Goal: Information Seeking & Learning: Learn about a topic

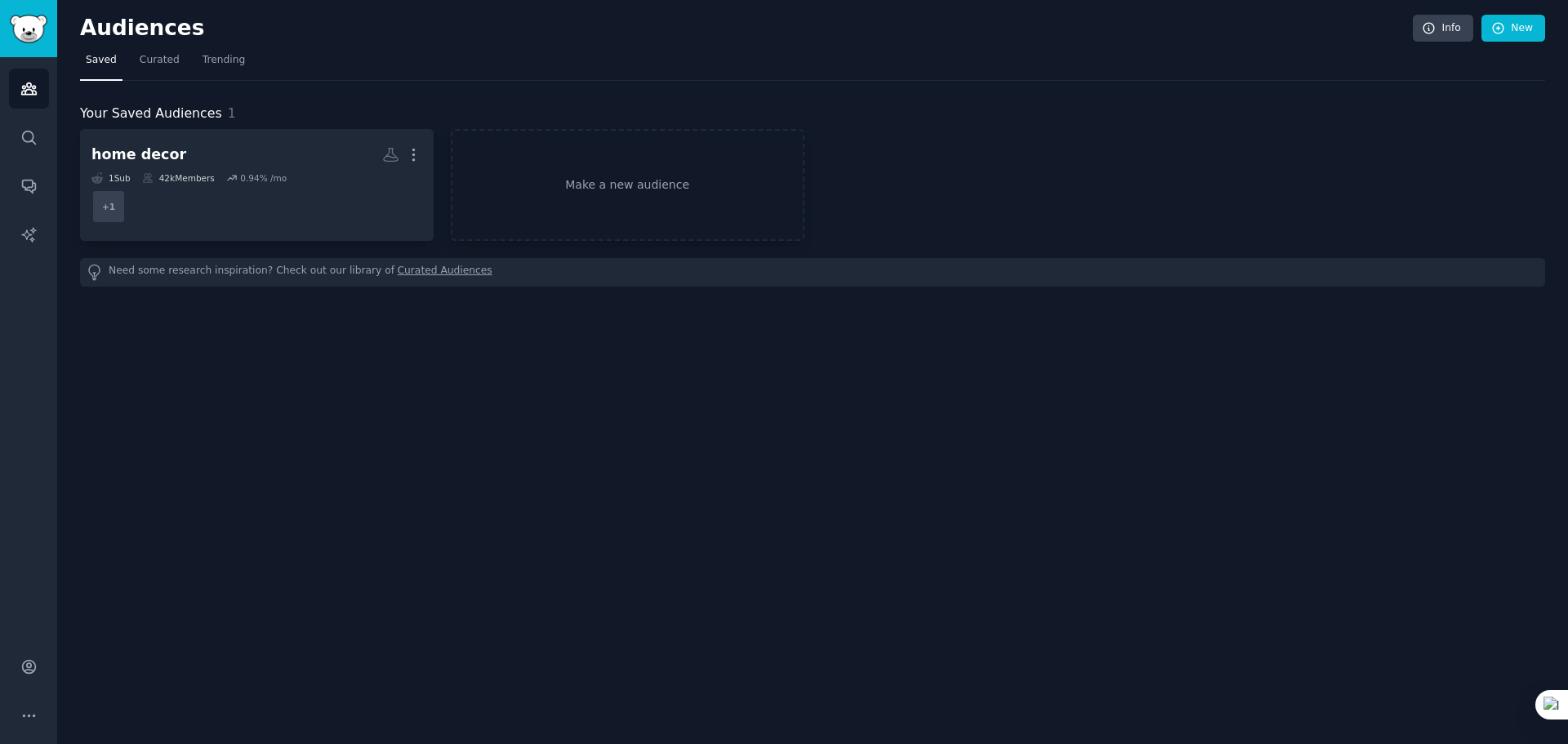
click at [1254, 445] on div "Audiences Info New Saved Curated Trending Your Saved Audiences 1 home decor Mor…" at bounding box center [812, 372] width 1511 height 744
click at [221, 59] on span "Trending" at bounding box center [223, 60] width 42 height 15
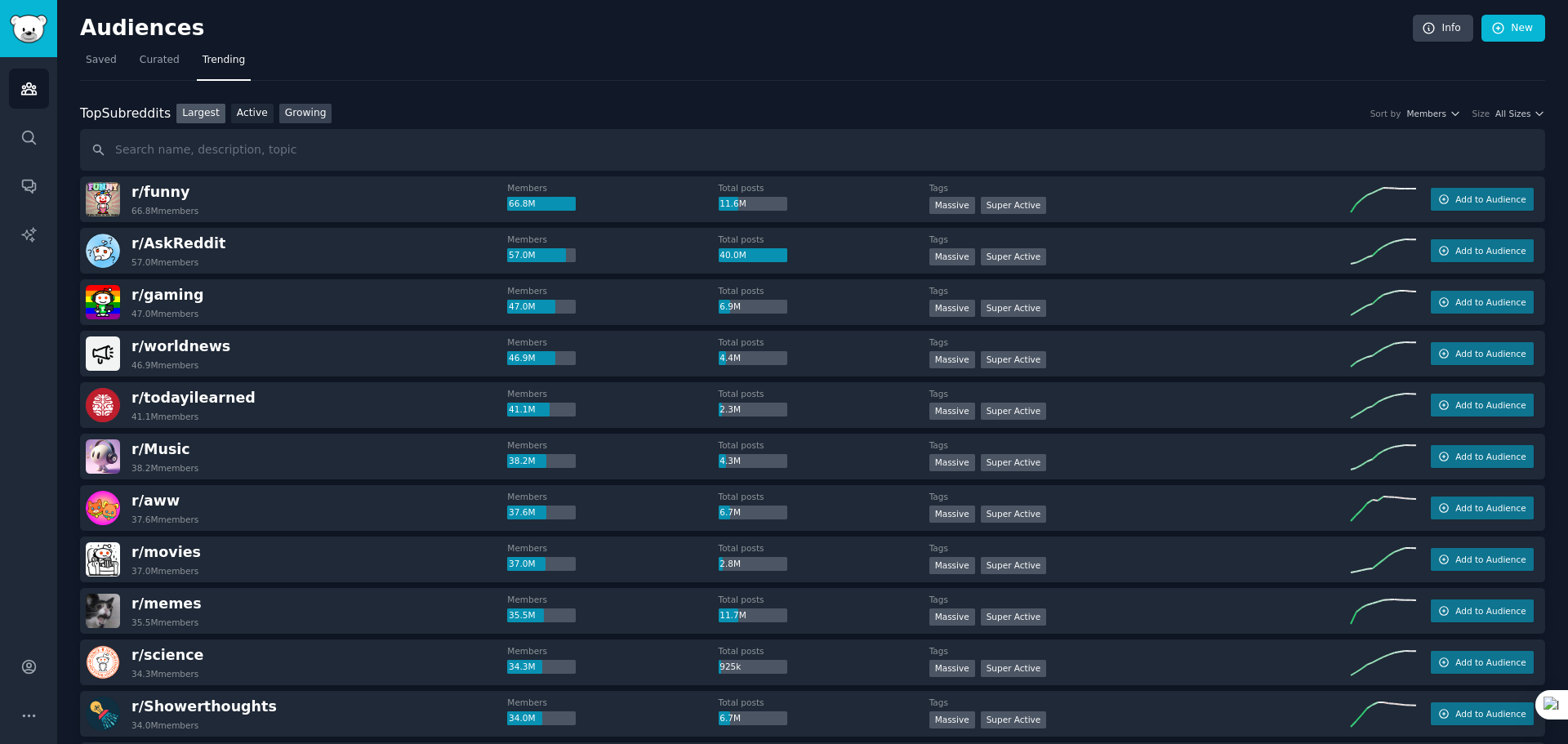
click at [303, 113] on link "Growing" at bounding box center [306, 113] width 53 height 20
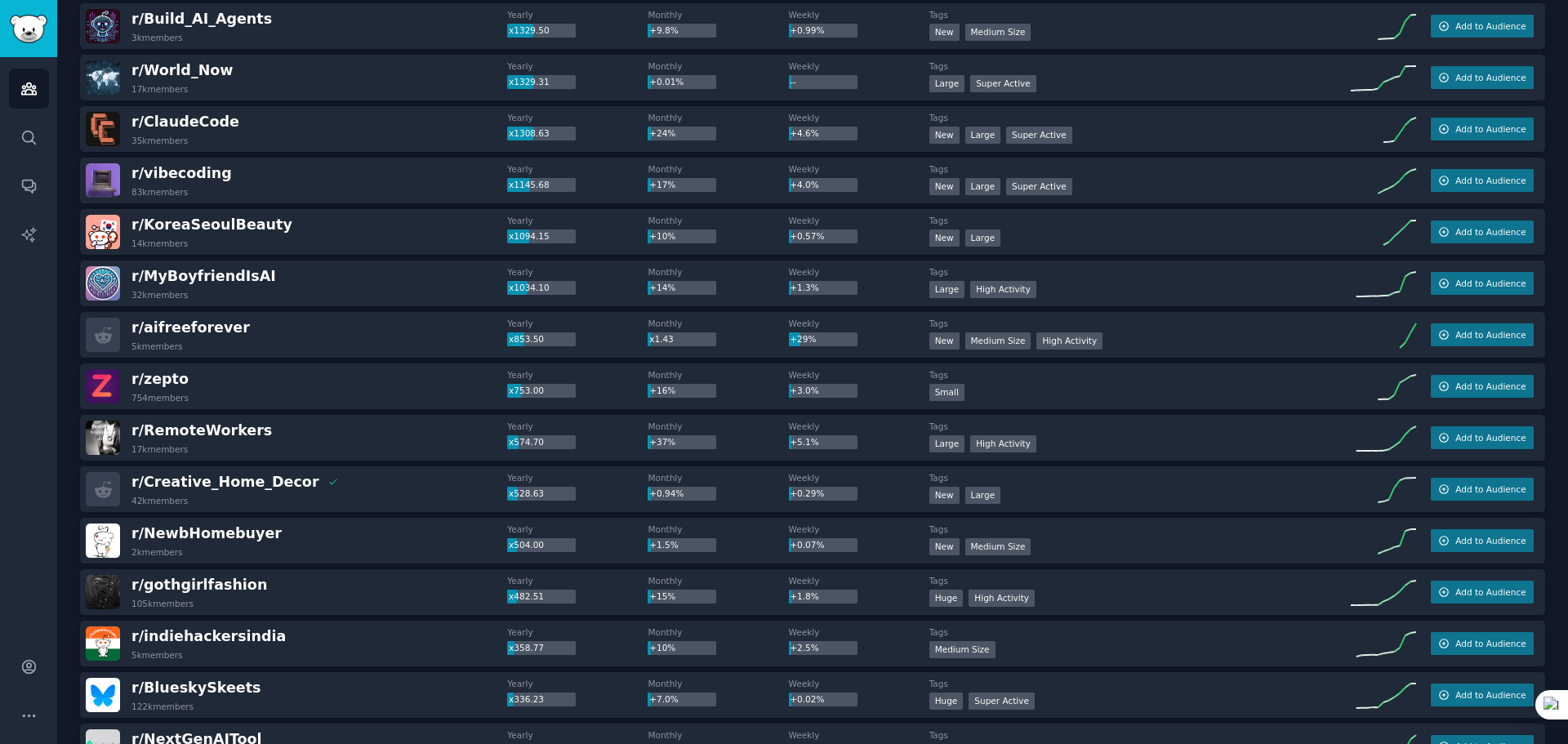
scroll to position [245, 0]
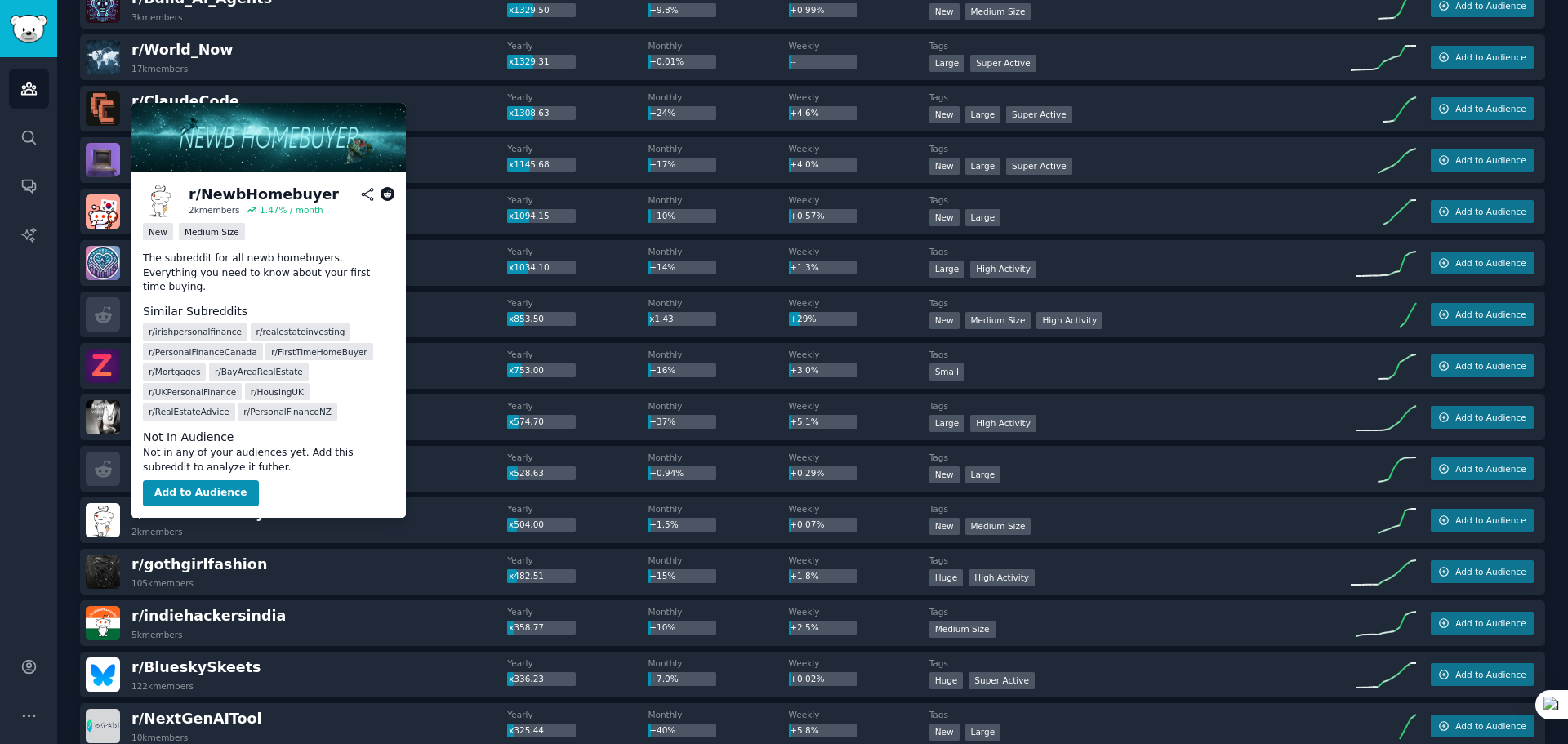
click at [240, 513] on span "r/ NewbHomebuyer" at bounding box center [207, 513] width 151 height 17
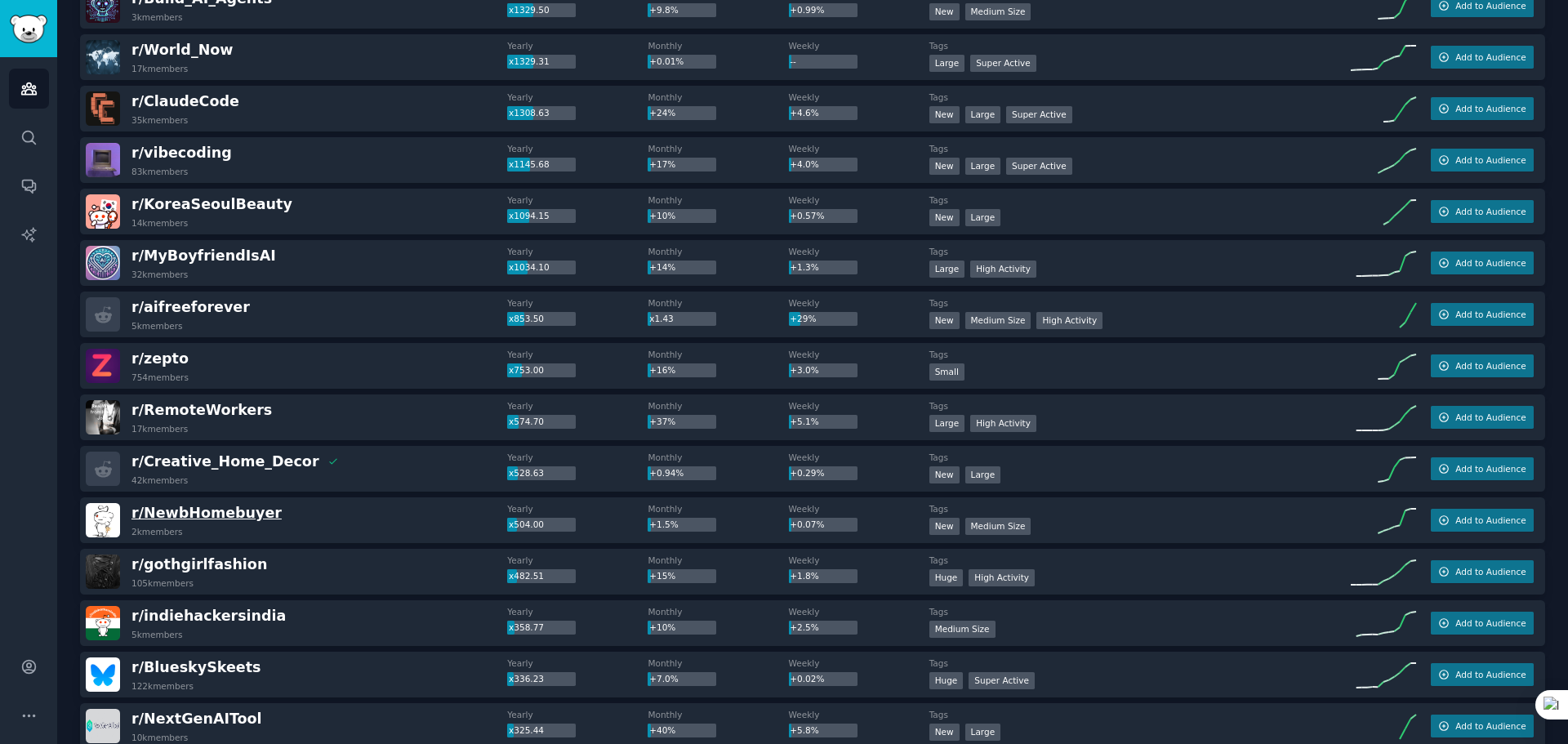
click at [213, 516] on span "r/ NewbHomebuyer" at bounding box center [207, 513] width 151 height 17
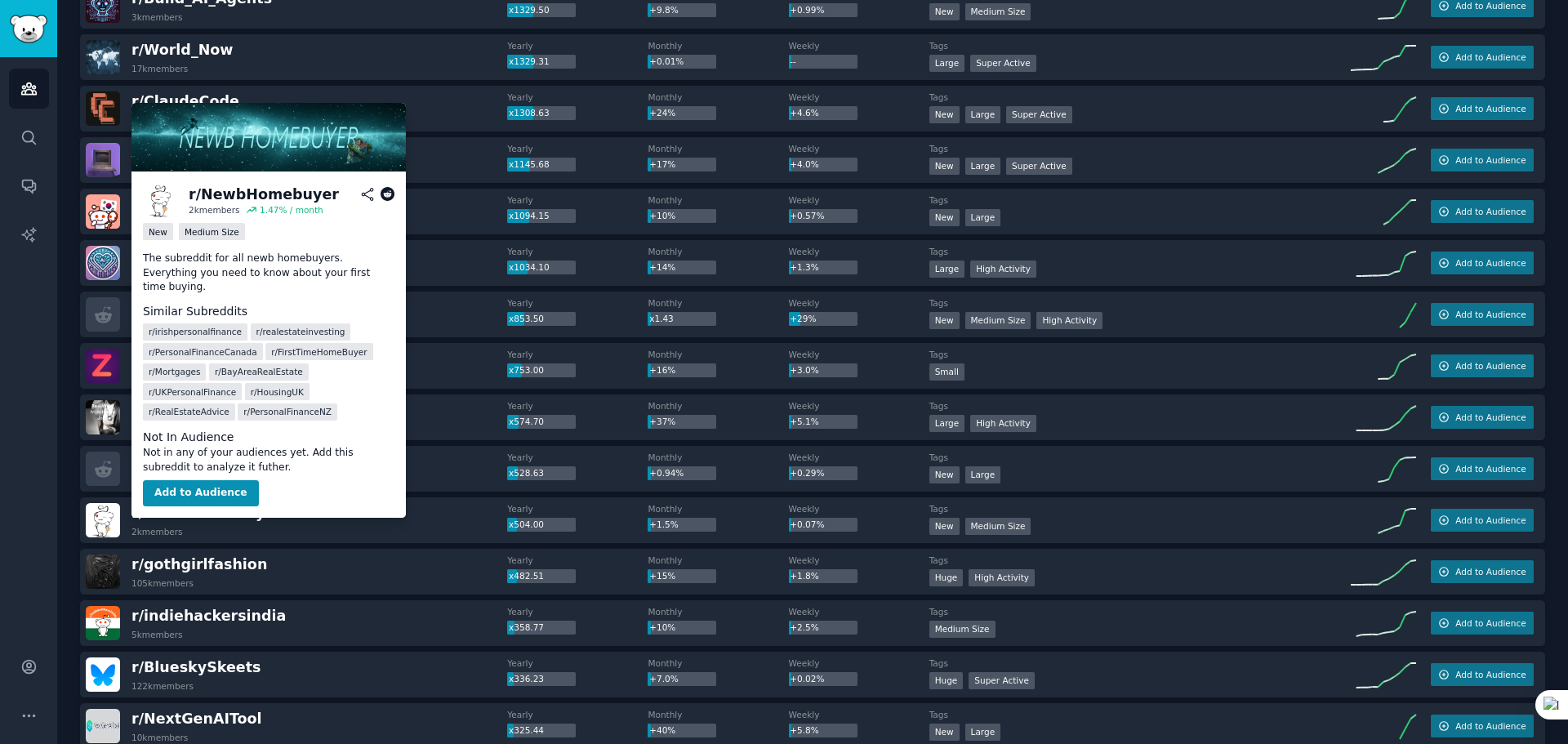
click at [387, 194] on icon at bounding box center [387, 194] width 15 height 15
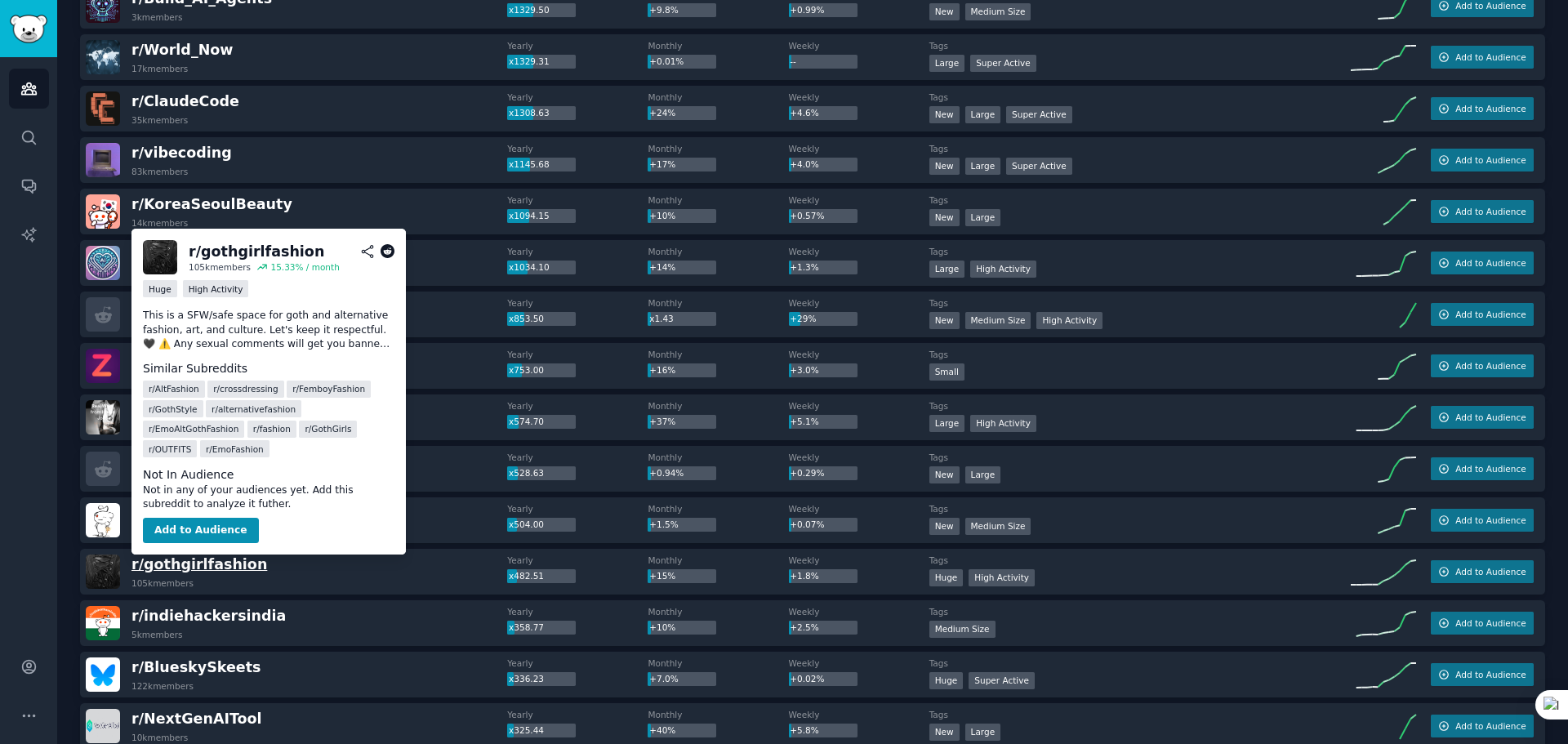
click at [233, 567] on span "r/ gothgirlfashion" at bounding box center [199, 564] width 136 height 17
click at [390, 250] on icon at bounding box center [387, 252] width 15 height 15
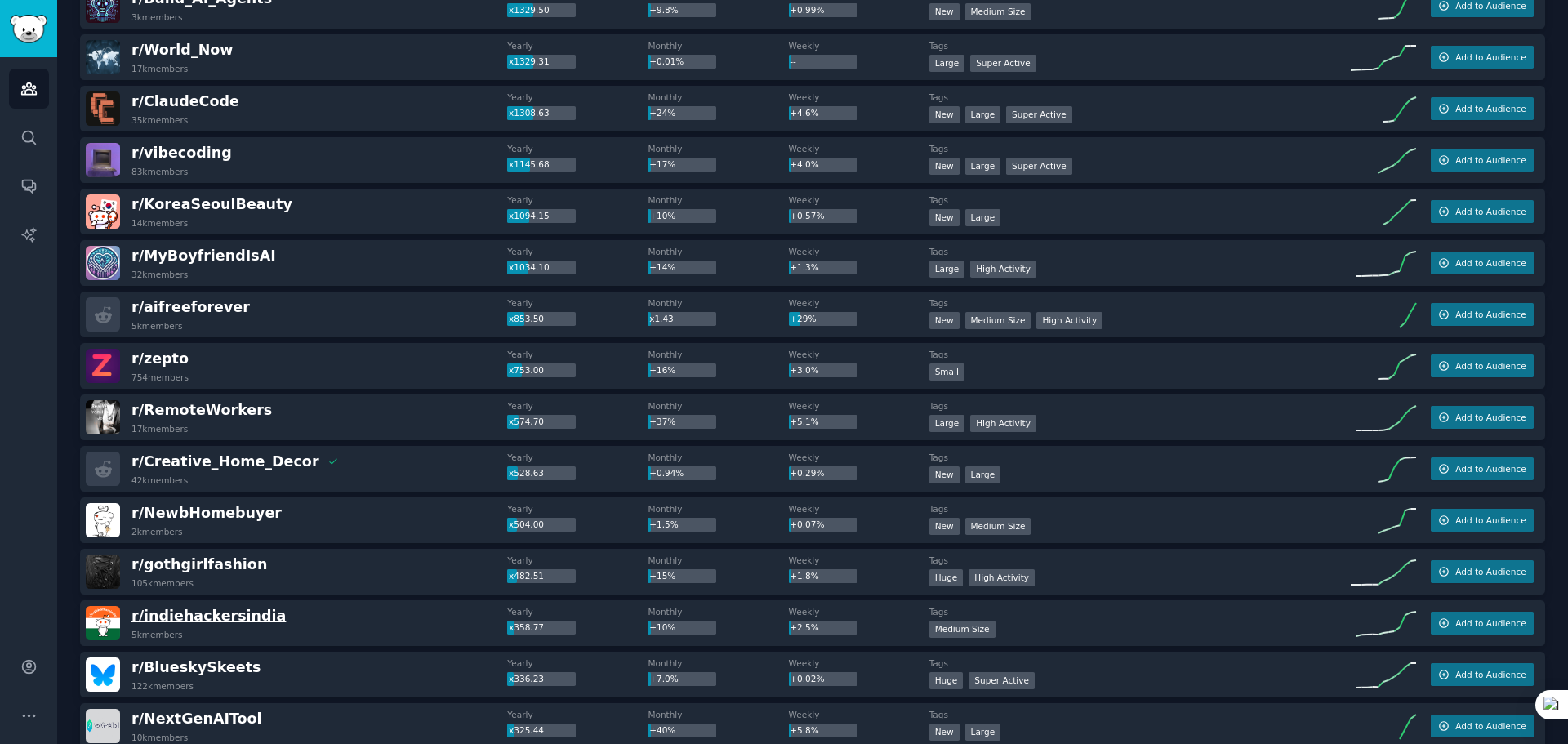
scroll to position [327, 0]
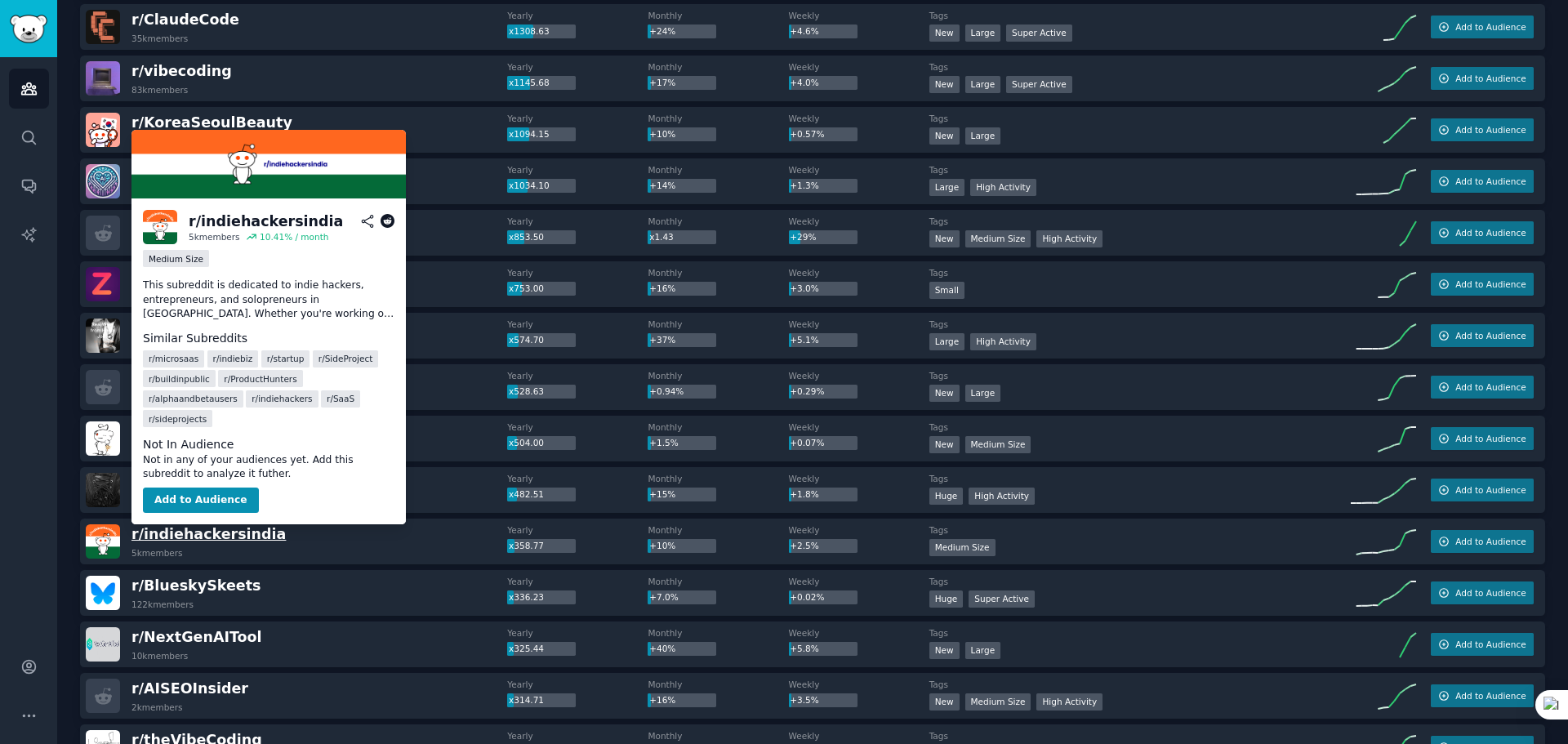
click at [243, 535] on span "r/ indiehackersindia" at bounding box center [208, 534] width 154 height 17
click at [385, 220] on icon at bounding box center [387, 221] width 15 height 15
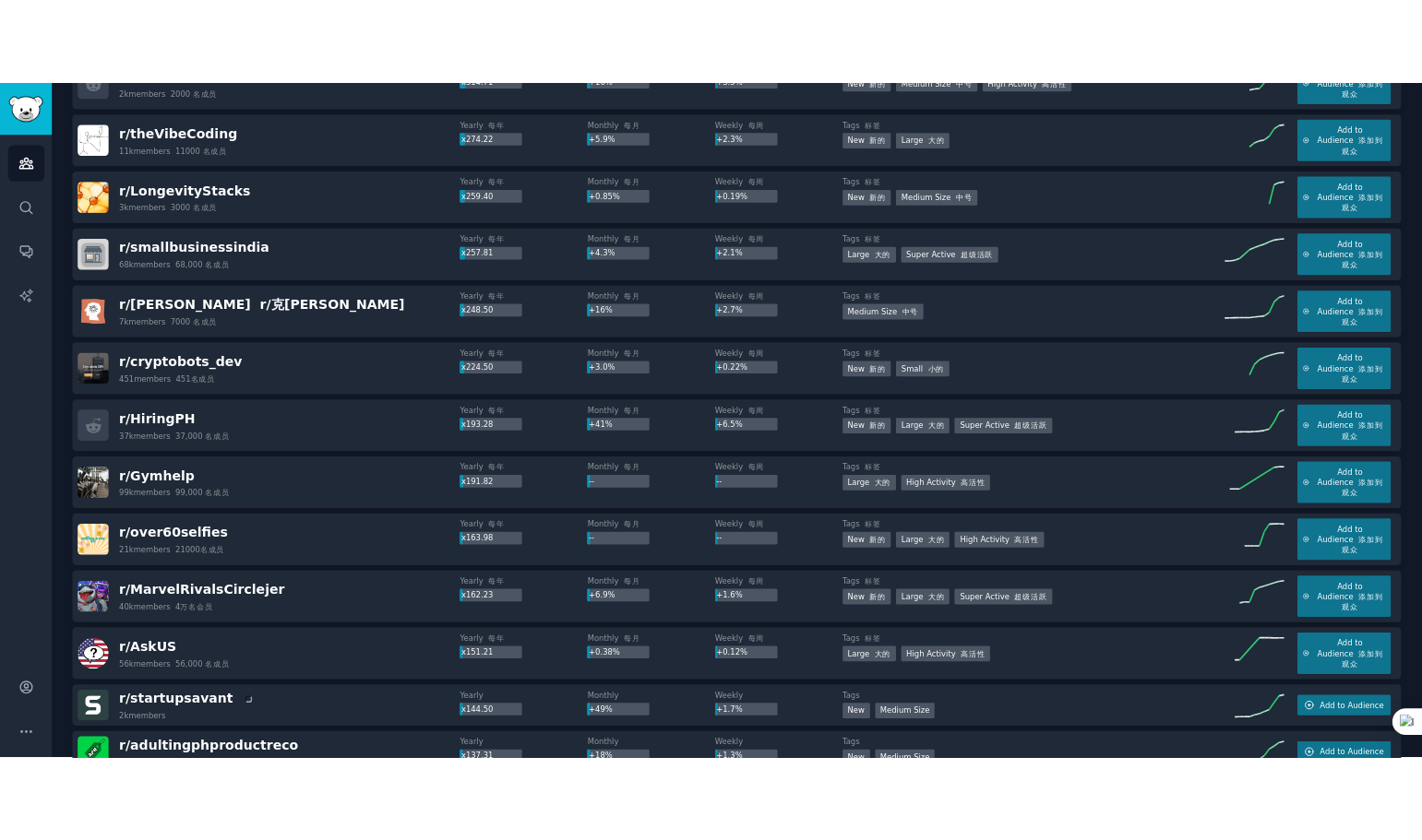
scroll to position [1298, 0]
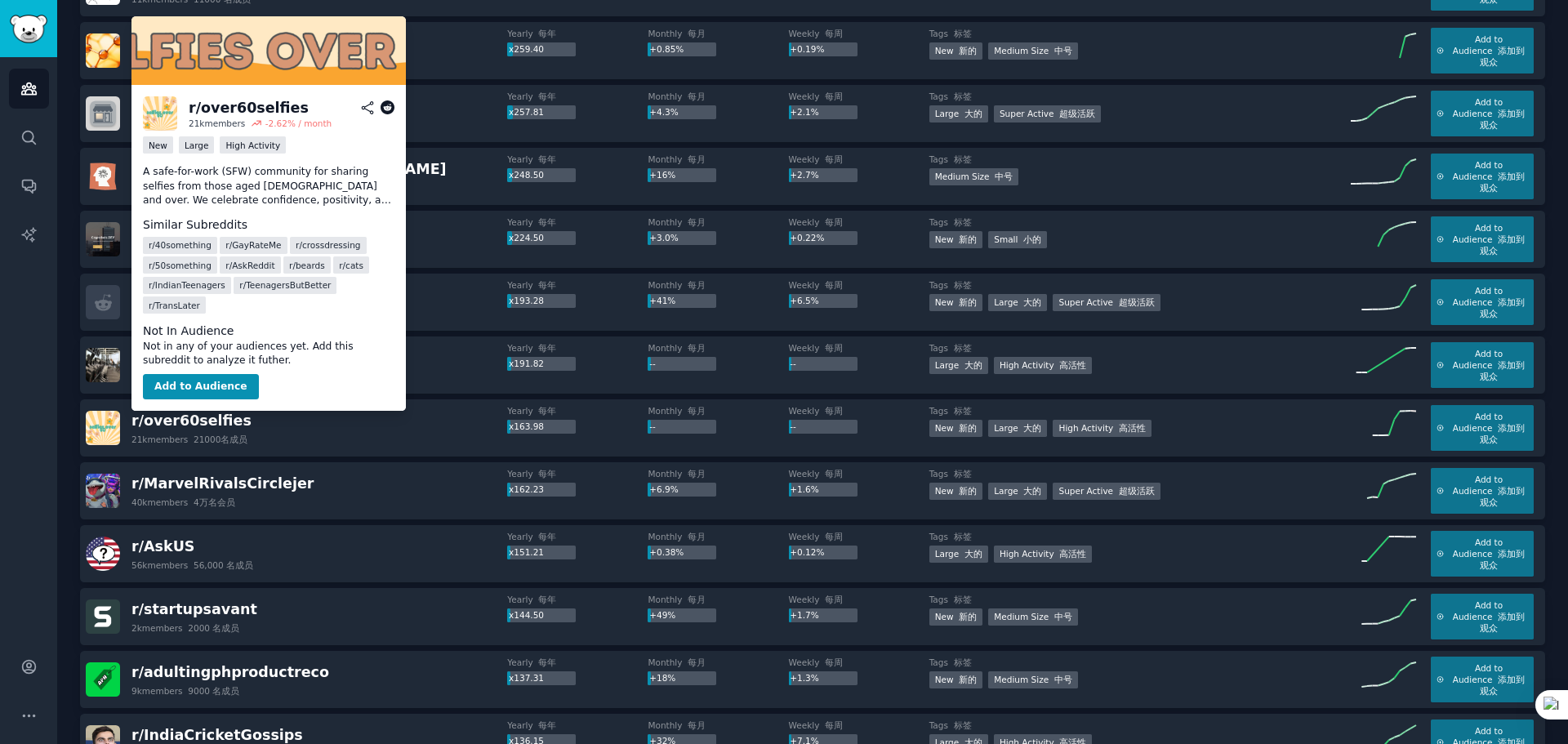
click at [365, 108] on icon at bounding box center [367, 108] width 11 height 11
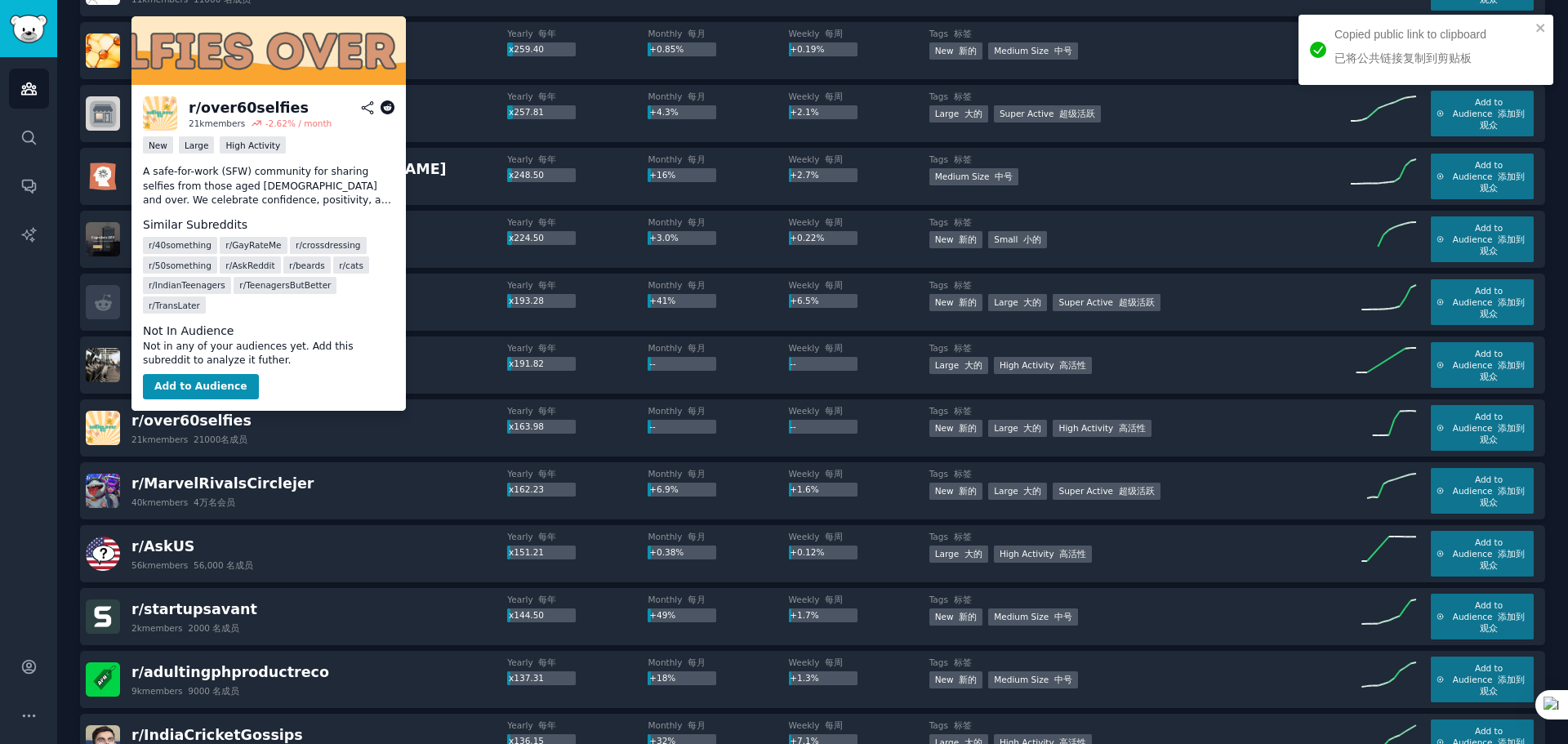
click at [386, 110] on icon at bounding box center [387, 108] width 15 height 15
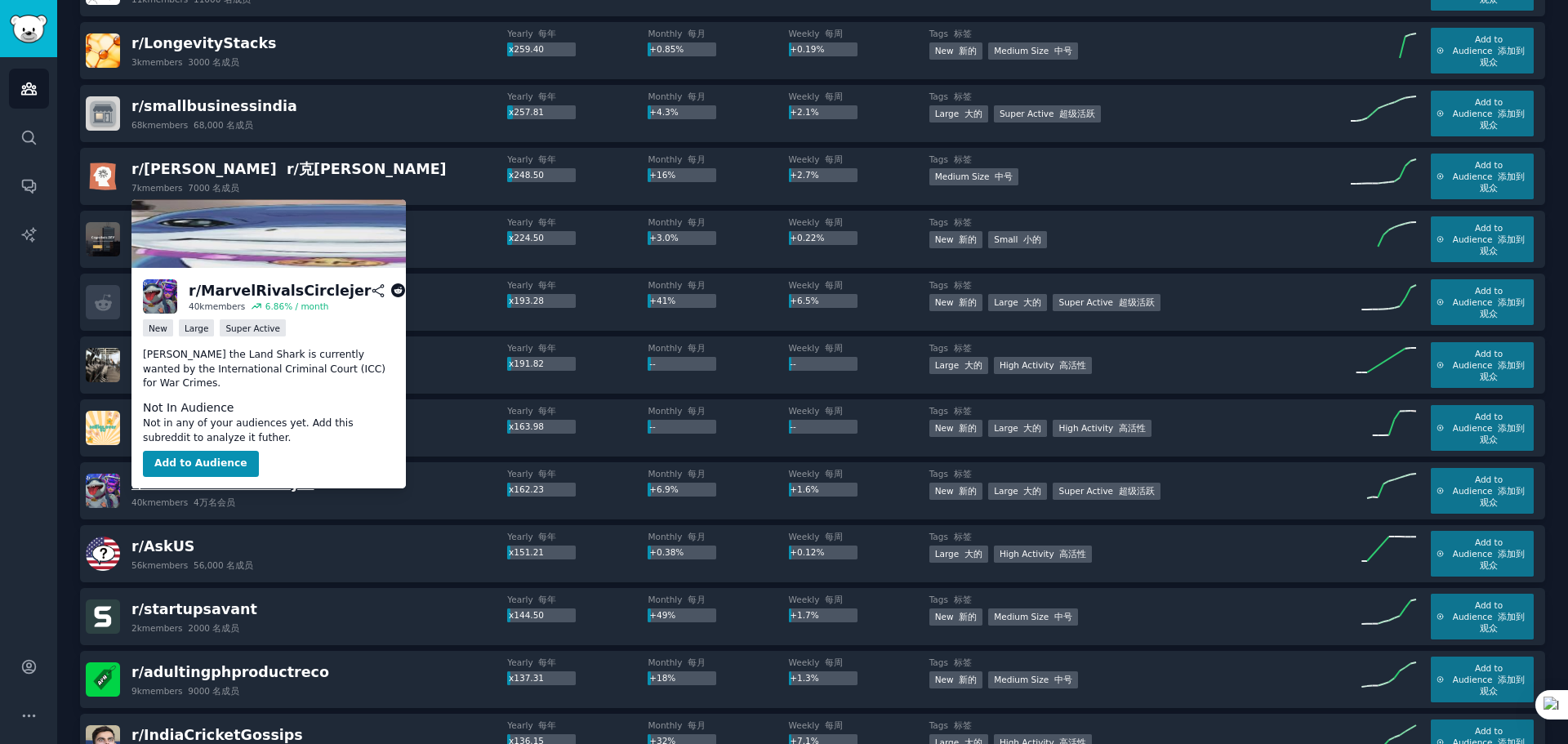
click at [265, 485] on span "r/ MarvelRivalsCirclejer" at bounding box center [222, 484] width 182 height 17
click at [392, 294] on icon at bounding box center [399, 291] width 15 height 15
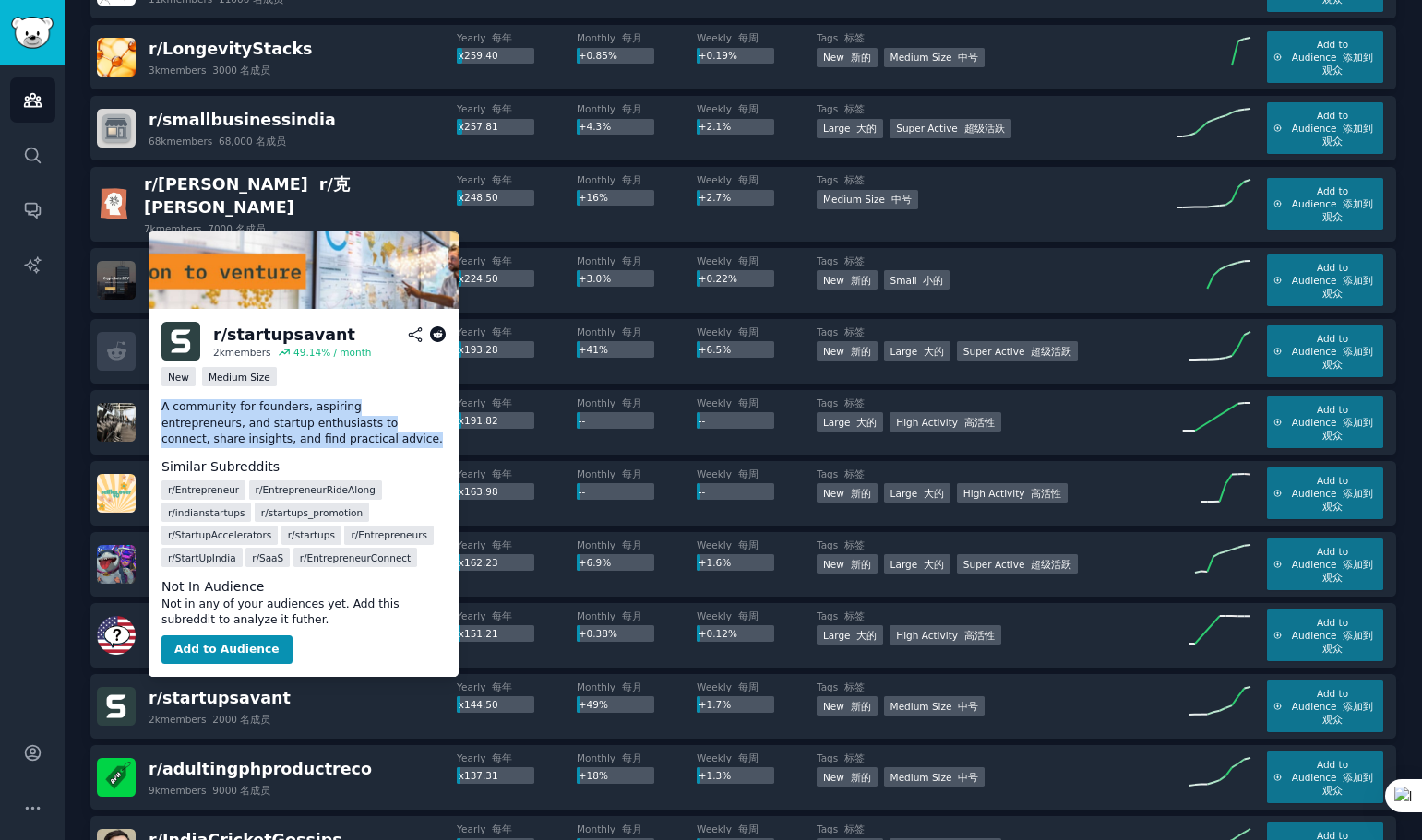
drag, startPoint x: 162, startPoint y: 399, endPoint x: 298, endPoint y: 444, distance: 143.3
click at [298, 444] on div "A community for founders, aspiring entrepreneurs, and startup enthusiasts to co…" at bounding box center [303, 419] width 284 height 58
copy p "A community for founders, aspiring entrepreneurs, and startup enthusiasts to co…"
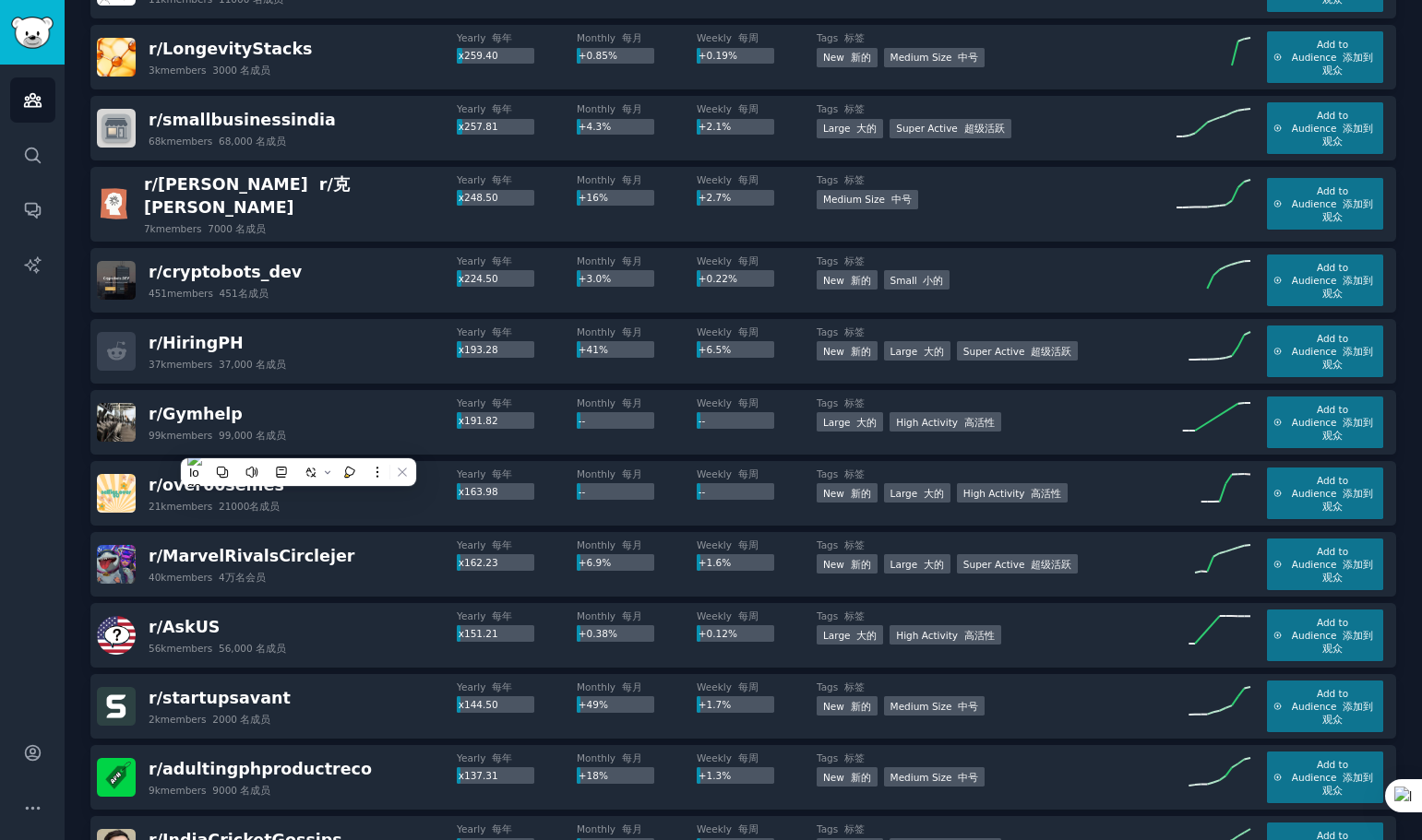
click at [0, 519] on div "Audiences Search Conversations AI Reports" at bounding box center [32, 388] width 64 height 647
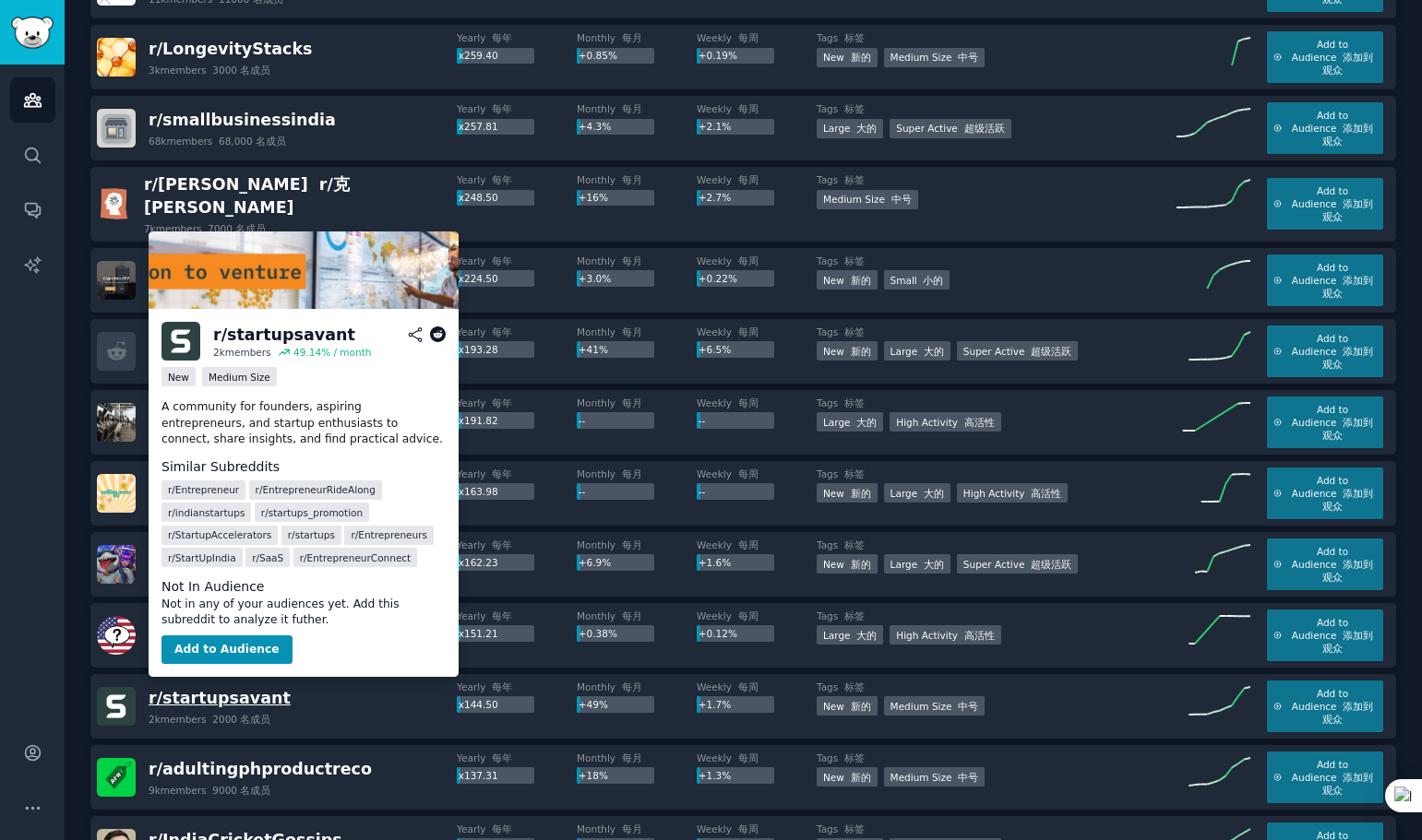
click at [224, 692] on span "r/ startupsavant" at bounding box center [220, 698] width 142 height 19
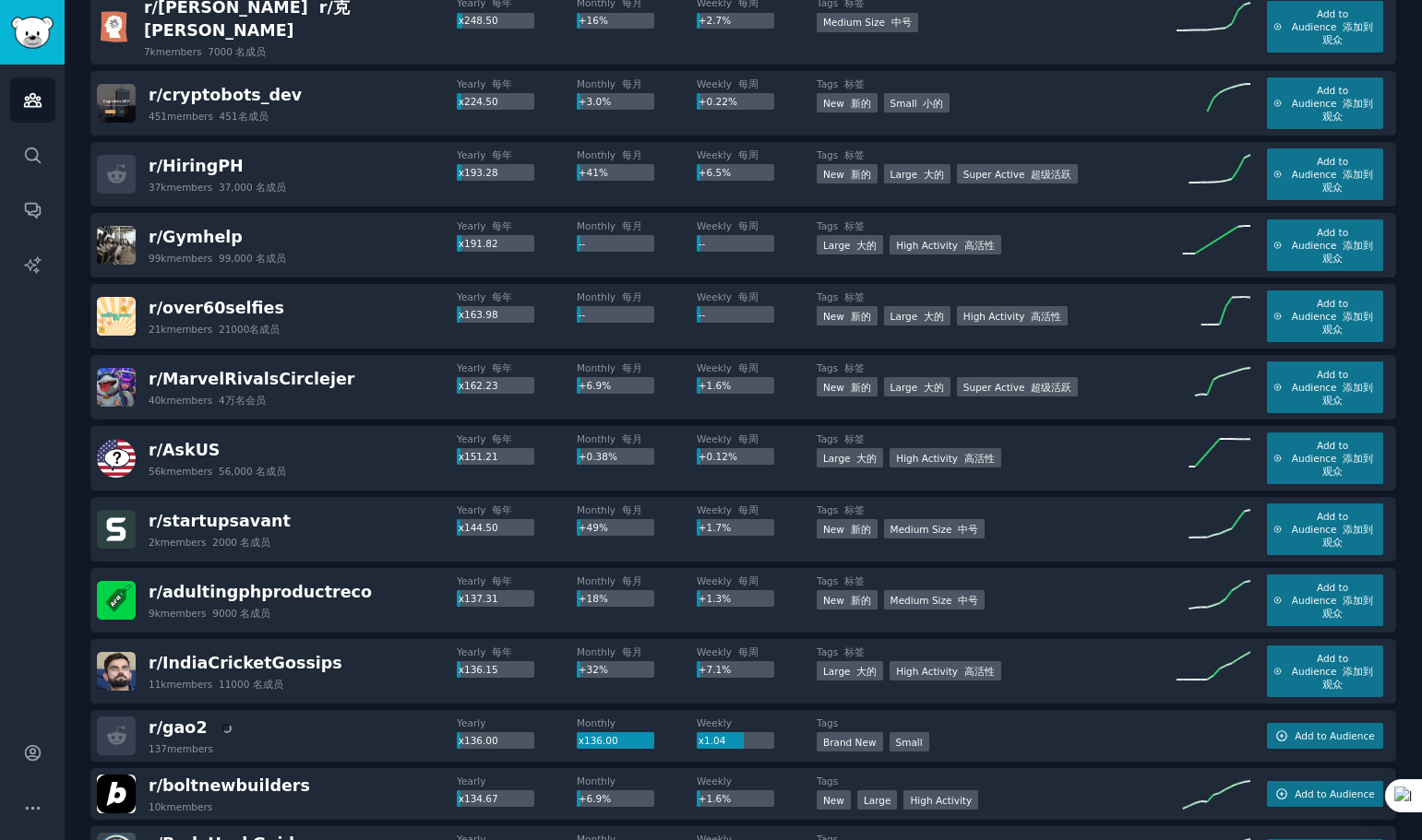
scroll to position [1482, 0]
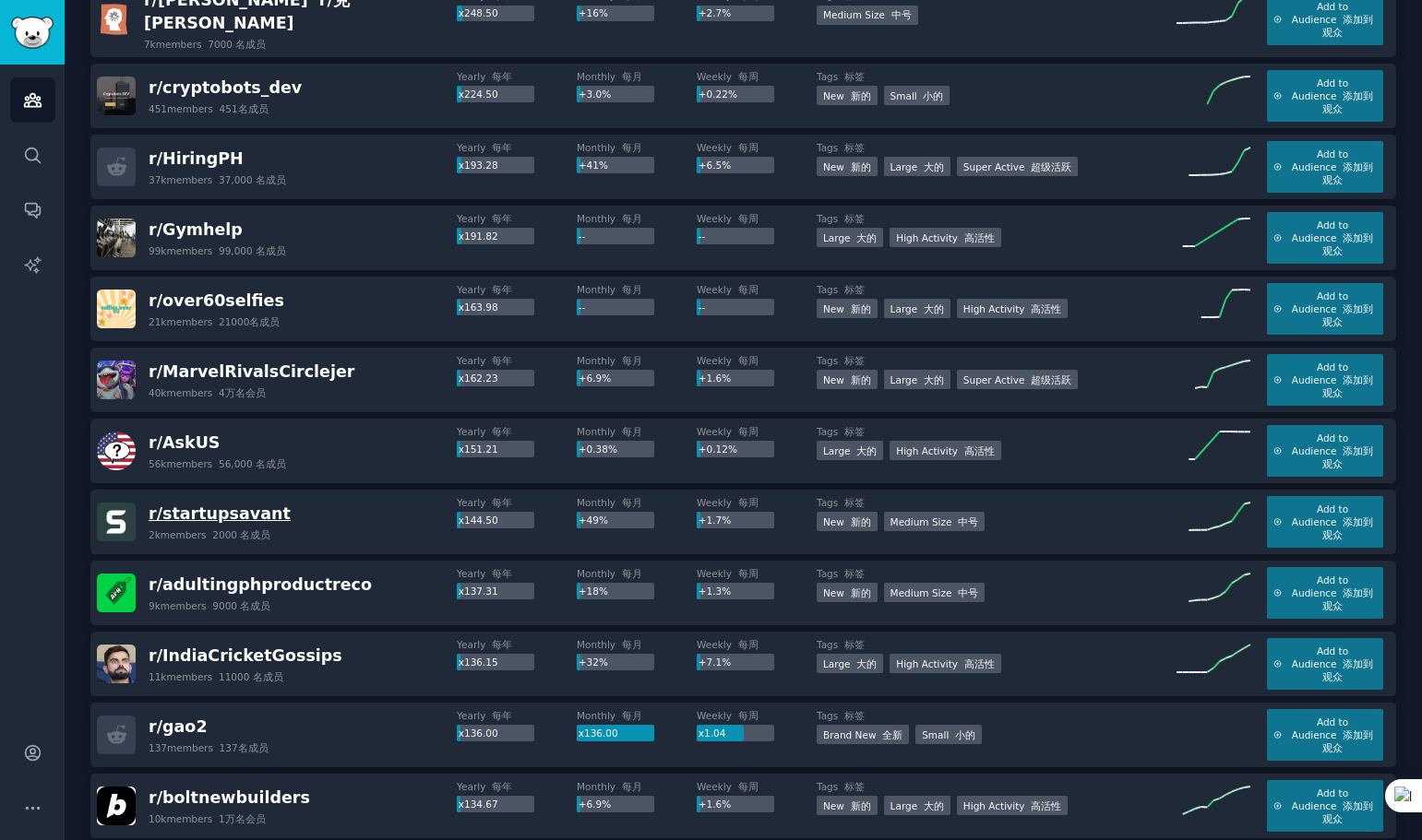
click at [234, 507] on span "r/ startupsavant" at bounding box center [220, 513] width 142 height 19
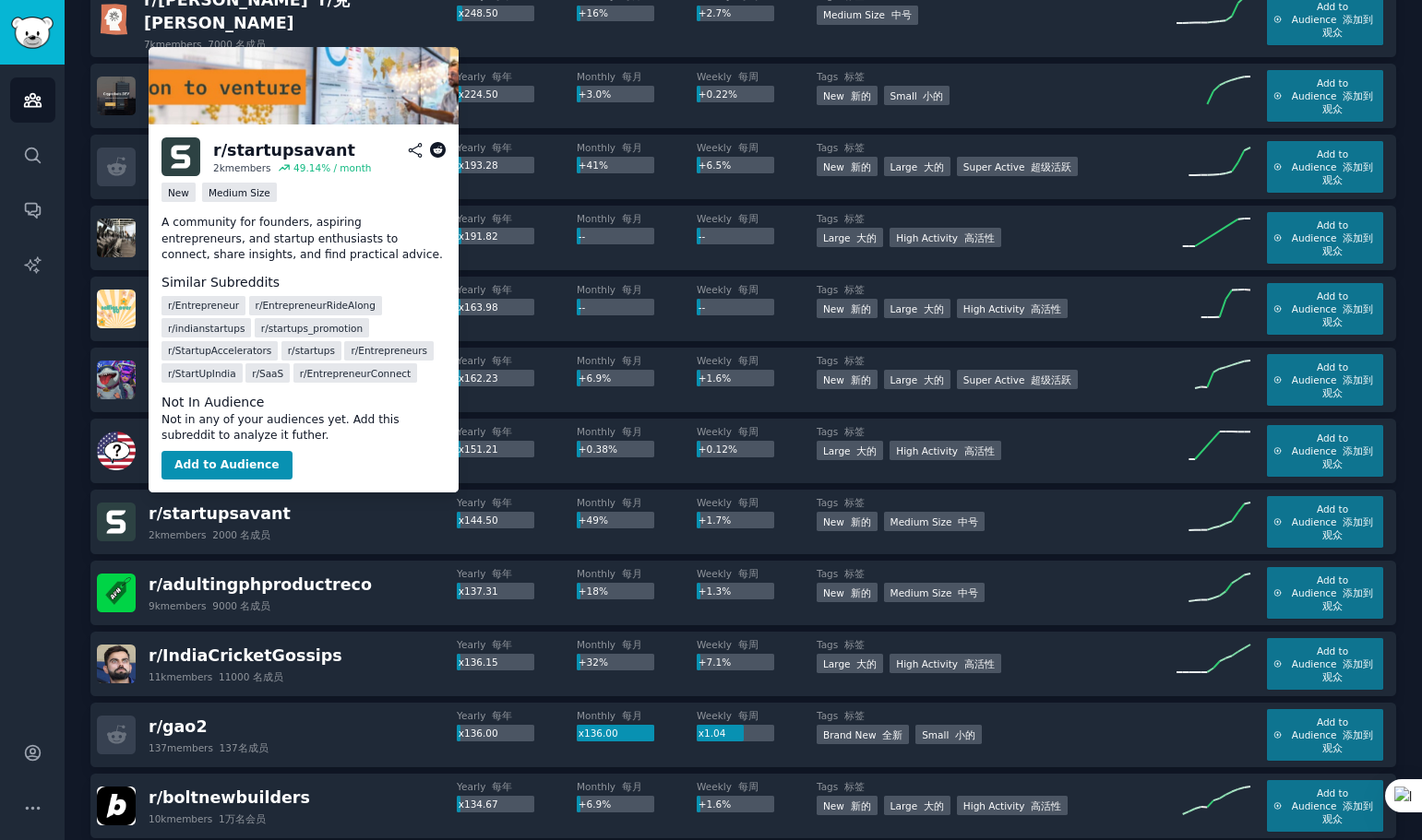
click at [433, 145] on icon at bounding box center [437, 150] width 17 height 17
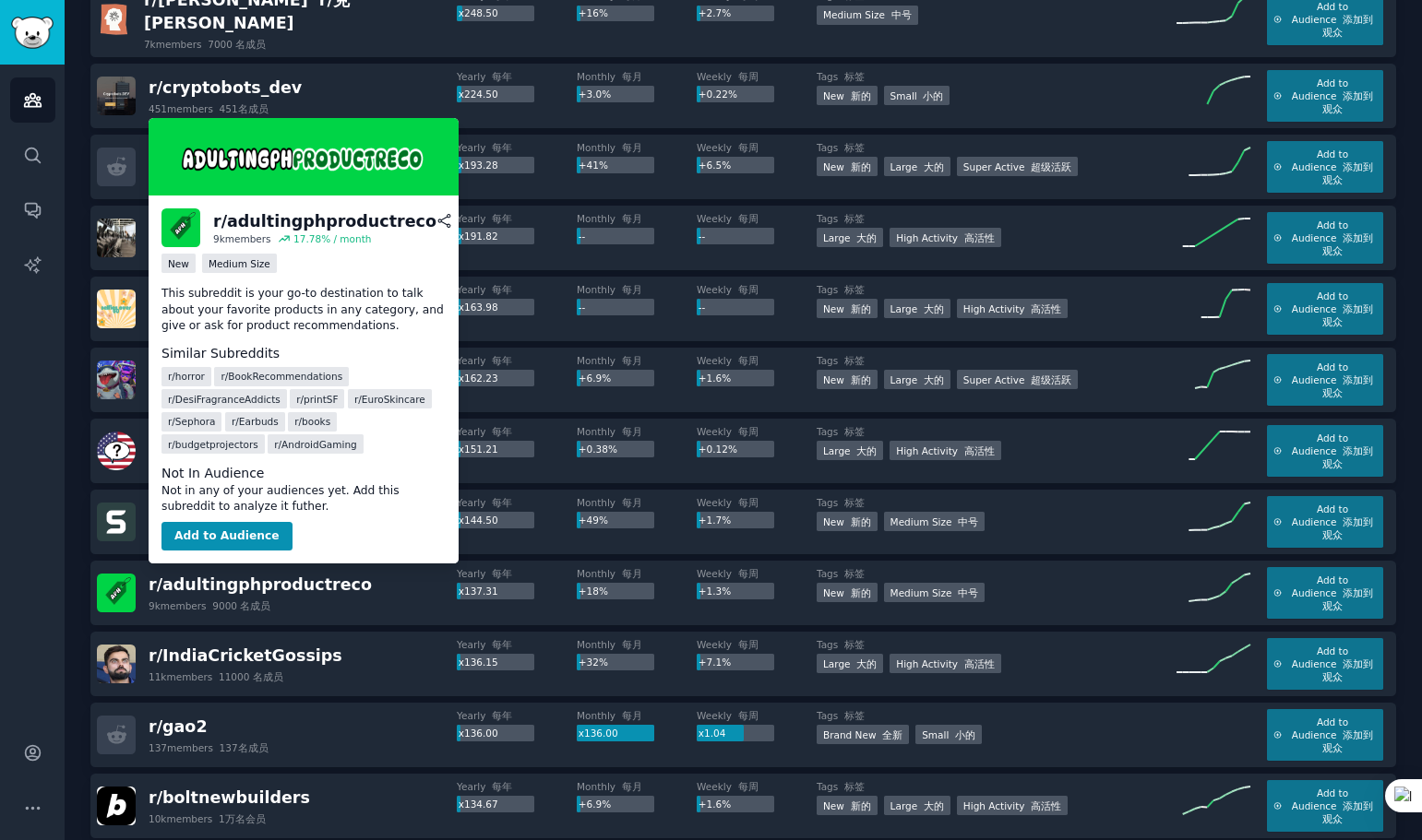
click at [262, 585] on span "r/ adultingphproductreco" at bounding box center [260, 585] width 224 height 23
click at [458, 222] on icon at bounding box center [466, 221] width 17 height 17
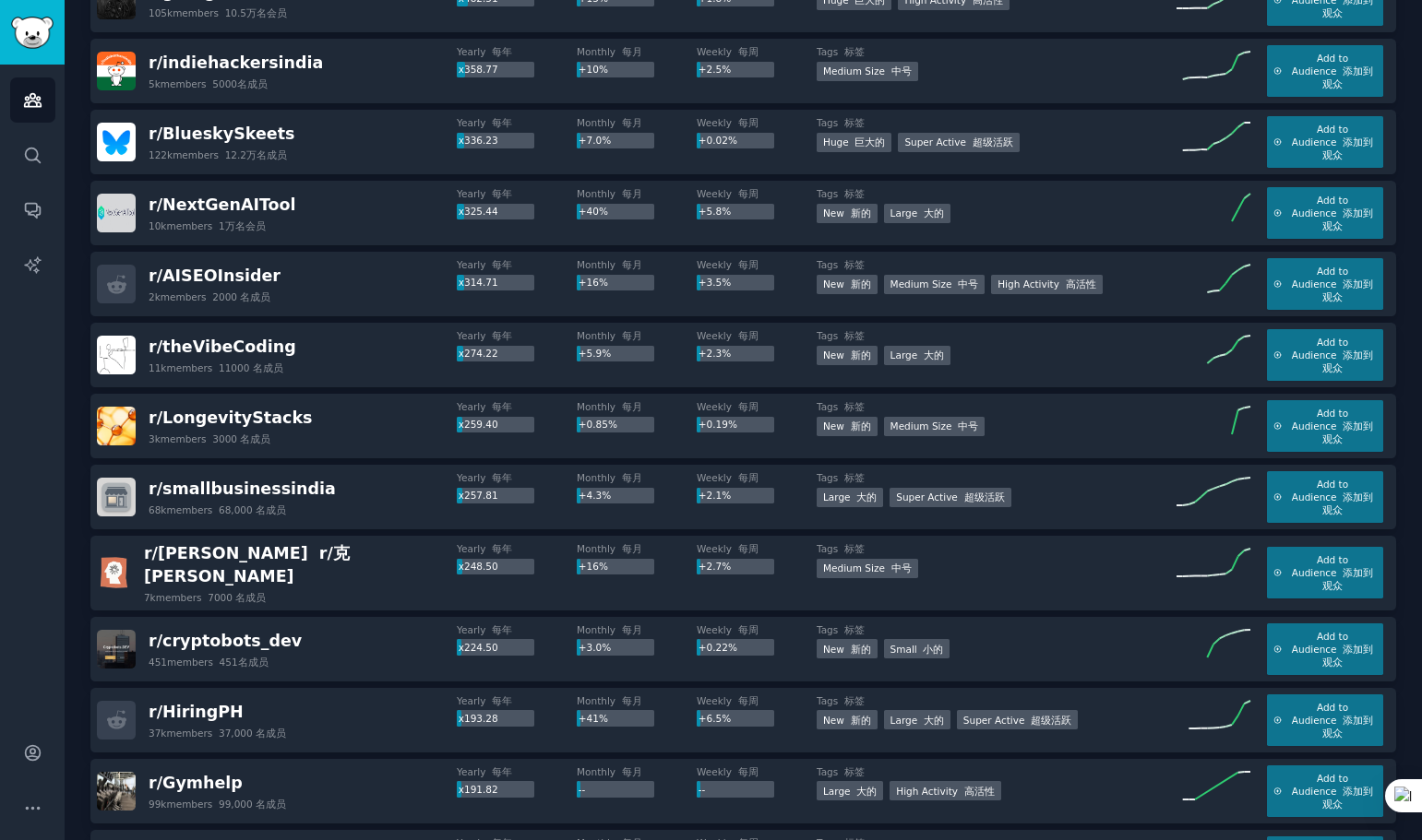
scroll to position [1637, 0]
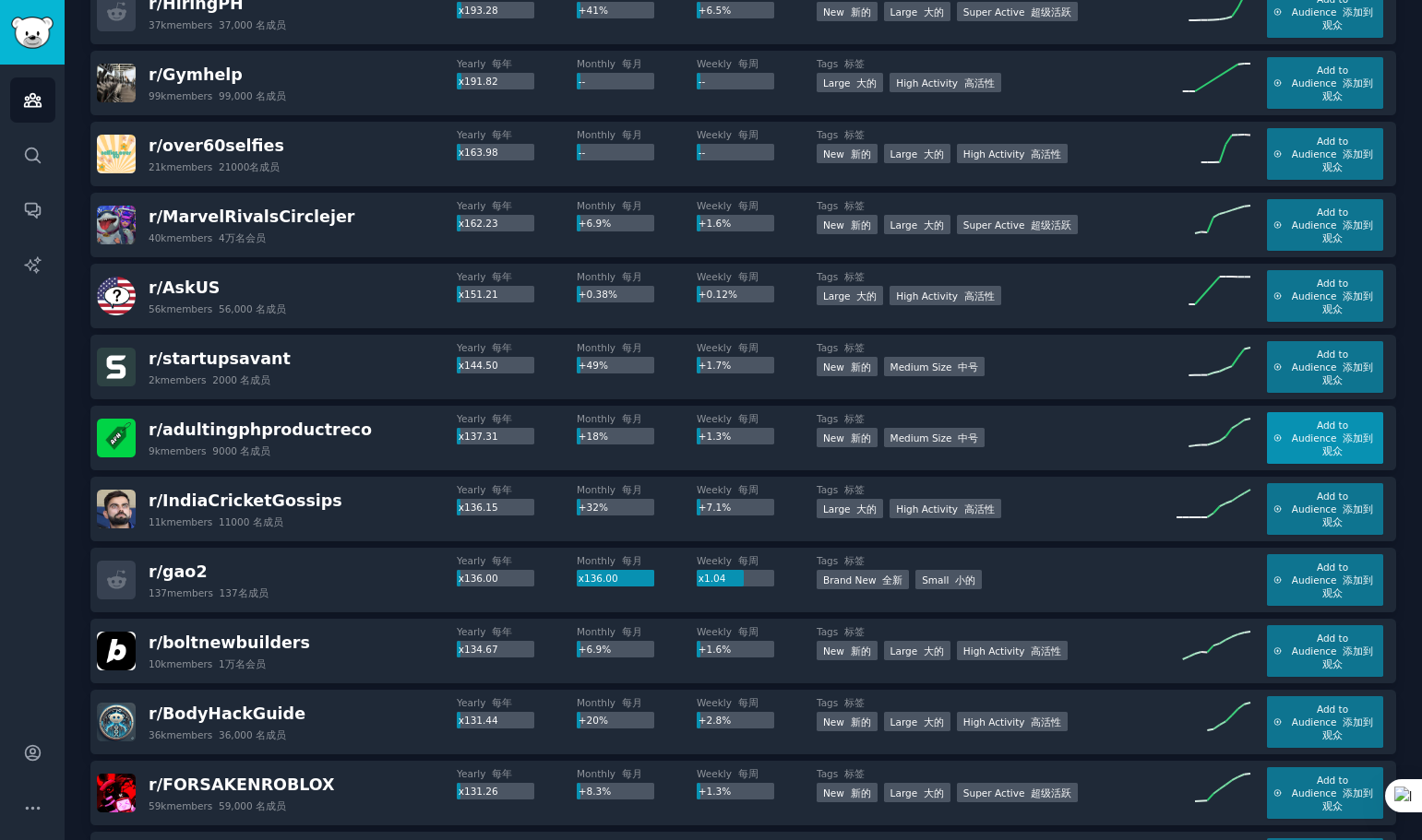
click at [1308, 420] on span "Add to Audience 添加到观众" at bounding box center [1332, 437] width 89 height 39
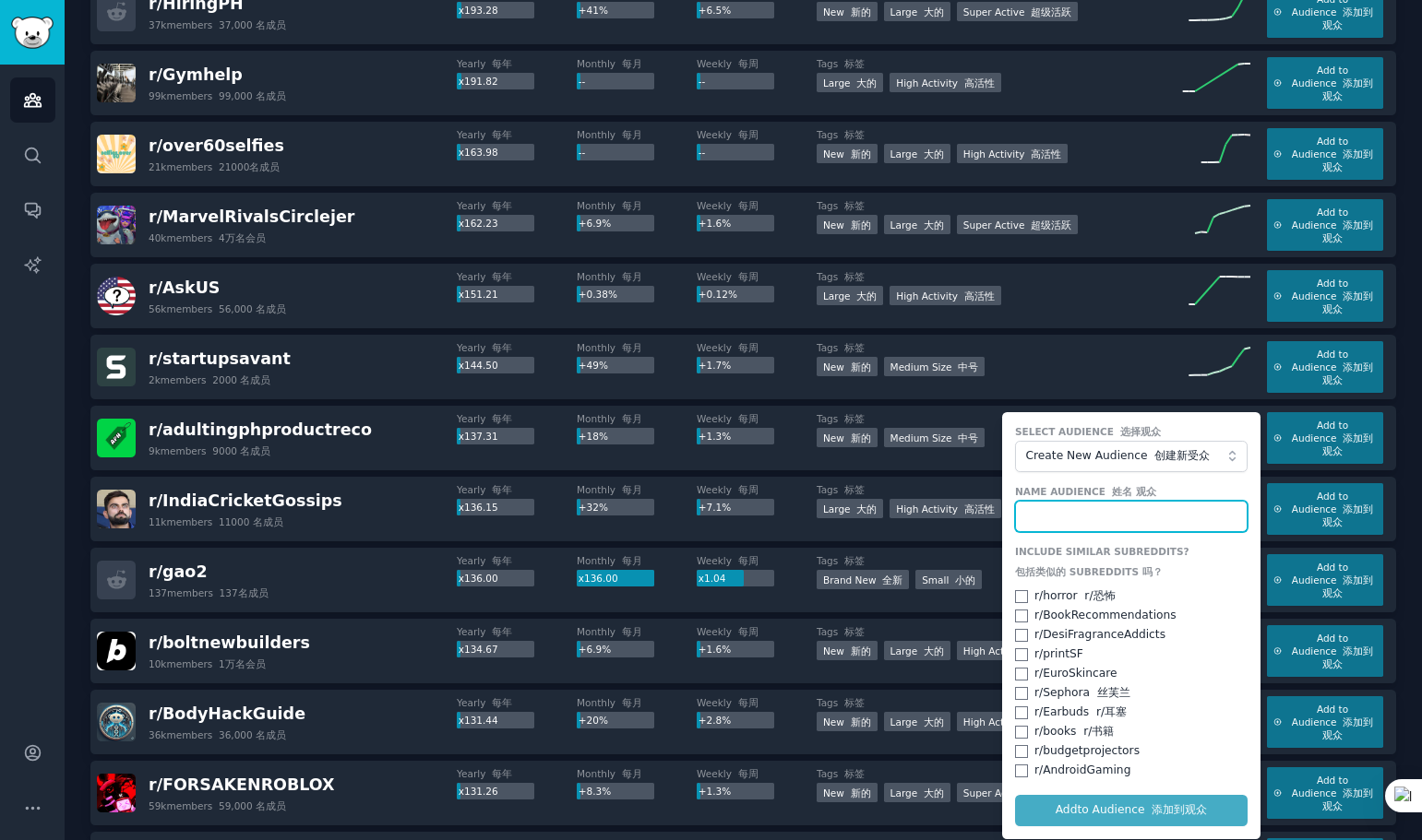
click at [1088, 502] on input "text" at bounding box center [1131, 516] width 233 height 32
type input "product"
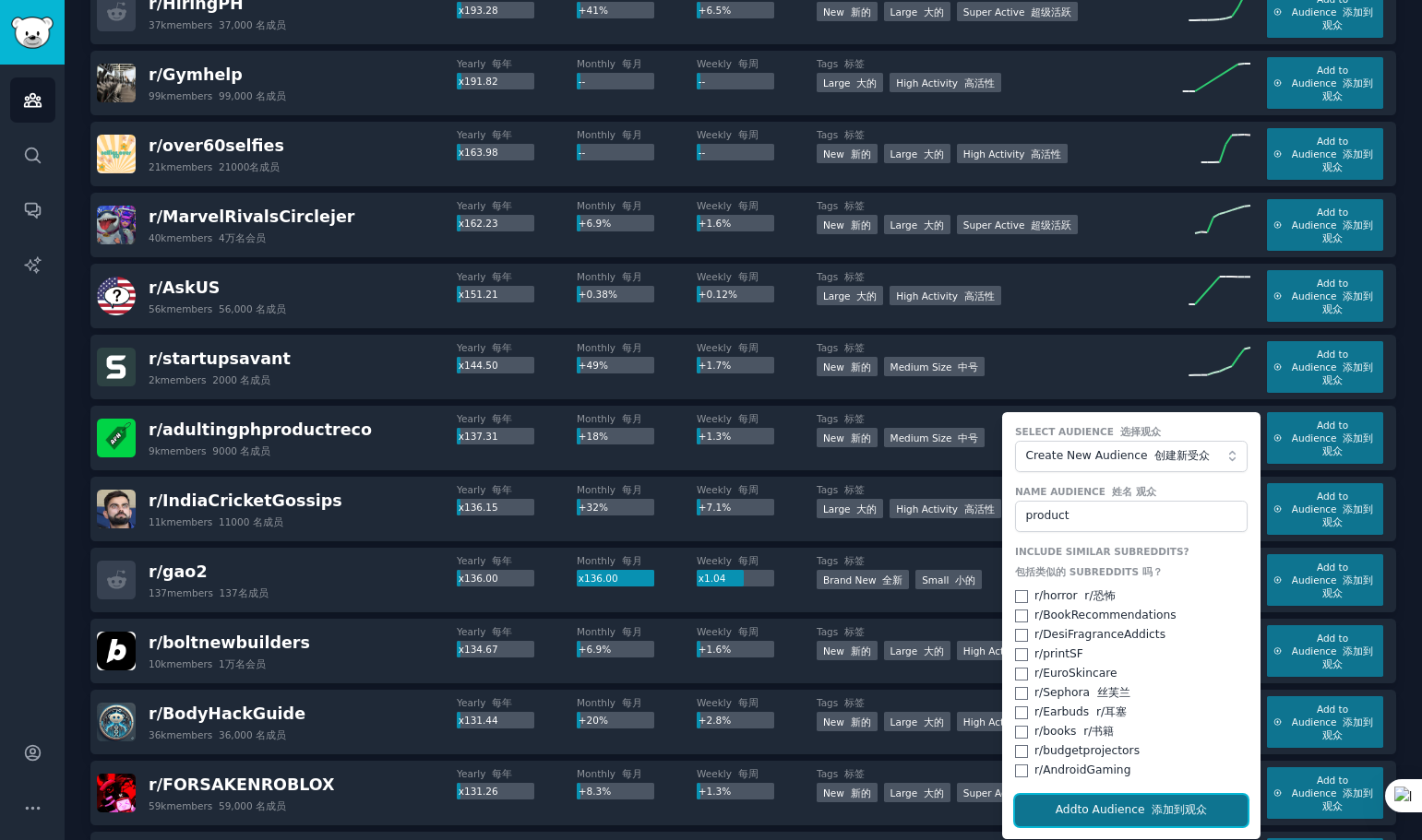
click at [1098, 808] on button "Add to Audience 添加到观众" at bounding box center [1131, 811] width 233 height 32
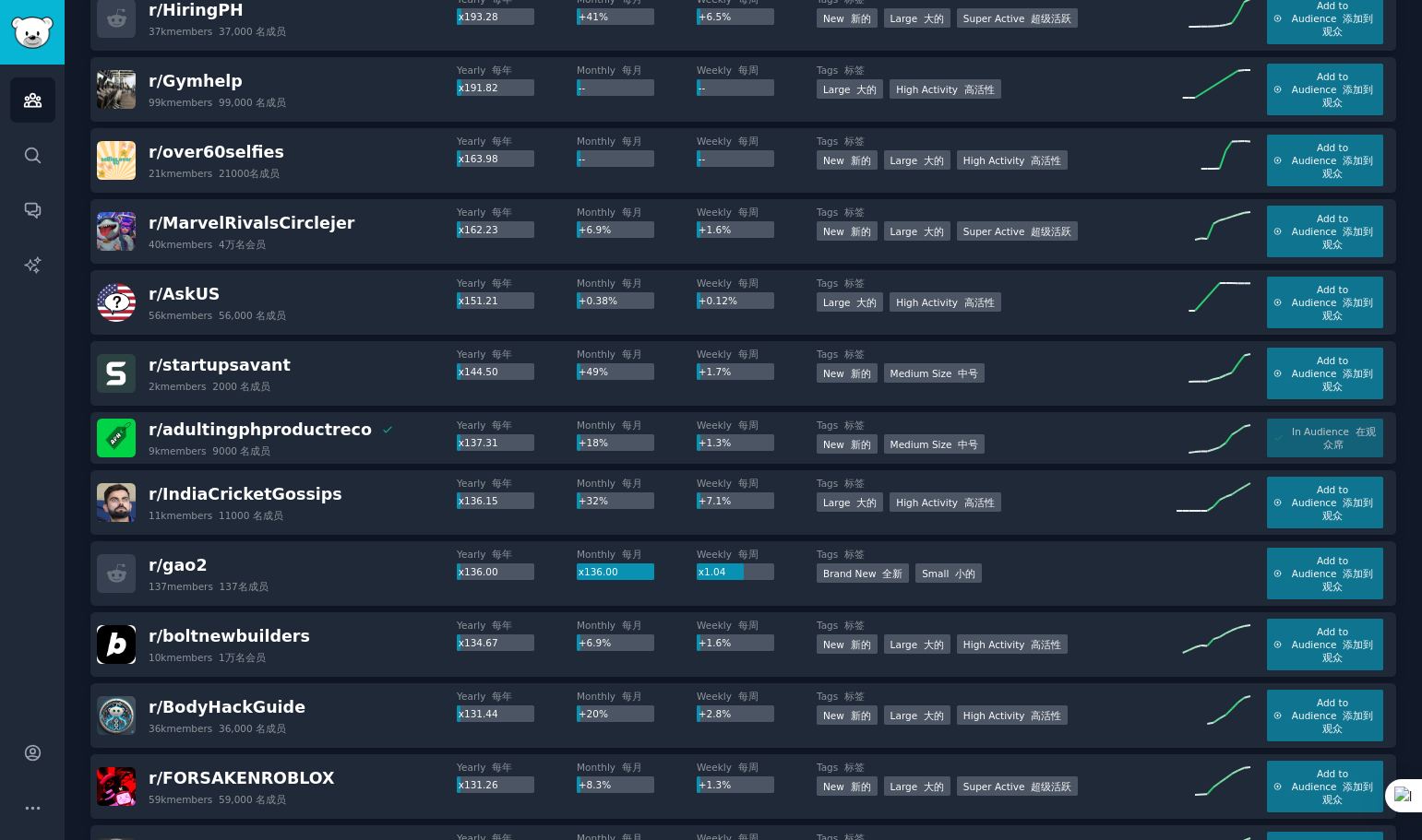
scroll to position [1724, 0]
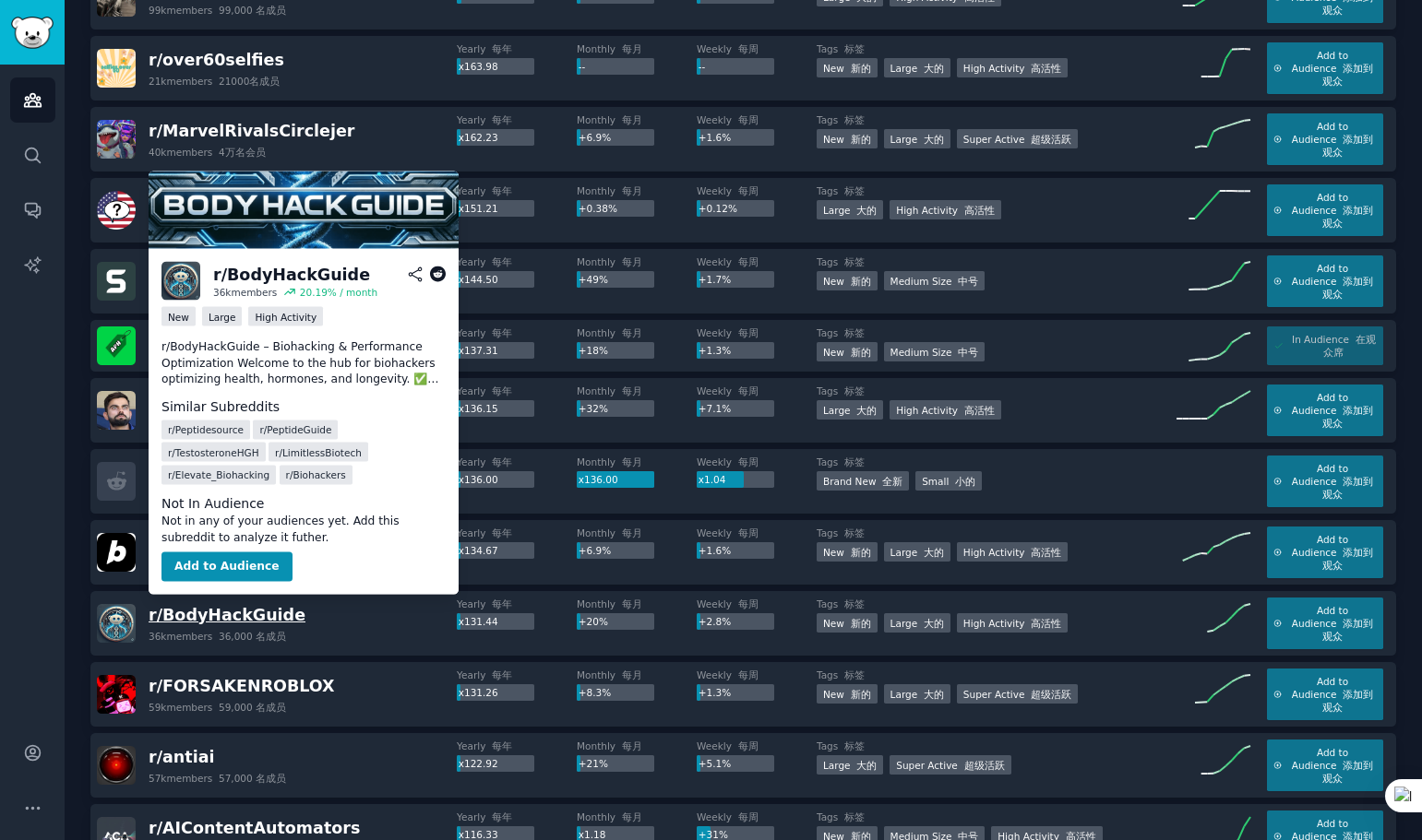
click at [263, 607] on span "r/ BodyHackGuide" at bounding box center [227, 615] width 156 height 19
click at [441, 271] on icon at bounding box center [437, 274] width 17 height 17
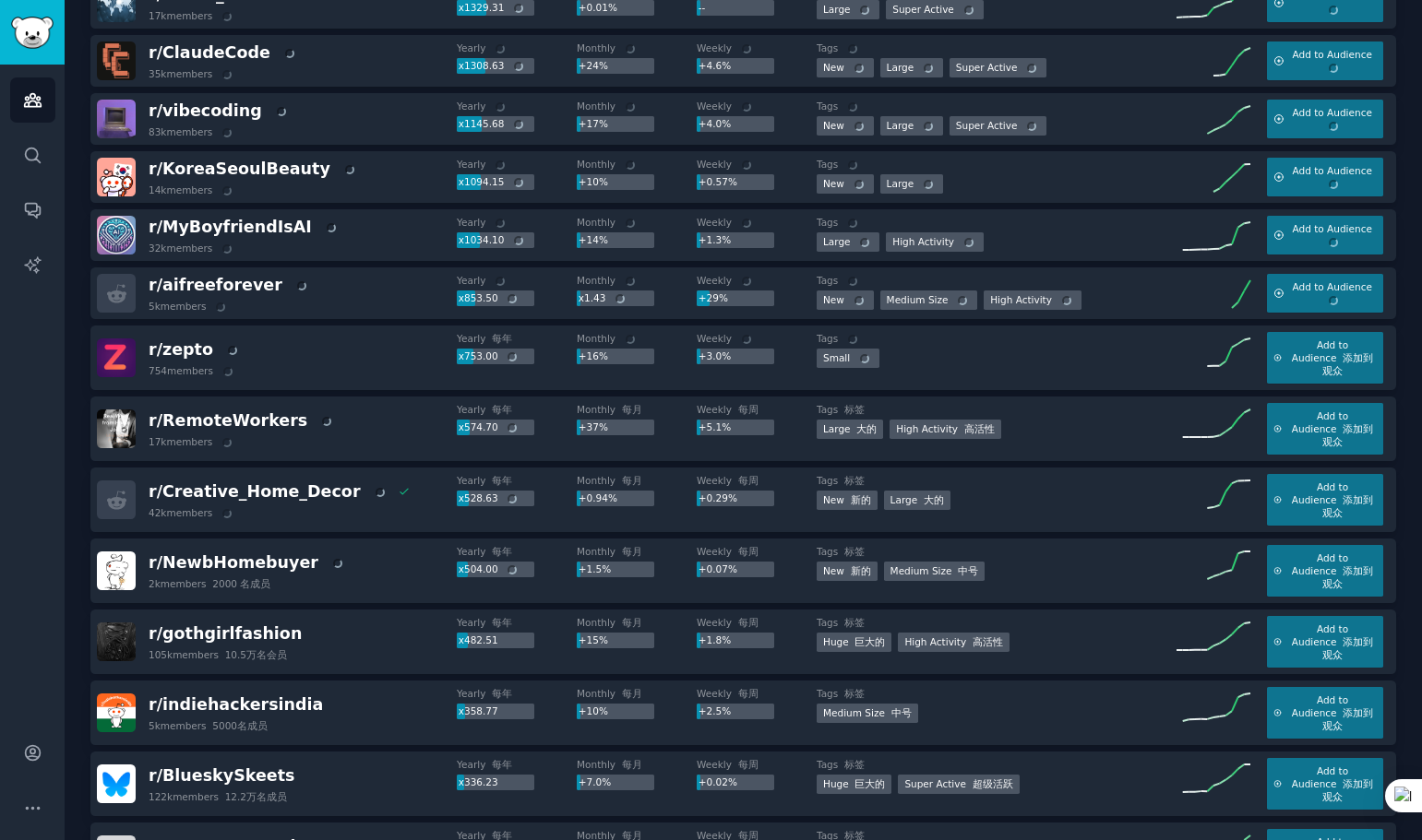
scroll to position [0, 0]
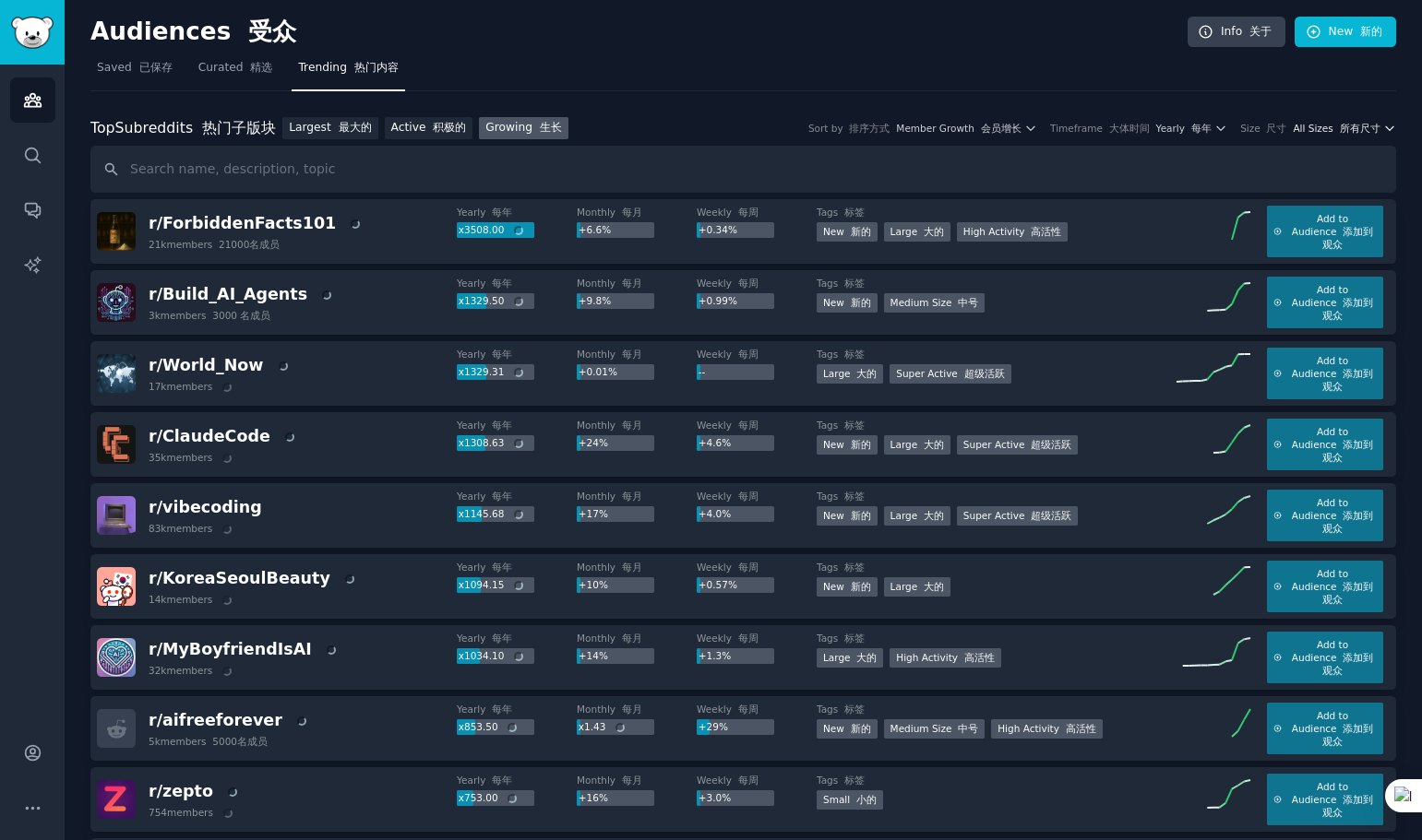
click at [1342, 124] on font "所有尺寸" at bounding box center [1360, 128] width 41 height 11
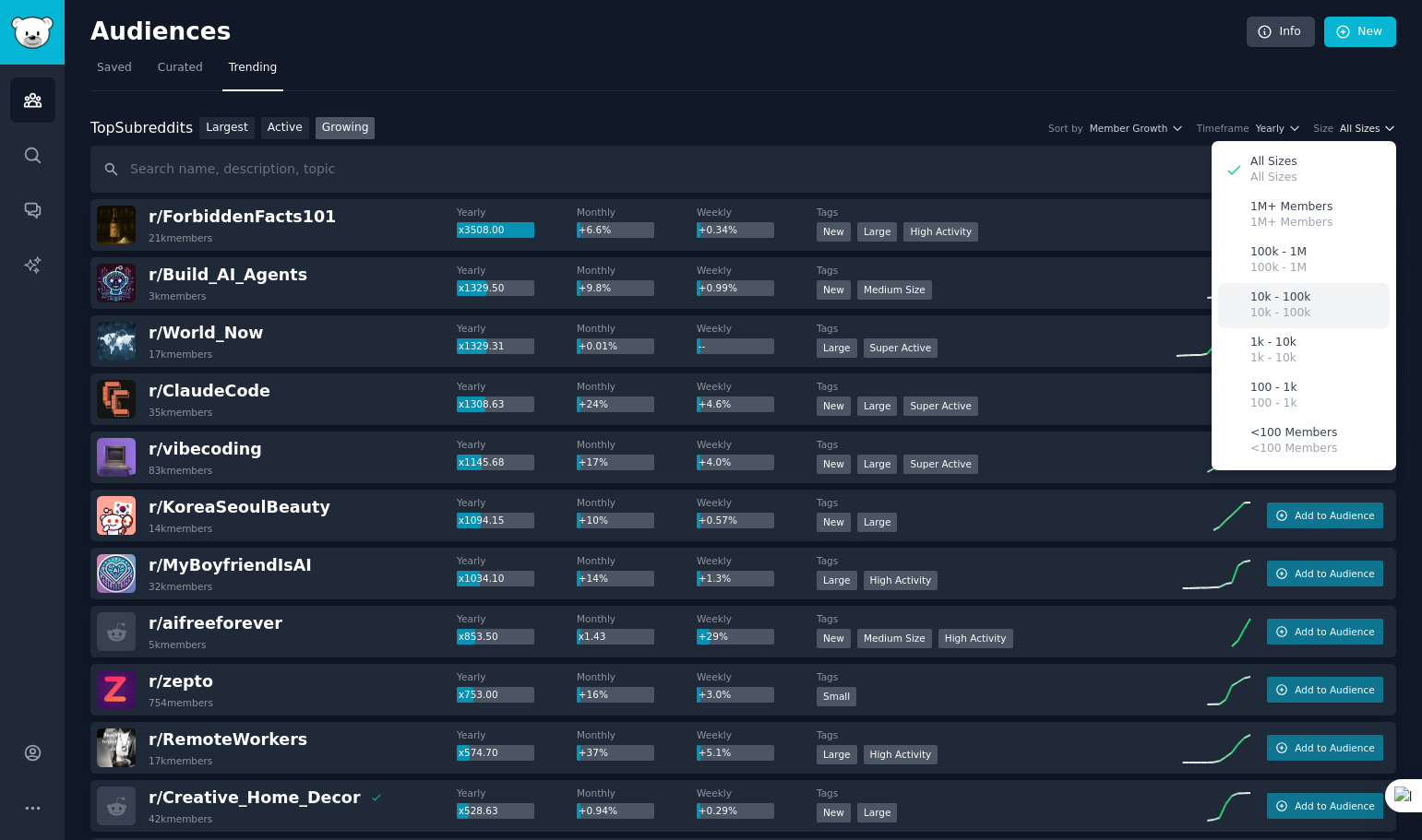
click at [1287, 306] on p "10k - 100k" at bounding box center [1280, 314] width 60 height 17
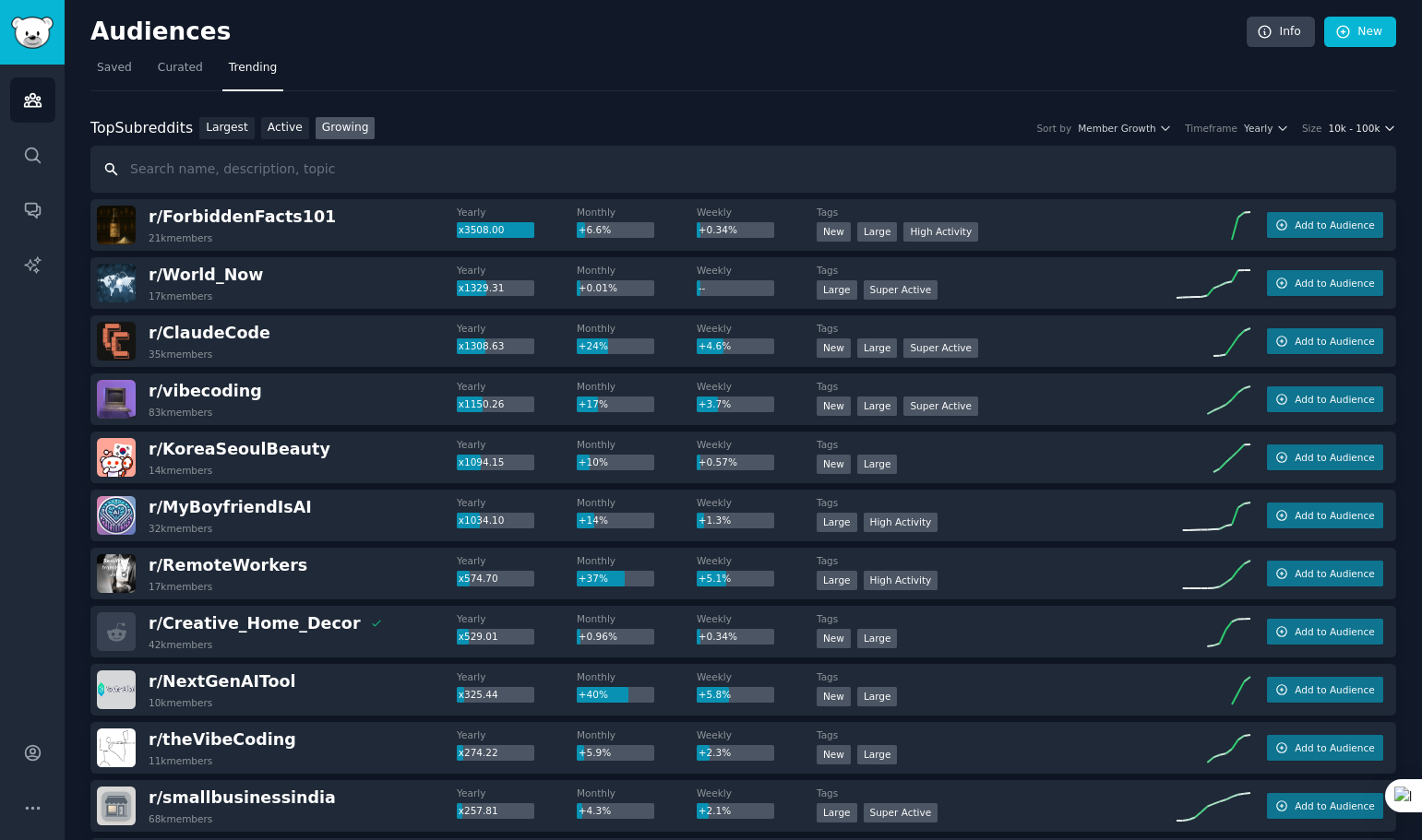
click at [218, 170] on input "text" at bounding box center [742, 169] width 1305 height 47
type input "h"
type input "oganization"
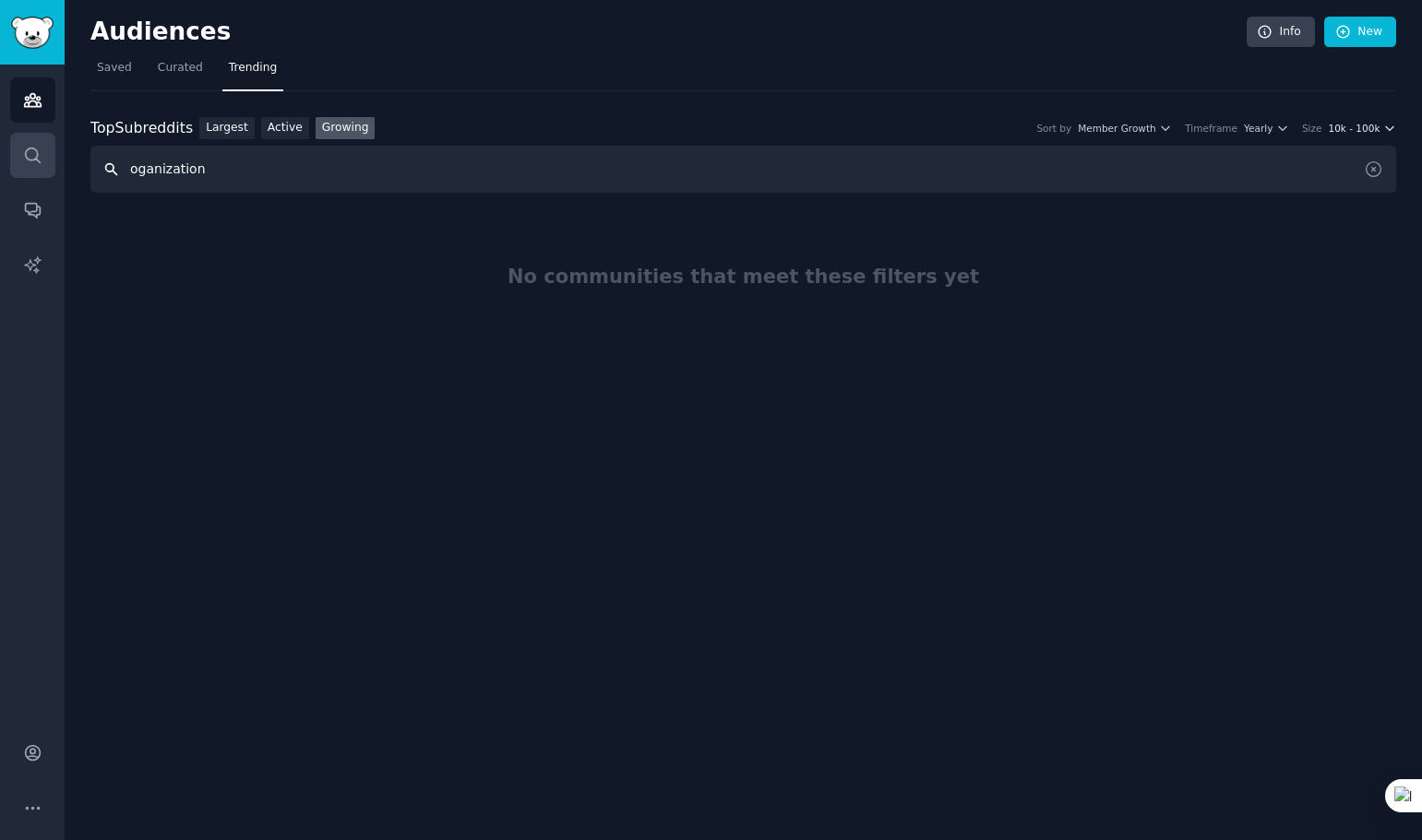
drag, startPoint x: 226, startPoint y: 170, endPoint x: 19, endPoint y: 170, distance: 207.0
click at [19, 170] on div "Audiences Search Conversations AI Reports Account More Audiences Info New Saved…" at bounding box center [711, 420] width 1422 height 840
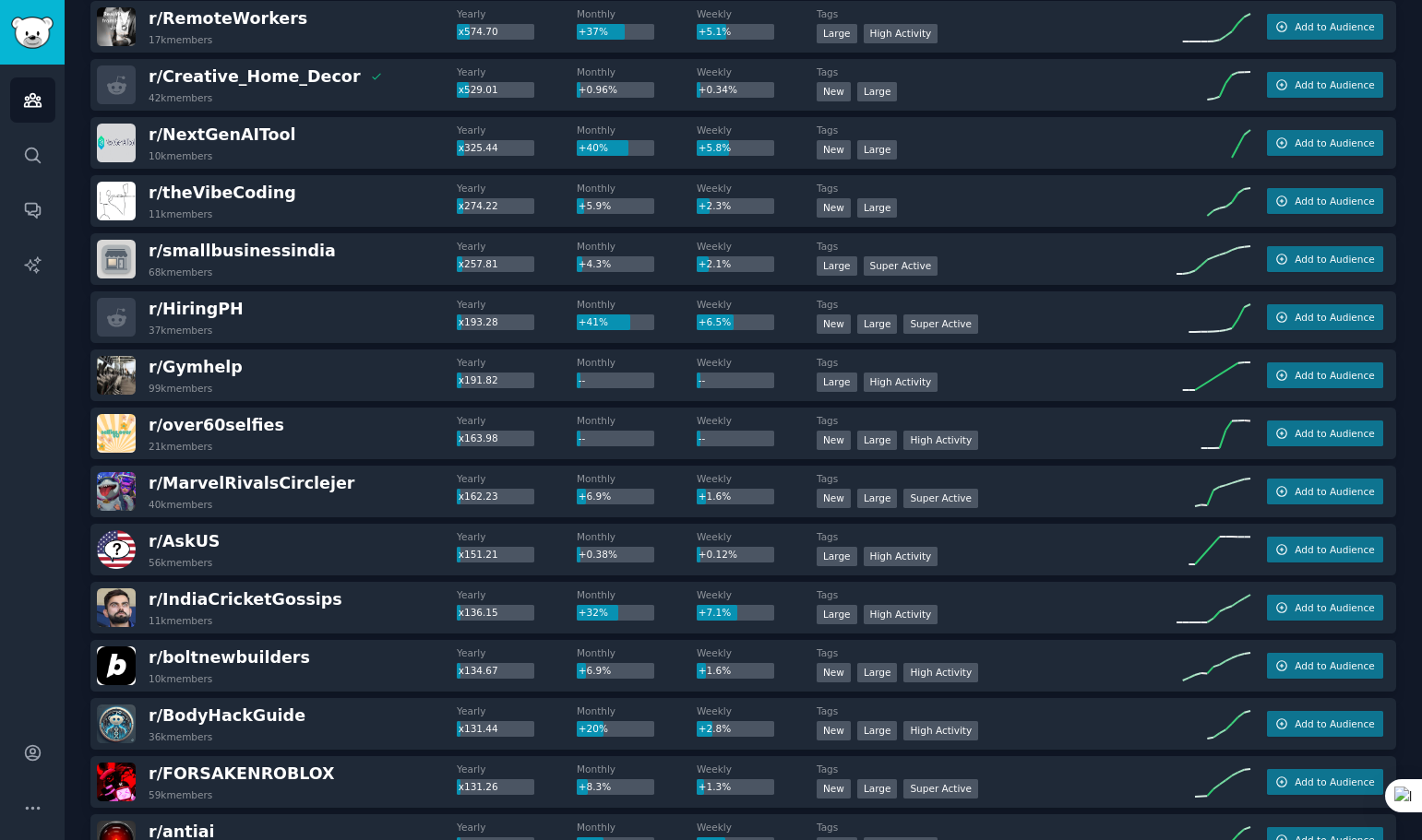
scroll to position [553, 0]
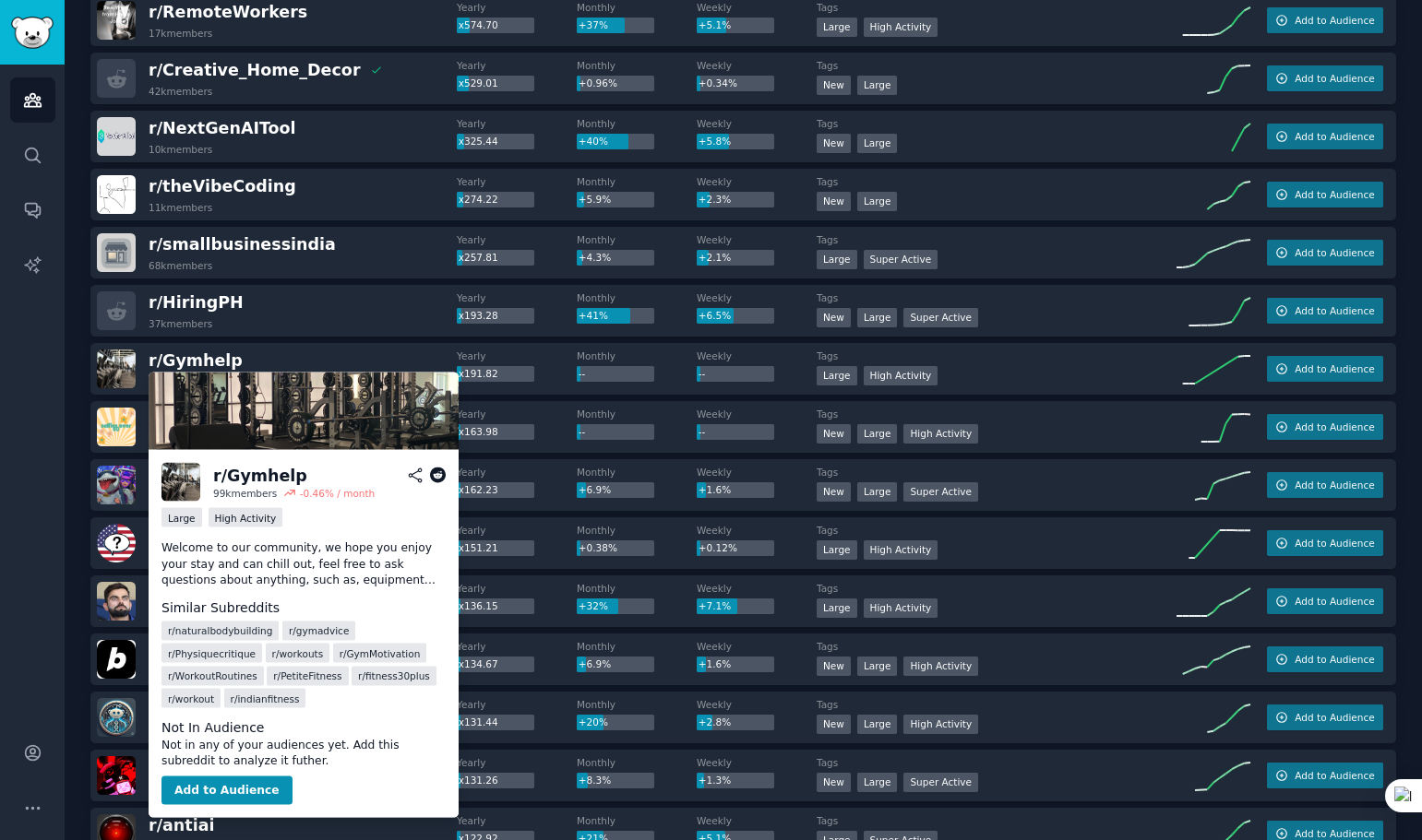
click at [433, 473] on icon at bounding box center [437, 476] width 17 height 17
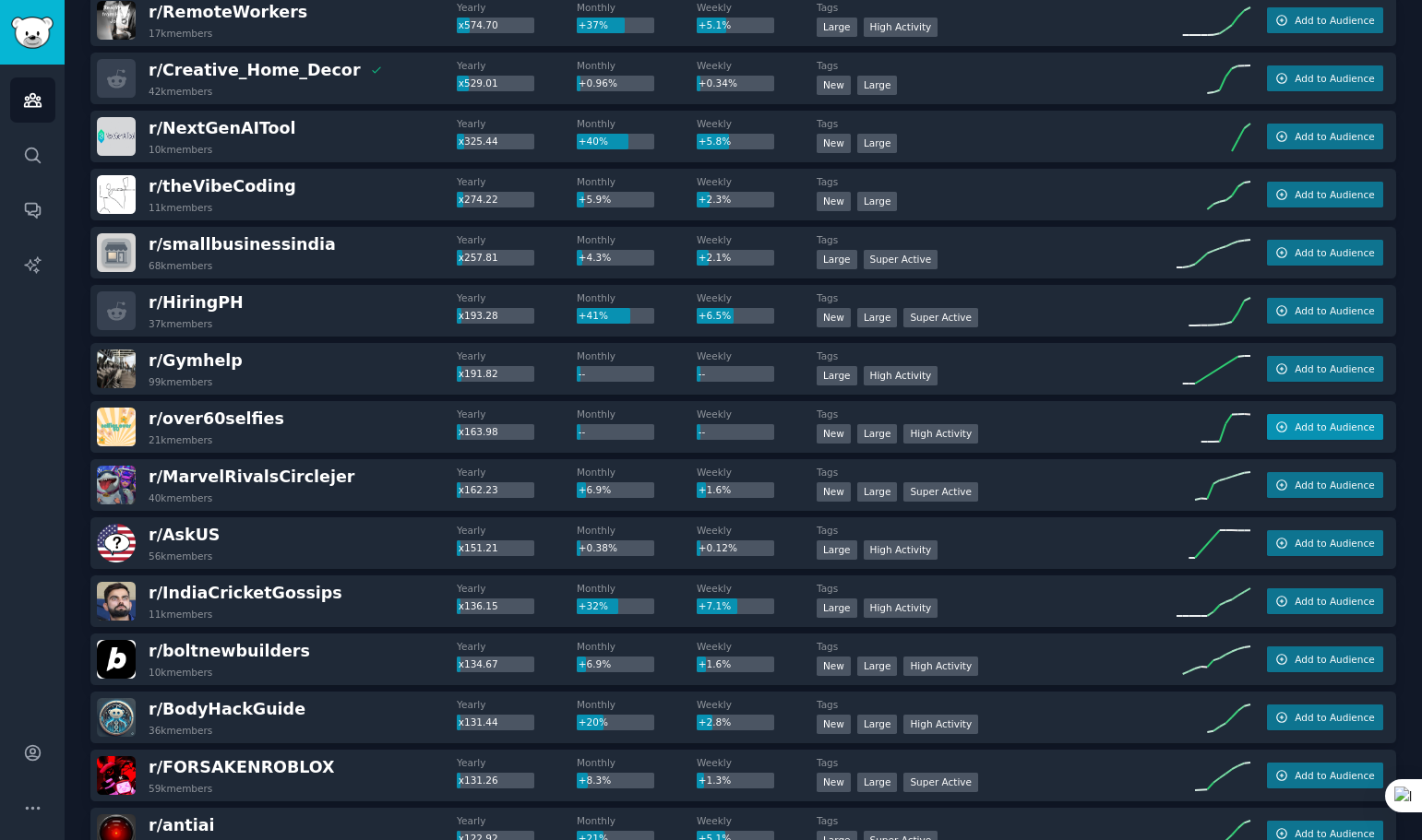
click at [1289, 428] on button "Add to Audience" at bounding box center [1324, 427] width 116 height 26
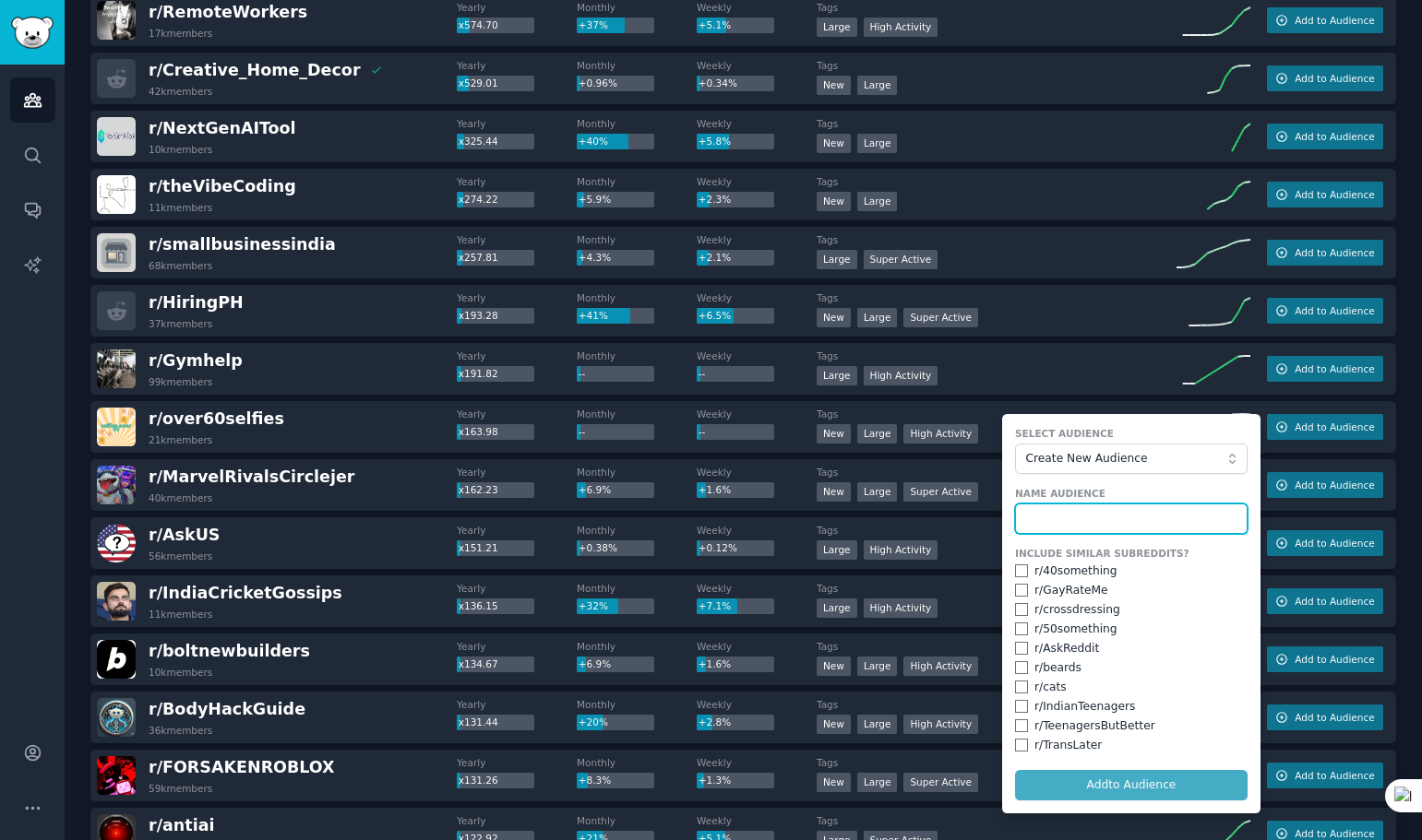
click at [1042, 515] on input "text" at bounding box center [1131, 519] width 233 height 32
type input "o"
type input "p"
type input "older"
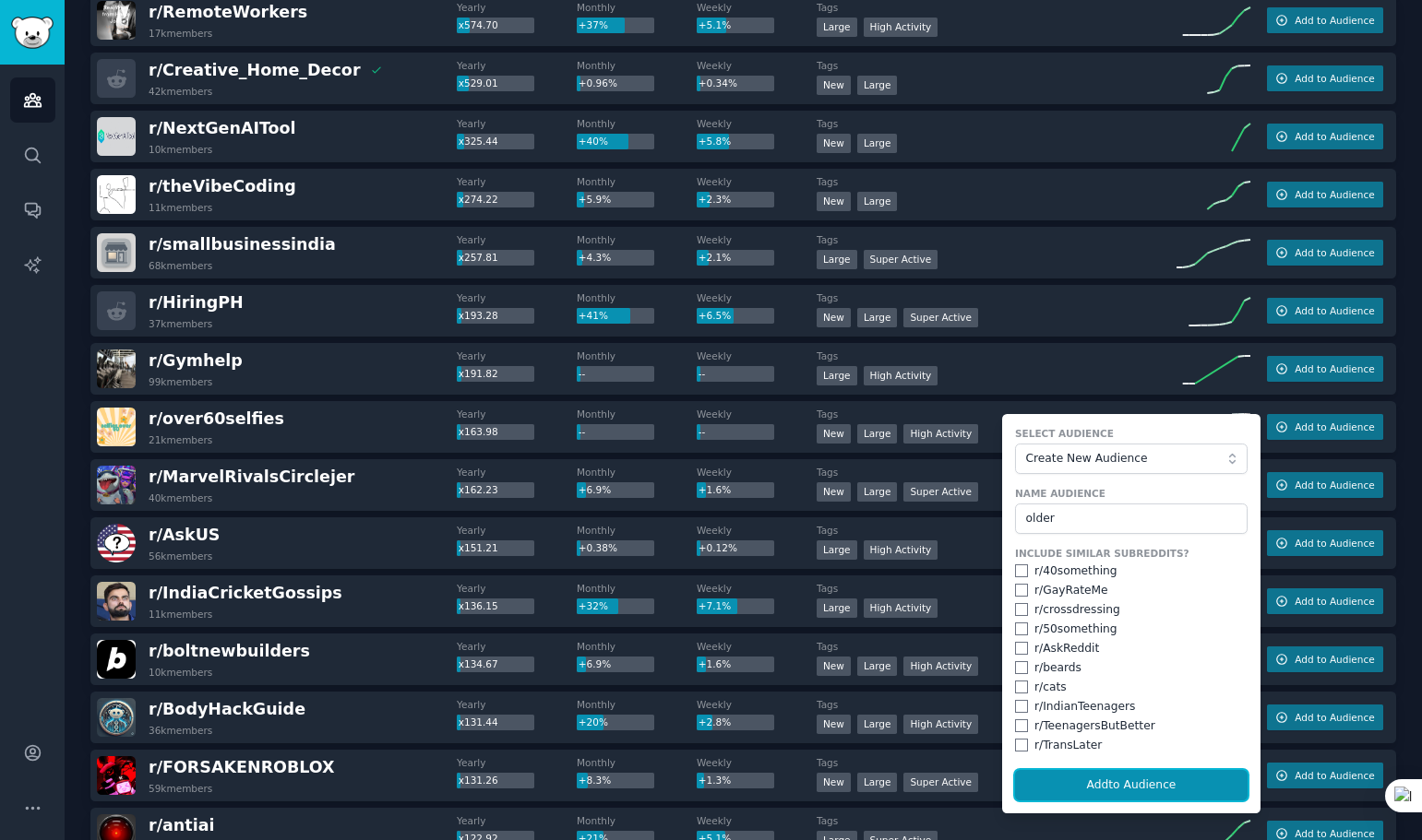
click at [1094, 790] on button "Add to Audience" at bounding box center [1131, 786] width 233 height 32
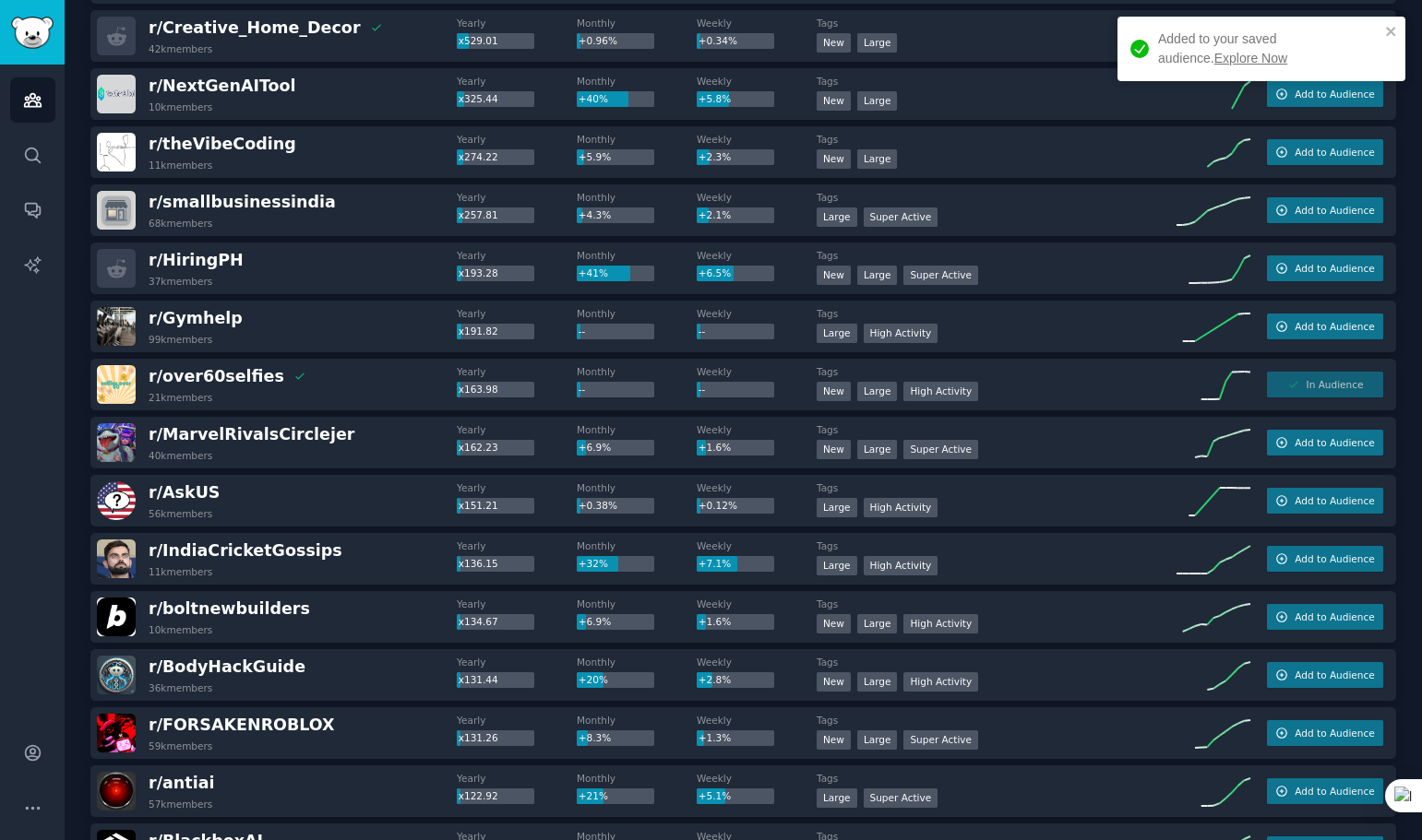
scroll to position [738, 0]
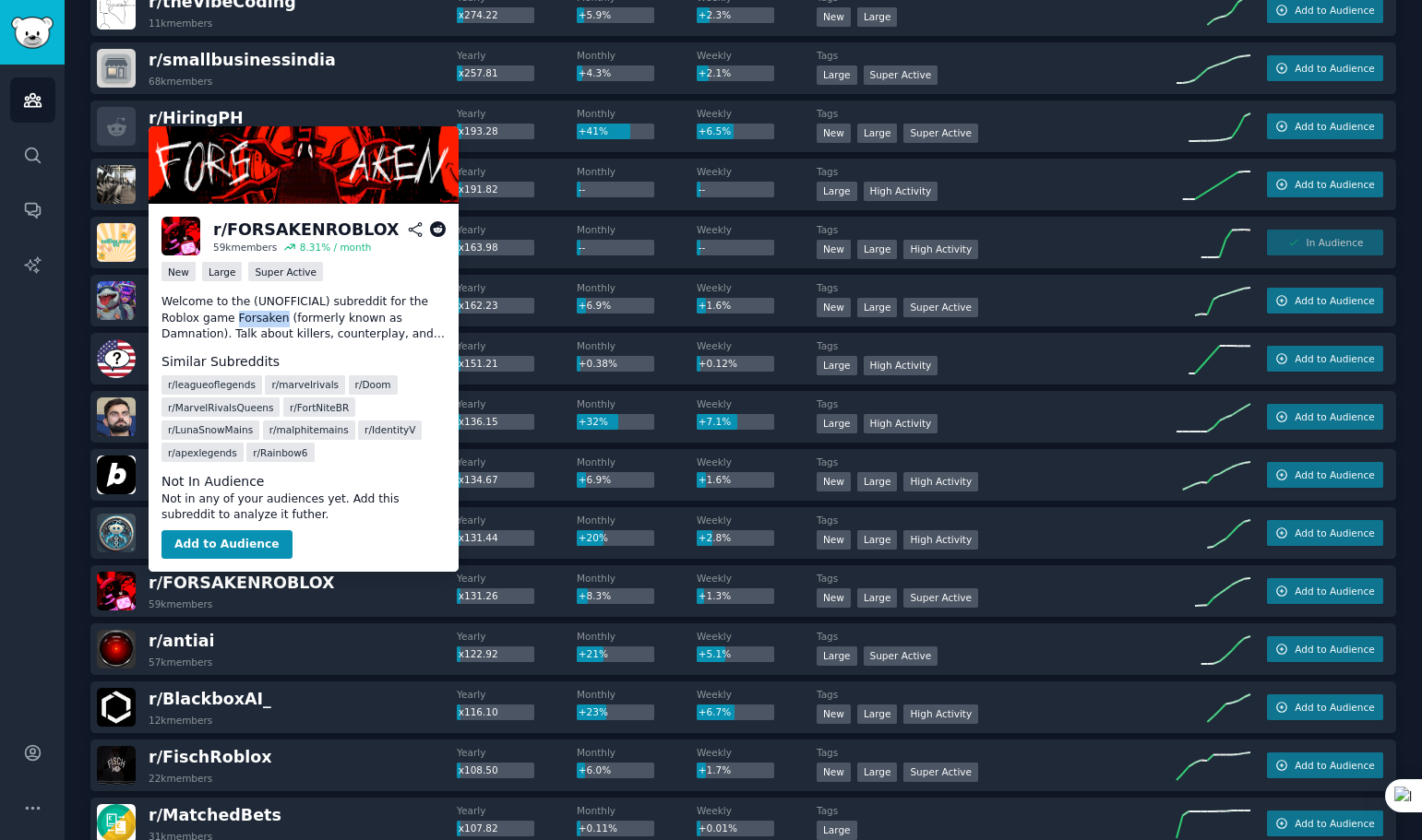
drag, startPoint x: 235, startPoint y: 318, endPoint x: 281, endPoint y: 322, distance: 46.2
click at [281, 322] on p "Welcome to the (UNOFFICIAL) subreddit for the Roblox game Forsaken (formerly kn…" at bounding box center [303, 318] width 284 height 48
copy p "Forsaken"
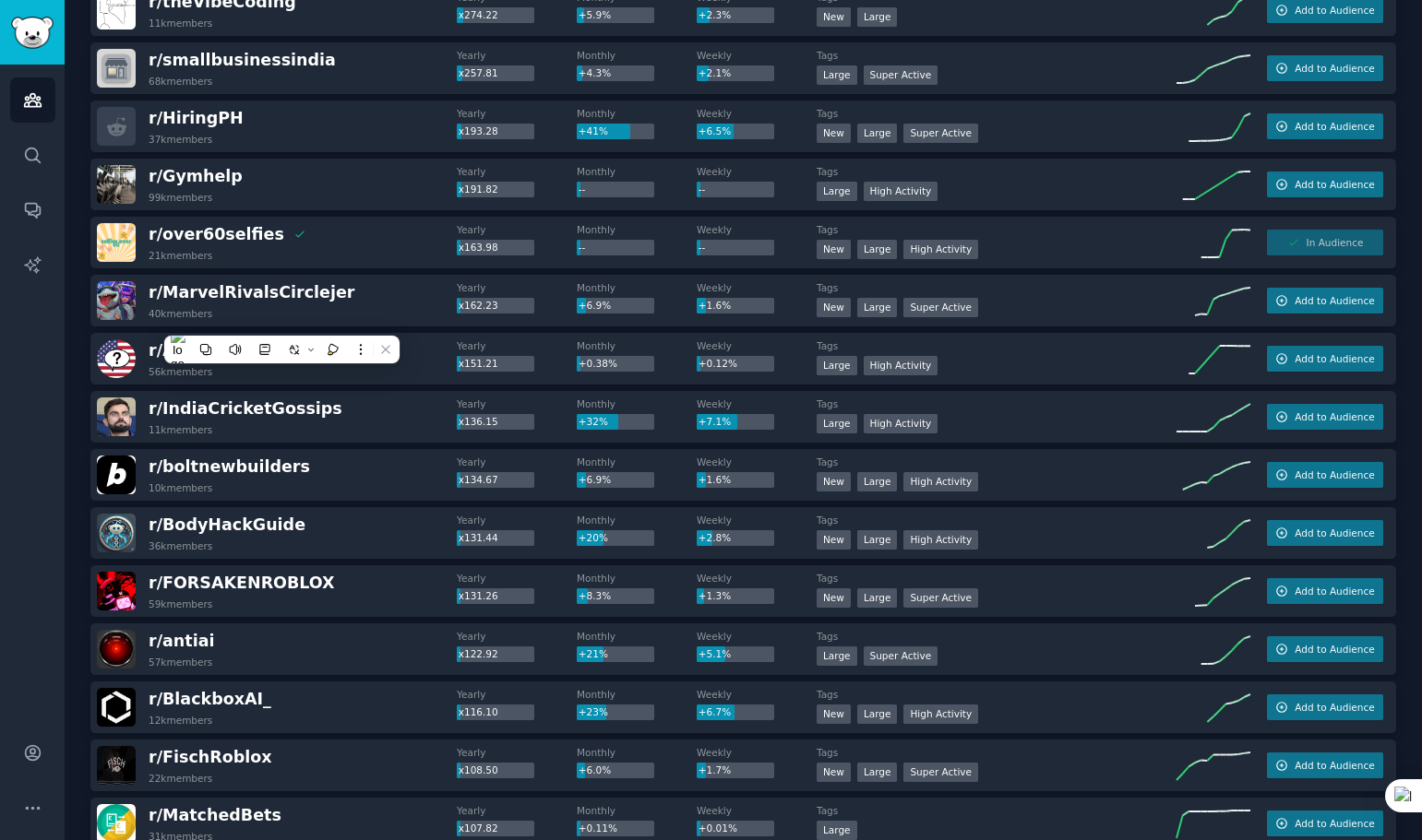
click at [30, 376] on div "Audiences Search Conversations AI Reports" at bounding box center [32, 388] width 64 height 647
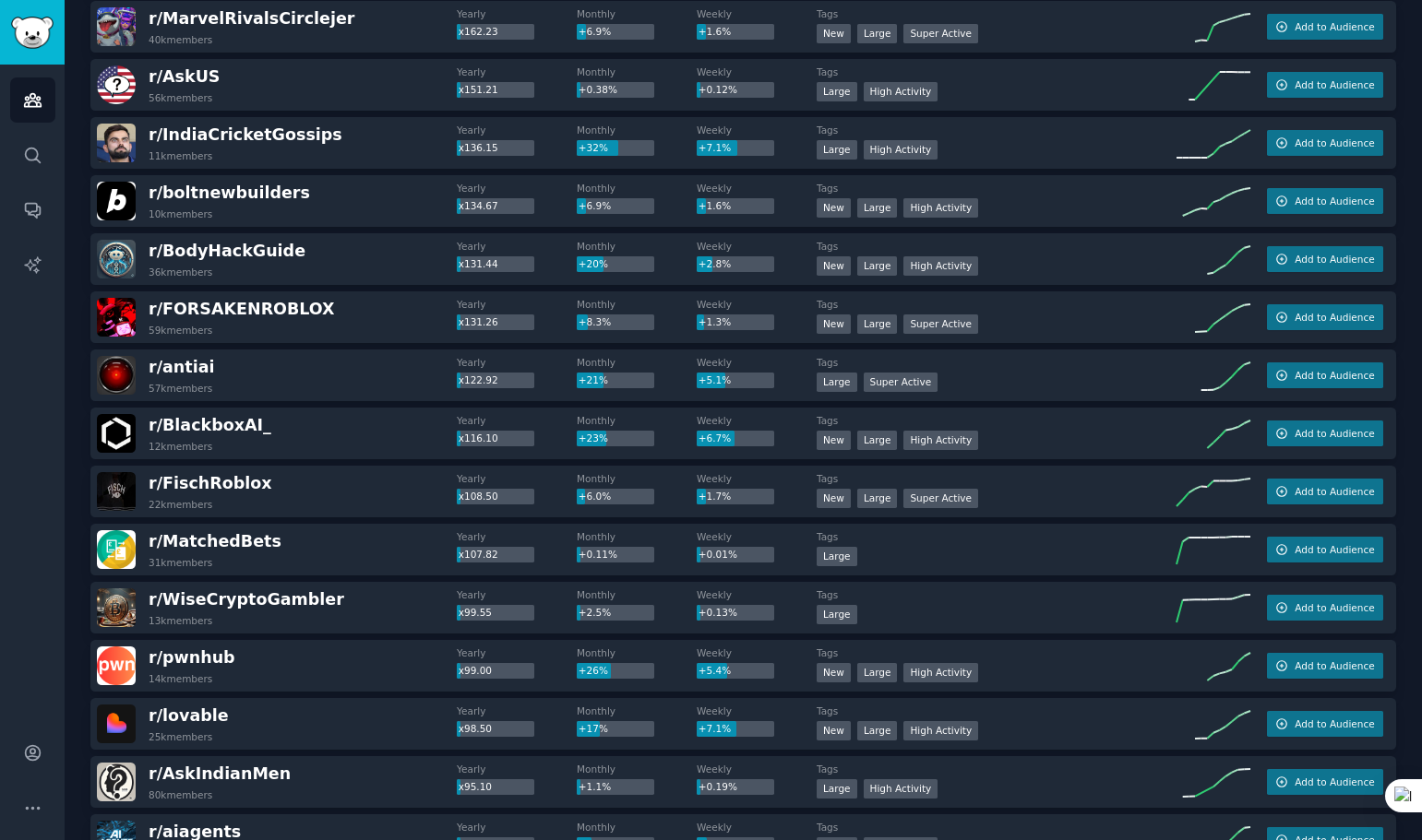
scroll to position [1015, 0]
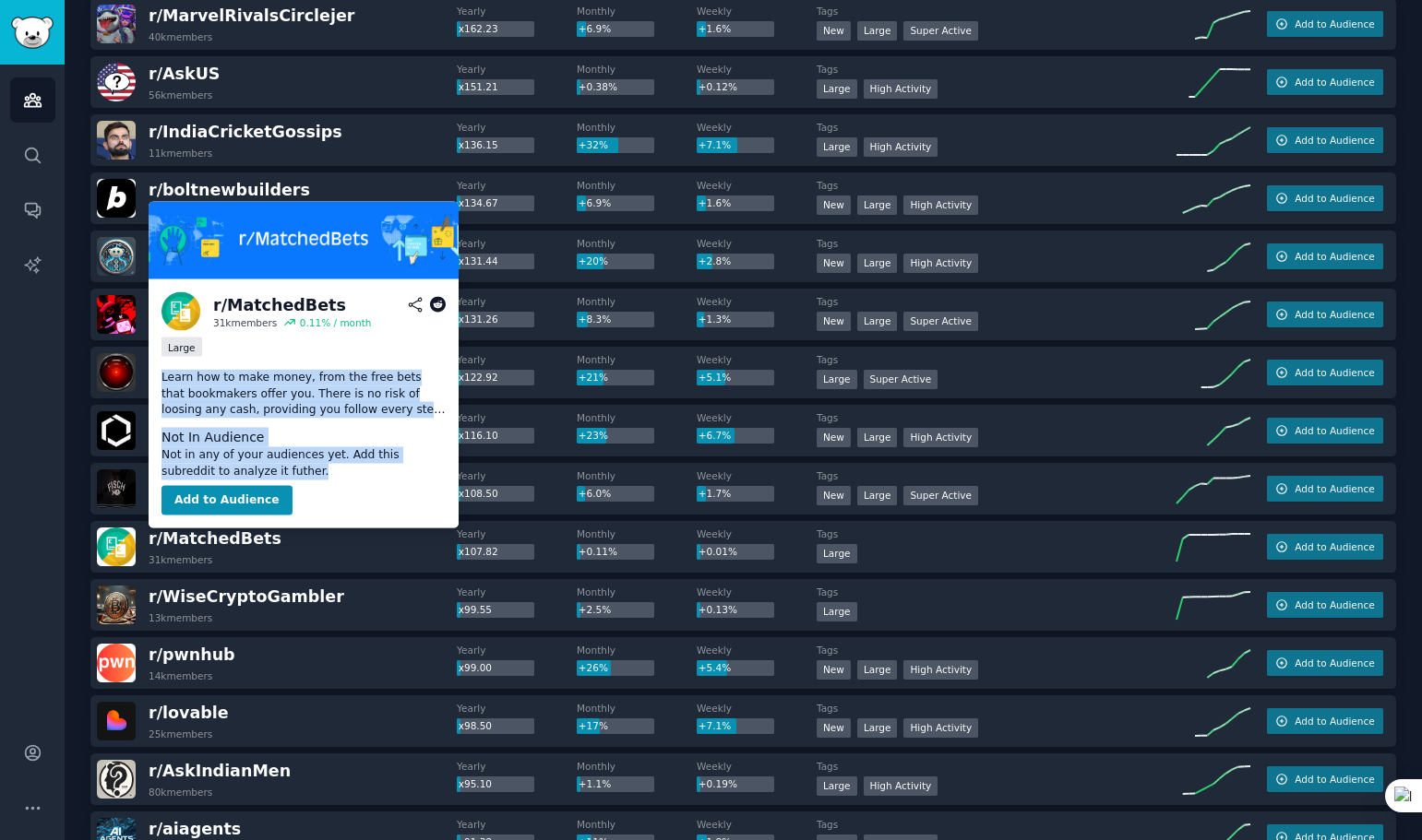
drag, startPoint x: 163, startPoint y: 373, endPoint x: 297, endPoint y: 467, distance: 163.7
click at [297, 467] on div "r/ MatchedBets 31k members 0.11 % / month Large Learn how to make money, from t…" at bounding box center [303, 404] width 310 height 249
copy div "Learn how to make money, from the free bets that bookmakers offer you. There is…"
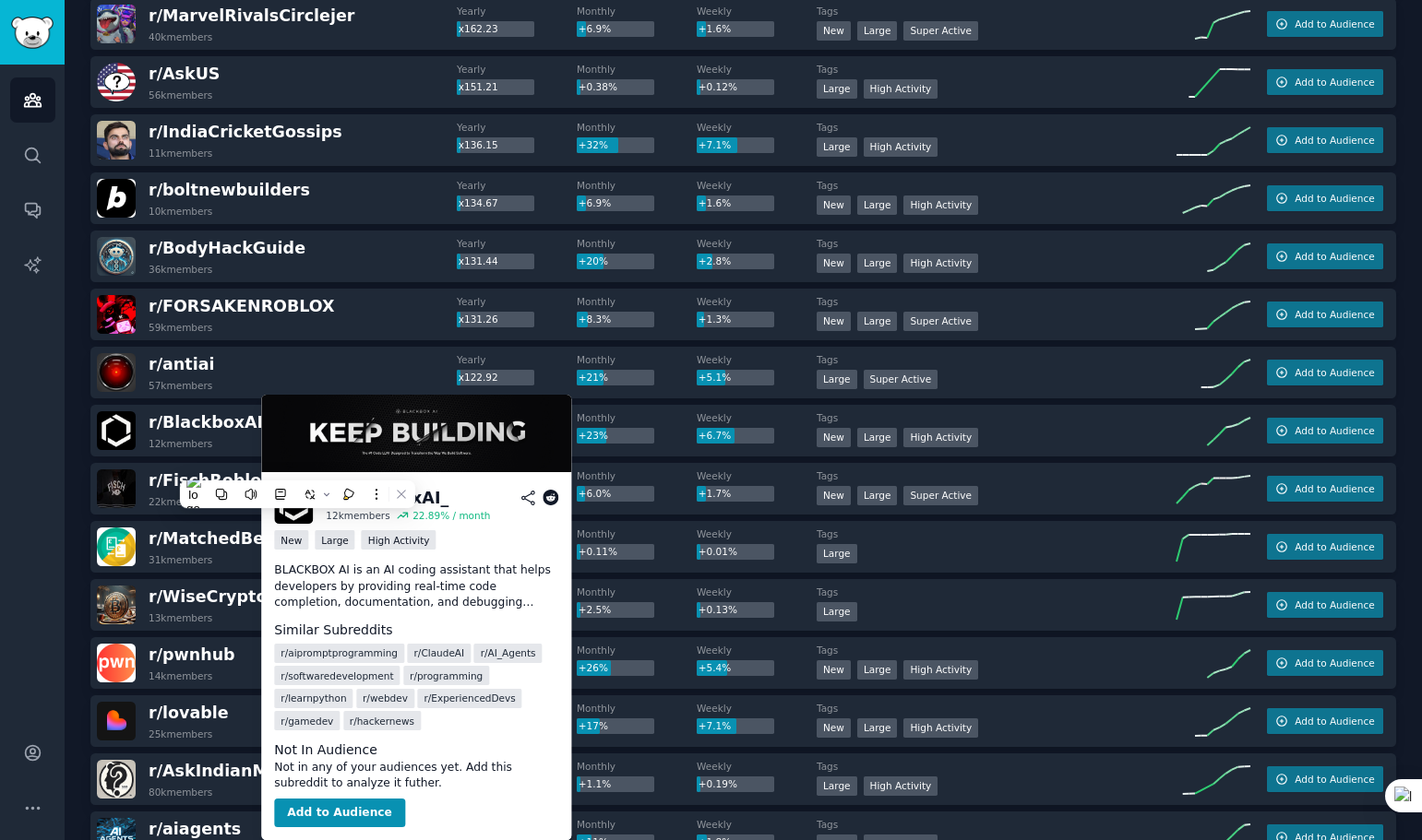
click at [548, 499] on icon at bounding box center [550, 498] width 17 height 17
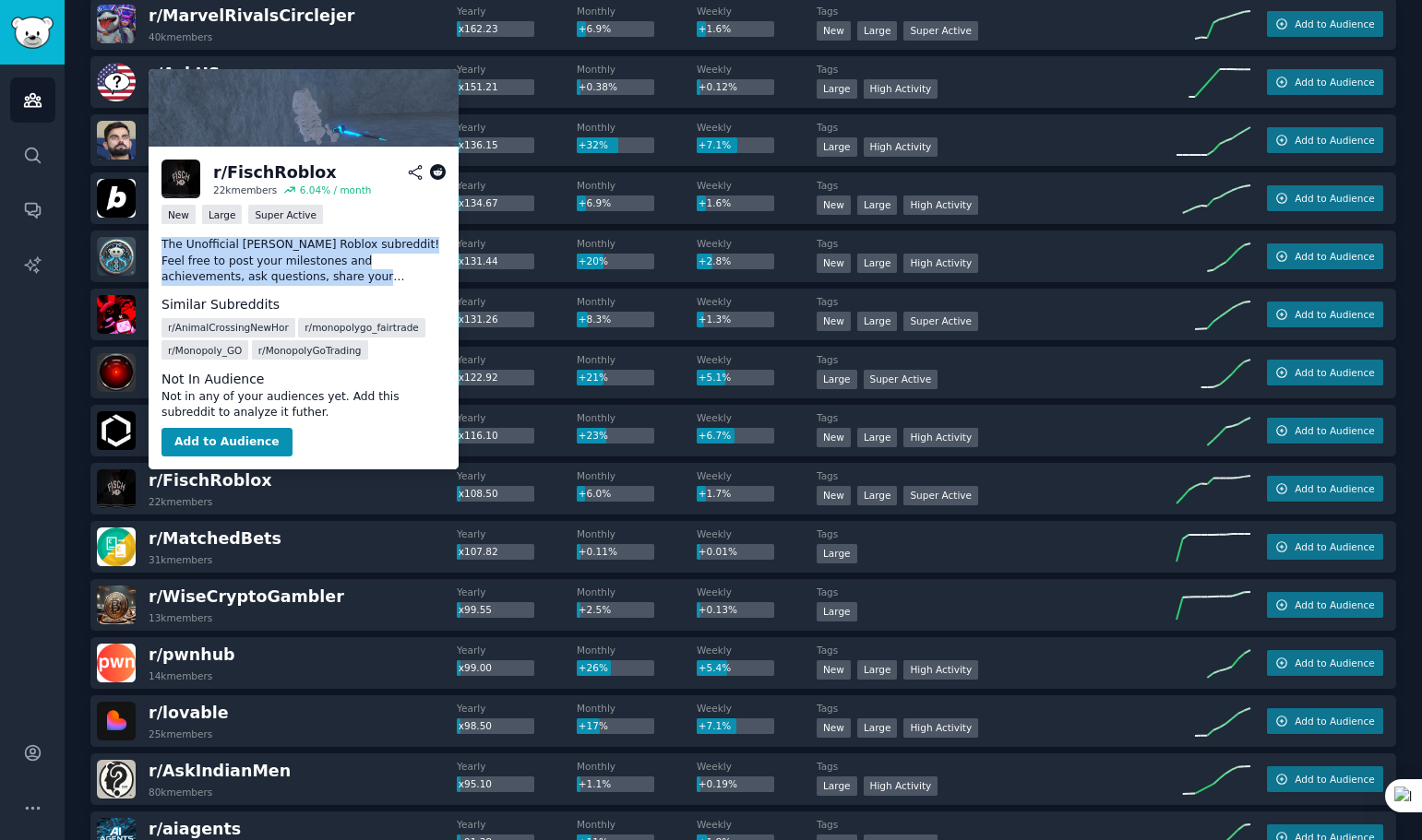
drag, startPoint x: 159, startPoint y: 238, endPoint x: 323, endPoint y: 289, distance: 171.7
click at [323, 289] on div "r/ FischRoblox 22k members 6.04 % / month New Large Super Active The Unofficial…" at bounding box center [303, 308] width 310 height 323
copy p "The Unofficial Fisch Roblox subreddit! Feel free to post your milestones and ac…"
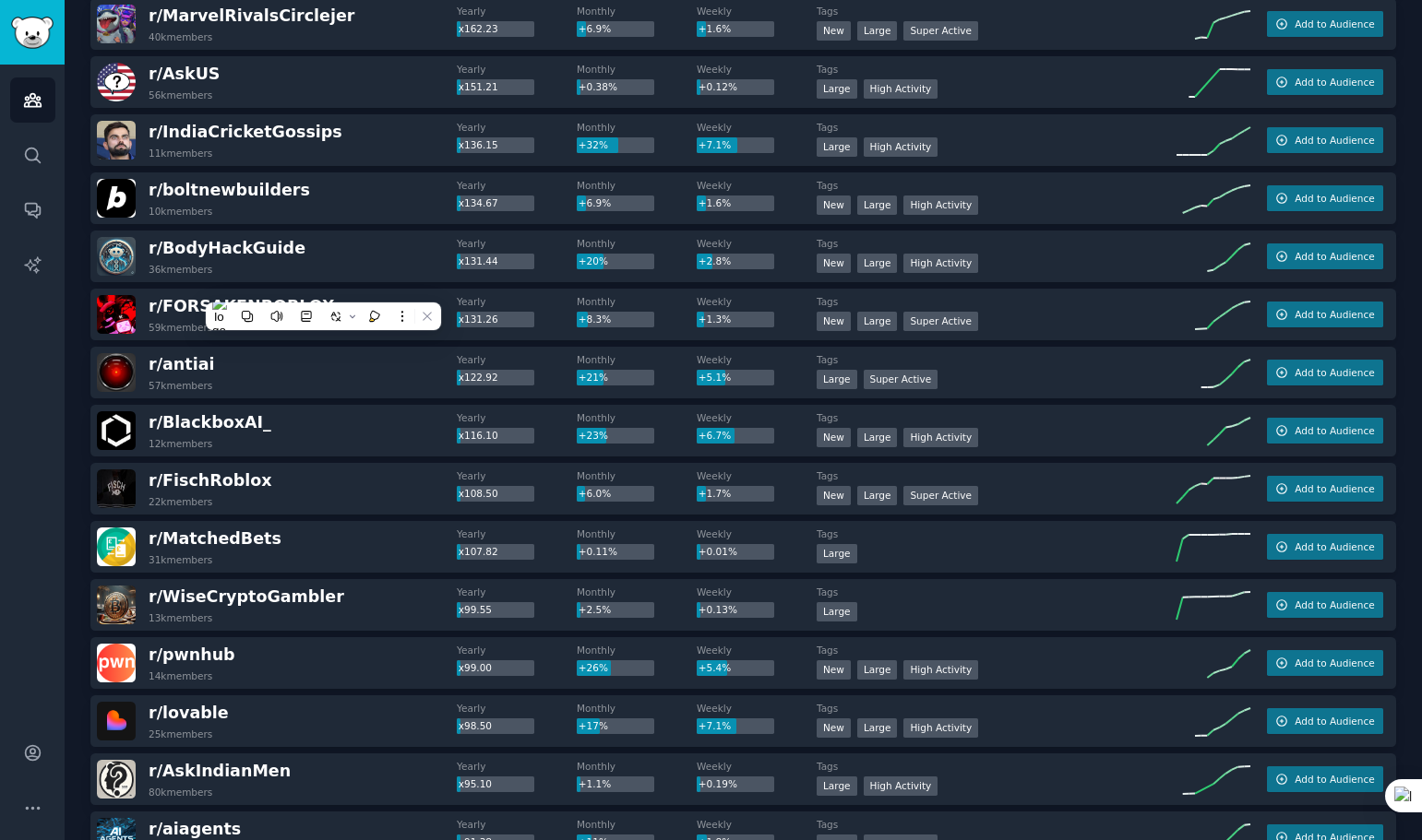
click at [382, 252] on div "r/ BodyHackGuide 36k members" at bounding box center [277, 256] width 360 height 39
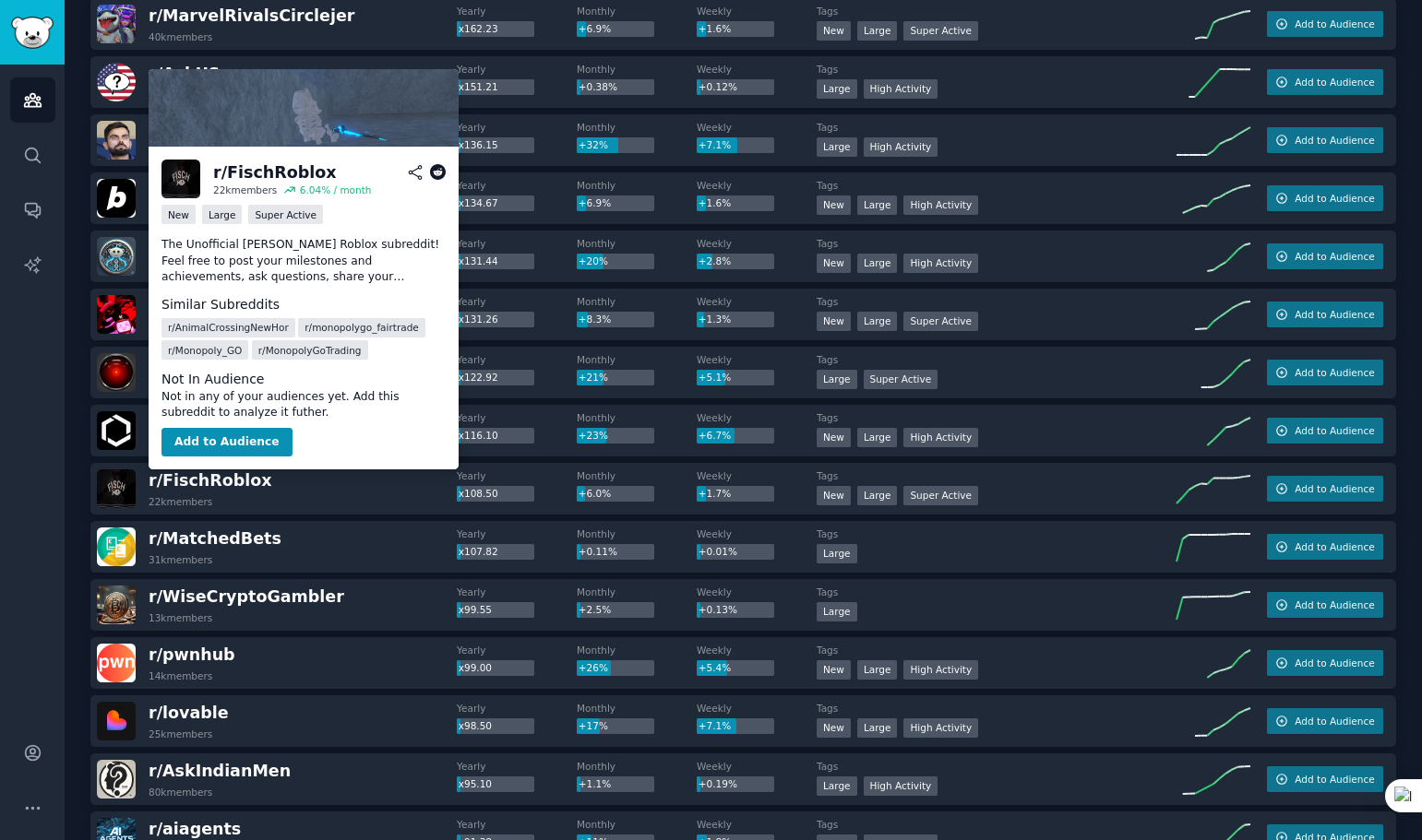
click at [435, 171] on icon at bounding box center [437, 172] width 17 height 17
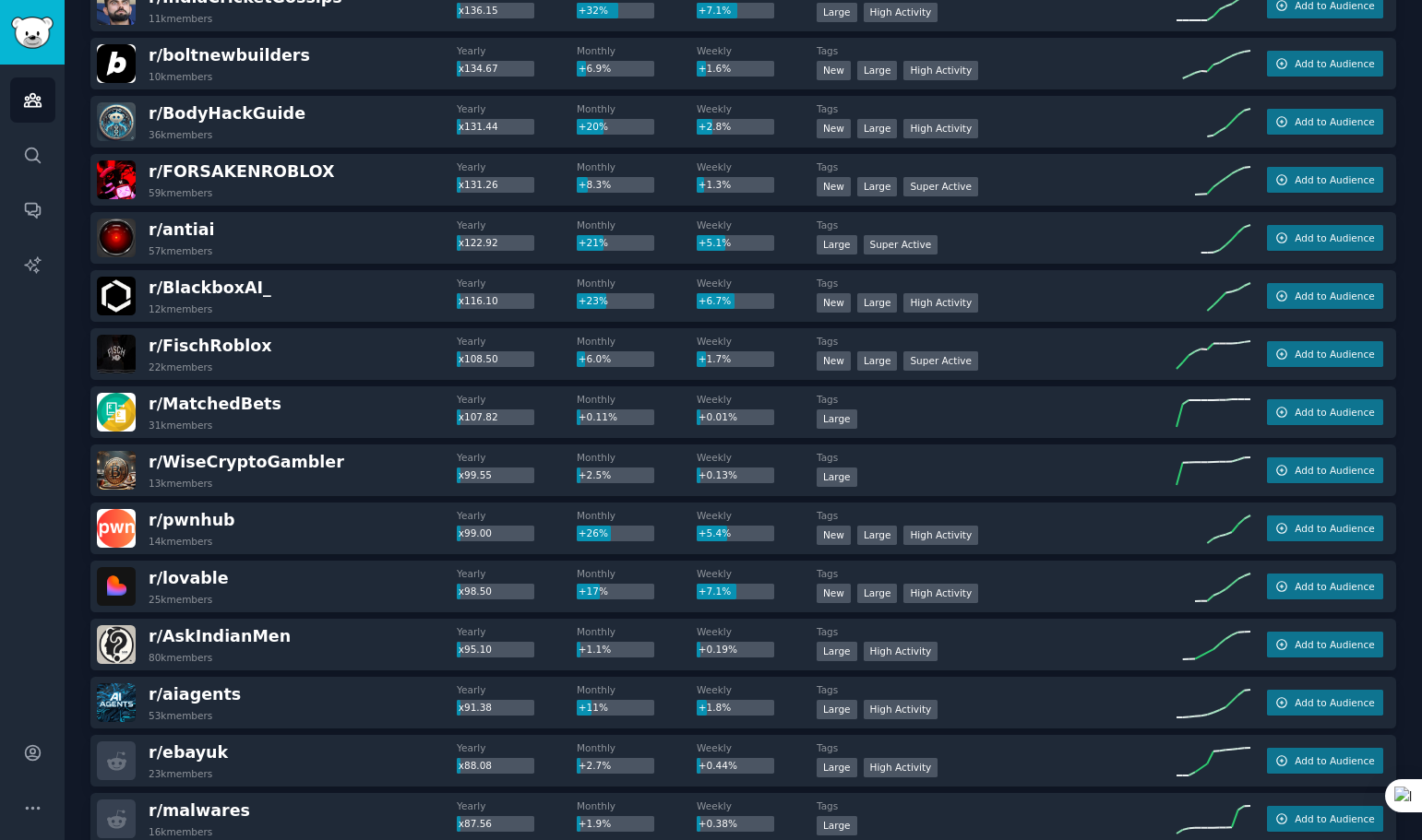
scroll to position [1199, 0]
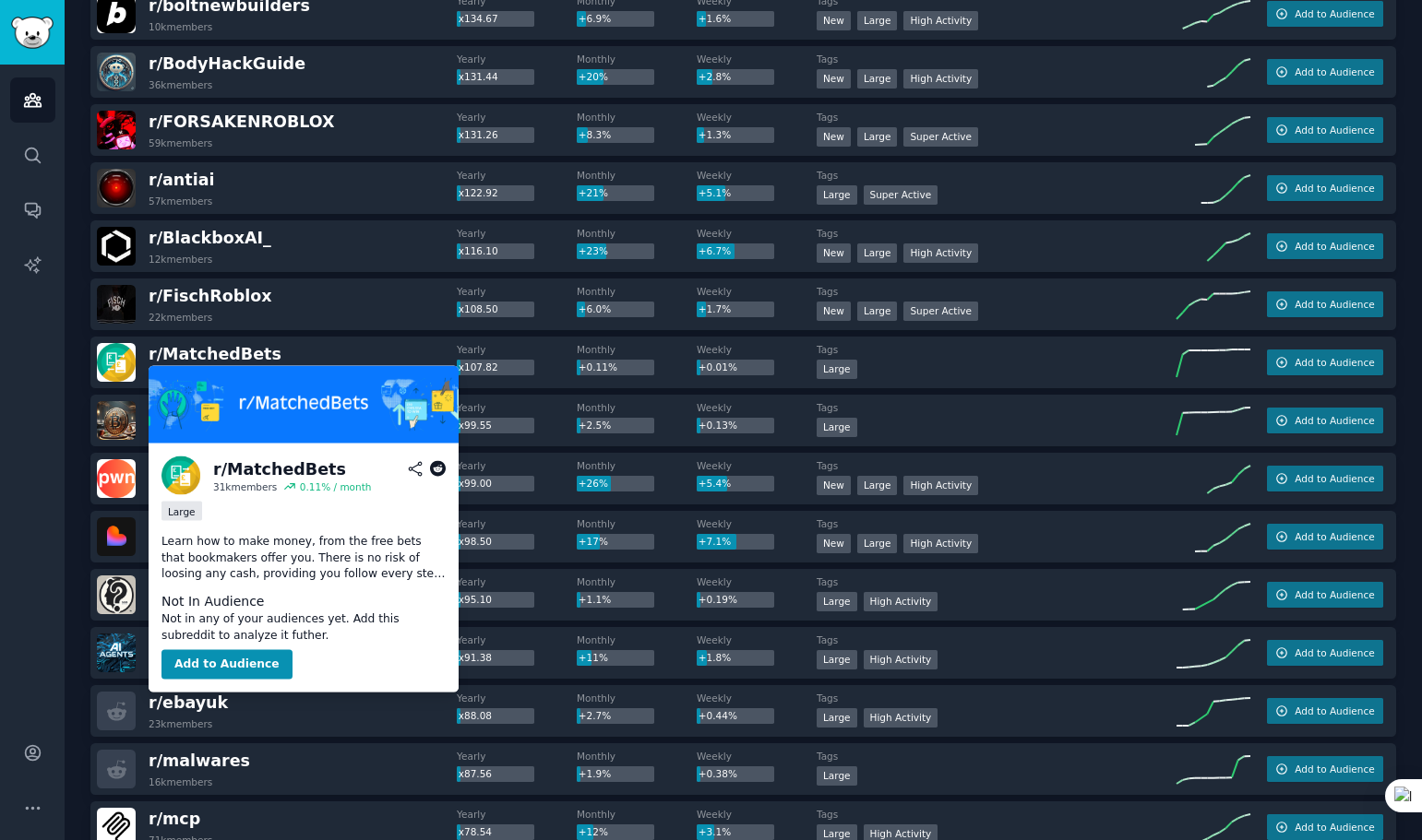
click at [435, 470] on icon at bounding box center [437, 469] width 17 height 17
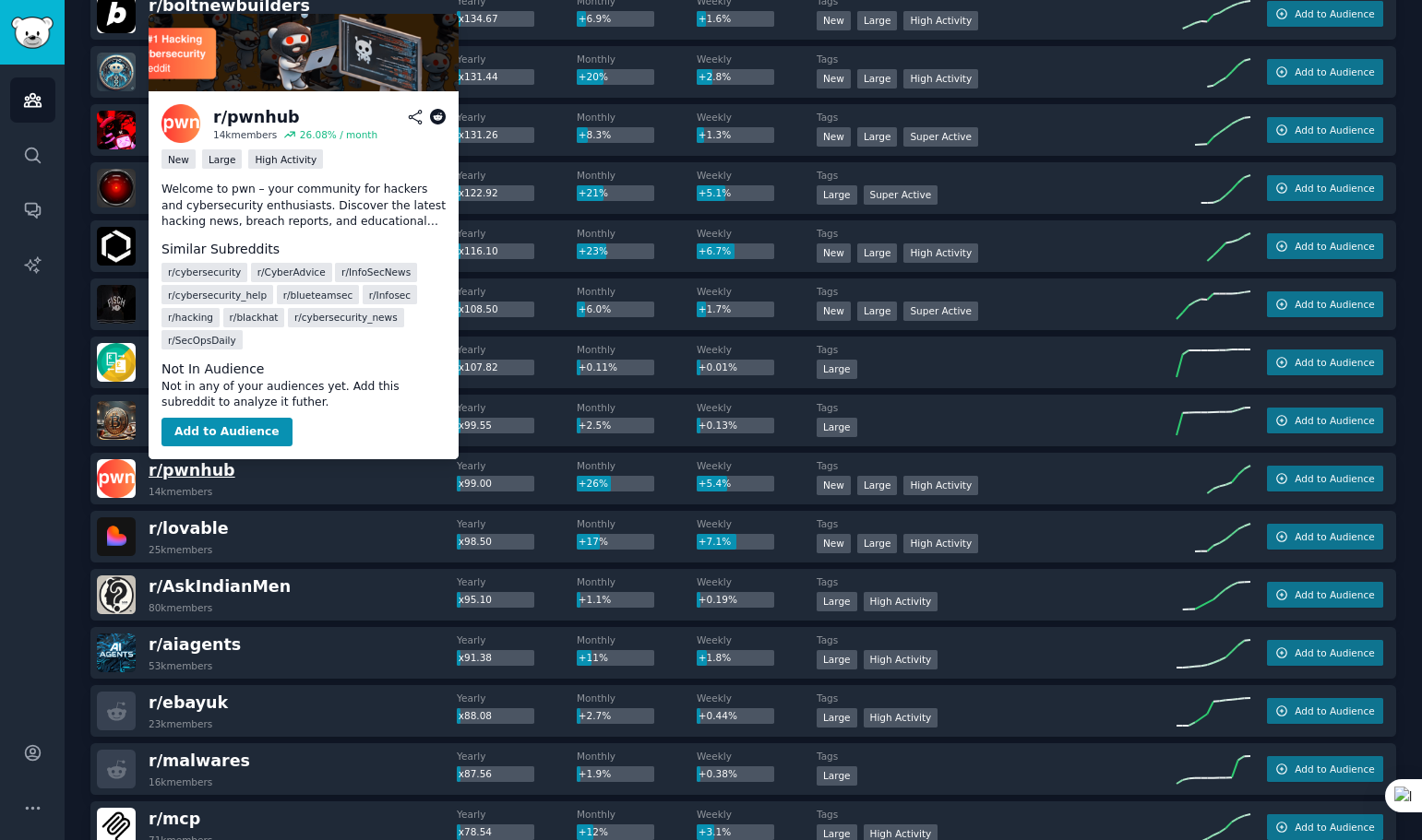
click at [224, 471] on span "r/ pwnhub" at bounding box center [192, 470] width 87 height 19
click at [435, 114] on icon at bounding box center [437, 117] width 17 height 17
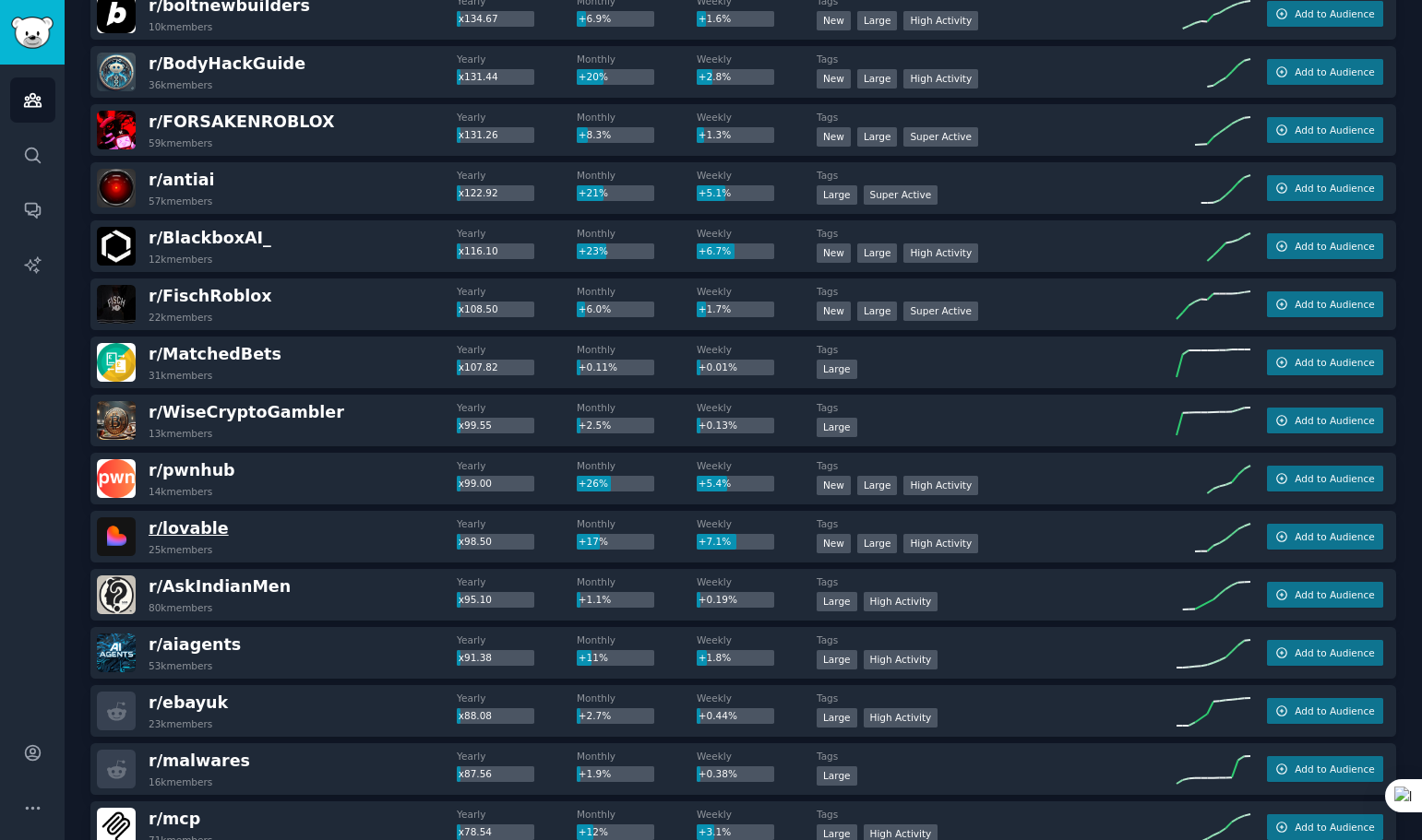
click at [220, 528] on span "r/ lovable" at bounding box center [188, 528] width 80 height 19
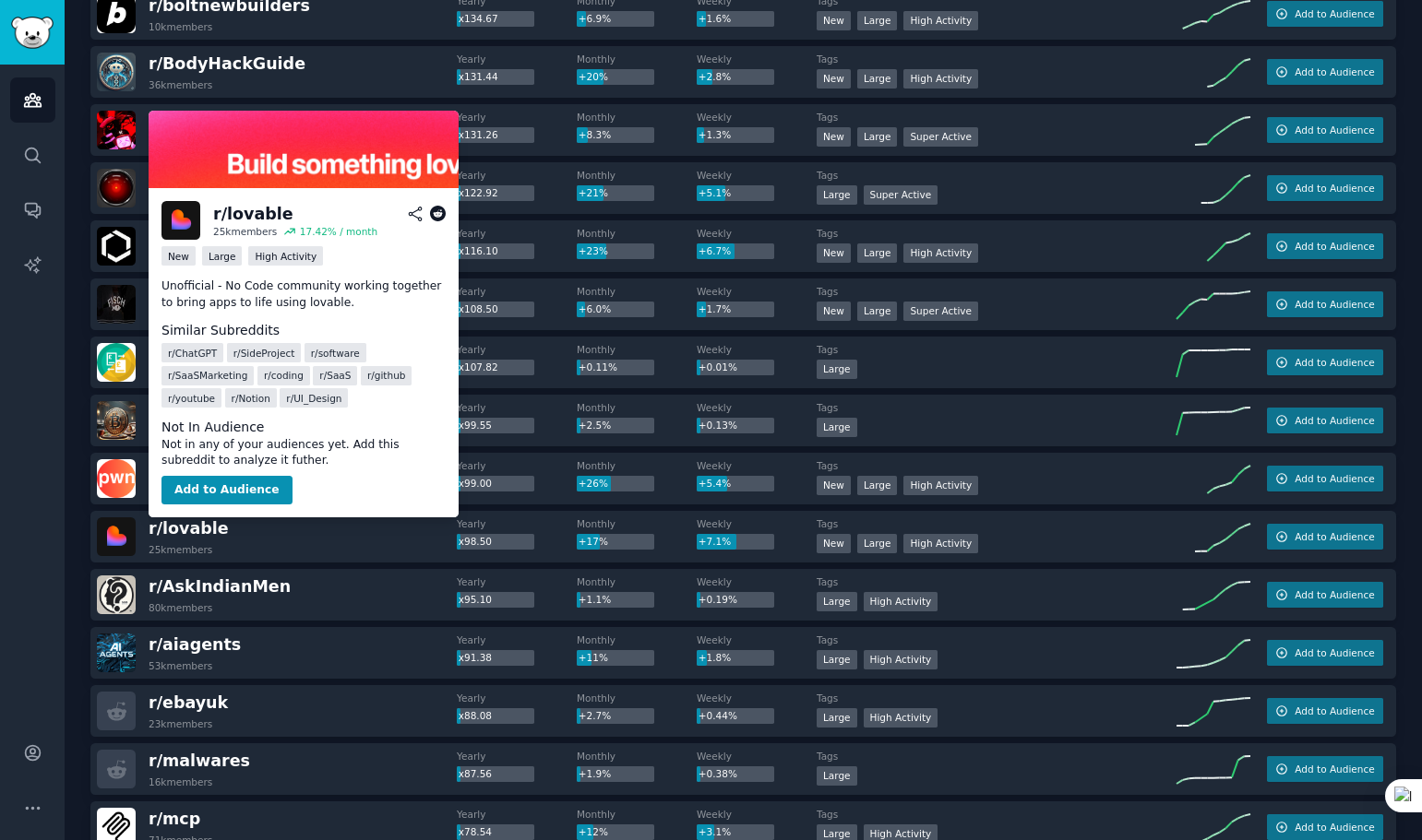
click at [433, 212] on icon at bounding box center [437, 214] width 17 height 17
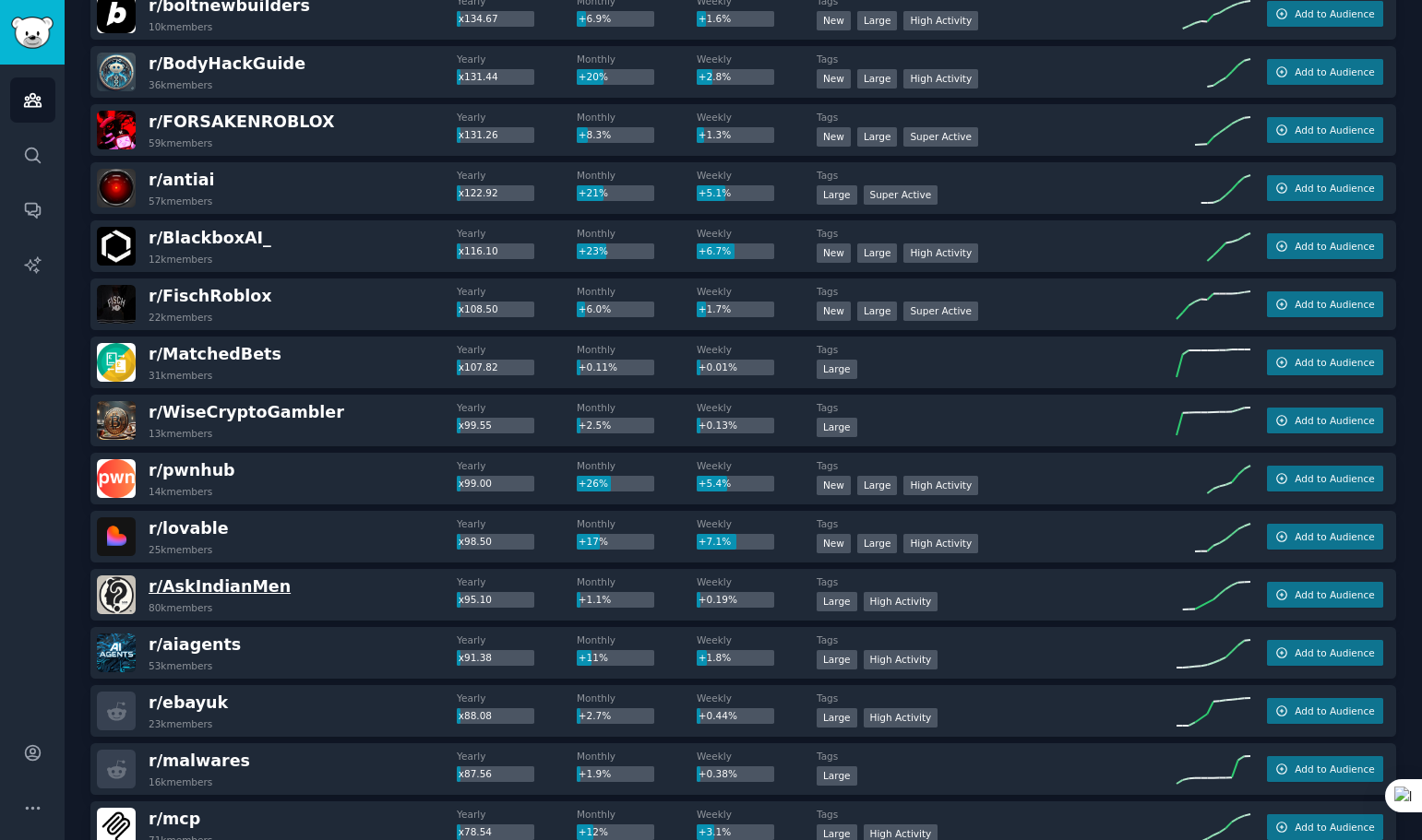
scroll to position [1291, 0]
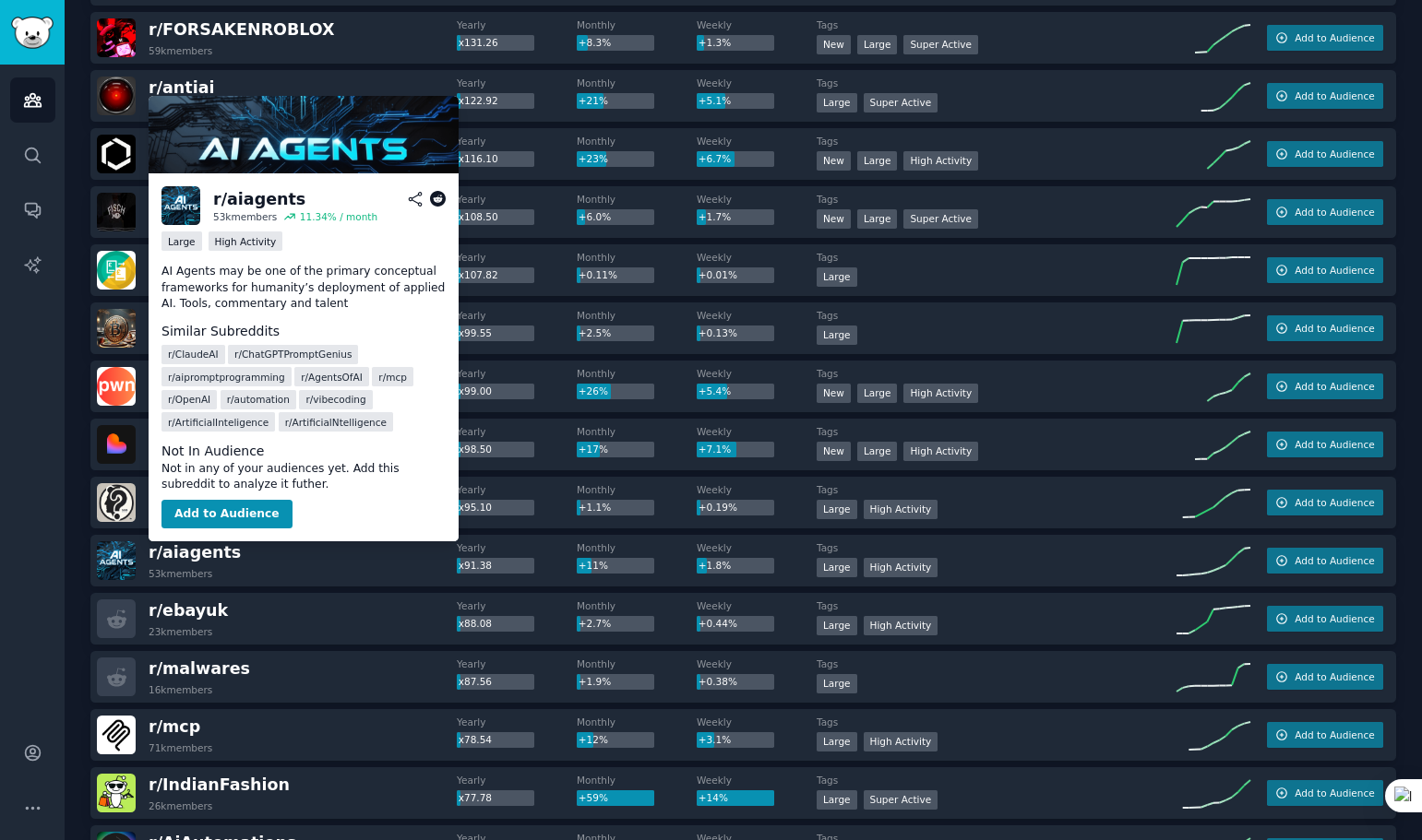
click at [431, 200] on icon at bounding box center [437, 199] width 17 height 17
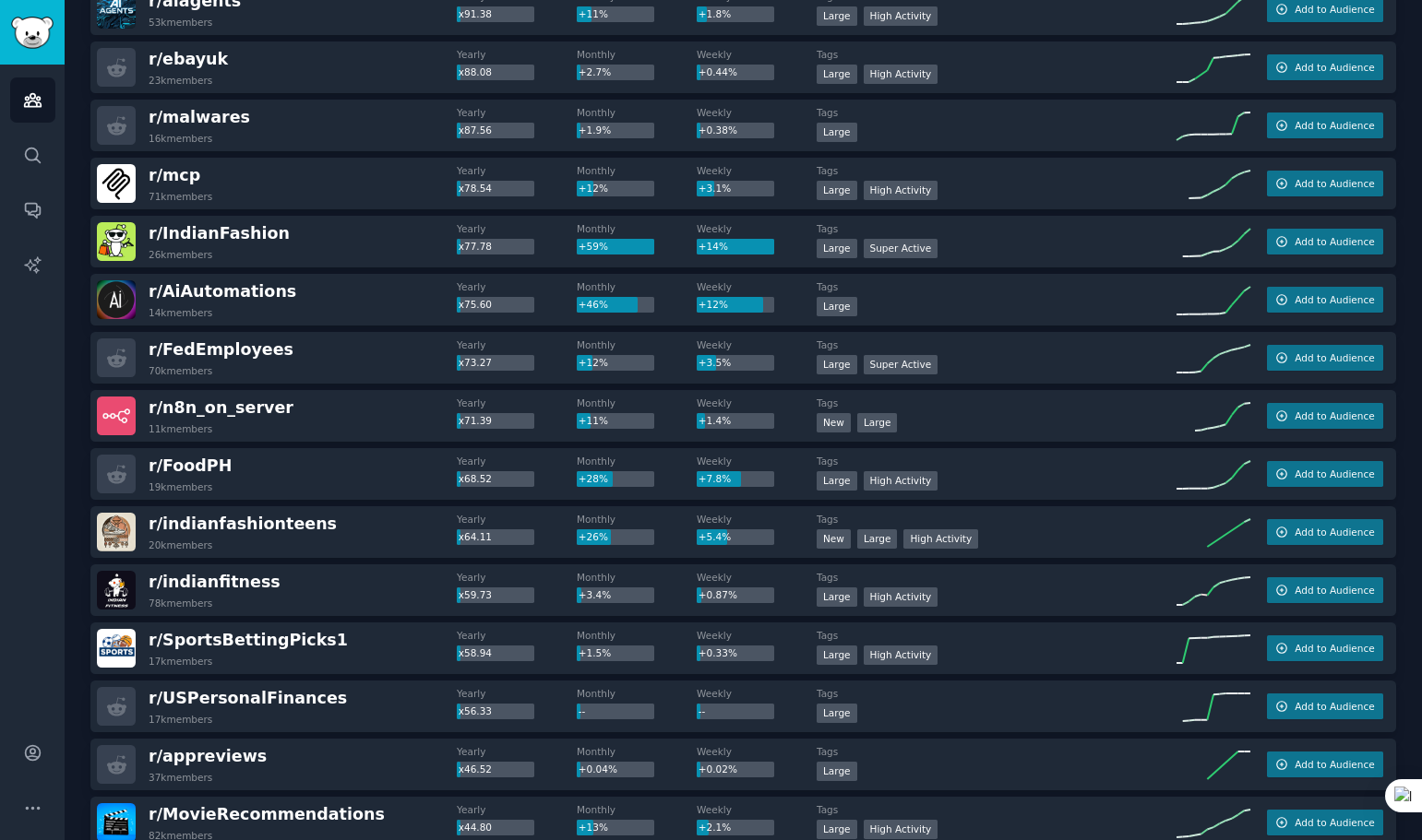
scroll to position [1845, 0]
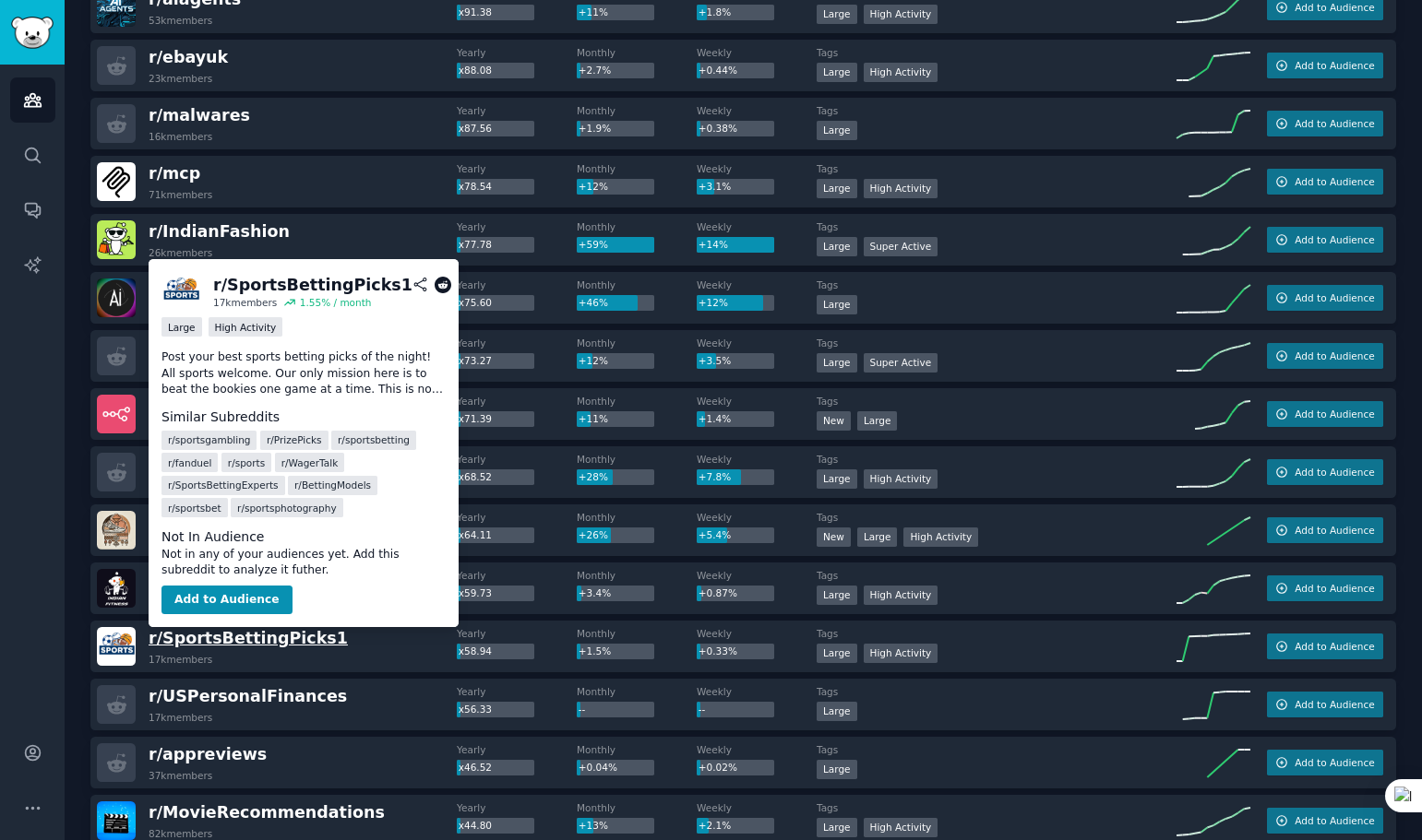
click at [280, 642] on span "r/ SportsBettingPicks1" at bounding box center [247, 638] width 199 height 19
click at [437, 285] on icon at bounding box center [442, 285] width 17 height 17
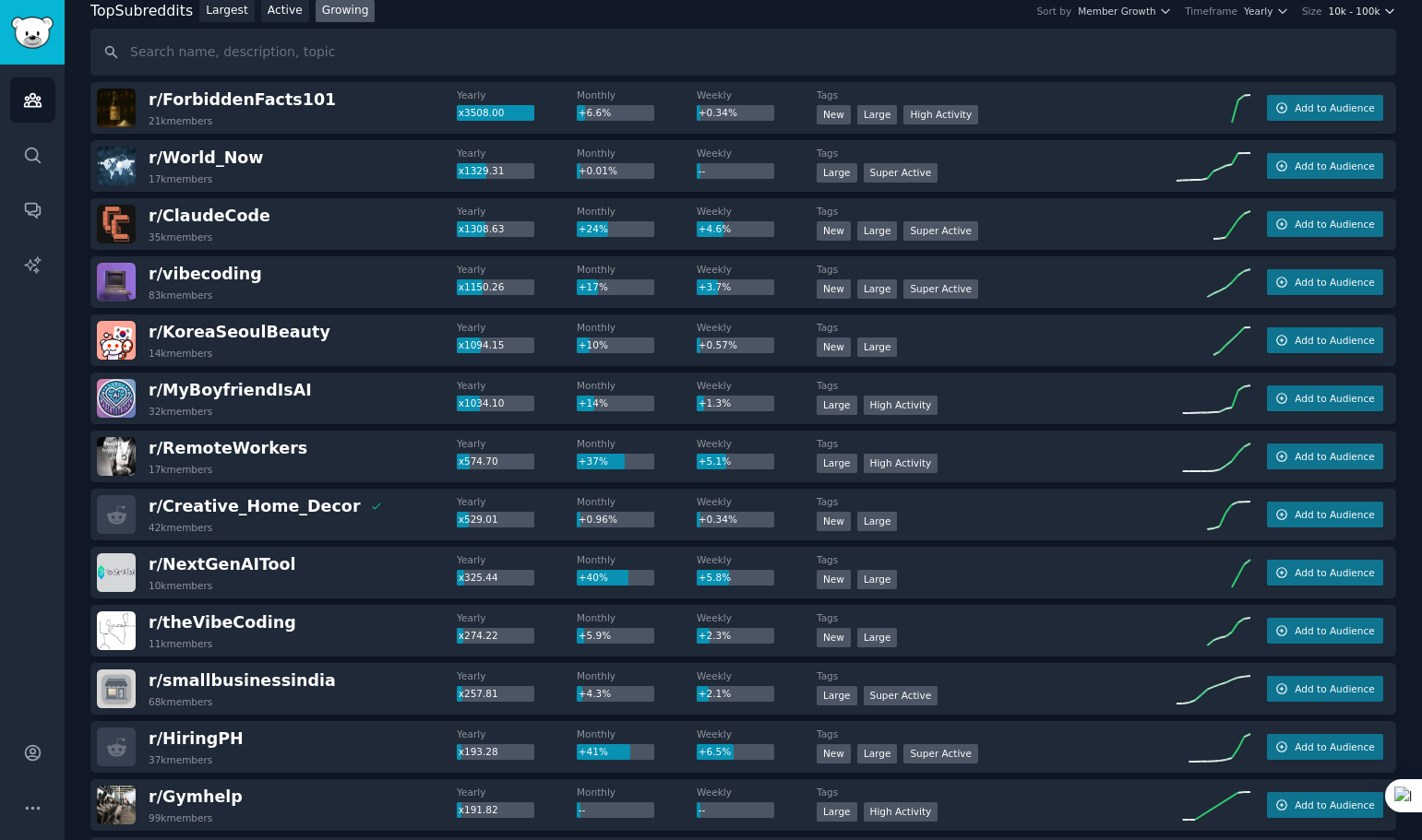
scroll to position [0, 0]
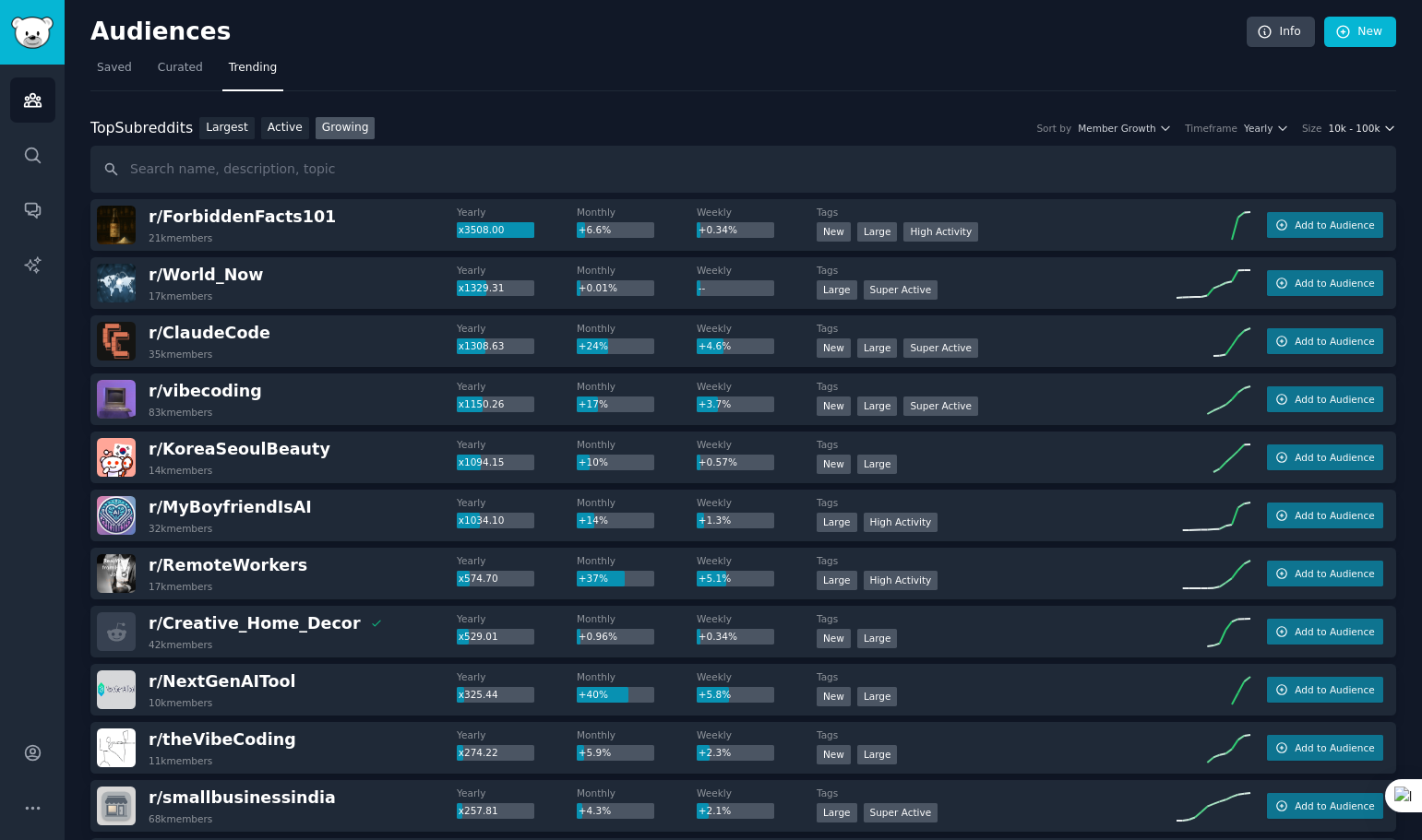
click at [890, 18] on h2 "Audiences" at bounding box center [668, 33] width 1156 height 30
click at [1360, 130] on span "10k - 100k" at bounding box center [1354, 128] width 51 height 13
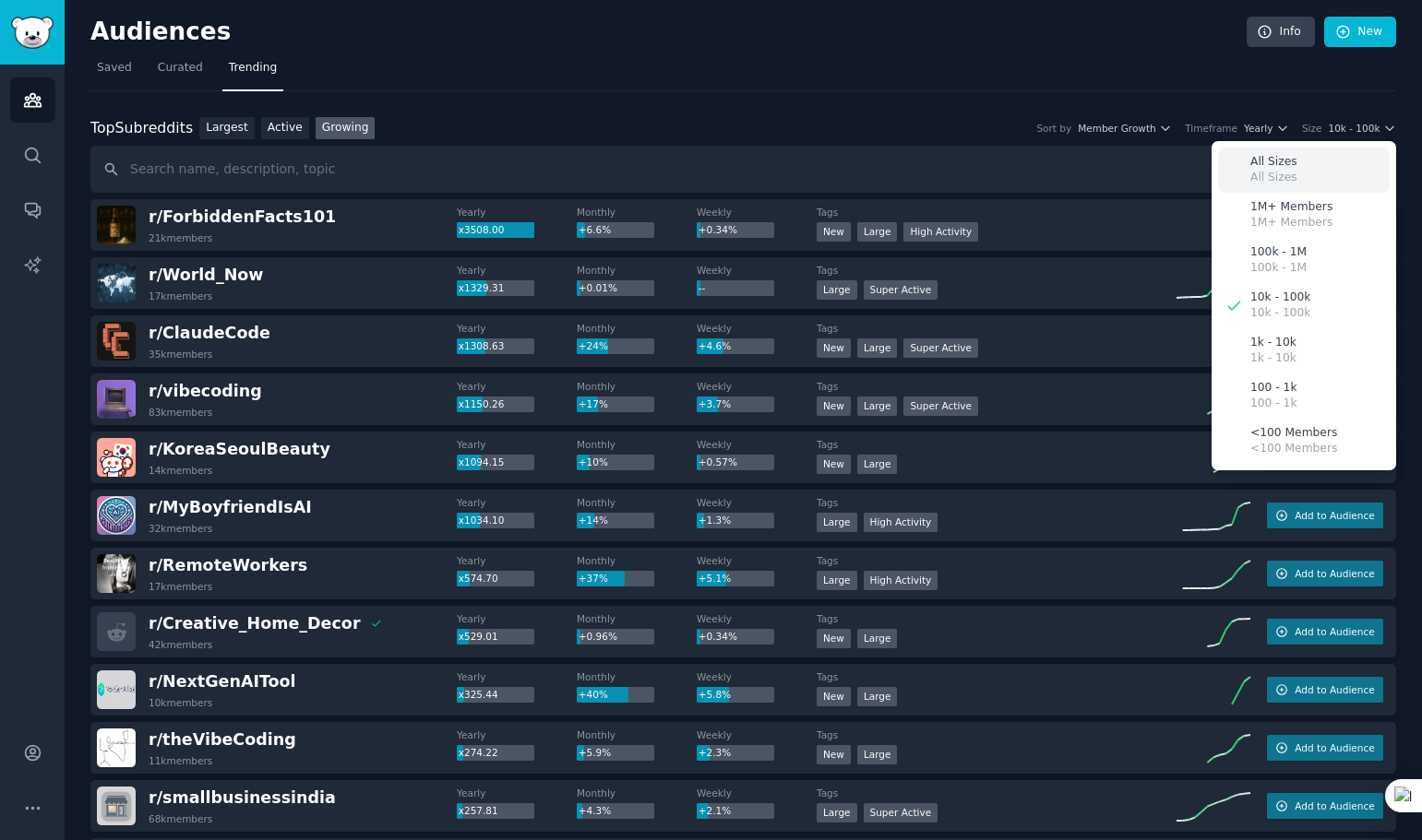
click at [1299, 170] on div "All Sizes All Sizes" at bounding box center [1303, 170] width 171 height 46
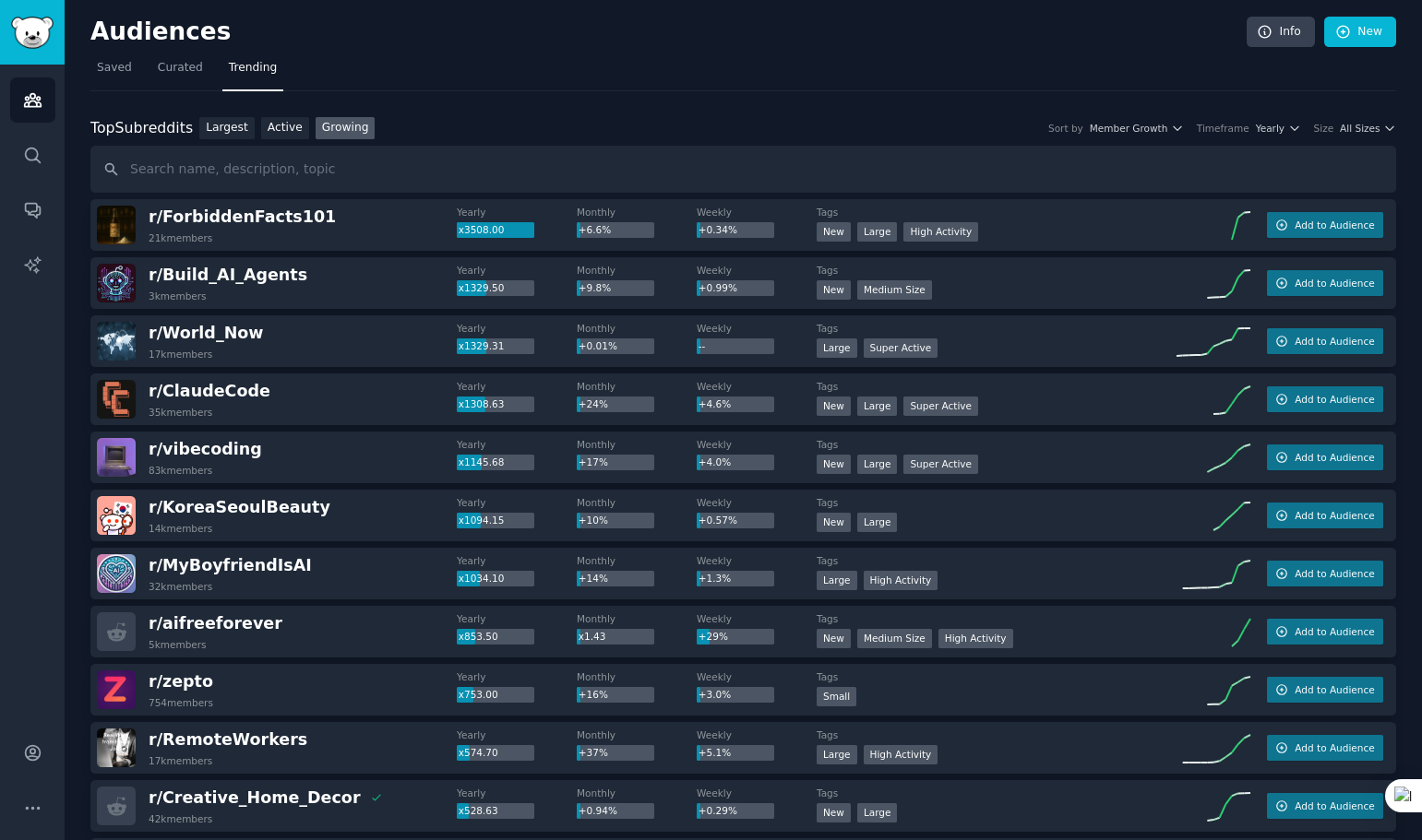
click at [711, 23] on h2 "Audiences" at bounding box center [668, 33] width 1156 height 30
click at [250, 273] on span "r/ Build_AI_Agents" at bounding box center [228, 275] width 158 height 19
click at [257, 274] on span "r/ Build_AI_Agents" at bounding box center [228, 275] width 158 height 19
click at [207, 280] on span "r/ Build_AI_Agents" at bounding box center [228, 275] width 158 height 19
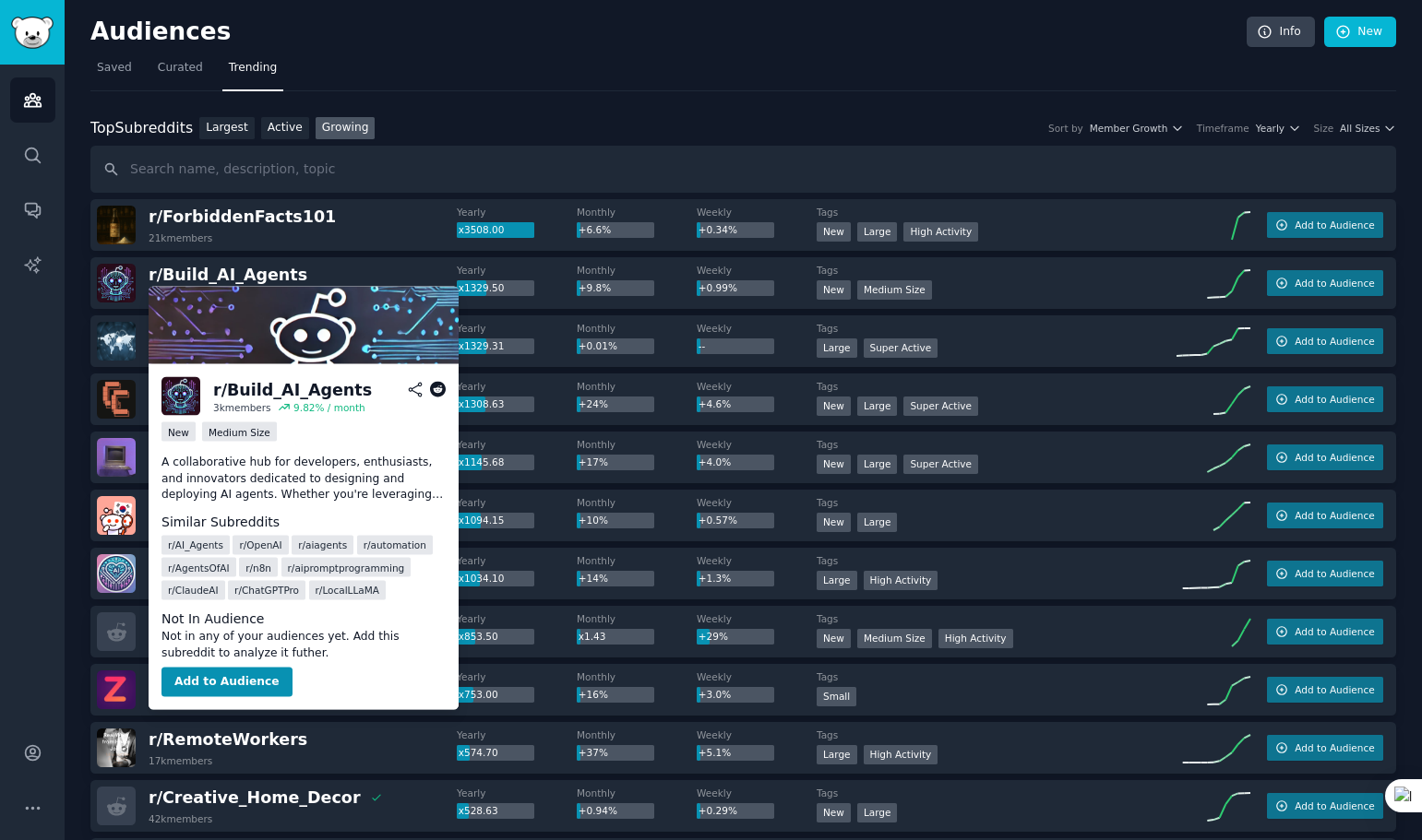
click at [435, 388] on icon at bounding box center [437, 390] width 17 height 17
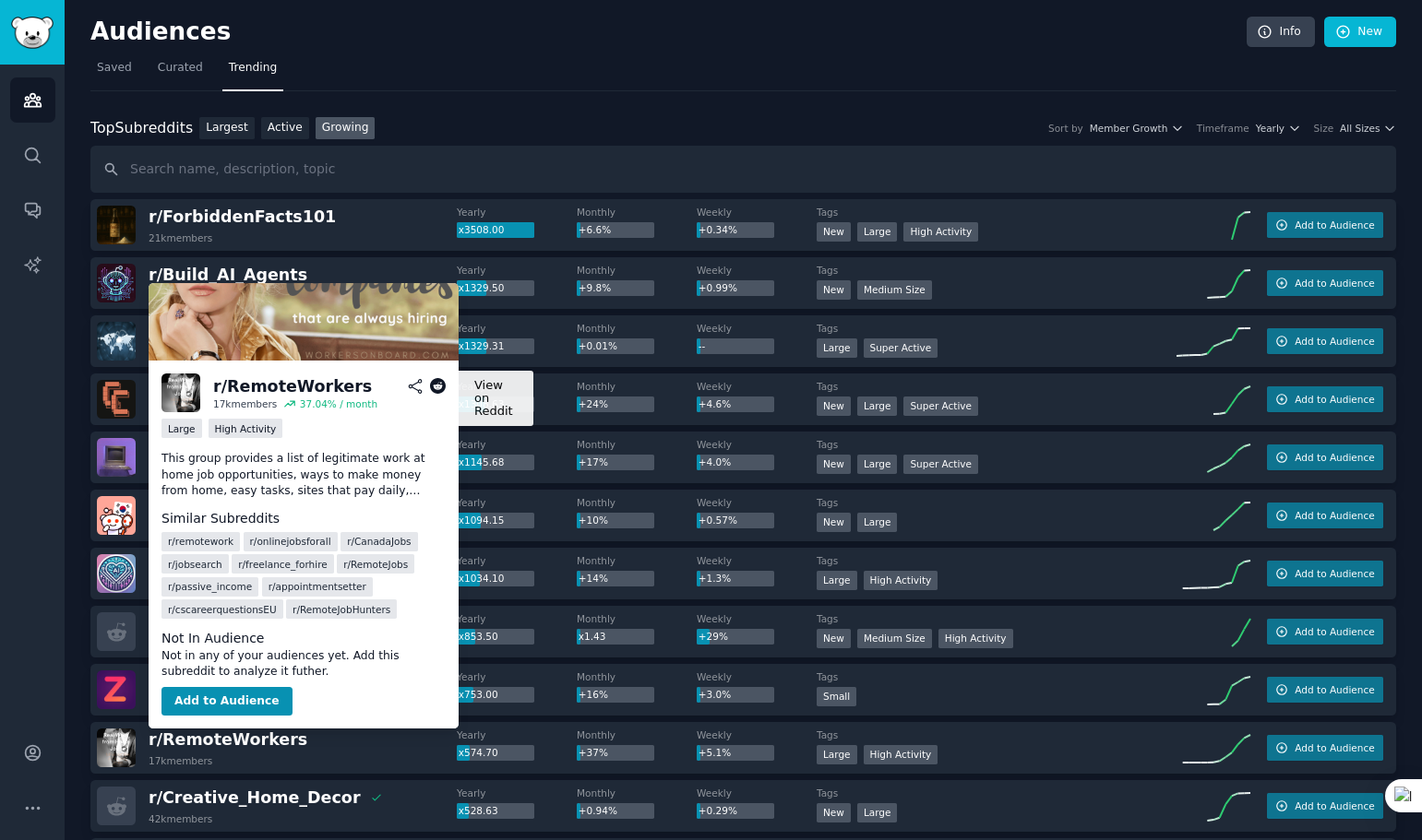
click at [434, 382] on icon at bounding box center [437, 386] width 17 height 17
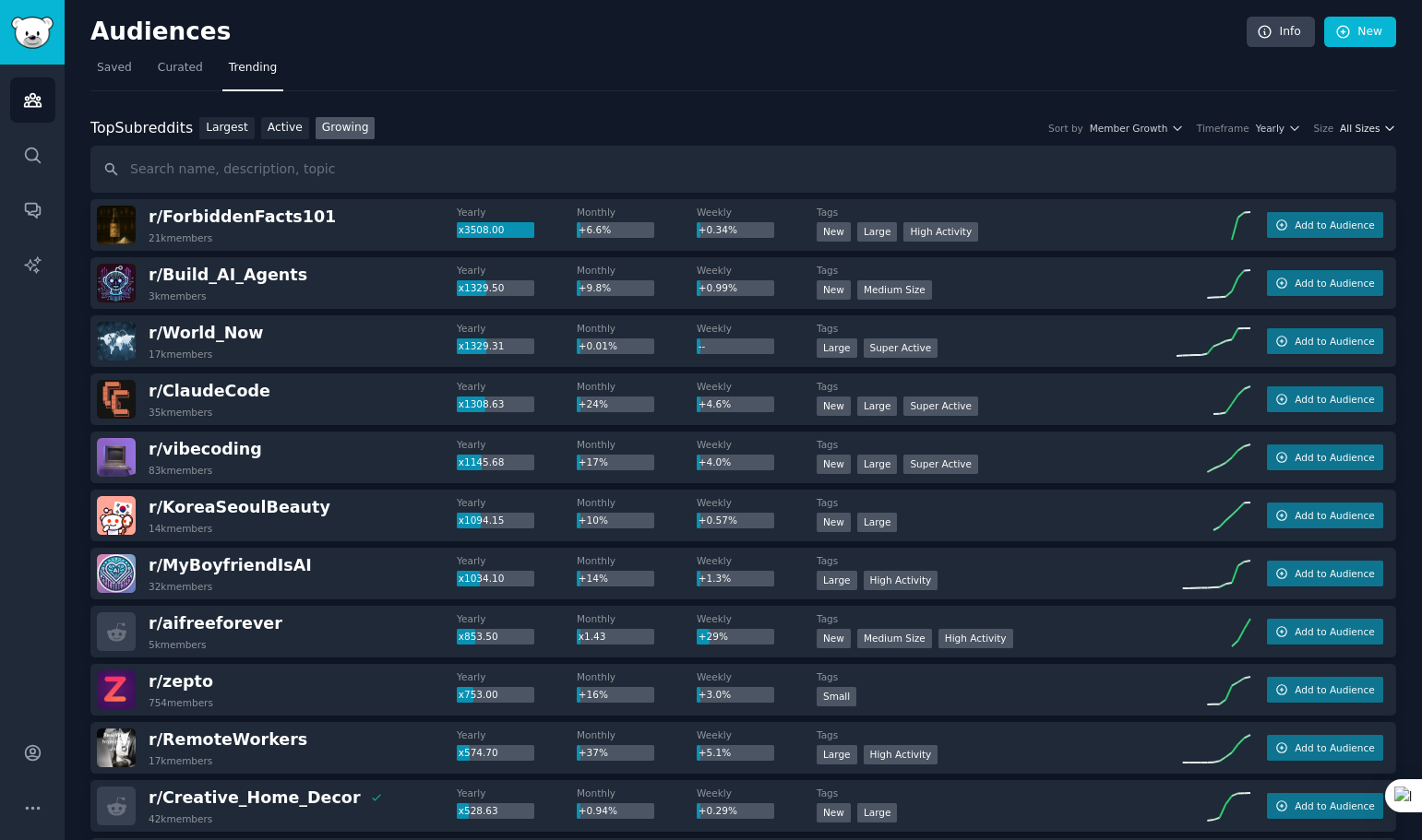
click at [1372, 132] on span "All Sizes" at bounding box center [1360, 128] width 40 height 13
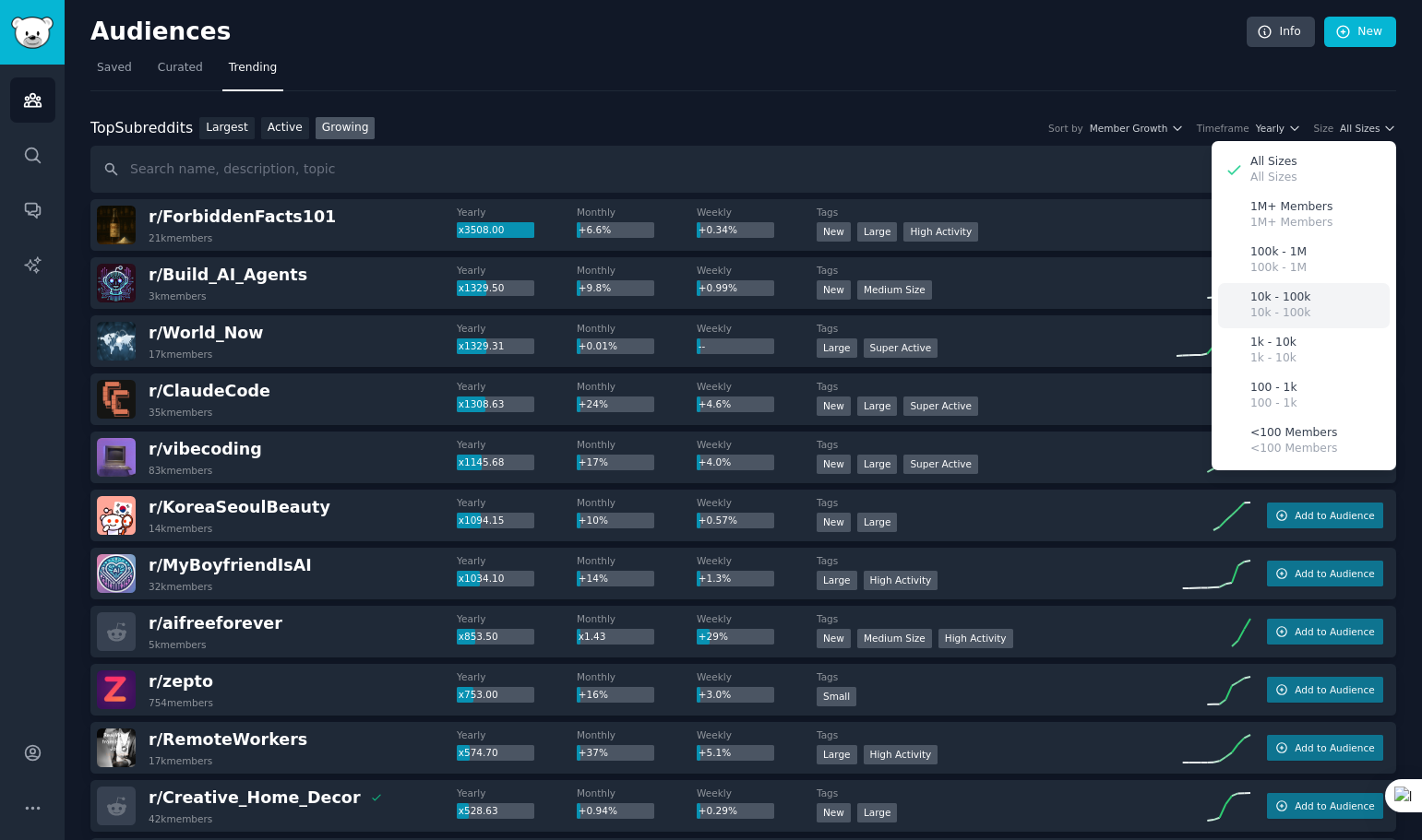
click at [1287, 301] on p "10k - 100k" at bounding box center [1280, 298] width 60 height 17
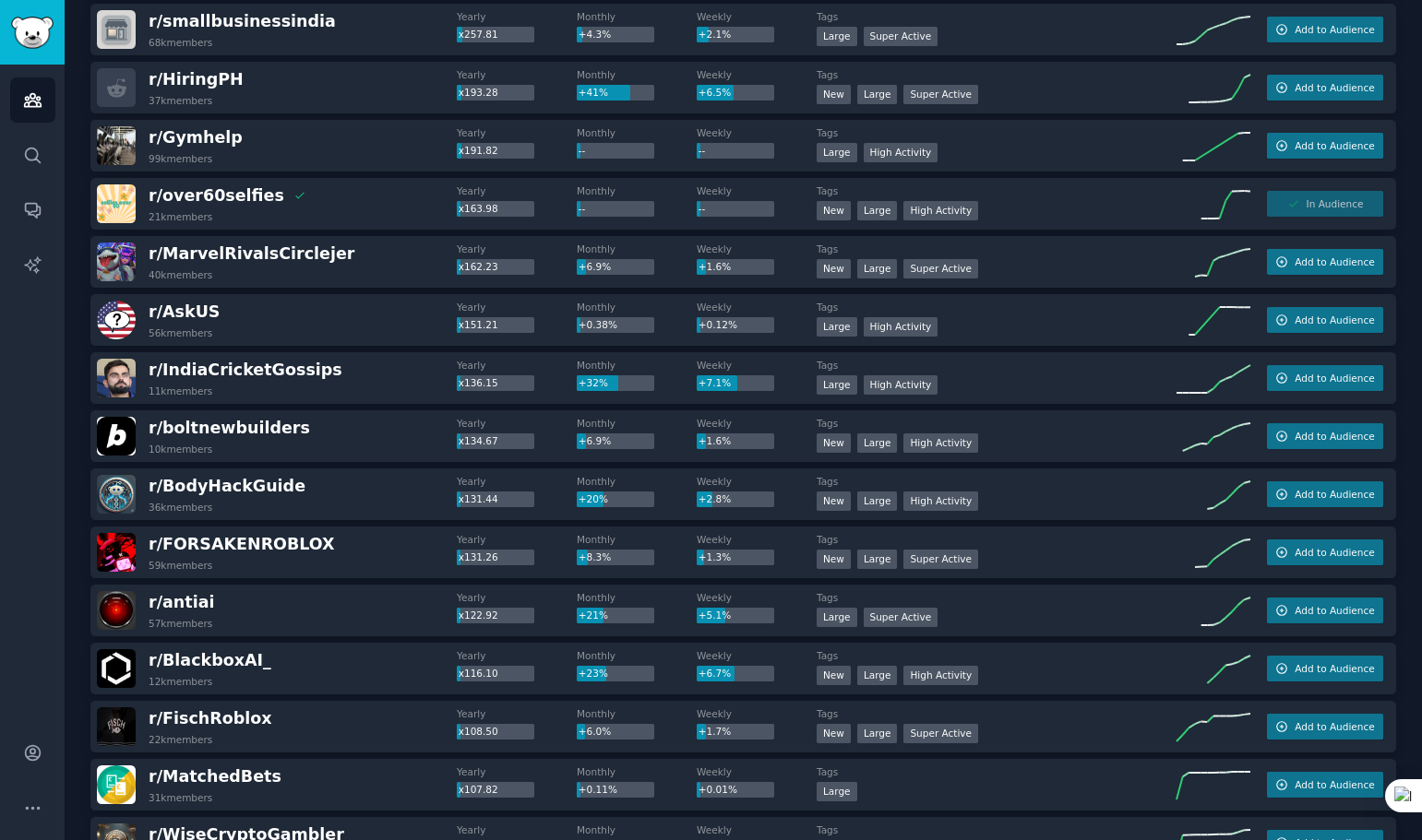
scroll to position [830, 0]
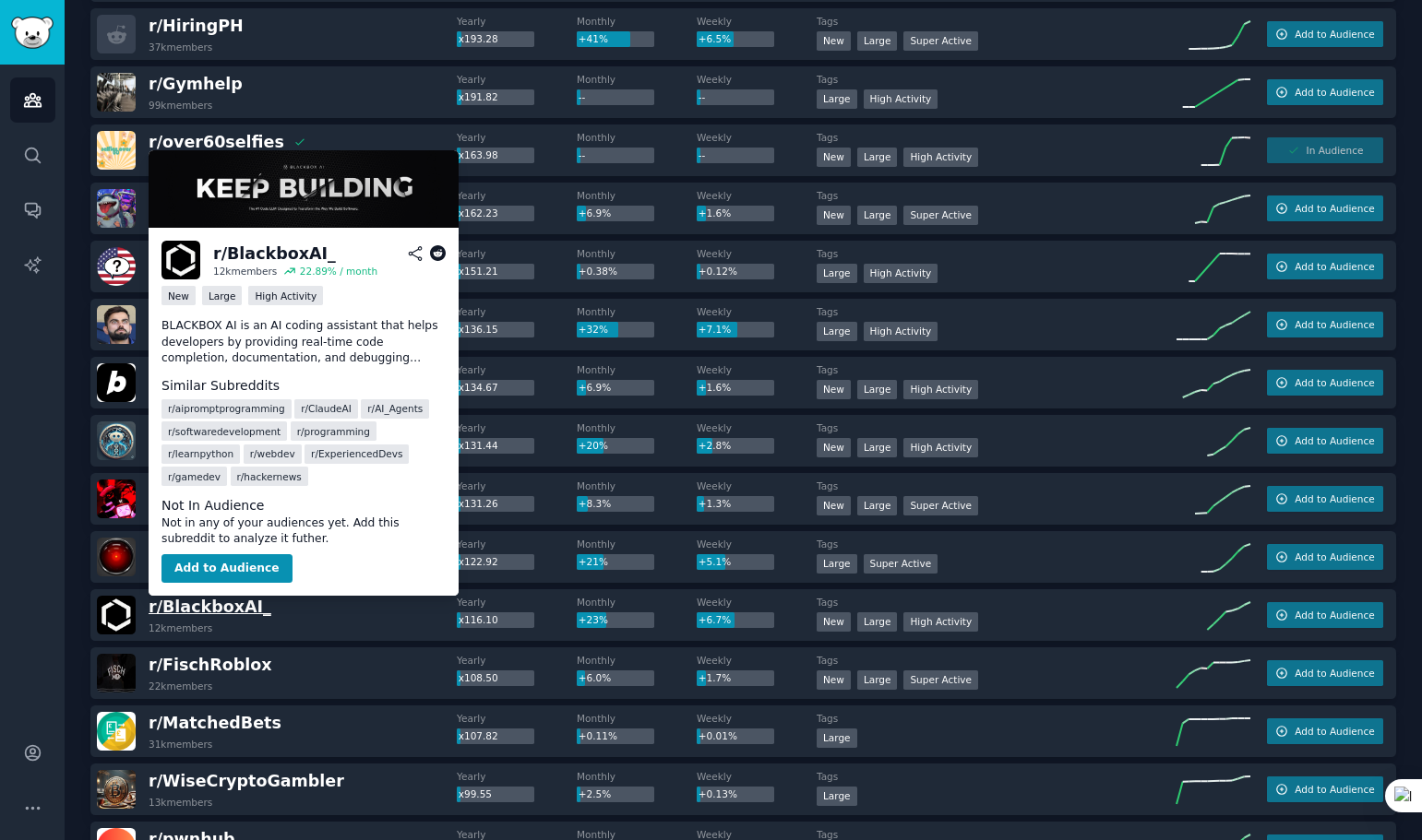
click at [240, 611] on span "r/ BlackboxAI_" at bounding box center [210, 607] width 123 height 19
click at [432, 250] on icon at bounding box center [437, 253] width 17 height 17
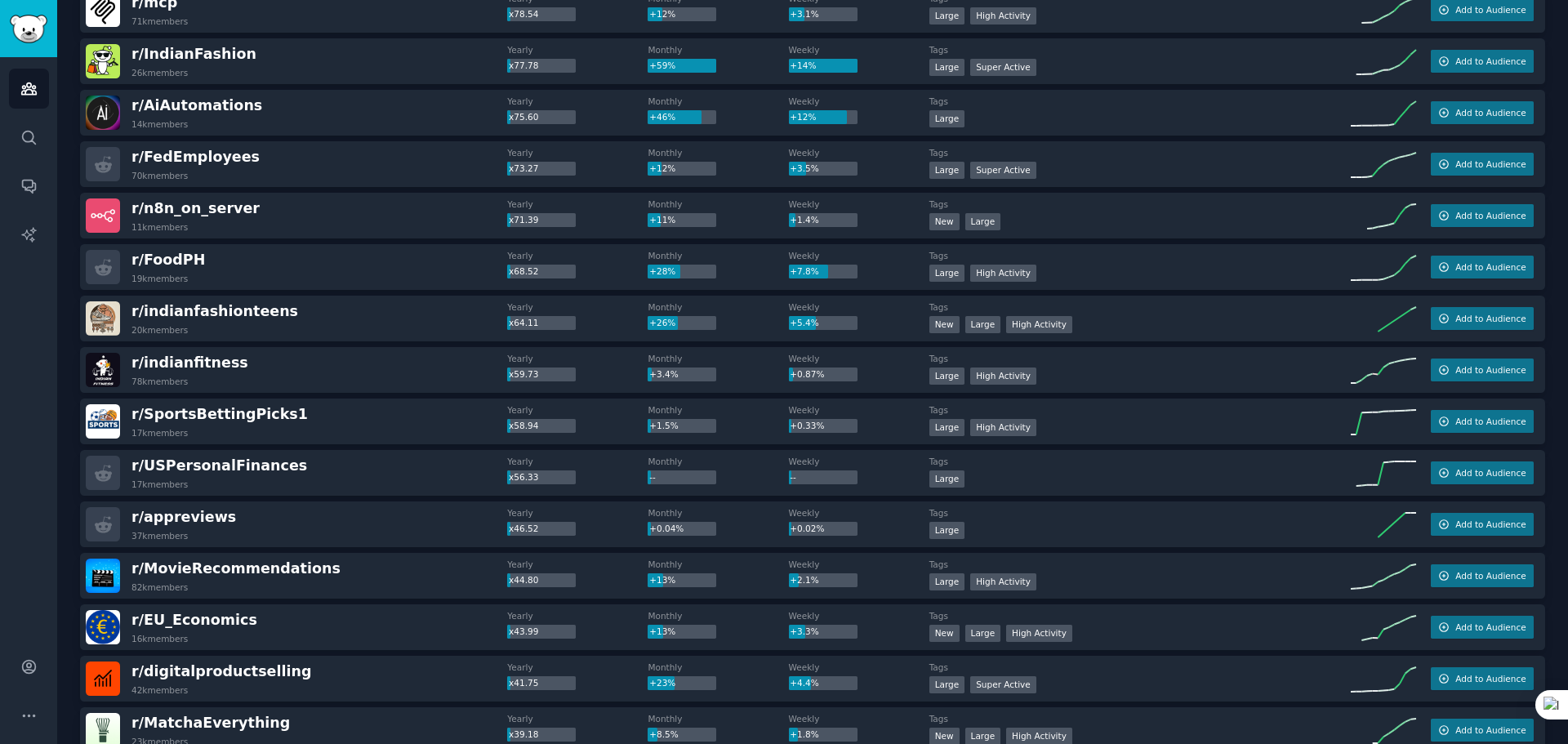
scroll to position [1867, 0]
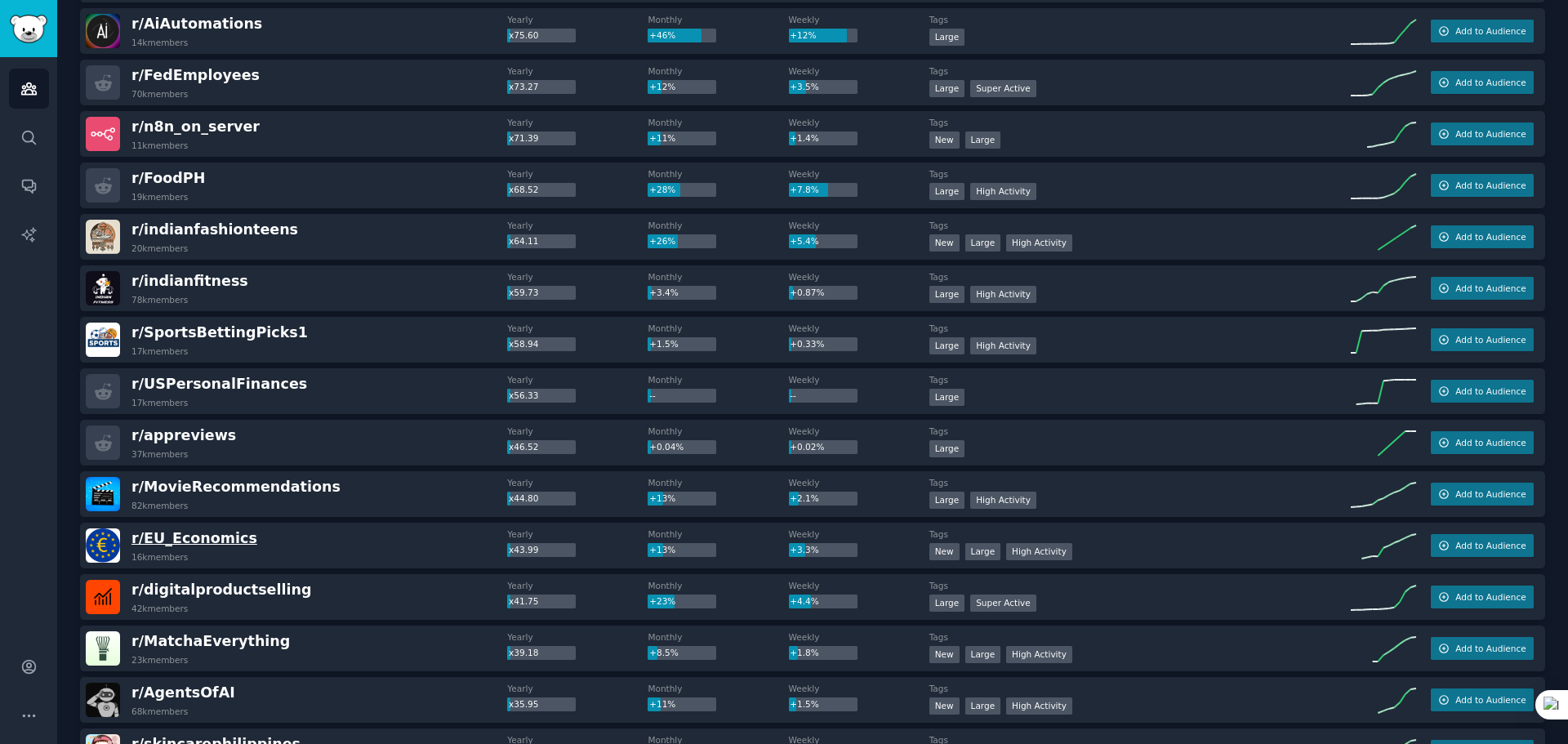
click at [218, 542] on span "r/ EU_Economics" at bounding box center [194, 538] width 126 height 17
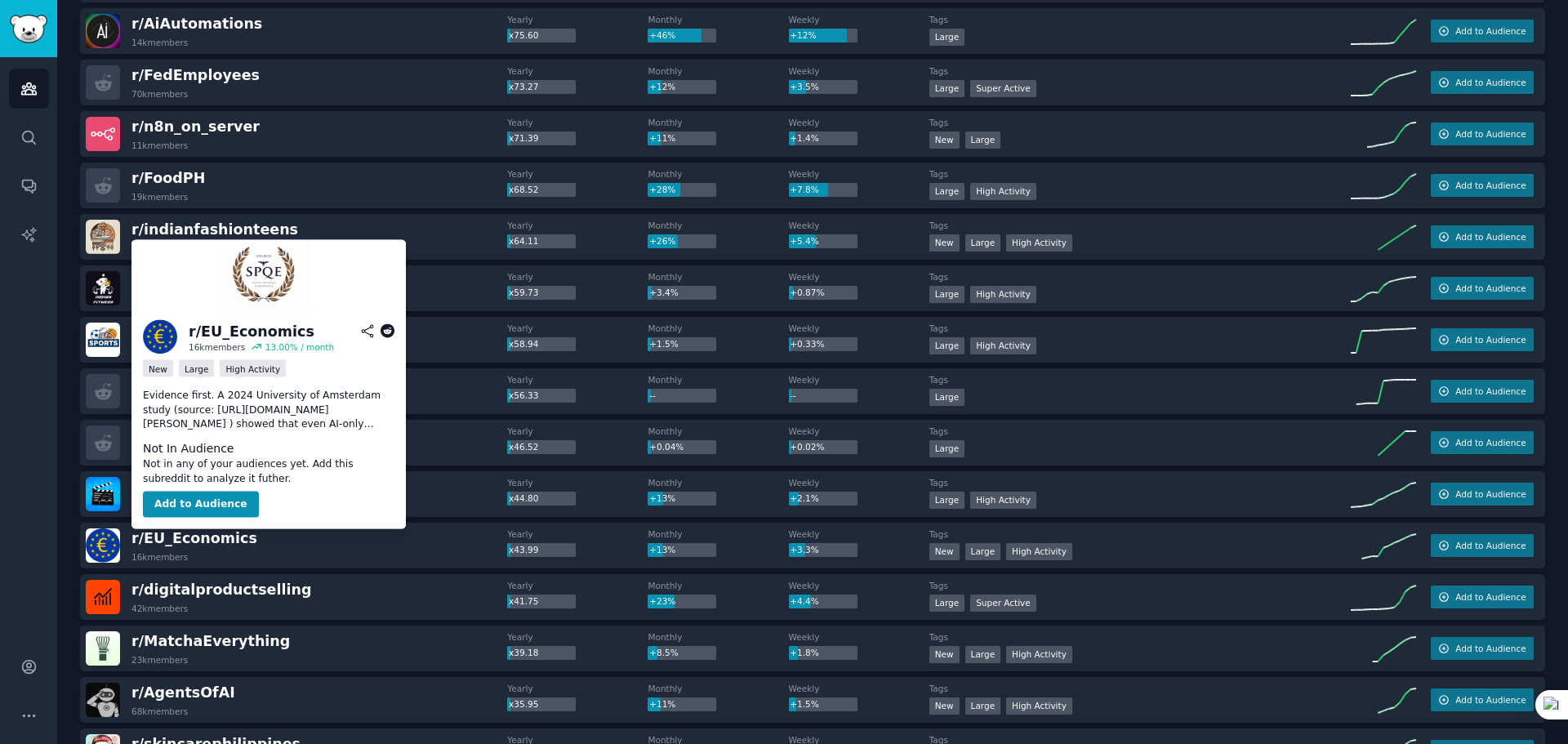
click at [385, 332] on icon at bounding box center [387, 331] width 15 height 15
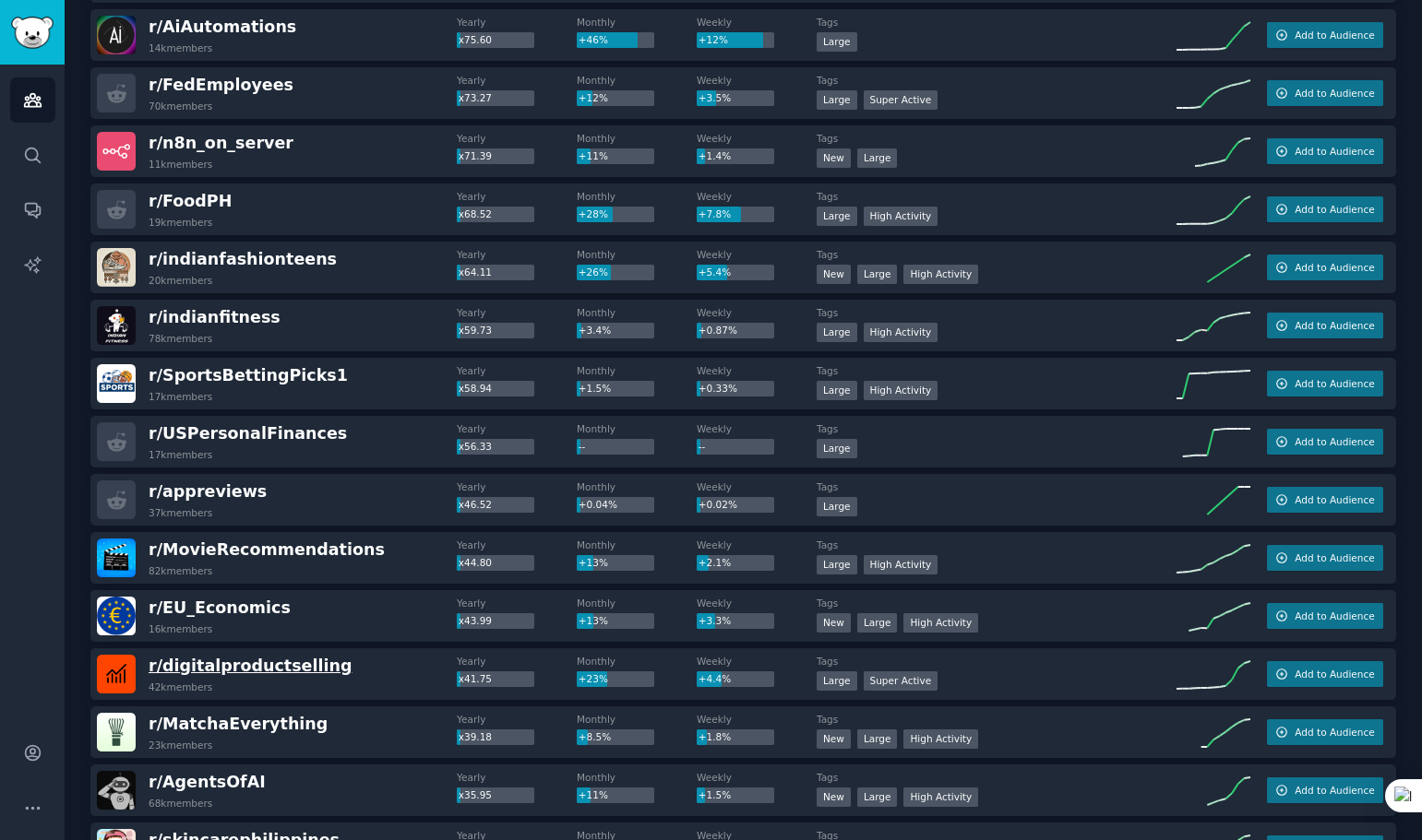
click at [251, 666] on span "r/ digitalproductselling" at bounding box center [249, 666] width 203 height 19
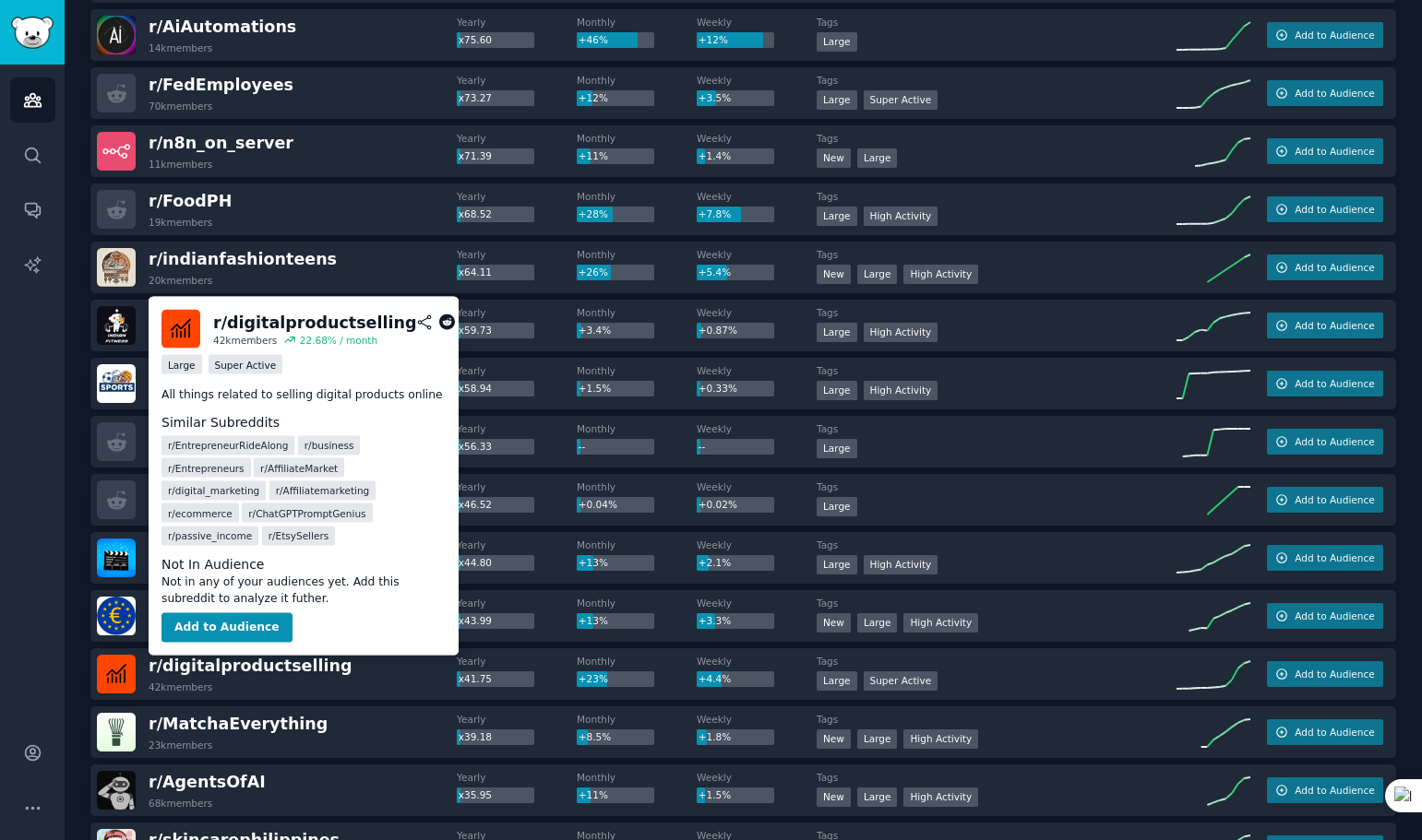
click at [443, 325] on icon at bounding box center [447, 323] width 17 height 17
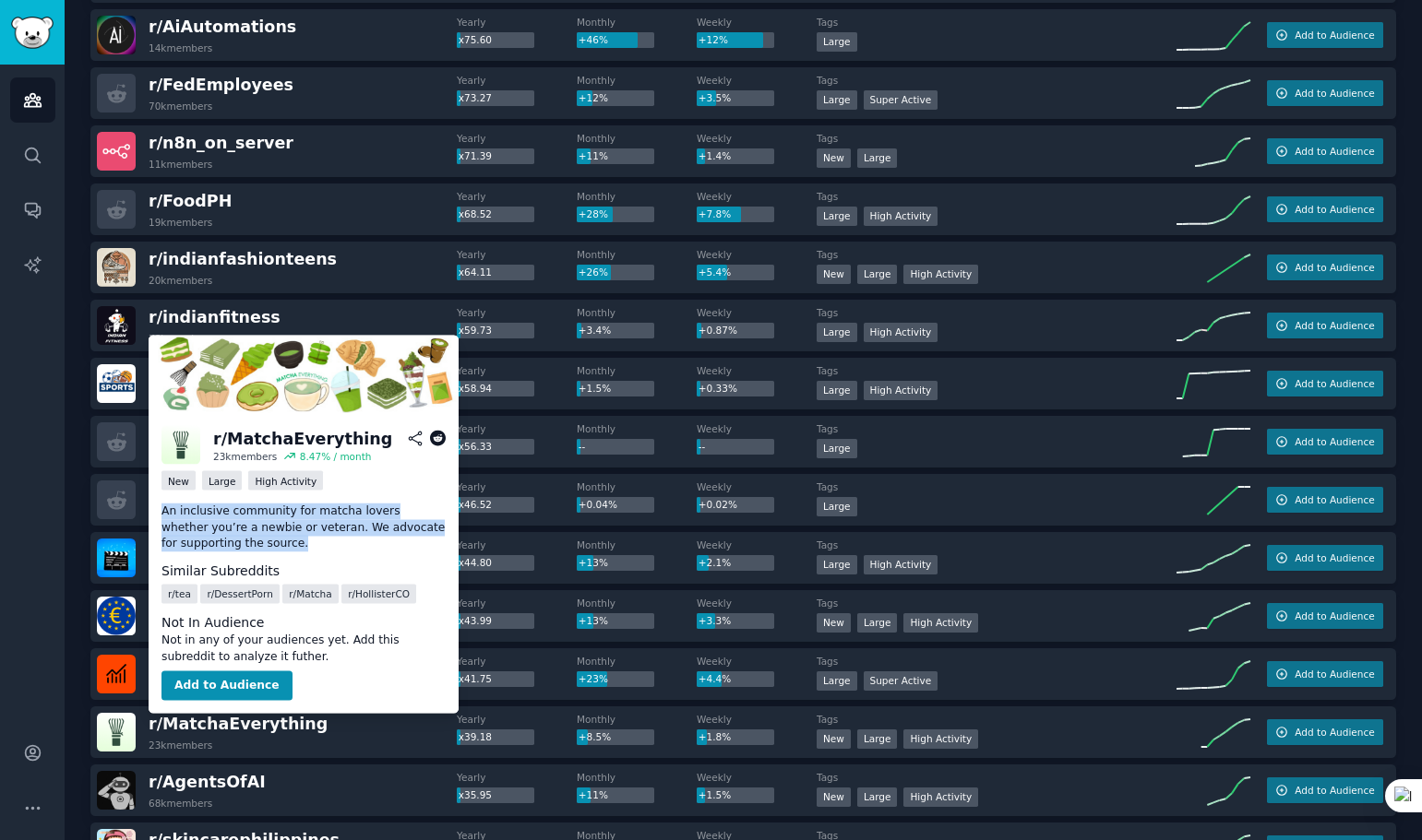
drag, startPoint x: 156, startPoint y: 503, endPoint x: 294, endPoint y: 546, distance: 144.5
click at [294, 546] on div "r/ MatchaEverything 23k members 8.47 % / month New Large High Activity An inclu…" at bounding box center [303, 564] width 310 height 301
copy p "An inclusive community for matcha lovers whether you’re a newbie or veteran. We…"
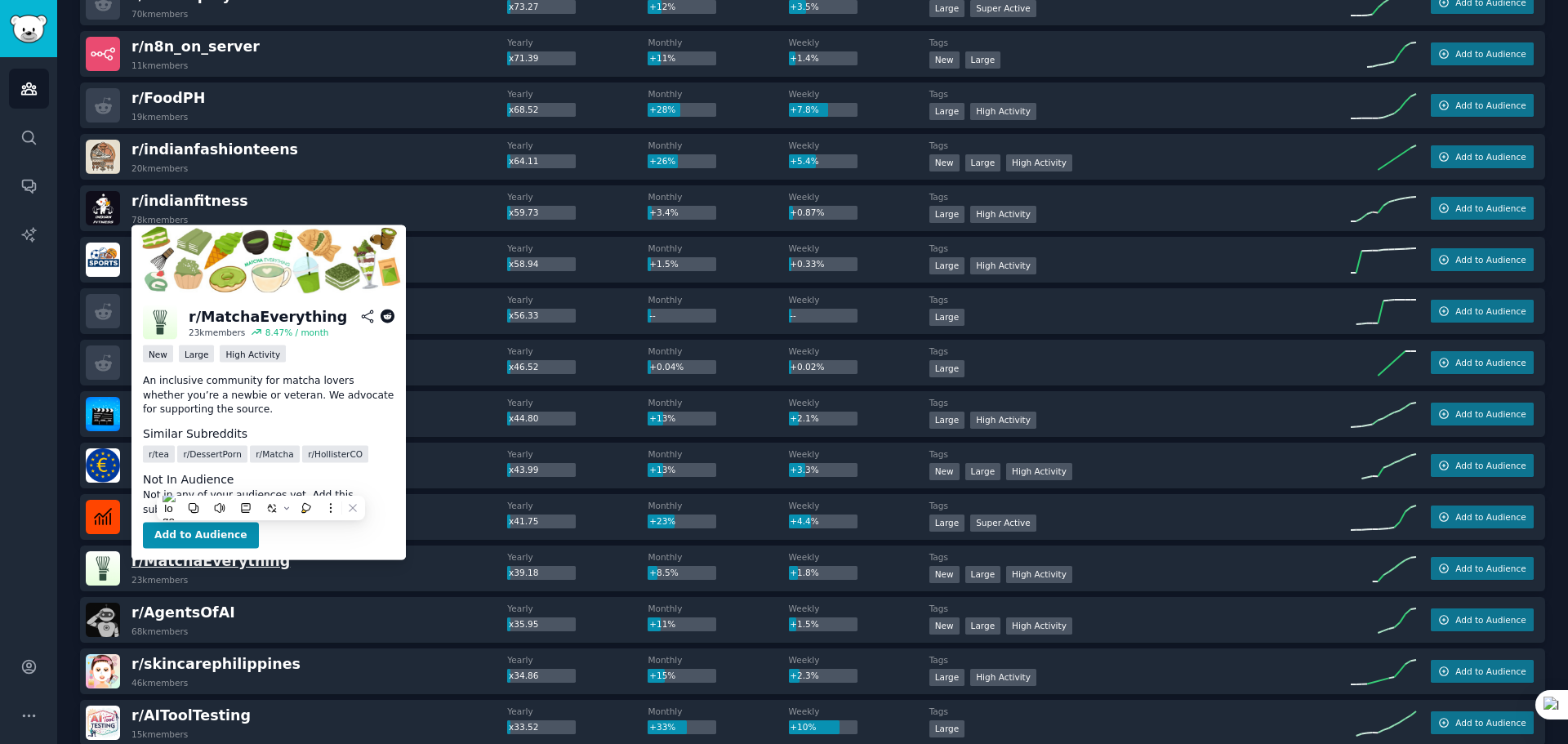
scroll to position [1949, 0]
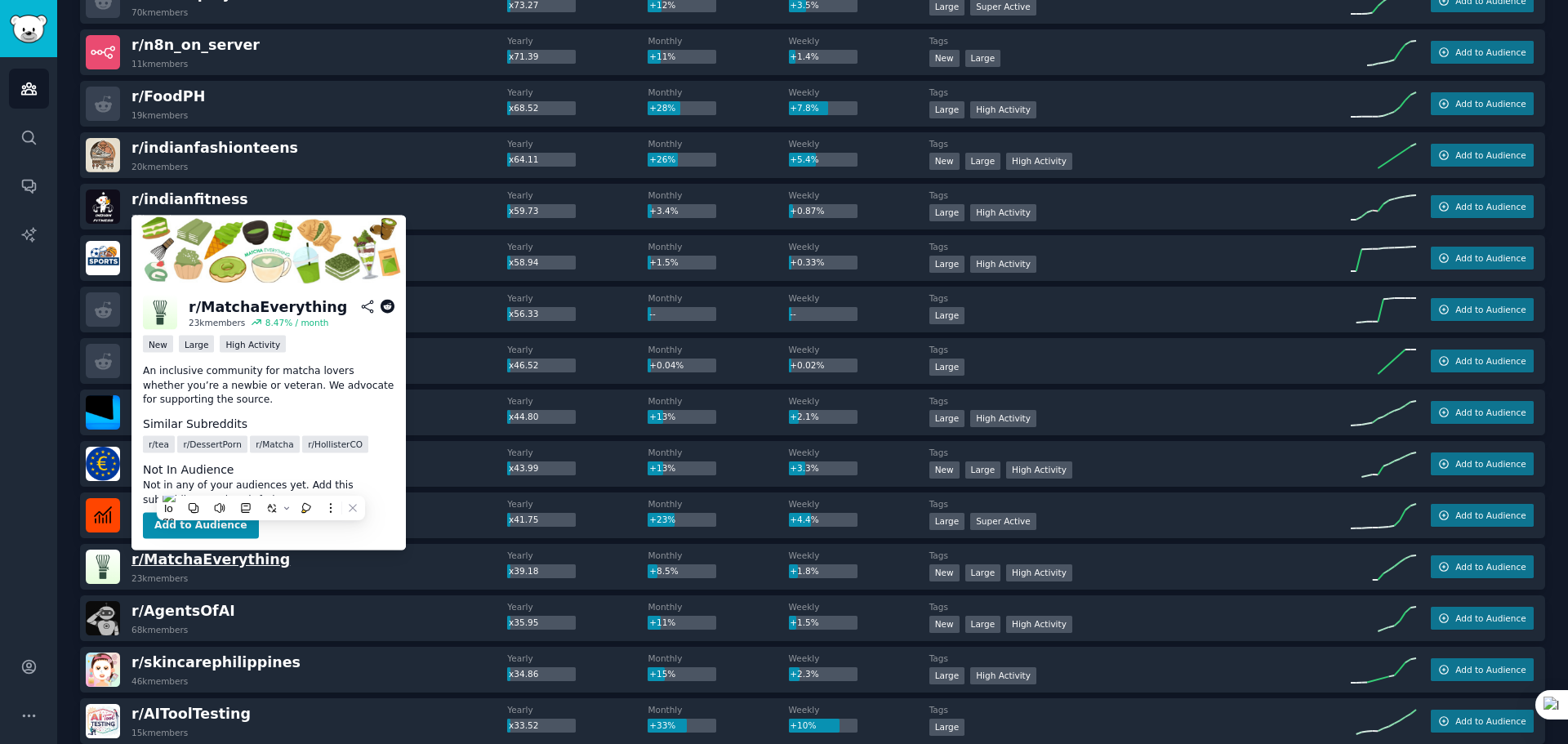
click at [239, 565] on span "r/ MatchaEverything" at bounding box center [210, 559] width 159 height 17
click at [384, 309] on icon at bounding box center [387, 307] width 15 height 15
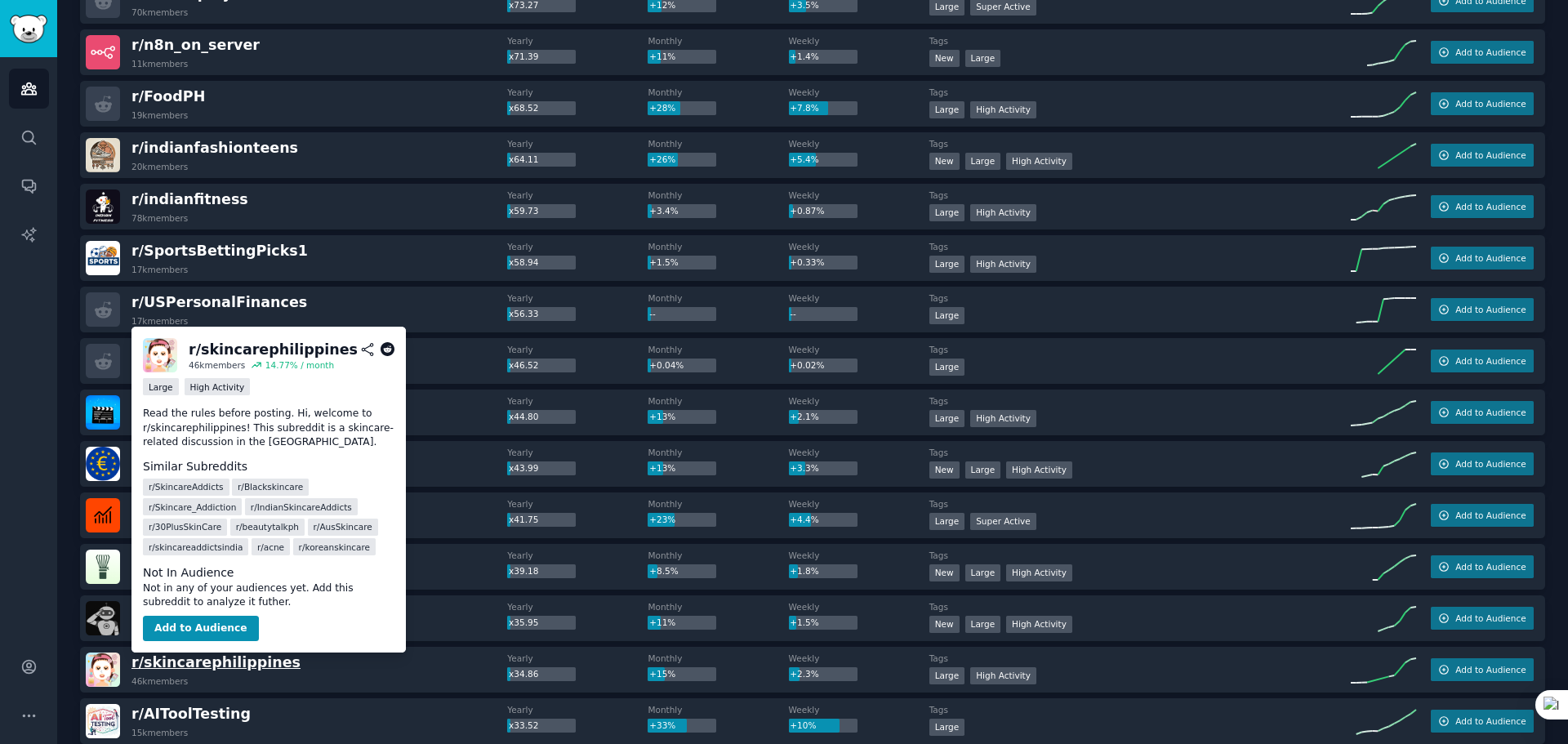
click at [227, 659] on span "r/ skincarephilippines" at bounding box center [215, 663] width 169 height 17
click at [384, 348] on icon at bounding box center [387, 350] width 15 height 15
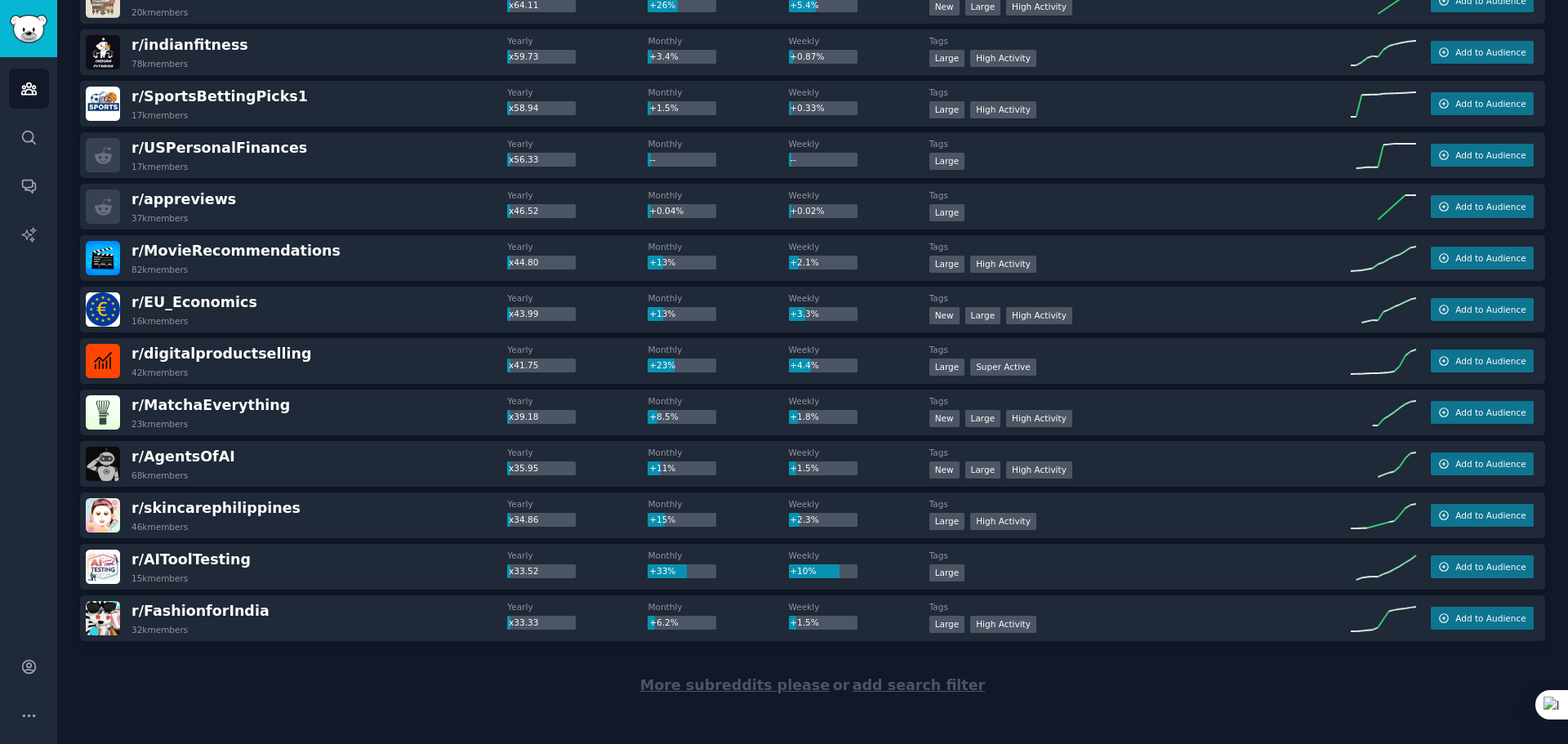
scroll to position [2112, 0]
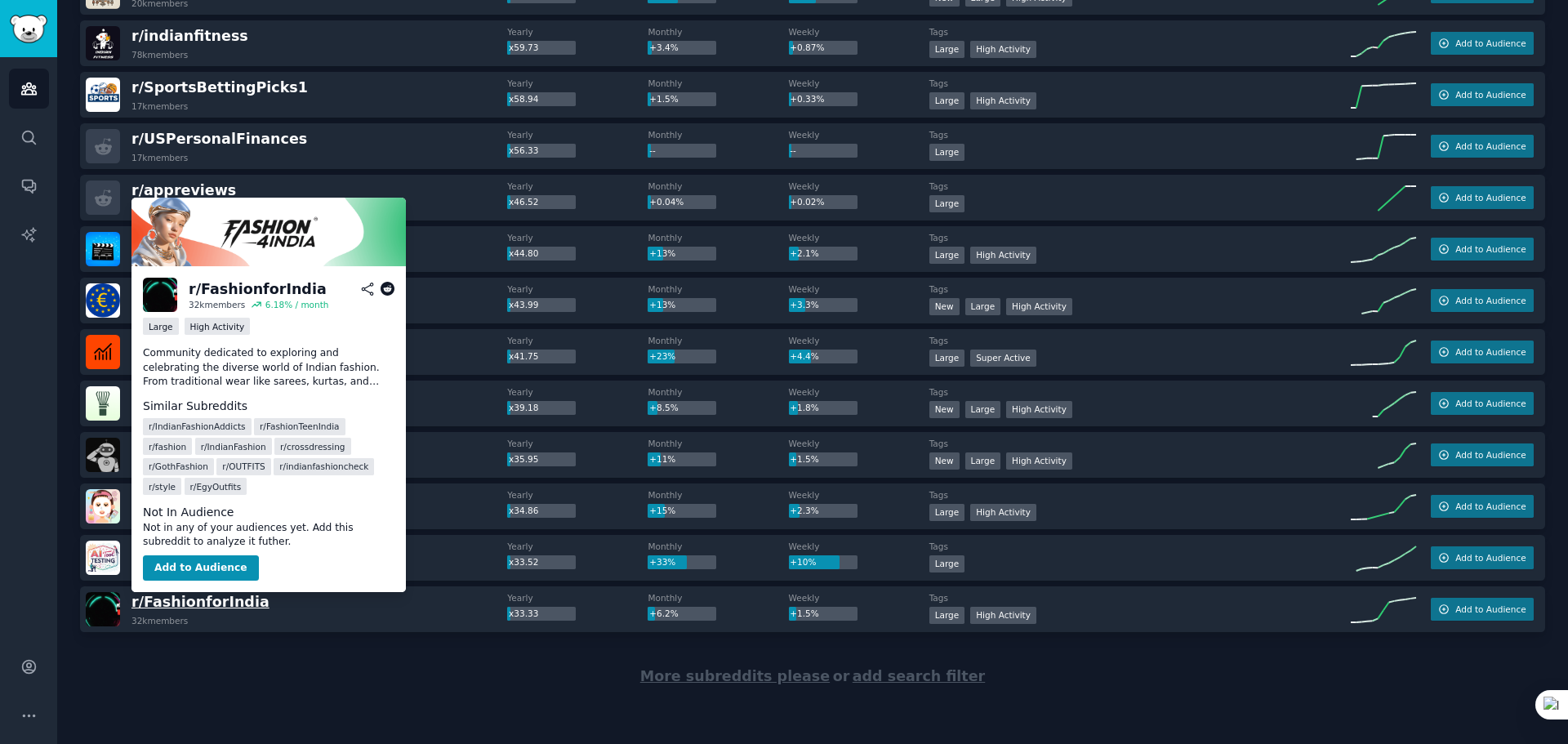
click at [220, 605] on span "r/ FashionforIndia" at bounding box center [201, 602] width 138 height 17
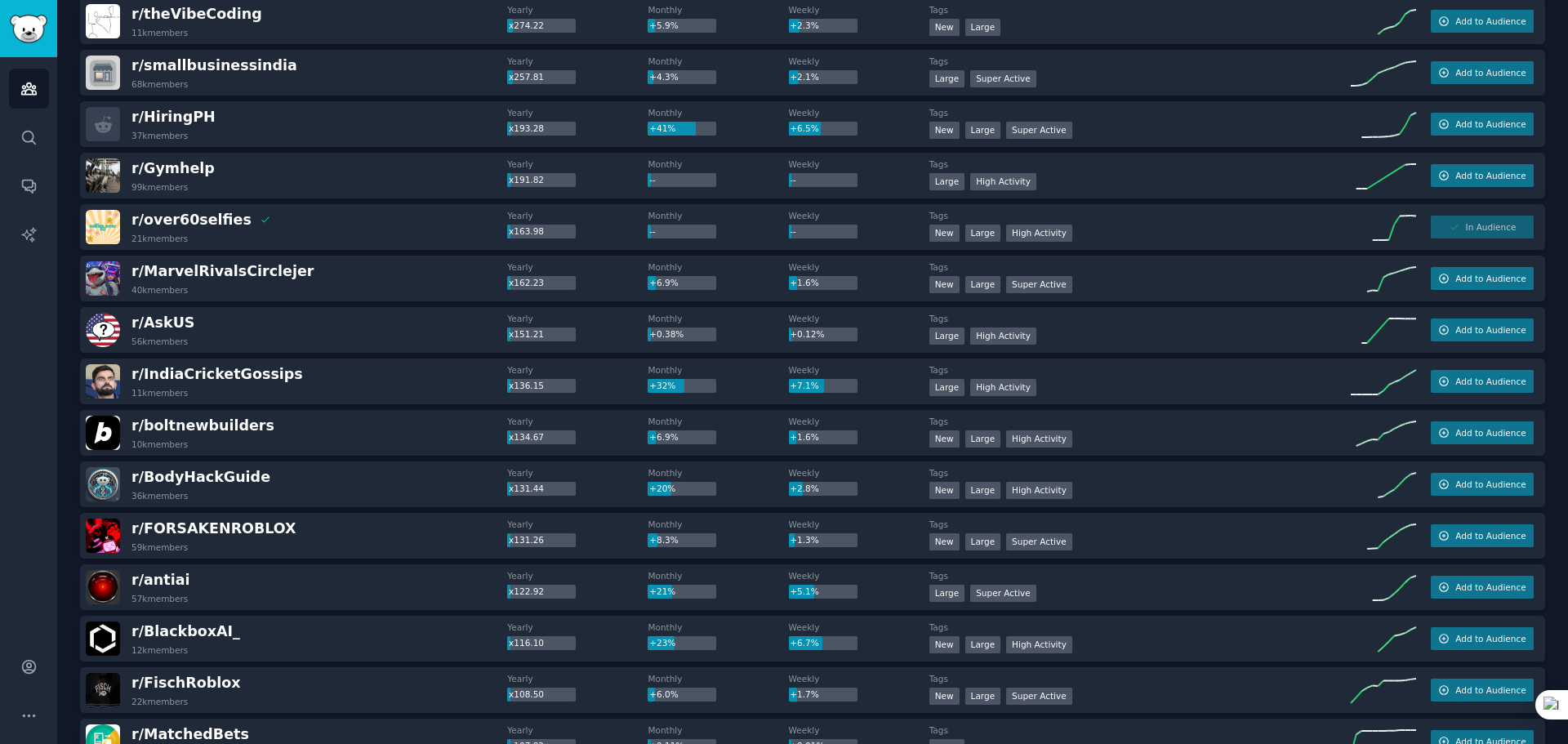
scroll to position [0, 0]
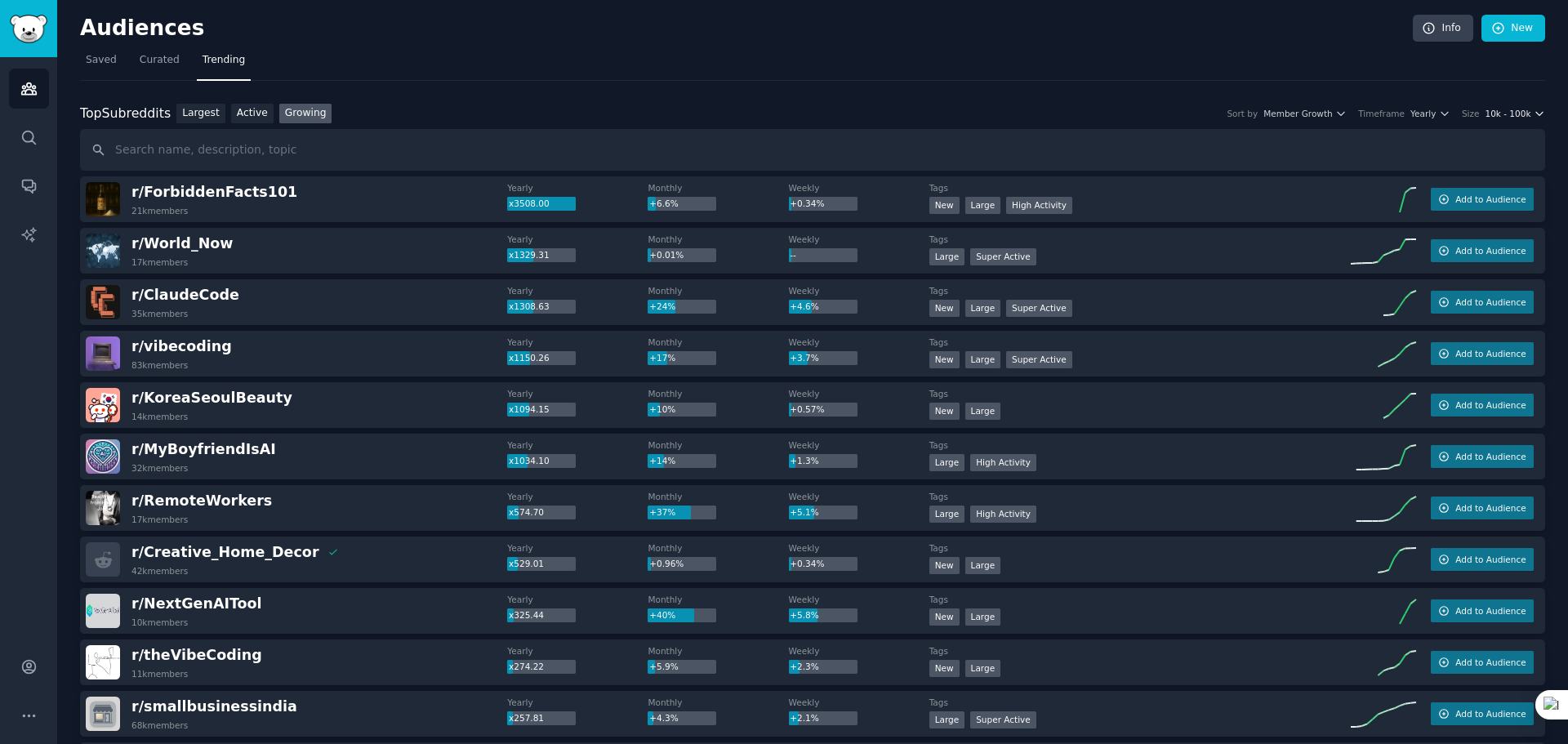
click at [1511, 112] on span "10k - 100k" at bounding box center [1508, 113] width 46 height 11
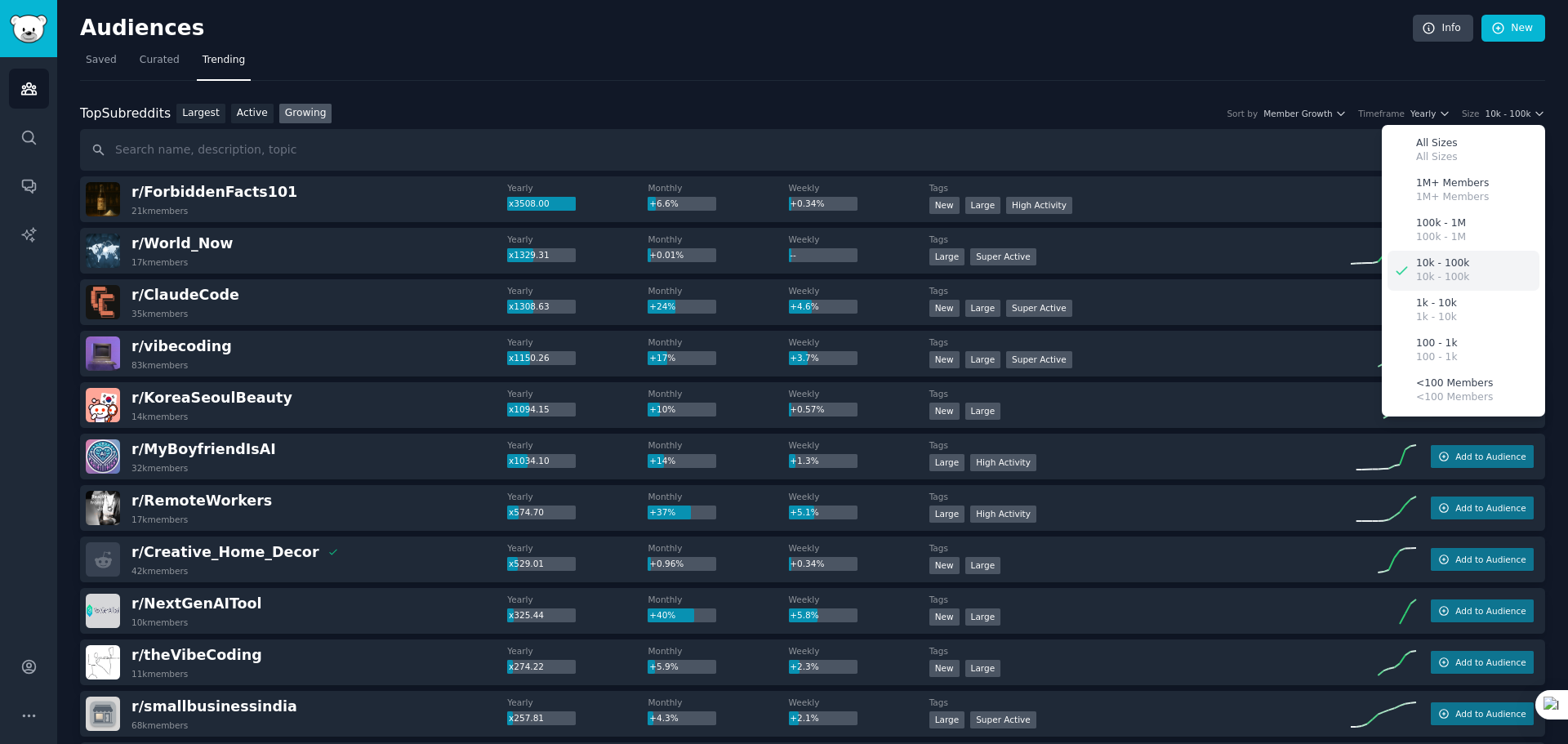
click at [1398, 270] on icon at bounding box center [1402, 271] width 18 height 18
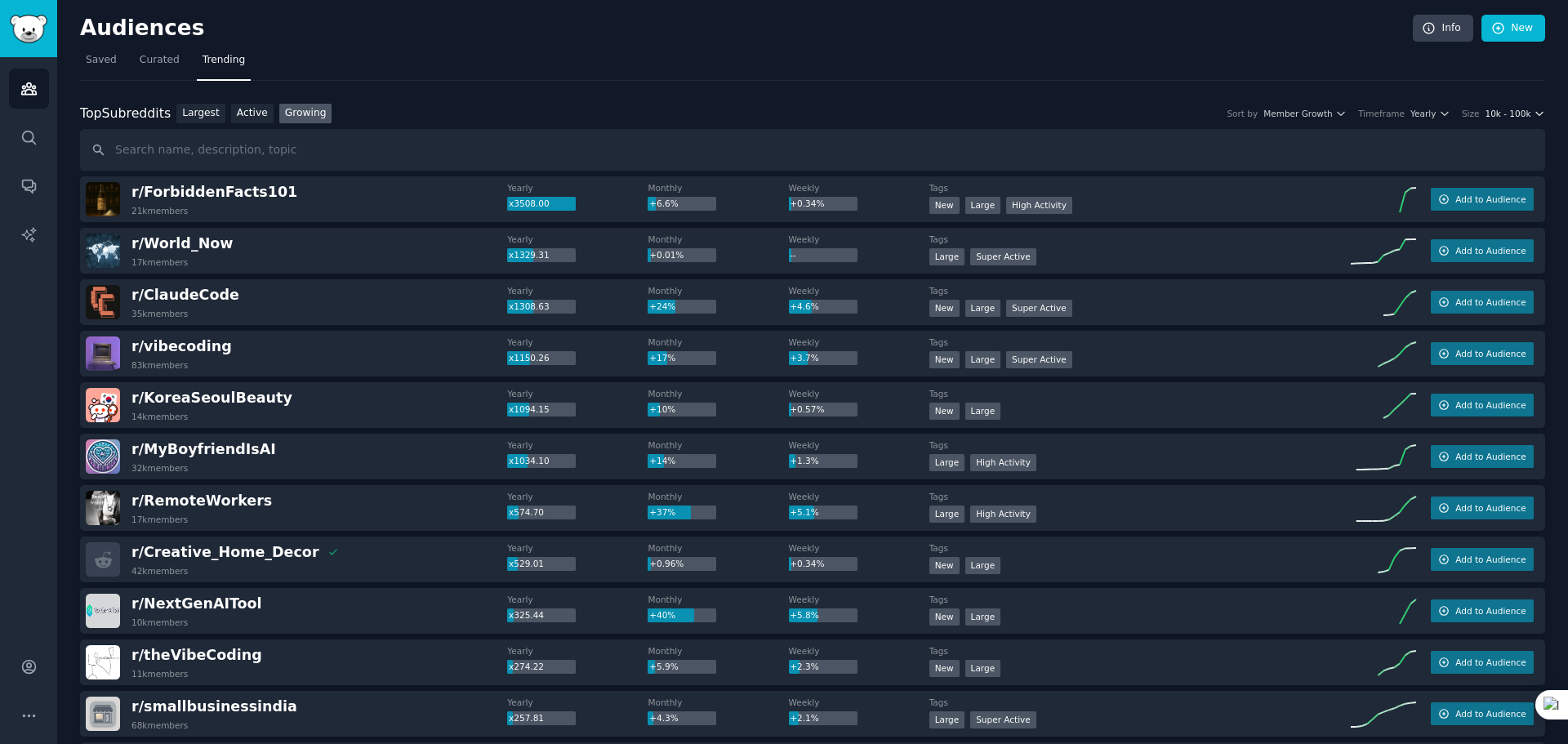
click at [1494, 114] on span "10k - 100k" at bounding box center [1508, 113] width 46 height 11
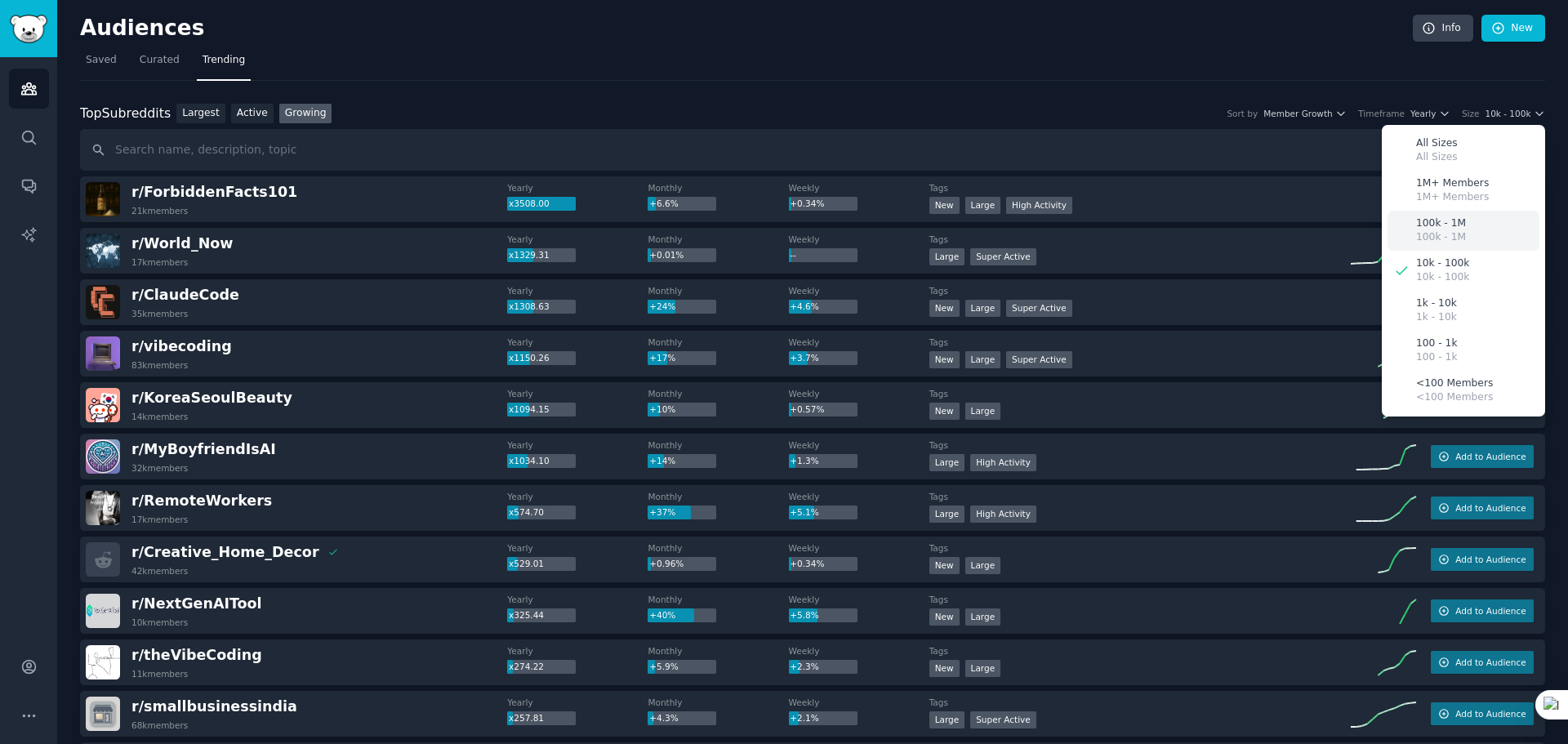
click at [1434, 232] on p "100k - 1M" at bounding box center [1441, 237] width 50 height 15
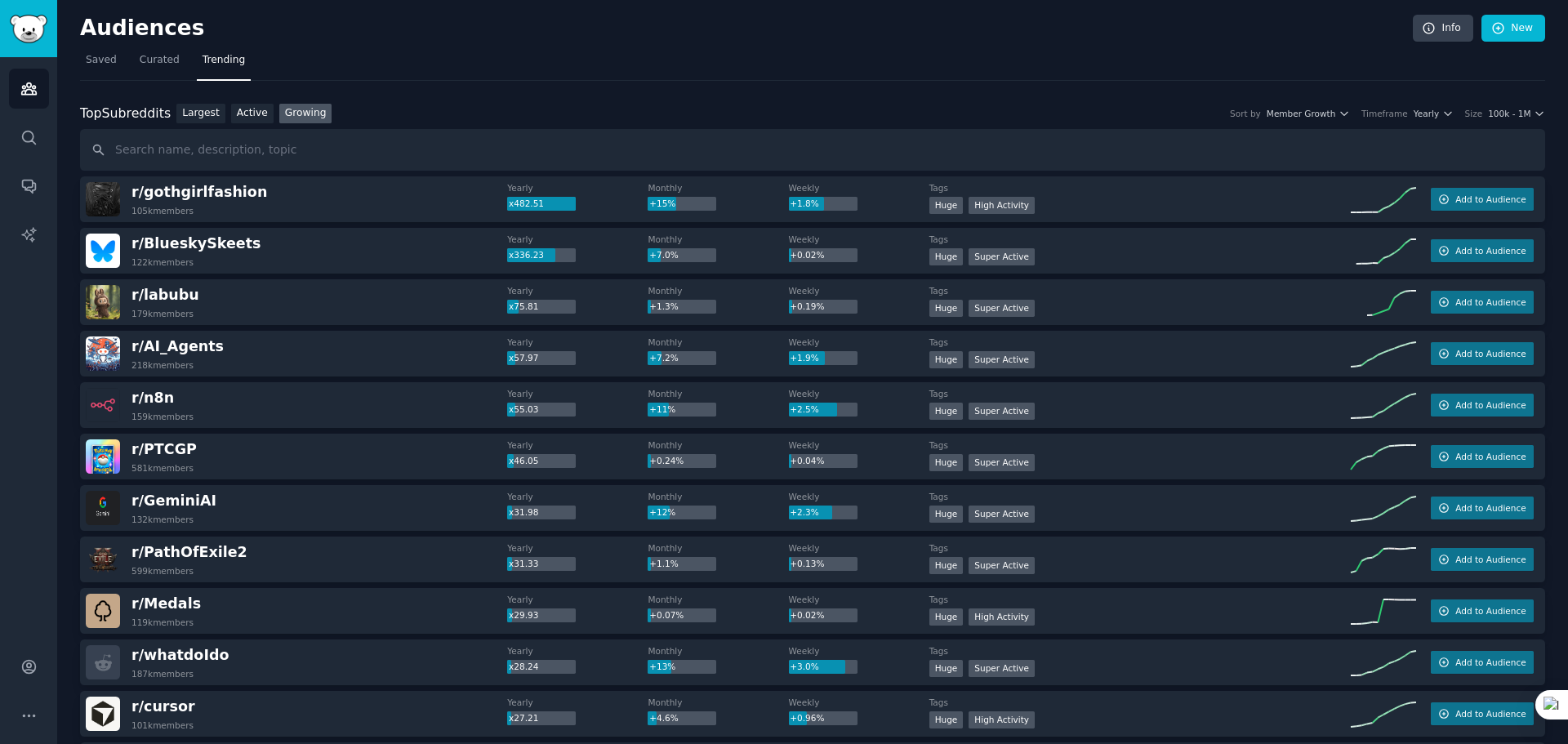
click at [1512, 121] on div "Top Subreddits Top Subreddits Largest Active Growing Sort by Member Growth Time…" at bounding box center [812, 113] width 1466 height 20
click at [1512, 113] on span "100k - 1M" at bounding box center [1509, 113] width 42 height 11
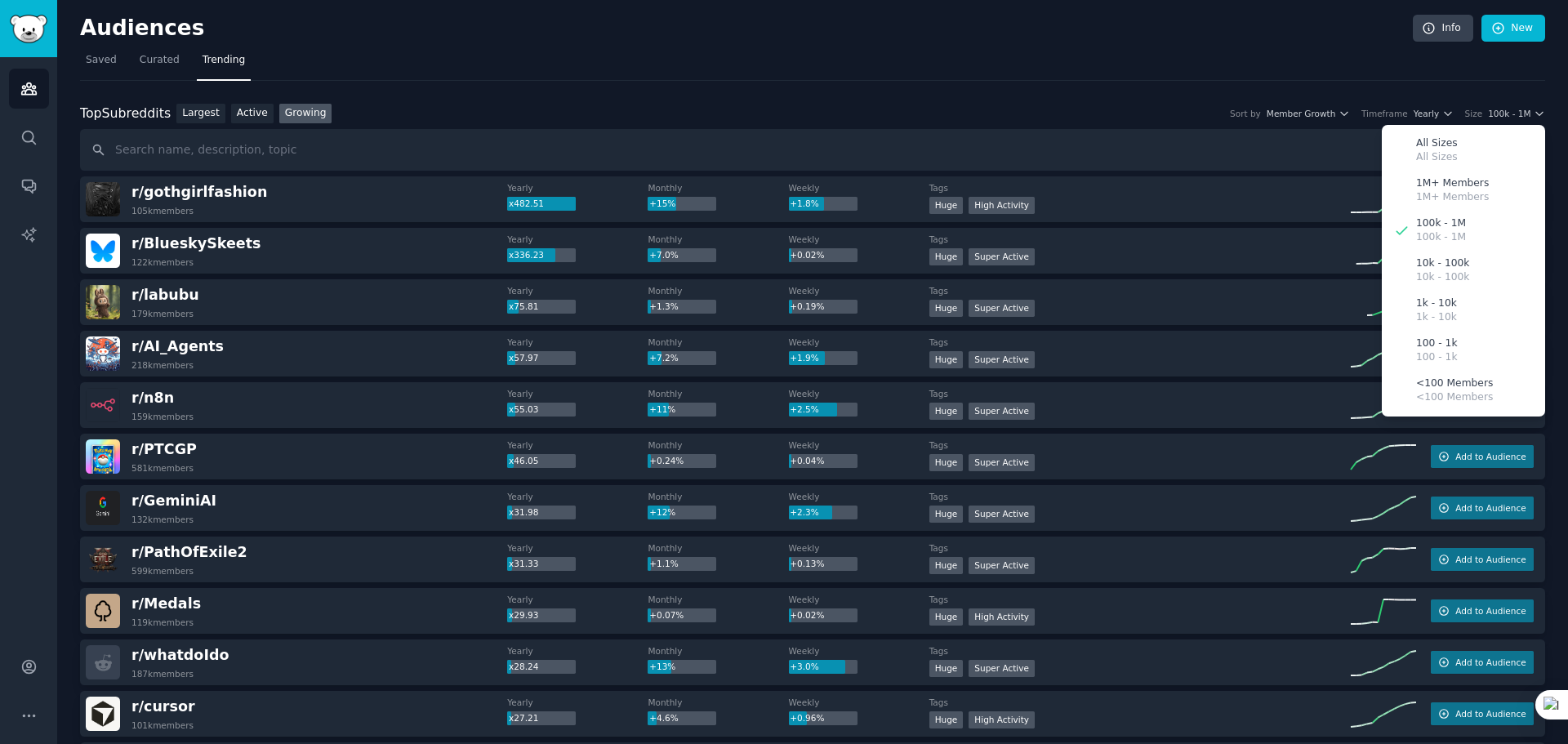
click at [1007, 115] on div "Top Subreddits Top Subreddits Largest Active Growing Sort by Member Growth Time…" at bounding box center [812, 113] width 1466 height 20
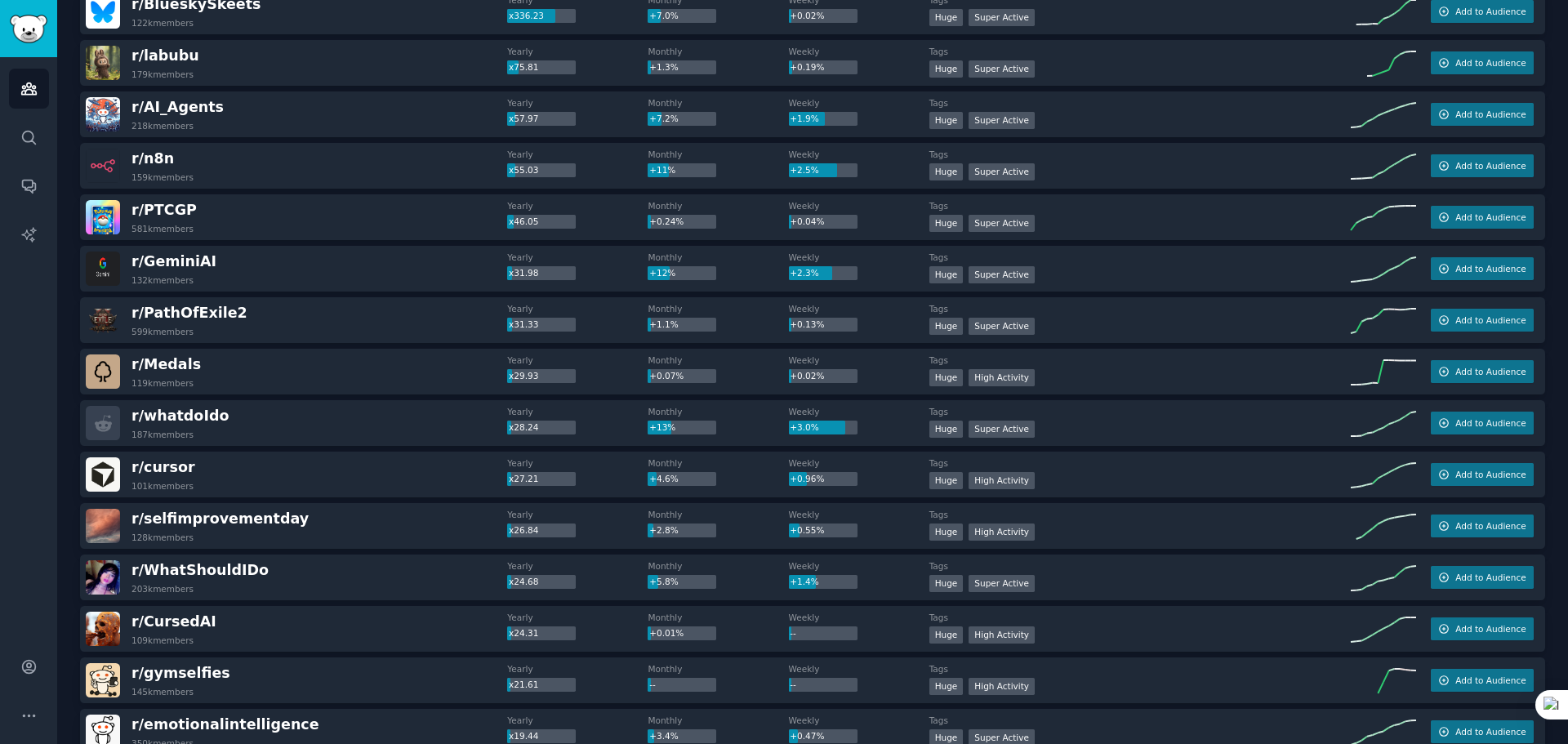
scroll to position [245, 0]
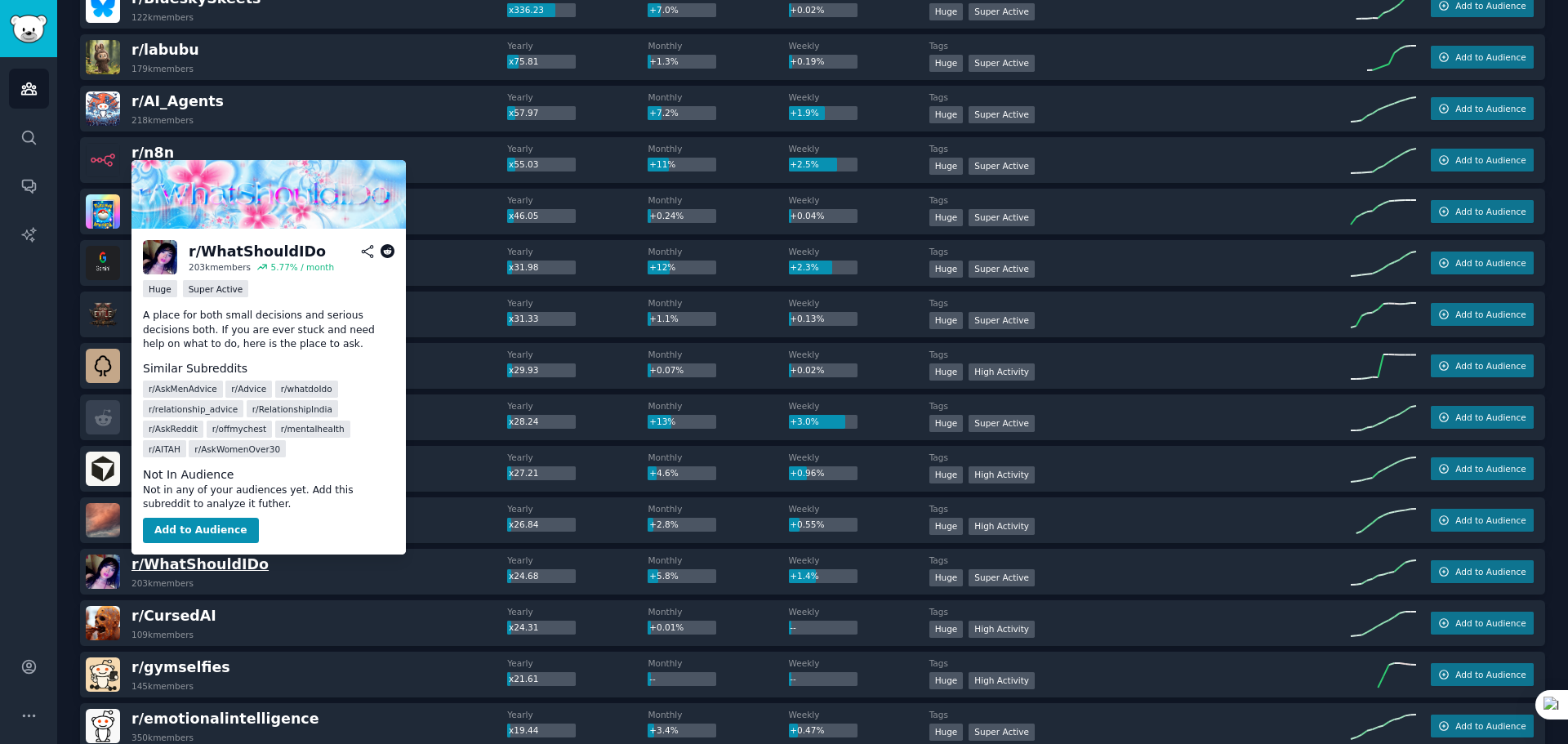
click at [223, 563] on span "r/ WhatShouldIDo" at bounding box center [200, 564] width 138 height 17
click at [383, 251] on icon at bounding box center [387, 252] width 15 height 15
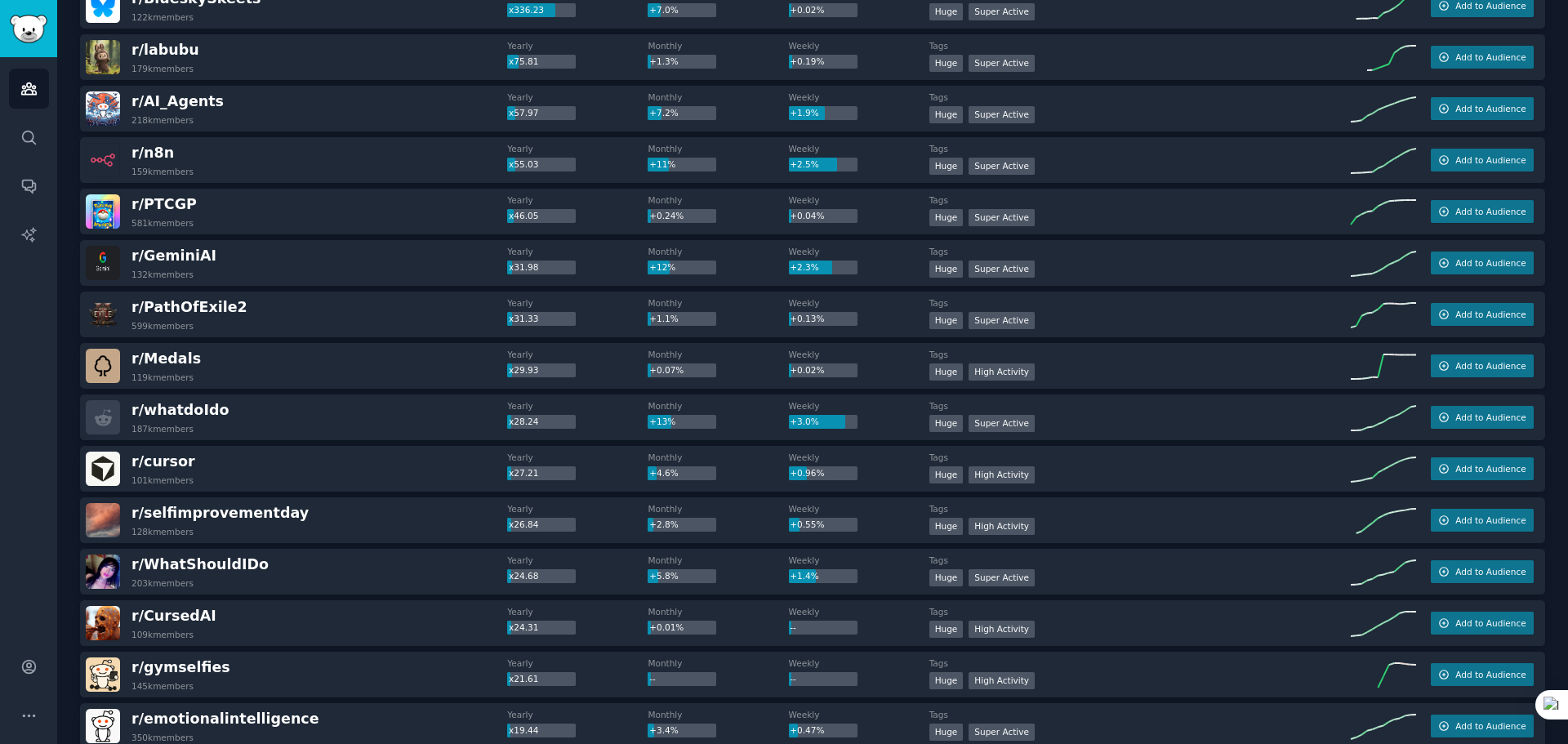
scroll to position [327, 0]
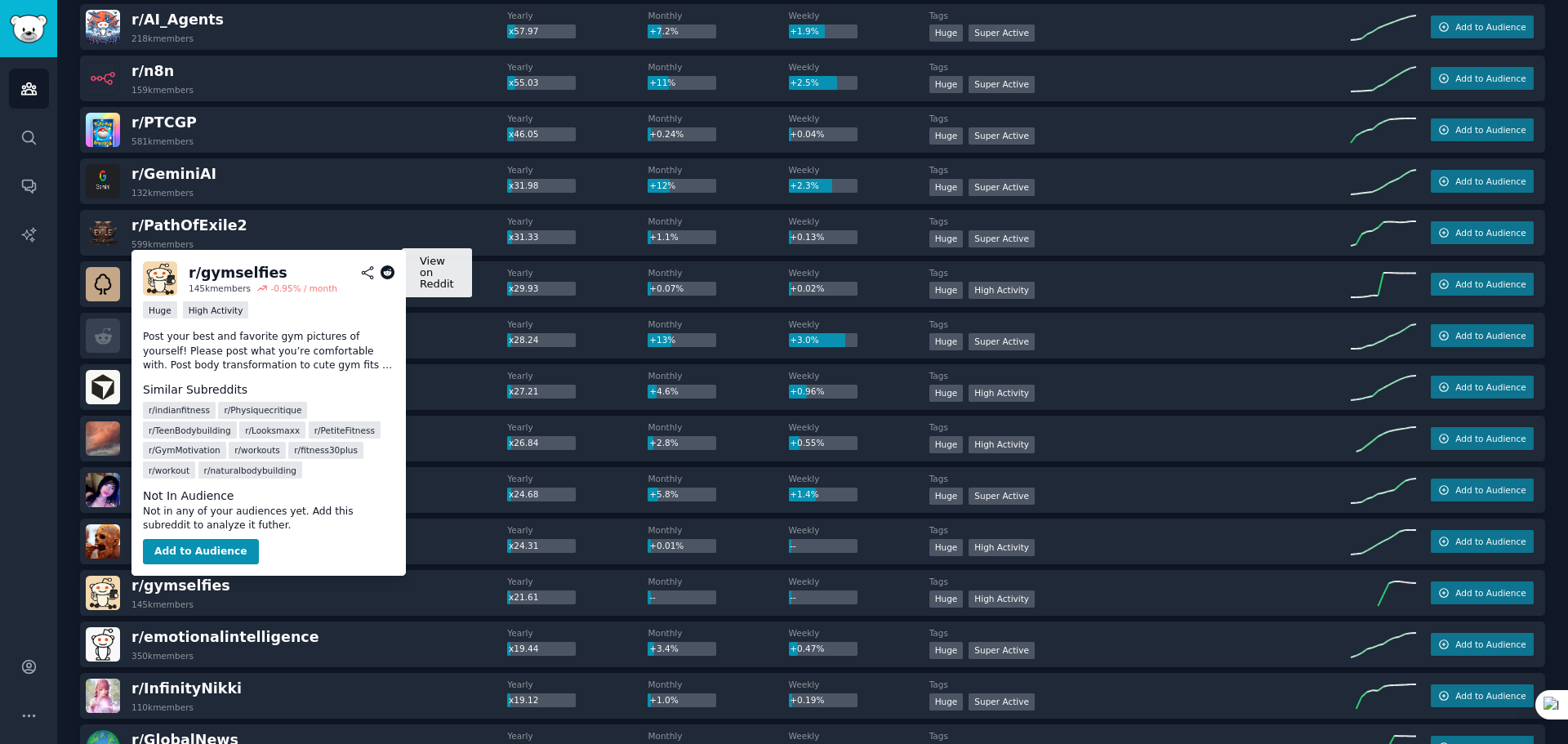
click at [384, 272] on icon at bounding box center [387, 273] width 15 height 15
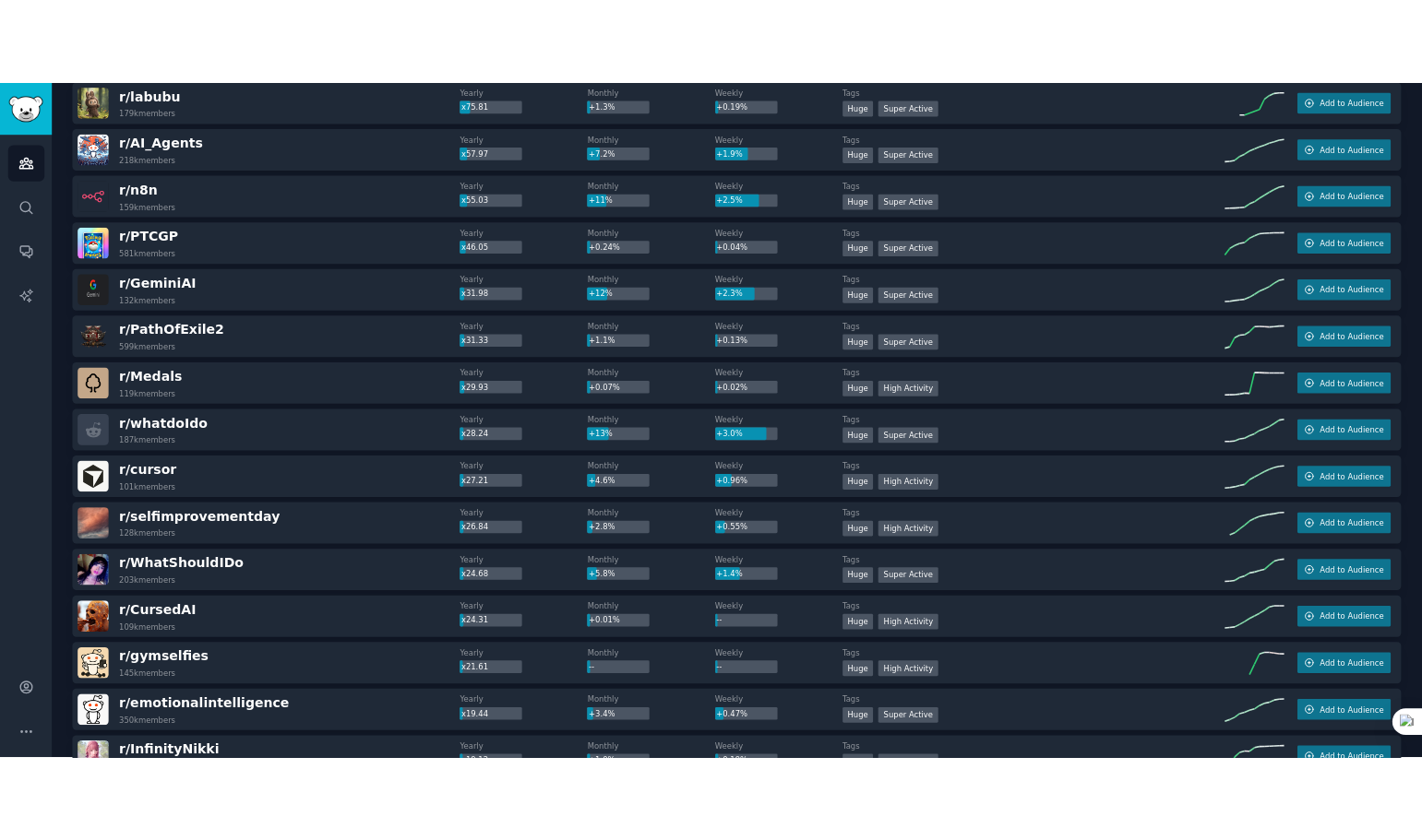
scroll to position [461, 0]
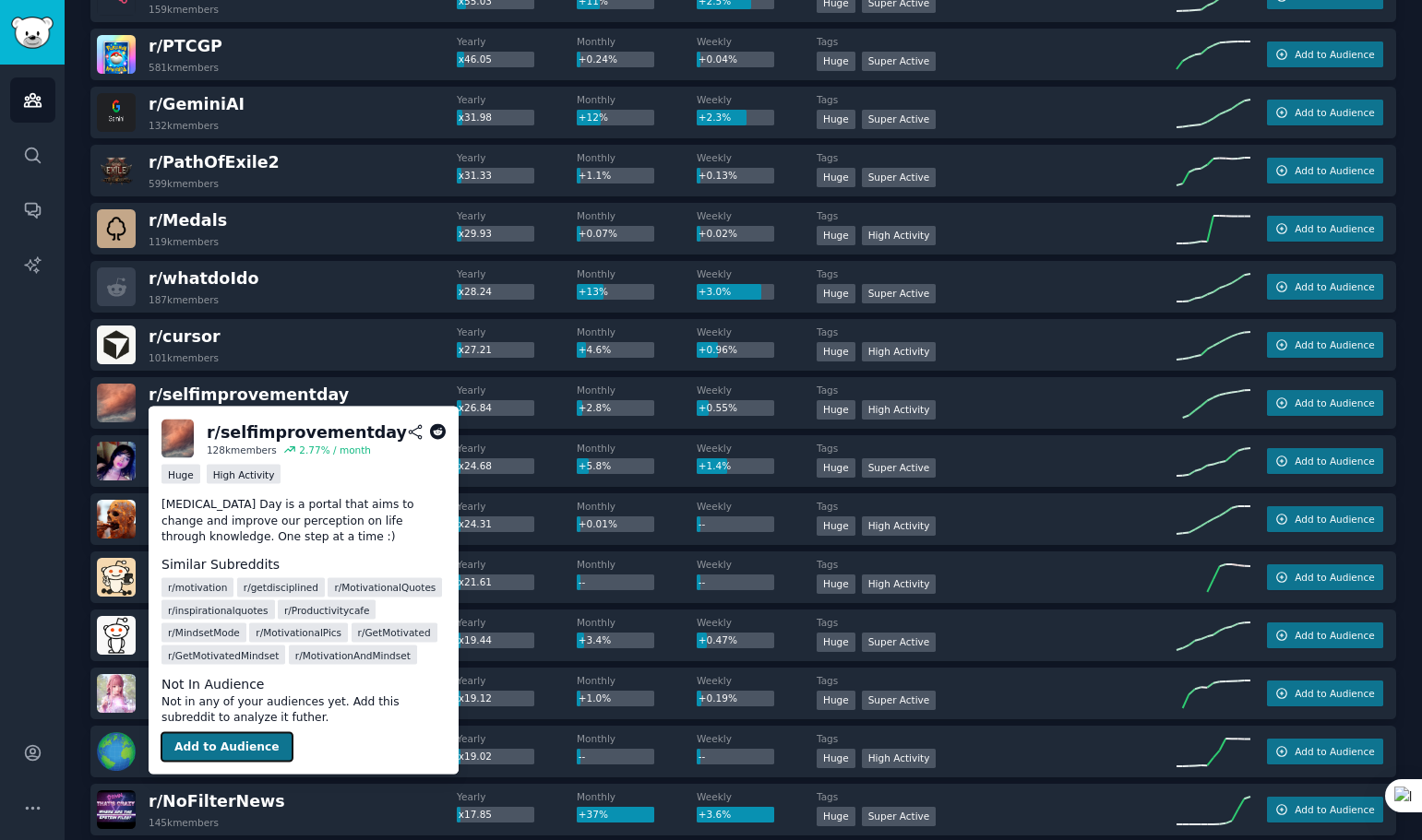
click at [239, 752] on button "Add to Audience" at bounding box center [227, 747] width 131 height 30
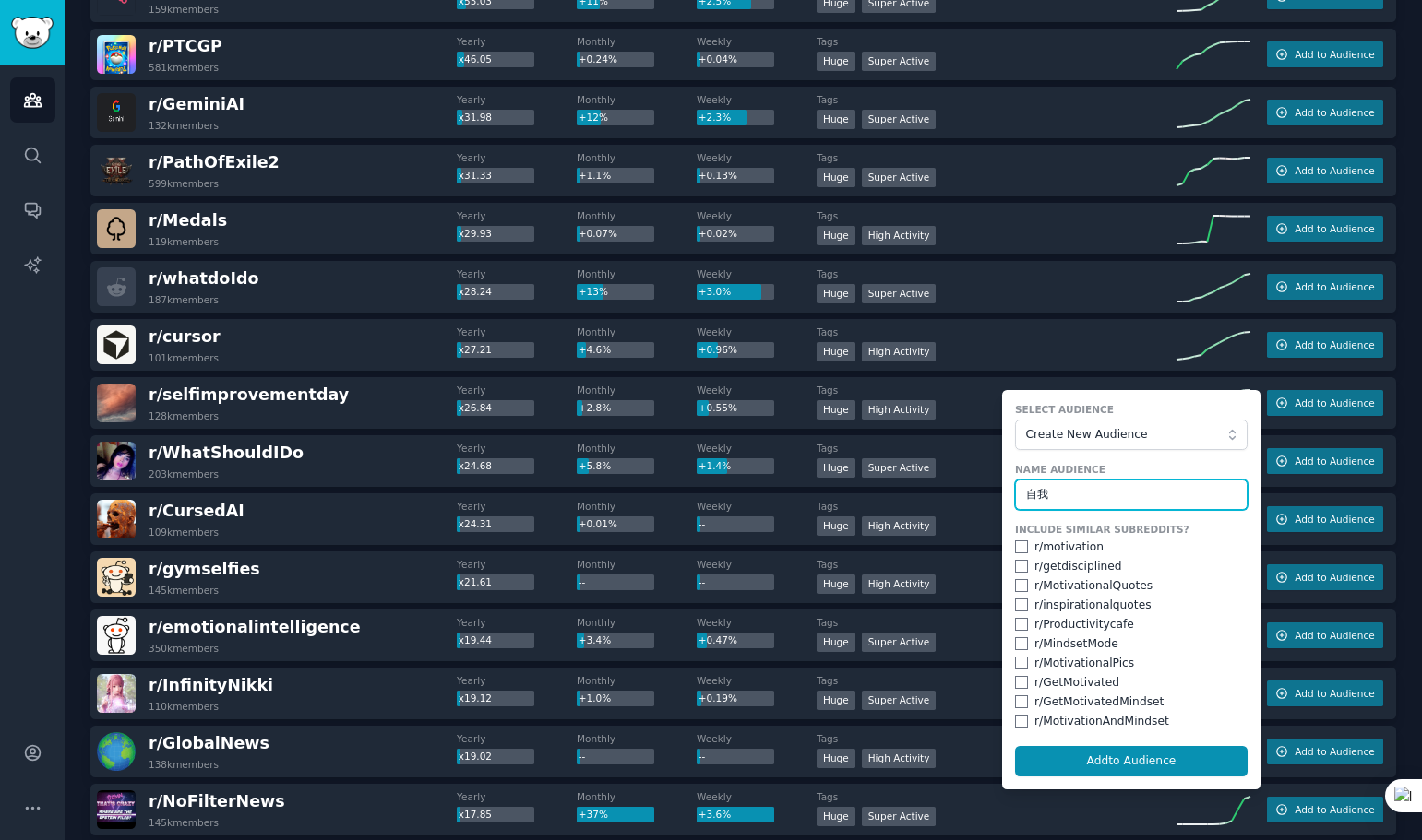
type input "自"
type input "z"
type input "色"
type input "selfimprove"
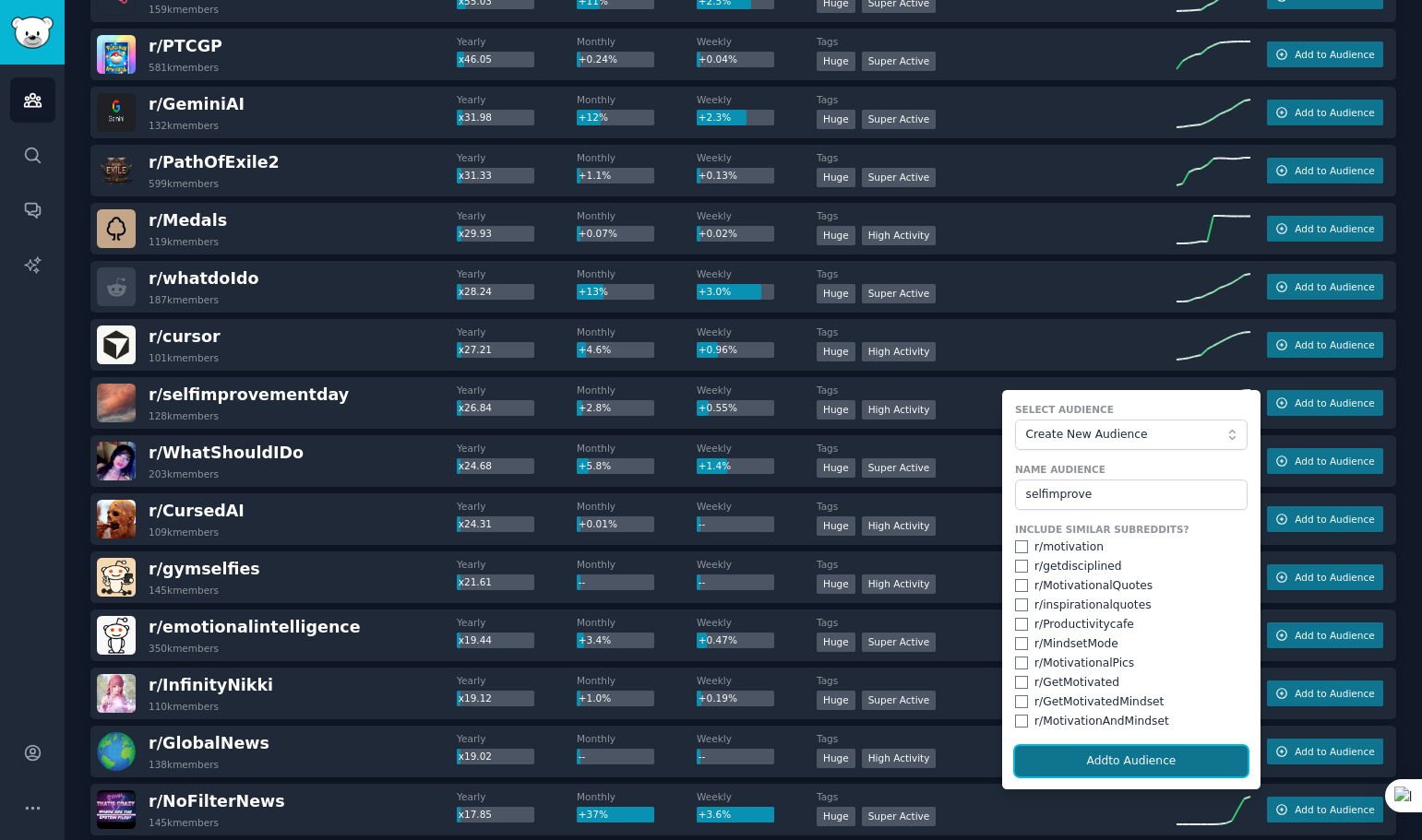
click at [1134, 760] on button "Add to Audience" at bounding box center [1131, 762] width 233 height 32
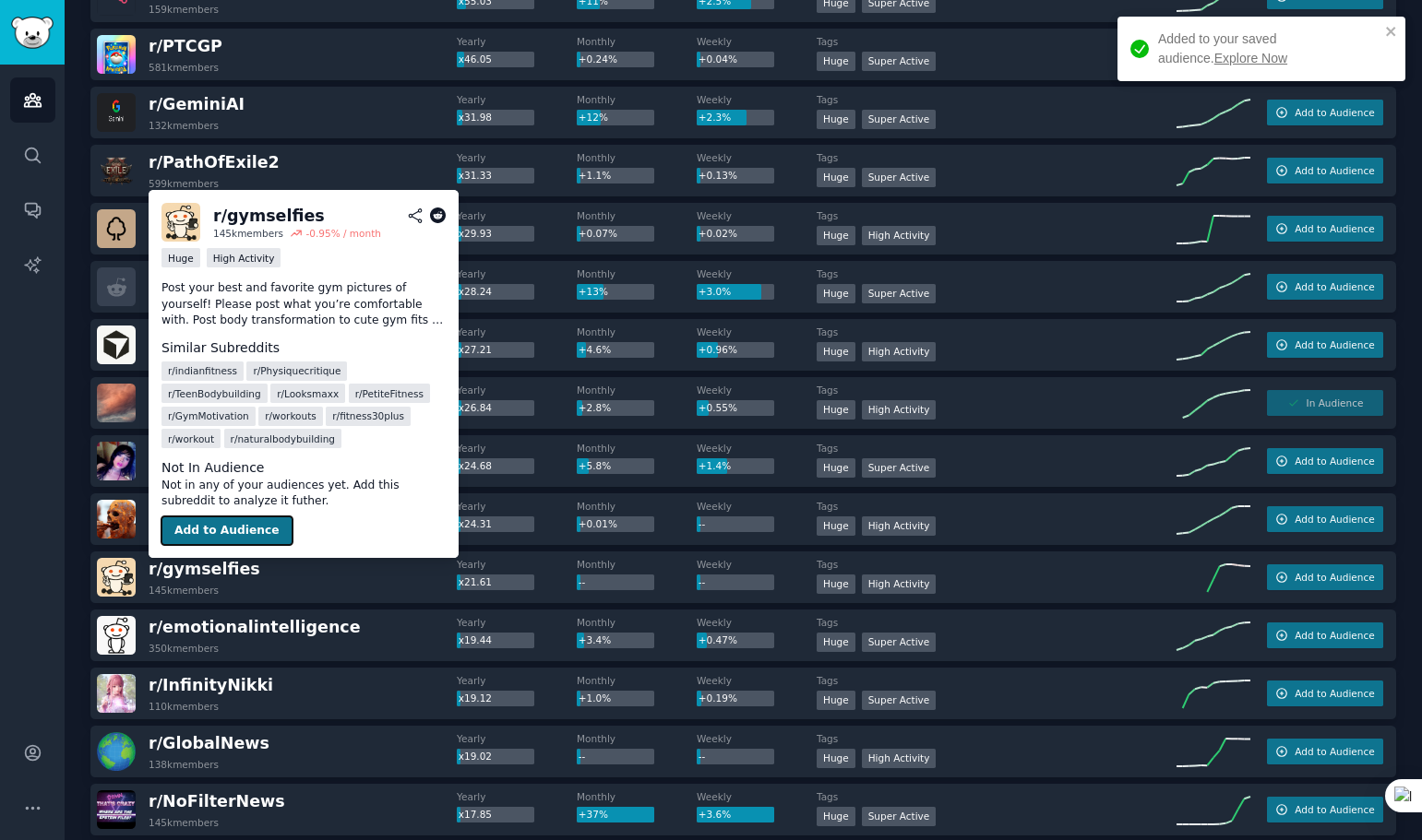
click at [243, 531] on button "Add to Audience" at bounding box center [227, 531] width 131 height 30
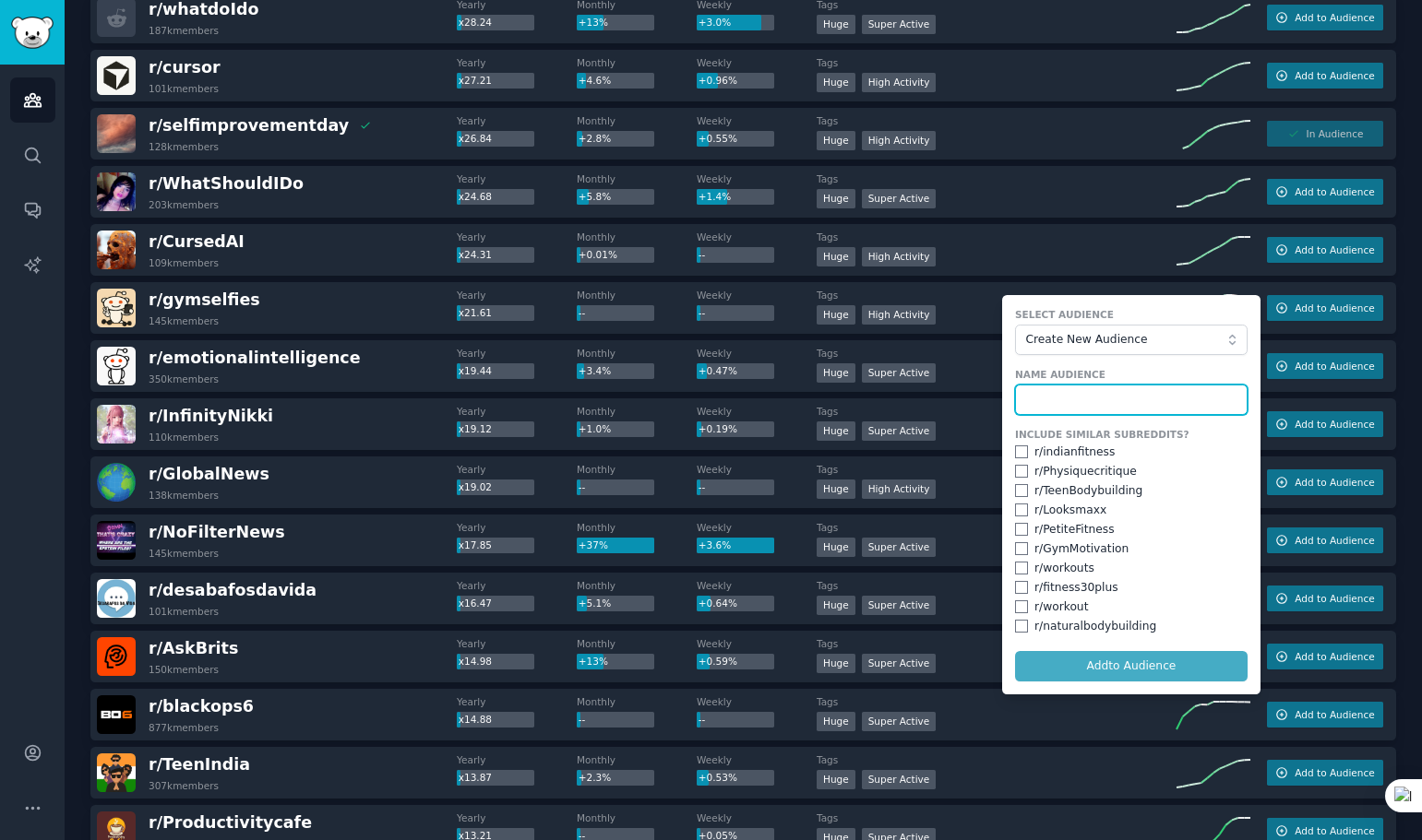
scroll to position [738, 0]
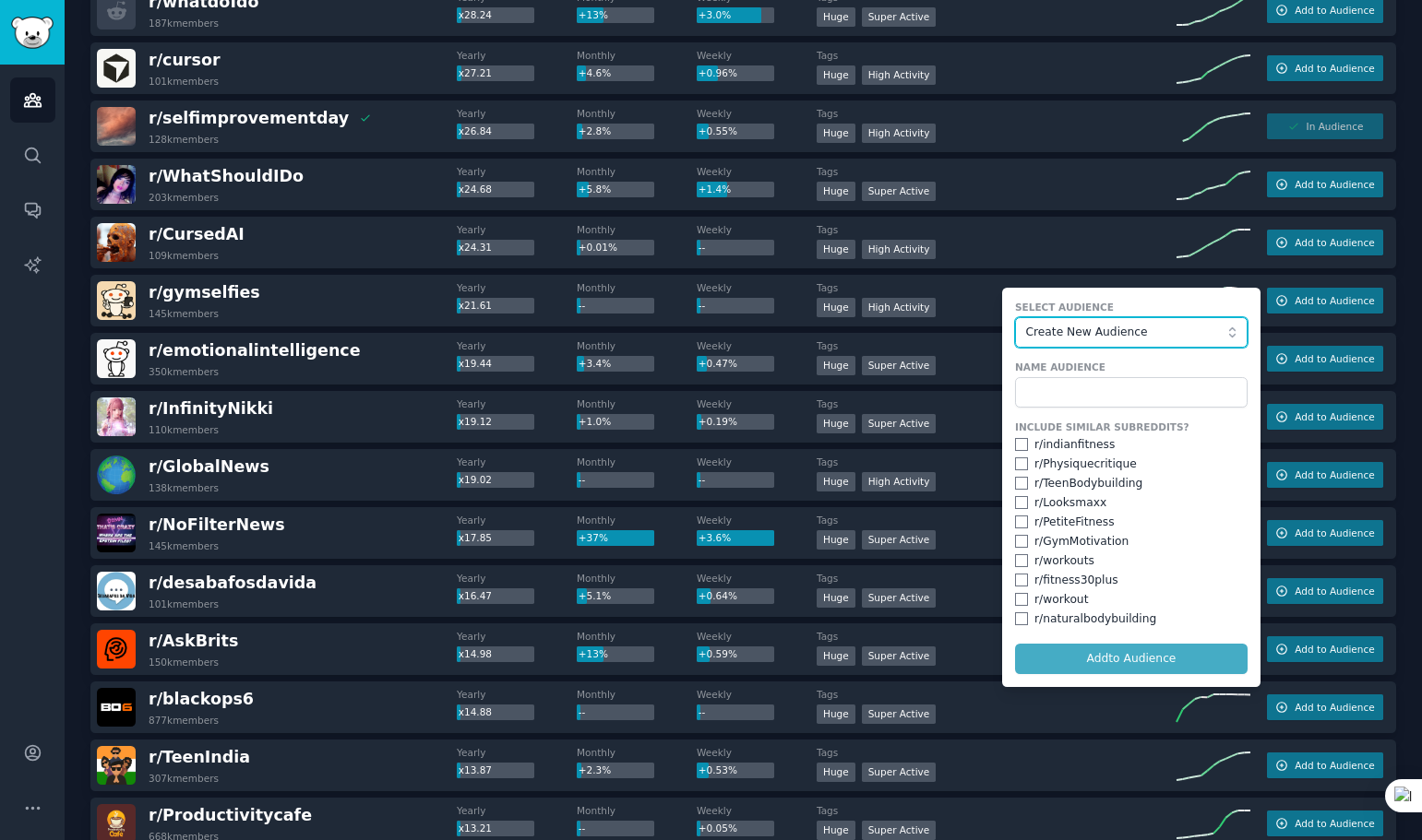
click at [1155, 333] on span "Create New Audience" at bounding box center [1127, 332] width 202 height 17
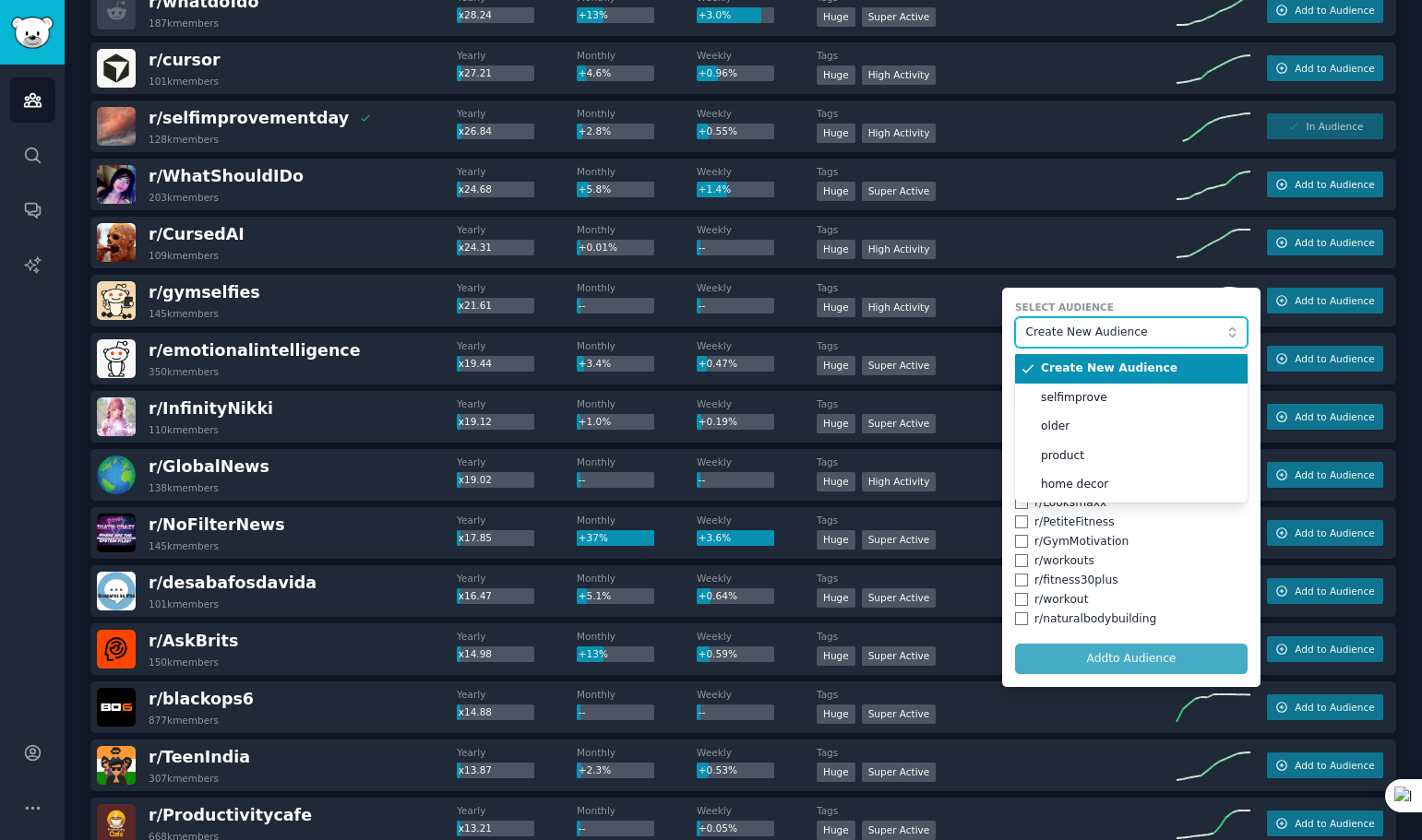
click at [1155, 333] on span "Create New Audience" at bounding box center [1127, 332] width 202 height 17
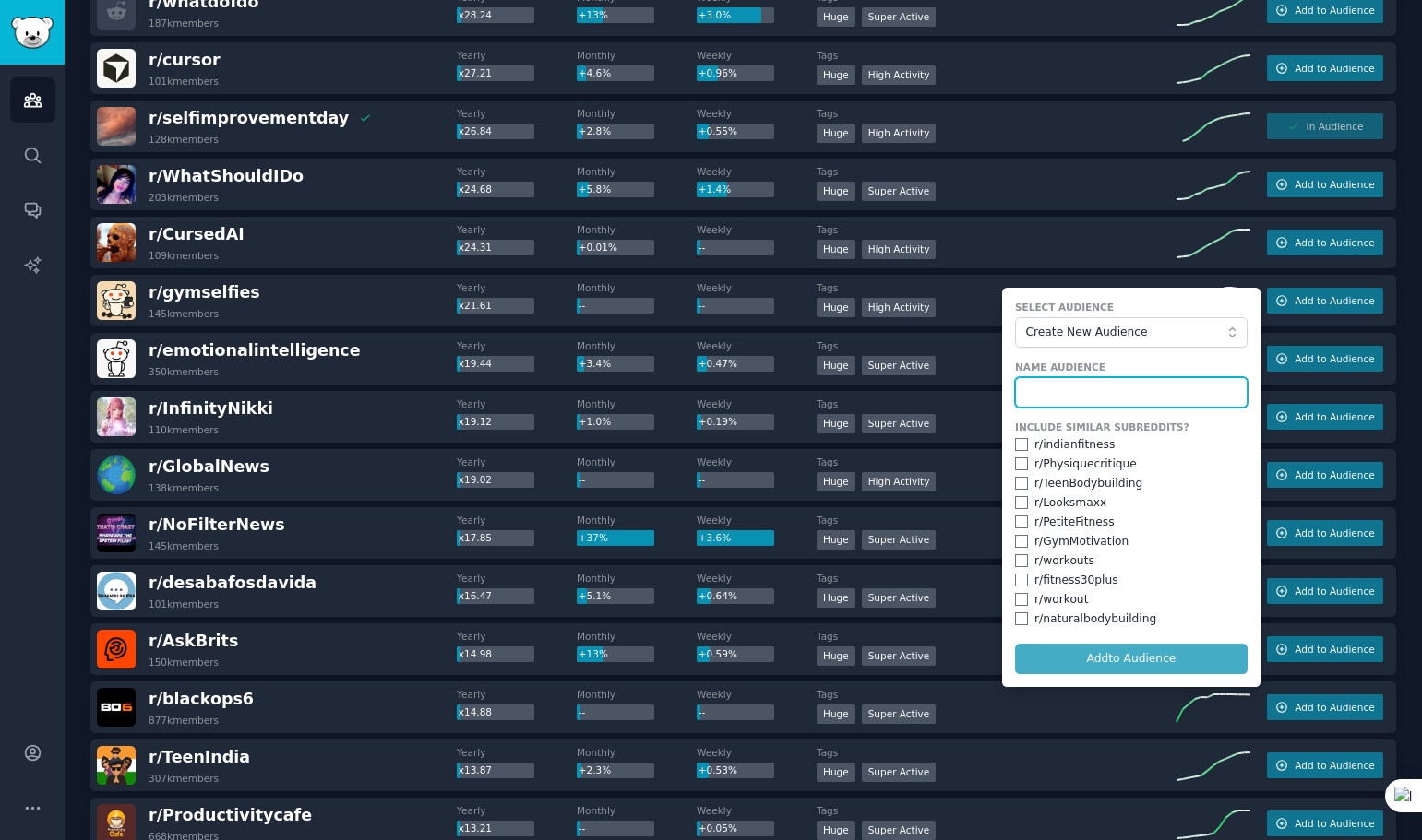
click at [1054, 398] on input "text" at bounding box center [1131, 393] width 233 height 32
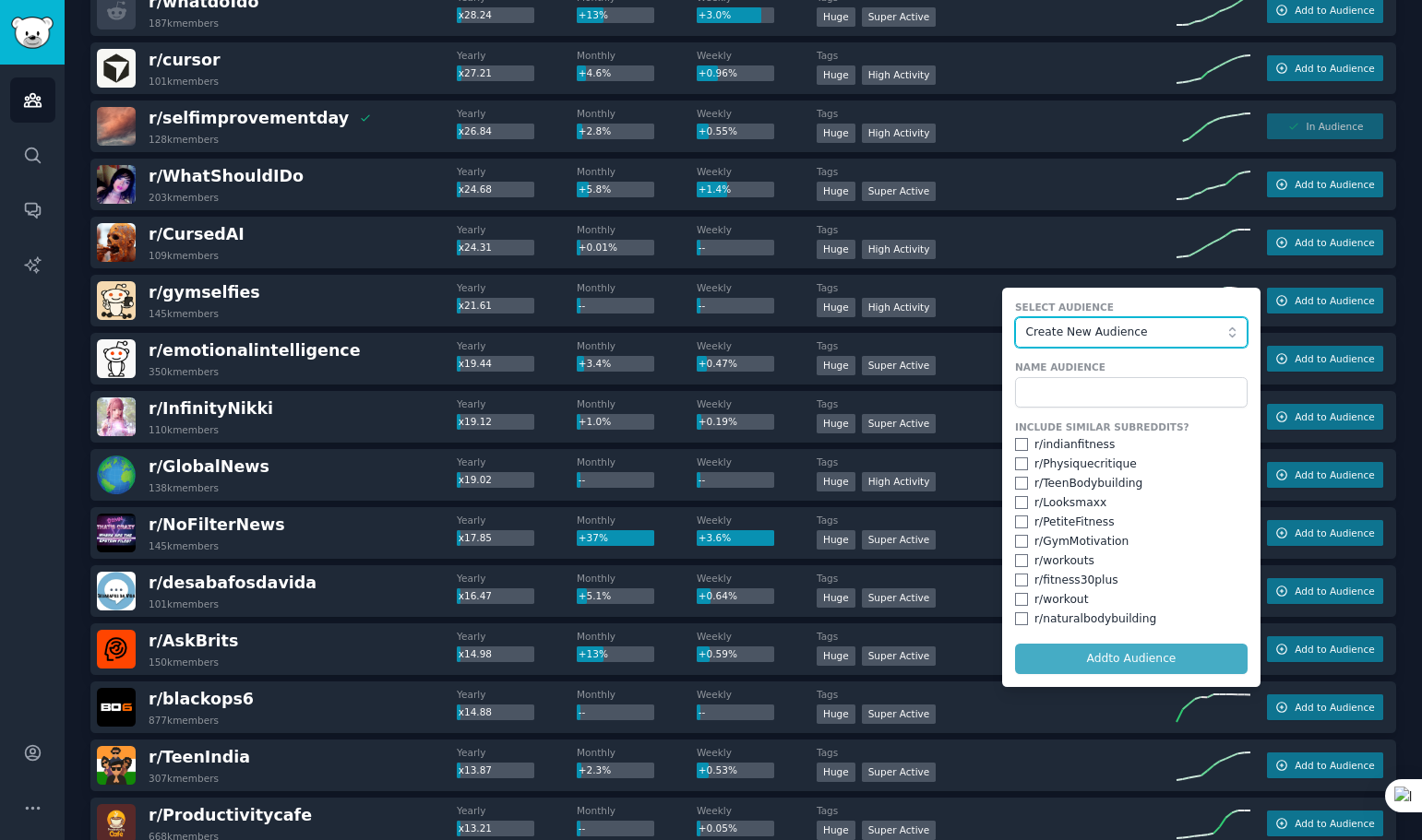
click at [1097, 329] on span "Create New Audience" at bounding box center [1127, 332] width 202 height 17
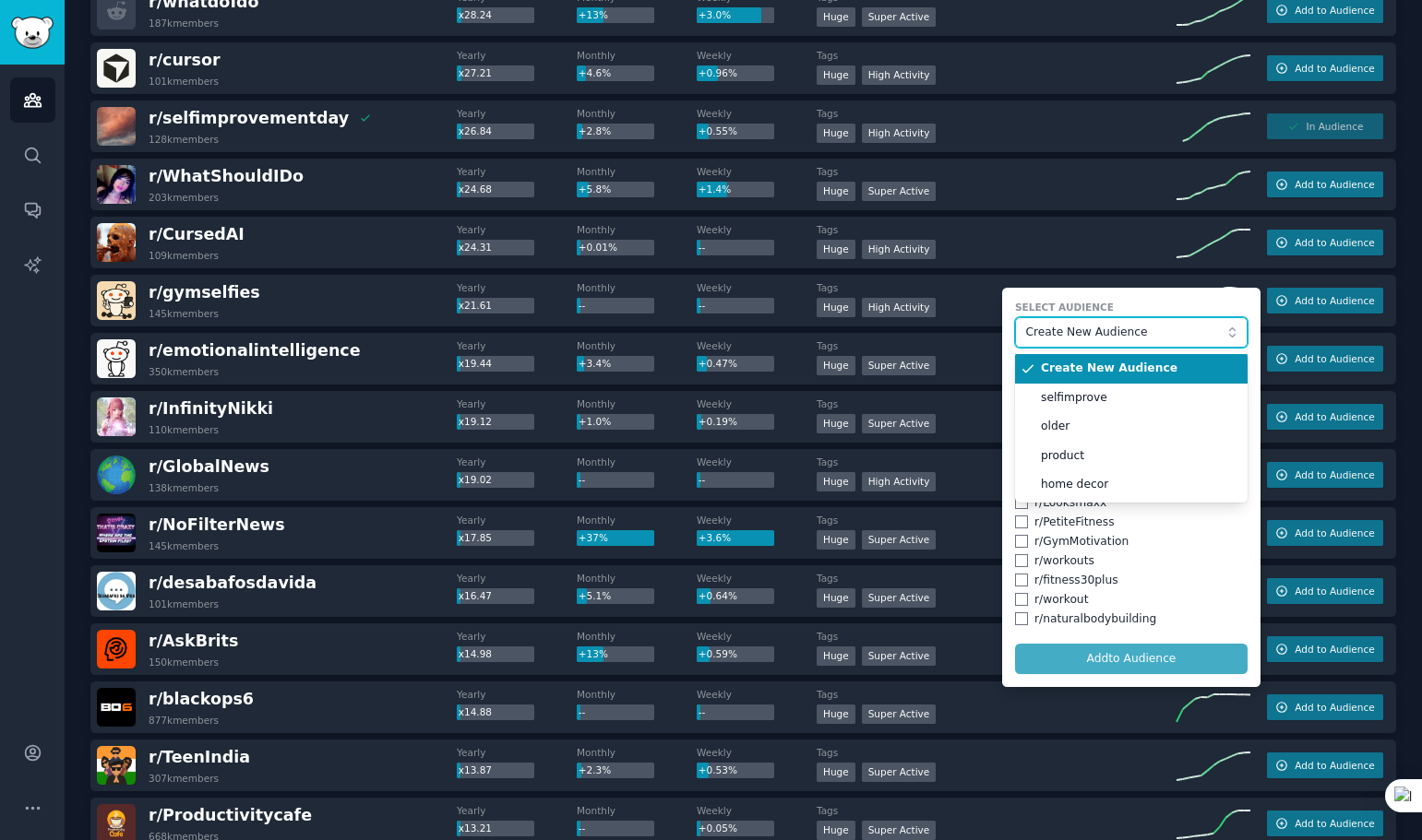
click at [1095, 341] on button "Create New Audience" at bounding box center [1131, 333] width 233 height 32
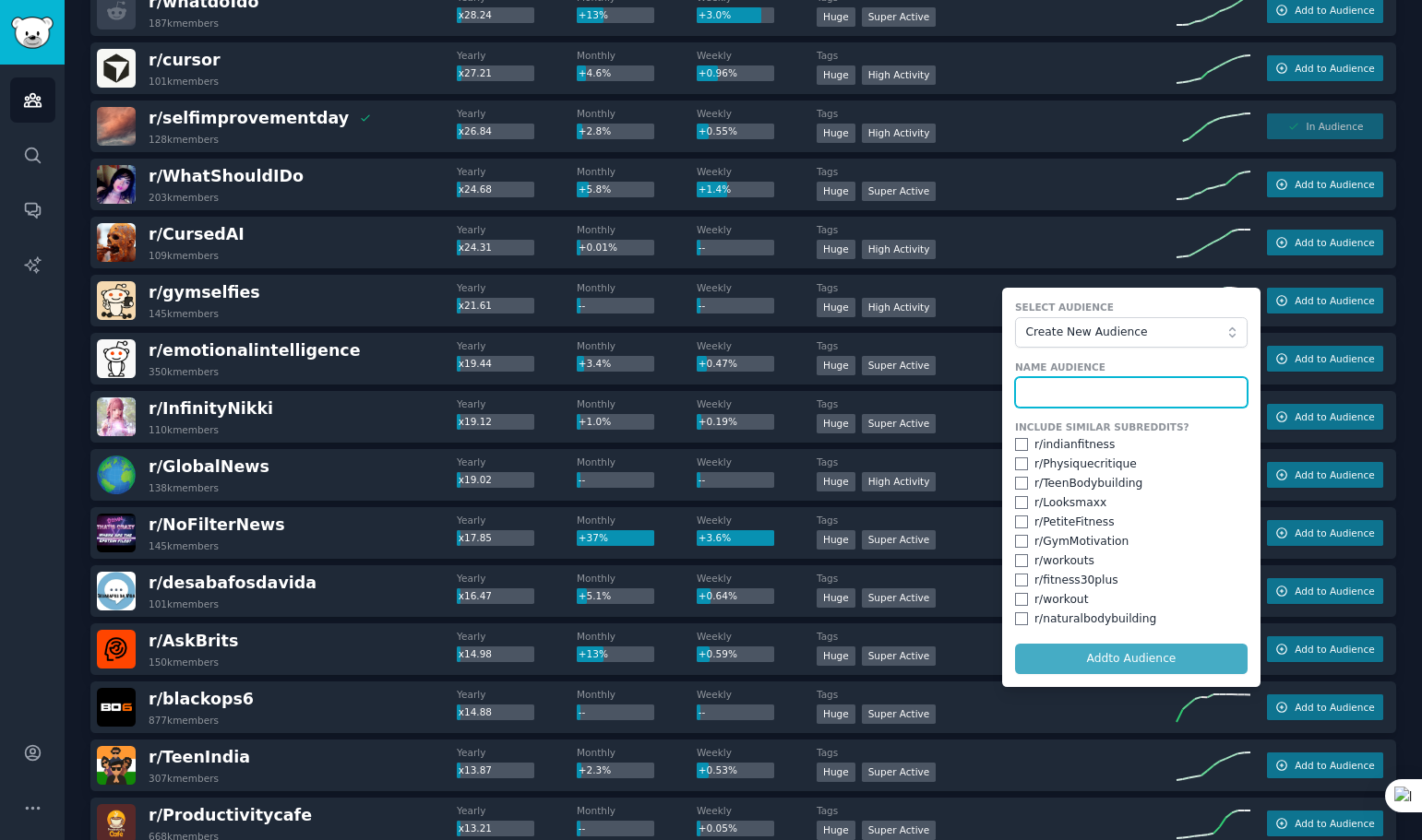
click at [1061, 392] on input "text" at bounding box center [1131, 393] width 233 height 32
type input "隔"
type input "sport"
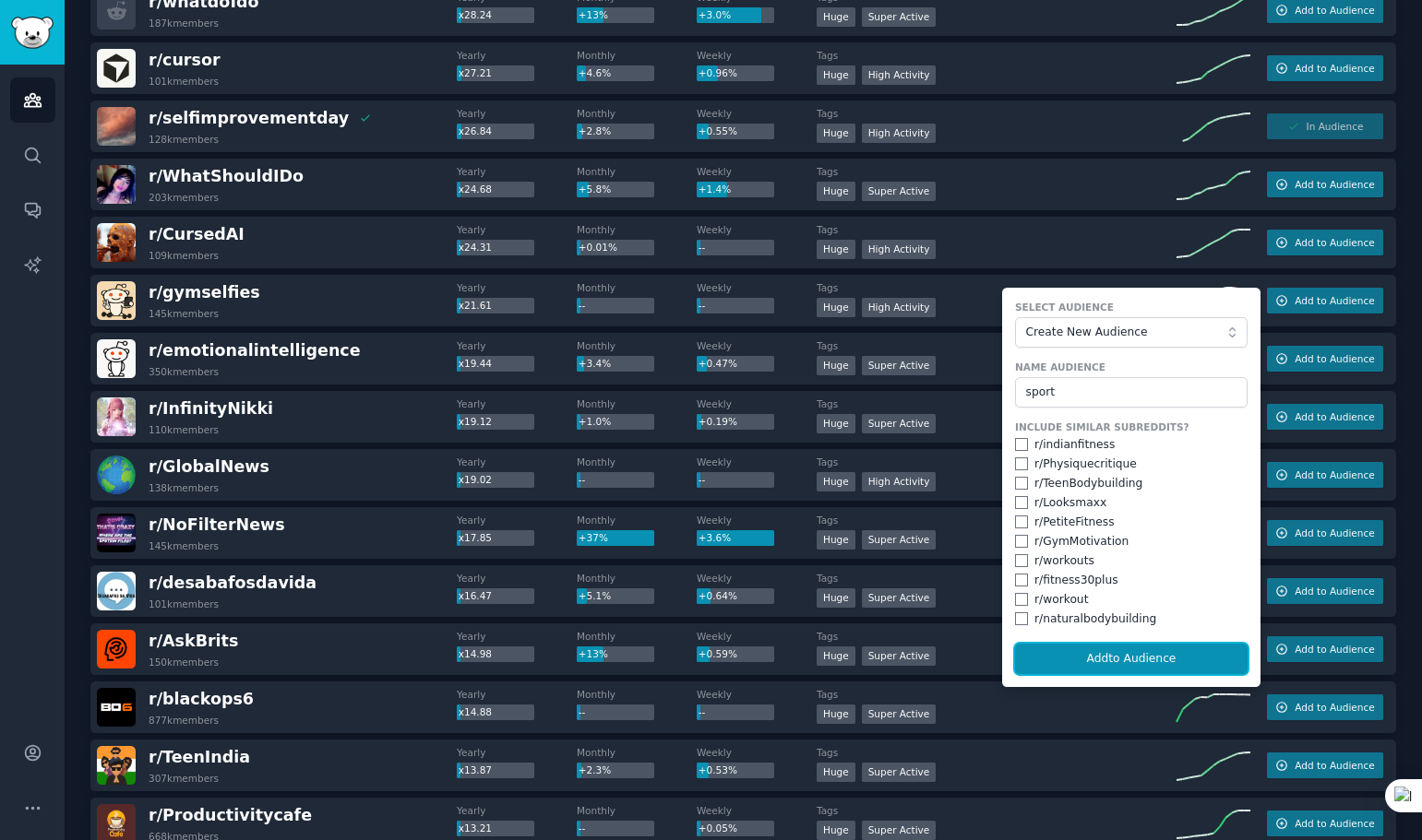
drag, startPoint x: 1117, startPoint y: 658, endPoint x: 1092, endPoint y: 644, distance: 28.7
click at [1117, 658] on button "Add to Audience" at bounding box center [1131, 660] width 233 height 32
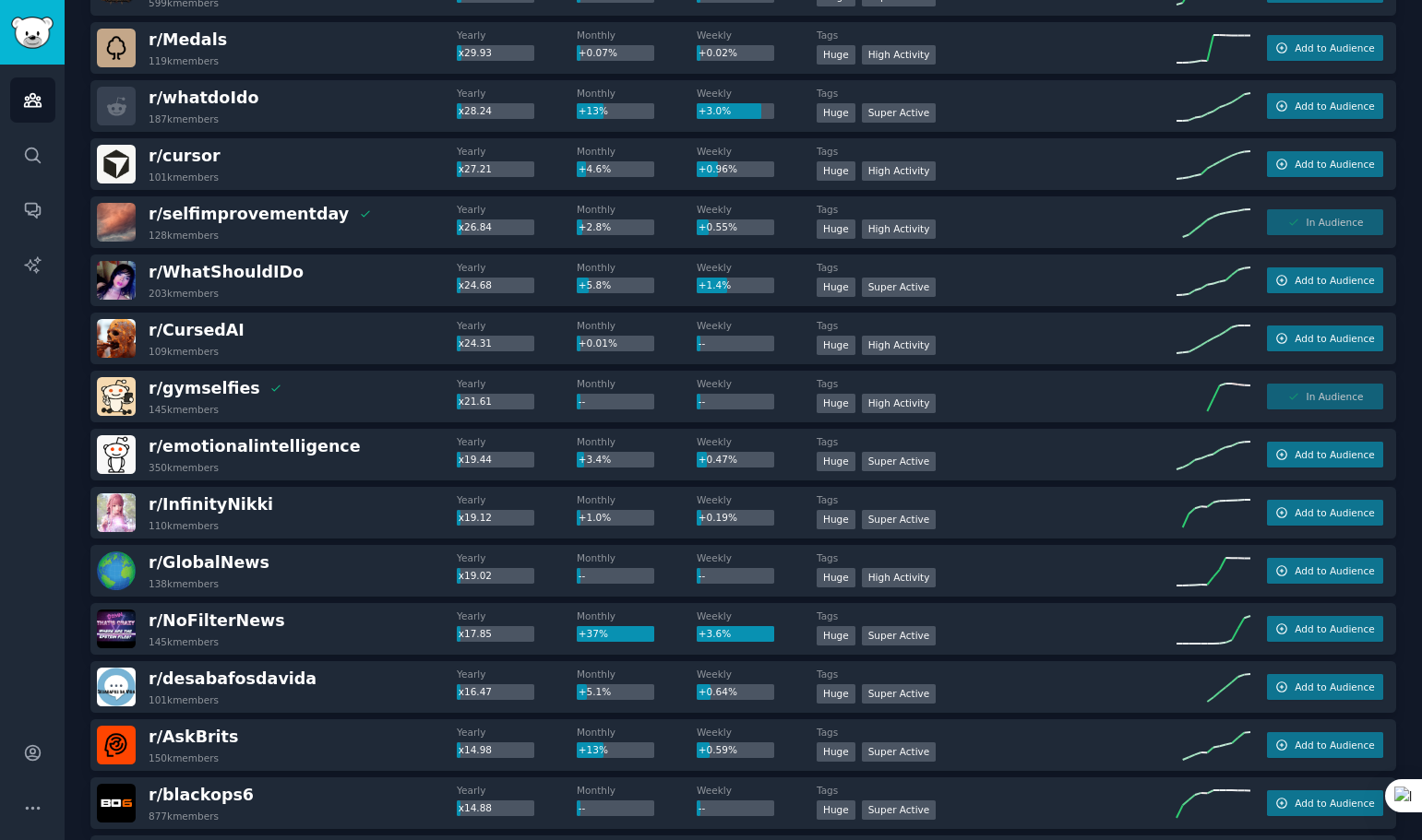
scroll to position [646, 0]
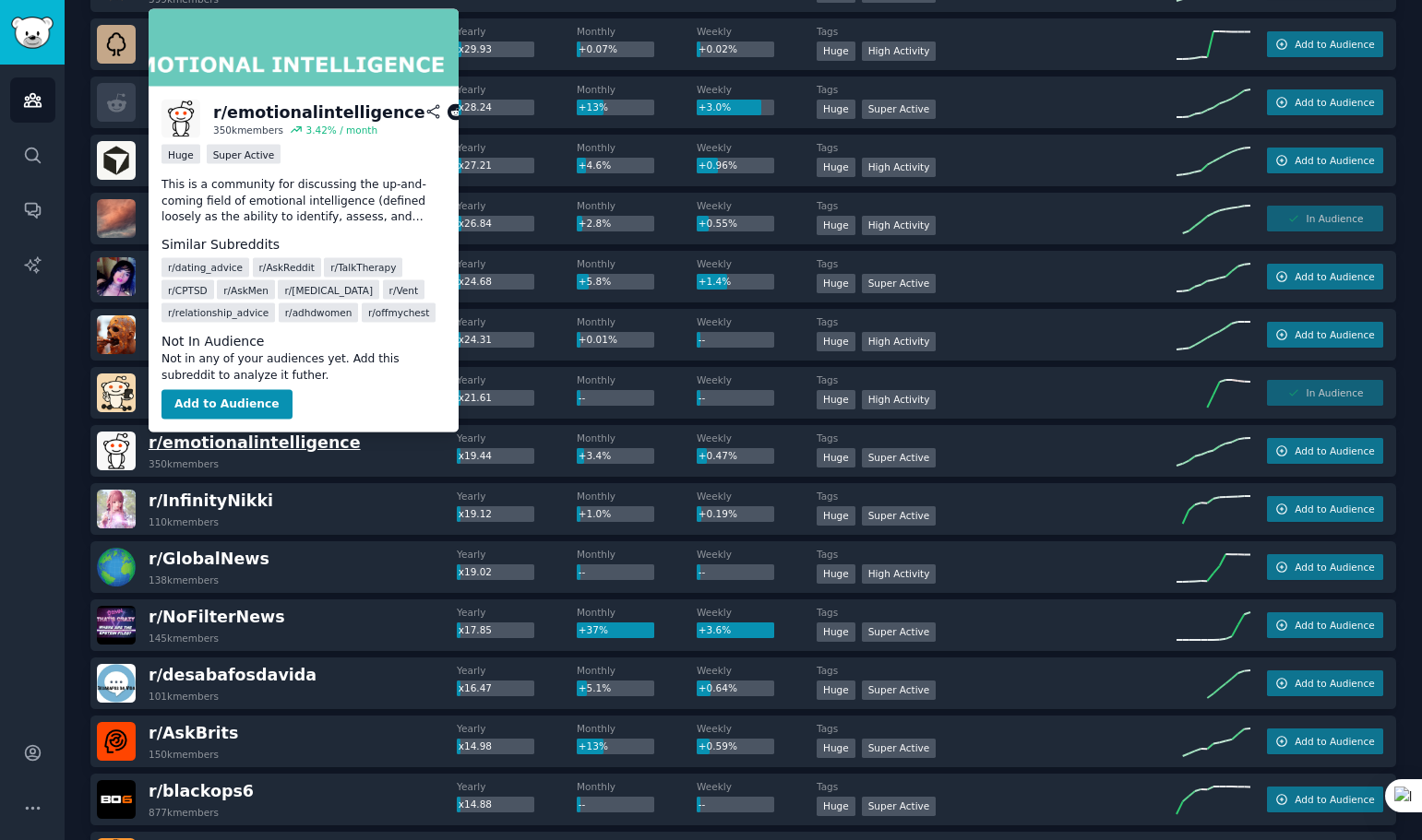
click at [294, 451] on span "r/ emotionalintelligence" at bounding box center [254, 442] width 212 height 19
click at [447, 113] on icon at bounding box center [455, 112] width 17 height 17
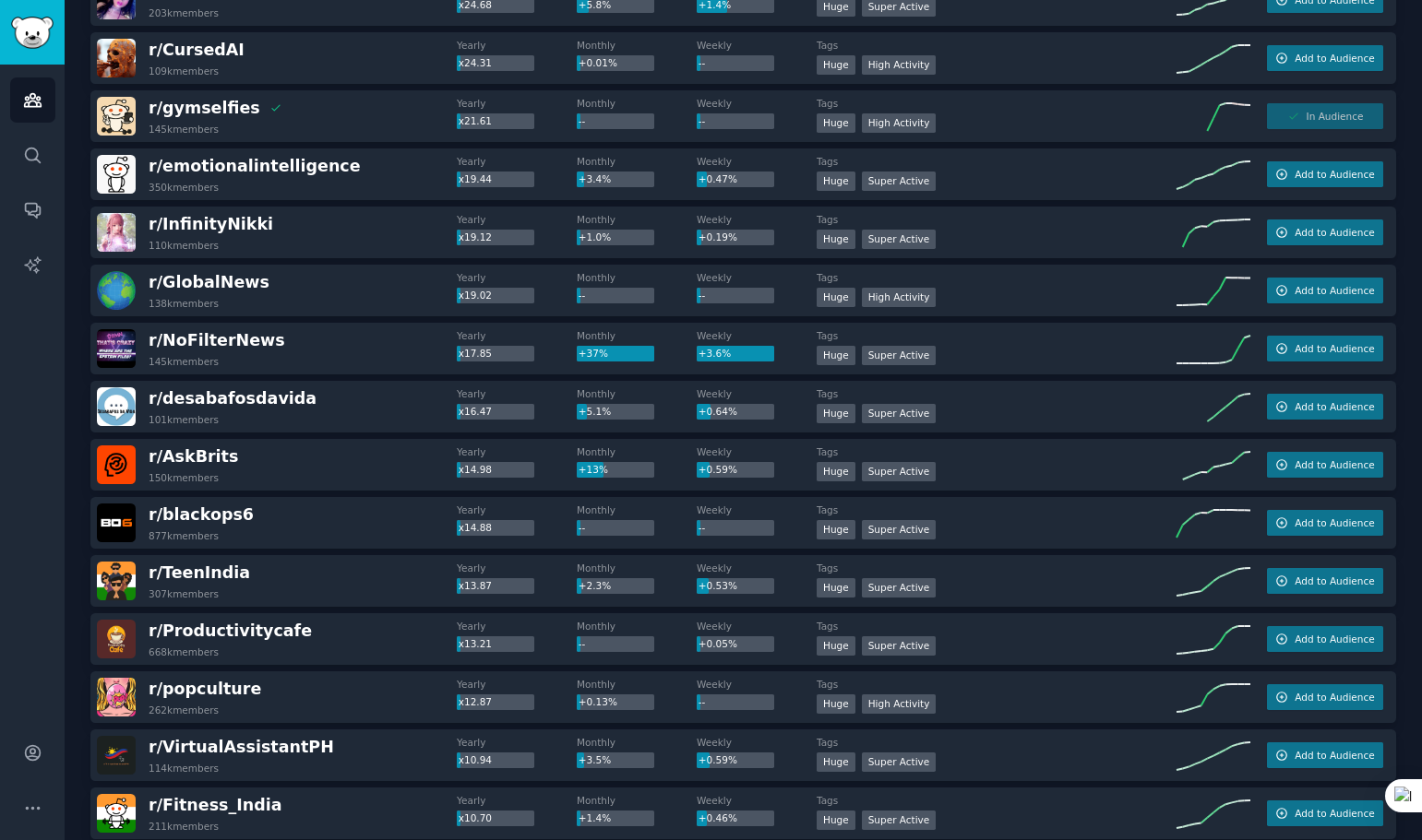
scroll to position [1015, 0]
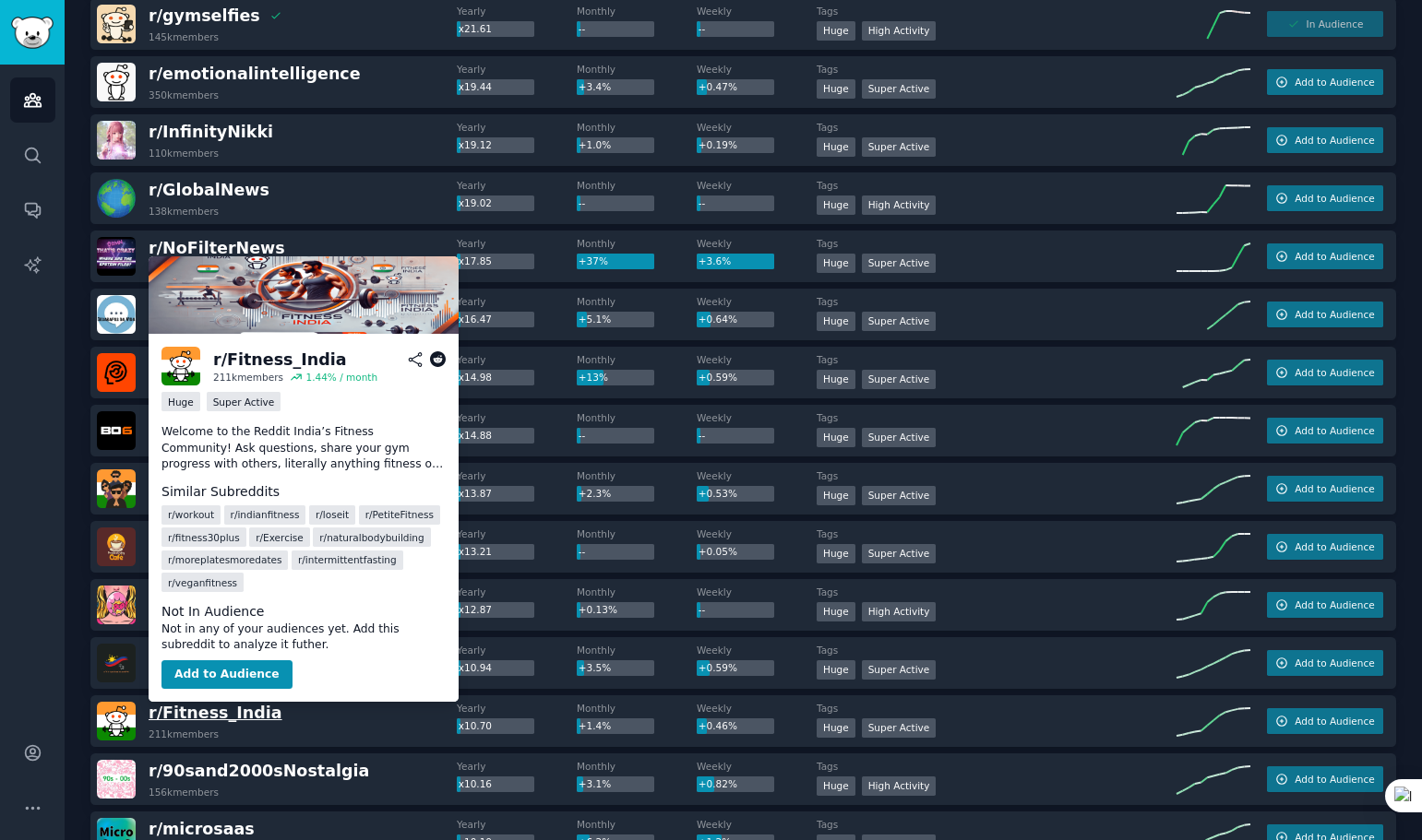
click at [249, 716] on span "r/ Fitness_India" at bounding box center [215, 712] width 134 height 19
click at [443, 357] on icon at bounding box center [437, 359] width 17 height 17
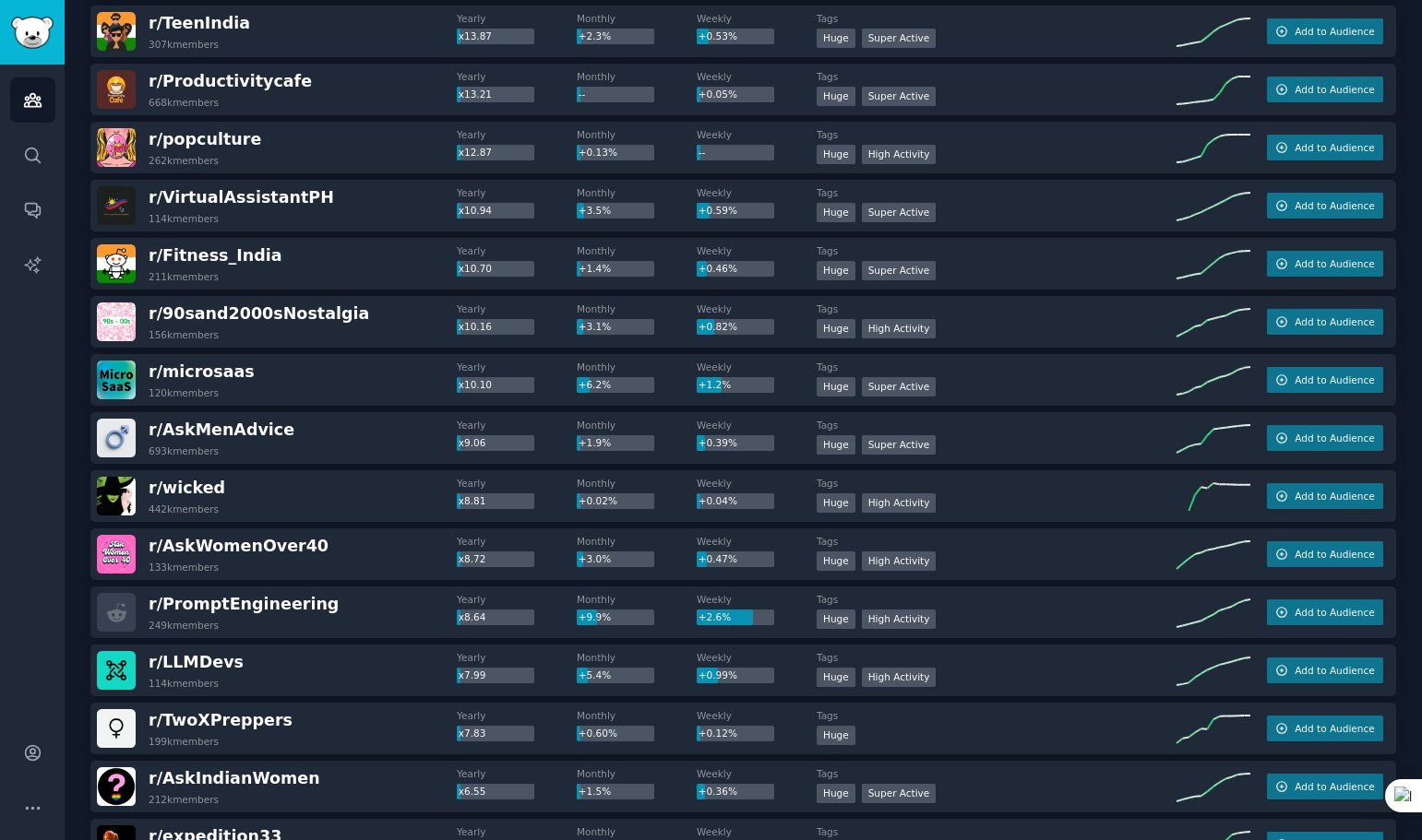
scroll to position [1476, 0]
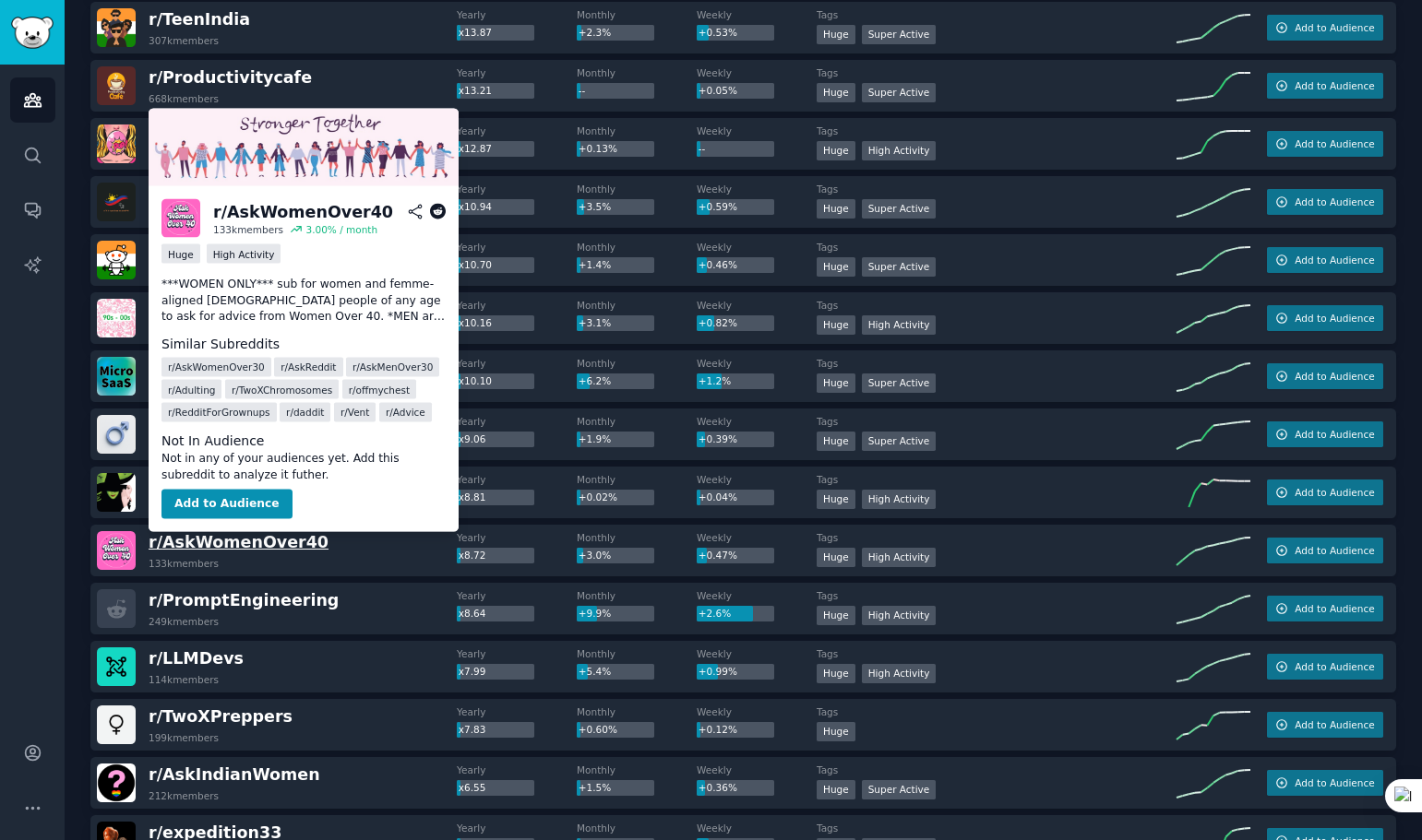
click at [289, 540] on span "r/ AskWomenOver40" at bounding box center [238, 542] width 180 height 19
click at [431, 207] on icon at bounding box center [437, 212] width 17 height 17
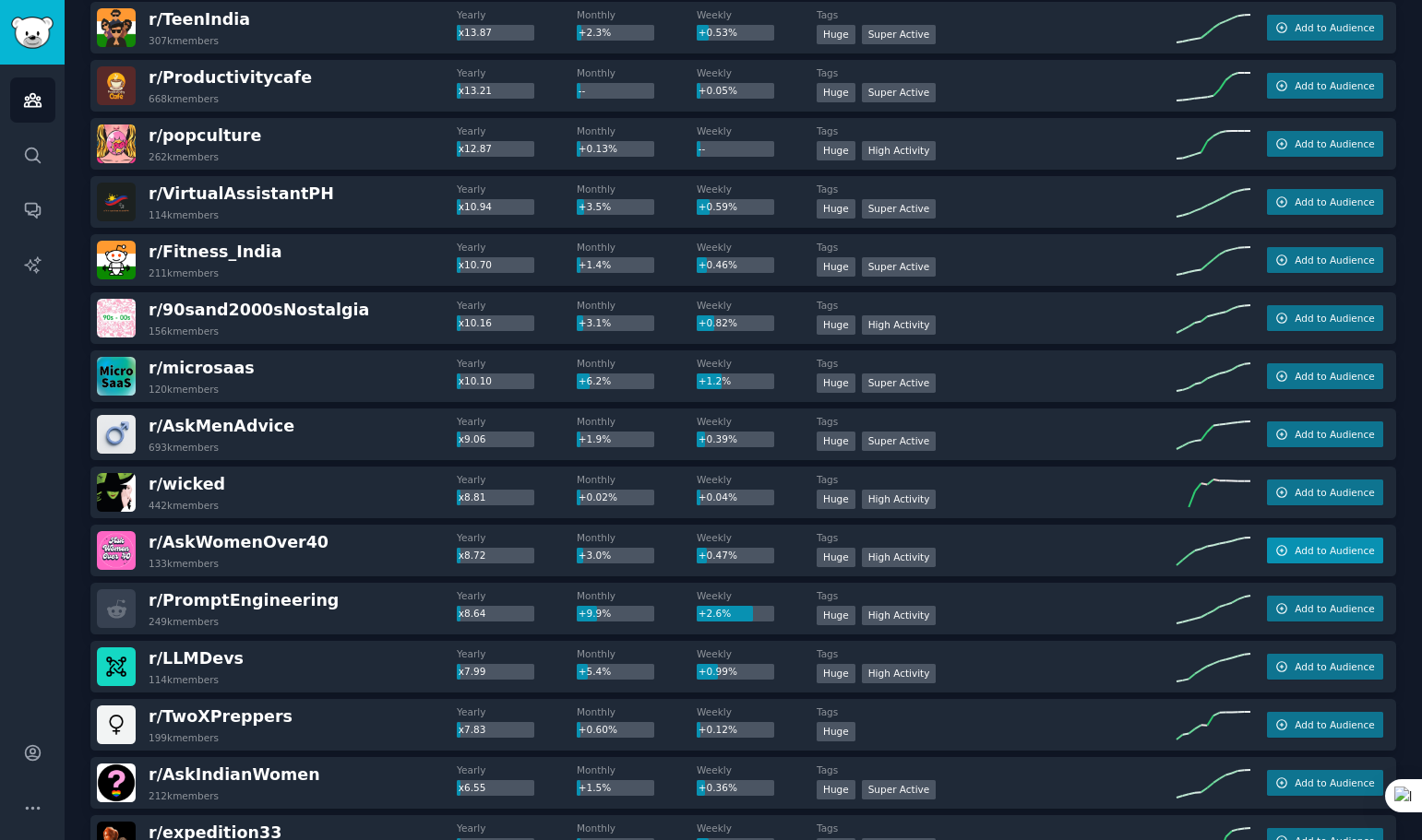
click at [1287, 549] on button "Add to Audience" at bounding box center [1324, 551] width 116 height 26
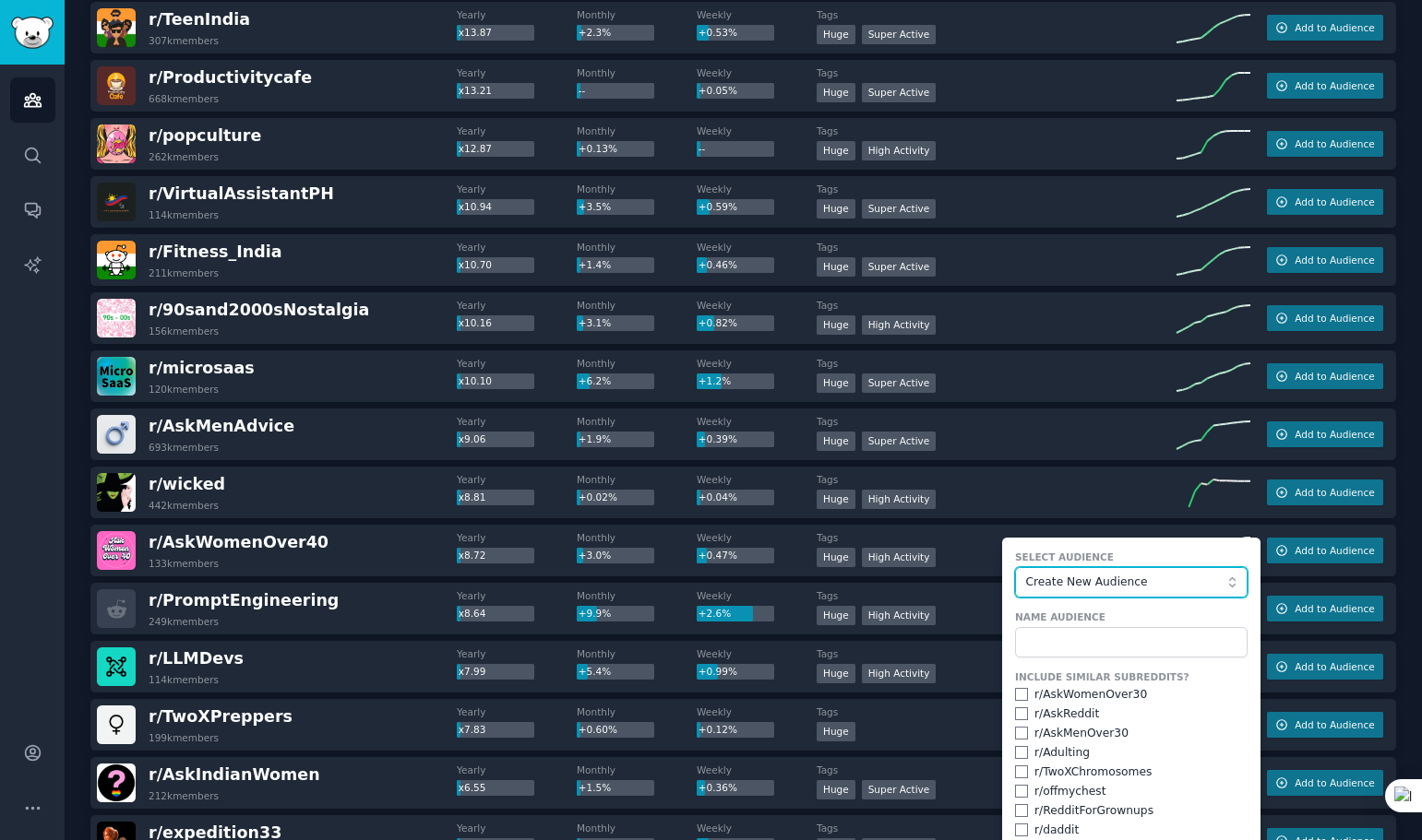
click at [1188, 579] on span "Create New Audience" at bounding box center [1127, 583] width 202 height 17
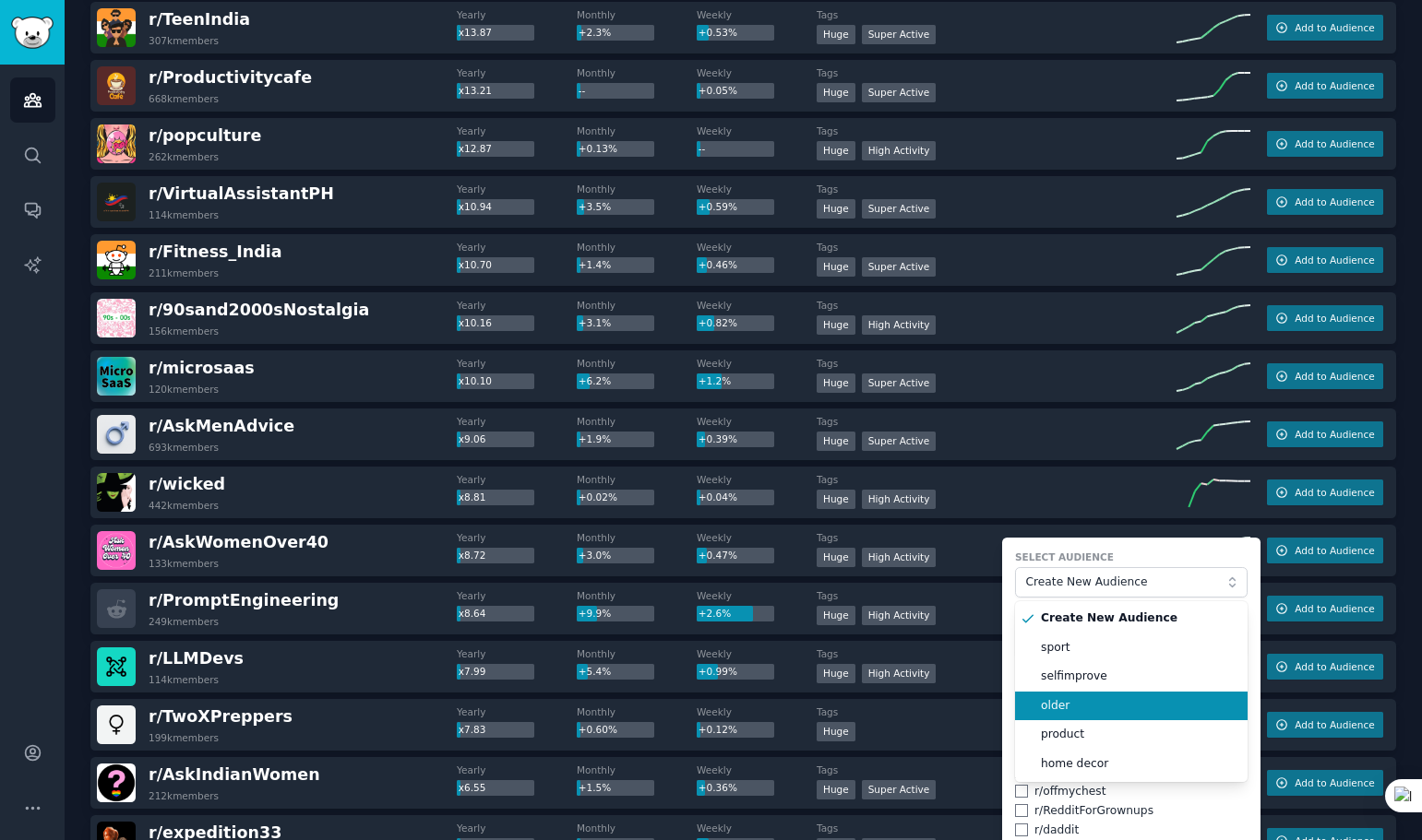
click at [1104, 709] on span "older" at bounding box center [1138, 706] width 194 height 17
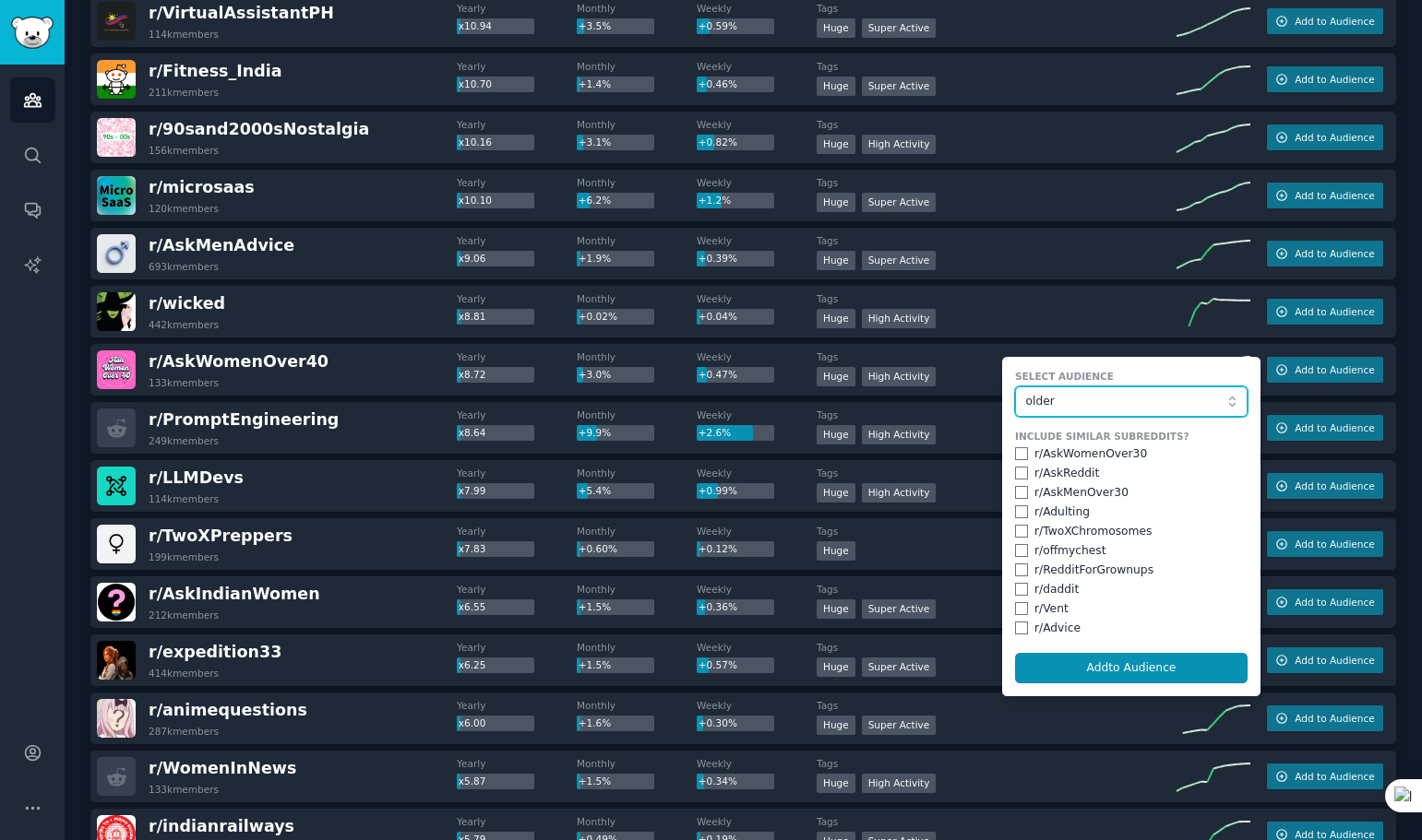
scroll to position [1660, 0]
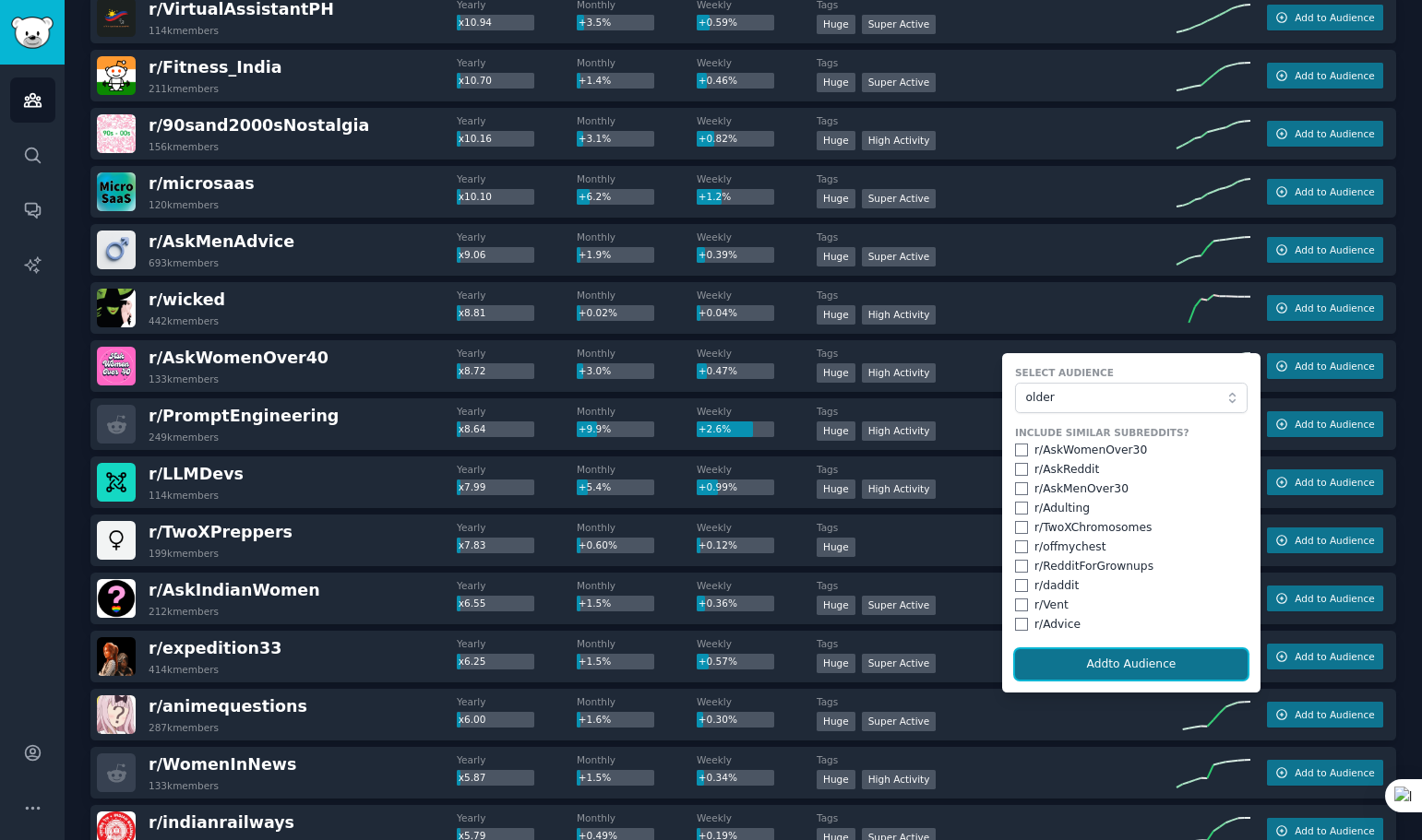
click at [1120, 661] on button "Add to Audience" at bounding box center [1131, 665] width 233 height 32
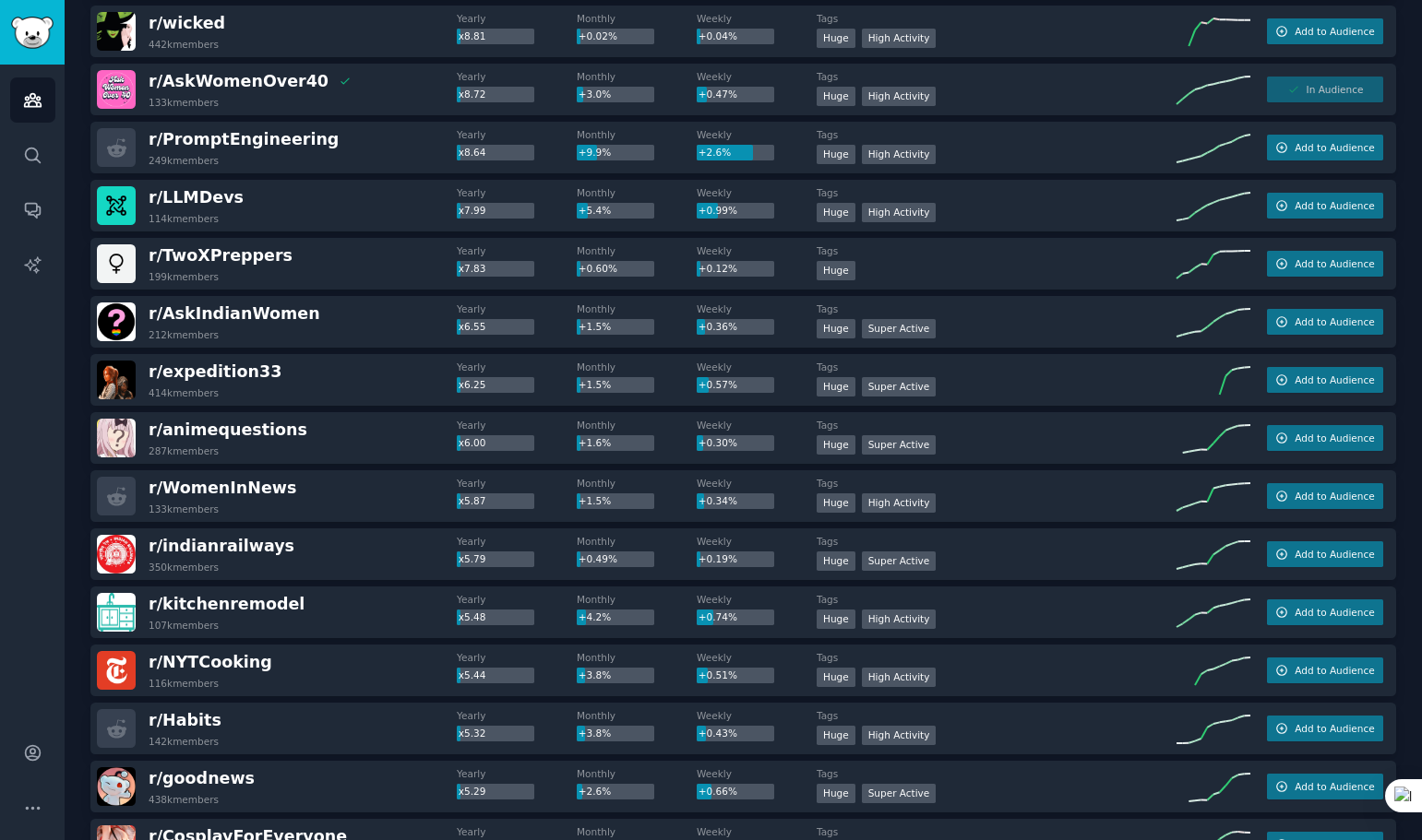
scroll to position [2029, 0]
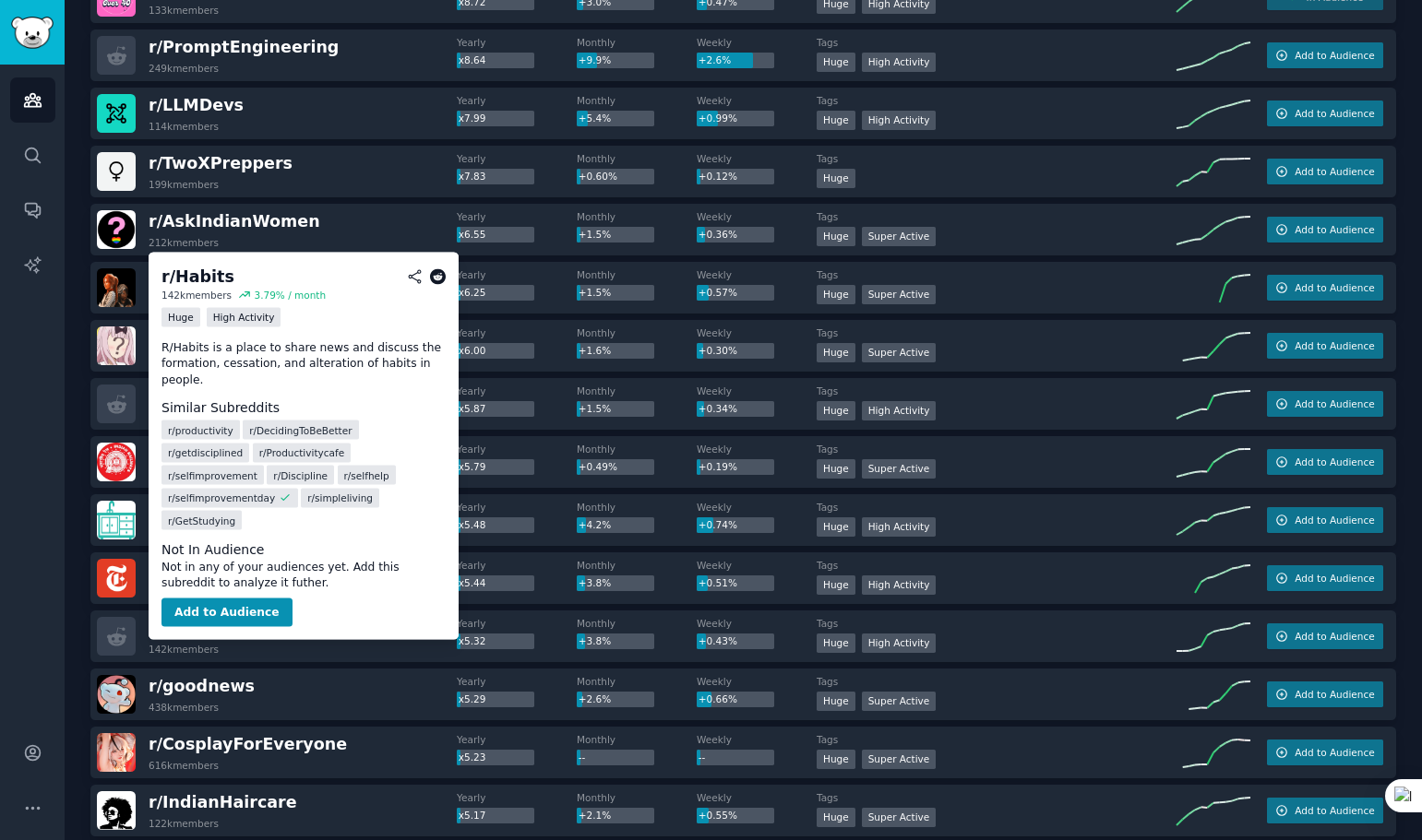
click at [199, 632] on span "r/ Habits" at bounding box center [185, 628] width 73 height 19
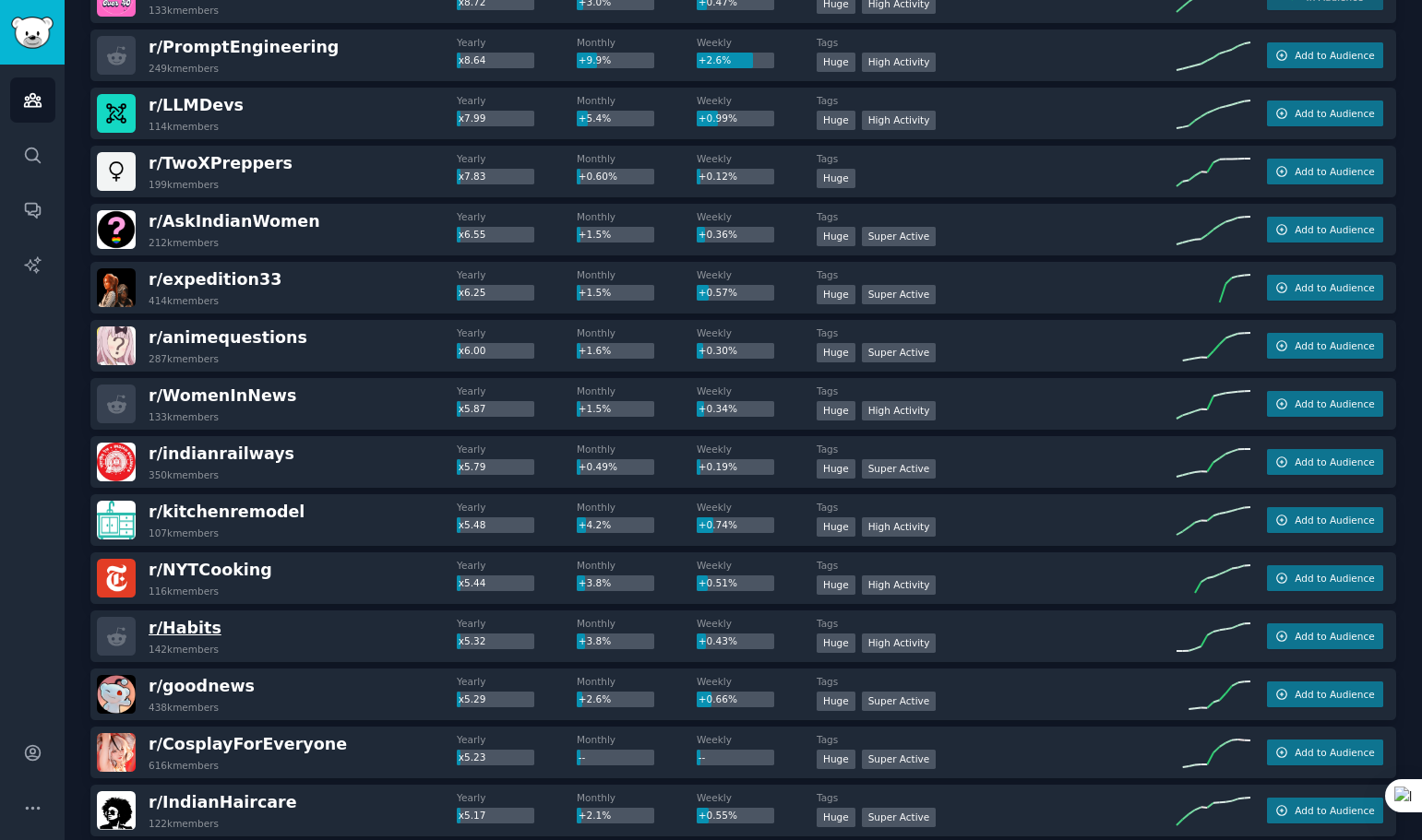
click at [189, 626] on span "r/ Habits" at bounding box center [185, 628] width 73 height 19
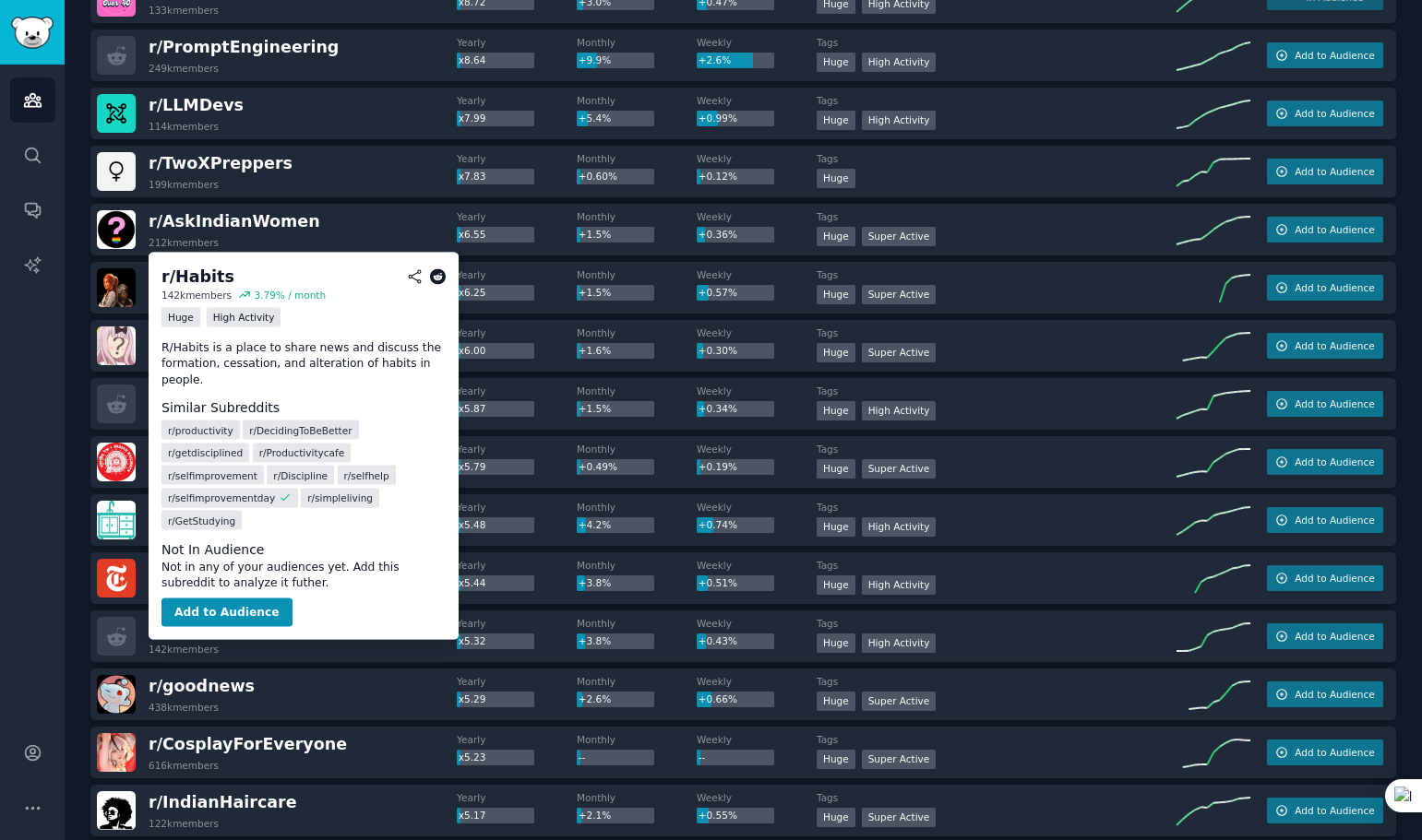
click at [431, 278] on icon at bounding box center [437, 276] width 17 height 17
click at [245, 598] on button "Add to Audience" at bounding box center [227, 612] width 131 height 30
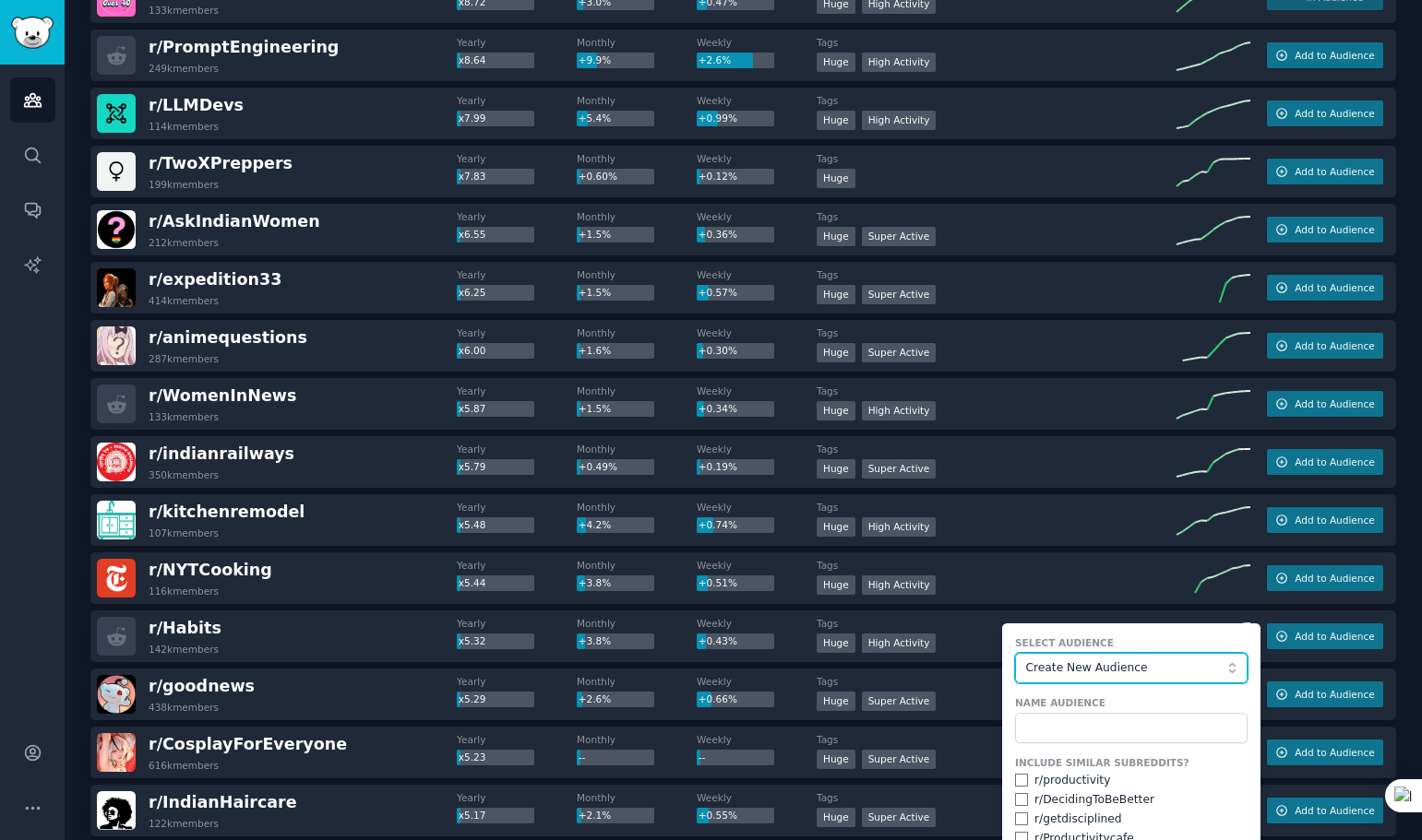
click at [1138, 674] on span "Create New Audience" at bounding box center [1127, 669] width 202 height 17
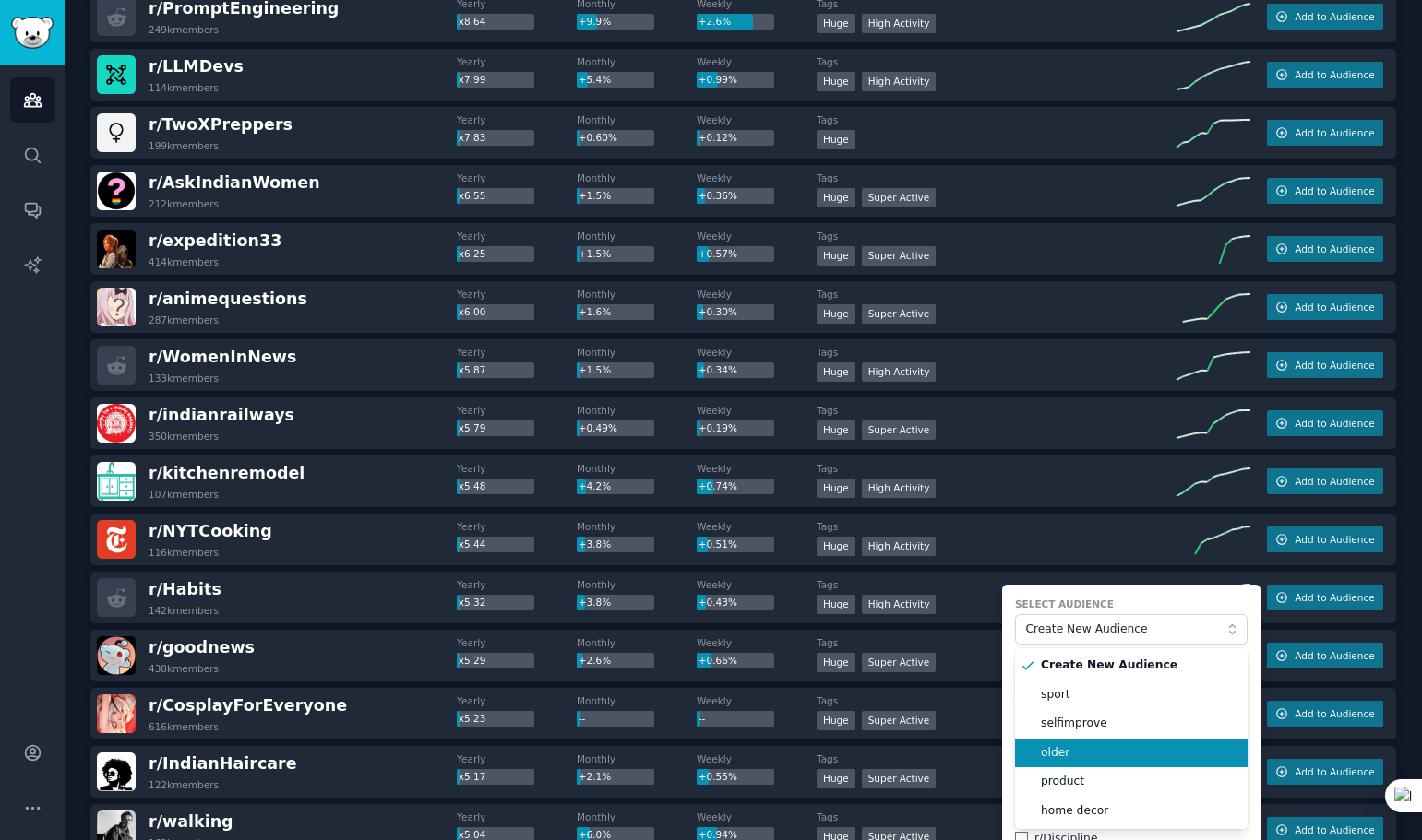
scroll to position [2121, 0]
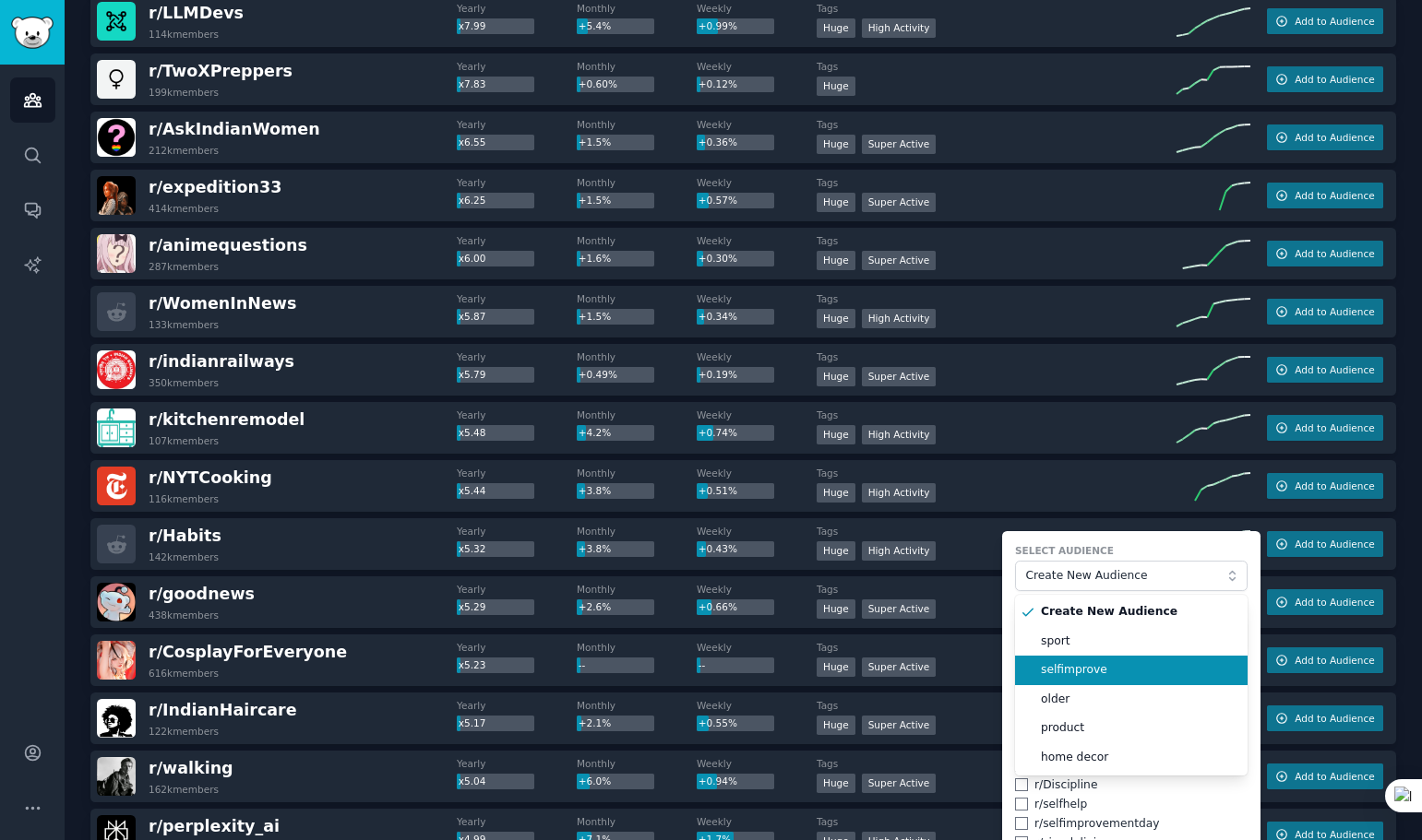
click at [1085, 675] on span "selfimprove" at bounding box center [1138, 670] width 194 height 17
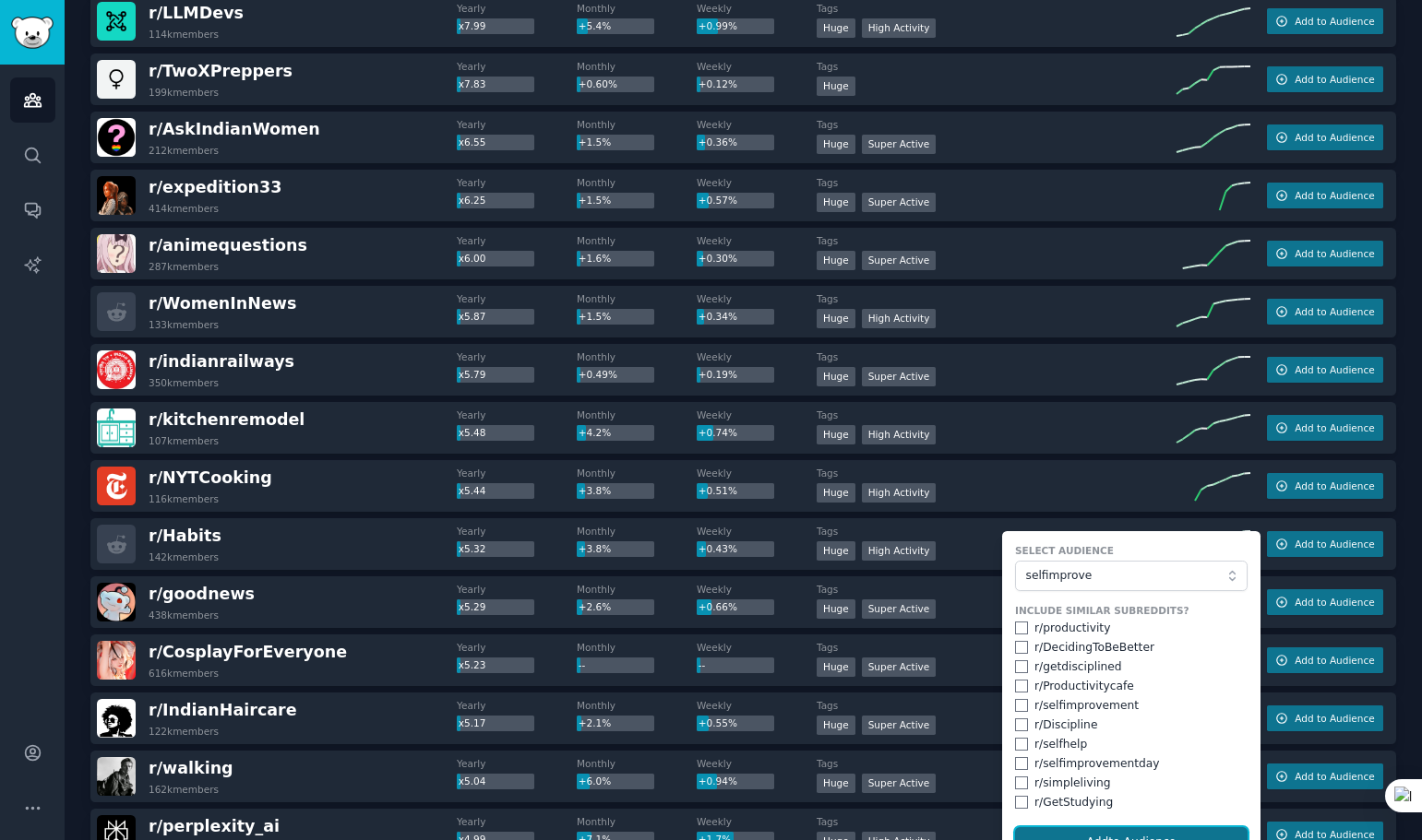
click at [1084, 831] on button "Add to Audience" at bounding box center [1131, 843] width 233 height 32
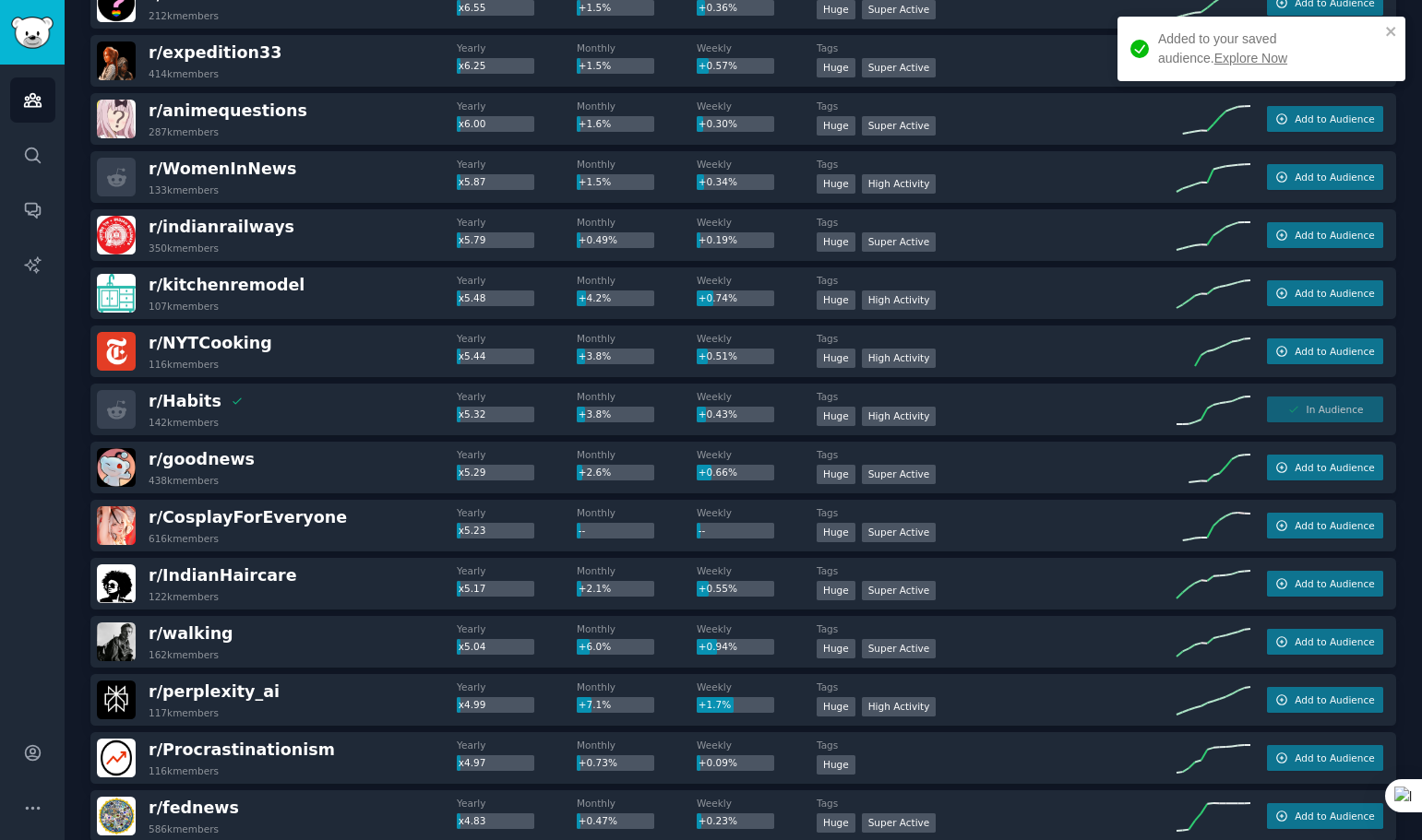
scroll to position [2306, 0]
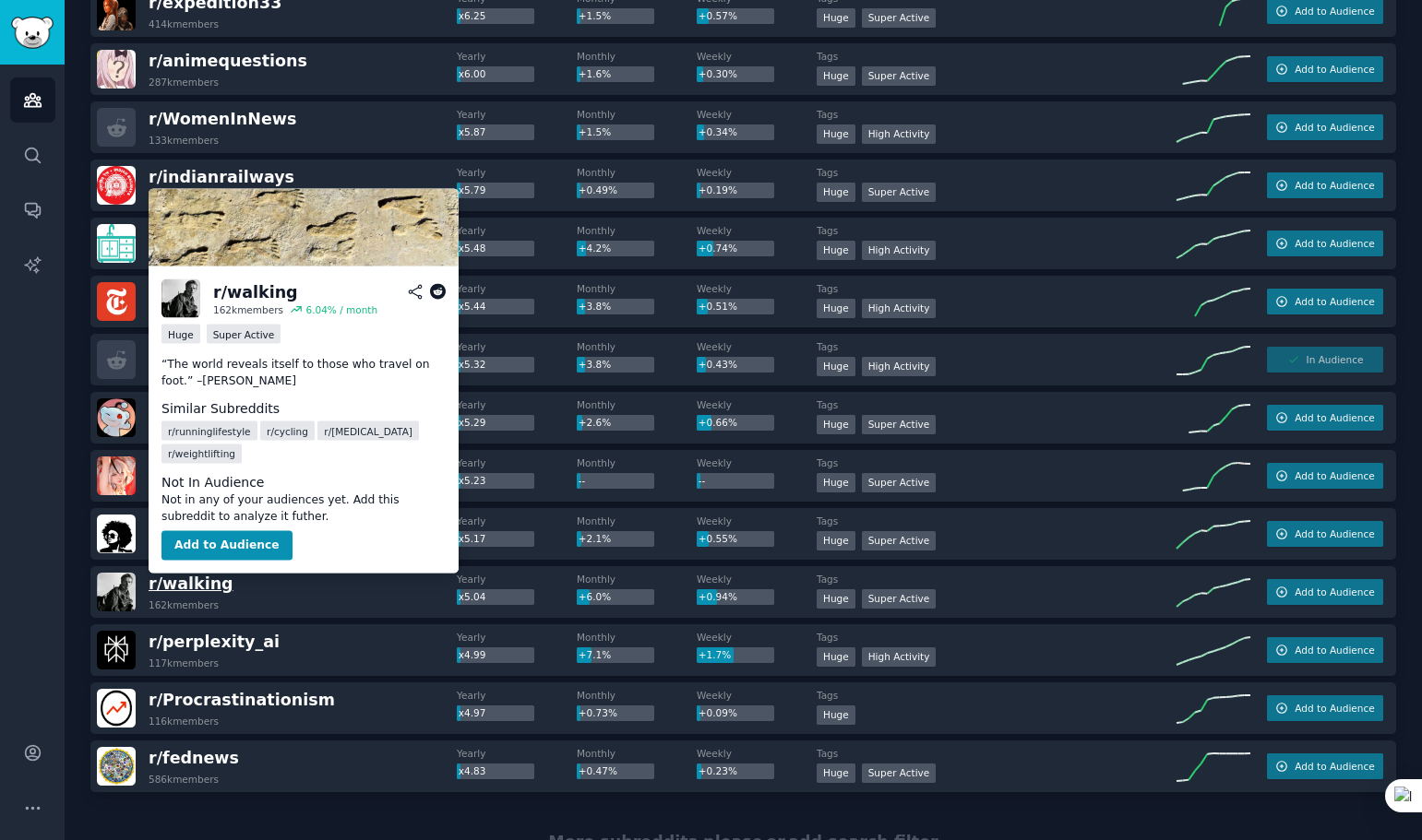
click at [206, 590] on span "r/ walking" at bounding box center [191, 584] width 85 height 19
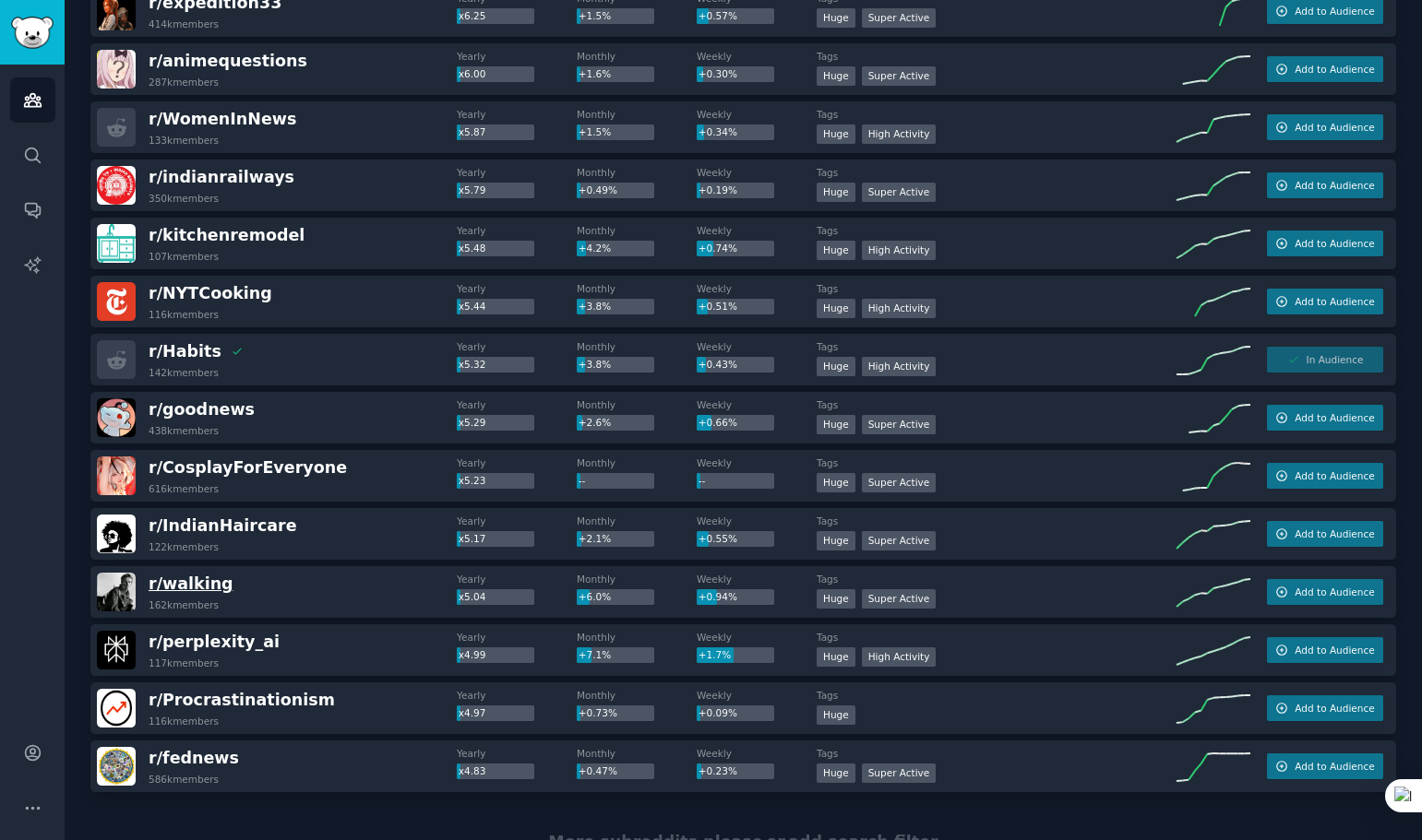
click at [211, 591] on span "r/ walking" at bounding box center [191, 584] width 85 height 19
click at [213, 586] on span "r/ walking" at bounding box center [191, 584] width 85 height 19
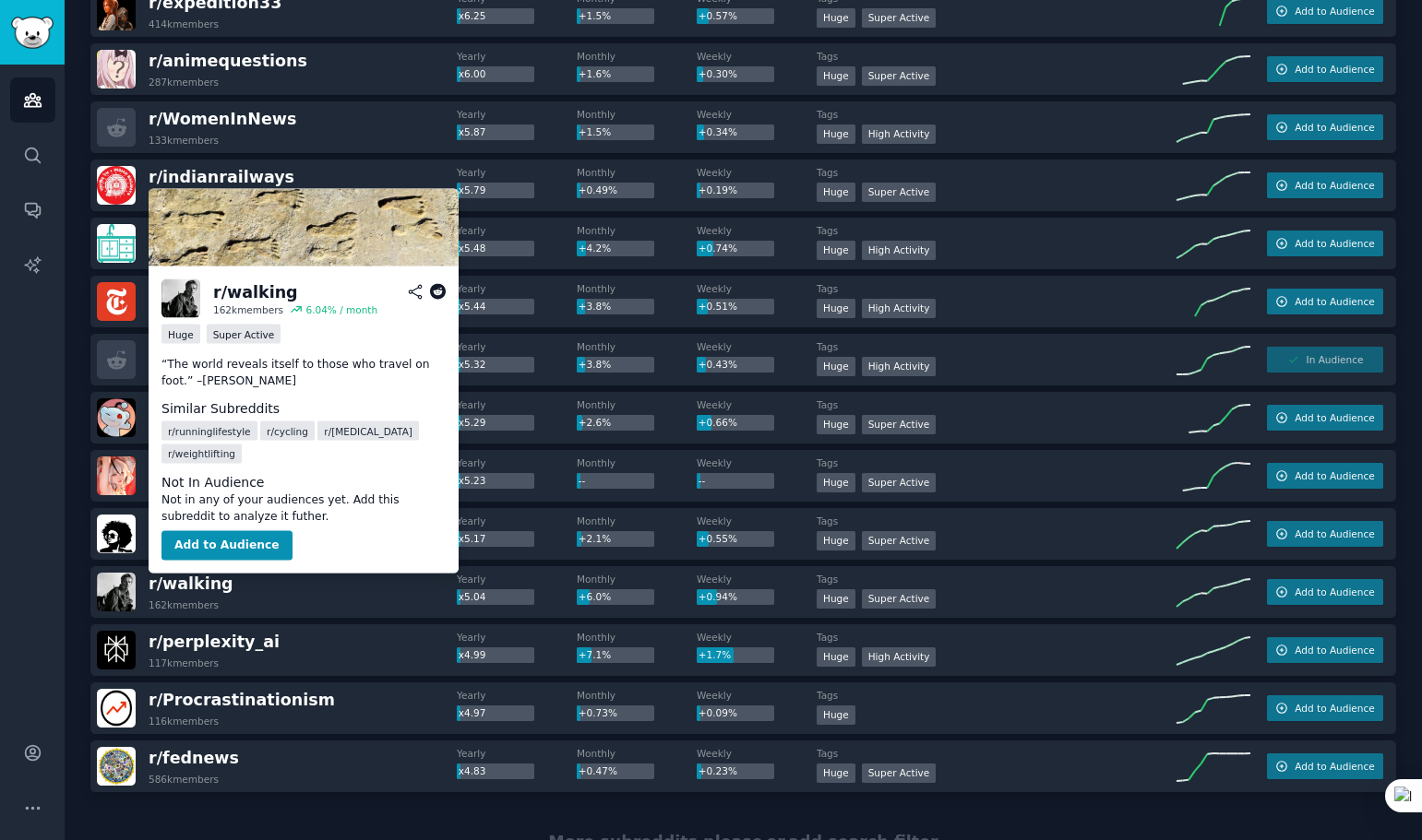
click at [434, 293] on icon at bounding box center [437, 292] width 17 height 17
click at [211, 549] on button "Add to Audience" at bounding box center [227, 546] width 131 height 30
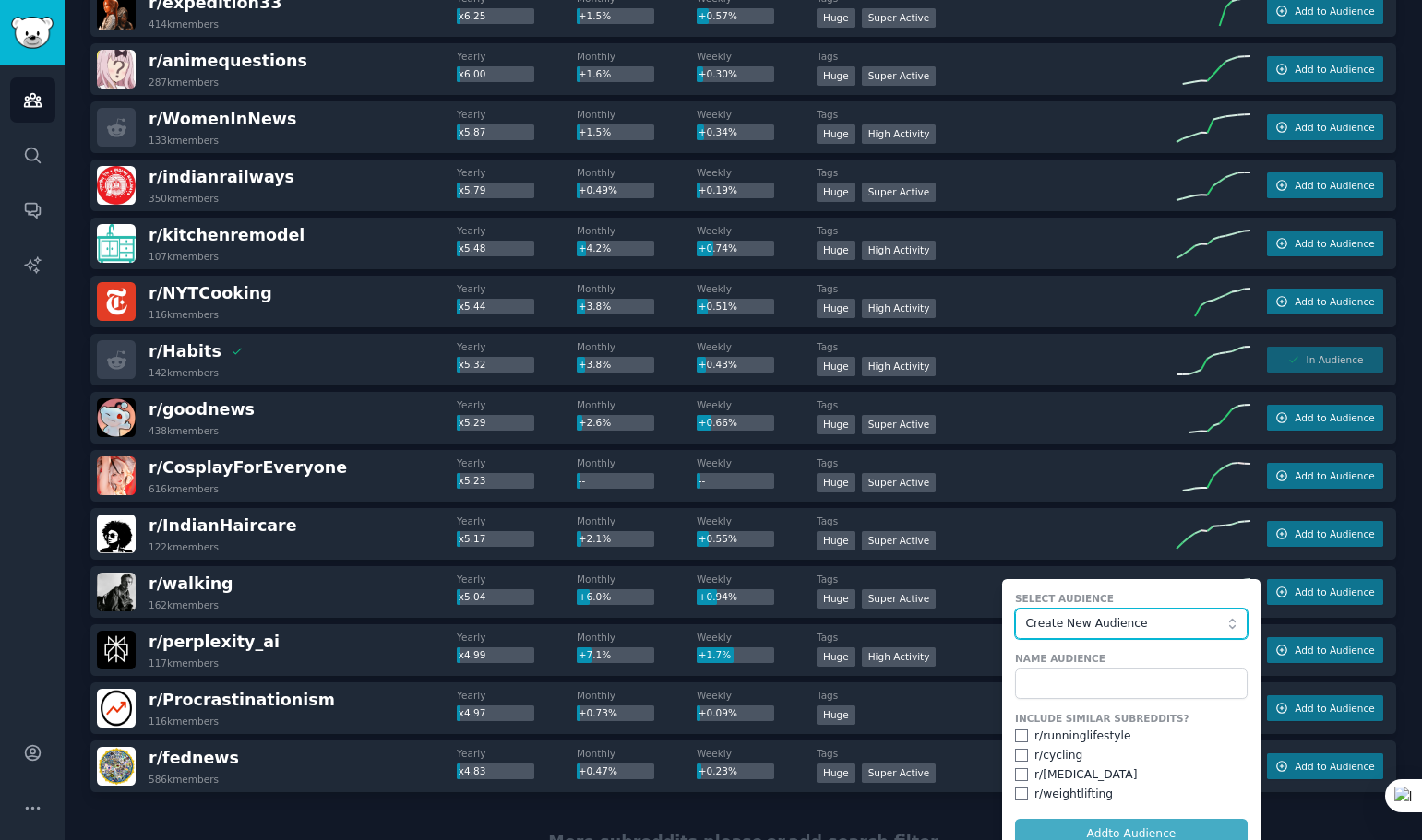
click at [1124, 629] on span "Create New Audience" at bounding box center [1127, 624] width 202 height 17
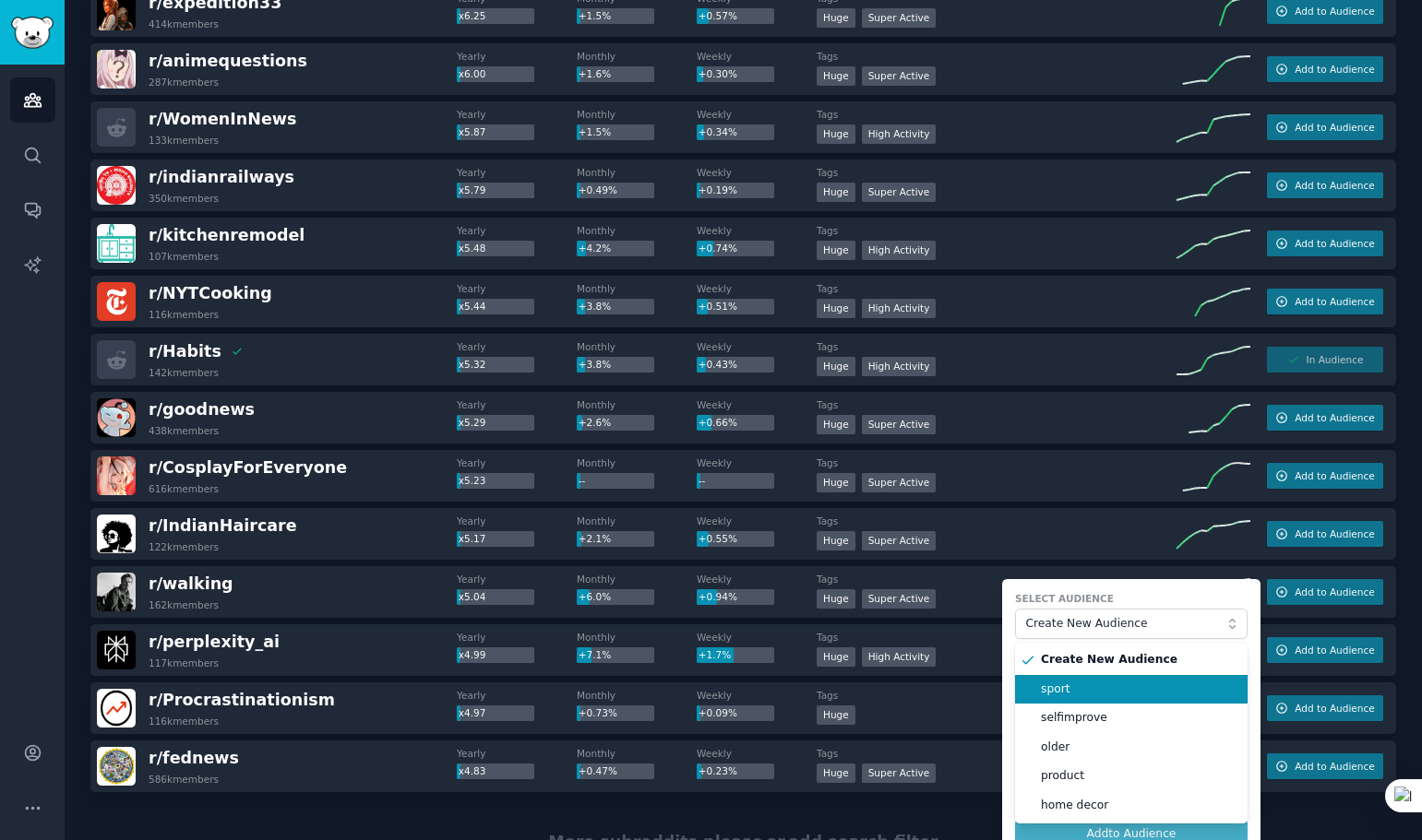
click at [1069, 696] on span "sport" at bounding box center [1138, 690] width 194 height 17
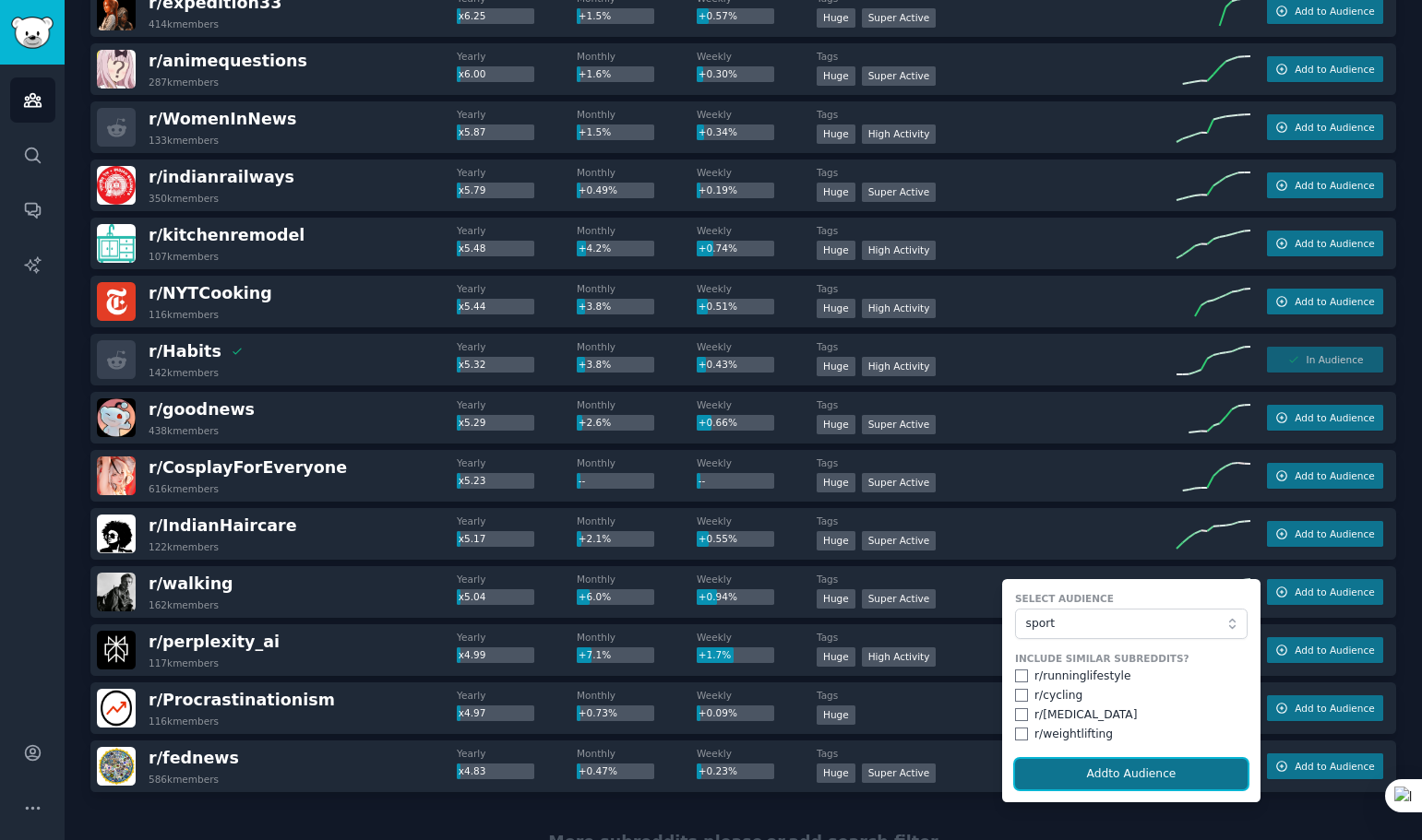
click at [1080, 784] on button "Add to Audience" at bounding box center [1131, 775] width 233 height 32
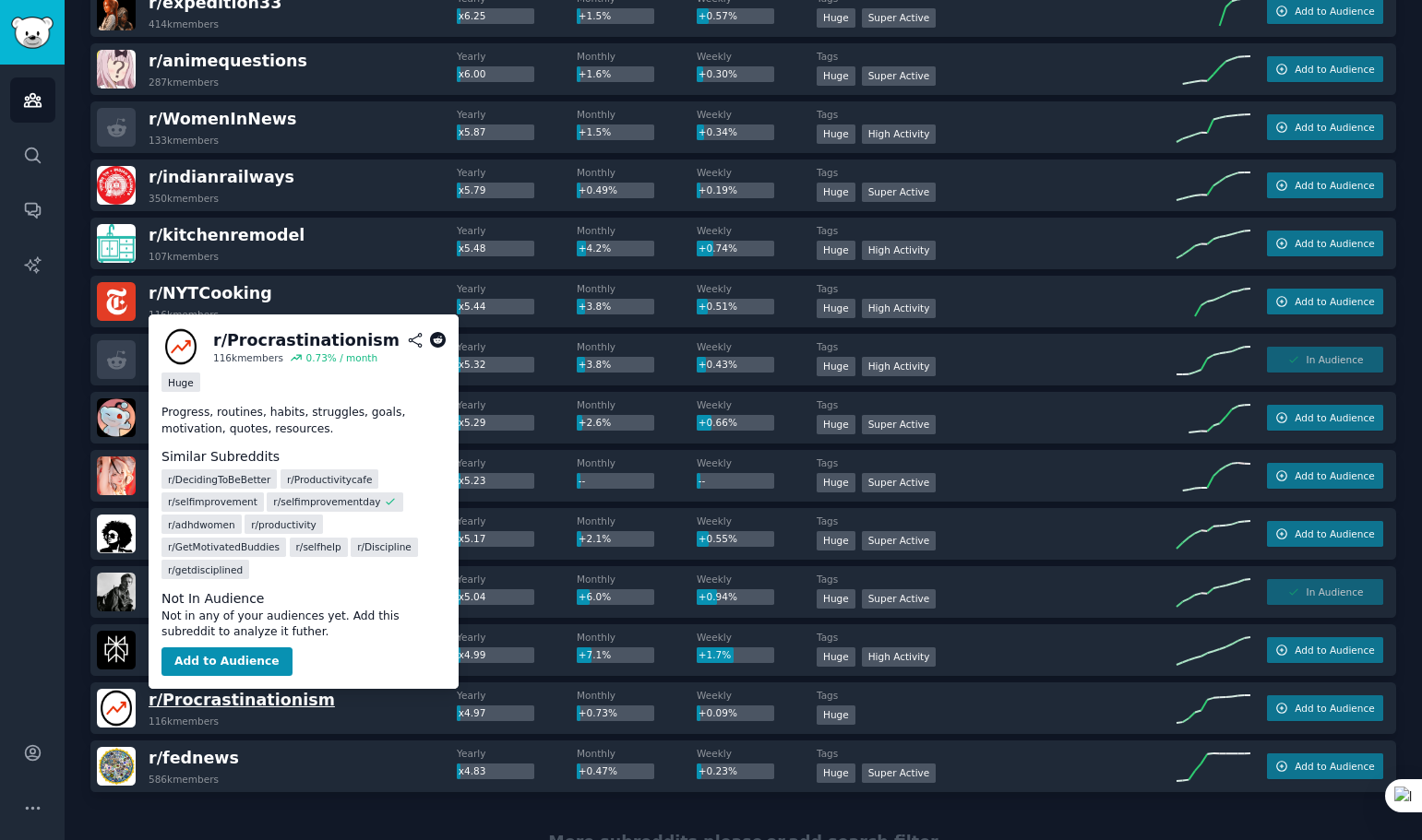
click at [249, 701] on span "r/ Procrastinationism" at bounding box center [241, 700] width 186 height 19
click at [436, 338] on icon at bounding box center [437, 340] width 17 height 17
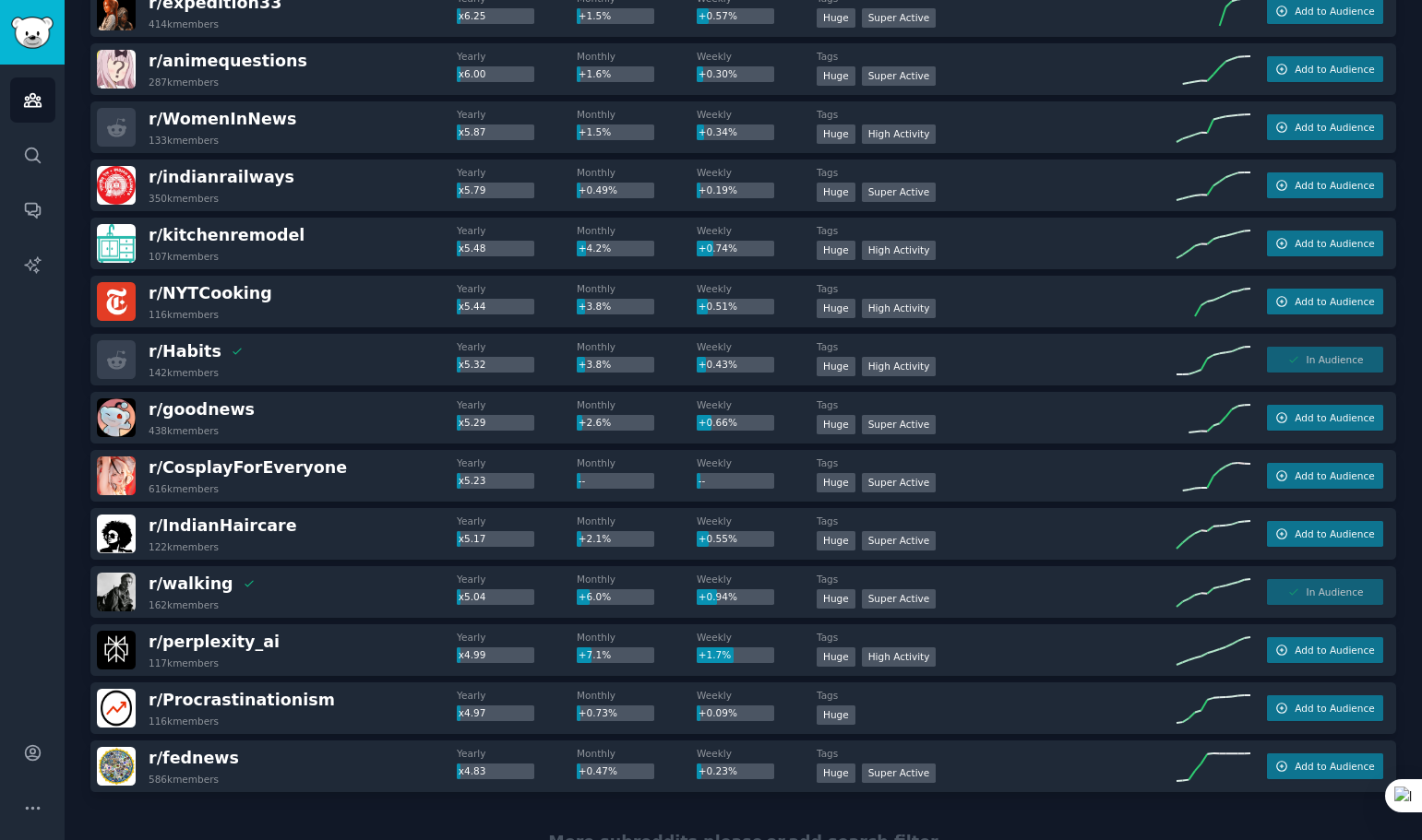
scroll to position [2384, 0]
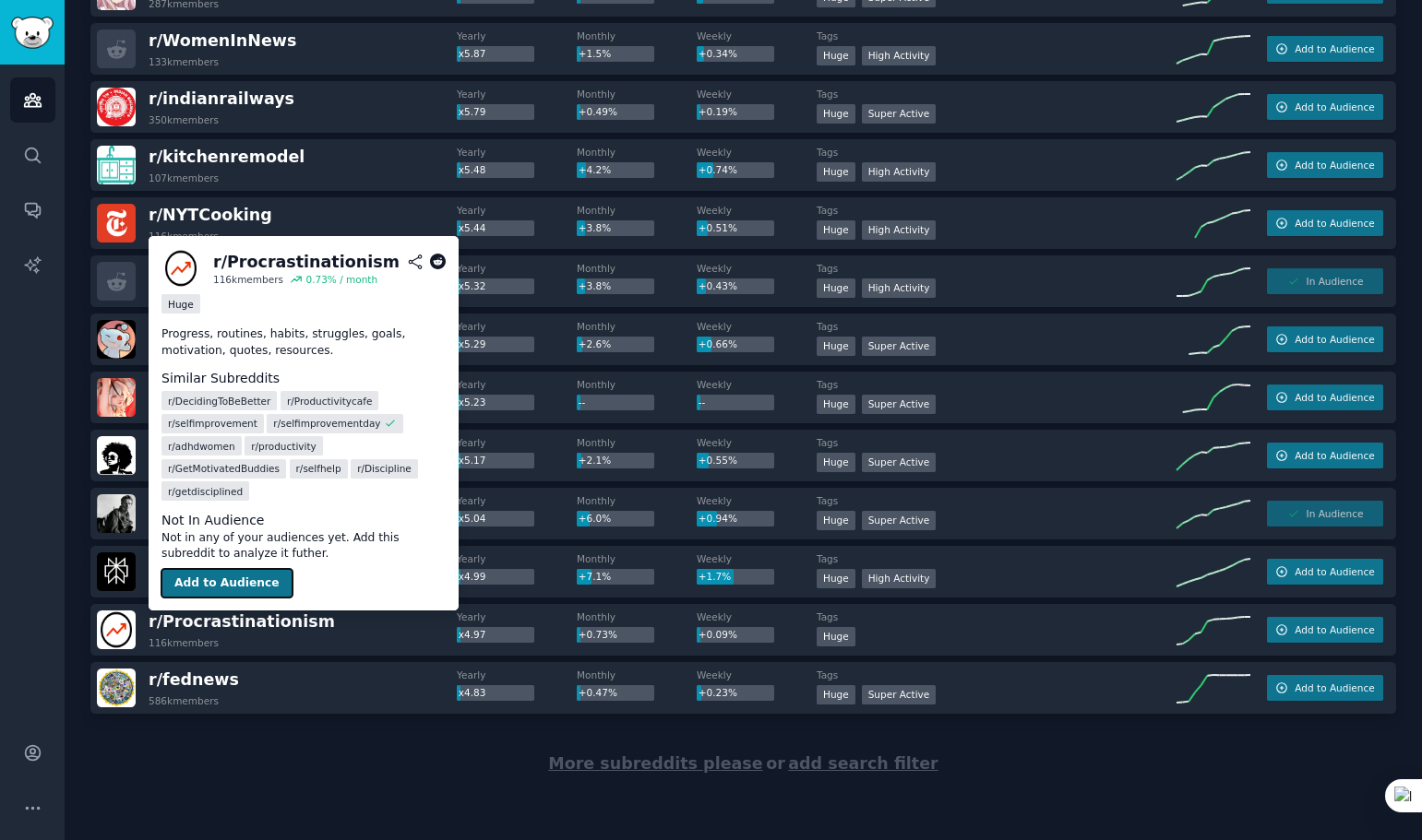
click at [258, 588] on button "Add to Audience" at bounding box center [227, 584] width 131 height 30
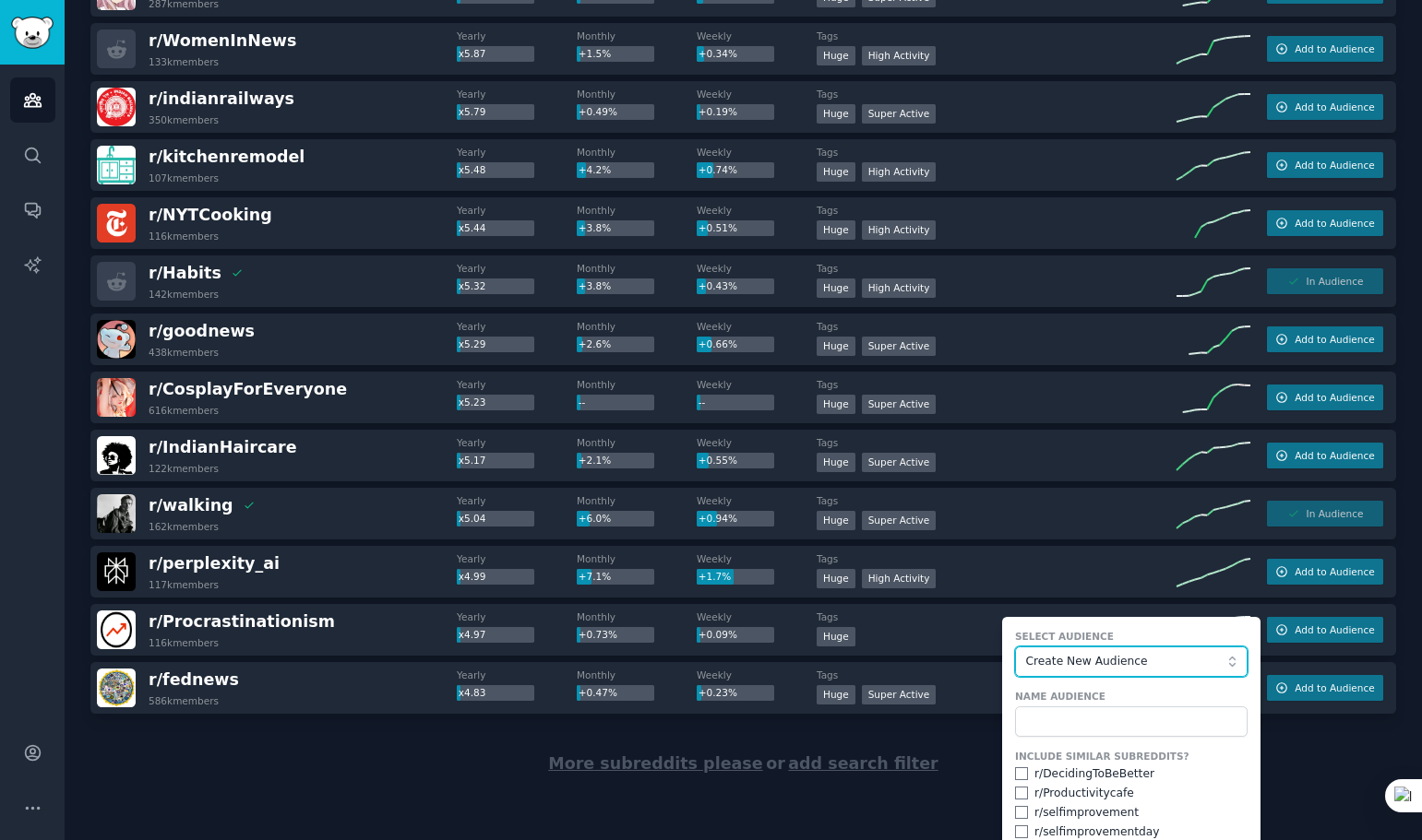
click at [1103, 658] on span "Create New Audience" at bounding box center [1127, 662] width 202 height 17
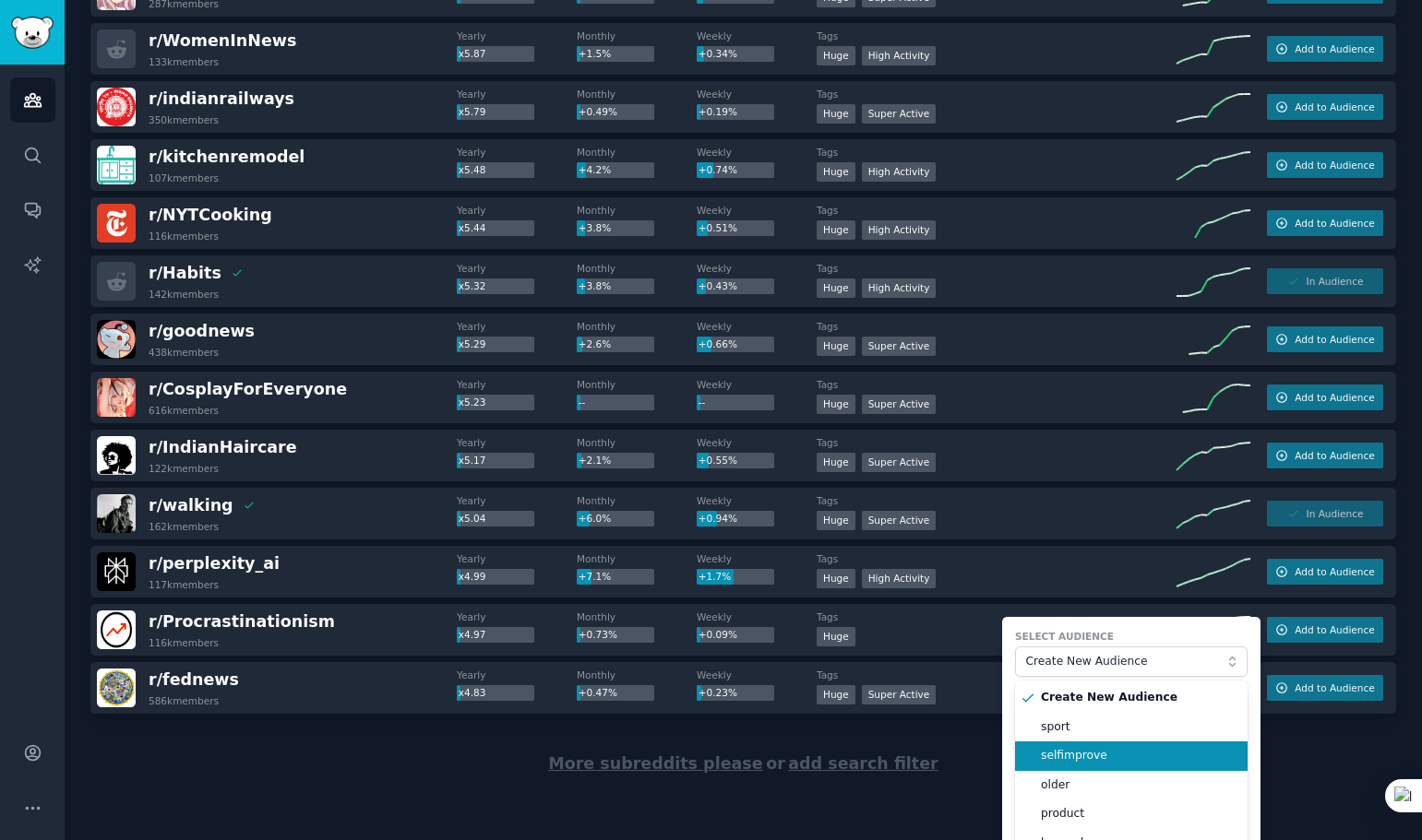
click at [1086, 759] on span "selfimprove" at bounding box center [1138, 756] width 194 height 17
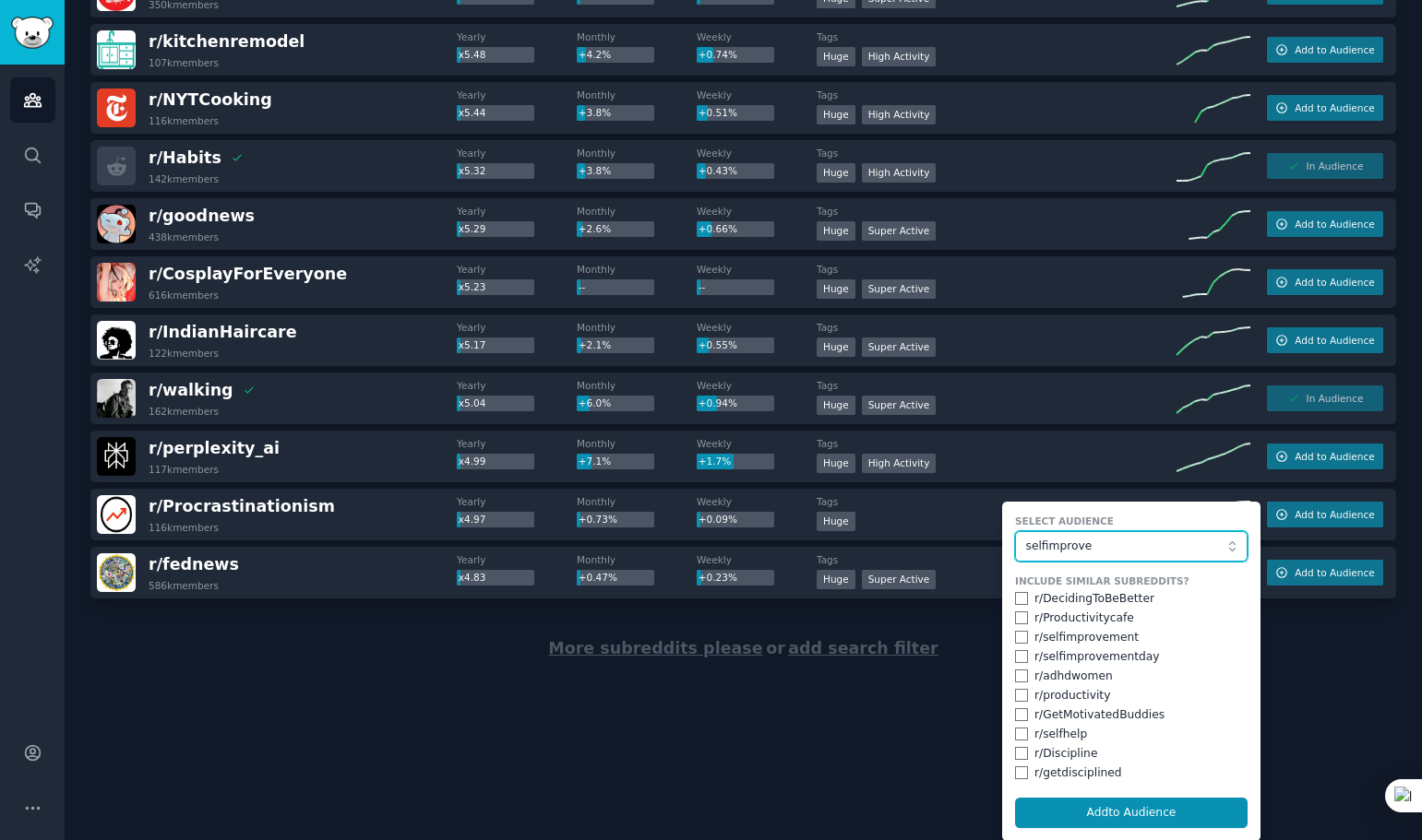
scroll to position [2500, 0]
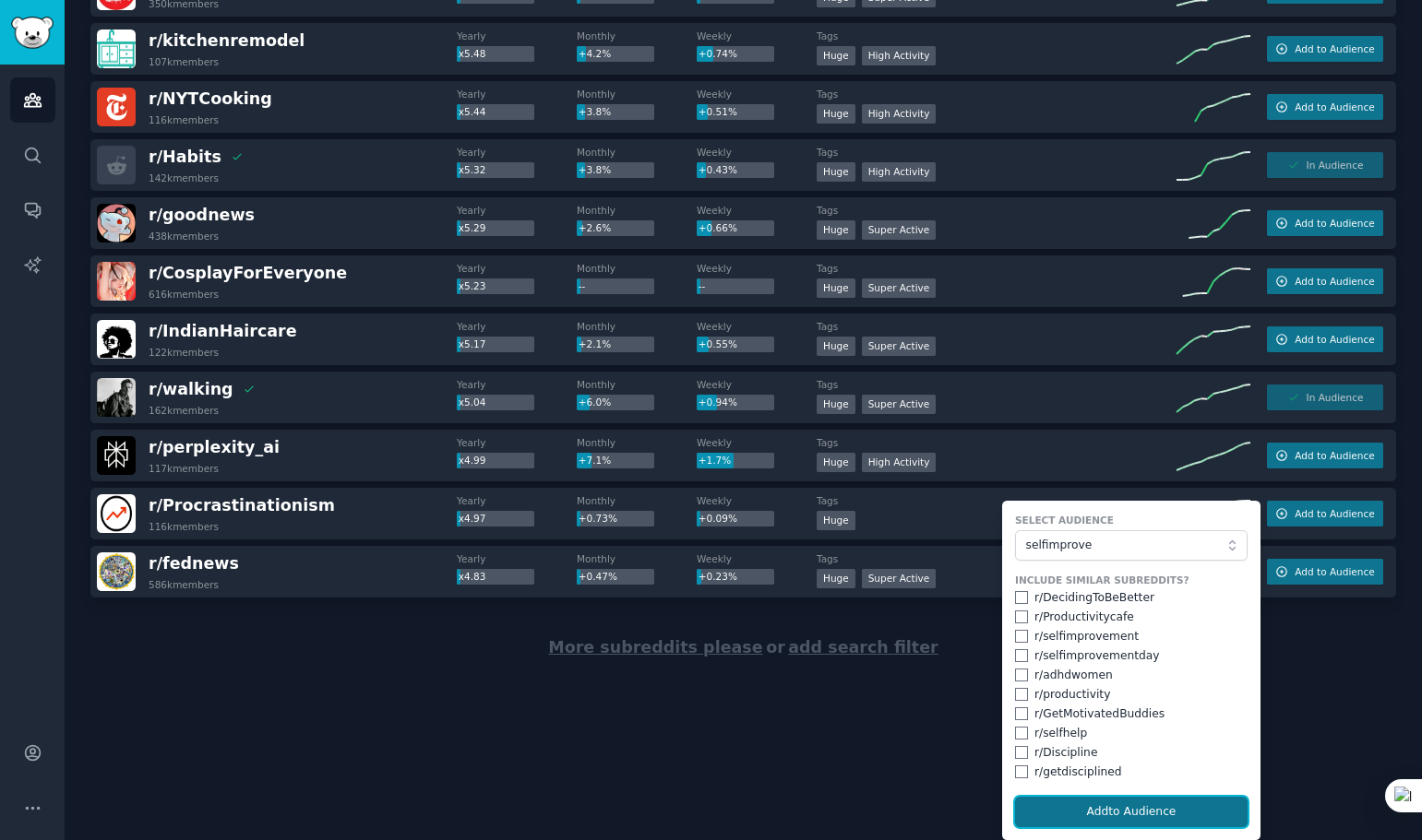
click at [1077, 808] on button "Add to Audience" at bounding box center [1131, 813] width 233 height 32
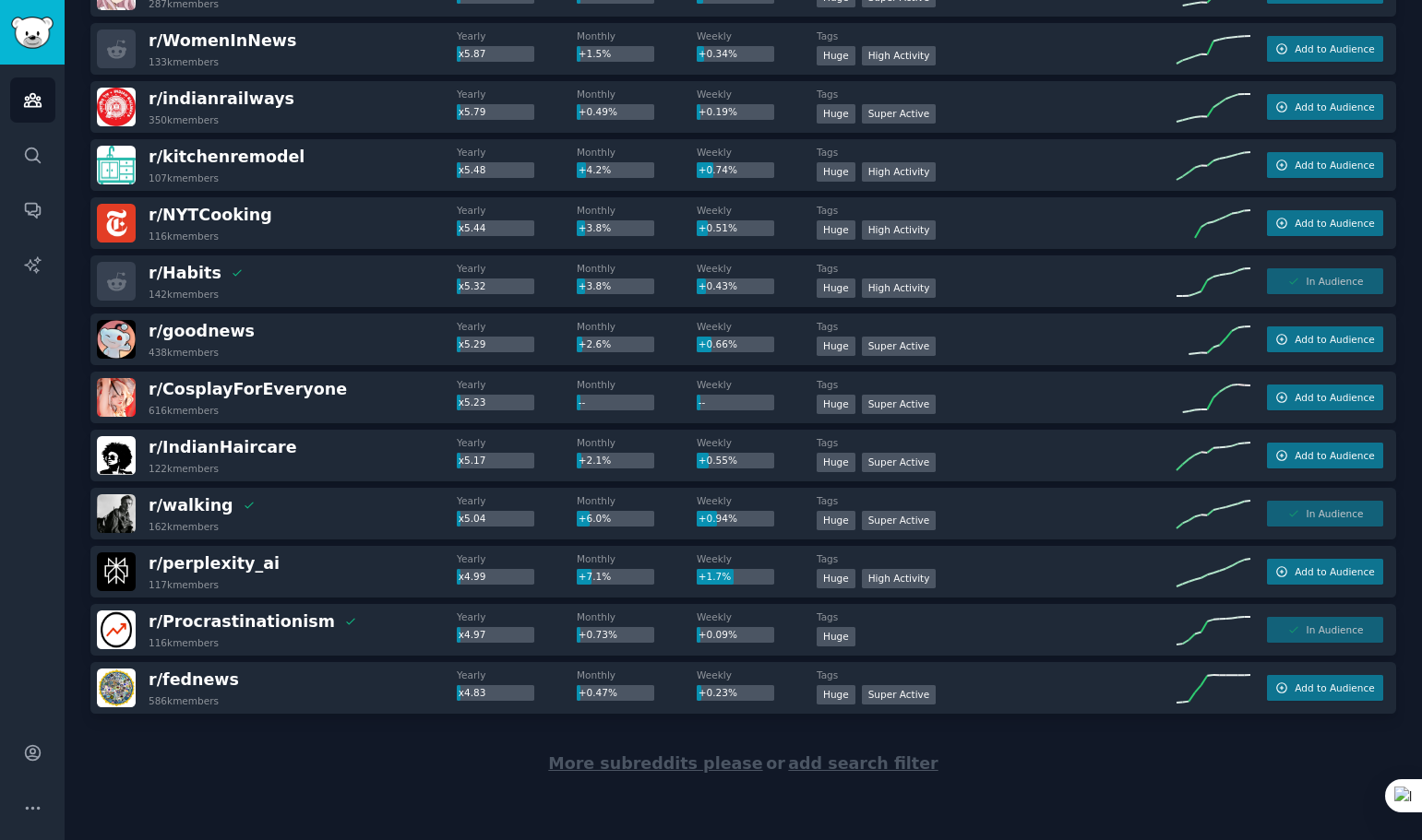
scroll to position [610, 0]
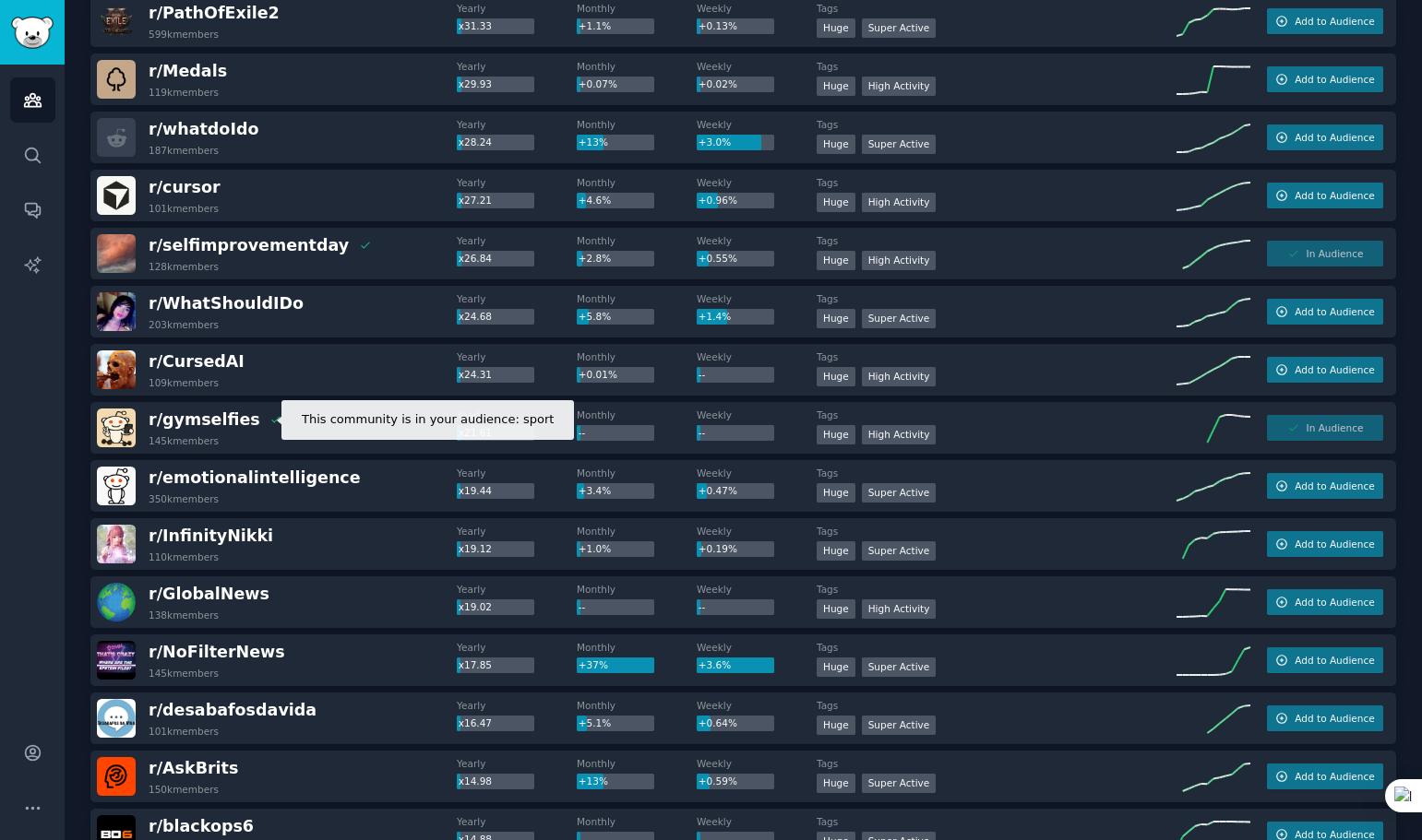
click at [269, 420] on icon at bounding box center [275, 420] width 13 height 13
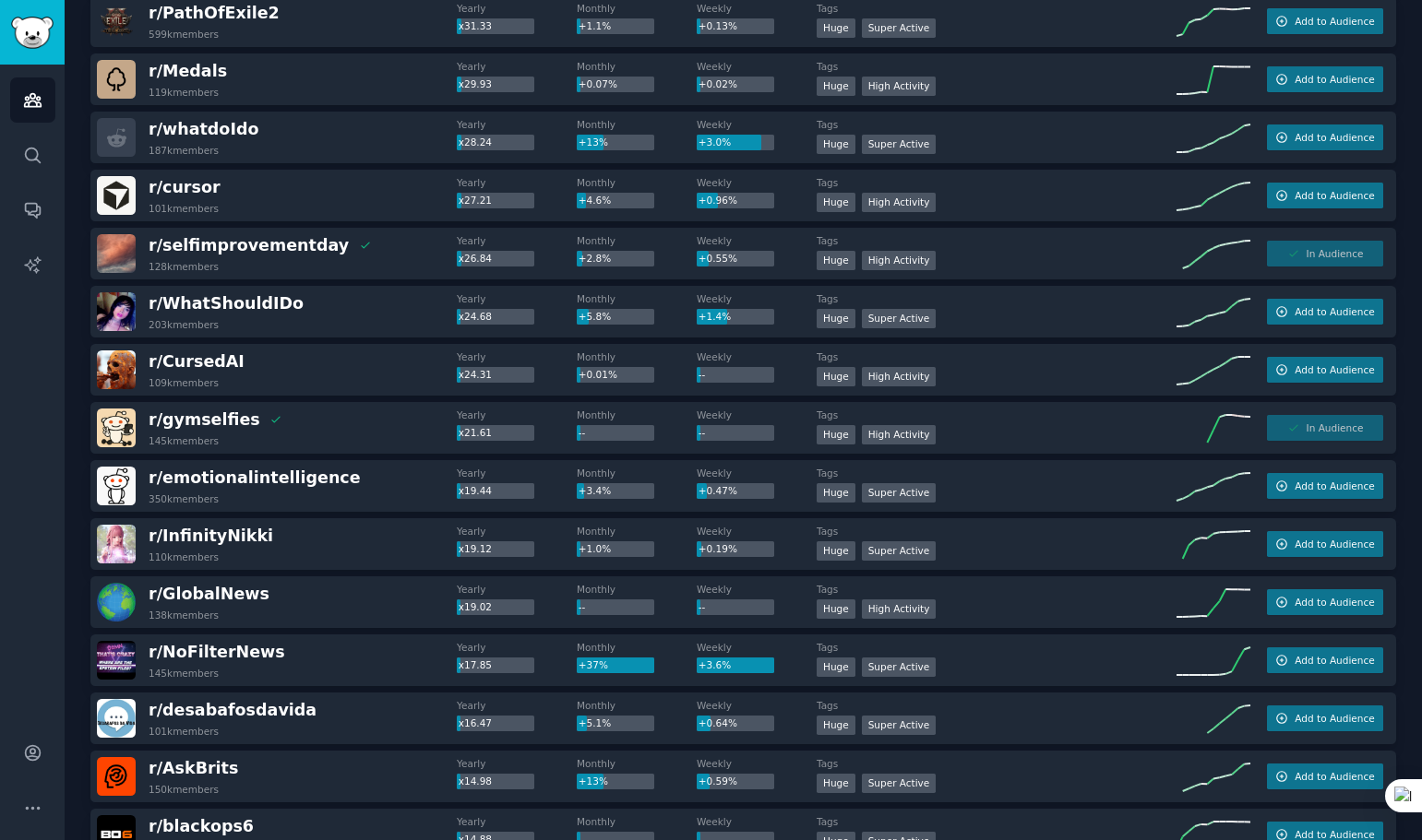
scroll to position [2384, 0]
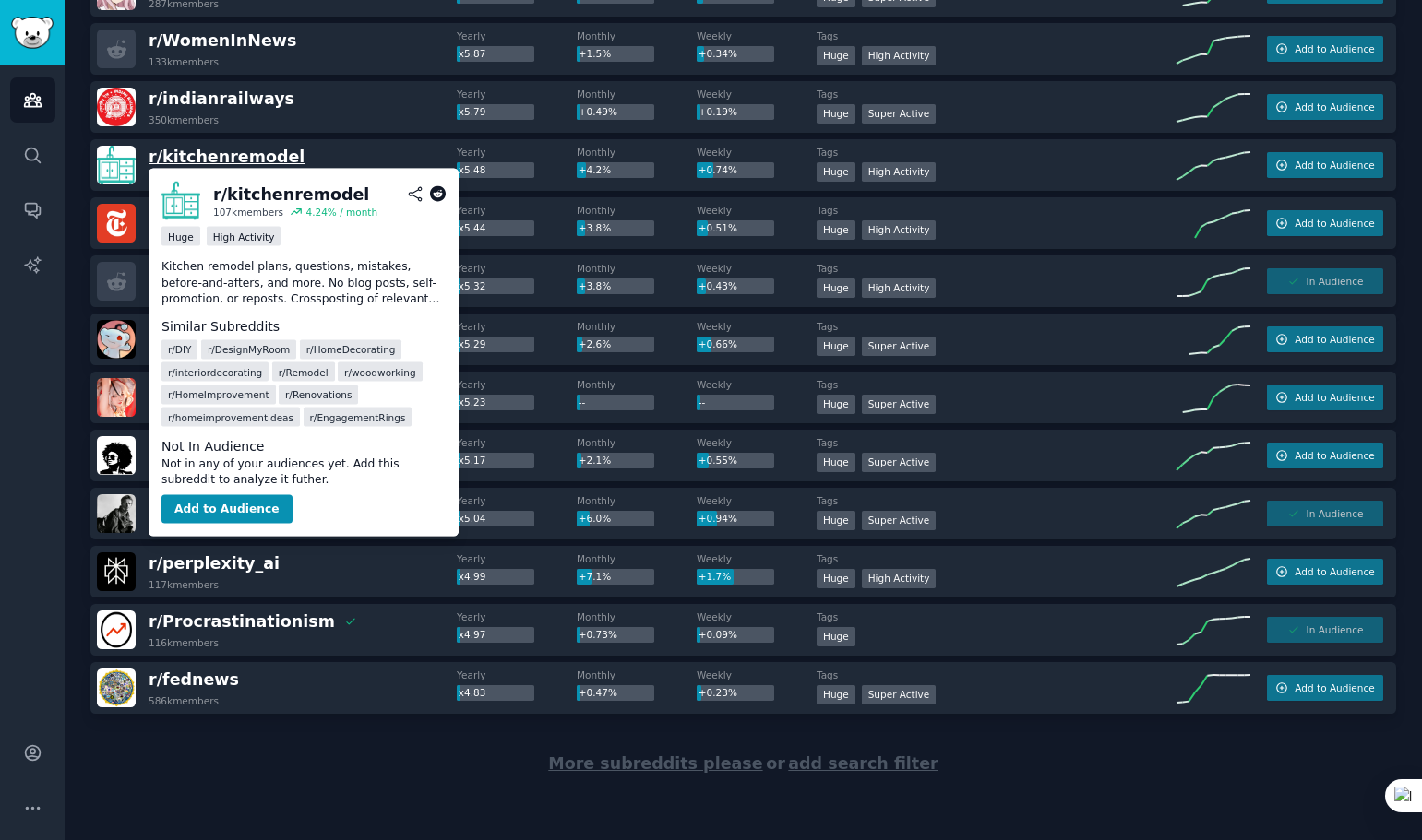
click at [266, 155] on span "r/ kitchenremodel" at bounding box center [227, 156] width 156 height 19
click at [237, 509] on button "Add to Audience" at bounding box center [227, 510] width 131 height 30
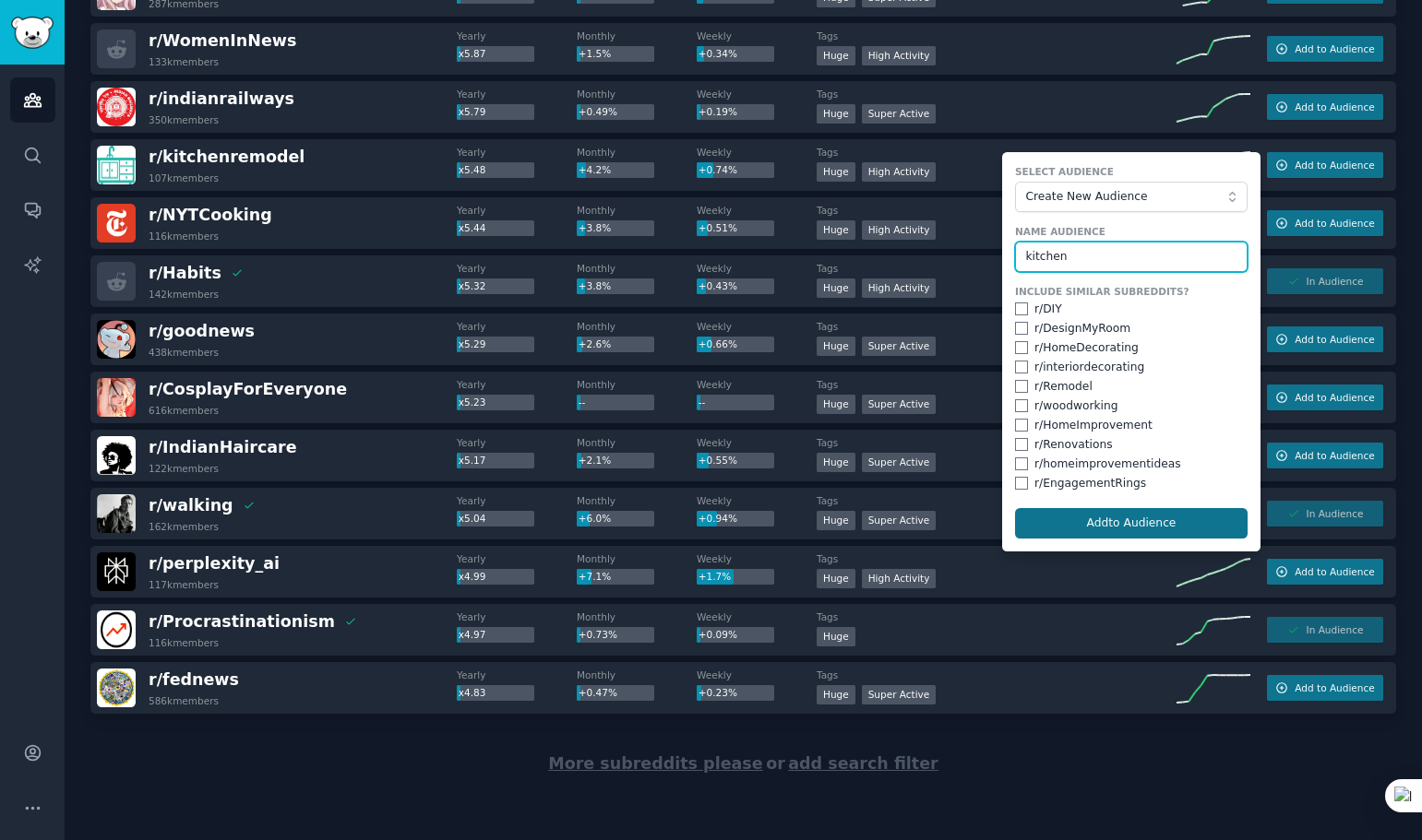
type input "kitchen"
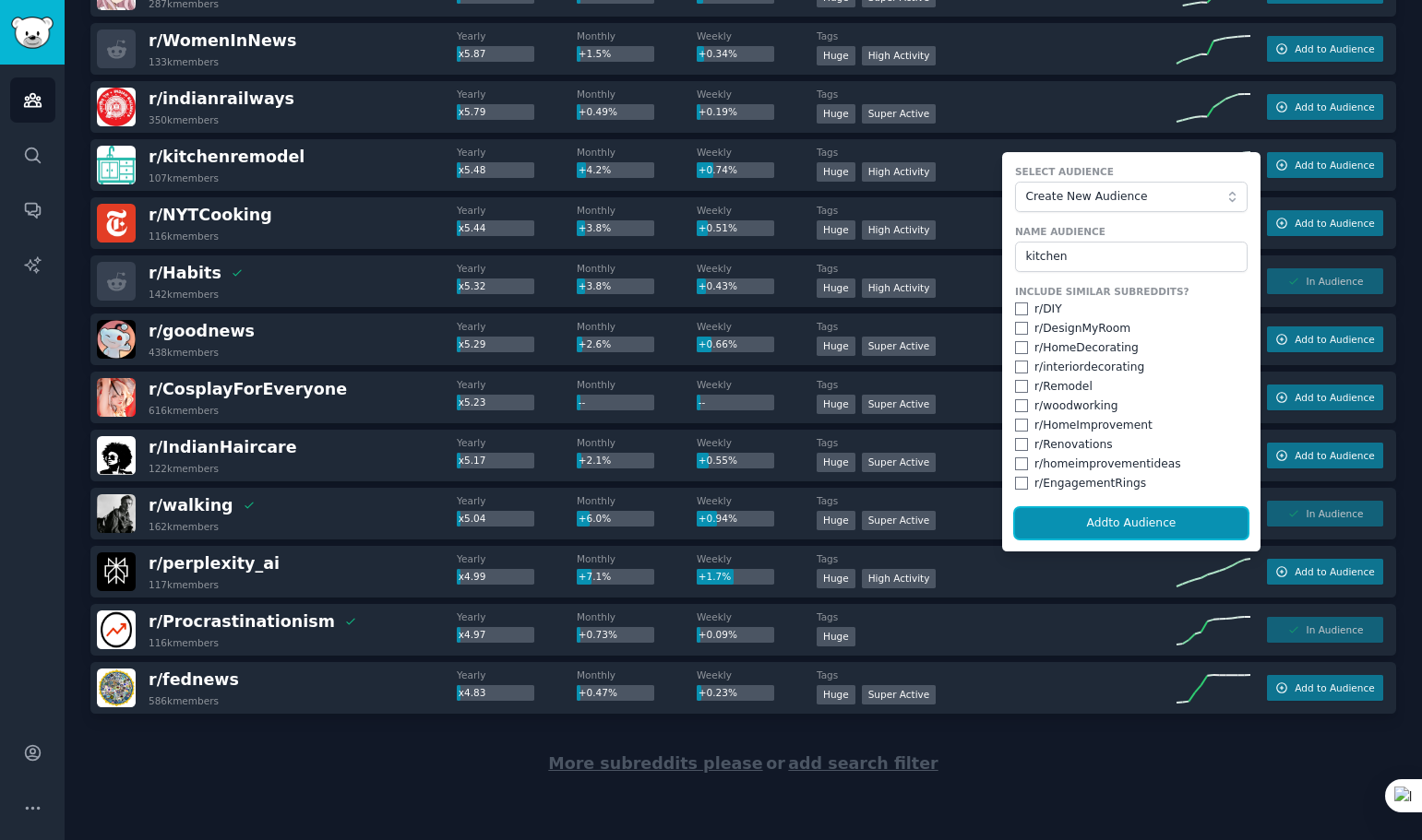
drag, startPoint x: 1127, startPoint y: 523, endPoint x: 1121, endPoint y: 511, distance: 13.4
click at [1127, 523] on button "Add to Audience" at bounding box center [1131, 524] width 233 height 32
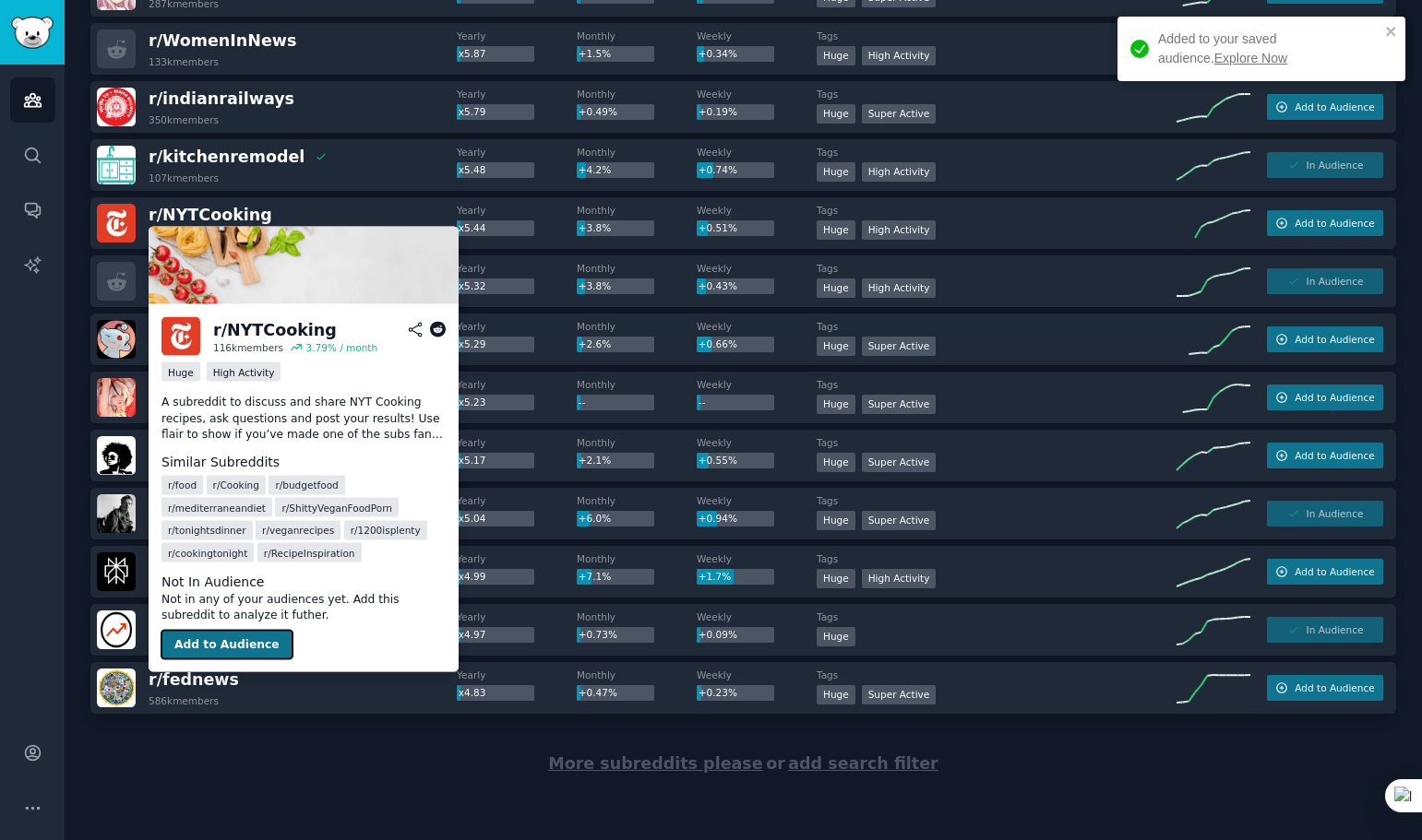
click at [214, 639] on button "Add to Audience" at bounding box center [227, 645] width 131 height 30
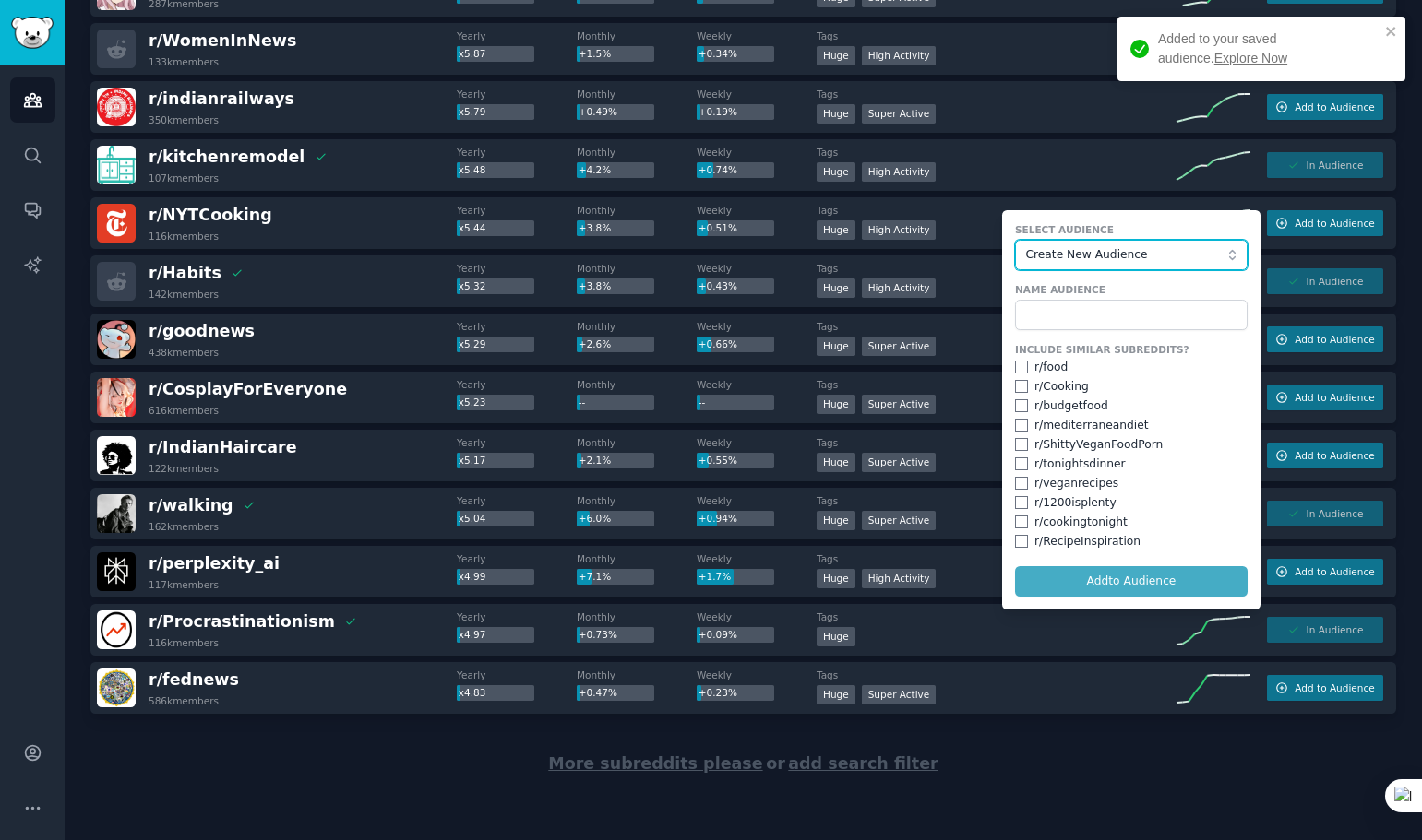
click at [1141, 256] on span "Create New Audience" at bounding box center [1127, 255] width 202 height 17
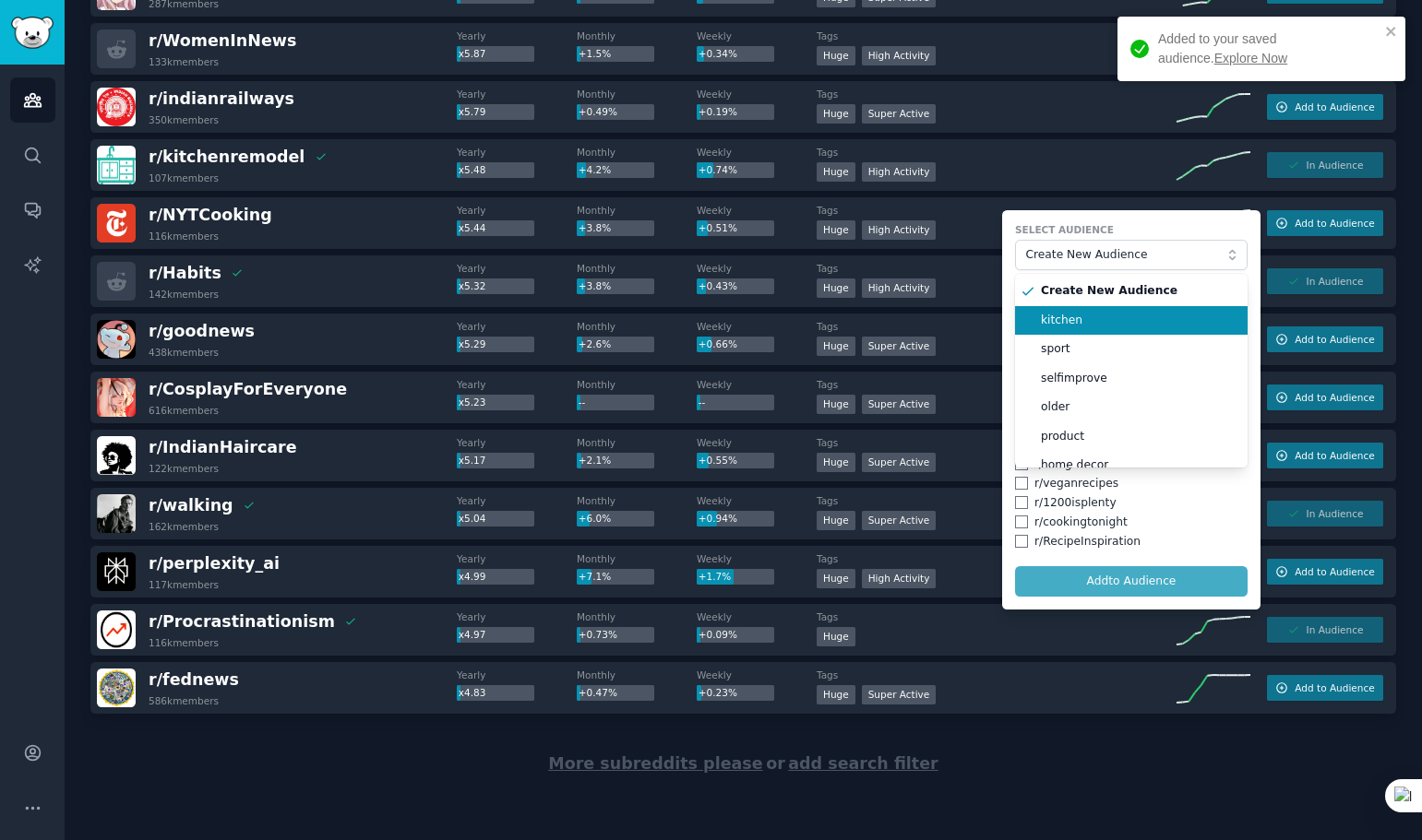
click at [1095, 326] on span "kitchen" at bounding box center [1138, 321] width 194 height 17
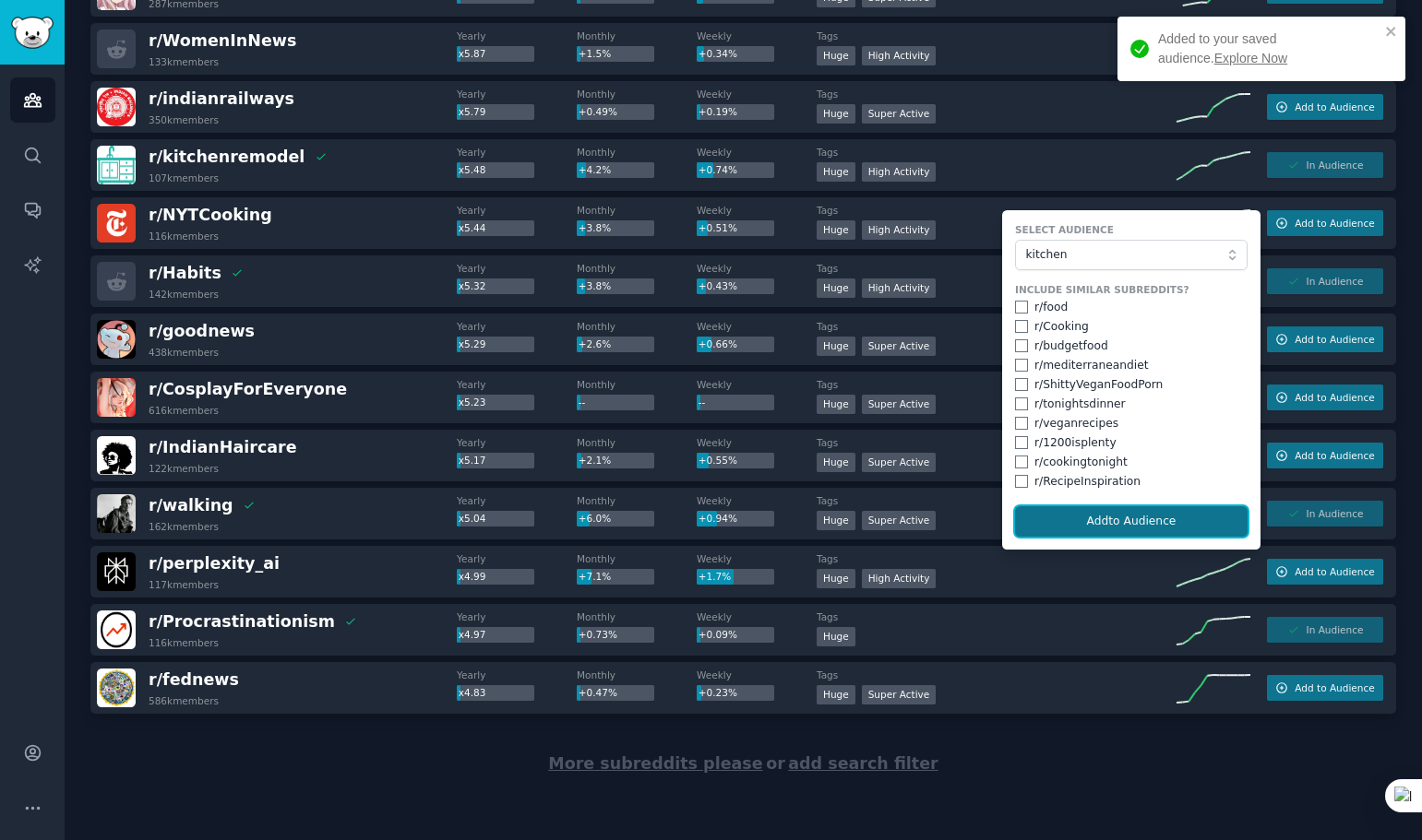
click at [1164, 523] on button "Add to Audience" at bounding box center [1131, 522] width 233 height 32
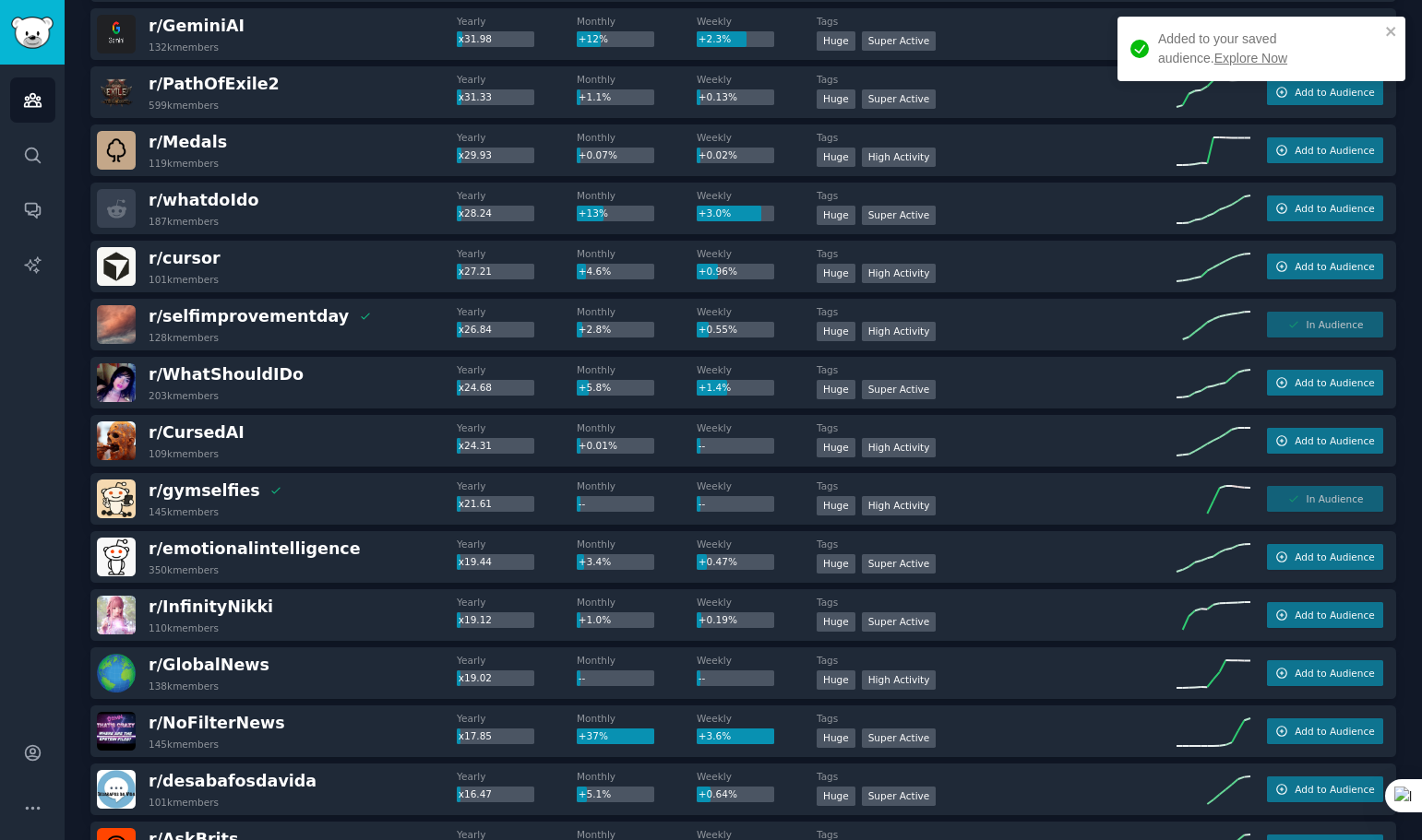
scroll to position [0, 0]
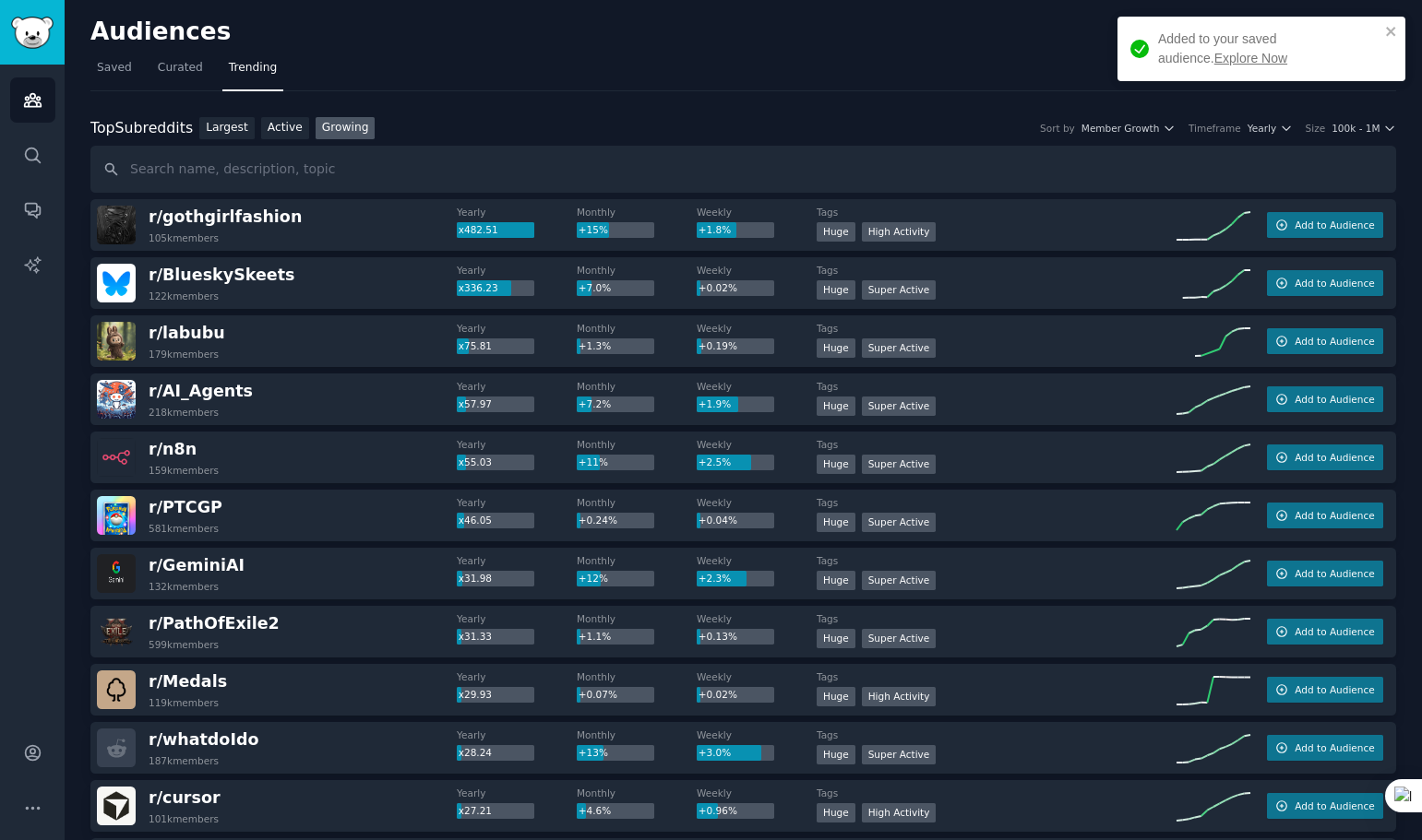
click at [1348, 141] on div "Top Subreddits Top Subreddits Largest Active Growing Sort by Member Growth Time…" at bounding box center [742, 154] width 1305 height 76
click at [1351, 134] on span "100k - 1M" at bounding box center [1355, 128] width 47 height 13
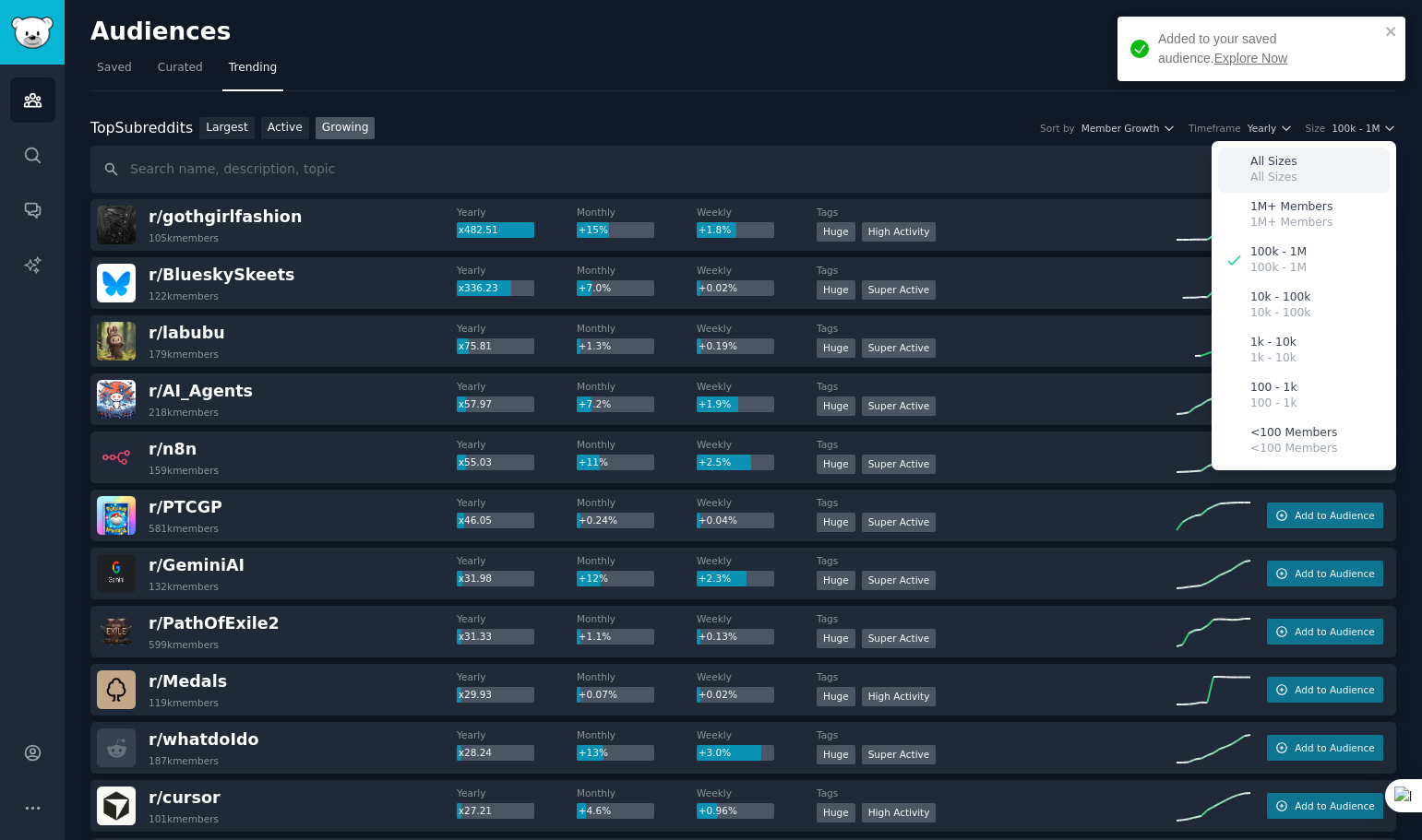
click at [1261, 163] on p "All Sizes" at bounding box center [1274, 162] width 47 height 17
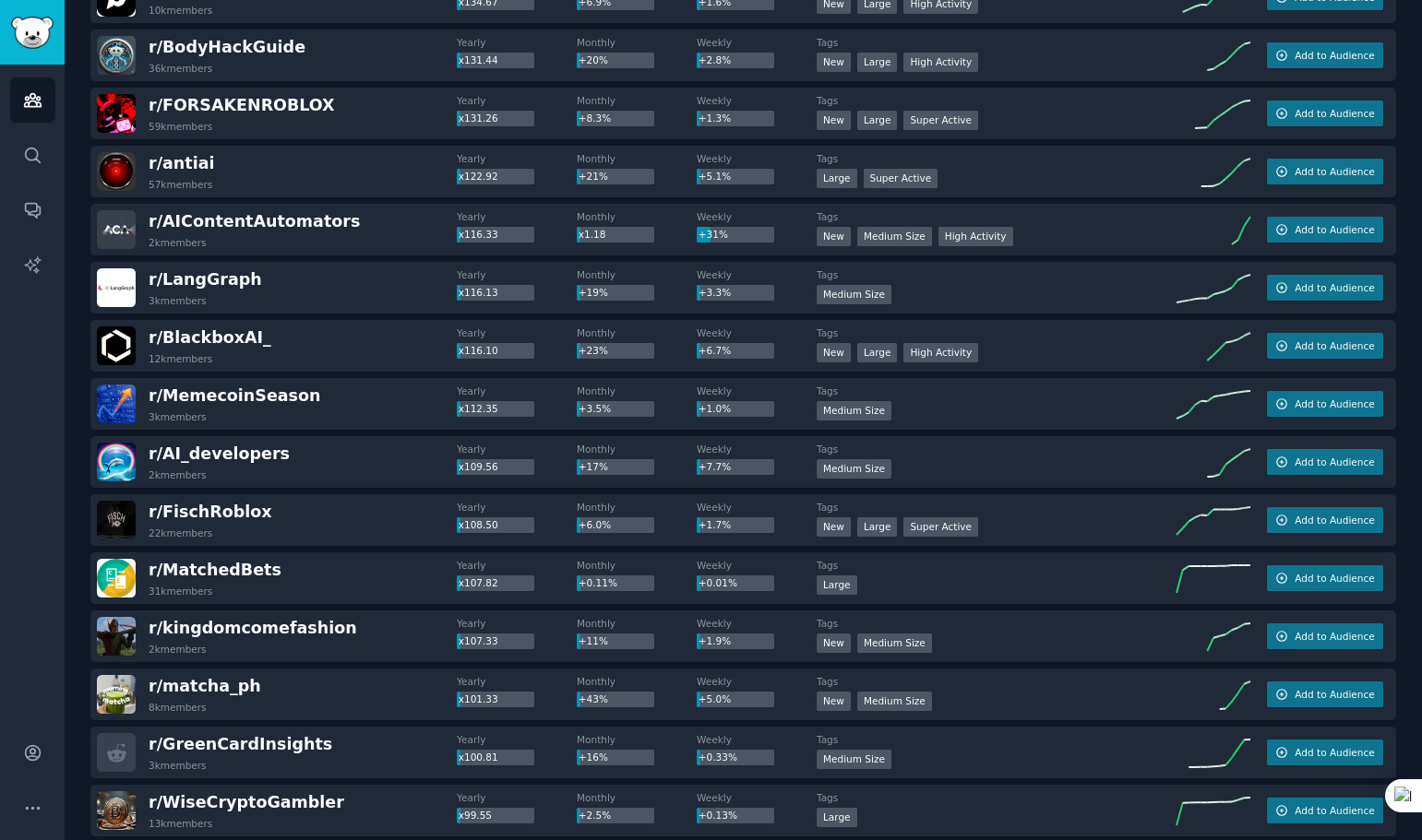
scroll to position [2384, 0]
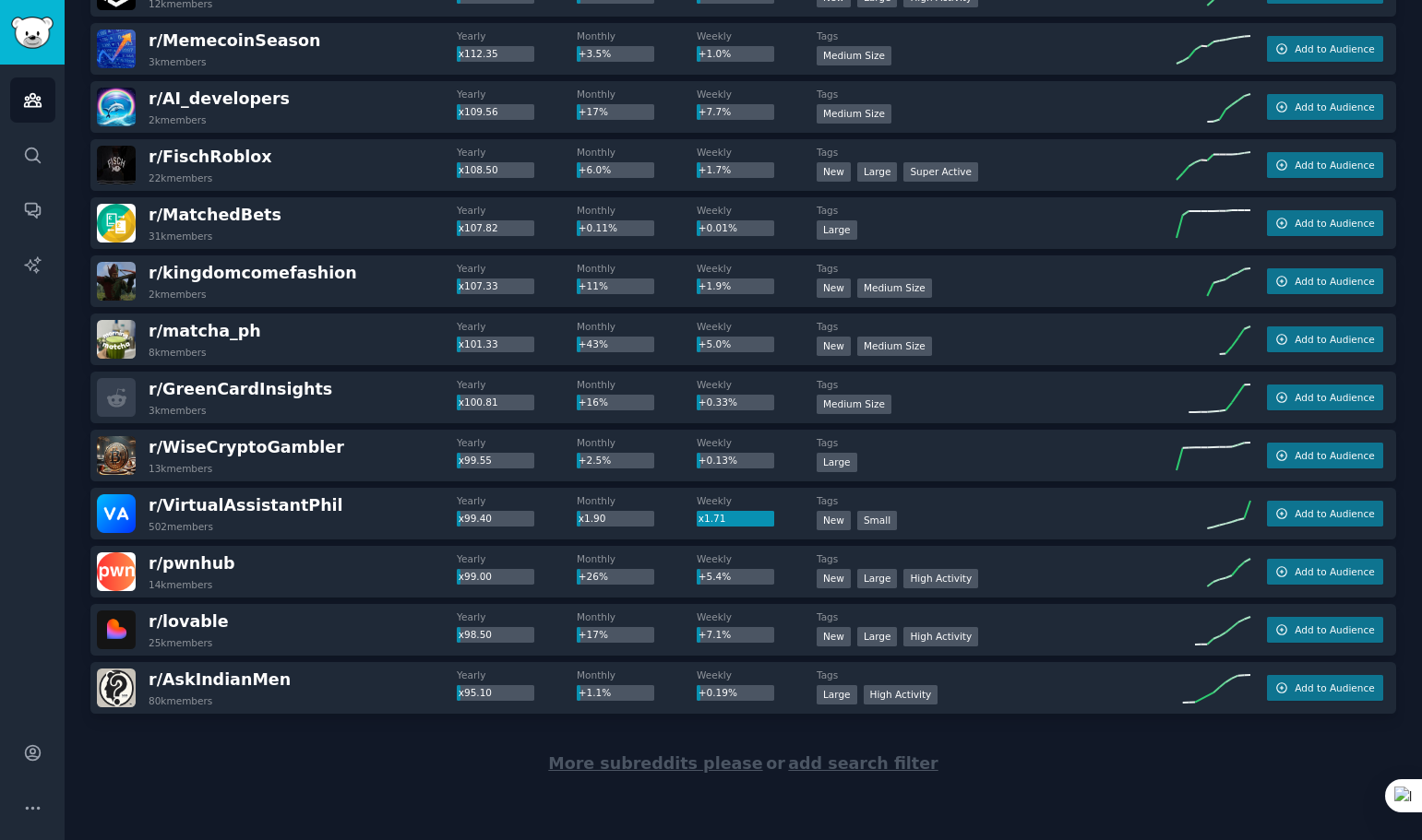
click at [683, 770] on span "More subreddits please" at bounding box center [655, 764] width 214 height 19
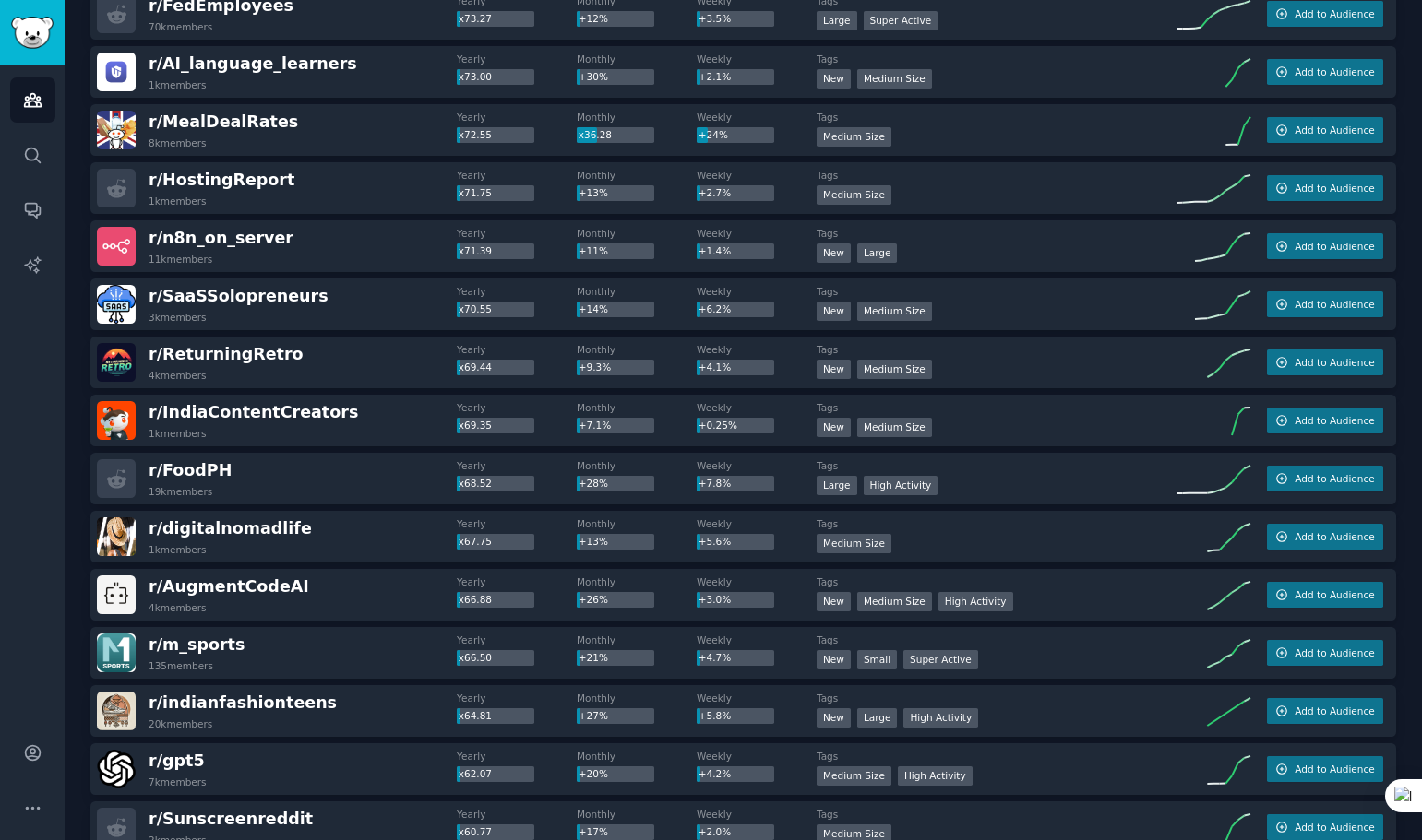
scroll to position [5086, 0]
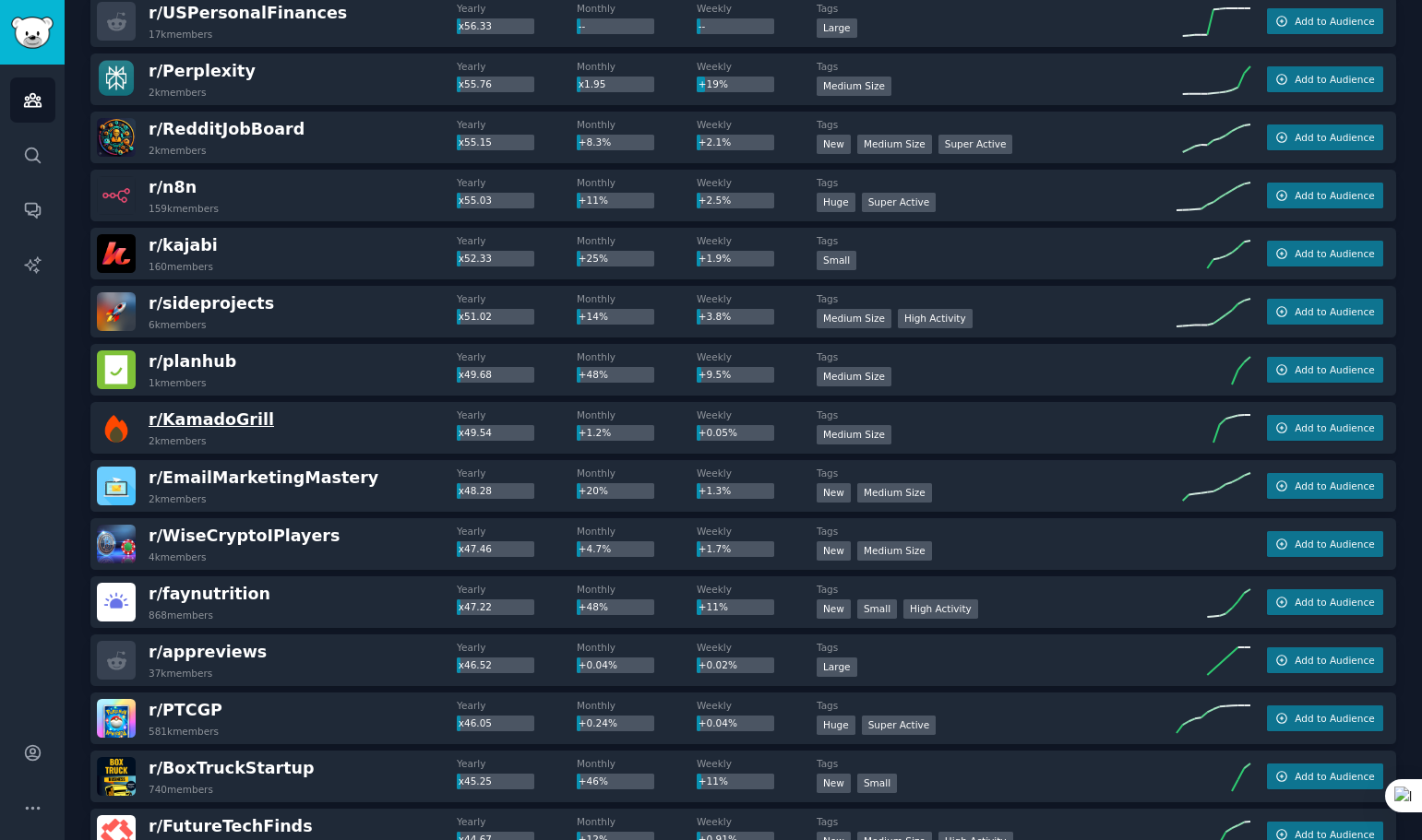
click at [235, 415] on span "r/ KamadoGrill" at bounding box center [211, 420] width 126 height 19
click at [237, 420] on span "r/ KamadoGrill" at bounding box center [211, 420] width 126 height 19
click at [238, 418] on span "r/ KamadoGrill" at bounding box center [211, 420] width 126 height 19
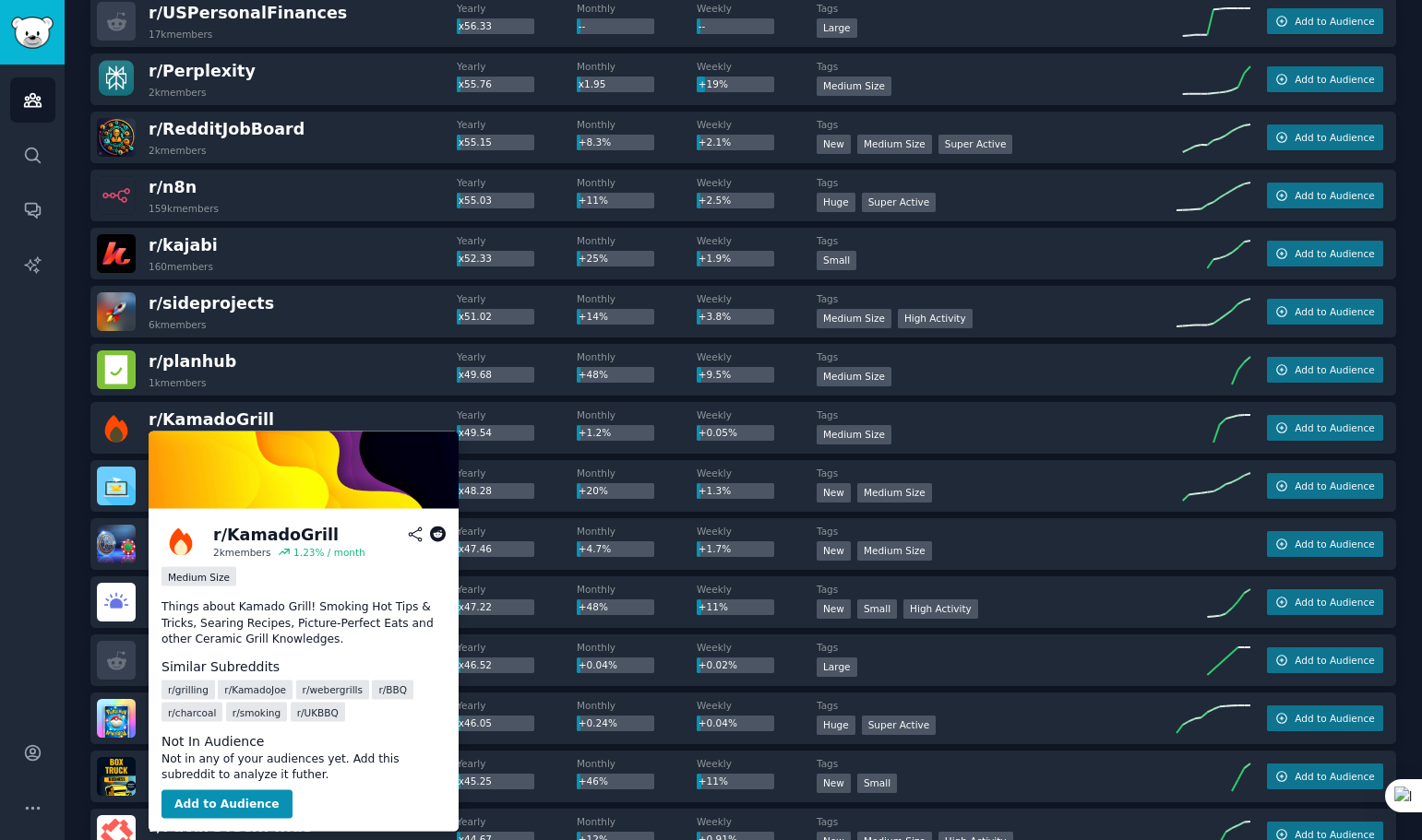
click at [440, 535] on icon at bounding box center [437, 534] width 17 height 17
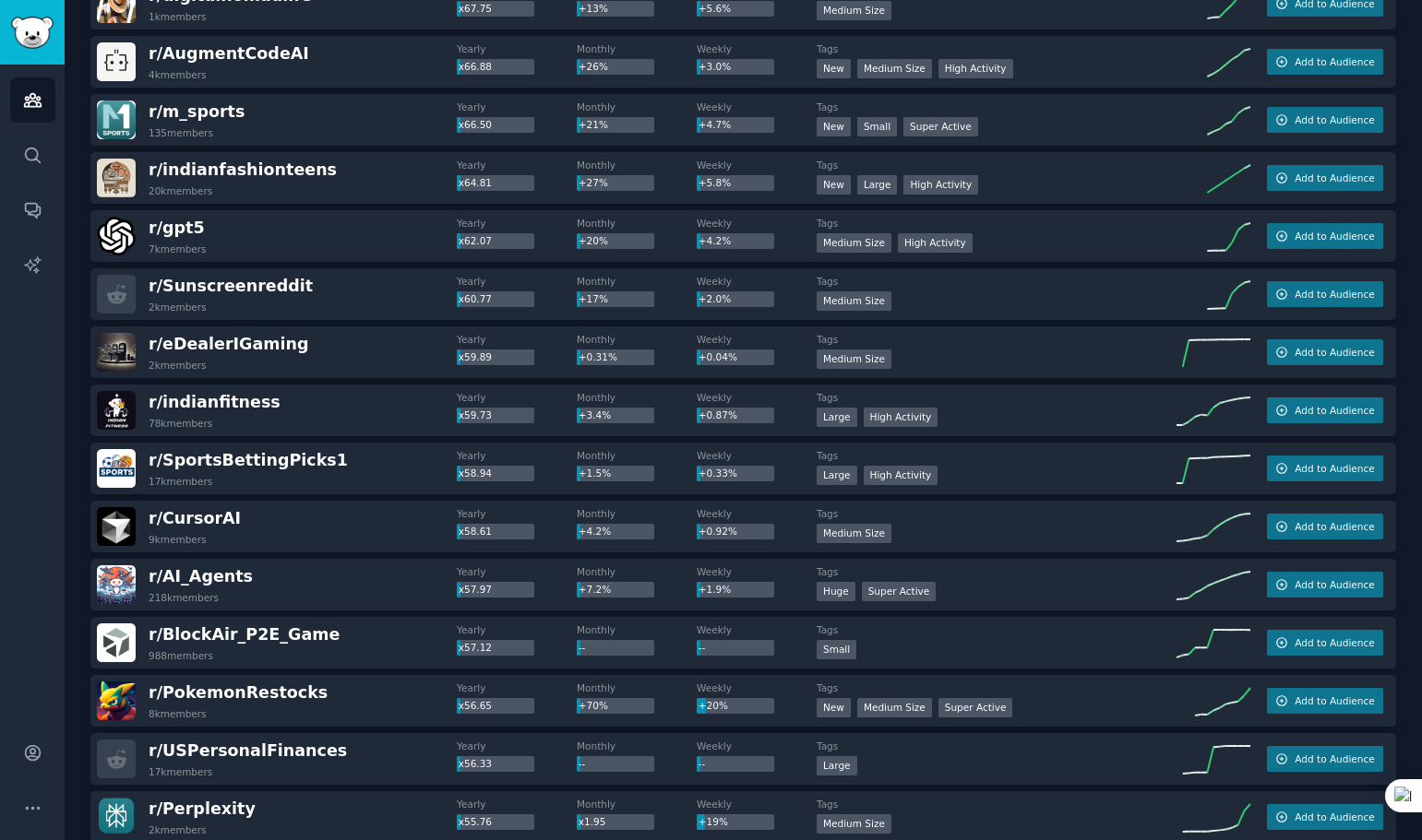
scroll to position [1134, 0]
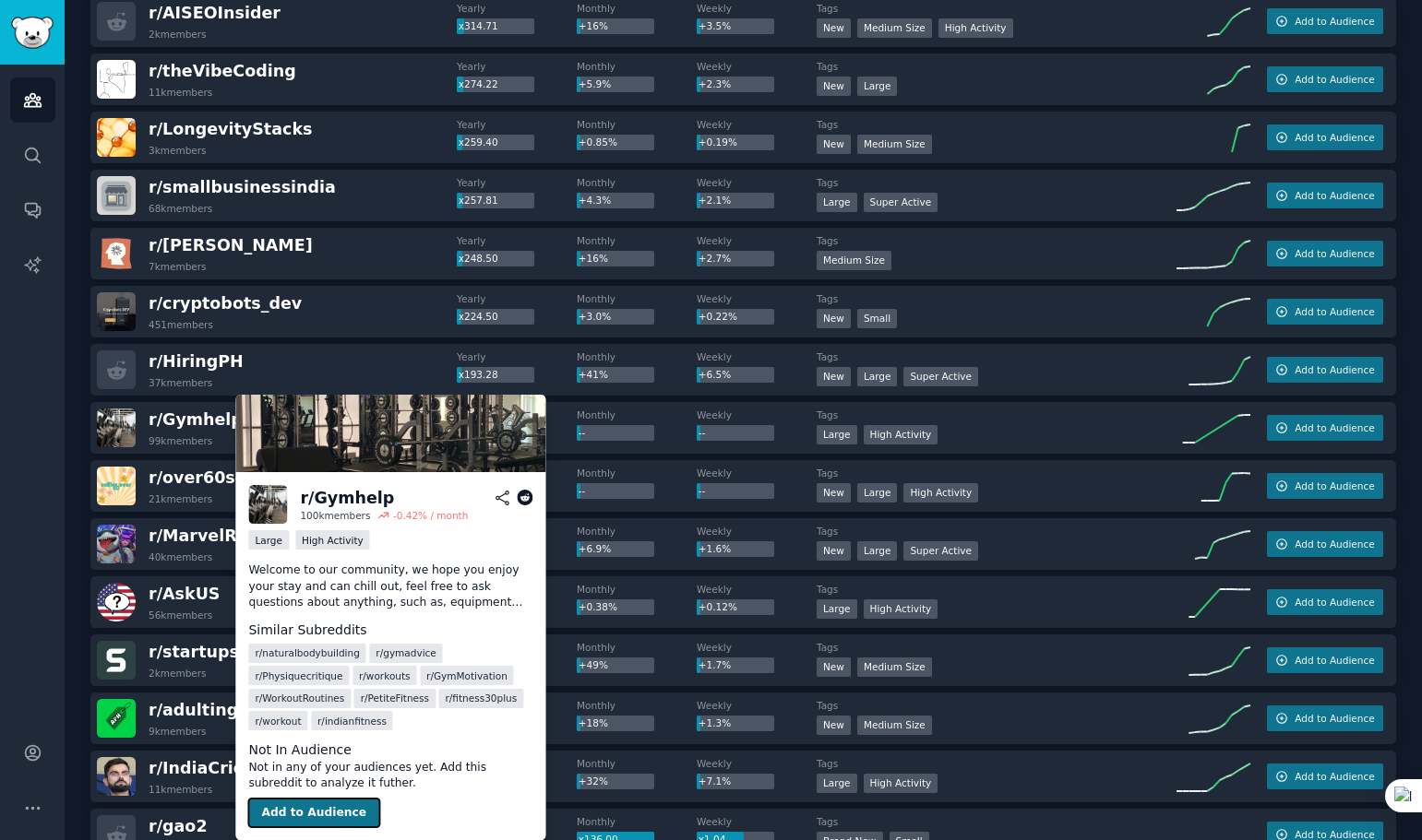
click at [308, 819] on button "Add to Audience" at bounding box center [314, 813] width 131 height 30
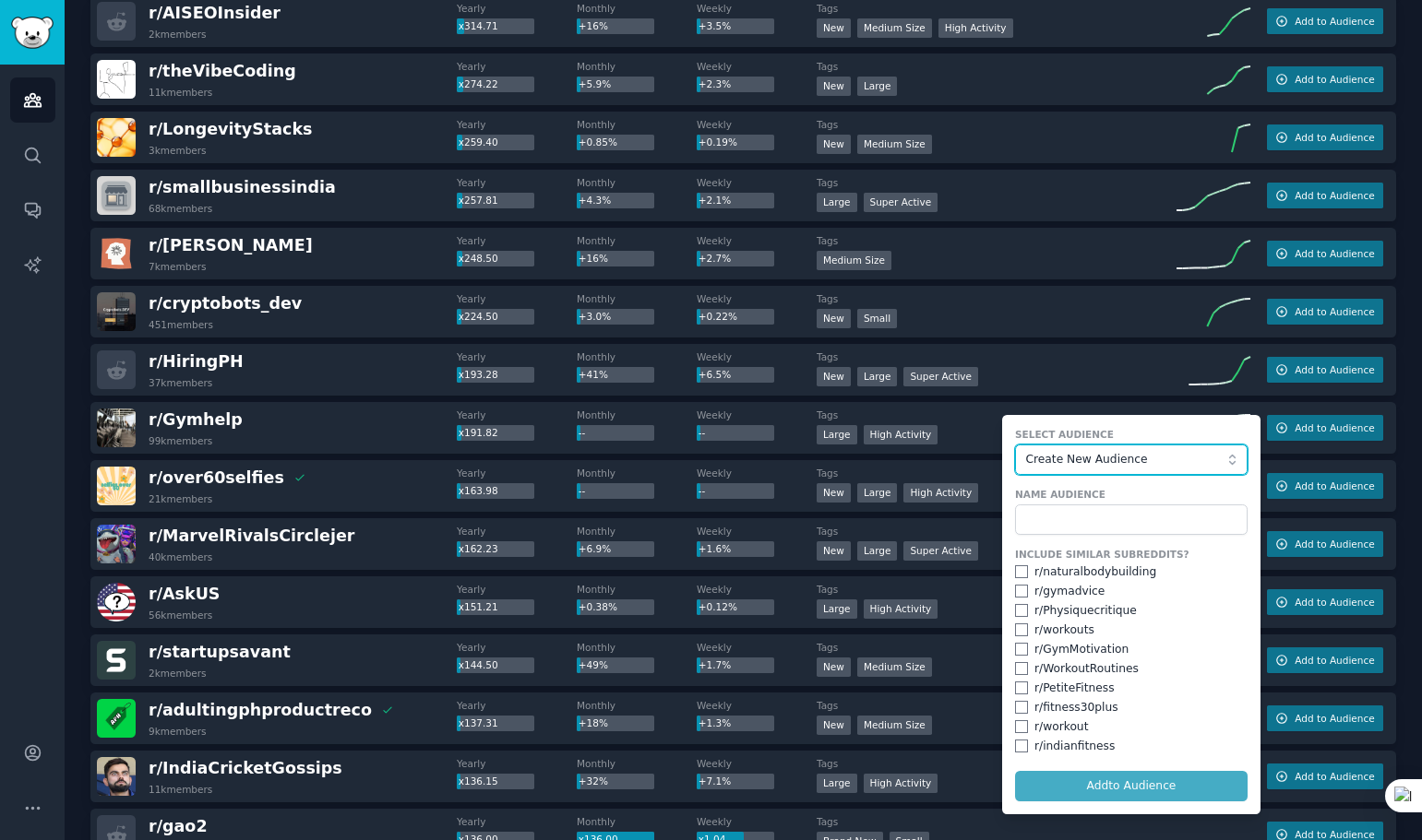
click at [1153, 455] on span "Create New Audience" at bounding box center [1127, 460] width 202 height 17
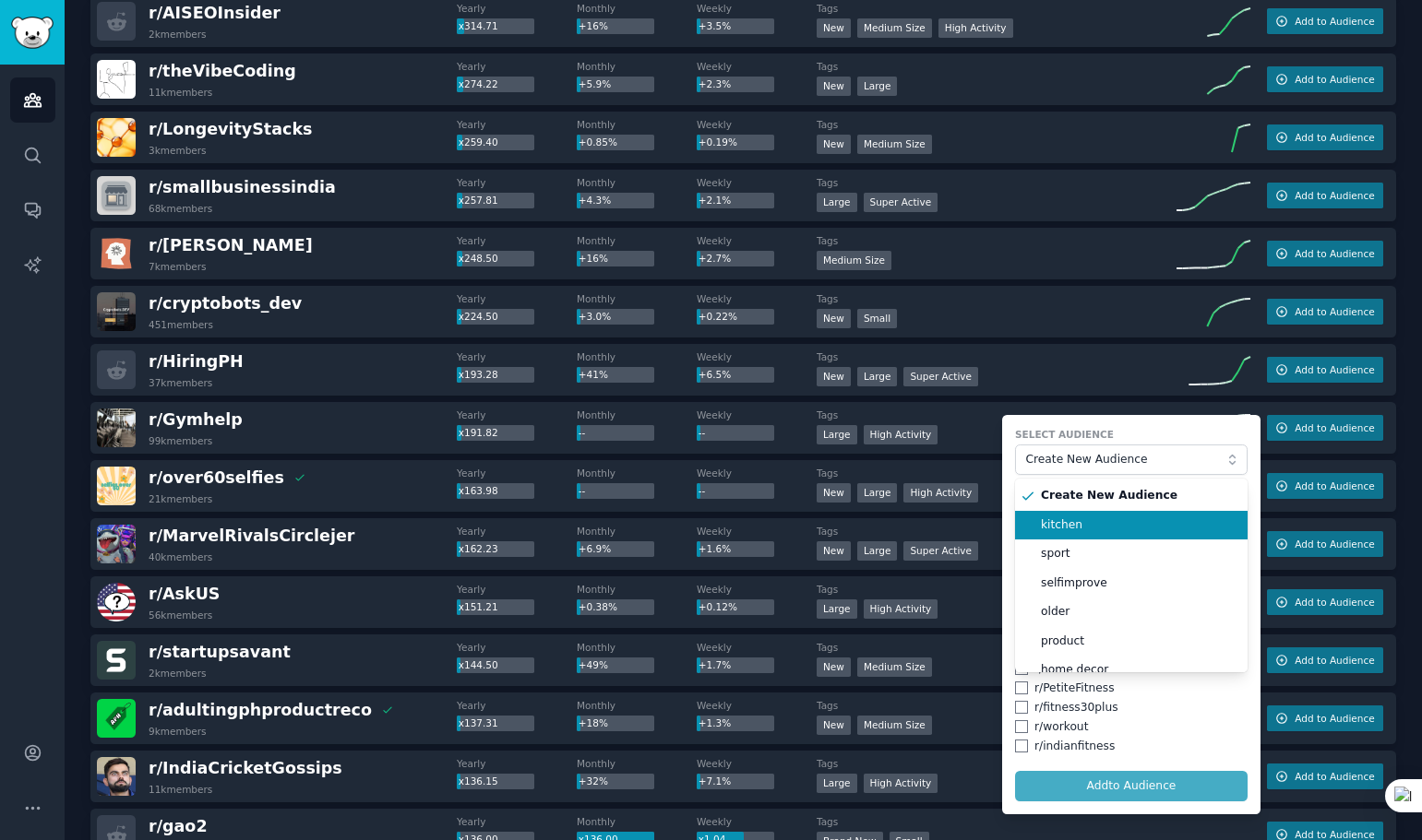
scroll to position [16, 0]
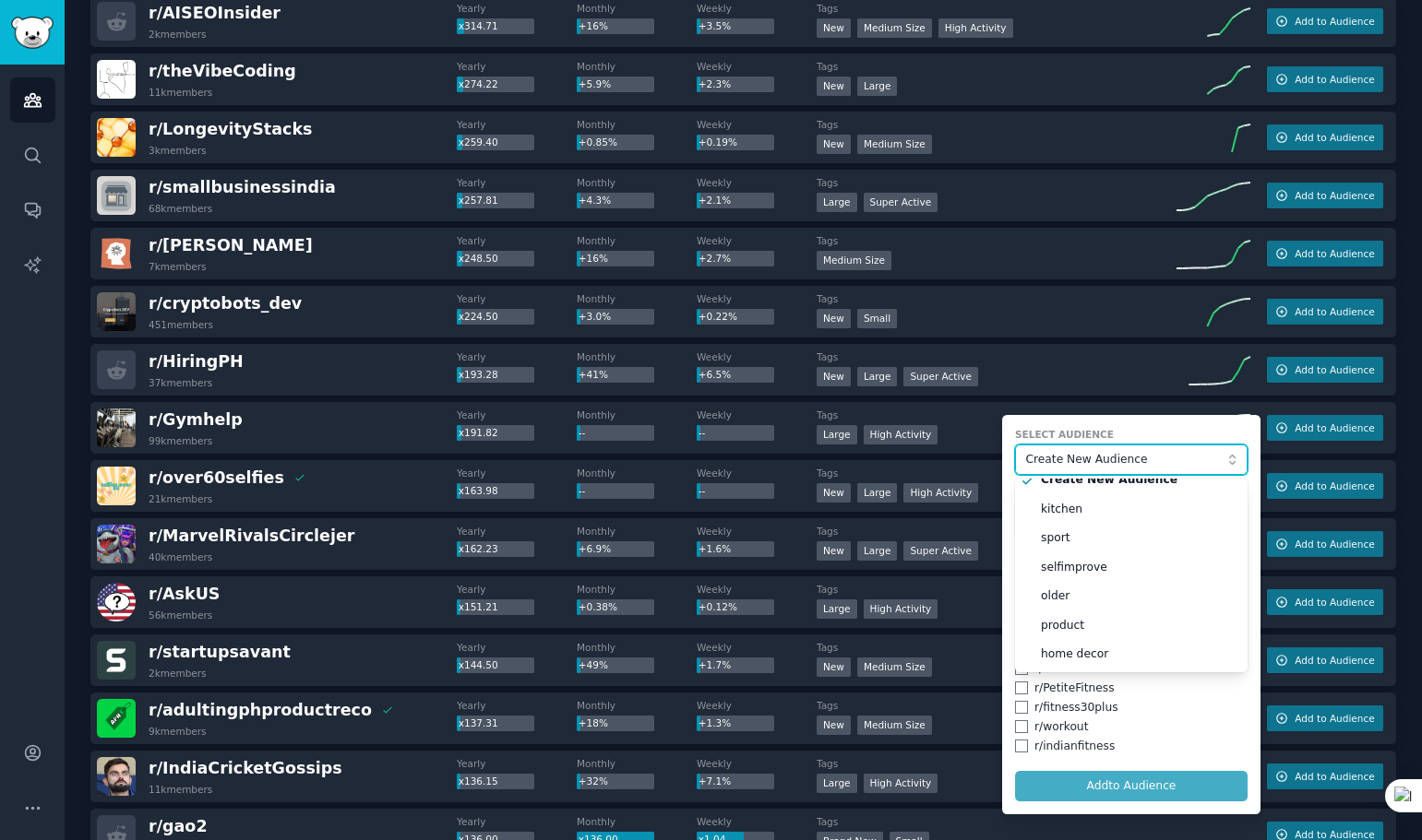
click at [1144, 455] on span "Create New Audience" at bounding box center [1127, 460] width 202 height 17
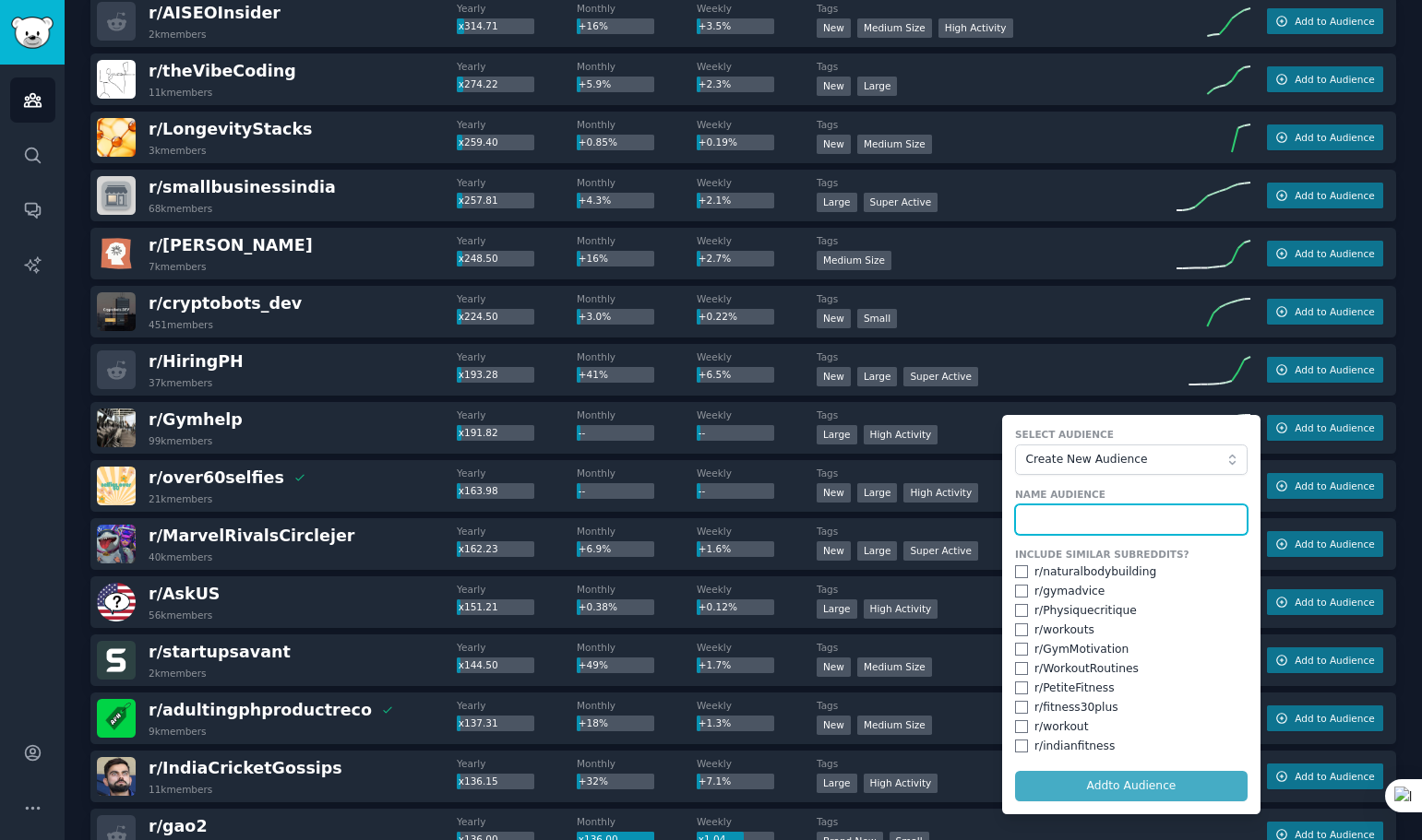
click at [1083, 519] on input "text" at bounding box center [1131, 520] width 233 height 32
type input "gym"
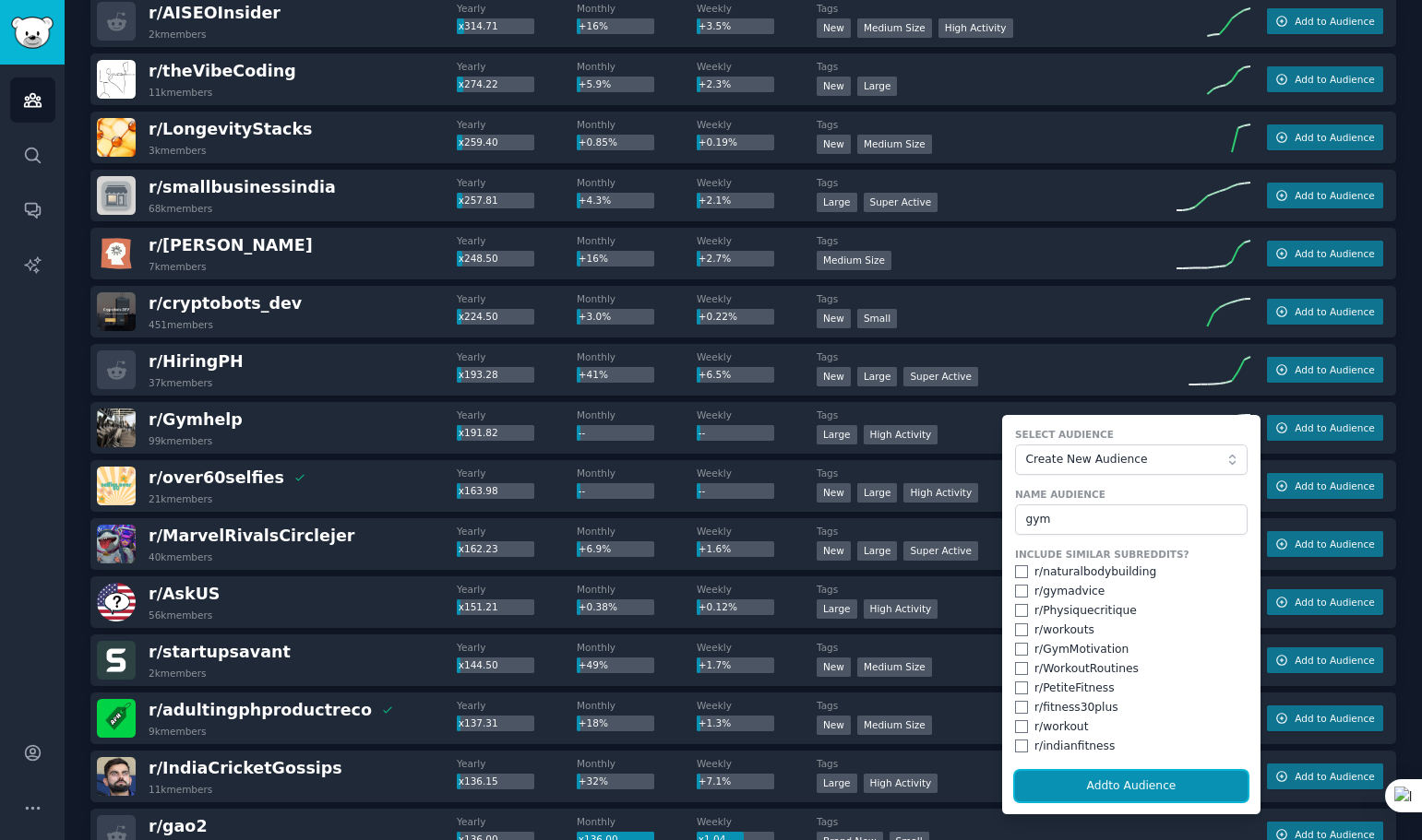
drag, startPoint x: 1069, startPoint y: 788, endPoint x: 961, endPoint y: 822, distance: 113.2
click at [1070, 788] on button "Add to Audience" at bounding box center [1131, 787] width 233 height 32
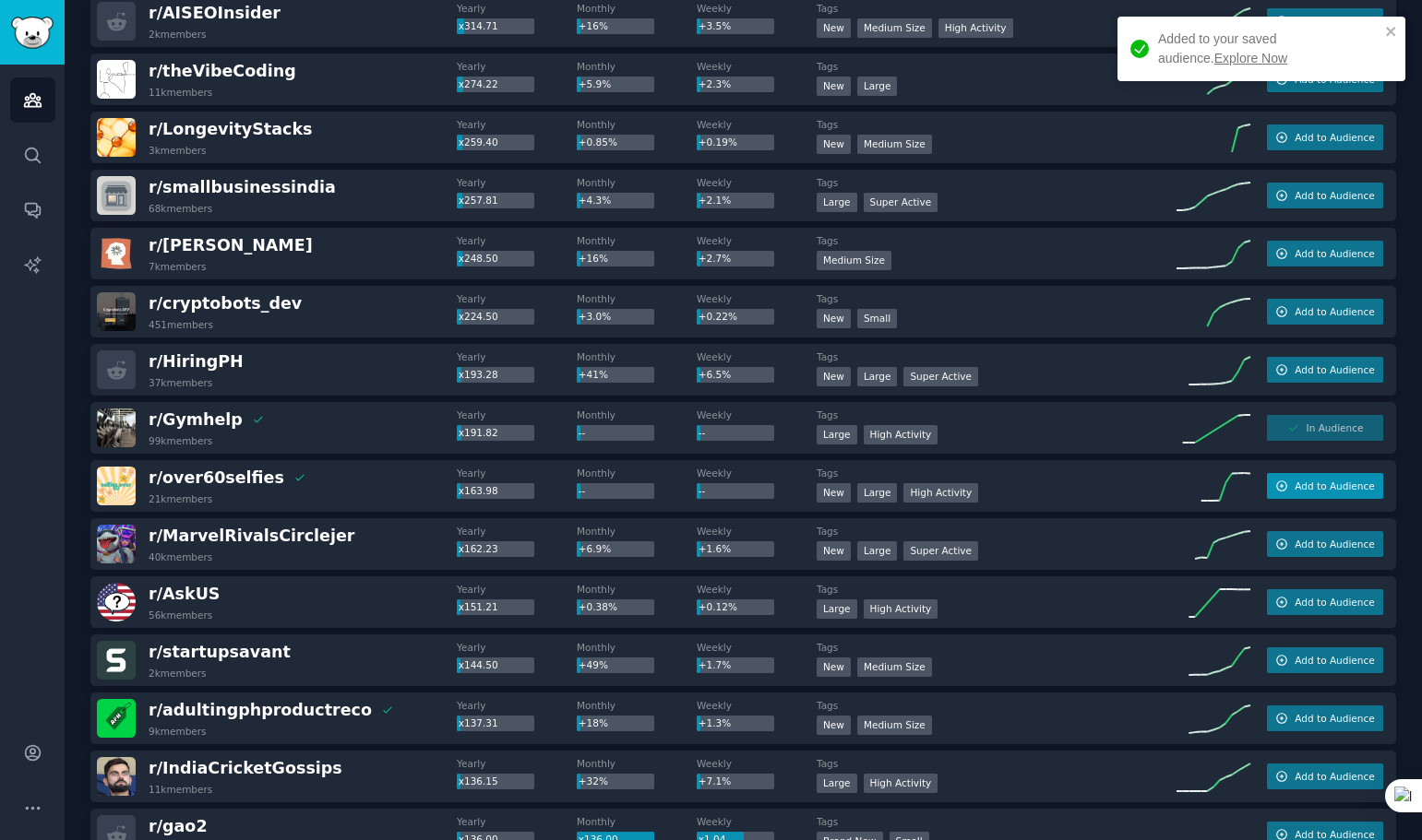
click at [1302, 480] on span "Add to Audience" at bounding box center [1334, 486] width 79 height 13
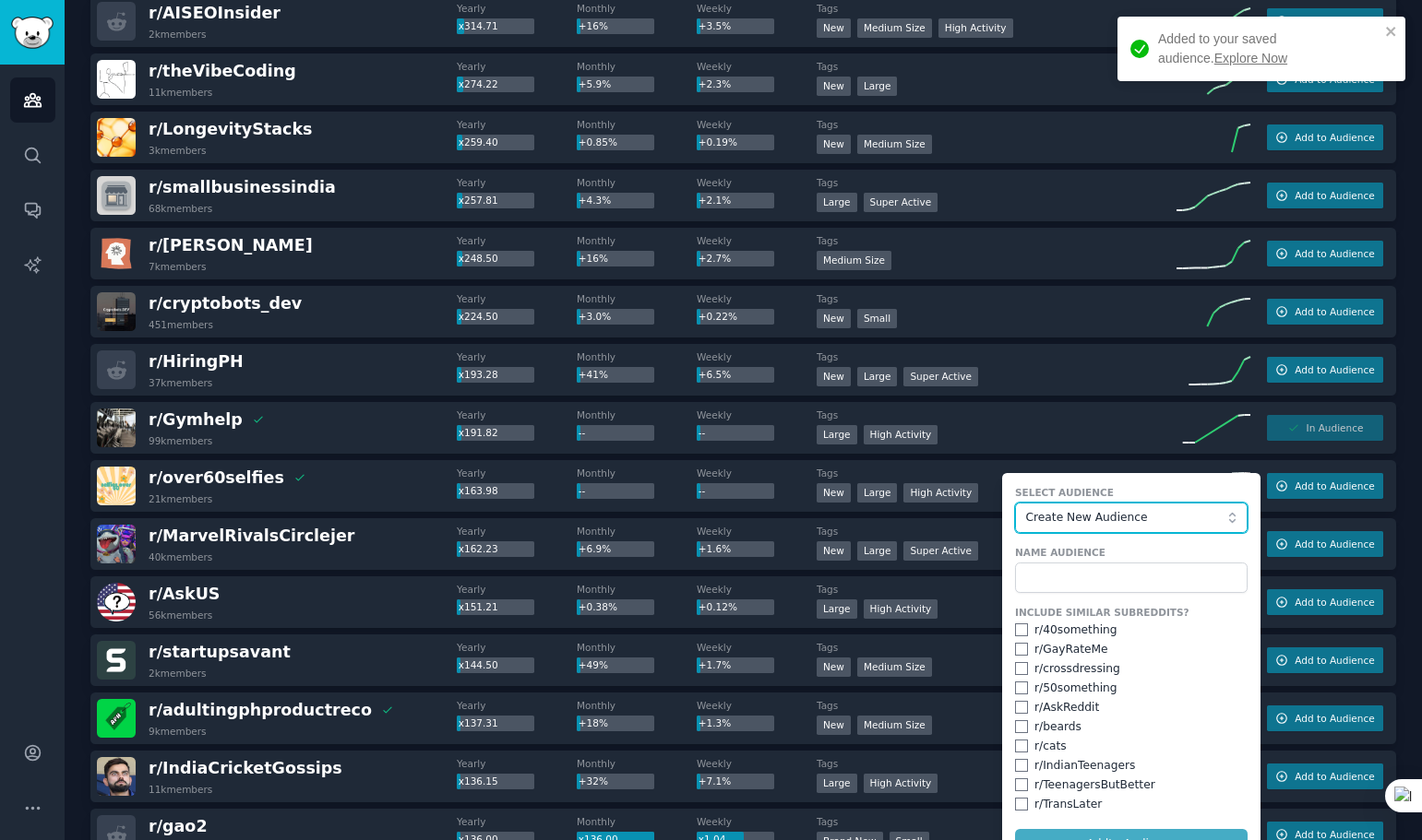
click at [1165, 521] on span "Create New Audience" at bounding box center [1127, 518] width 202 height 17
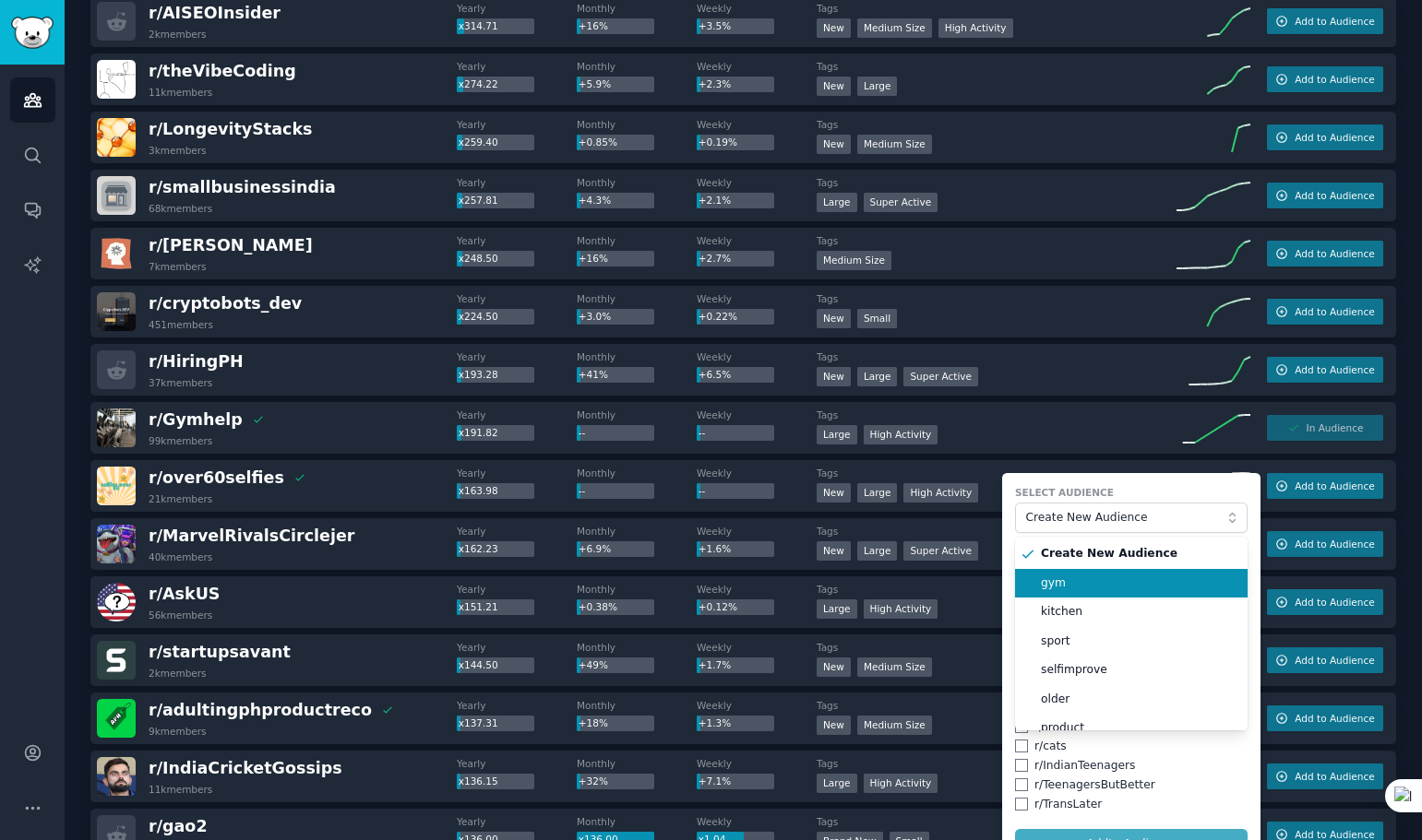
click at [1108, 578] on span "gym" at bounding box center [1138, 584] width 194 height 17
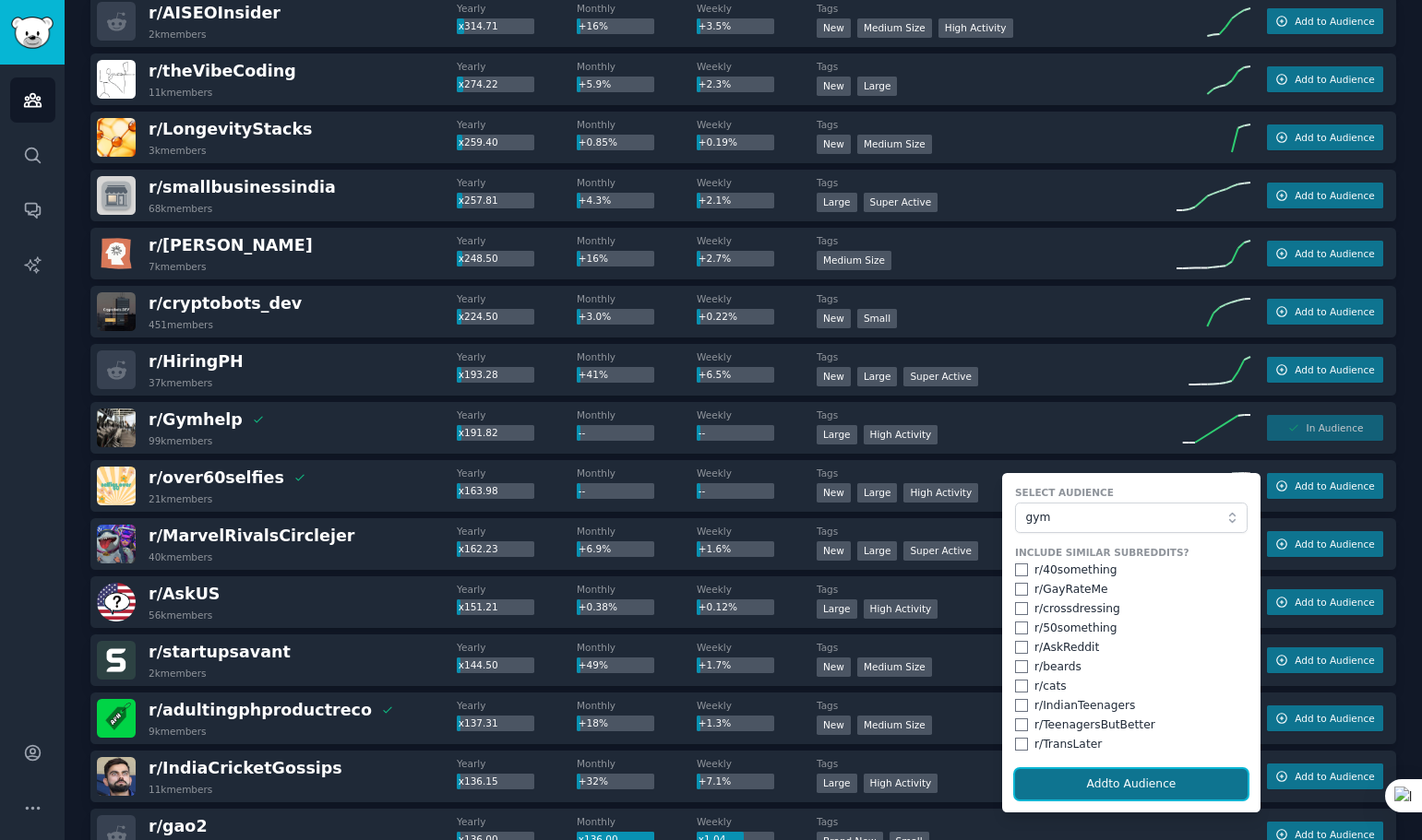
click at [1106, 781] on button "Add to Audience" at bounding box center [1131, 786] width 233 height 32
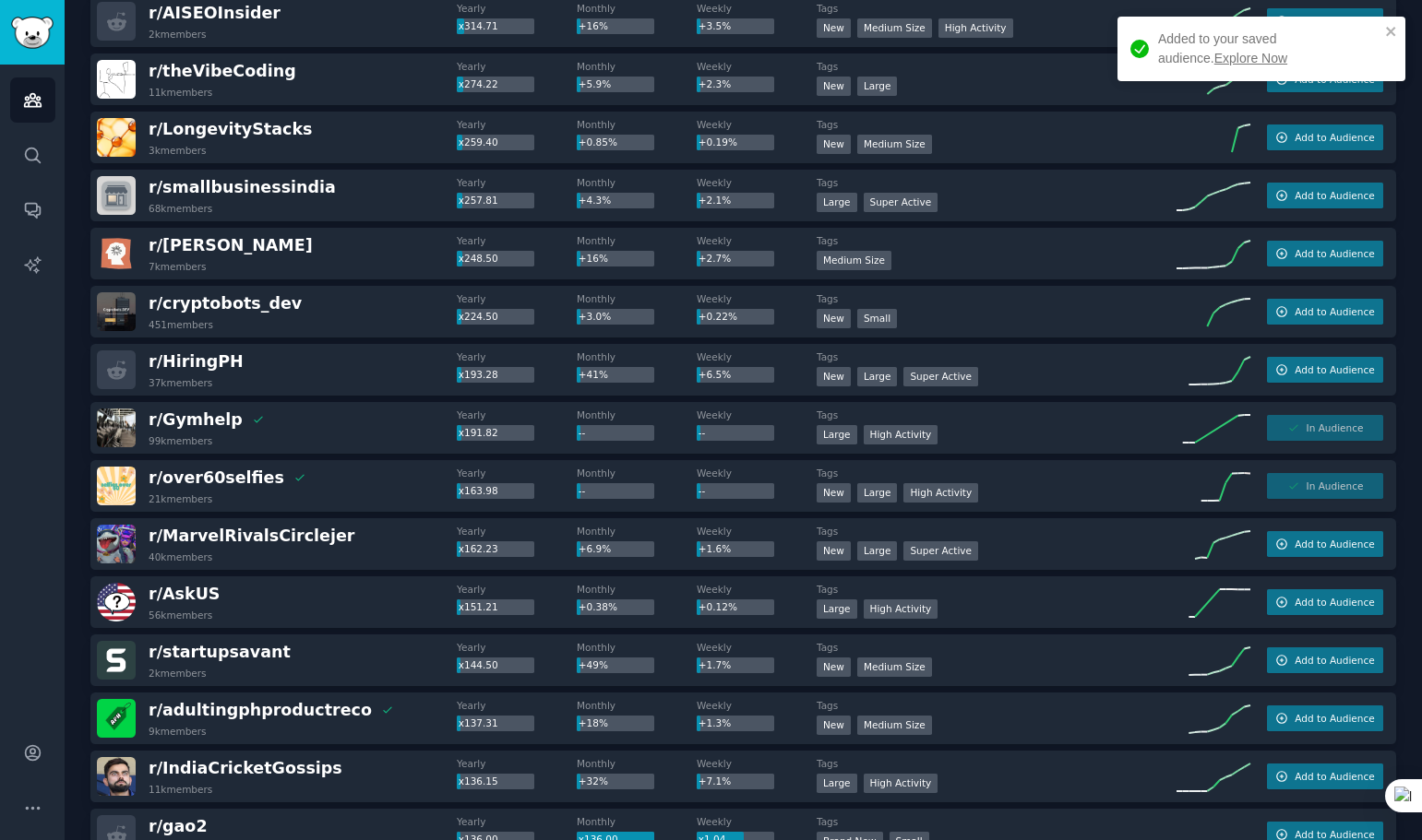
scroll to position [4040, 0]
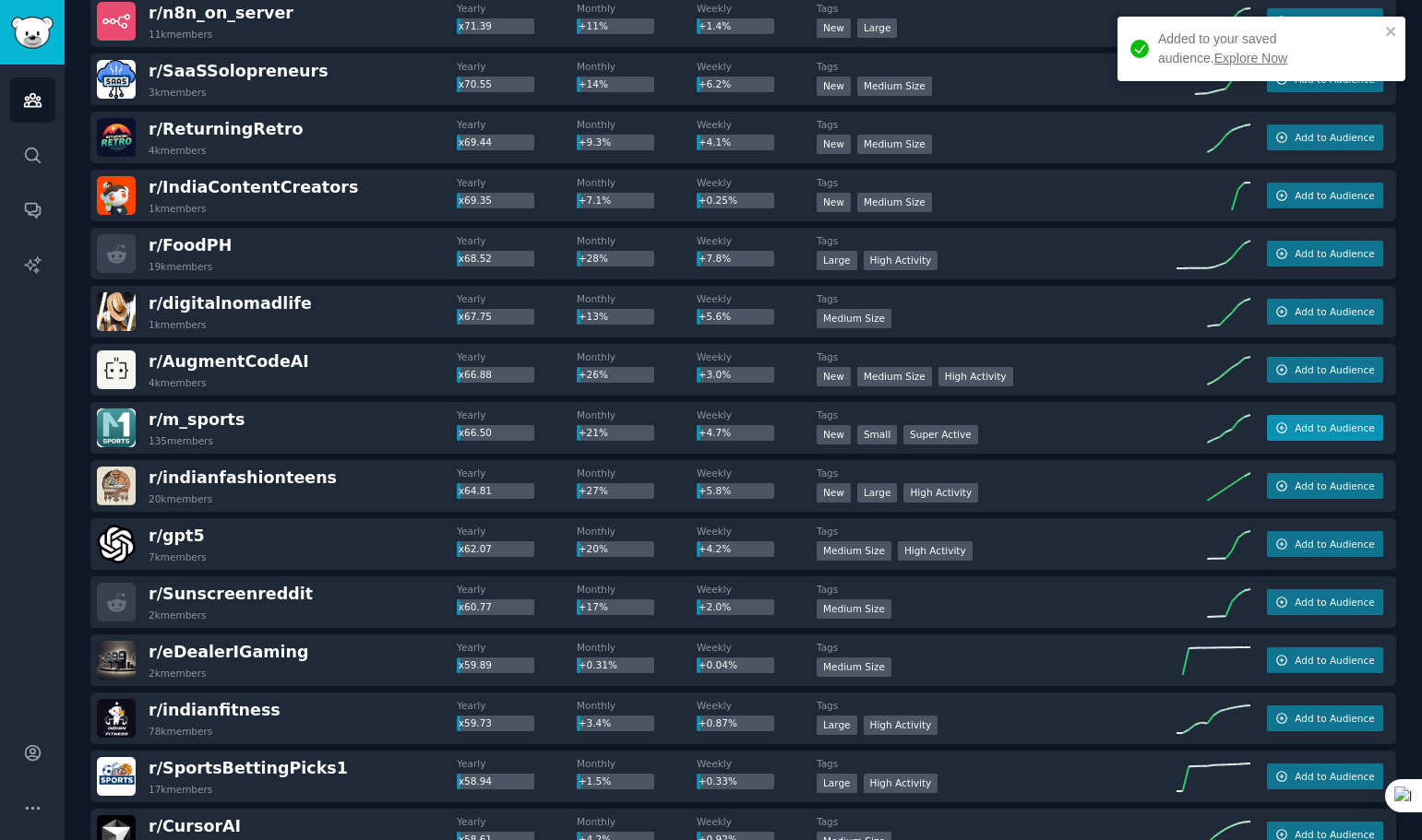
click at [1351, 427] on span "Add to Audience" at bounding box center [1334, 427] width 79 height 13
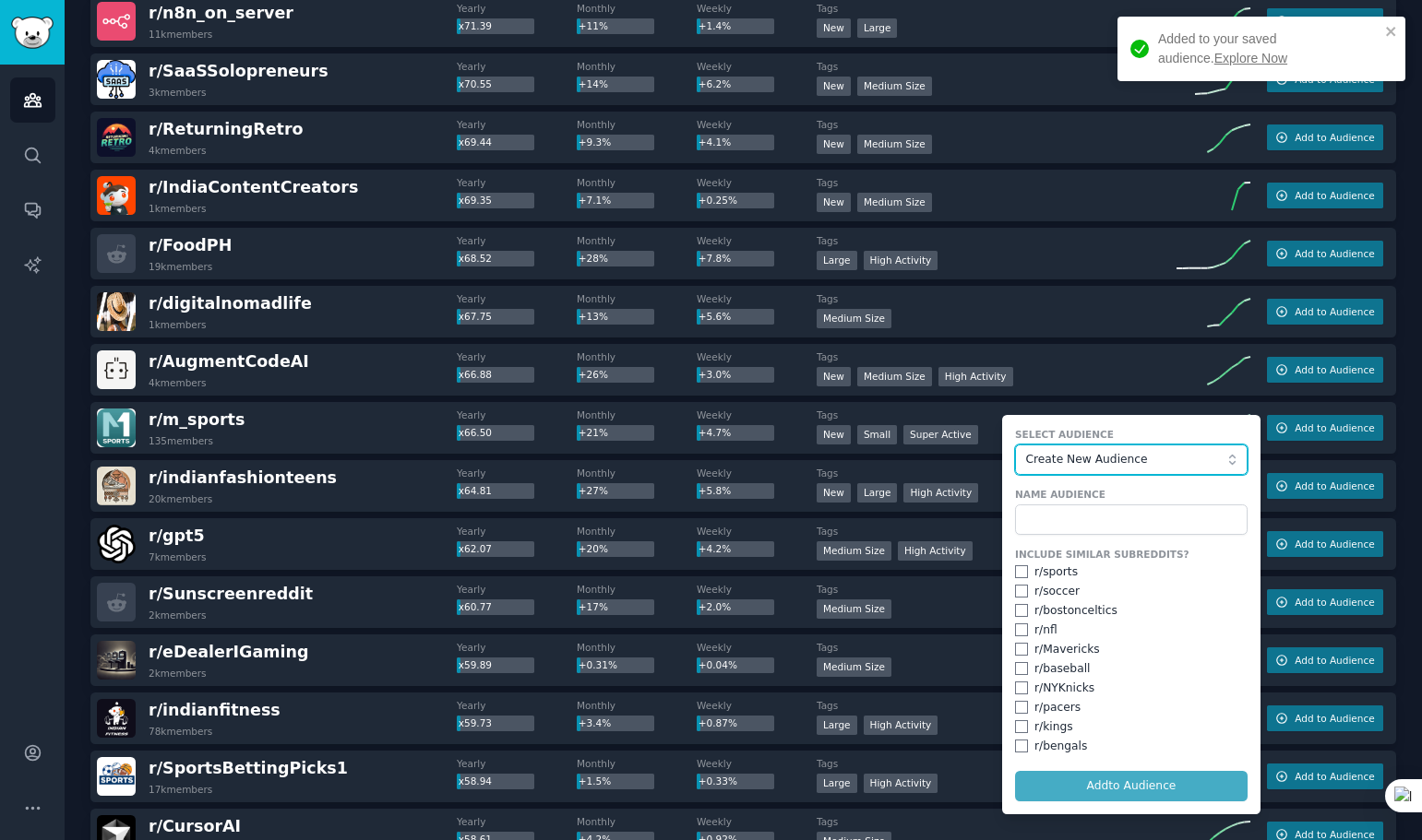
click at [1117, 459] on span "Create New Audience" at bounding box center [1127, 460] width 202 height 17
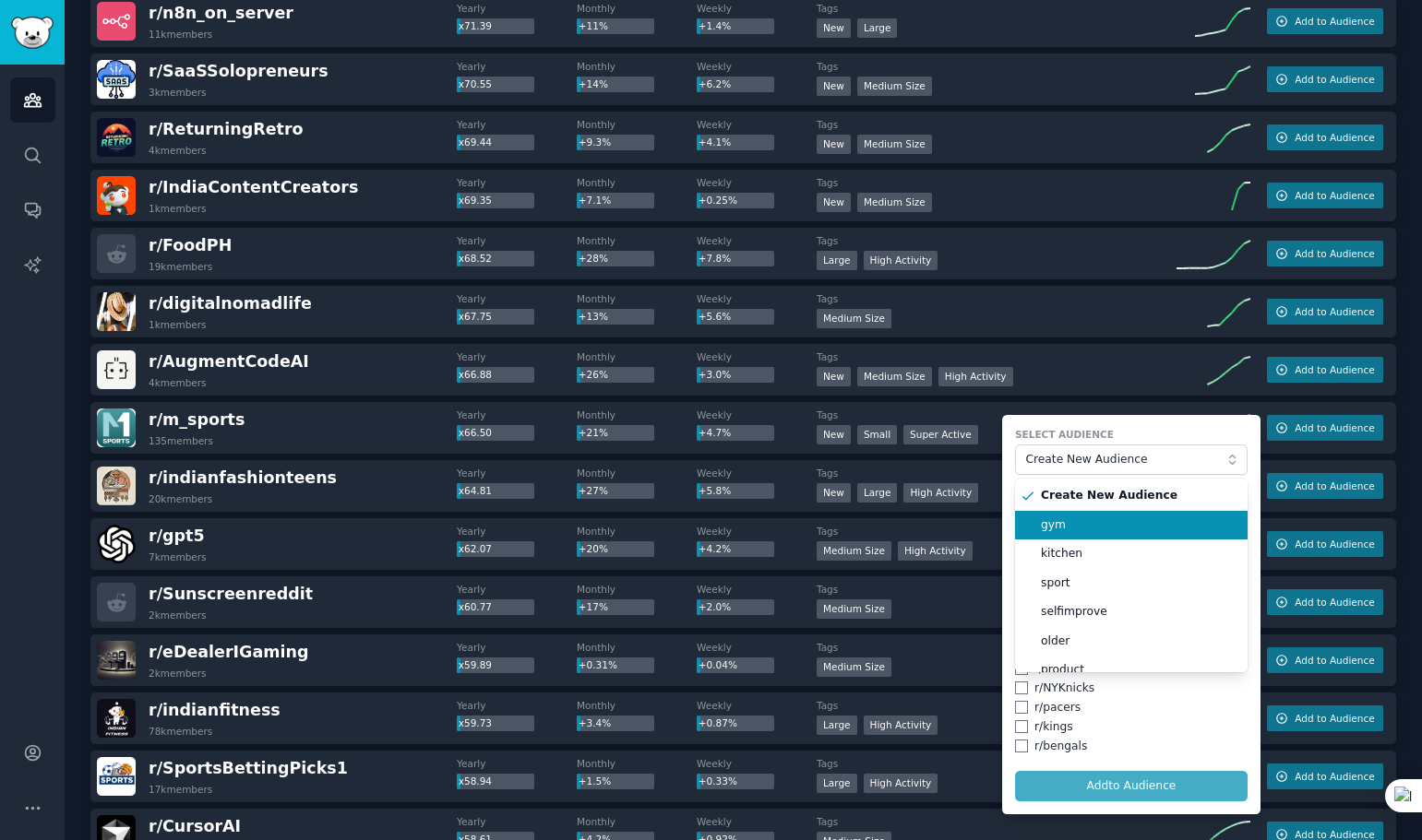
click at [1075, 525] on span "gym" at bounding box center [1138, 525] width 194 height 17
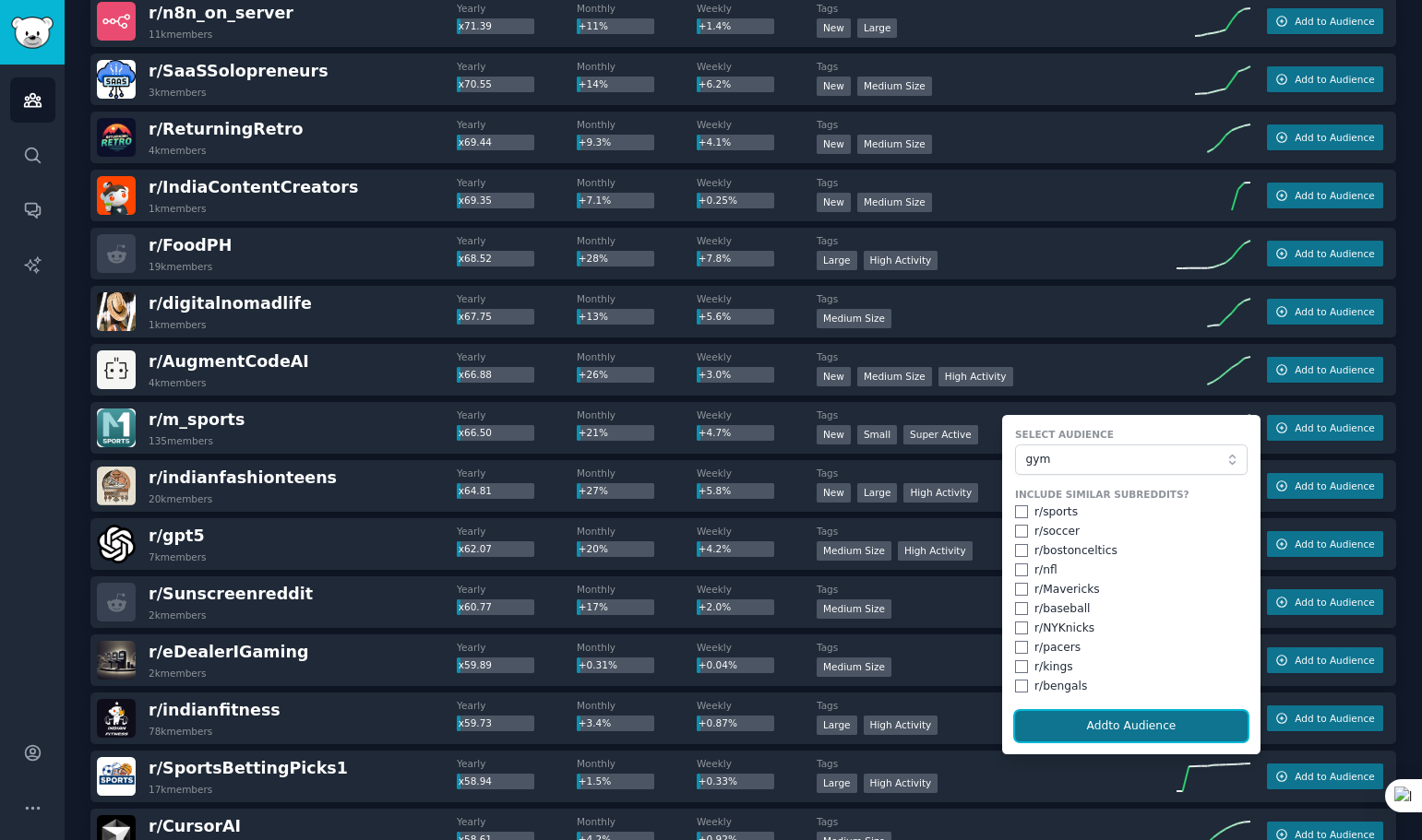
click at [1107, 729] on button "Add to Audience" at bounding box center [1131, 727] width 233 height 32
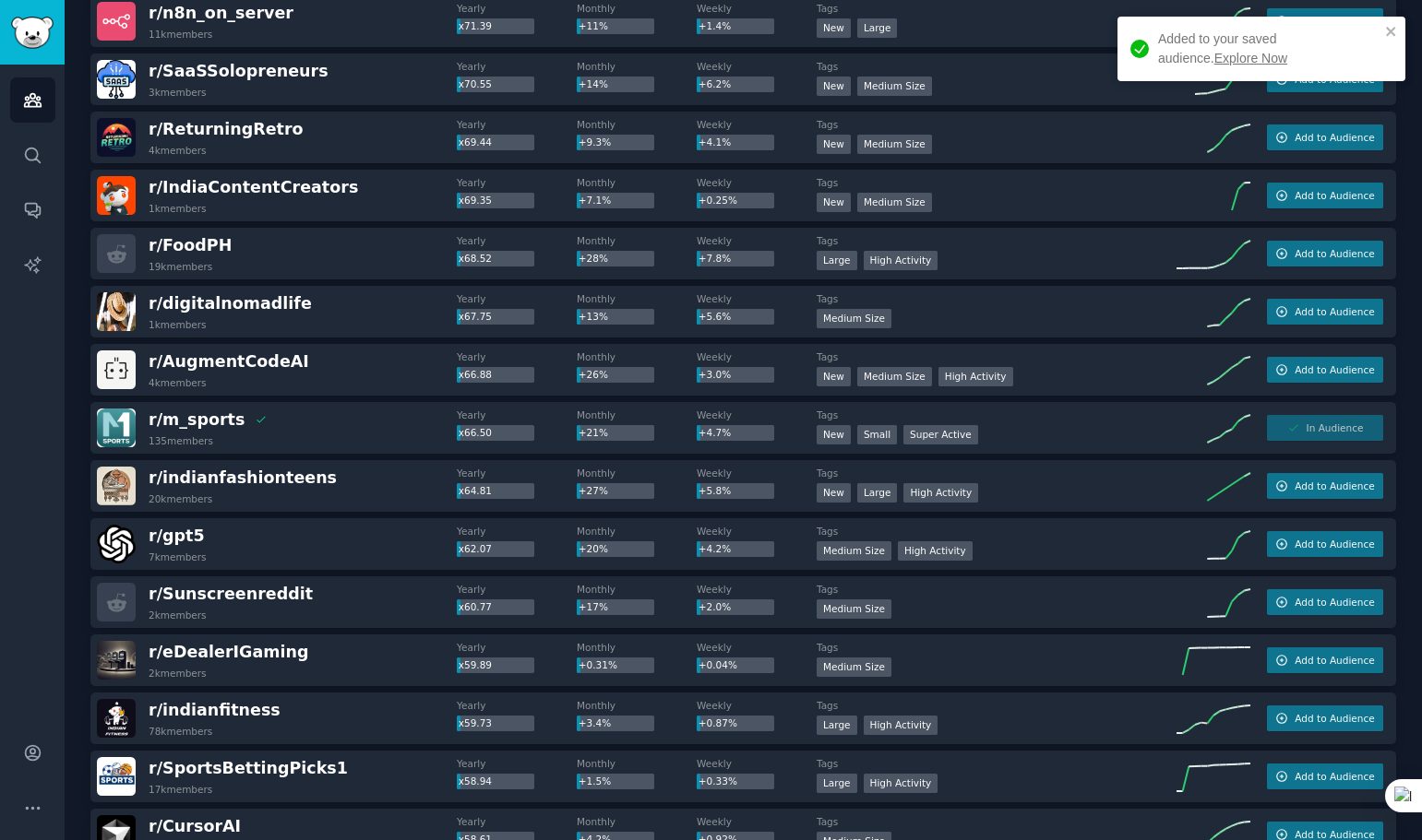
scroll to position [1656, 0]
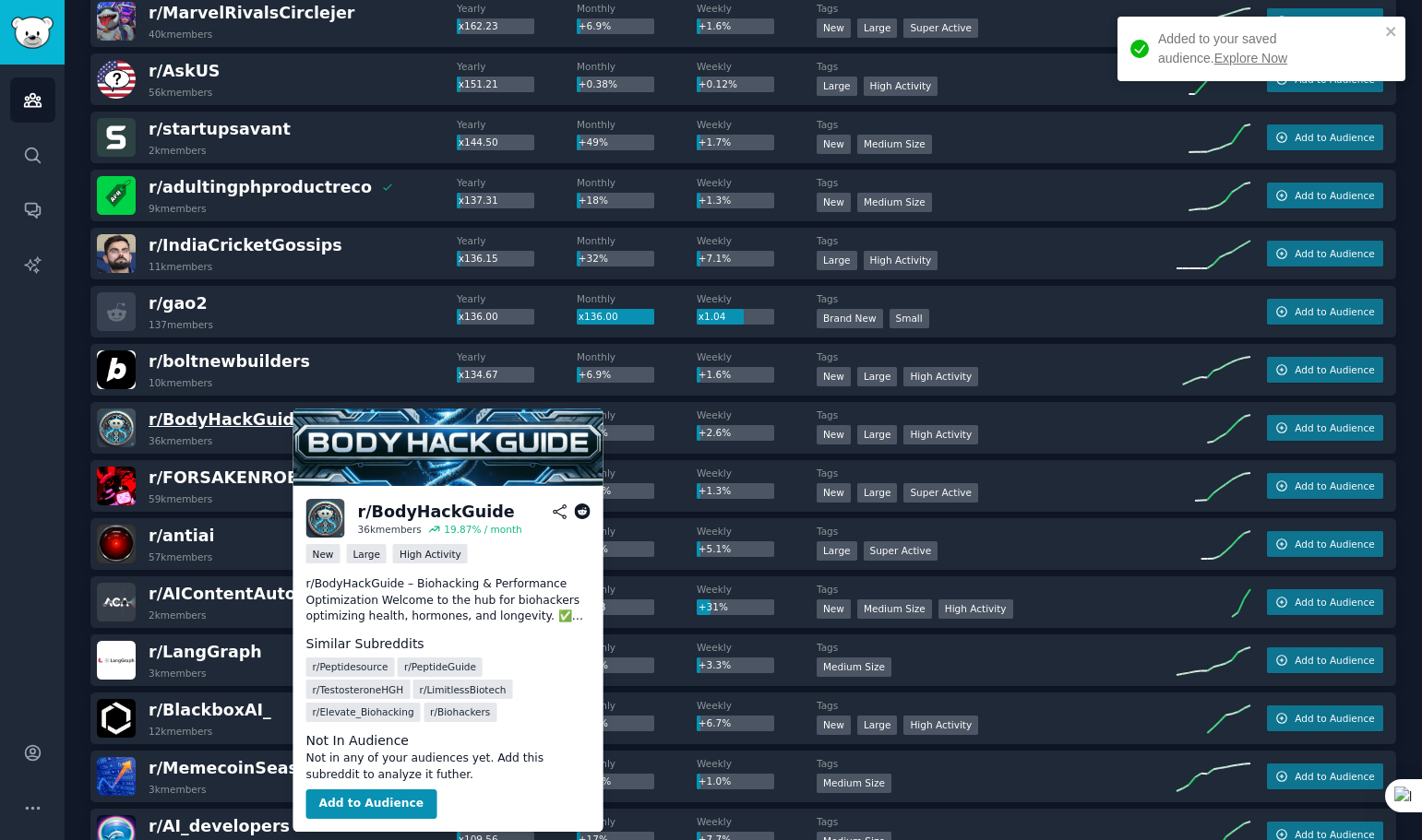
click at [255, 420] on span "r/ BodyHackGuide" at bounding box center [227, 420] width 156 height 19
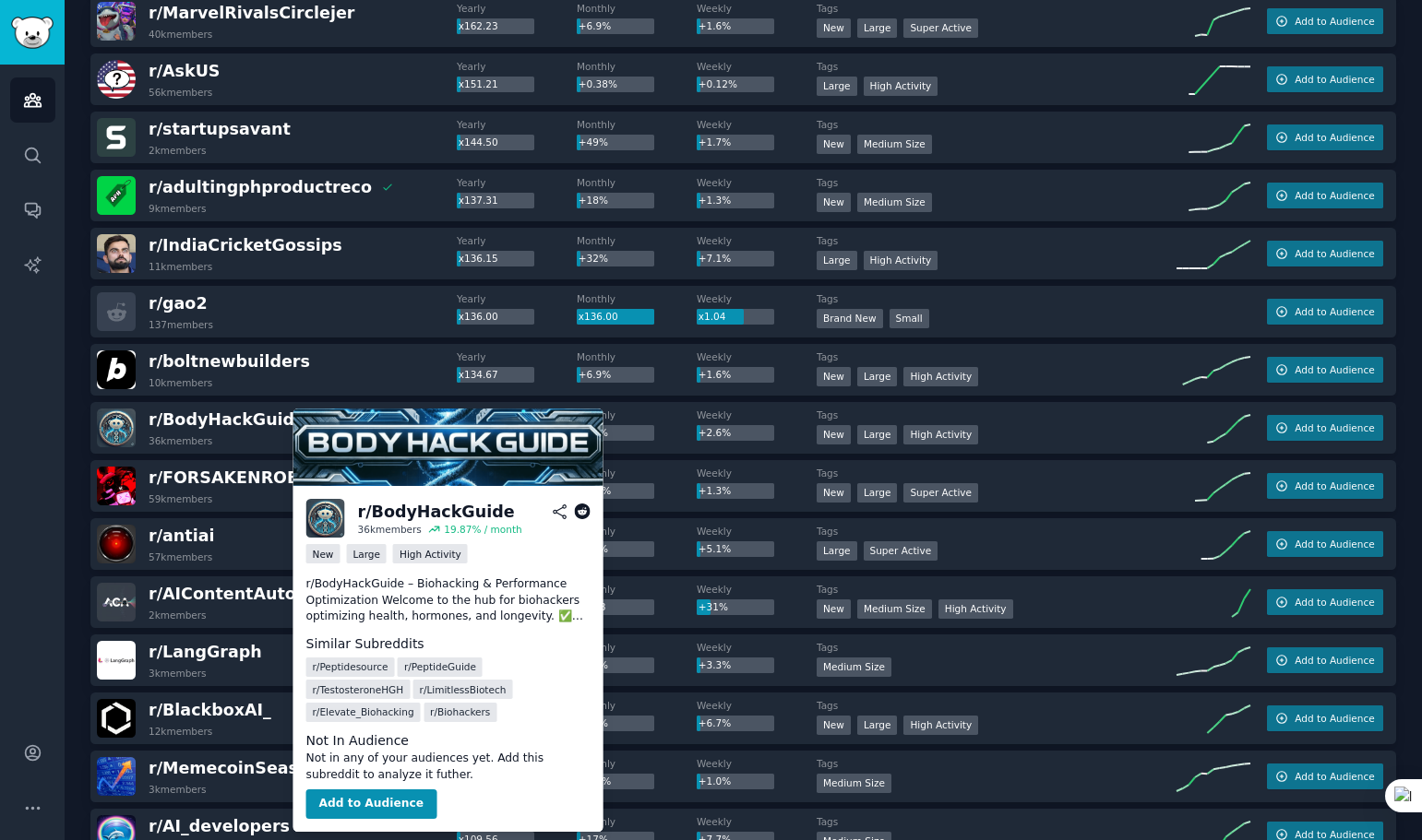
click at [581, 510] on icon at bounding box center [582, 512] width 17 height 17
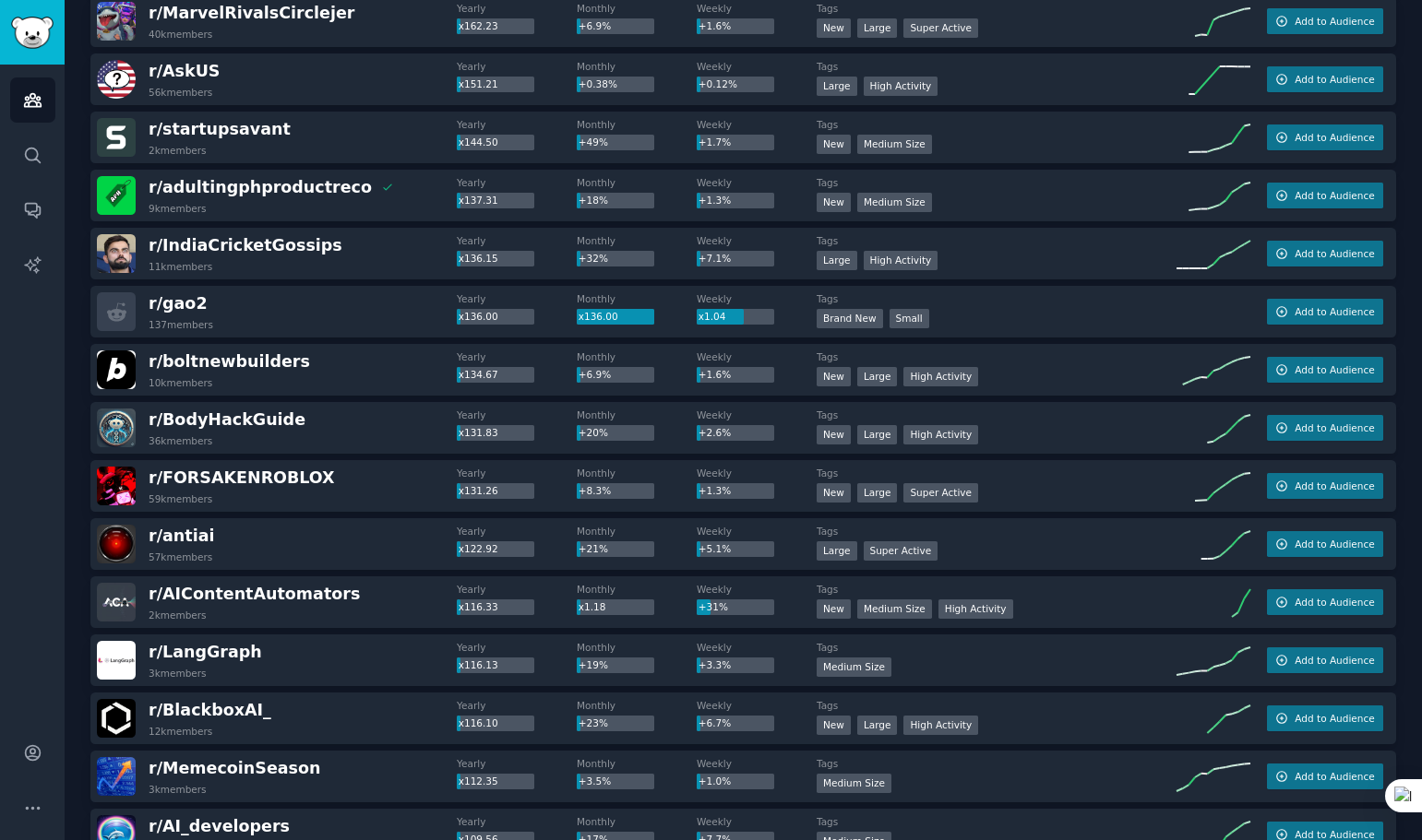
scroll to position [3342, 0]
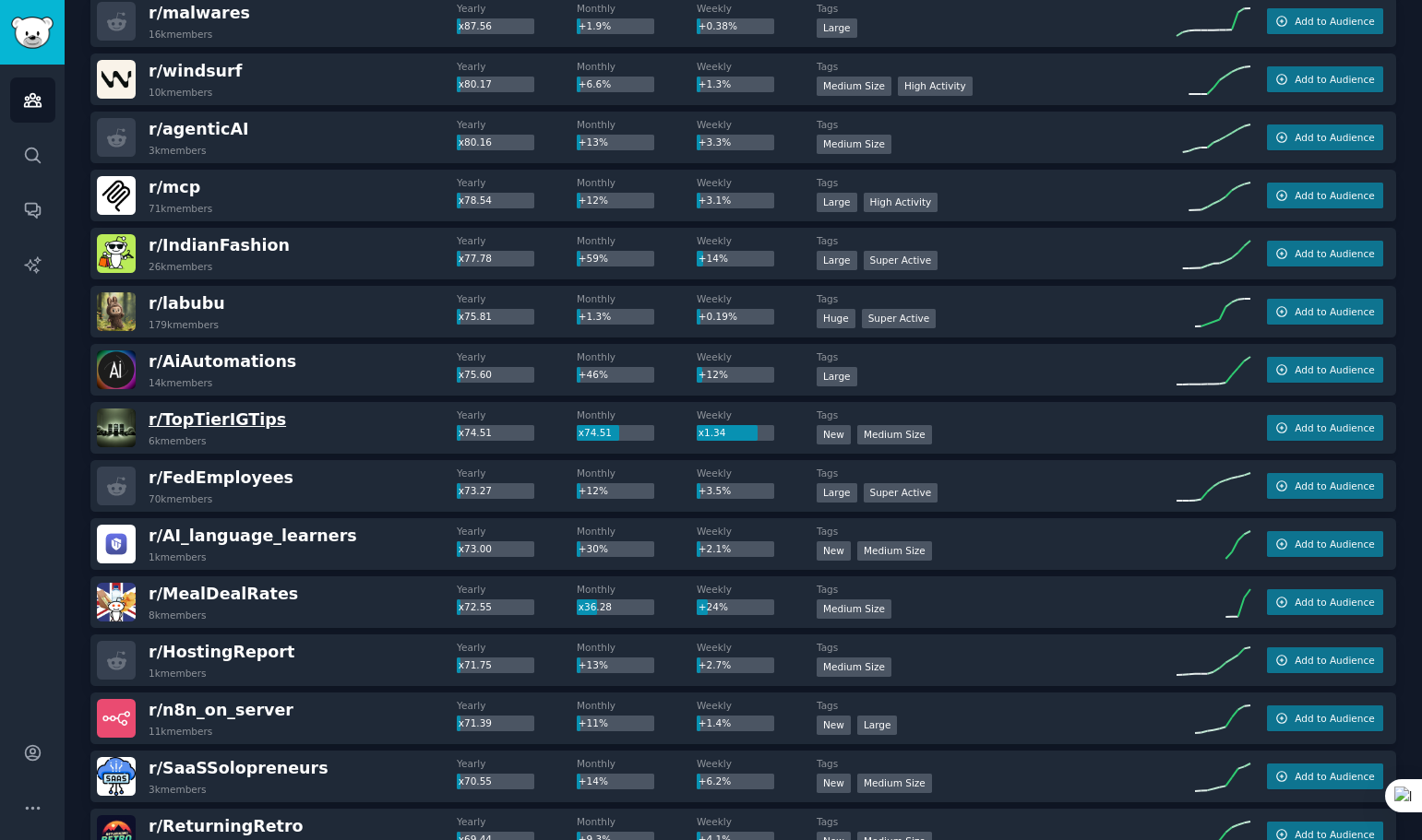
click at [244, 416] on span "r/ TopTierIGTips" at bounding box center [217, 420] width 138 height 19
click at [259, 422] on span "r/ TopTierIGTips" at bounding box center [217, 420] width 138 height 19
click at [158, 418] on span "r/ TopTierIGTips" at bounding box center [217, 420] width 138 height 19
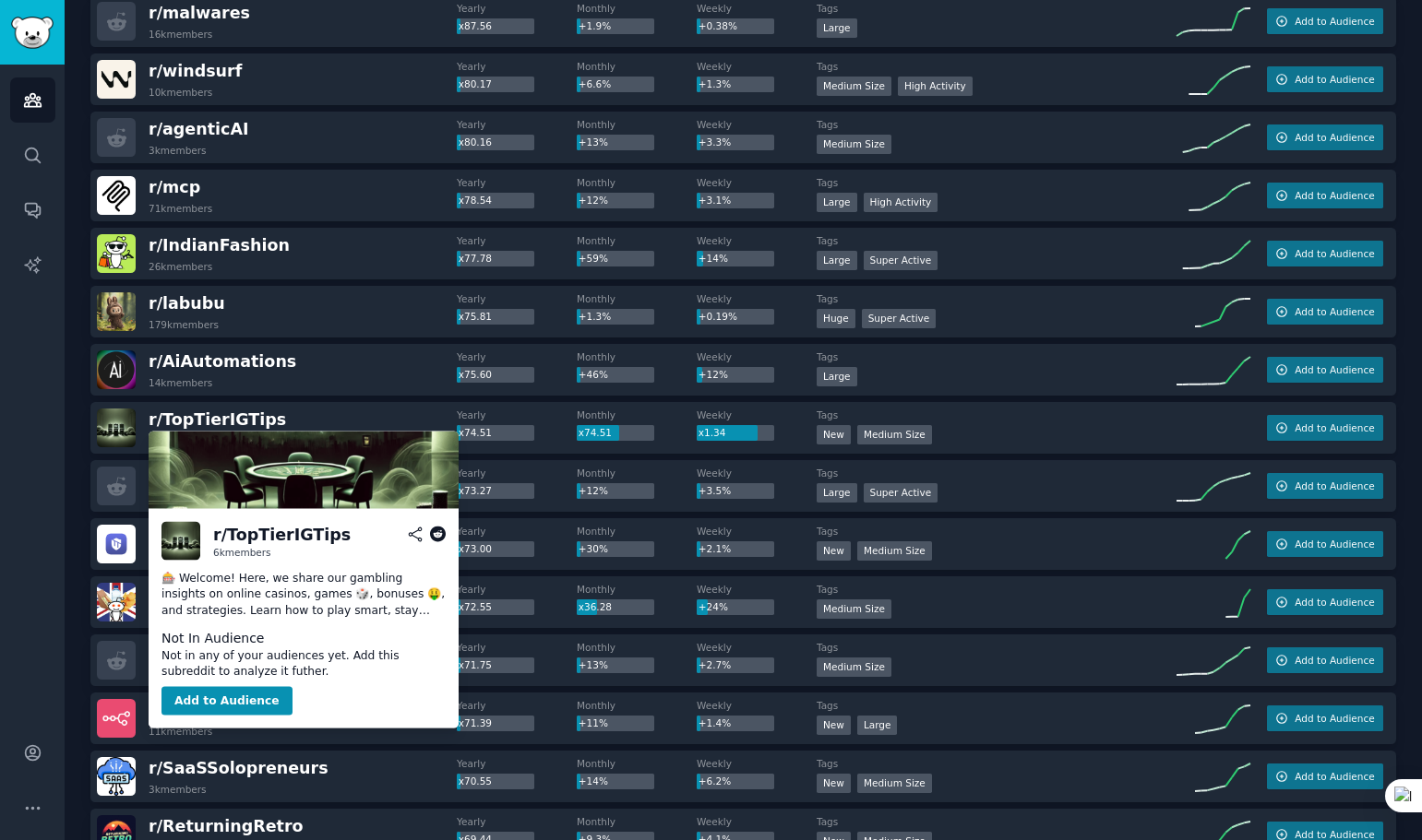
click at [431, 534] on icon at bounding box center [437, 534] width 17 height 17
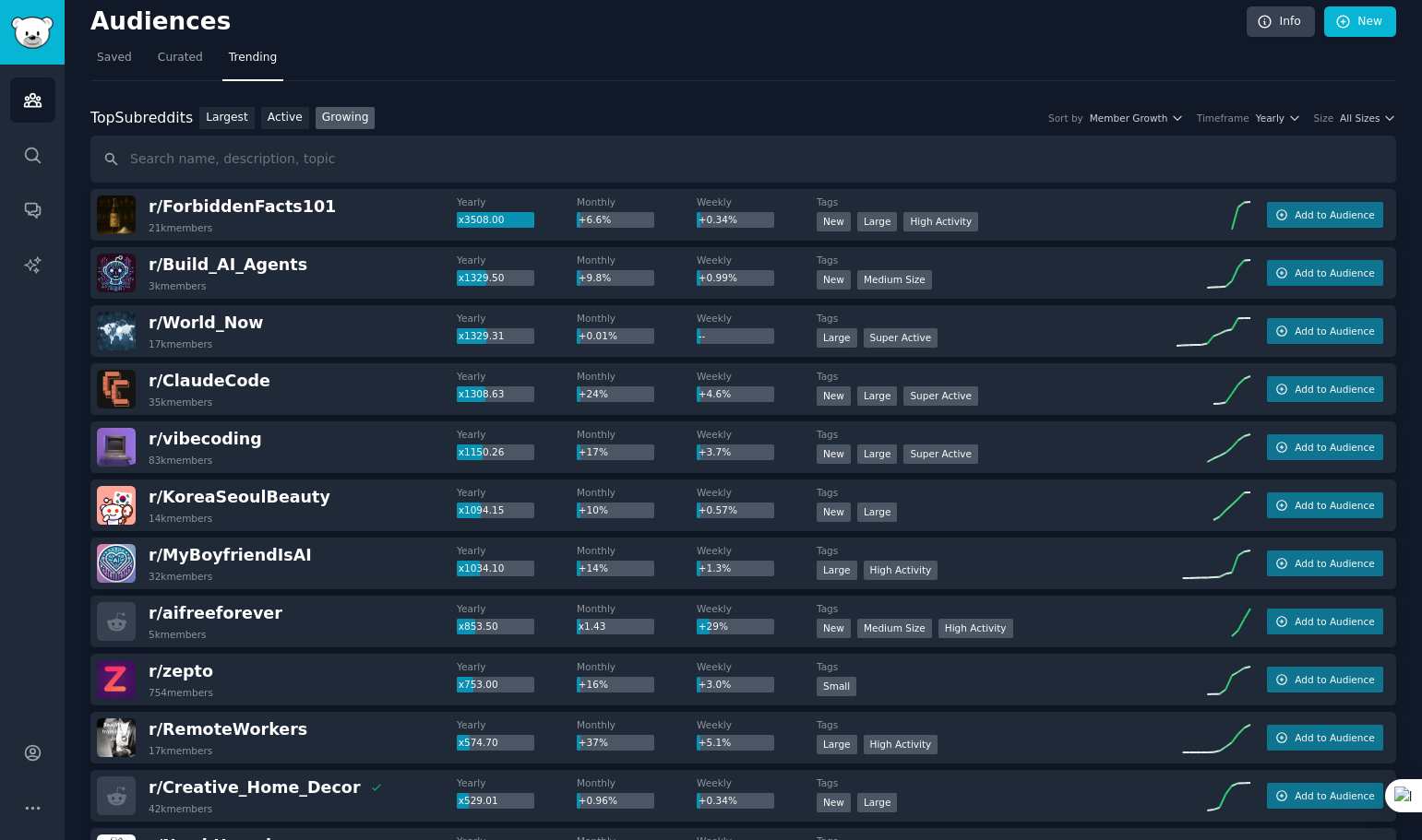
scroll to position [0, 0]
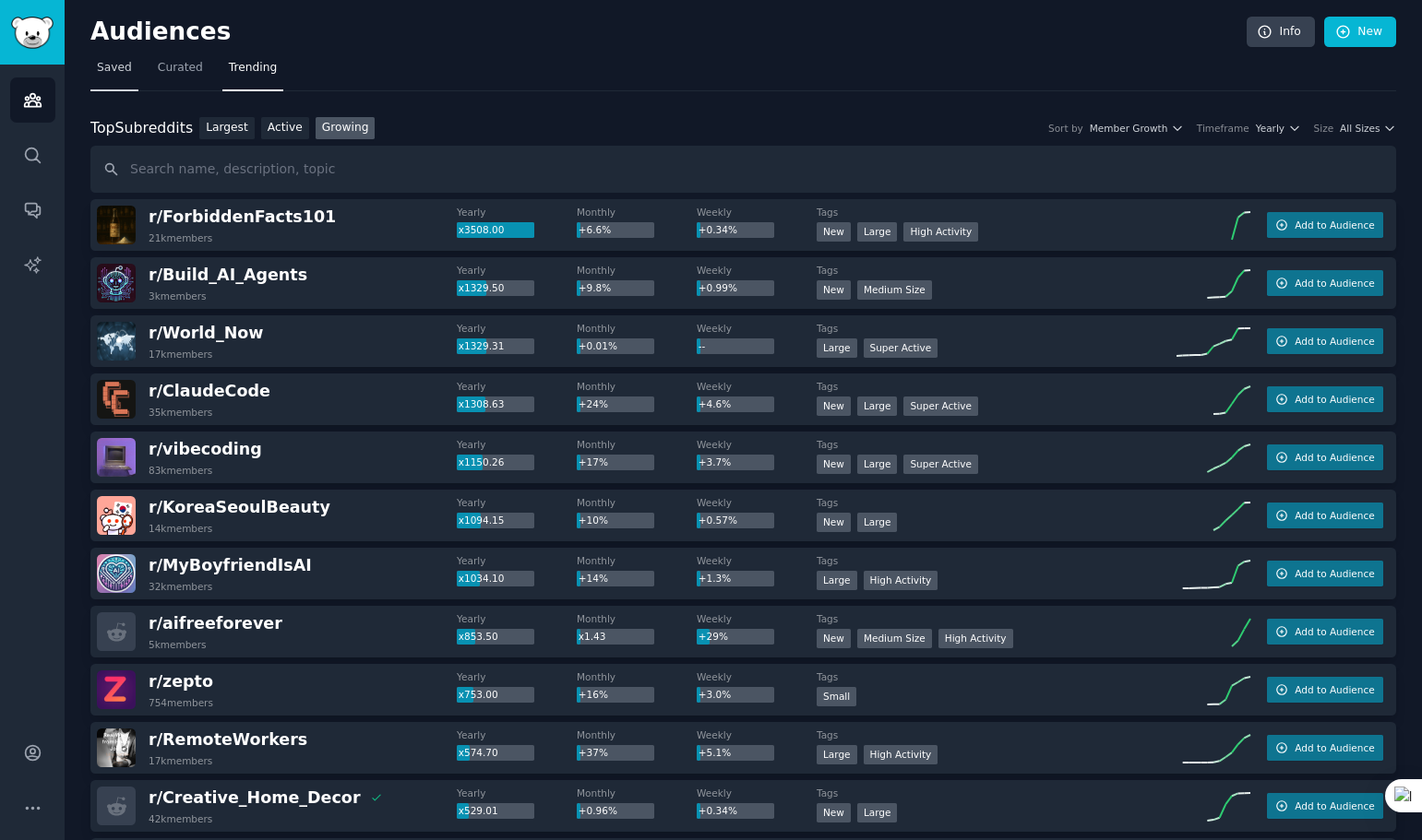
click at [103, 70] on span "Saved" at bounding box center [114, 68] width 35 height 17
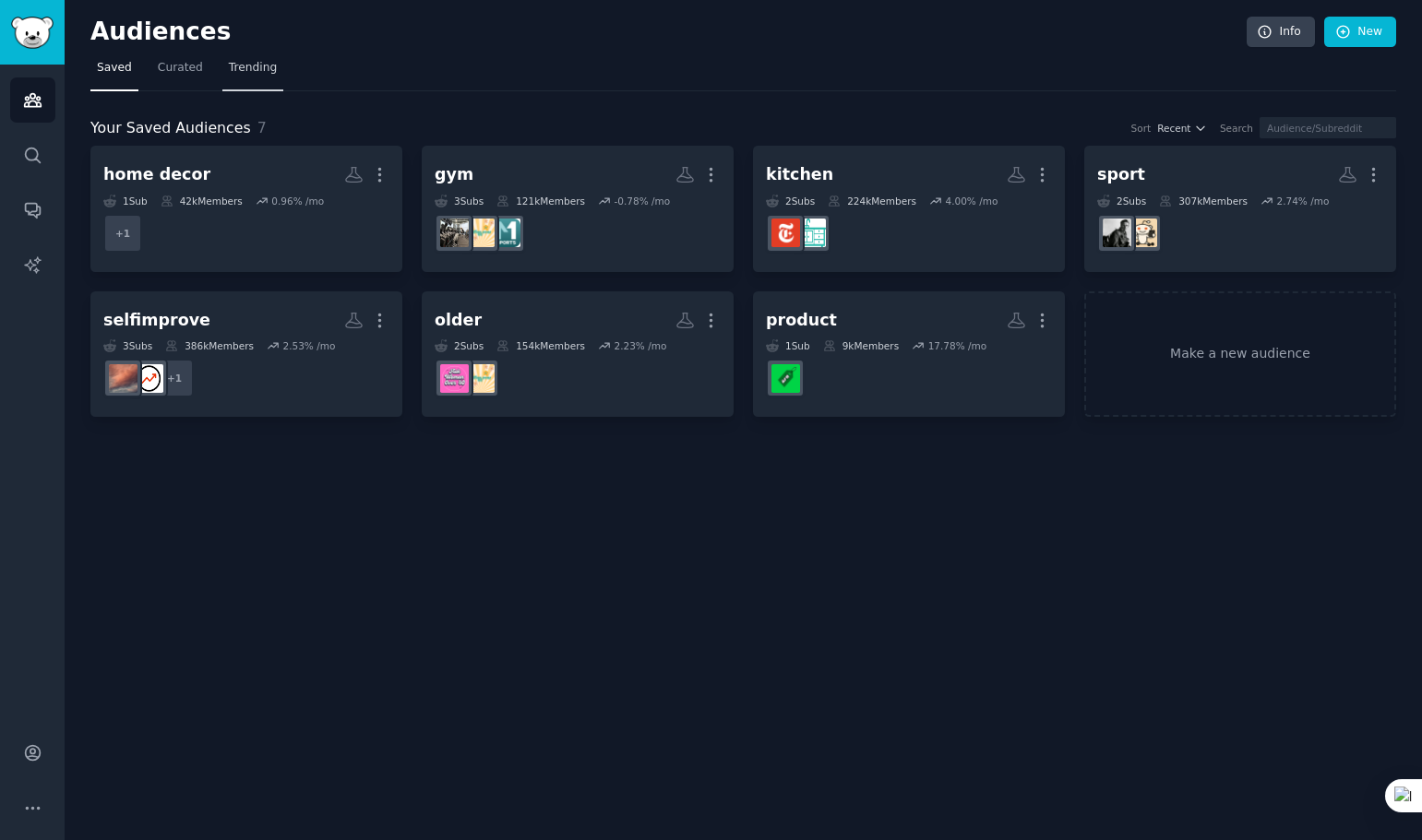
click at [254, 71] on span "Trending" at bounding box center [252, 68] width 47 height 17
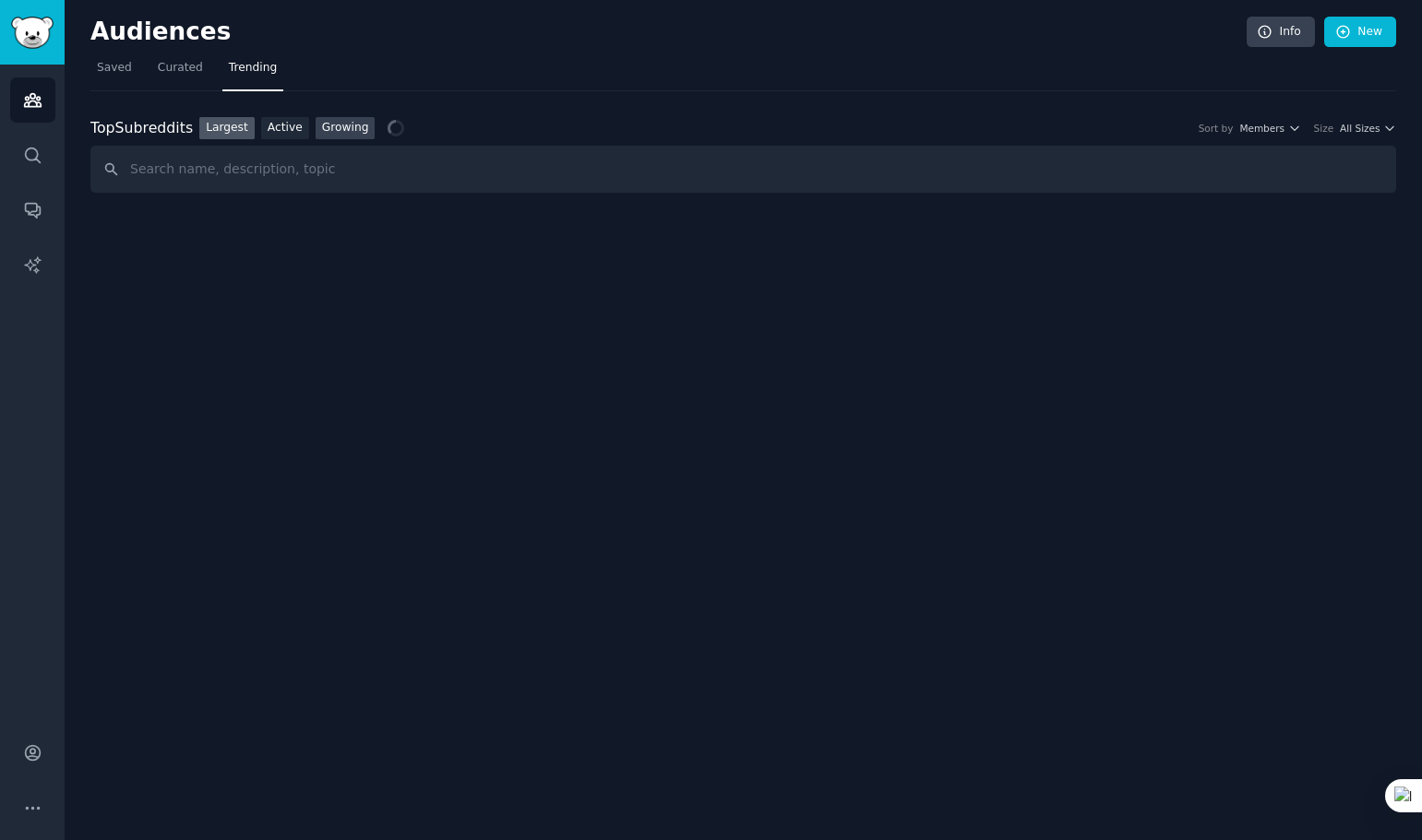
click at [342, 127] on link "Growing" at bounding box center [345, 128] width 60 height 23
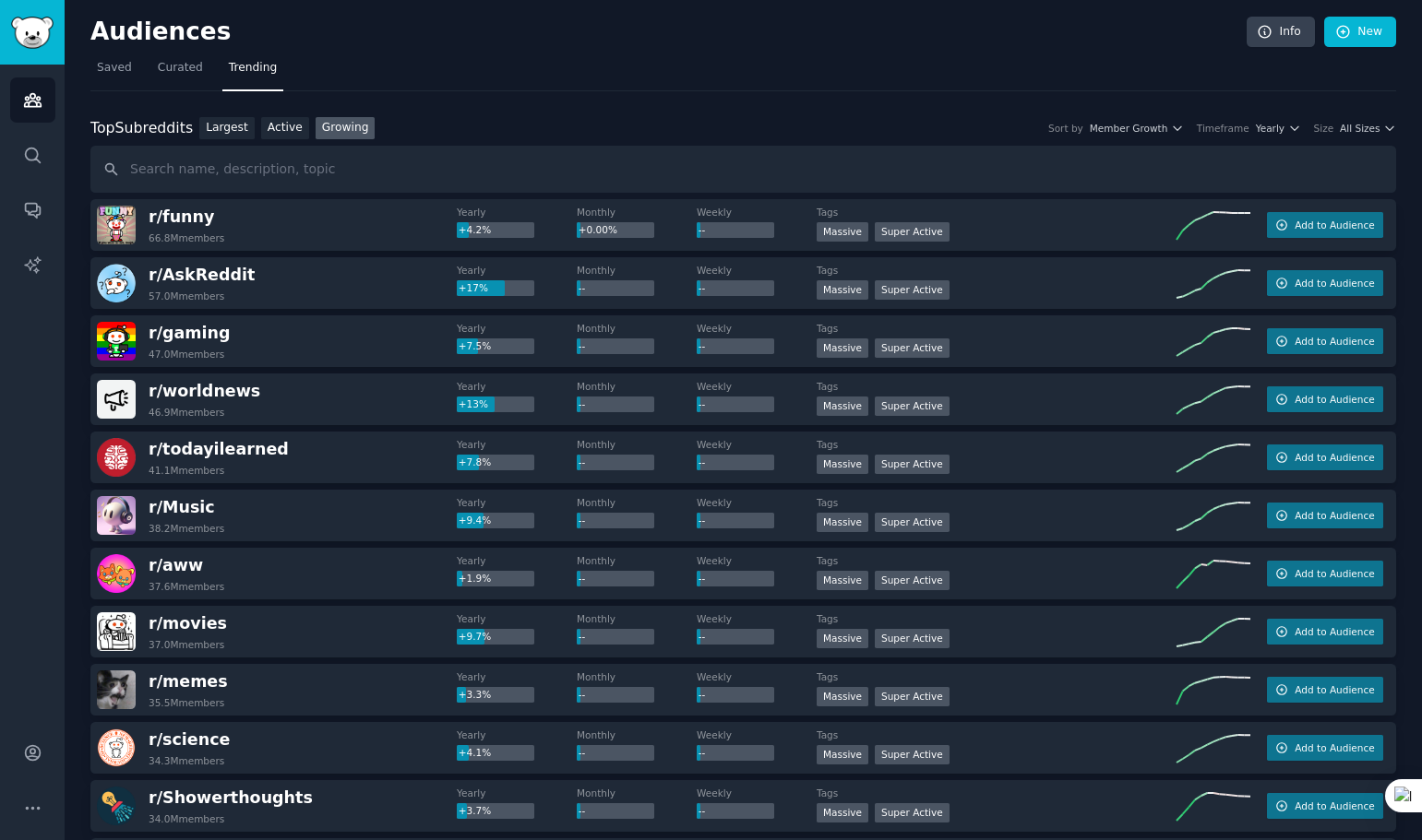
click at [343, 117] on link "Growing" at bounding box center [345, 128] width 60 height 23
click at [344, 125] on link "Growing" at bounding box center [345, 128] width 60 height 23
click at [346, 124] on link "Growing" at bounding box center [345, 128] width 60 height 23
click at [729, 71] on nav "Saved Curated Trending" at bounding box center [742, 72] width 1305 height 38
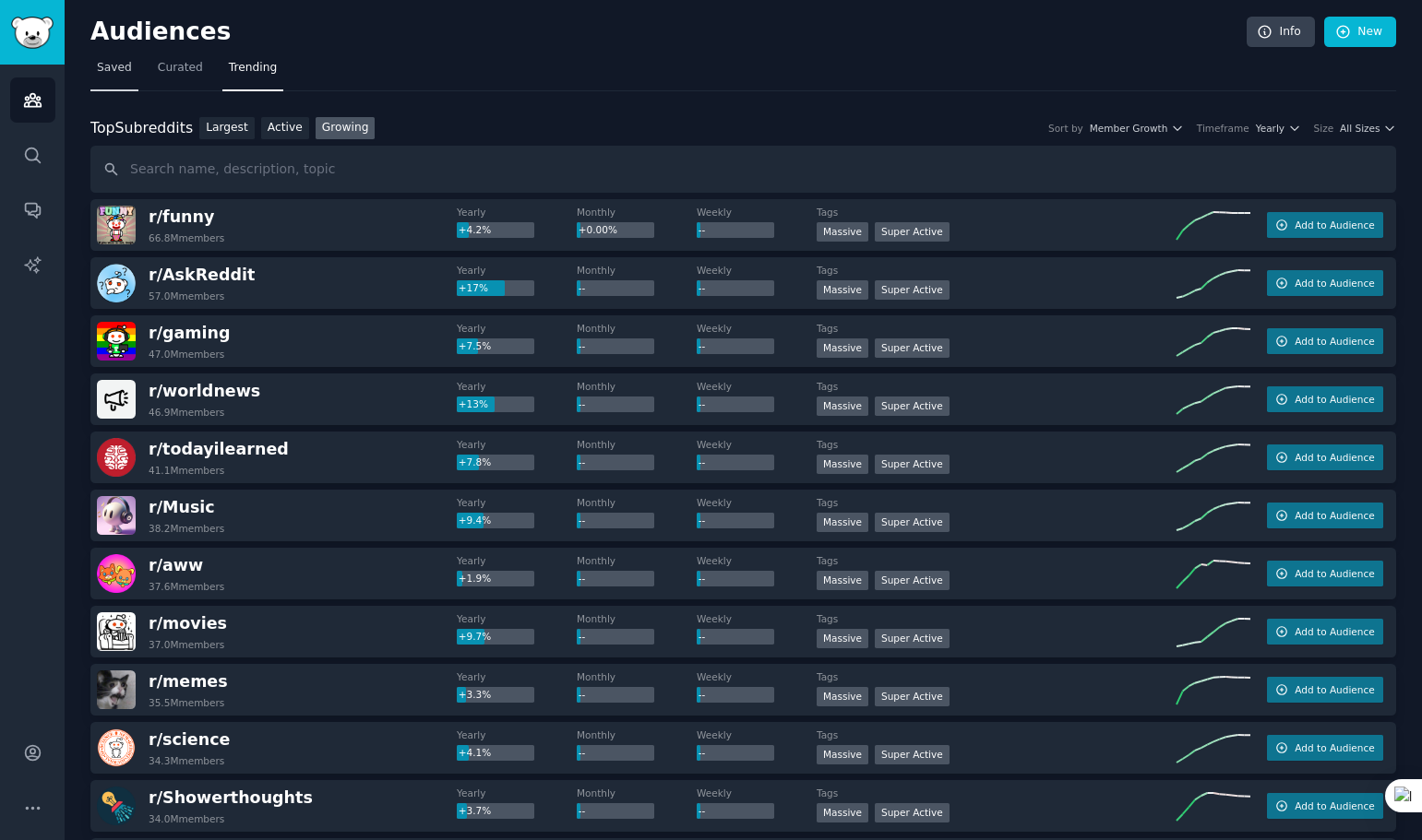
click at [113, 72] on span "Saved" at bounding box center [114, 68] width 35 height 17
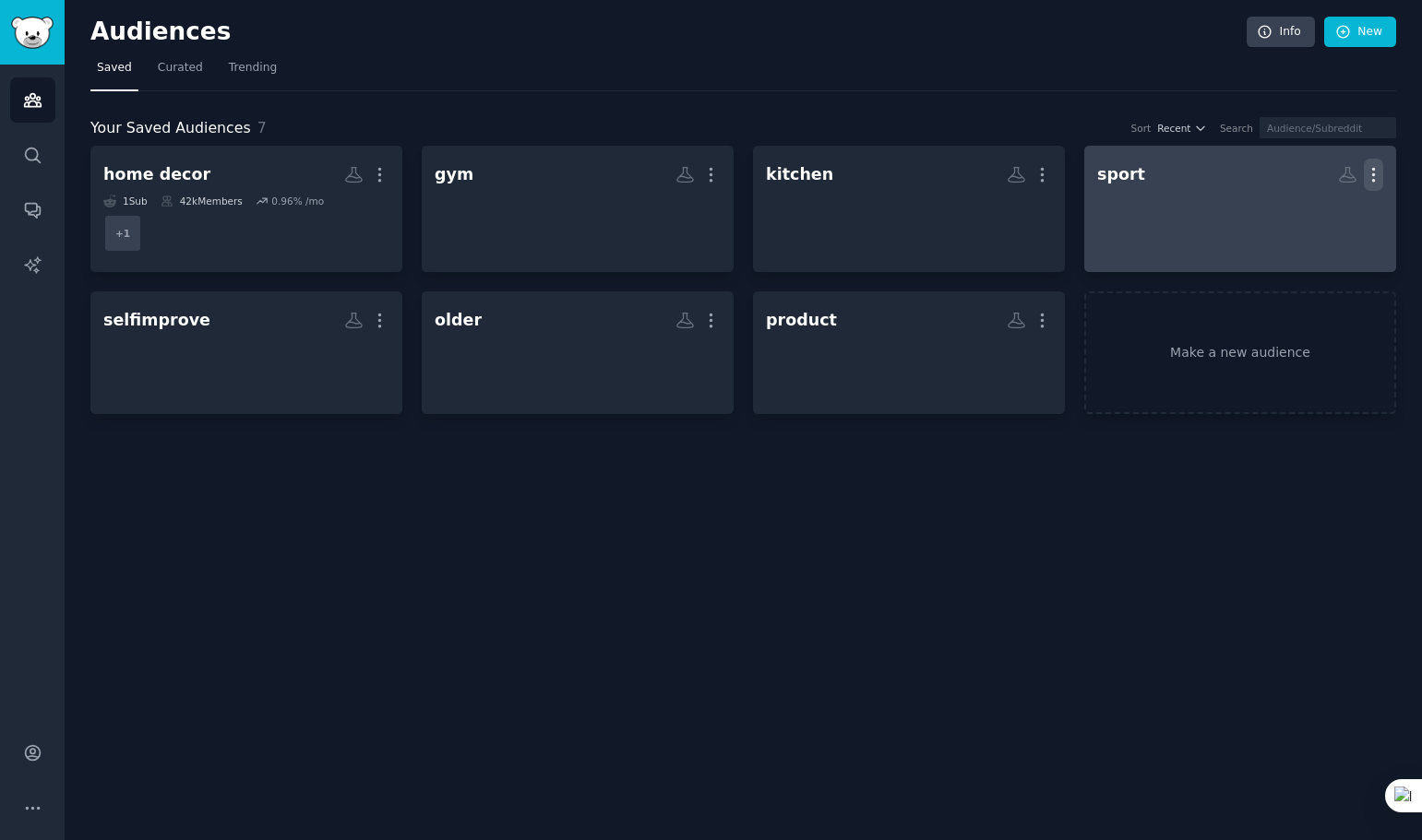
click at [1373, 178] on icon "button" at bounding box center [1374, 175] width 20 height 20
click at [1129, 176] on div "sport" at bounding box center [1121, 174] width 47 height 23
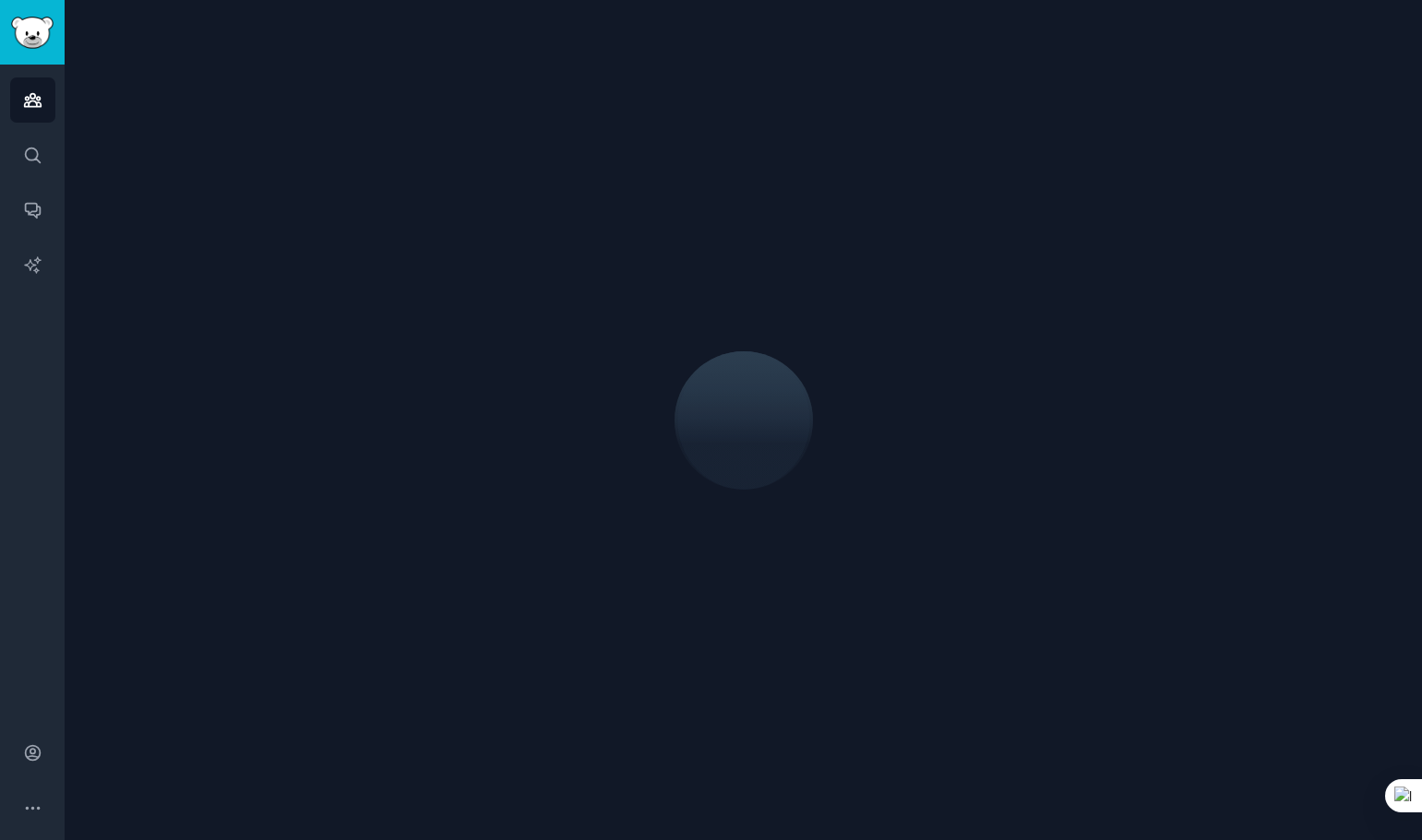
click at [961, 839] on div at bounding box center [742, 420] width 1357 height 840
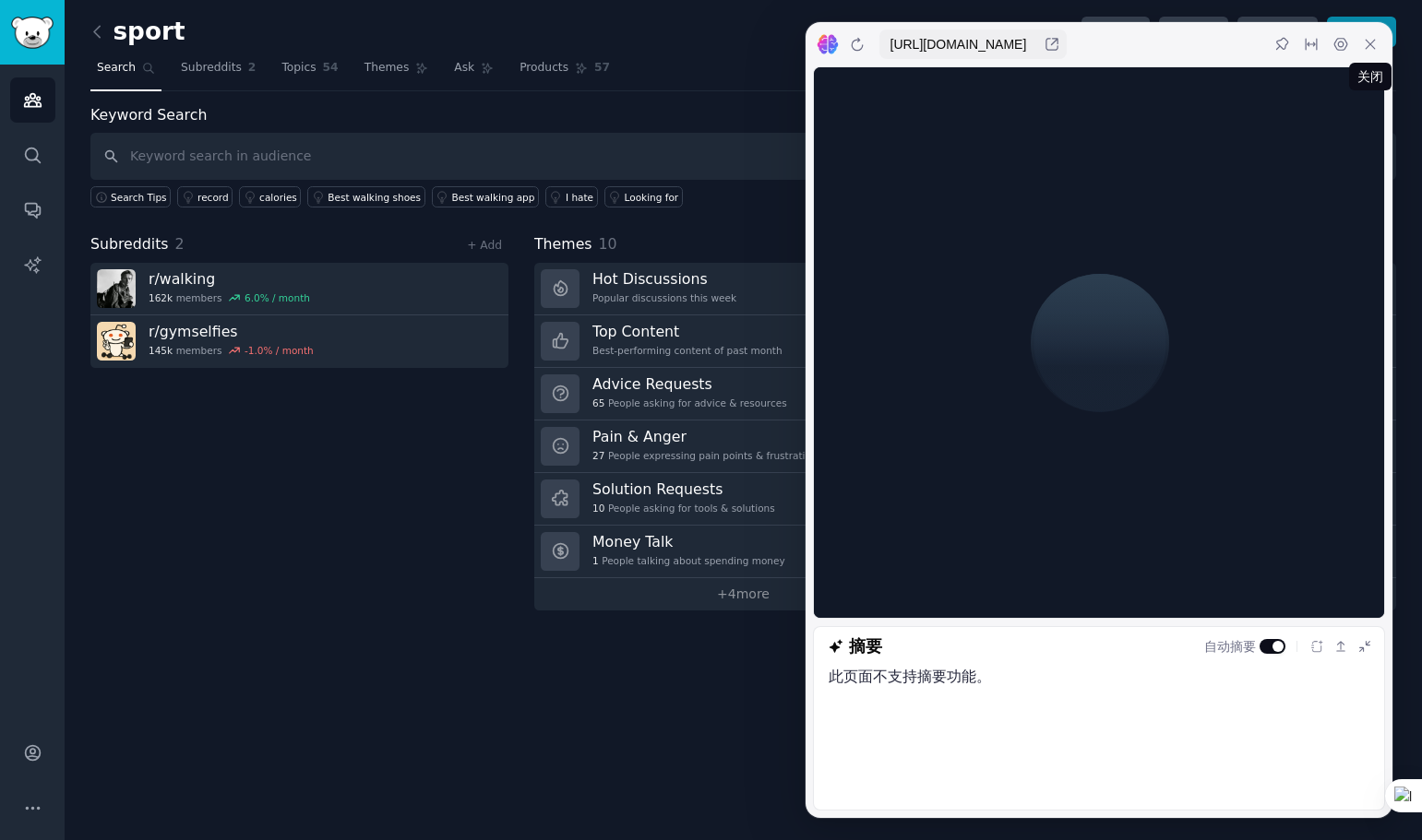
click at [1369, 45] on icon at bounding box center [1370, 44] width 15 height 15
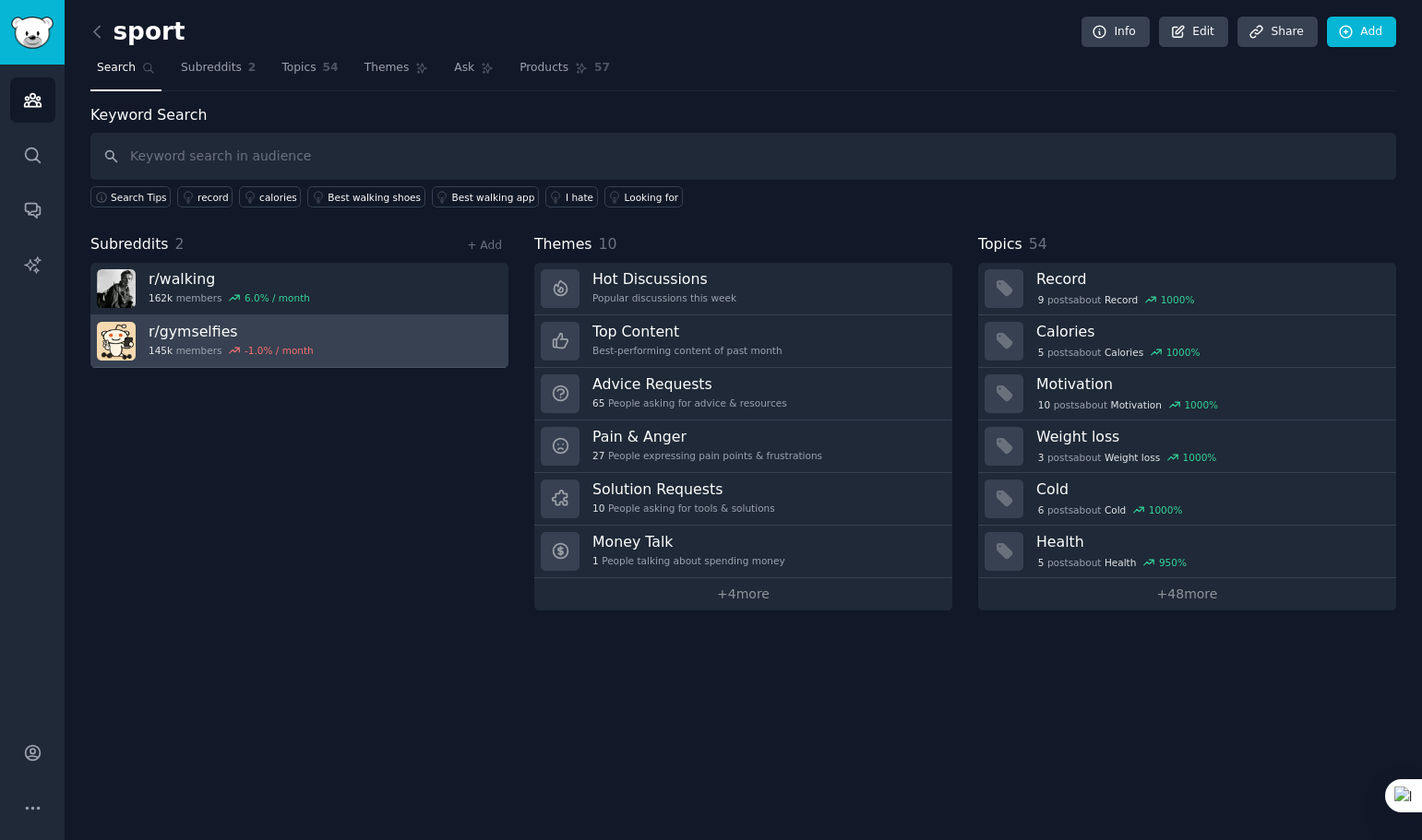
click at [212, 326] on h3 "r/ gymselfies" at bounding box center [231, 331] width 165 height 20
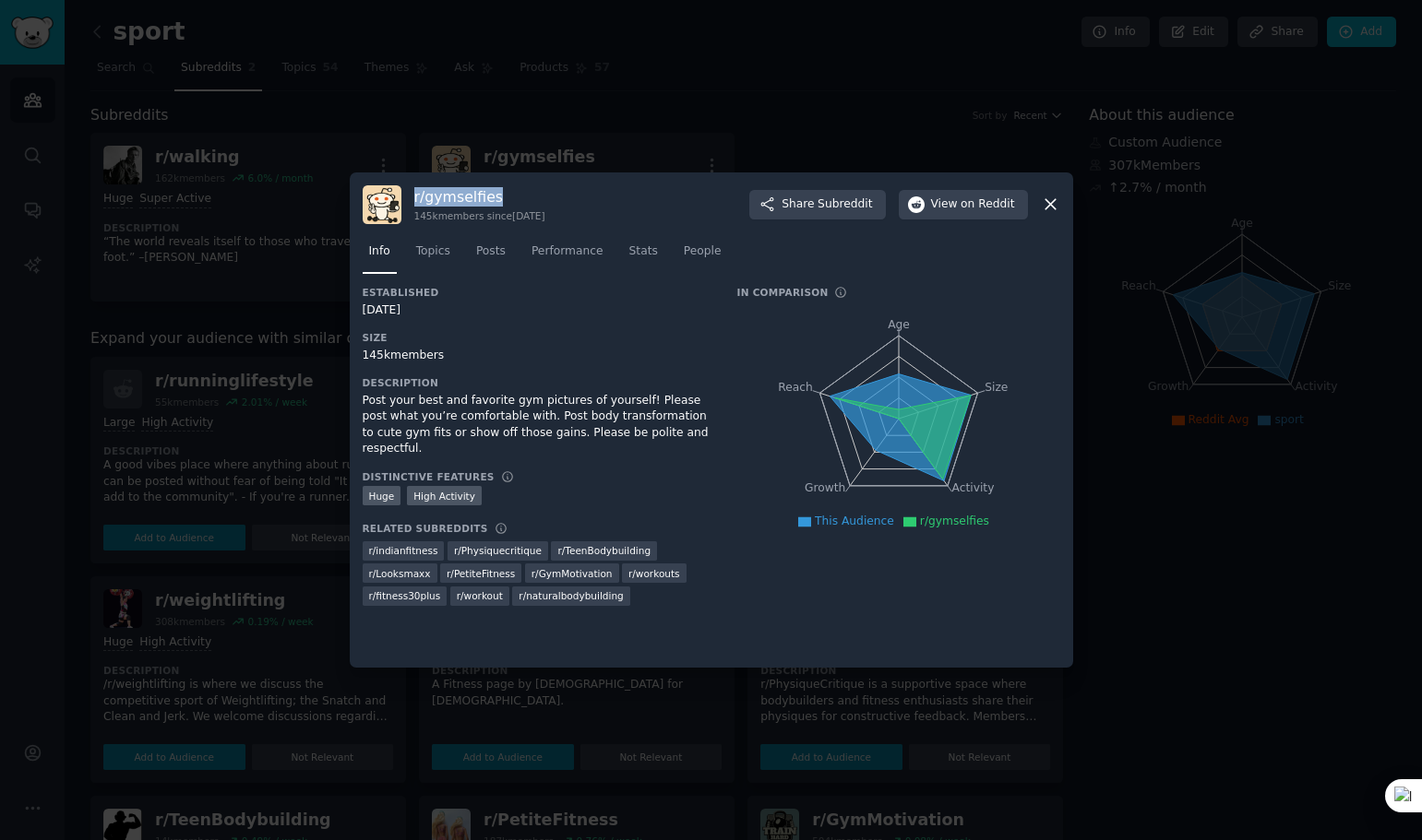
copy h3 "r/ gymselfies"
drag, startPoint x: 519, startPoint y: 192, endPoint x: 416, endPoint y: 199, distance: 103.2
click at [416, 199] on h3 "r/ gymselfies" at bounding box center [480, 197] width 131 height 20
click at [340, 68] on div at bounding box center [711, 420] width 1422 height 840
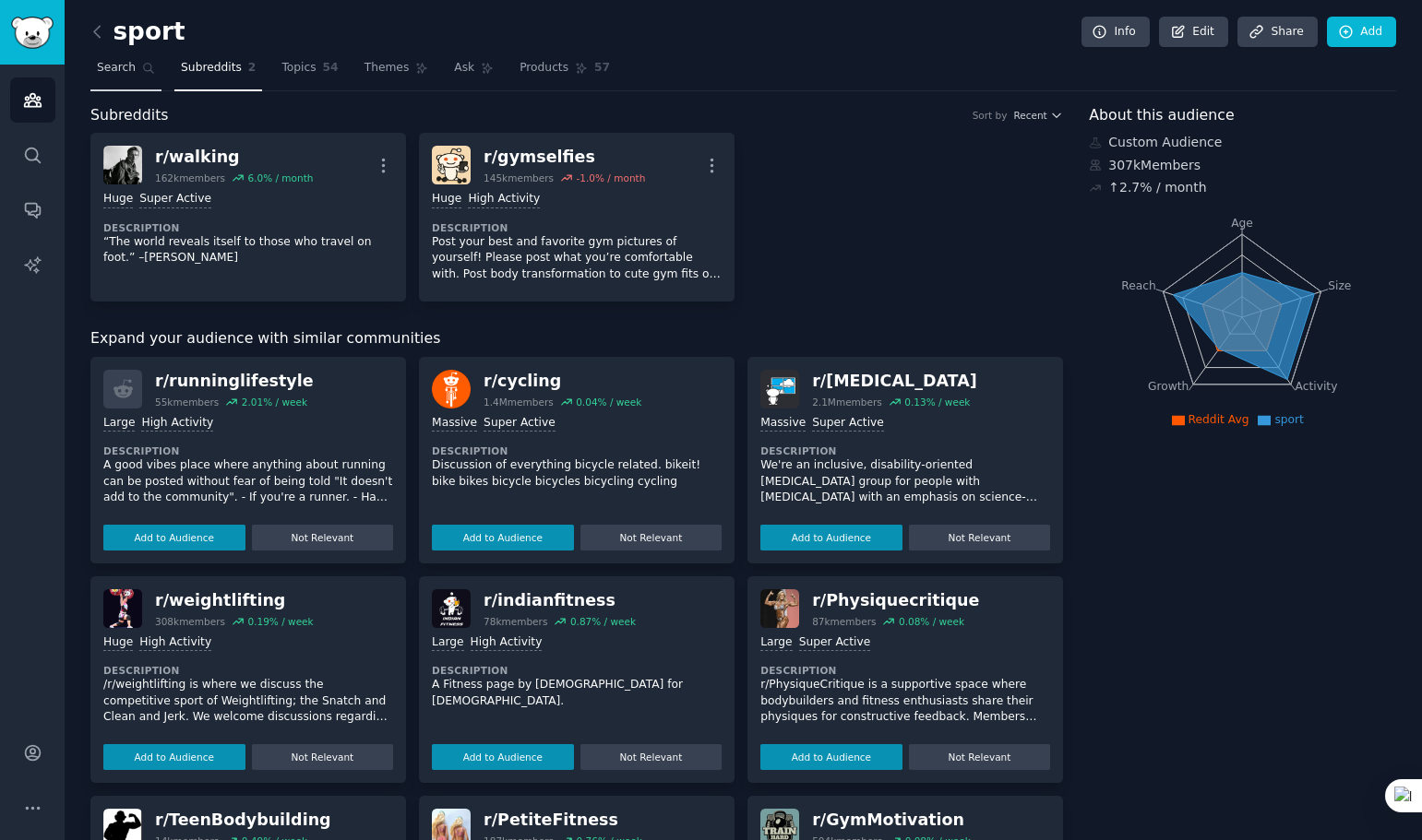
click at [124, 73] on span "Search" at bounding box center [116, 68] width 39 height 17
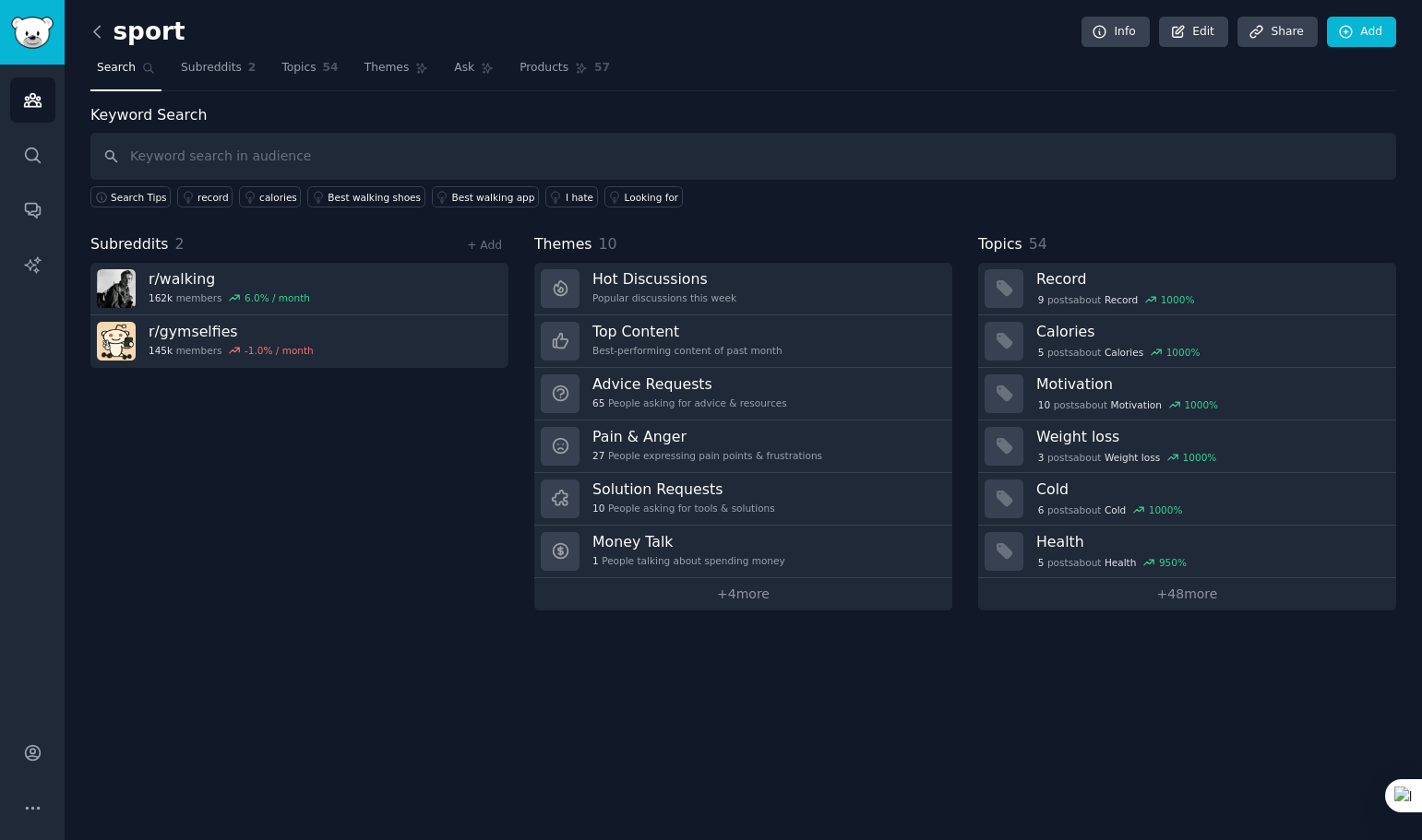
click at [99, 39] on icon at bounding box center [98, 32] width 20 height 20
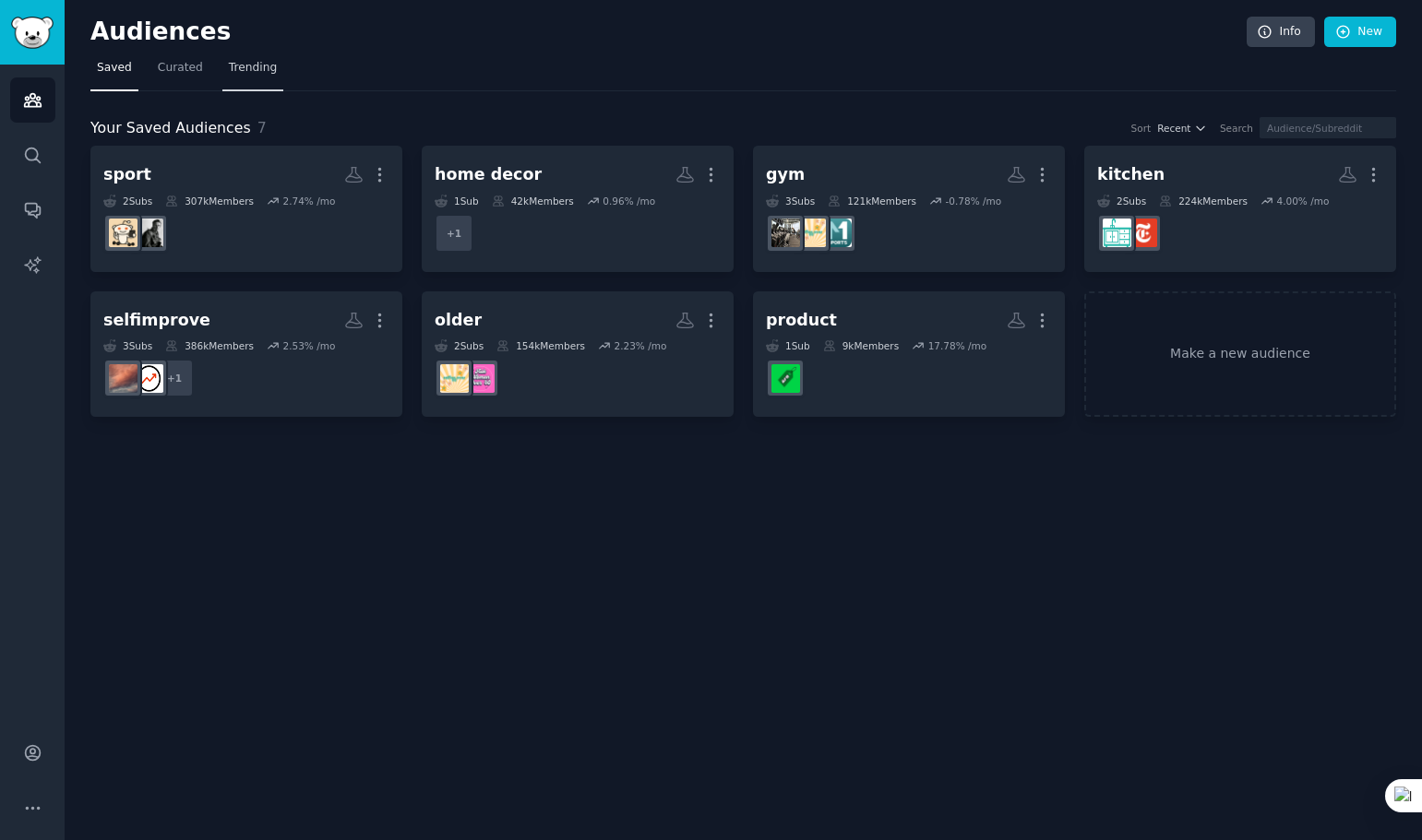
click at [245, 68] on span "Trending" at bounding box center [252, 68] width 47 height 17
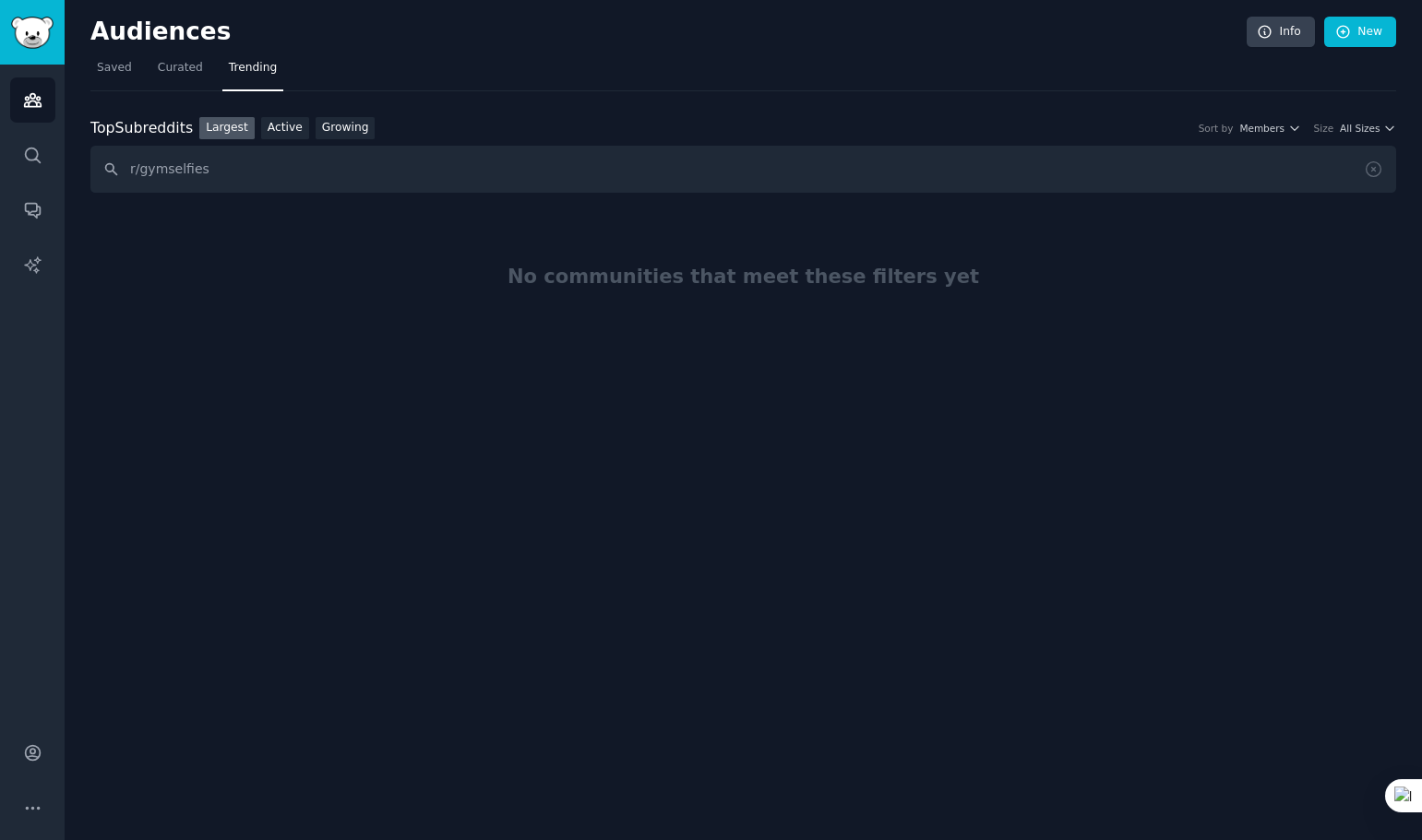
click at [224, 130] on link "Largest" at bounding box center [227, 128] width 55 height 23
click at [231, 173] on input "r/gymselfies" at bounding box center [742, 169] width 1305 height 47
click at [344, 132] on link "Growing" at bounding box center [345, 128] width 60 height 23
click at [263, 182] on input "r/gymselfies" at bounding box center [742, 169] width 1305 height 47
drag, startPoint x: 141, startPoint y: 164, endPoint x: 94, endPoint y: 175, distance: 48.3
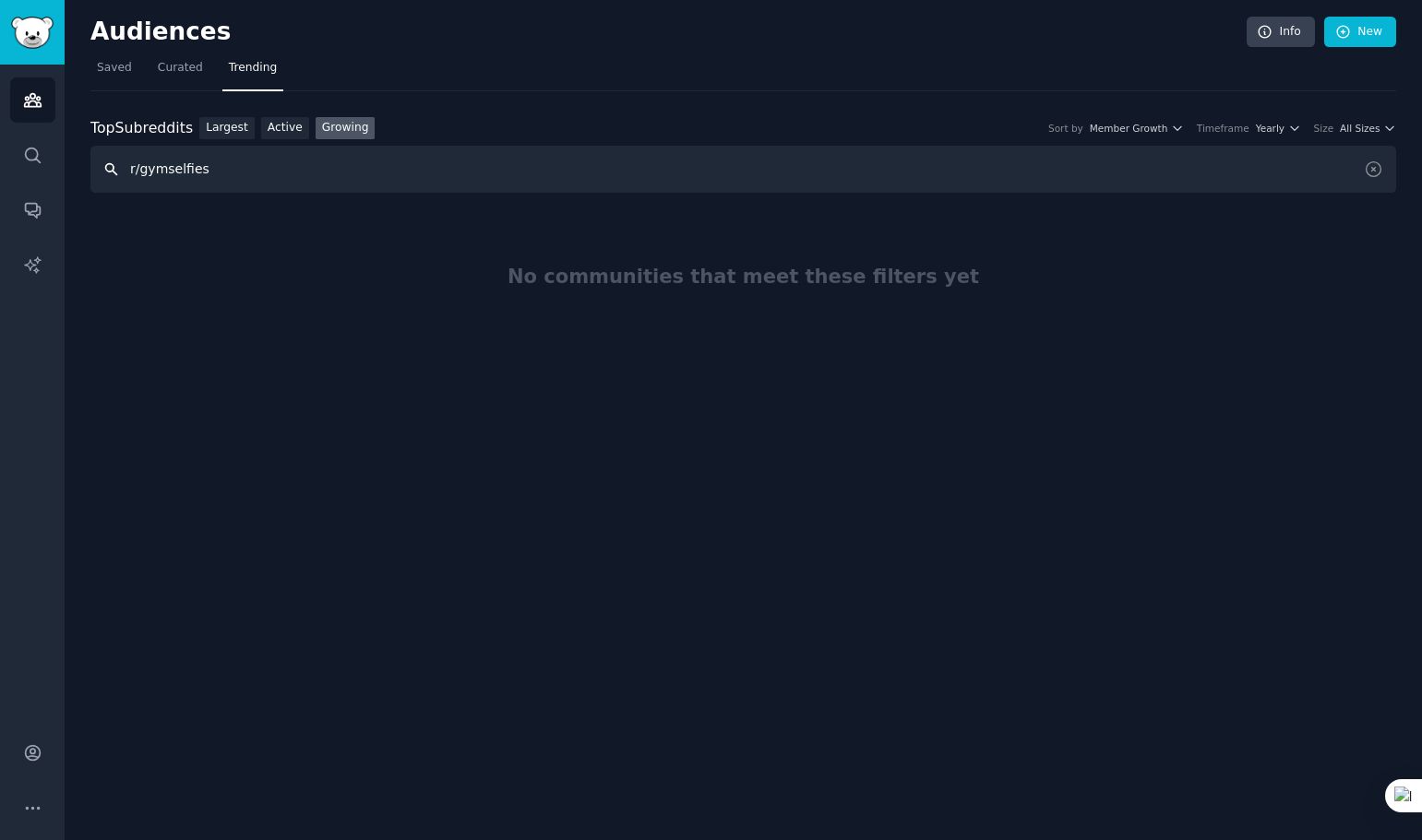
click at [94, 175] on input "r/gymselfies" at bounding box center [742, 169] width 1305 height 47
type input "gymselfies"
click at [166, 65] on span "Curated" at bounding box center [180, 68] width 46 height 17
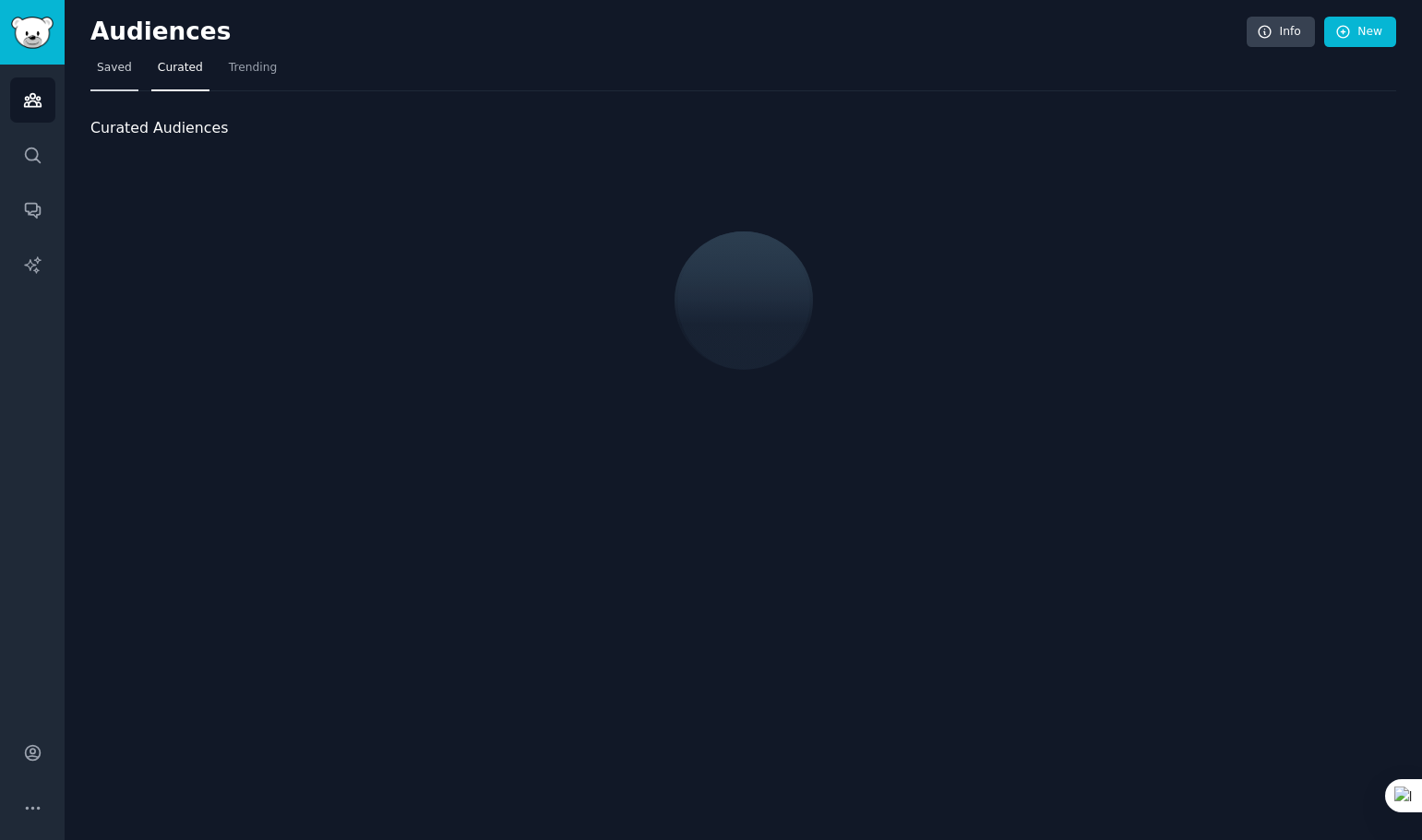
click at [130, 63] on link "Saved" at bounding box center [114, 72] width 47 height 38
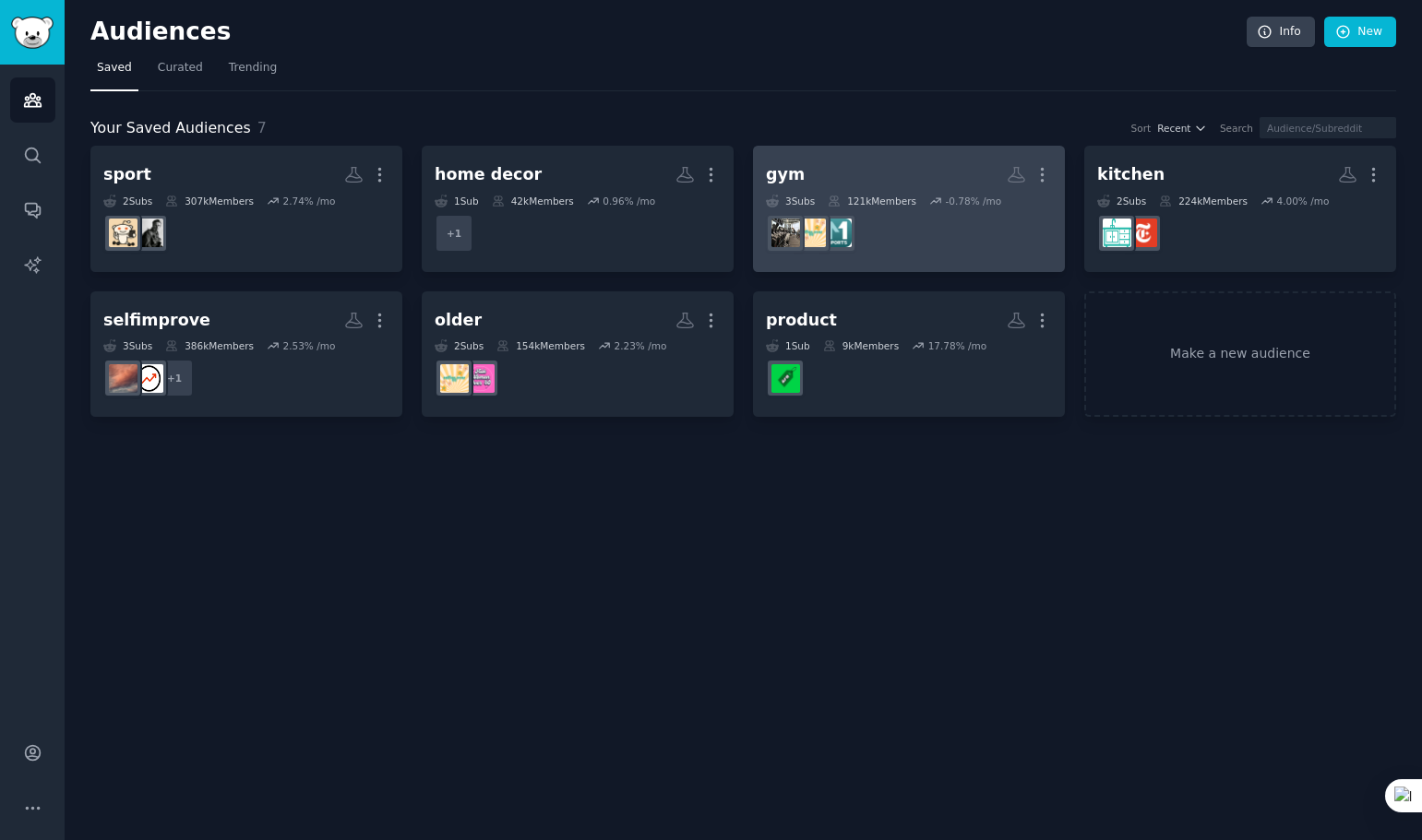
click at [813, 170] on h2 "gym More" at bounding box center [908, 174] width 286 height 33
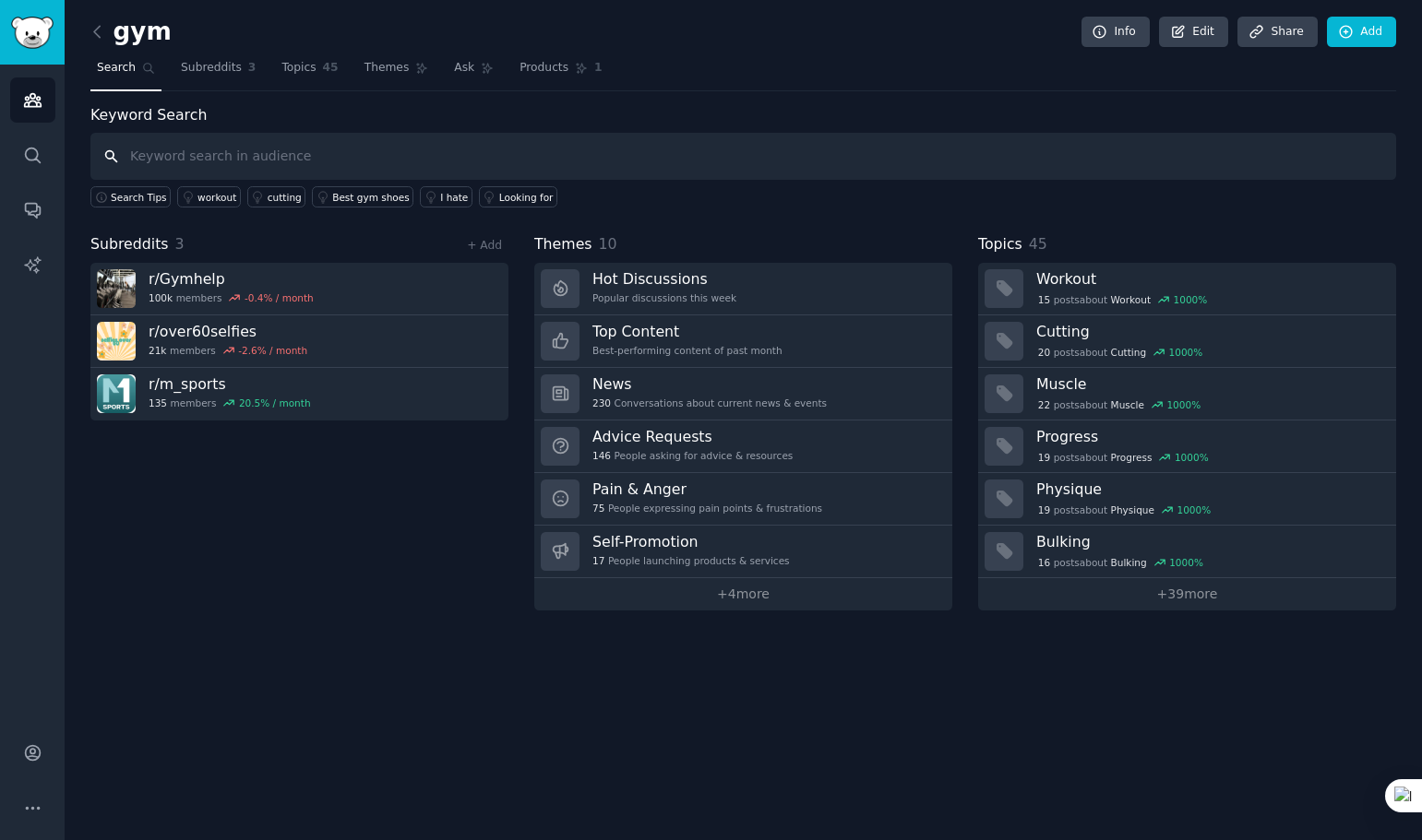
paste input "gymselfies"
type input "gymselfies"
click at [1348, 25] on icon at bounding box center [1346, 32] width 17 height 17
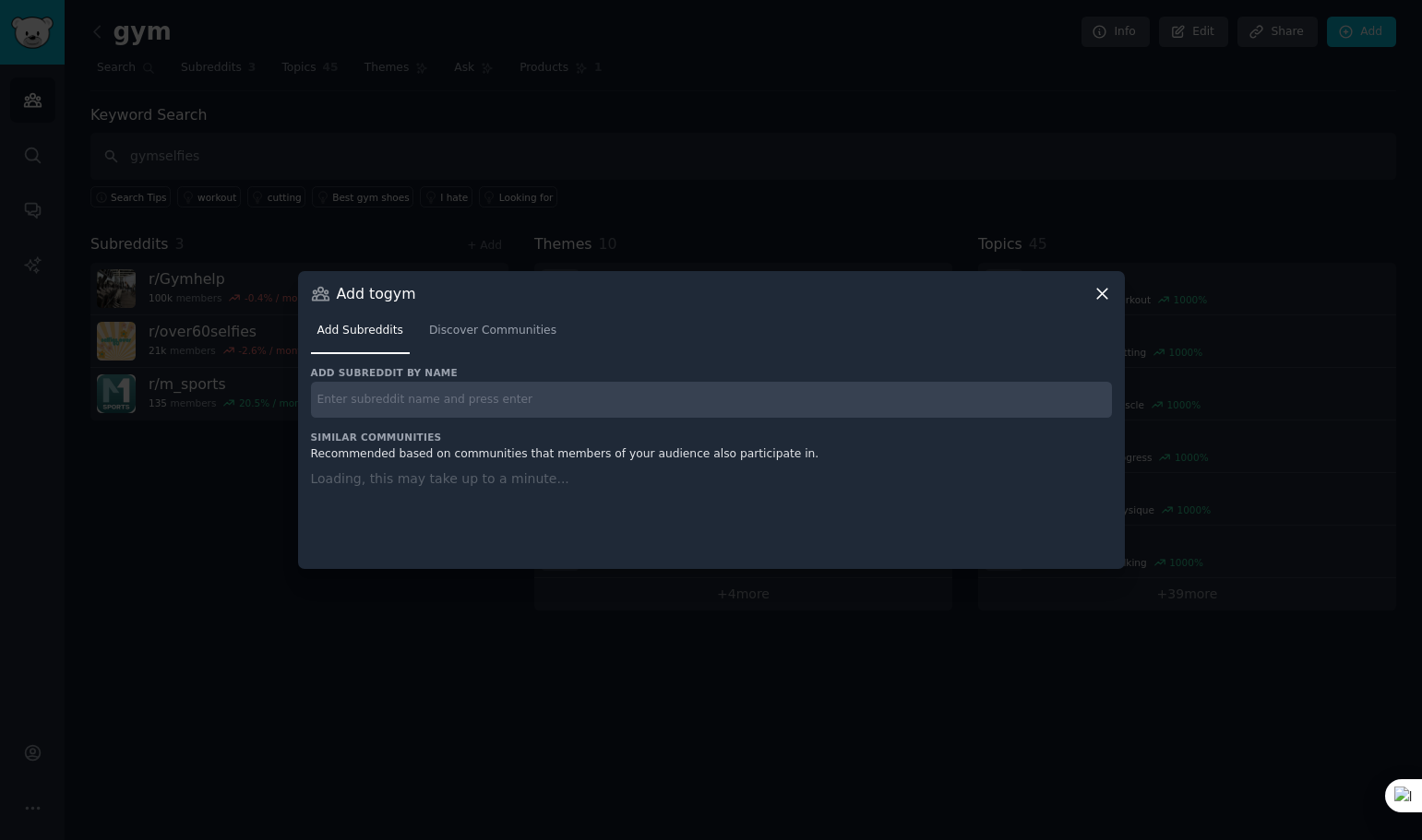
click at [406, 399] on input "text" at bounding box center [711, 400] width 801 height 36
paste input "gymselfies"
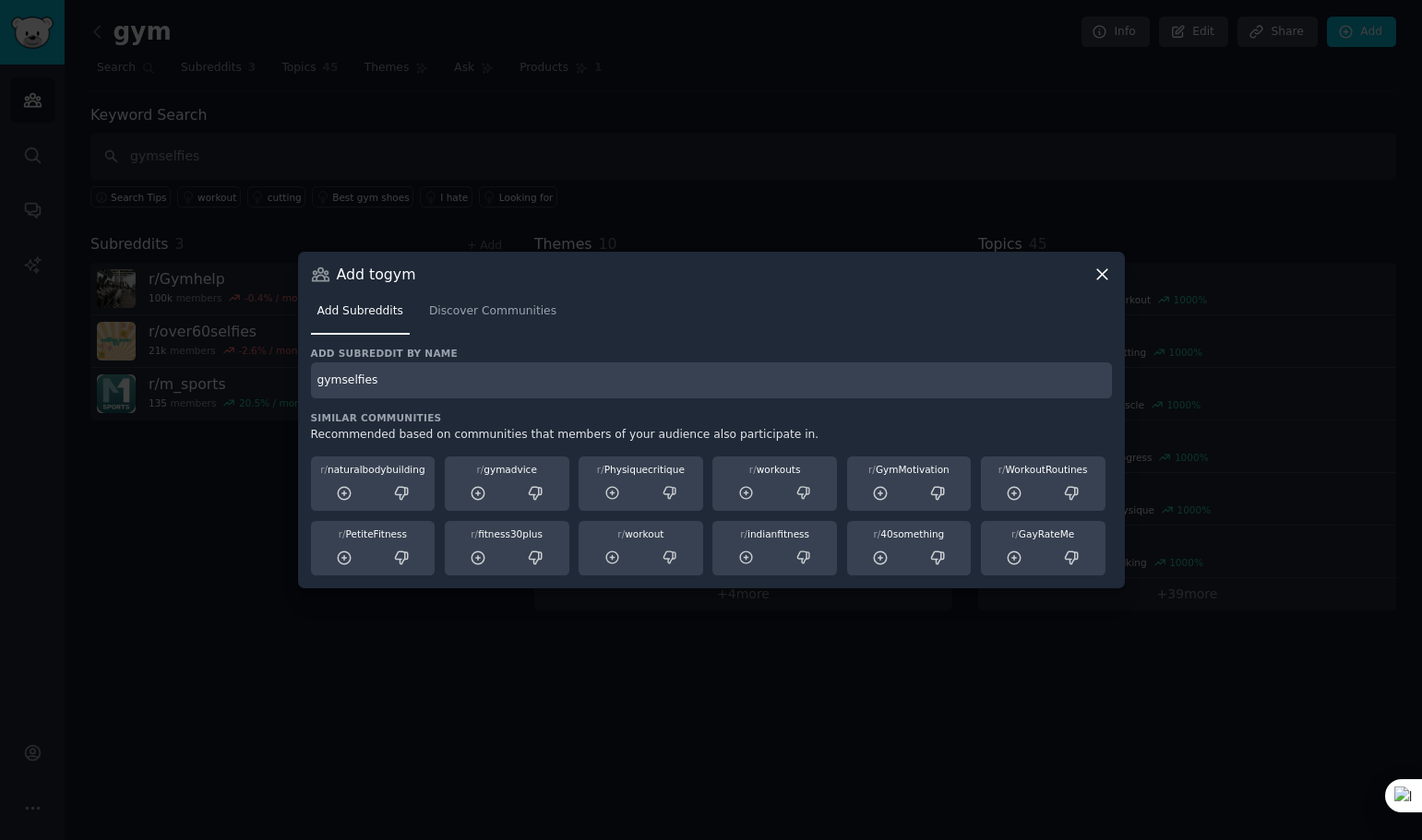
click at [407, 383] on input "gymselfies" at bounding box center [711, 380] width 801 height 36
type input "gymselfies"
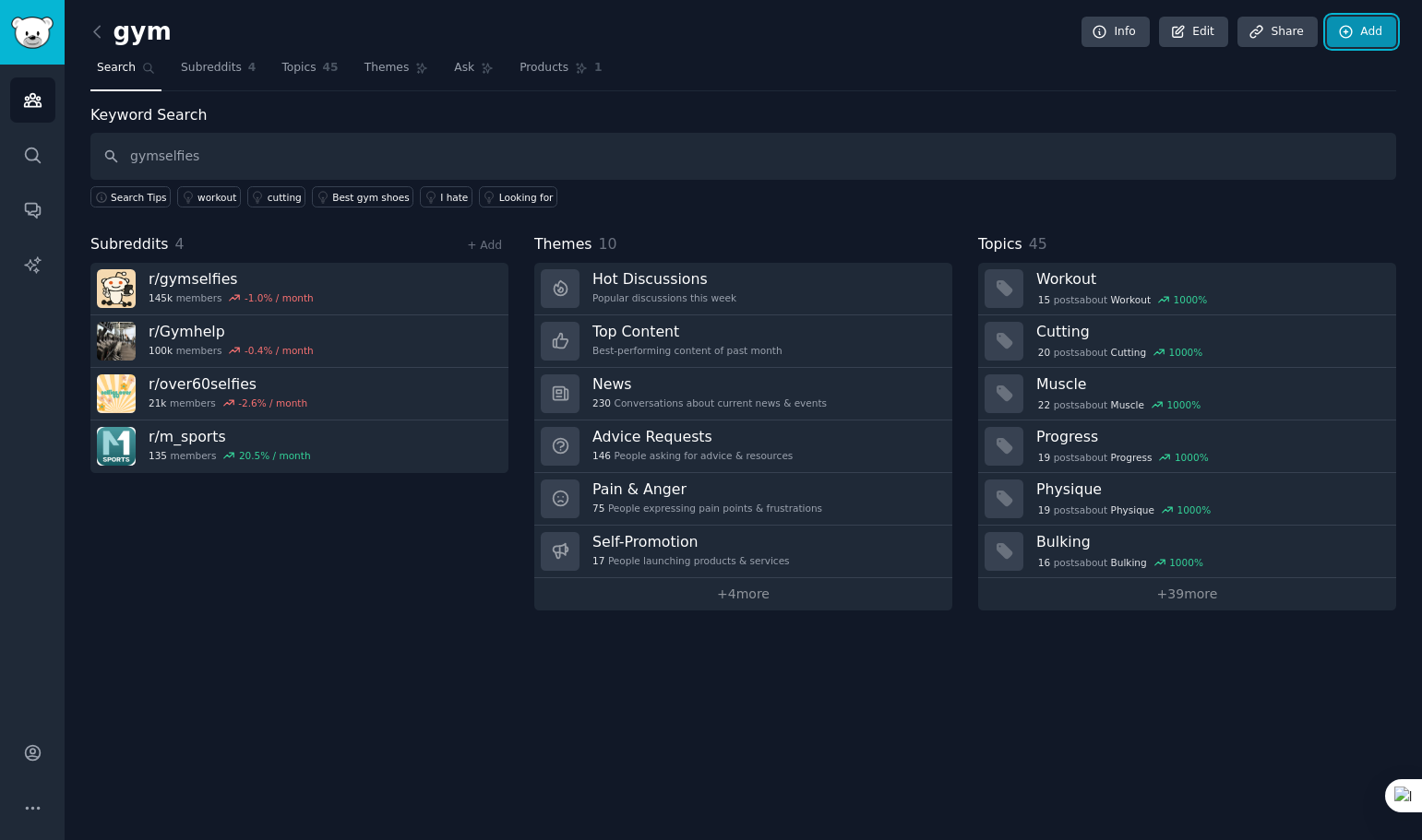
click at [1370, 36] on link "Add" at bounding box center [1362, 33] width 69 height 32
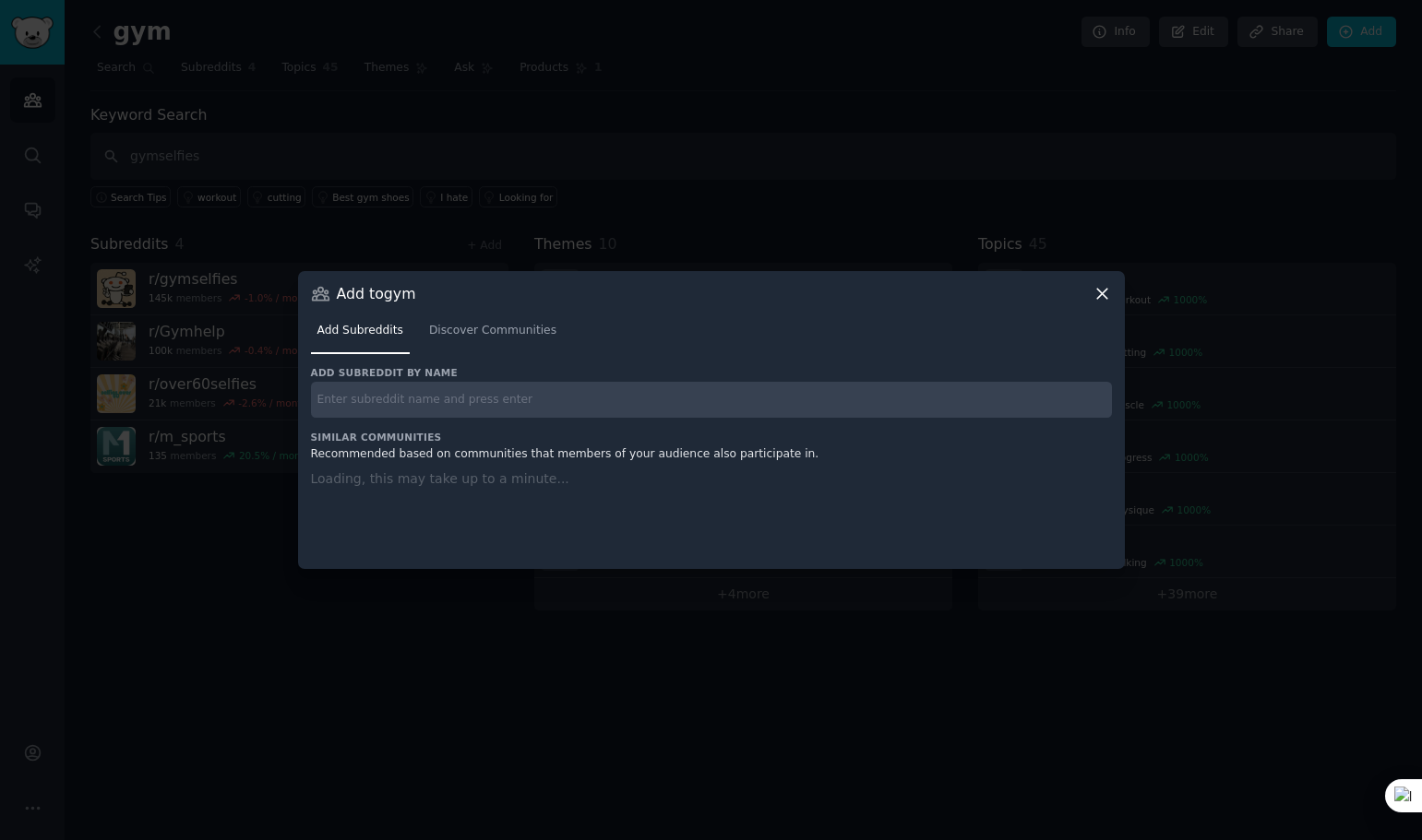
click at [454, 402] on input "text" at bounding box center [711, 400] width 801 height 36
paste input "gymselfies"
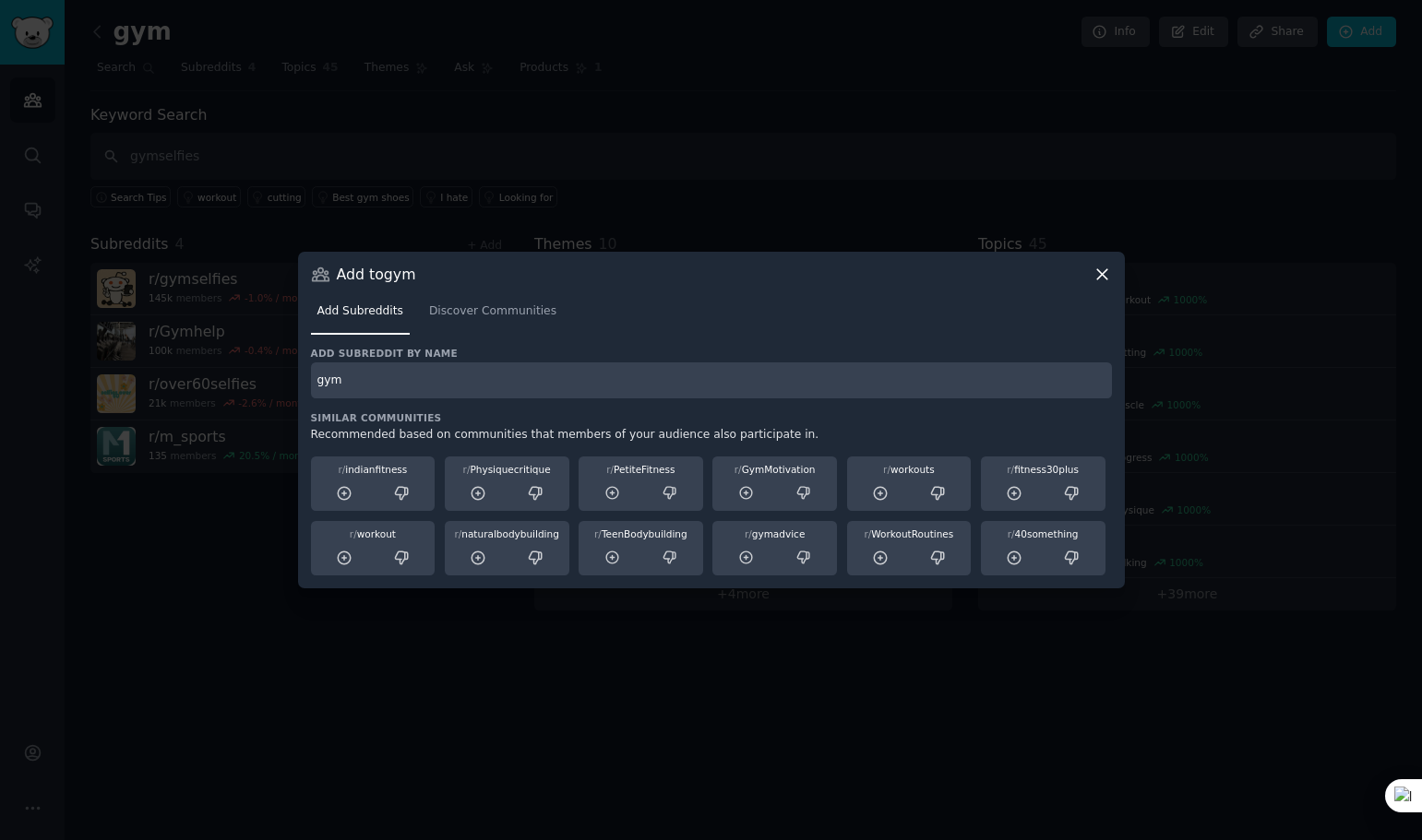
type input "gym"
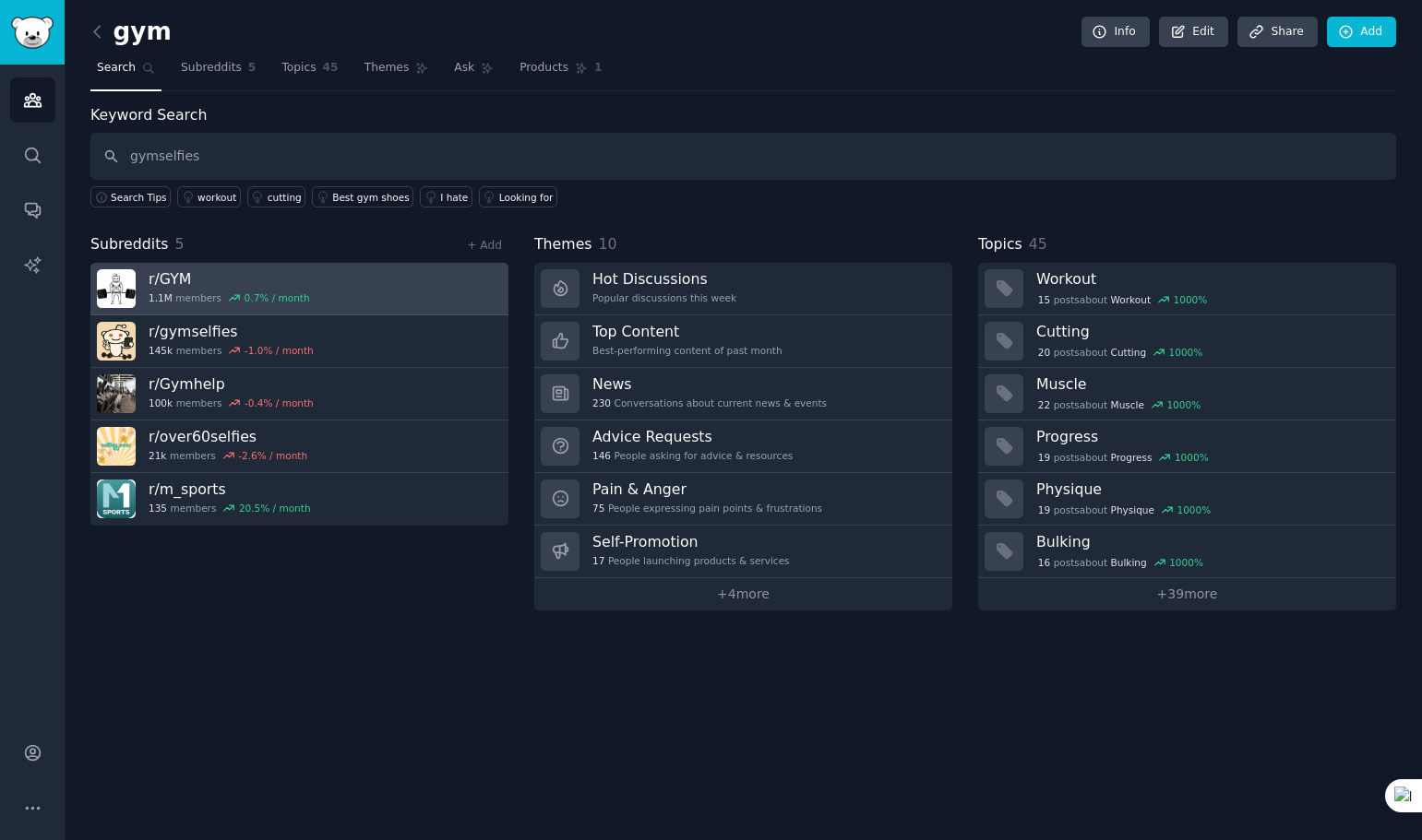
click at [301, 291] on div "r/ GYM 1.1M members 0.7 % / month" at bounding box center [229, 288] width 161 height 39
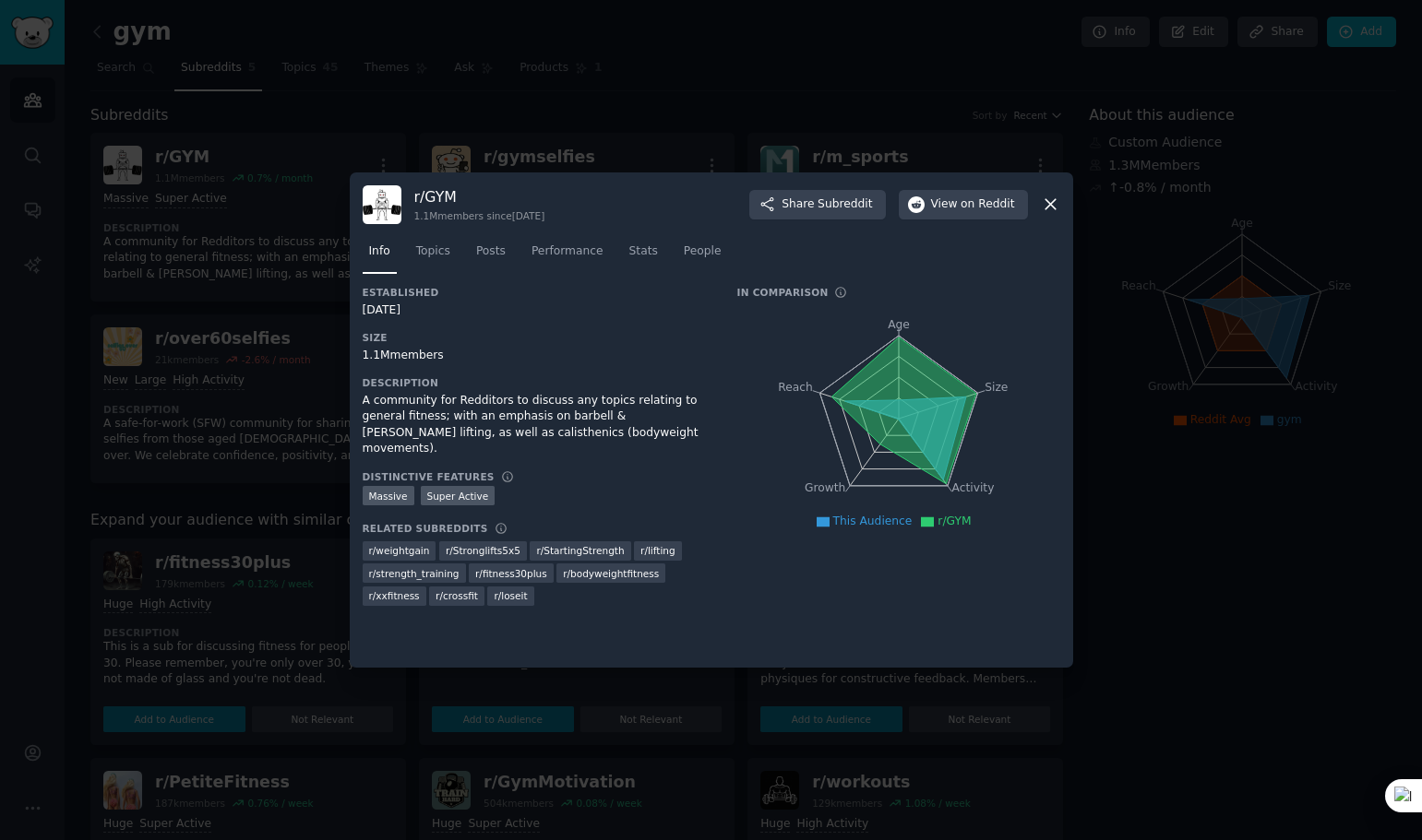
click at [1050, 199] on icon at bounding box center [1051, 205] width 20 height 20
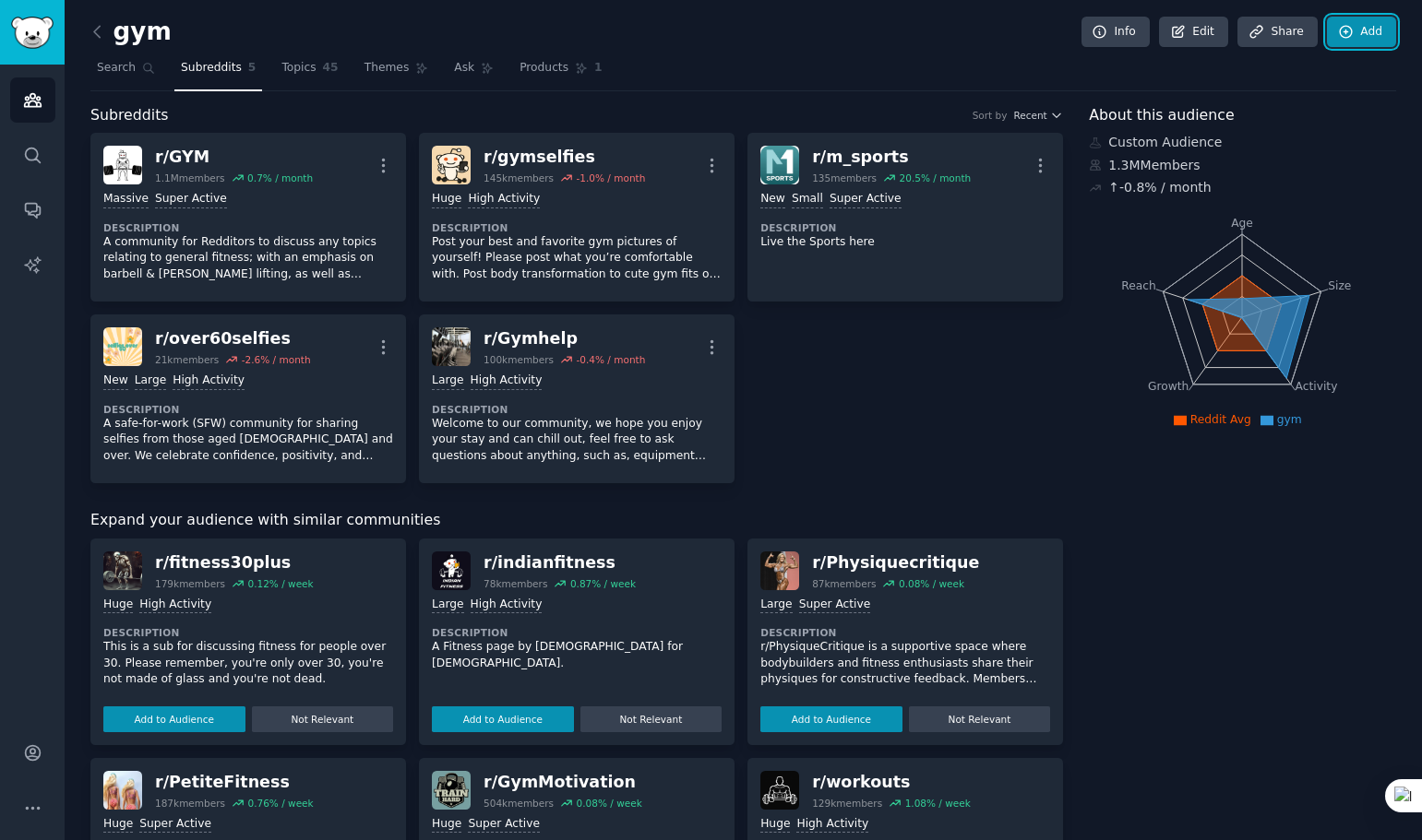
click at [1339, 34] on icon at bounding box center [1346, 32] width 17 height 17
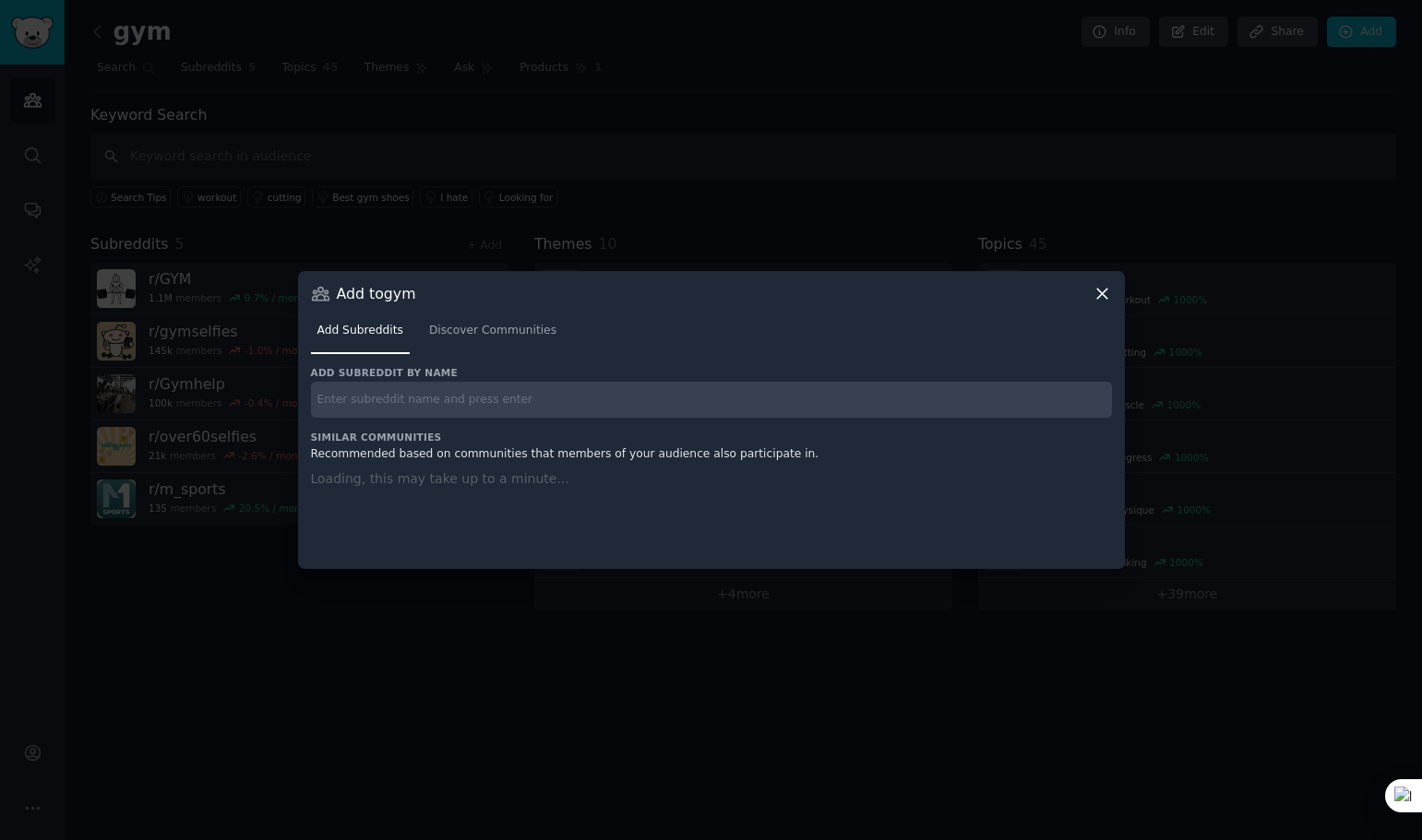
click at [454, 396] on input "text" at bounding box center [711, 400] width 801 height 36
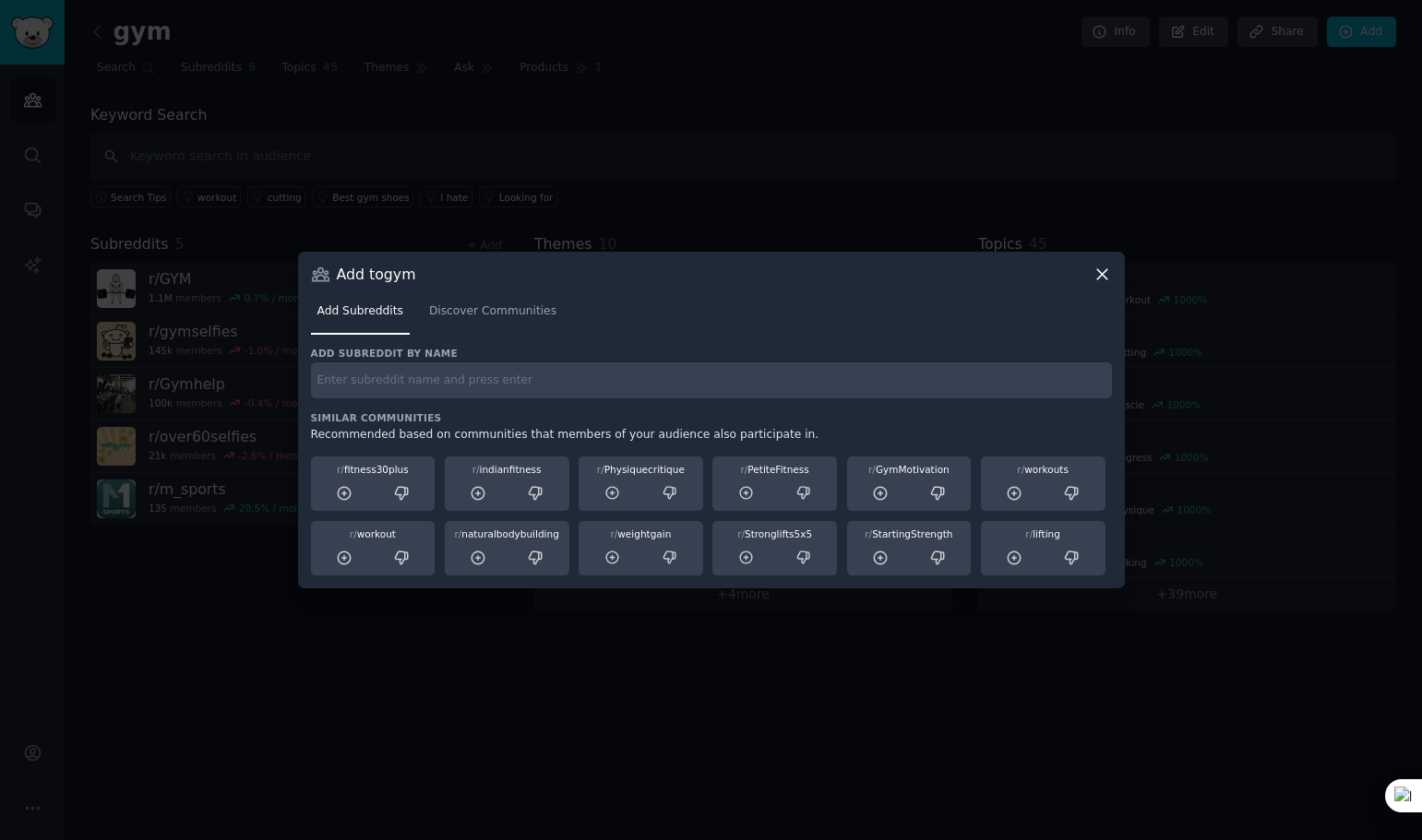
click at [1100, 276] on icon at bounding box center [1102, 274] width 10 height 10
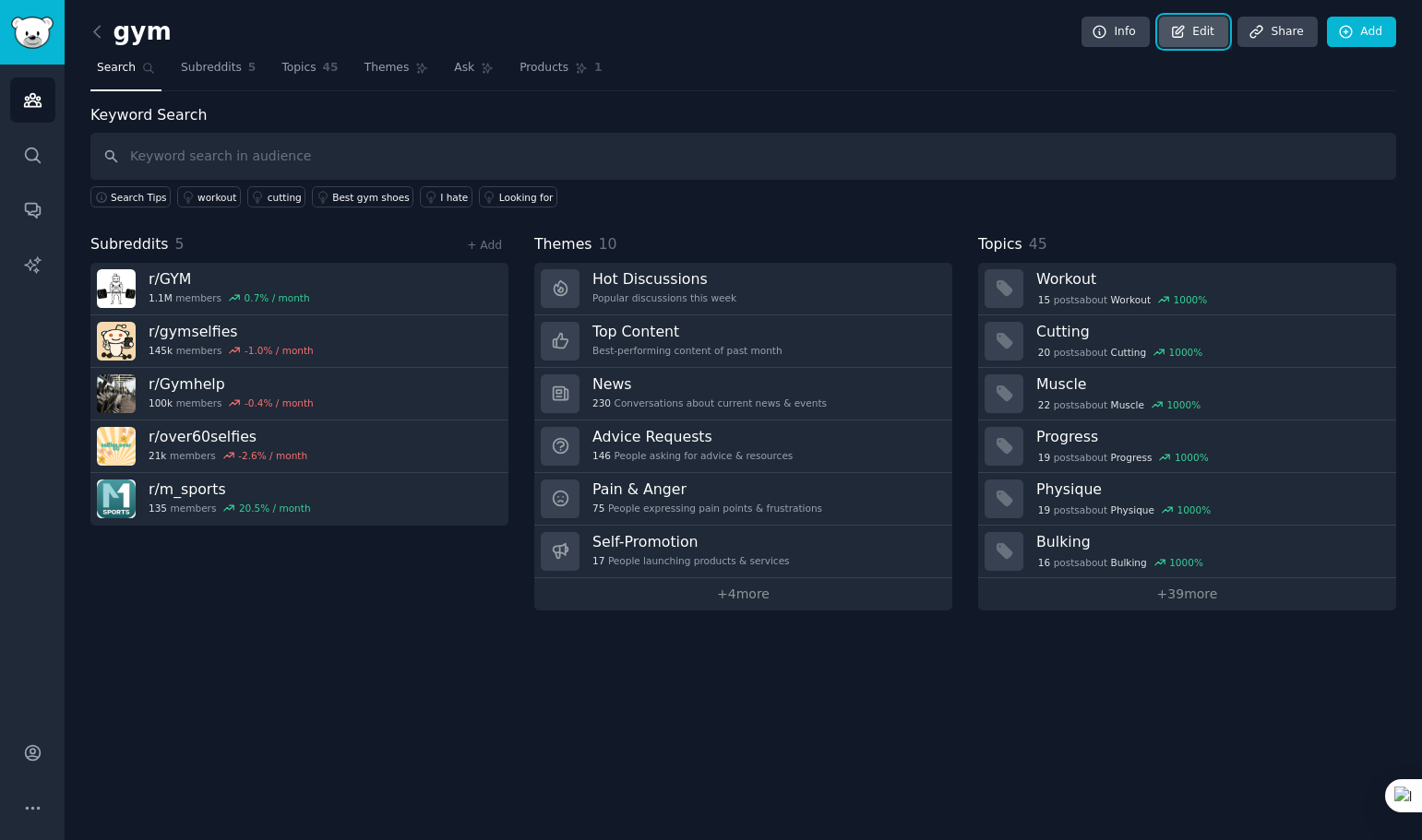
drag, startPoint x: 240, startPoint y: 285, endPoint x: 1206, endPoint y: 34, distance: 998.1
click at [1206, 34] on link "Edit" at bounding box center [1193, 33] width 69 height 32
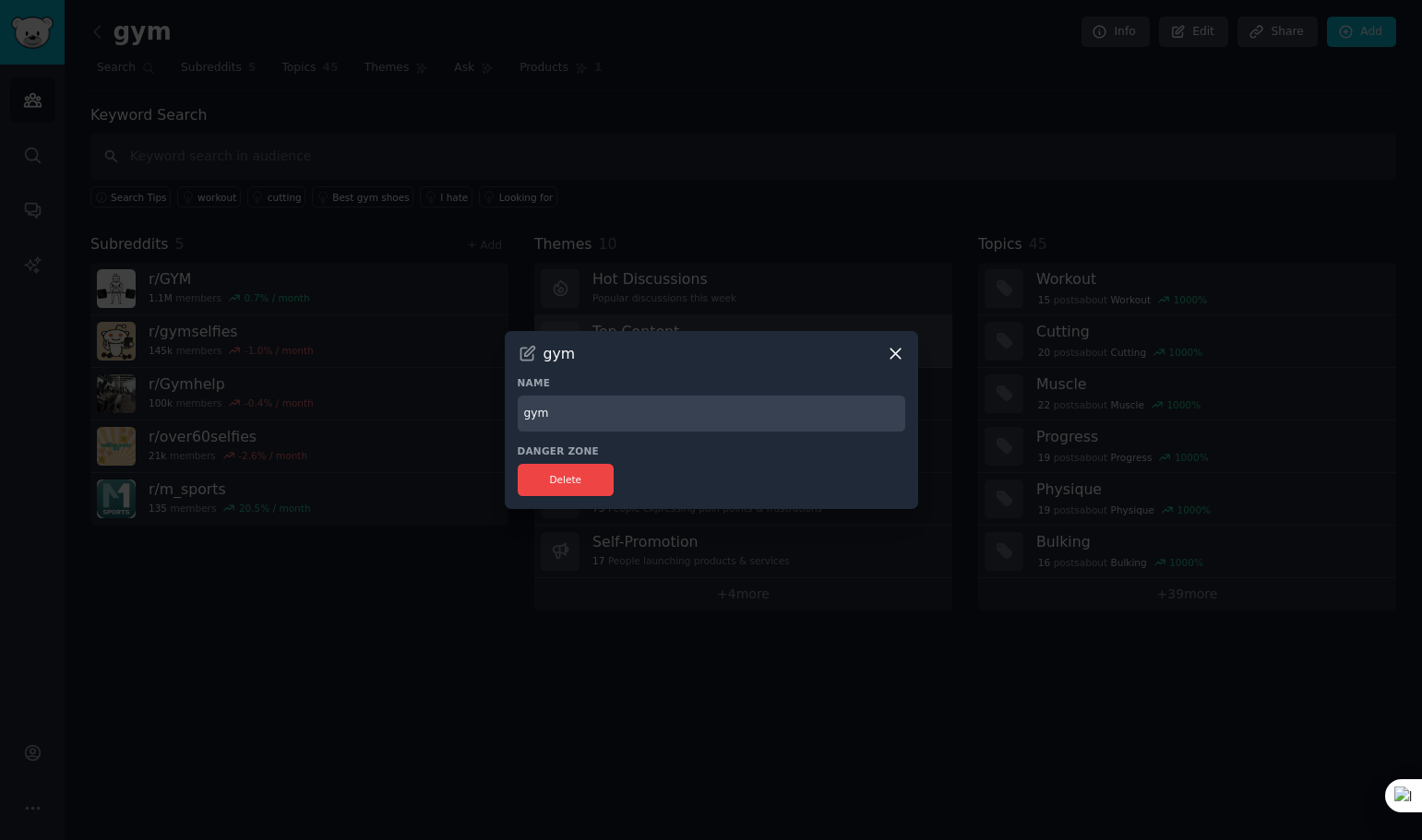
drag, startPoint x: 893, startPoint y: 351, endPoint x: 914, endPoint y: 332, distance: 28.3
click at [893, 350] on icon at bounding box center [896, 354] width 20 height 20
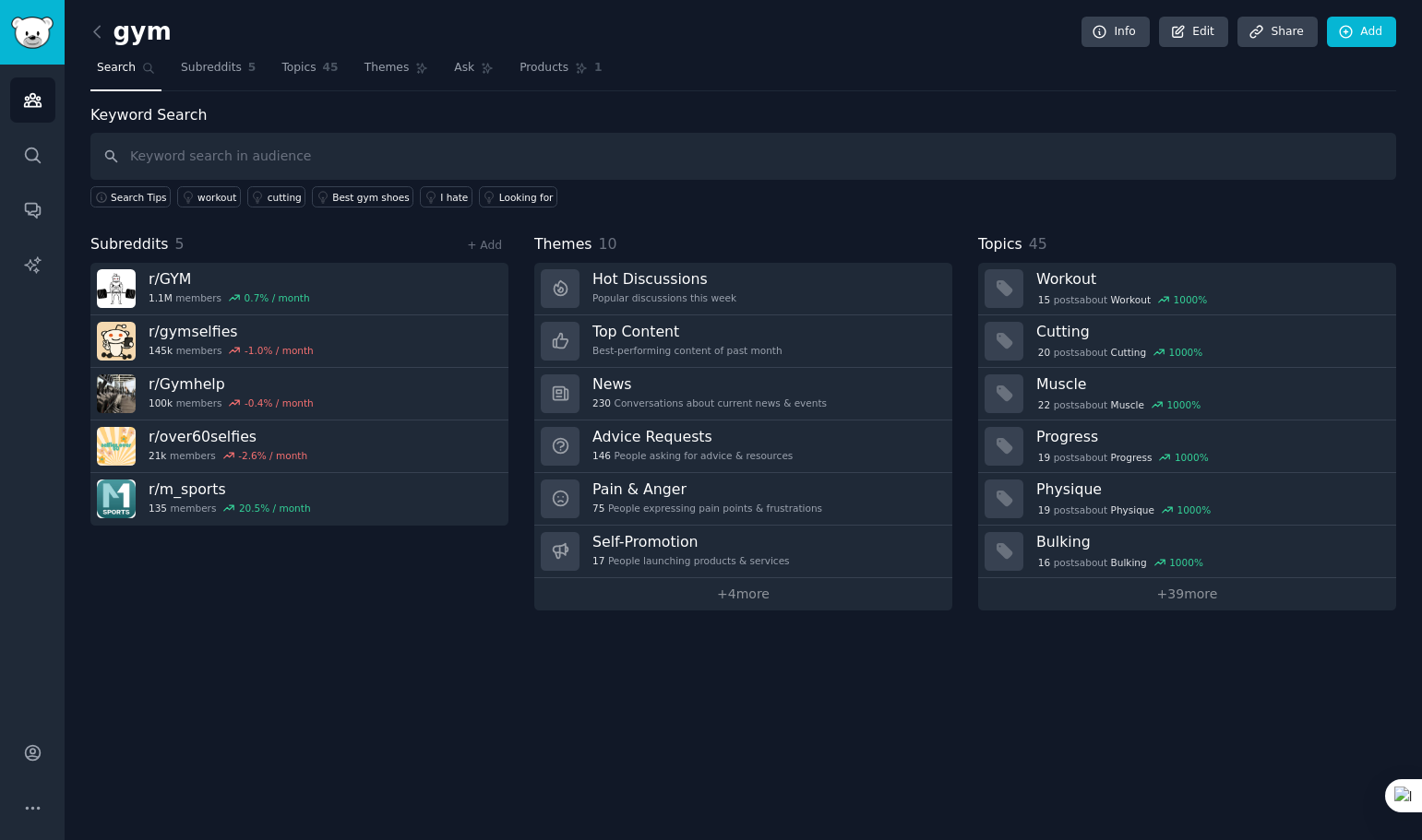
drag, startPoint x: 469, startPoint y: 276, endPoint x: 215, endPoint y: 621, distance: 428.4
click at [215, 621] on div "gym Info Edit Share Add Search Subreddits 5 Topics 45 Themes Ask Products 1 Key…" at bounding box center [742, 420] width 1357 height 840
click at [1364, 38] on link "Add" at bounding box center [1362, 33] width 69 height 32
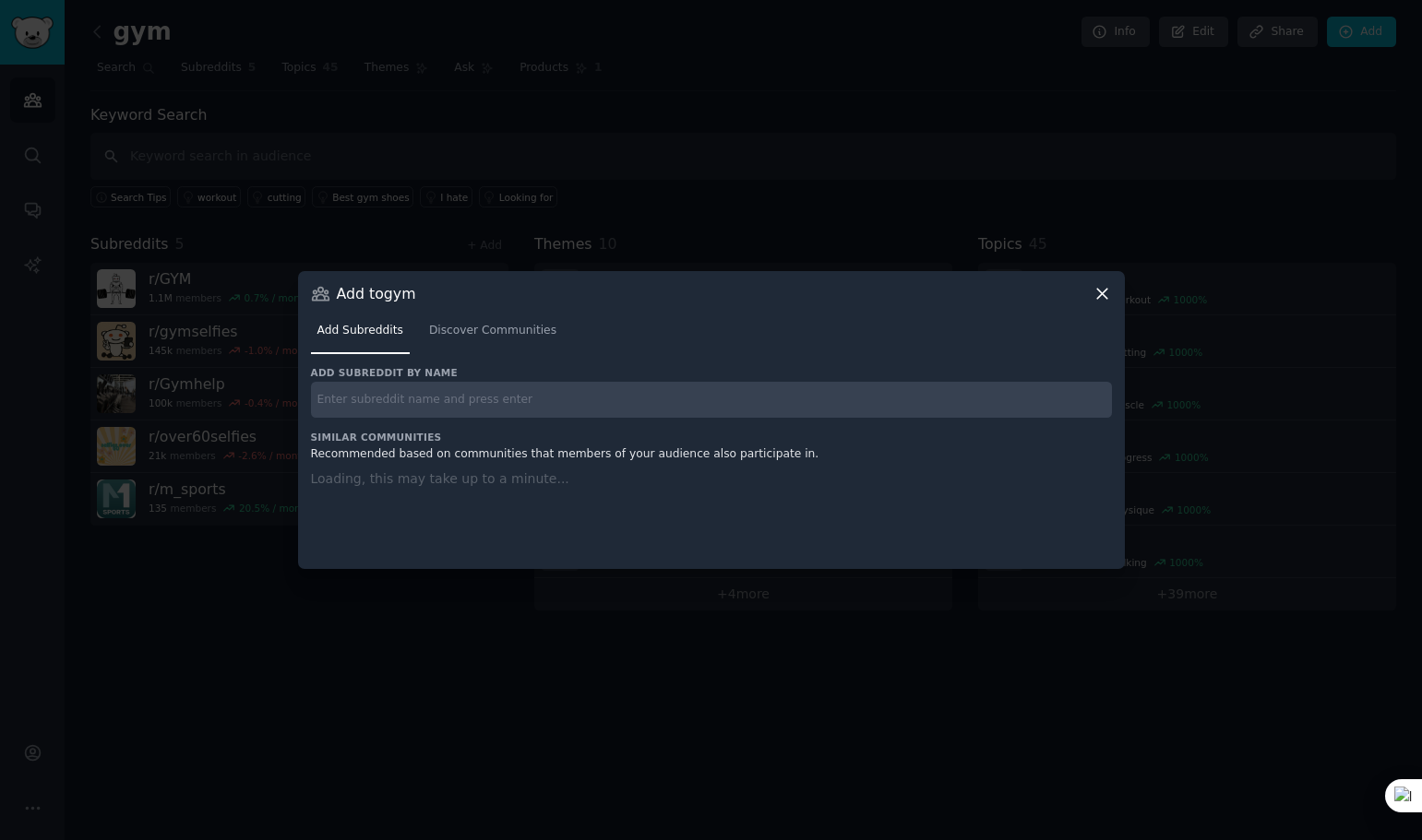
click at [470, 401] on input "text" at bounding box center [711, 400] width 801 height 36
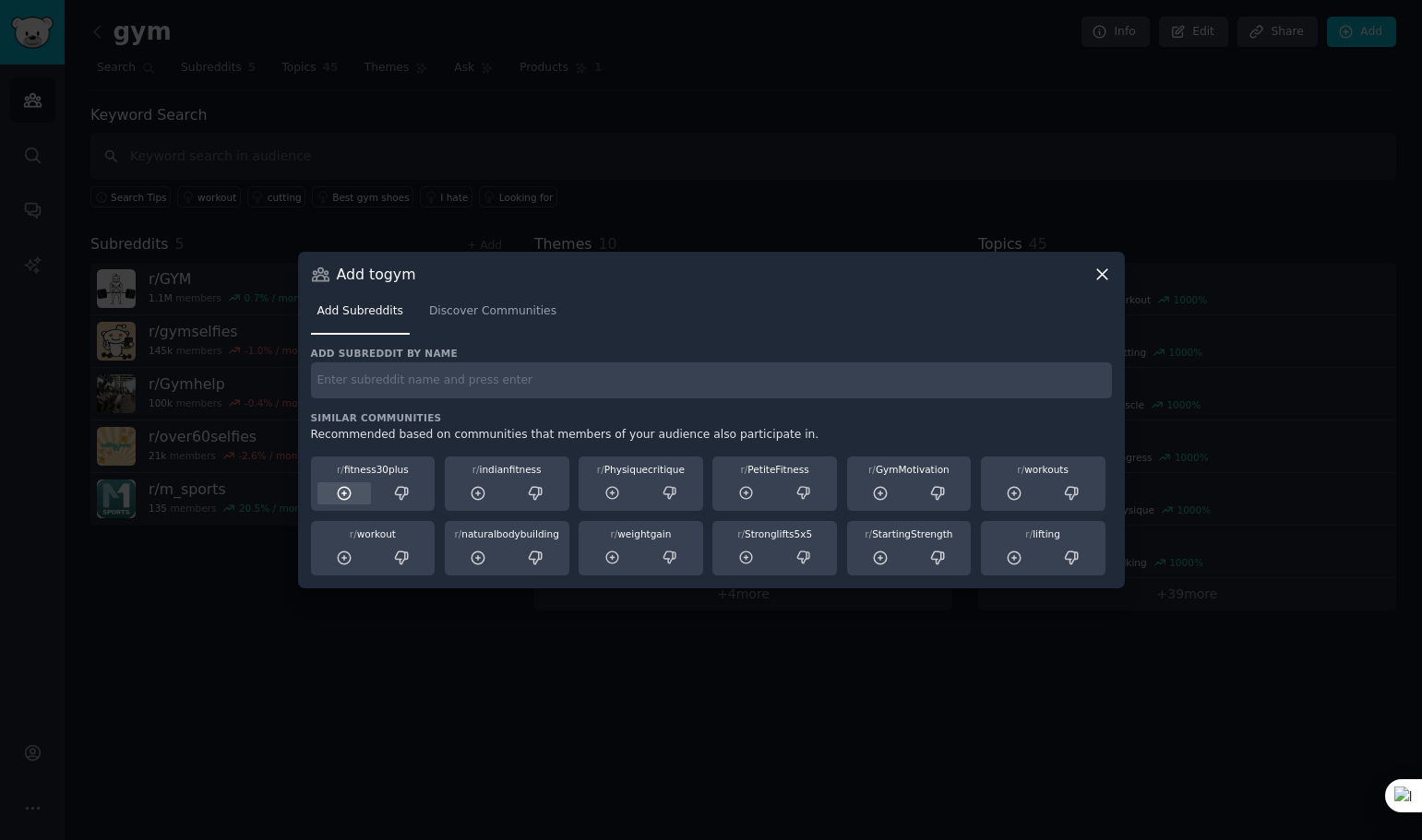
click at [344, 493] on icon at bounding box center [343, 493] width 12 height 12
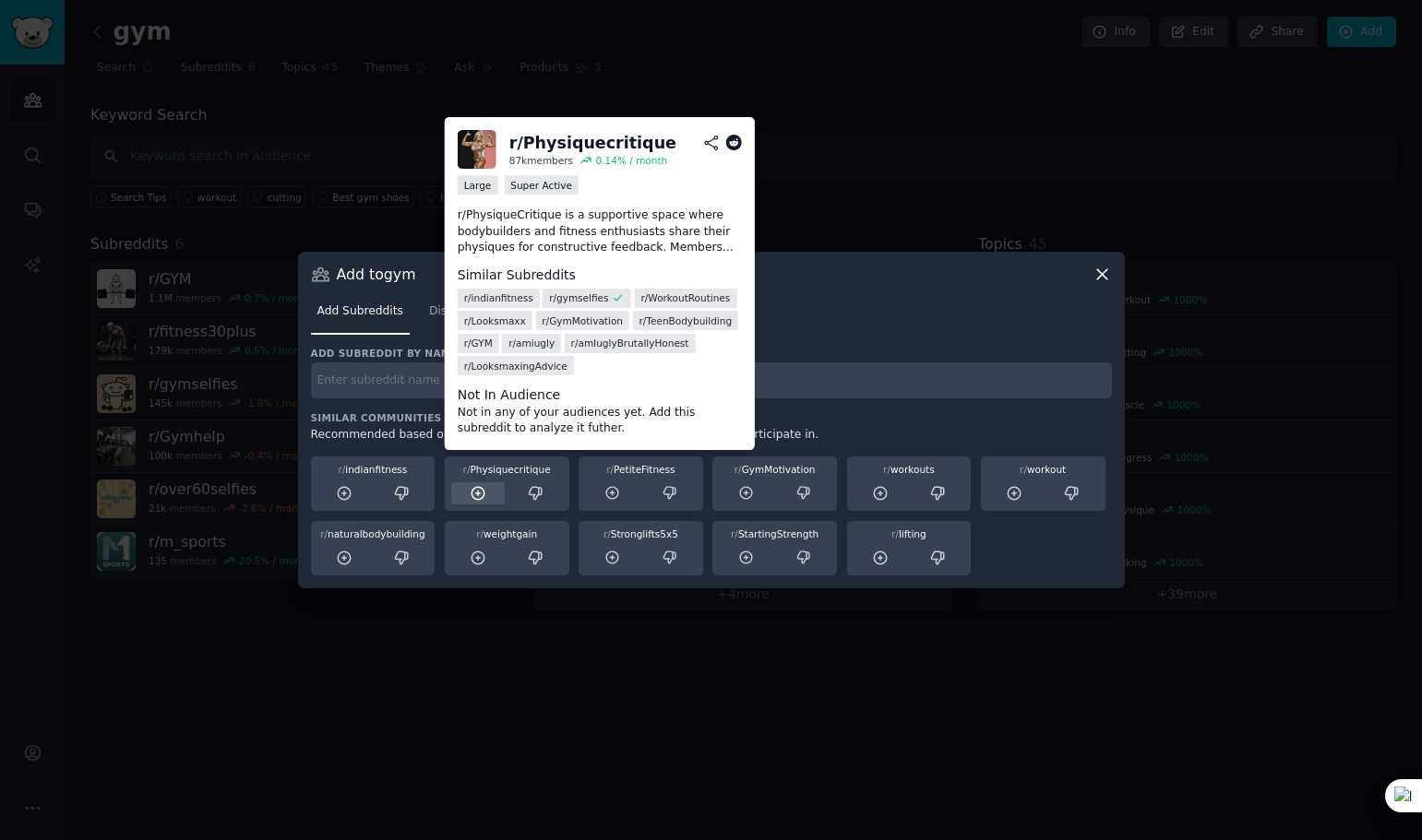
click at [480, 491] on icon at bounding box center [478, 493] width 17 height 17
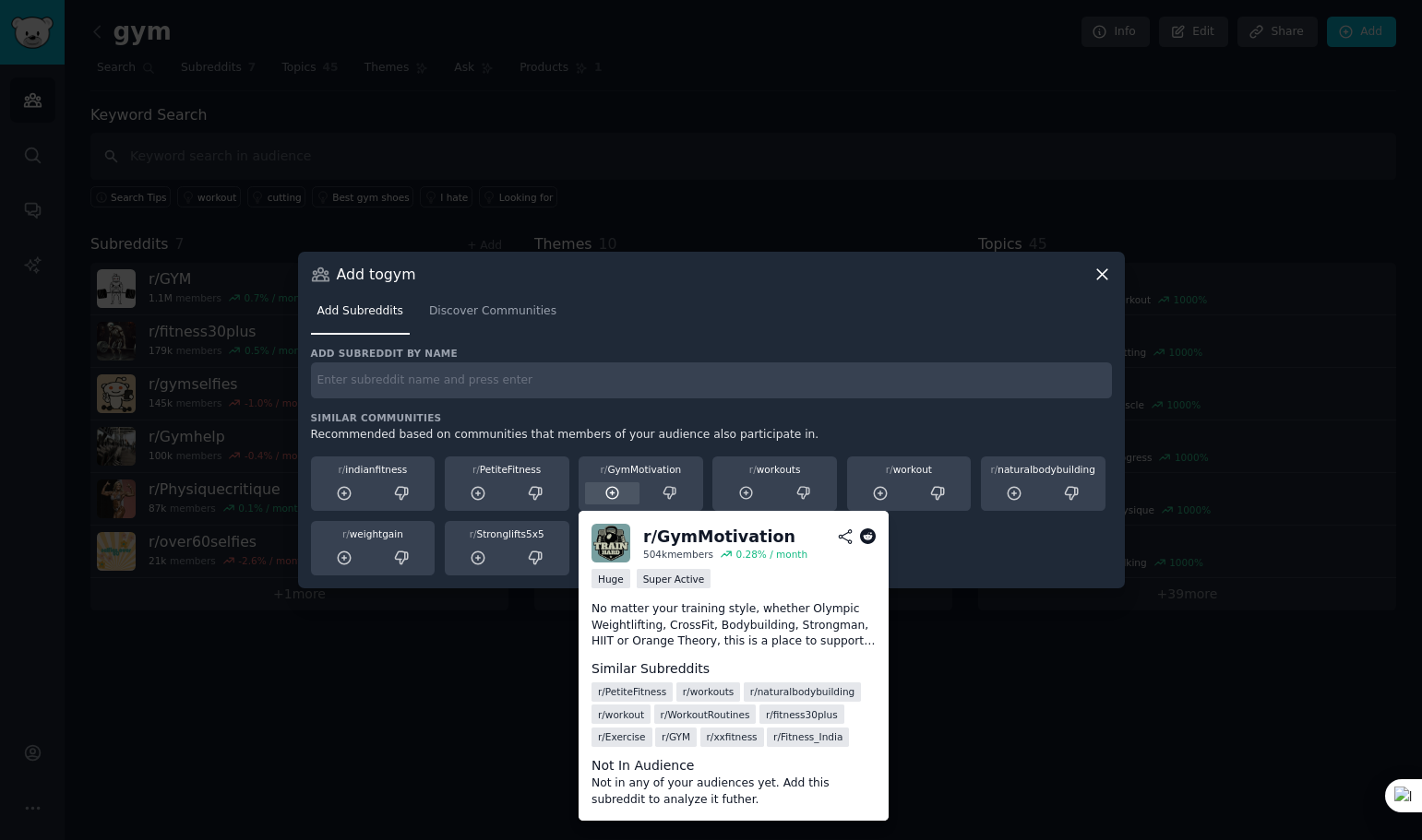
click at [610, 489] on icon at bounding box center [613, 493] width 17 height 17
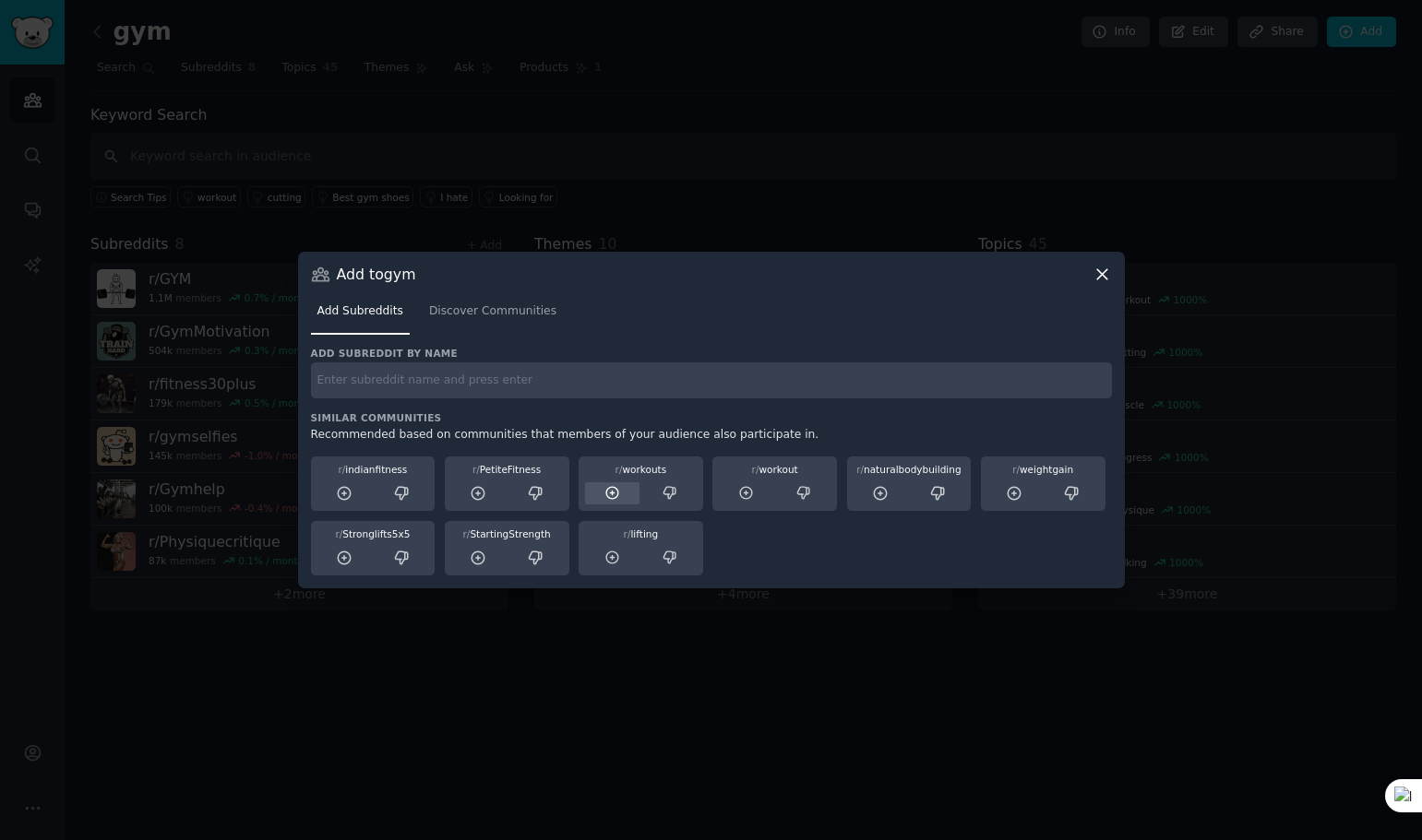
click at [612, 492] on icon at bounding box center [613, 493] width 12 height 12
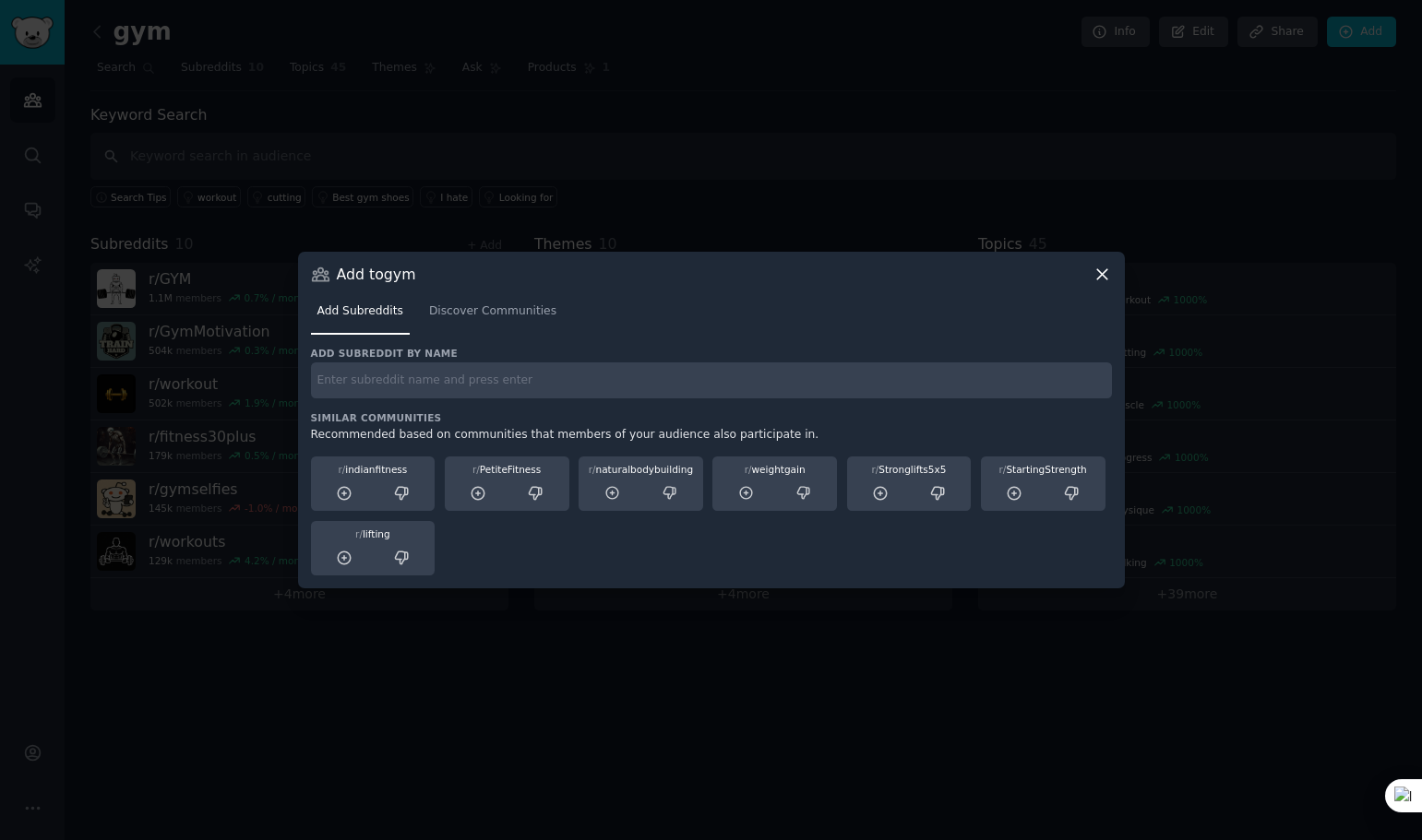
click at [631, 470] on div "r/ naturalbodybuilding" at bounding box center [640, 469] width 112 height 13
click at [613, 488] on icon at bounding box center [613, 493] width 17 height 17
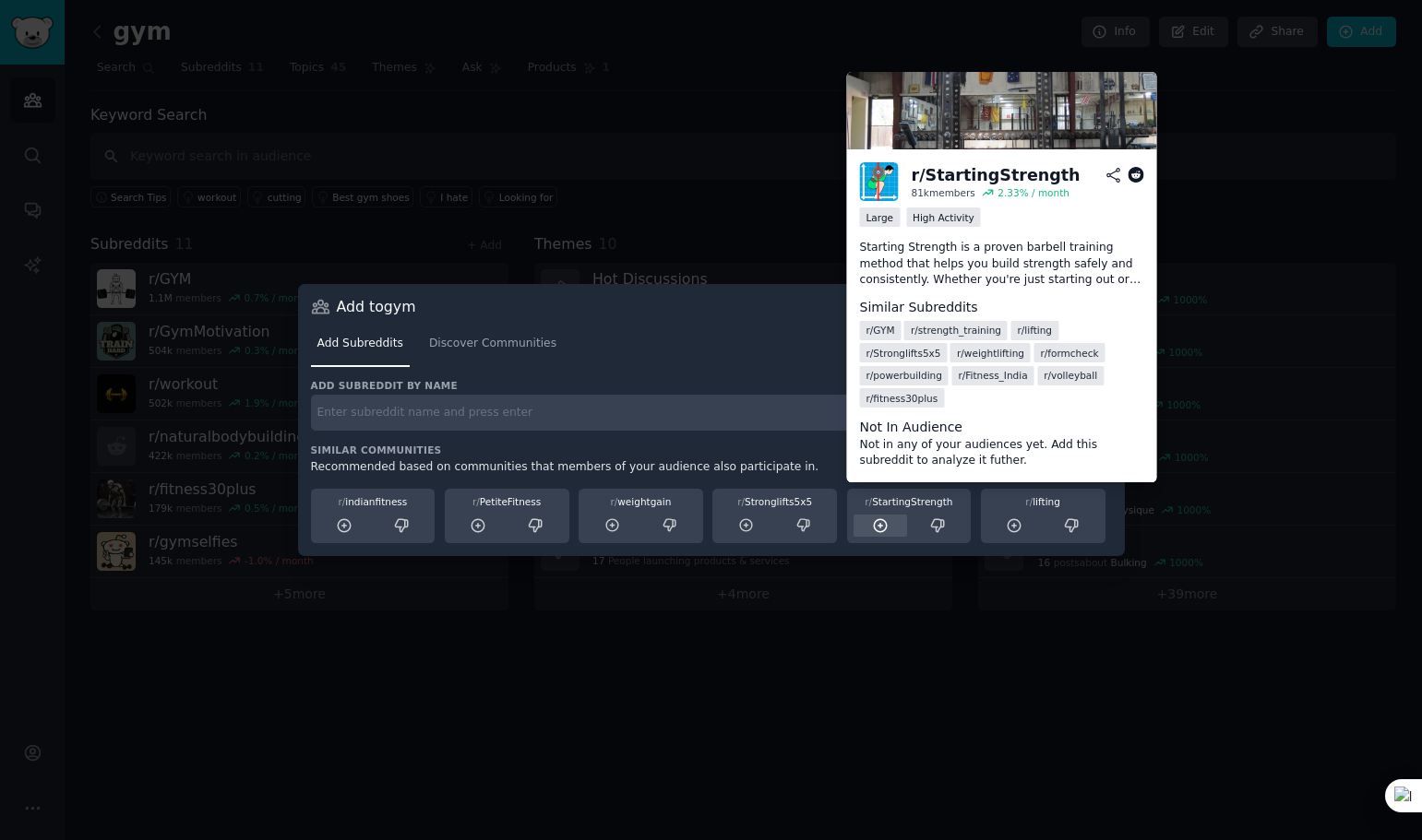
click at [880, 523] on icon at bounding box center [880, 525] width 12 height 12
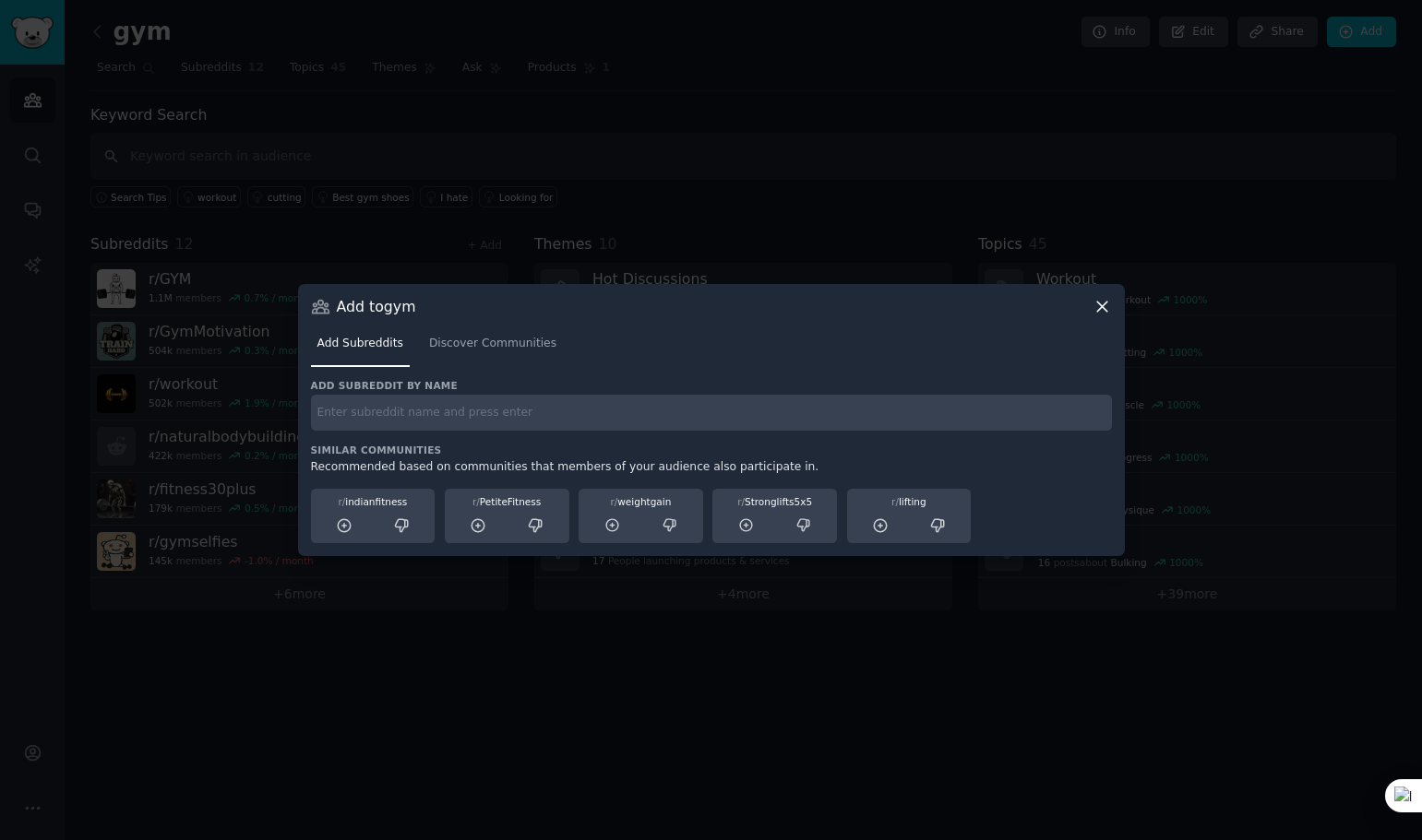
click at [899, 502] on span "r/" at bounding box center [895, 502] width 7 height 11
click at [913, 503] on div "r/ lifting" at bounding box center [908, 502] width 112 height 13
click at [881, 522] on icon at bounding box center [880, 525] width 17 height 17
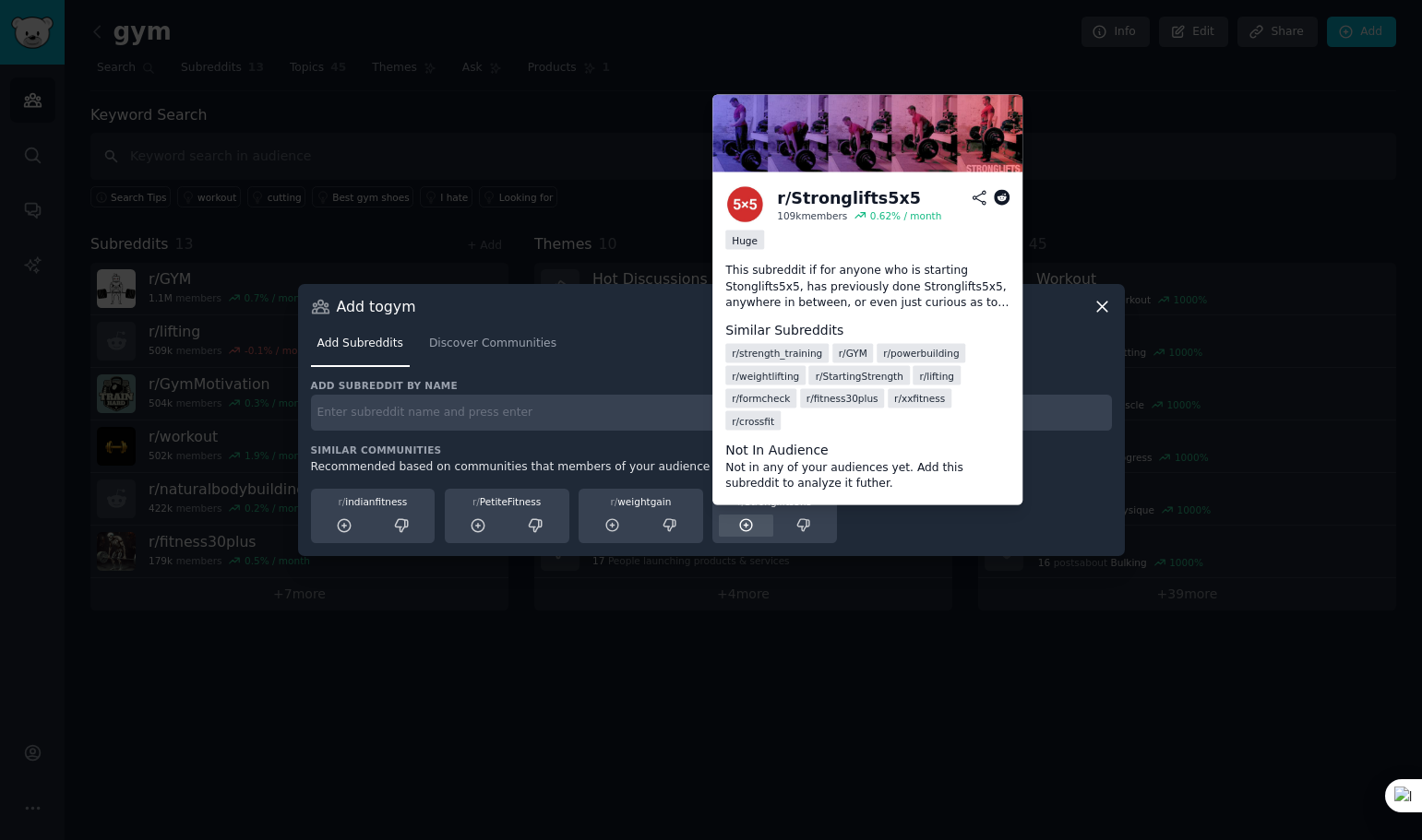
click at [753, 524] on icon at bounding box center [746, 525] width 17 height 17
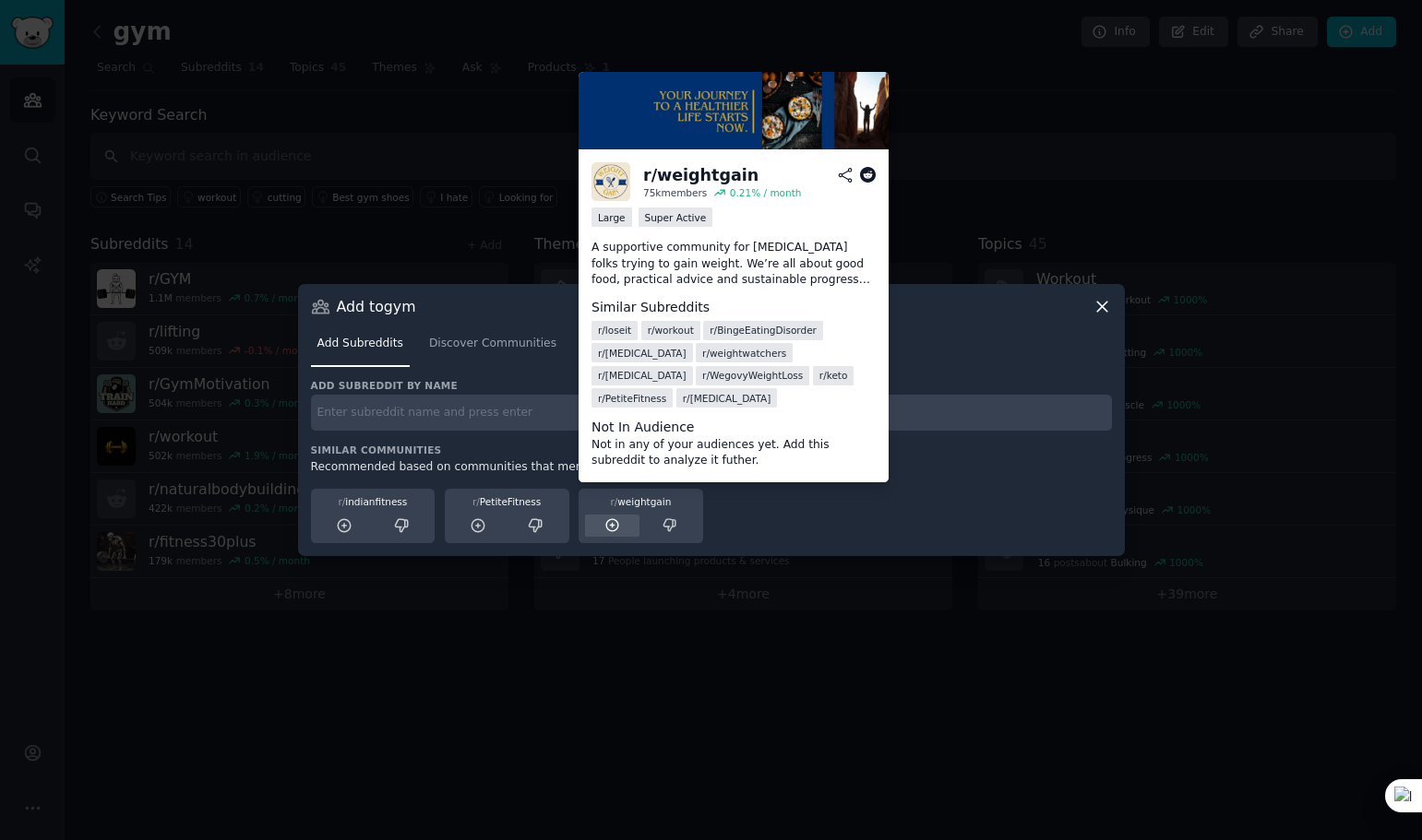
click at [608, 524] on icon at bounding box center [613, 525] width 17 height 17
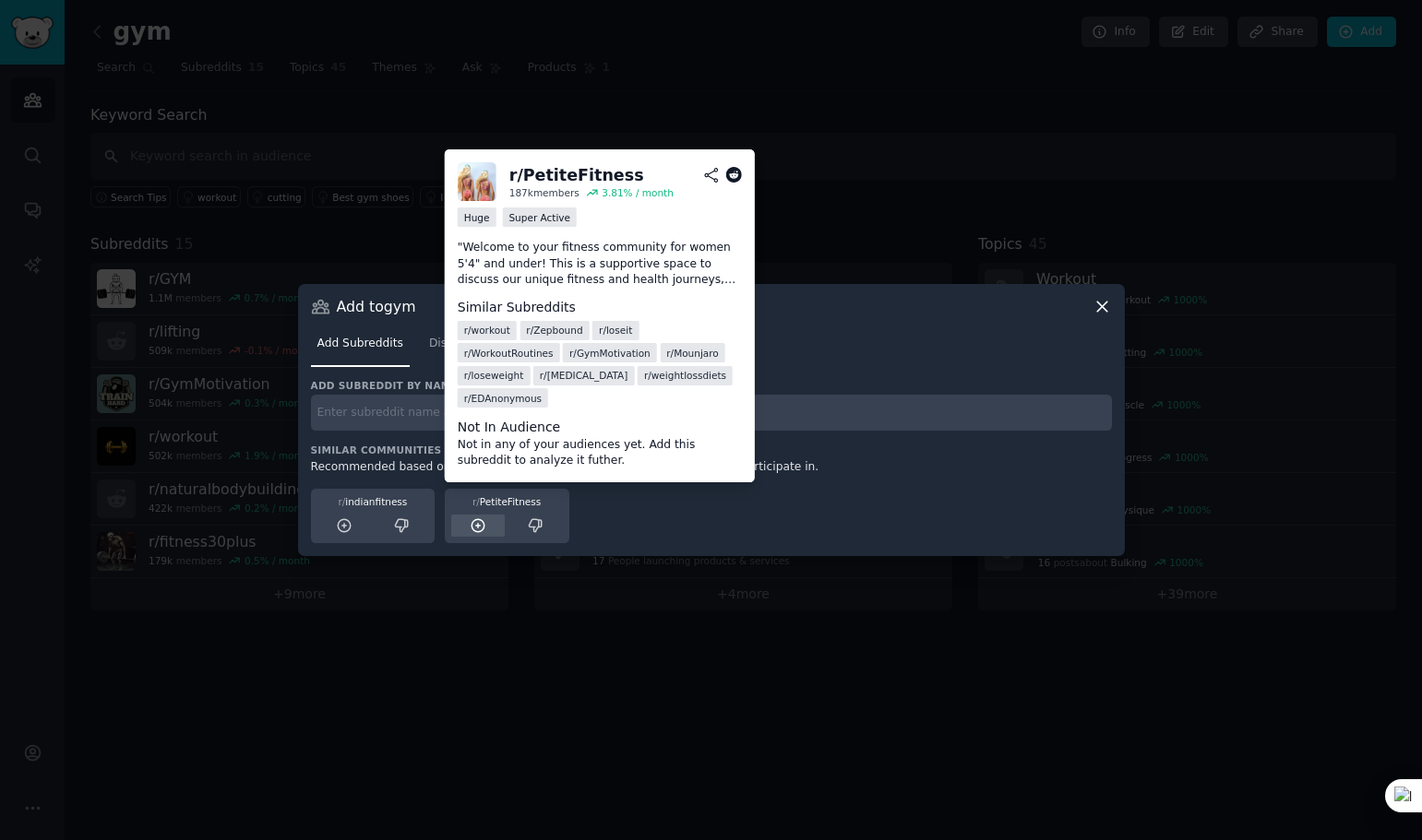
click at [478, 524] on icon at bounding box center [478, 525] width 12 height 12
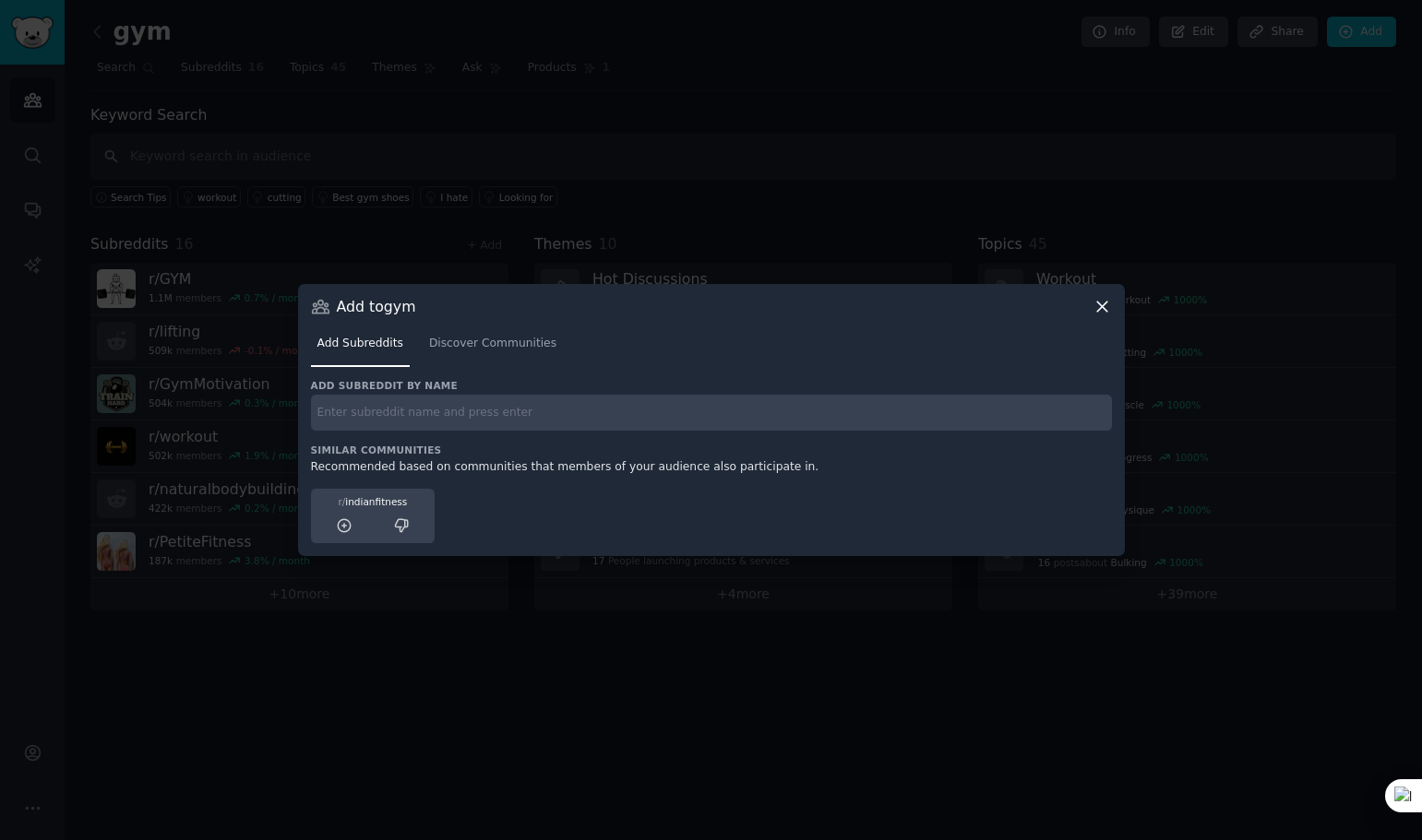
click at [588, 653] on div at bounding box center [711, 420] width 1422 height 840
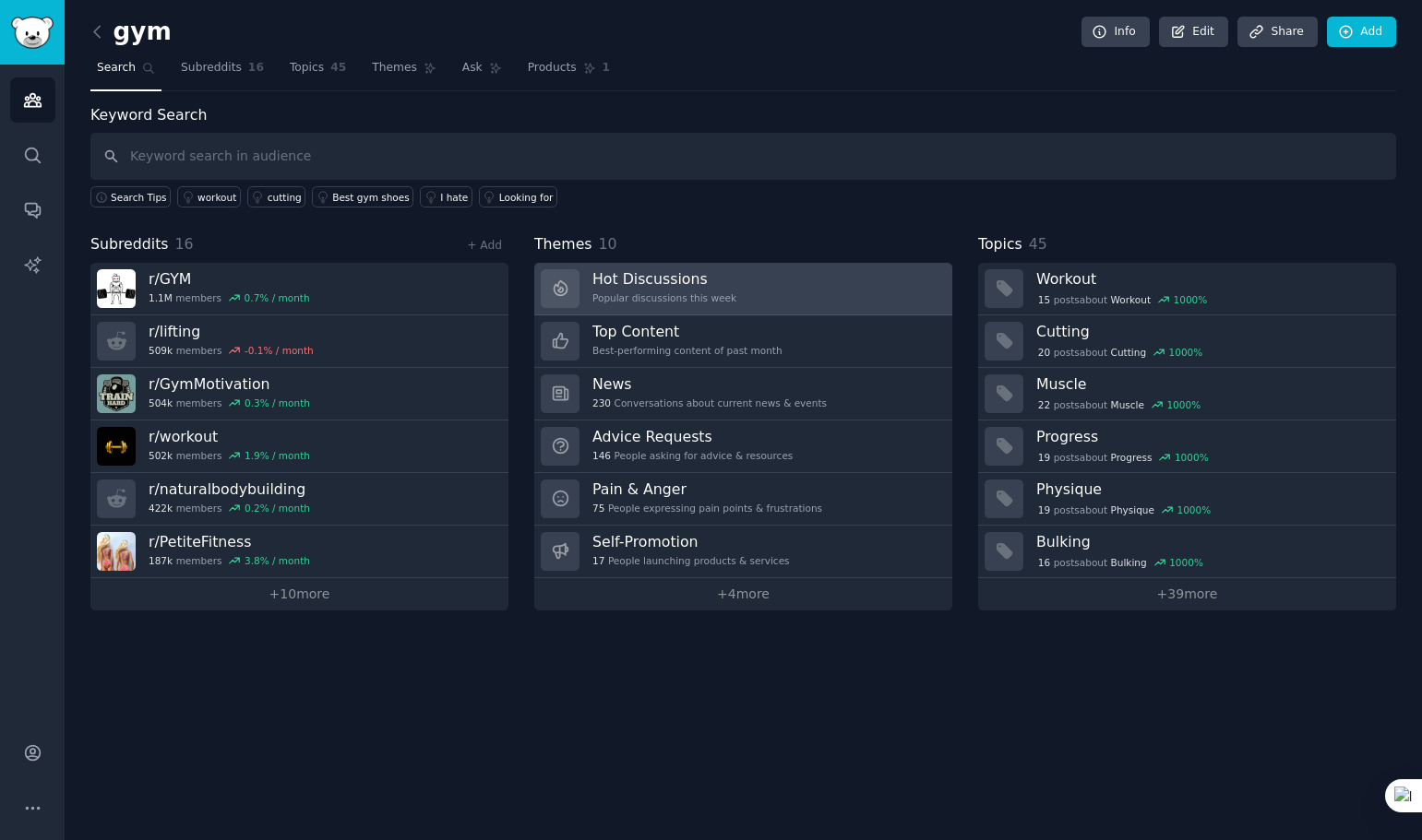
click at [672, 287] on h3 "Hot Discussions" at bounding box center [664, 279] width 143 height 20
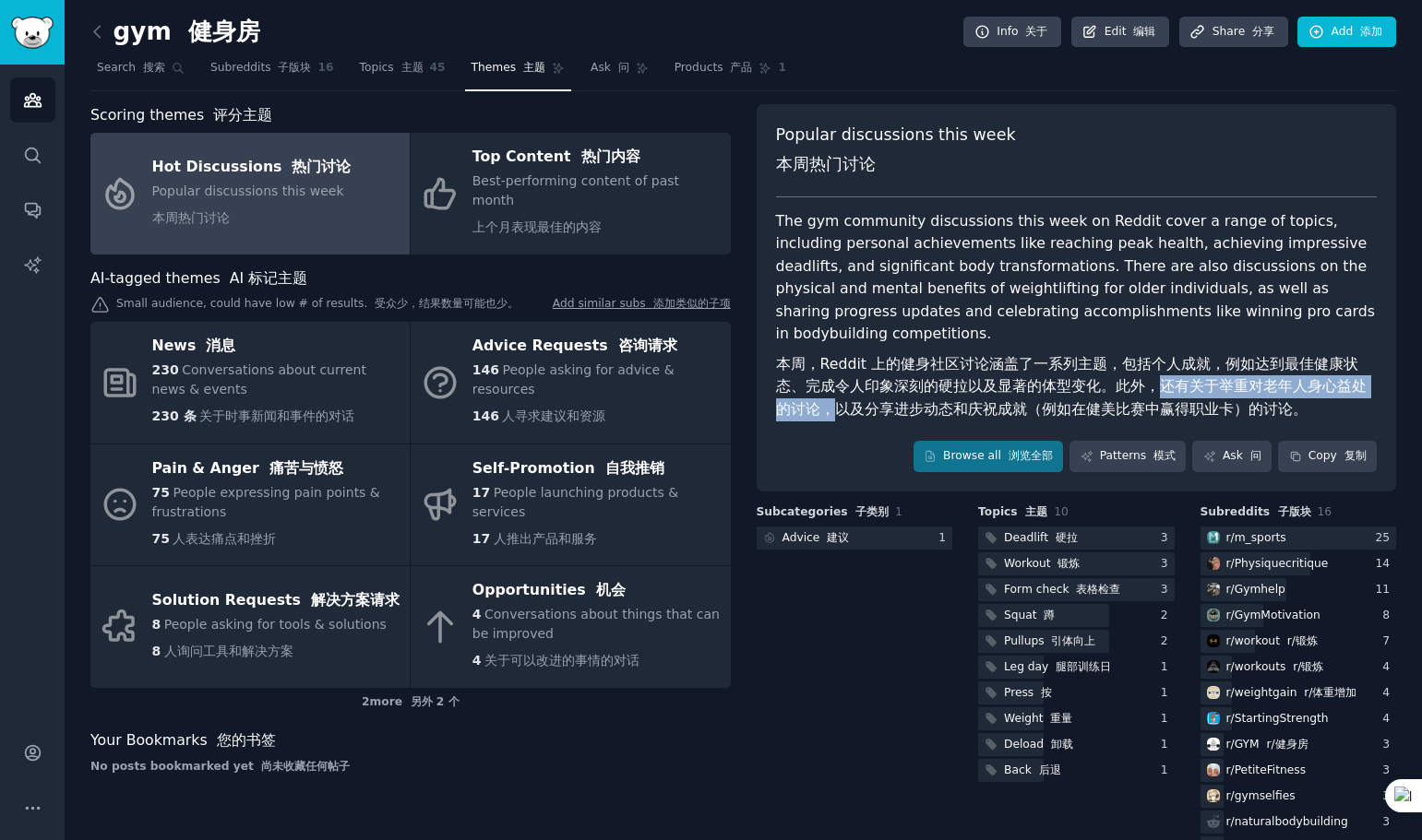
drag, startPoint x: 1151, startPoint y: 383, endPoint x: 812, endPoint y: 405, distance: 339.7
click at [812, 405] on font "本周，Reddit 上的健身社区讨论涵盖了一系列主题，包括个人成就，例如达到最佳健康状态、完成令人印象深刻的硬拉以及显著的体型变化。此外，还有关于举重对老年人…" at bounding box center [1071, 386] width 591 height 62
copy font "还有关于举重对老年人身心益处的讨论，"
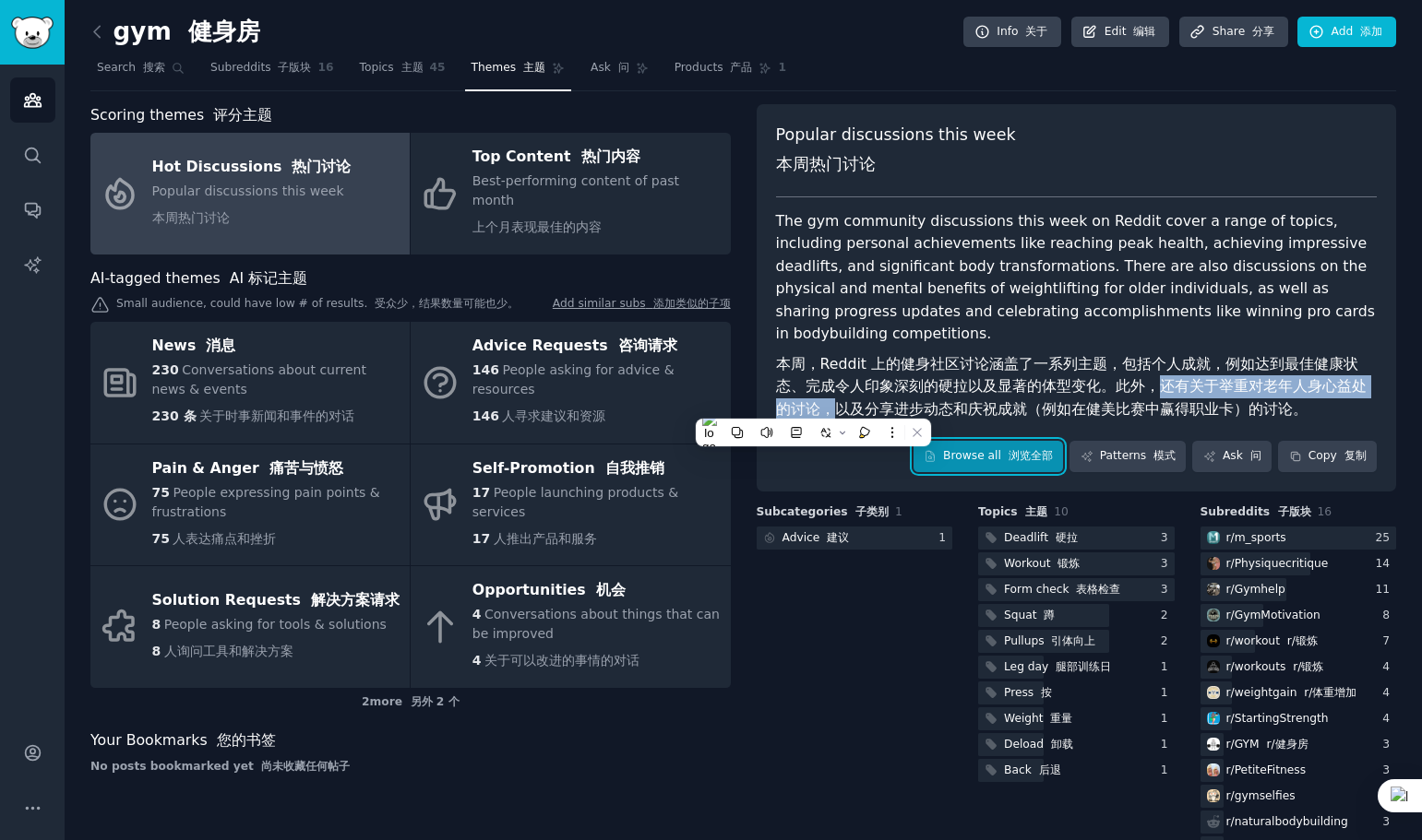
click at [959, 456] on link "Browse all 浏览全部" at bounding box center [989, 457] width 150 height 32
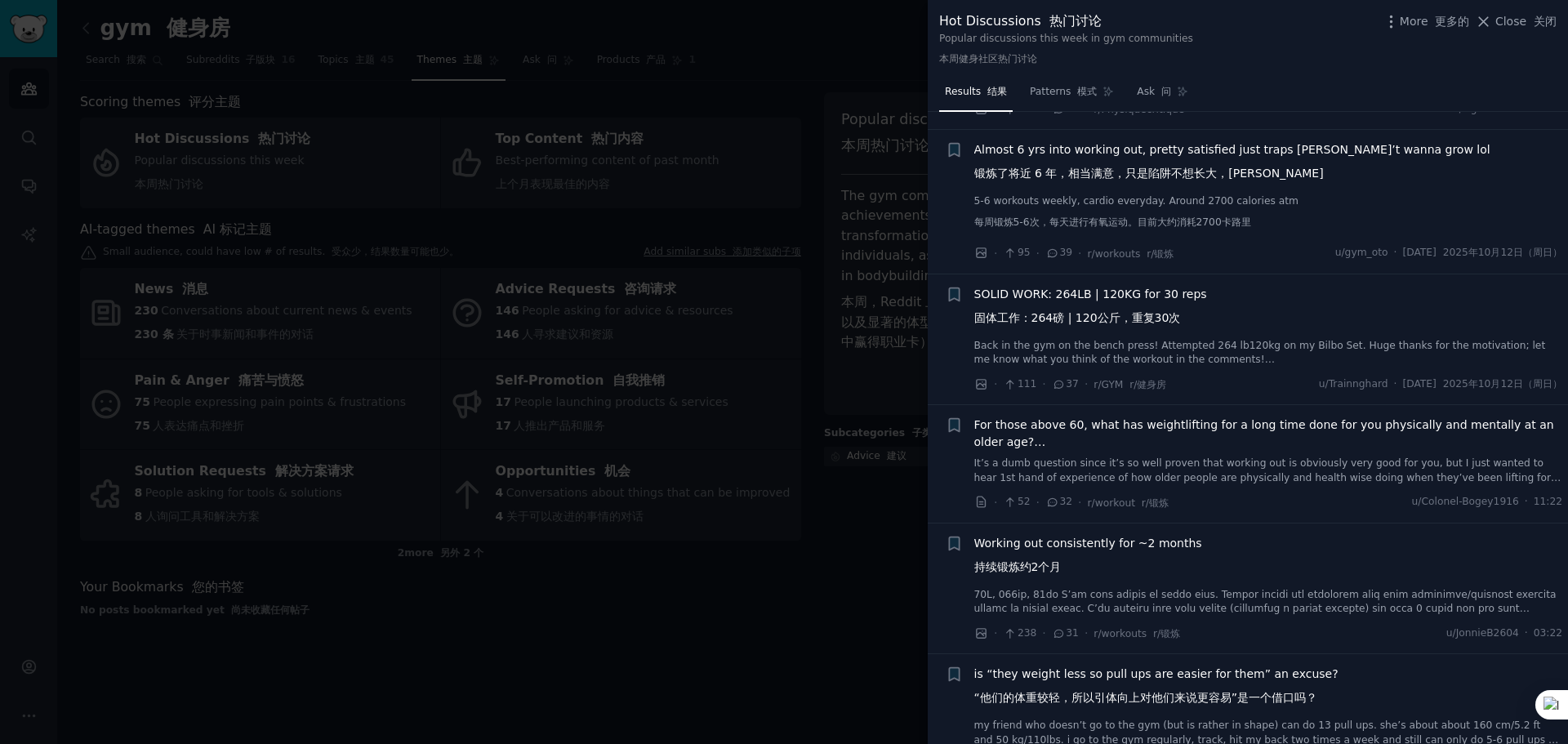
scroll to position [490, 0]
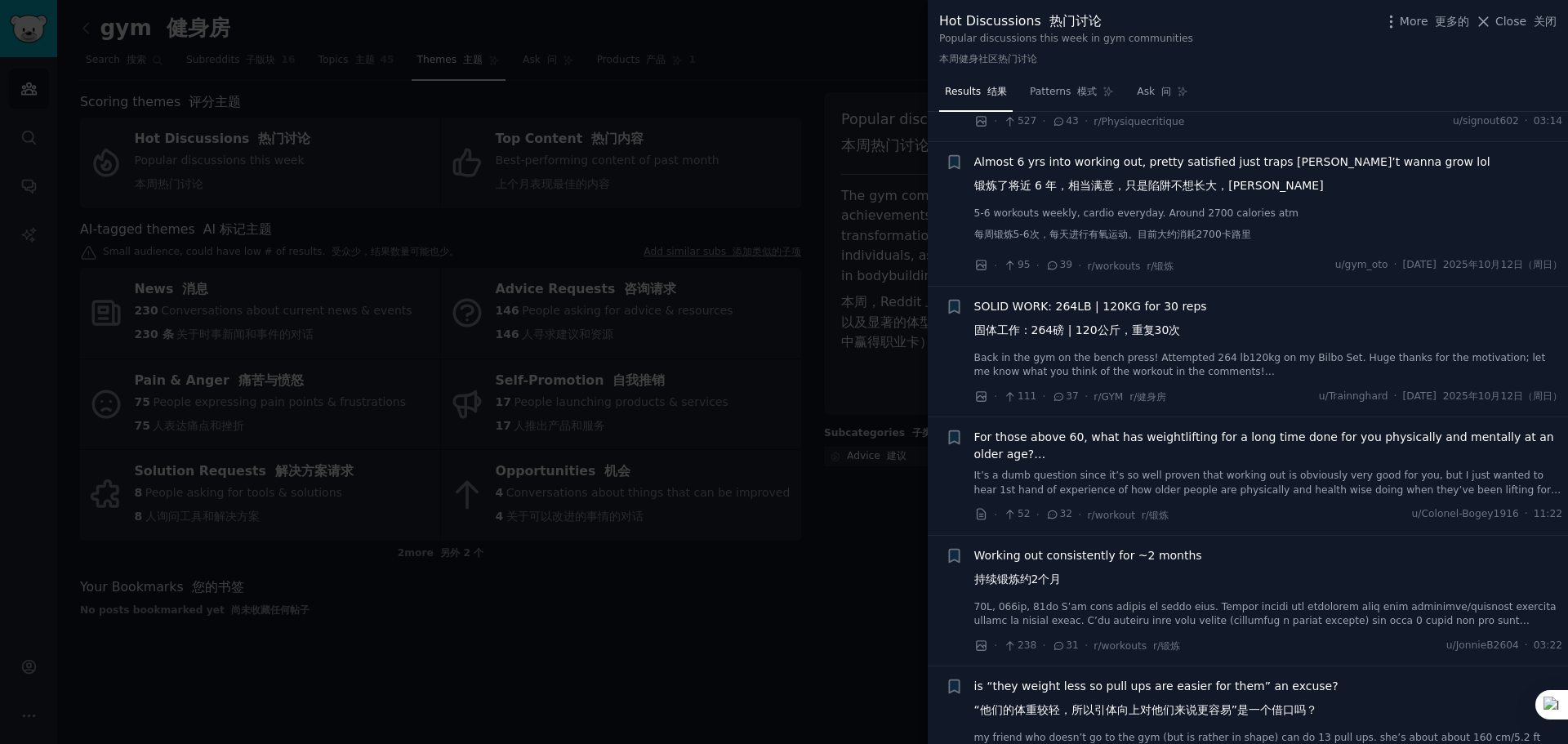
click at [1115, 434] on span "For those above 60, what has weightlifting for a long time done for you physica…" at bounding box center [1268, 445] width 589 height 34
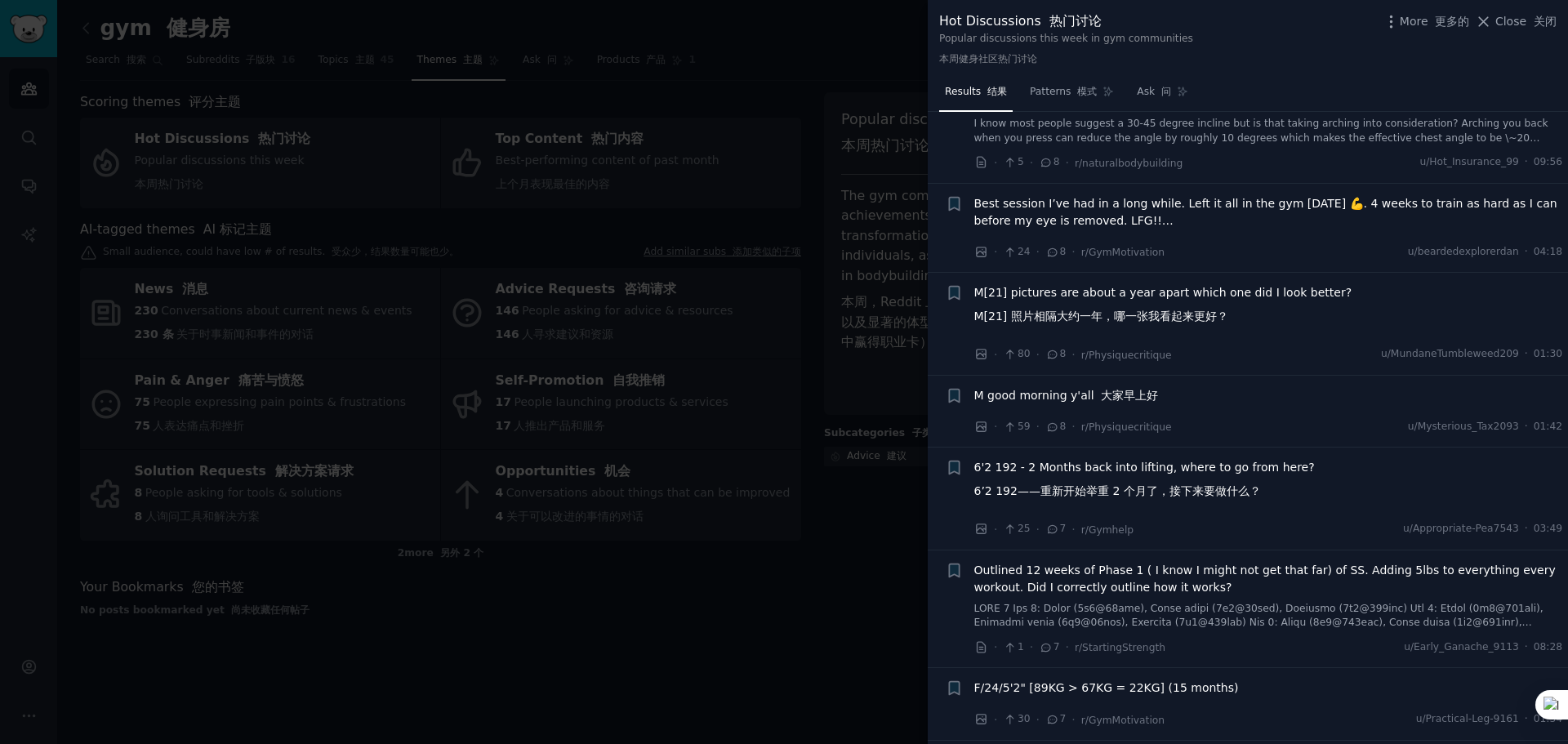
scroll to position [3328, 0]
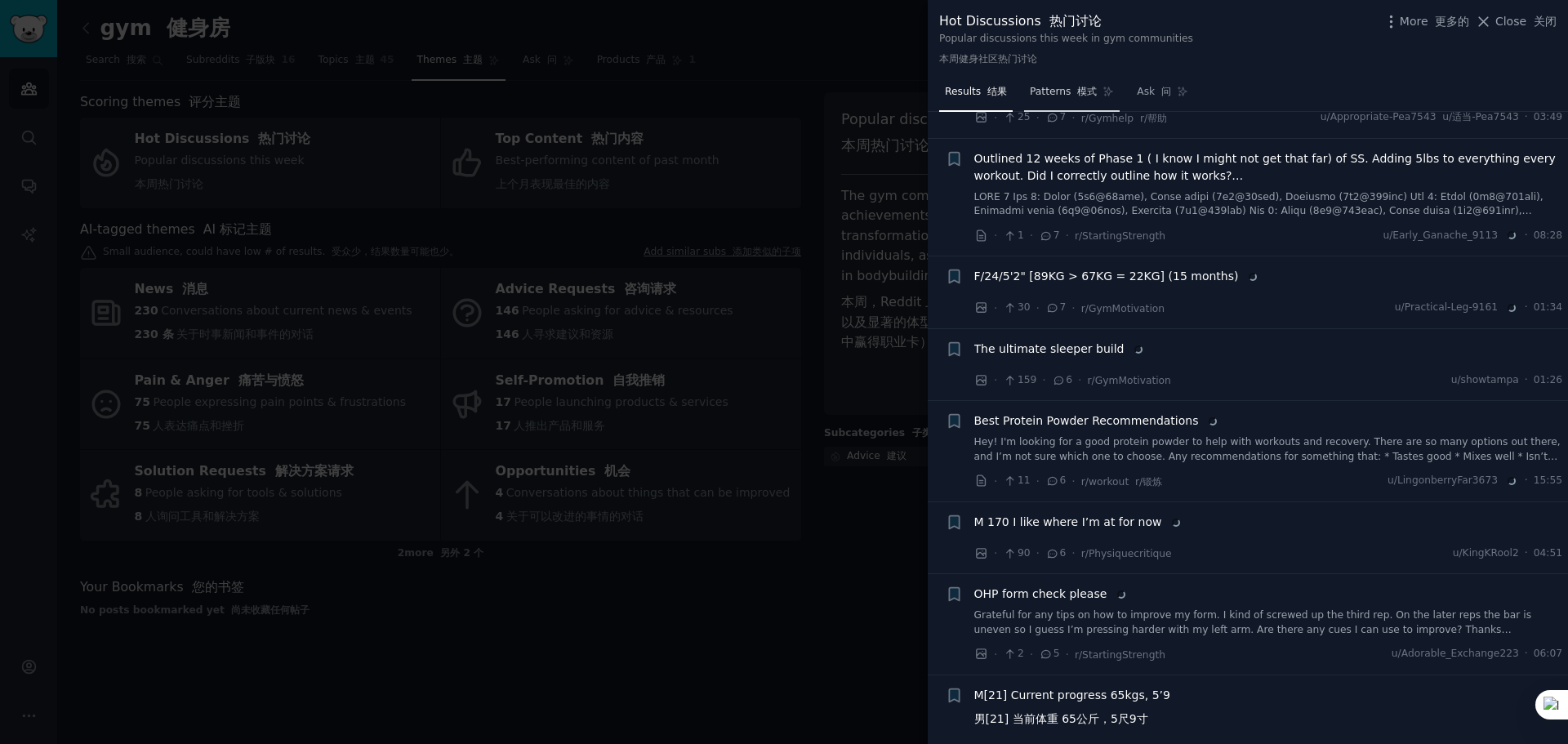
click at [1059, 97] on span "Patterns 模式" at bounding box center [1063, 92] width 67 height 15
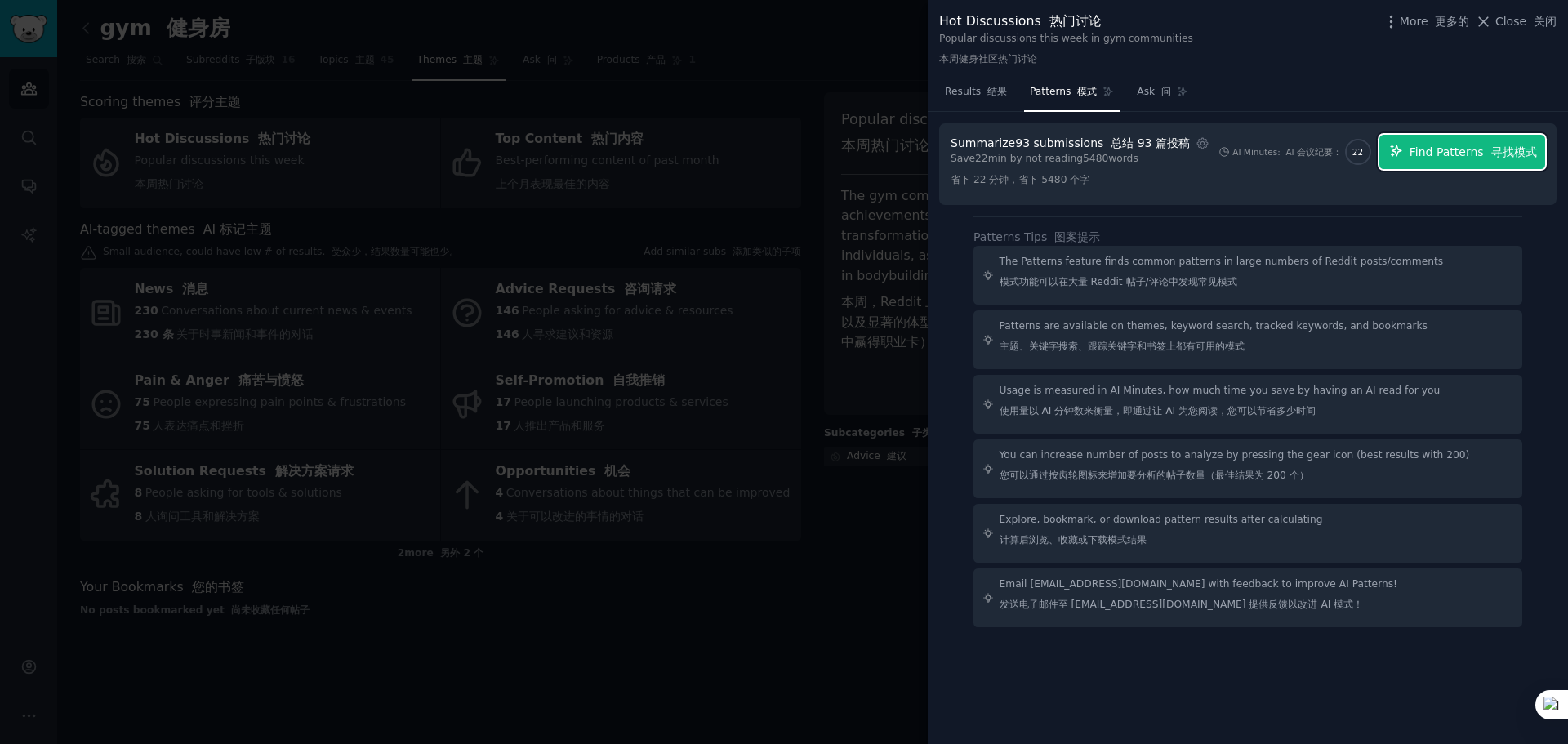
click at [1258, 151] on span "Find Patterns 寻找模式" at bounding box center [1473, 152] width 127 height 18
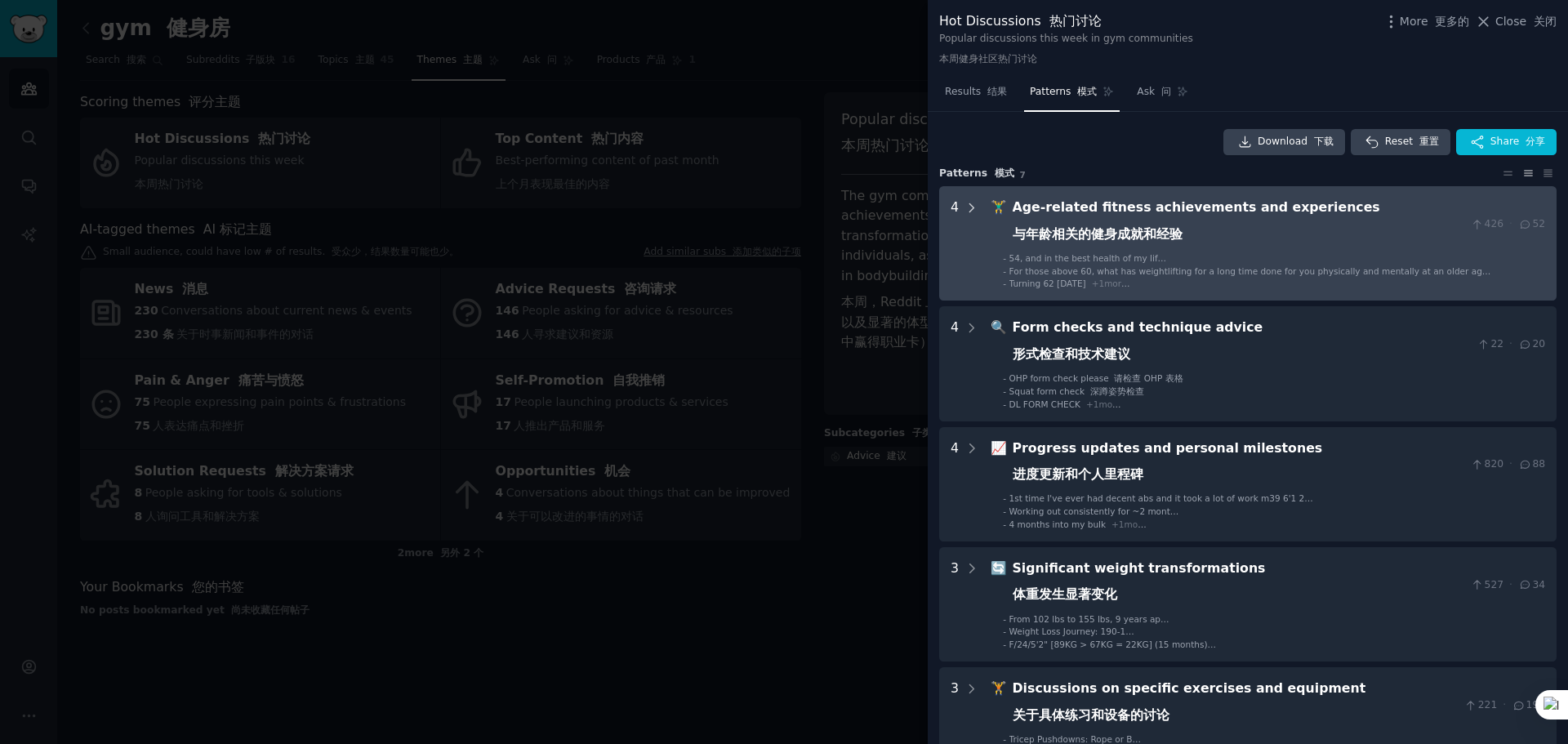
click at [973, 205] on icon at bounding box center [971, 208] width 15 height 15
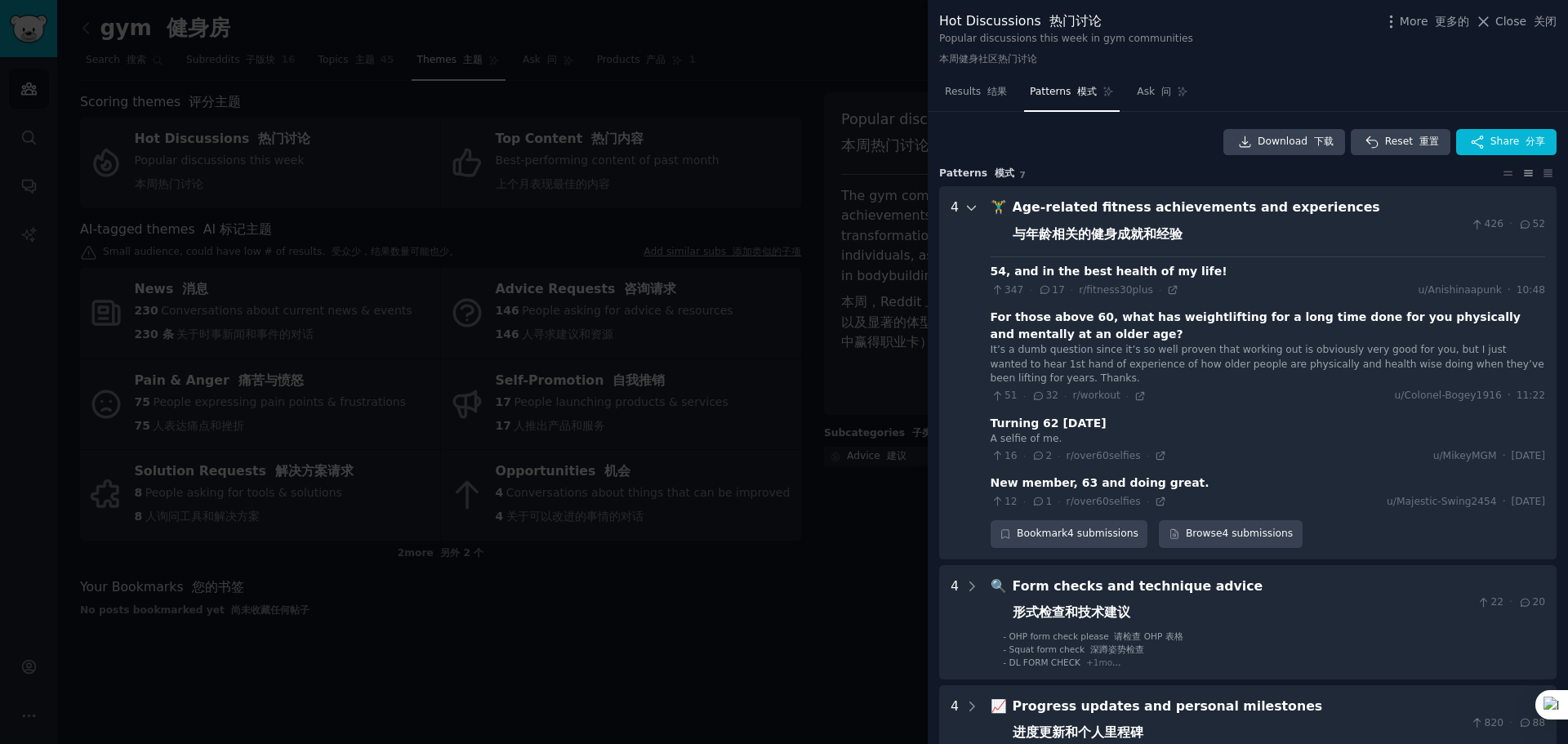
scroll to position [74, 0]
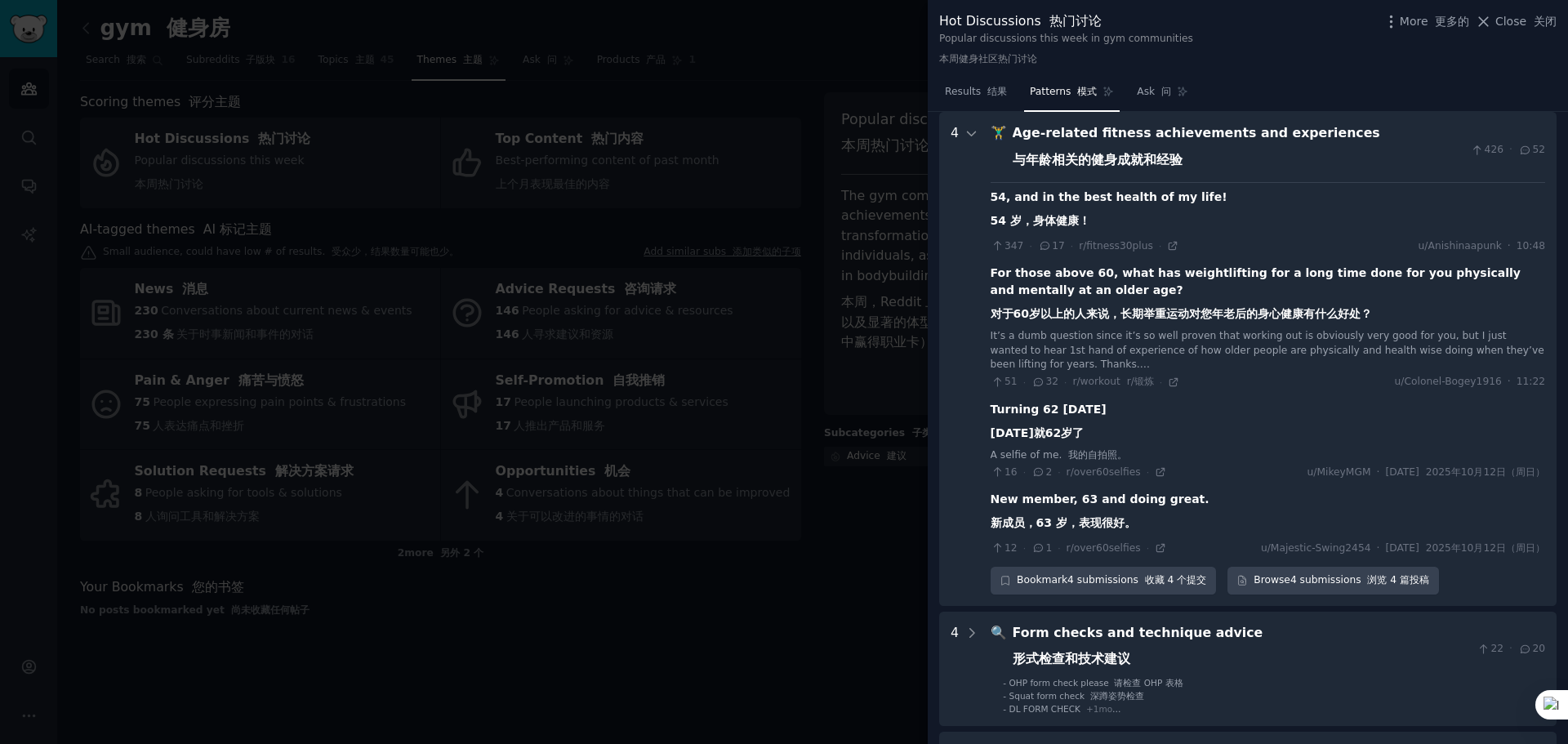
click at [1041, 339] on div "It’s a dumb question since it’s so well proven that working out is obviously ve…" at bounding box center [1268, 351] width 554 height 43
click at [1042, 381] on icon at bounding box center [1038, 382] width 15 height 11
click at [1035, 380] on icon at bounding box center [1038, 382] width 15 height 11
click at [1057, 267] on div "For those above 60, what has weightlifting for a long time done for you physica…" at bounding box center [1268, 297] width 554 height 65
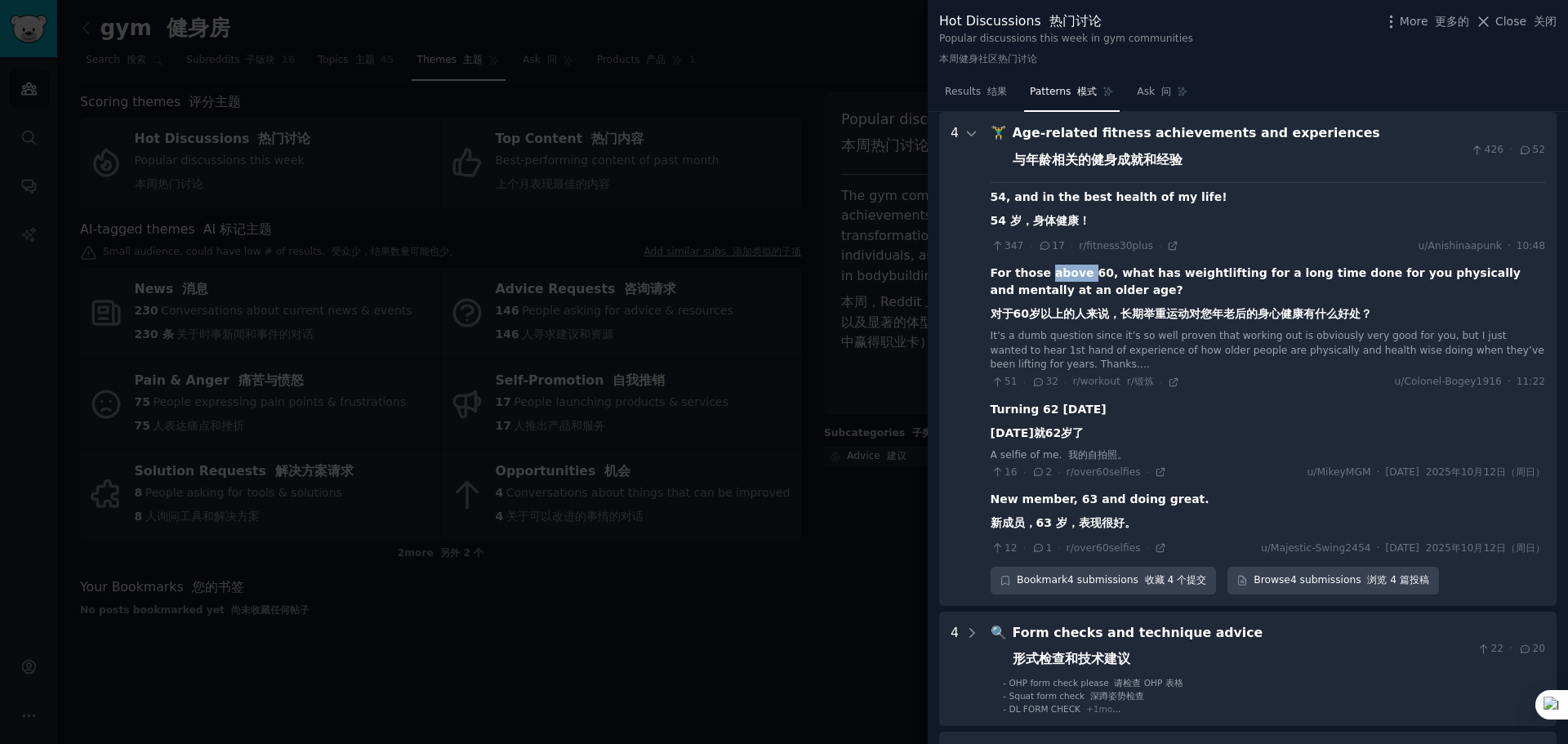
click at [1057, 267] on div "For those above 60, what has weightlifting for a long time done for you physica…" at bounding box center [1268, 297] width 554 height 65
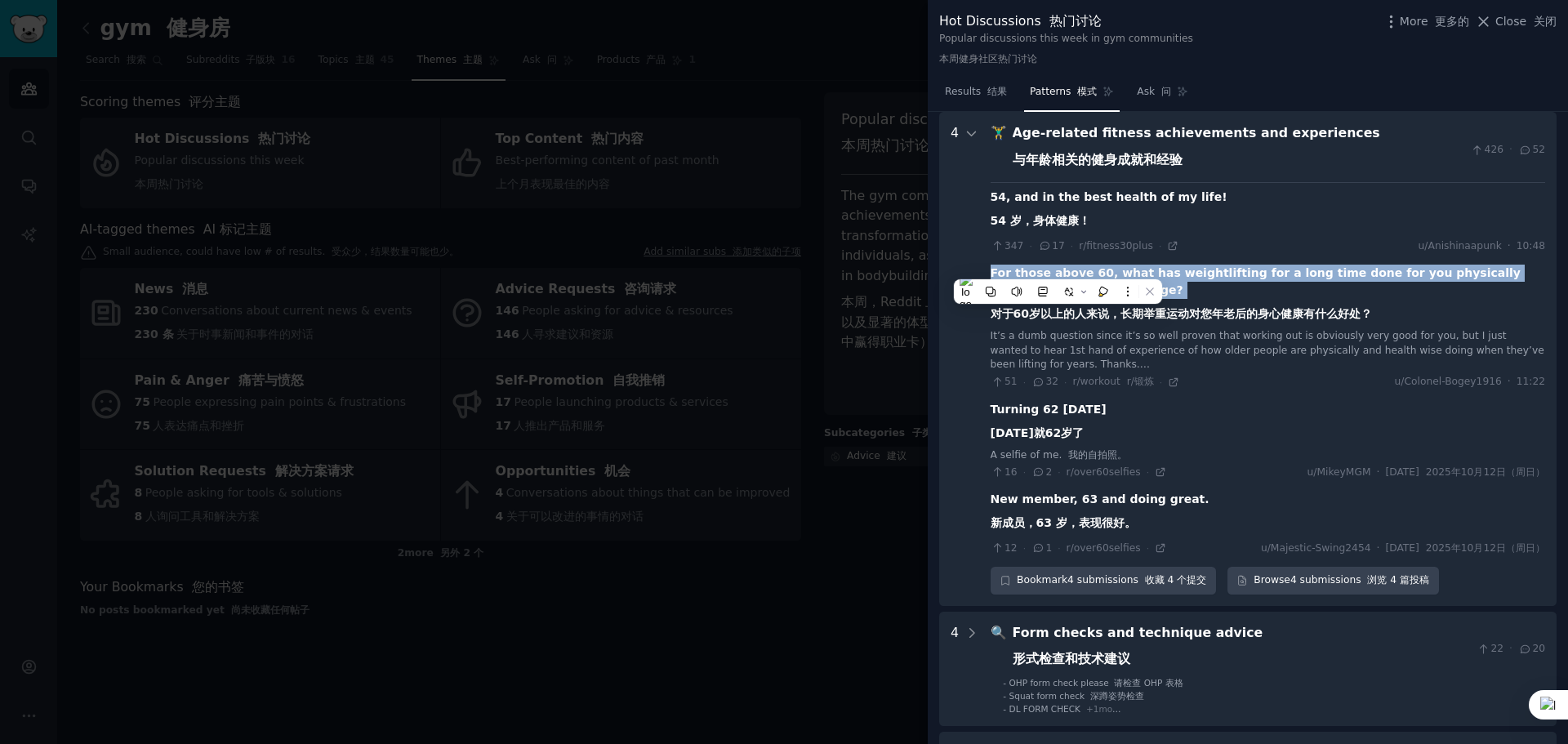
click at [1057, 267] on div "For those above 60, what has weightlifting for a long time done for you physica…" at bounding box center [1268, 297] width 554 height 65
click at [1258, 290] on div "For those above 60, what has weightlifting for a long time done for you physica…" at bounding box center [1268, 297] width 554 height 65
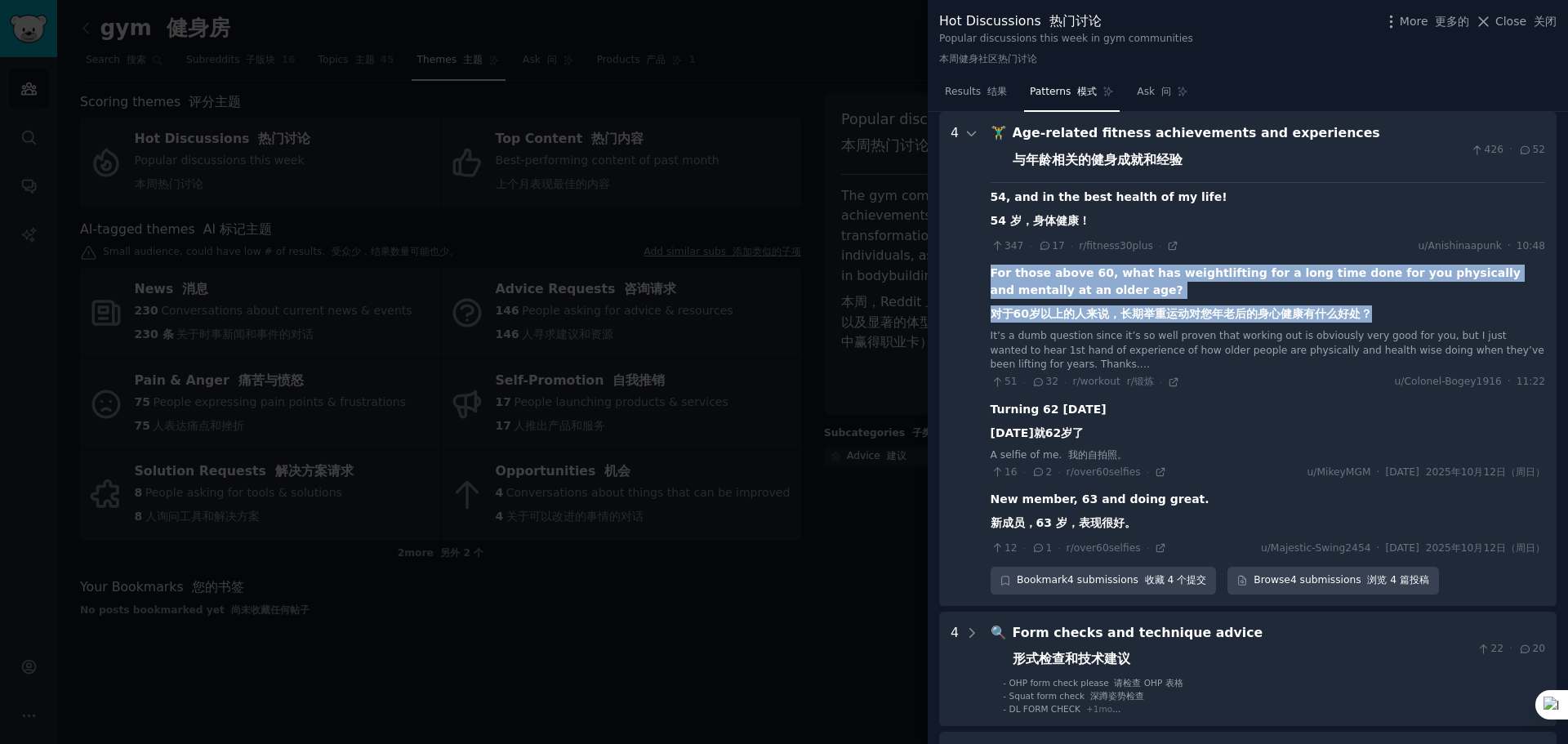
drag, startPoint x: 988, startPoint y: 272, endPoint x: 1369, endPoint y: 318, distance: 383.8
click at [1258, 318] on experiences "4 🏋️‍♂️ Age-related fitness achievements and experiences 与年龄相关的健身成就和经验 426 · 52…" at bounding box center [1247, 359] width 618 height 494
copy div "For those above 60, what has weightlifting for a long time done for you physica…"
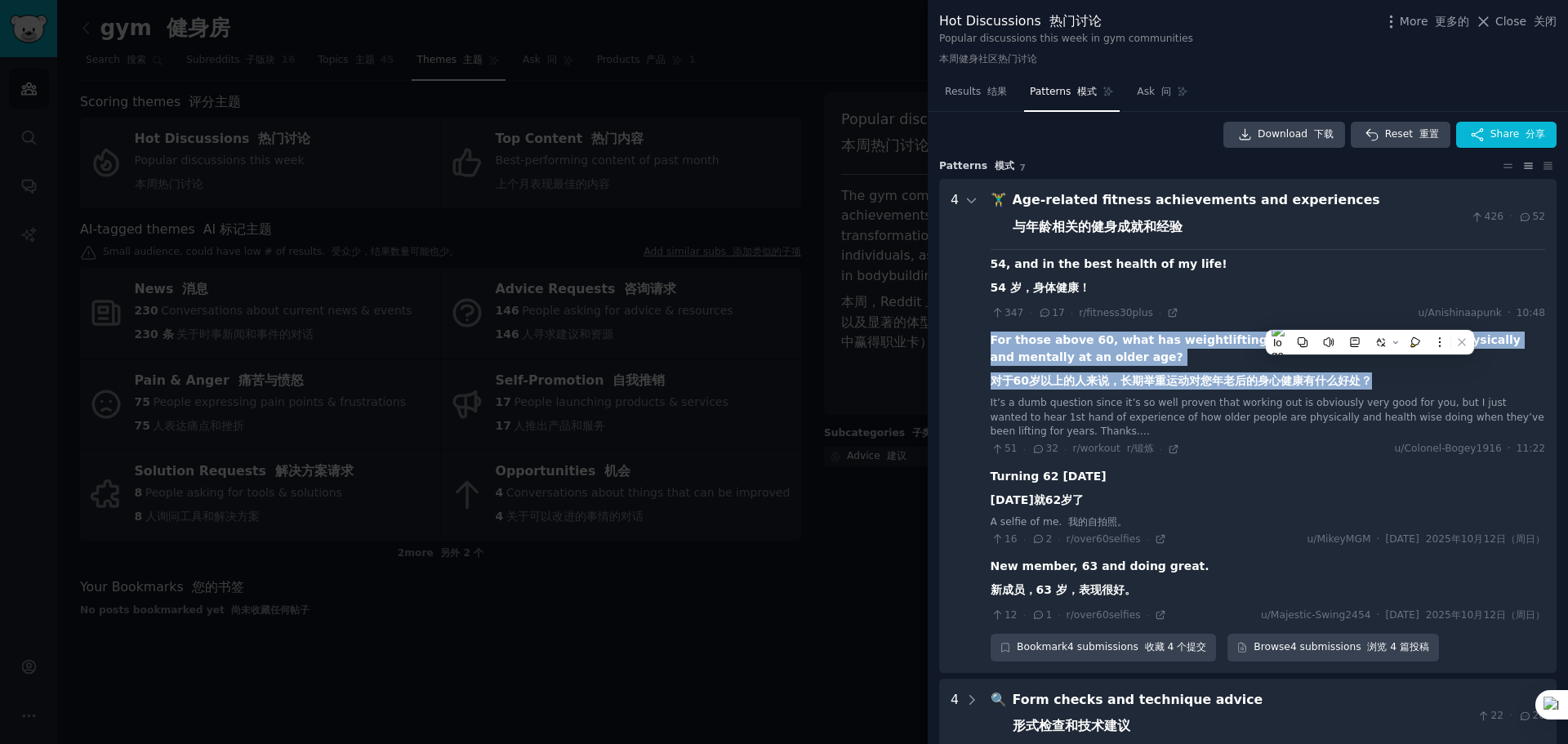
scroll to position [0, 0]
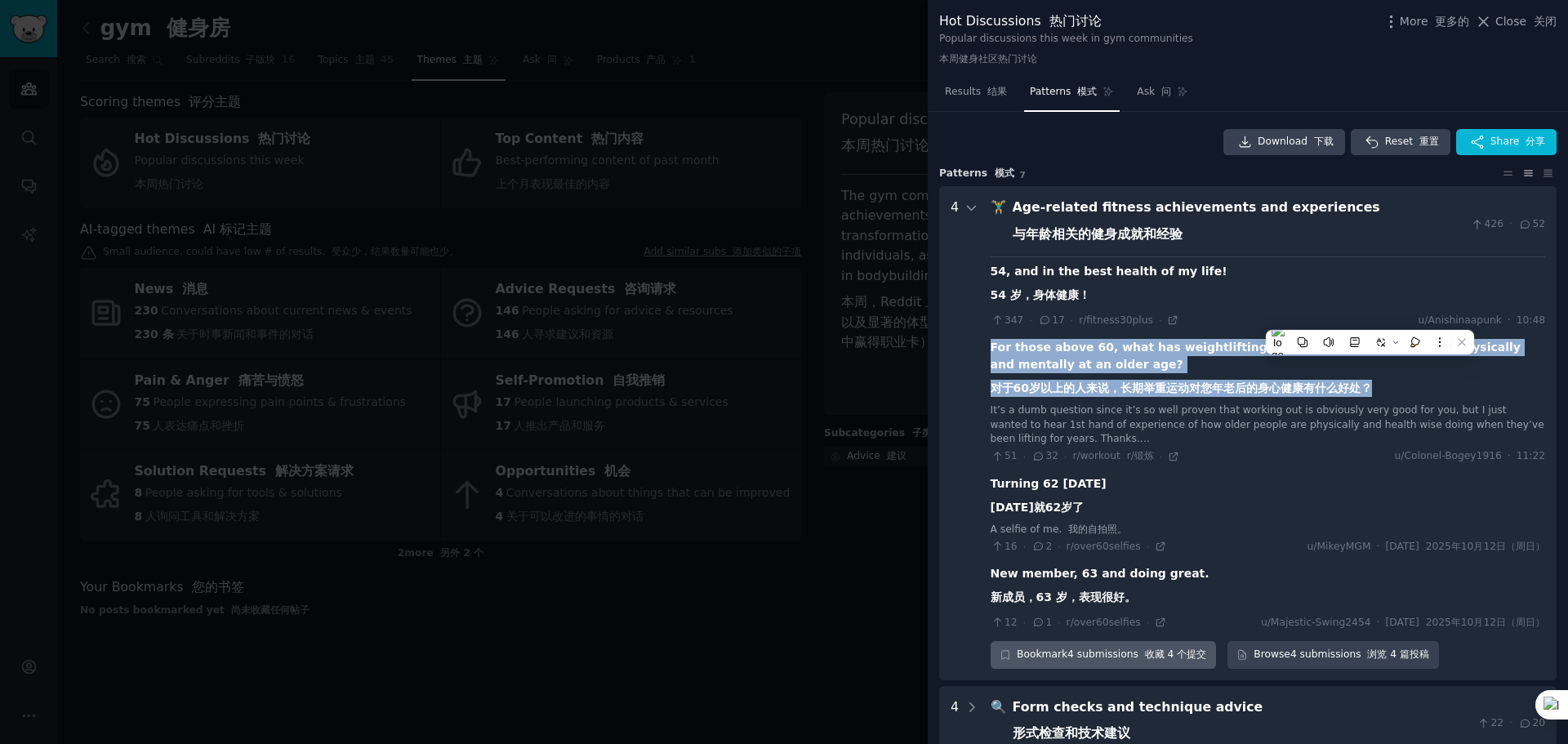
click at [1147, 655] on font "收藏 4 个提交" at bounding box center [1176, 654] width 62 height 11
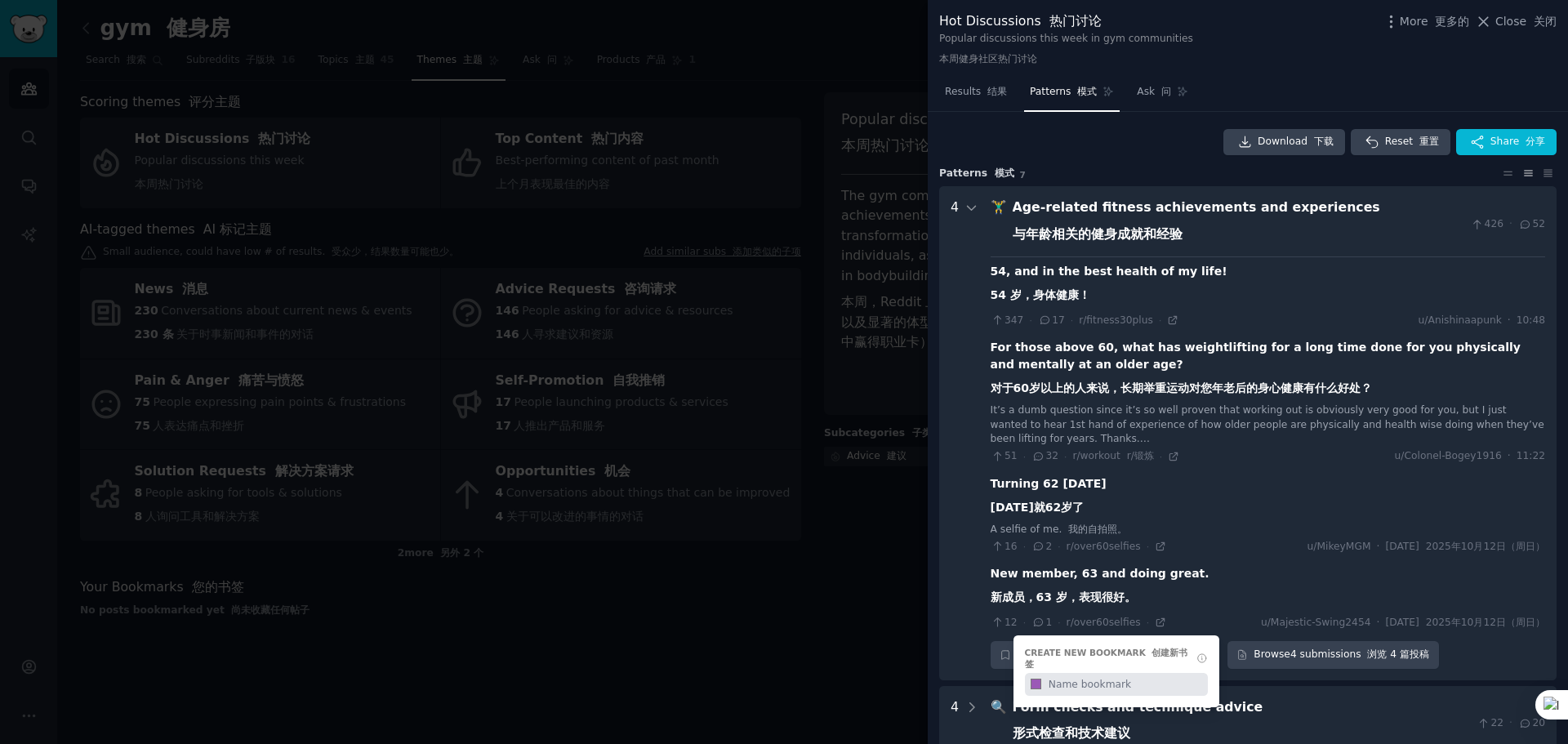
click at [1213, 577] on div "New member, 63 and doing great. 新成员，63 岁，表现很好。" at bounding box center [1268, 589] width 554 height 47
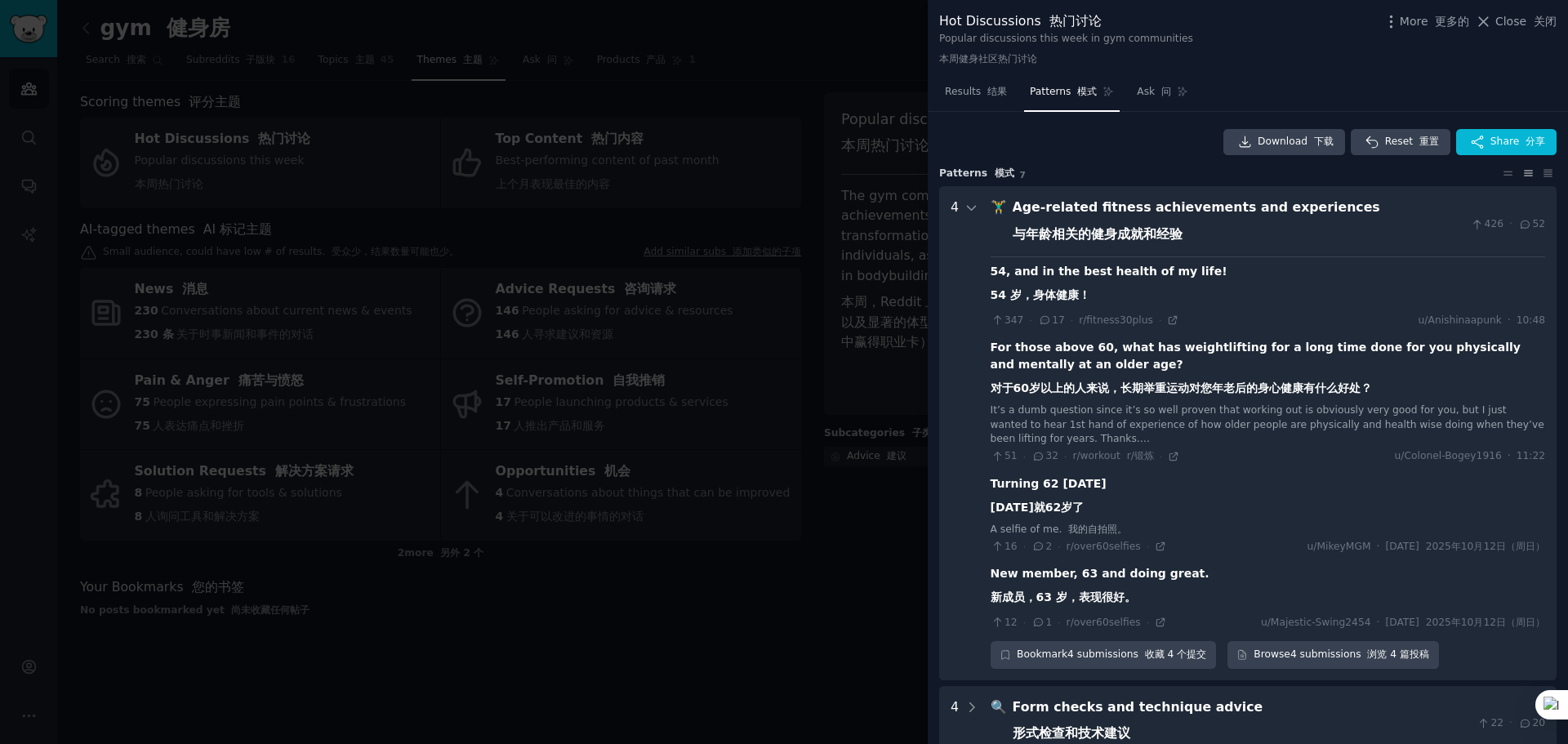
click at [1070, 348] on div "For those above 60, what has weightlifting for a long time done for you physica…" at bounding box center [1268, 372] width 554 height 65
click at [1130, 353] on div "For those above 60, what has weightlifting for a long time done for you physica…" at bounding box center [1268, 372] width 554 height 65
click at [1169, 454] on icon at bounding box center [1173, 456] width 7 height 7
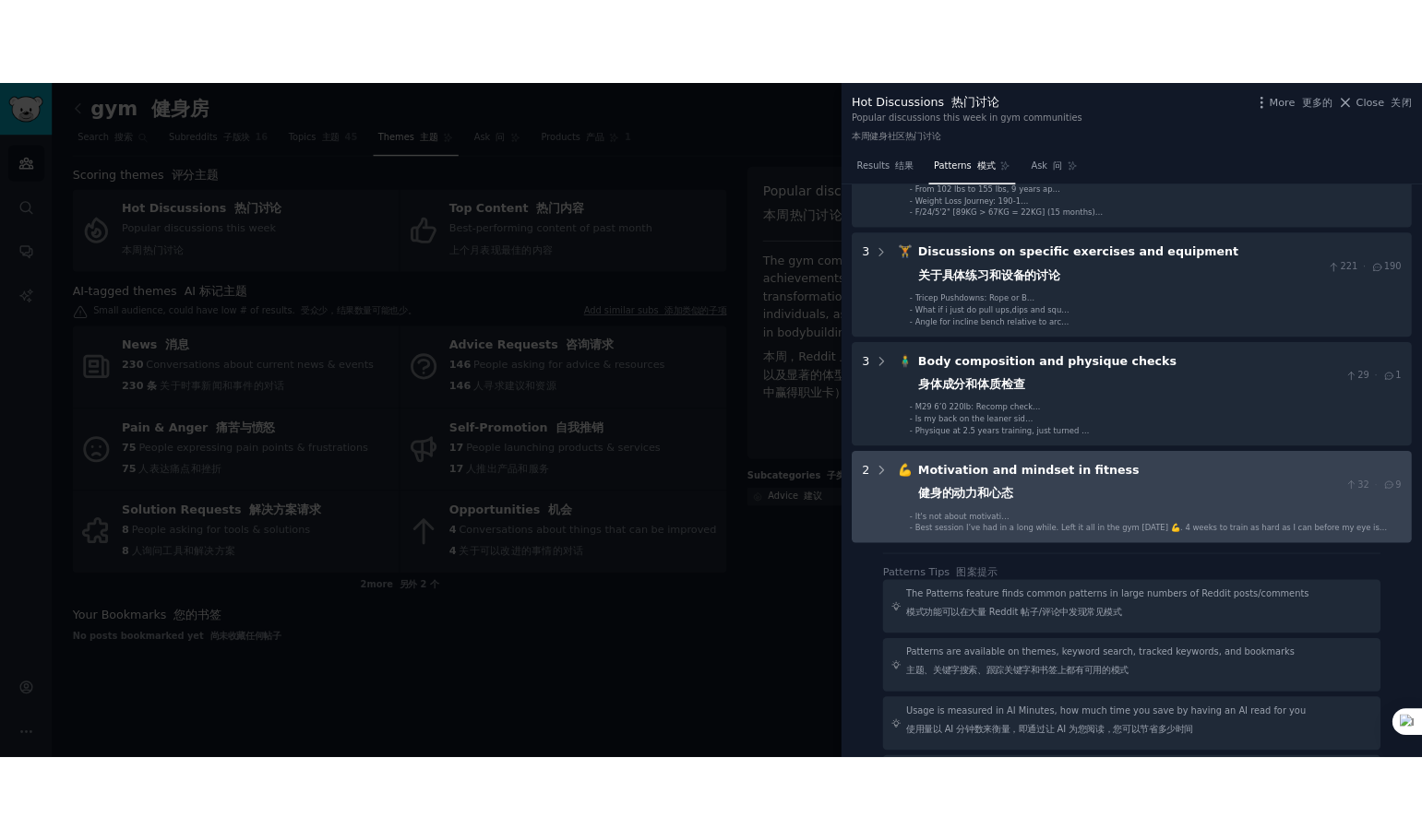
scroll to position [1015, 0]
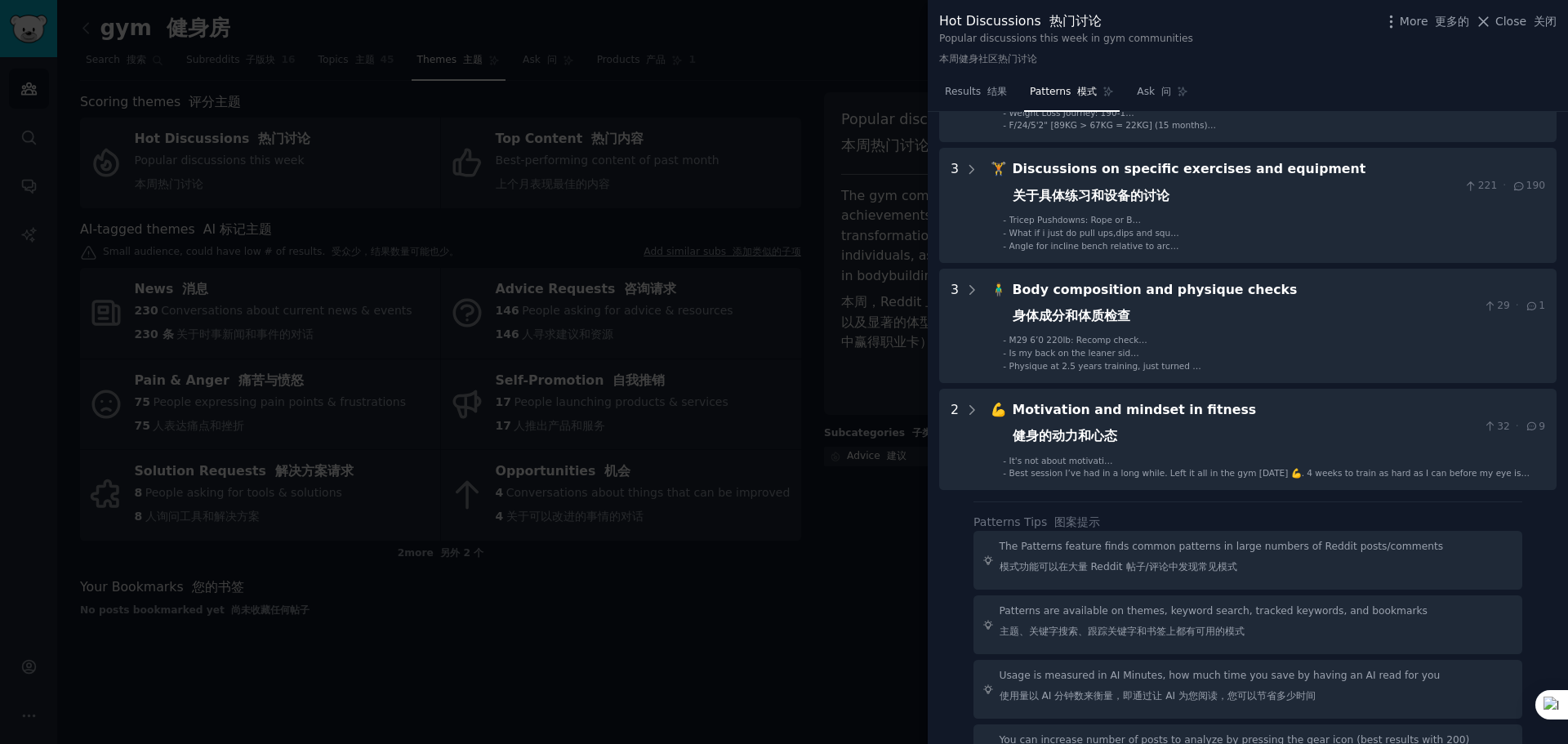
click at [858, 588] on div at bounding box center [784, 372] width 1568 height 744
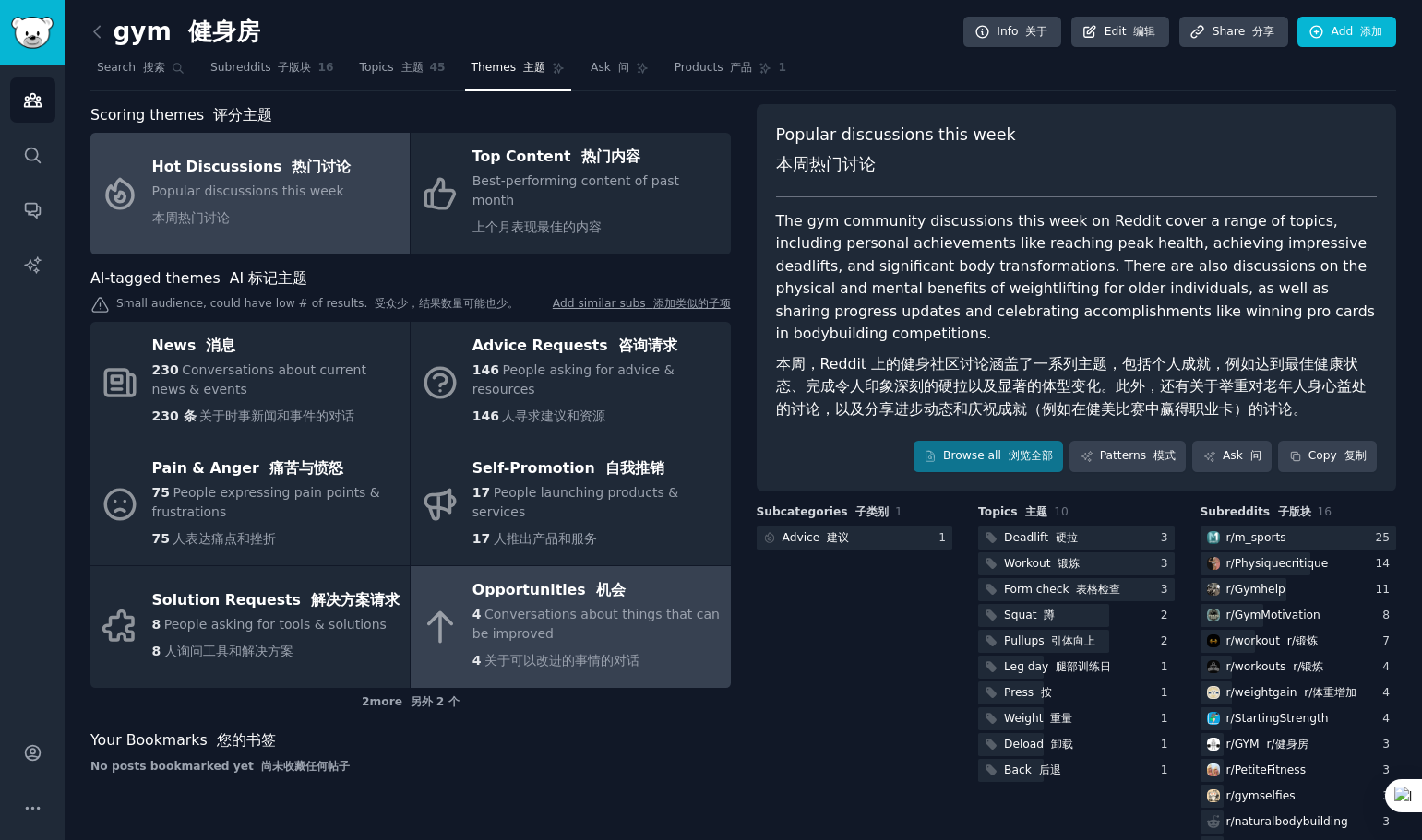
click at [616, 577] on div "Opportunities 机会" at bounding box center [596, 592] width 248 height 30
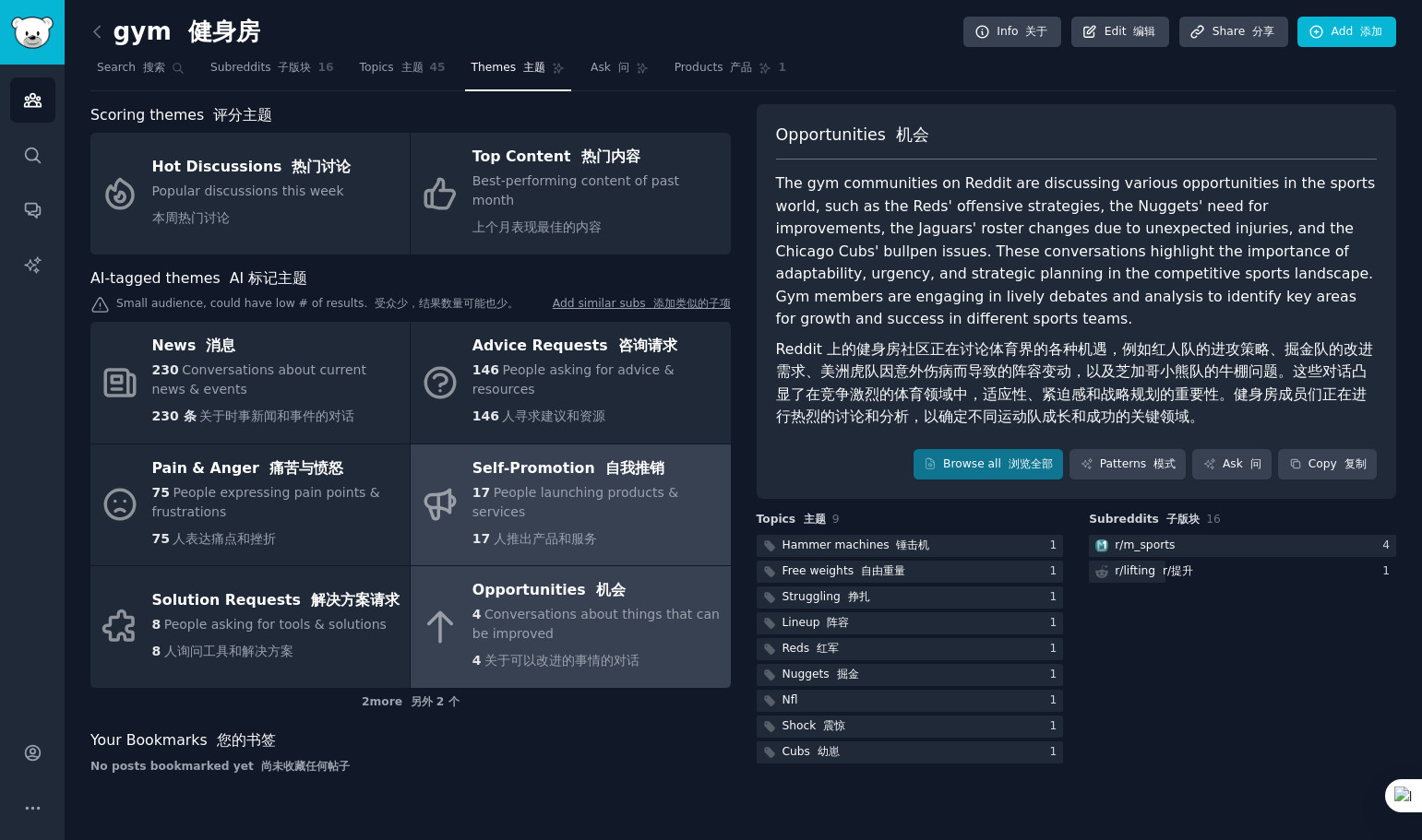
click at [566, 485] on span "People launching products & services" at bounding box center [575, 502] width 206 height 34
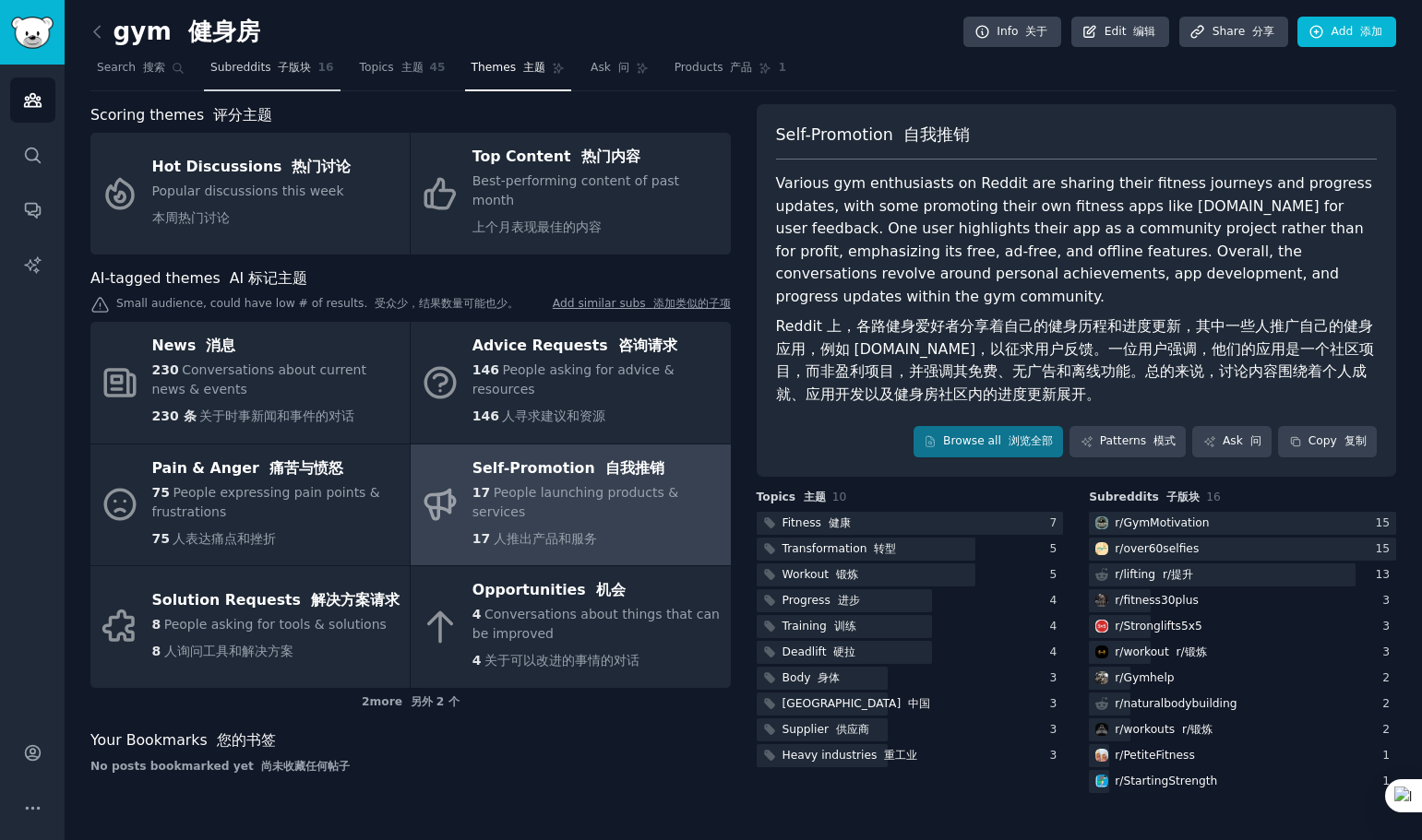
click at [230, 64] on span "Subreddits 子版块" at bounding box center [261, 68] width 102 height 17
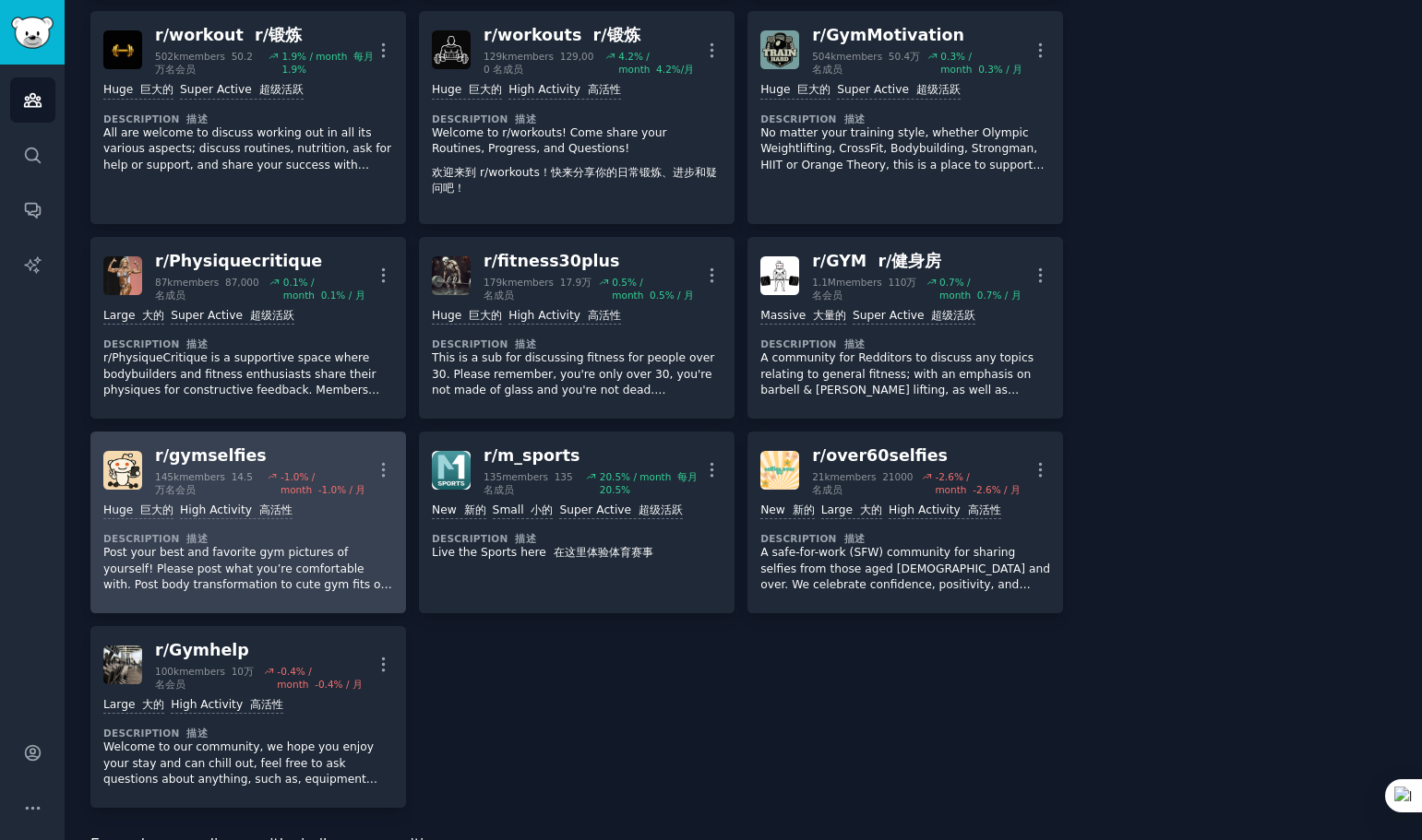
scroll to position [553, 0]
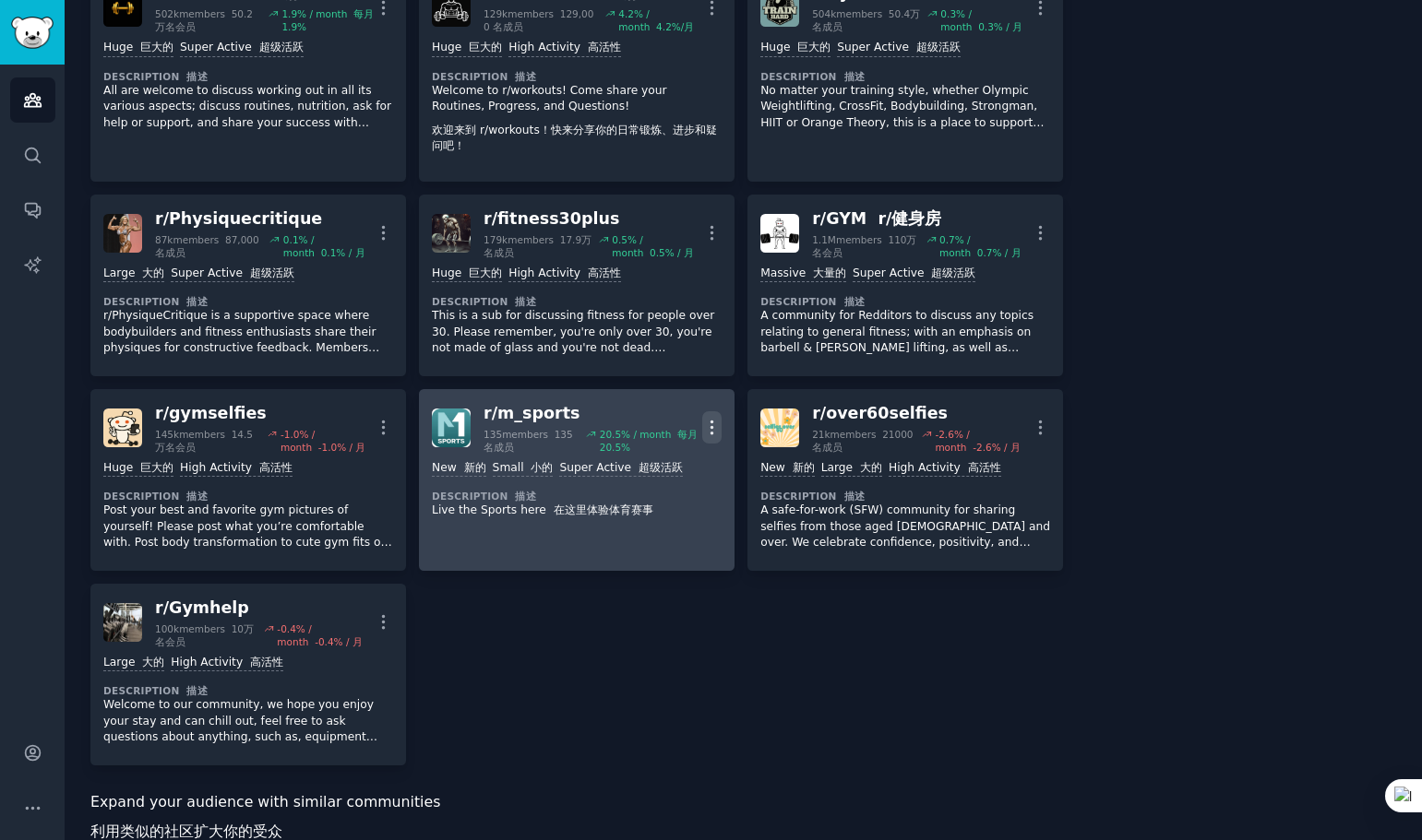
click at [711, 421] on icon "button" at bounding box center [712, 427] width 2 height 13
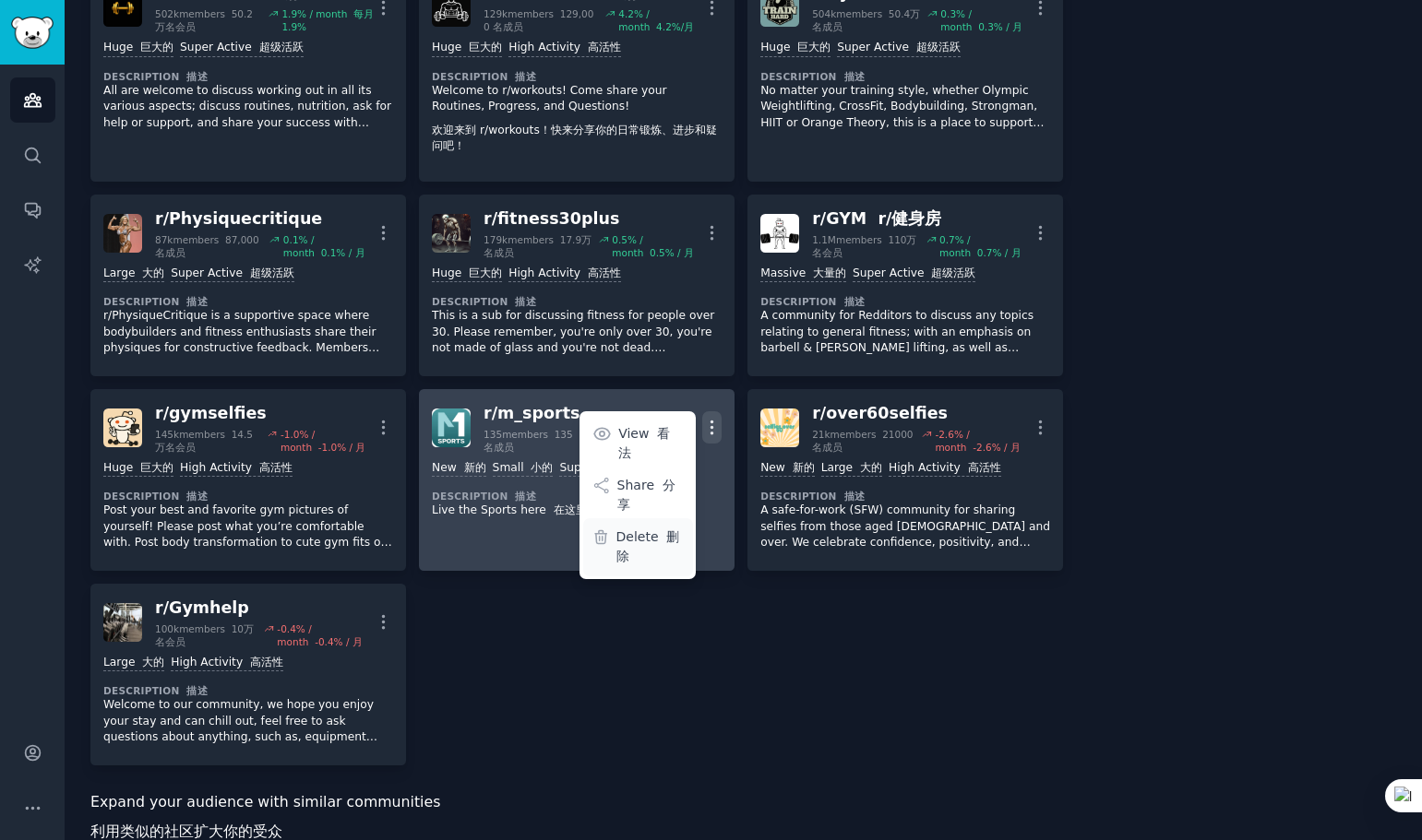
click at [629, 527] on p "Delete 删除" at bounding box center [650, 546] width 67 height 39
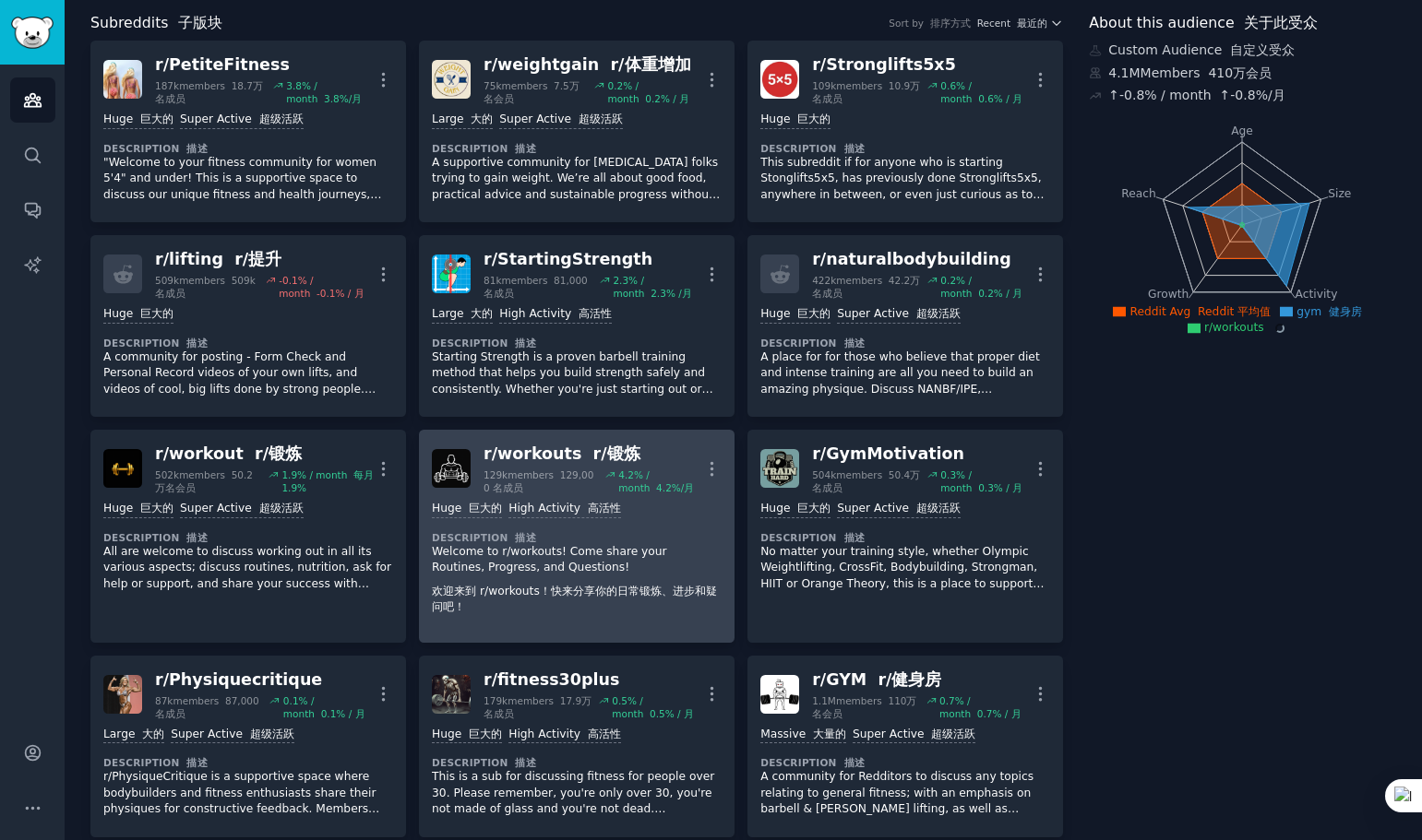
scroll to position [0, 0]
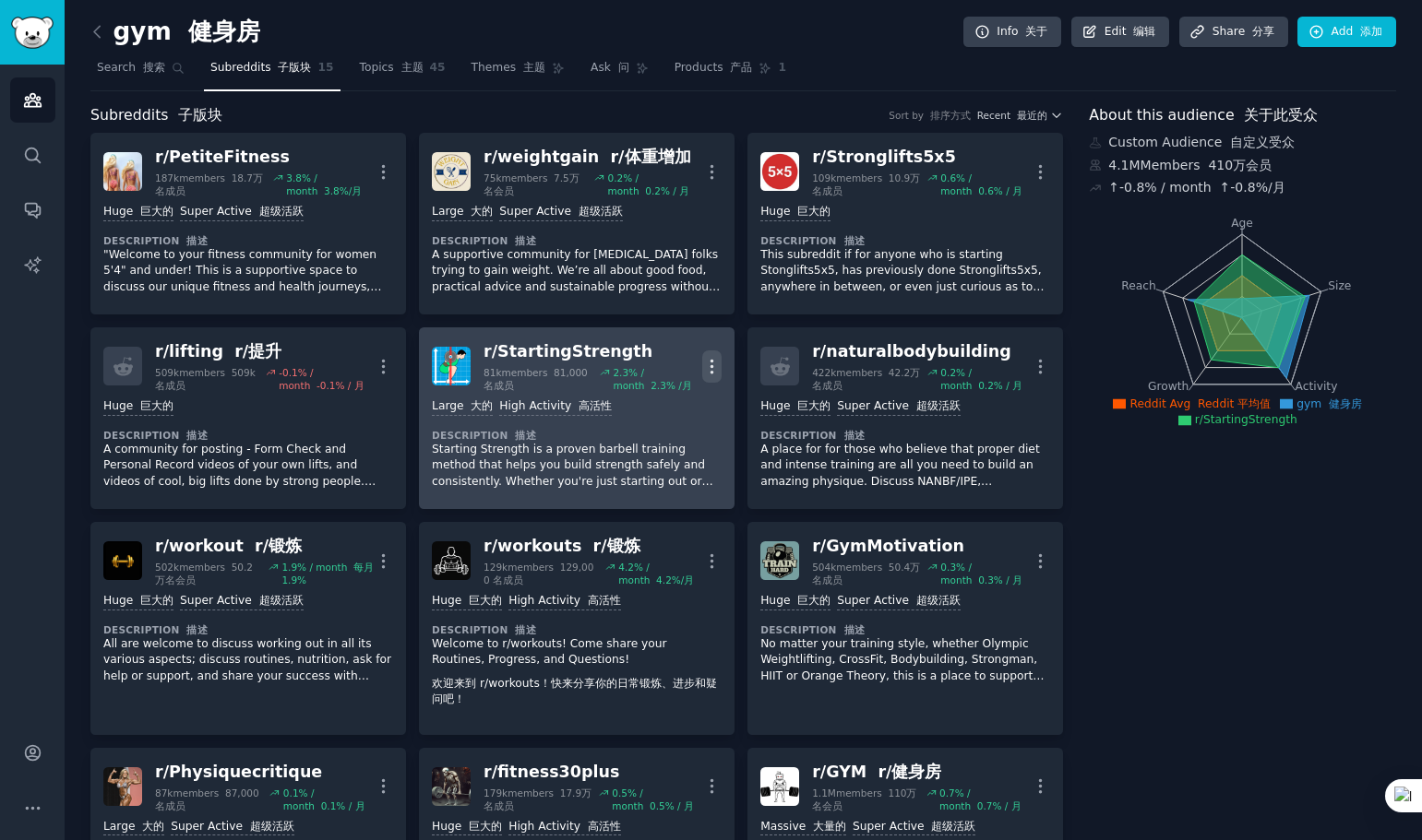
click at [706, 370] on icon "button" at bounding box center [711, 367] width 20 height 20
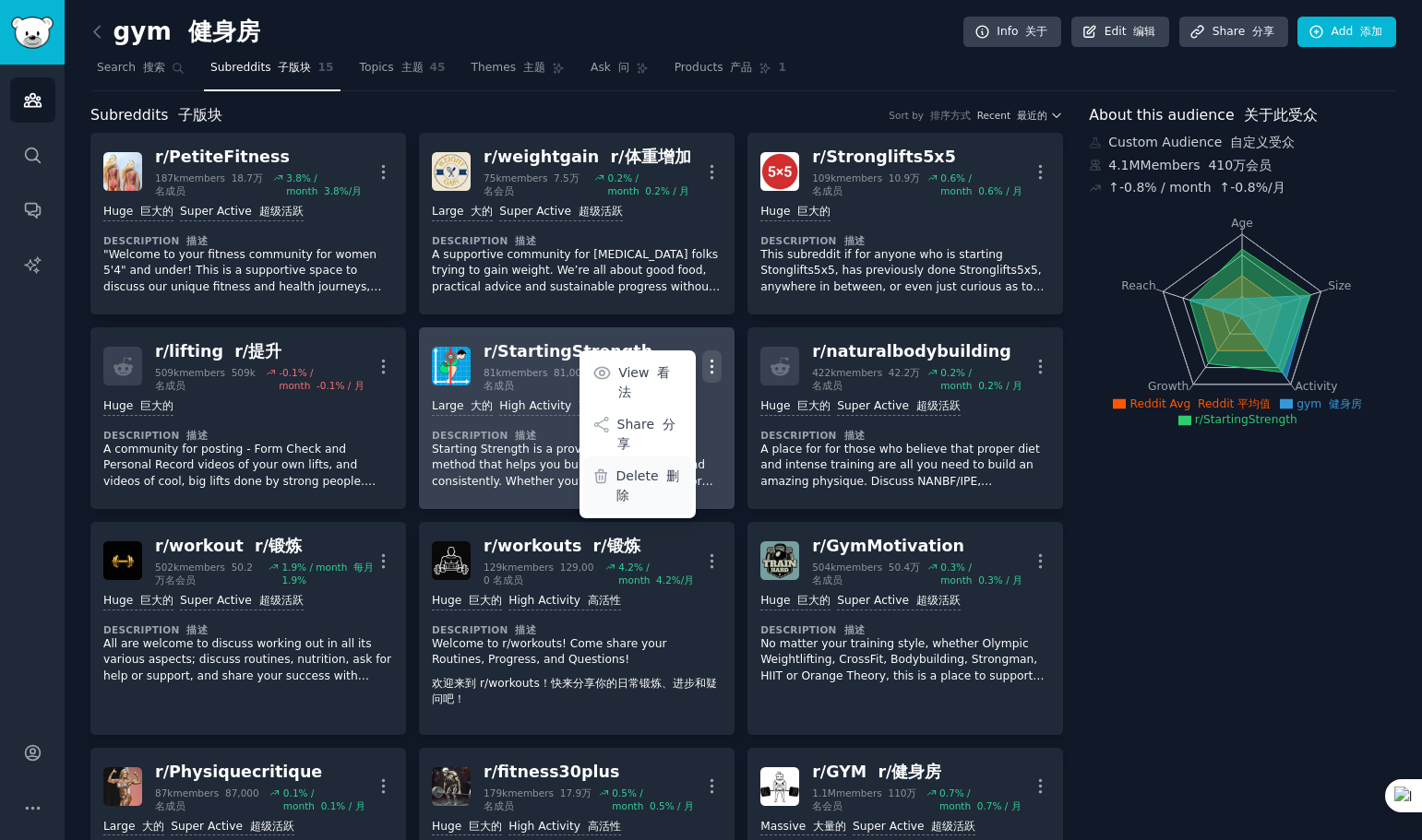
click at [637, 467] on p "Delete 删除" at bounding box center [650, 486] width 67 height 39
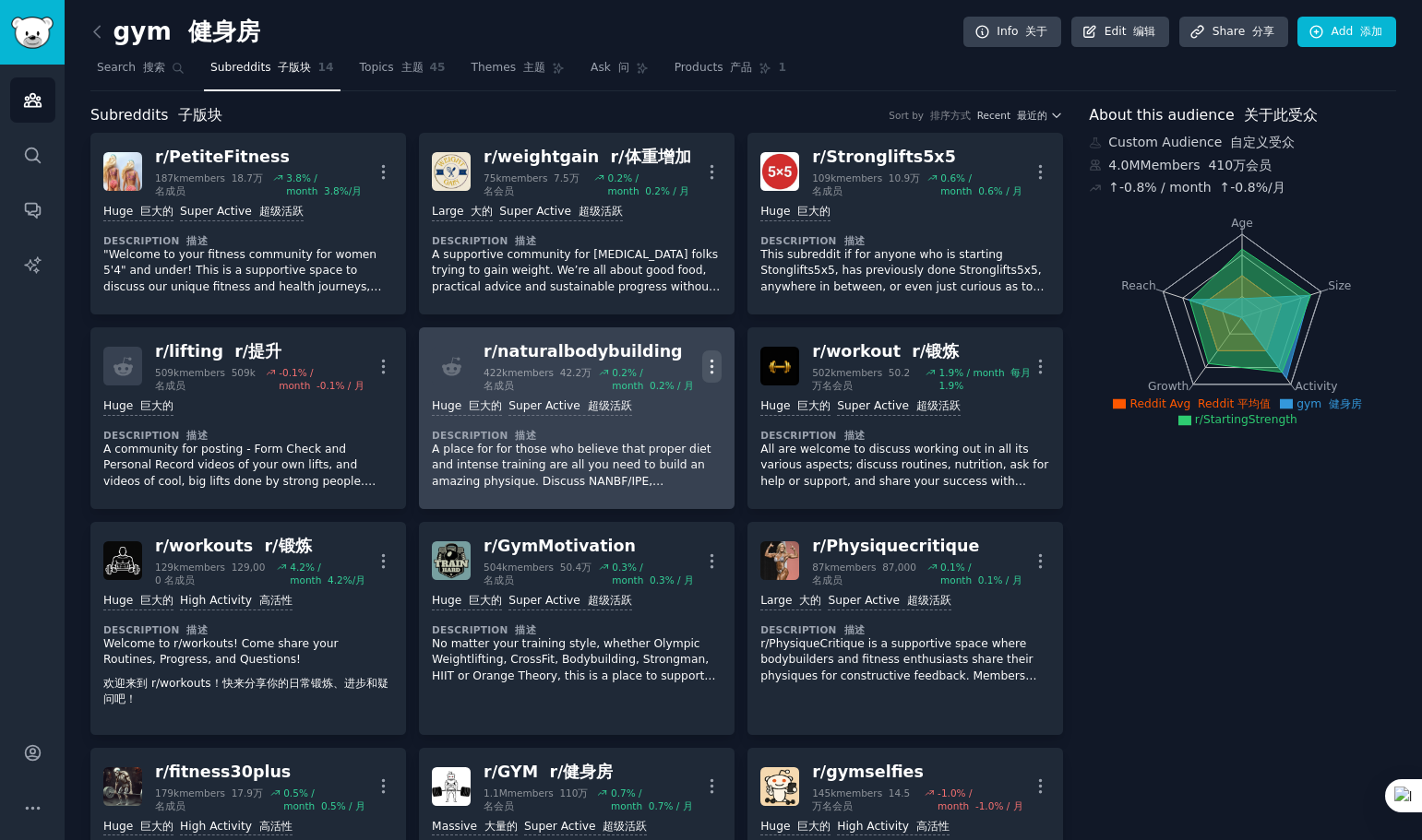
click at [705, 358] on icon "button" at bounding box center [711, 367] width 20 height 20
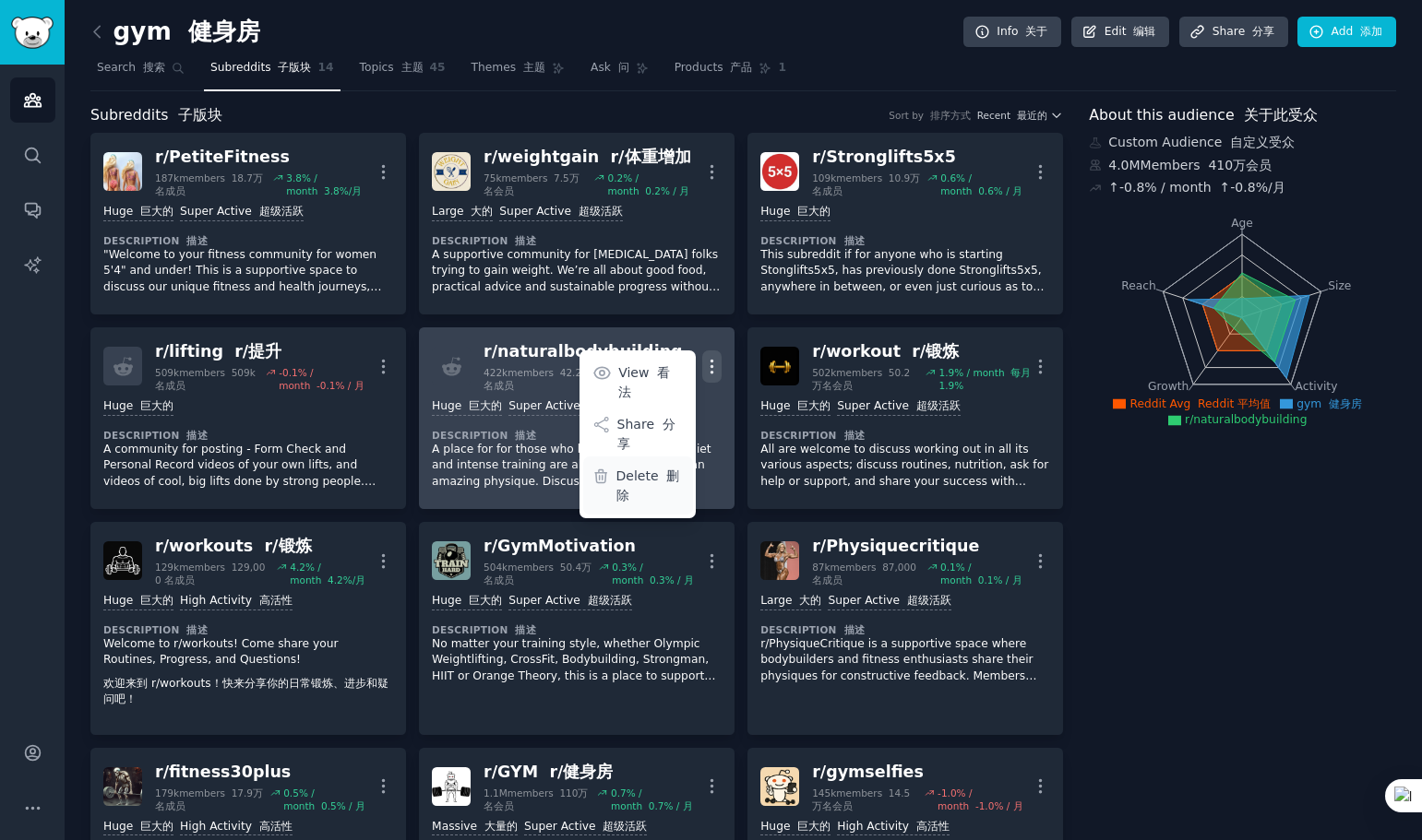
click at [633, 468] on p "Delete 删除" at bounding box center [650, 486] width 67 height 39
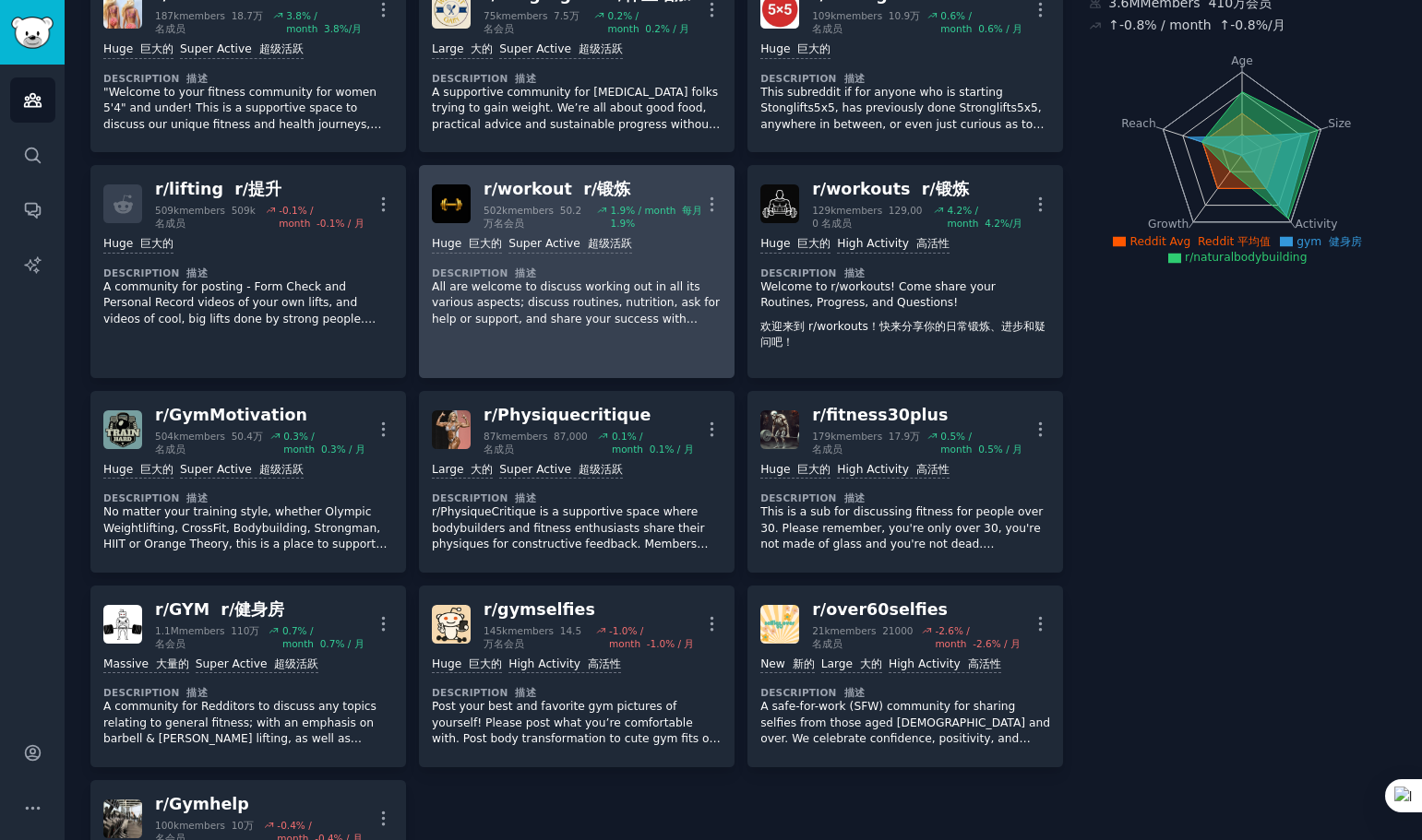
scroll to position [184, 0]
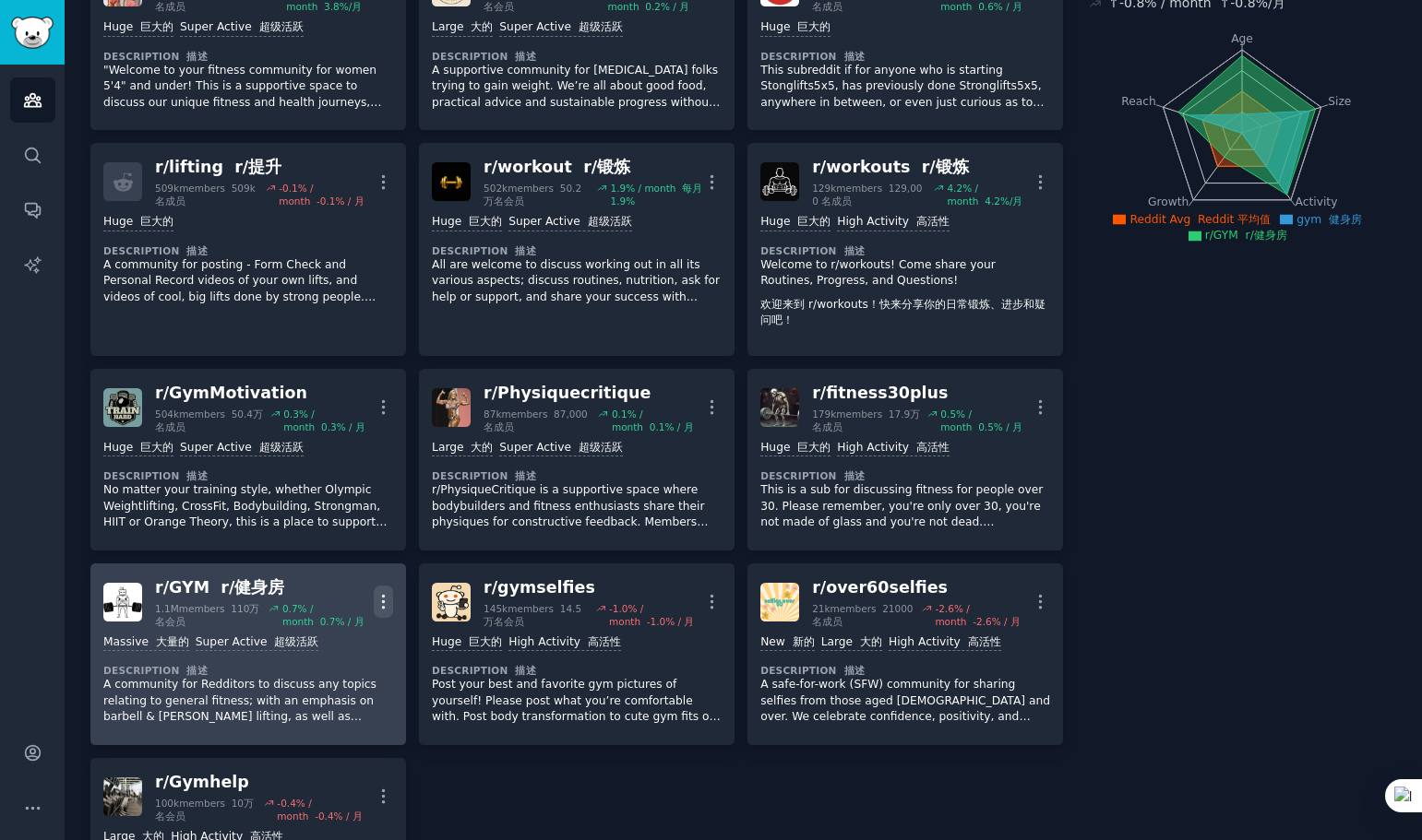
click at [377, 596] on icon "button" at bounding box center [384, 603] width 20 height 20
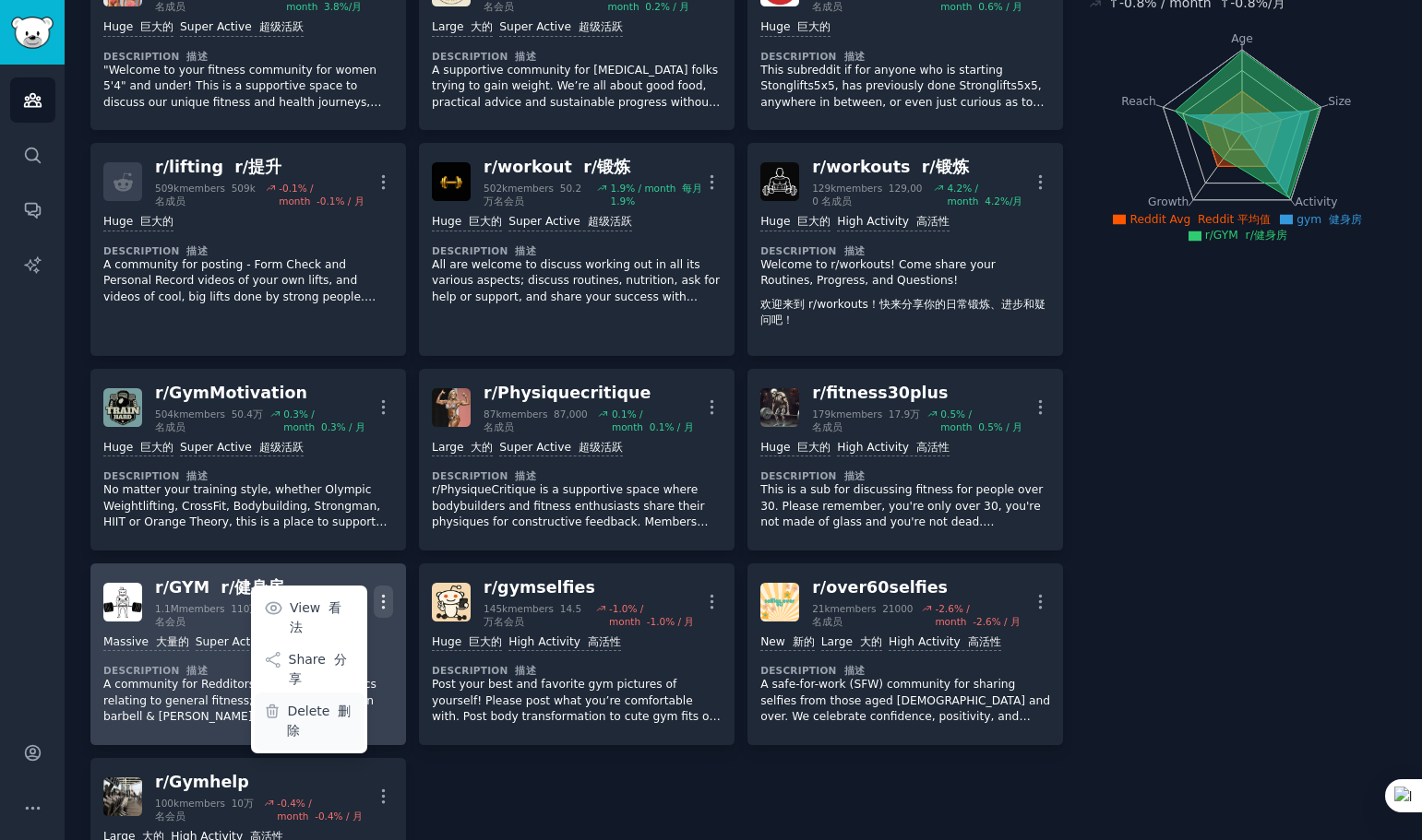
click at [316, 701] on p "Delete 删除" at bounding box center [321, 720] width 67 height 39
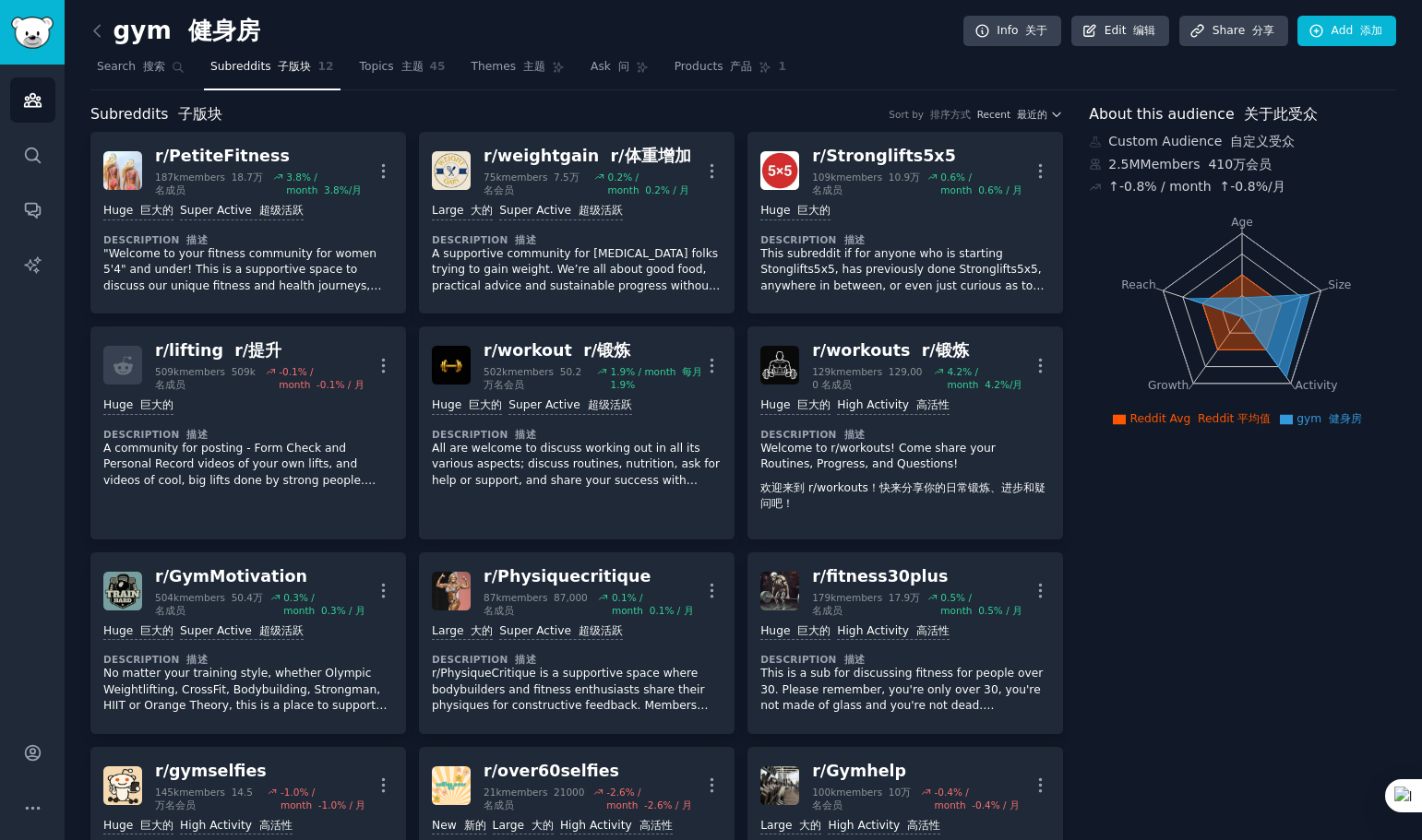
scroll to position [0, 0]
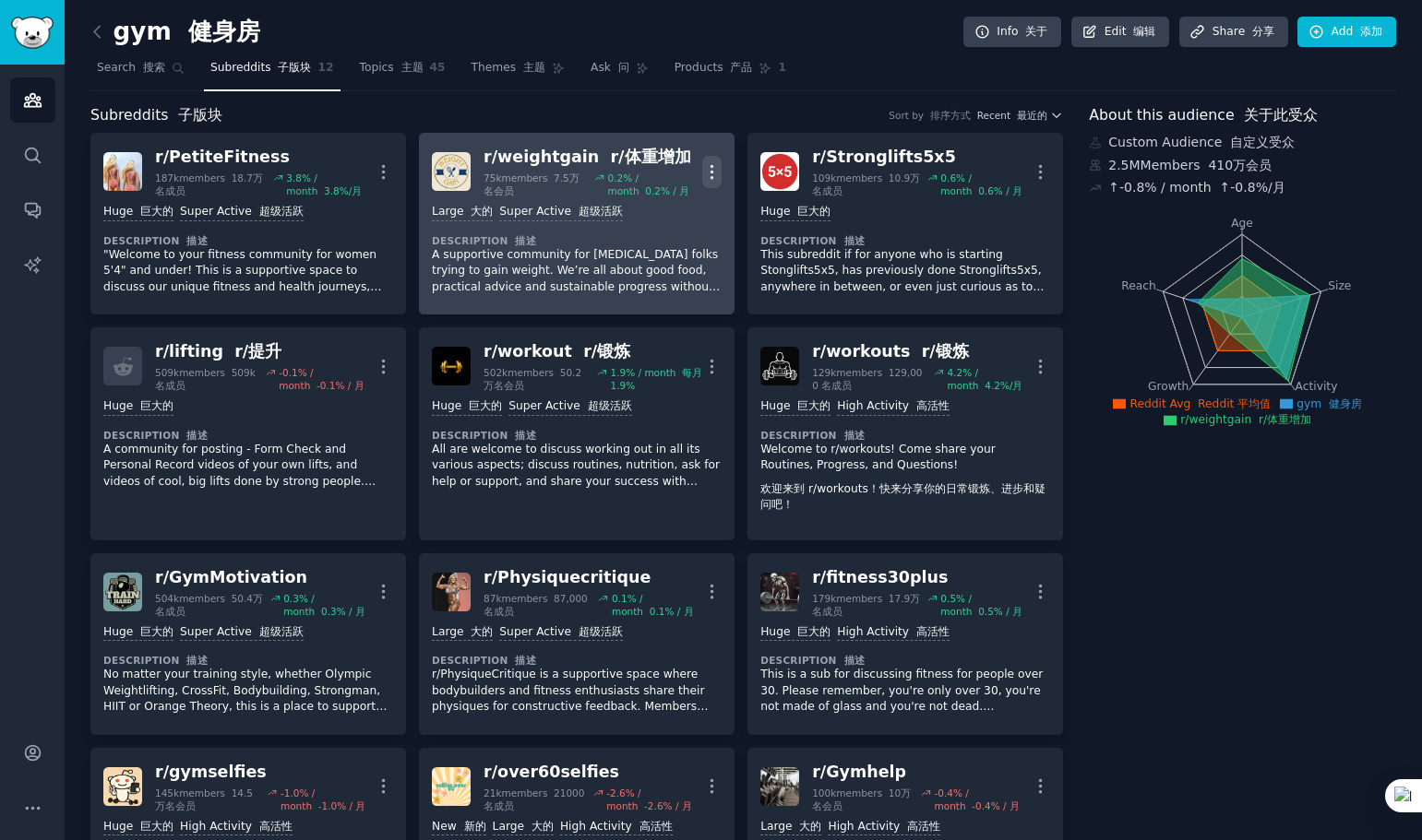
click at [714, 171] on icon "button" at bounding box center [711, 172] width 20 height 20
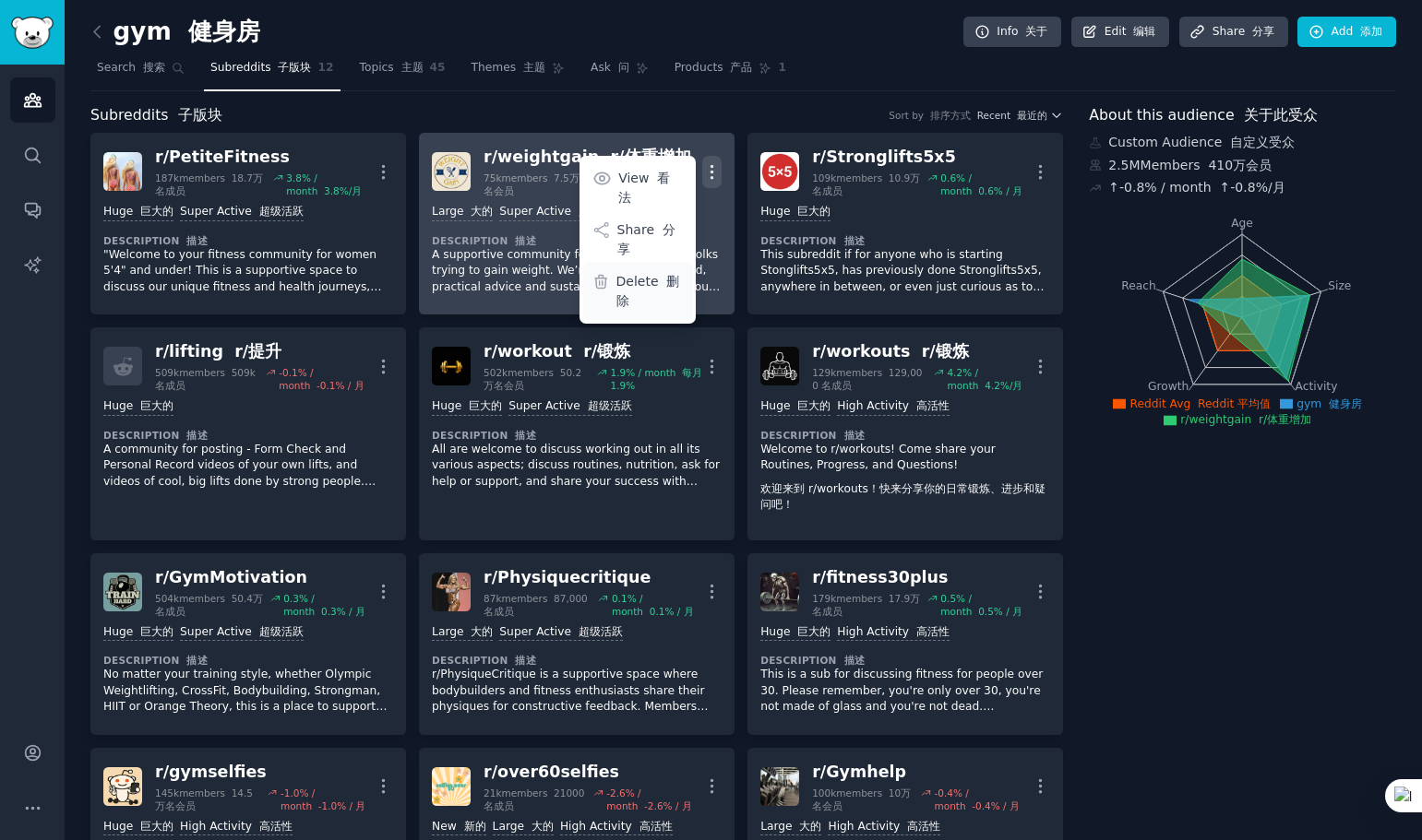
click at [659, 272] on p "Delete 删除" at bounding box center [650, 291] width 67 height 39
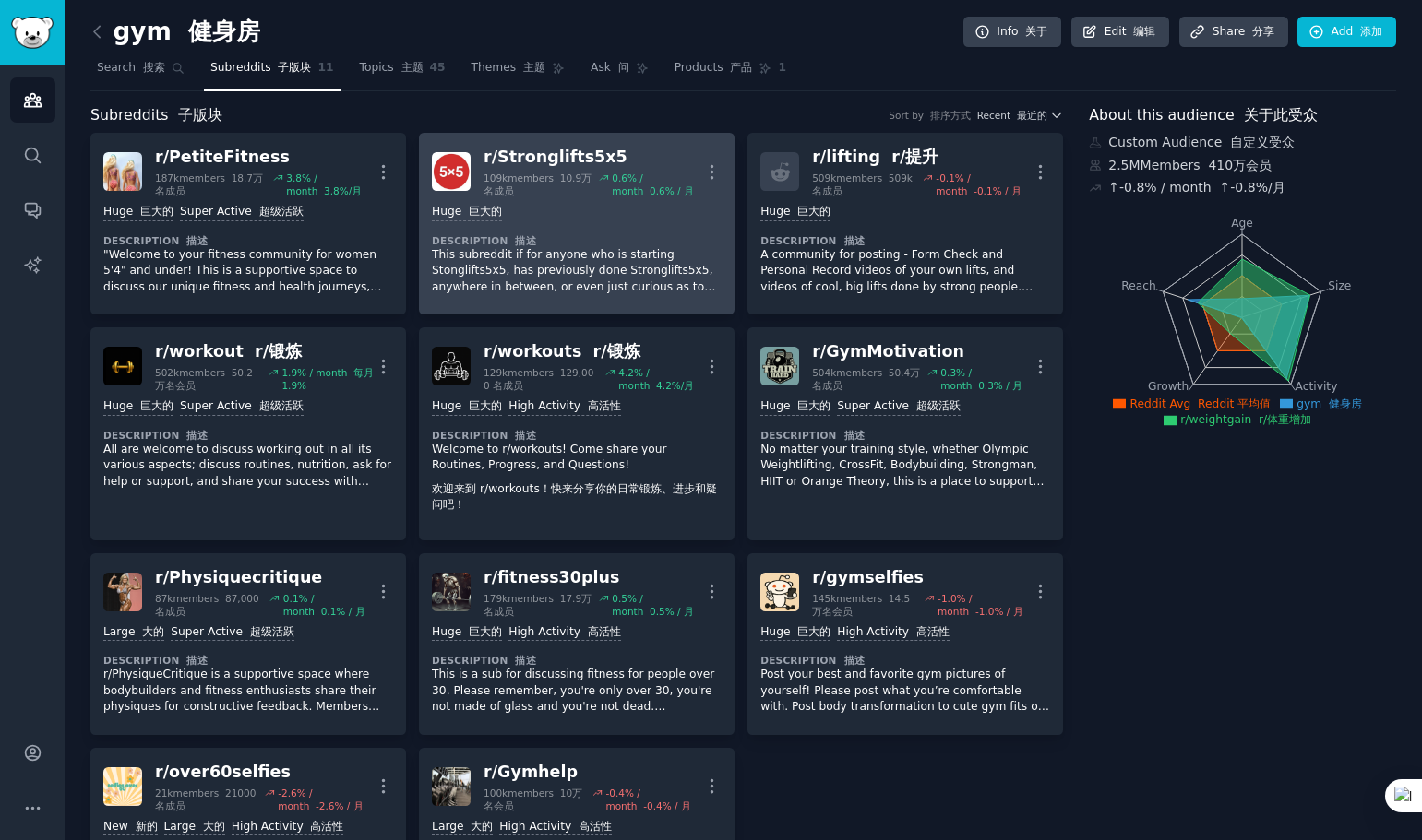
click at [719, 167] on link "r/ Stronglifts5x5 109k members 10.9万名成员 0.6 % / month 0.6% / 月 More Huge 巨大的 De…" at bounding box center [576, 224] width 316 height 182
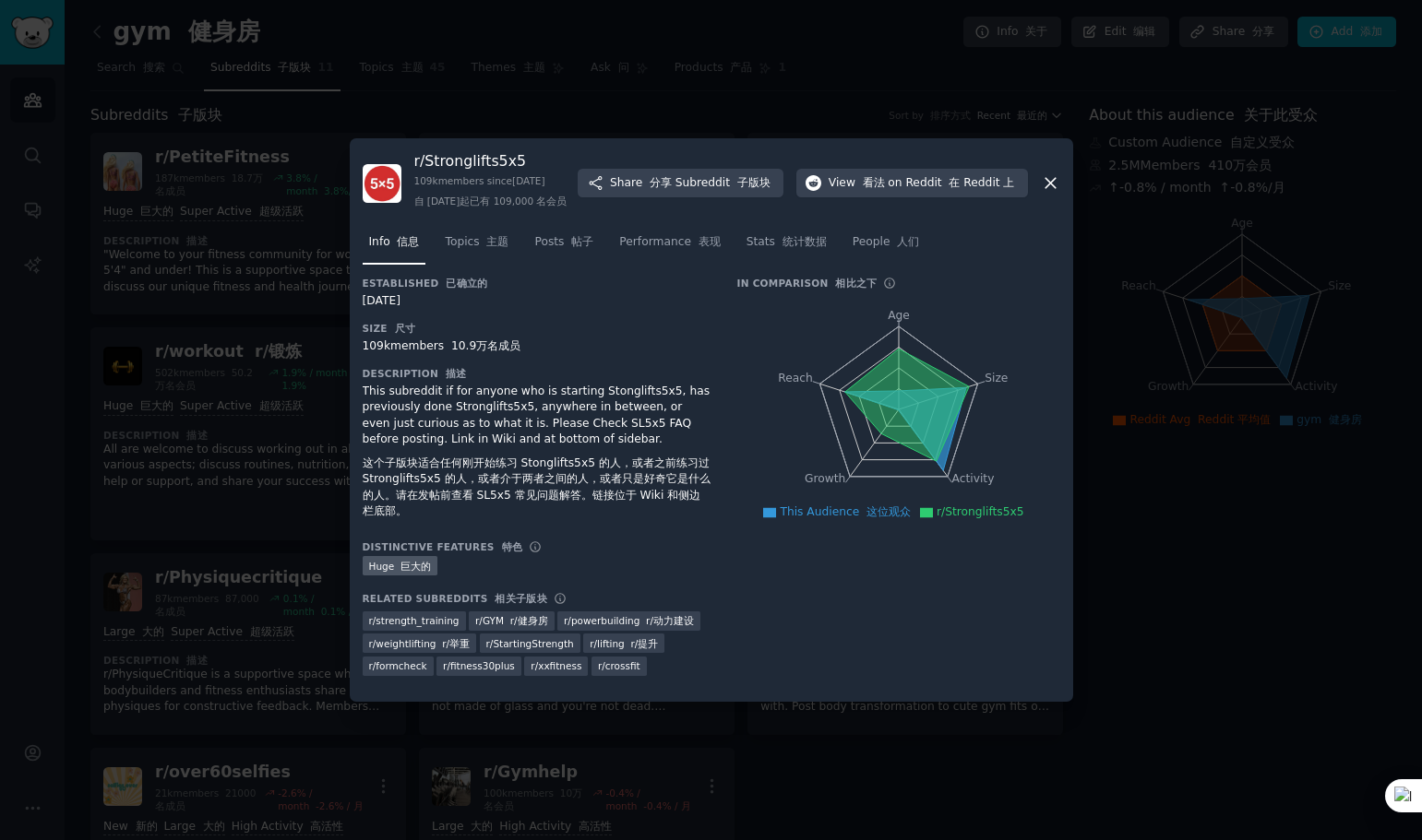
click at [1155, 302] on div at bounding box center [711, 420] width 1422 height 840
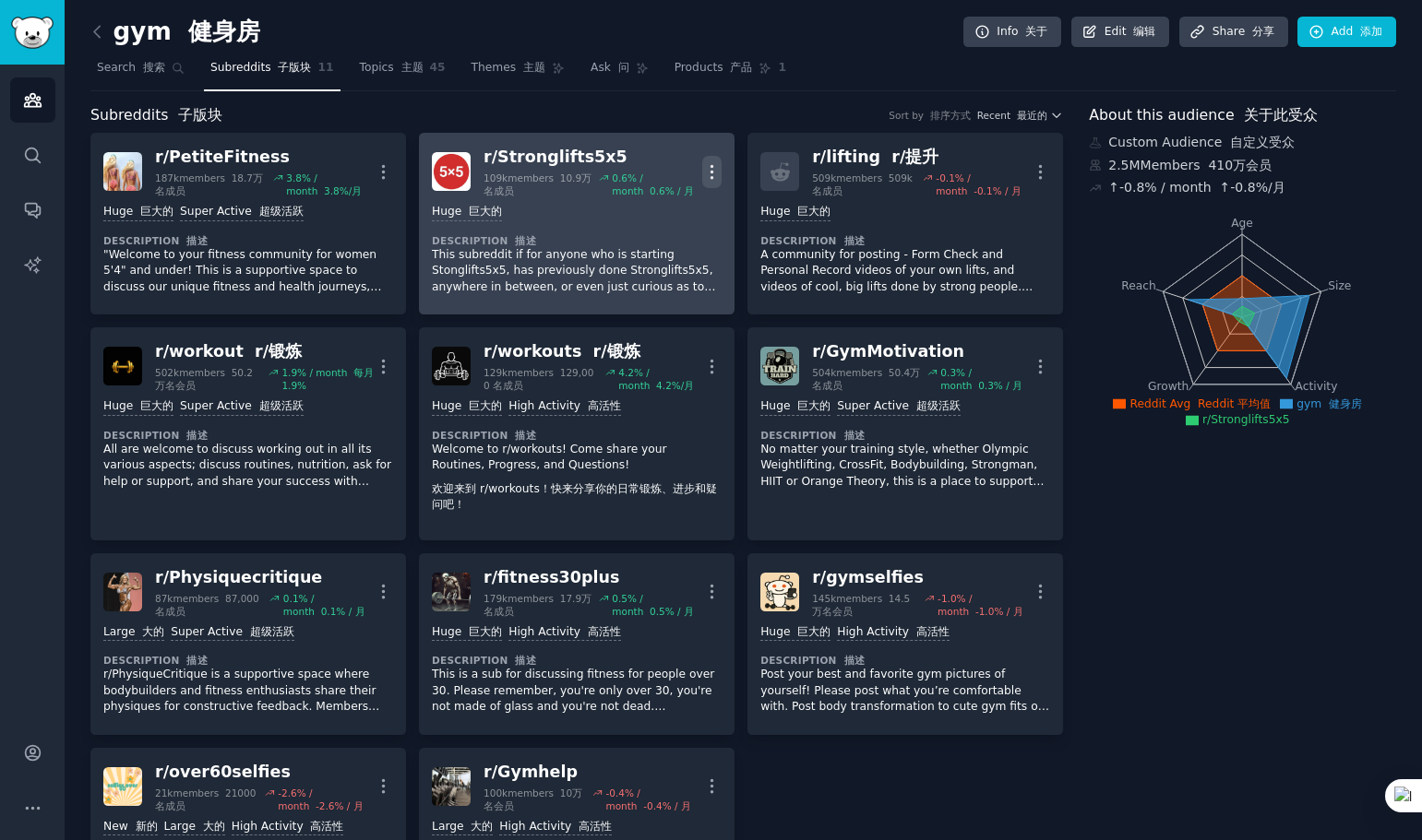
click at [711, 172] on icon "button" at bounding box center [712, 171] width 2 height 13
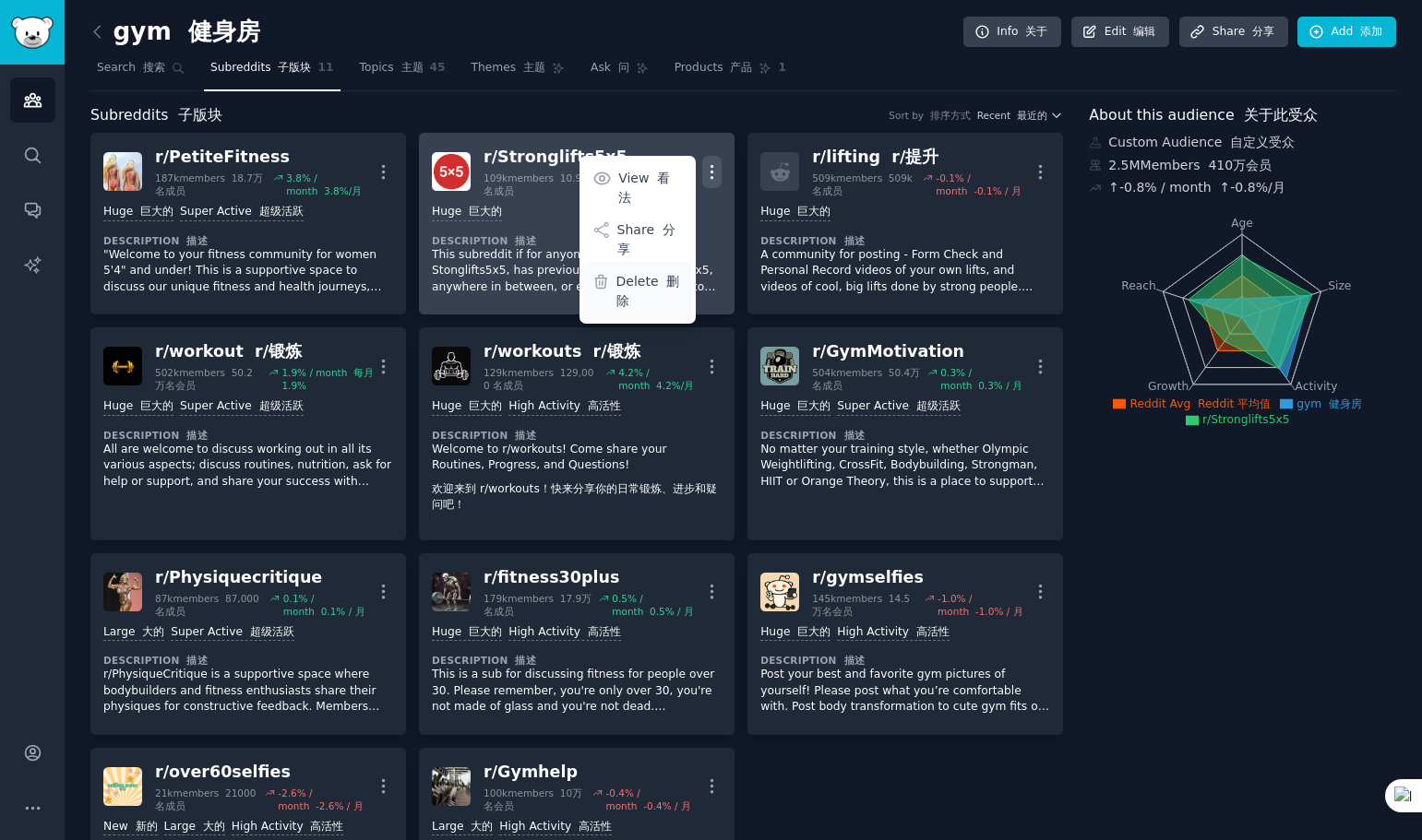
click at [652, 272] on p "Delete 删除" at bounding box center [650, 291] width 67 height 39
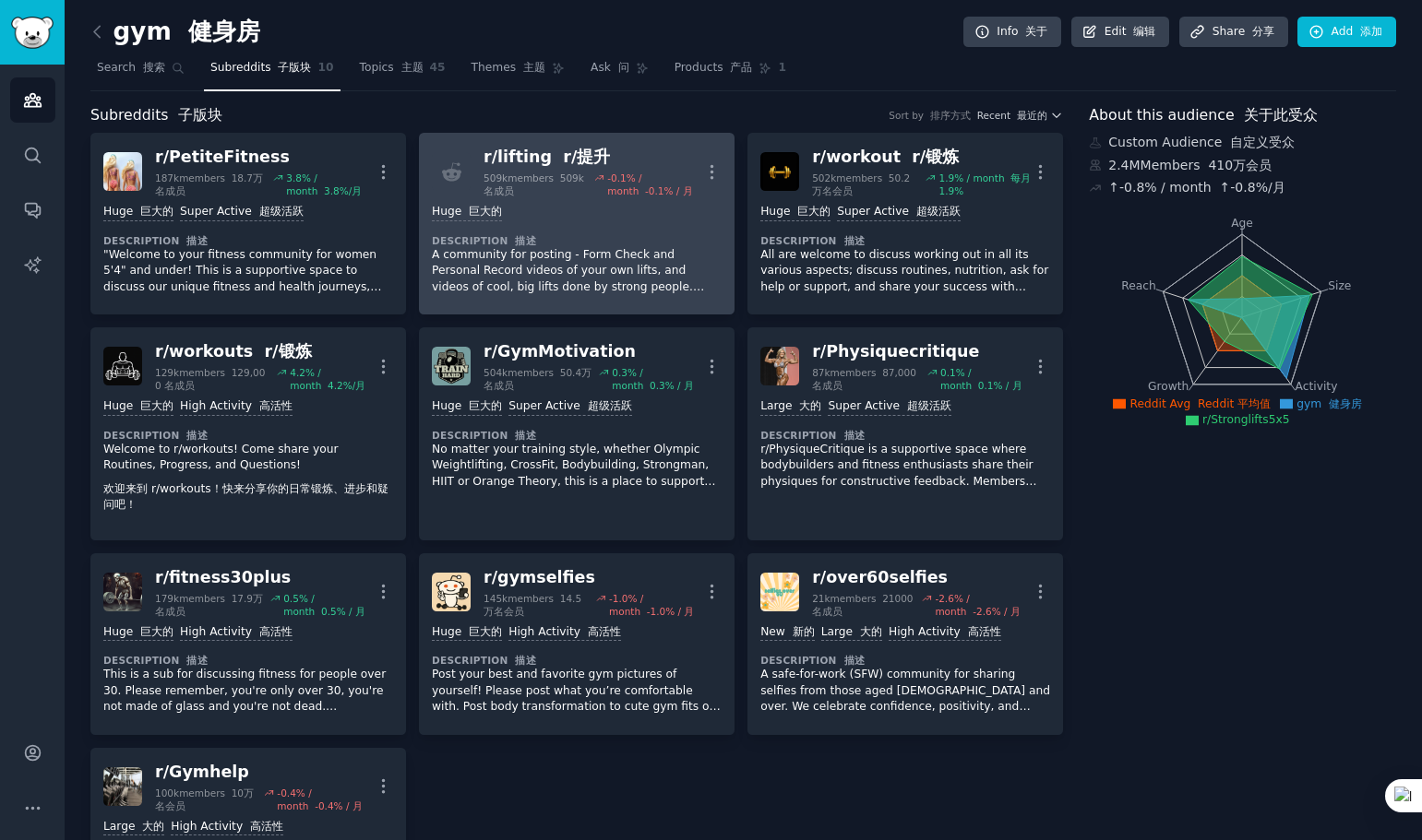
click at [540, 261] on p "A community for posting - Form Check and Personal Record videos of your own lif…" at bounding box center [576, 271] width 290 height 48
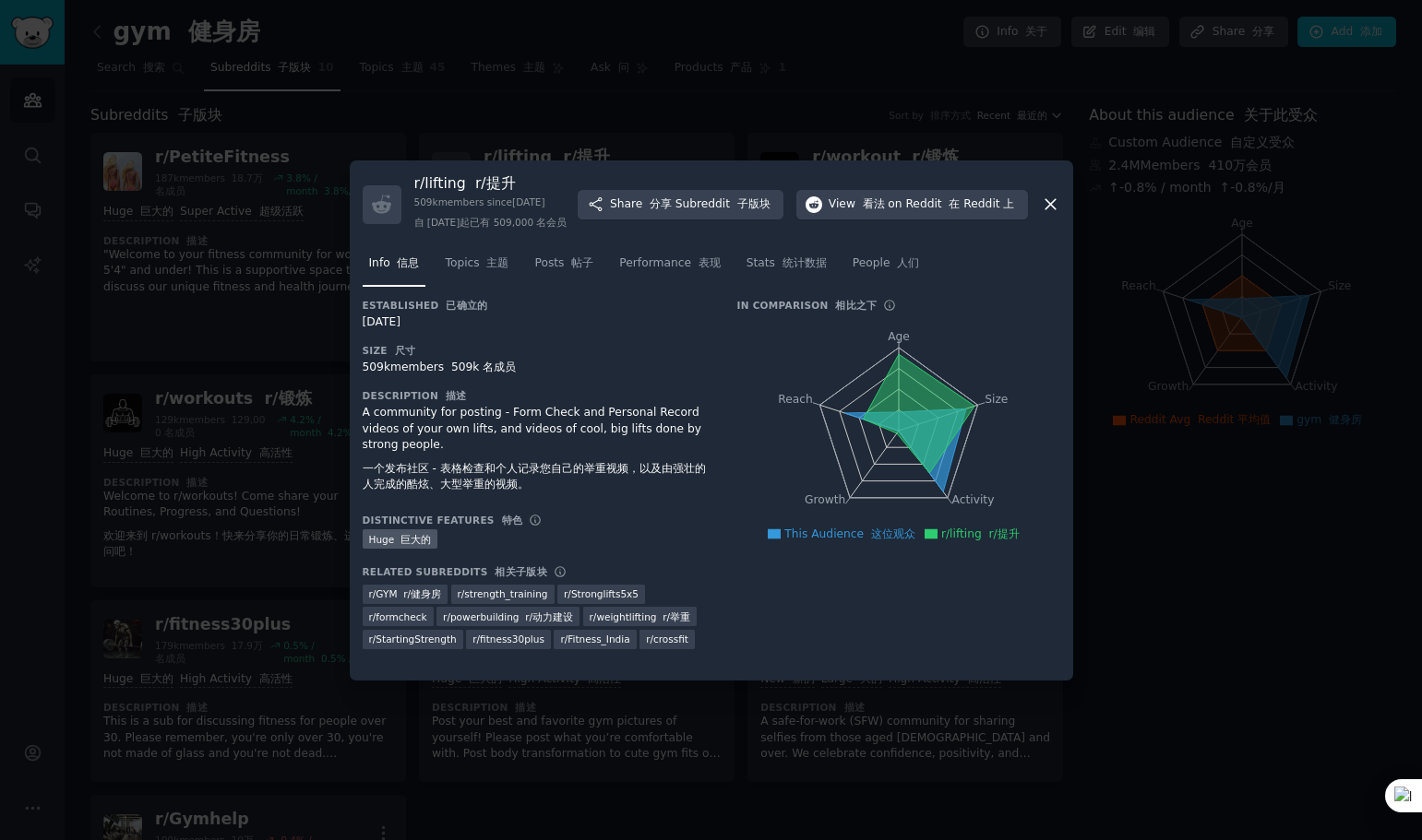
click at [1138, 336] on div at bounding box center [711, 420] width 1422 height 840
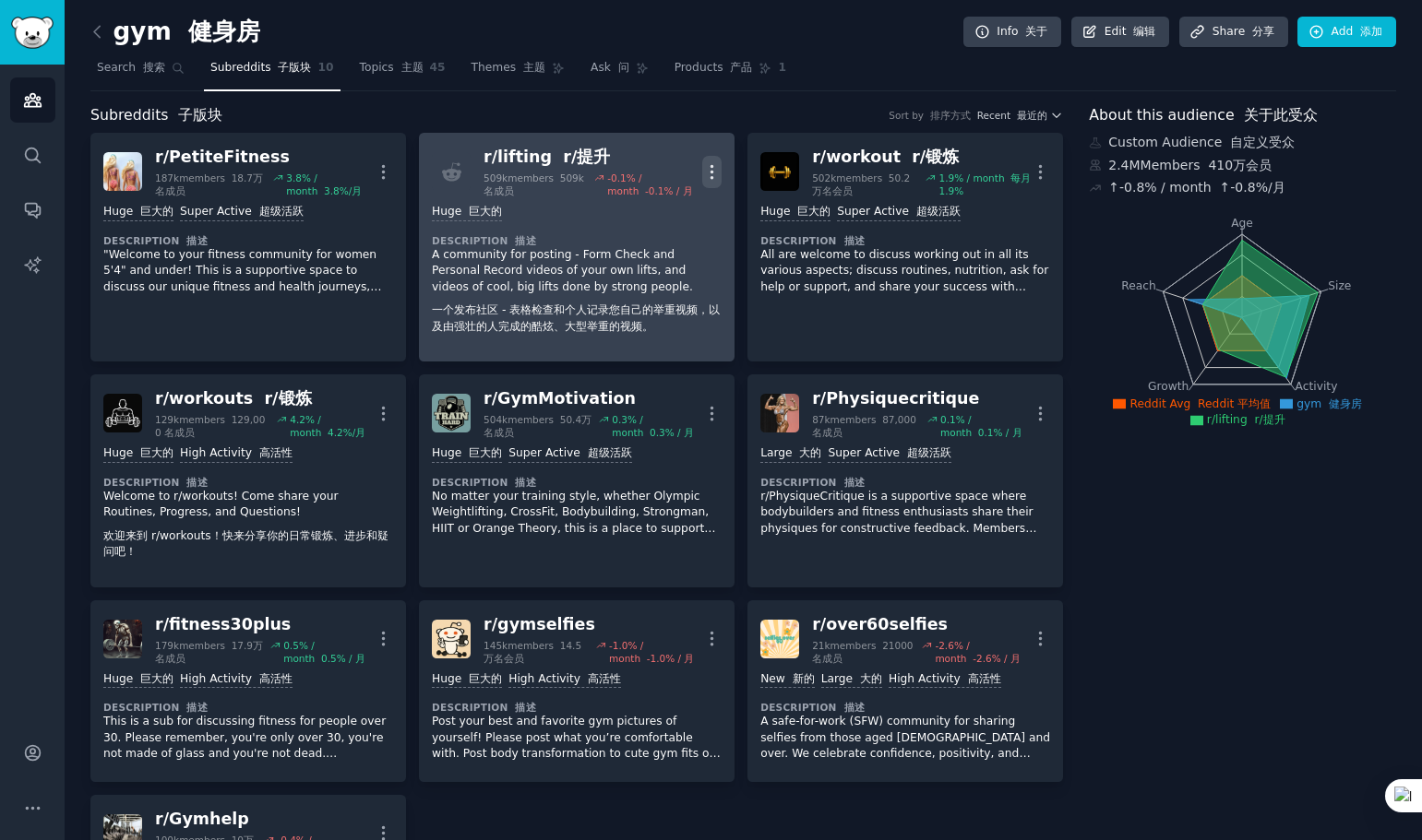
click at [714, 176] on icon "button" at bounding box center [711, 172] width 20 height 20
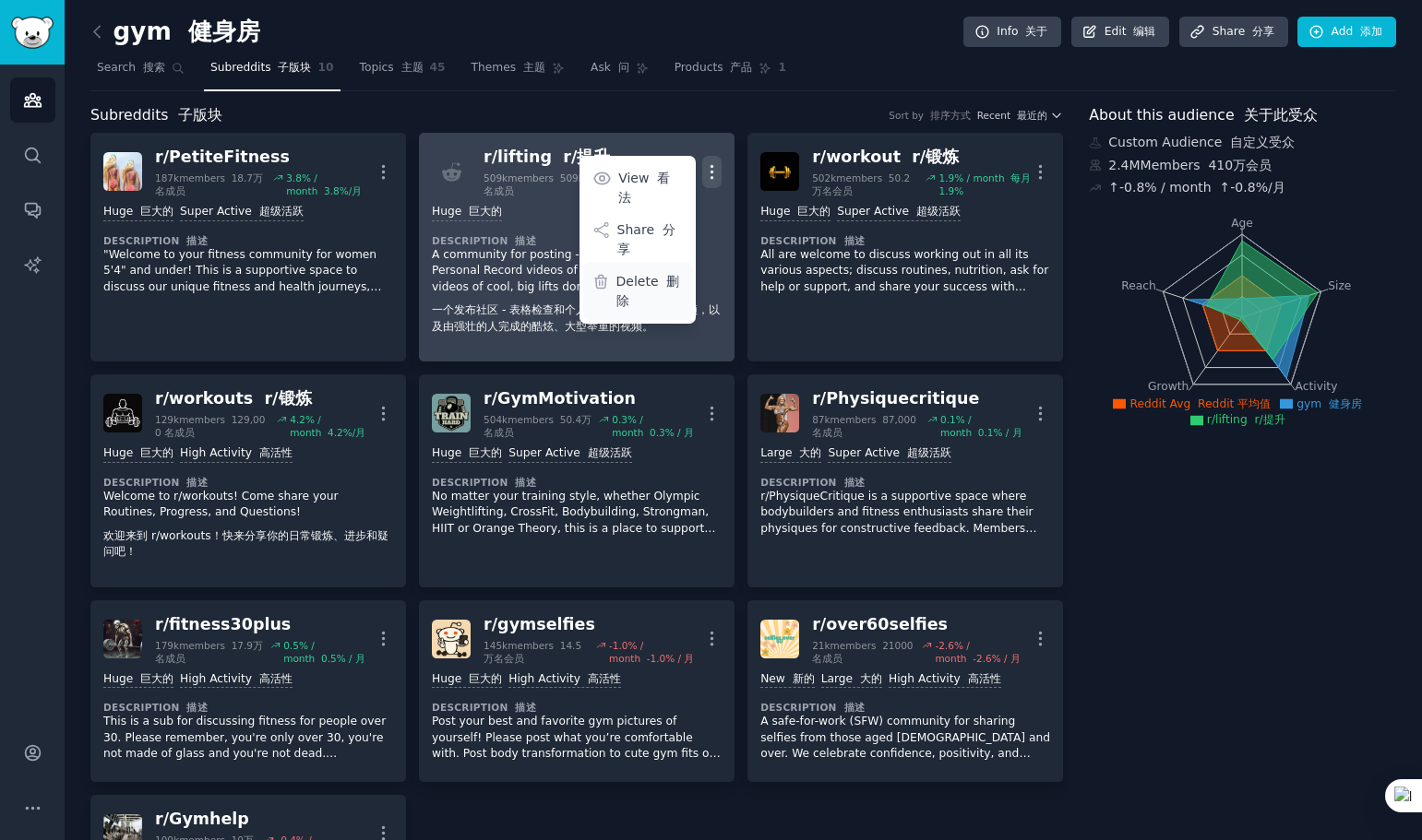
click at [649, 272] on p "Delete 删除" at bounding box center [650, 291] width 67 height 39
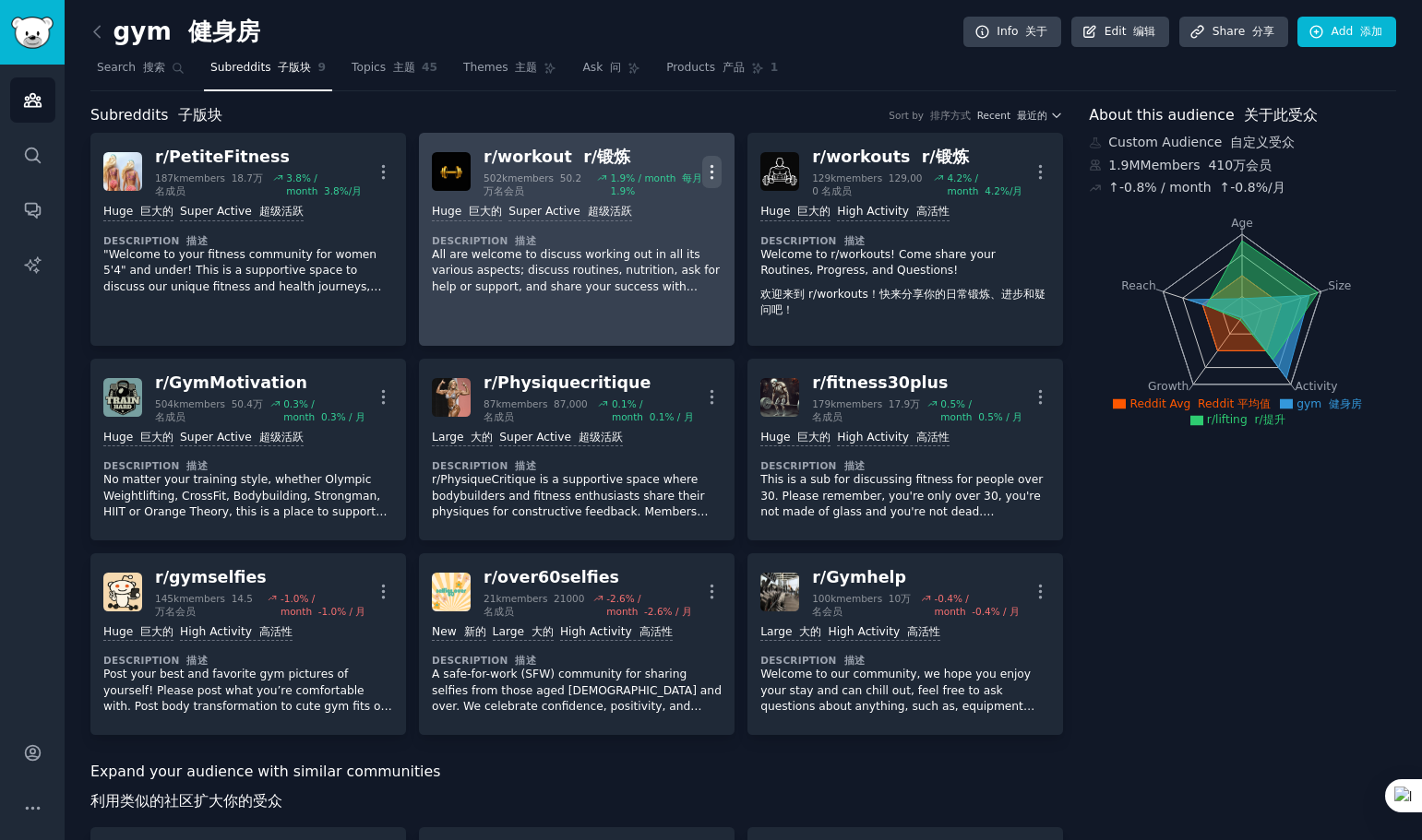
click at [708, 167] on icon "button" at bounding box center [711, 172] width 20 height 20
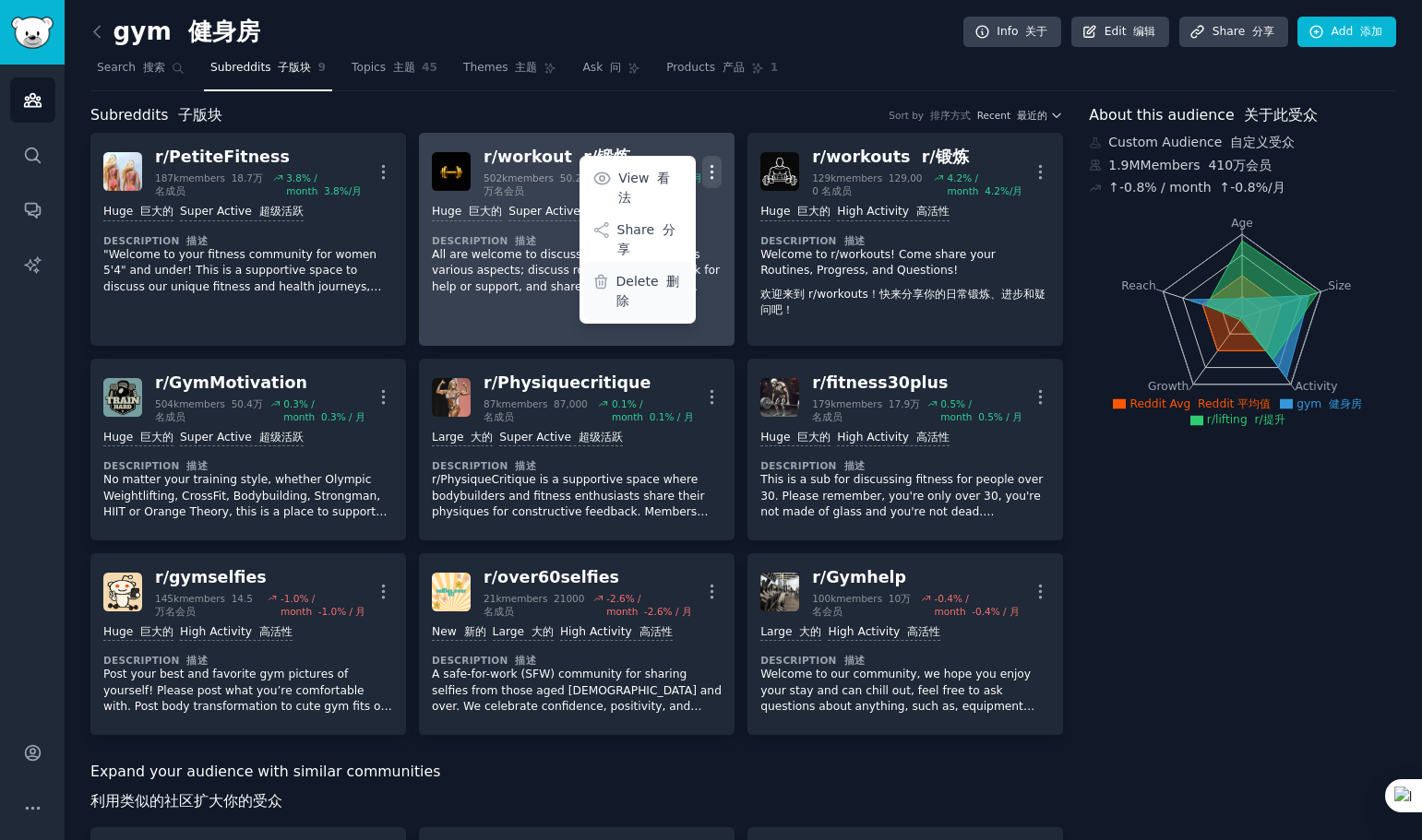
click at [643, 272] on p "Delete 删除" at bounding box center [650, 291] width 67 height 39
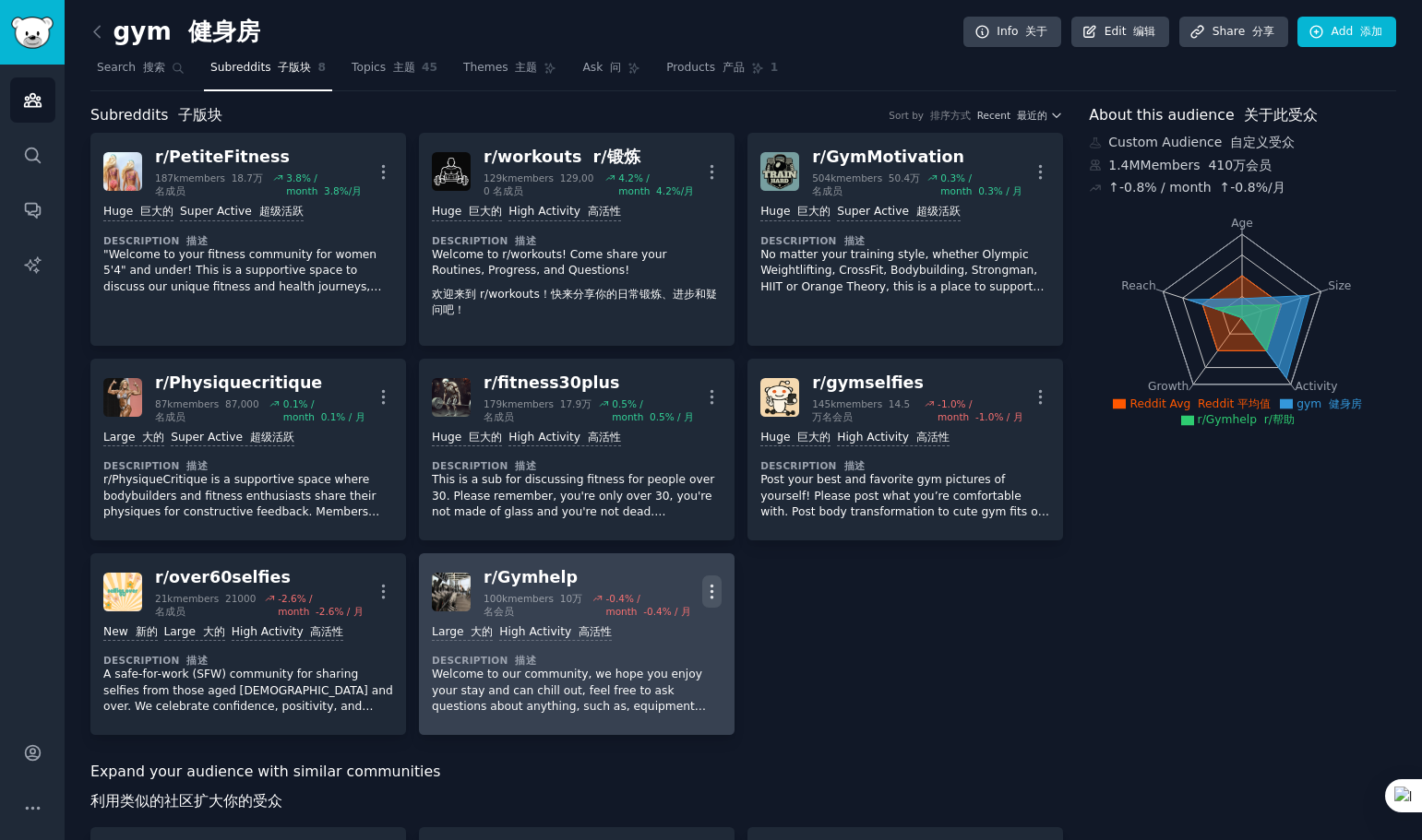
click at [711, 586] on icon "button" at bounding box center [712, 592] width 2 height 13
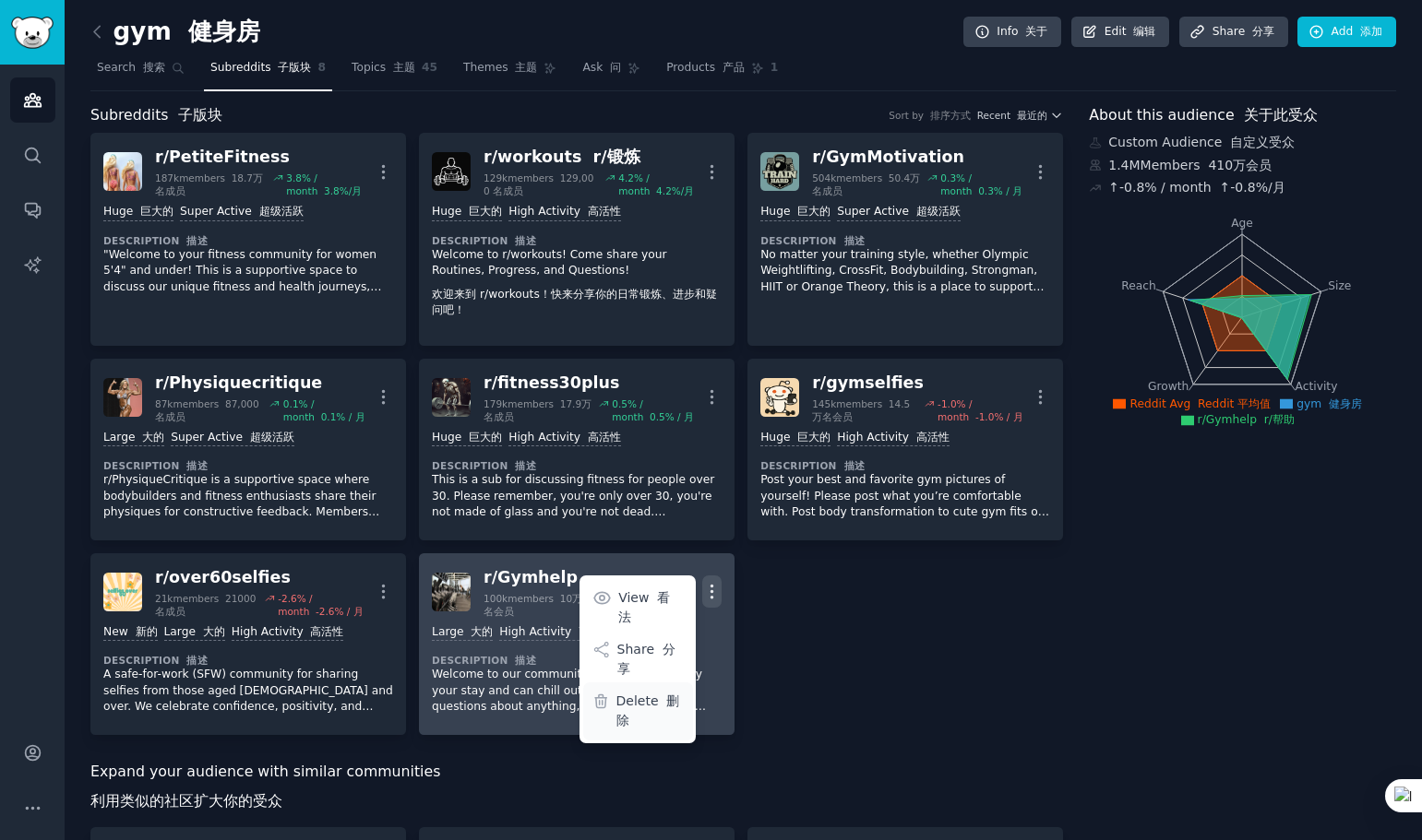
click at [666, 694] on font "删除" at bounding box center [648, 710] width 63 height 34
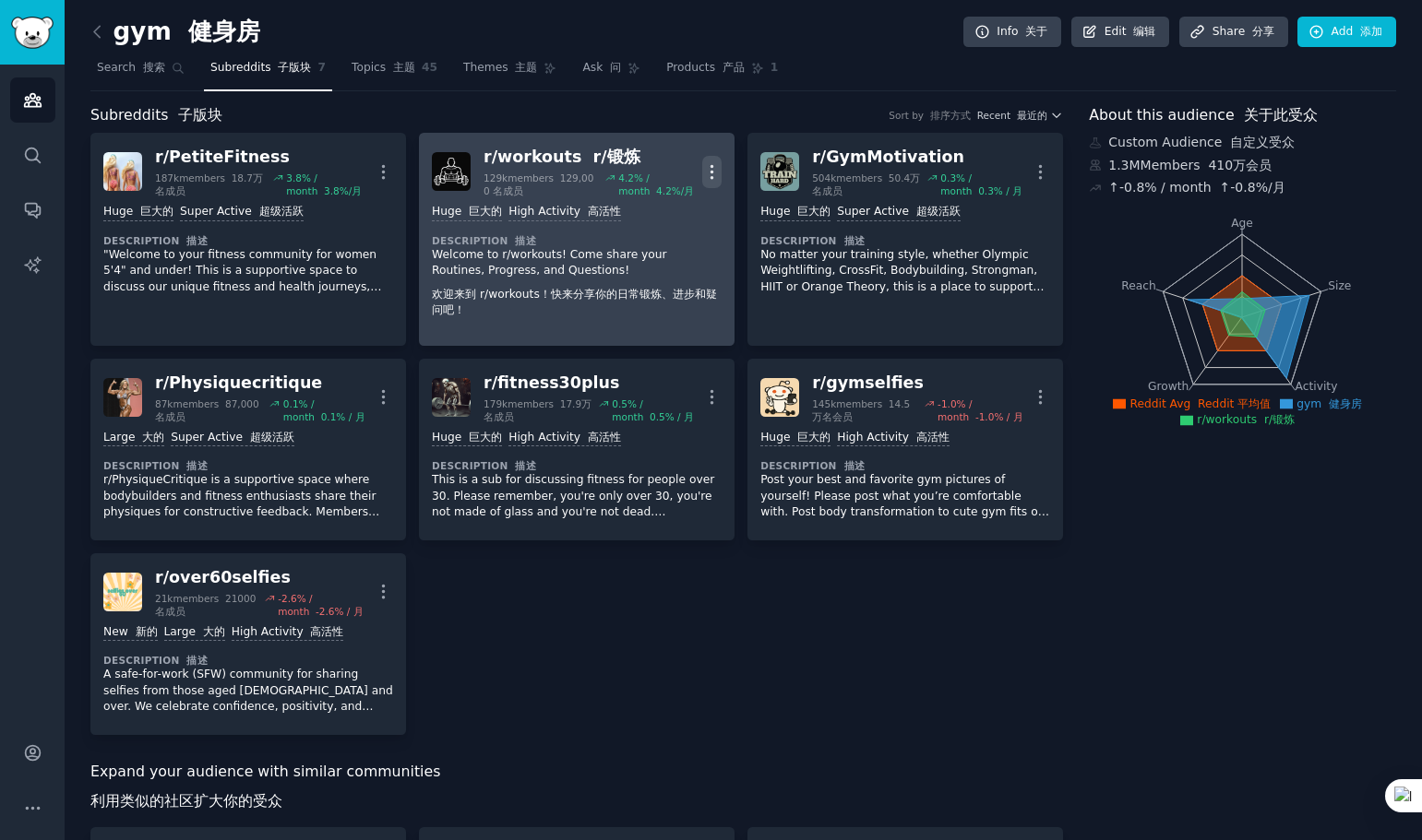
click at [711, 169] on icon "button" at bounding box center [711, 172] width 20 height 20
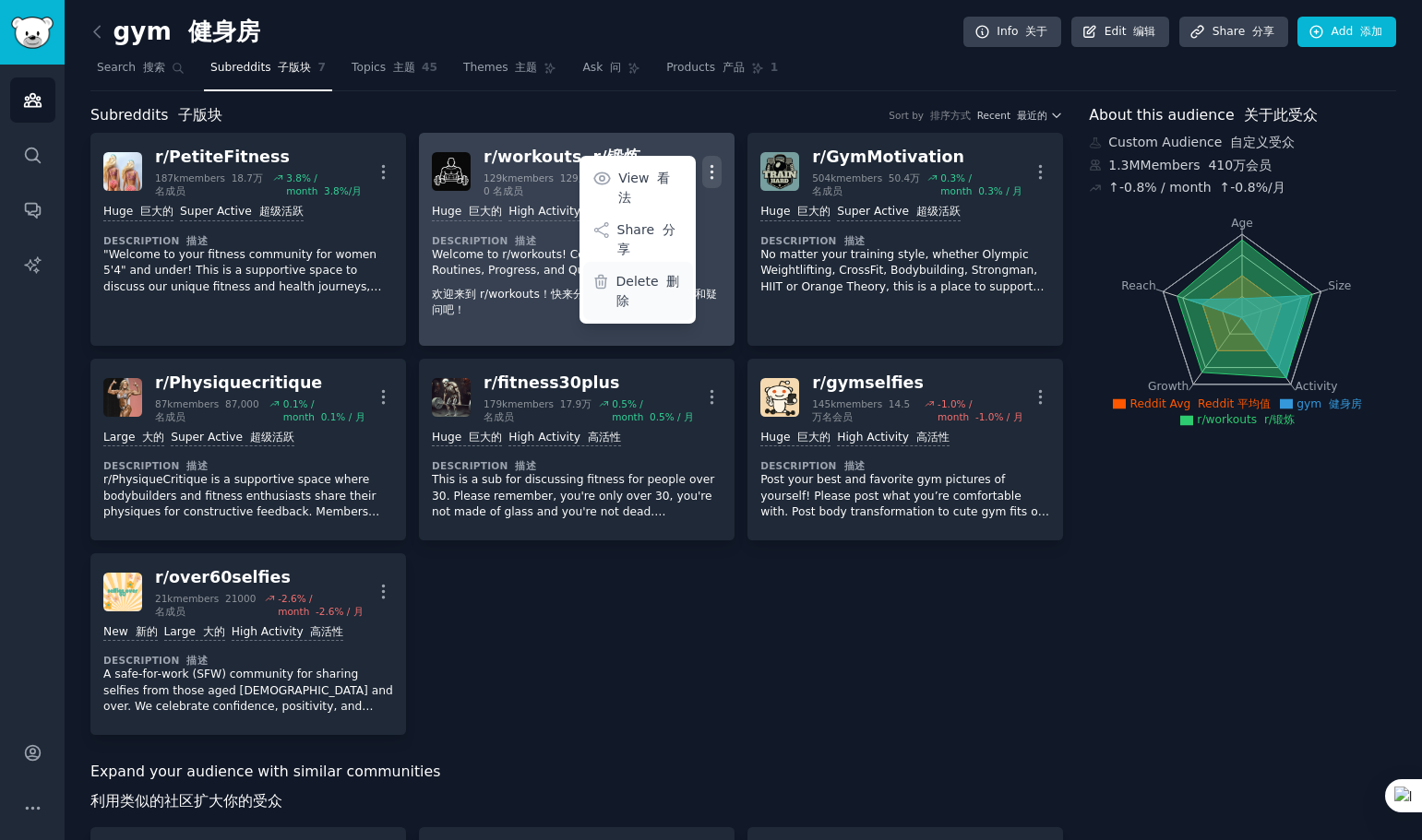
click at [647, 272] on p "Delete 删除" at bounding box center [650, 291] width 67 height 39
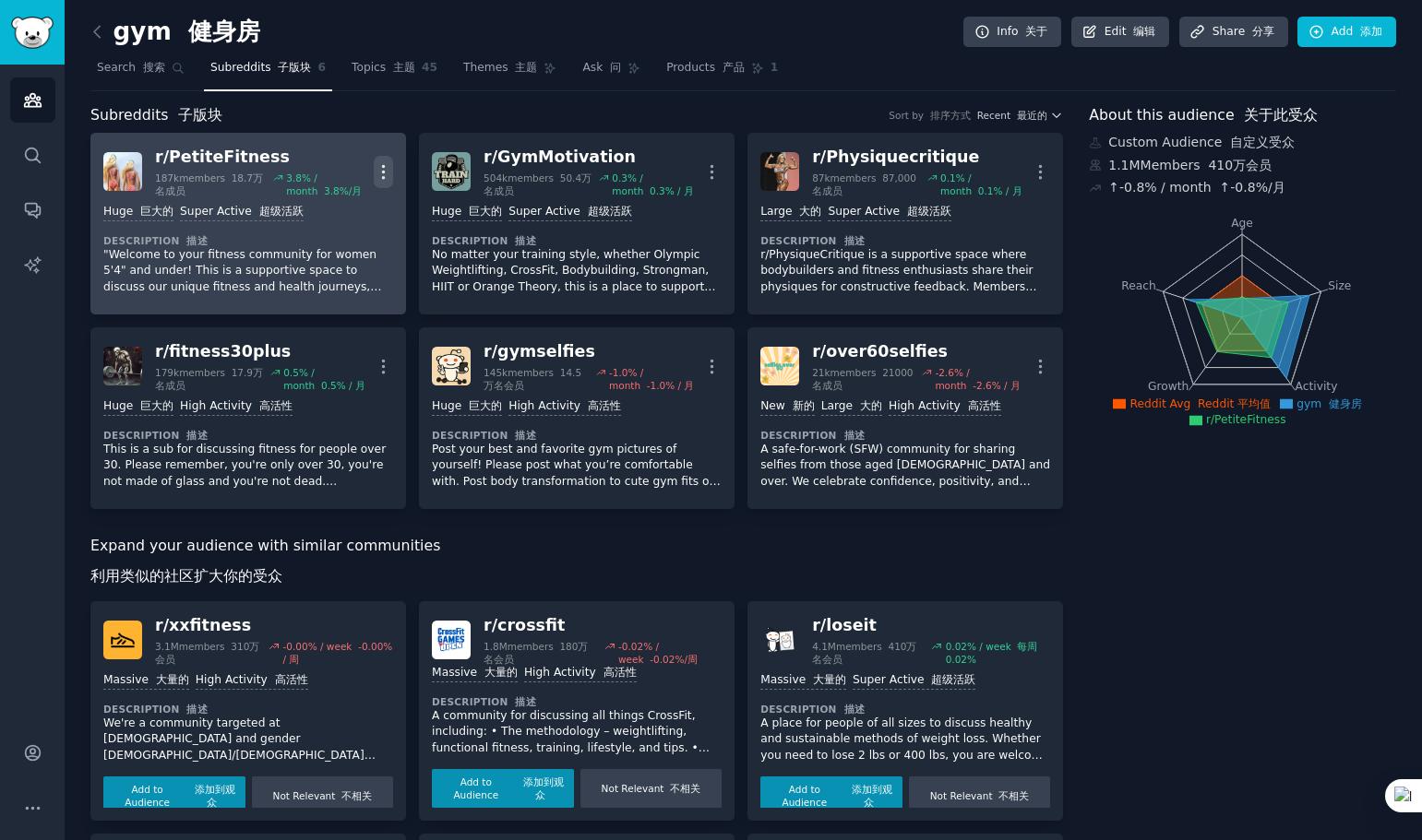
click at [383, 168] on icon "button" at bounding box center [384, 172] width 20 height 20
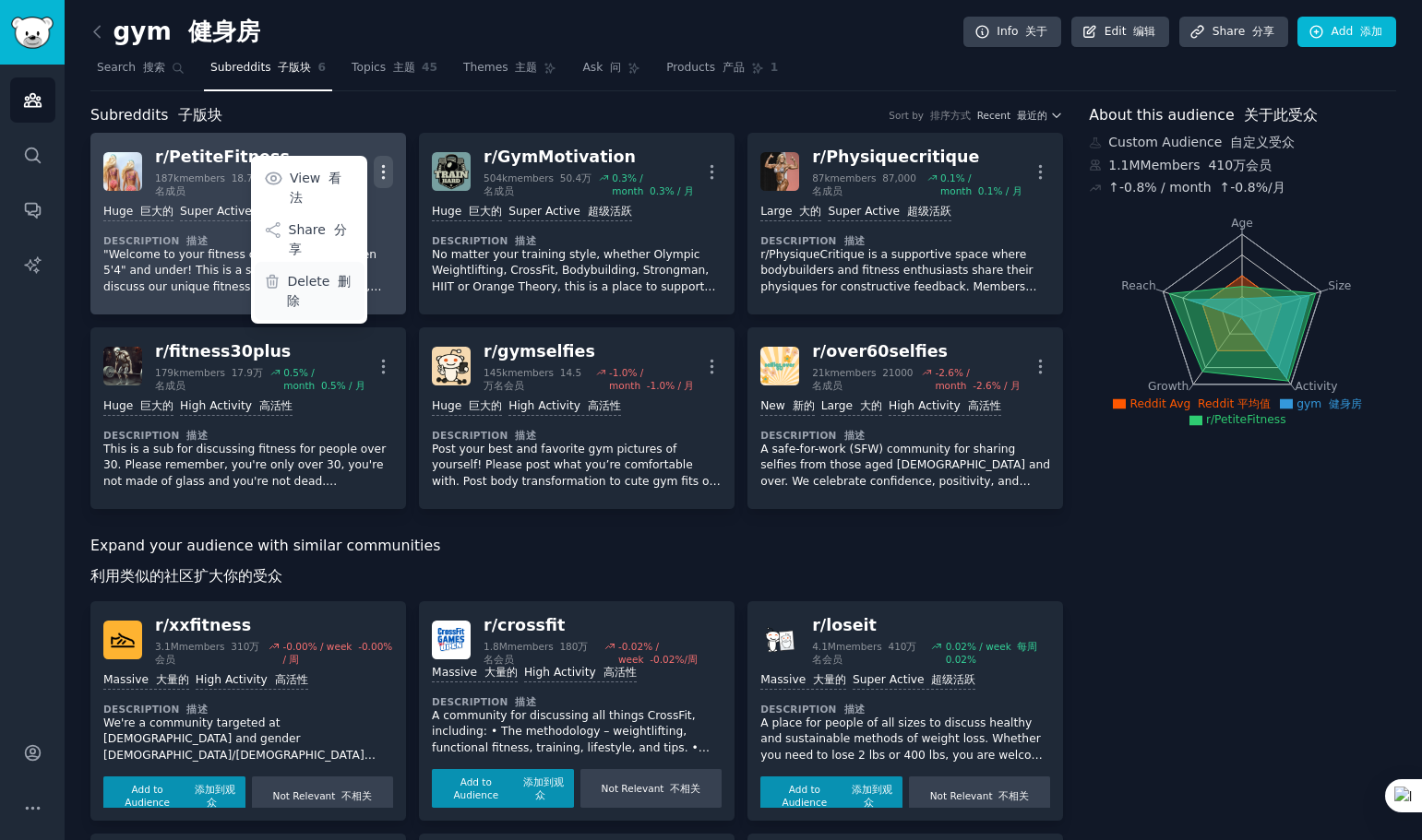
click at [322, 272] on p "Delete 删除" at bounding box center [321, 291] width 67 height 39
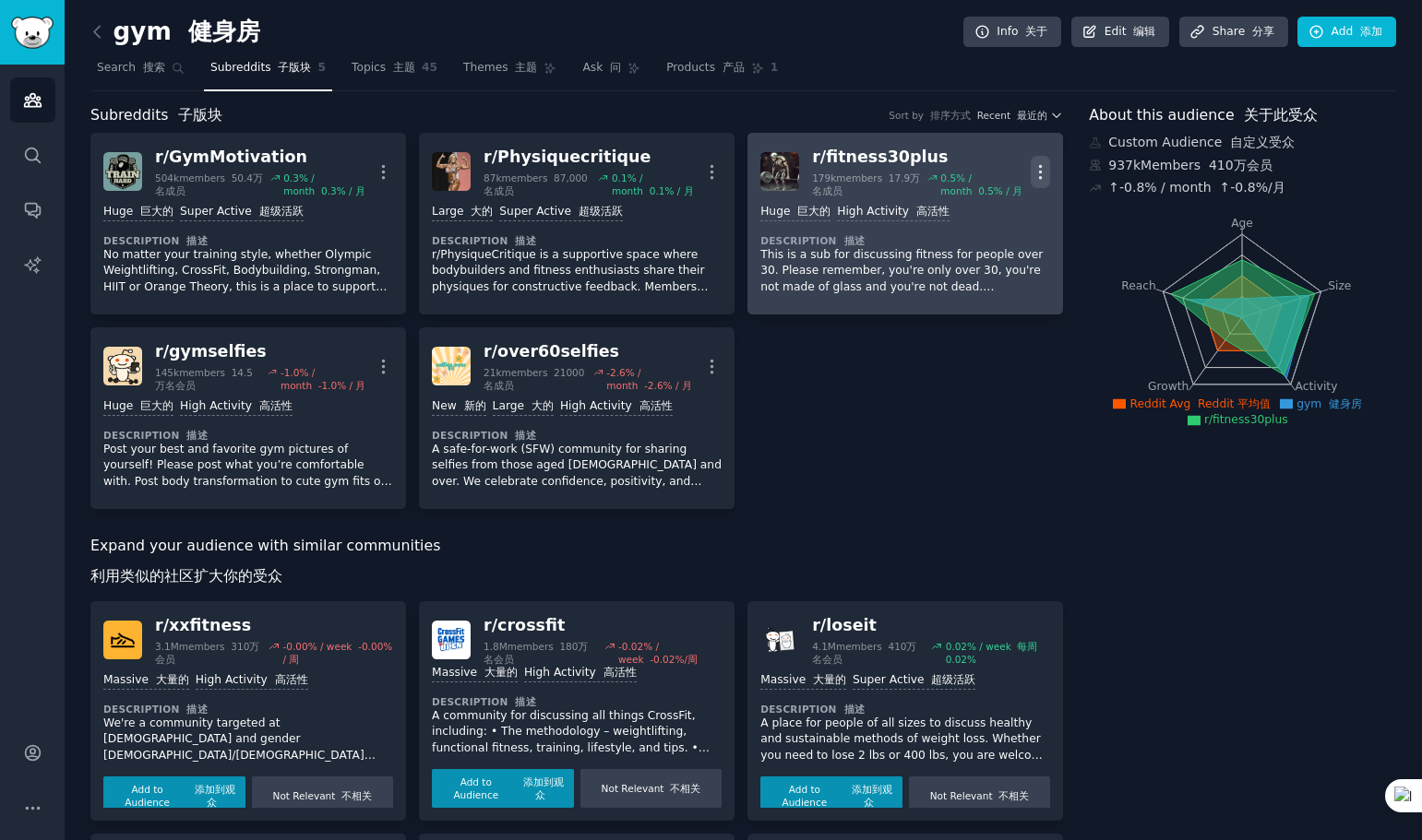
click at [1042, 169] on icon "button" at bounding box center [1040, 172] width 20 height 20
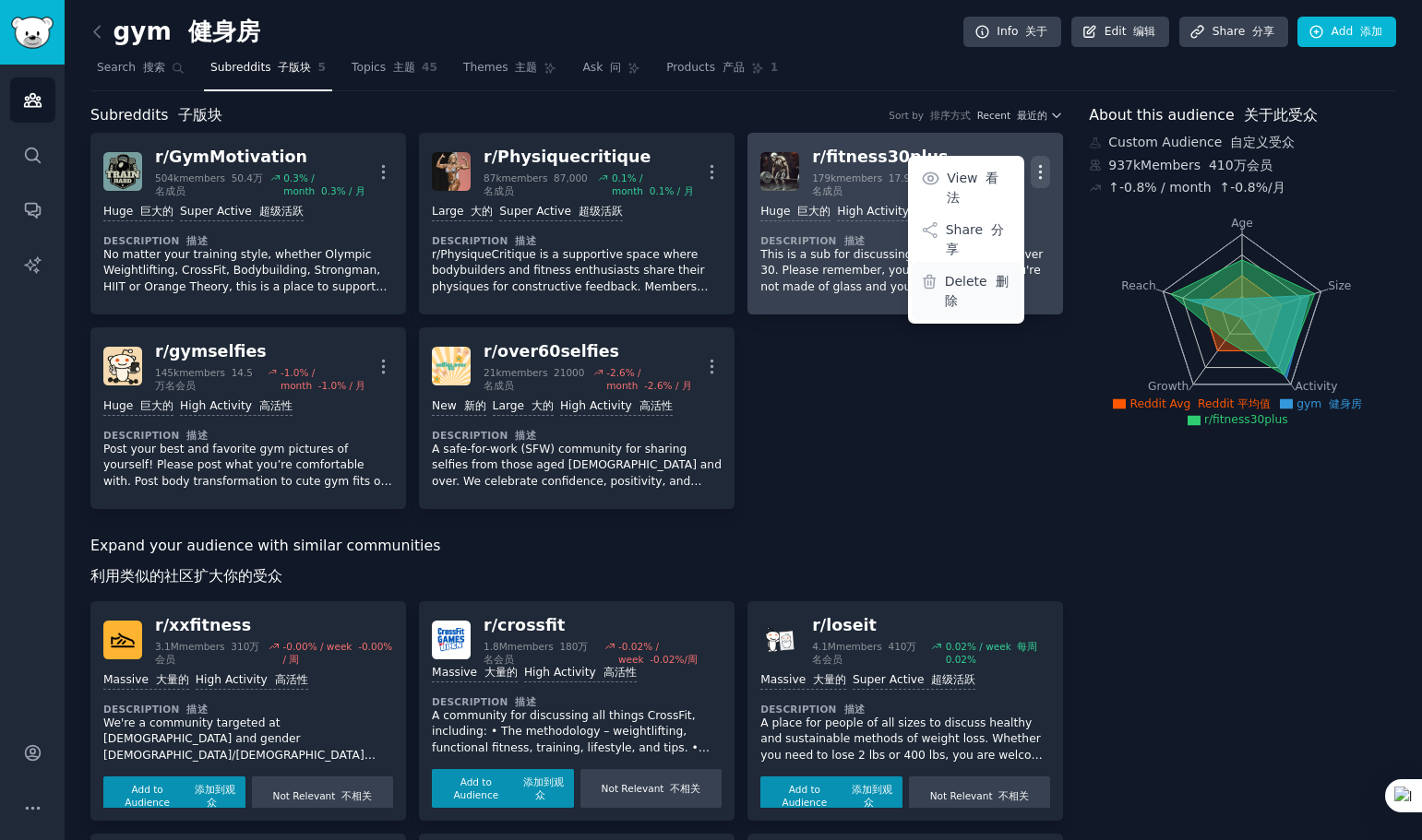
click at [976, 272] on p "Delete 删除" at bounding box center [979, 291] width 67 height 39
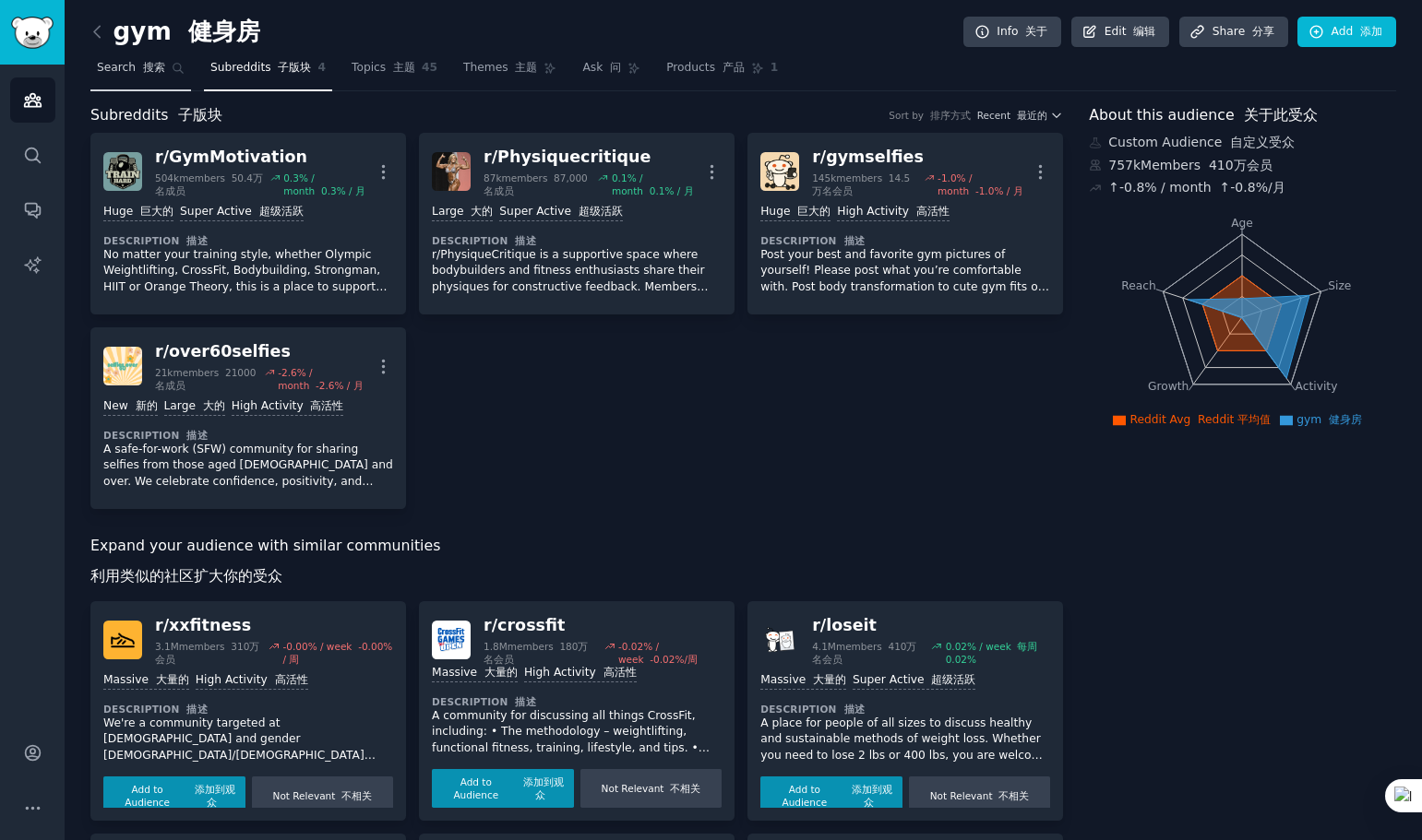
click at [114, 70] on span "Search 搜索" at bounding box center [131, 68] width 68 height 17
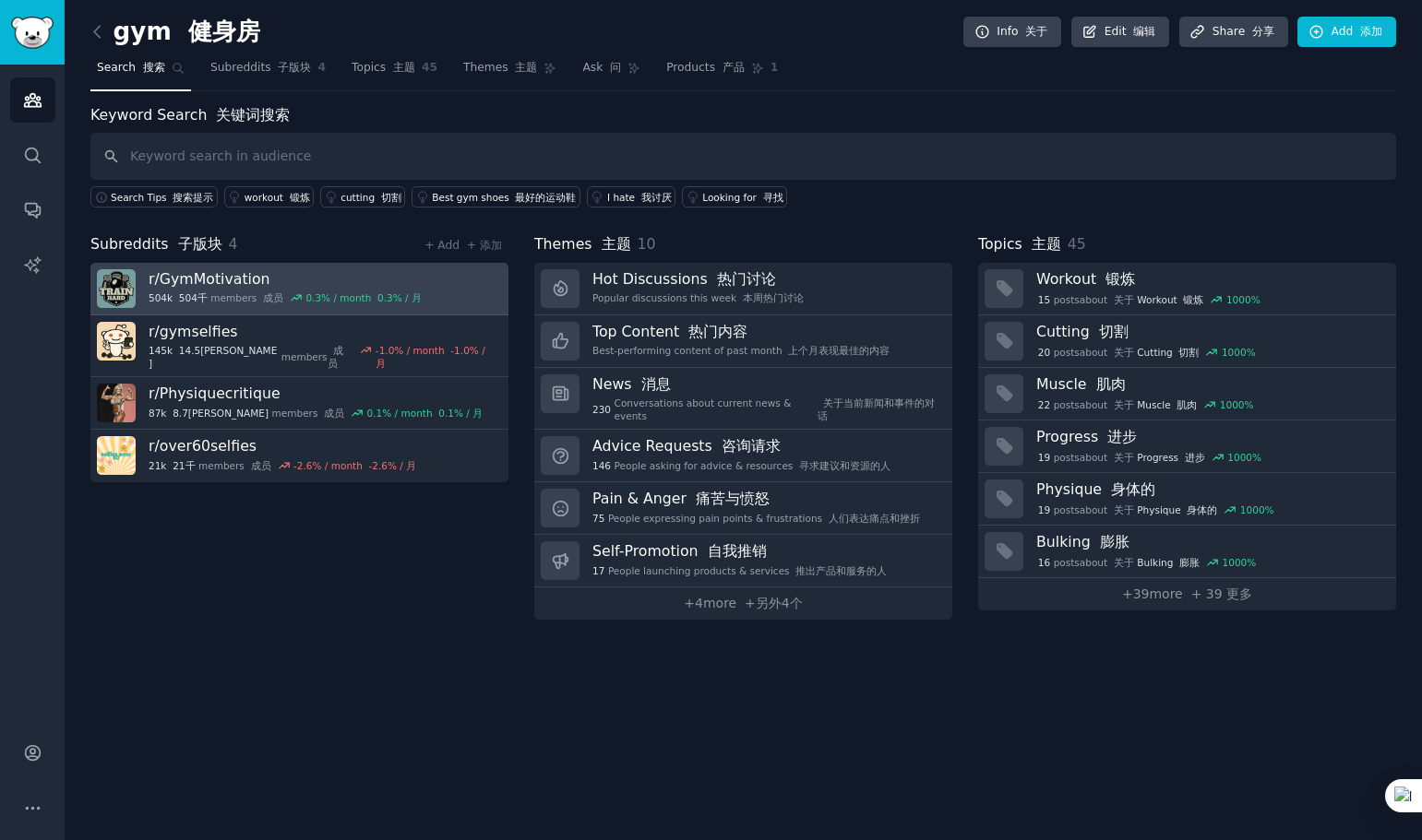
click at [215, 276] on h3 "r/ GymMotivation" at bounding box center [285, 279] width 273 height 20
click at [230, 275] on h3 "r/ GymMotivation" at bounding box center [285, 279] width 273 height 20
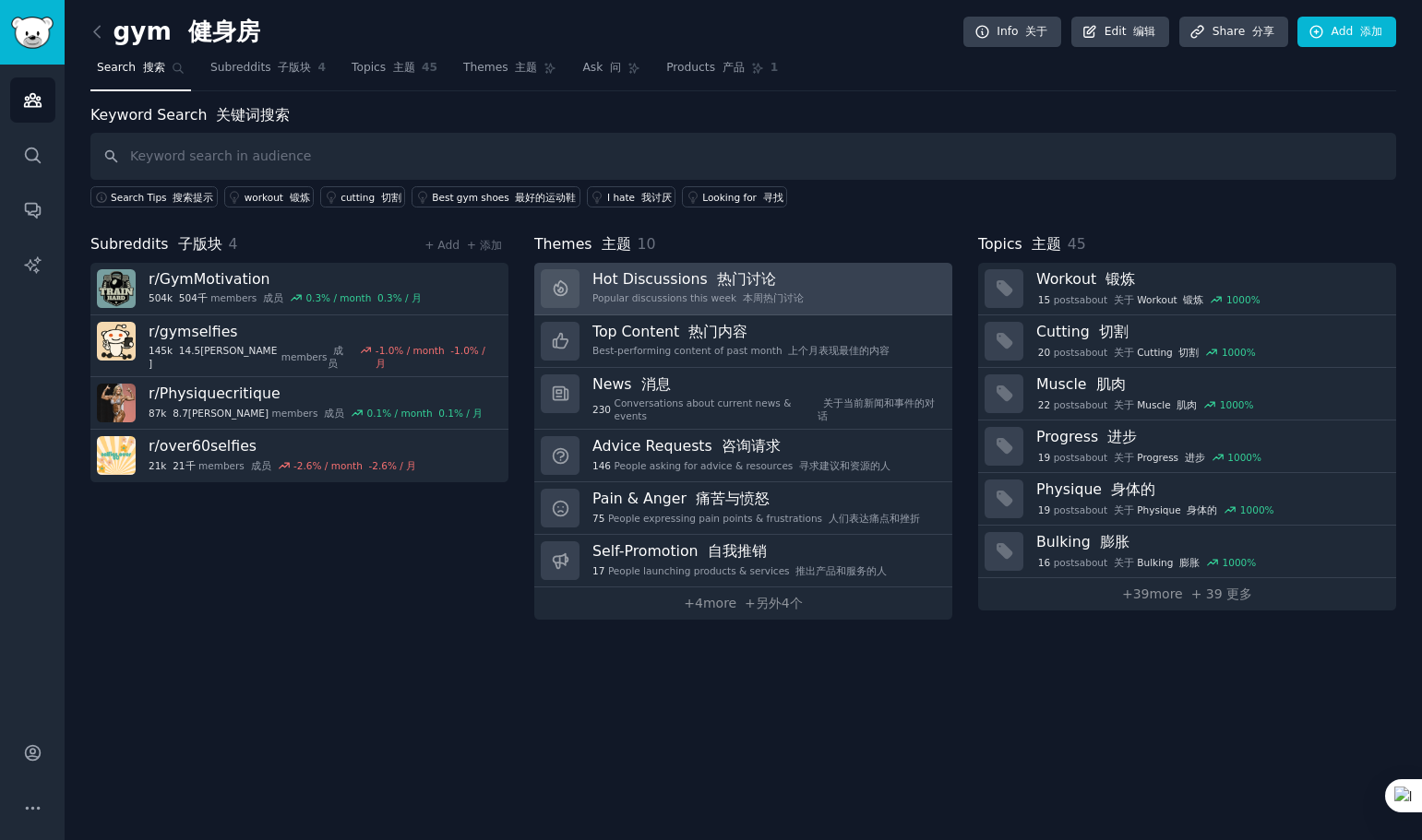
click at [740, 287] on font "热门讨论" at bounding box center [746, 279] width 59 height 18
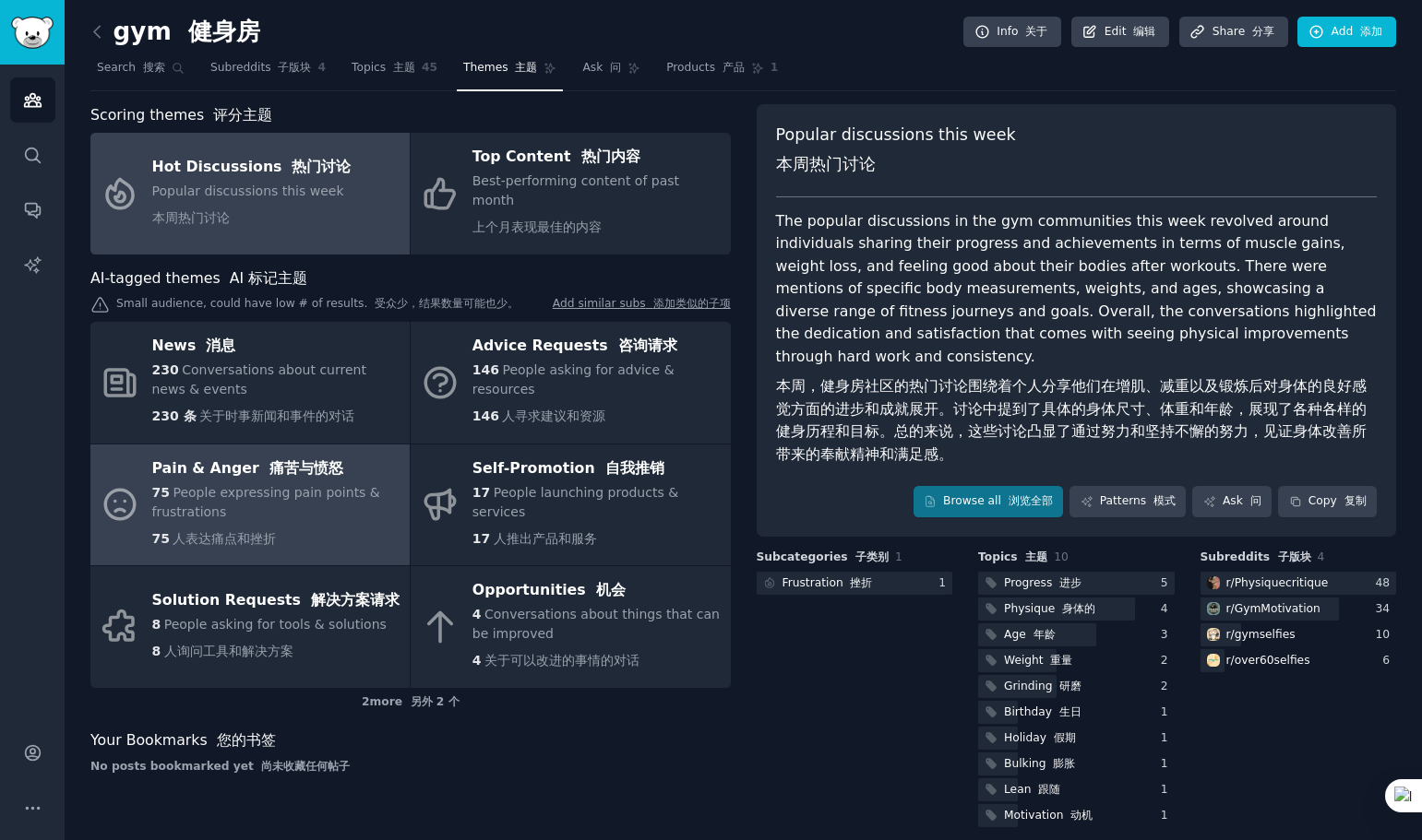
click at [272, 485] on span "People expressing pain points & frustrations" at bounding box center [266, 502] width 228 height 34
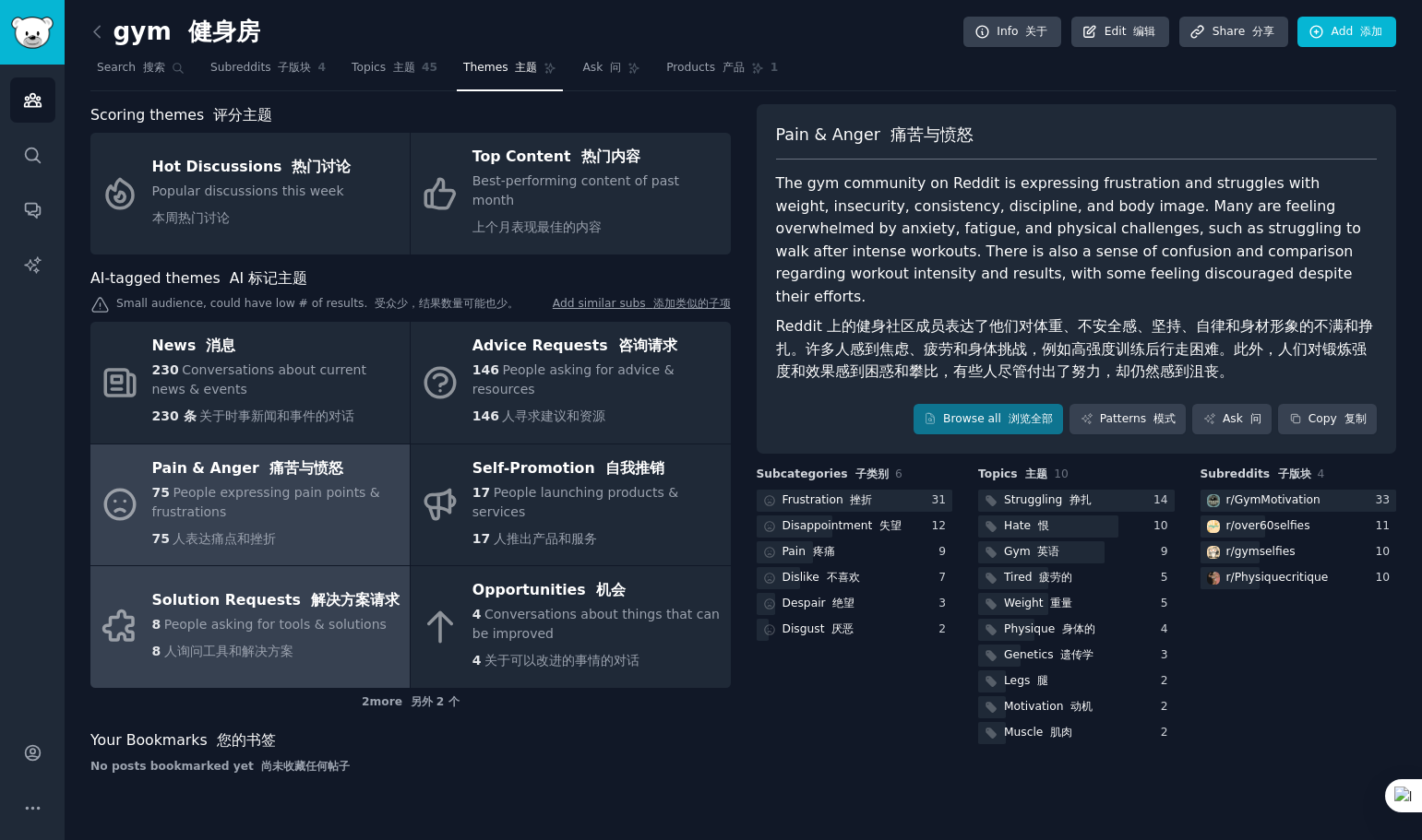
click at [279, 615] on div "8 People asking for tools & solutions 8 人询问工具和解决方案" at bounding box center [276, 642] width 247 height 53
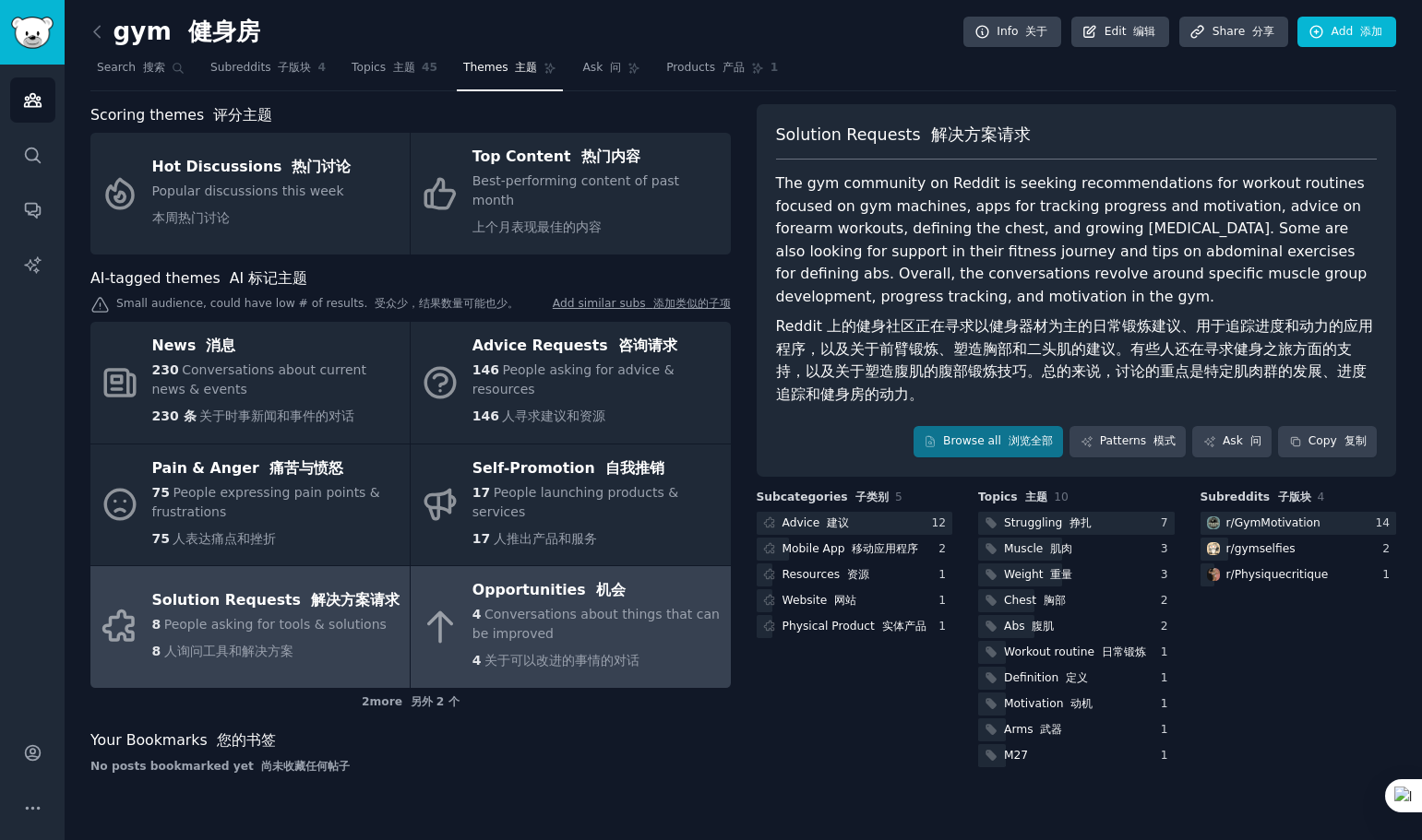
click at [506, 607] on span "Conversations about things that can be improved" at bounding box center [596, 623] width 247 height 34
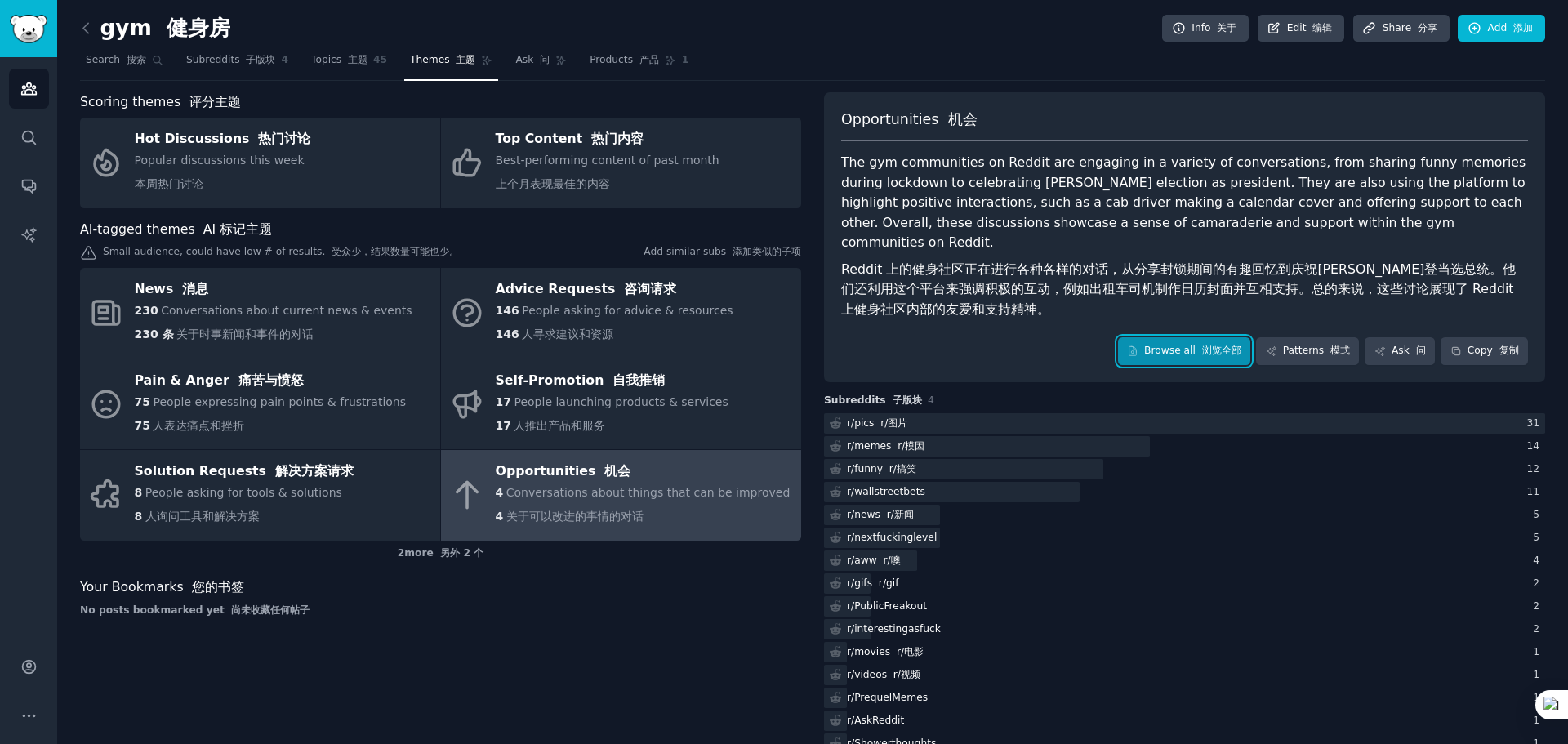
click at [1212, 344] on font "浏览全部" at bounding box center [1221, 350] width 39 height 11
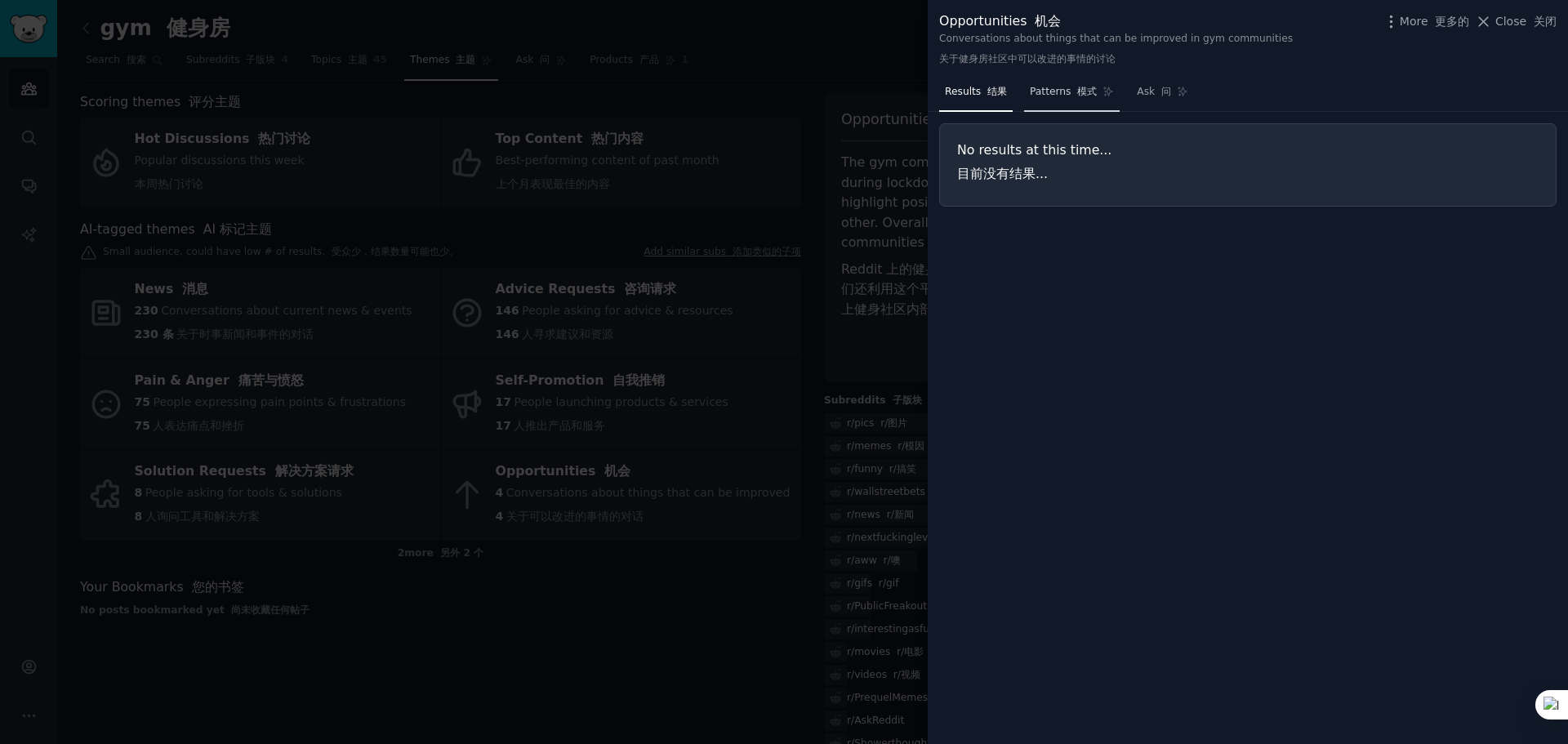
click at [1046, 95] on span "Patterns 模式" at bounding box center [1063, 92] width 67 height 15
click at [1258, 18] on span "Close 关闭" at bounding box center [1526, 22] width 61 height 18
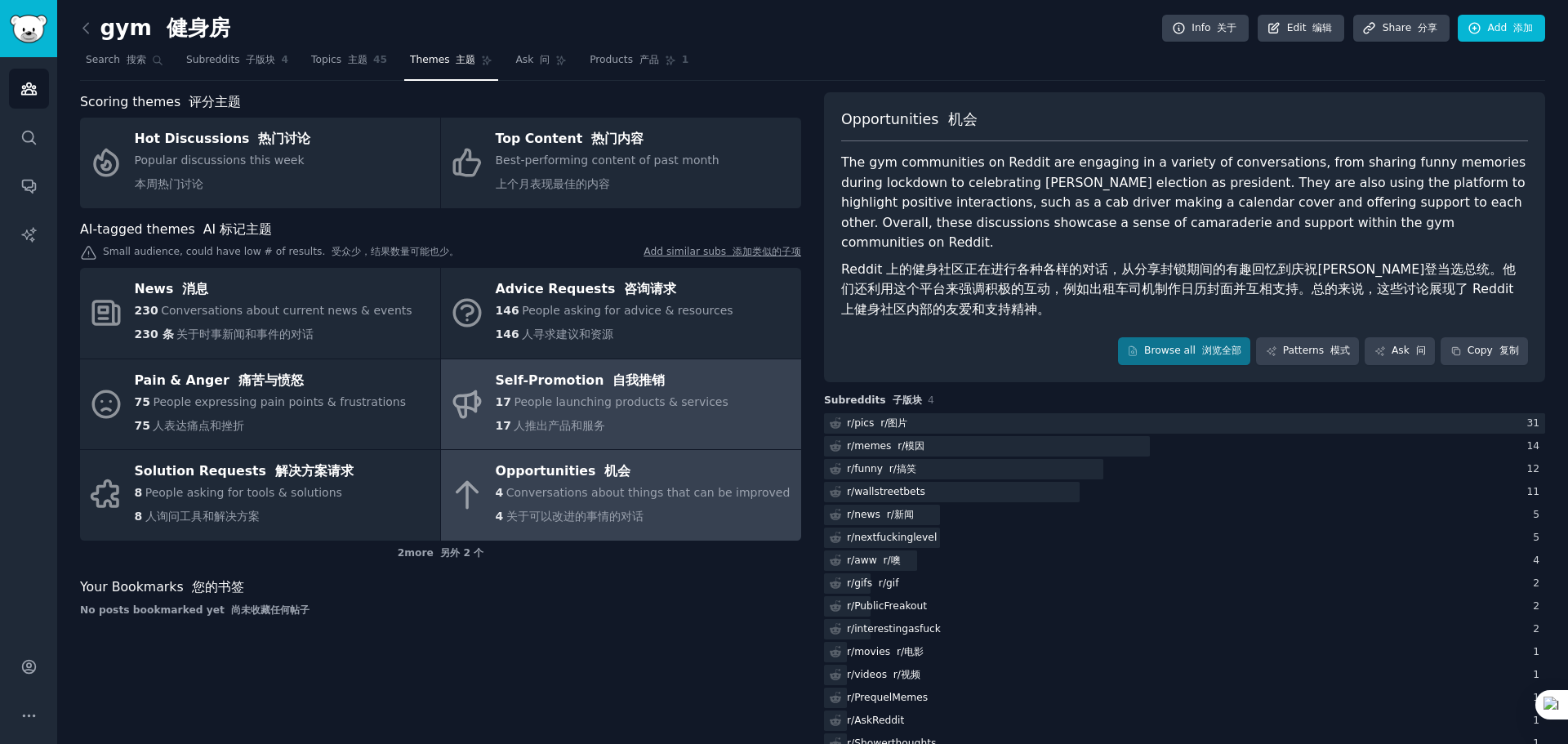
click at [605, 421] on span "人推出产品和服务" at bounding box center [559, 425] width 91 height 13
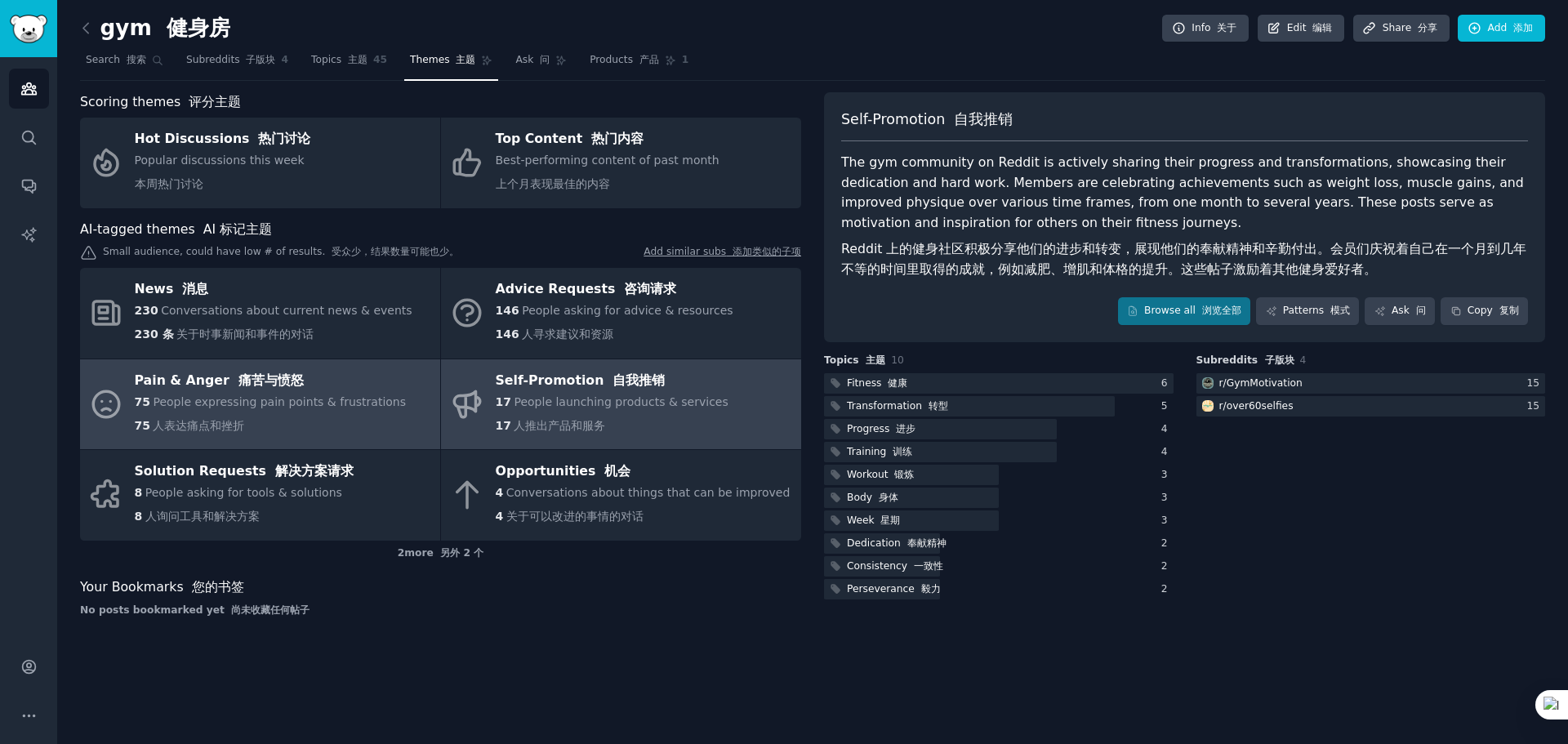
click at [265, 391] on div "Pain & Anger 痛苦与愤怒" at bounding box center [271, 381] width 272 height 26
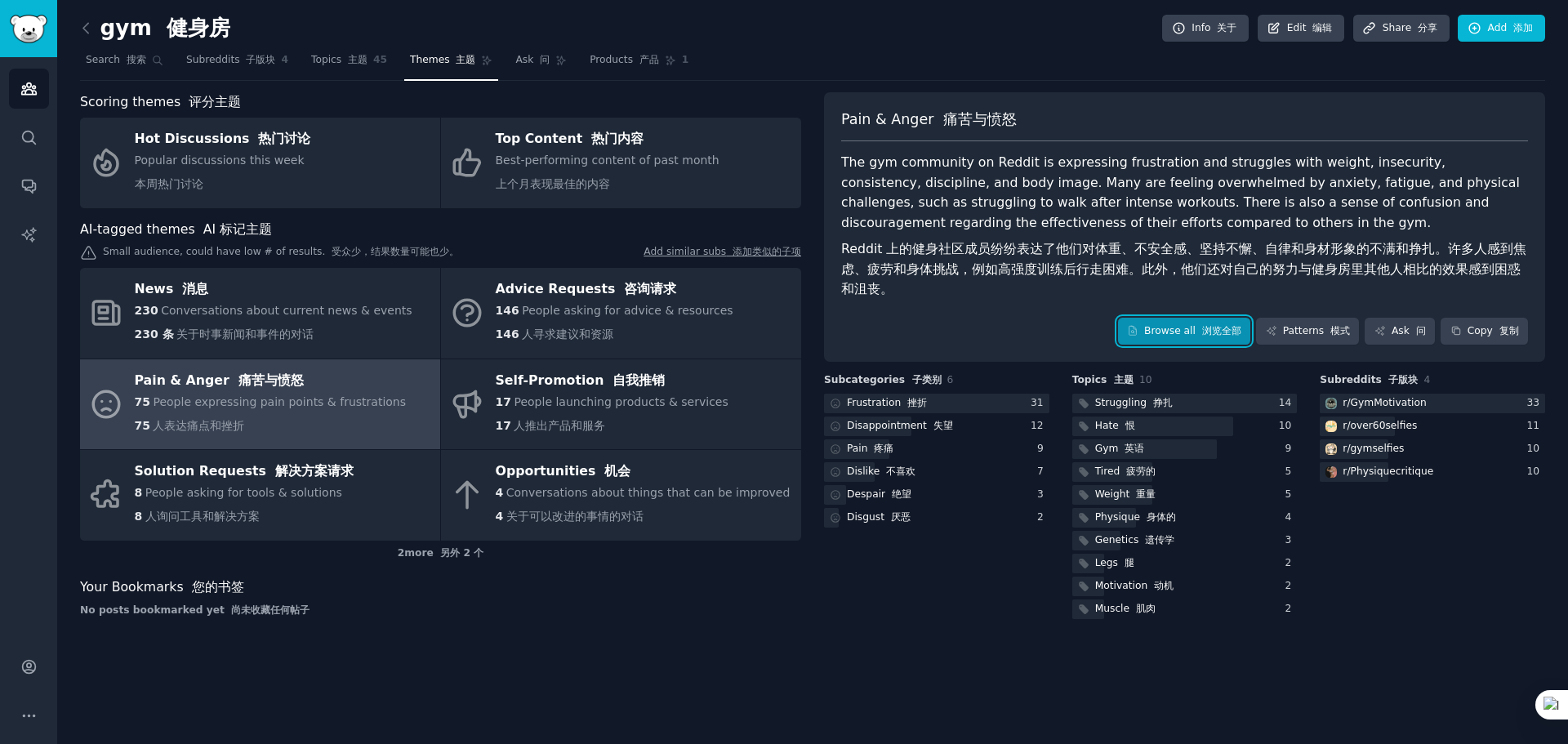
click at [1223, 329] on font "浏览全部" at bounding box center [1221, 330] width 39 height 11
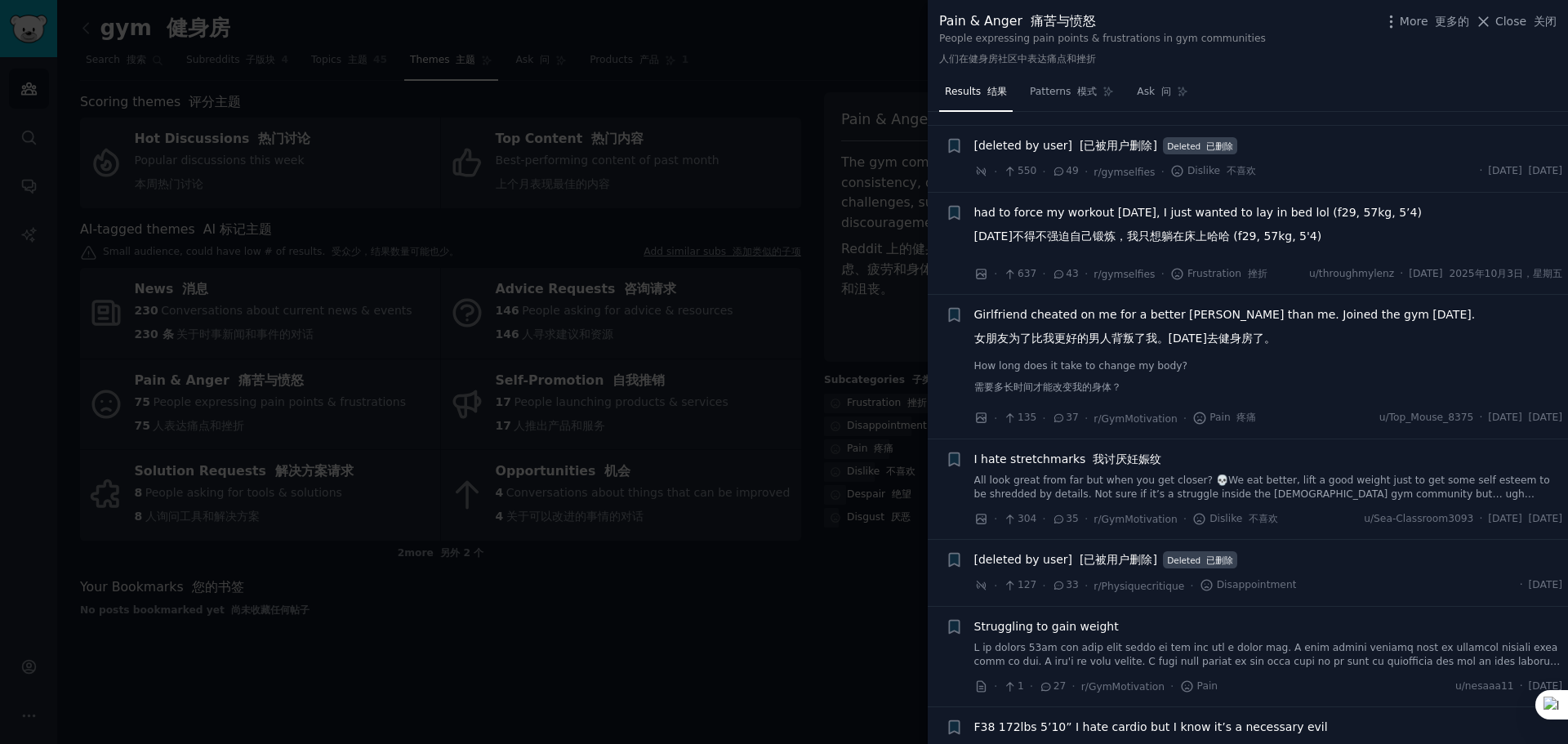
scroll to position [408, 0]
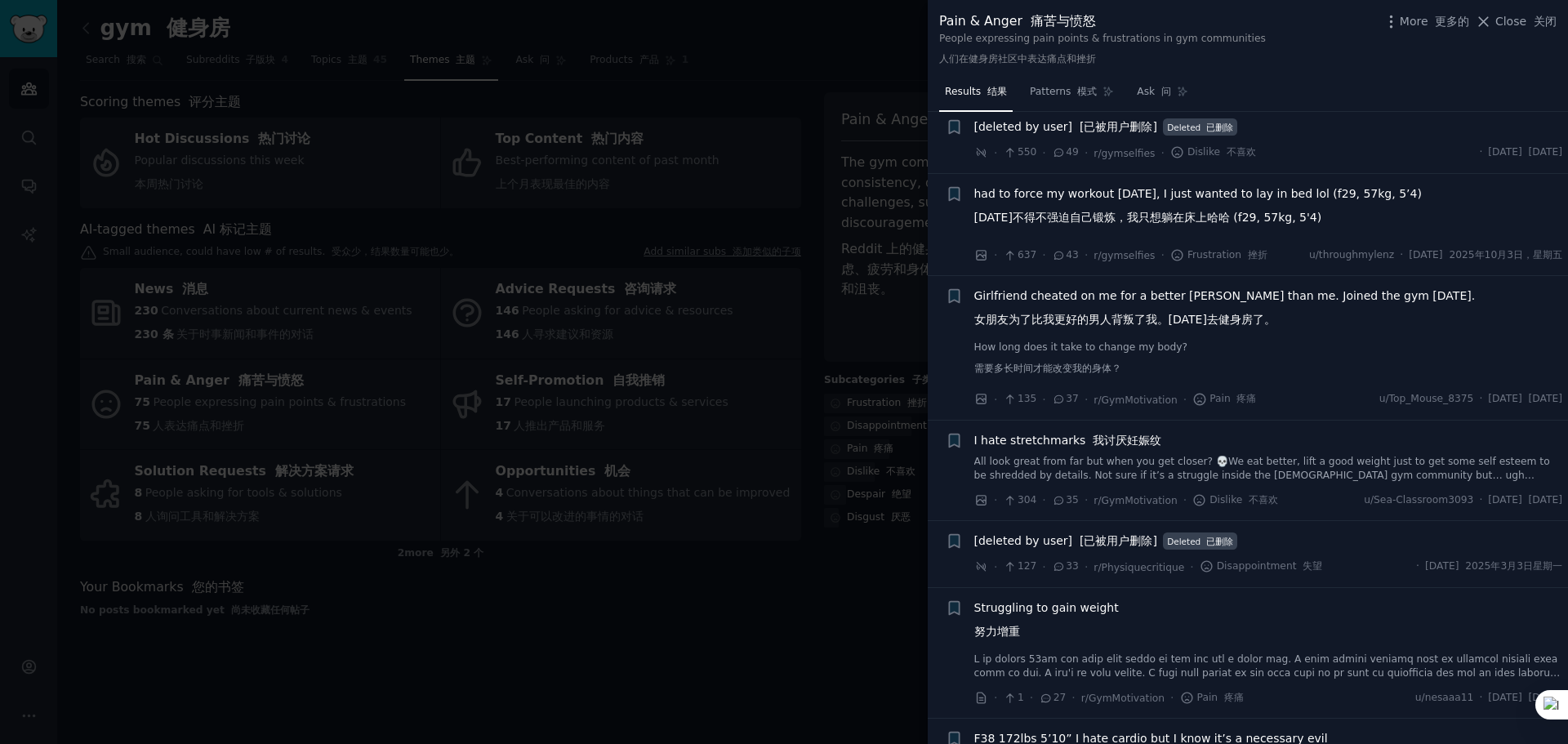
click at [766, 627] on div at bounding box center [784, 372] width 1568 height 744
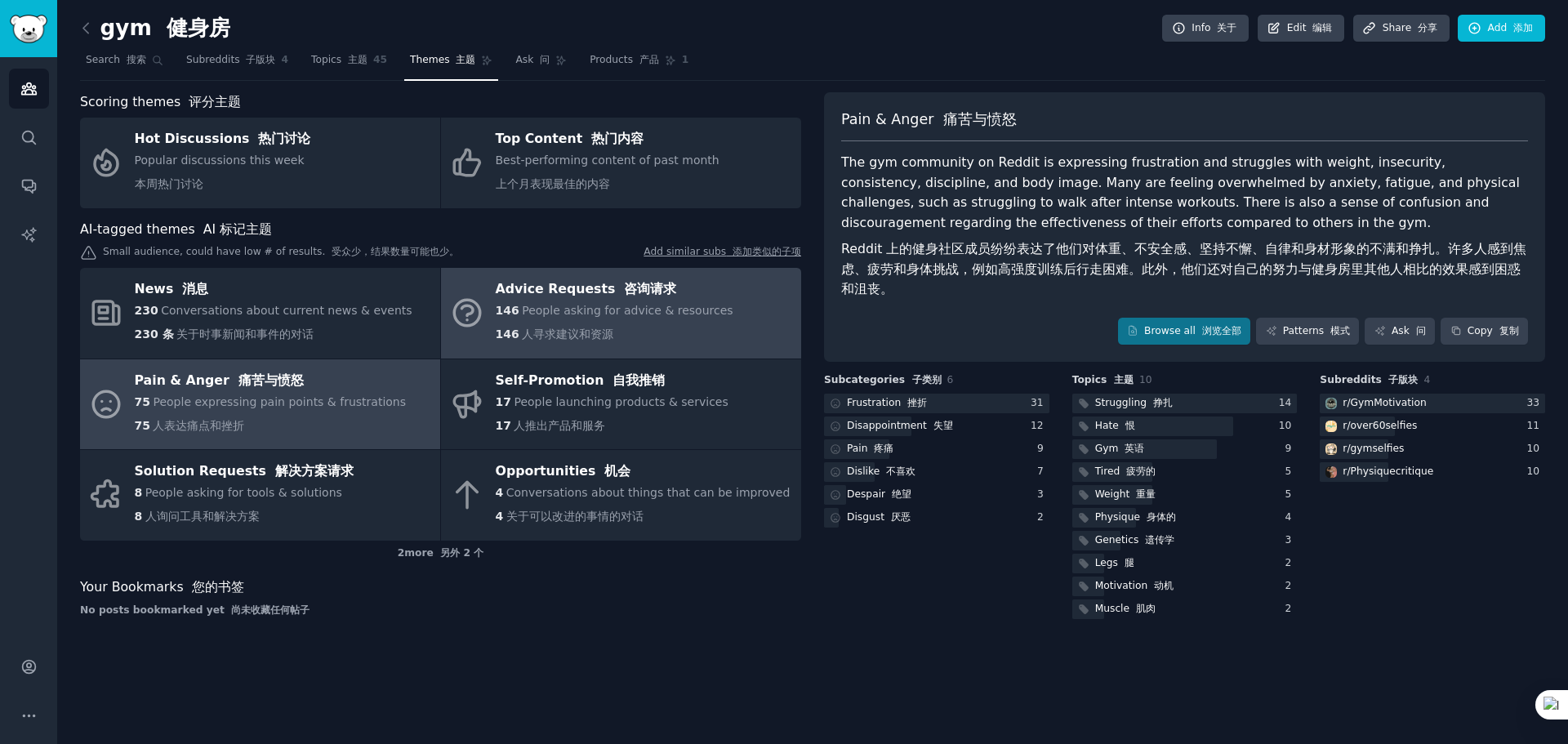
click at [592, 314] on span "People asking for advice & resources" at bounding box center [627, 310] width 211 height 13
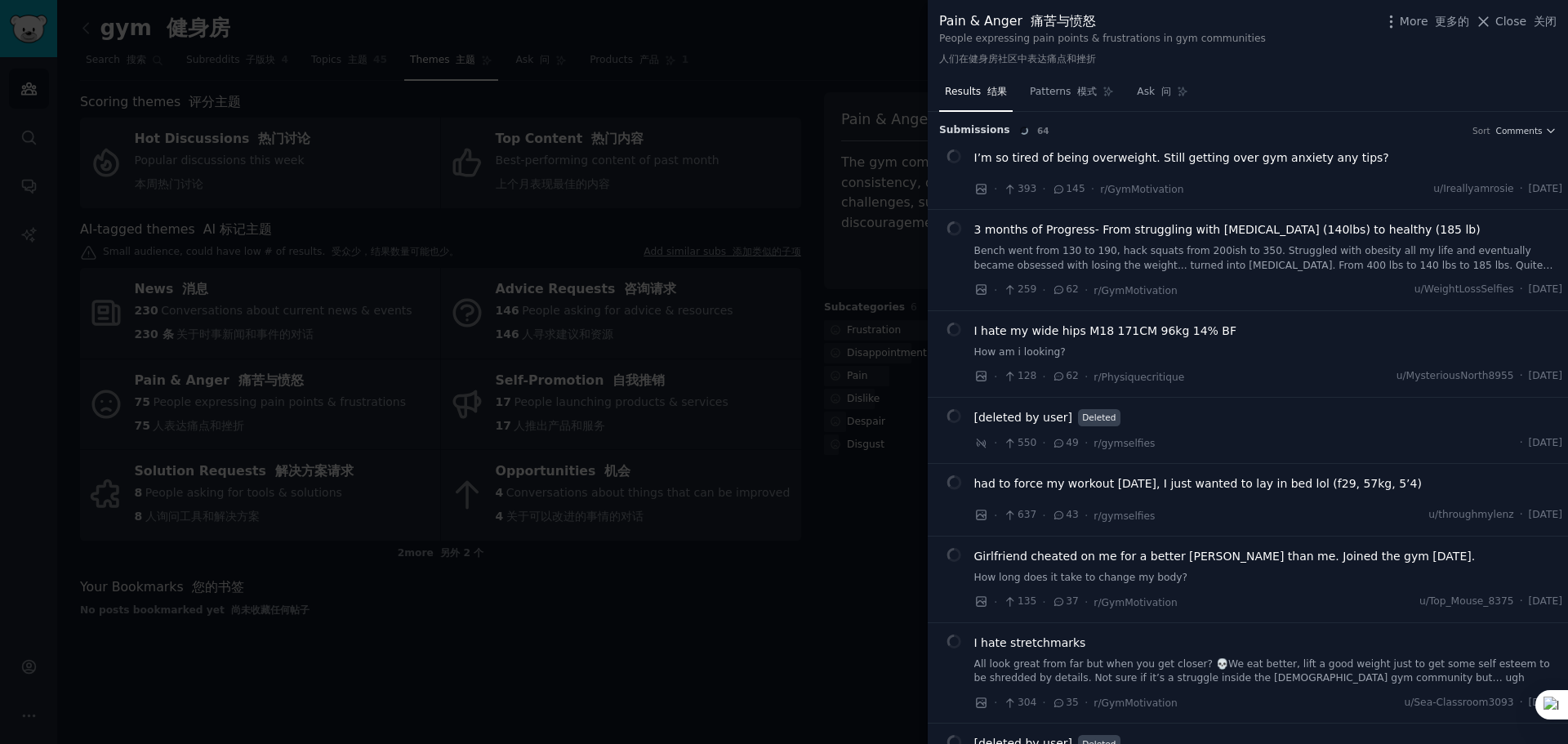
click at [401, 39] on div at bounding box center [784, 372] width 1568 height 744
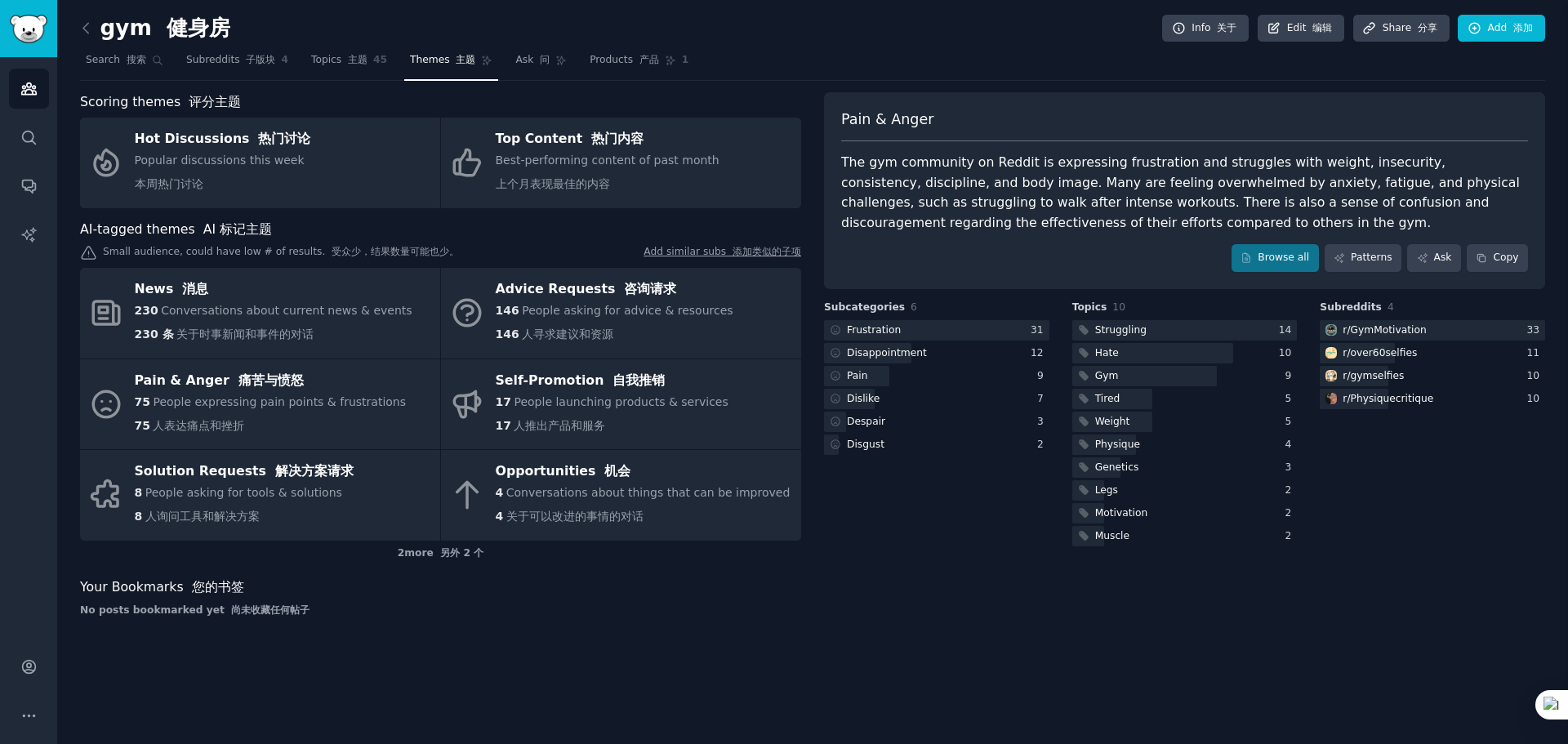
click at [322, 66] on div at bounding box center [784, 372] width 1568 height 744
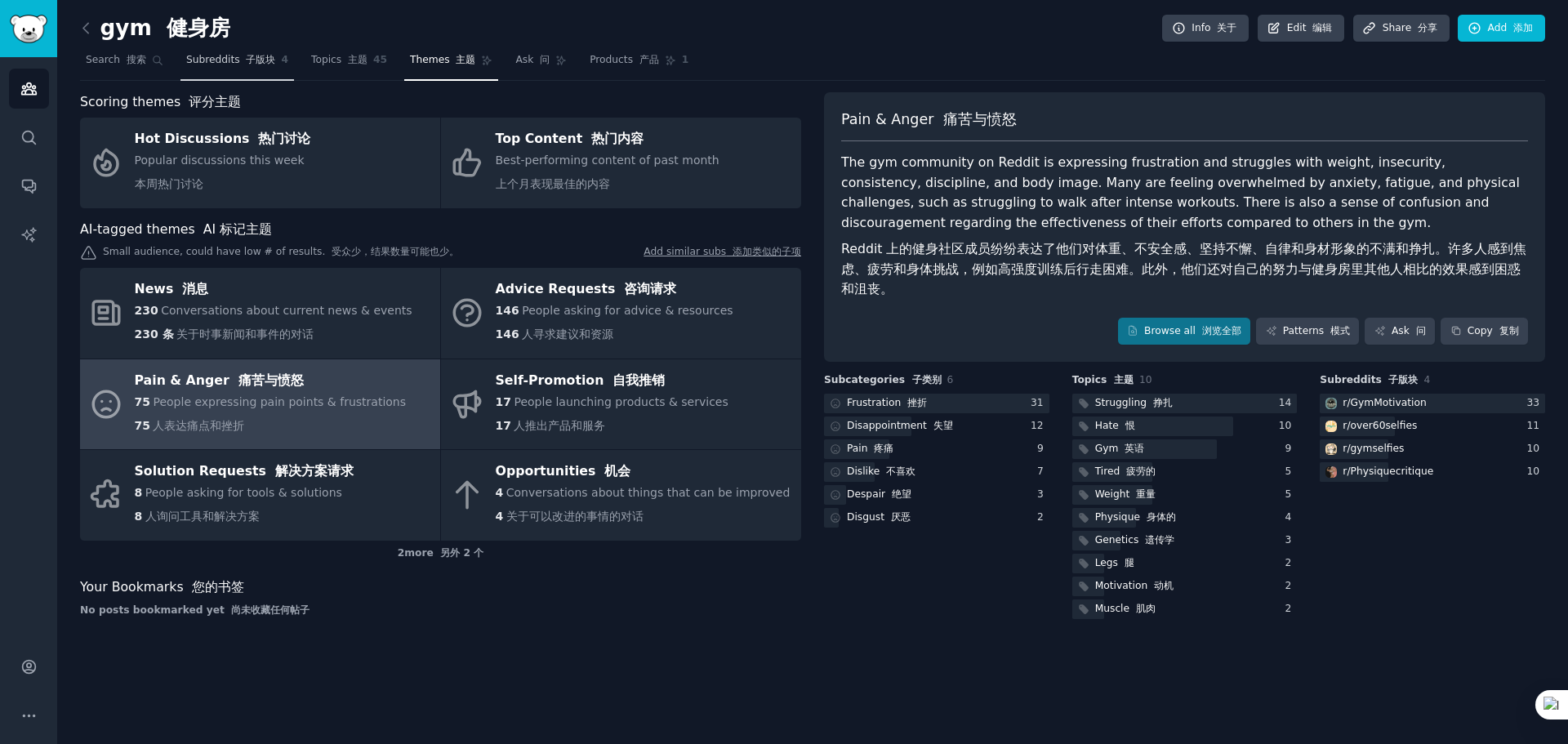
click at [198, 67] on span "Subreddits 子版块" at bounding box center [231, 60] width 90 height 15
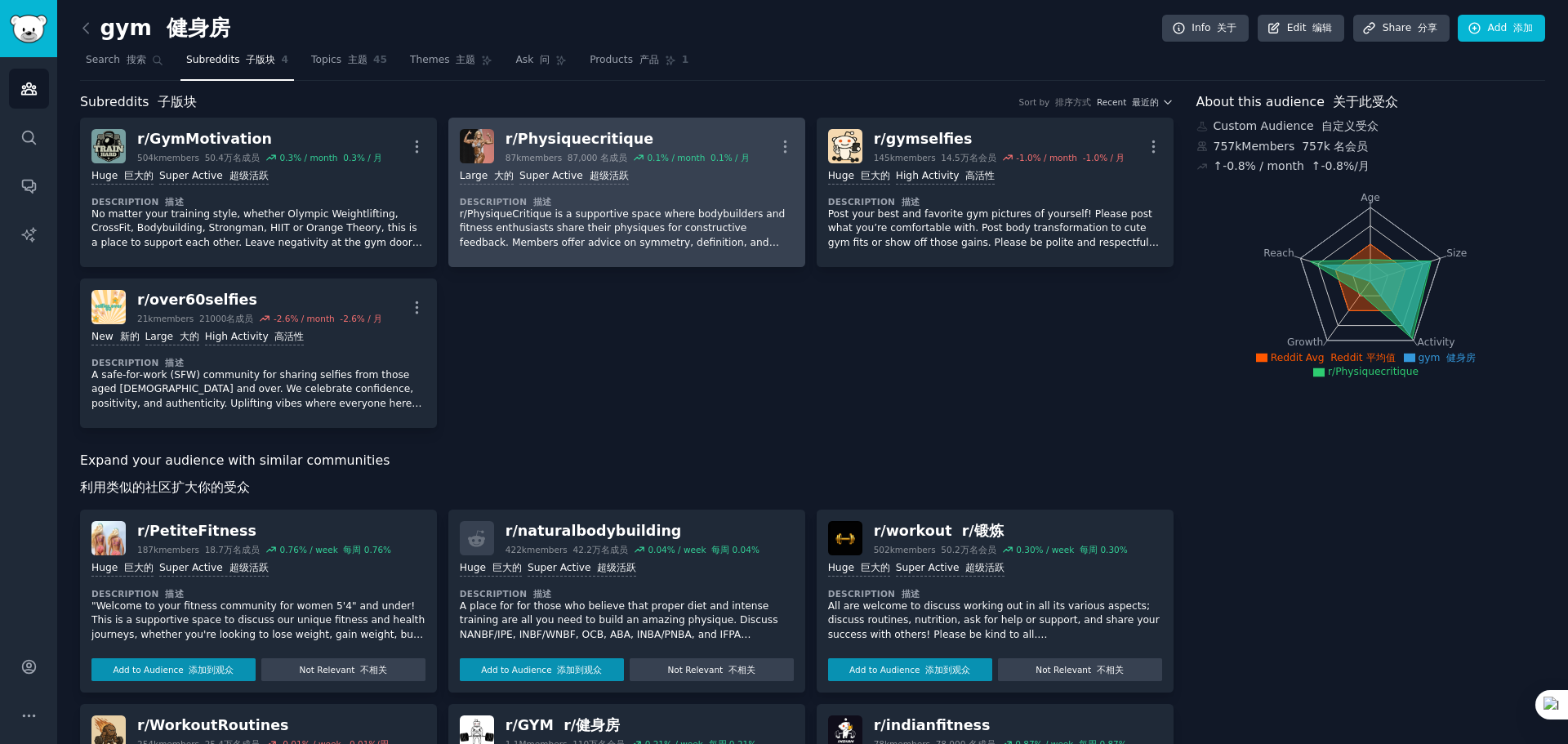
click at [569, 139] on div "r/ Physiquecritique" at bounding box center [627, 138] width 244 height 20
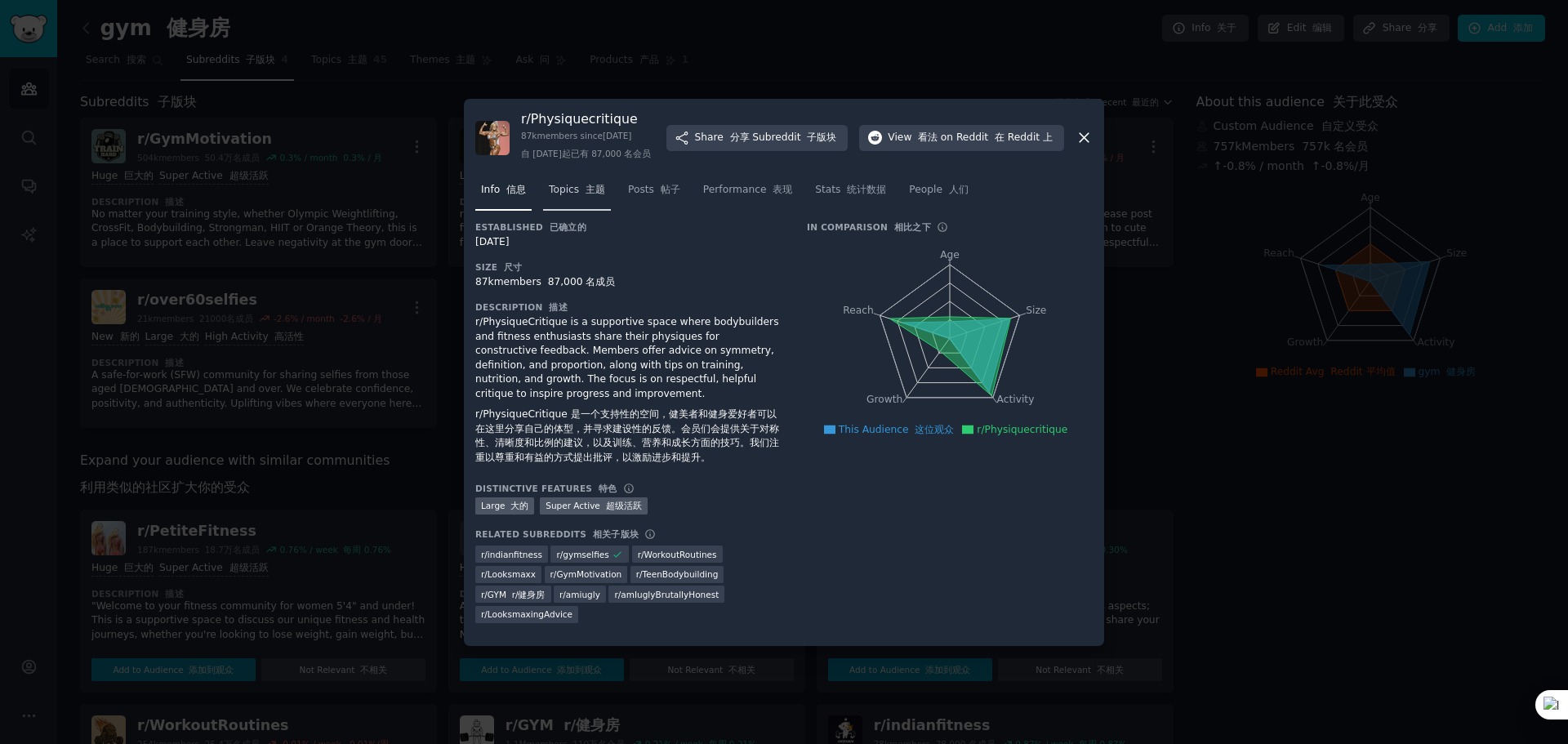
click at [574, 198] on span "Topics 主题" at bounding box center [577, 190] width 56 height 15
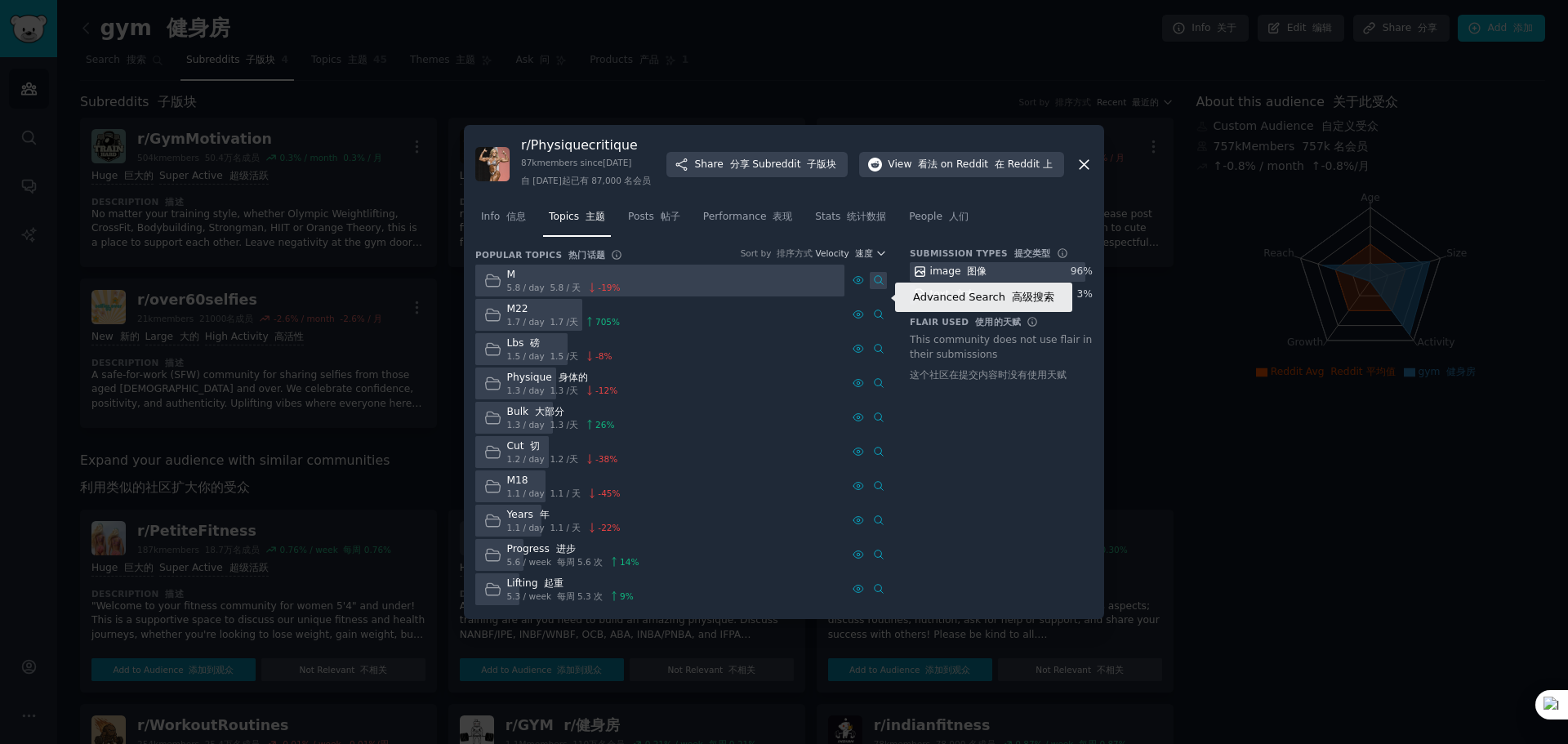
click at [881, 286] on icon at bounding box center [879, 280] width 11 height 11
click at [643, 234] on link "Posts 帖子" at bounding box center [653, 221] width 64 height 33
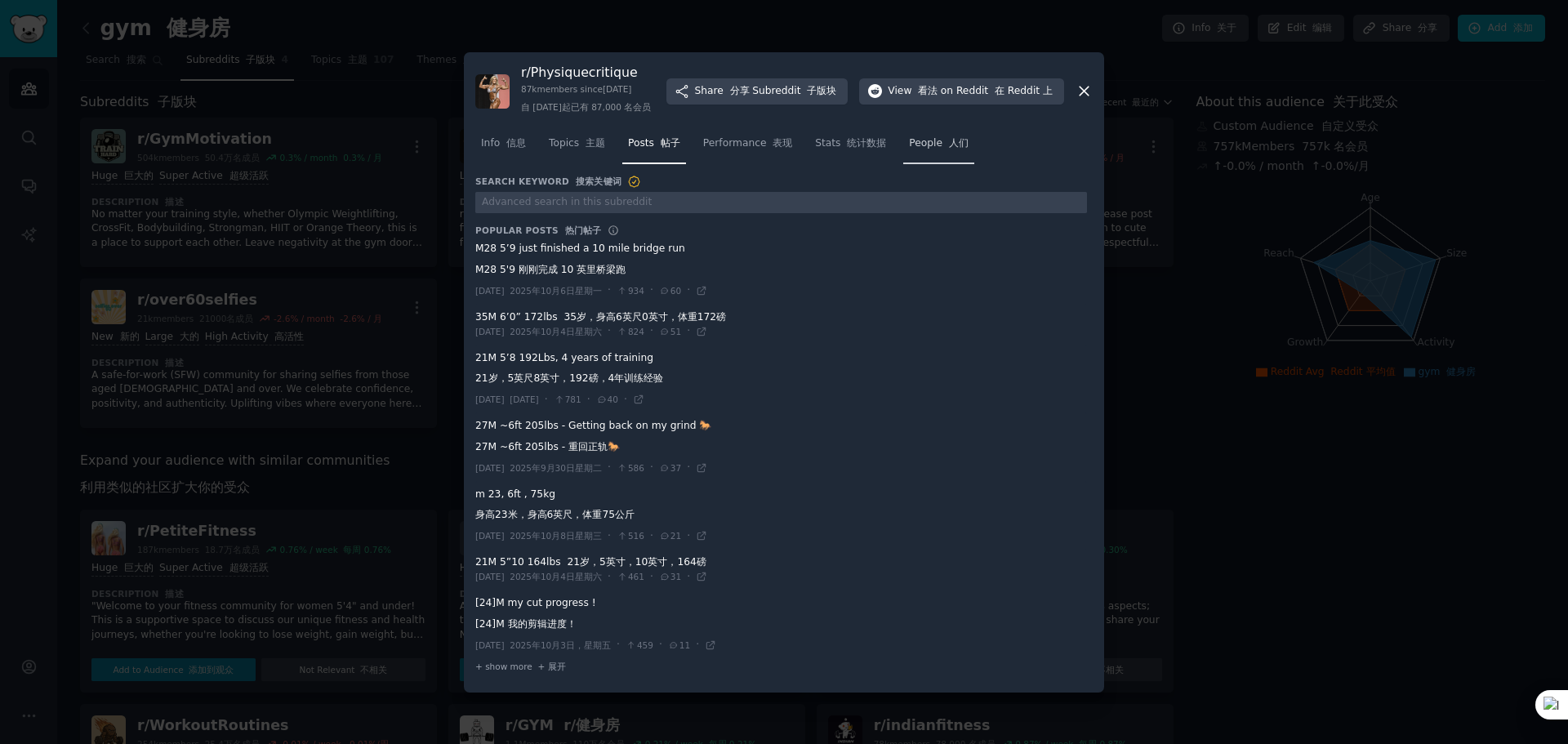
click at [934, 151] on span "People 人们" at bounding box center [939, 144] width 60 height 15
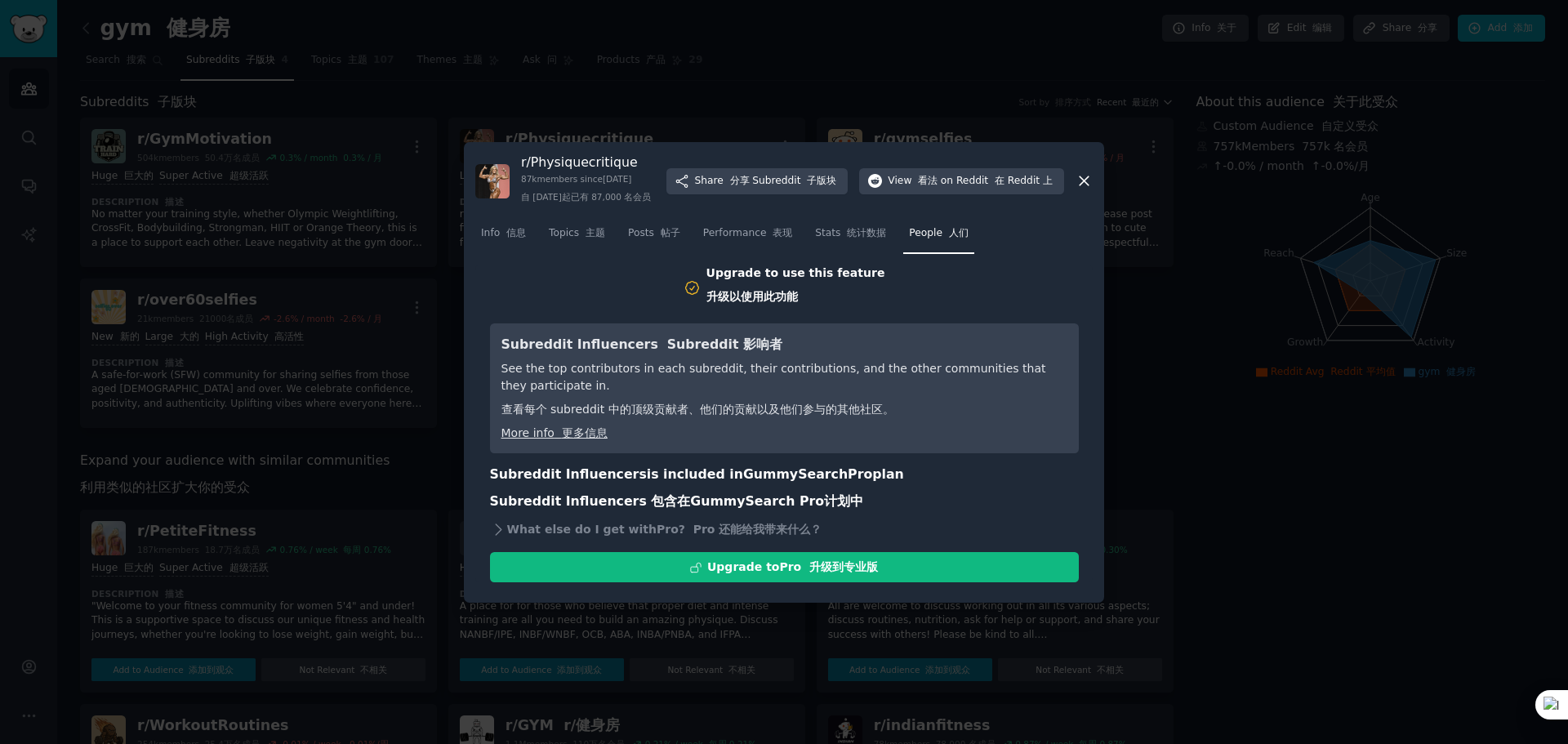
click at [1175, 321] on div at bounding box center [784, 372] width 1568 height 744
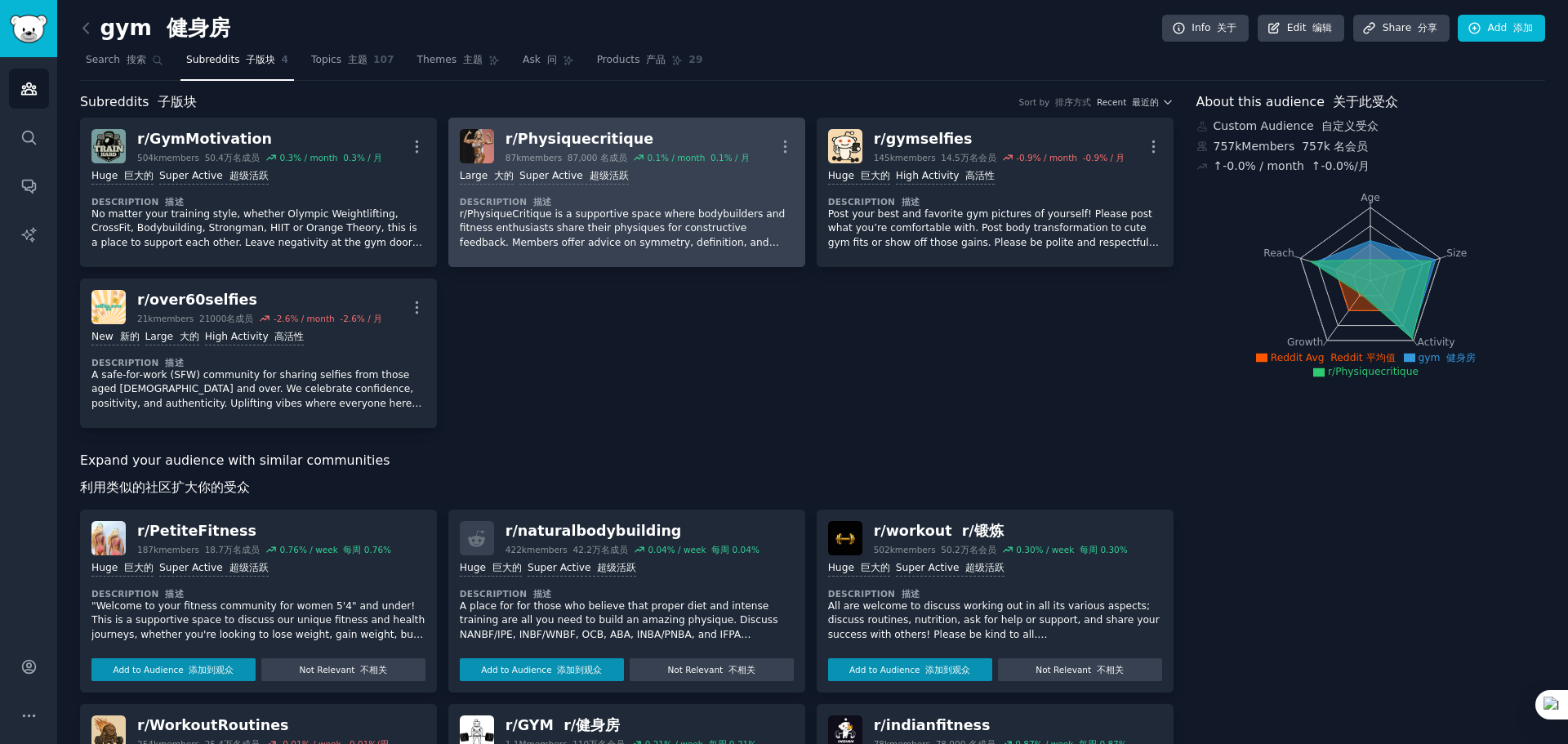
click at [596, 139] on div "r/ Physiquecritique" at bounding box center [627, 138] width 244 height 20
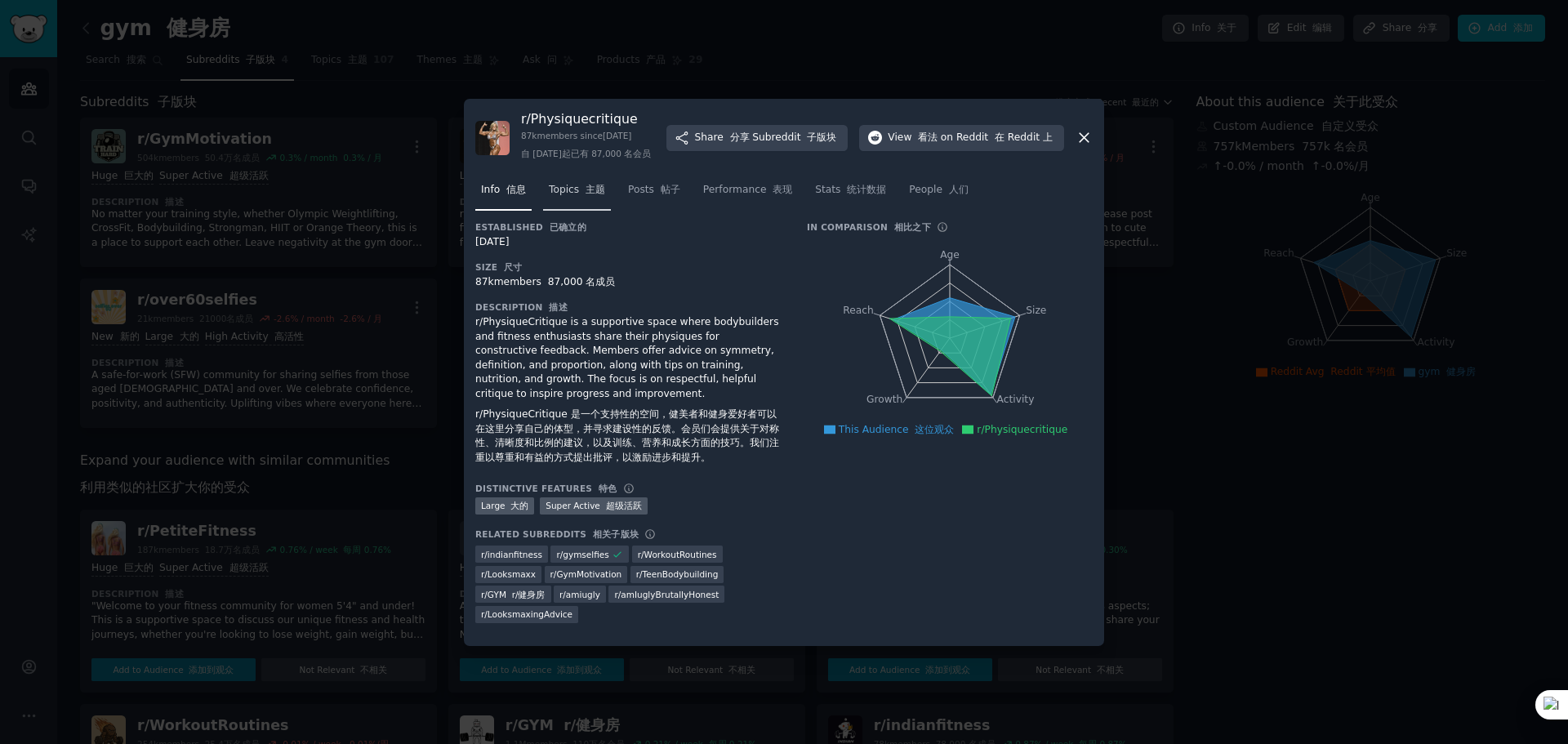
click at [578, 207] on link "Topics 主题" at bounding box center [576, 194] width 67 height 33
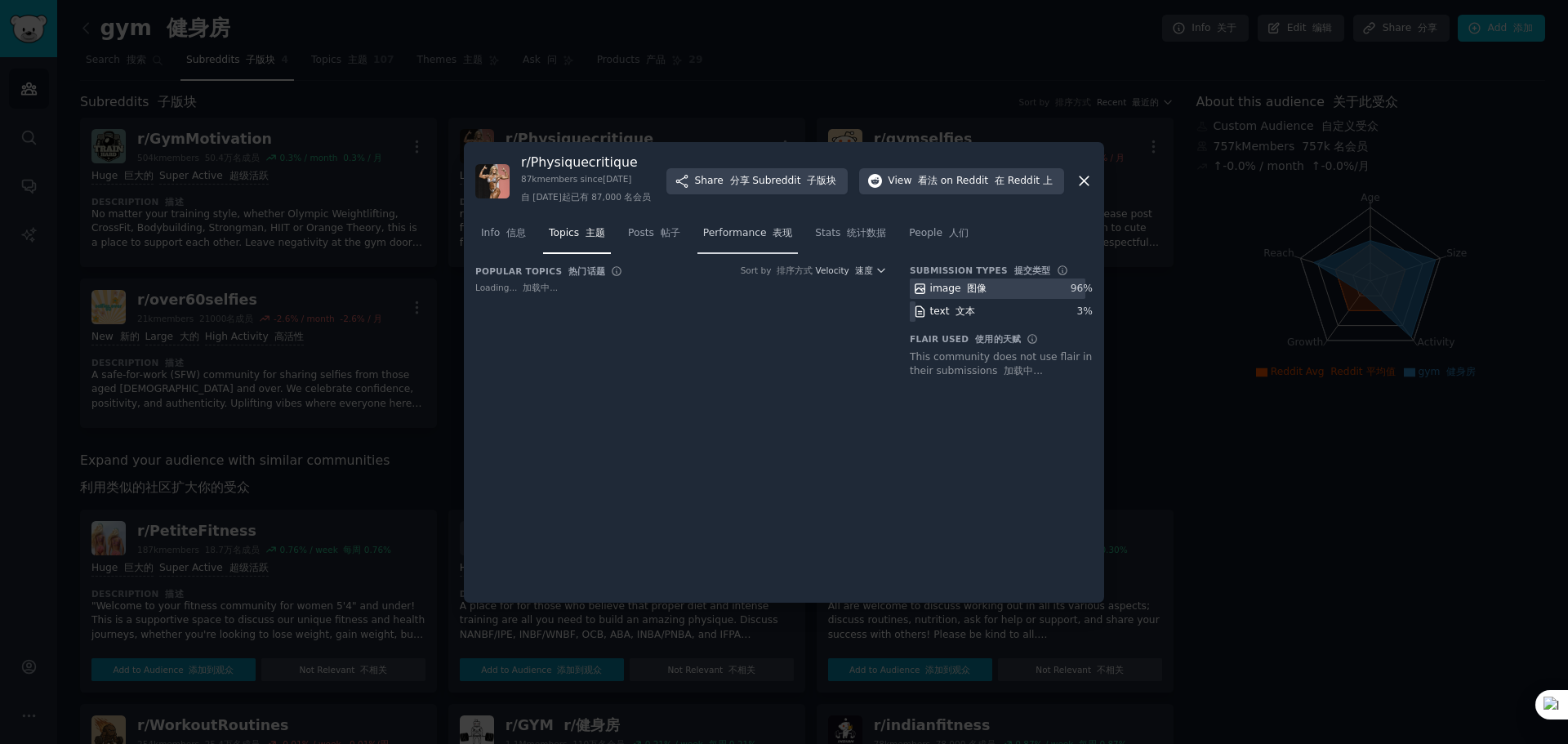
click at [773, 238] on font "表现" at bounding box center [782, 232] width 19 height 11
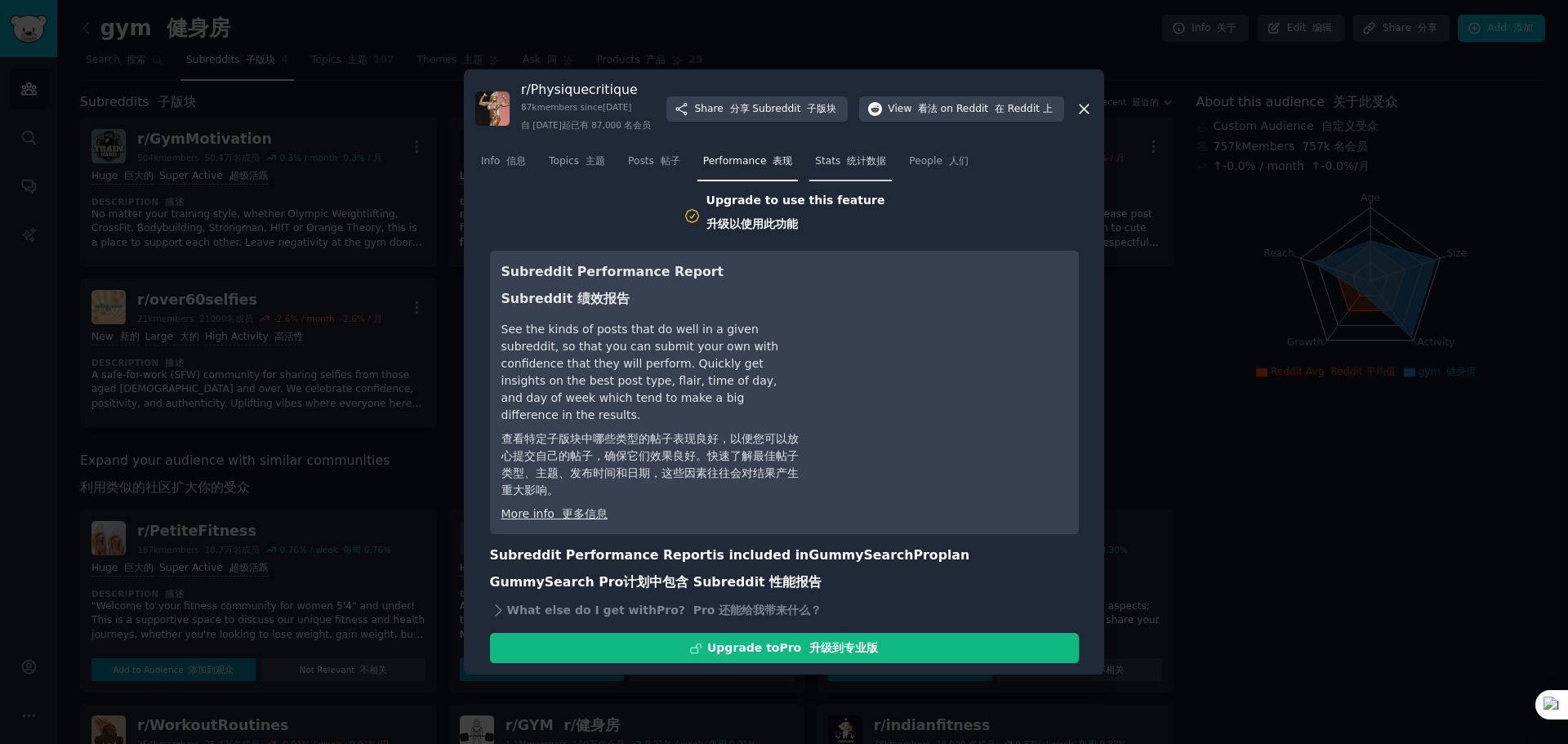
click at [847, 167] on font "统计数据" at bounding box center [866, 160] width 39 height 11
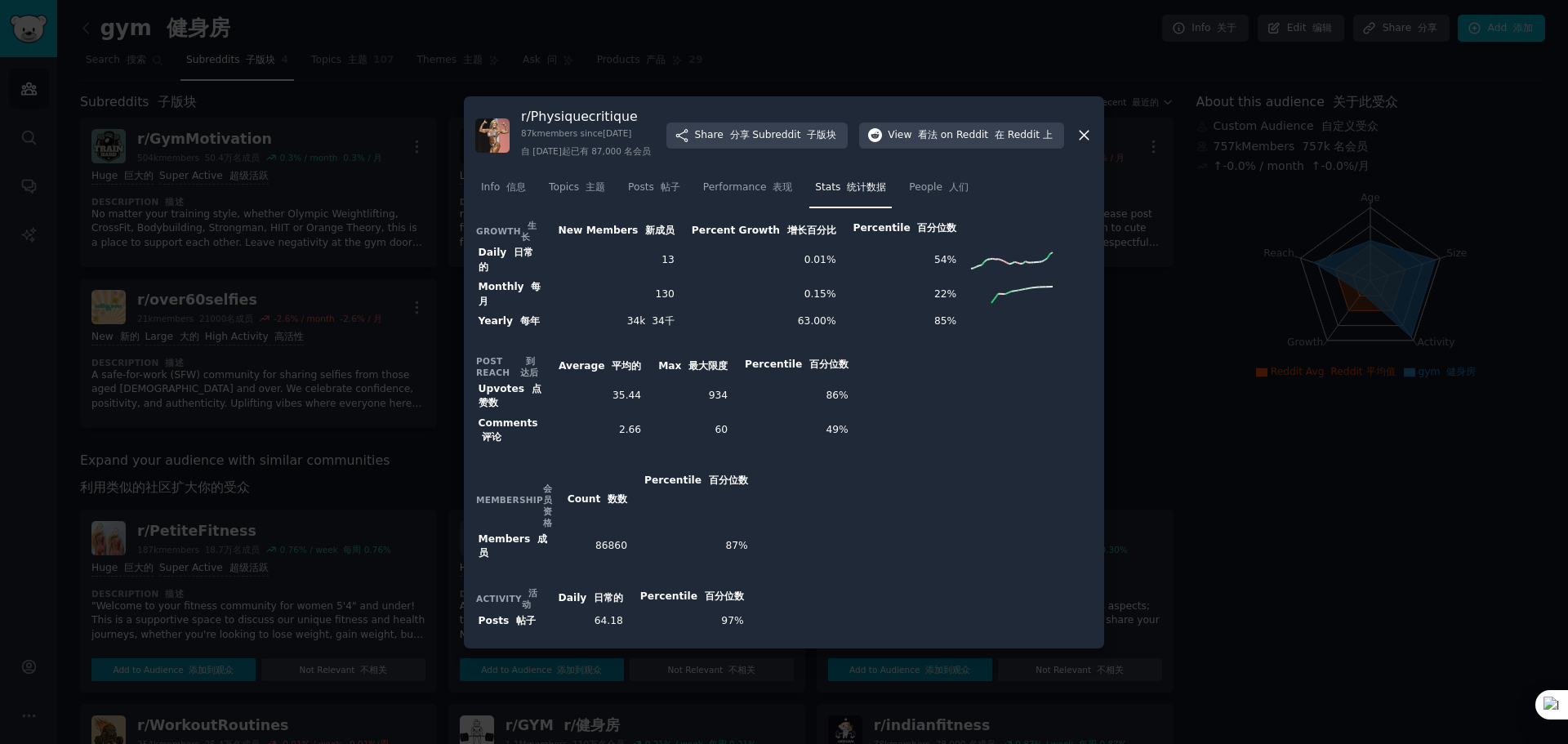
click at [1201, 235] on div at bounding box center [784, 372] width 1568 height 744
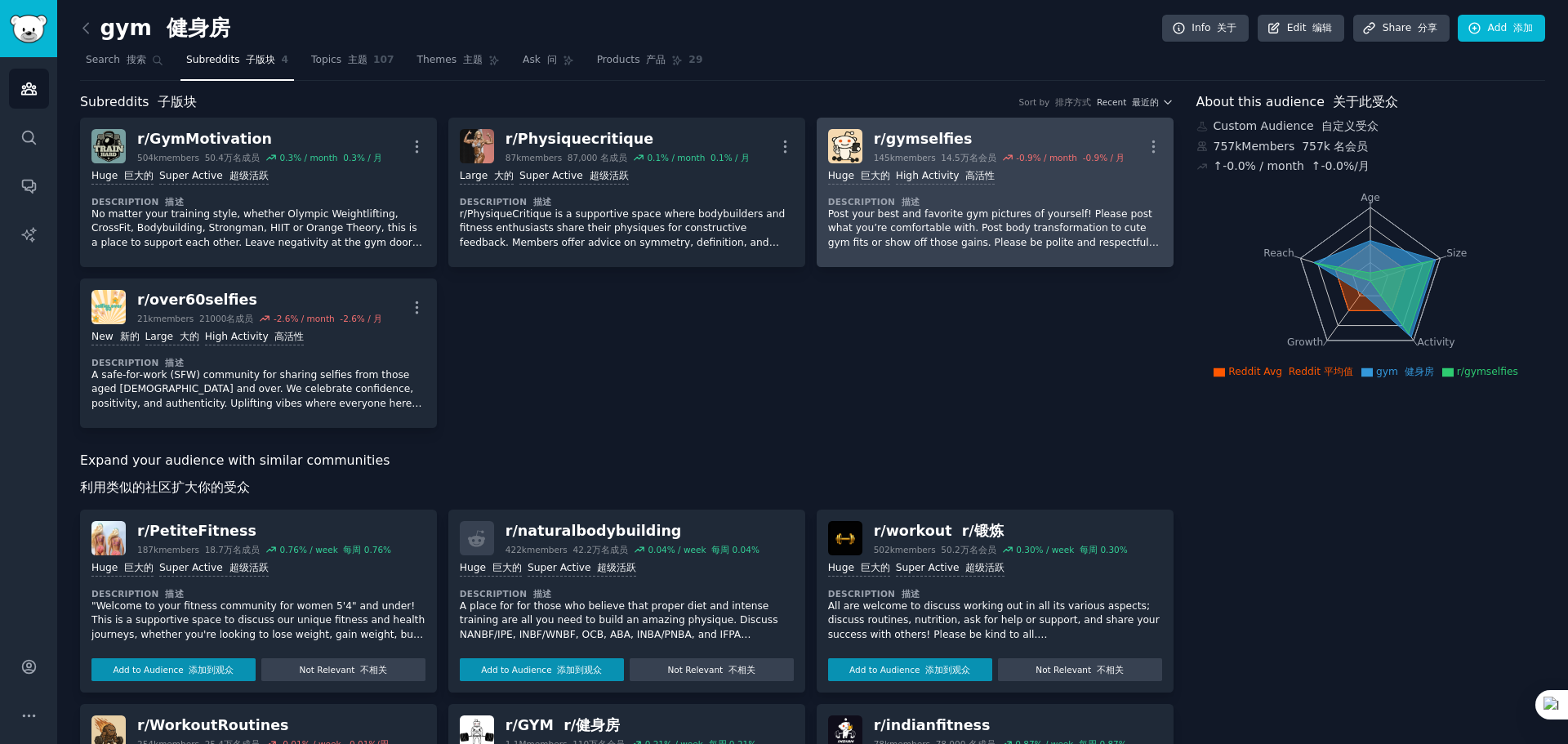
click at [886, 142] on div "r/ gymselfies" at bounding box center [999, 138] width 251 height 20
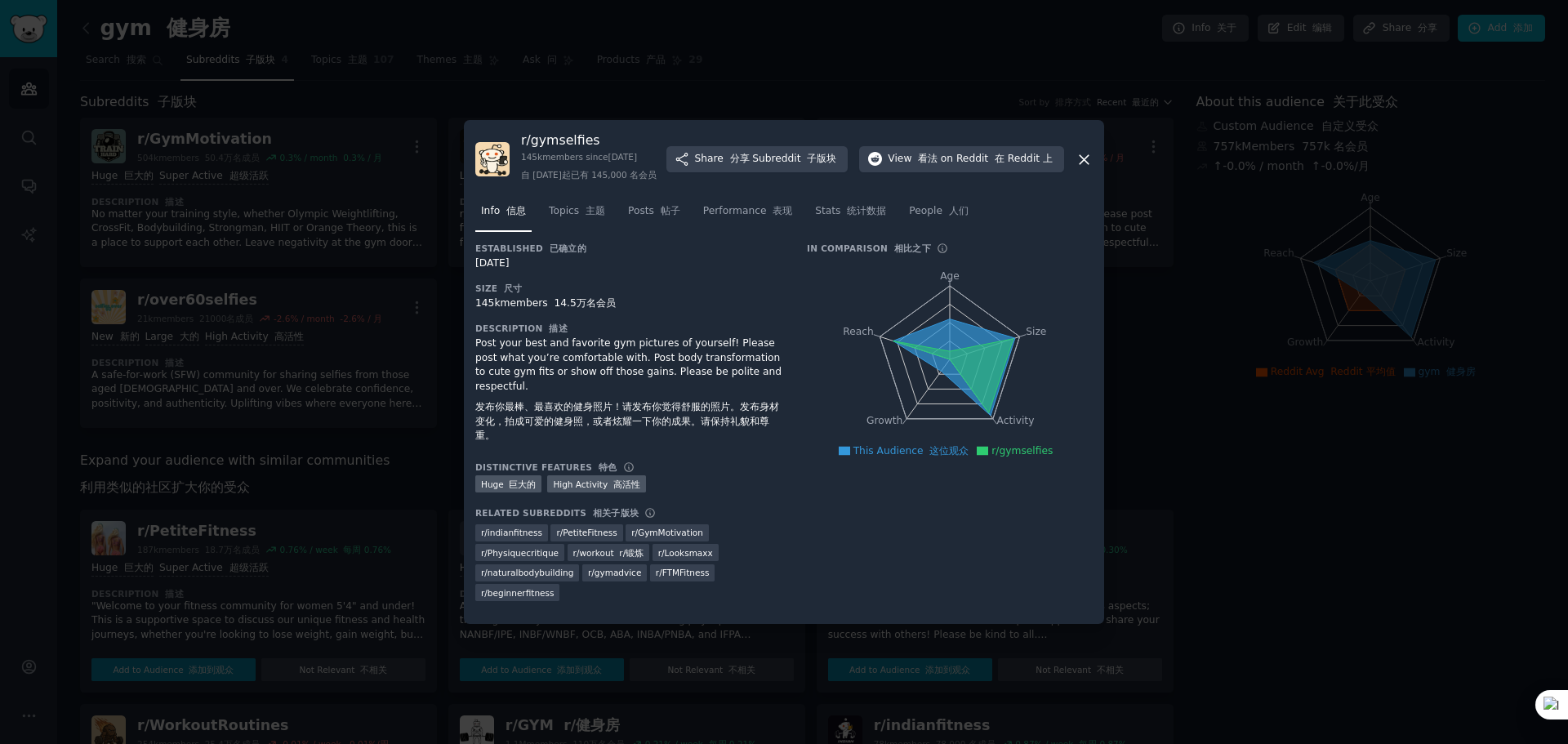
click at [579, 216] on font at bounding box center [582, 210] width 6 height 11
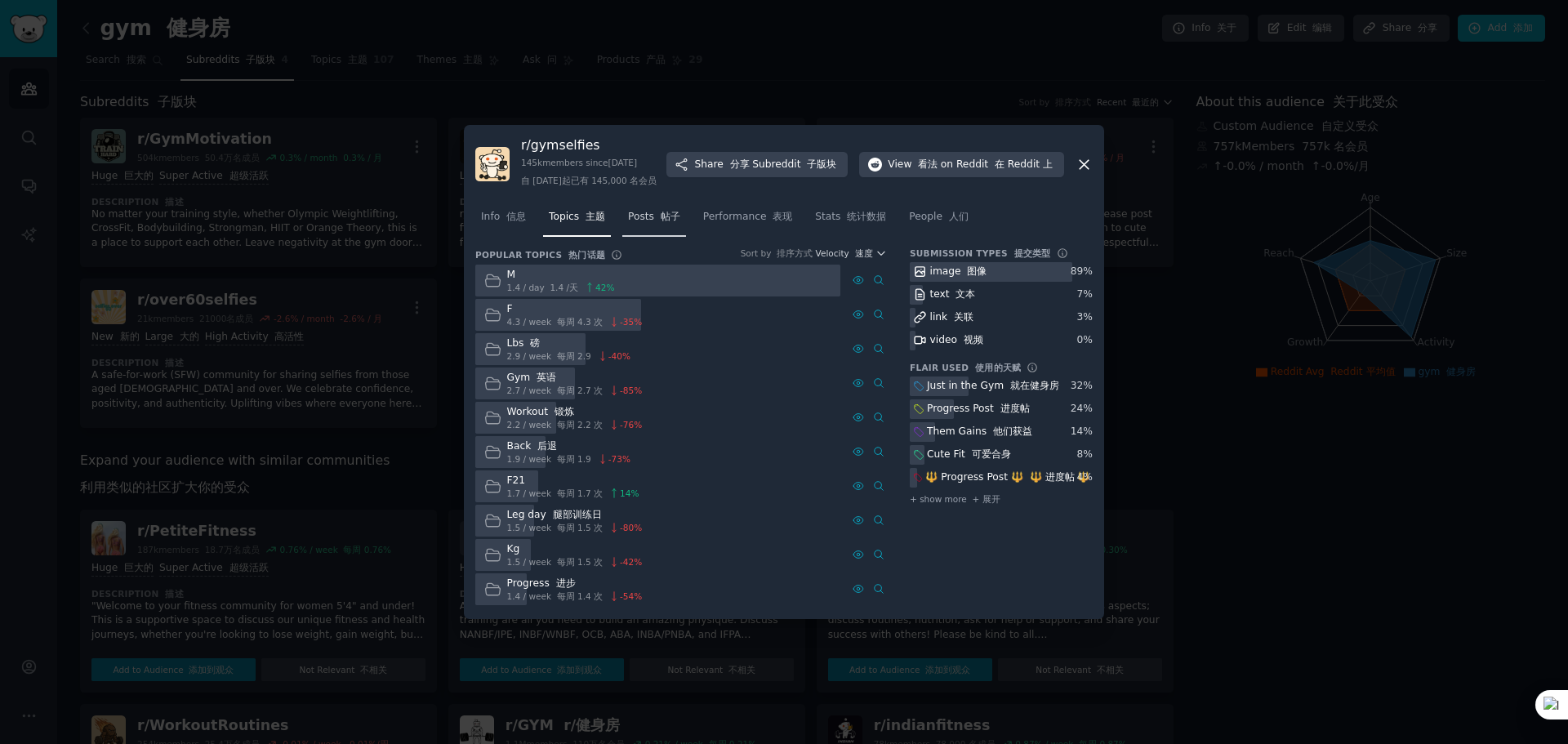
click at [645, 223] on span "Posts 帖子" at bounding box center [654, 217] width 53 height 15
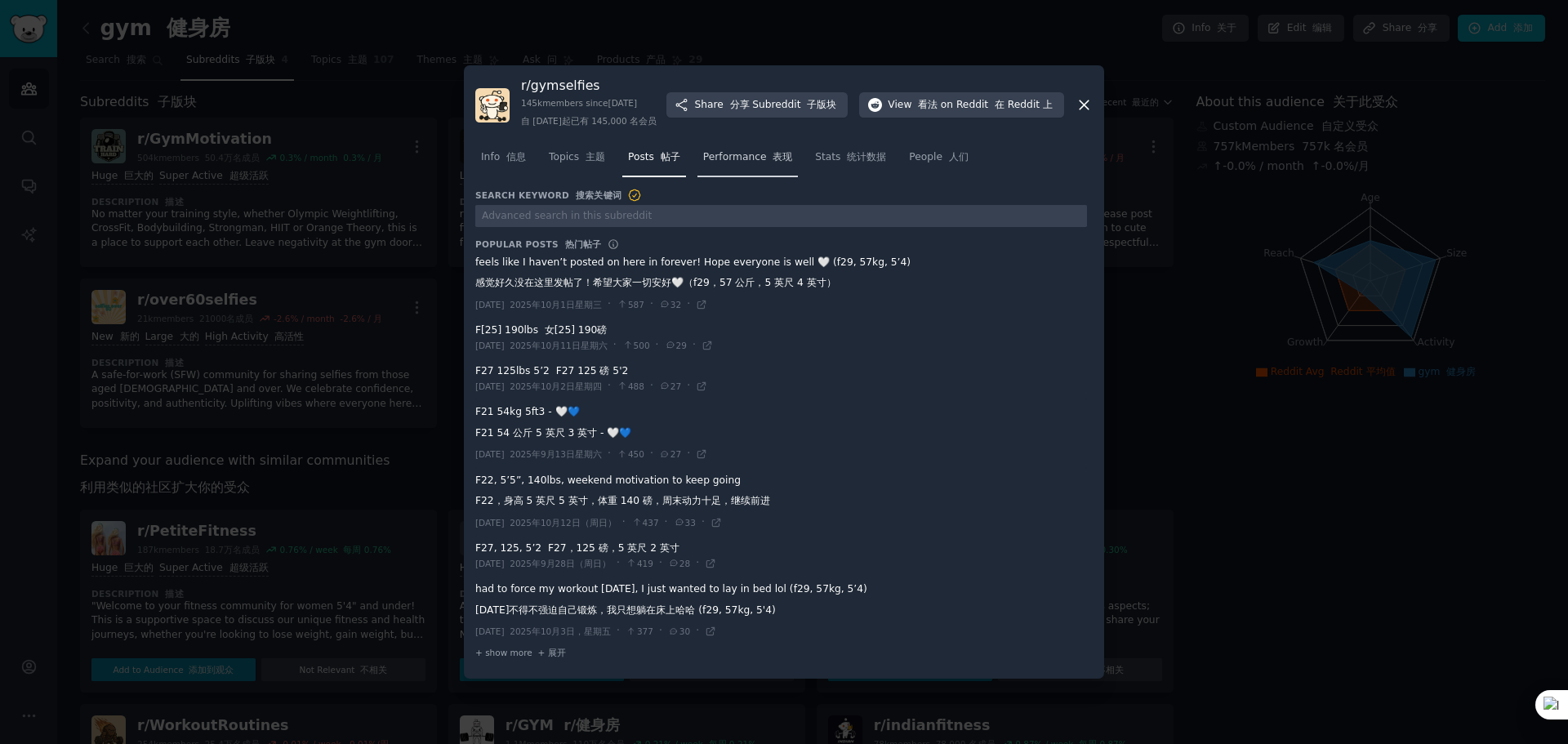
click at [732, 165] on span "Performance 表现" at bounding box center [748, 158] width 89 height 15
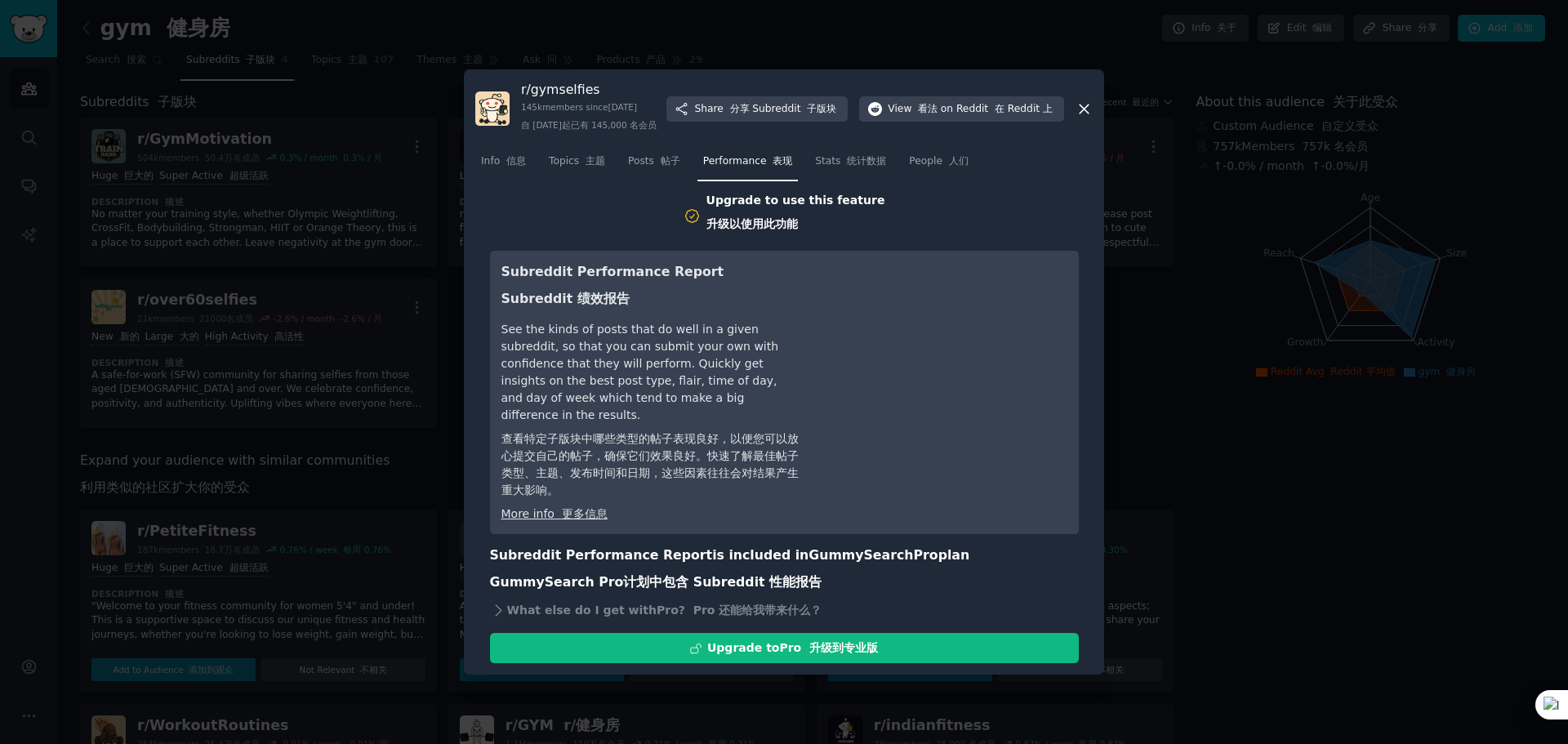
click at [1080, 114] on icon at bounding box center [1084, 109] width 9 height 9
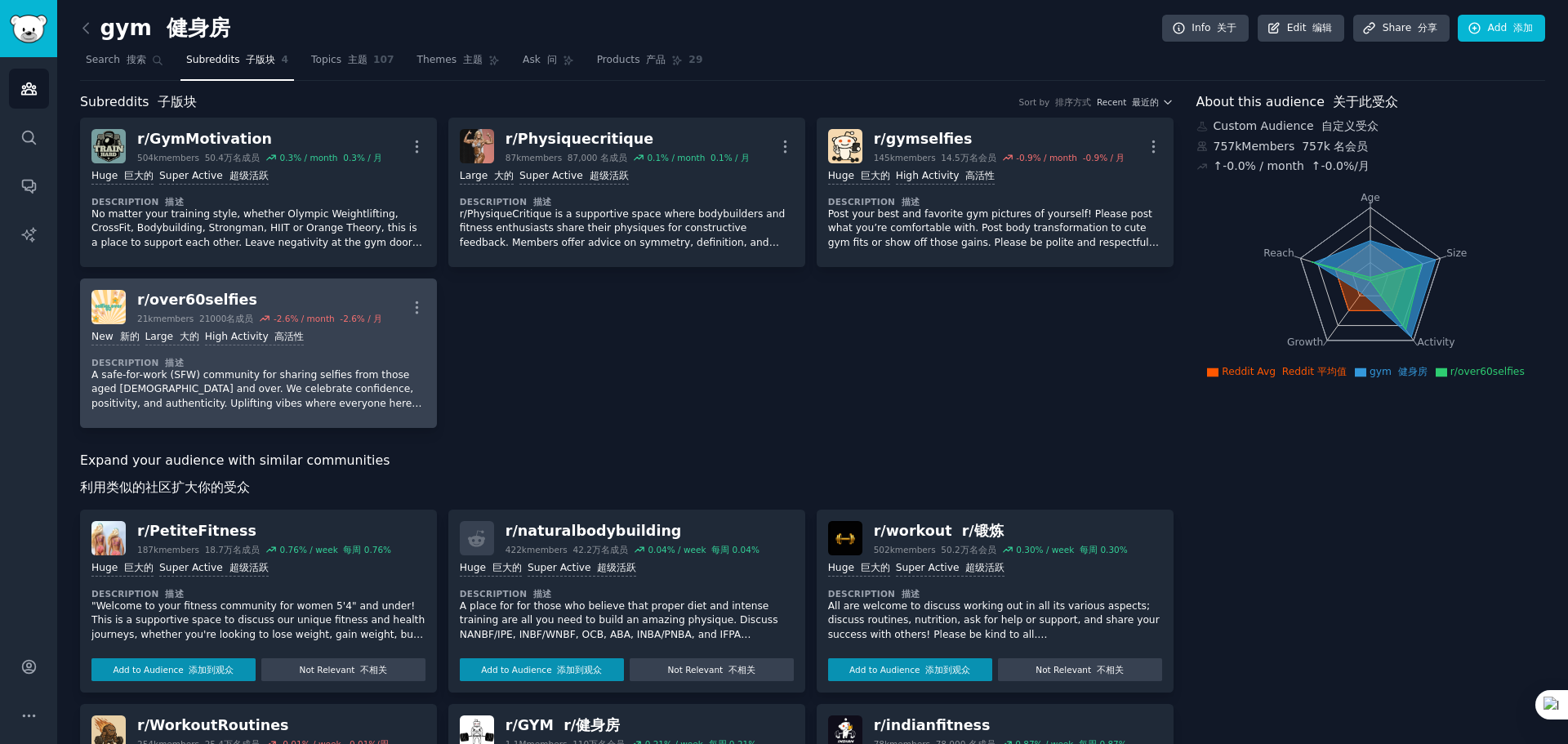
click at [186, 301] on div "r/ over60selfies" at bounding box center [260, 300] width 245 height 20
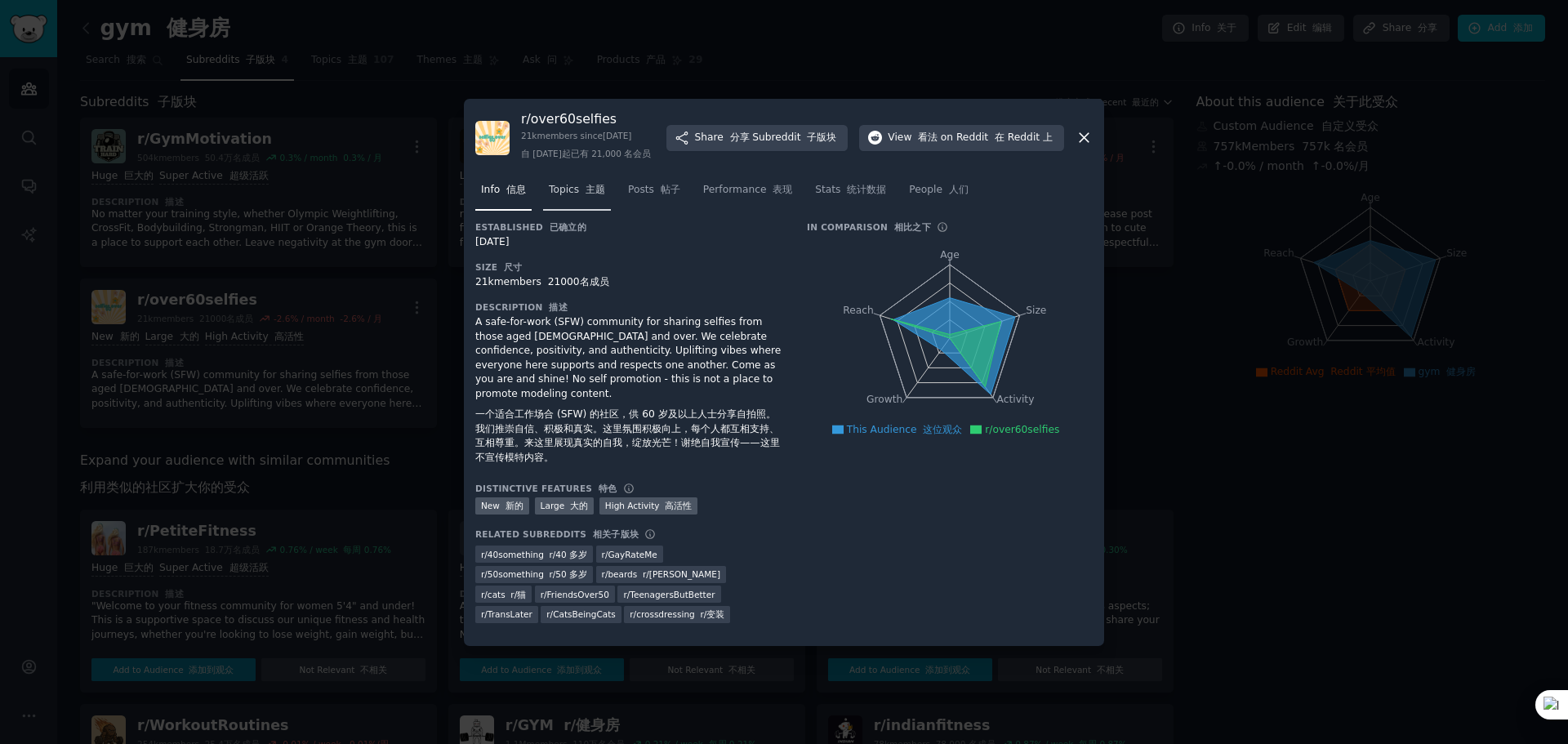
click at [571, 198] on span "Topics 主题" at bounding box center [577, 190] width 56 height 15
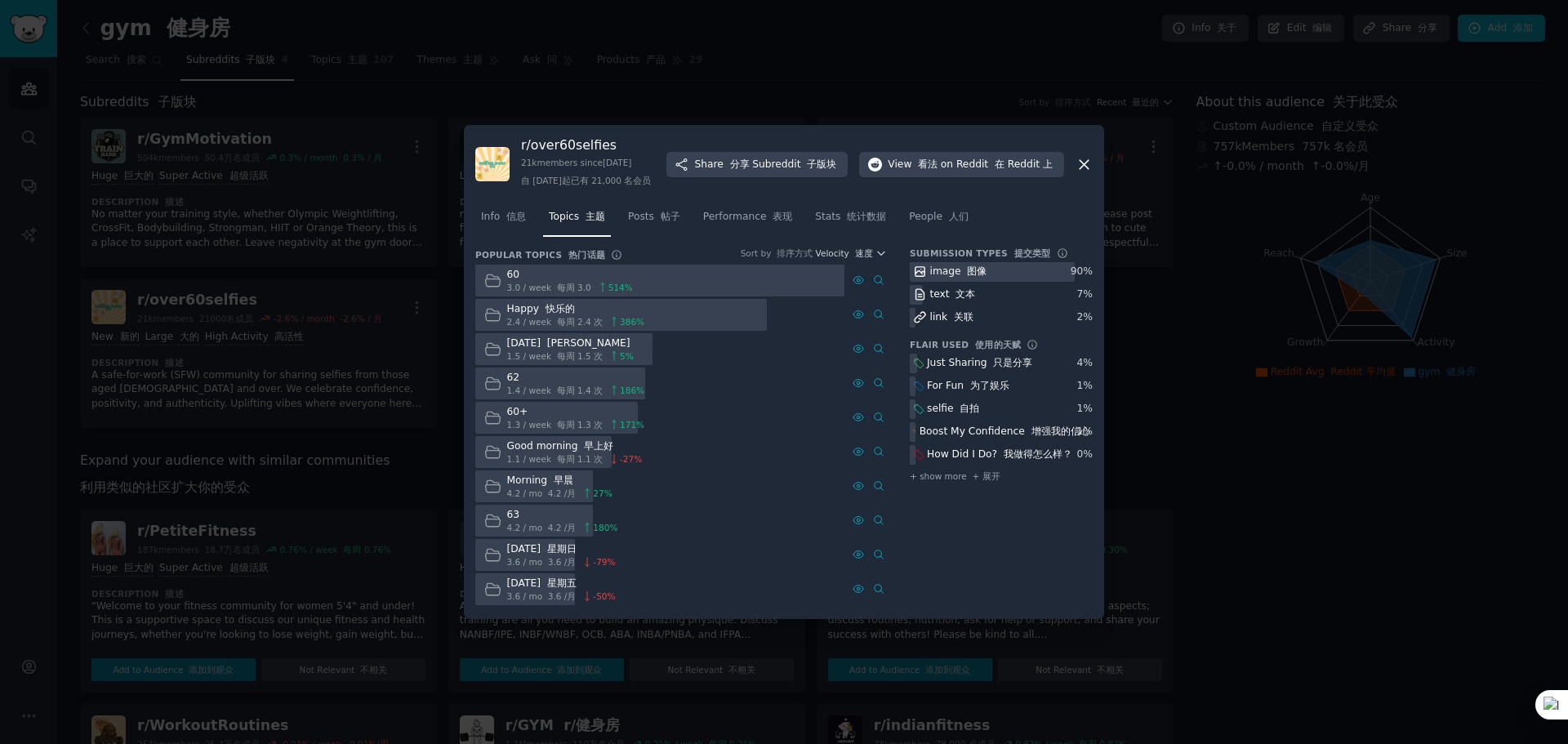
click at [614, 283] on div "60" at bounding box center [570, 275] width 126 height 15
click at [498, 286] on icon at bounding box center [492, 280] width 15 height 11
click at [638, 224] on span "Posts 帖子" at bounding box center [654, 217] width 53 height 15
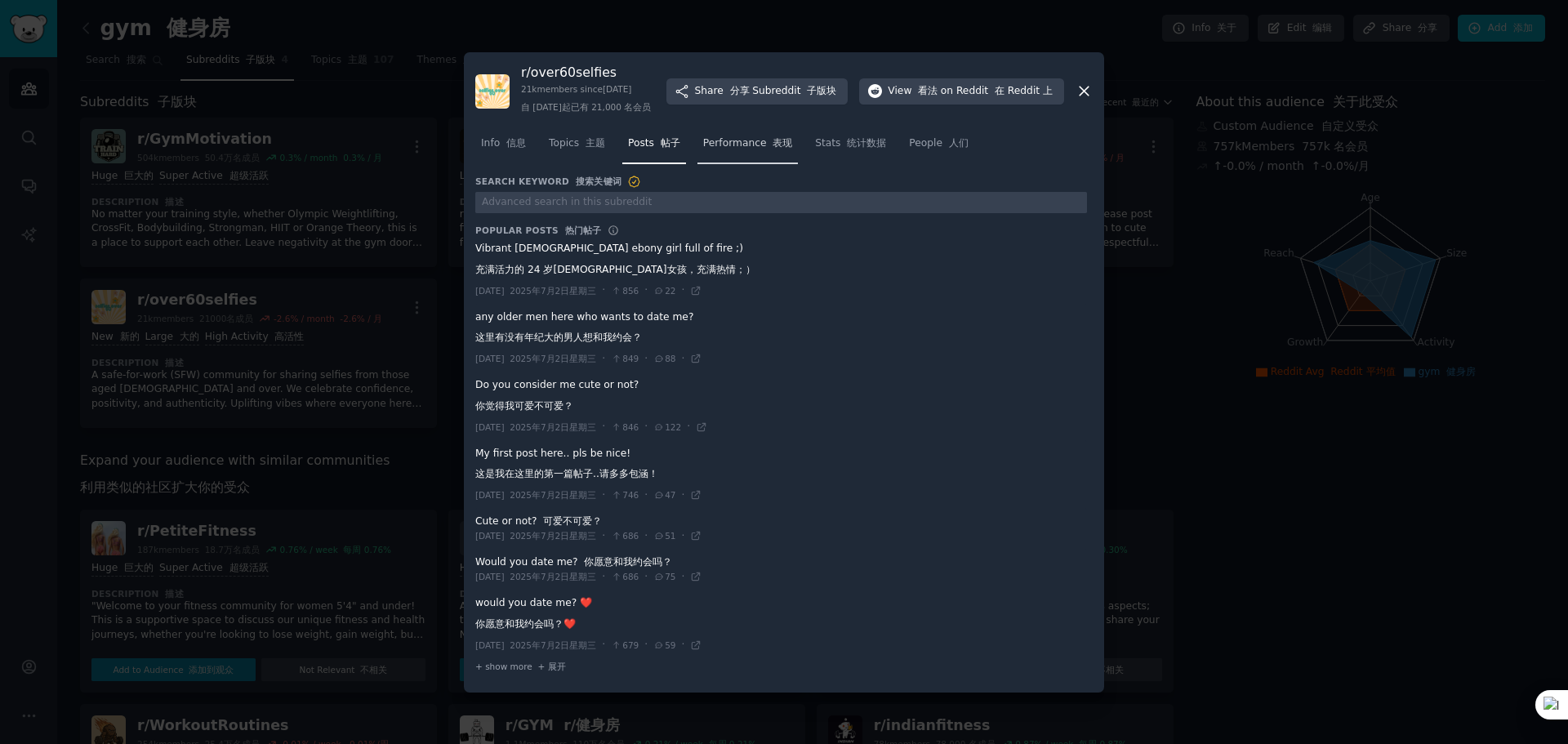
click at [730, 151] on span "Performance 表现" at bounding box center [748, 144] width 89 height 15
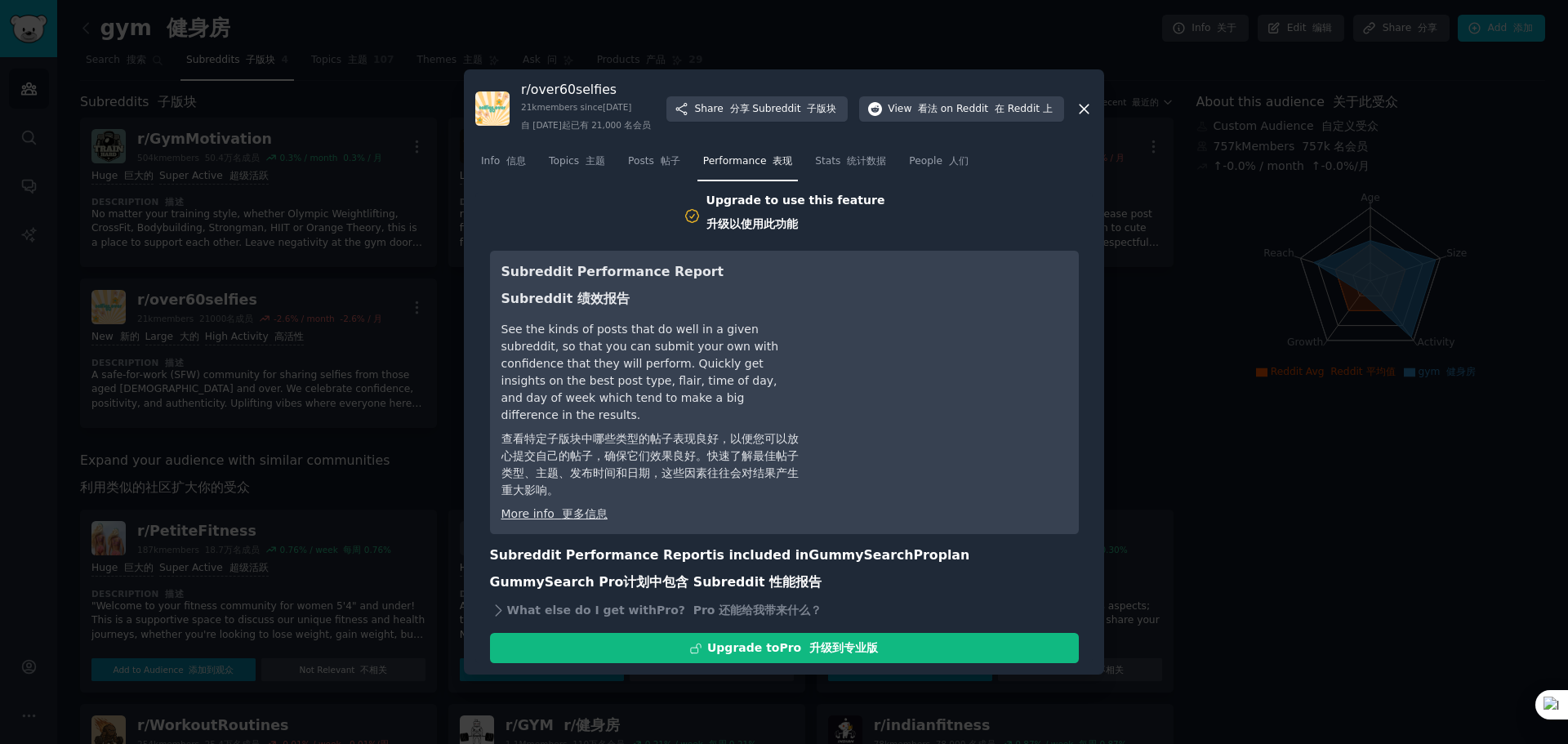
click at [599, 167] on font "主题" at bounding box center [595, 160] width 19 height 11
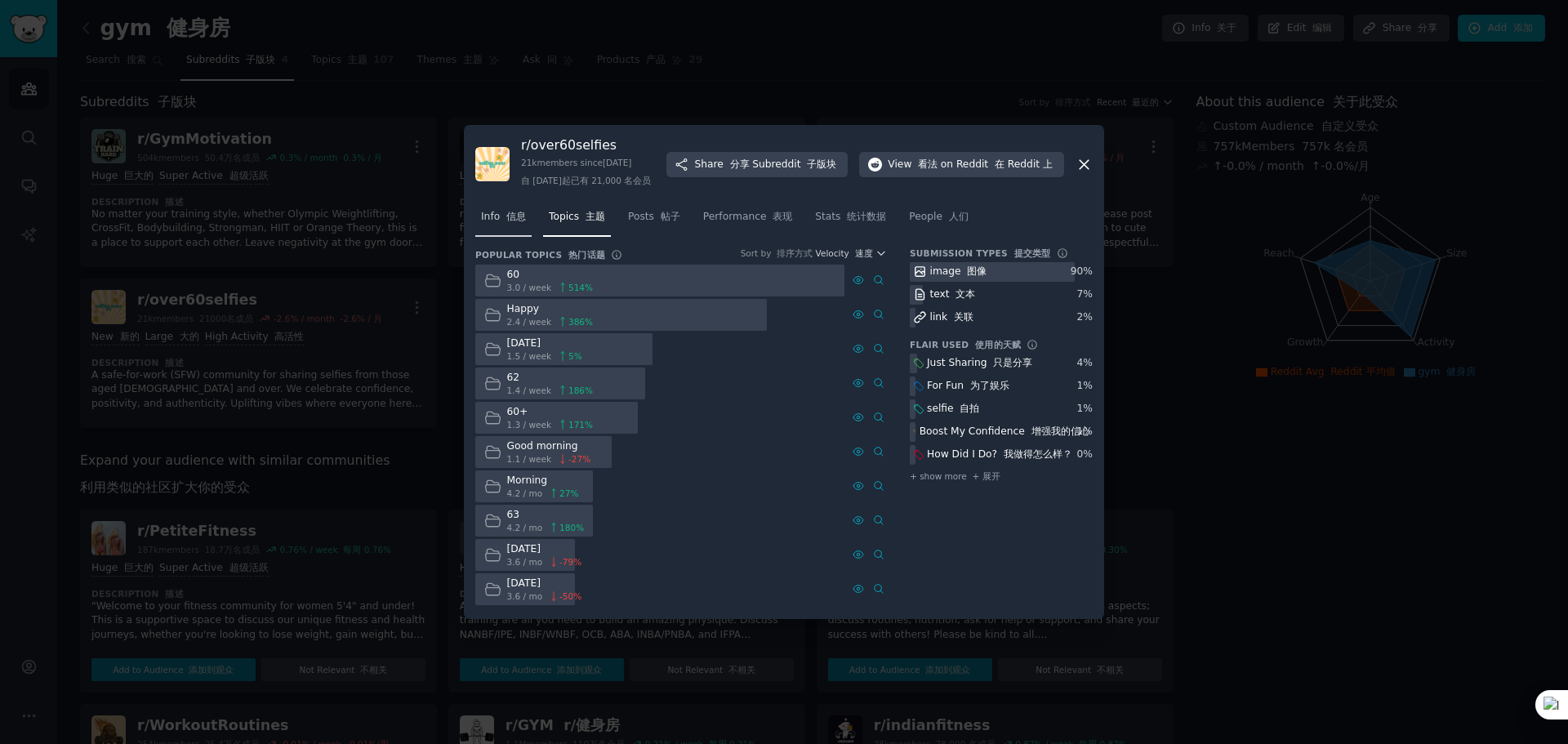
click at [495, 248] on div "Info 信息 Topics 主题 Posts 帖子 Performance 表现 Stats 统计数据 People 人们" at bounding box center [784, 220] width 618 height 55
click at [1076, 174] on icon at bounding box center [1084, 165] width 18 height 18
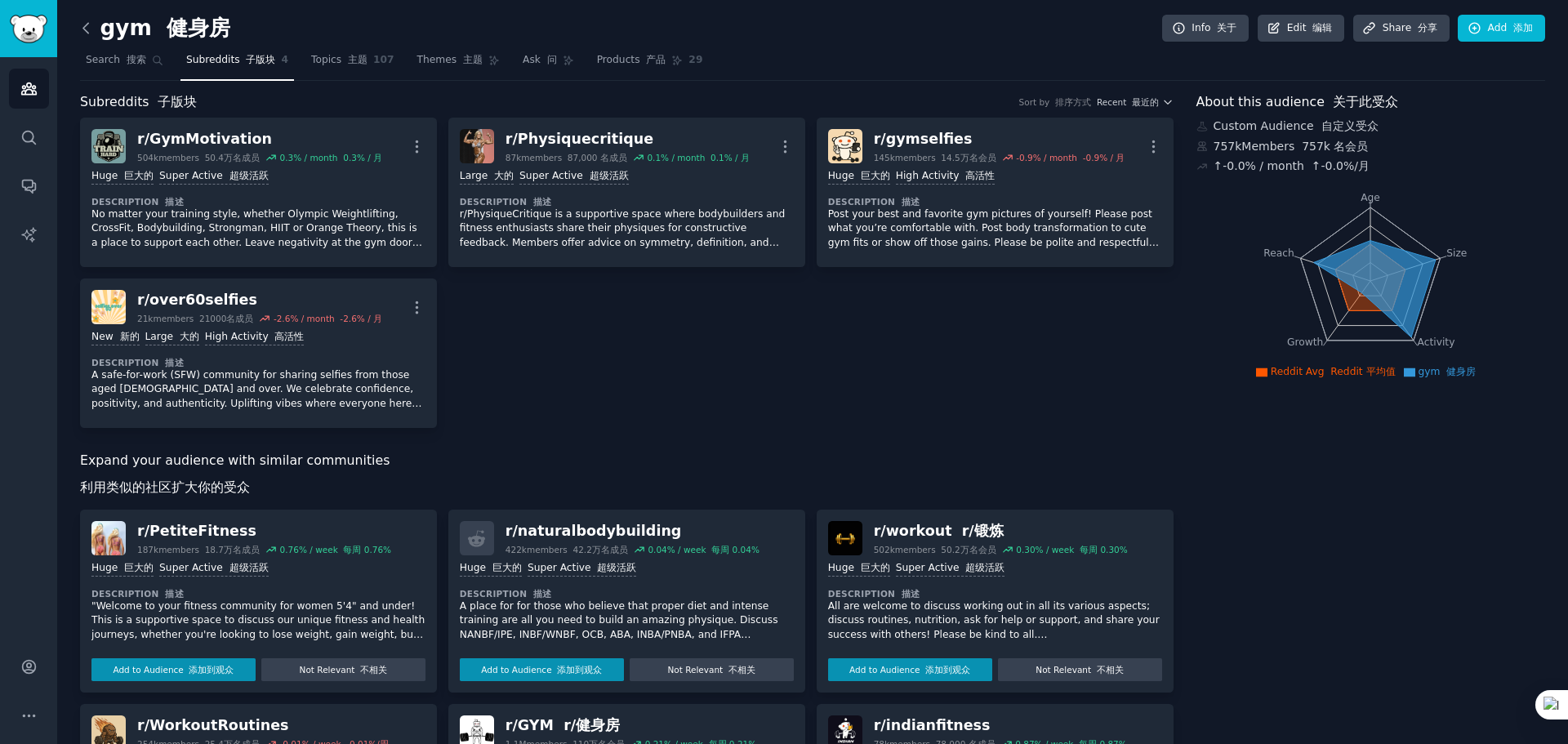
click at [81, 29] on icon at bounding box center [87, 28] width 18 height 18
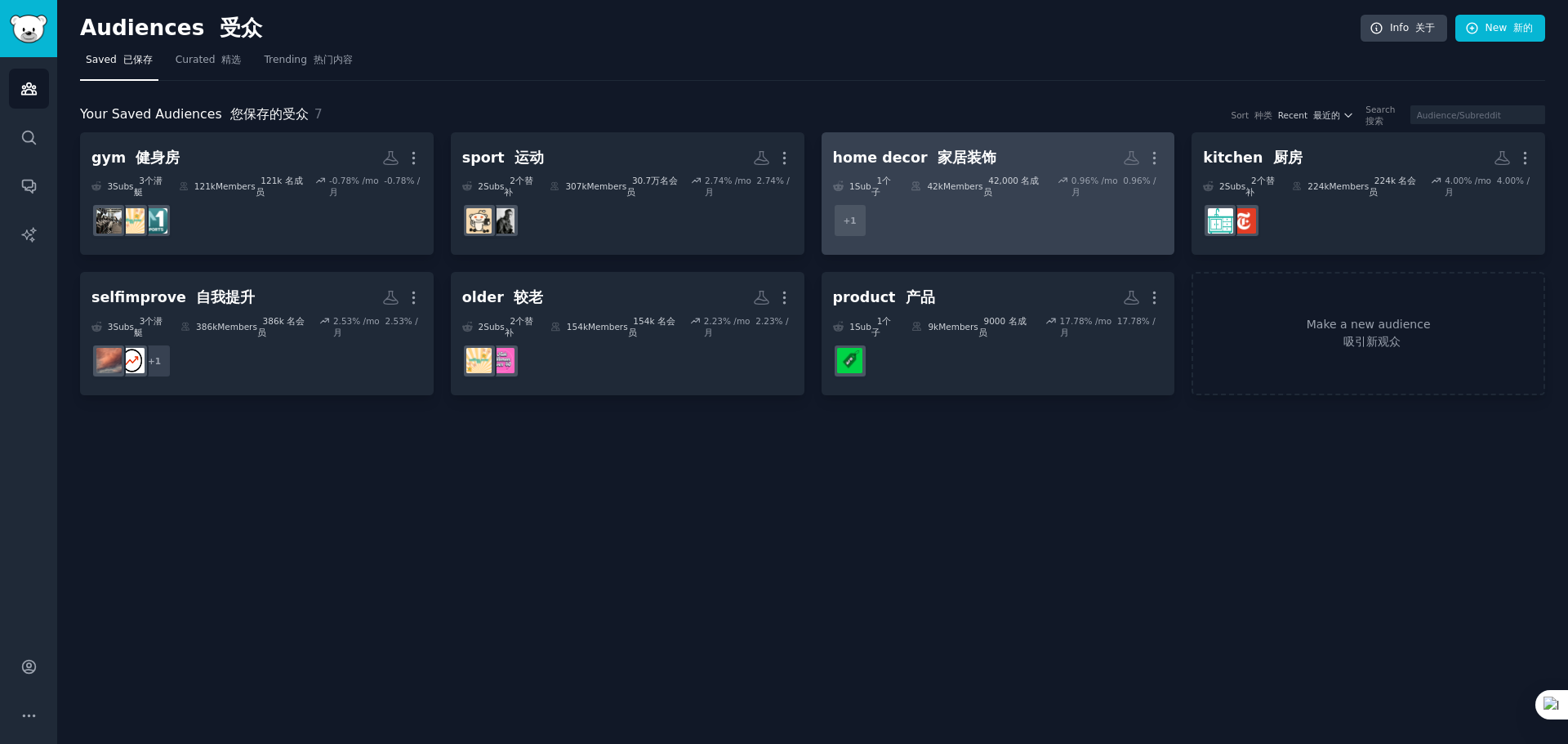
click at [947, 159] on font "家居装饰" at bounding box center [966, 158] width 59 height 17
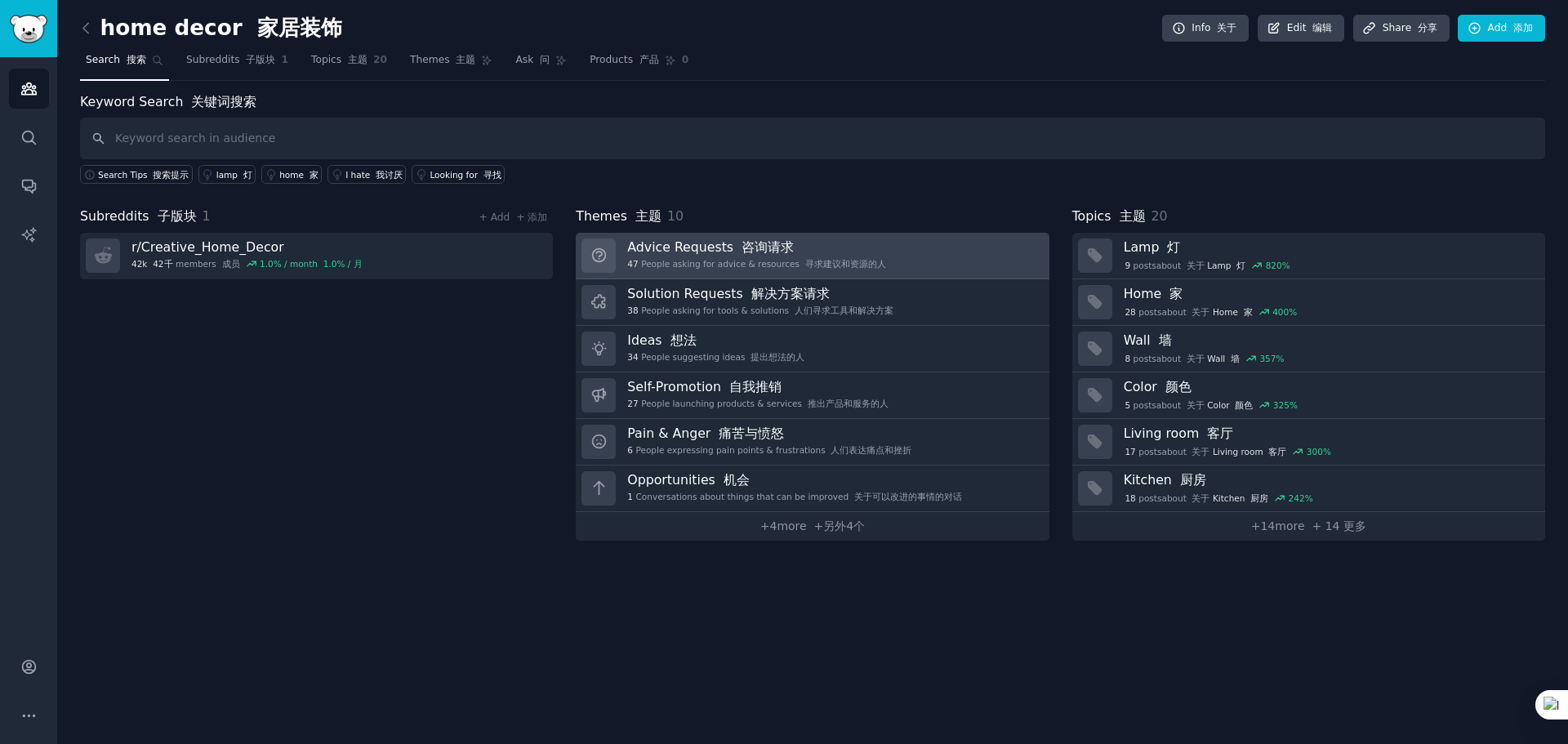
click at [799, 249] on h3 "Advice Requests 咨询请求" at bounding box center [756, 247] width 258 height 18
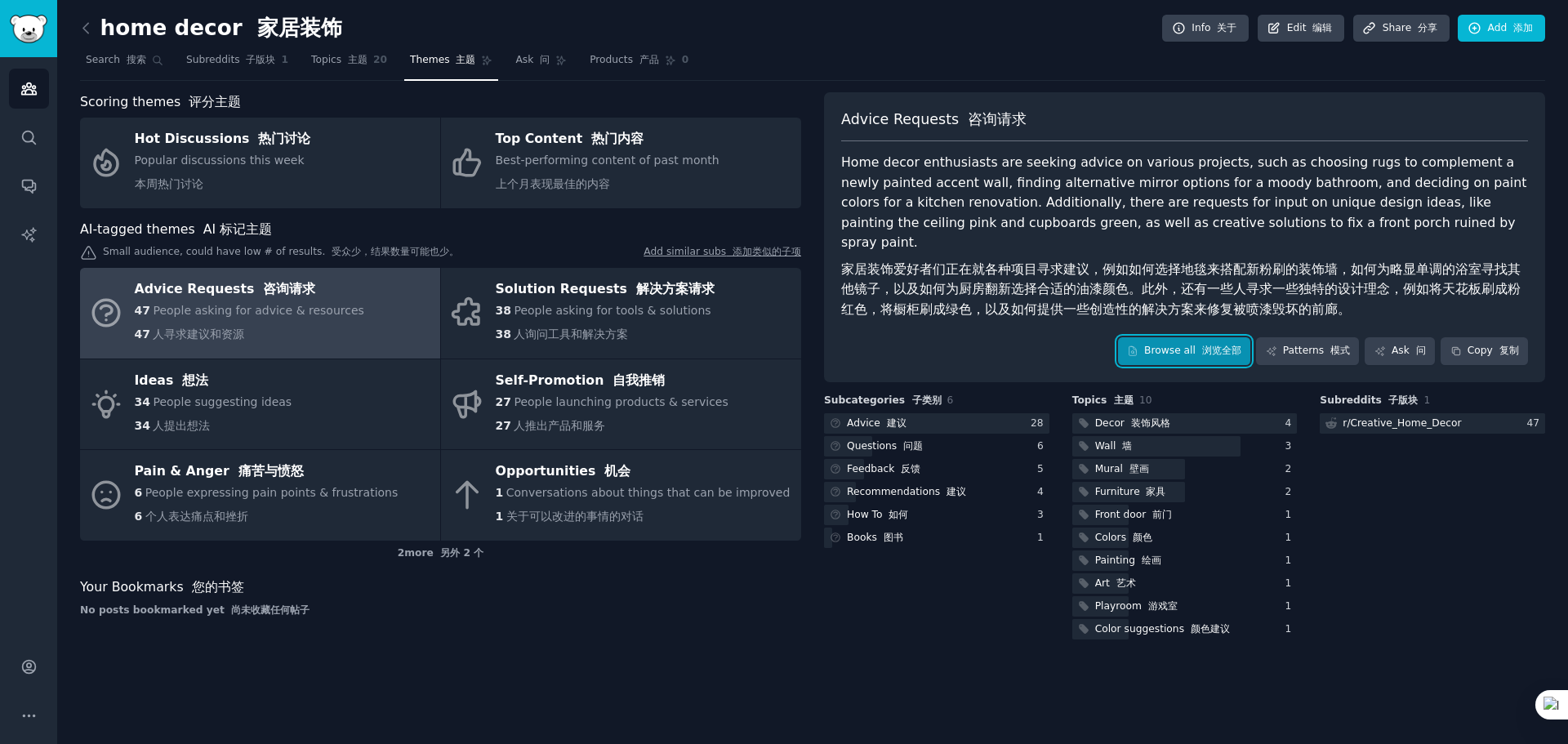
click at [1199, 344] on font at bounding box center [1198, 350] width 6 height 11
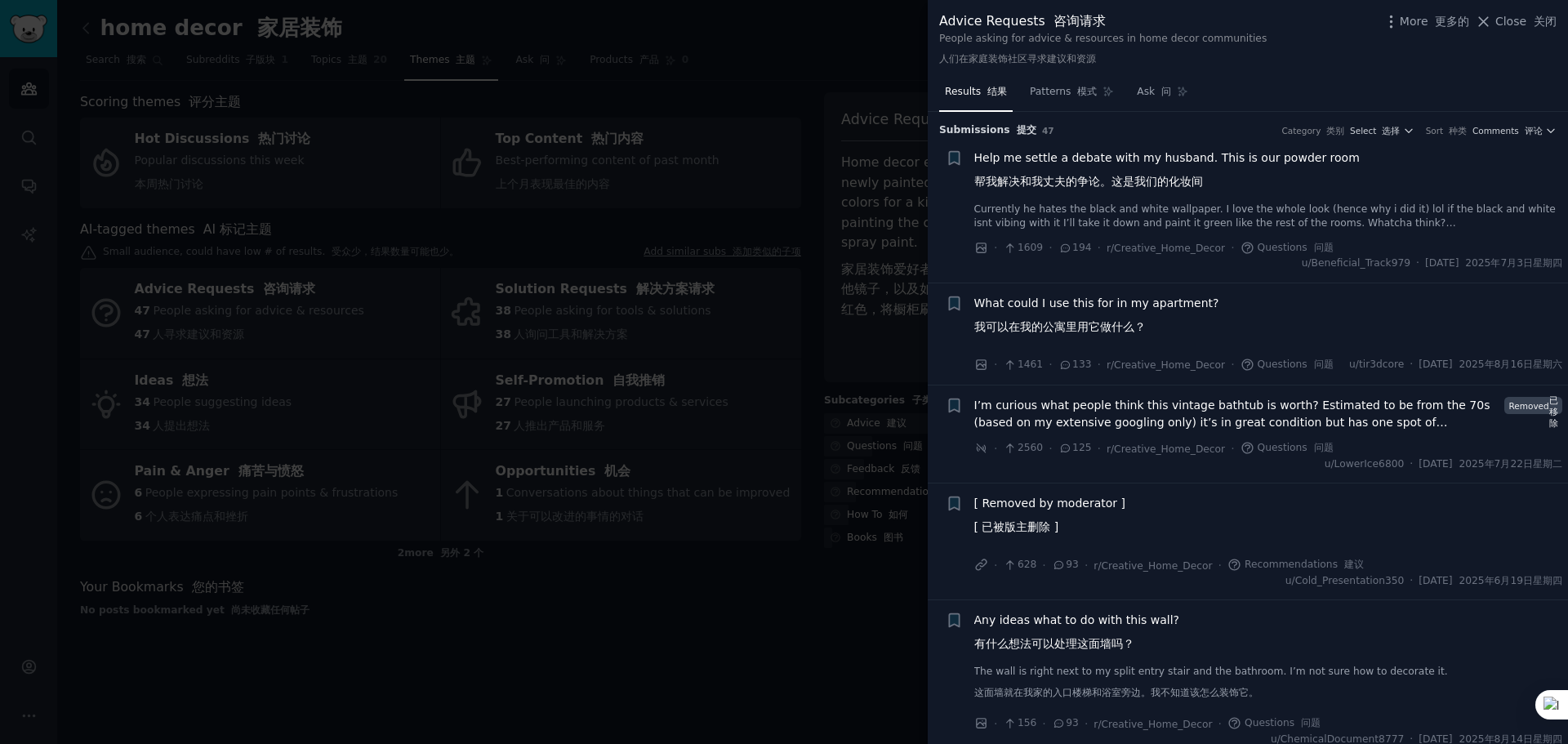
click at [1169, 303] on span "What could I use this for in my apartment? 我可以在我的公寓里用它做什么？" at bounding box center [1097, 319] width 245 height 47
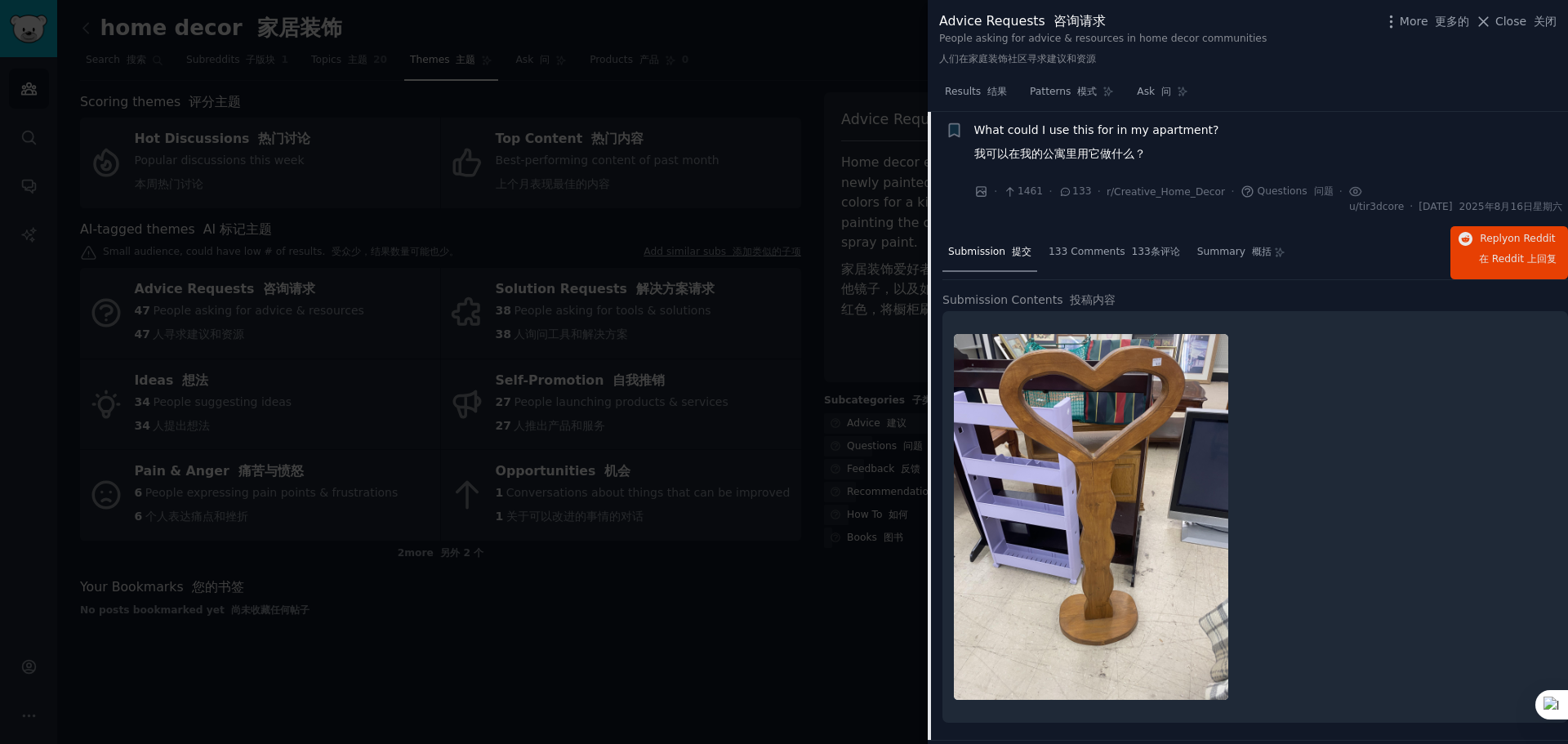
scroll to position [172, 0]
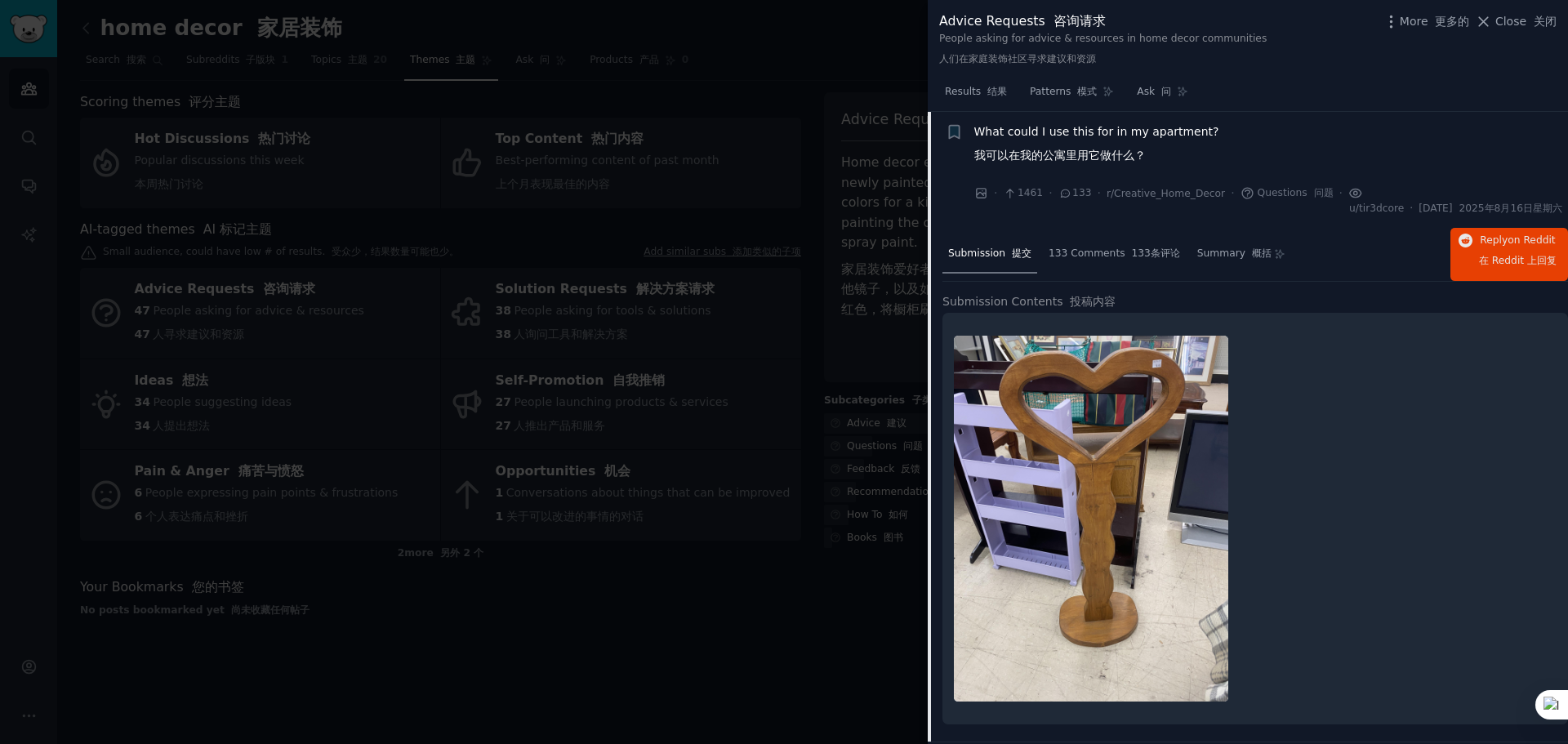
click at [1258, 195] on icon at bounding box center [1355, 194] width 15 height 18
click at [1258, 194] on icon at bounding box center [1356, 193] width 4 height 4
click at [1258, 242] on span "Reply on Reddit 在 Reddit 上 回复" at bounding box center [1517, 255] width 78 height 42
click at [1087, 234] on div "Submission 提交 133 Comments 133条评论 Summary 概括 Reply on Reddit 在 Reddit 上 回复" at bounding box center [1255, 255] width 625 height 54
click at [1069, 191] on span "133" at bounding box center [1075, 194] width 33 height 15
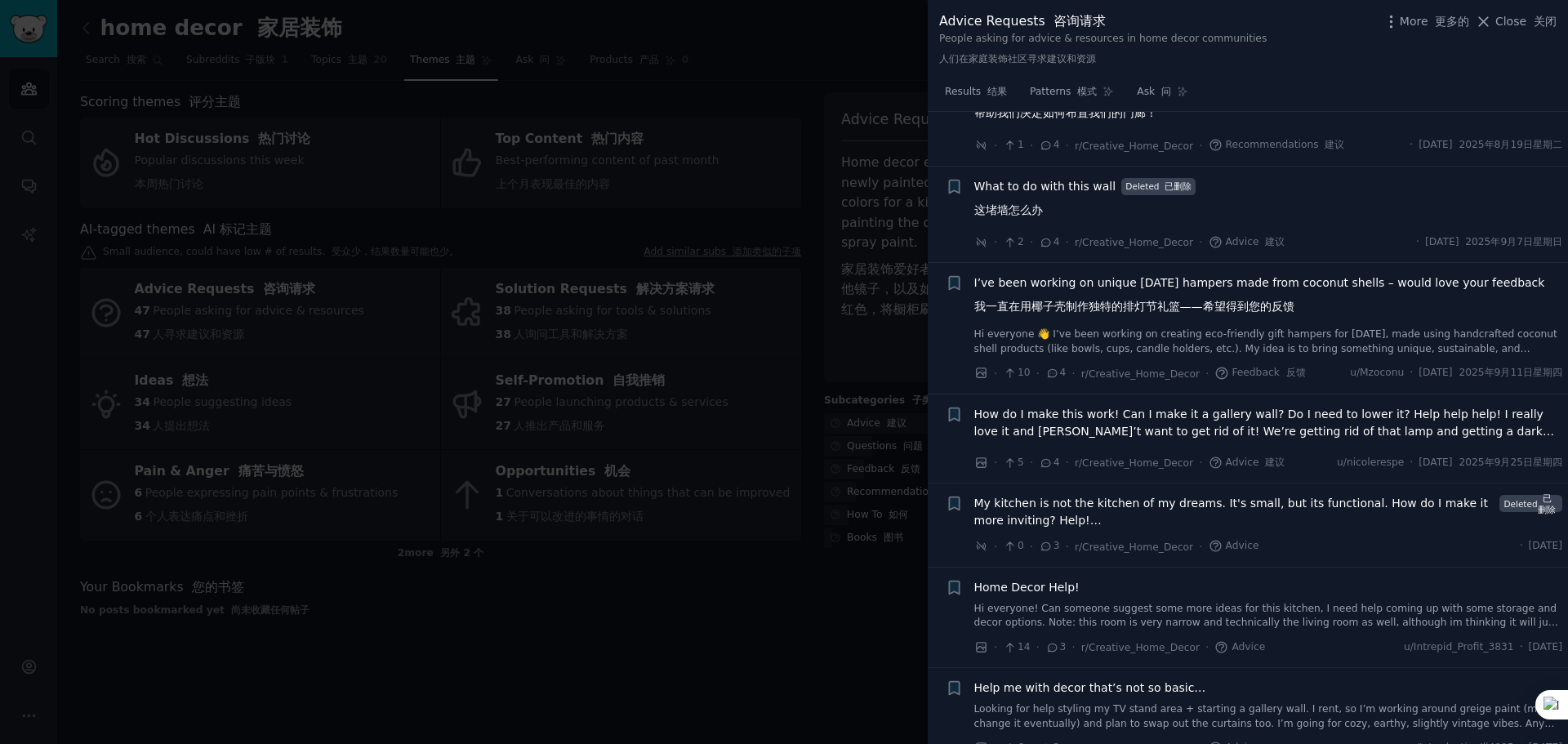
scroll to position [3989, 0]
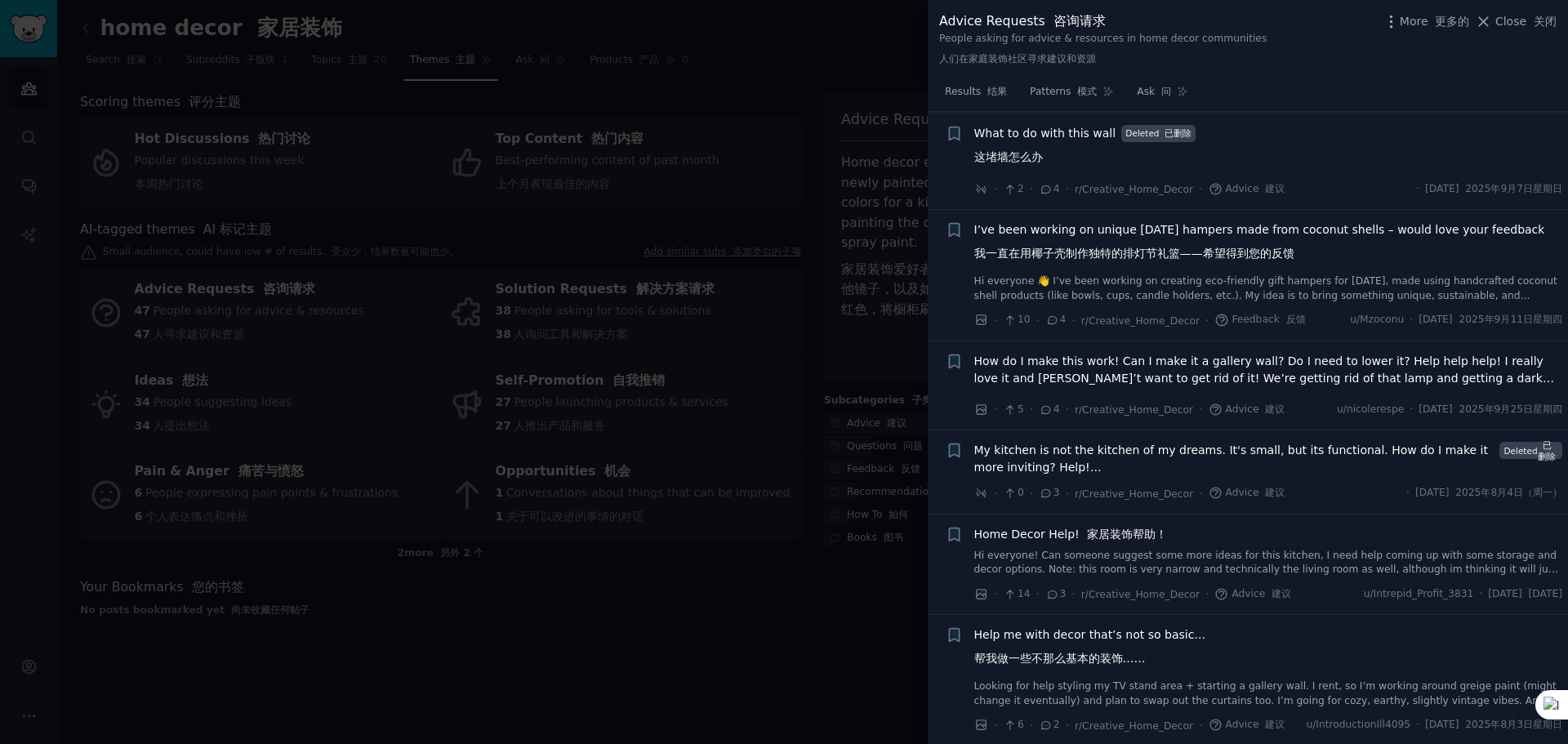
click at [814, 595] on div at bounding box center [784, 372] width 1568 height 744
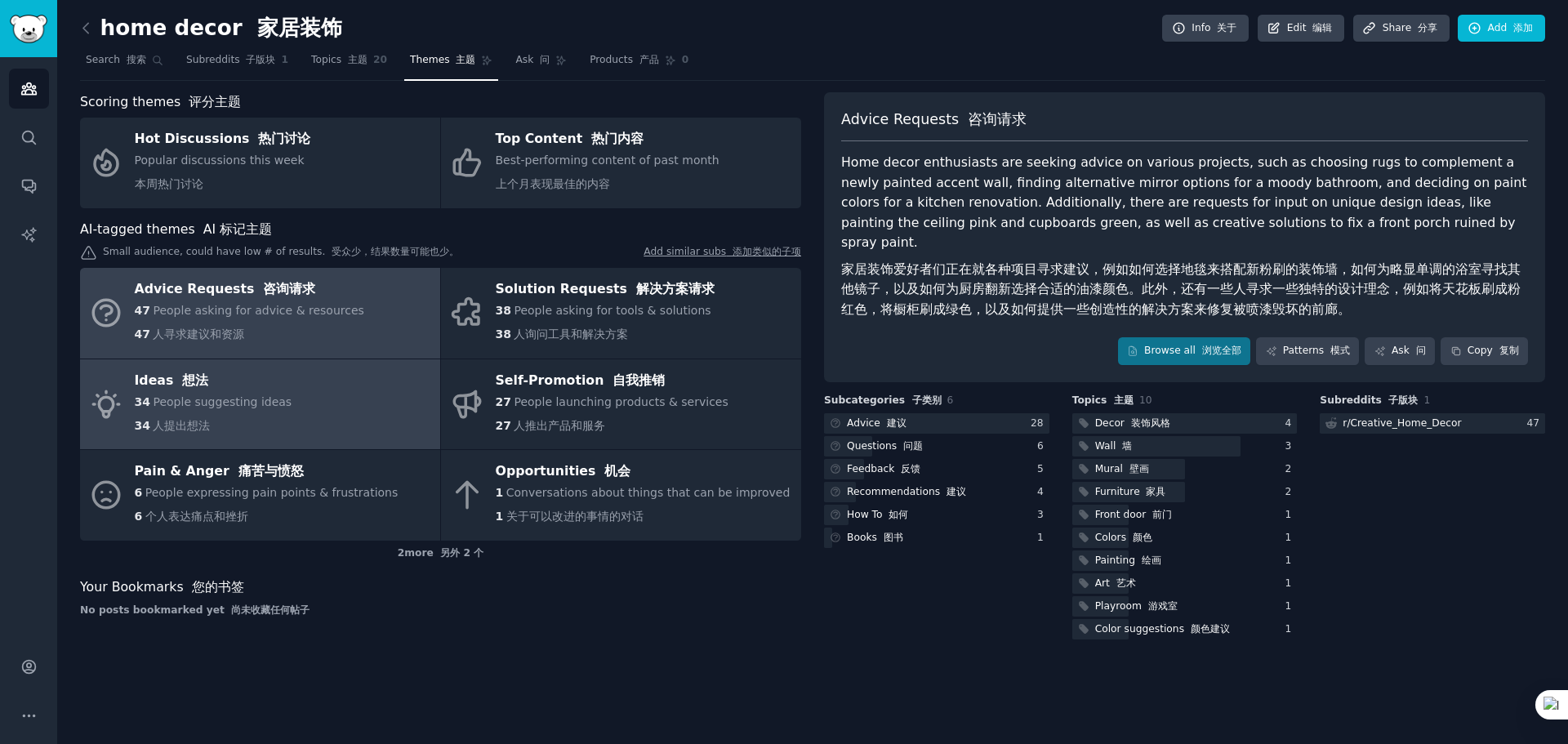
click at [281, 388] on div "Ideas 想法" at bounding box center [214, 381] width 158 height 26
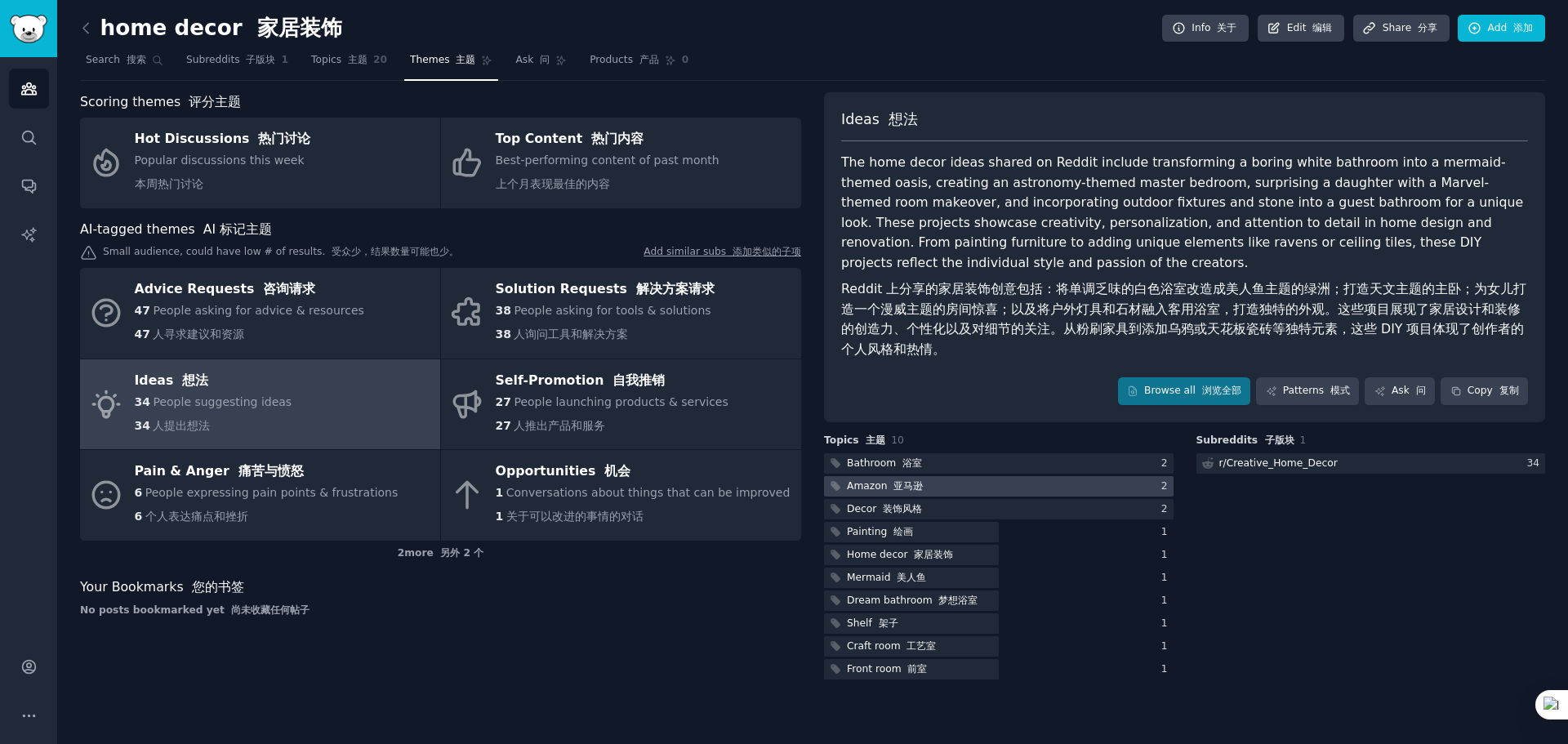
click at [910, 486] on font "亚马逊" at bounding box center [908, 485] width 30 height 11
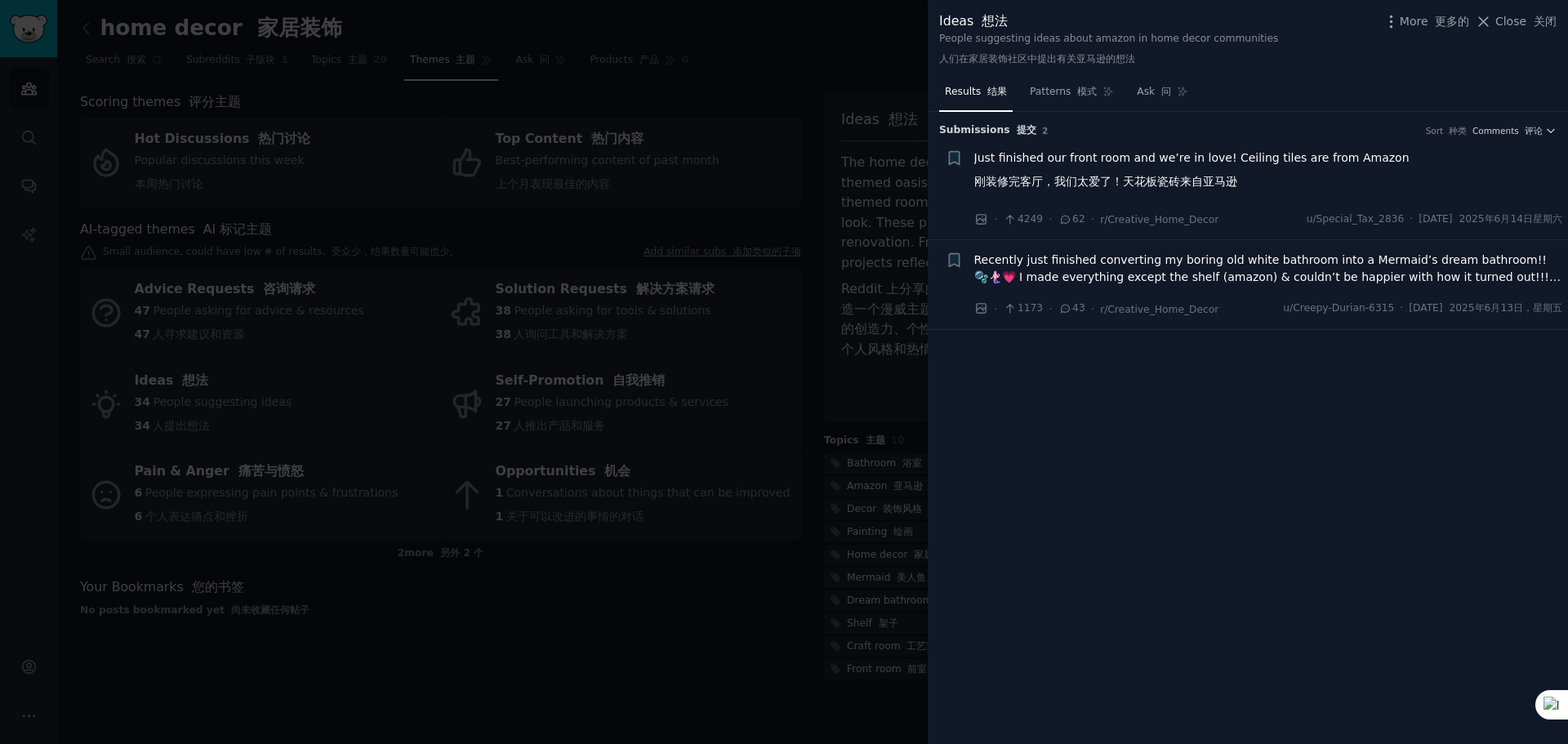
click at [1258, 266] on span "Recently just finished converting my boring old white bathroom into a Mermaid’s…" at bounding box center [1268, 268] width 589 height 34
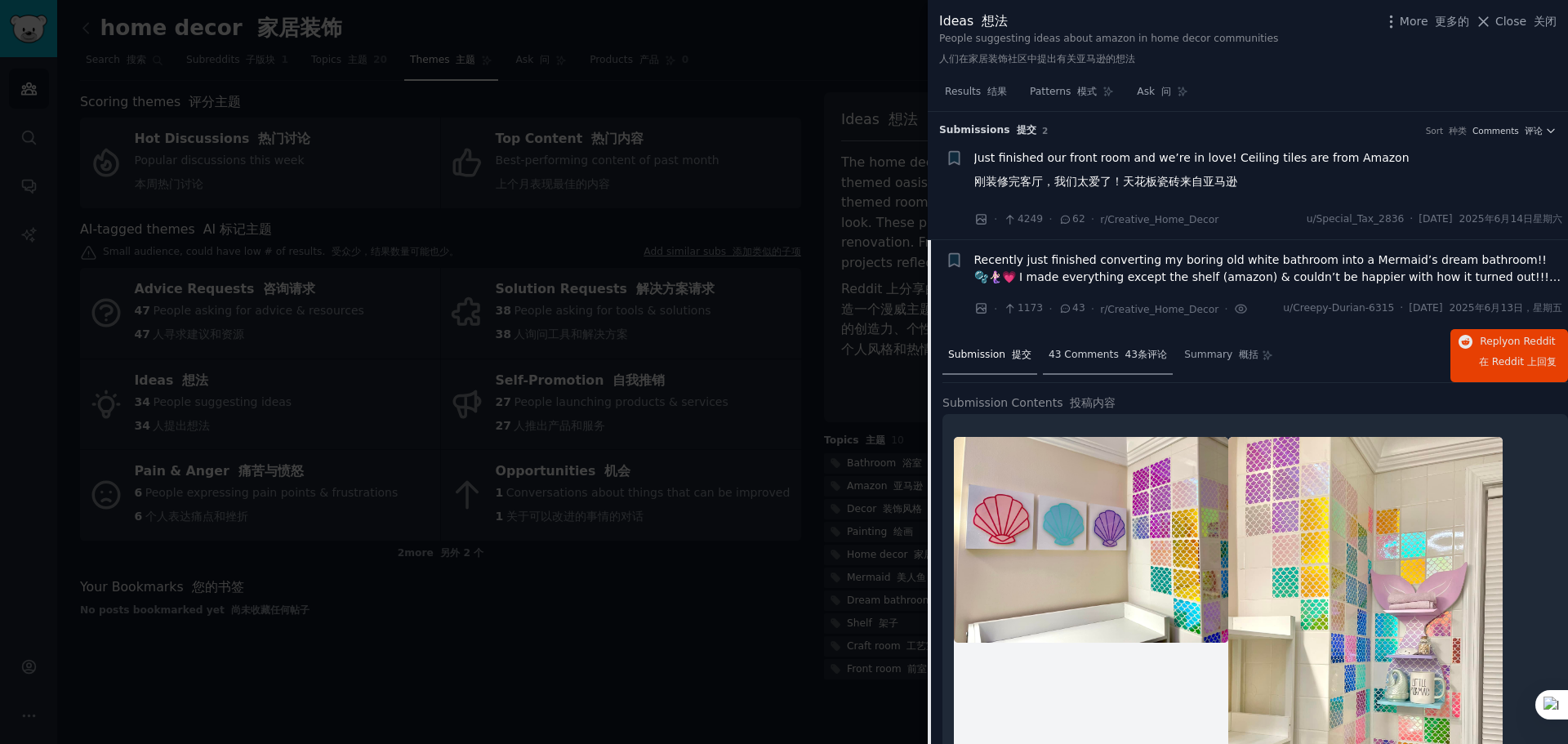
click at [1087, 358] on span "43 Comments 43条评论" at bounding box center [1107, 355] width 118 height 15
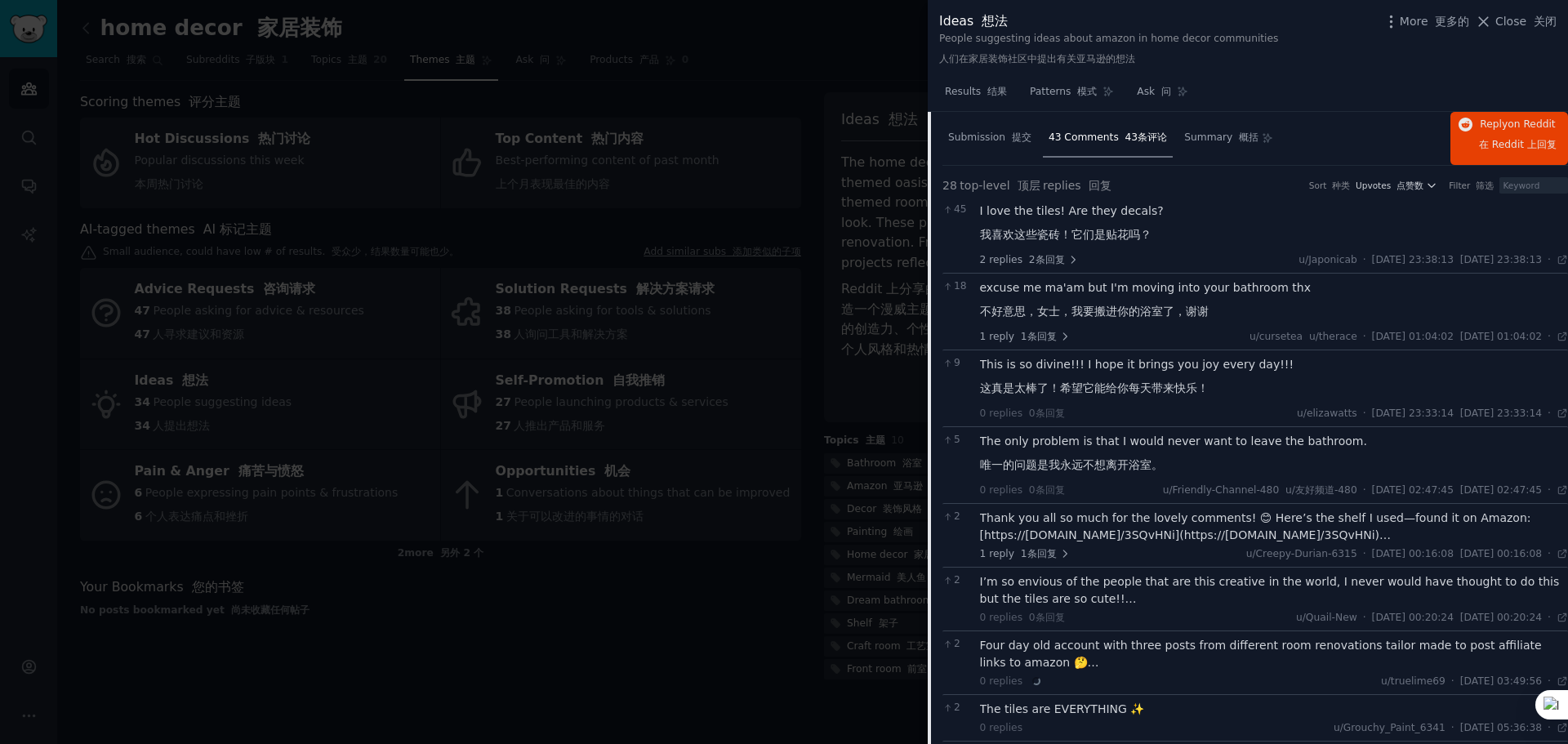
scroll to position [245, 0]
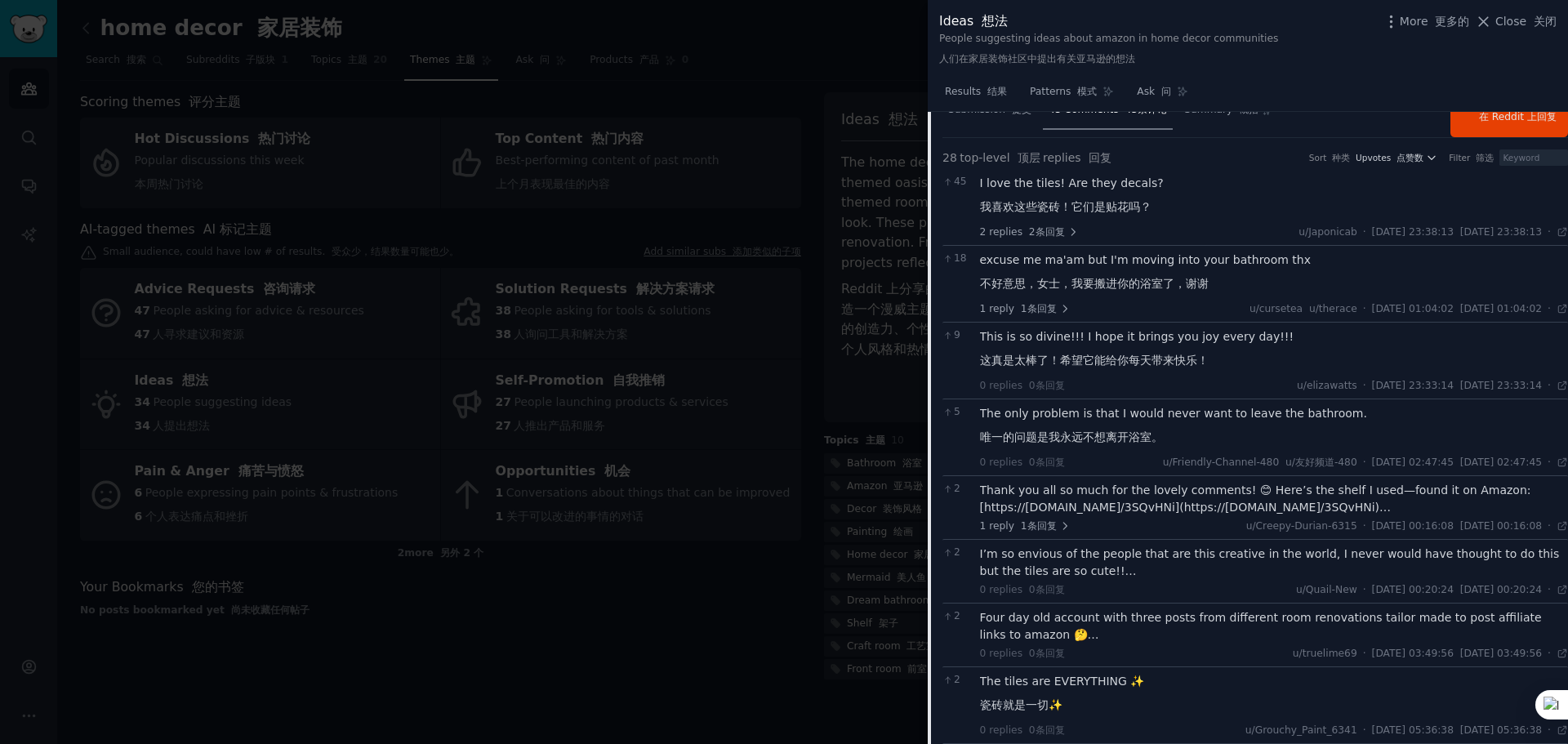
click at [1208, 506] on div "Thank you all so much for the lovely comments! 😊 Here’s the shelf I used—found …" at bounding box center [1275, 499] width 589 height 34
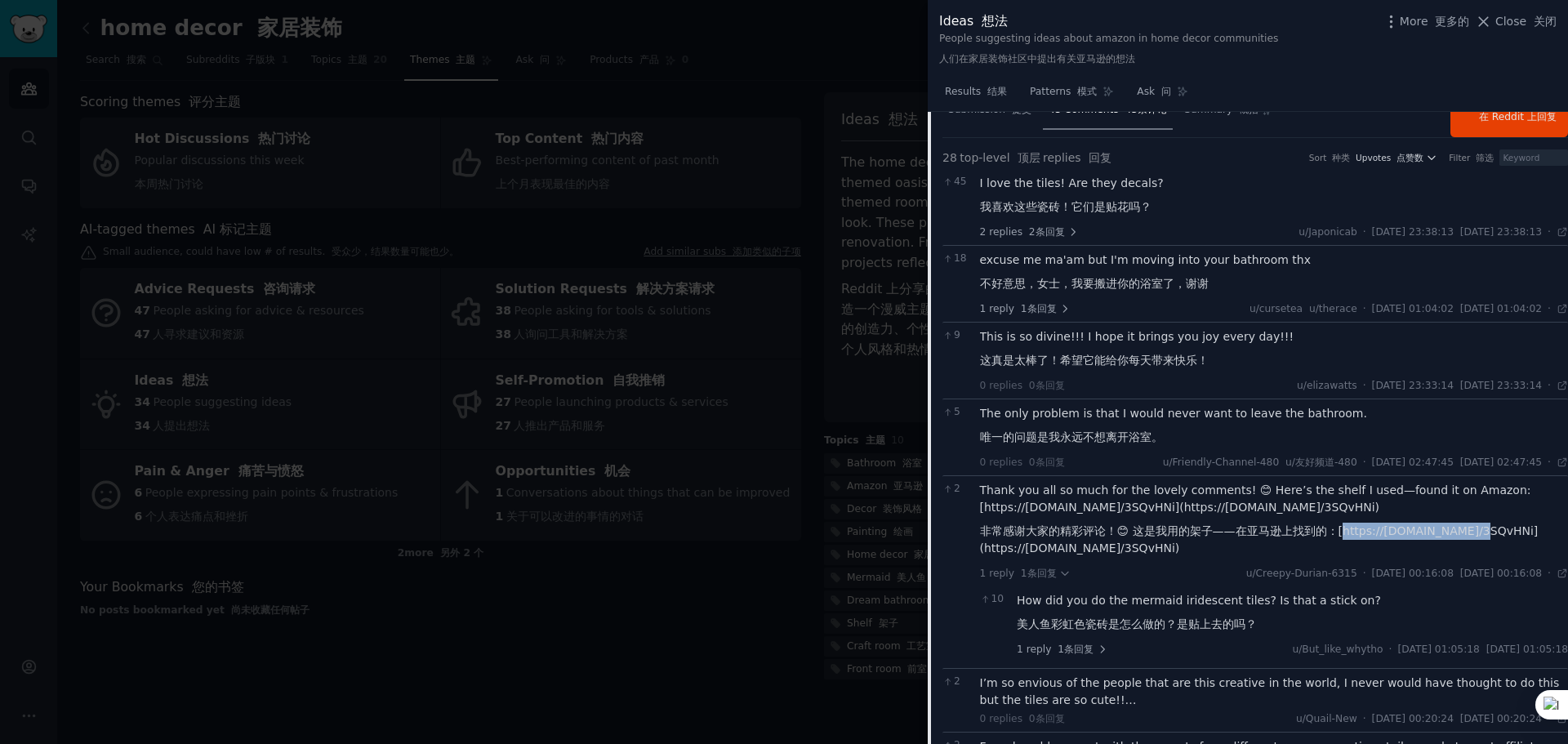
drag, startPoint x: 1348, startPoint y: 530, endPoint x: 1486, endPoint y: 537, distance: 138.2
click at [1258, 537] on font "非常感谢大家的精彩评论！😊 这是我用的架子——在亚马逊上找到的：[https://amzn.to/3SQvHNi](https://amzn.to/3SQvH…" at bounding box center [1260, 540] width 559 height 30
copy font "ttps://amzn.to/3SQvHNi]"
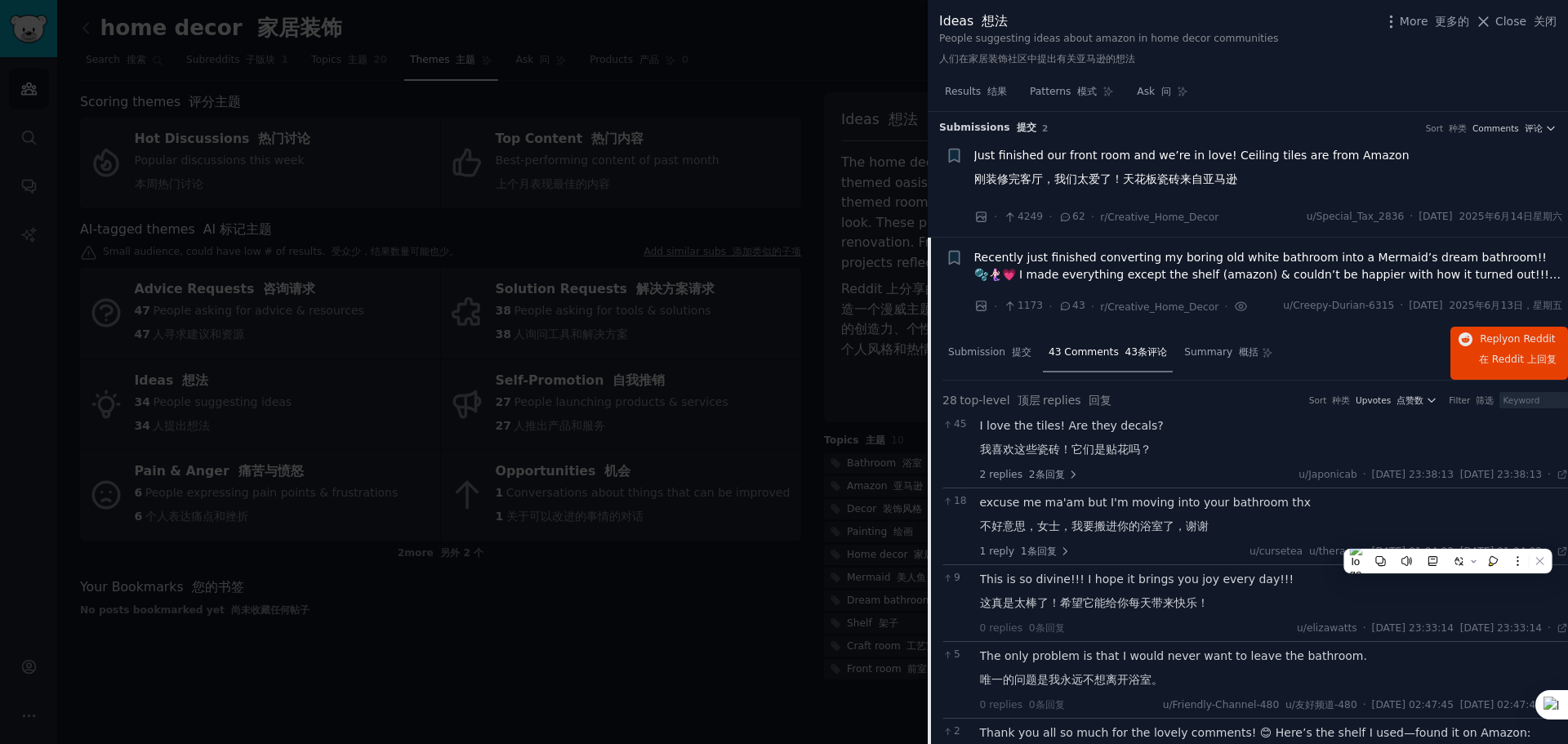
scroll to position [0, 0]
click at [974, 357] on span "Submission 提交" at bounding box center [989, 355] width 83 height 15
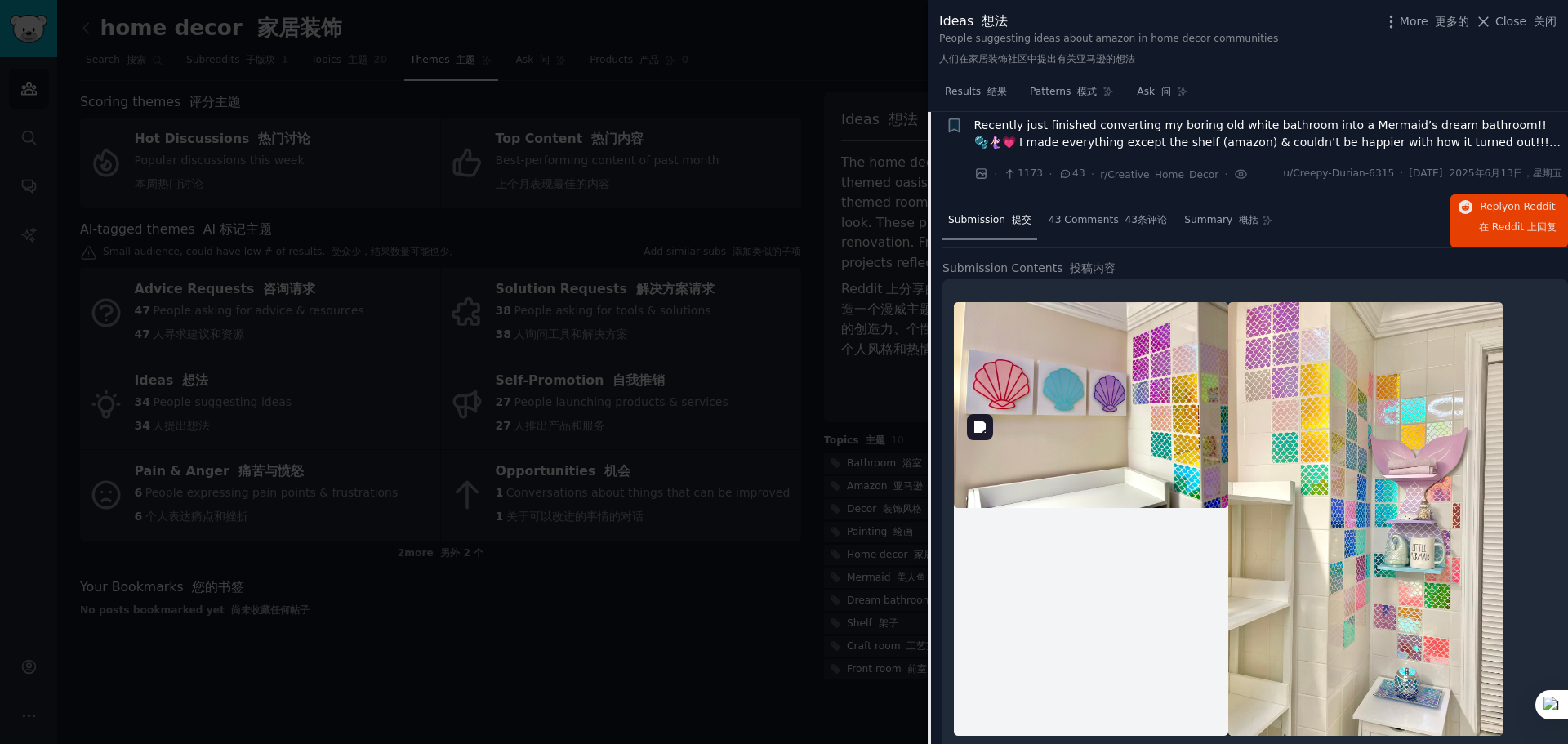
scroll to position [163, 0]
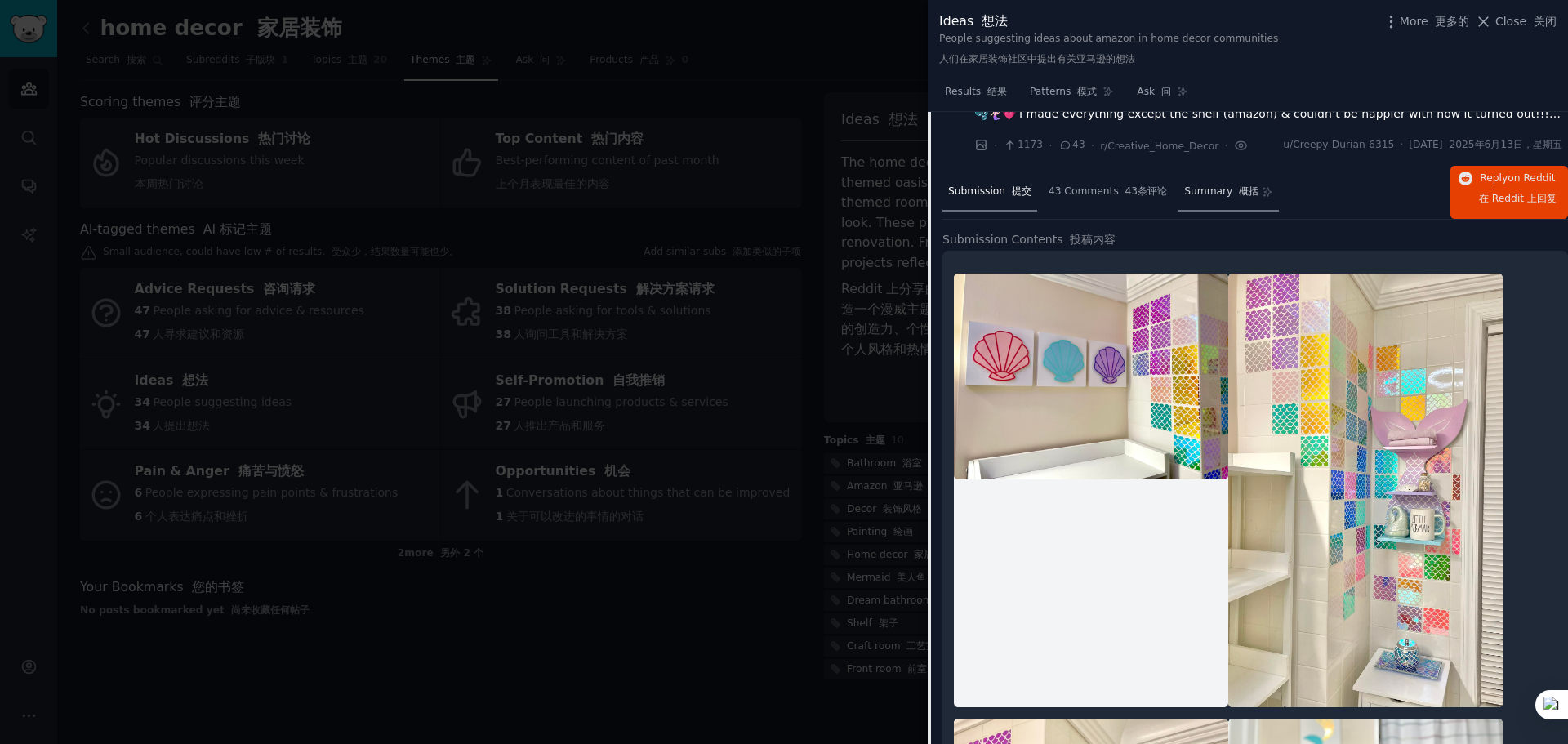
click at [1187, 194] on span "Summary 概括" at bounding box center [1221, 192] width 74 height 15
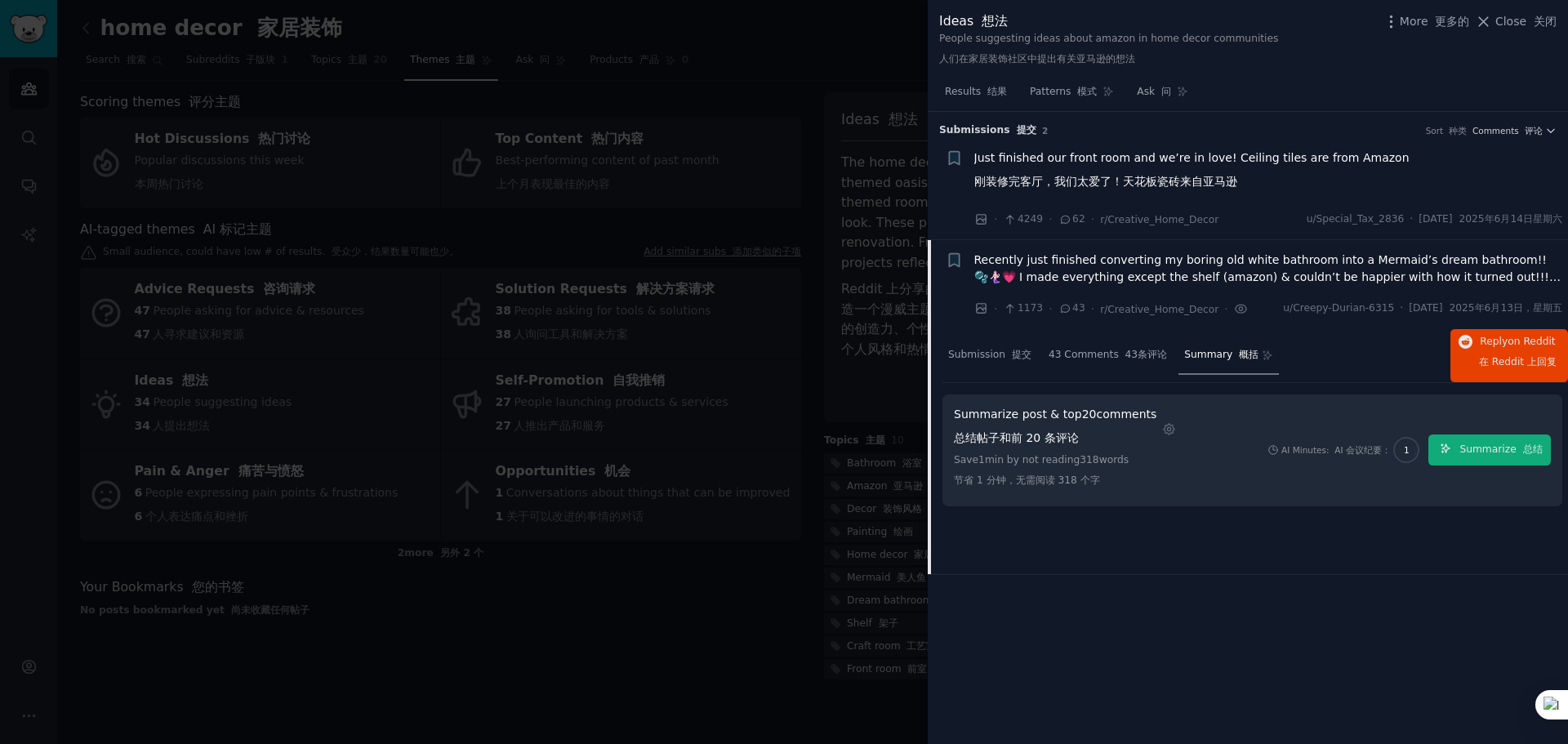
click at [742, 595] on div at bounding box center [784, 372] width 1568 height 744
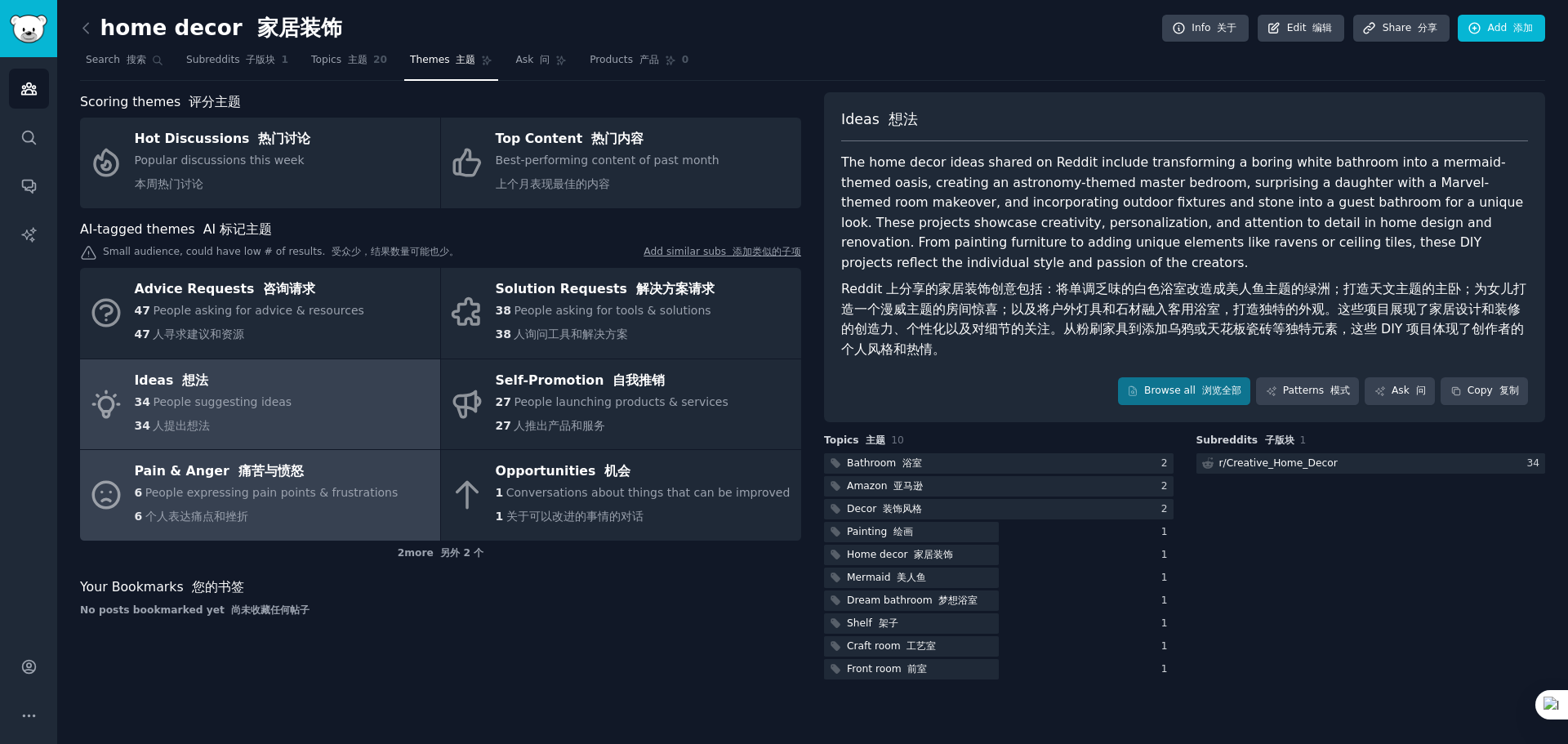
click at [192, 480] on div "Pain & Anger 痛苦与愤怒" at bounding box center [266, 472] width 264 height 26
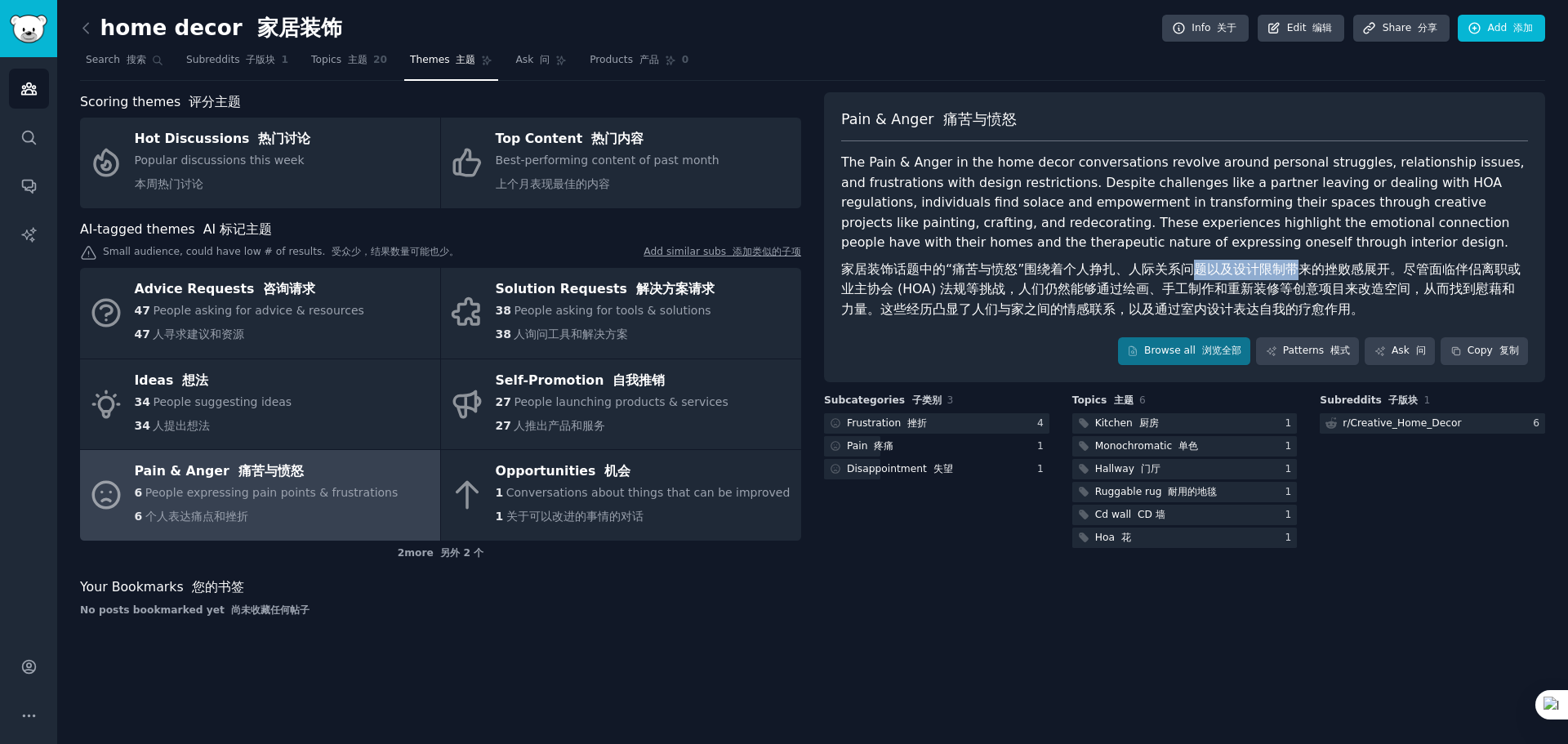
drag, startPoint x: 1185, startPoint y: 267, endPoint x: 1292, endPoint y: 265, distance: 107.0
click at [1258, 265] on font "家居装饰话题中的“痛苦与愤怒”围绕着个人挣扎、人际关系问题以及设计限制带来的挫败感展开。尽管面临伴侣离职或业主协会 (HOA) 法规等挑战，人们仍然能够通过绘…" at bounding box center [1181, 288] width 680 height 55
click at [1119, 422] on div "Kitchen 厨房" at bounding box center [1127, 423] width 64 height 15
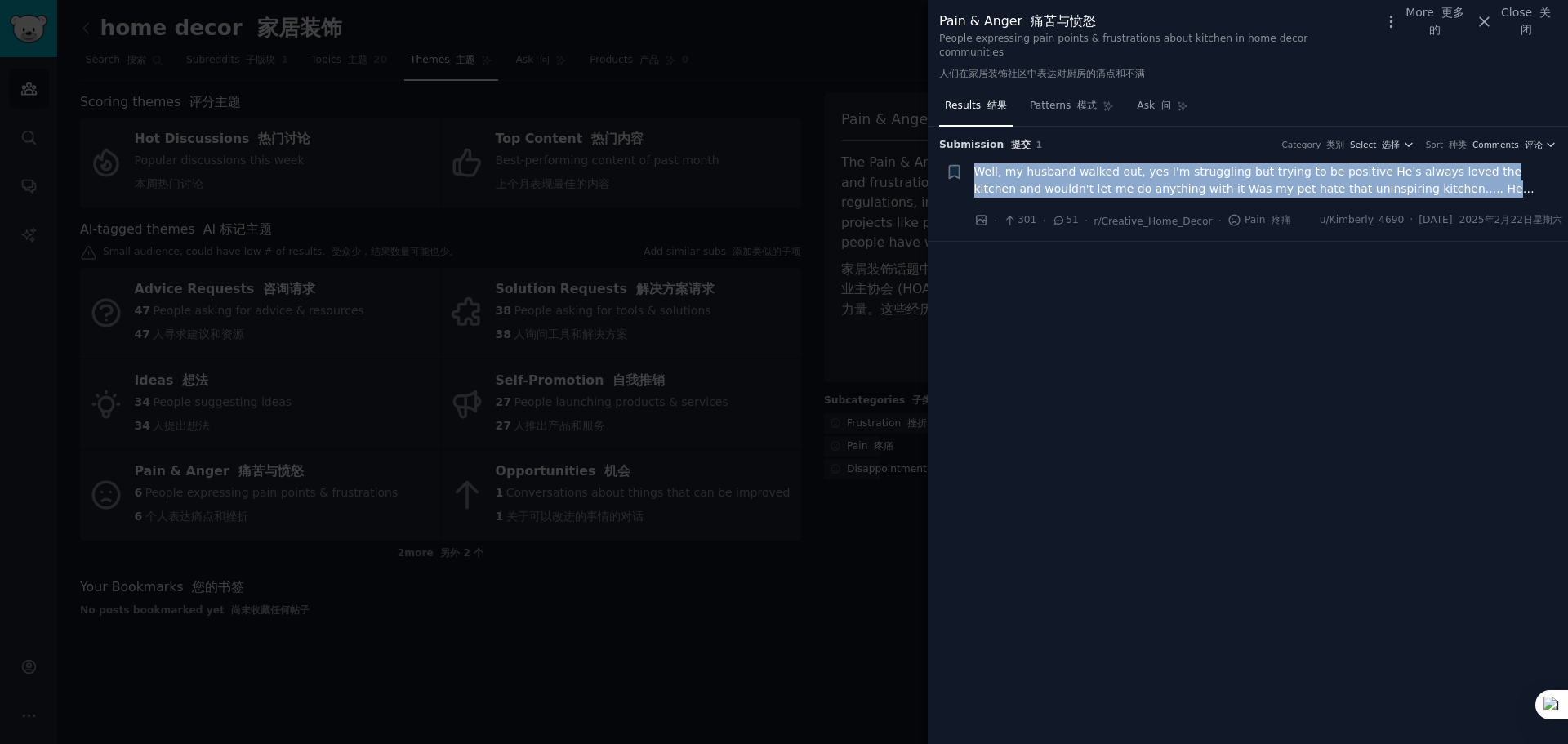
drag, startPoint x: 970, startPoint y: 151, endPoint x: 1563, endPoint y: 172, distance: 593.4
click at [1258, 172] on li "+ Well, my husband walked out, yes I'm struggling but trying to be positive He'…" at bounding box center [1247, 196] width 640 height 89
copy span "Well, my husband walked out, yes I'm struggling but trying to be positive He's …"
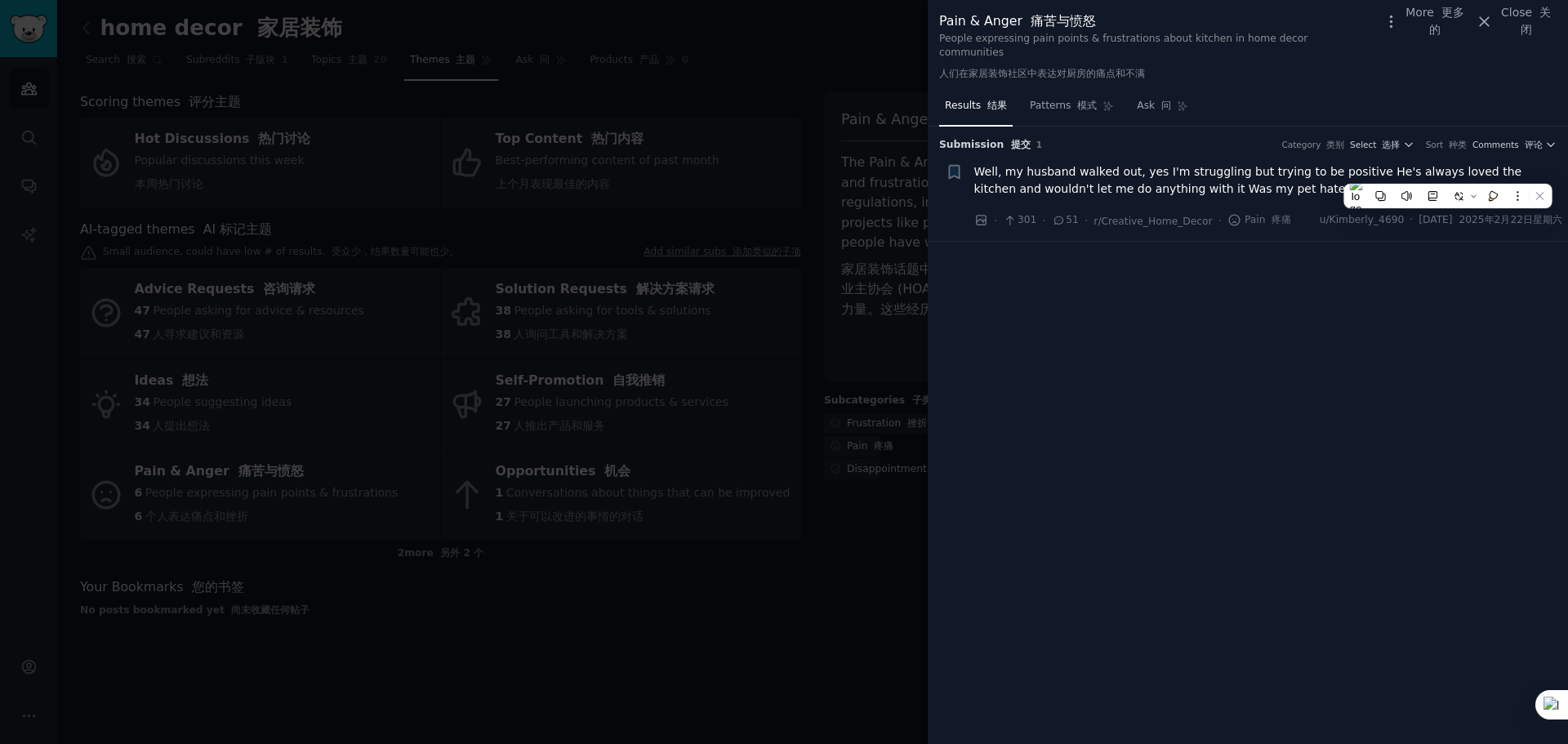
click at [1203, 276] on div "Submission 提交 1 Category 类别 Select 选择 Sort 种类 Comments 评论 + Well, my husband wa…" at bounding box center [1247, 436] width 640 height 619
click at [1258, 174] on span "Well, my husband walked out, yes I'm struggling but trying to be positive He's …" at bounding box center [1268, 180] width 589 height 34
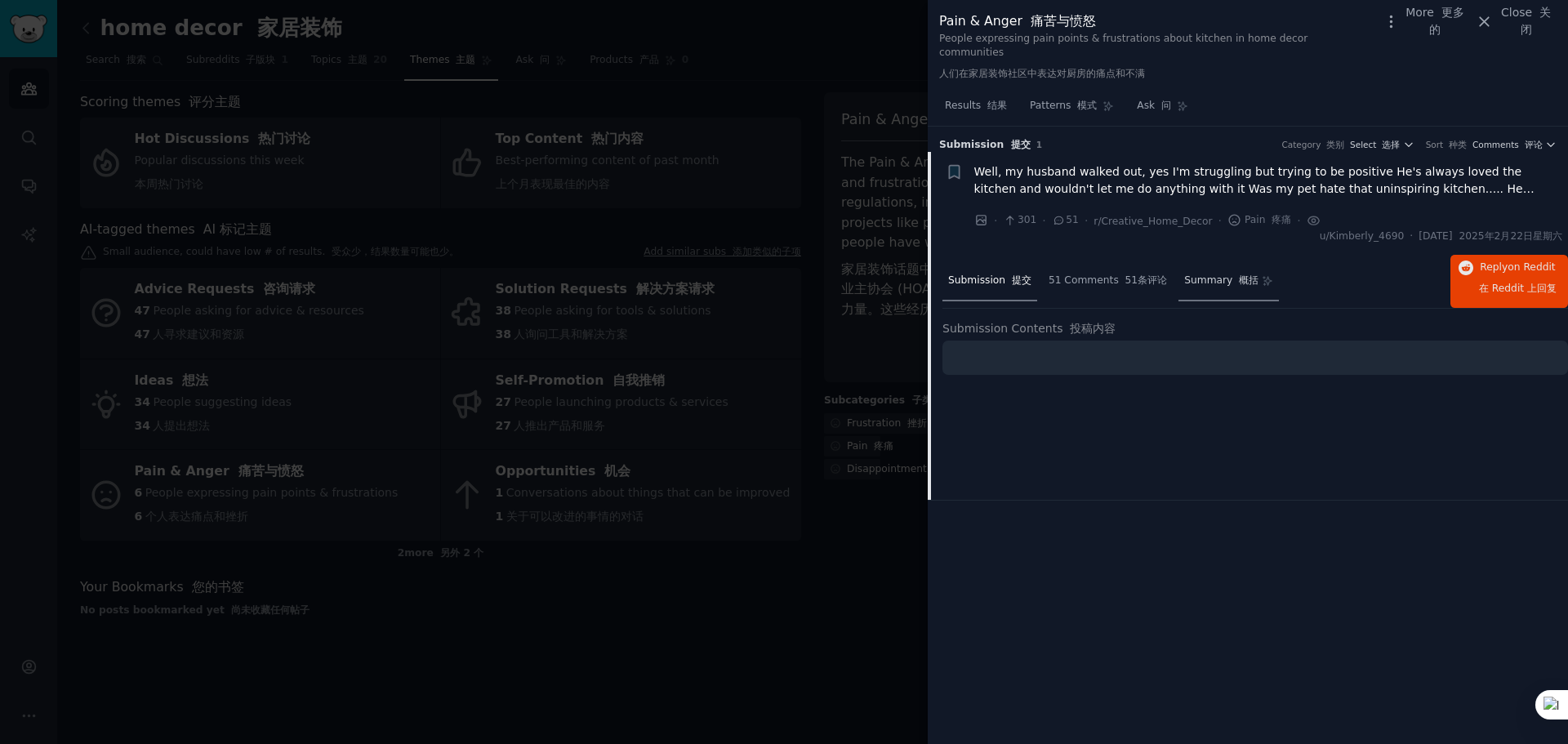
click at [1212, 273] on span "Summary 概括" at bounding box center [1221, 280] width 74 height 15
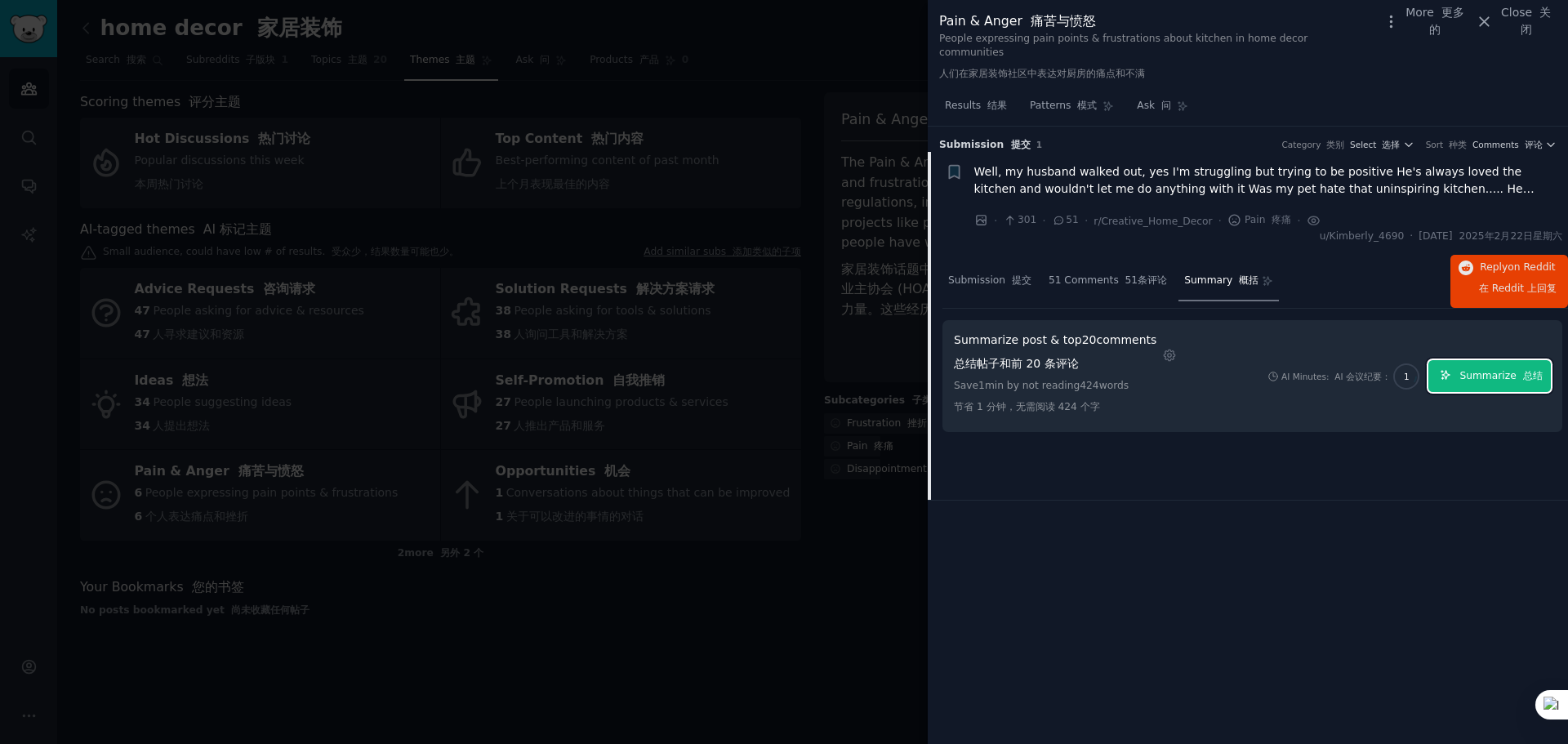
click at [1258, 369] on span "Summarize 总结" at bounding box center [1501, 376] width 82 height 15
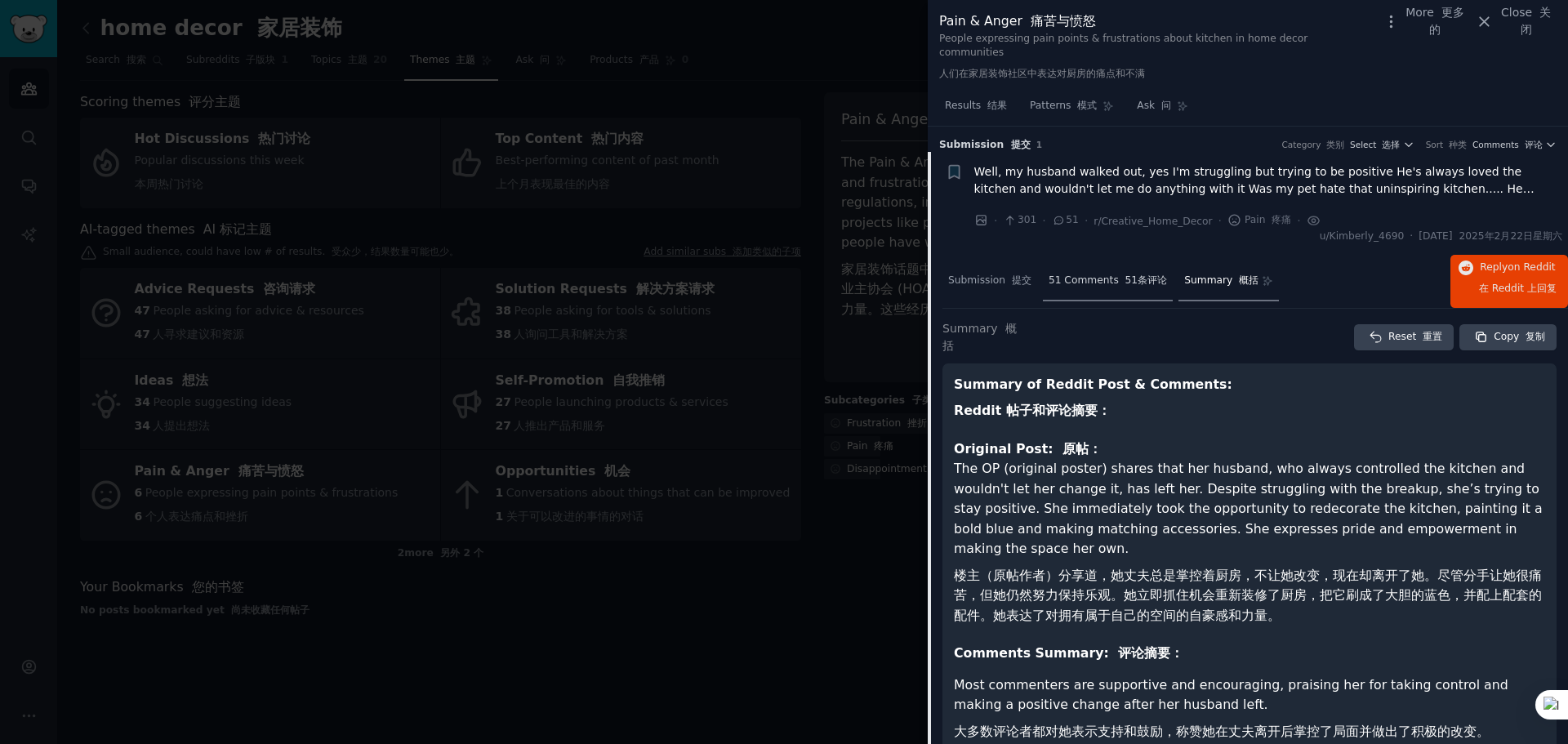
click at [1105, 273] on span "51 Comments 51条评论" at bounding box center [1107, 280] width 118 height 15
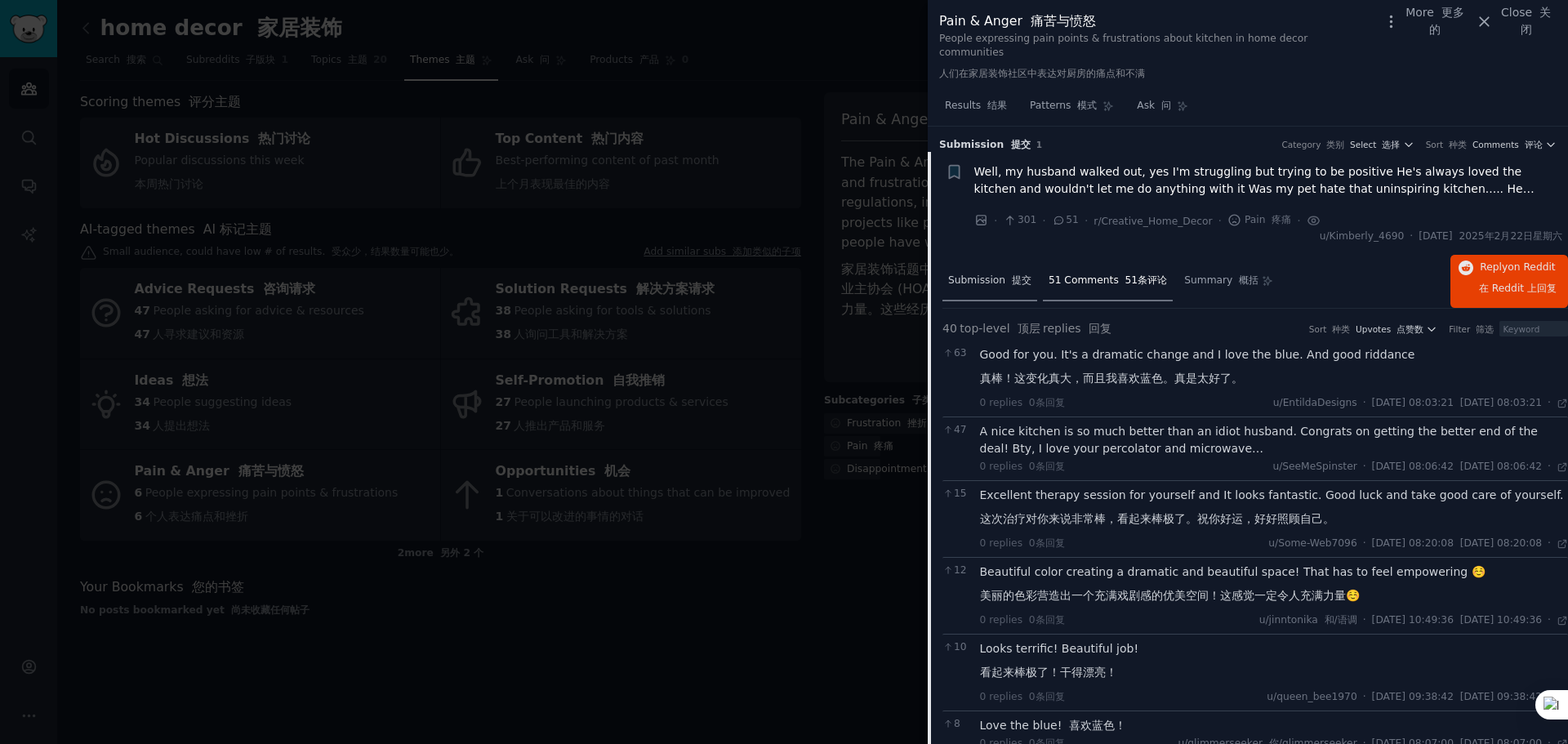
click at [983, 274] on div "Submission 提交" at bounding box center [990, 281] width 95 height 39
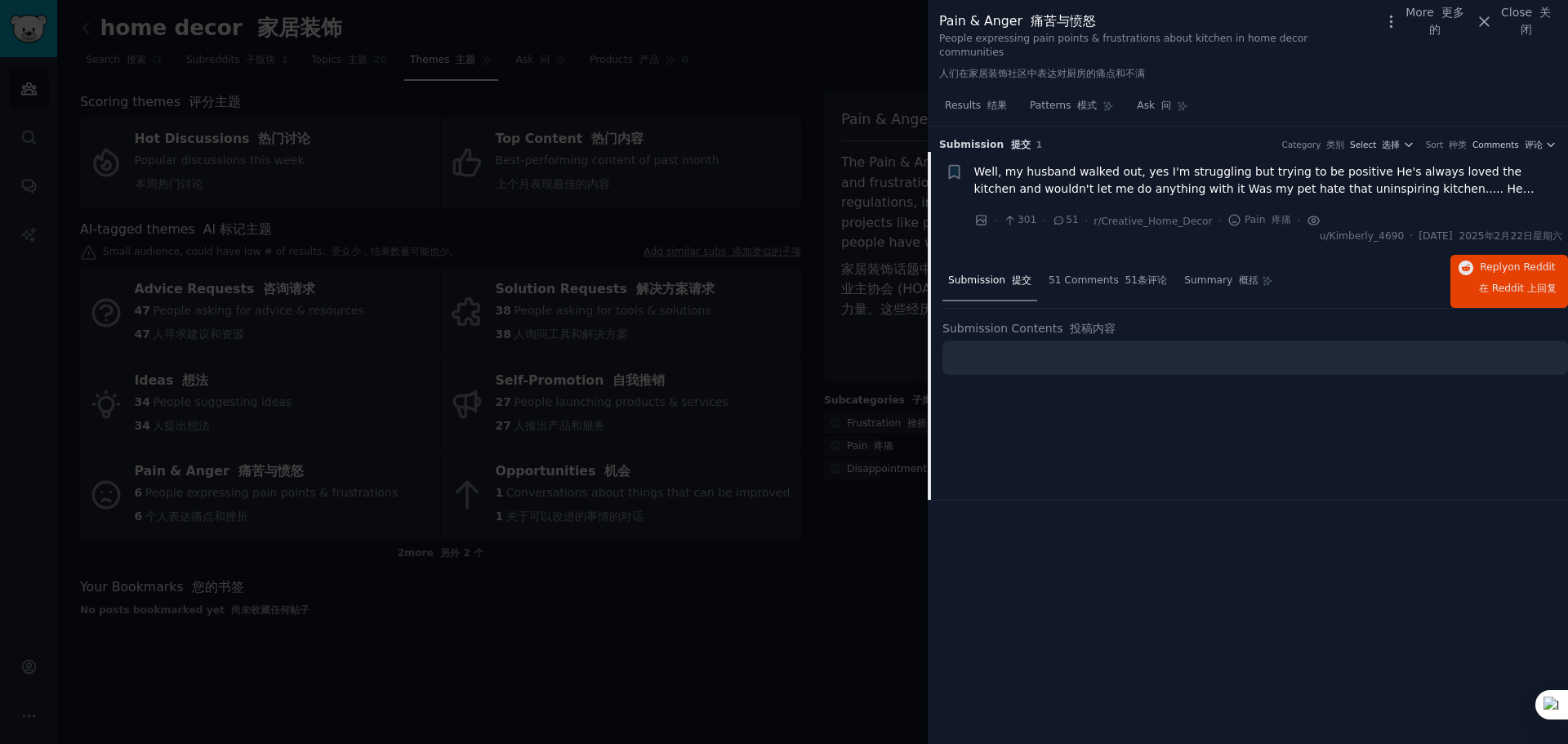
click at [1258, 212] on icon at bounding box center [1314, 221] width 15 height 18
click at [1258, 260] on span "Reply on Reddit 在 Reddit 上 回复" at bounding box center [1517, 281] width 78 height 42
click at [1258, 17] on font at bounding box center [1536, 12] width 7 height 13
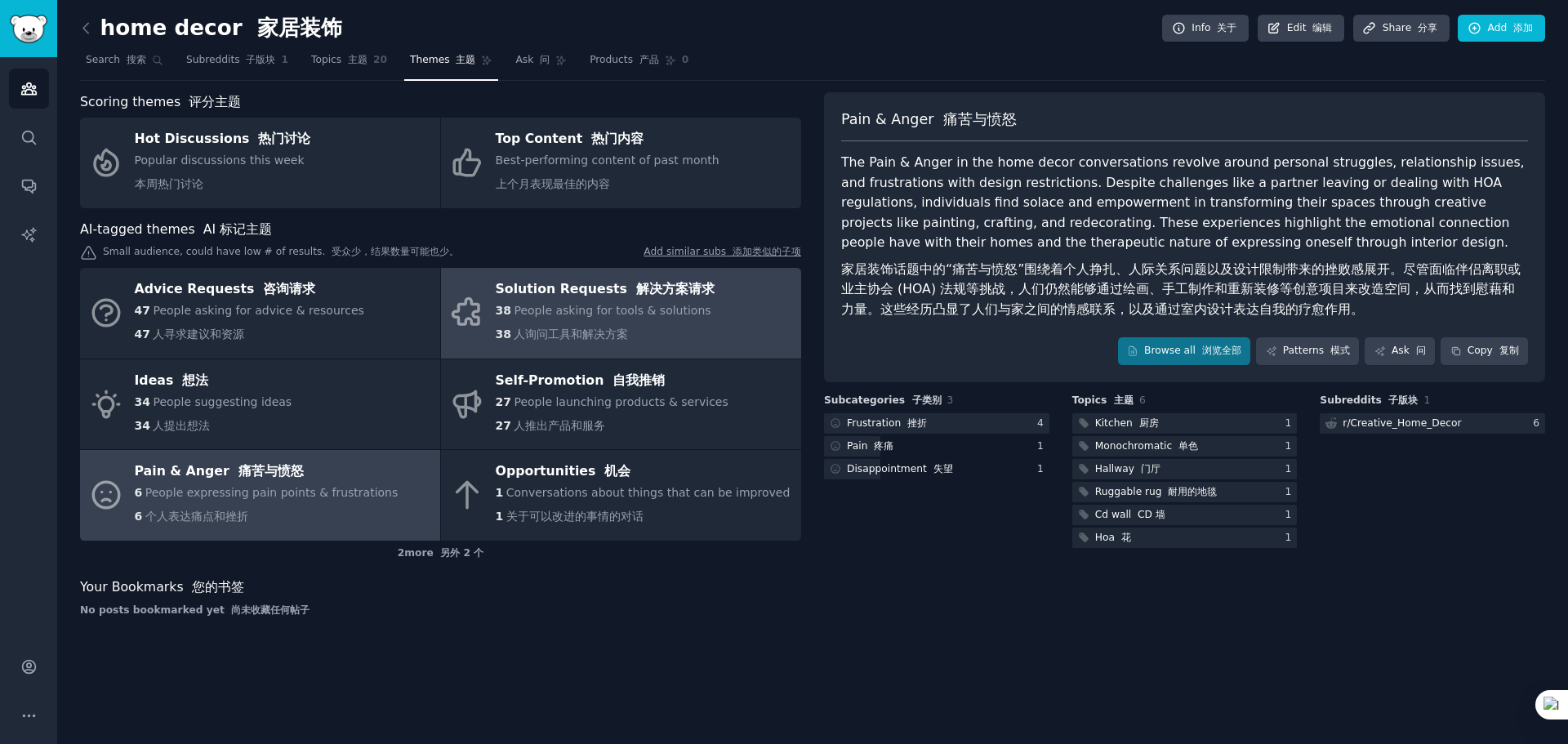
click at [636, 287] on font "解决方案请求" at bounding box center [675, 289] width 79 height 16
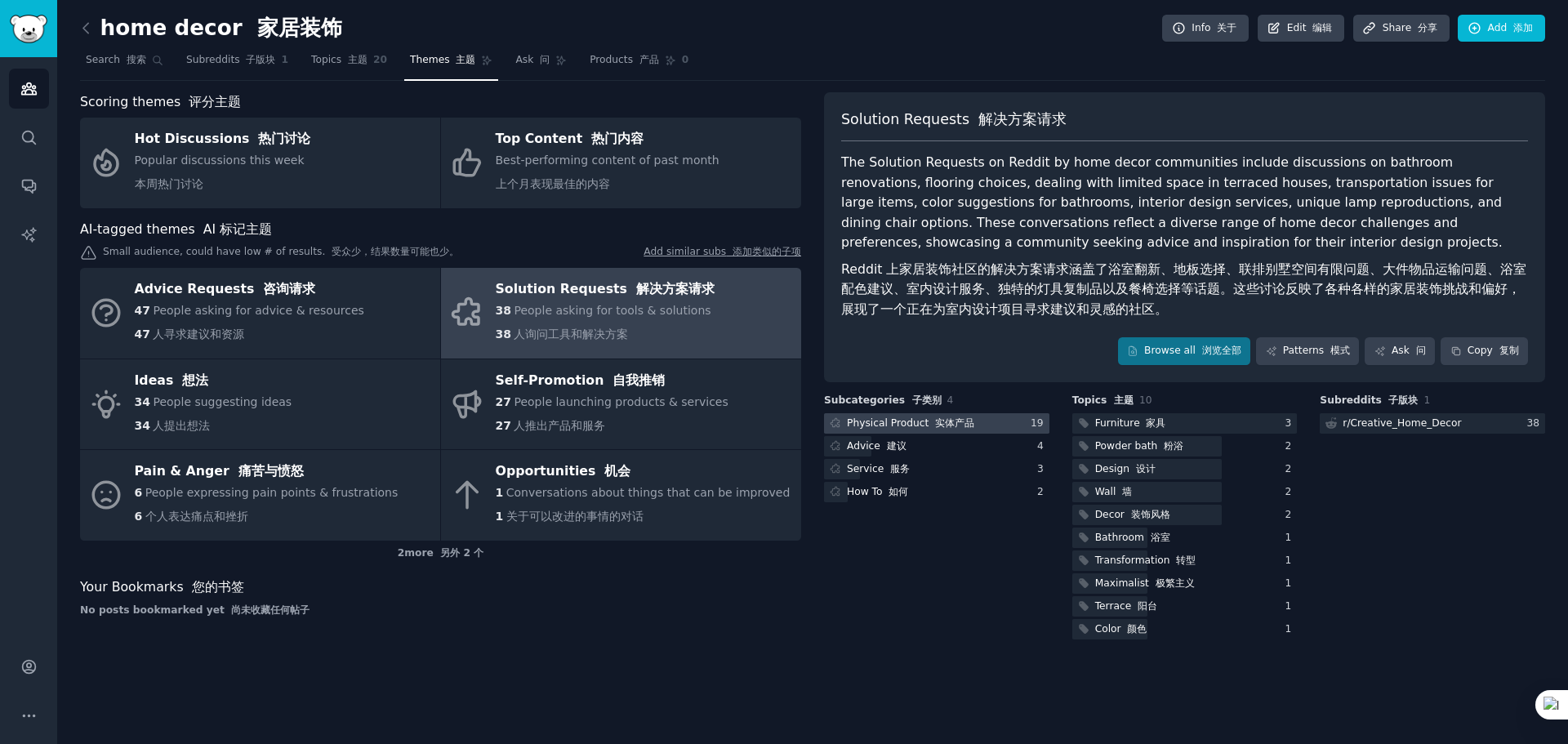
click at [936, 417] on font "实体产品" at bounding box center [954, 422] width 39 height 11
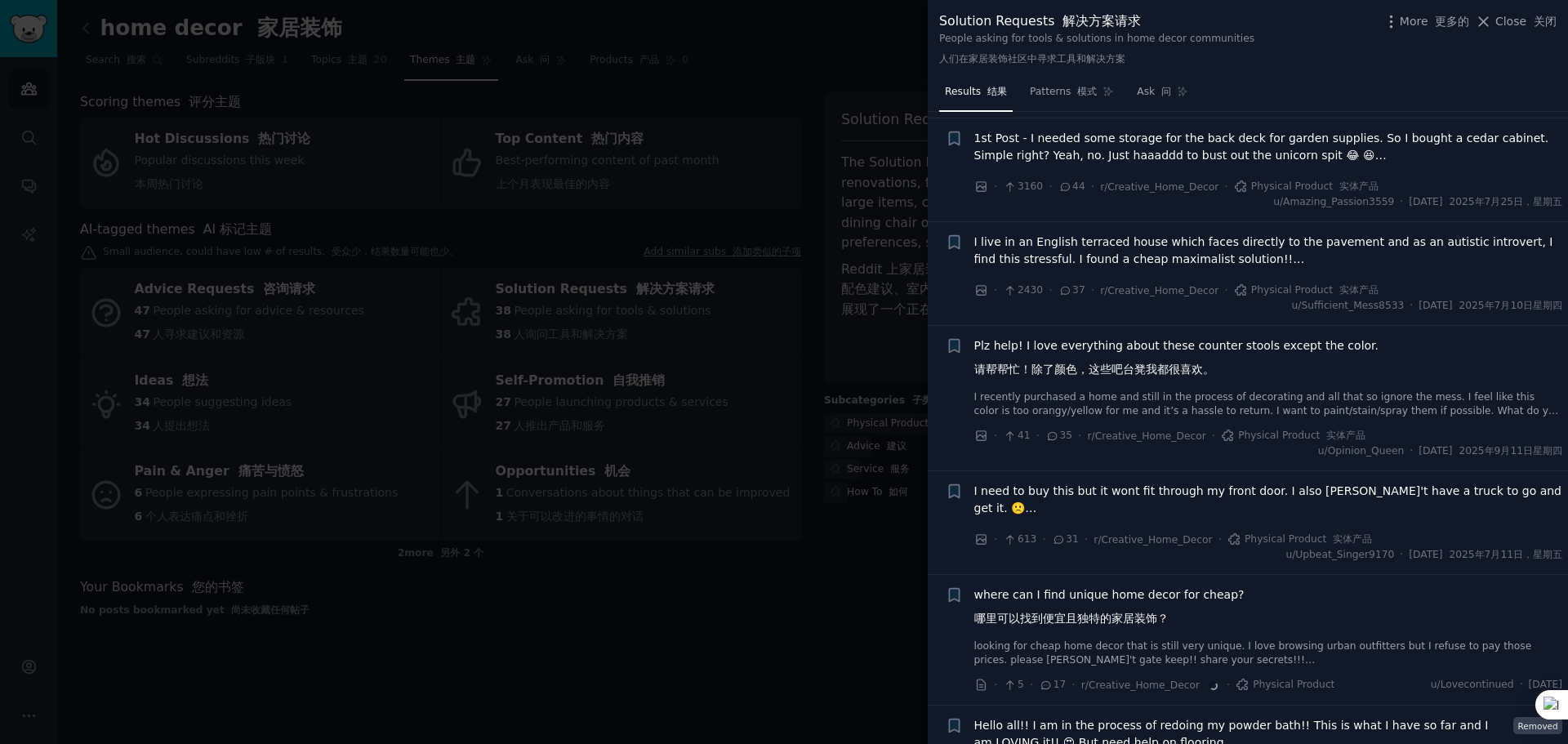
scroll to position [408, 0]
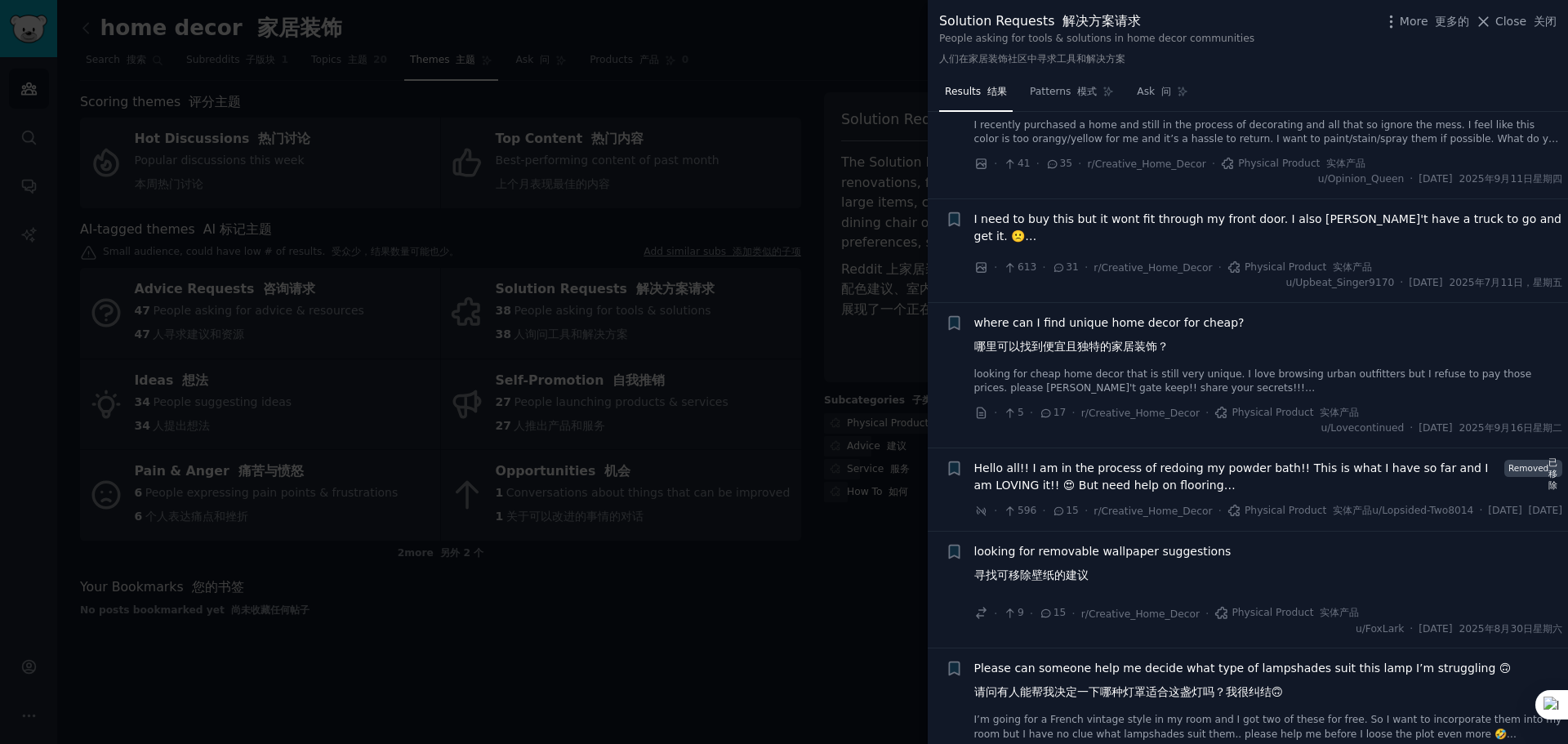
click at [1119, 330] on span "where can I find unique home decor for cheap? 哪里可以找到便宜且独特的家居装饰？" at bounding box center [1109, 338] width 271 height 47
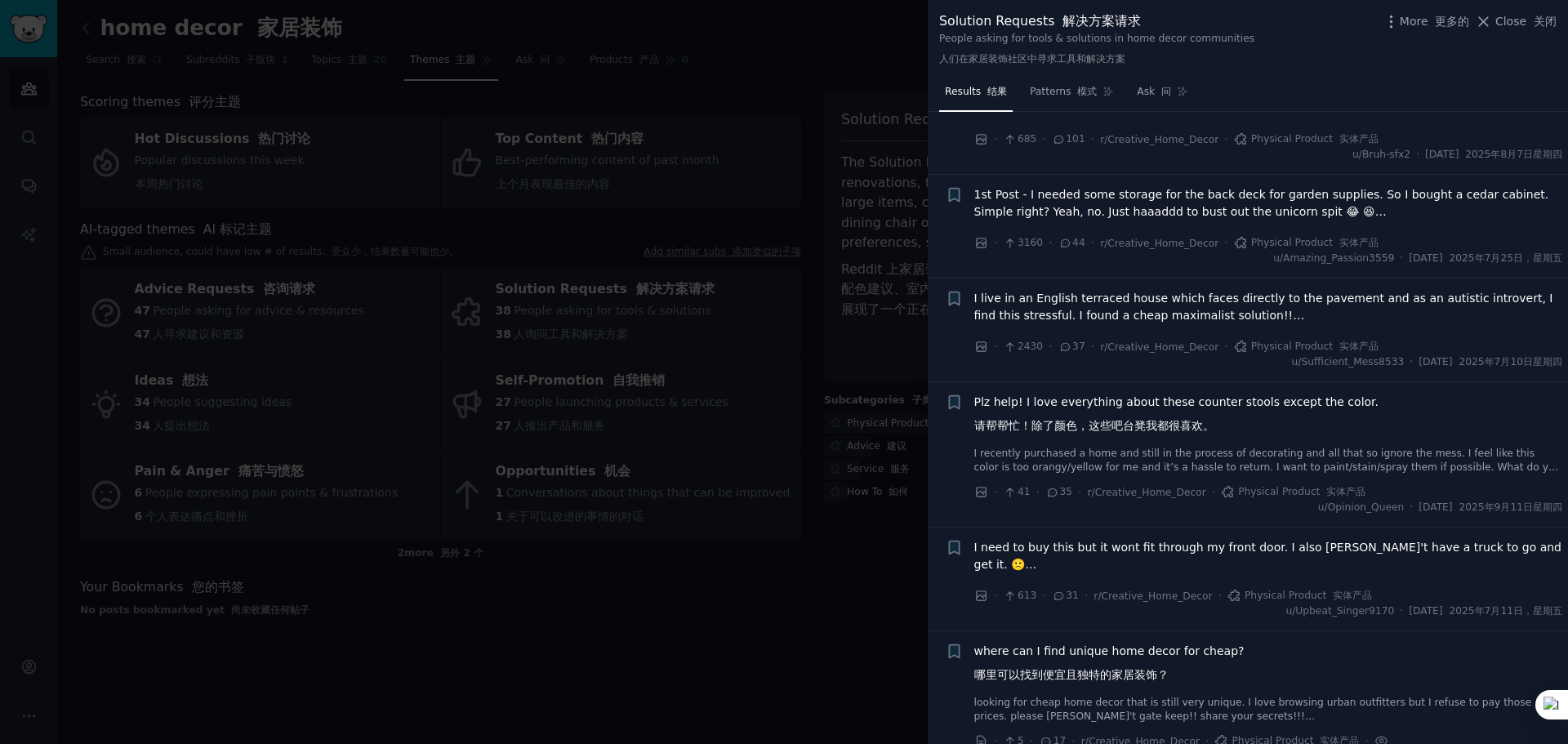
scroll to position [245, 0]
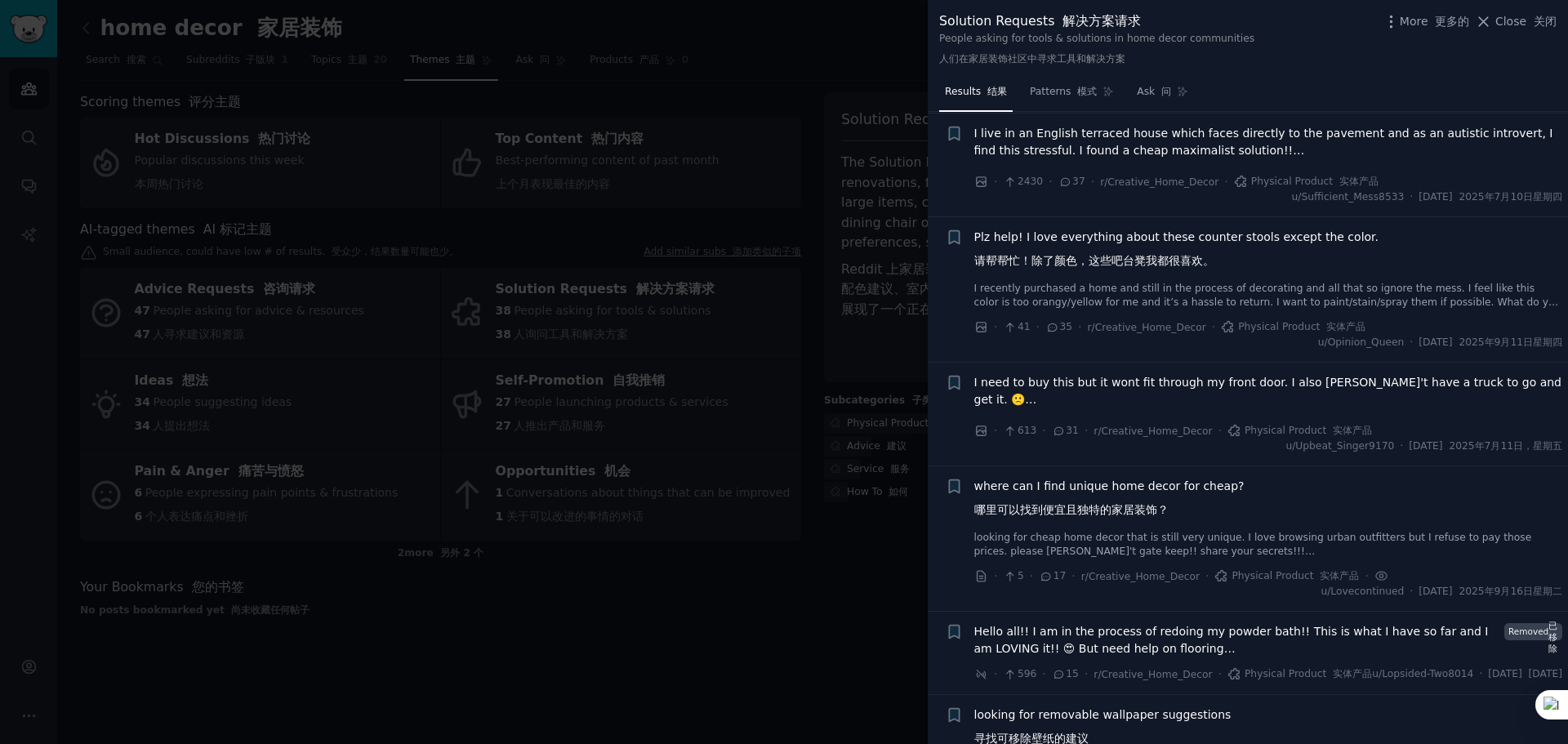
click at [1043, 583] on icon at bounding box center [1046, 577] width 15 height 11
click at [1045, 583] on icon at bounding box center [1046, 577] width 15 height 11
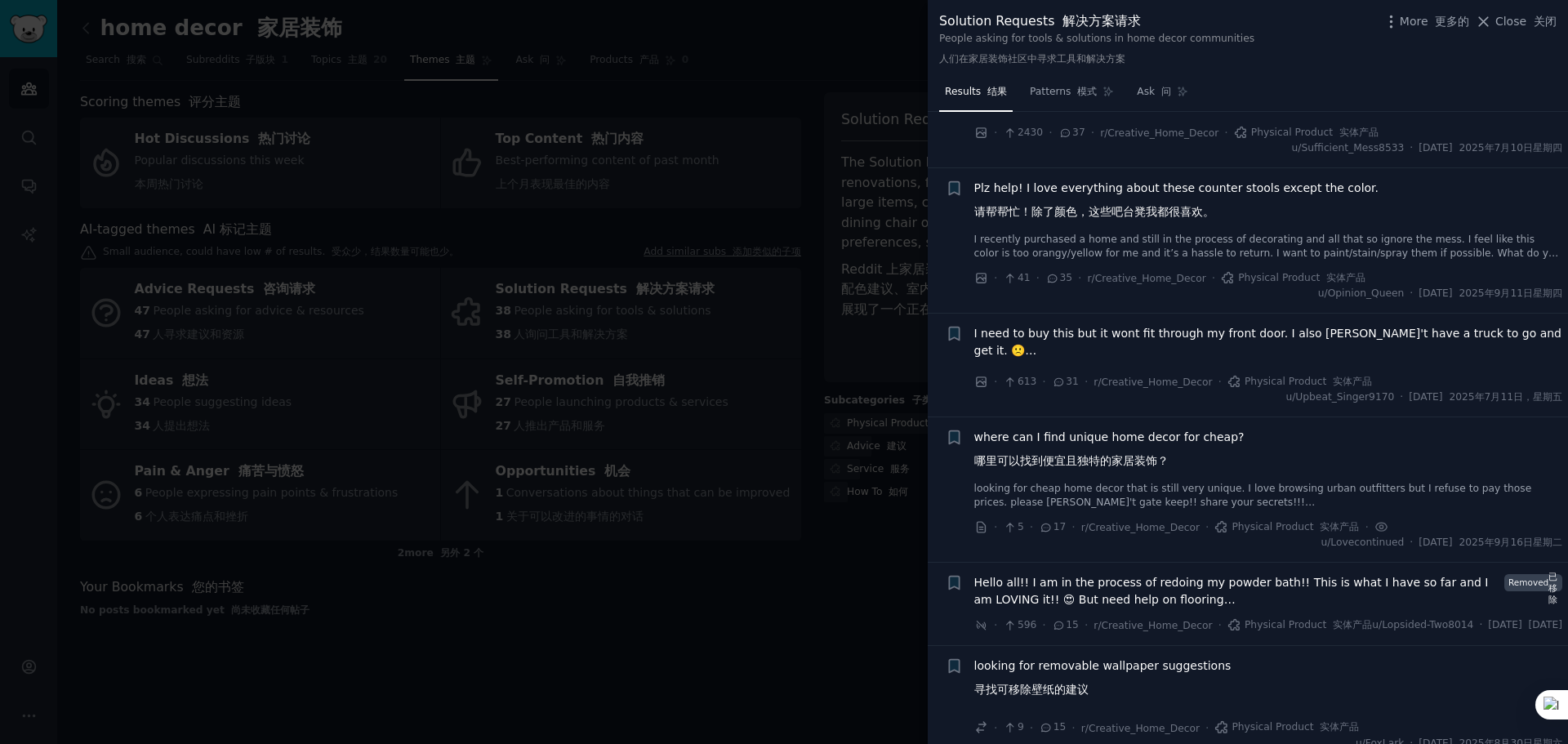
scroll to position [408, 0]
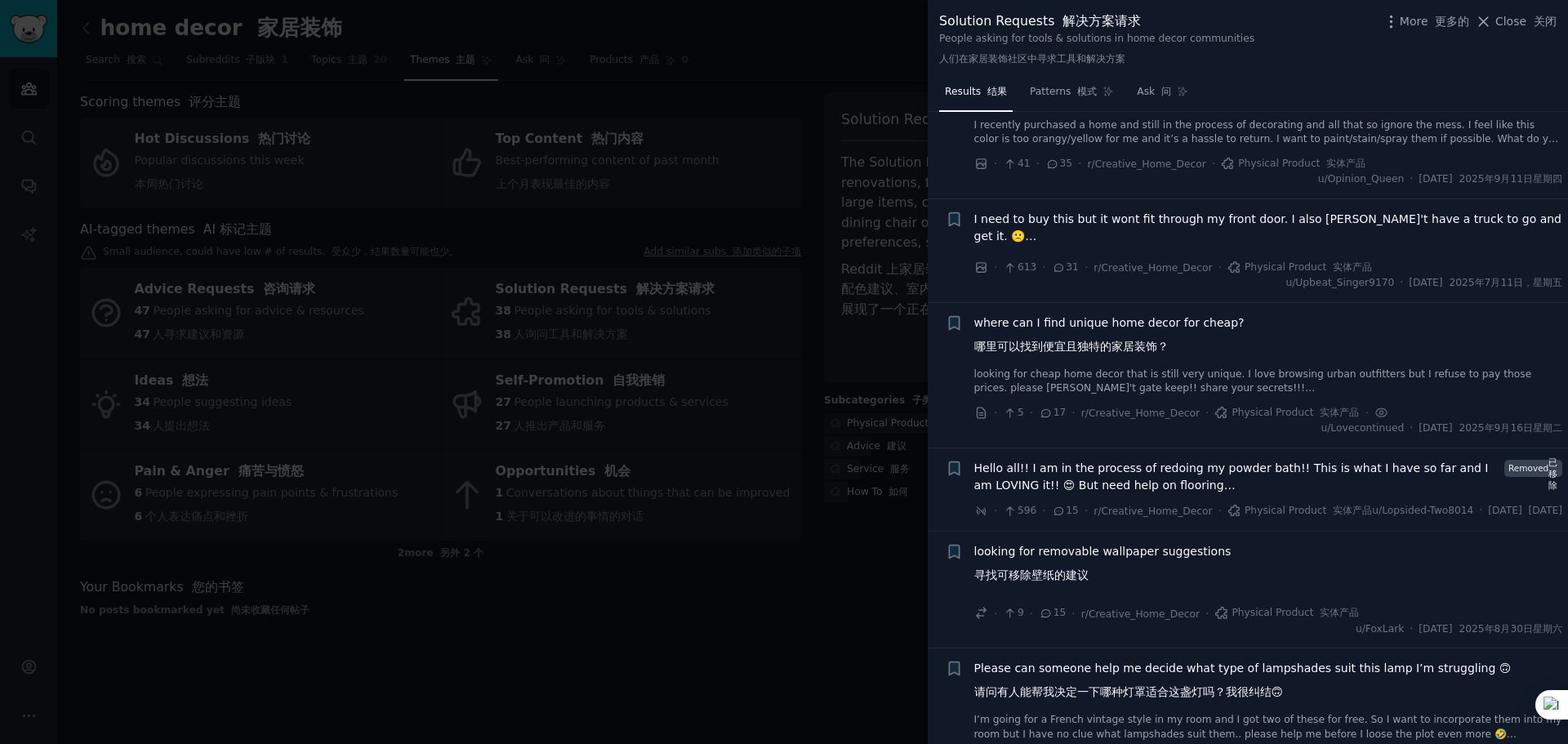
click at [1044, 419] on icon at bounding box center [1046, 413] width 15 height 11
click at [1258, 415] on icon at bounding box center [1381, 413] width 4 height 4
click at [1258, 422] on icon at bounding box center [1381, 413] width 15 height 18
click at [1130, 337] on span "where can I find unique home decor for cheap? 哪里可以找到便宜且独特的家居装饰？" at bounding box center [1109, 338] width 271 height 47
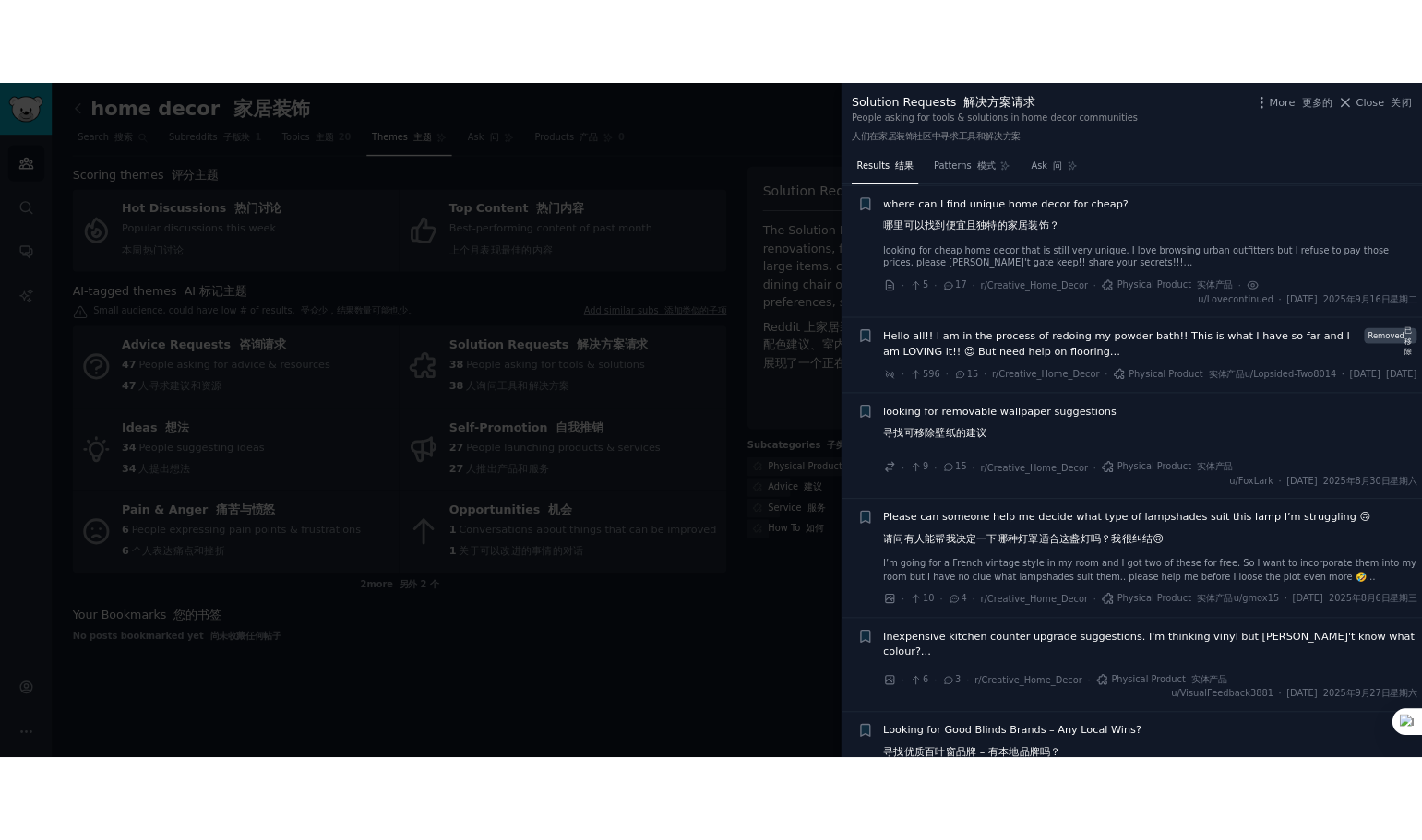
scroll to position [692, 0]
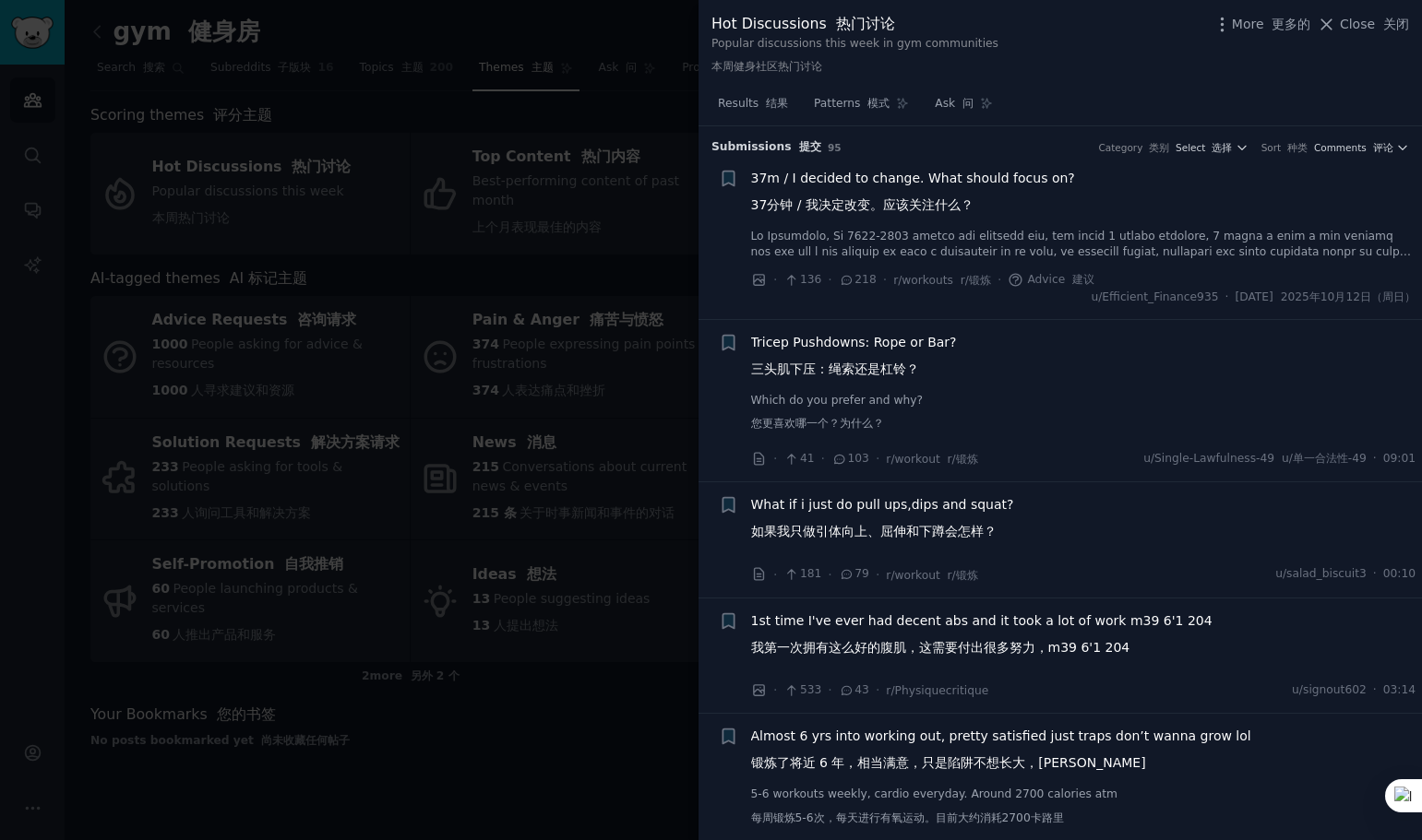
click at [1138, 113] on div "Results 结果 Patterns 模式 Ask 问" at bounding box center [1060, 108] width 723 height 38
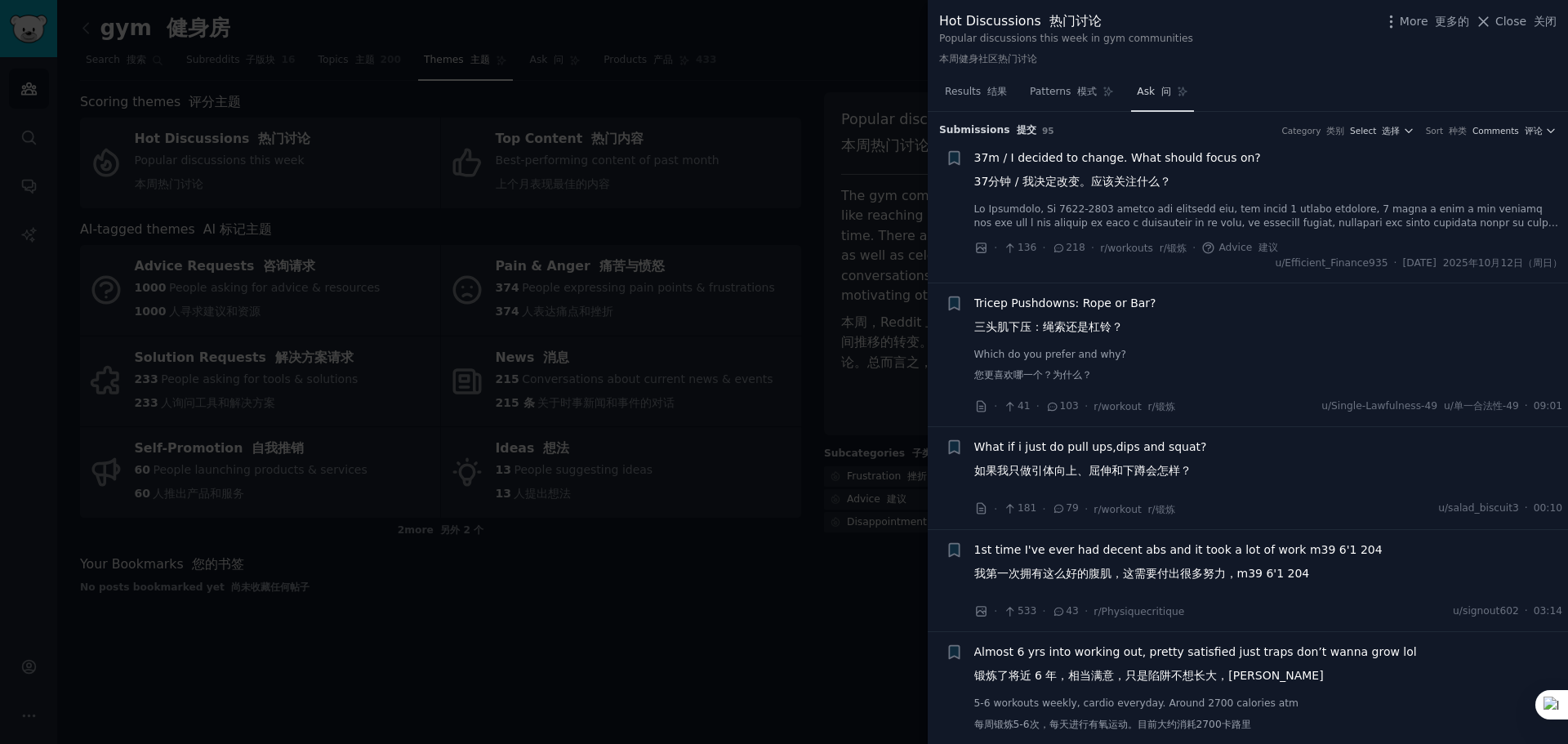
click at [1139, 95] on span "Ask 问" at bounding box center [1154, 92] width 34 height 15
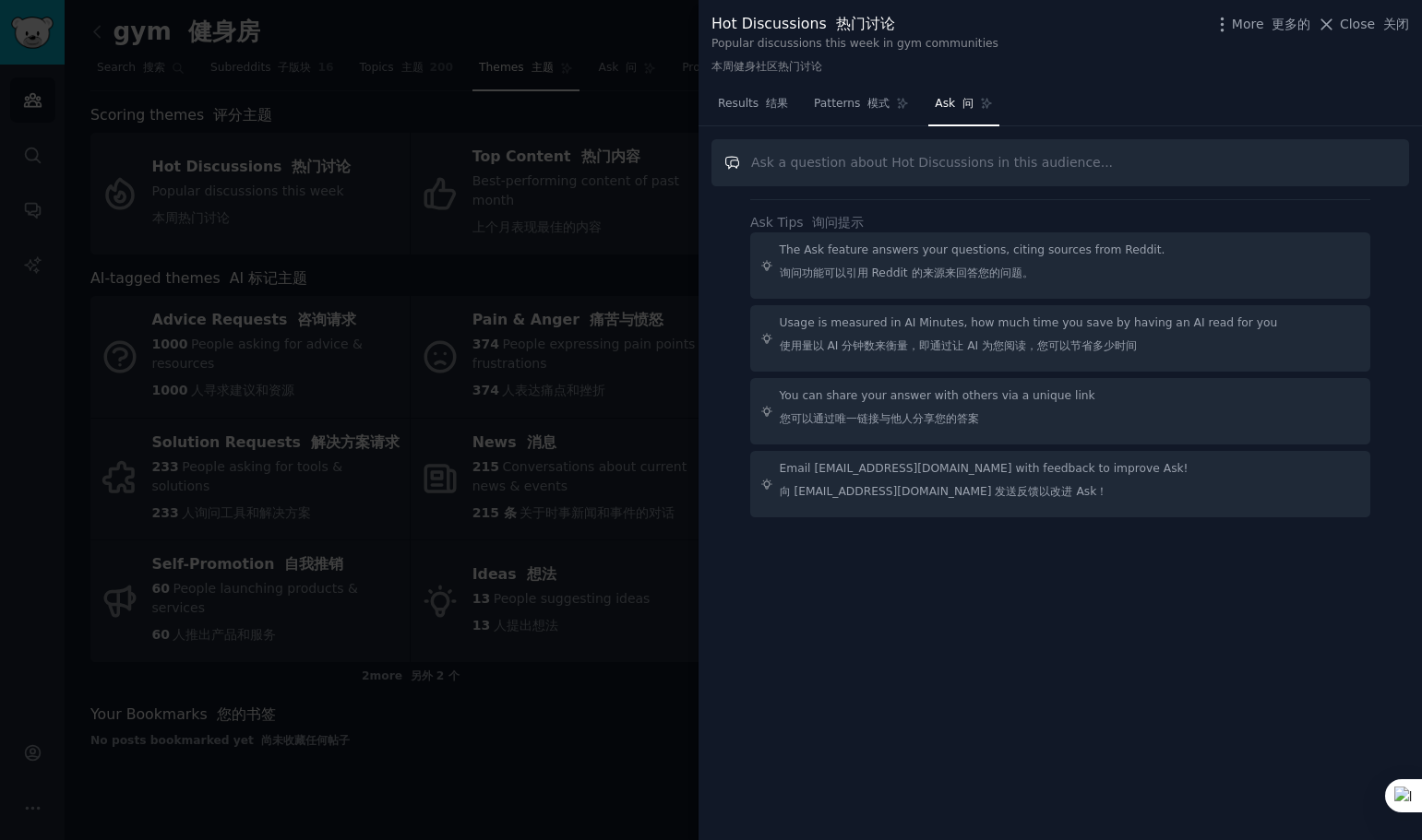
click at [861, 165] on input "text" at bounding box center [1060, 163] width 698 height 47
paste input "60+ taking quick progress photos without asking others for help"
type input "60+ taking quick progress photos without asking others for help"
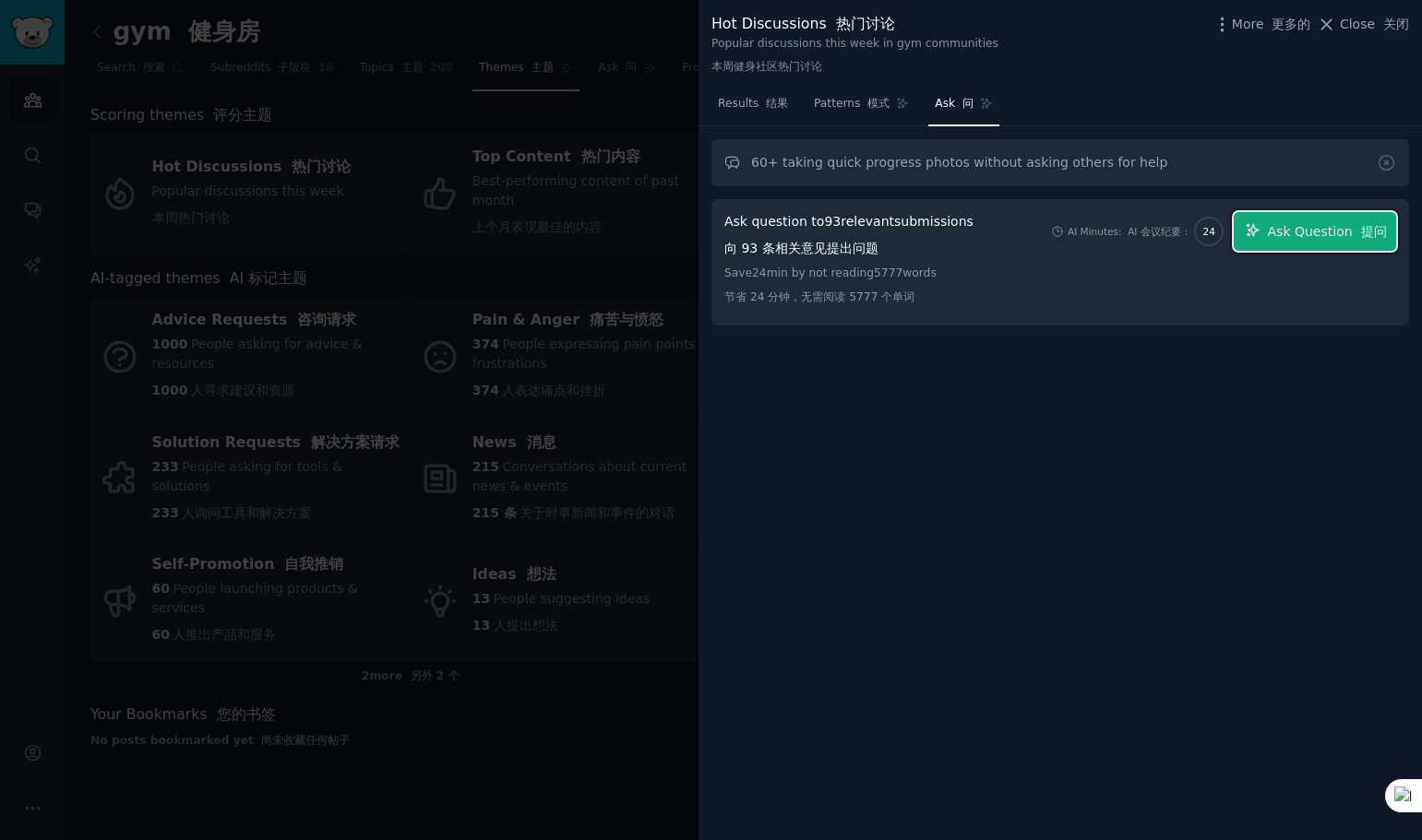
click at [1297, 233] on span "Ask Question 提问" at bounding box center [1327, 233] width 119 height 20
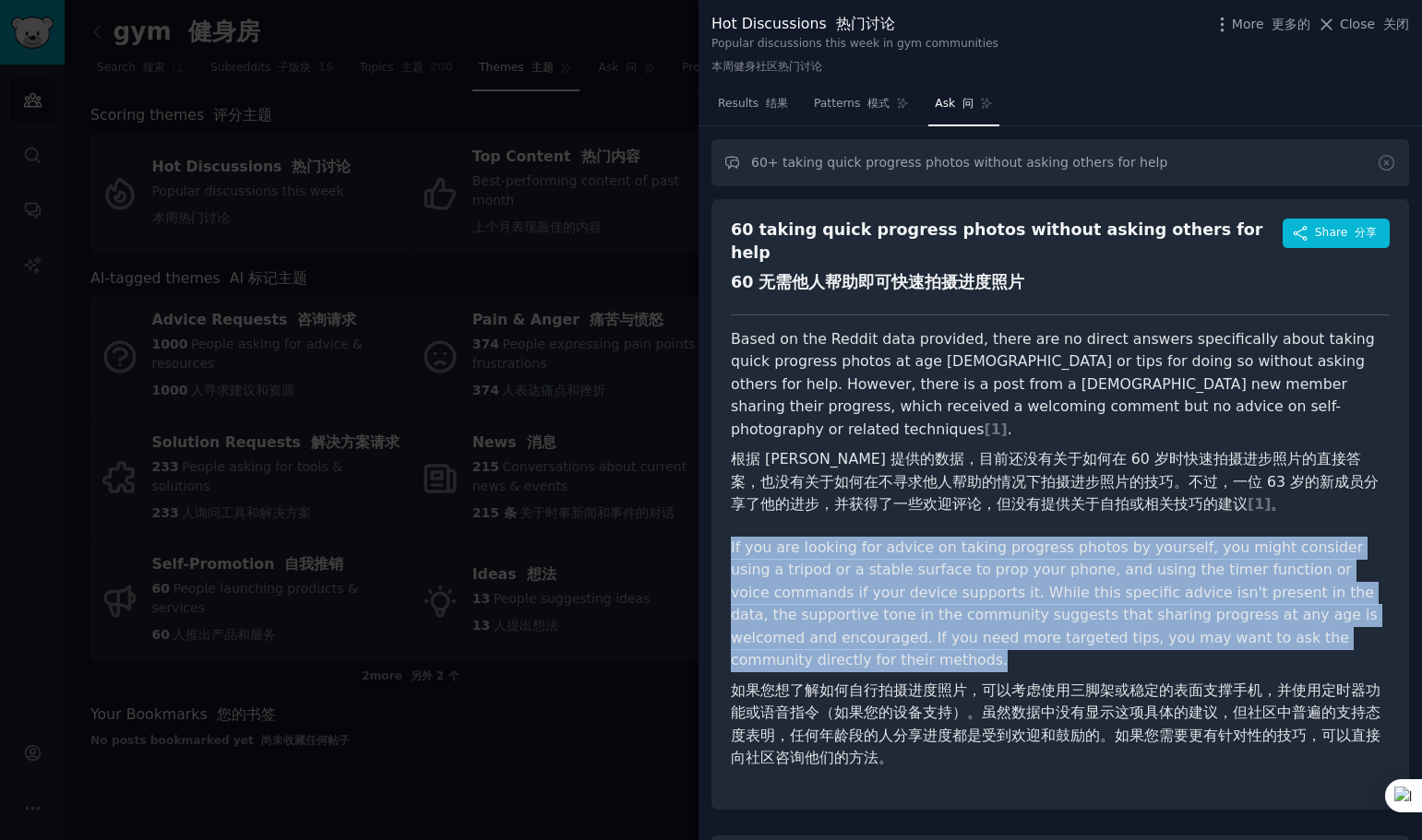
copy p "If you are looking for advice on taking progress photos by yourself, you might …"
drag, startPoint x: 835, startPoint y: 613, endPoint x: 723, endPoint y: 505, distance: 155.6
click at [723, 505] on div "60 taking quick progress photos without asking others for help 60 无需他人帮助即可快速拍摄进…" at bounding box center [1060, 504] width 698 height 610
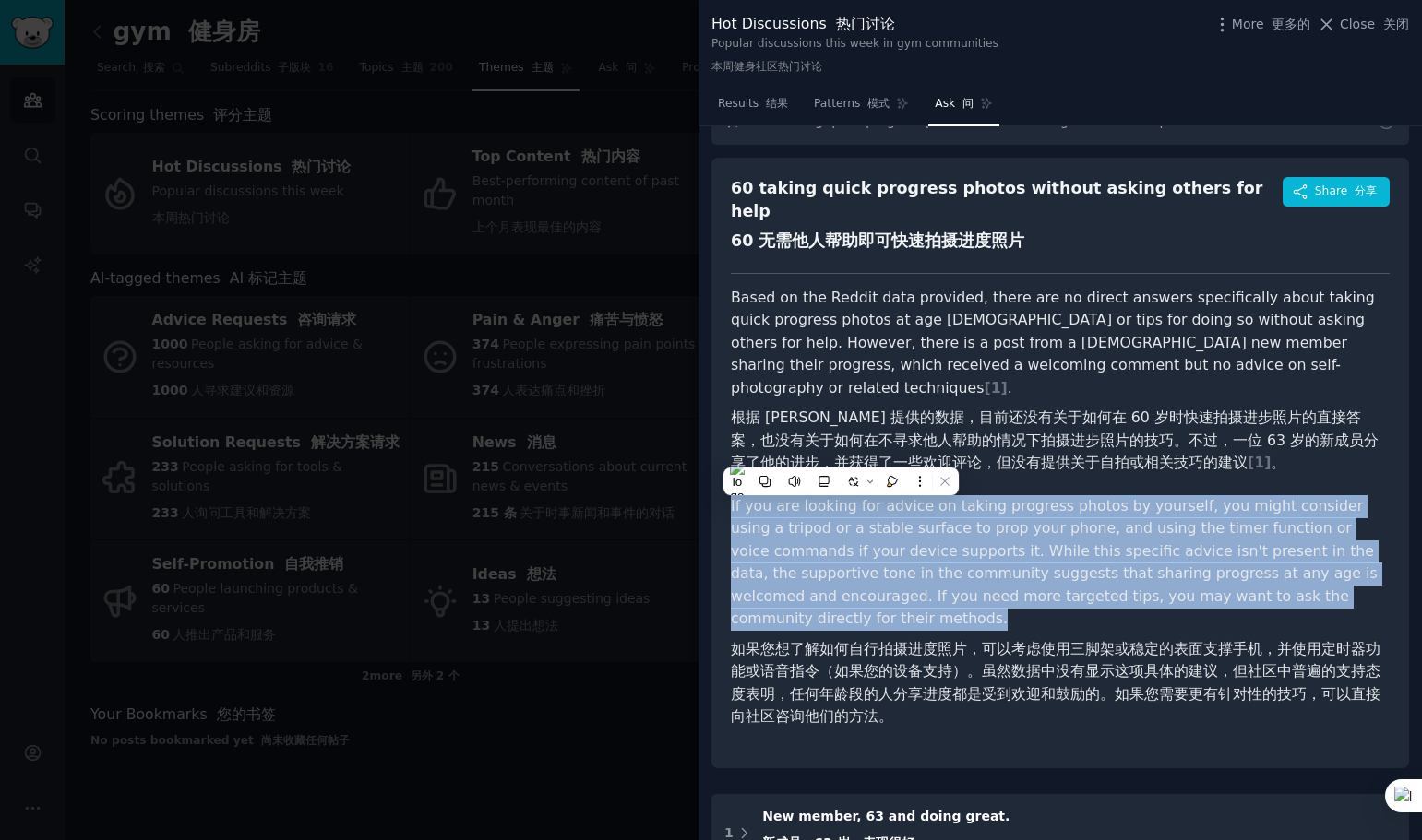
scroll to position [277, 0]
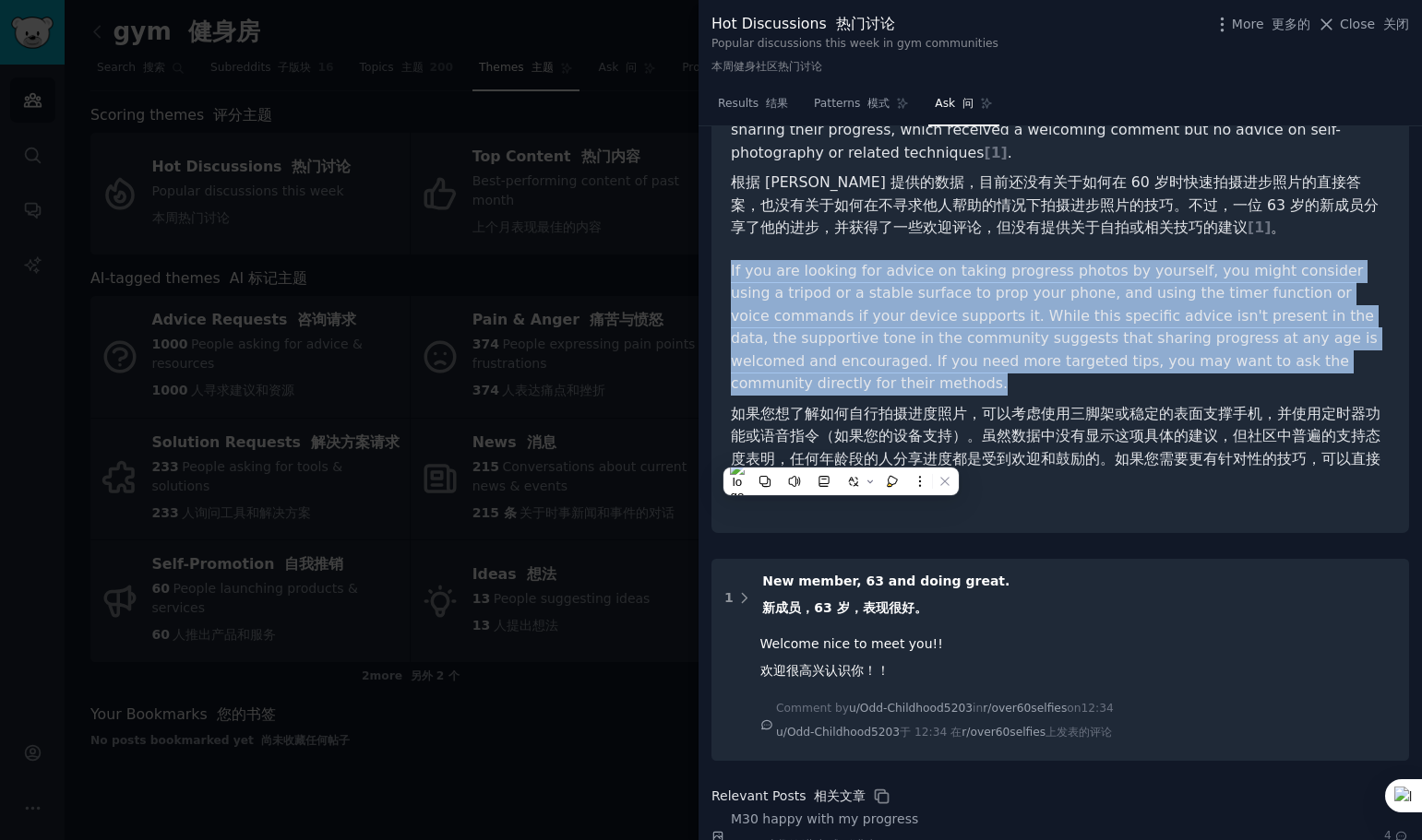
copy p "If you are looking for advice on taking progress photos by yourself, you might …"
click at [1361, 21] on span "Close 关闭" at bounding box center [1375, 25] width 69 height 20
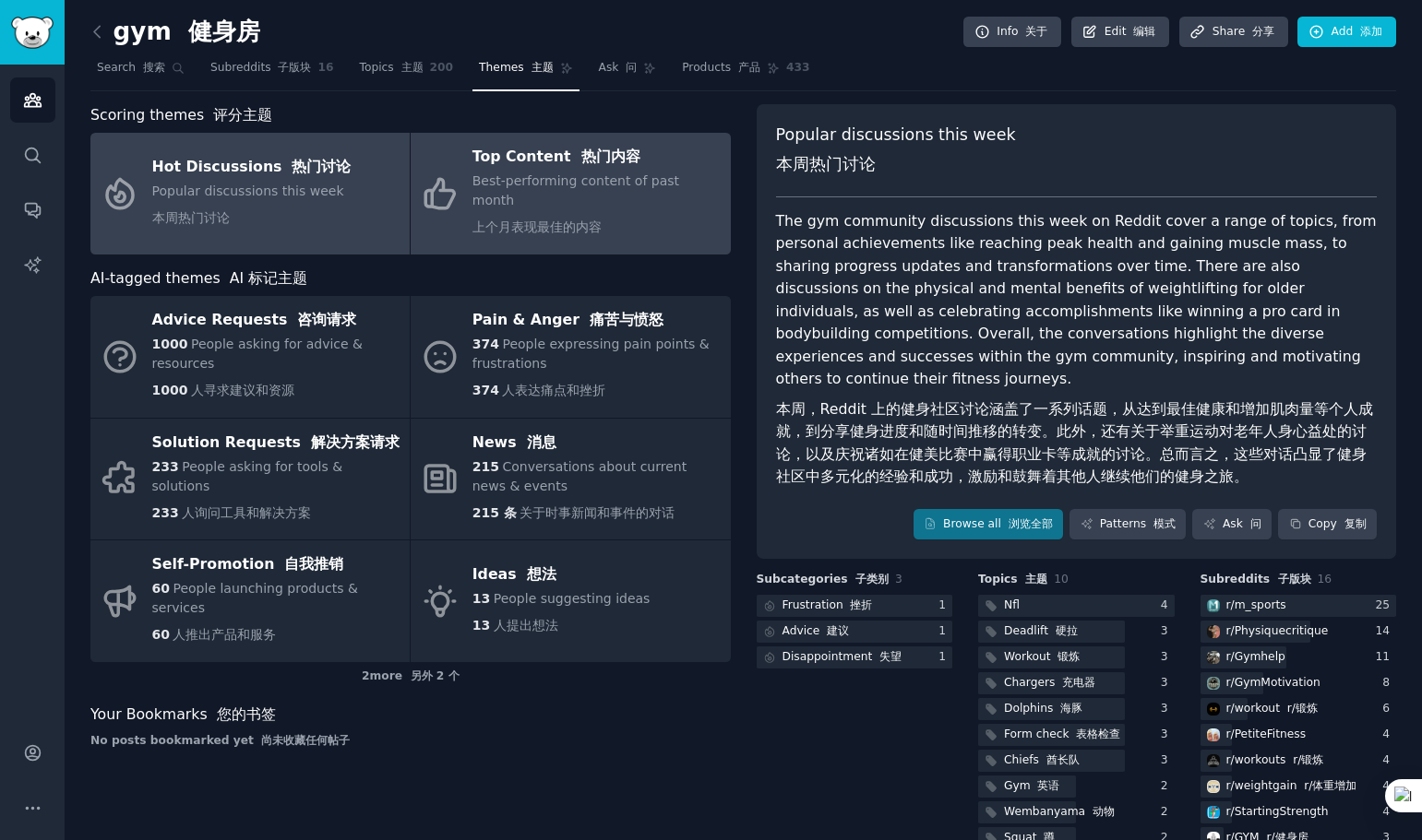
click at [543, 180] on span "Best-performing content of past month 上个月表现最佳的内容" at bounding box center [575, 204] width 207 height 61
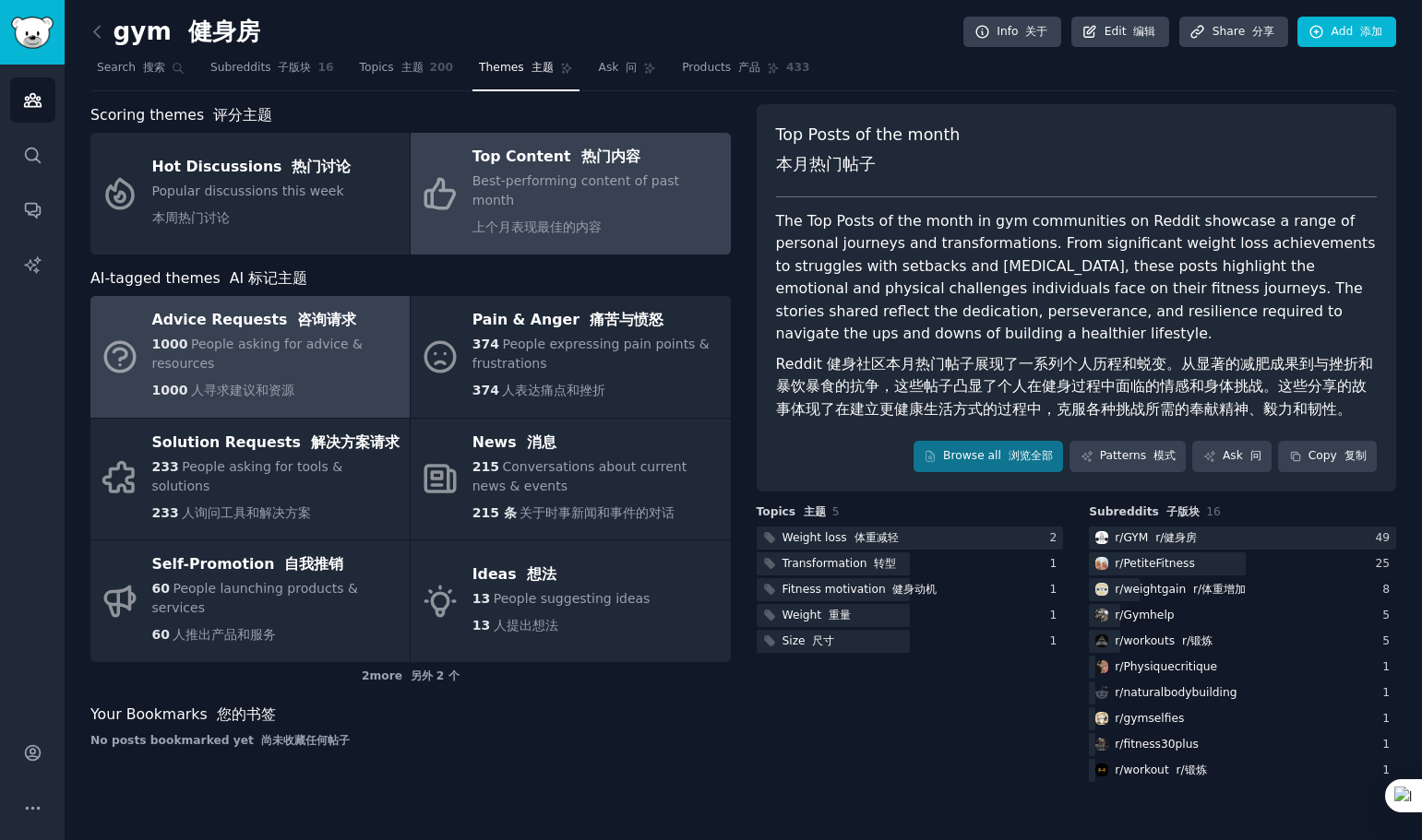
click at [247, 334] on div "1000 People asking for advice & resources 1000 人寻求建议和资源" at bounding box center [276, 371] width 248 height 73
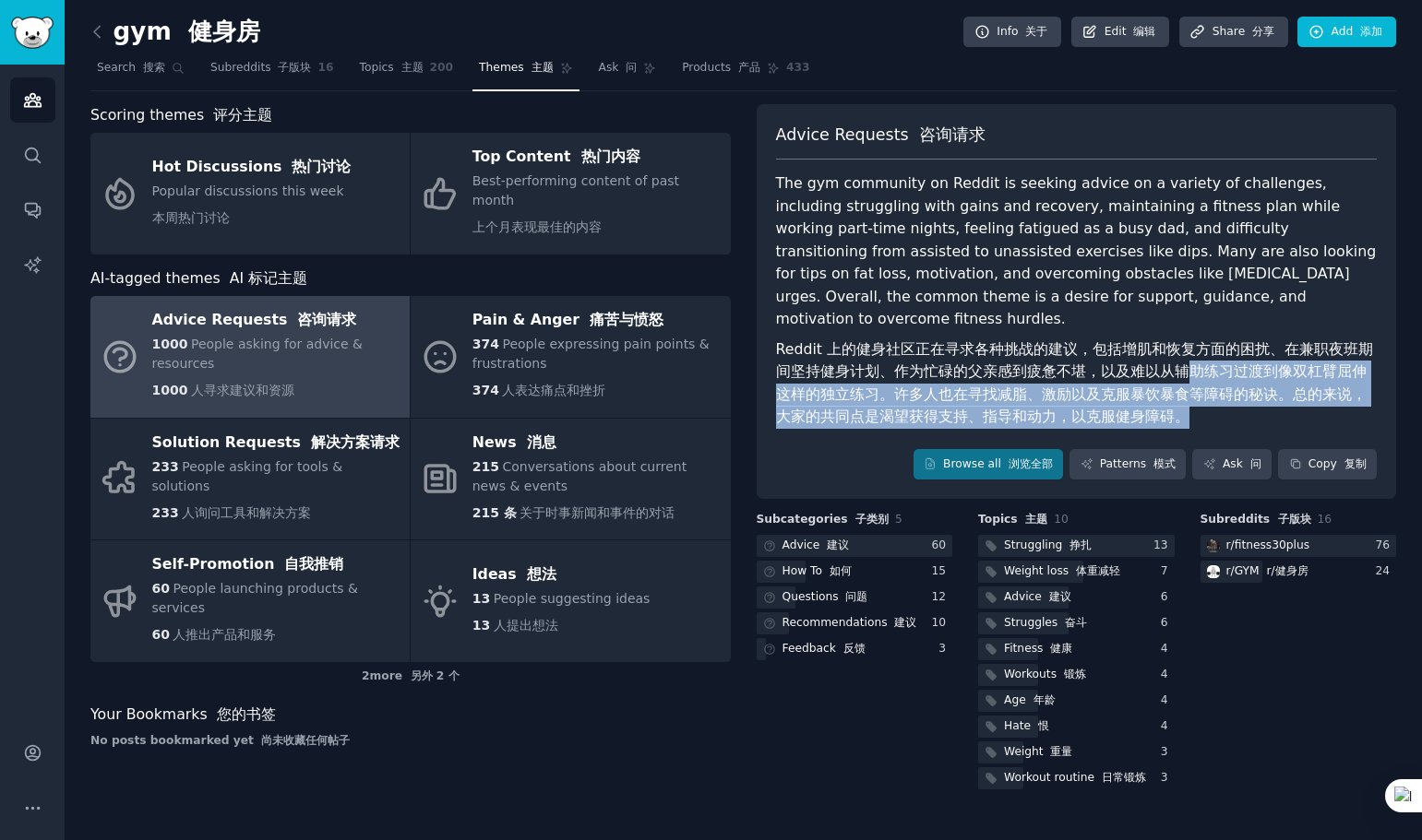
drag, startPoint x: 1190, startPoint y: 349, endPoint x: 1261, endPoint y: 389, distance: 81.5
click at [1261, 389] on font "Reddit 上的健身社区正在寻求各种挑战的建议，包括增肌和恢复方面的困扰、在兼职夜班期间坚持健身计划、作为忙碌的父亲感到疲惫不堪，以及难以从辅助练习过渡到像…" at bounding box center [1077, 383] width 602 height 90
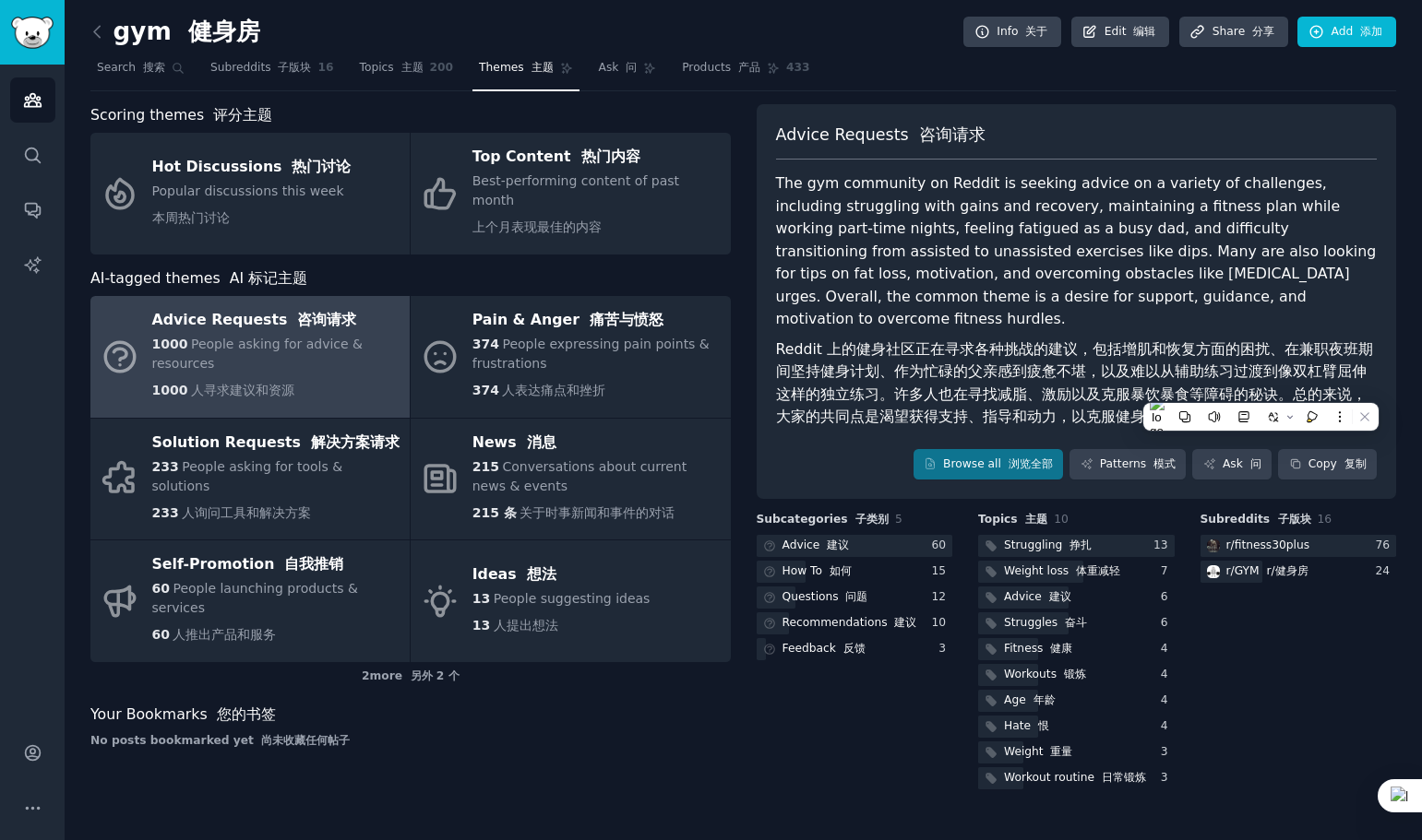
click at [991, 307] on div "The gym community on Reddit is seeking advice on a variety of challenges, inclu…" at bounding box center [1077, 304] width 602 height 264
click at [1134, 449] on link "Patterns 模式" at bounding box center [1127, 465] width 116 height 32
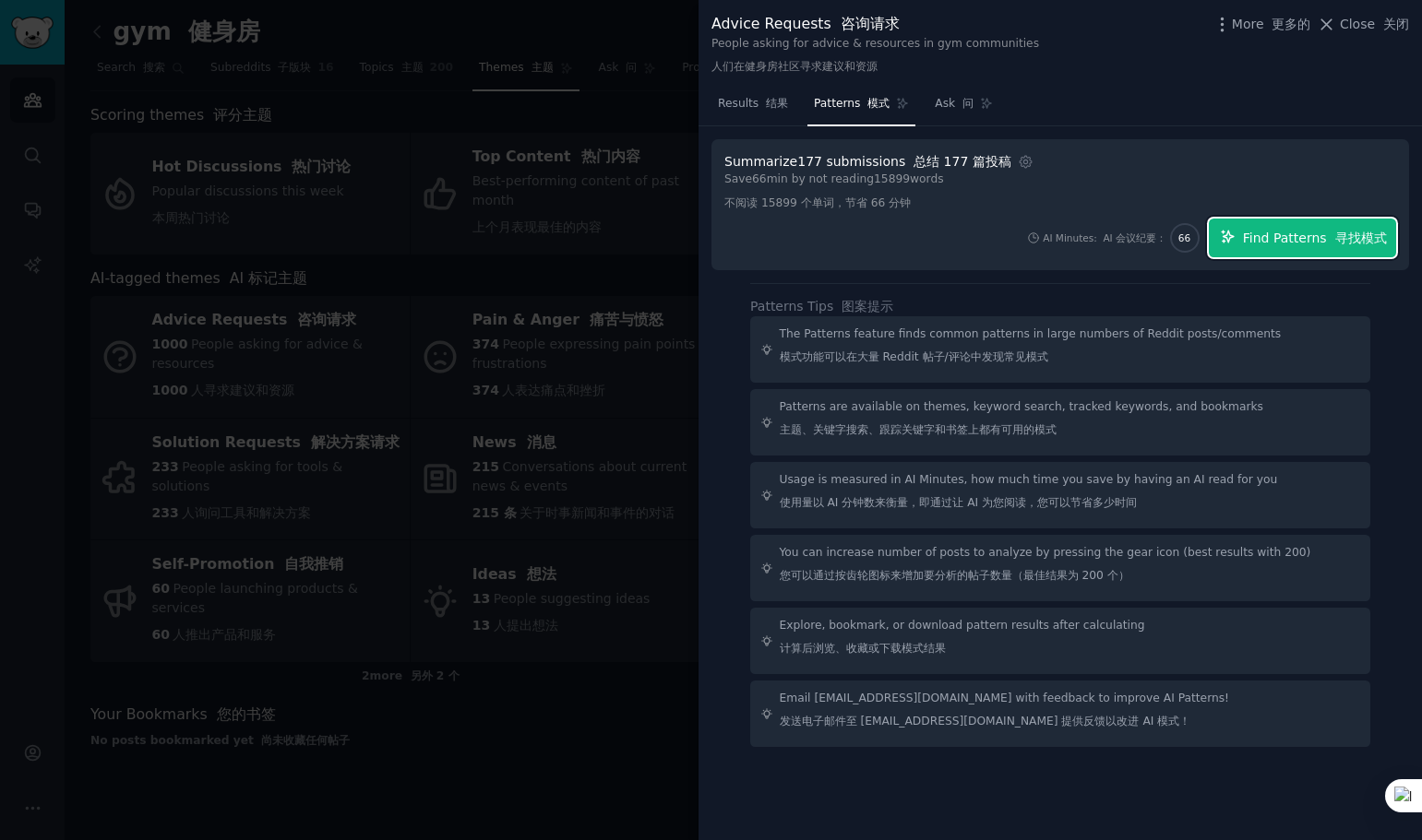
click at [1293, 229] on span "Find Patterns 寻找模式" at bounding box center [1314, 238] width 143 height 20
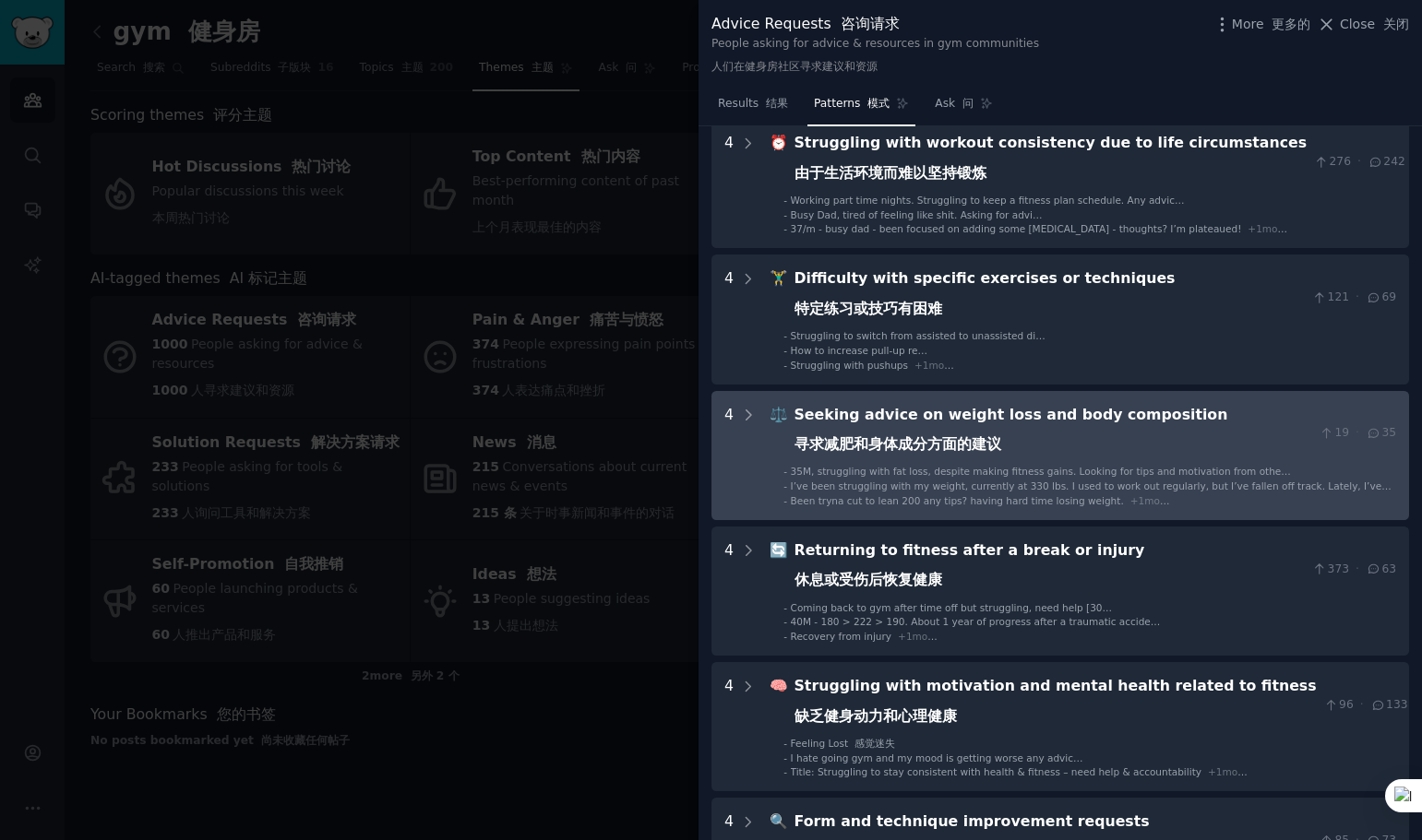
scroll to position [92, 0]
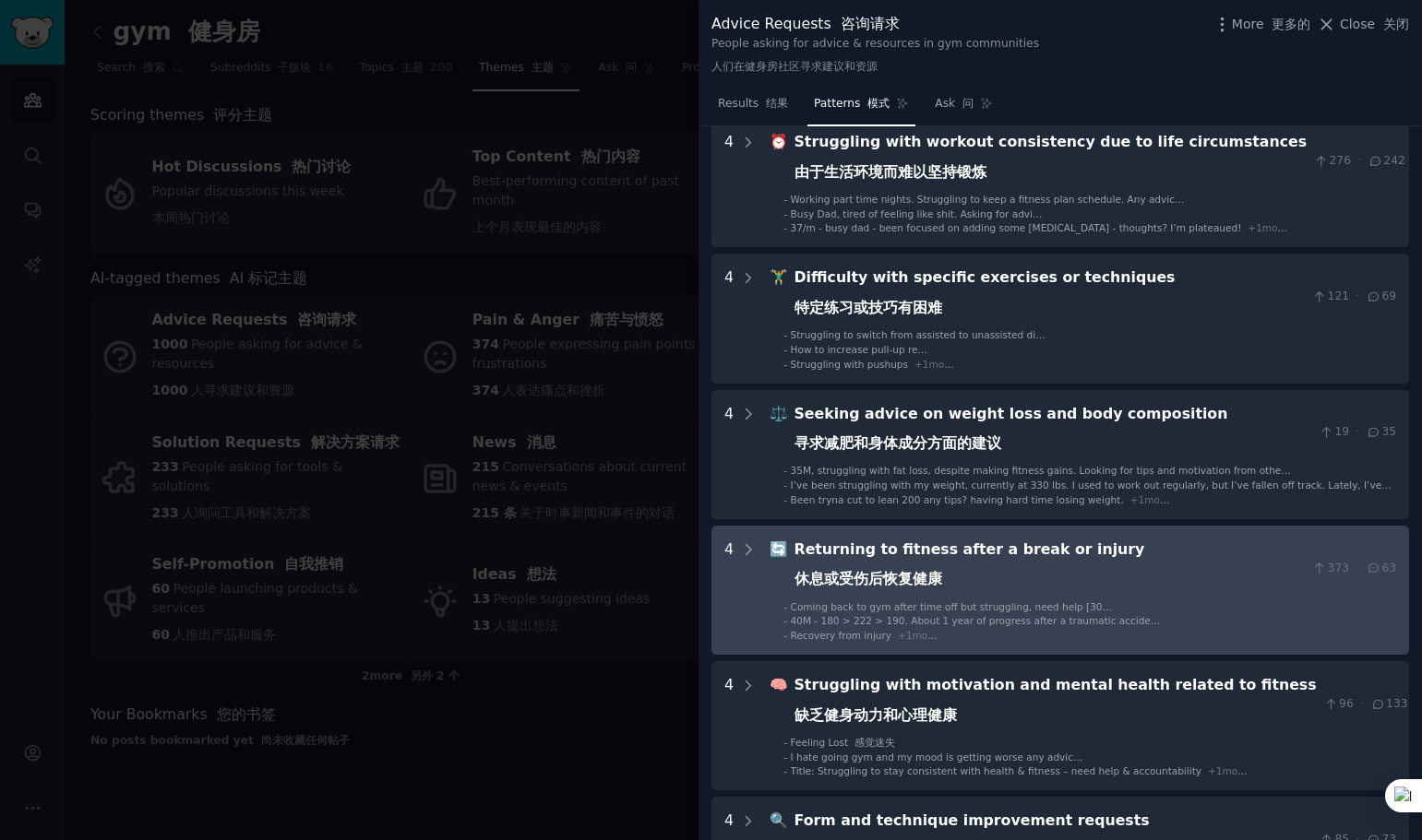
click at [1014, 560] on div "Returning to fitness after a break or injury 休息或受伤后恢复健康" at bounding box center [1050, 568] width 511 height 60
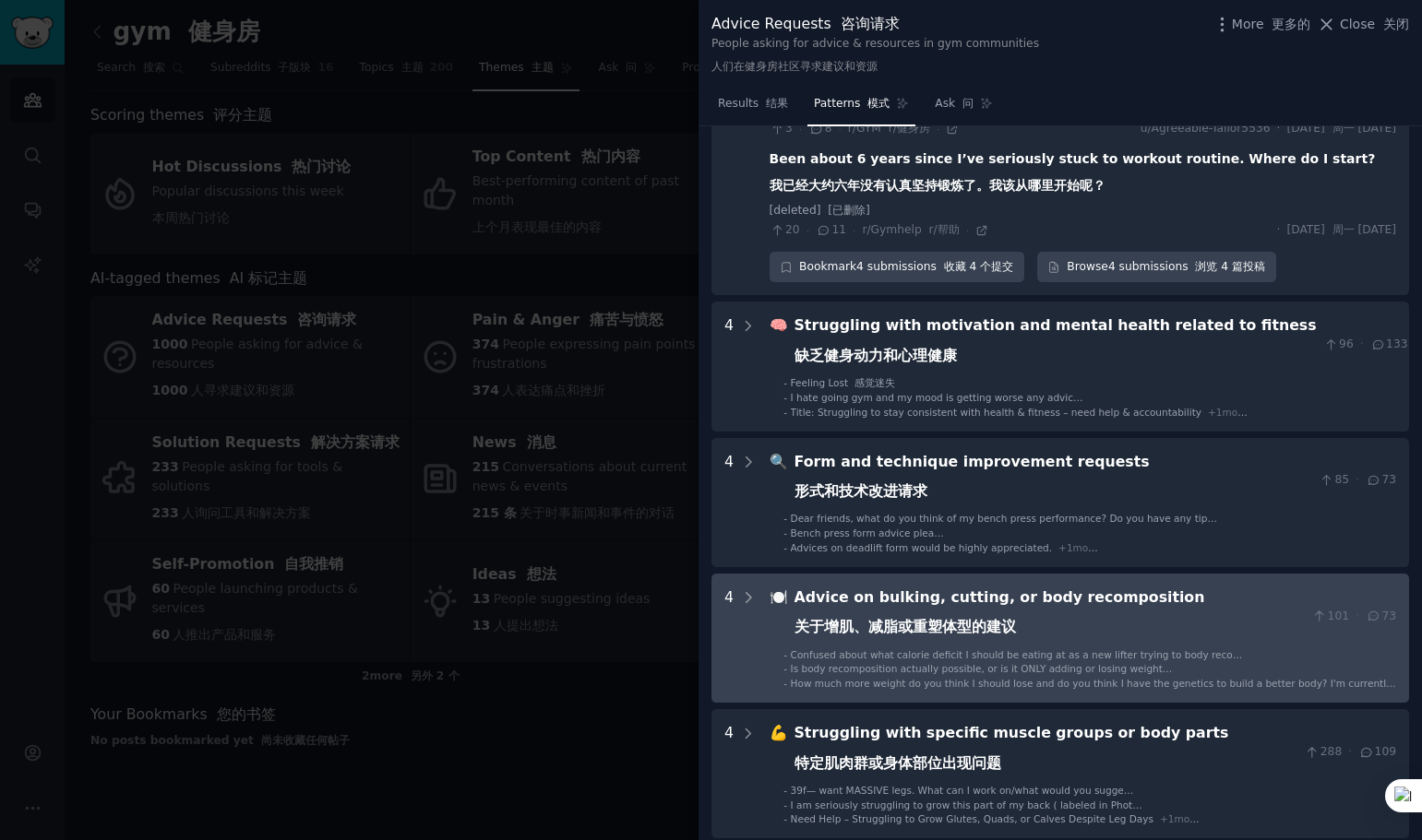
scroll to position [922, 0]
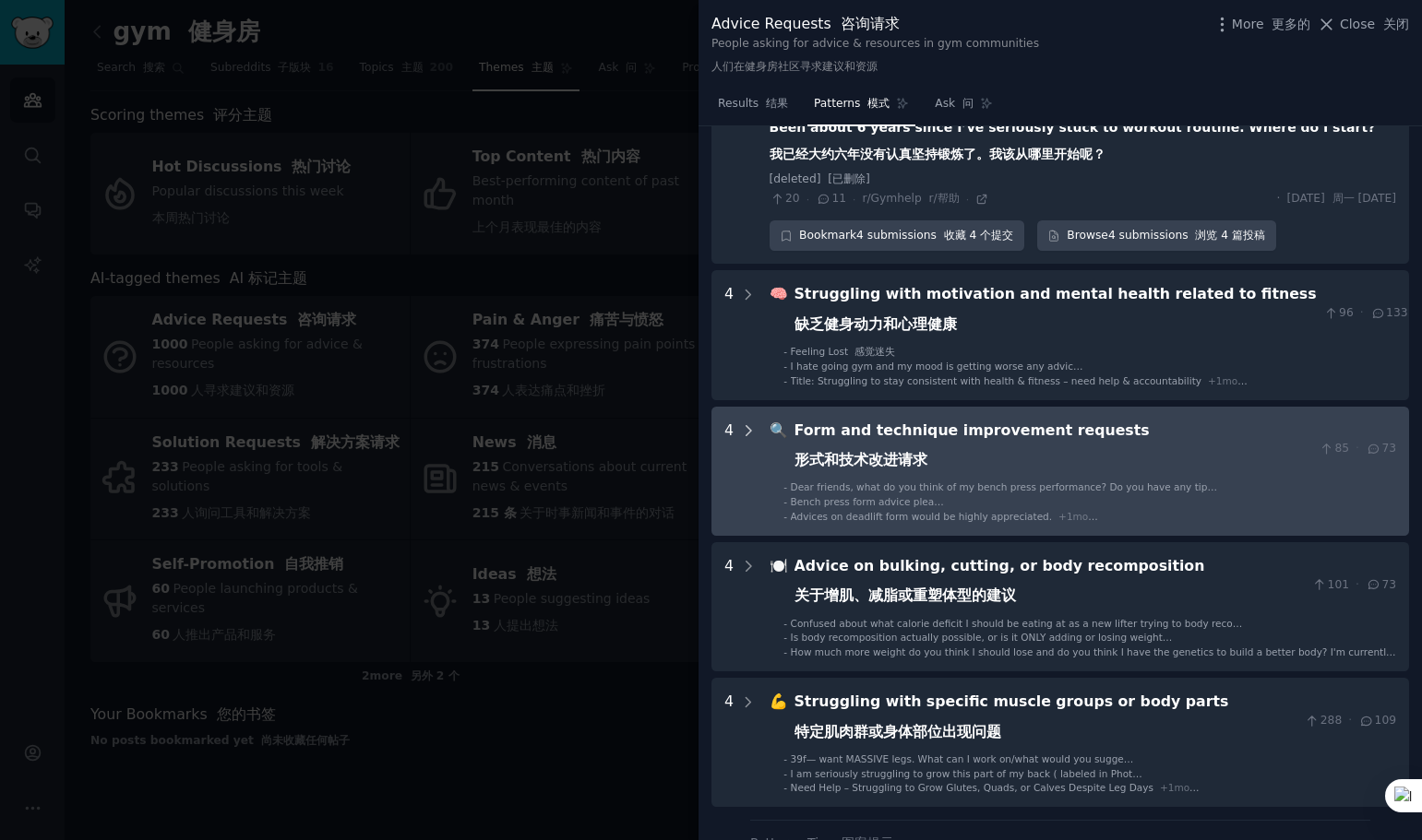
click at [747, 432] on icon at bounding box center [748, 430] width 5 height 9
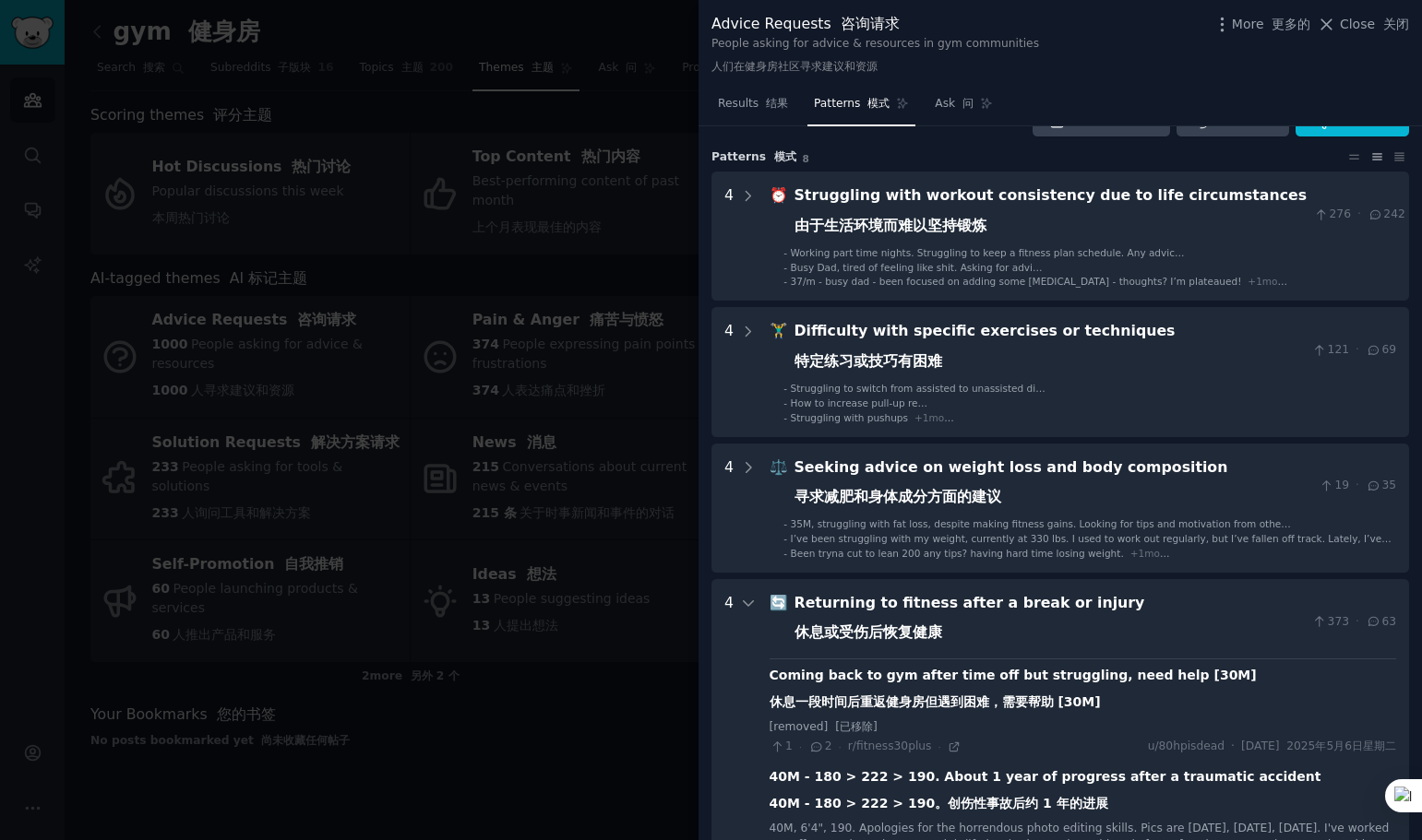
scroll to position [0, 0]
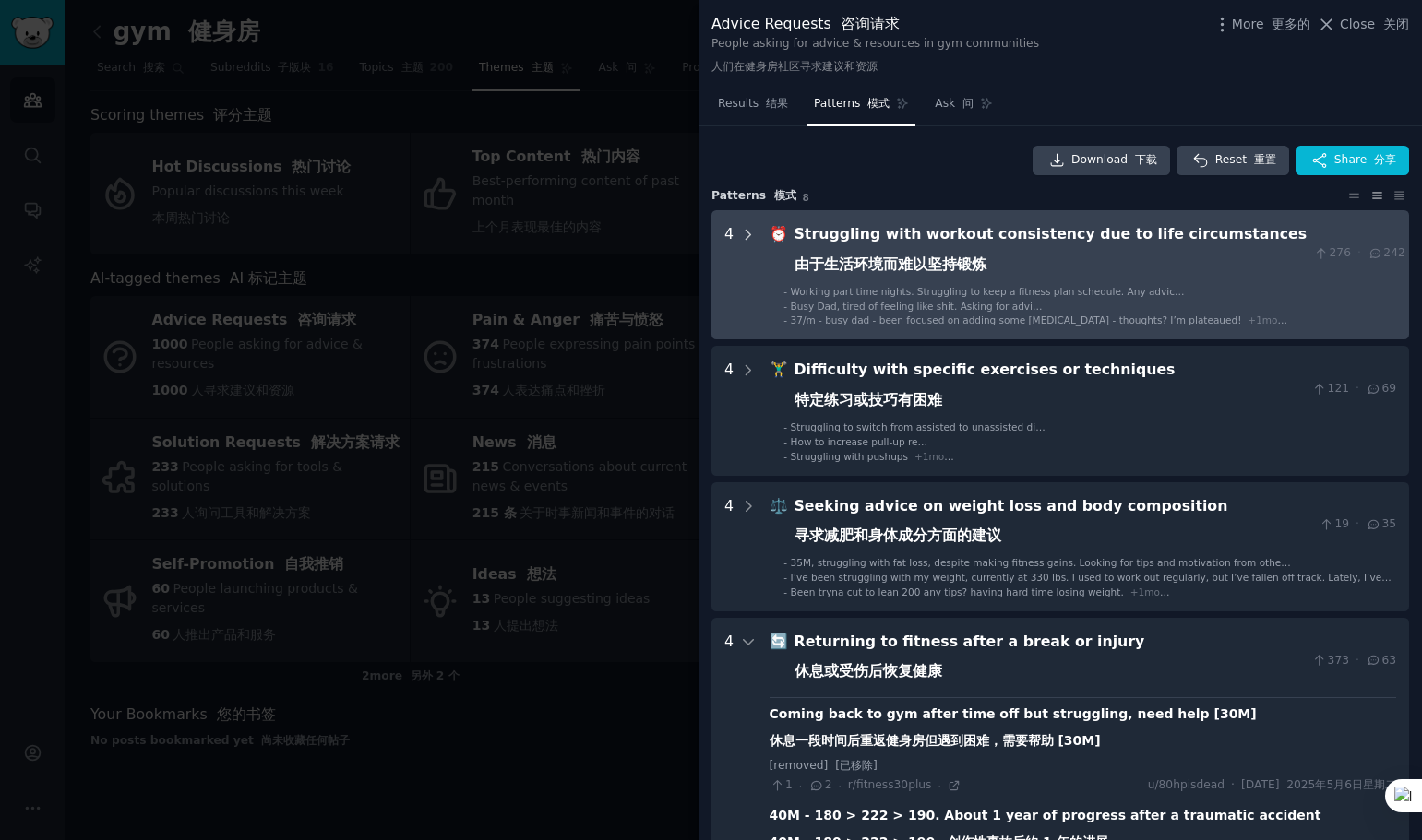
click at [744, 229] on icon at bounding box center [748, 234] width 17 height 17
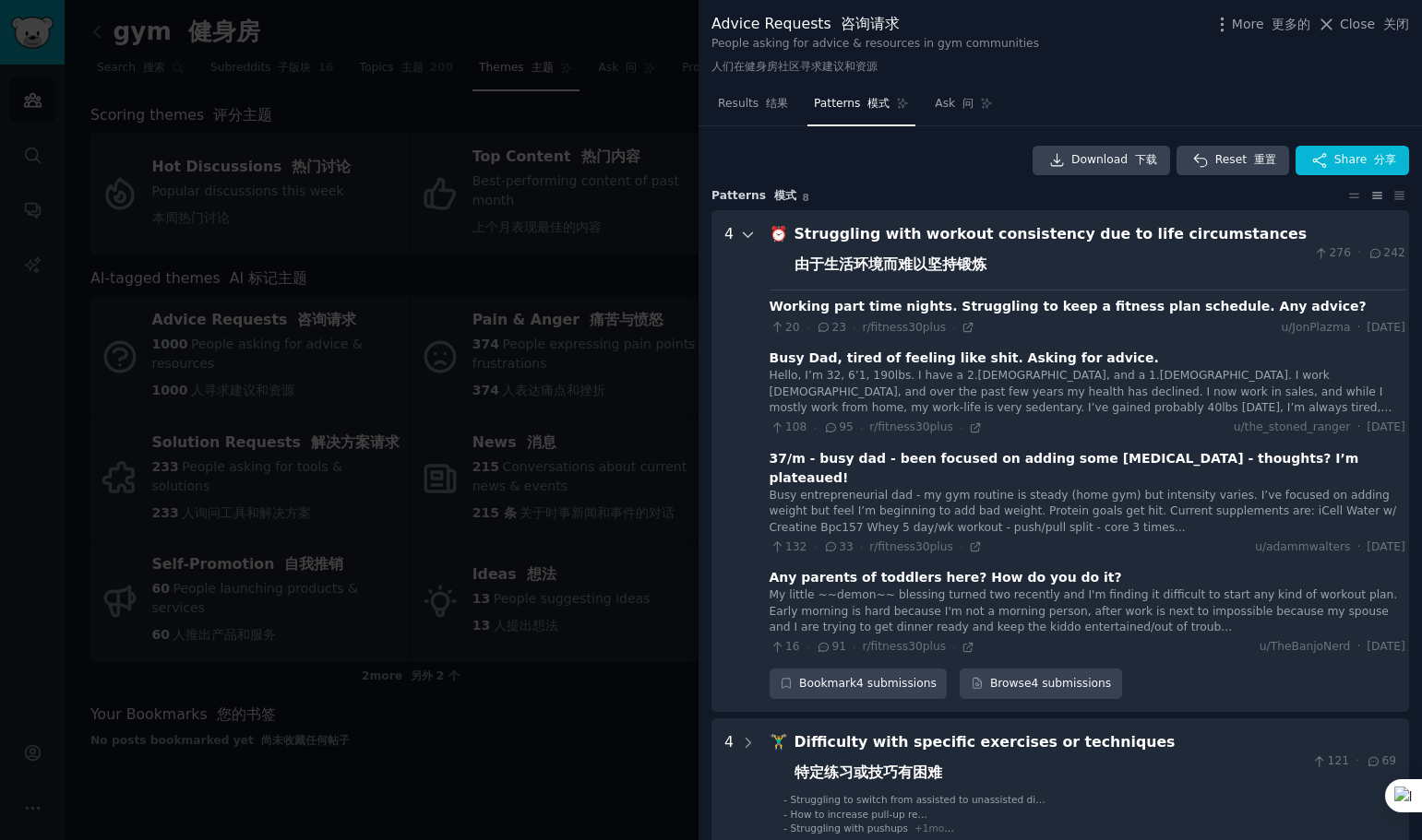
scroll to position [84, 0]
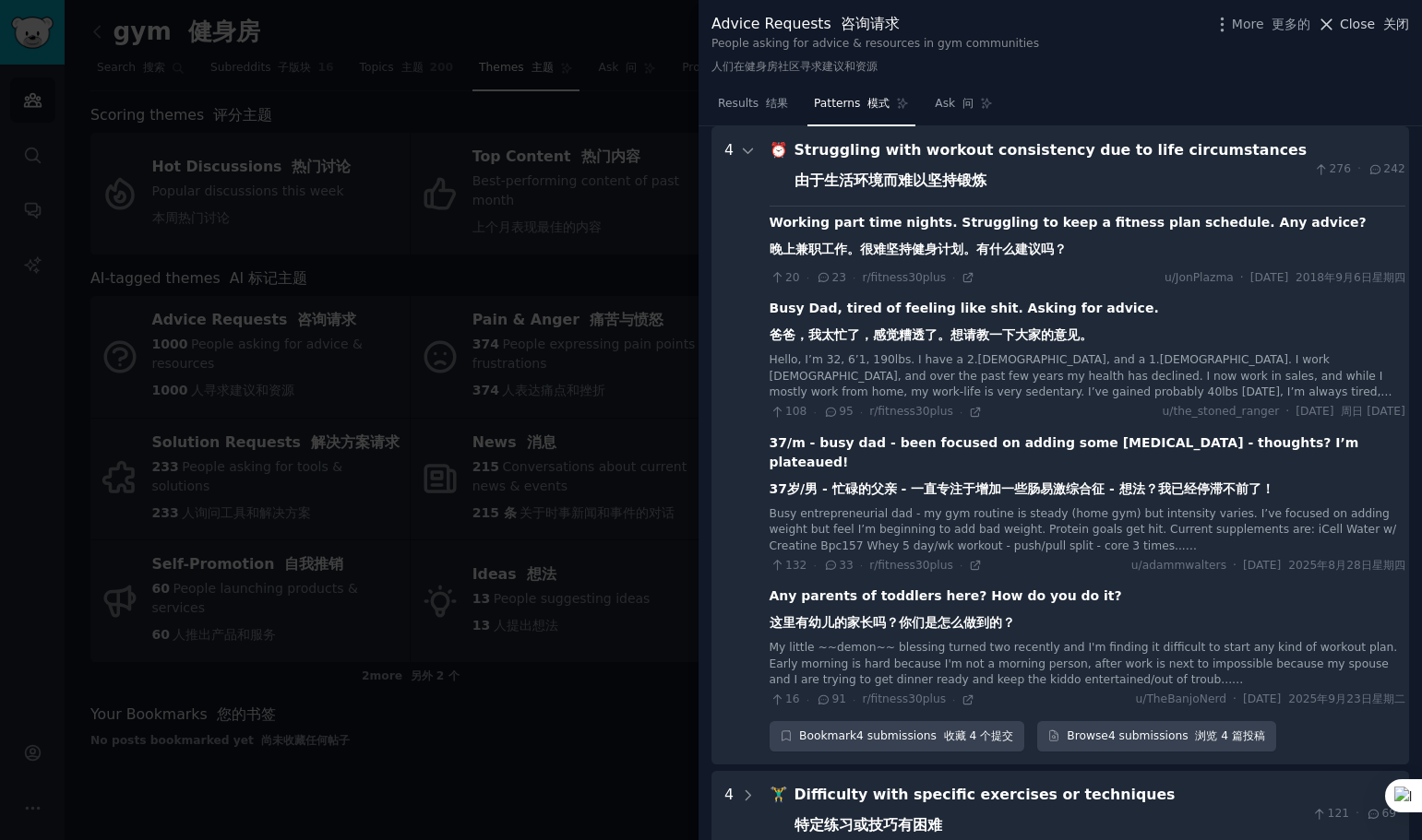
click at [1351, 25] on span "Close 关闭" at bounding box center [1375, 25] width 69 height 20
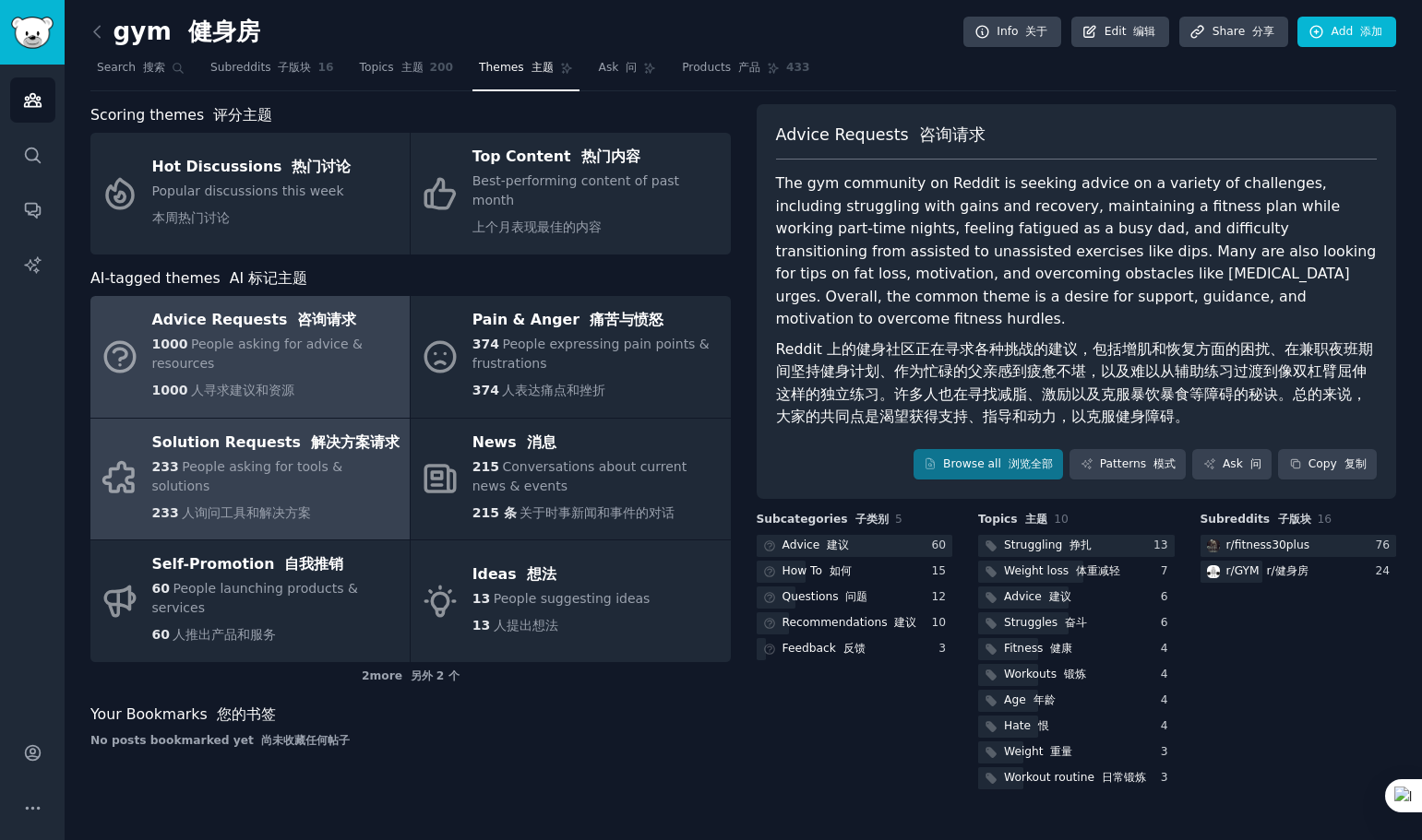
click at [319, 481] on div "233 People asking for tools & solutions 233 人询问工具和解决方案" at bounding box center [276, 494] width 248 height 73
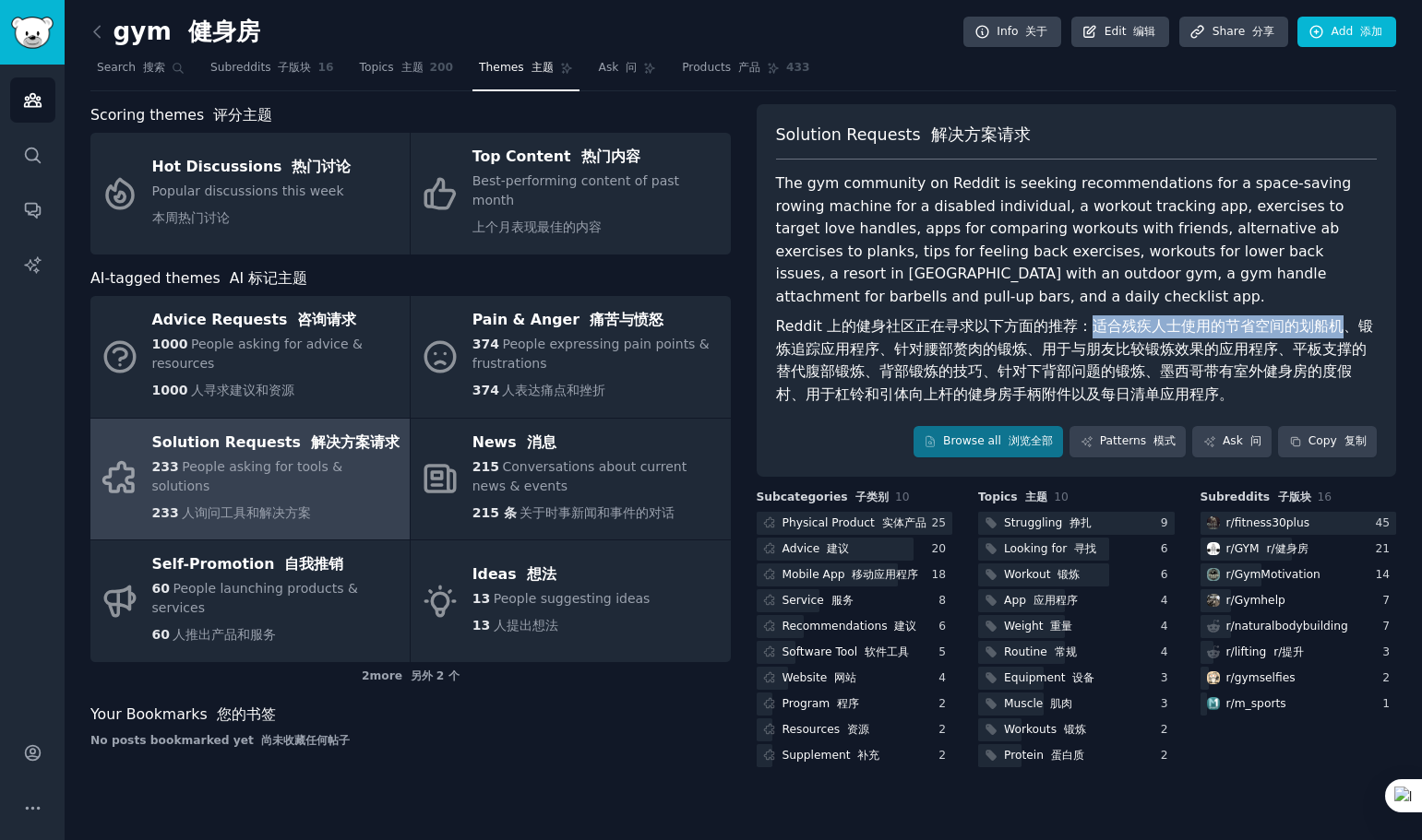
drag, startPoint x: 1084, startPoint y: 317, endPoint x: 1335, endPoint y: 327, distance: 251.2
click at [1335, 327] on font "Reddit 上的健身社区正在寻求以下方面的推荐：适合残疾人士使用的节省空间的划船机、锻炼追踪应用程序、针对腰部赘肉的锻炼、用于与朋友比较锻炼效果的应用程序、…" at bounding box center [1077, 360] width 602 height 90
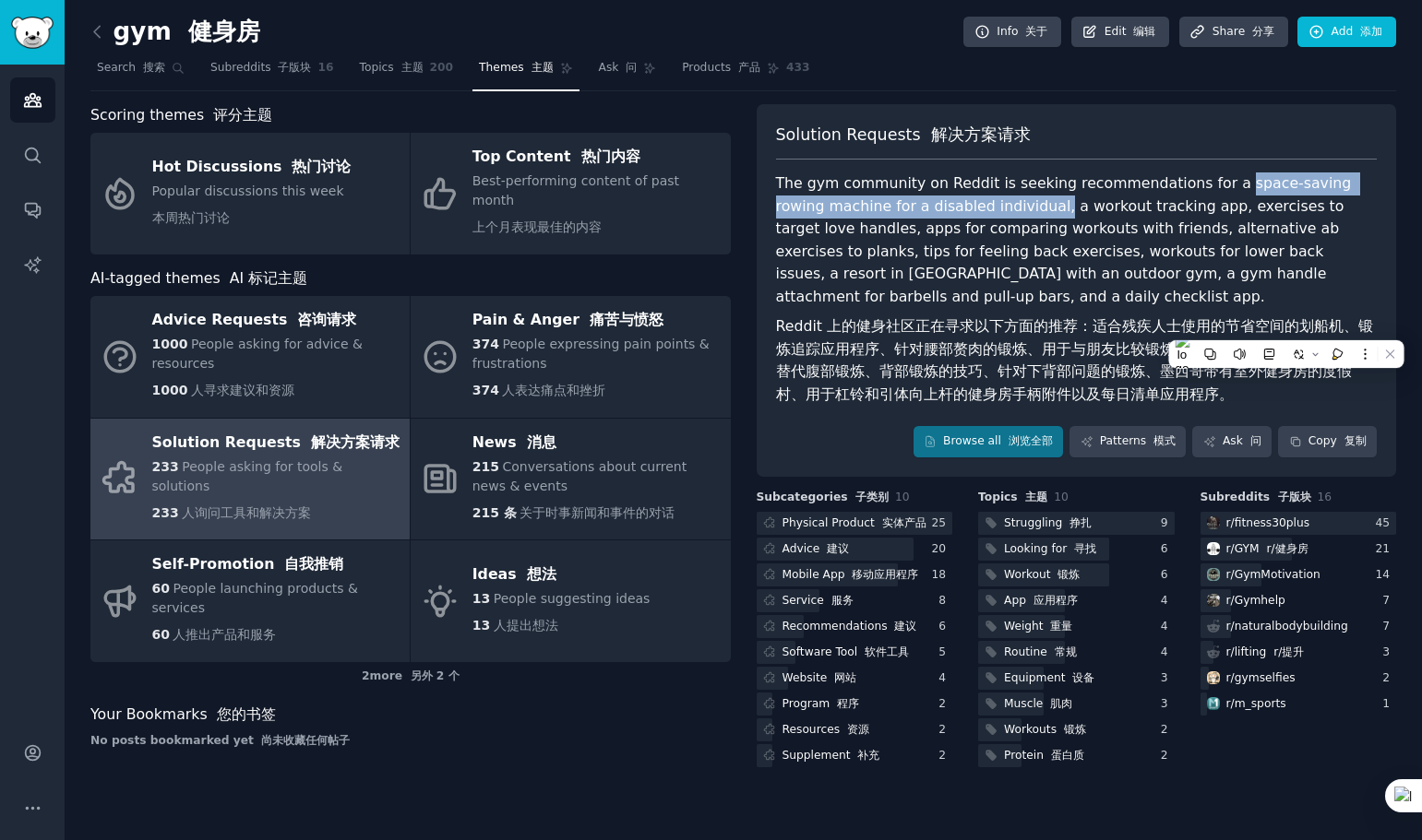
drag, startPoint x: 1234, startPoint y: 184, endPoint x: 1064, endPoint y: 204, distance: 171.2
click at [1064, 204] on div "The gym community on Reddit is seeking recommendations for a space-saving rowin…" at bounding box center [1077, 292] width 602 height 240
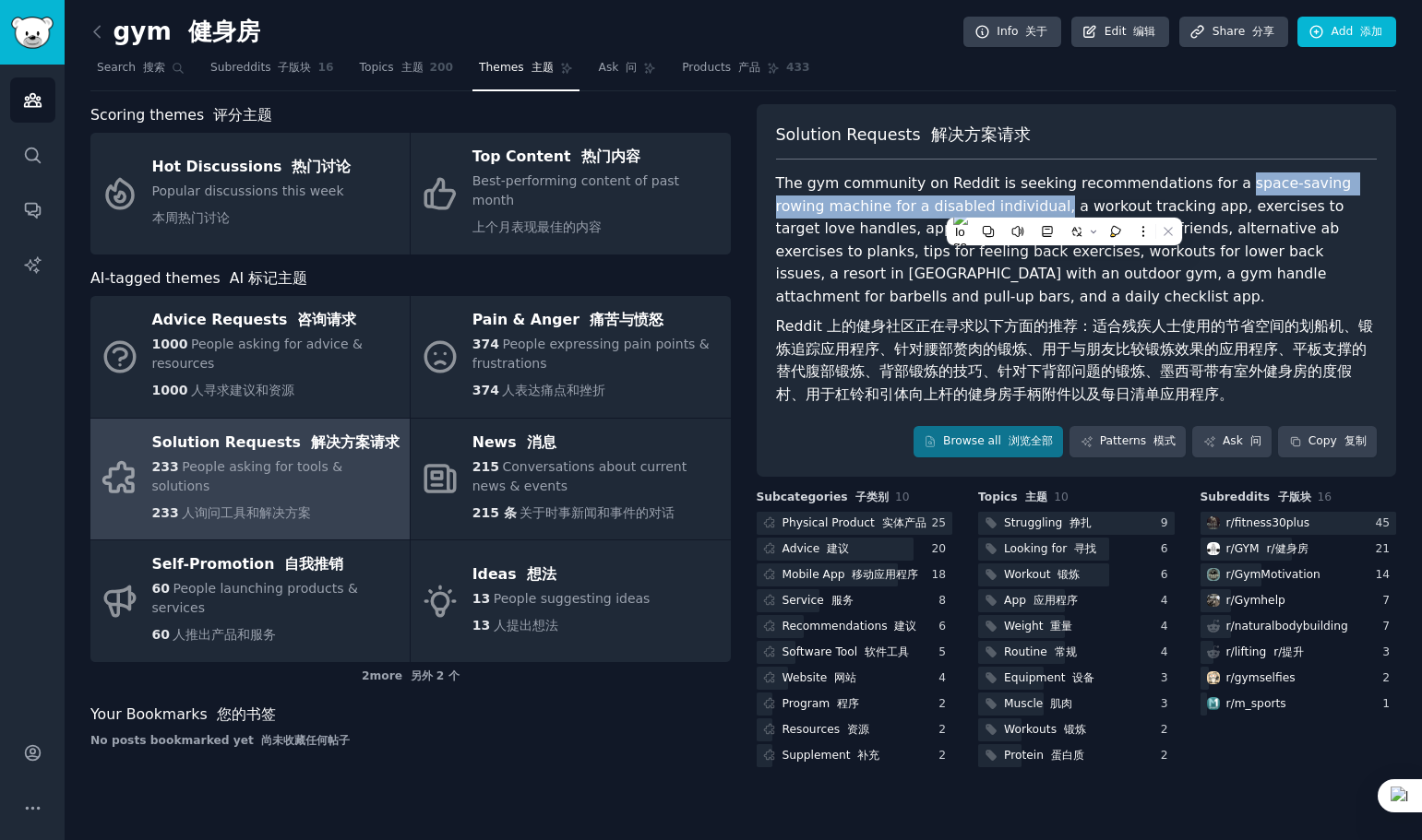
copy div "space-saving rowing machine for a disabled individual,"
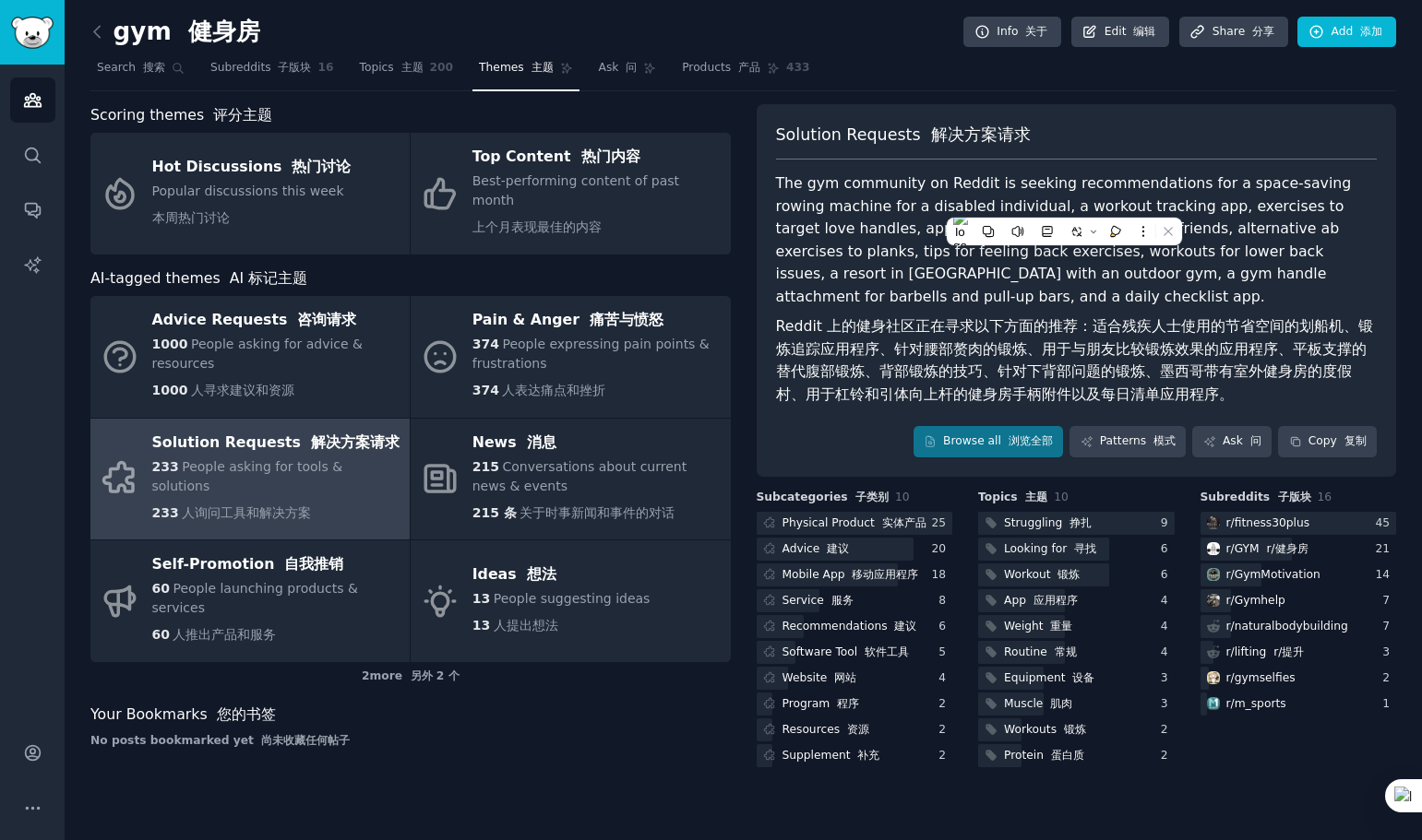
click at [636, 703] on div "Your Bookmarks 您的书签" at bounding box center [410, 714] width 640 height 23
drag, startPoint x: 888, startPoint y: 352, endPoint x: 1021, endPoint y: 353, distance: 133.0
click at [1021, 353] on font "Reddit 上的健身社区正在寻求以下方面的推荐：适合残疾人士使用的节省空间的划船机、锻炼追踪应用程序、针对腰部赘肉的锻炼、用于与朋友比较锻炼效果的应用程序、…" at bounding box center [1074, 360] width 597 height 86
copy font "针对腰部赘肉的锻炼"
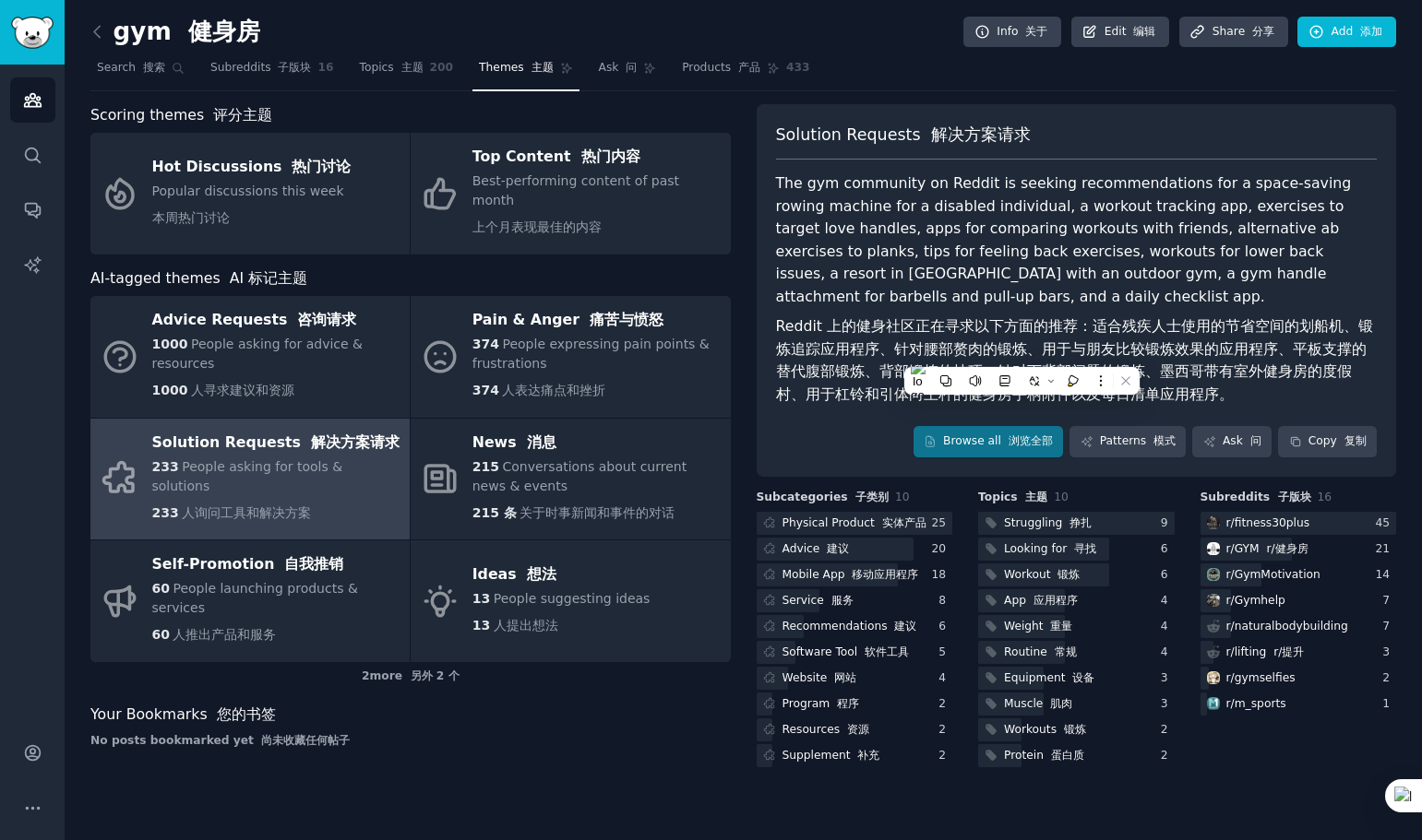
click at [533, 706] on div "Your Bookmarks 您的书签" at bounding box center [410, 714] width 640 height 23
click at [875, 519] on font at bounding box center [878, 522] width 7 height 13
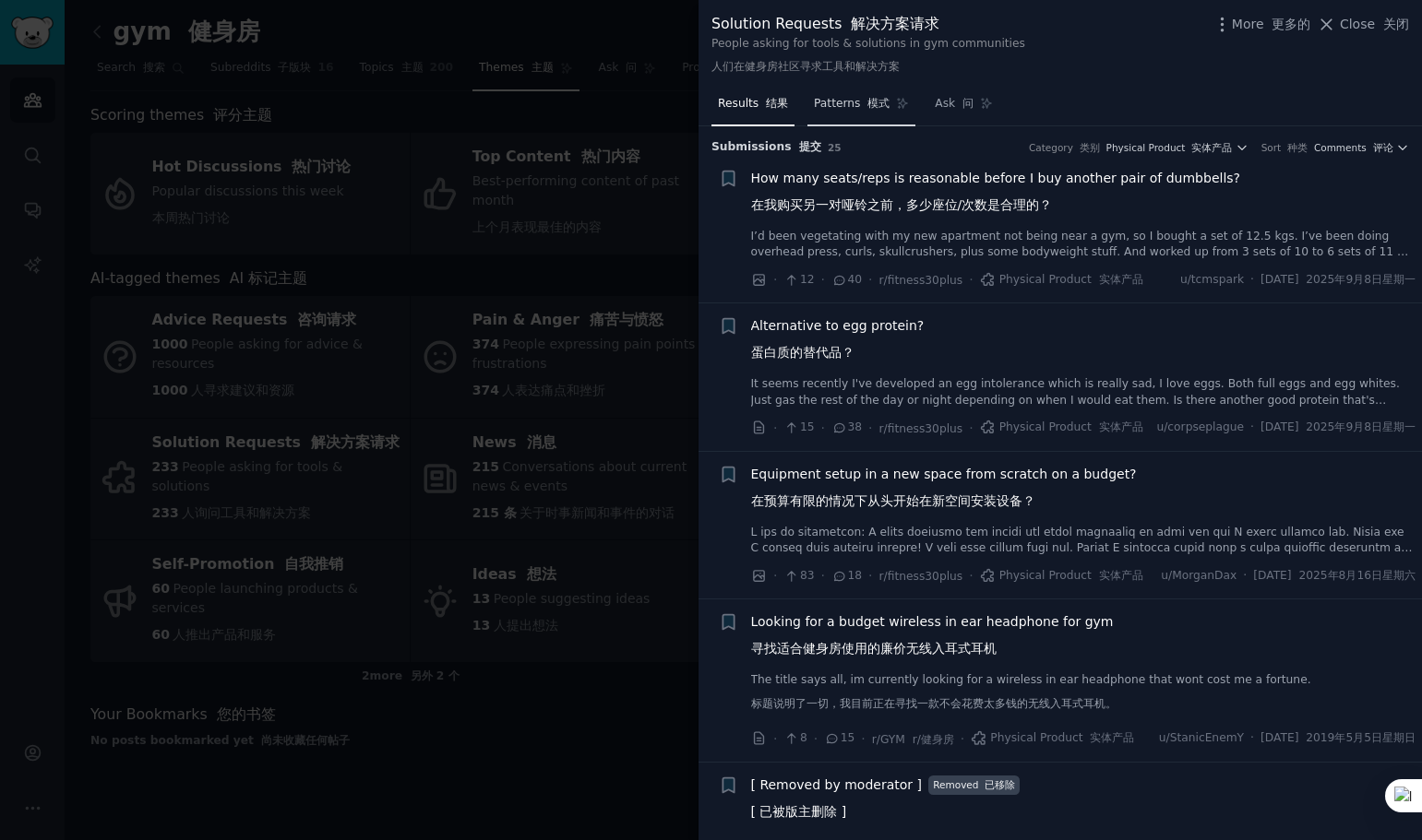
click at [845, 105] on span "Patterns 模式" at bounding box center [851, 104] width 75 height 17
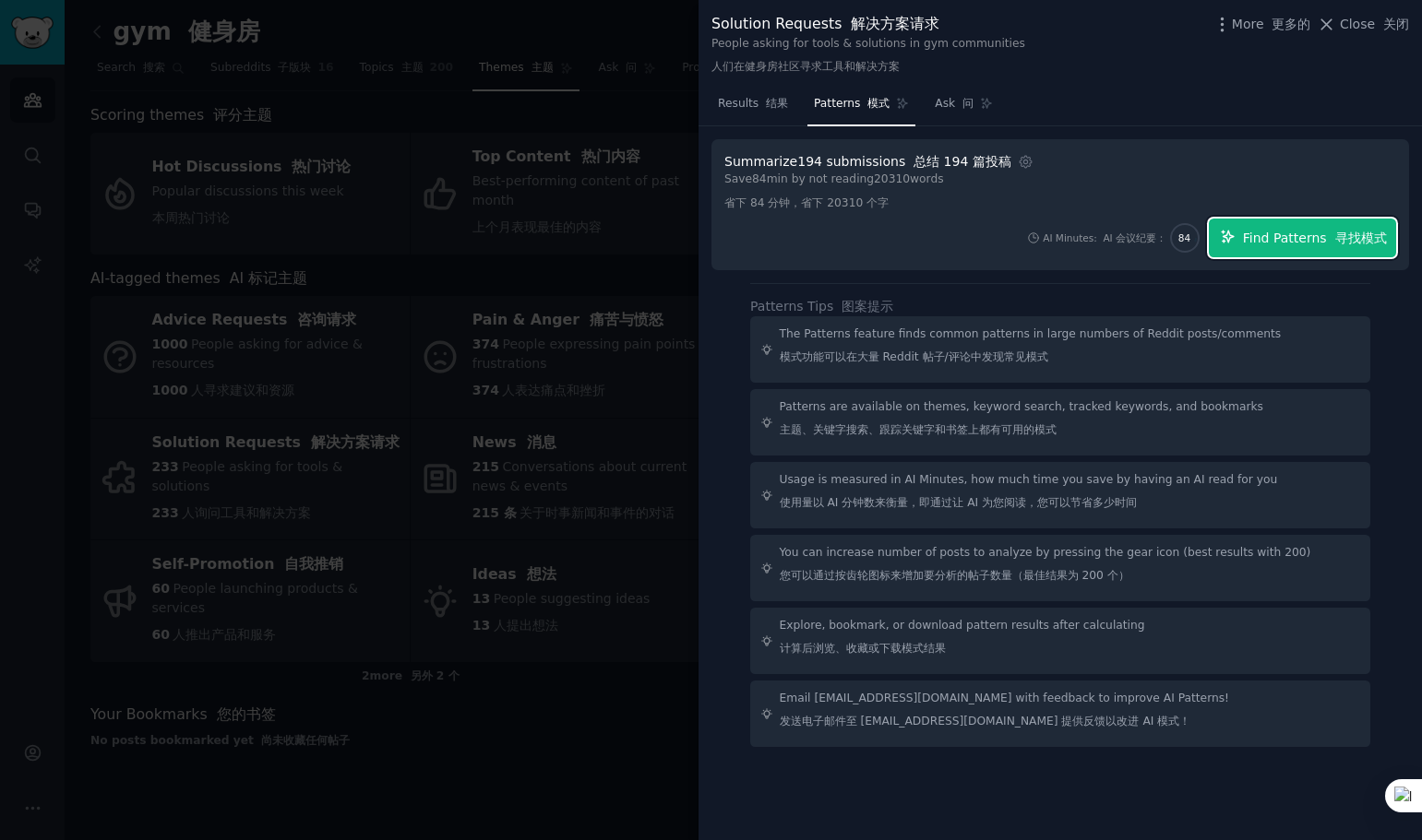
click at [1316, 229] on span "Find Patterns 寻找模式" at bounding box center [1314, 238] width 143 height 20
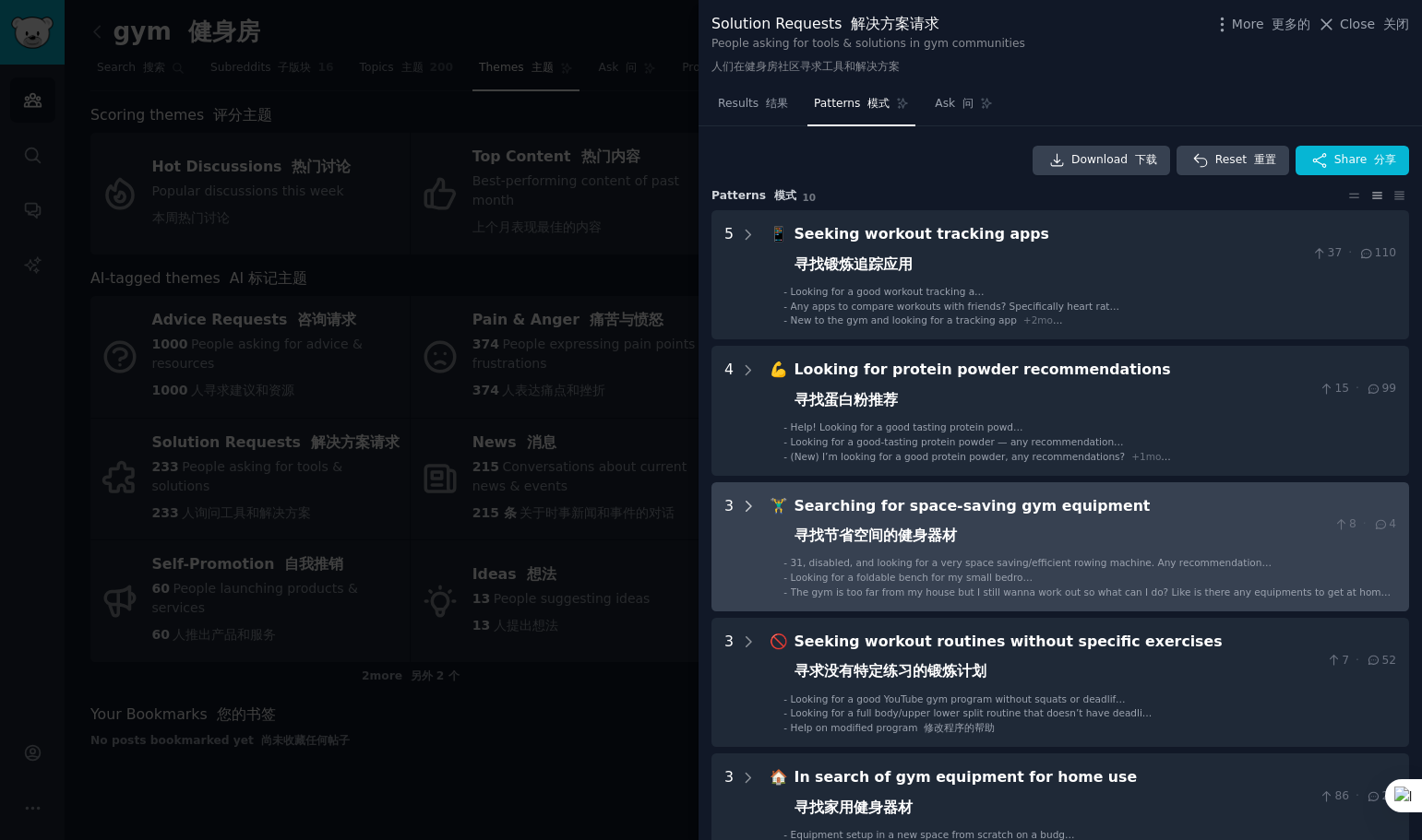
click at [745, 517] on div at bounding box center [748, 547] width 17 height 103
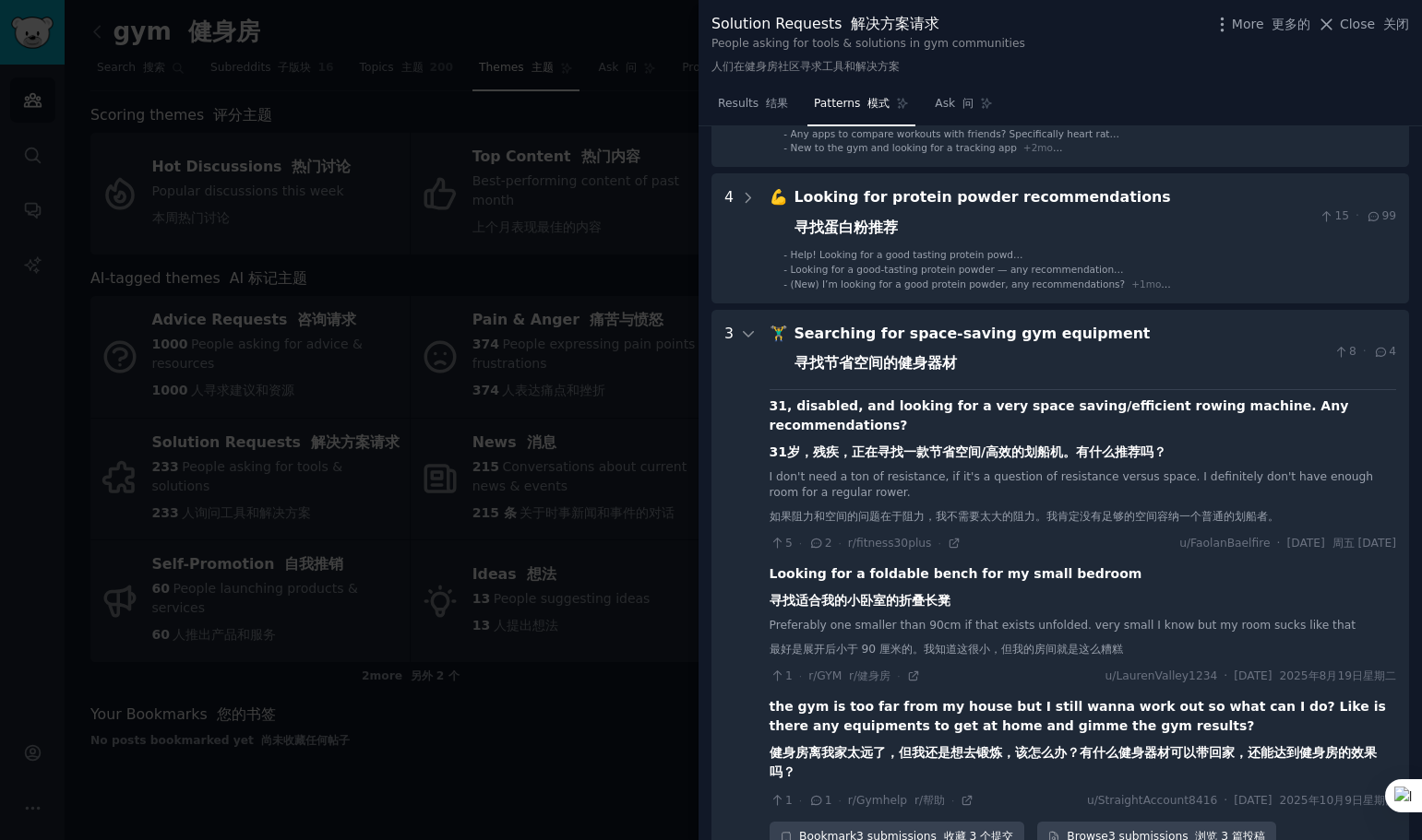
scroll to position [171, 0]
drag, startPoint x: 892, startPoint y: 331, endPoint x: 1114, endPoint y: 333, distance: 222.0
click at [1114, 333] on div "Searching for space-saving gym equipment 寻找节省空间的健身器材" at bounding box center [1061, 353] width 532 height 60
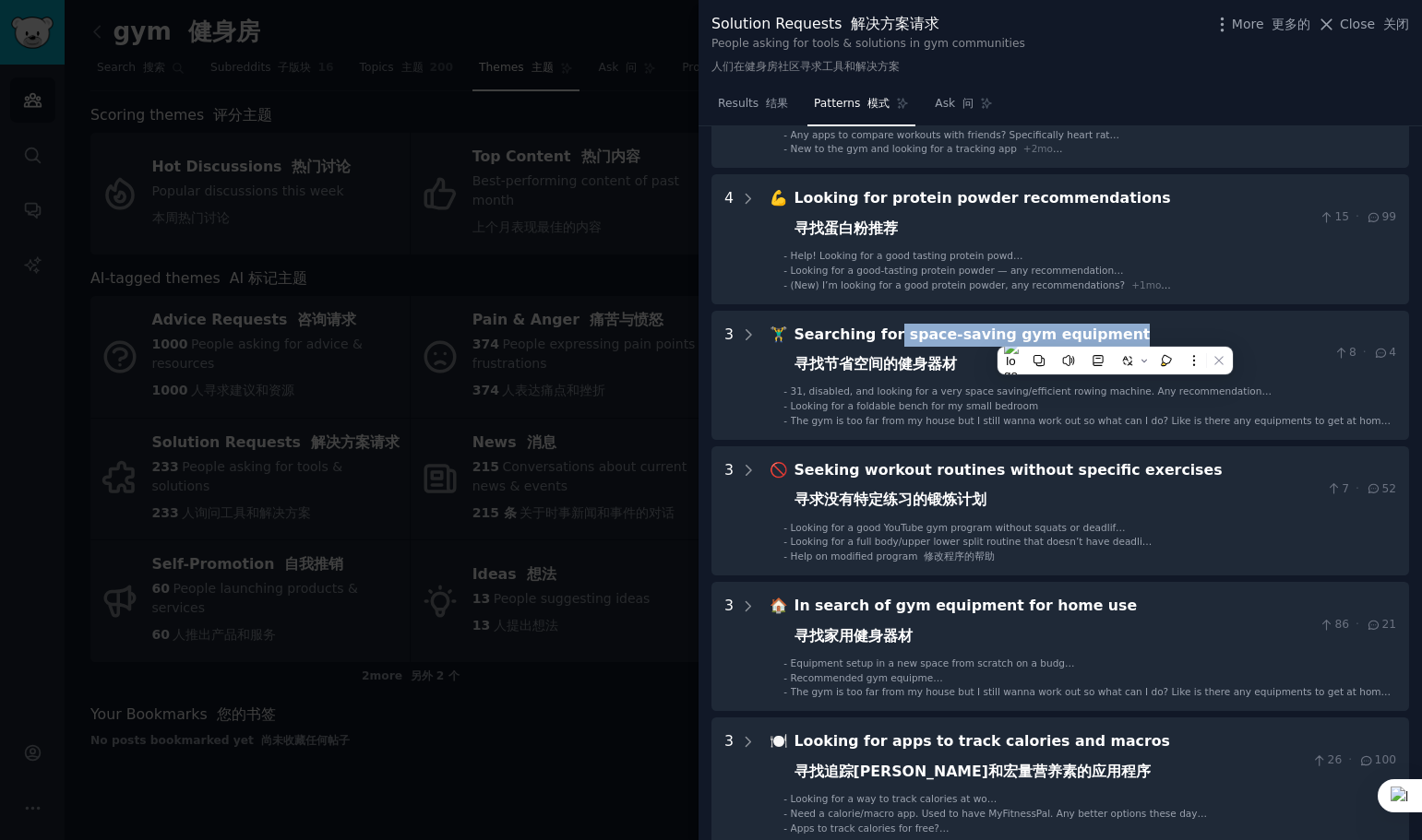
copy div "space-saving gym equipment"
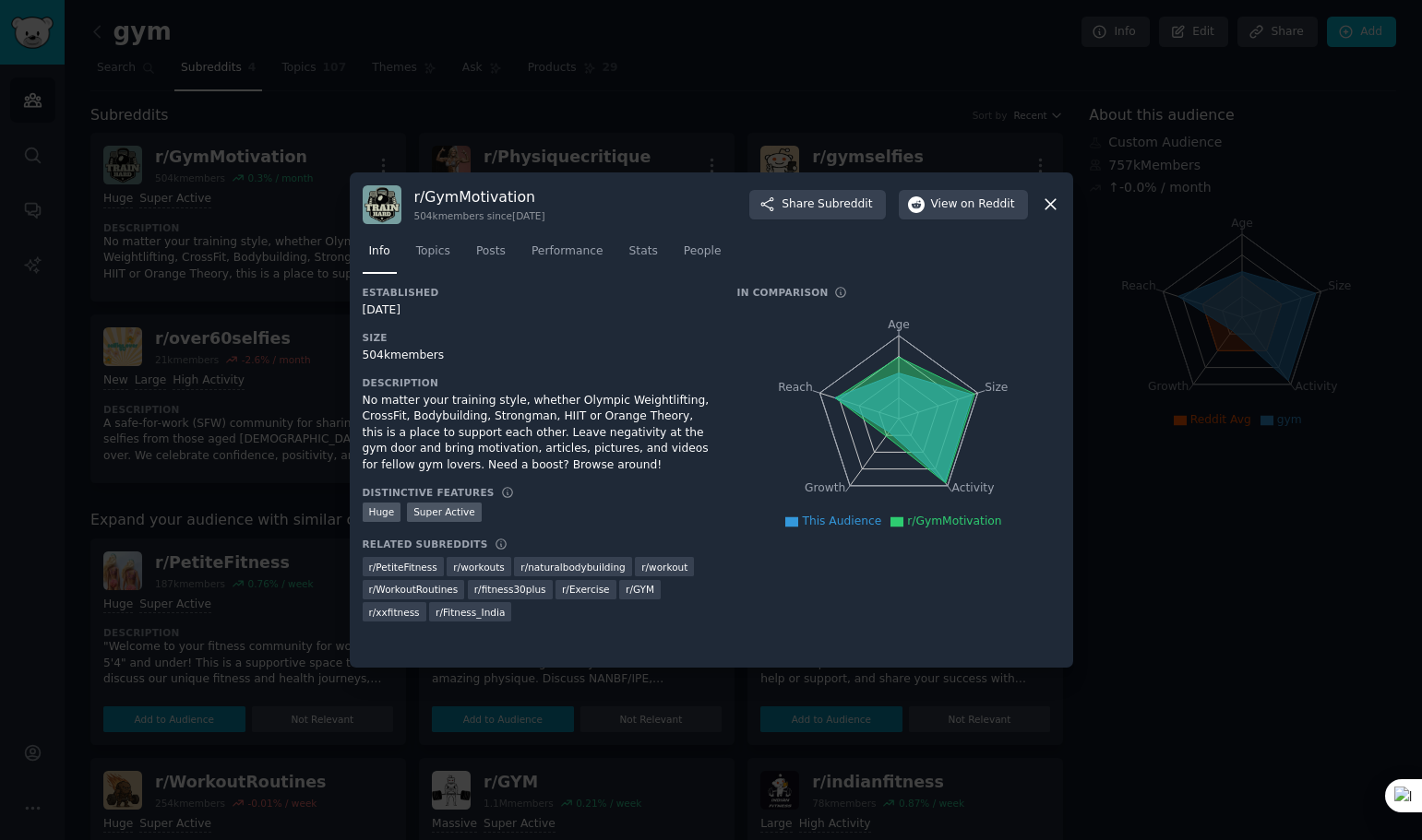
click at [1034, 199] on div "r/ GymMotivation 504k members since 04/08/2013 Share Subreddit View on Reddit" at bounding box center [711, 204] width 698 height 39
click at [1050, 203] on icon at bounding box center [1051, 205] width 20 height 20
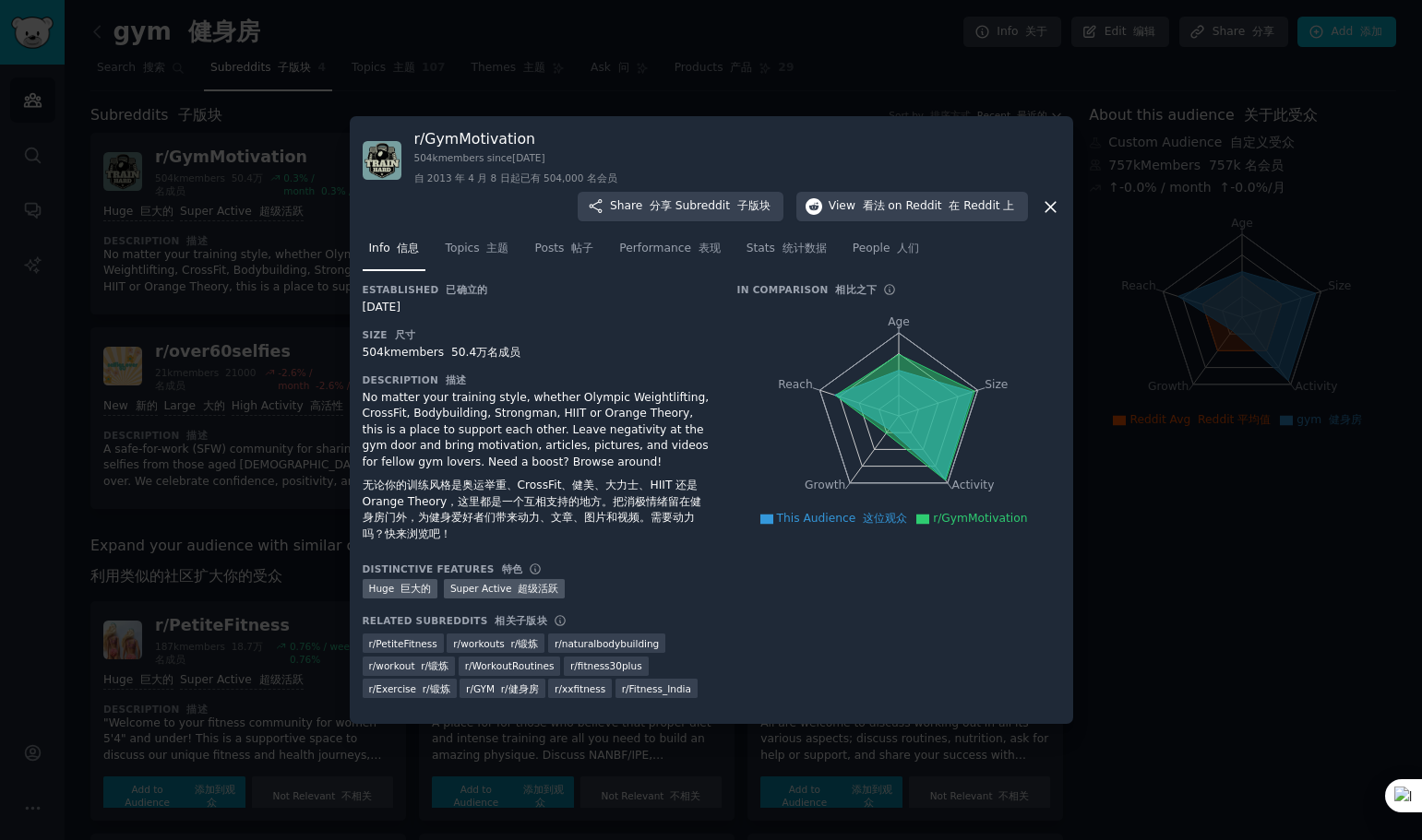
click at [1168, 542] on div at bounding box center [711, 420] width 1422 height 840
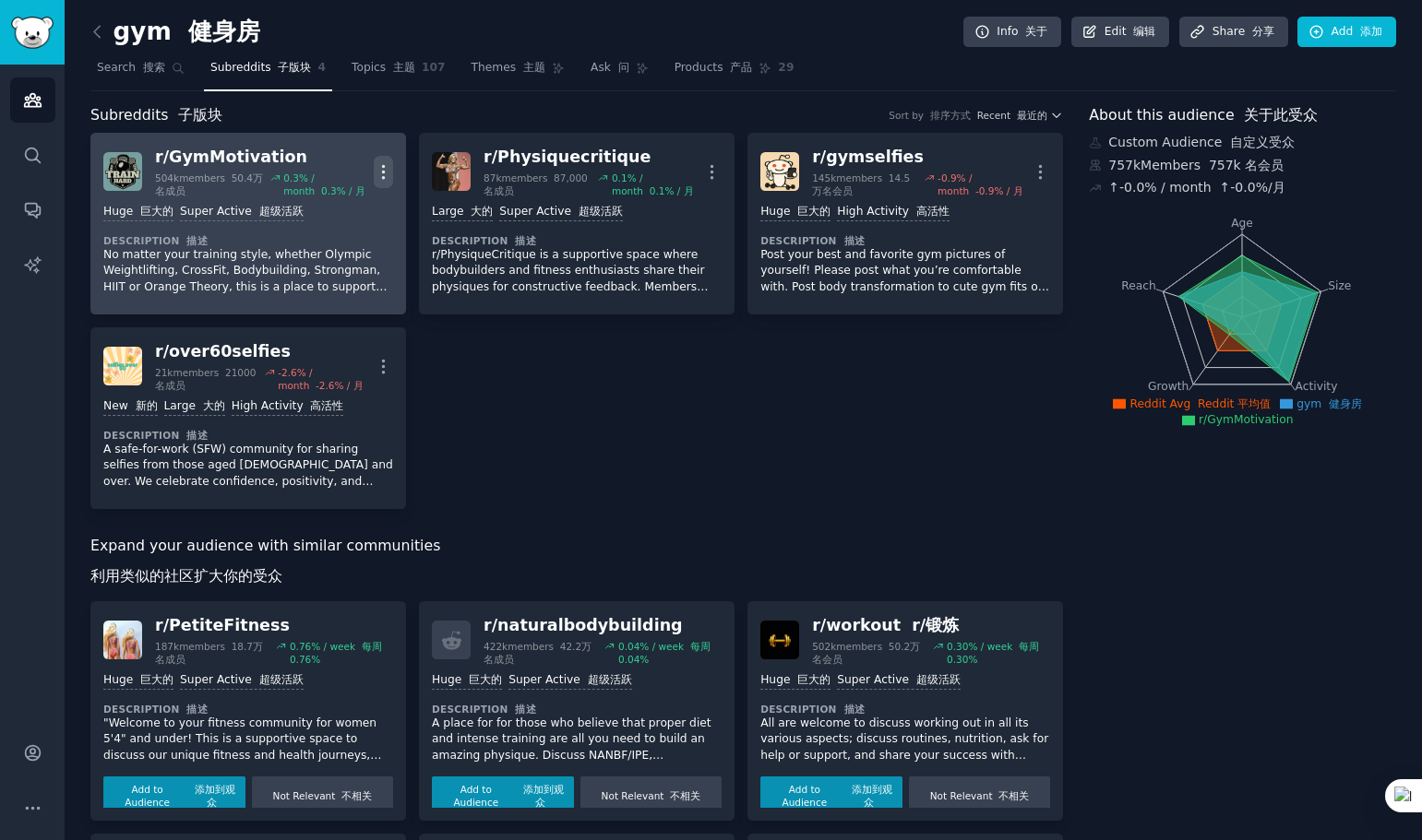
click at [388, 170] on icon "button" at bounding box center [384, 172] width 20 height 20
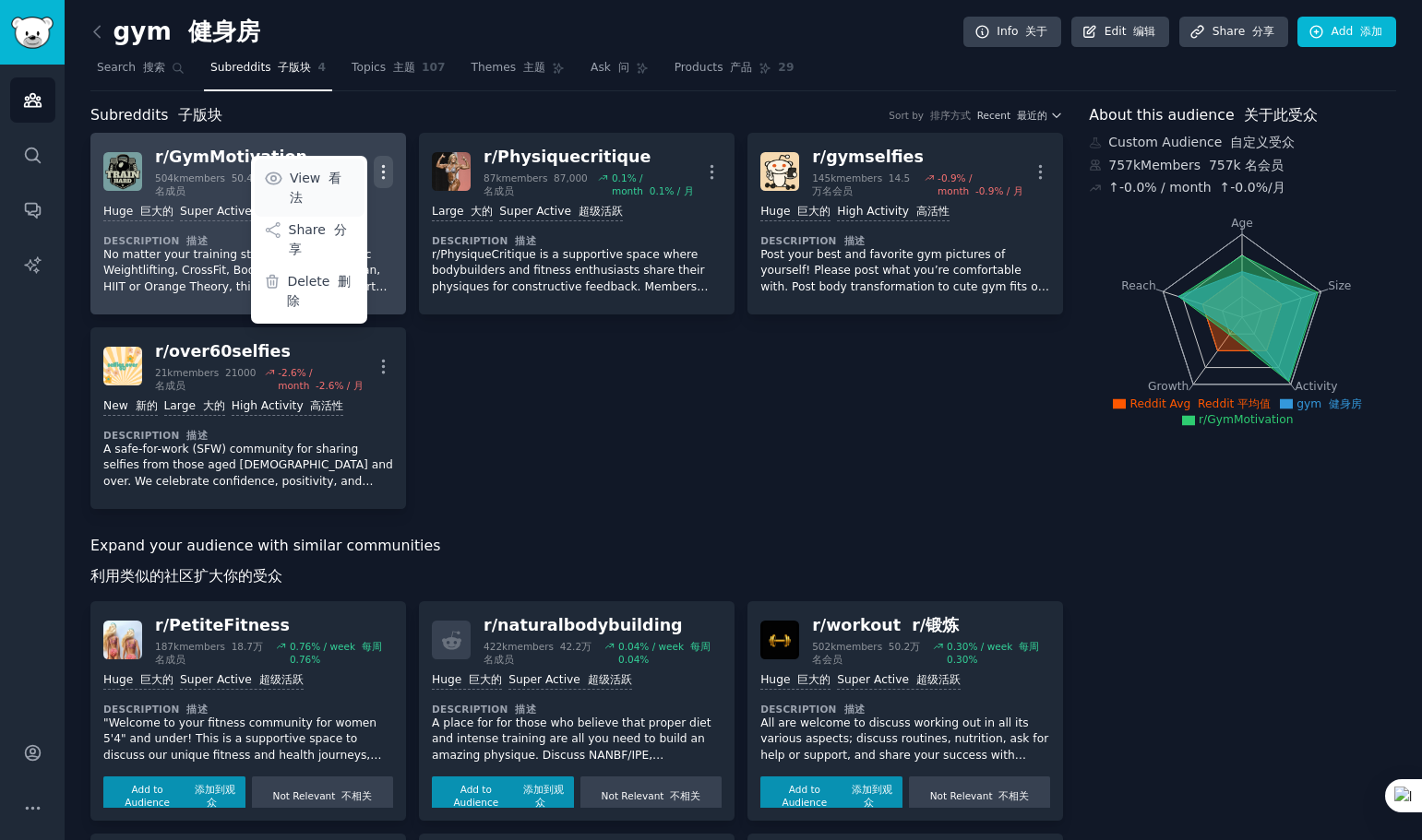
click at [335, 180] on font "看法" at bounding box center [316, 187] width 51 height 34
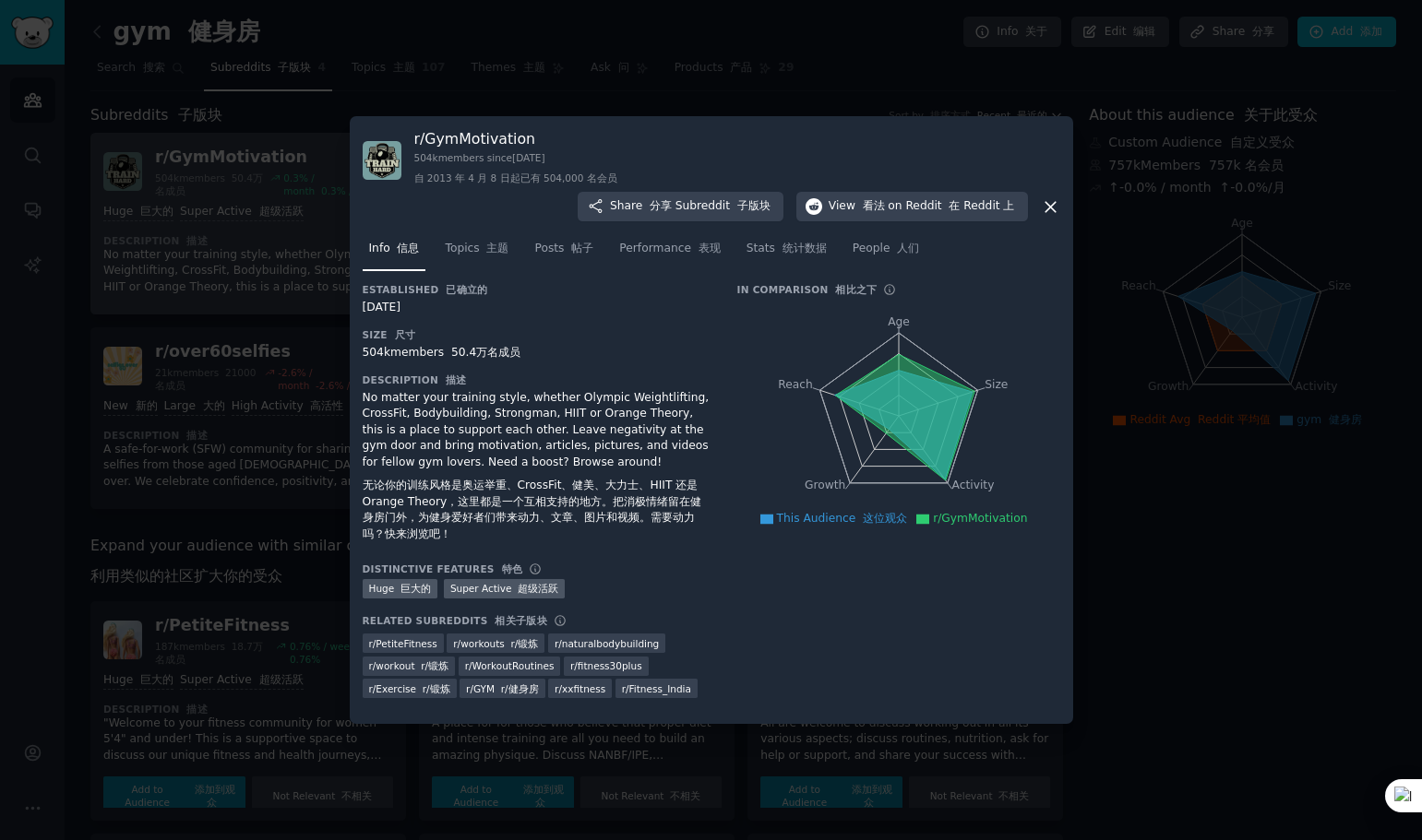
click at [857, 389] on icon at bounding box center [904, 417] width 140 height 126
click at [806, 513] on span "This Audience 这位观众" at bounding box center [842, 517] width 131 height 13
click at [456, 250] on span "Topics 主题" at bounding box center [476, 248] width 63 height 17
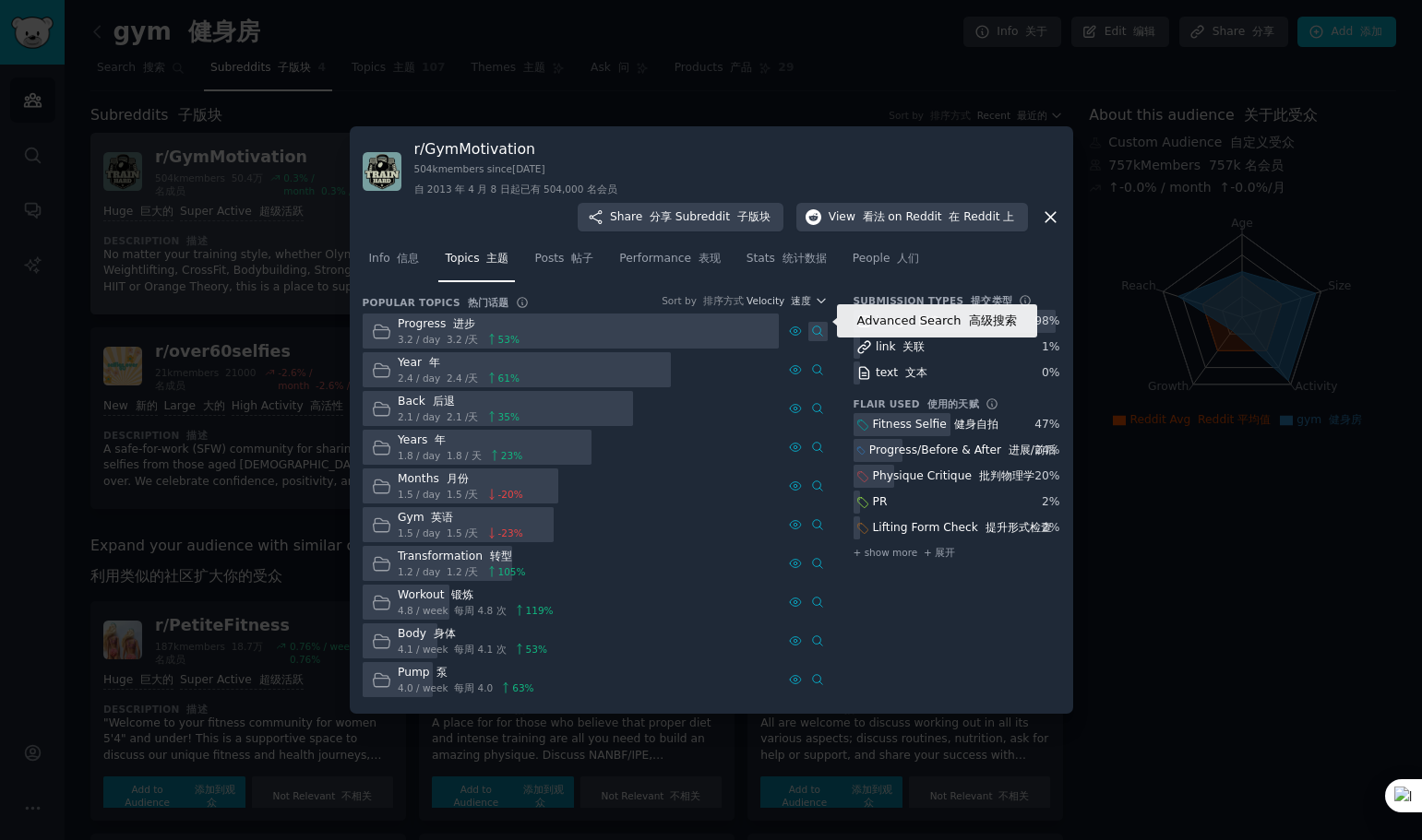
click at [817, 327] on icon at bounding box center [816, 331] width 9 height 10
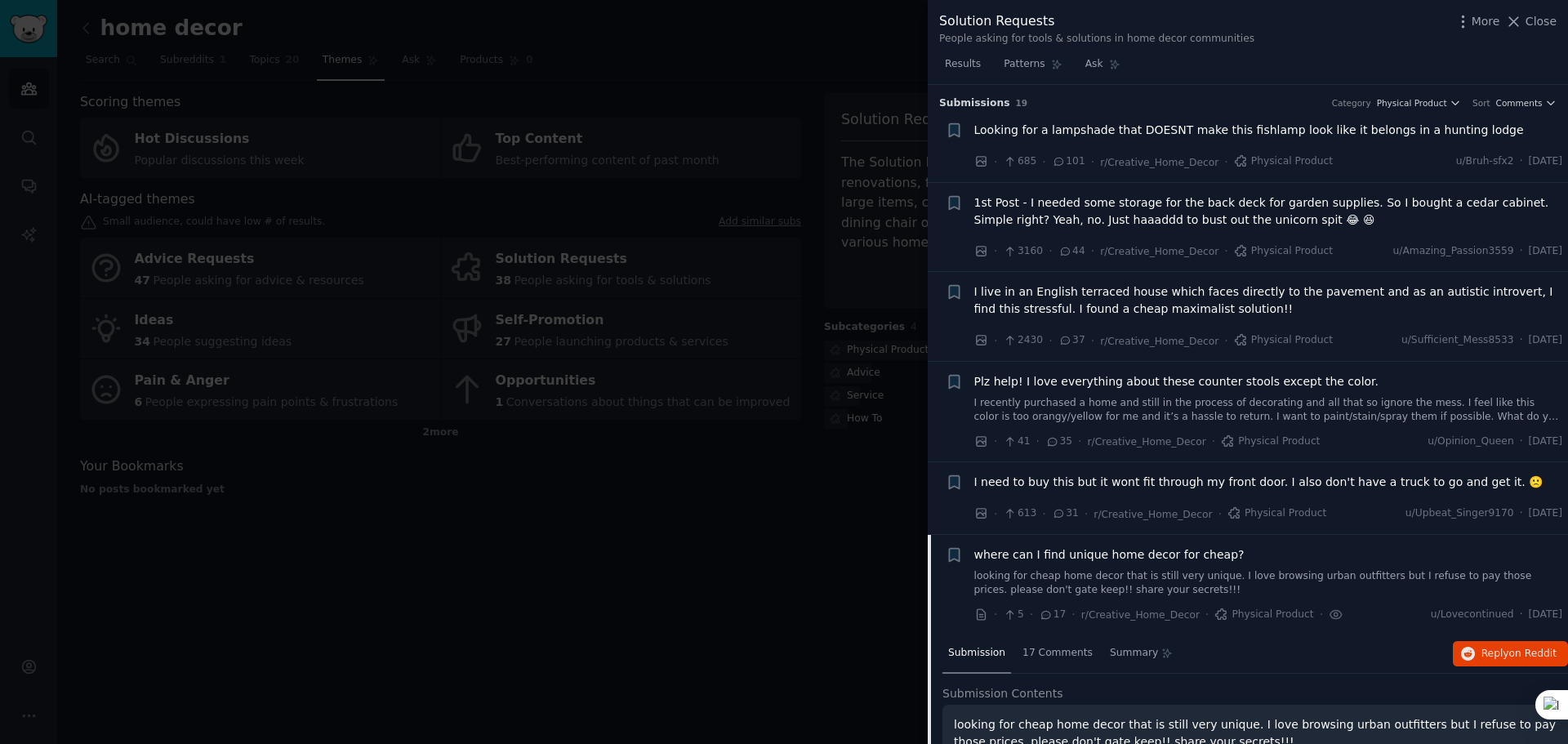
click at [1049, 616] on icon at bounding box center [1046, 614] width 15 height 11
click at [1043, 614] on icon at bounding box center [1046, 614] width 15 height 11
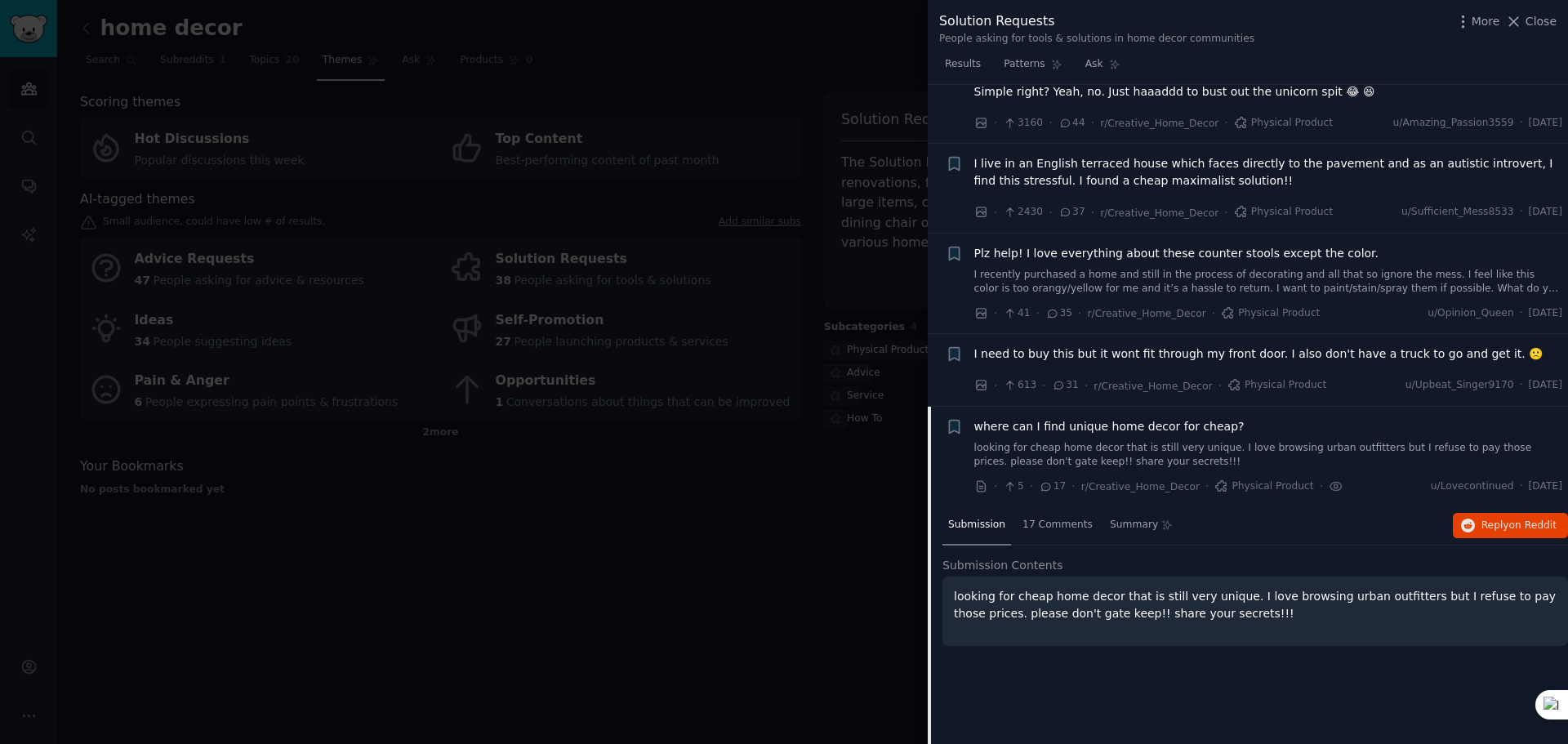
scroll to position [163, 0]
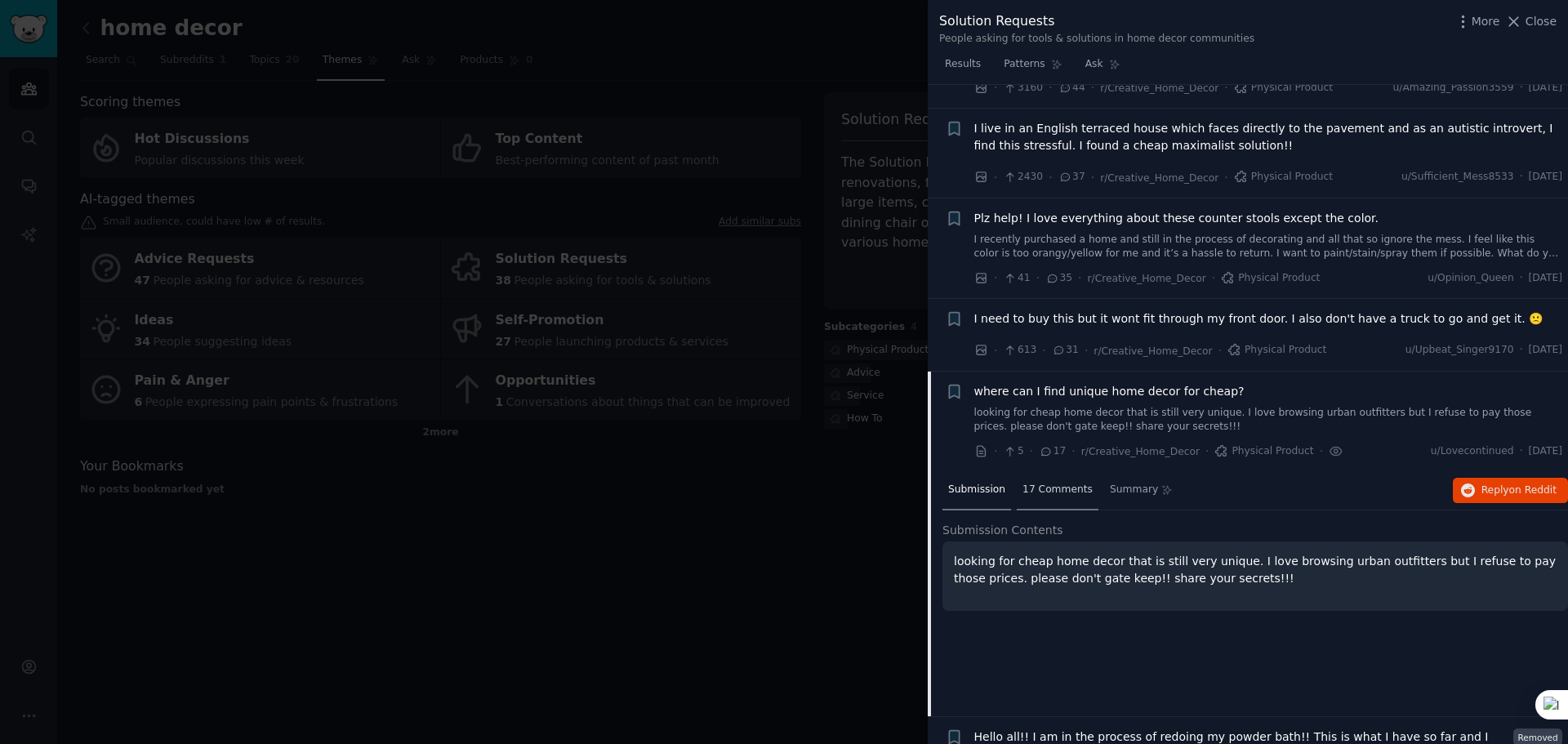
click at [1066, 489] on span "17 Comments" at bounding box center [1057, 490] width 70 height 15
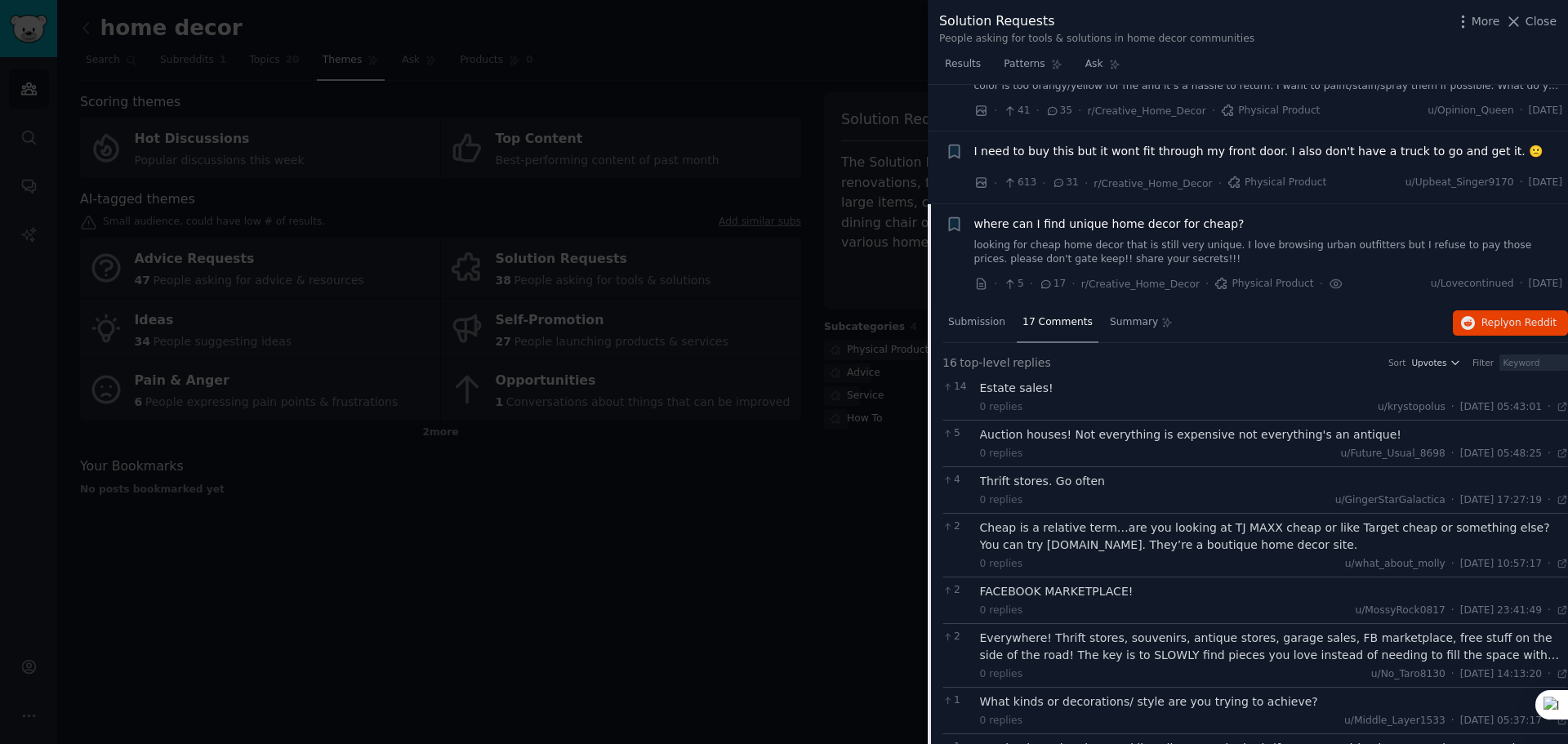
scroll to position [327, 0]
click at [1110, 323] on span "Summary" at bounding box center [1134, 327] width 48 height 15
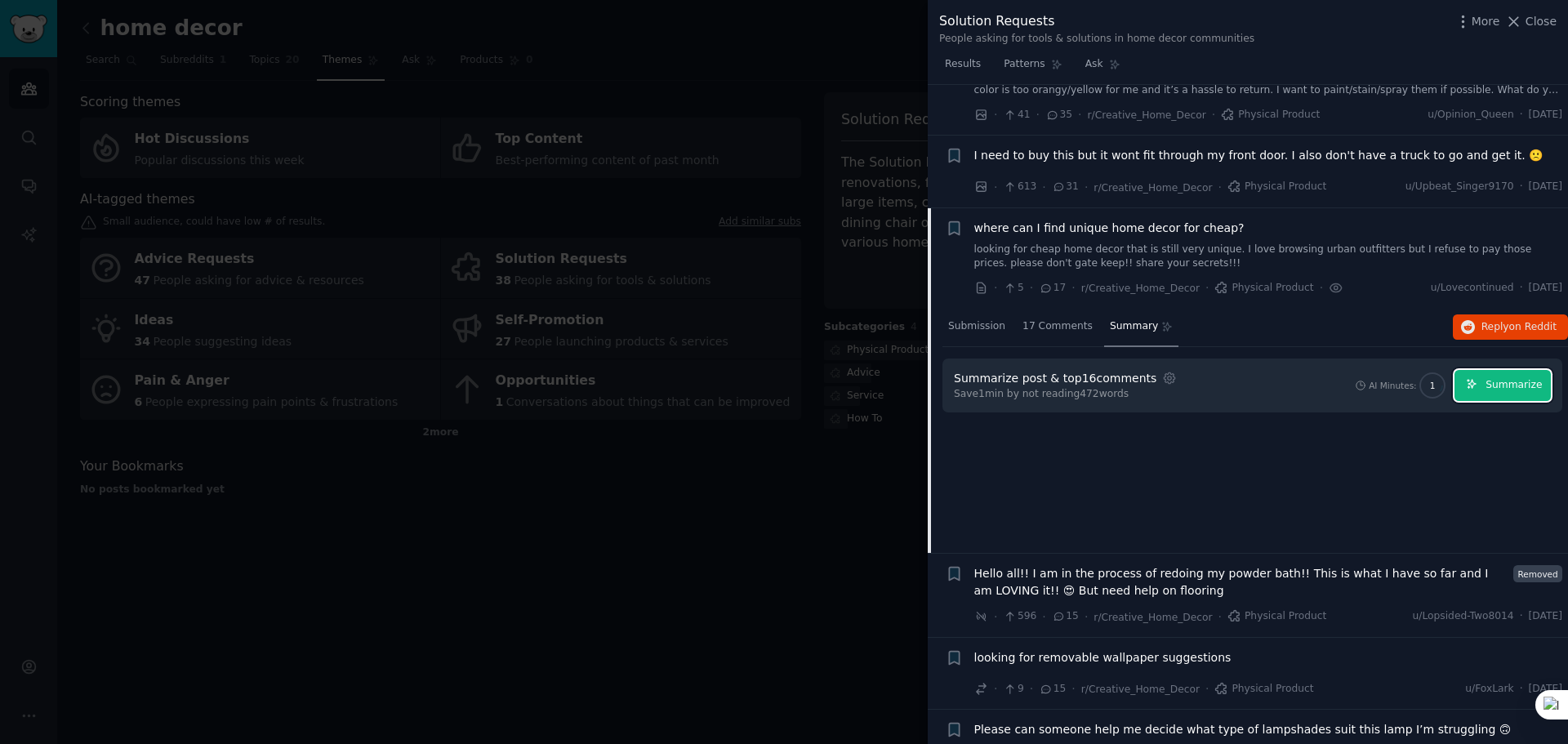
click at [1480, 383] on button "Summarize" at bounding box center [1502, 386] width 96 height 32
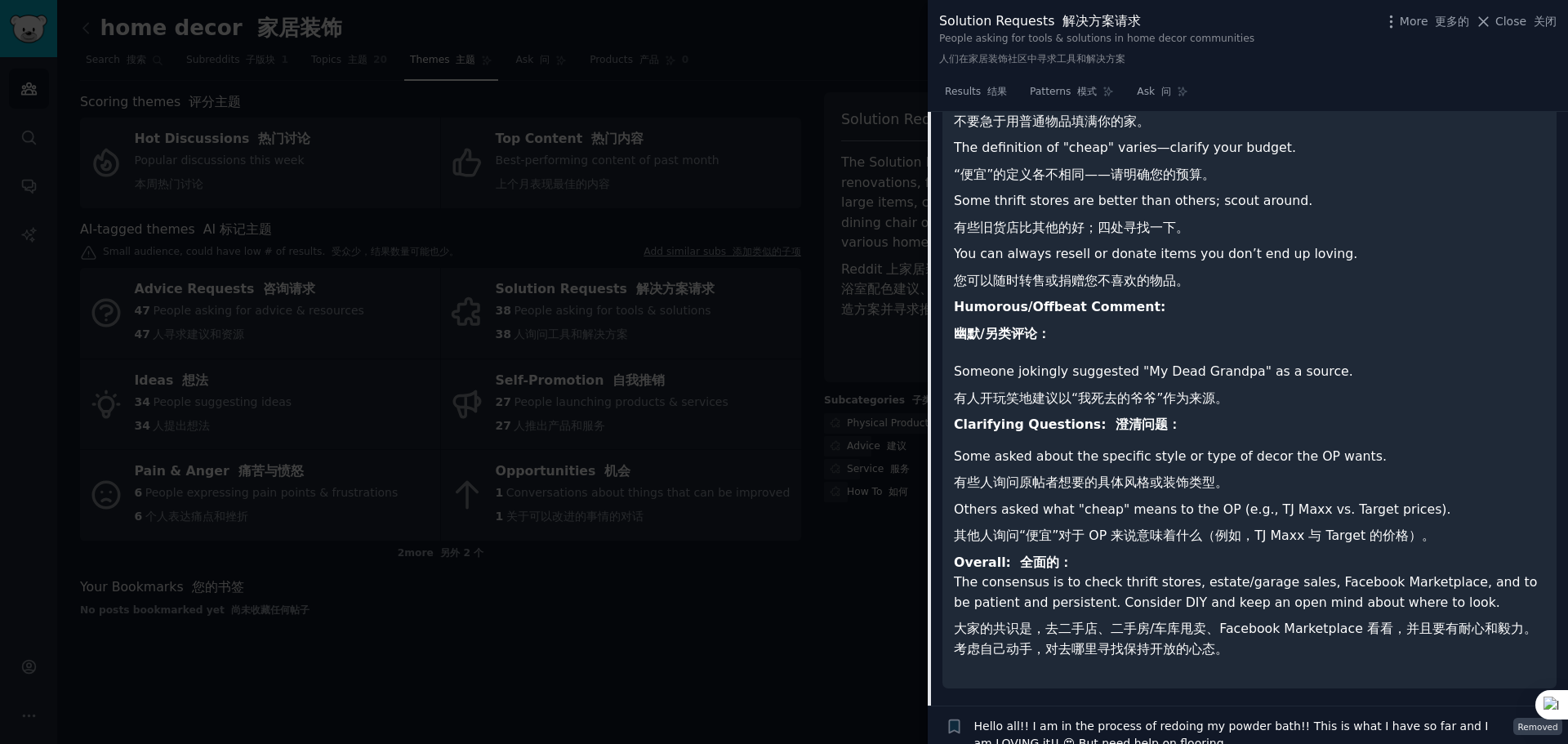
scroll to position [1470, 0]
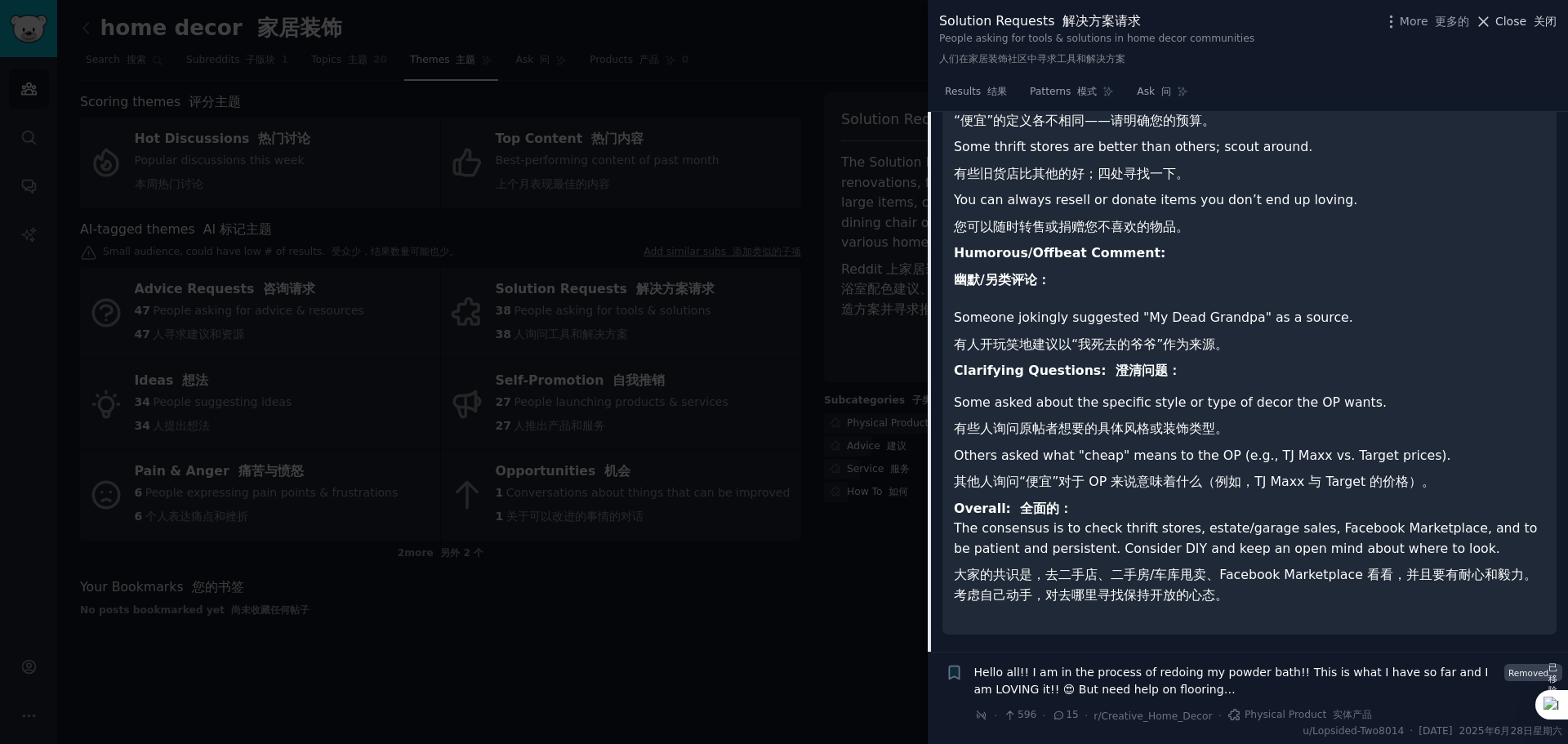
click at [1536, 18] on font "关闭" at bounding box center [1545, 21] width 23 height 13
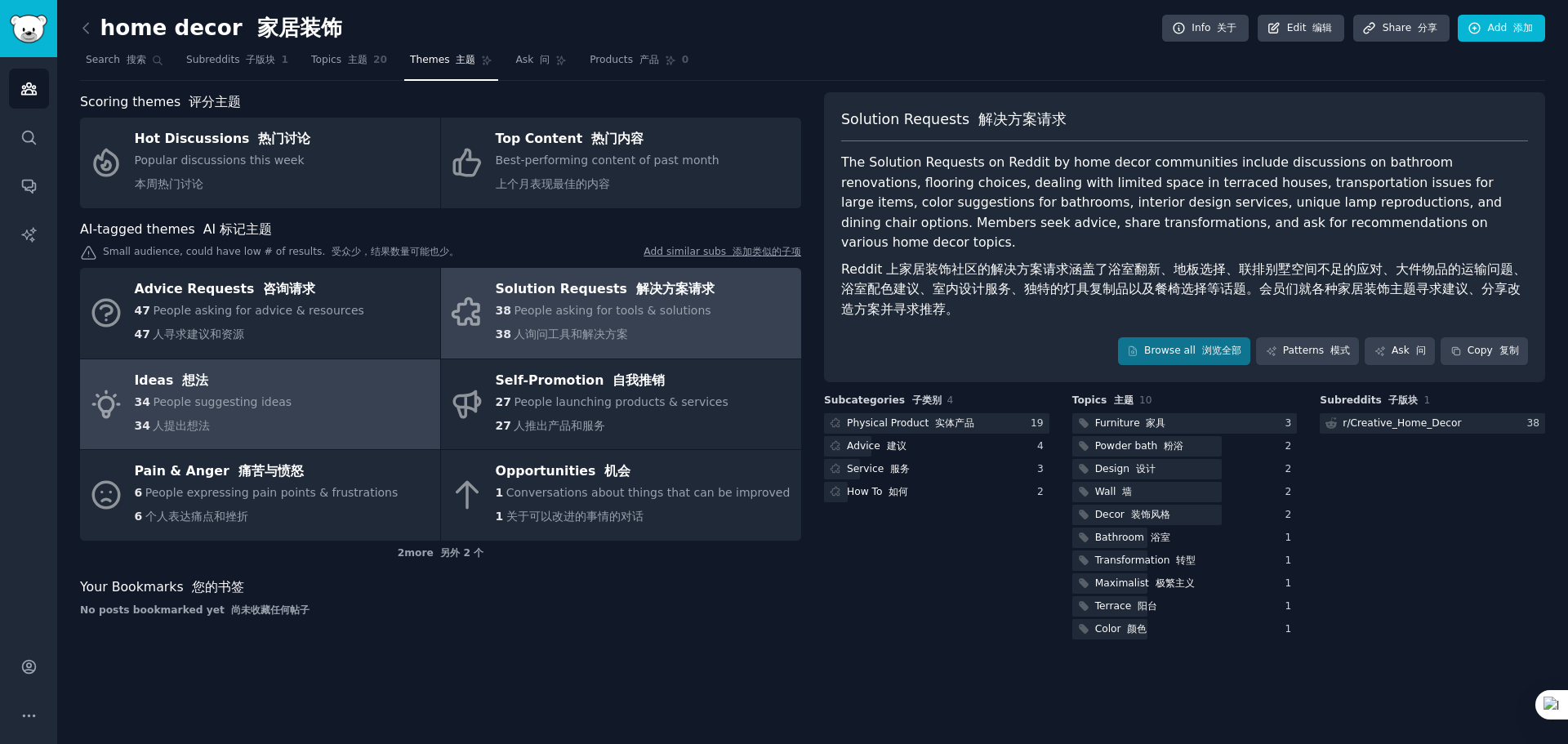
click at [296, 403] on link "Ideas 想法 34 People suggesting ideas 34 人提出想法" at bounding box center [259, 404] width 360 height 90
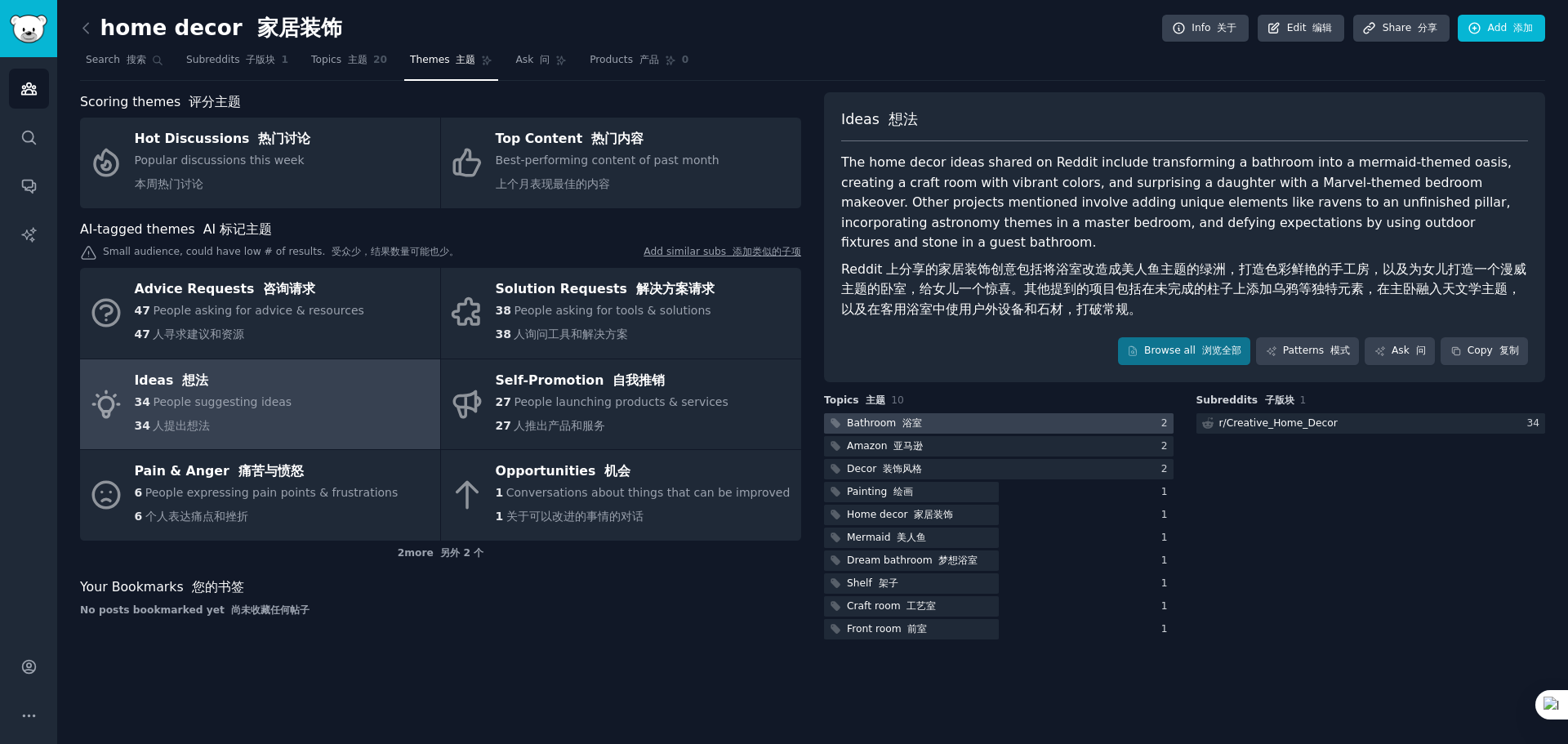
click at [896, 422] on font at bounding box center [899, 422] width 6 height 11
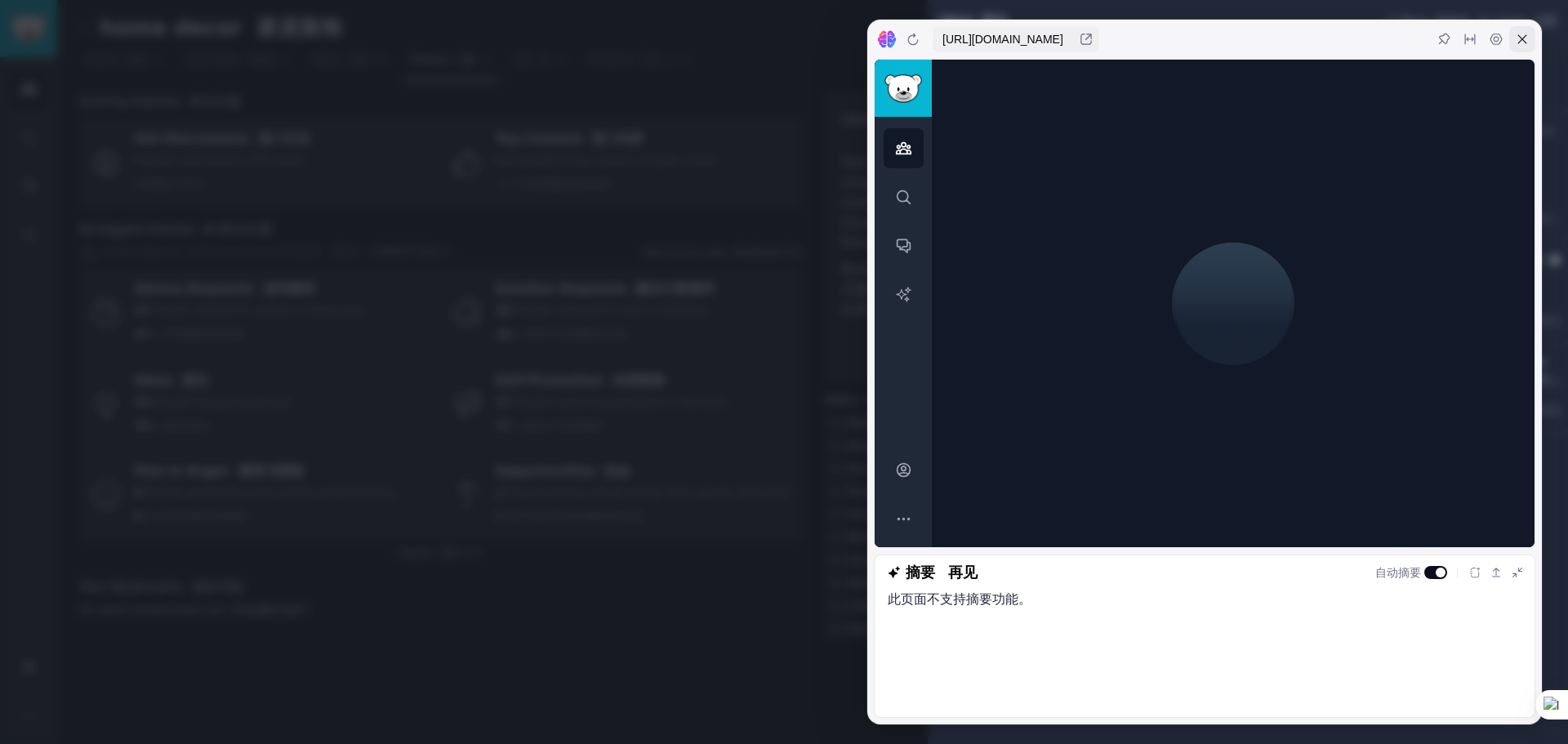
click at [1521, 41] on icon at bounding box center [1522, 39] width 9 height 9
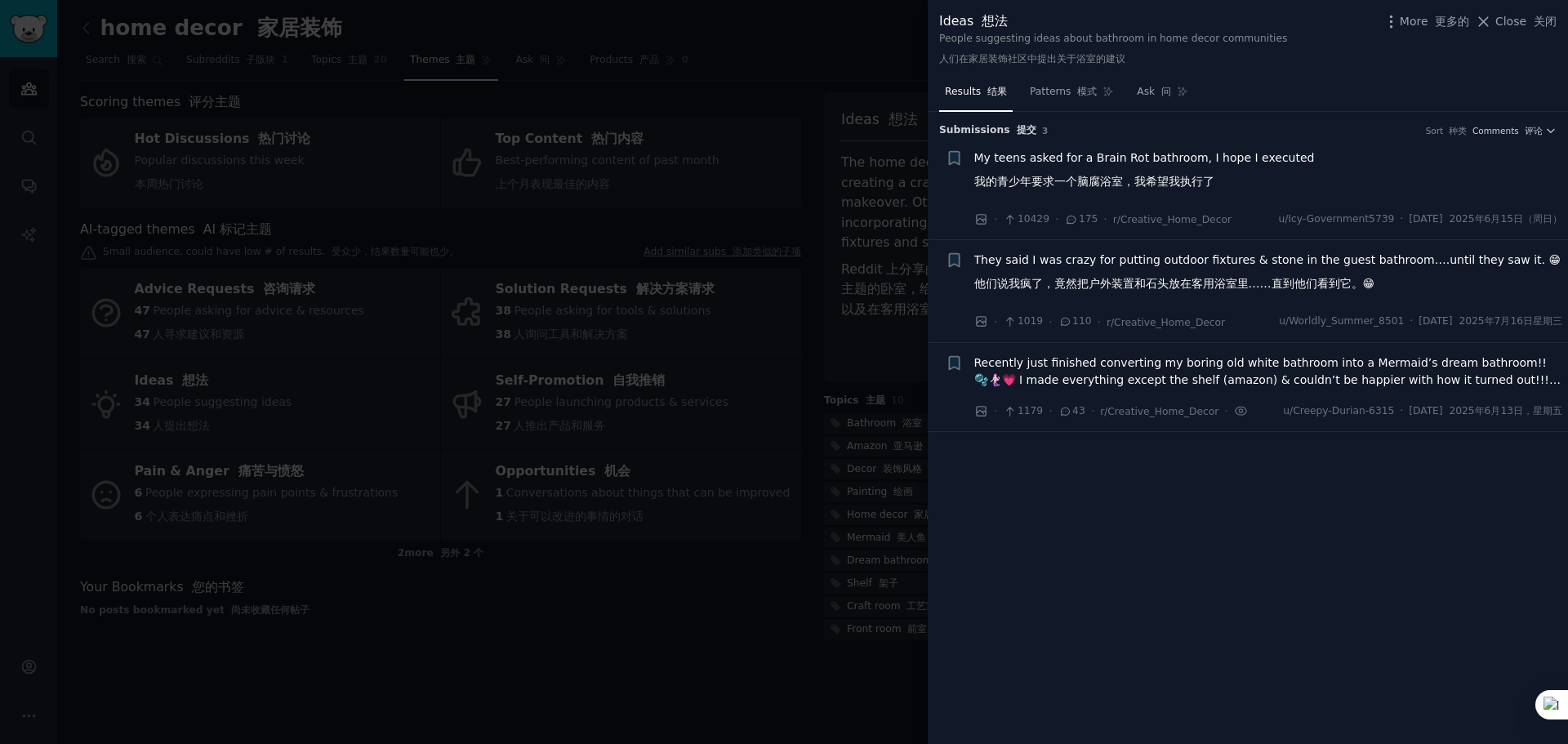
click at [1020, 217] on span "10429" at bounding box center [1026, 219] width 46 height 15
click at [1034, 218] on span "10429" at bounding box center [1026, 219] width 46 height 15
click at [1077, 224] on span "175" at bounding box center [1081, 219] width 33 height 15
click at [1070, 220] on icon at bounding box center [1071, 219] width 15 height 11
click at [1025, 223] on span "10429" at bounding box center [1026, 219] width 46 height 15
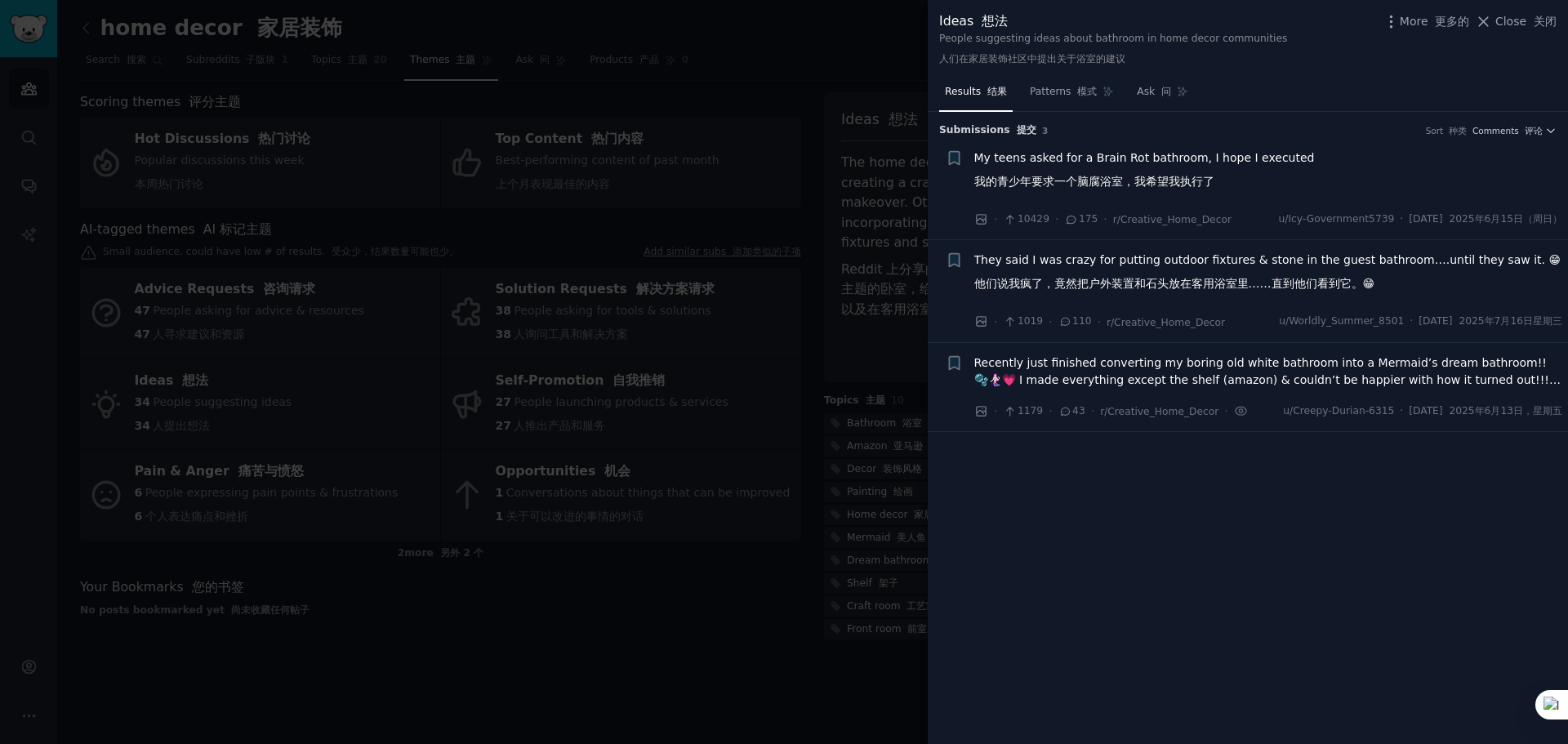
click at [1498, 216] on font "2025年6月15日（周日）" at bounding box center [1506, 218] width 114 height 11
click at [1541, 220] on font "2025年6月15日（周日）" at bounding box center [1506, 218] width 114 height 11
click at [1517, 217] on font "2025年6月15日（周日）" at bounding box center [1506, 218] width 114 height 11
click at [1498, 217] on font "2025年6月15日（周日）" at bounding box center [1506, 218] width 114 height 11
click at [1020, 218] on span "10429" at bounding box center [1026, 219] width 46 height 15
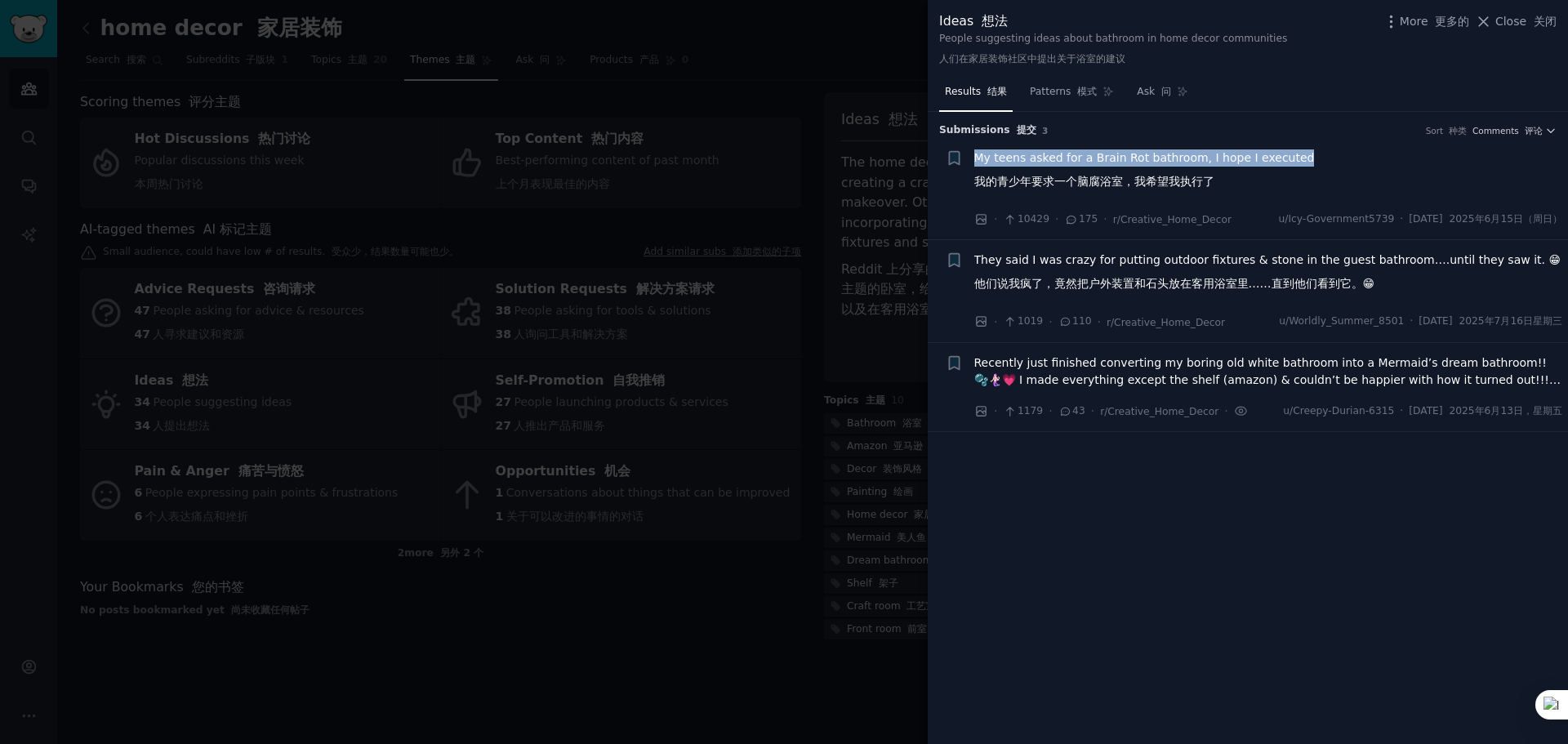
drag, startPoint x: 971, startPoint y: 153, endPoint x: 1309, endPoint y: 148, distance: 338.0
click at [1309, 148] on li "+ My teens asked for a Brain Rot bathroom, I hope I executed 我的青少年要求一个脑腐浴室，我希望我…" at bounding box center [1247, 189] width 640 height 103
copy span "My teens asked for a Brain Rot bathroom, I hope I executed"
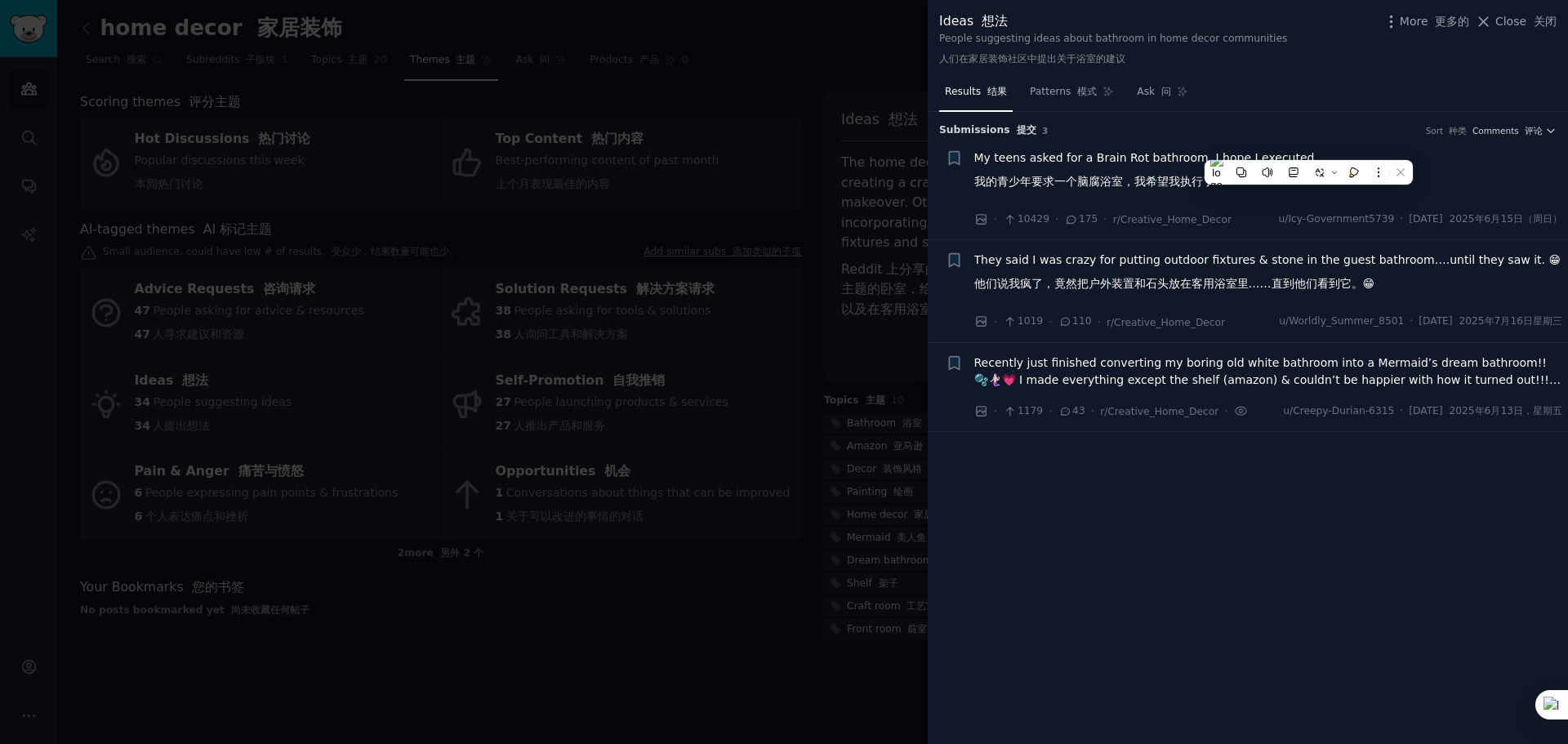
click at [956, 167] on div "+" at bounding box center [955, 189] width 18 height 79
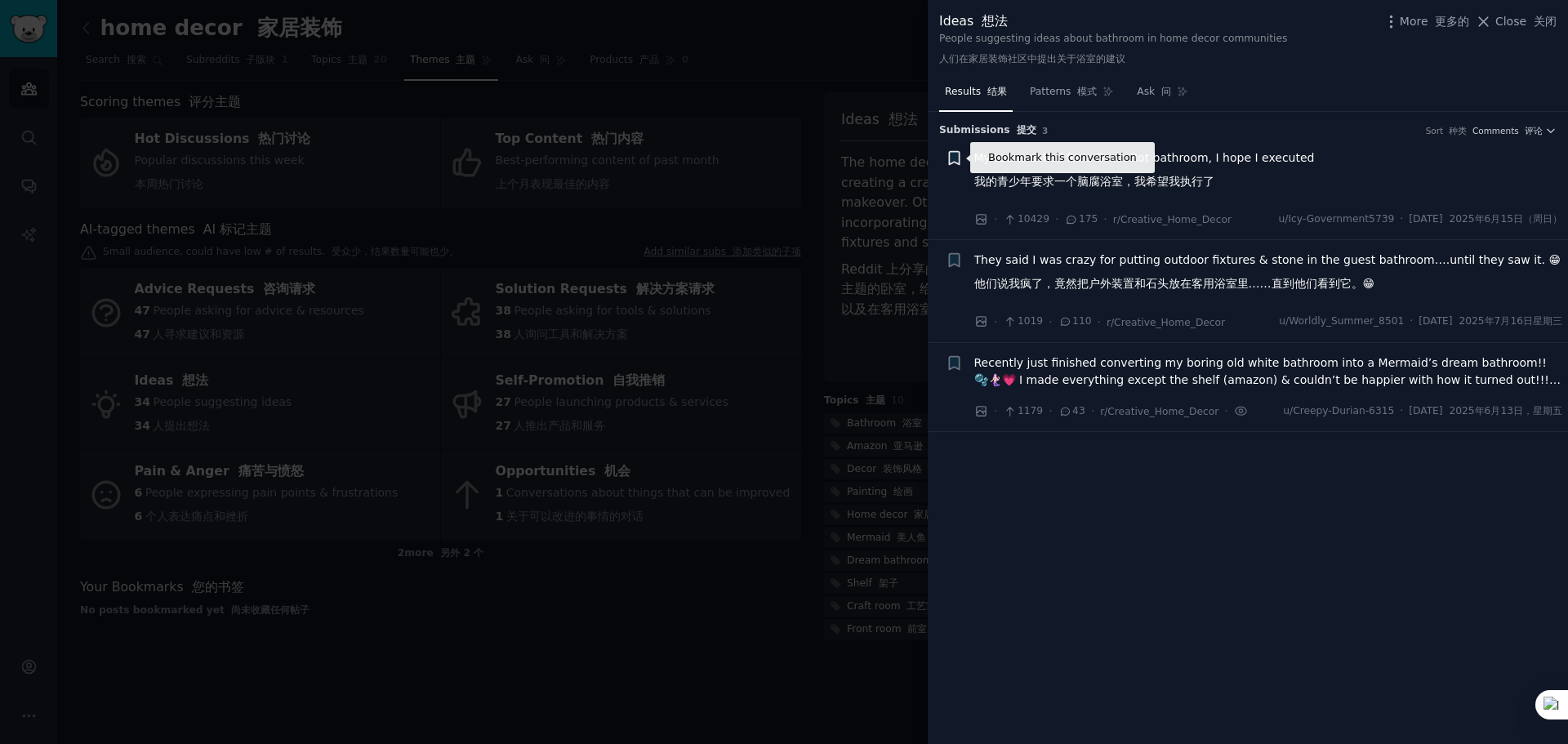
click at [951, 159] on icon "button" at bounding box center [953, 157] width 10 height 13
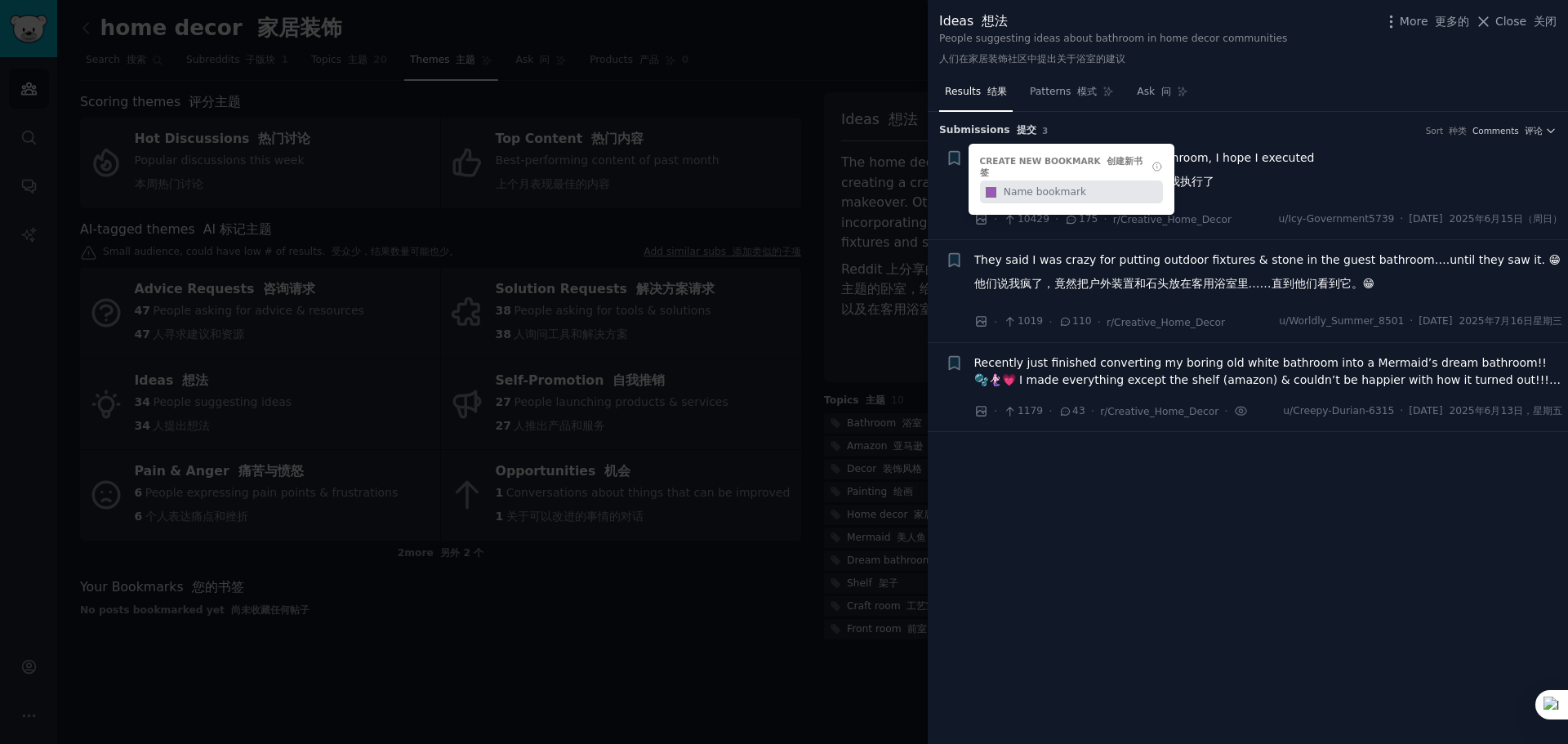
click at [1092, 233] on li "Bookmark this conversation 收藏此对话 + Create new bookmark 创建新书签 #9b59b6 My teens a…" at bounding box center [1247, 189] width 640 height 103
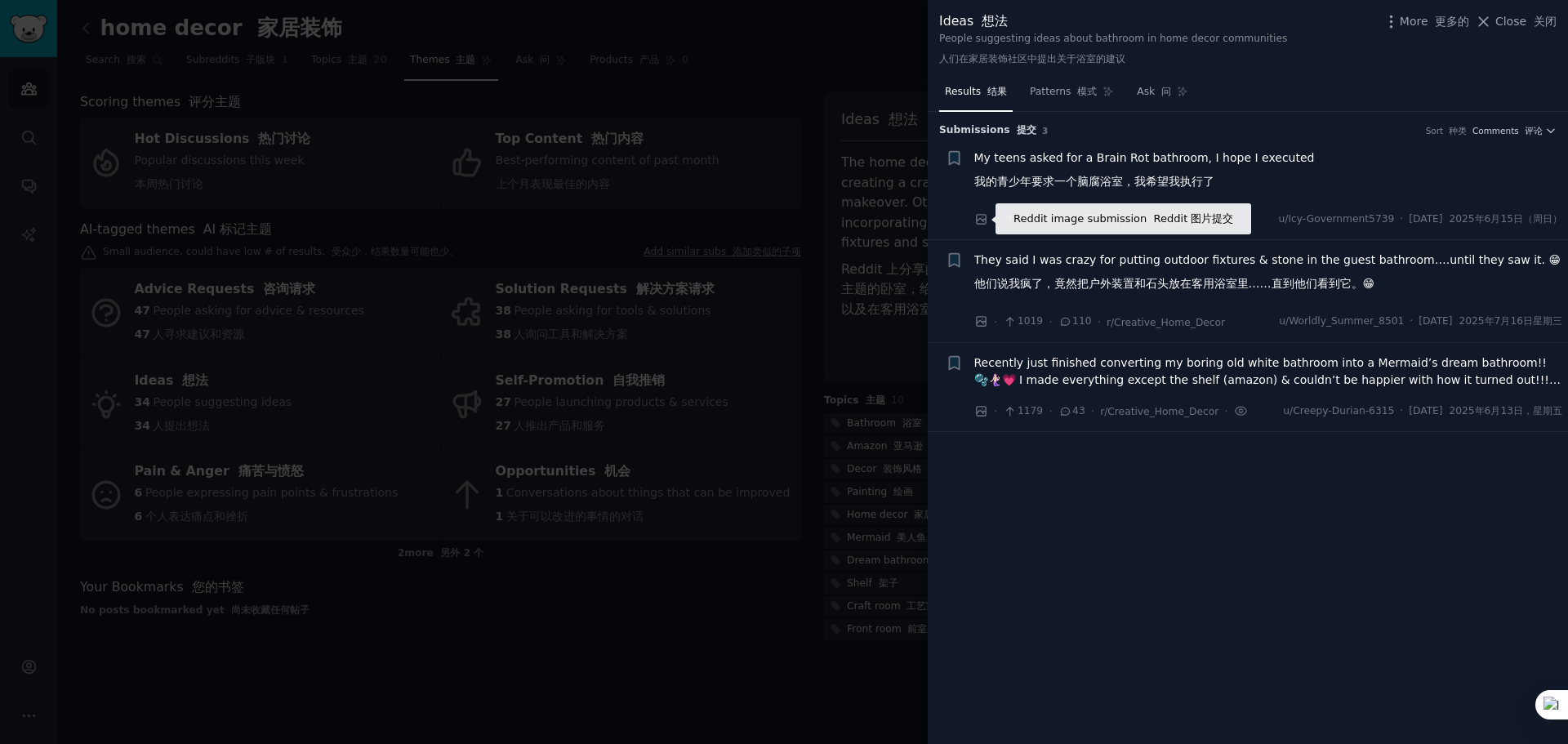
click at [980, 220] on icon at bounding box center [981, 219] width 15 height 15
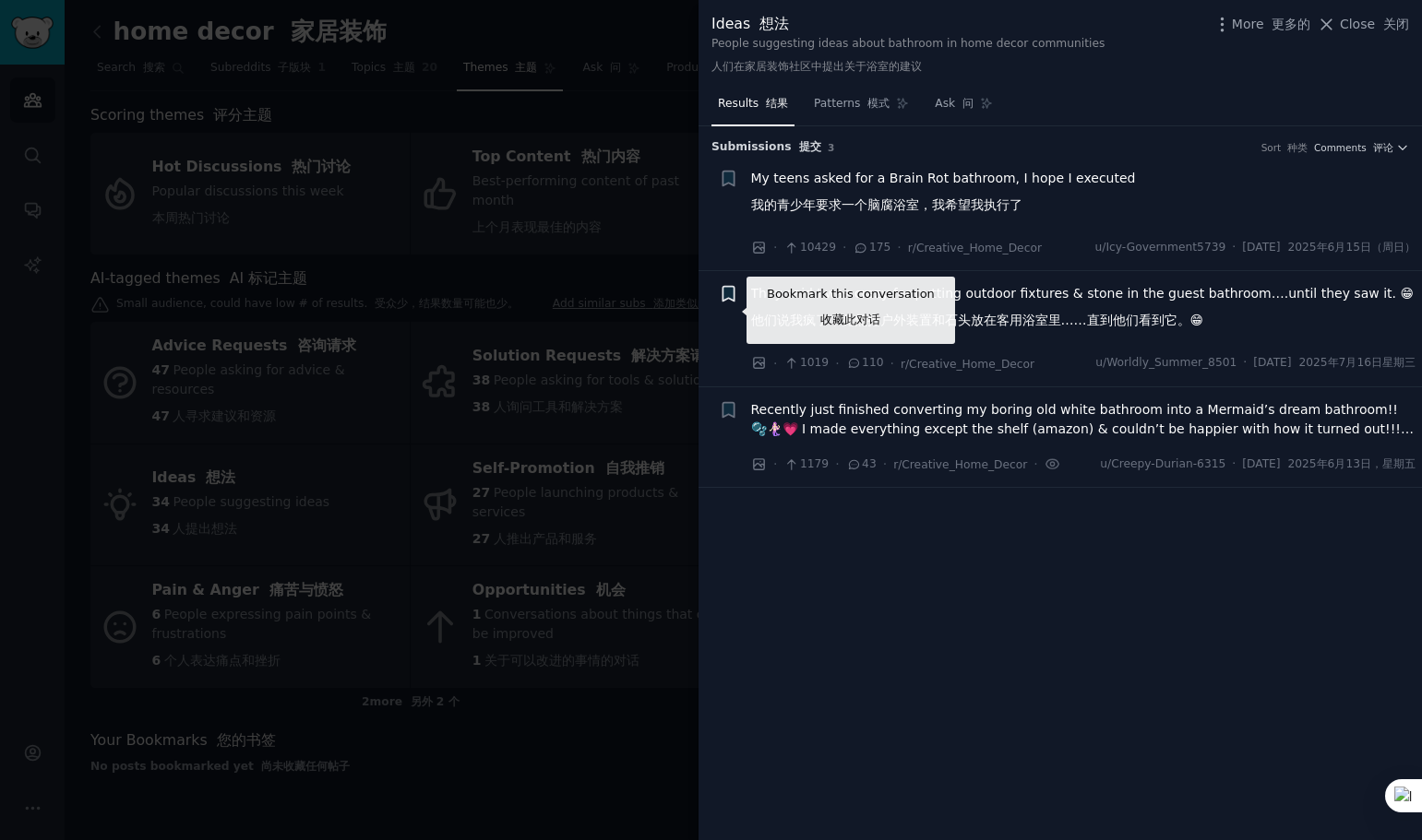
click at [729, 293] on icon "button" at bounding box center [727, 294] width 11 height 15
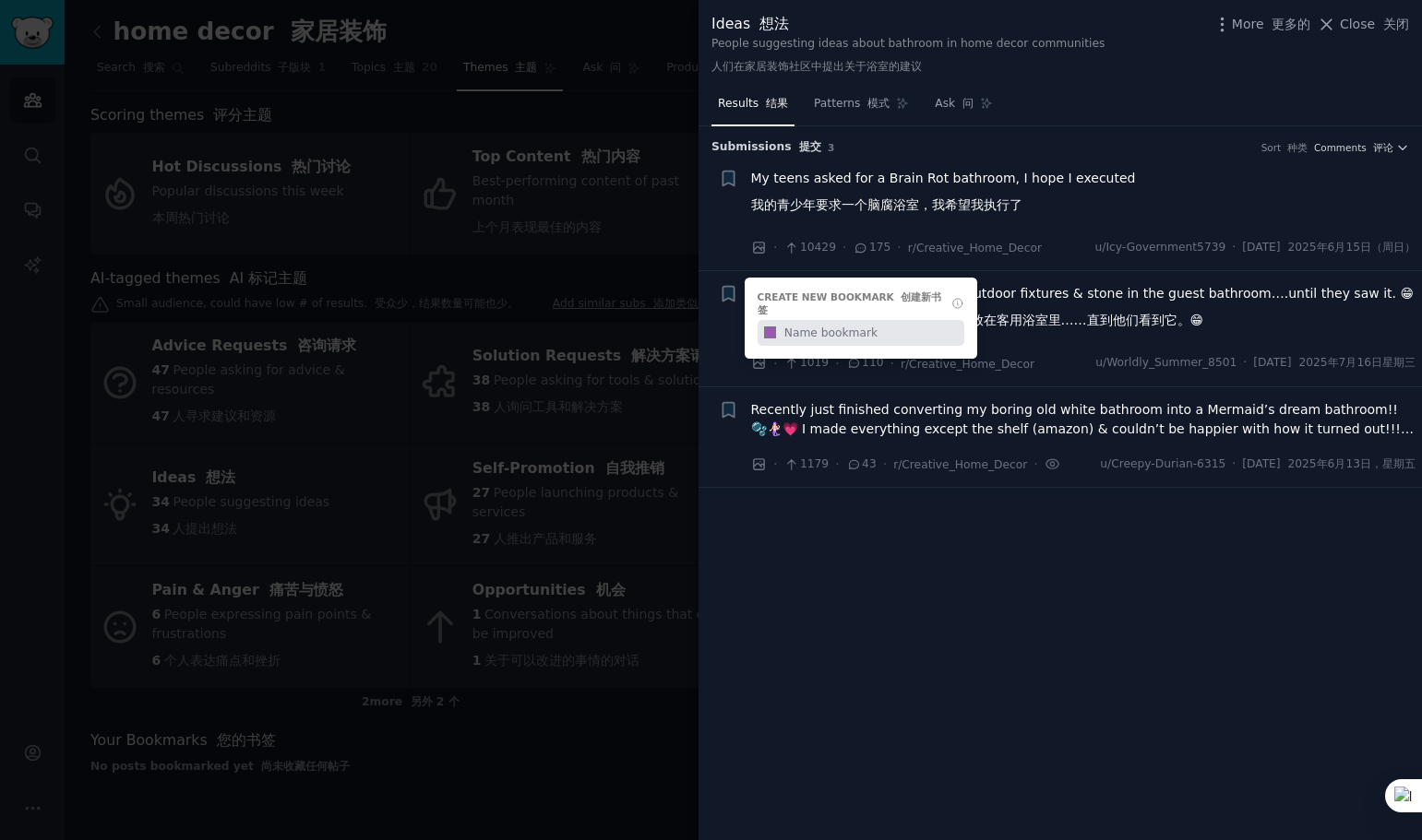
click at [1117, 306] on span "They said I was crazy for putting outdoor fixtures & stone in the guest bathroo…" at bounding box center [1083, 311] width 663 height 53
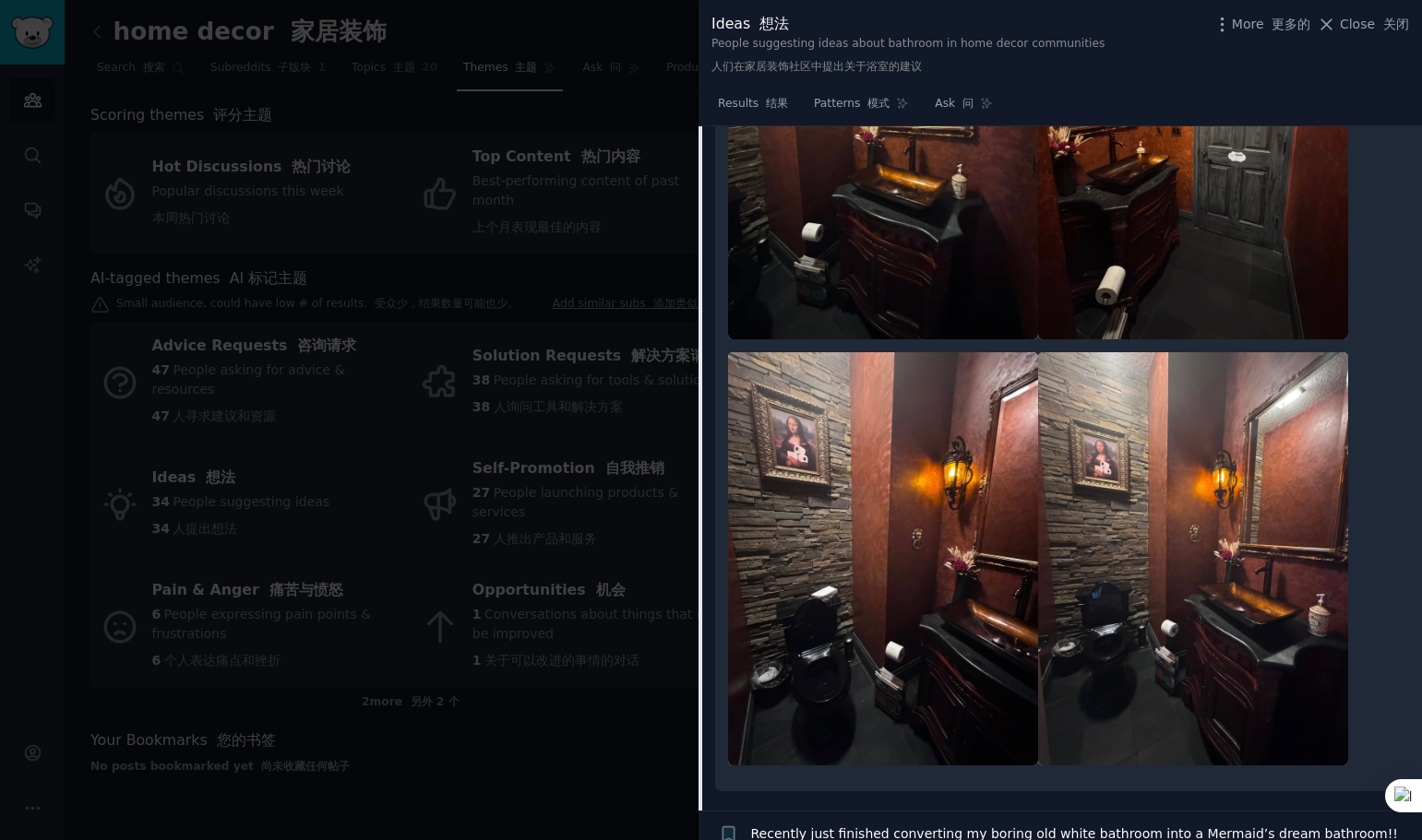
scroll to position [655, 0]
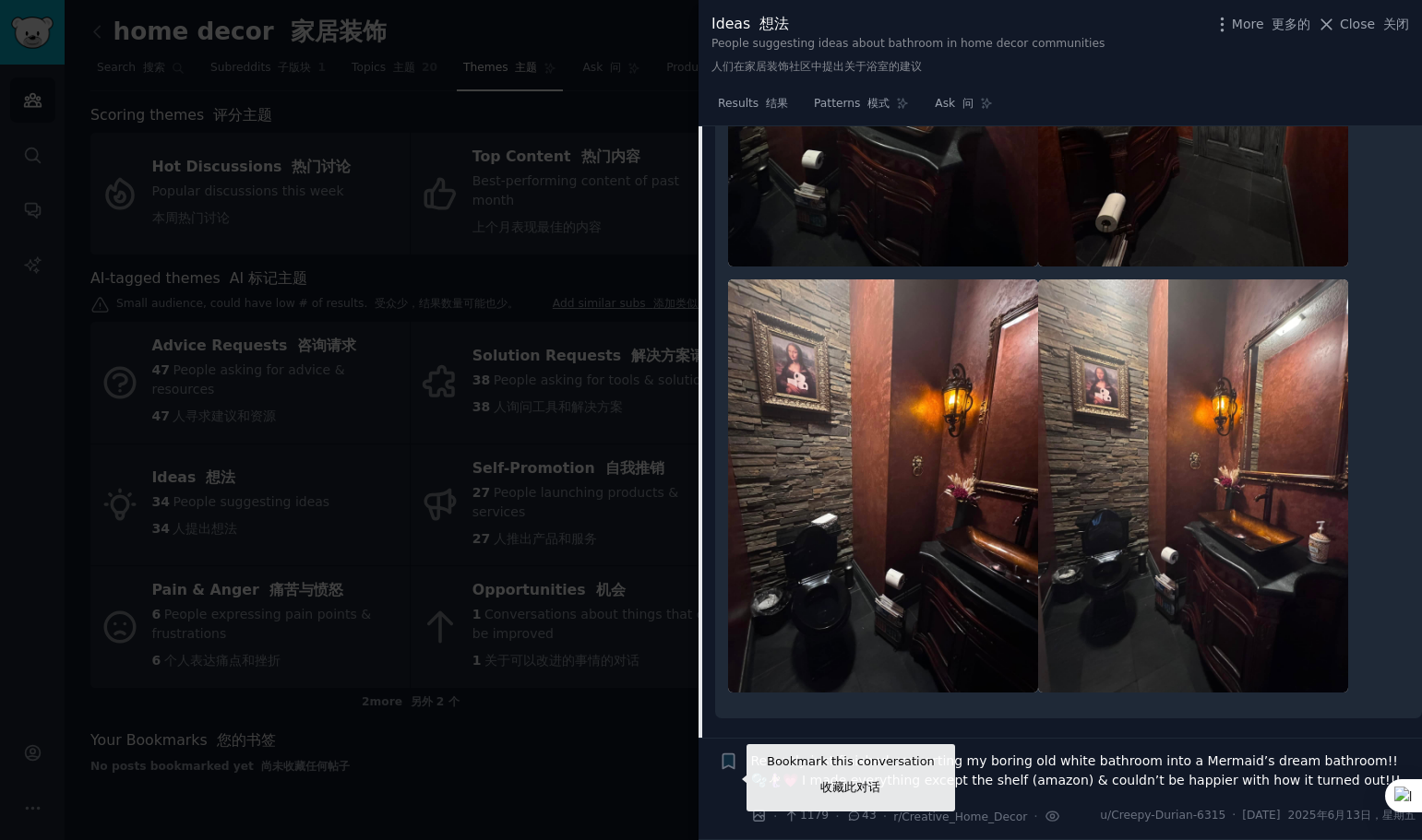
click at [729, 764] on icon "button" at bounding box center [727, 762] width 11 height 15
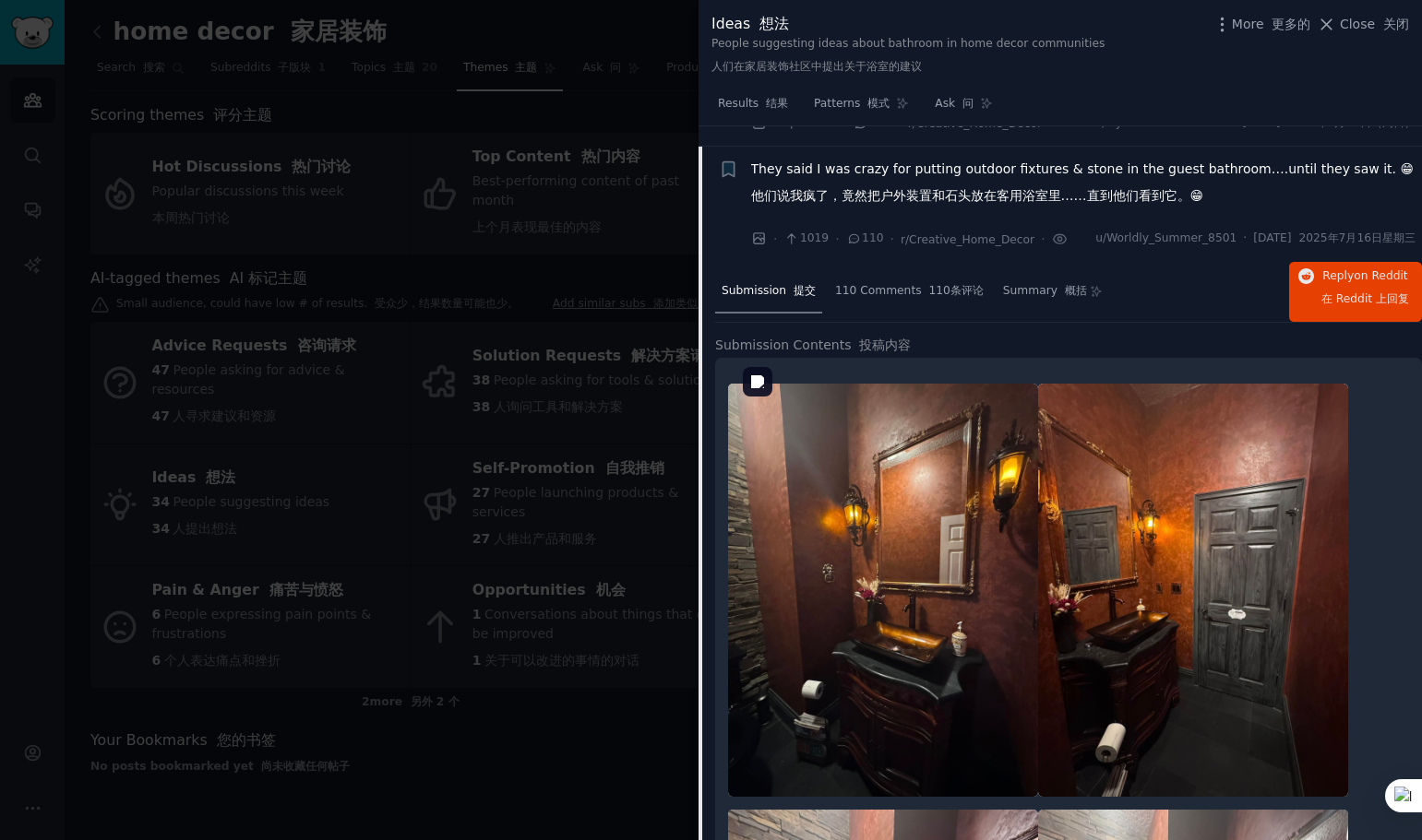
scroll to position [184, 0]
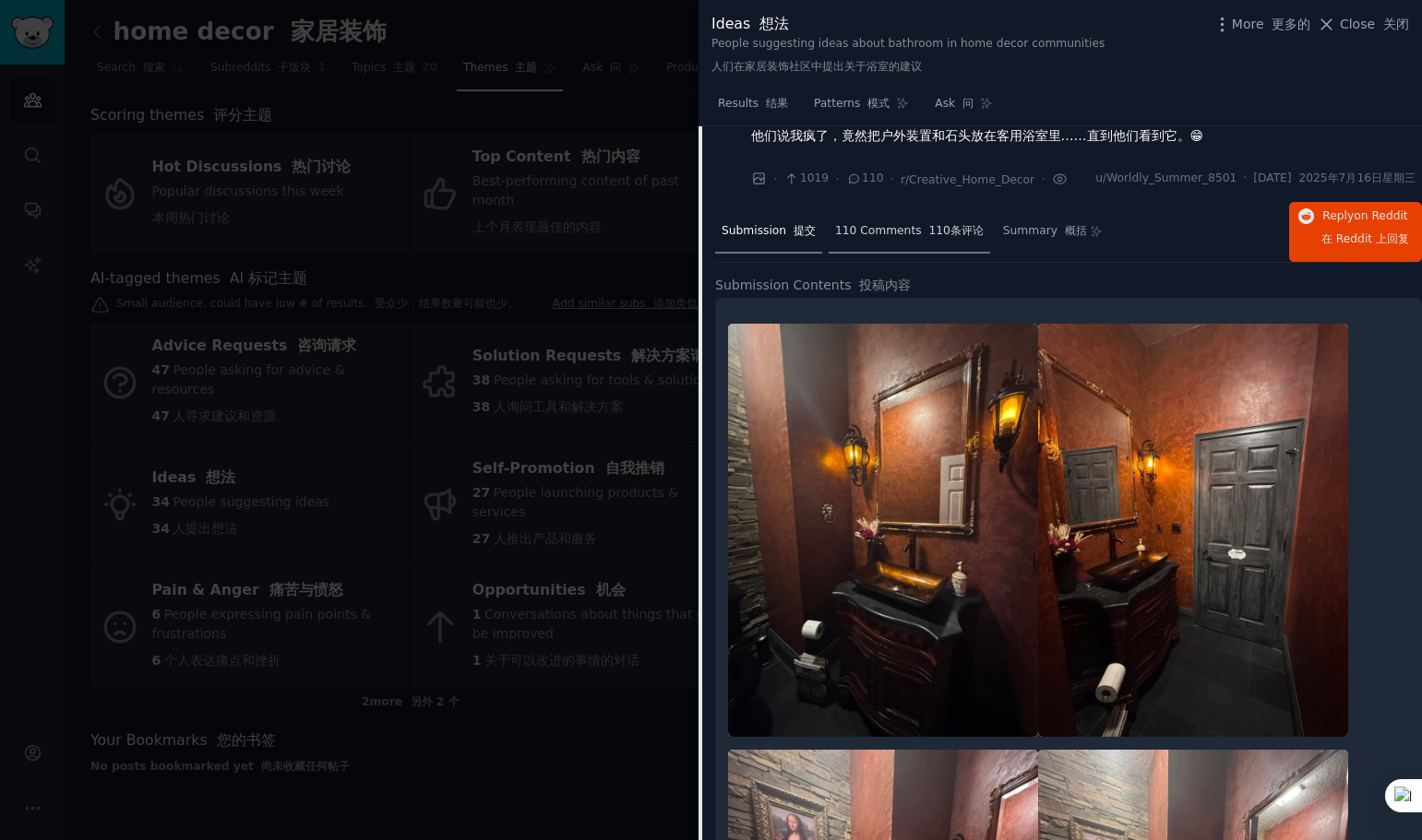
click at [912, 221] on div "110 Comments 110条评论" at bounding box center [908, 233] width 161 height 45
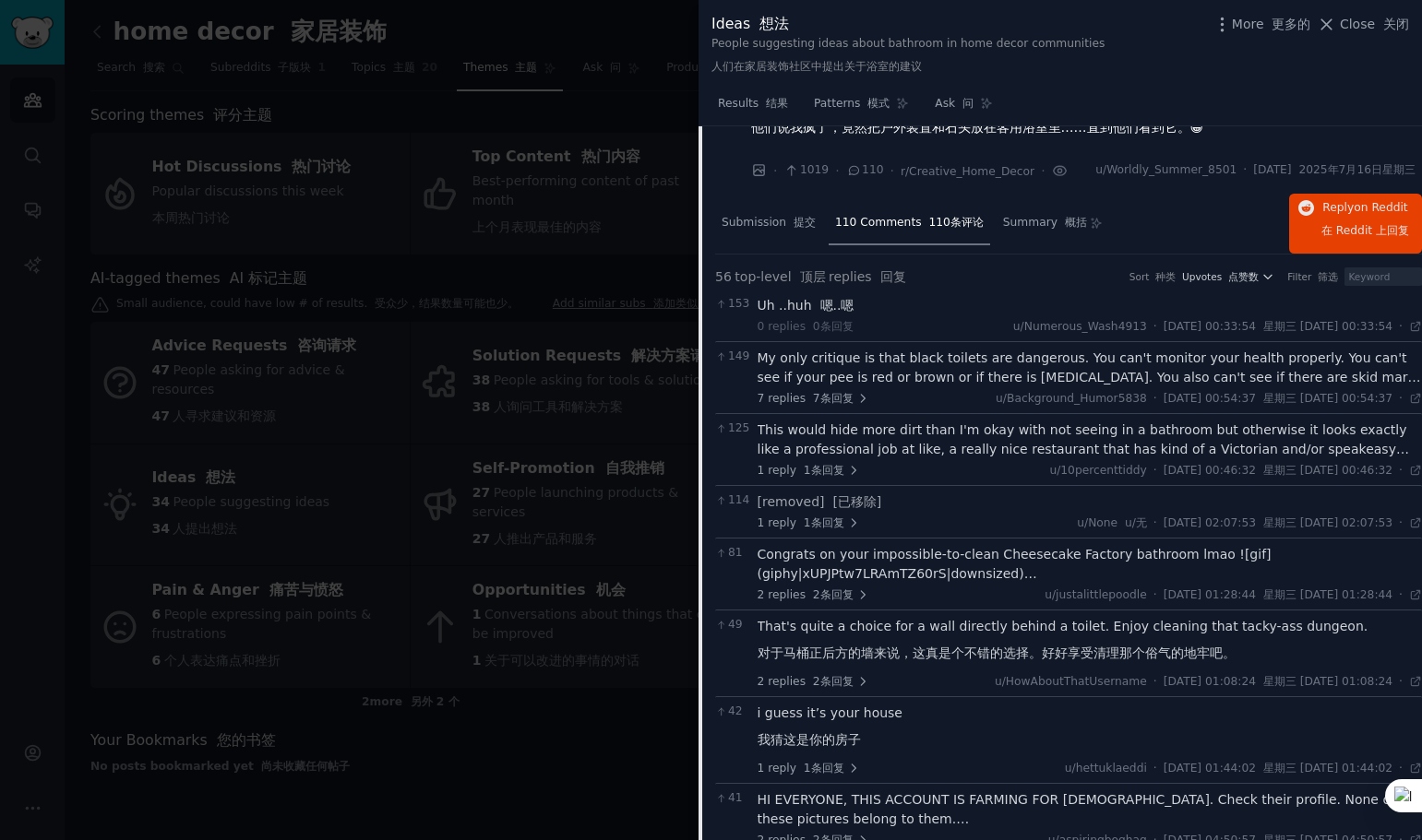
scroll to position [0, 0]
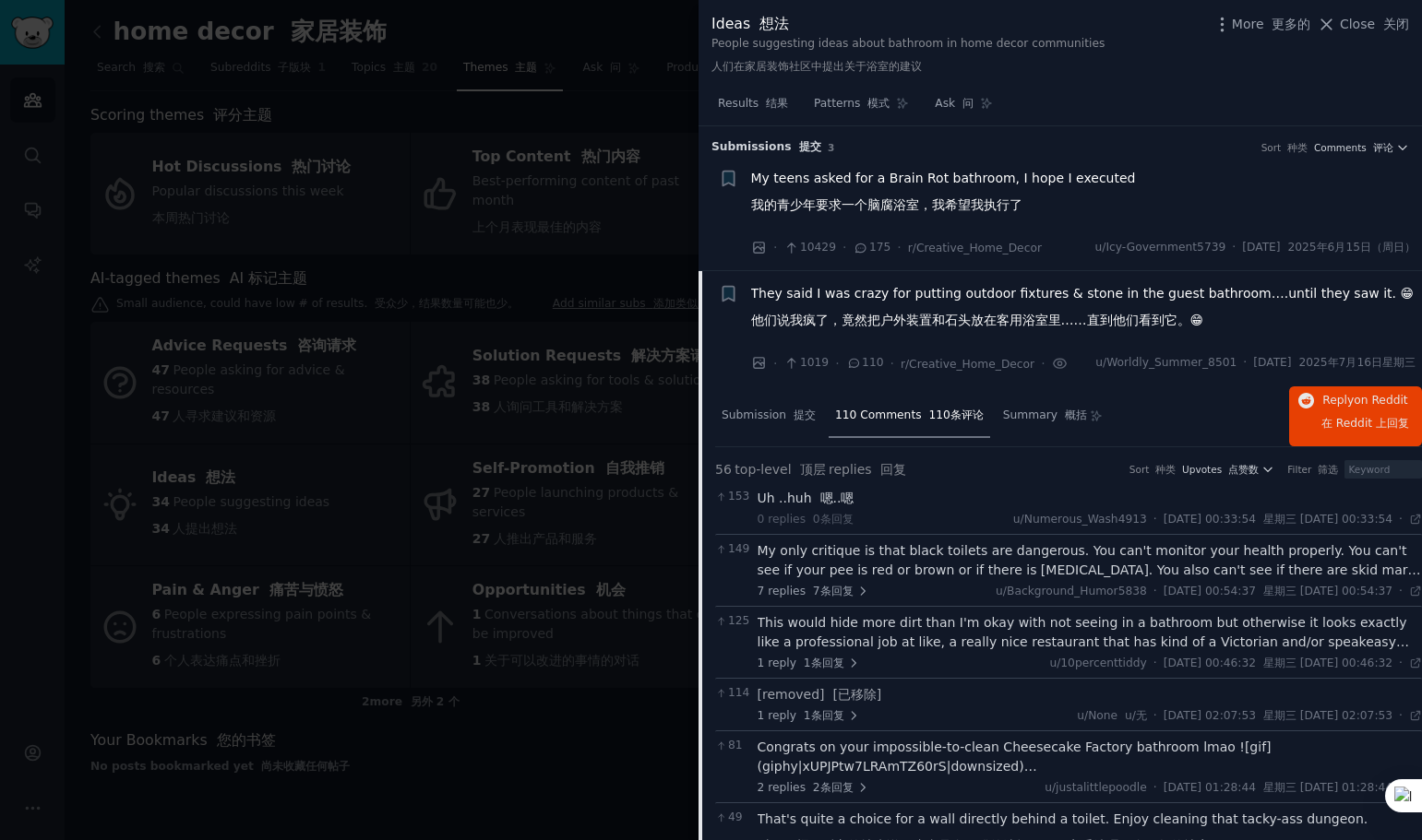
click at [917, 305] on span "They said I was crazy for putting outdoor fixtures & stone in the guest bathroo…" at bounding box center [1083, 311] width 663 height 53
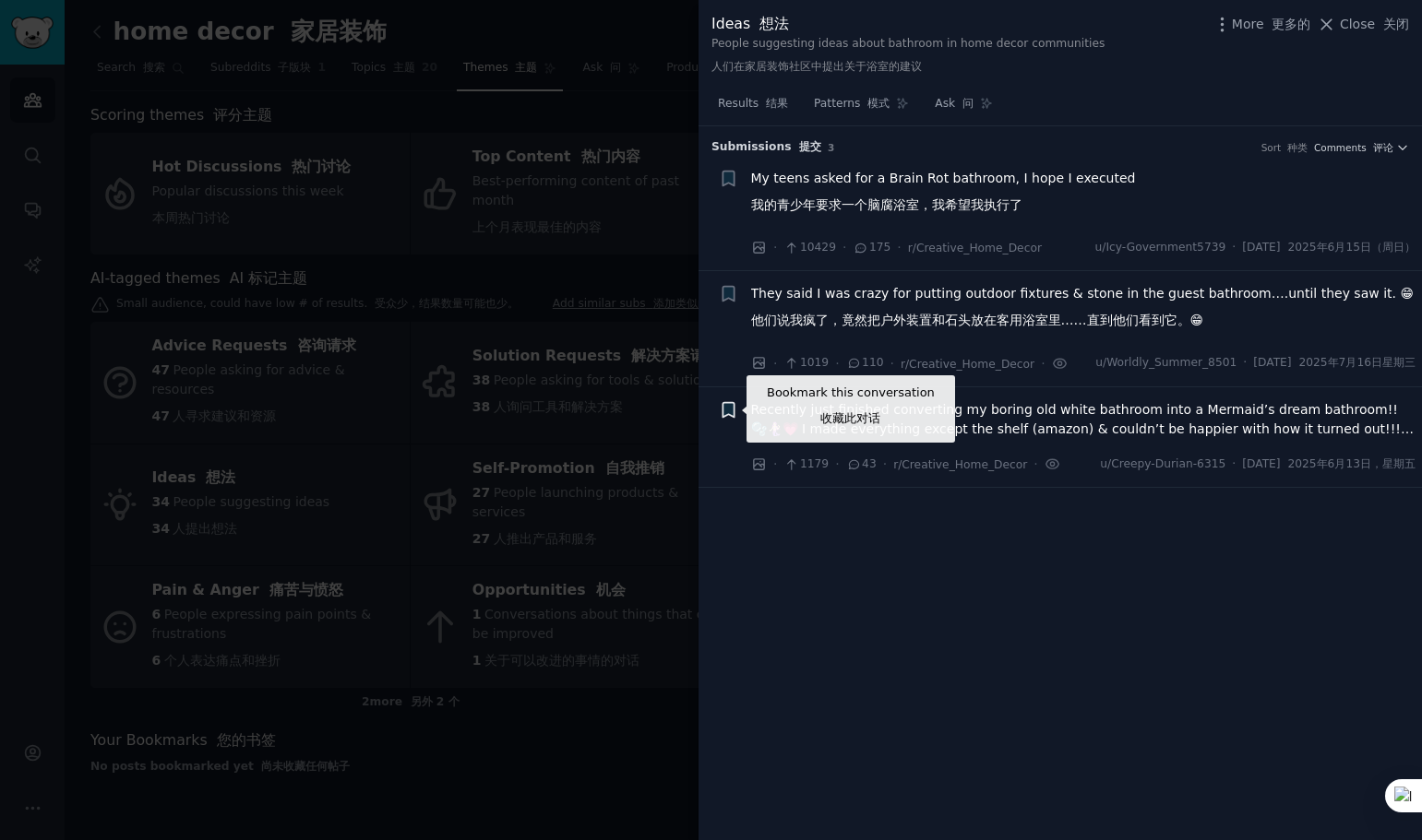
click at [729, 411] on icon "button" at bounding box center [727, 409] width 11 height 15
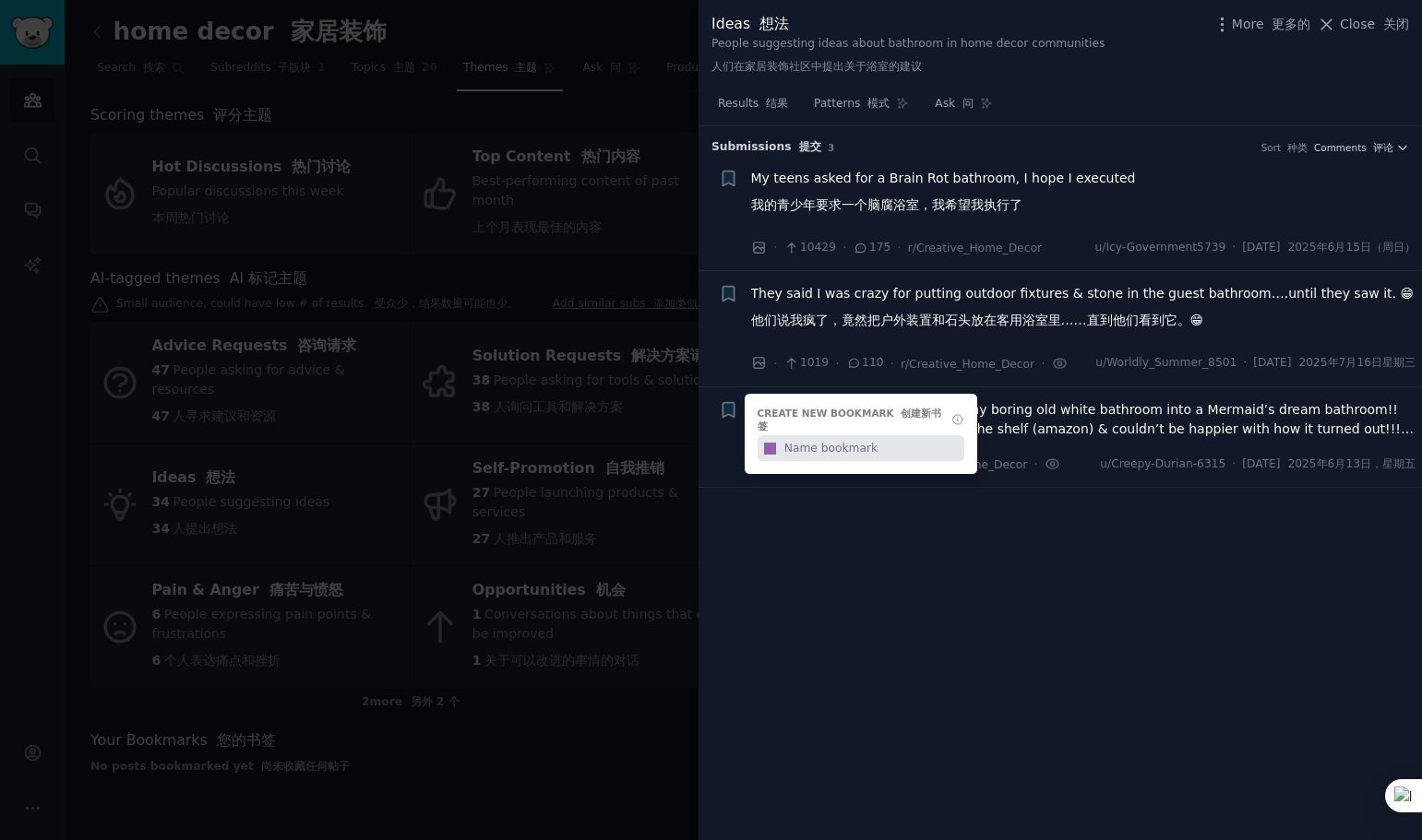
click at [729, 411] on div "+ Create new bookmark 创建新书签 #9b59b6" at bounding box center [728, 411] width 20 height 20
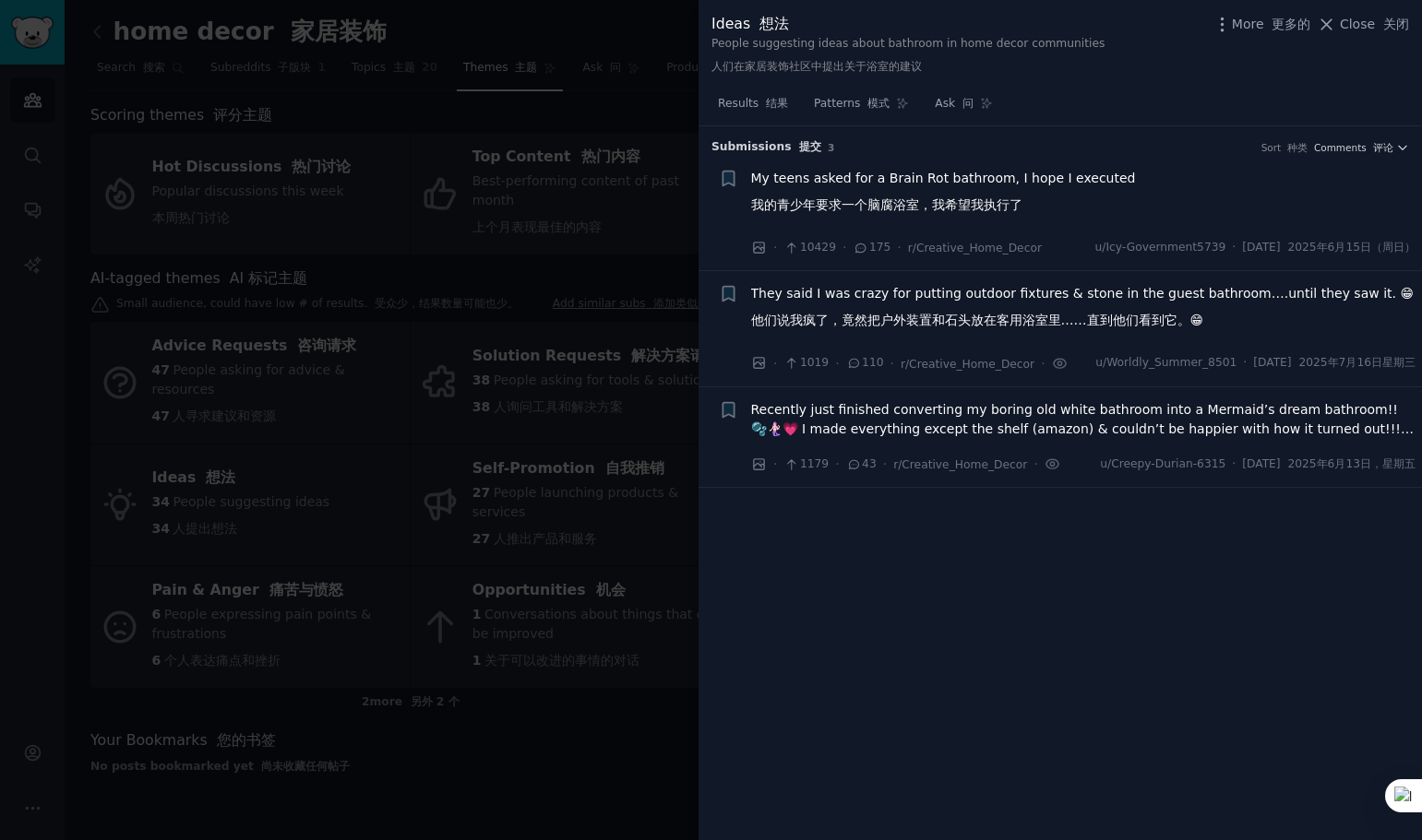
click at [927, 426] on span "Recently just finished converting my boring old white bathroom into a Mermaid’s…" at bounding box center [1084, 420] width 665 height 39
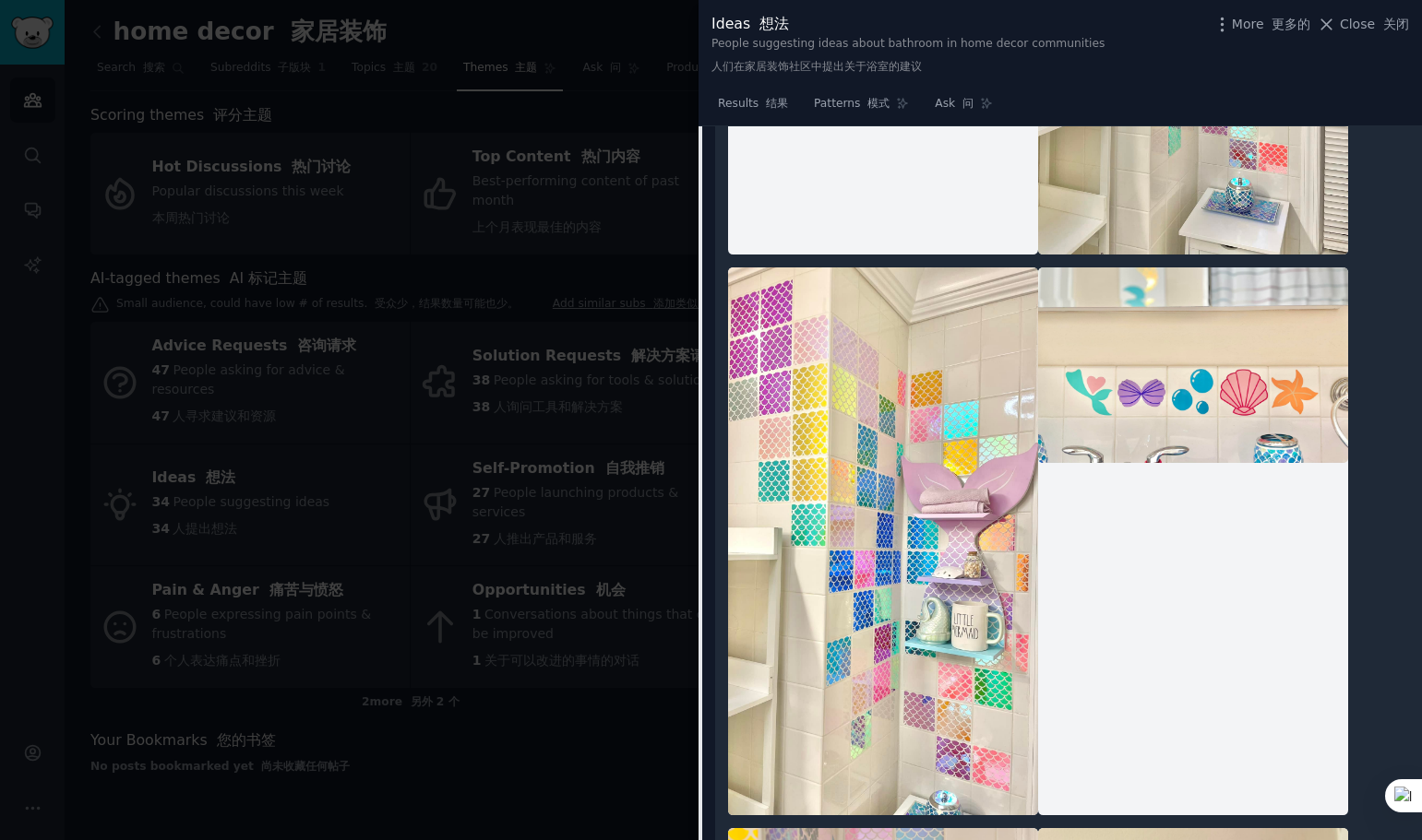
scroll to position [906, 0]
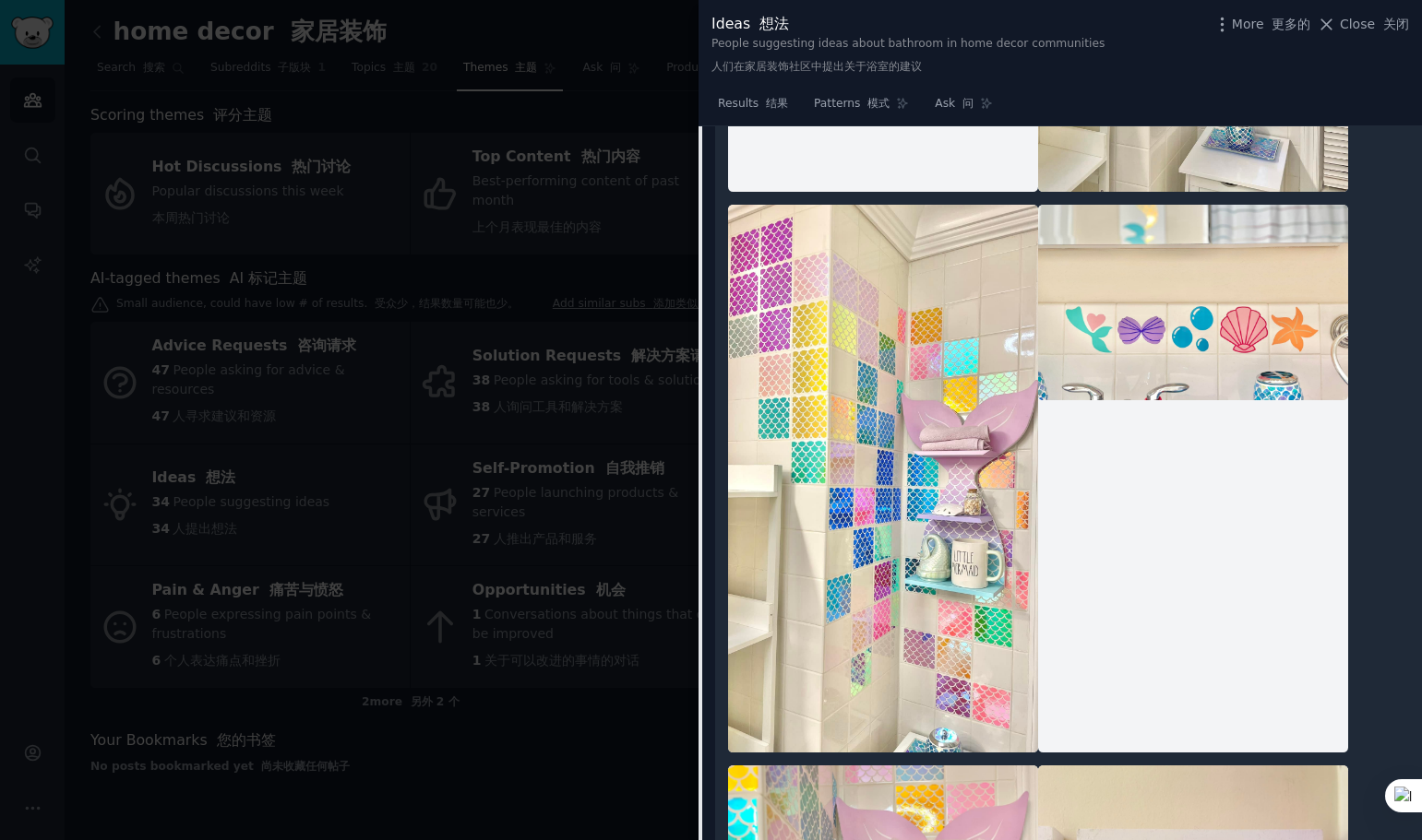
click at [503, 116] on div at bounding box center [711, 420] width 1422 height 840
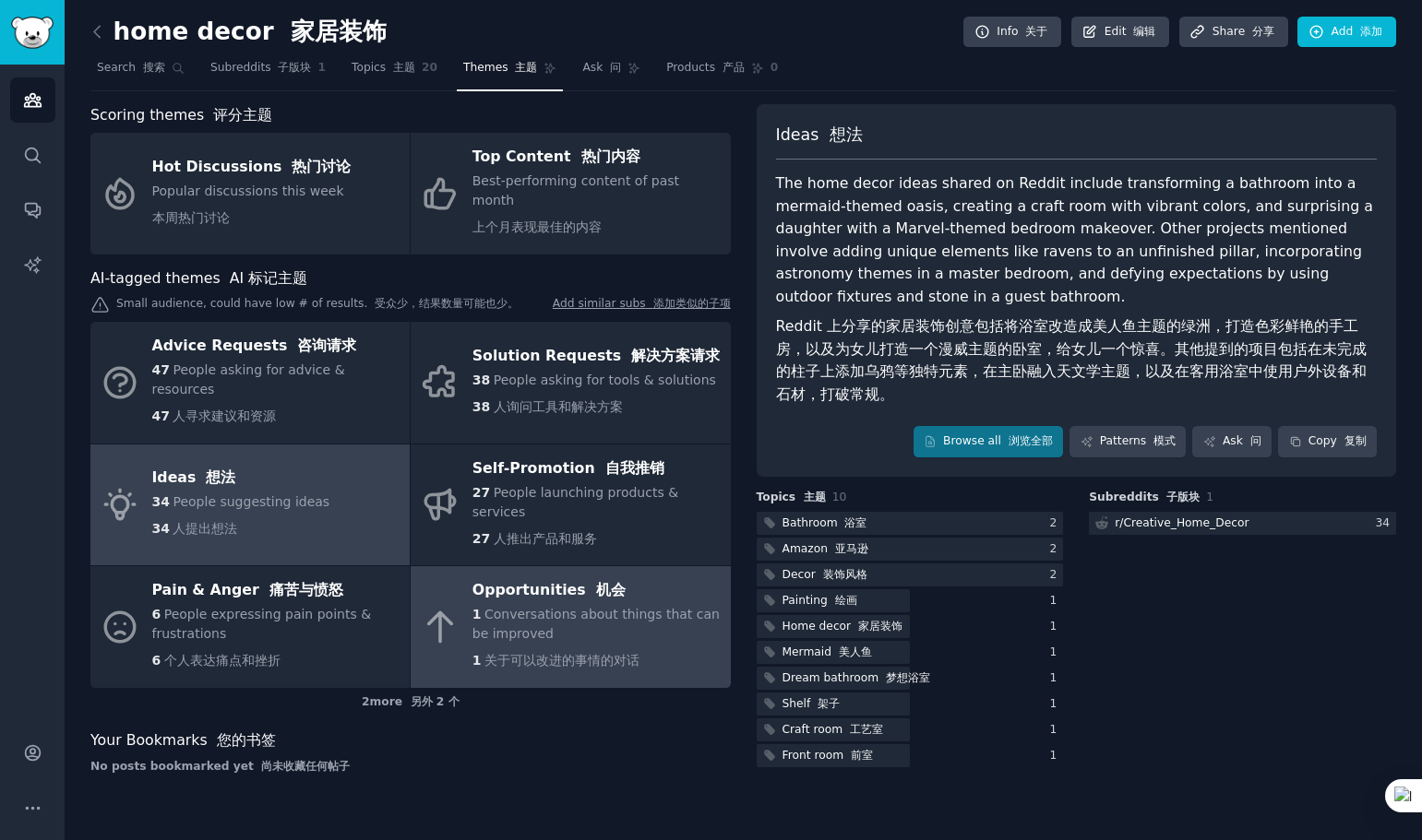
click at [585, 607] on span "Conversations about things that can be improved" at bounding box center [596, 623] width 247 height 34
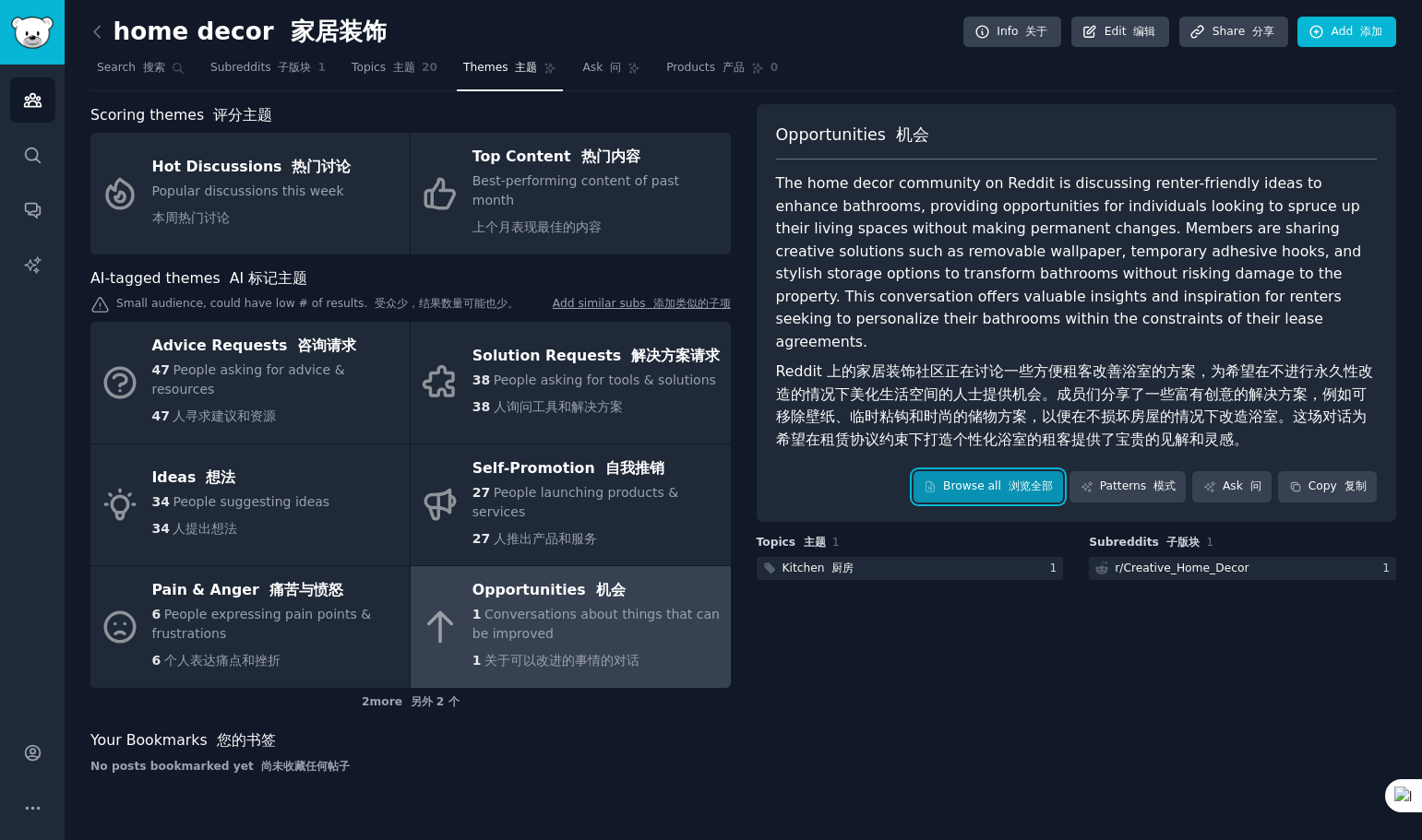
click at [981, 471] on link "Browse all 浏览全部" at bounding box center [989, 487] width 150 height 32
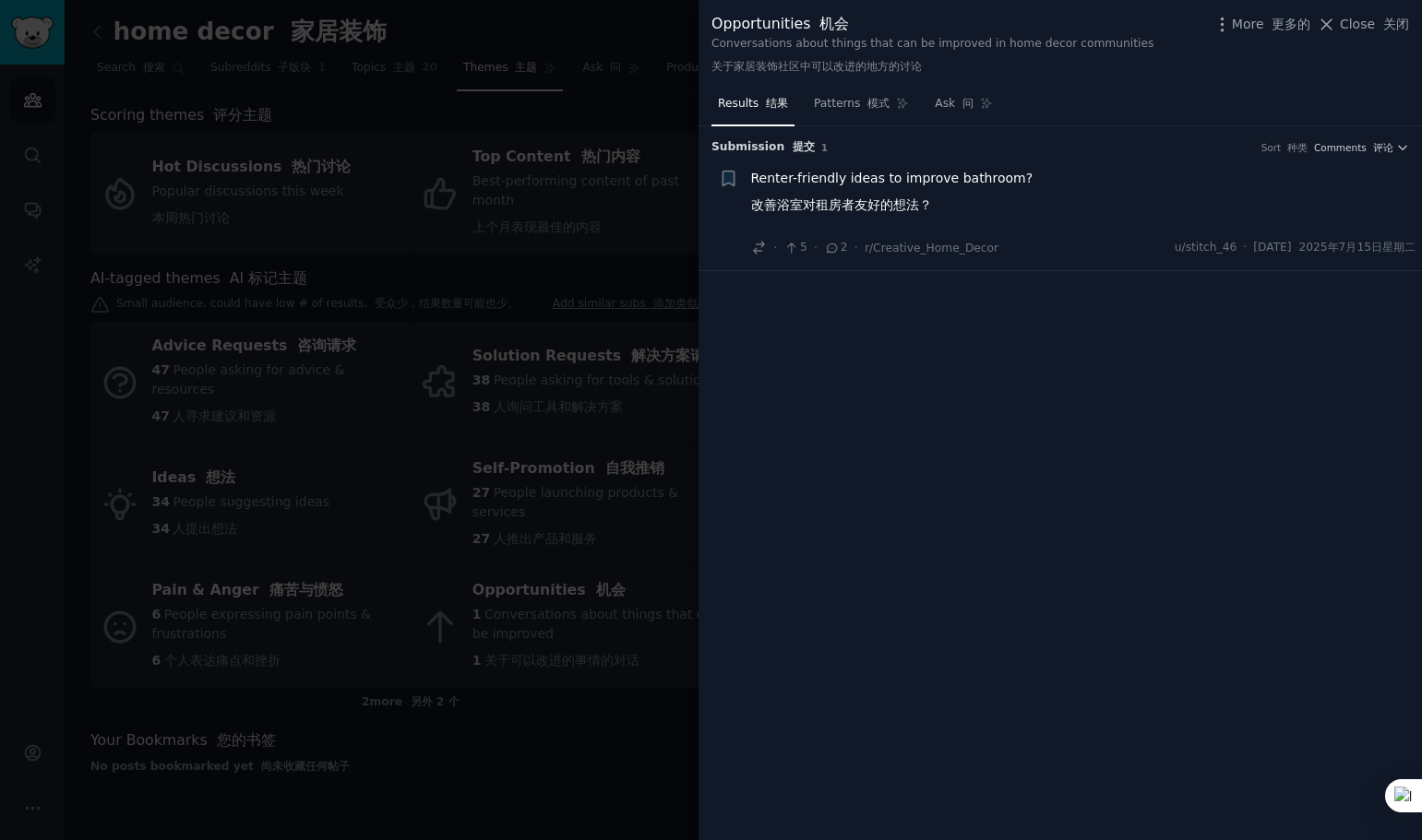
click at [1032, 198] on div "Renter-friendly ideas to improve bathroom? 改善浴室对租房者友好的想法？" at bounding box center [1084, 196] width 665 height 53
click at [788, 188] on span "Renter-friendly ideas to improve bathroom? 改善浴室对租房者友好的想法？" at bounding box center [892, 196] width 282 height 53
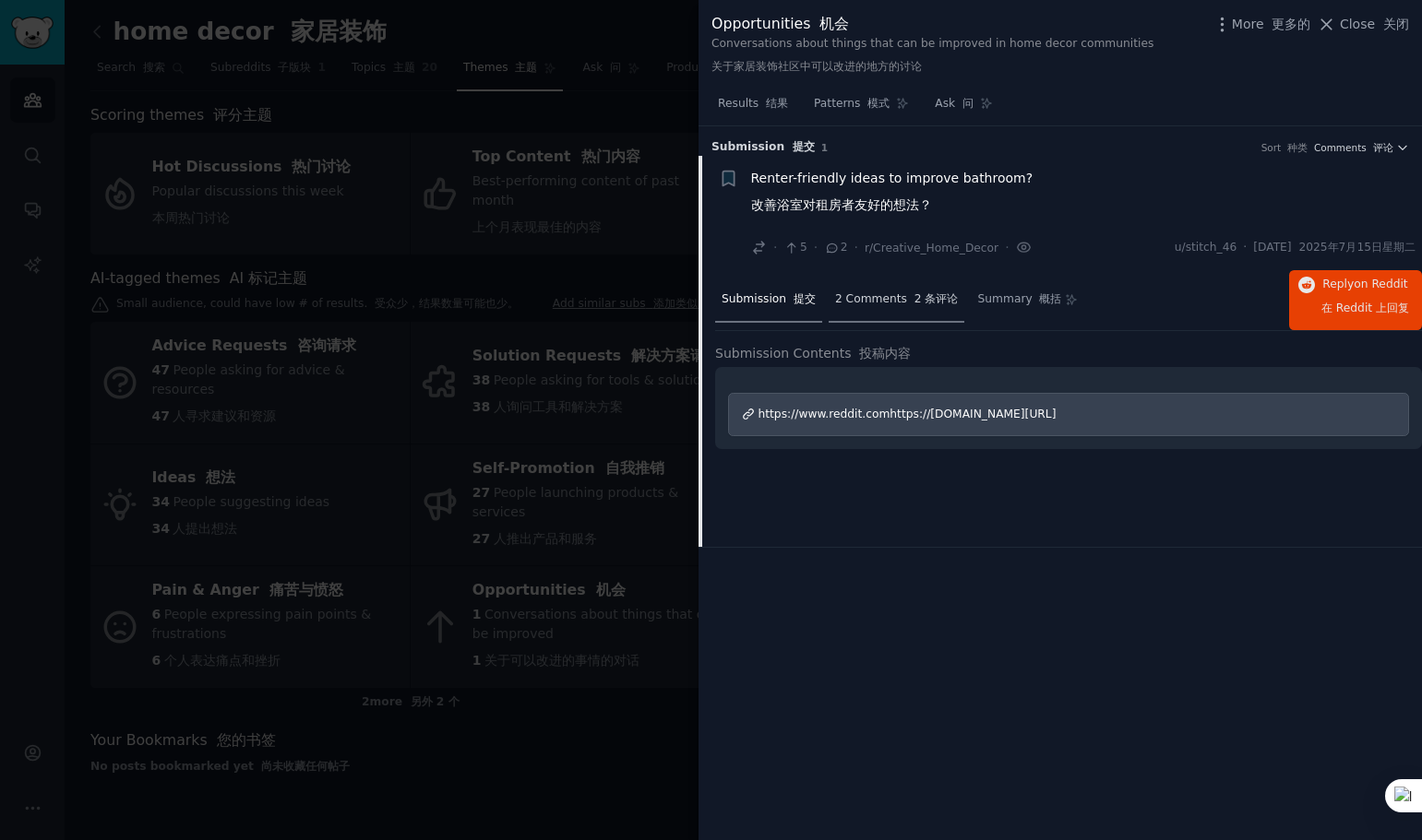
click at [865, 304] on span "2 Comments 2 条评论" at bounding box center [897, 300] width 124 height 17
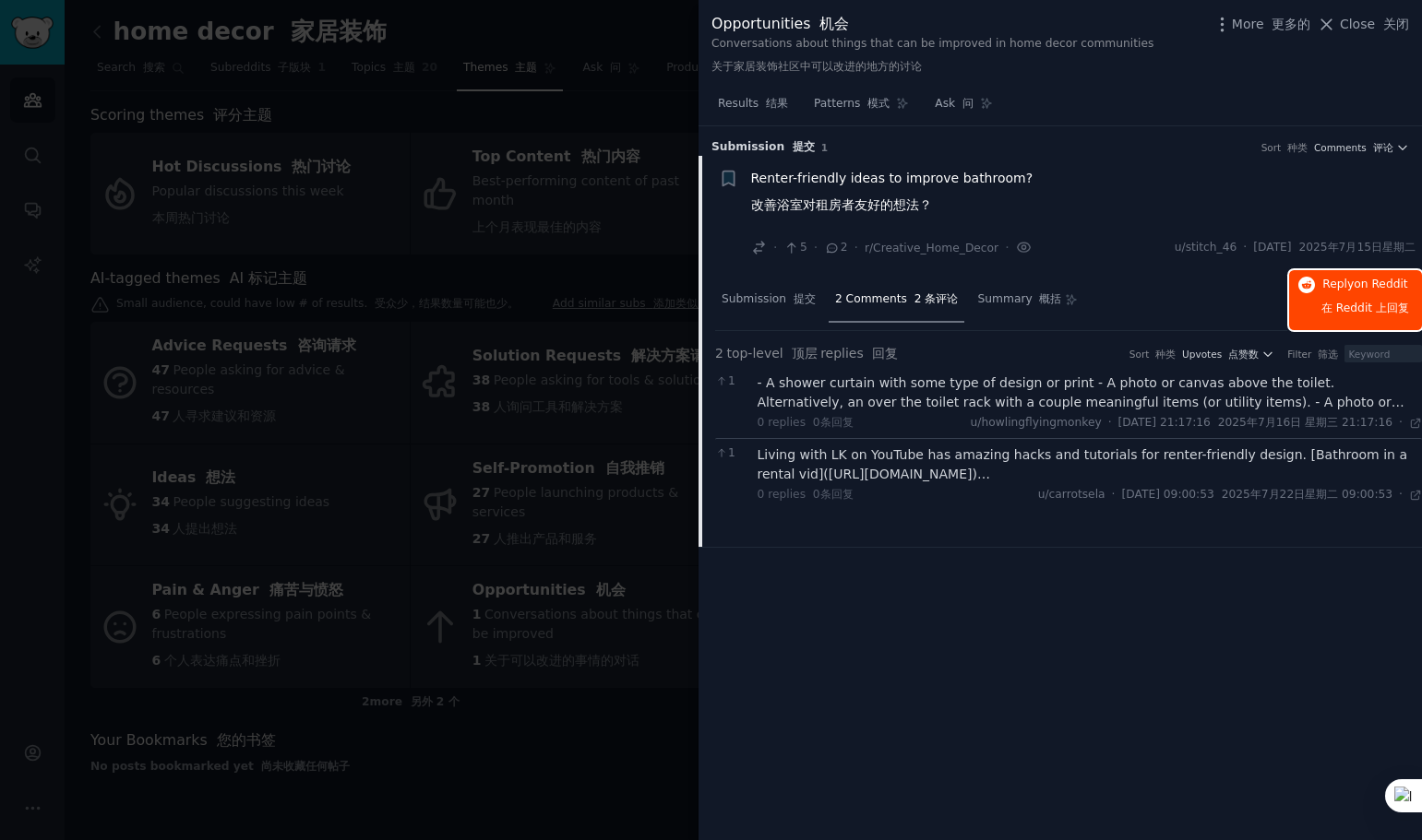
click at [1333, 280] on span "Reply on Reddit 在 Reddit 上 回复" at bounding box center [1365, 301] width 88 height 47
click at [765, 296] on span "Submission 提交" at bounding box center [768, 300] width 94 height 17
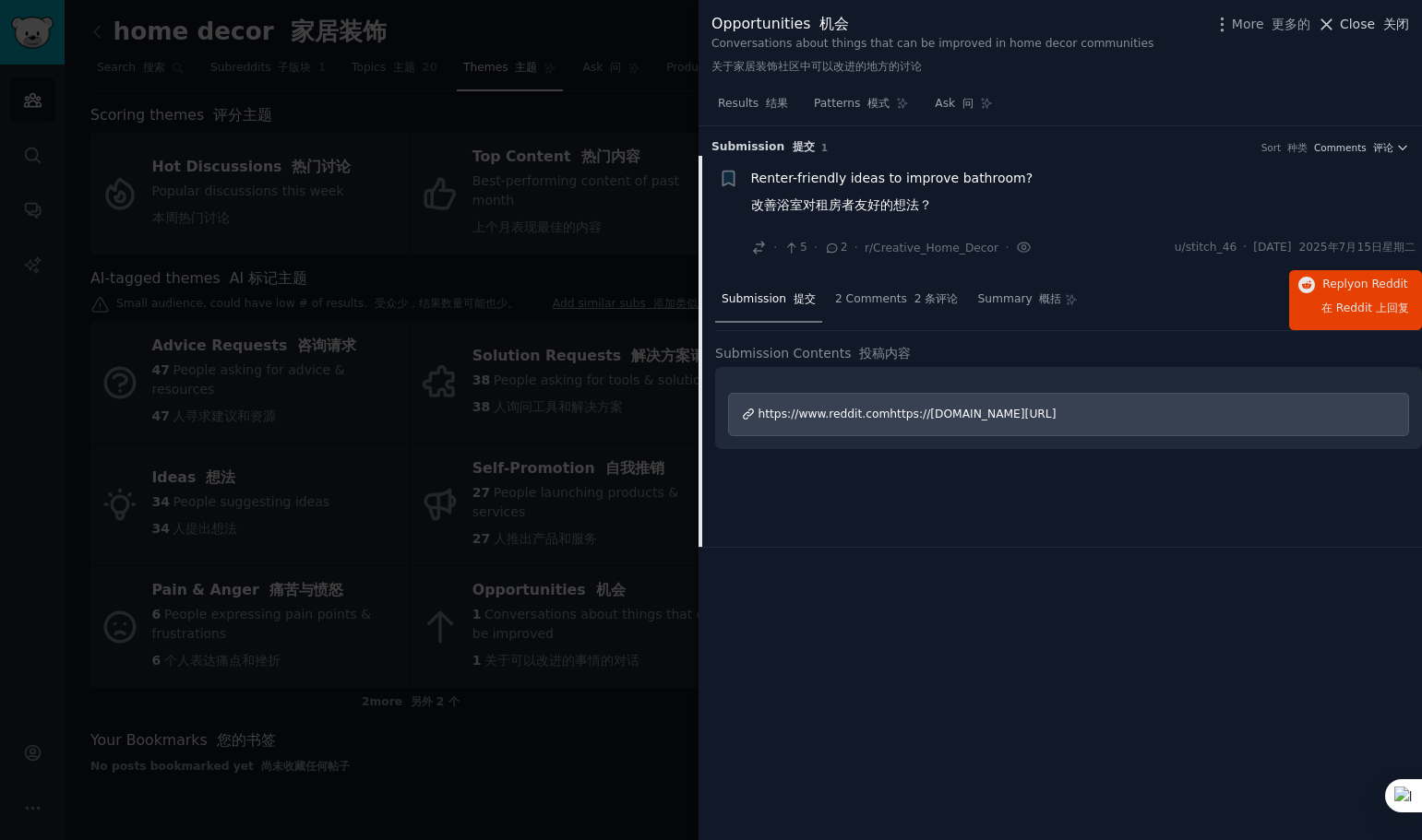
click at [1358, 21] on span "Close 关闭" at bounding box center [1375, 25] width 69 height 20
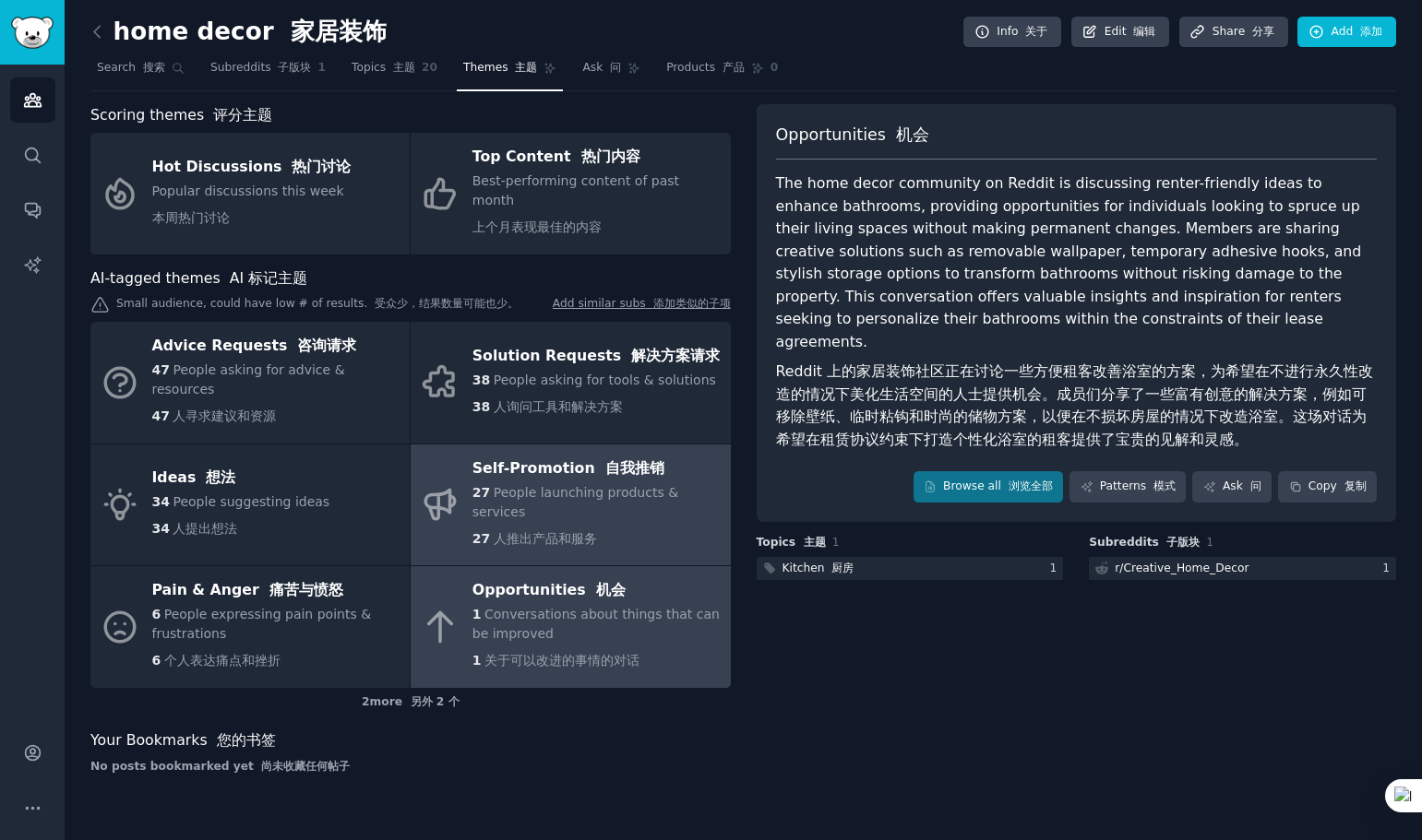
click at [552, 484] on div "27 People launching products & services 27 人推出产品和服务" at bounding box center [596, 520] width 248 height 73
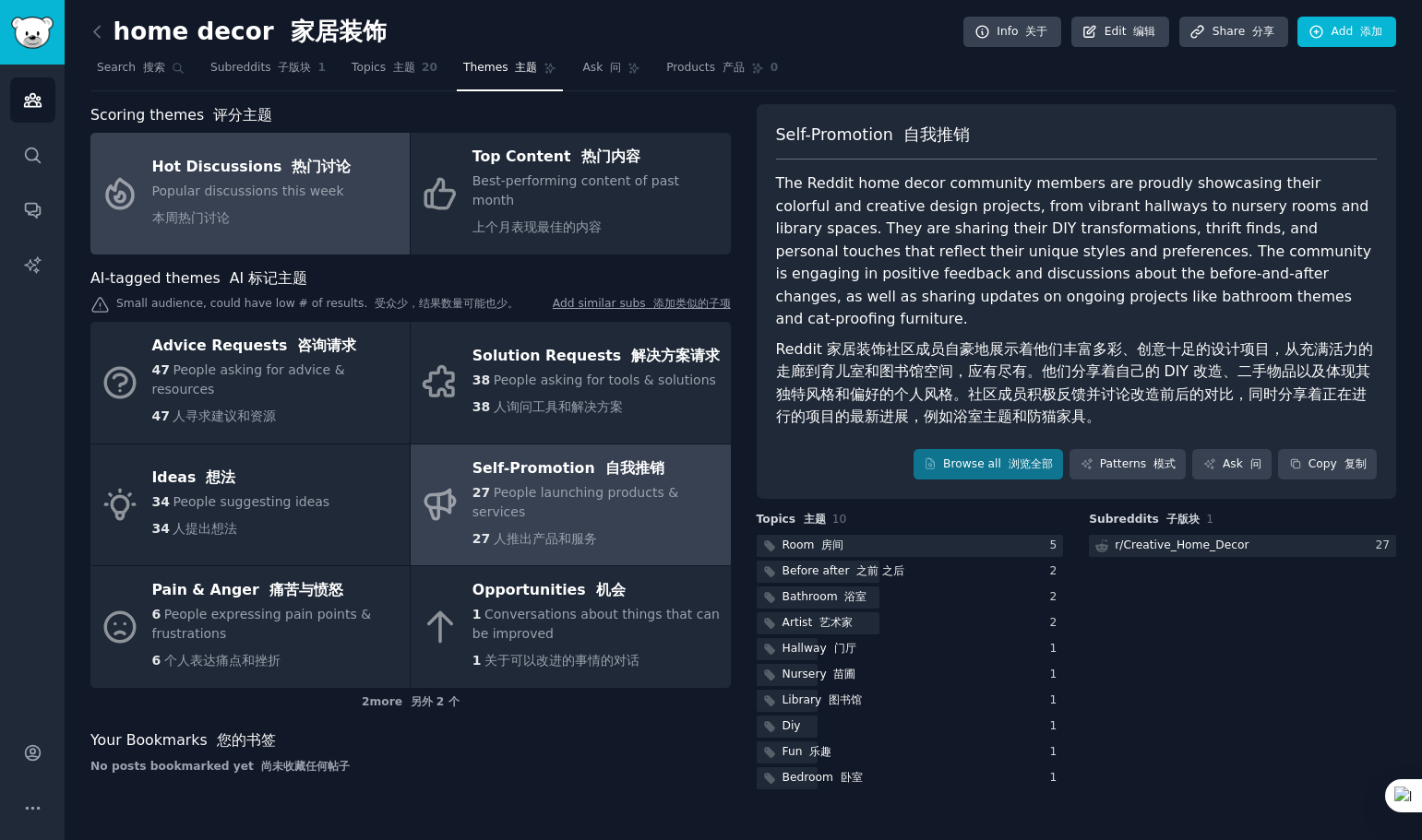
click at [264, 184] on span "Popular discussions this week 本周热门讨论" at bounding box center [248, 205] width 192 height 42
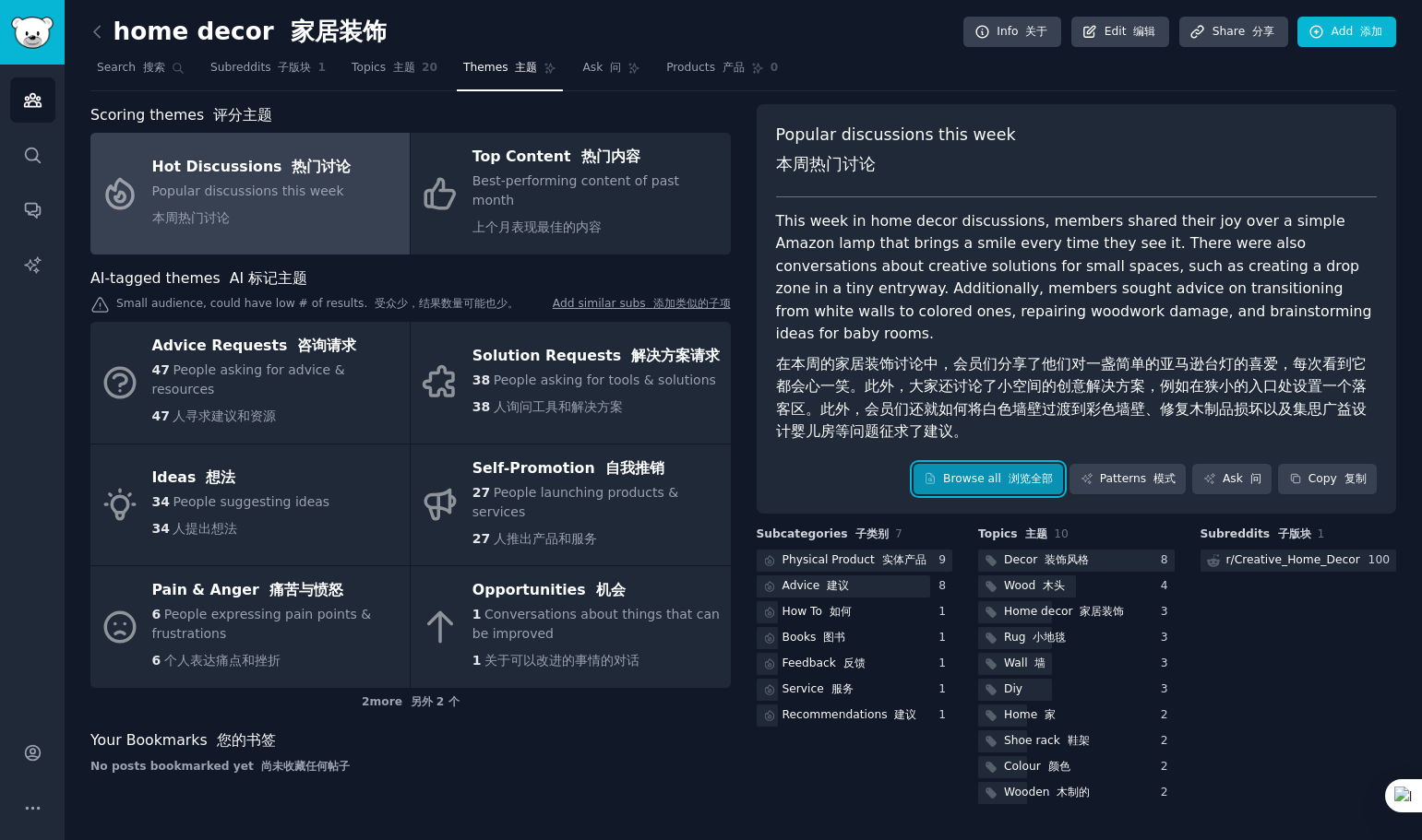
click at [1018, 472] on font "浏览全部" at bounding box center [1030, 478] width 45 height 13
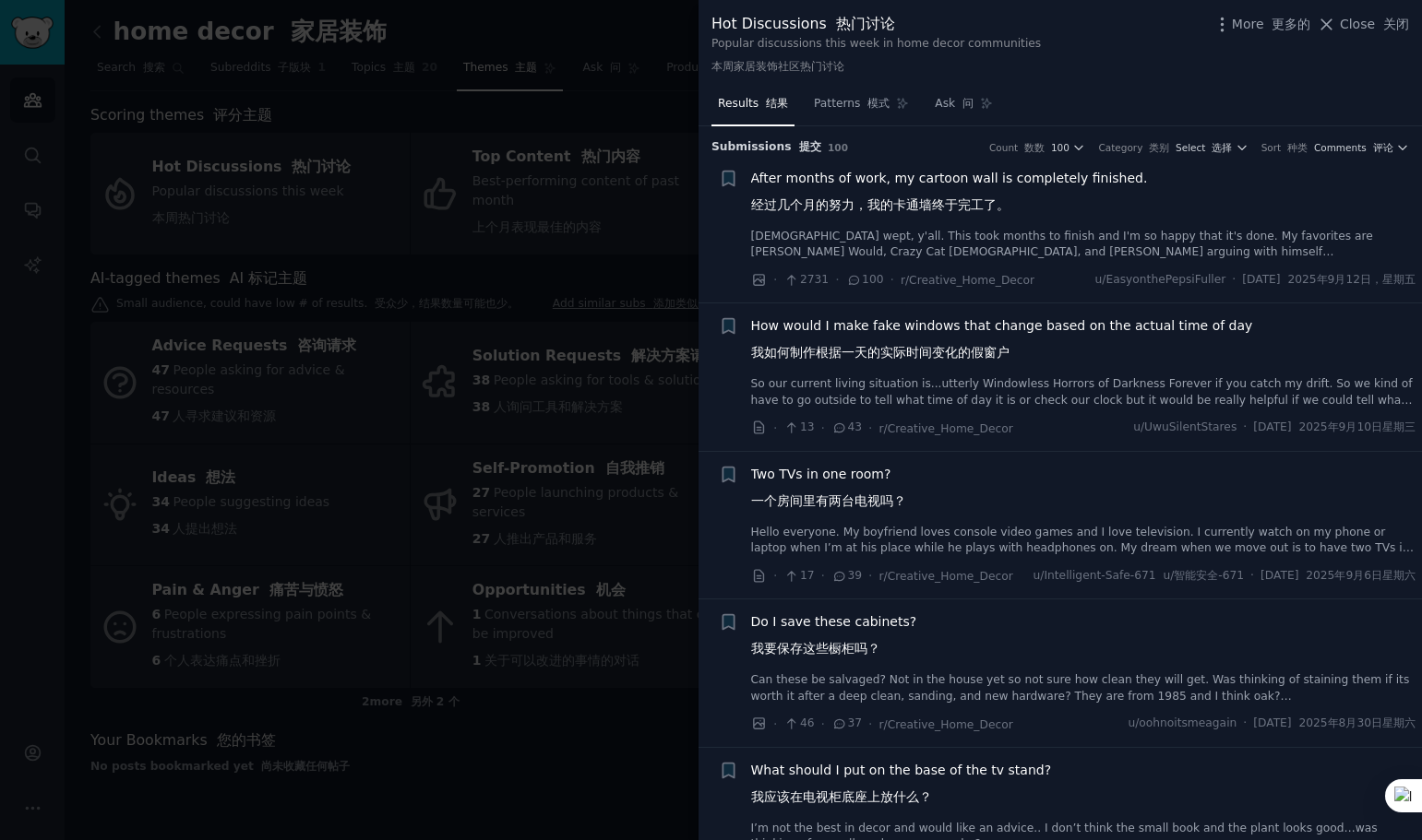
click at [1039, 177] on span "After months of work, my cartoon wall is completely finished. 经过几个月的努力，我的卡通墙终于完…" at bounding box center [949, 196] width 397 height 53
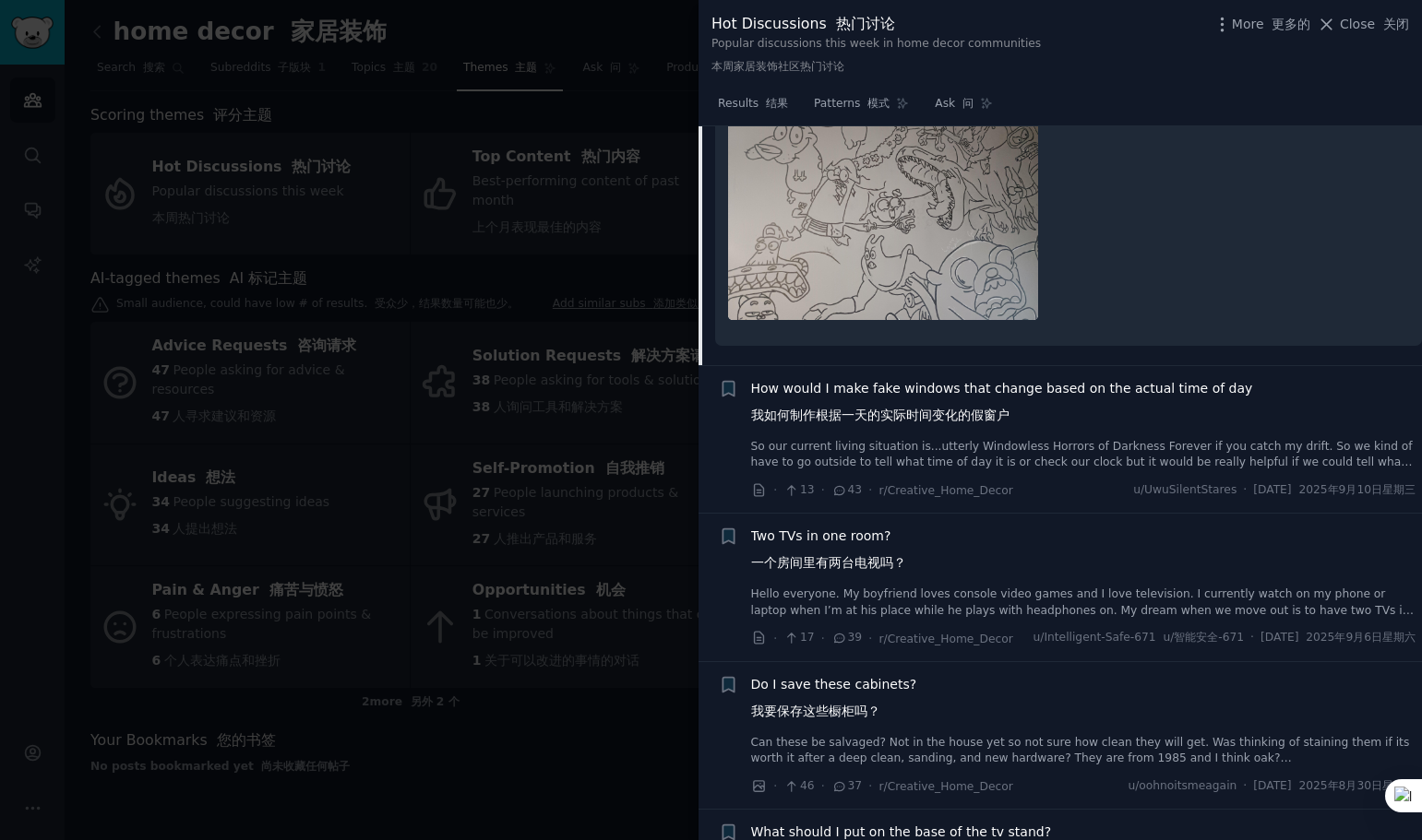
scroll to position [2336, 0]
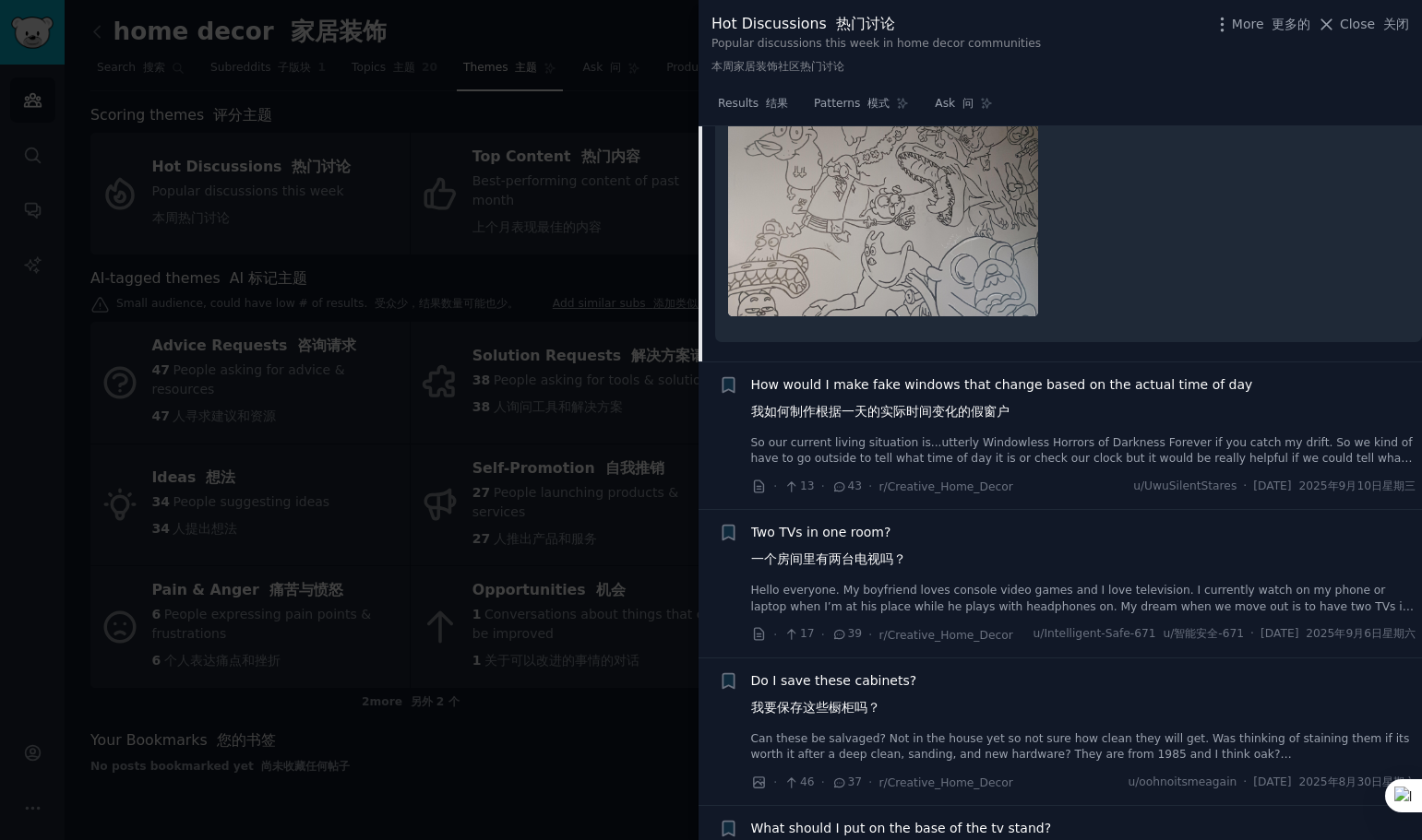
click at [1039, 375] on span "How would I make fake windows that change based on the actual time of day 我如何制作…" at bounding box center [1001, 402] width 502 height 53
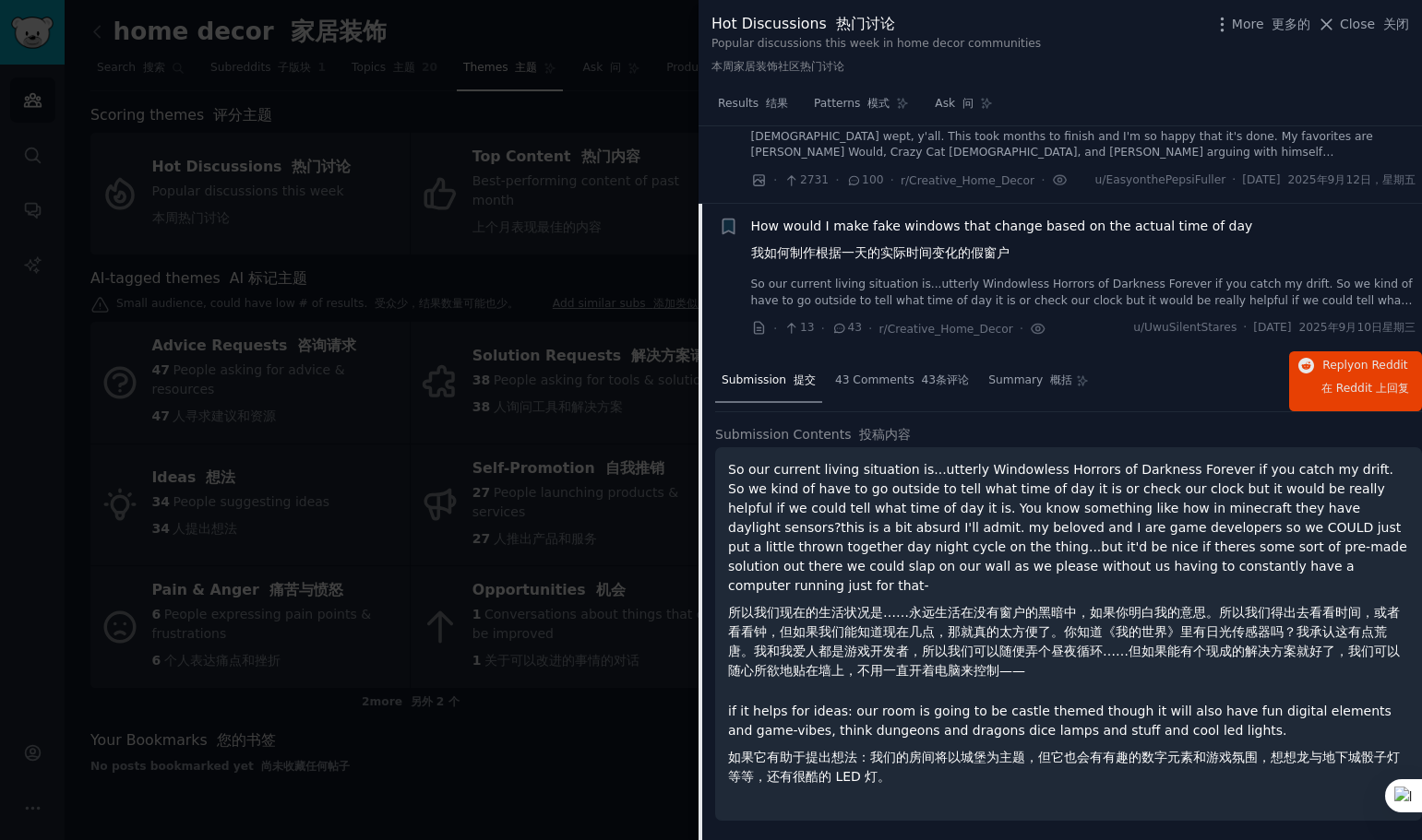
scroll to position [85, 0]
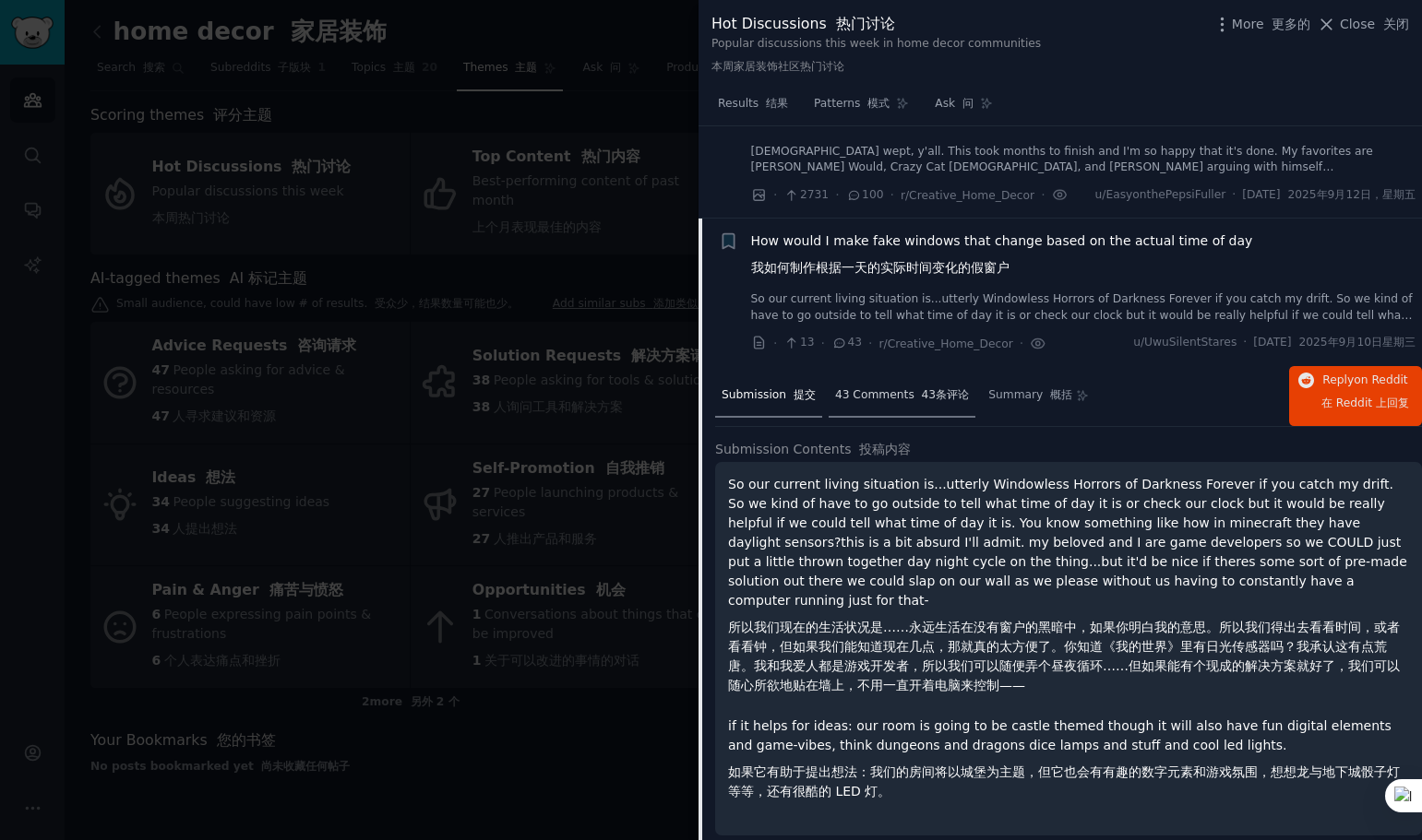
click at [877, 392] on span "43 Comments 43条评论" at bounding box center [901, 396] width 134 height 17
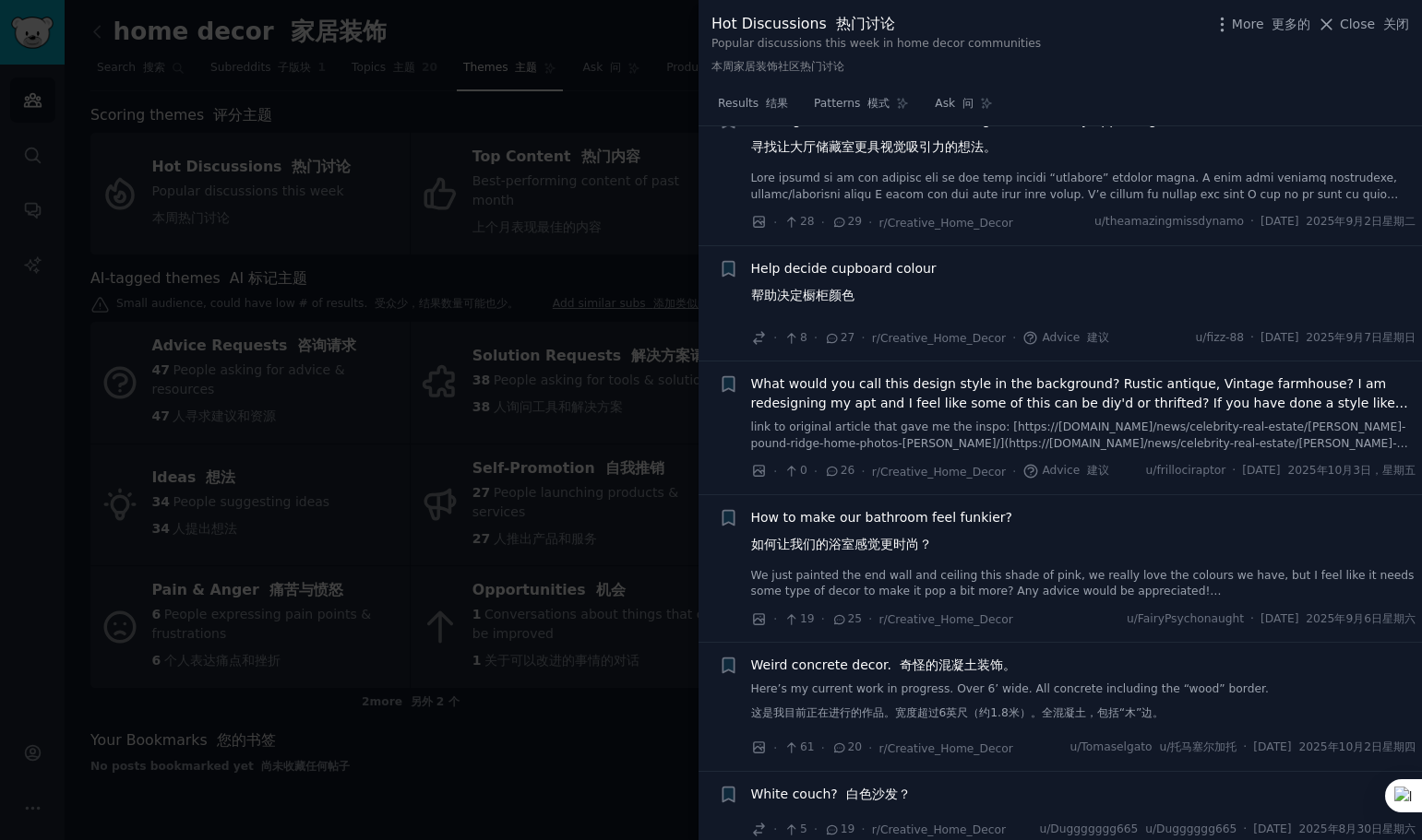
scroll to position [2148, 0]
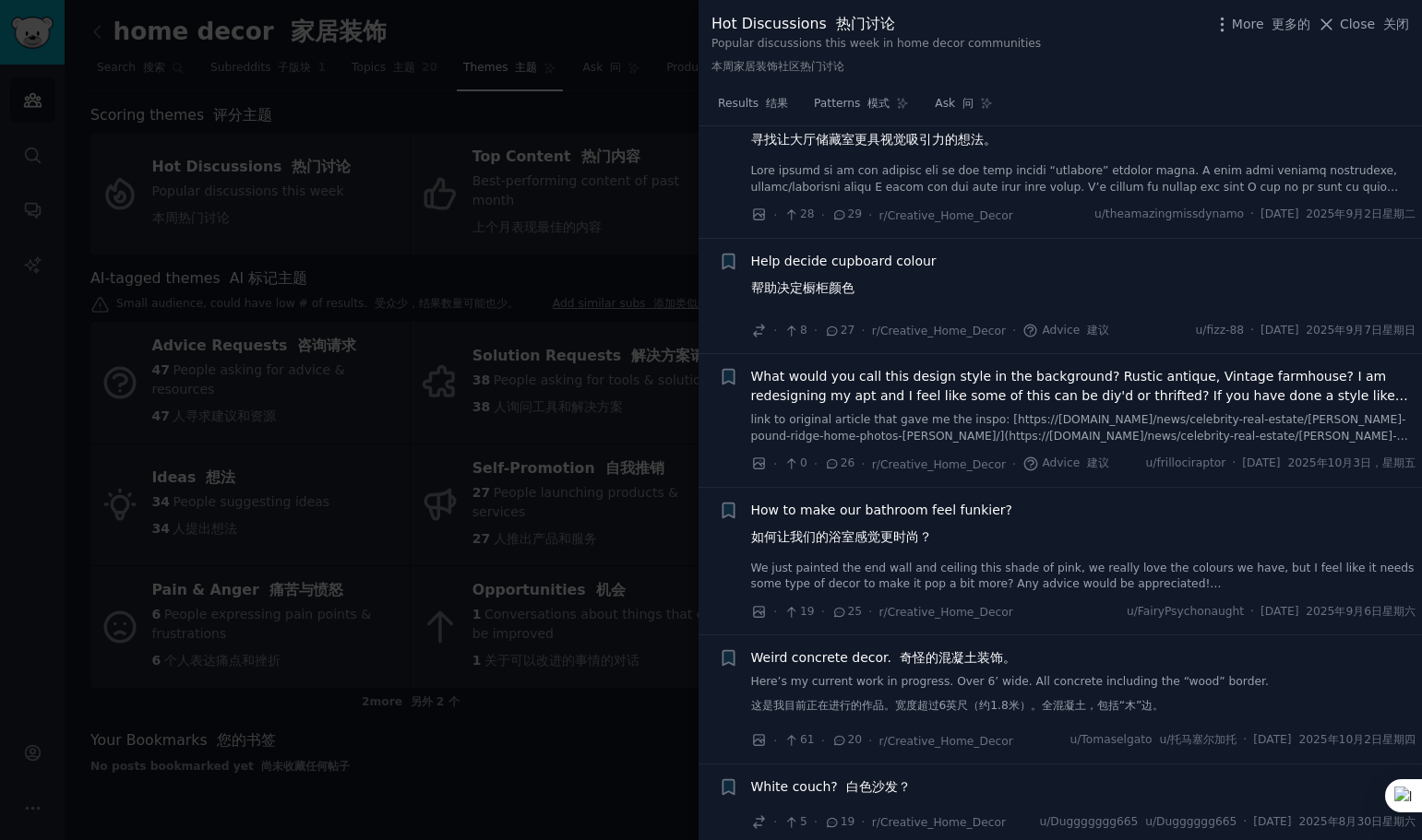
click at [923, 511] on span "How to make our bathroom feel funkier? 如何让我们的浴室感觉更时尚？" at bounding box center [882, 527] width 262 height 53
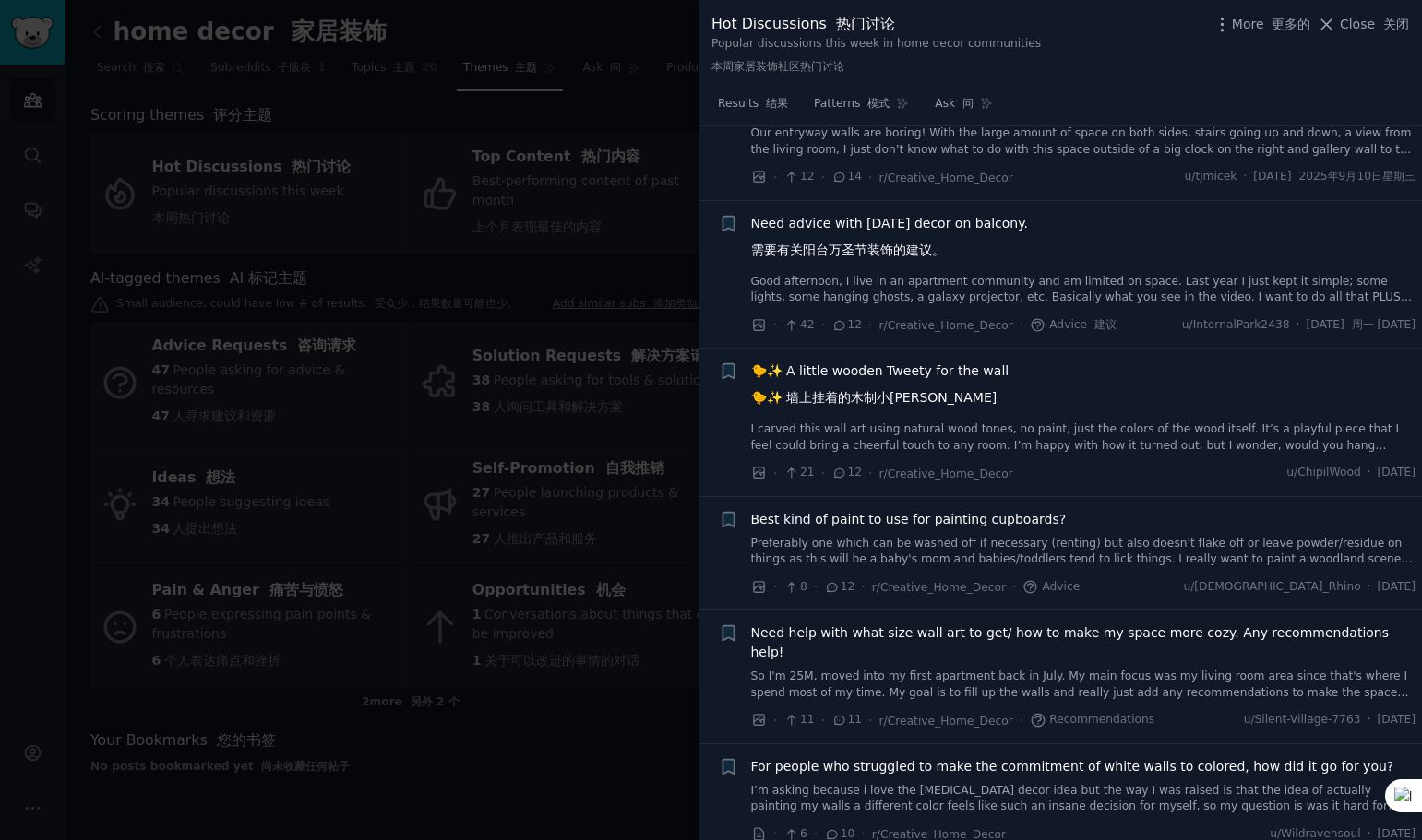
scroll to position [3659, 0]
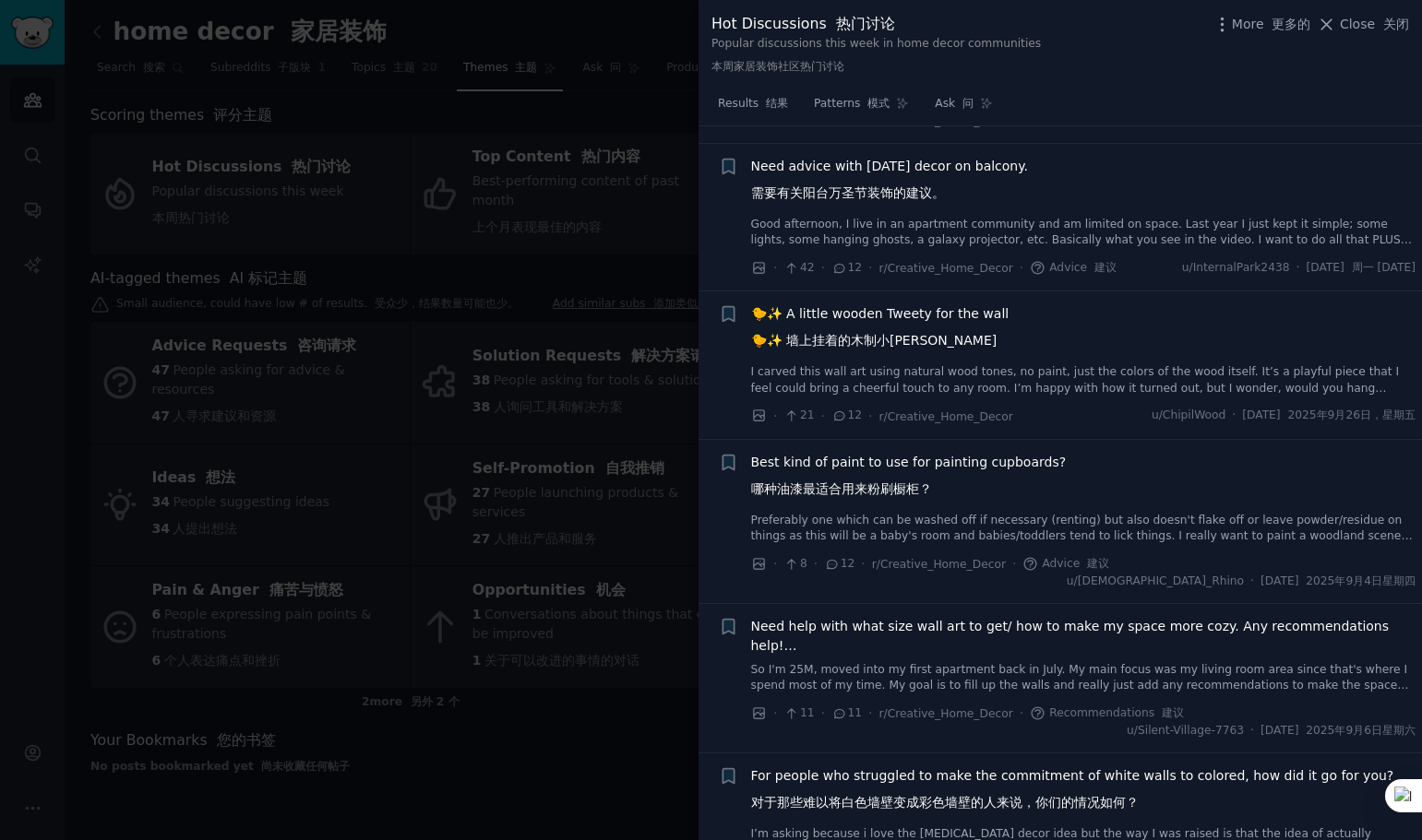
click at [968, 617] on span "Need help with what size wall art to get/ how to make my space more cozy. Any r…" at bounding box center [1084, 636] width 665 height 39
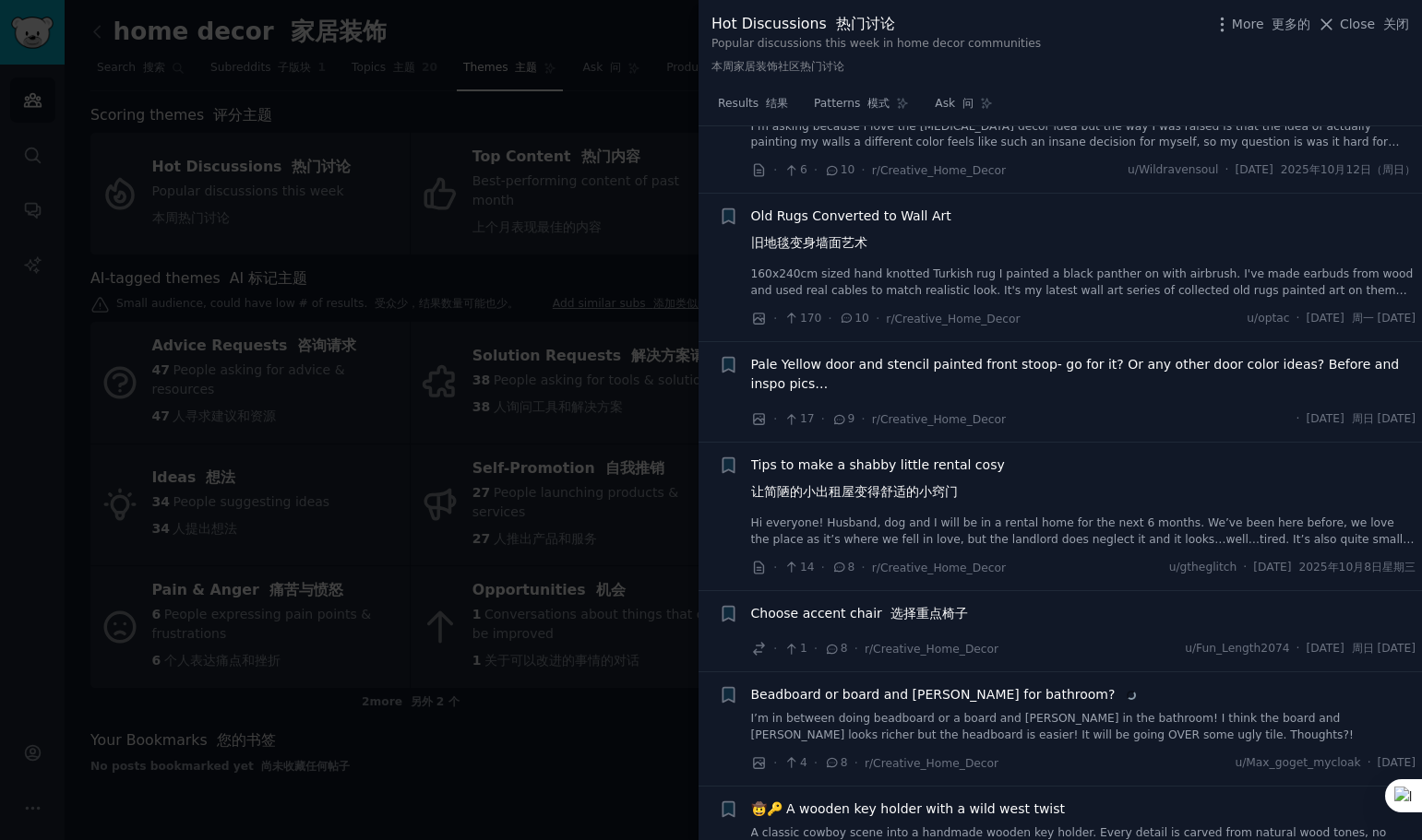
scroll to position [4816, 0]
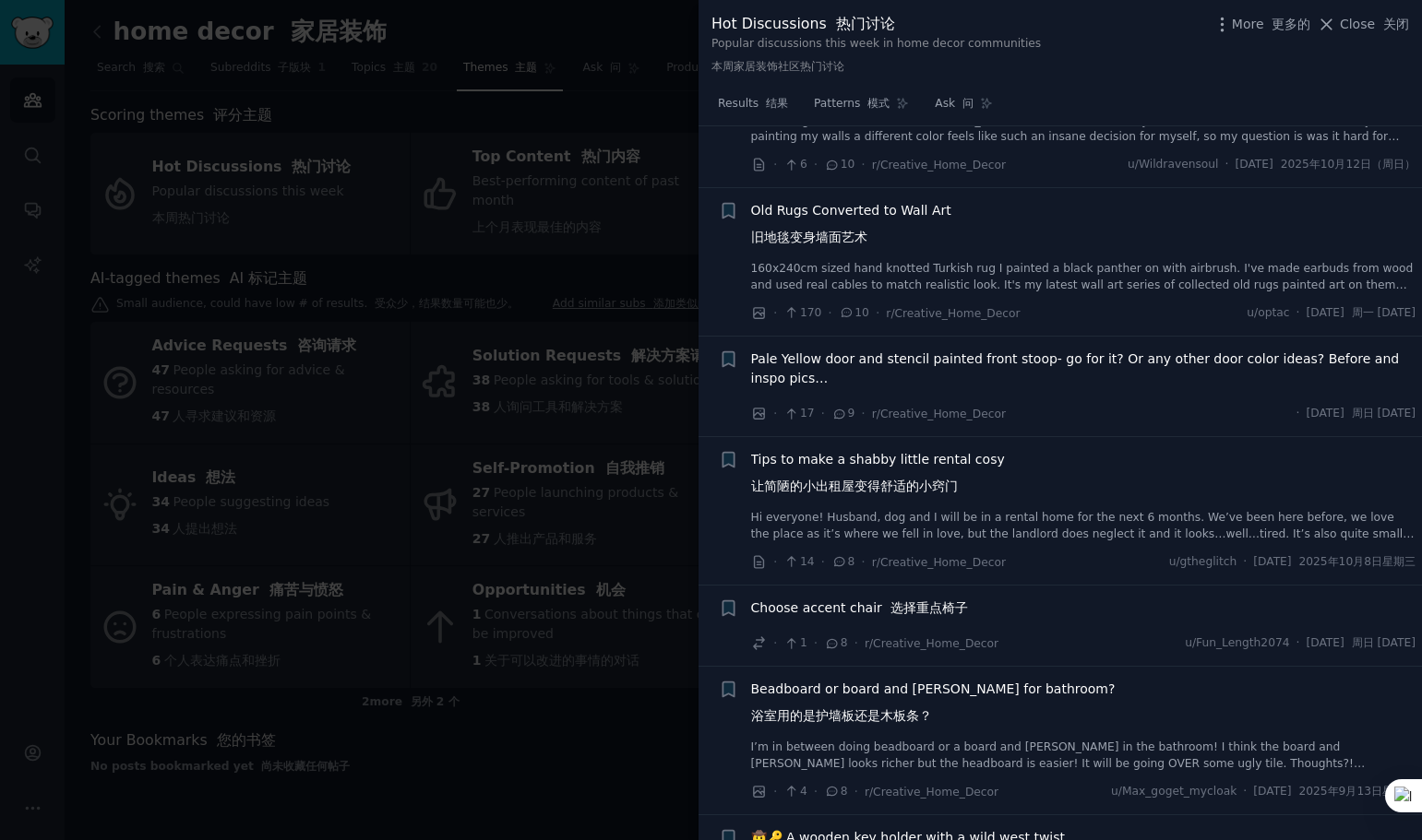
click at [1029, 355] on span "Pale Yellow door and stencil painted front stoop- go for it? Or any other door …" at bounding box center [1084, 368] width 665 height 39
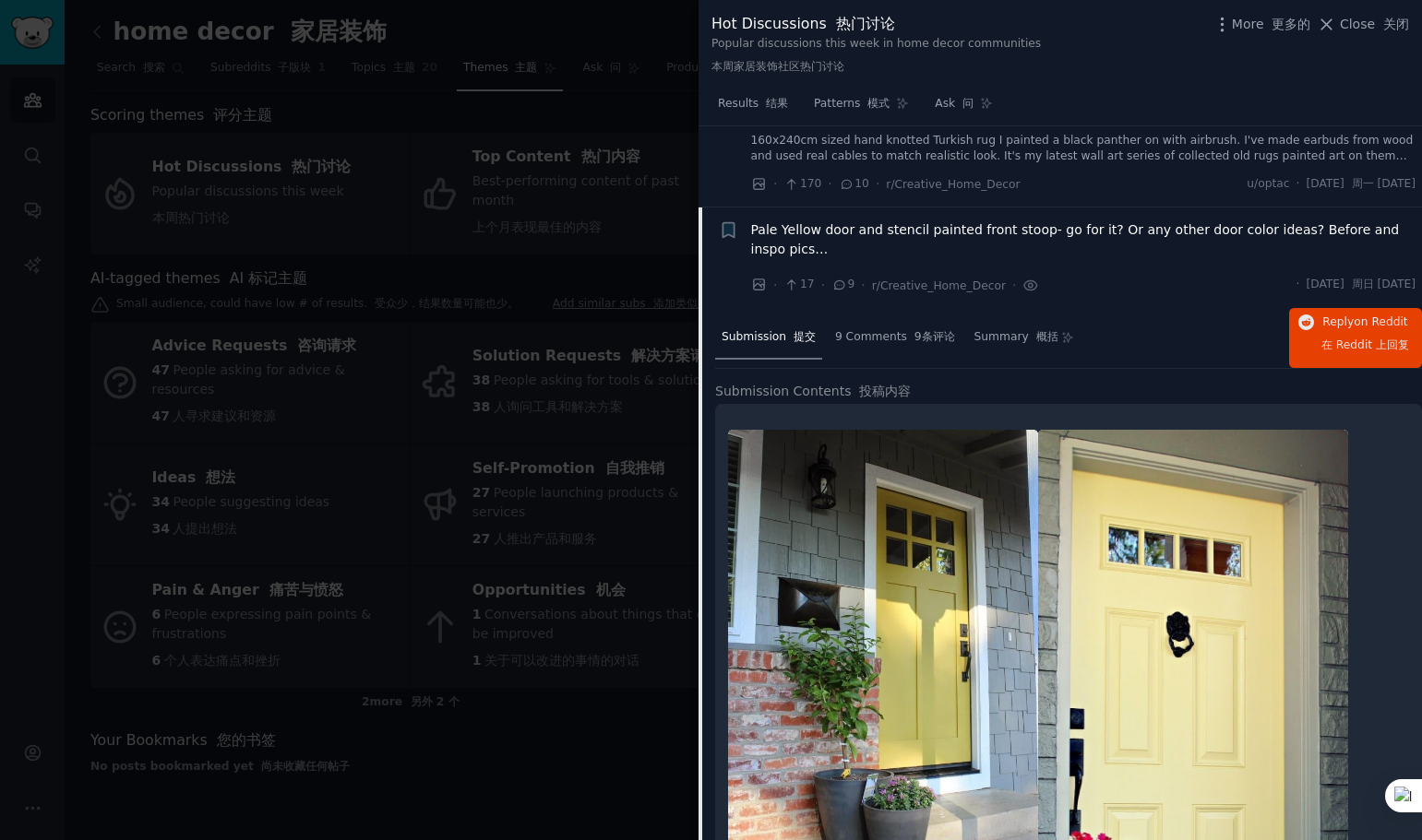
scroll to position [3801, 0]
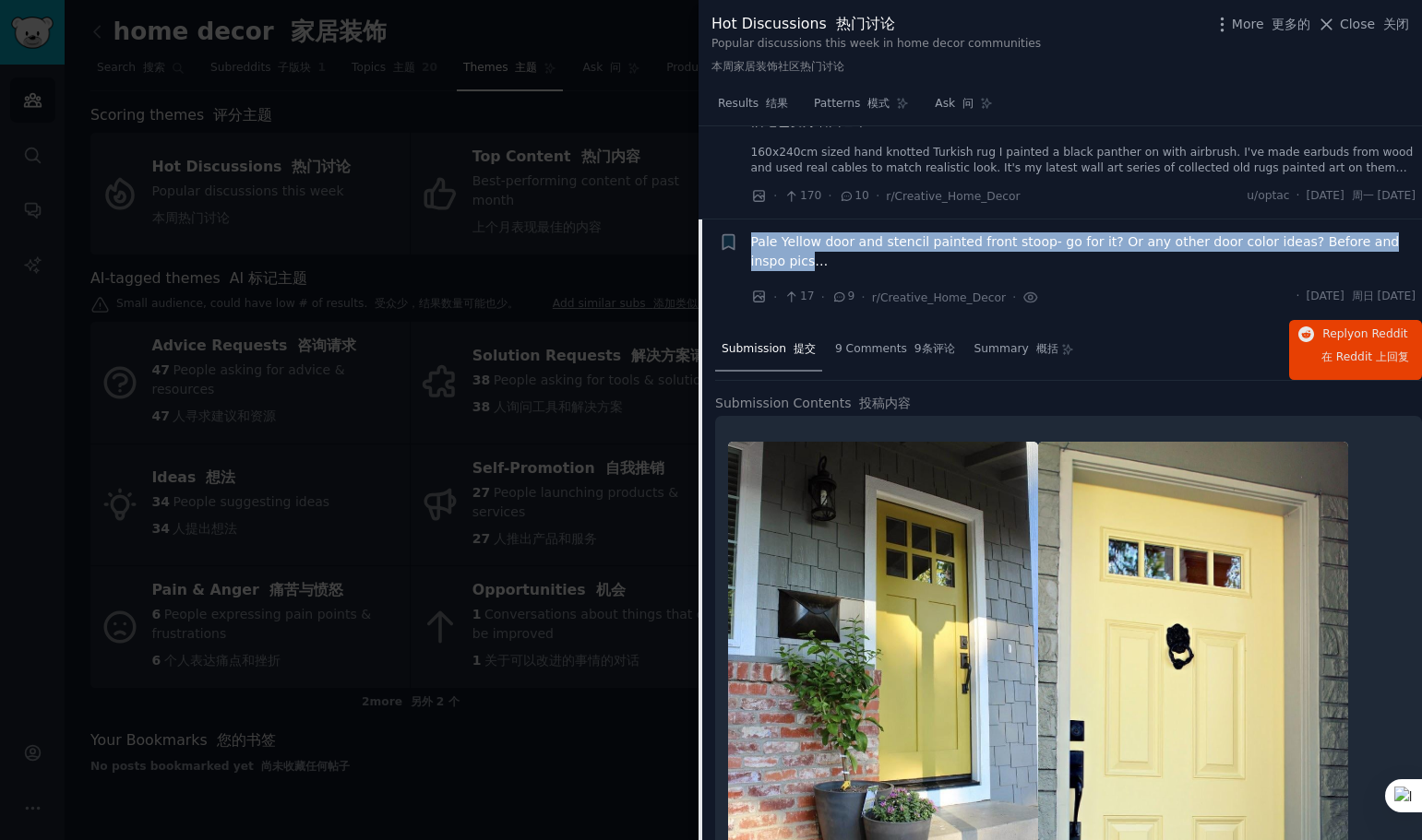
drag, startPoint x: 750, startPoint y: 232, endPoint x: 848, endPoint y: 268, distance: 104.4
click at [848, 268] on li "+ Pale Yellow door and stencil painted front stoop- go for it? Or any other doo…" at bounding box center [1060, 270] width 723 height 101
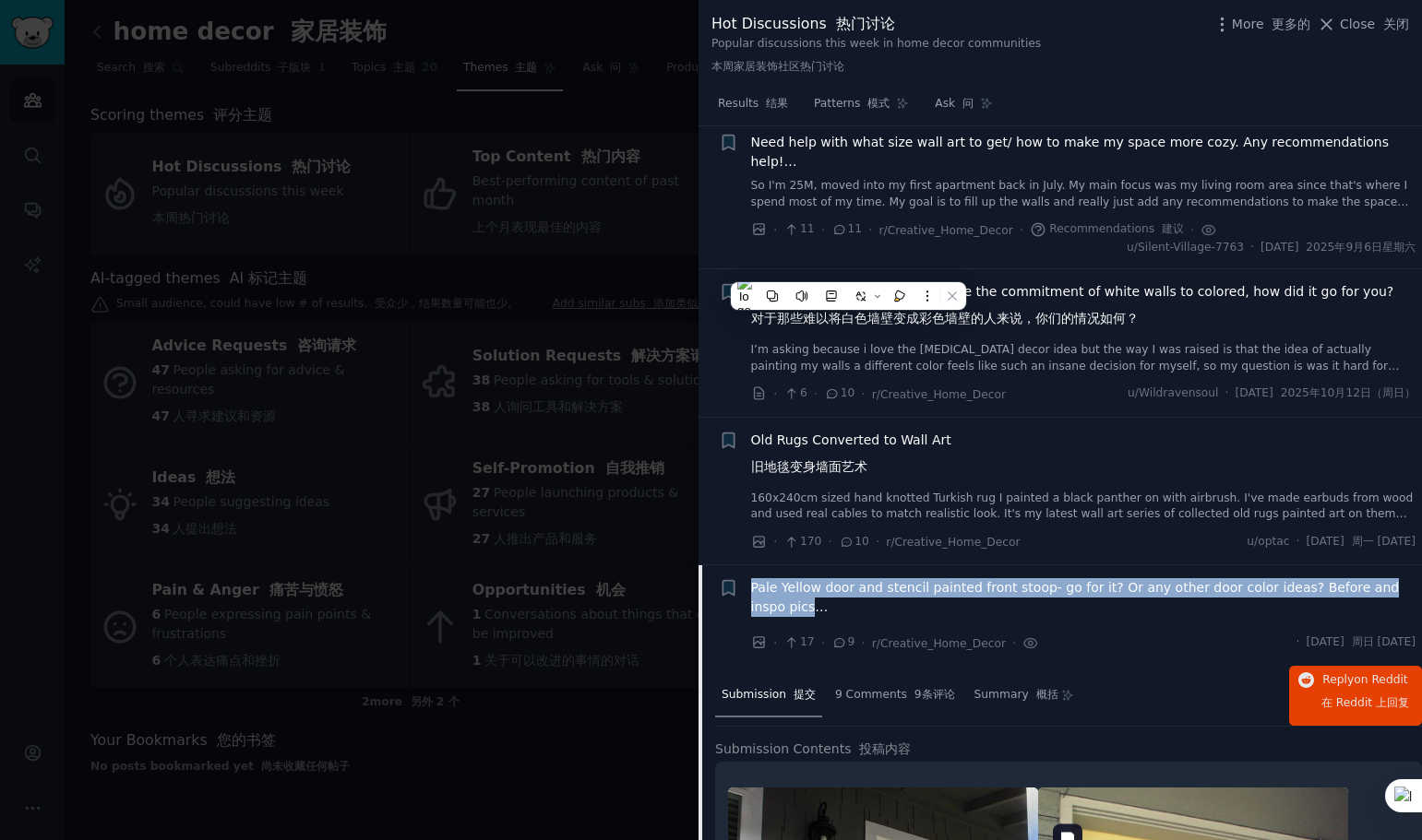
scroll to position [3432, 0]
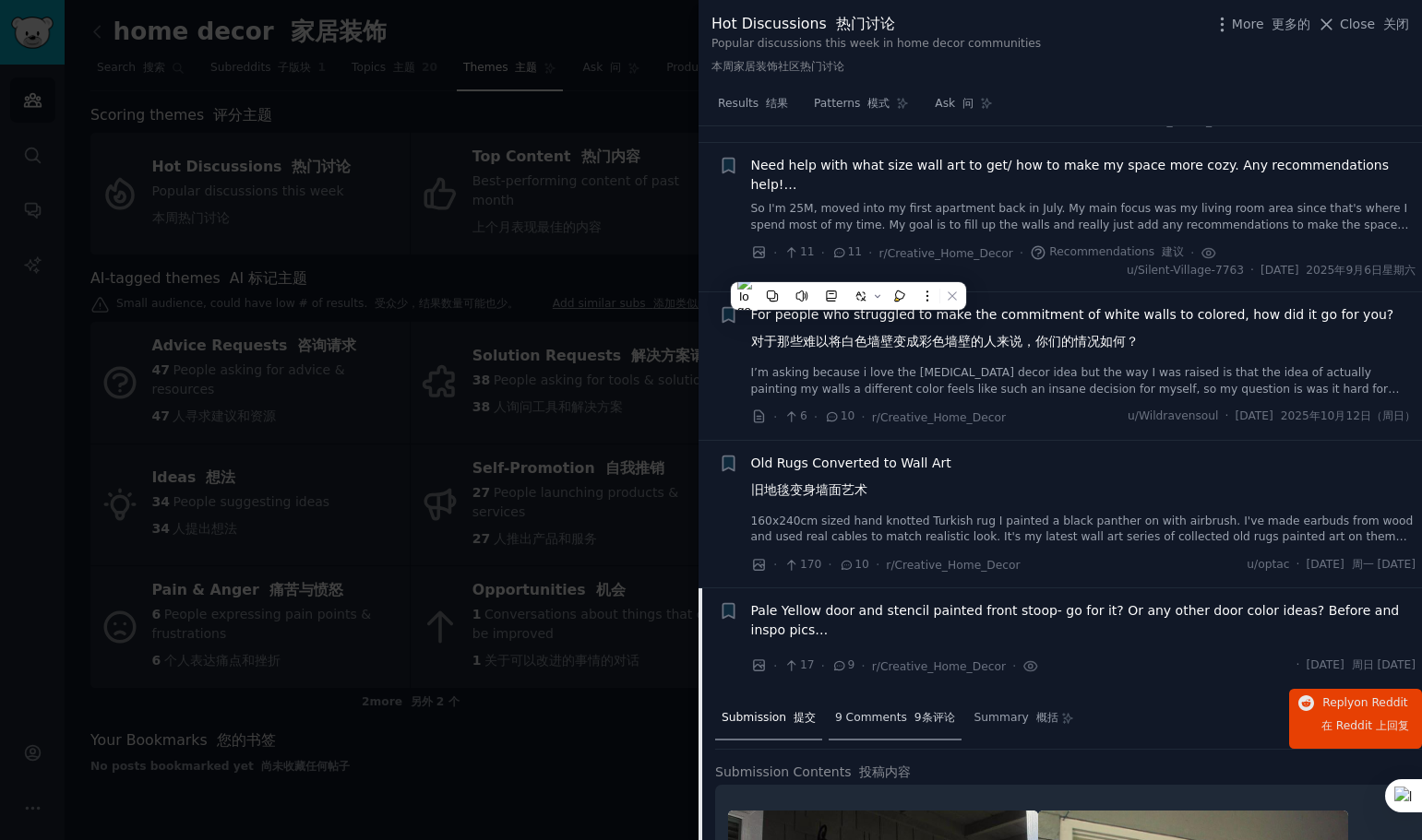
click at [885, 723] on span "9 Comments 9条评论" at bounding box center [895, 718] width 120 height 17
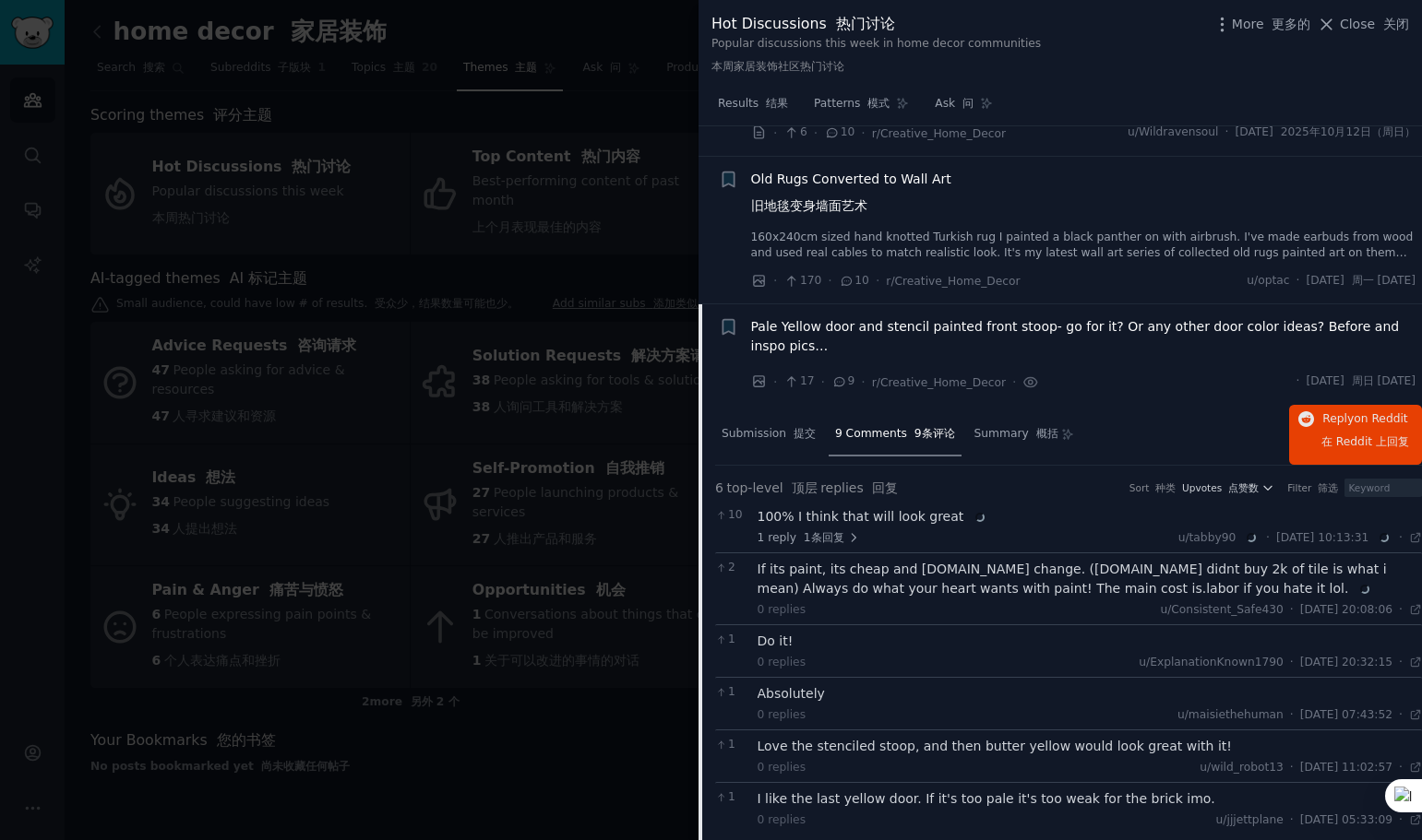
scroll to position [3801, 0]
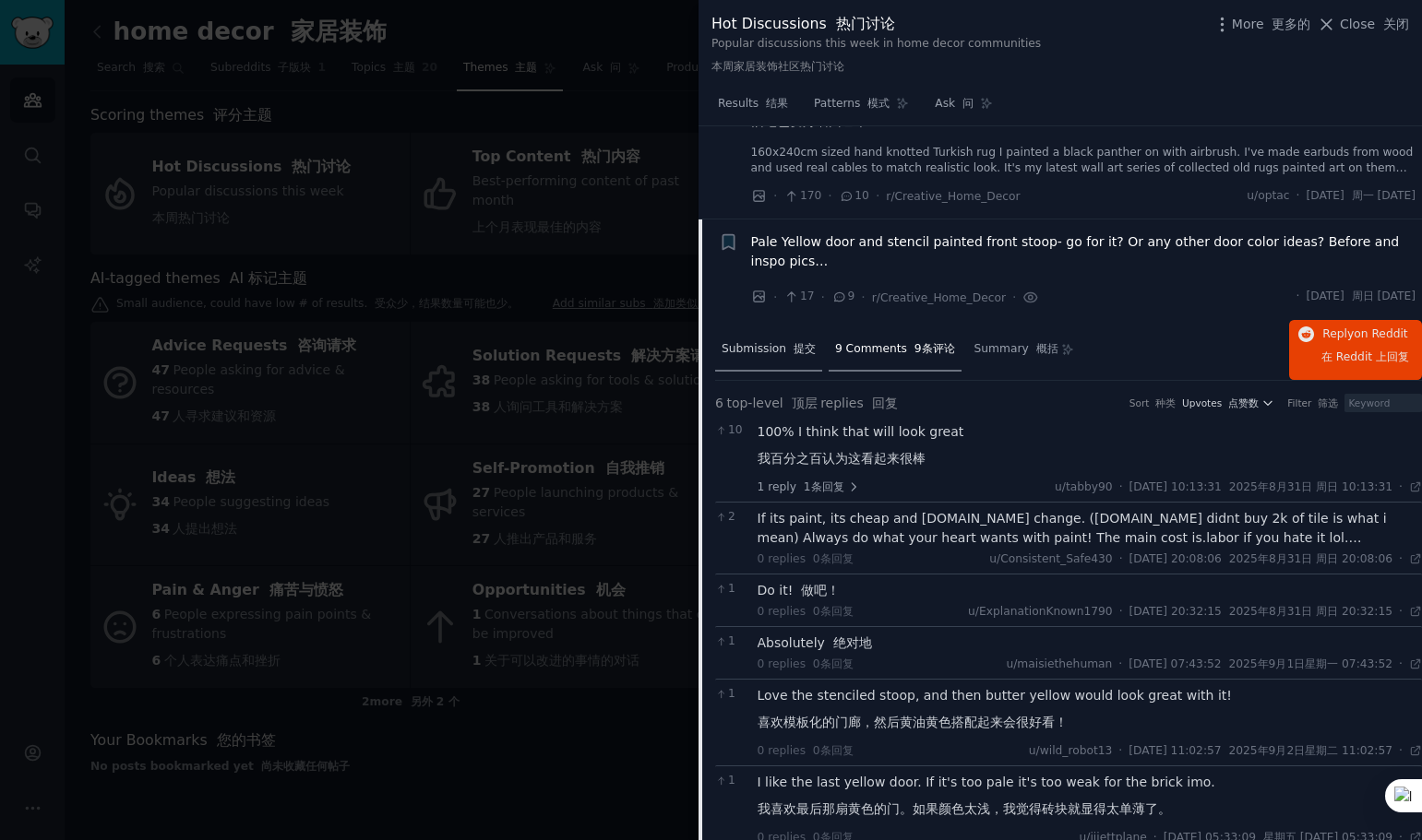
click at [772, 348] on span "Submission 提交" at bounding box center [768, 349] width 94 height 17
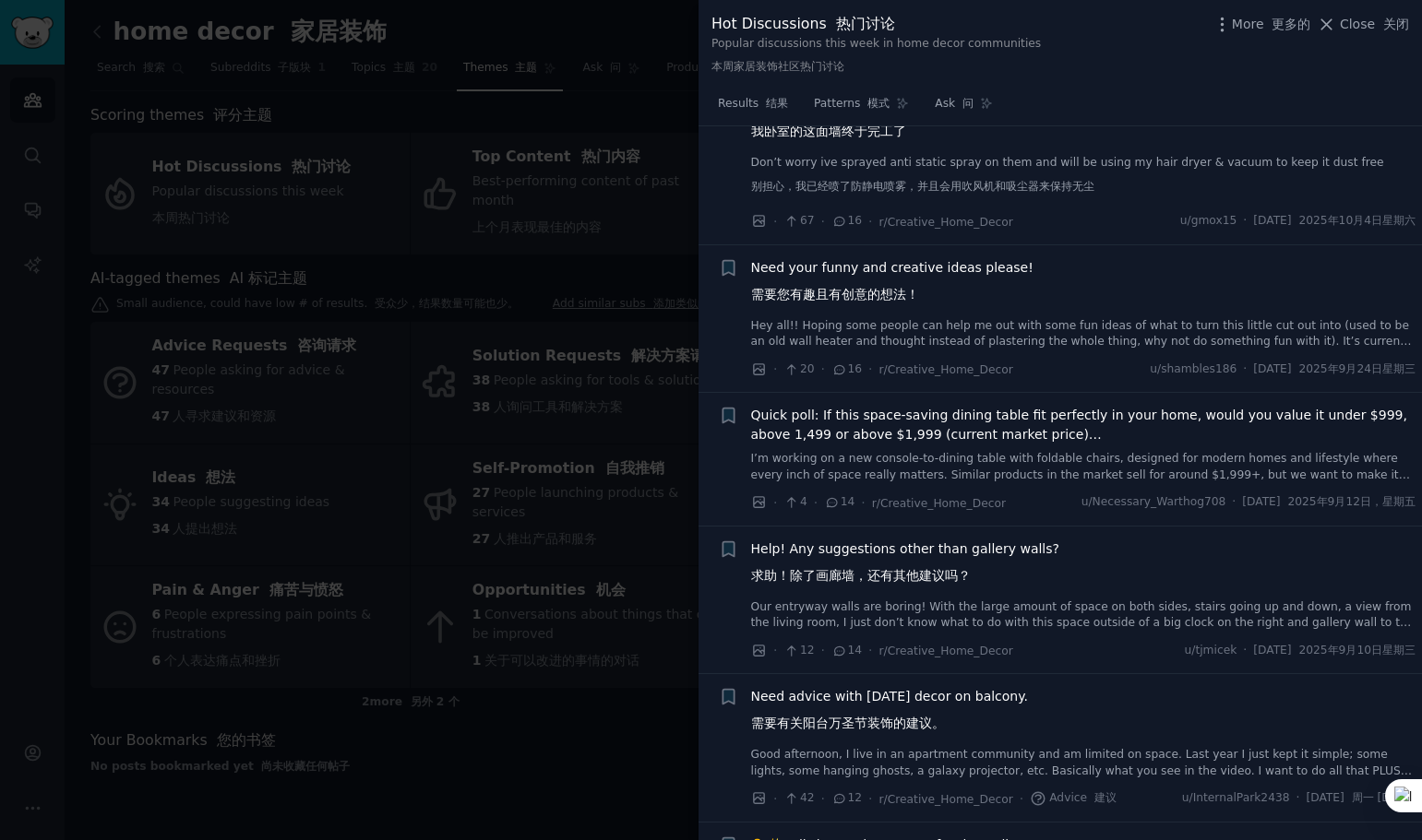
scroll to position [2418, 0]
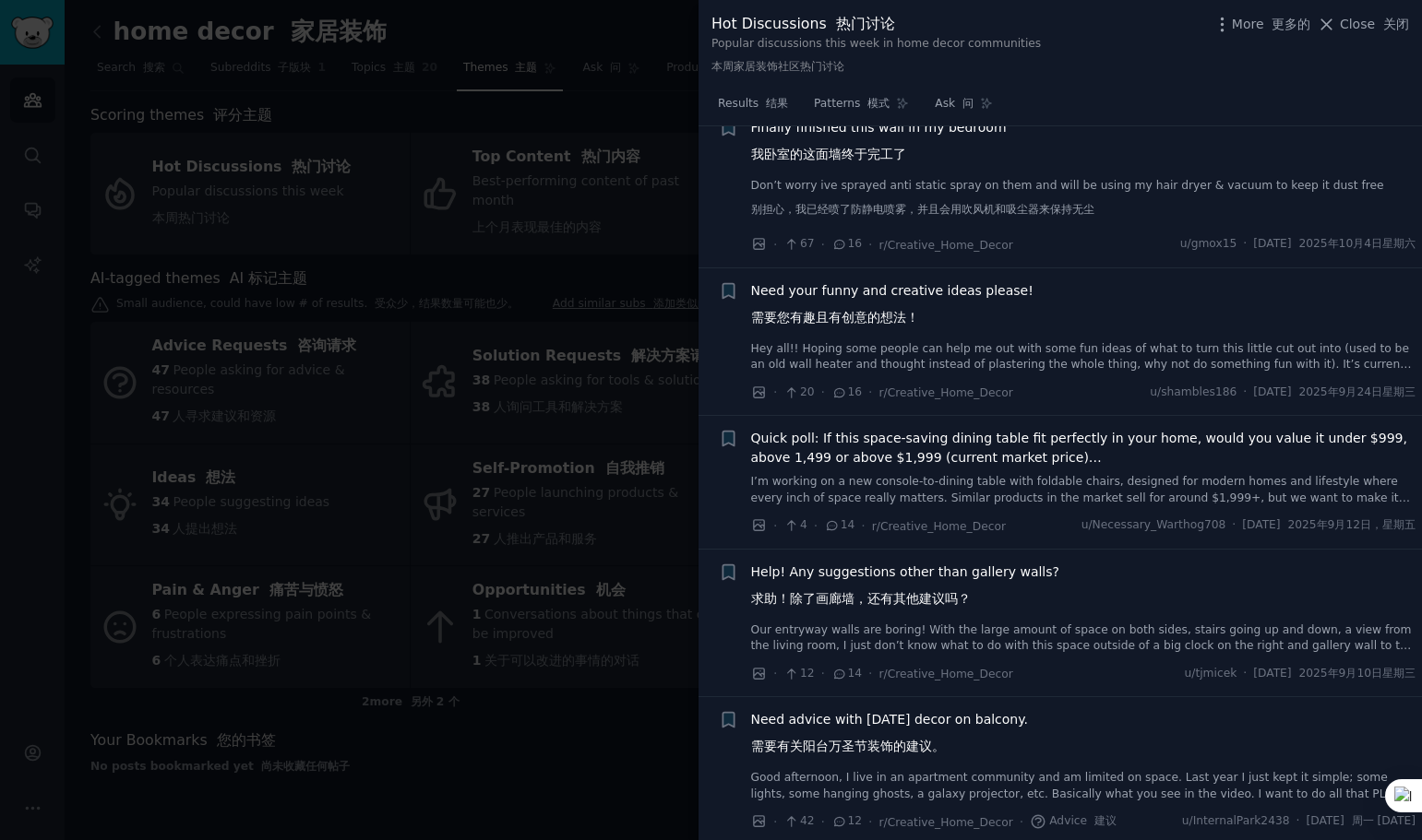
click at [988, 289] on span "Need your funny and creative ideas please! 需要您有趣且有创意的想法！" at bounding box center [892, 308] width 282 height 53
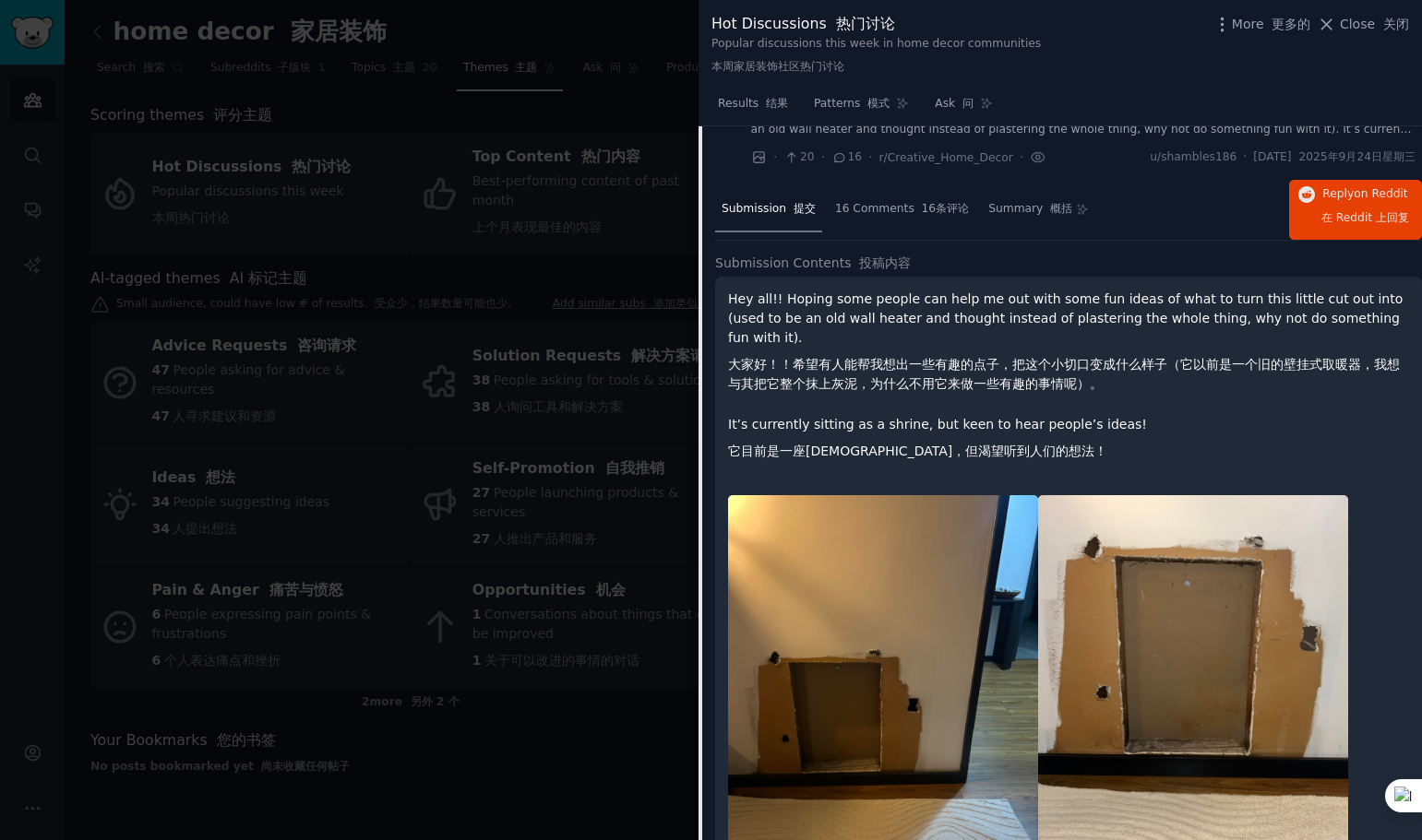
scroll to position [2652, 0]
click at [873, 214] on span "16 Comments 16条评论" at bounding box center [901, 210] width 134 height 17
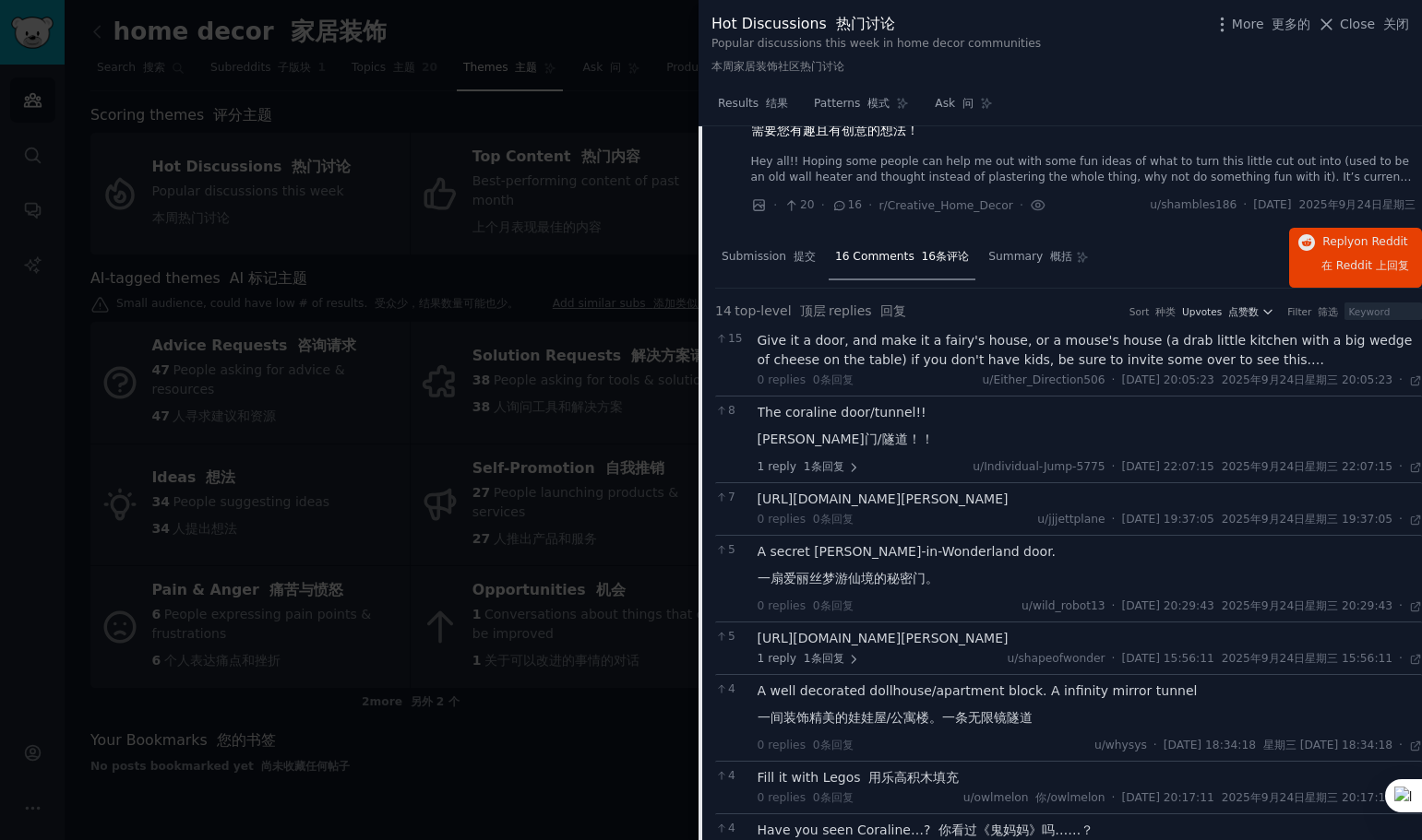
scroll to position [2560, 0]
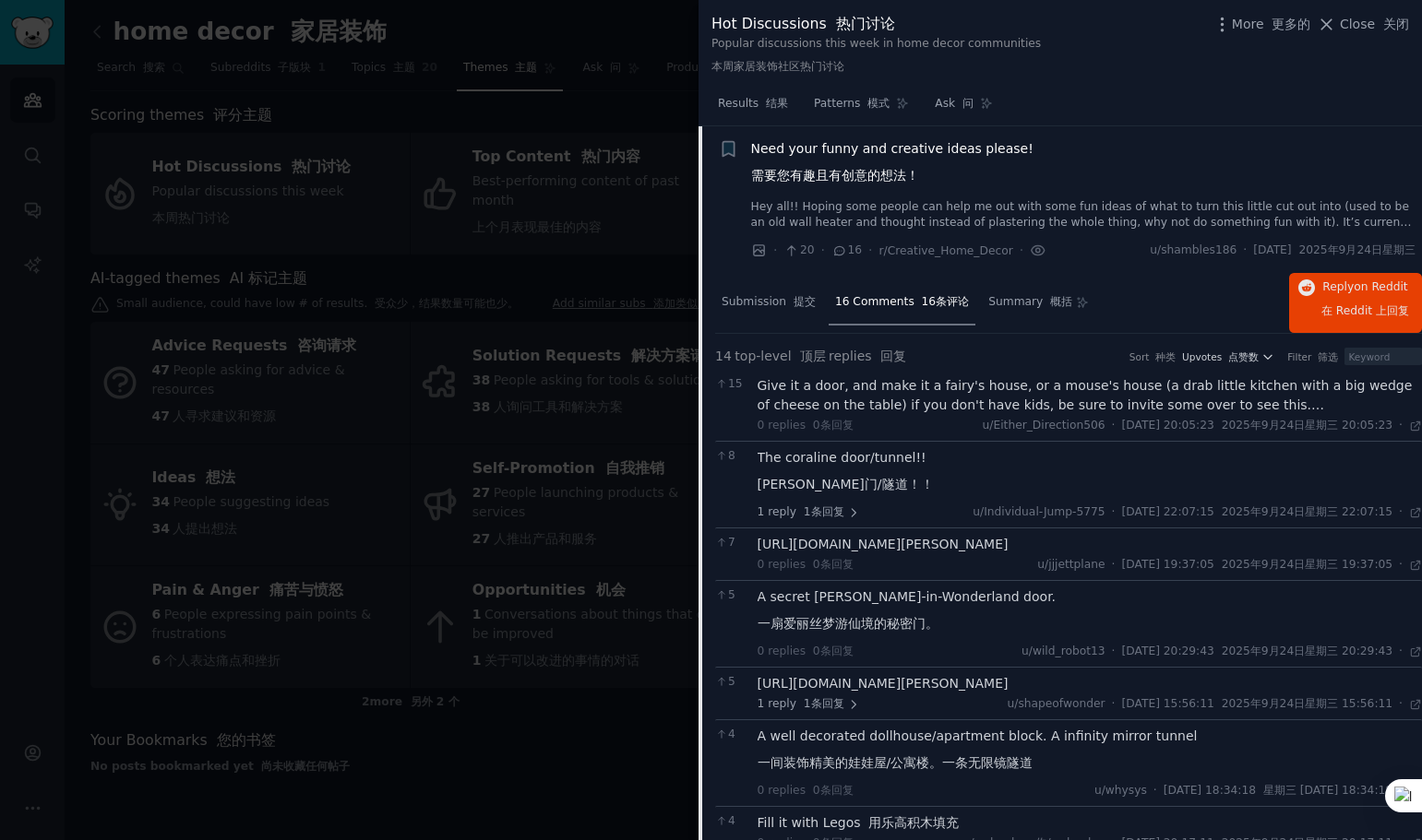
click at [733, 254] on div "Reddit image submission Reddit 图片提交 Bookmark this conversation 收藏此对话 +" at bounding box center [728, 200] width 20 height 122
click at [736, 303] on span "Submission 提交" at bounding box center [768, 302] width 94 height 17
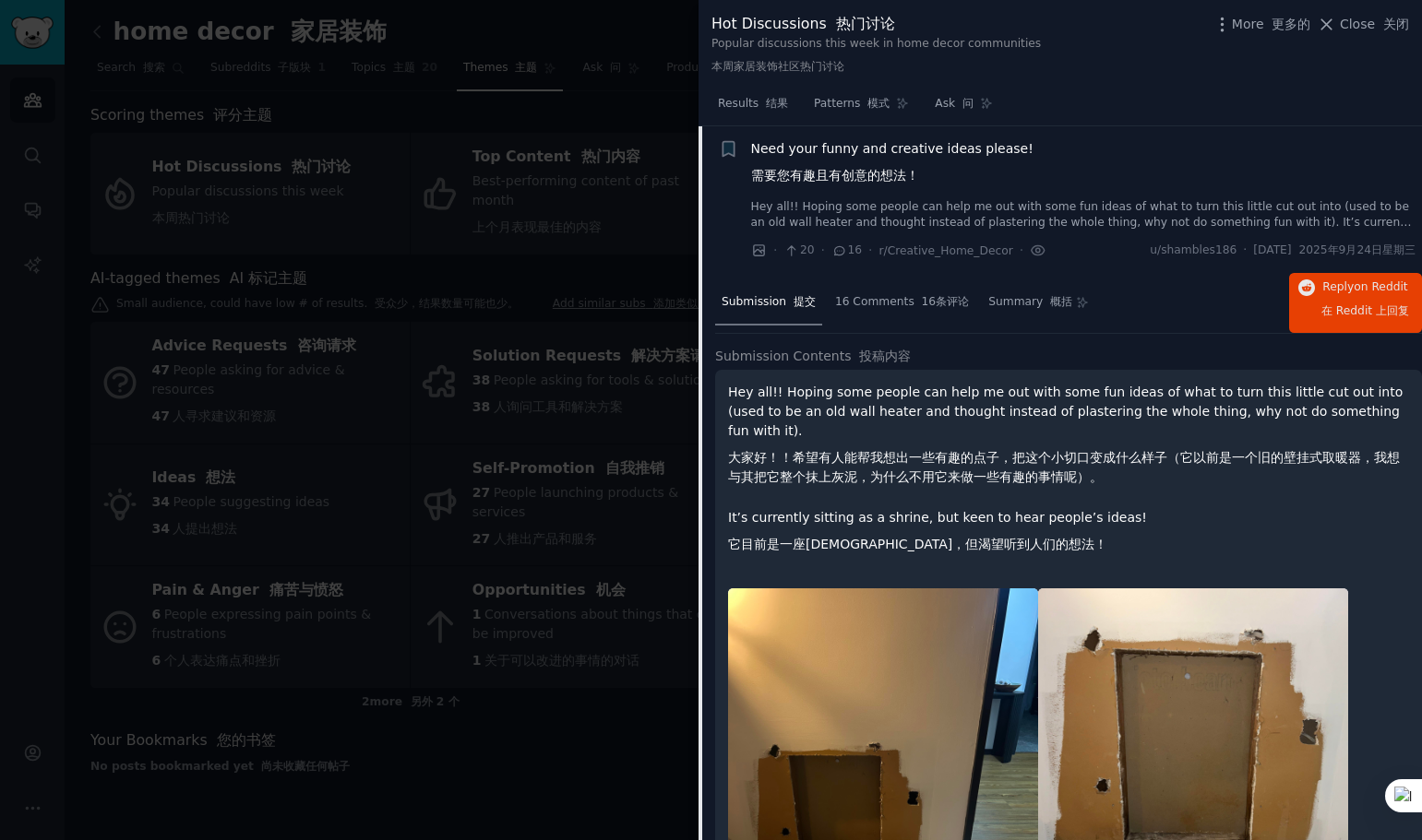
click at [713, 193] on li "Reddit image submission Reddit 图片提交 Bookmark this conversation 收藏此对话 + Need you…" at bounding box center [1060, 200] width 723 height 147
click at [789, 249] on icon at bounding box center [792, 250] width 17 height 13
click at [705, 209] on li "Reddit image submission Reddit 图片提交 Bookmark this conversation 收藏此对话 + Need you…" at bounding box center [1060, 200] width 723 height 147
click at [779, 147] on span "Need your funny and creative ideas please! 需要您有趣且有创意的想法！" at bounding box center [892, 166] width 282 height 53
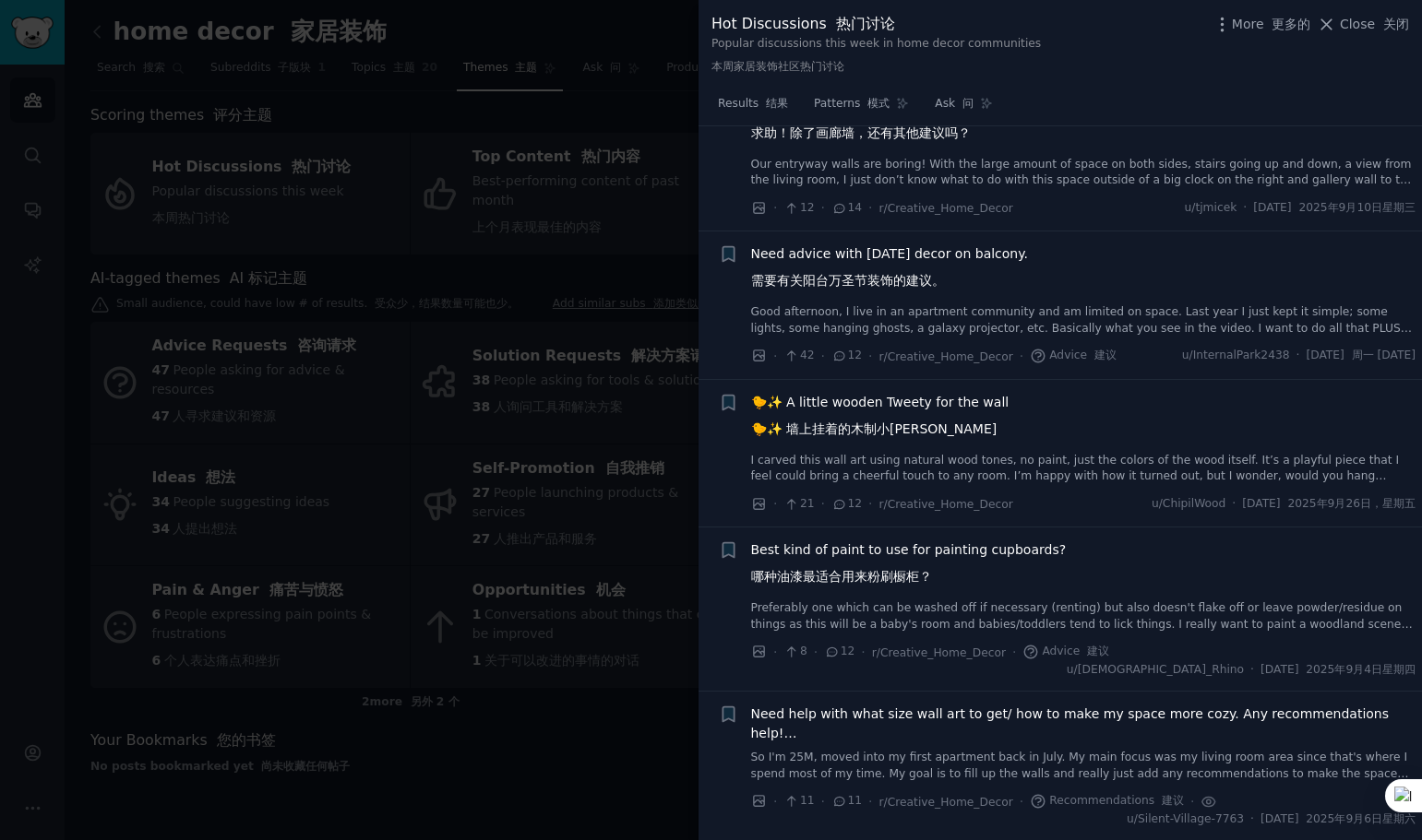
scroll to position [2929, 0]
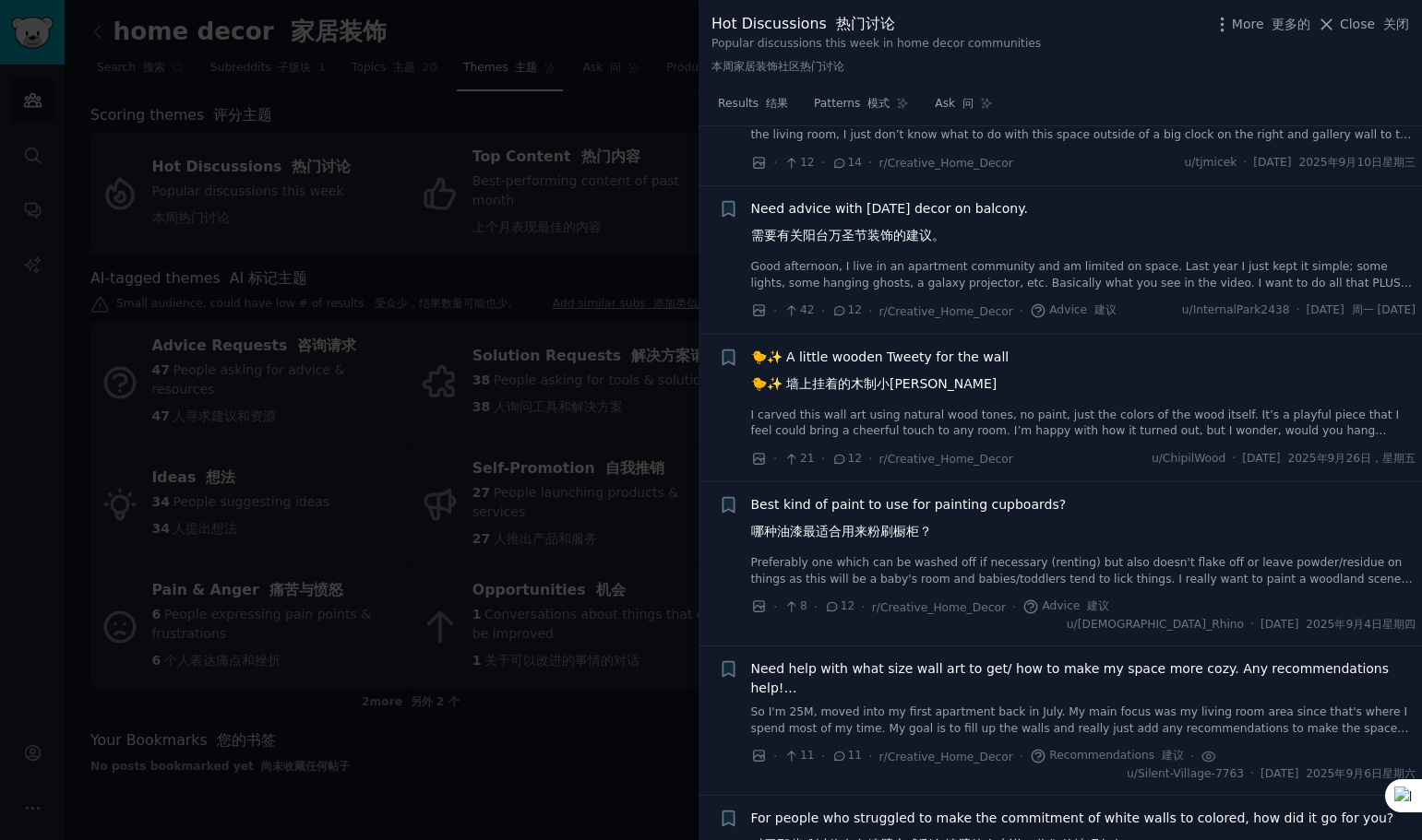
click at [1016, 410] on link "I carved this wall art using natural wood tones, no paint, just the colors of t…" at bounding box center [1084, 423] width 665 height 33
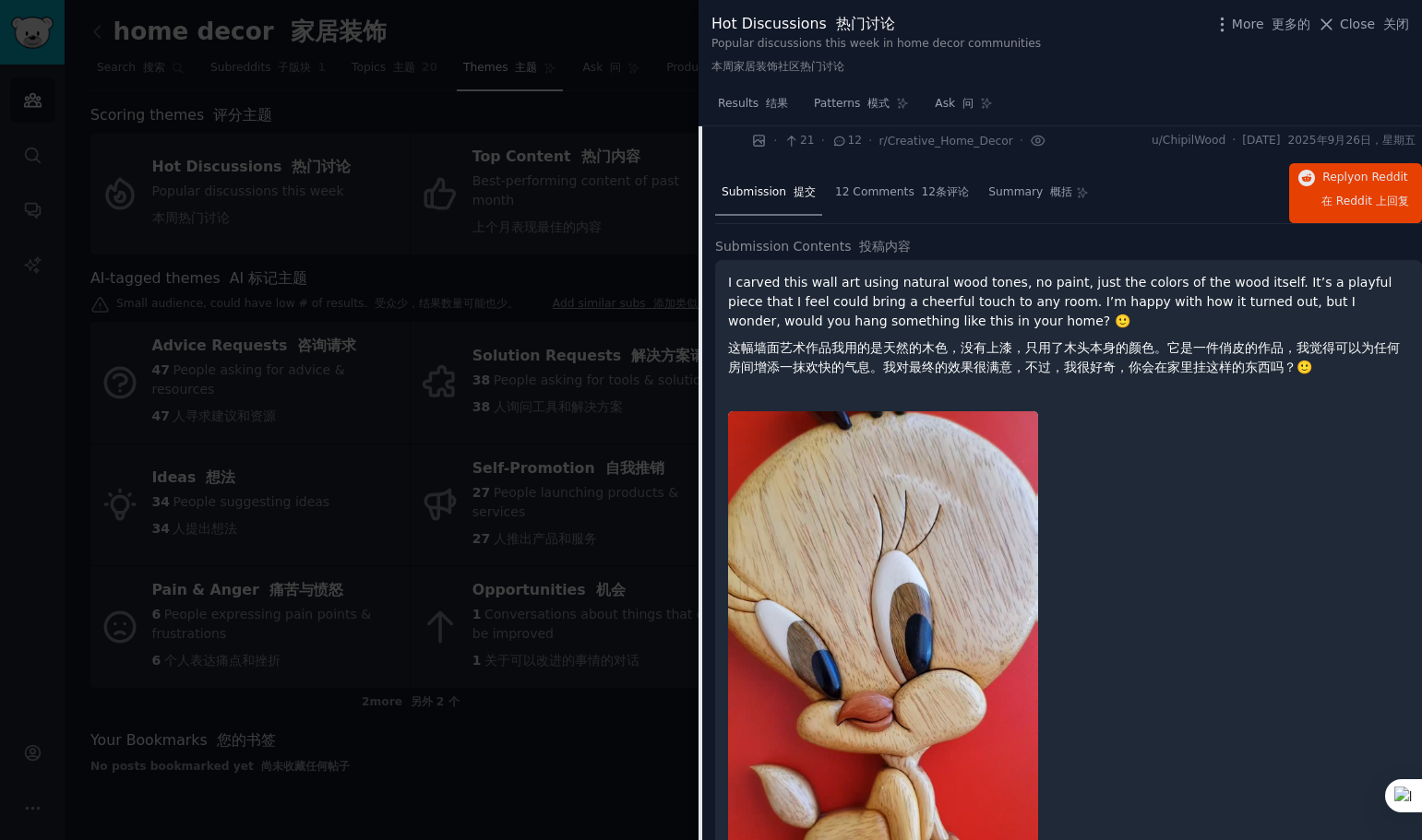
scroll to position [3229, 0]
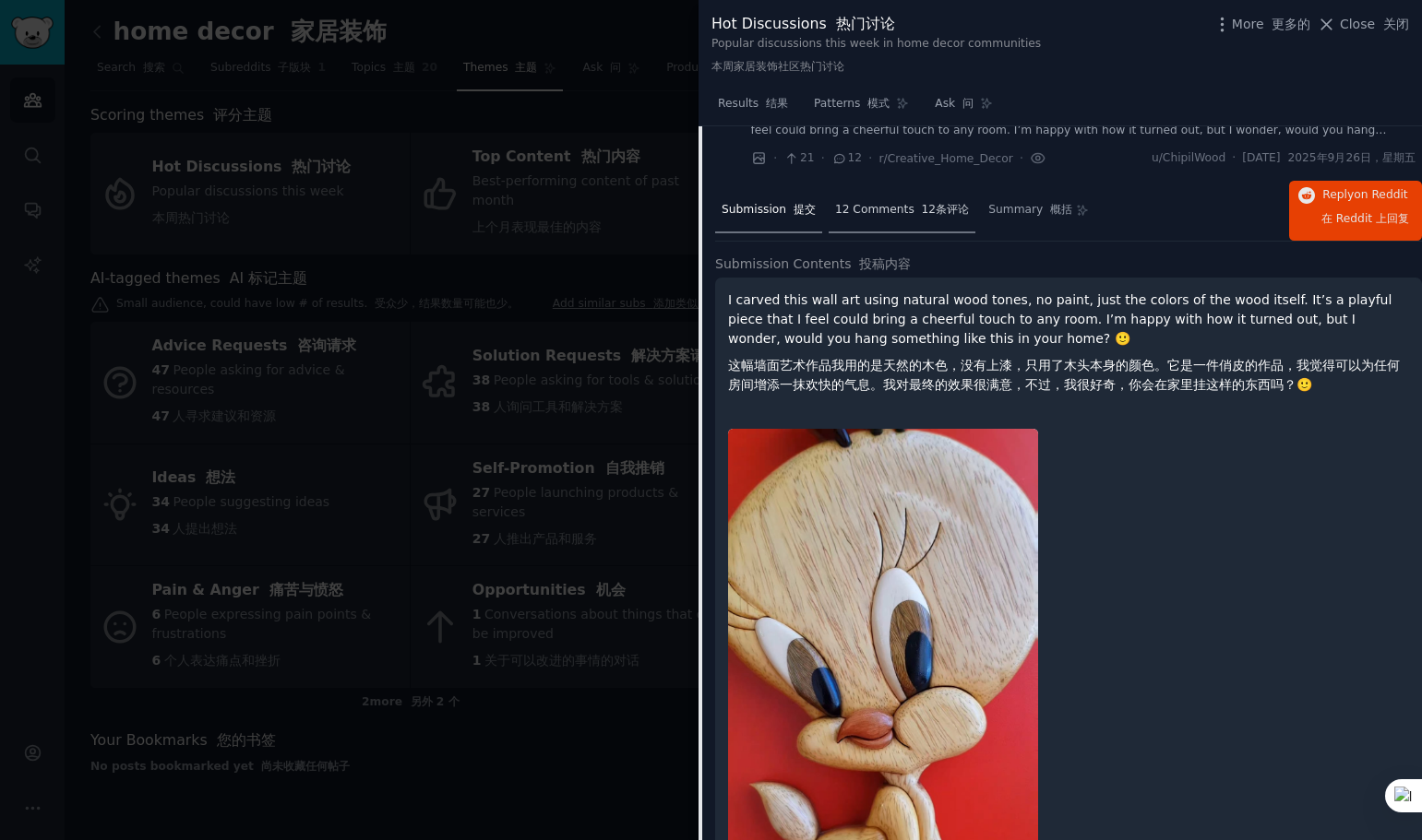
click at [872, 206] on span "12 Comments 12条评论" at bounding box center [901, 210] width 134 height 17
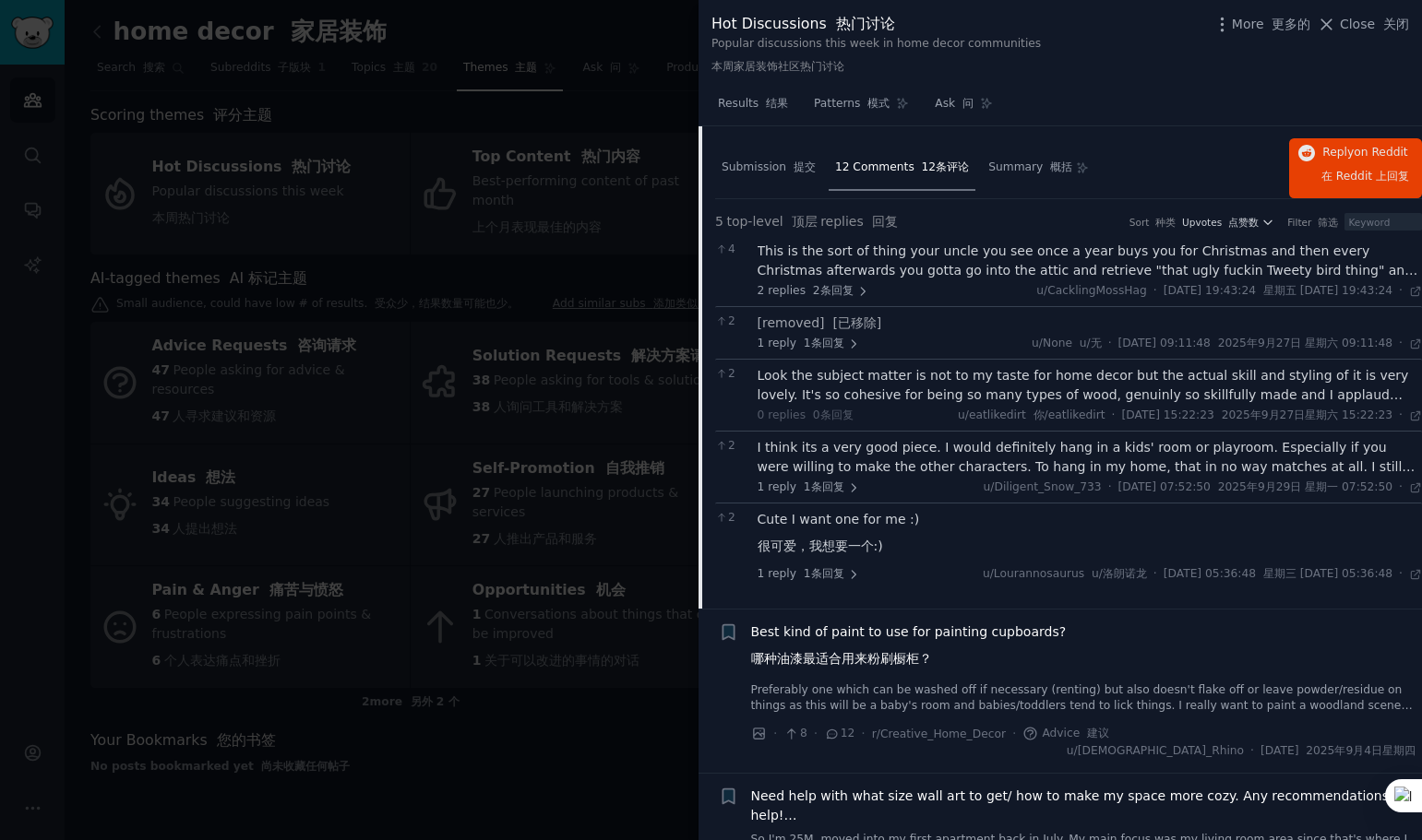
scroll to position [3413, 0]
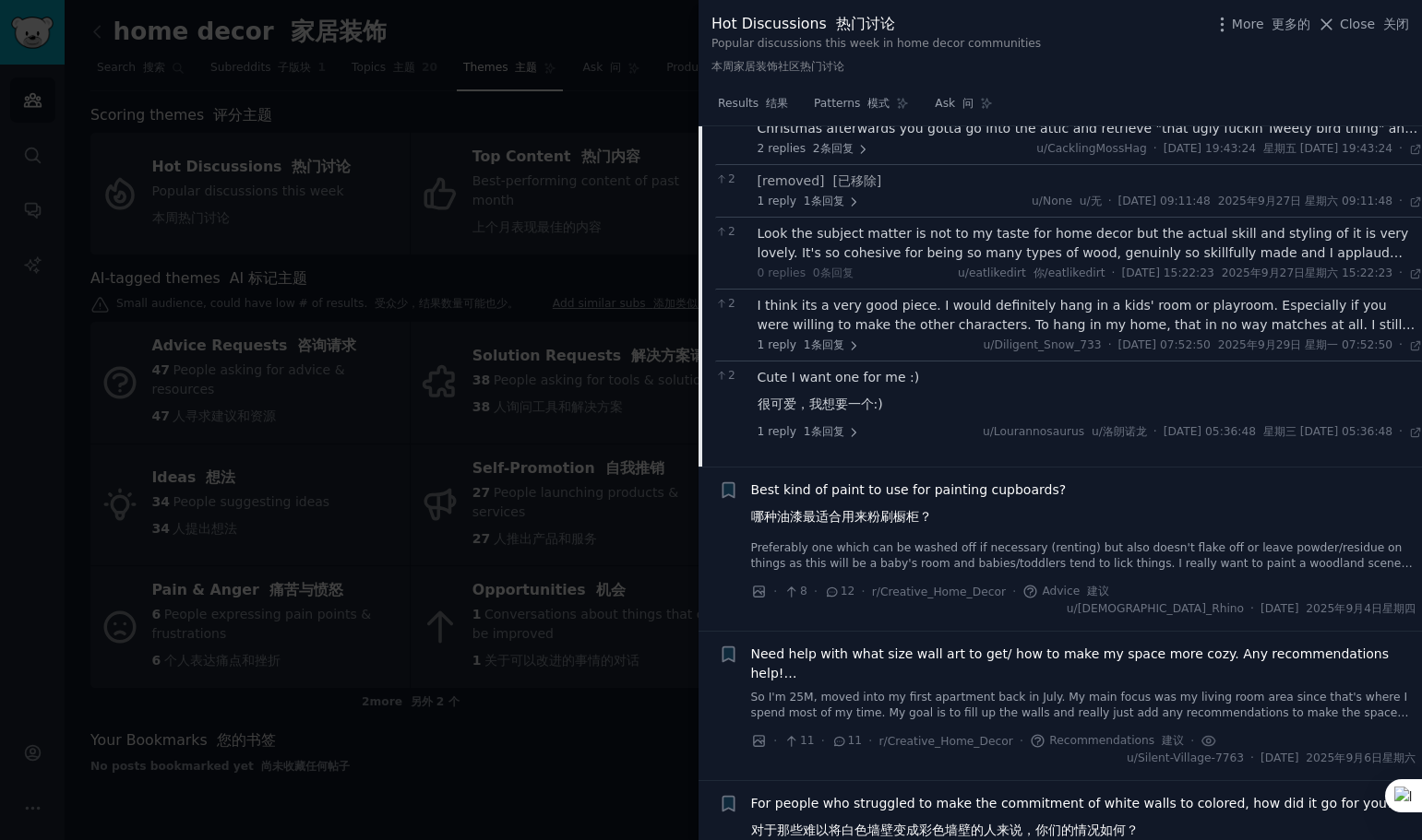
click at [1024, 645] on span "Need help with what size wall art to get/ how to make my space more cozy. Any r…" at bounding box center [1084, 664] width 665 height 39
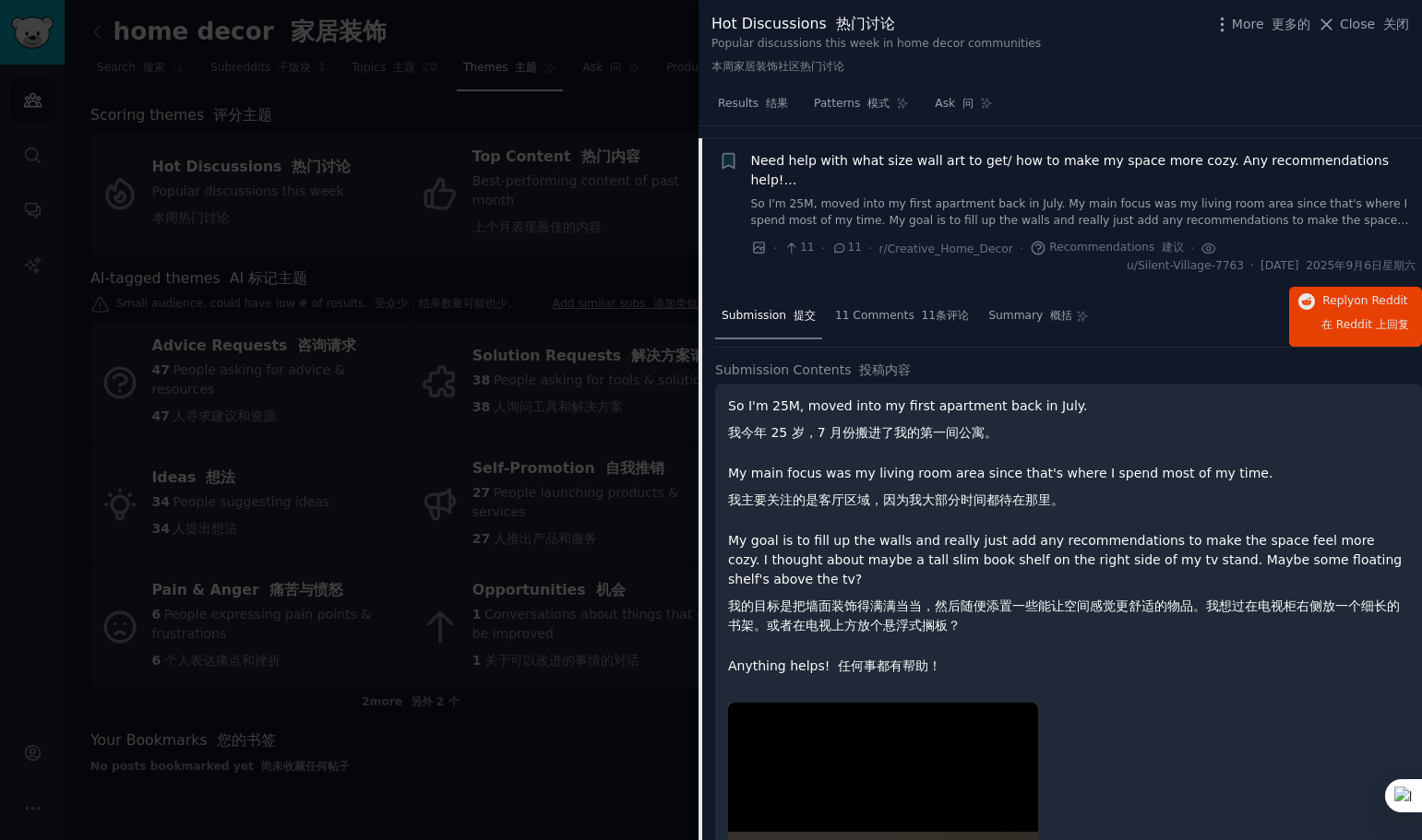
scroll to position [3433, 0]
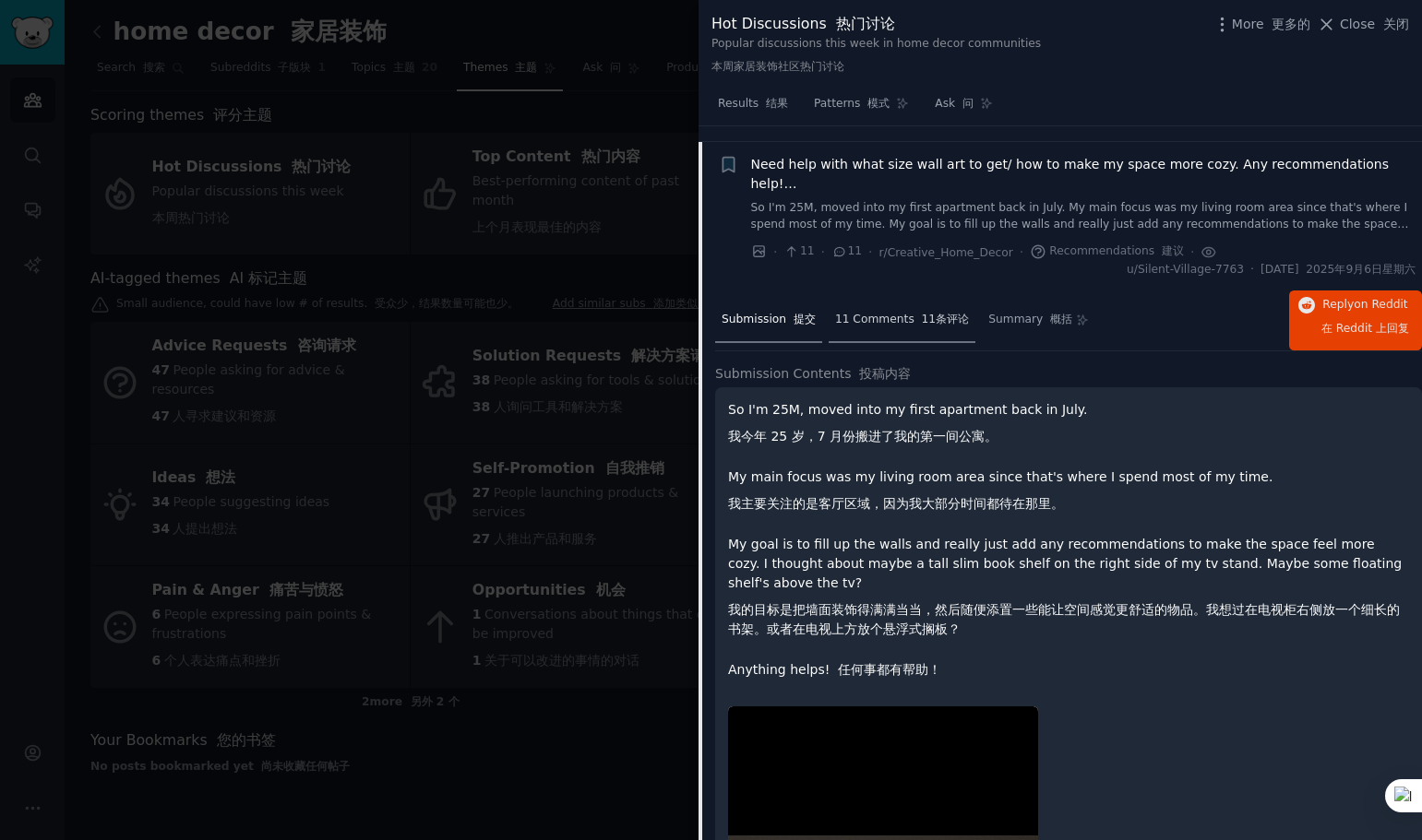
click at [885, 327] on div "11 Comments 11条评论" at bounding box center [901, 321] width 146 height 45
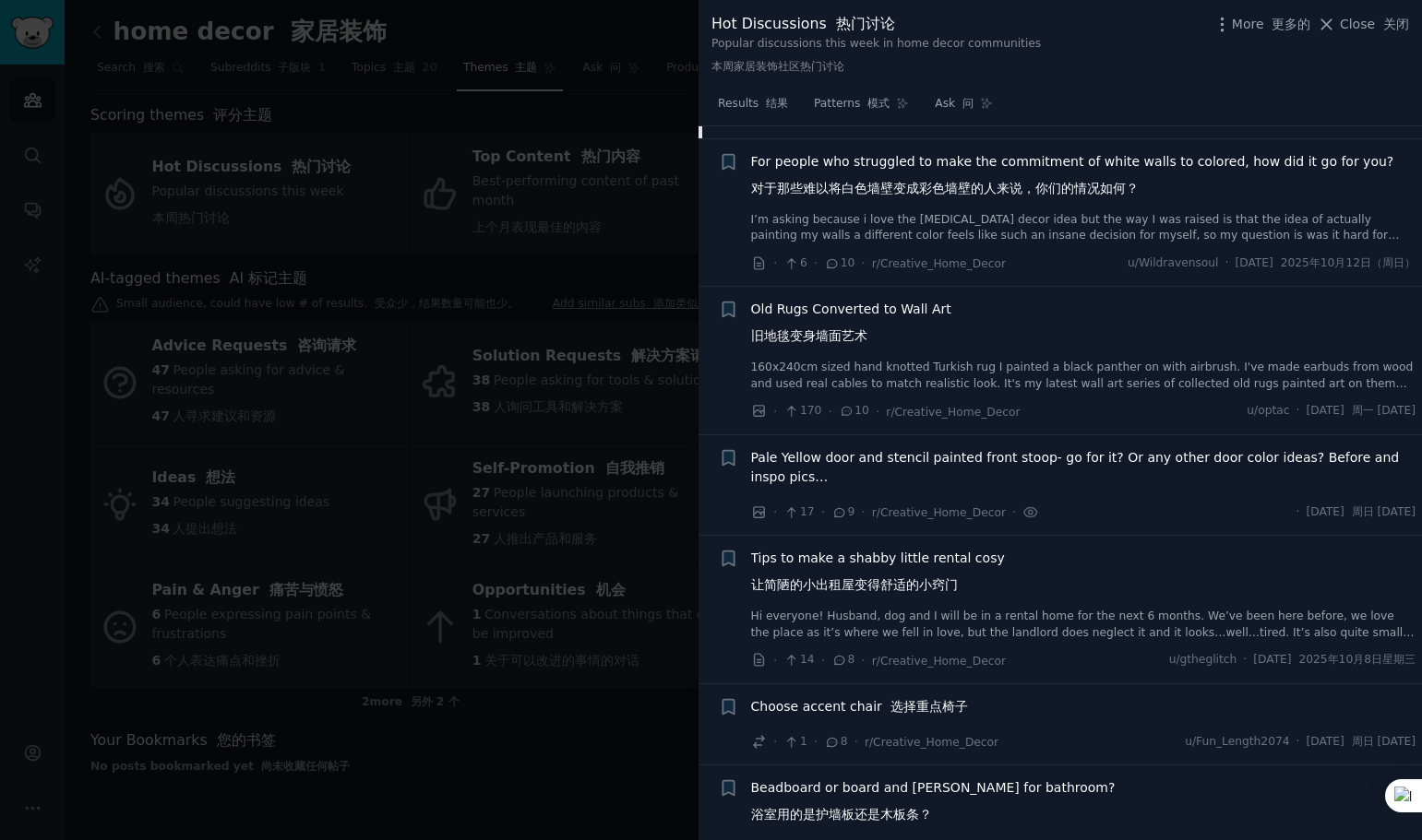
scroll to position [4355, 0]
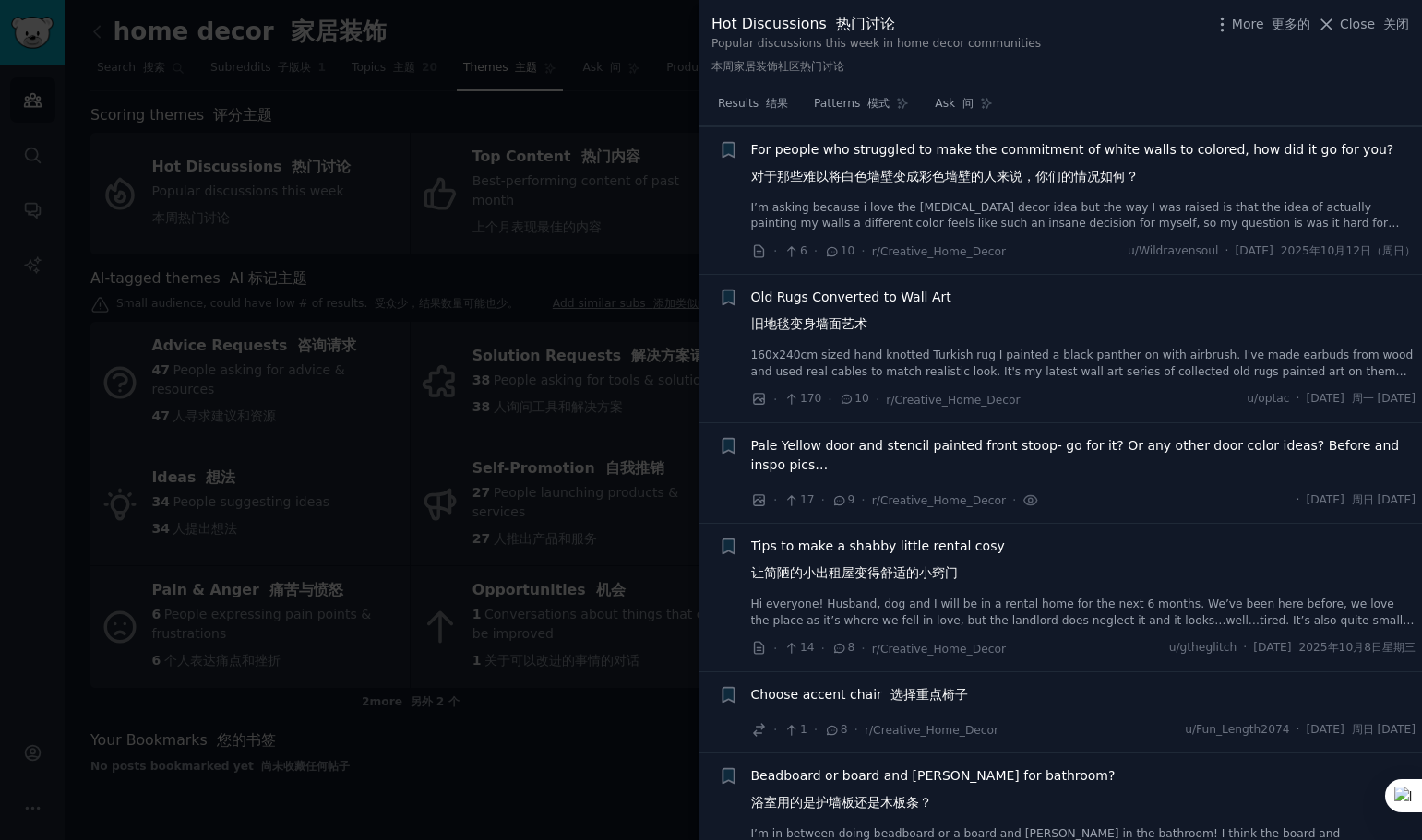
click at [943, 563] on span "Tips to make a shabby little rental cosy 让简陋的小出租屋变得舒适的小窍门" at bounding box center [878, 564] width 253 height 53
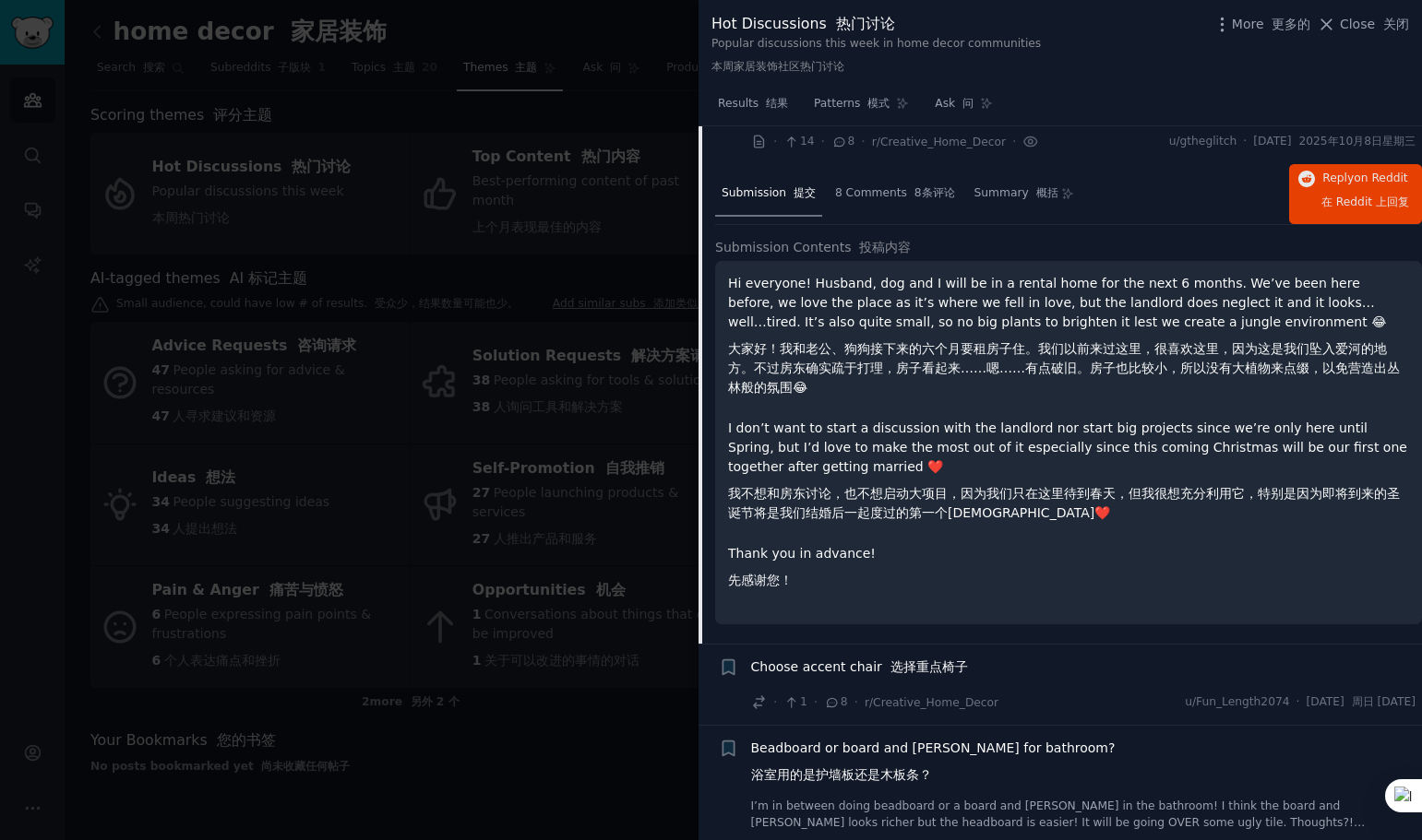
scroll to position [4086, 0]
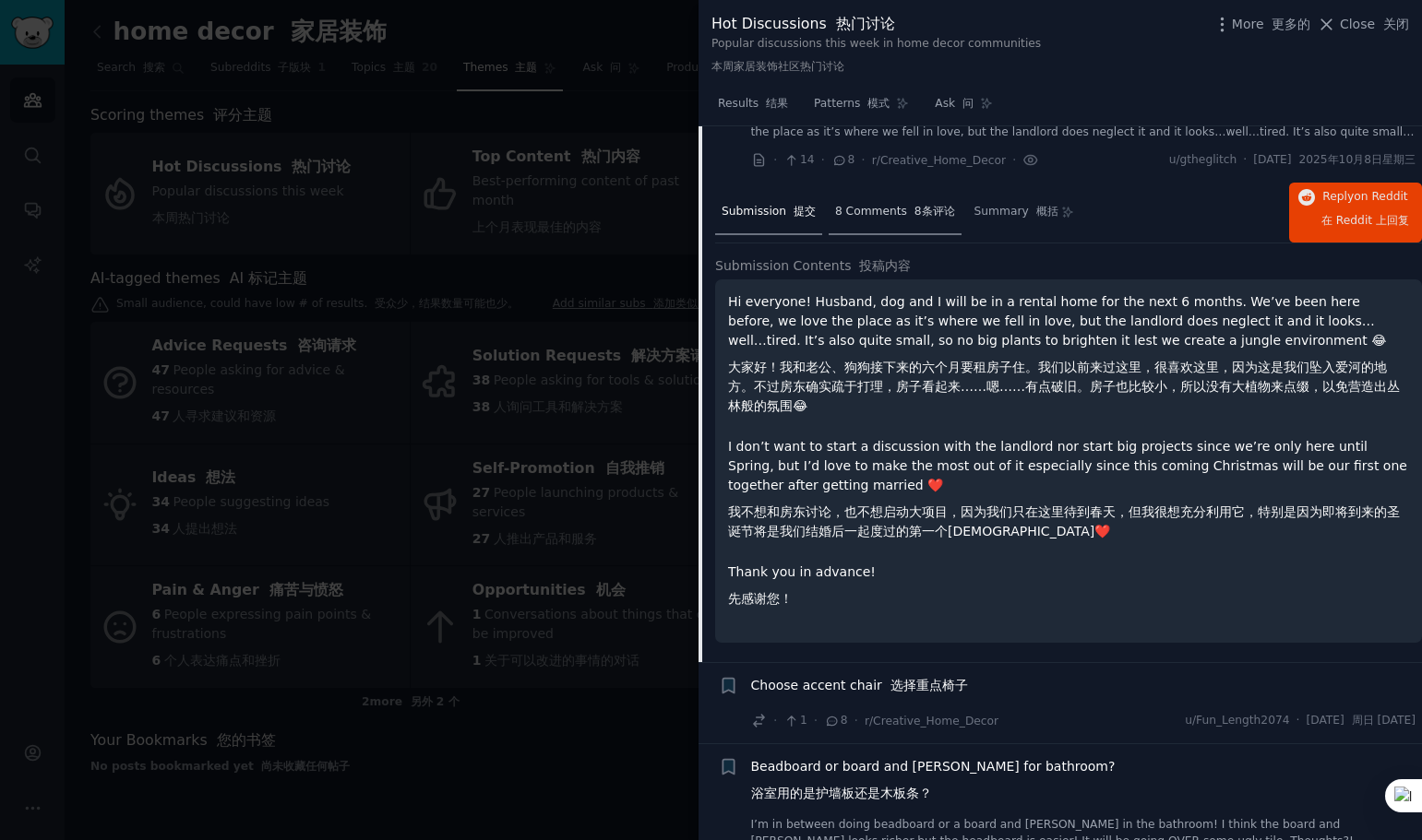
click at [898, 209] on span "8 Comments 8条评论" at bounding box center [895, 212] width 120 height 17
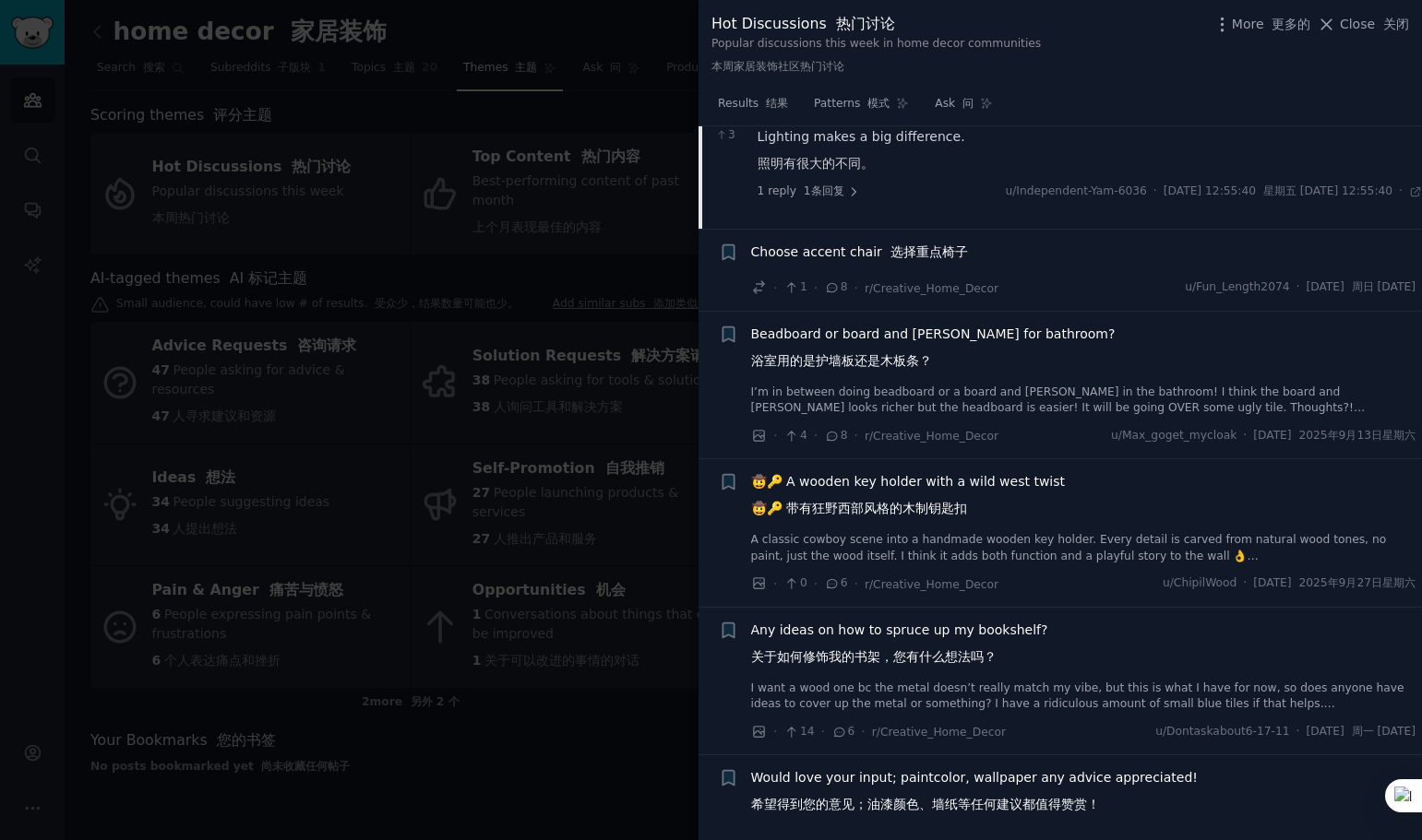
scroll to position [4363, 0]
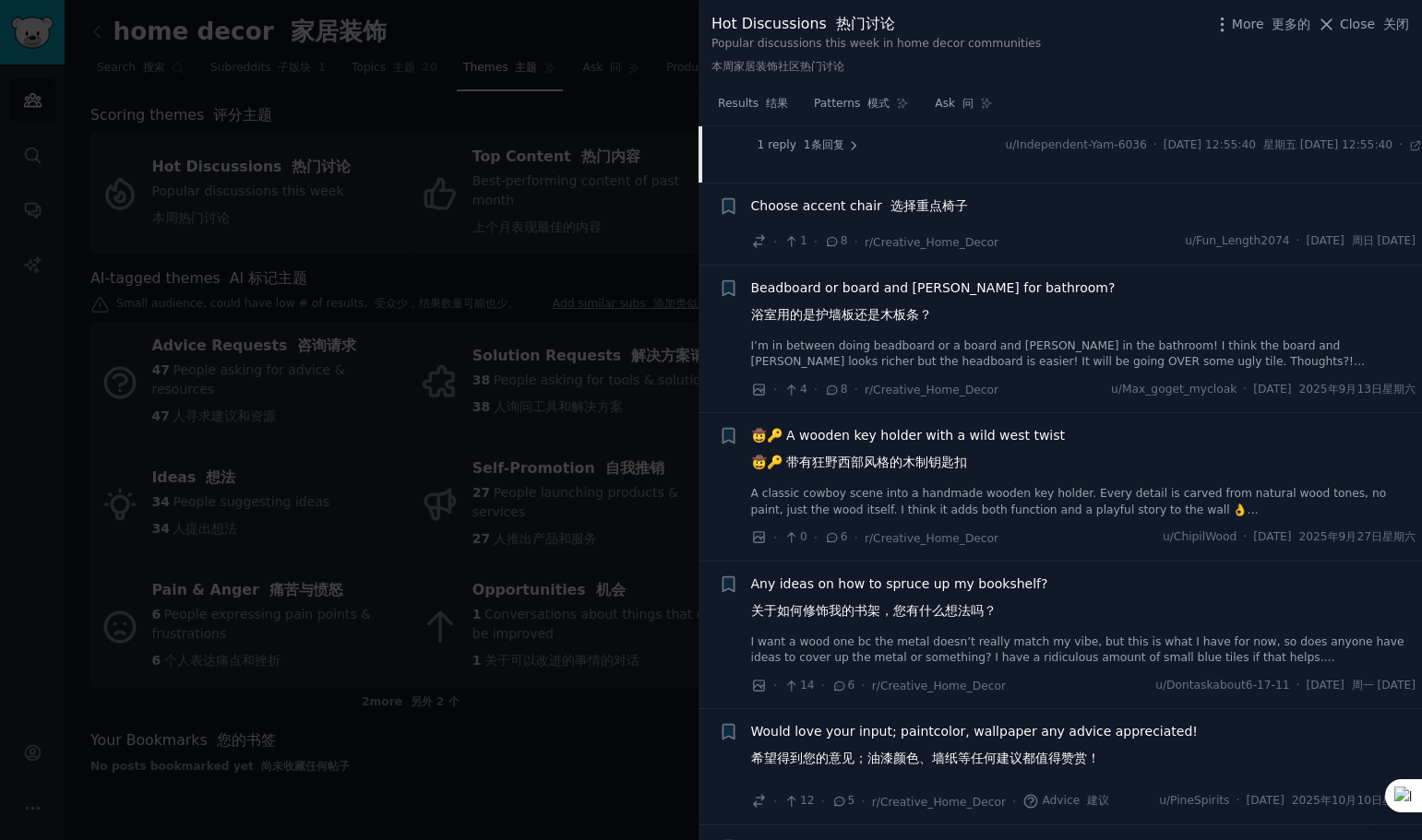
click at [976, 584] on span "Any ideas on how to spruce up my bookshelf? 关于如何修饰我的书架，您有什么想法吗？" at bounding box center [900, 602] width 297 height 53
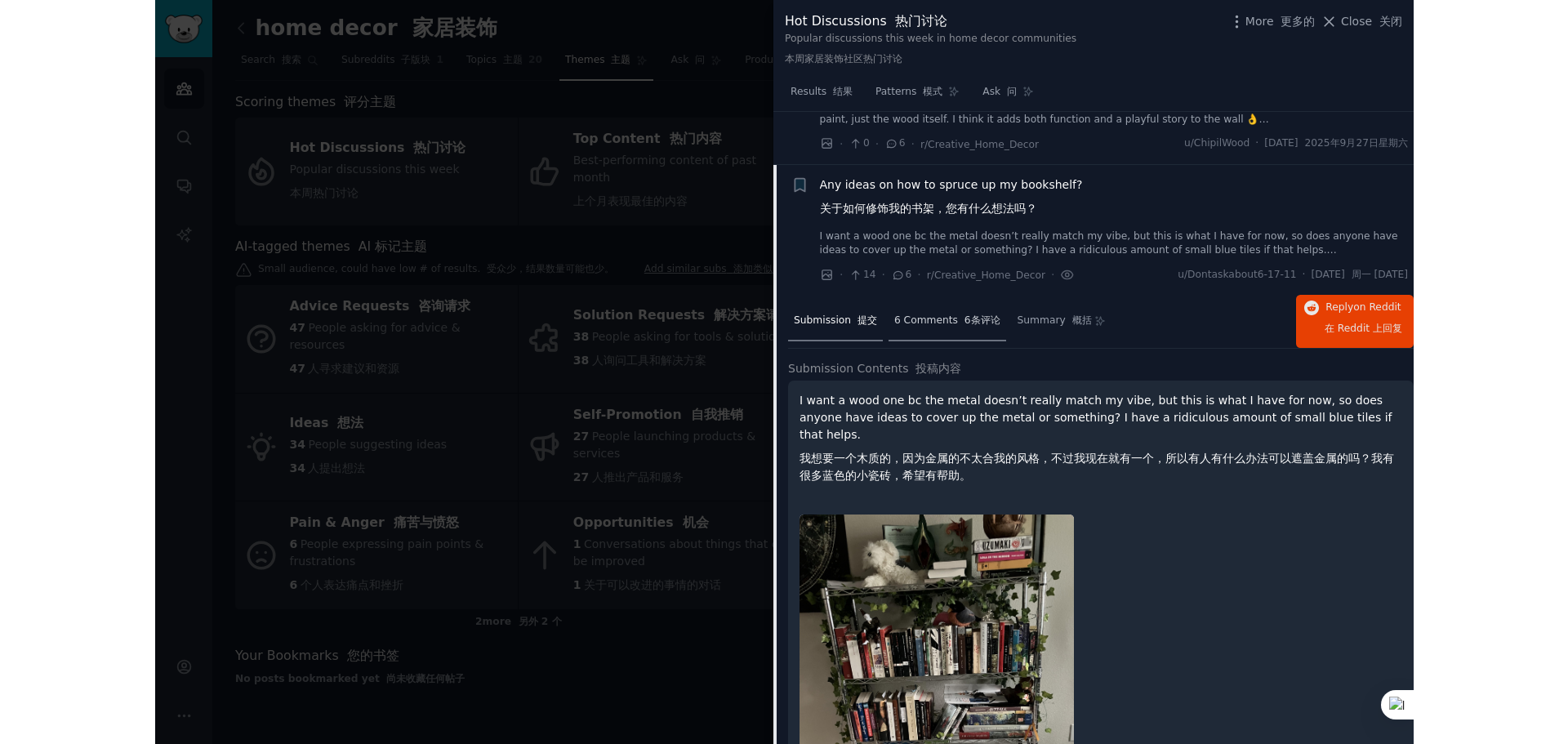
scroll to position [3922, 0]
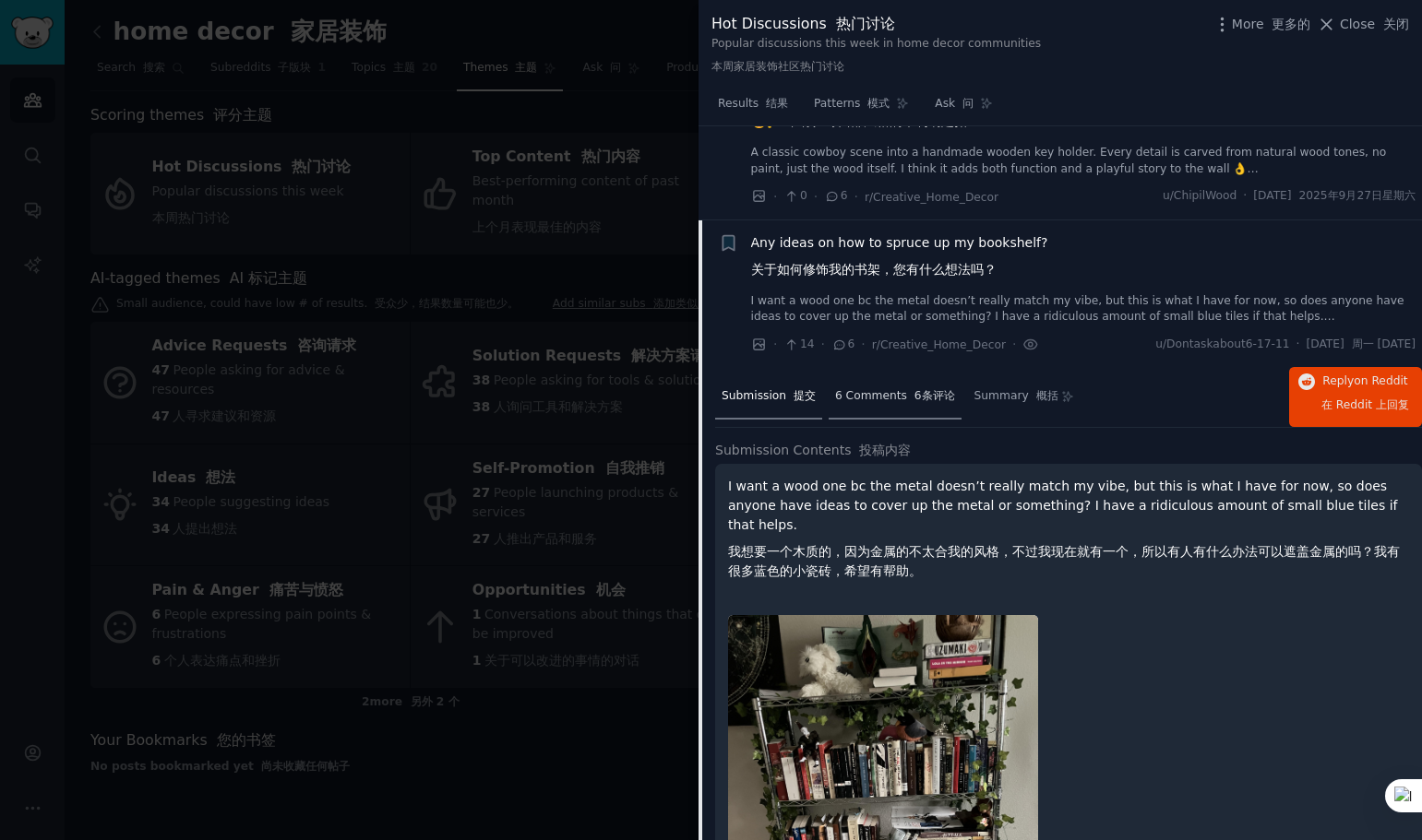
click at [906, 401] on font at bounding box center [909, 395] width 7 height 13
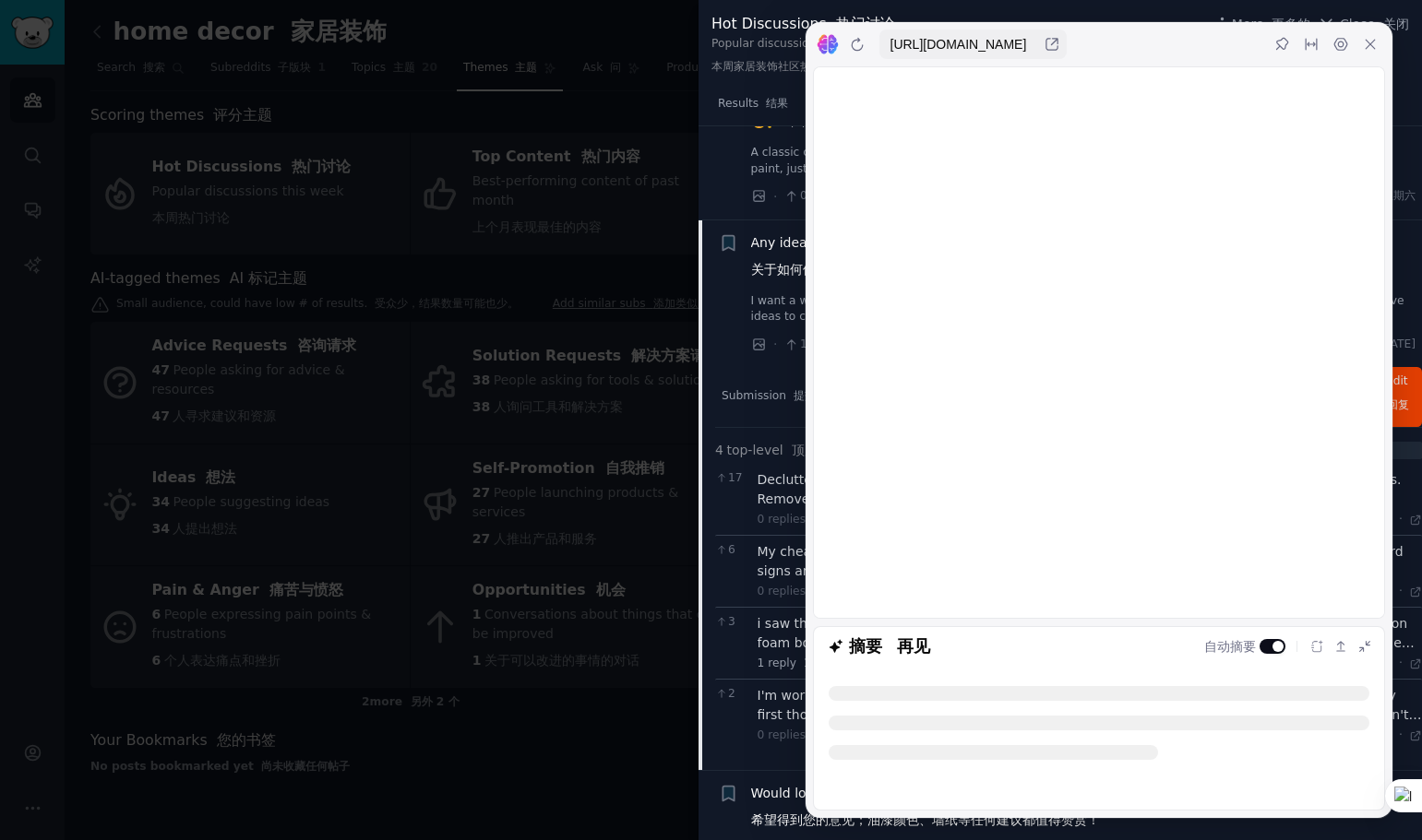
click at [1366, 47] on icon at bounding box center [1370, 44] width 15 height 15
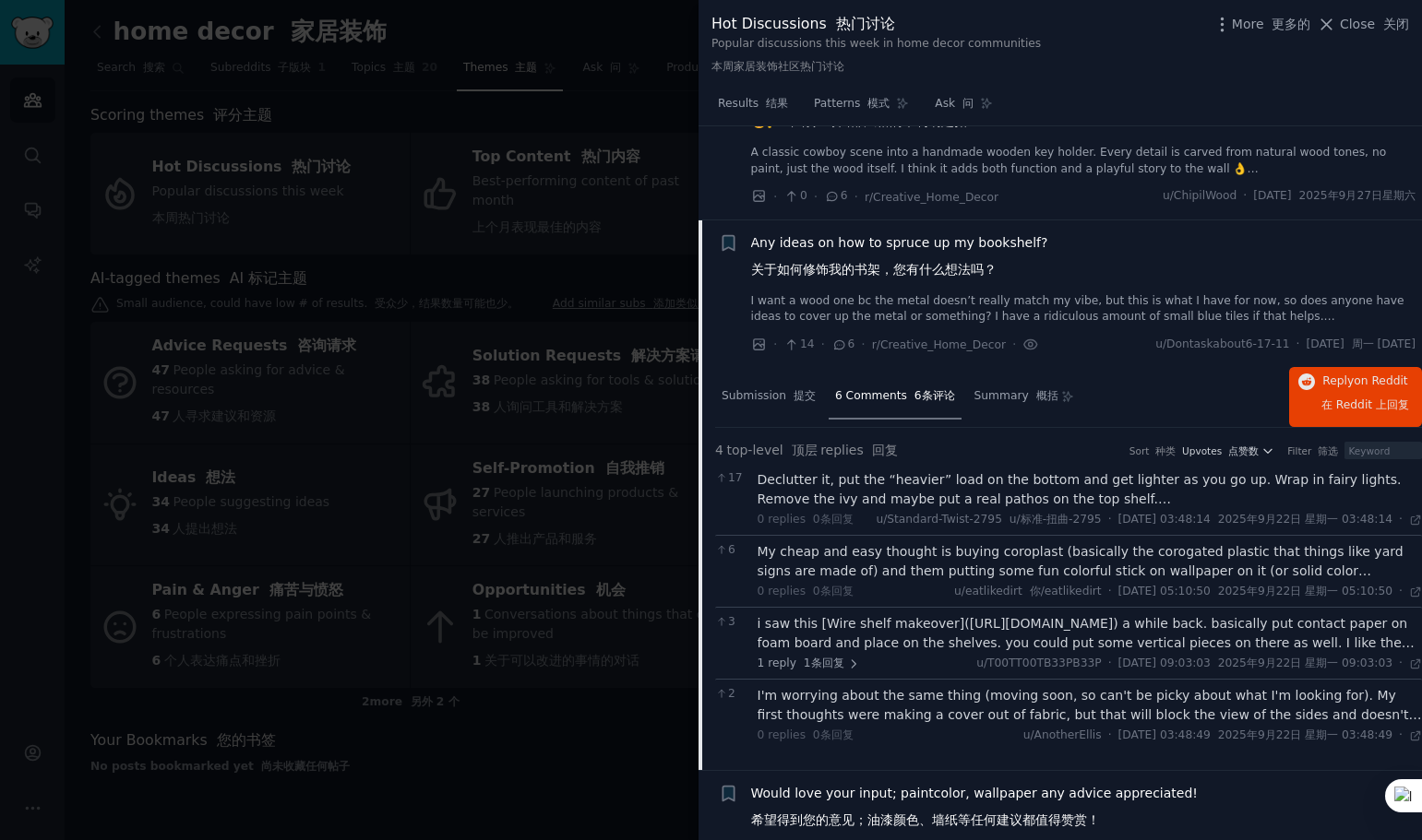
click at [570, 47] on div at bounding box center [711, 420] width 1422 height 840
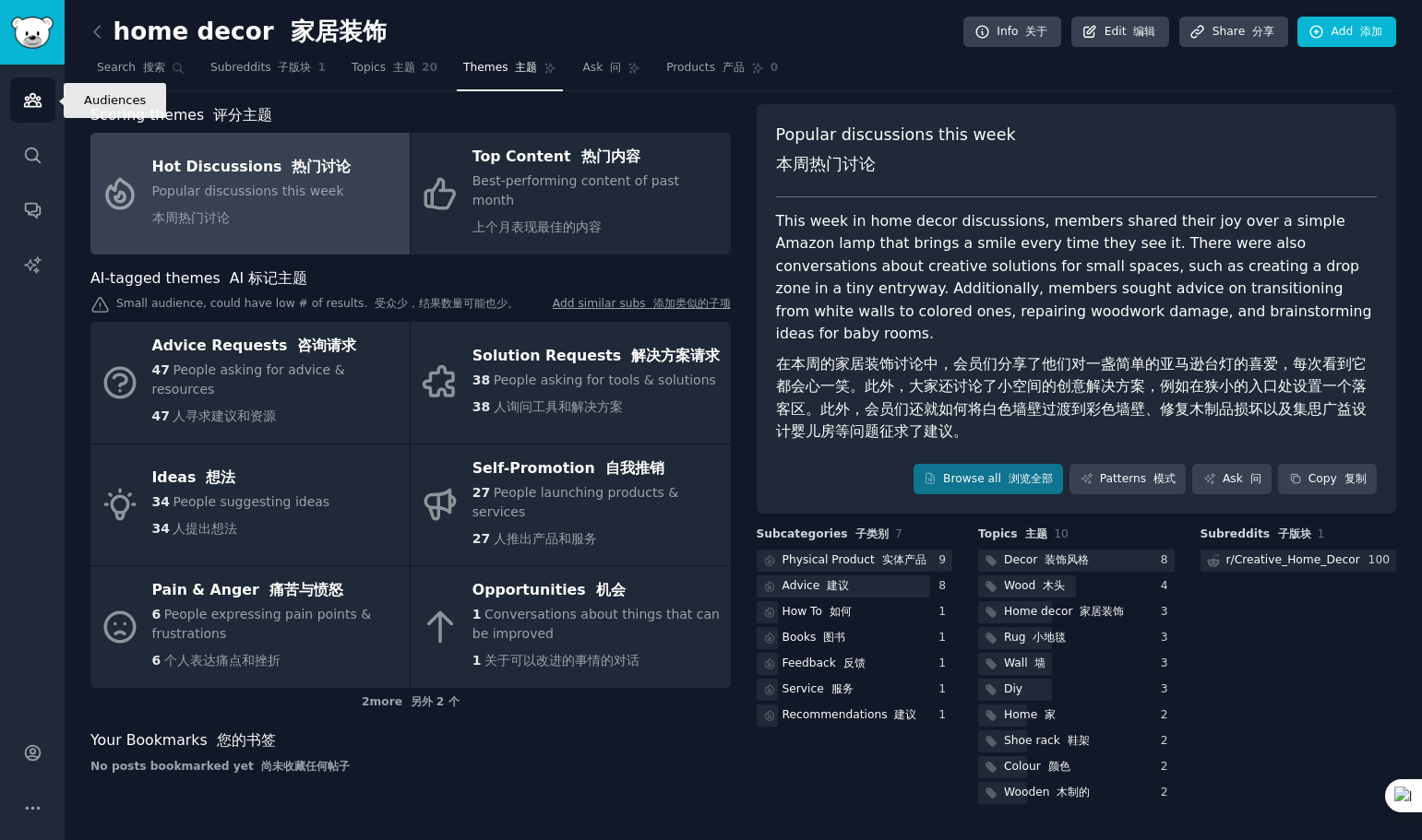
click at [37, 94] on icon "Sidebar" at bounding box center [33, 100] width 20 height 20
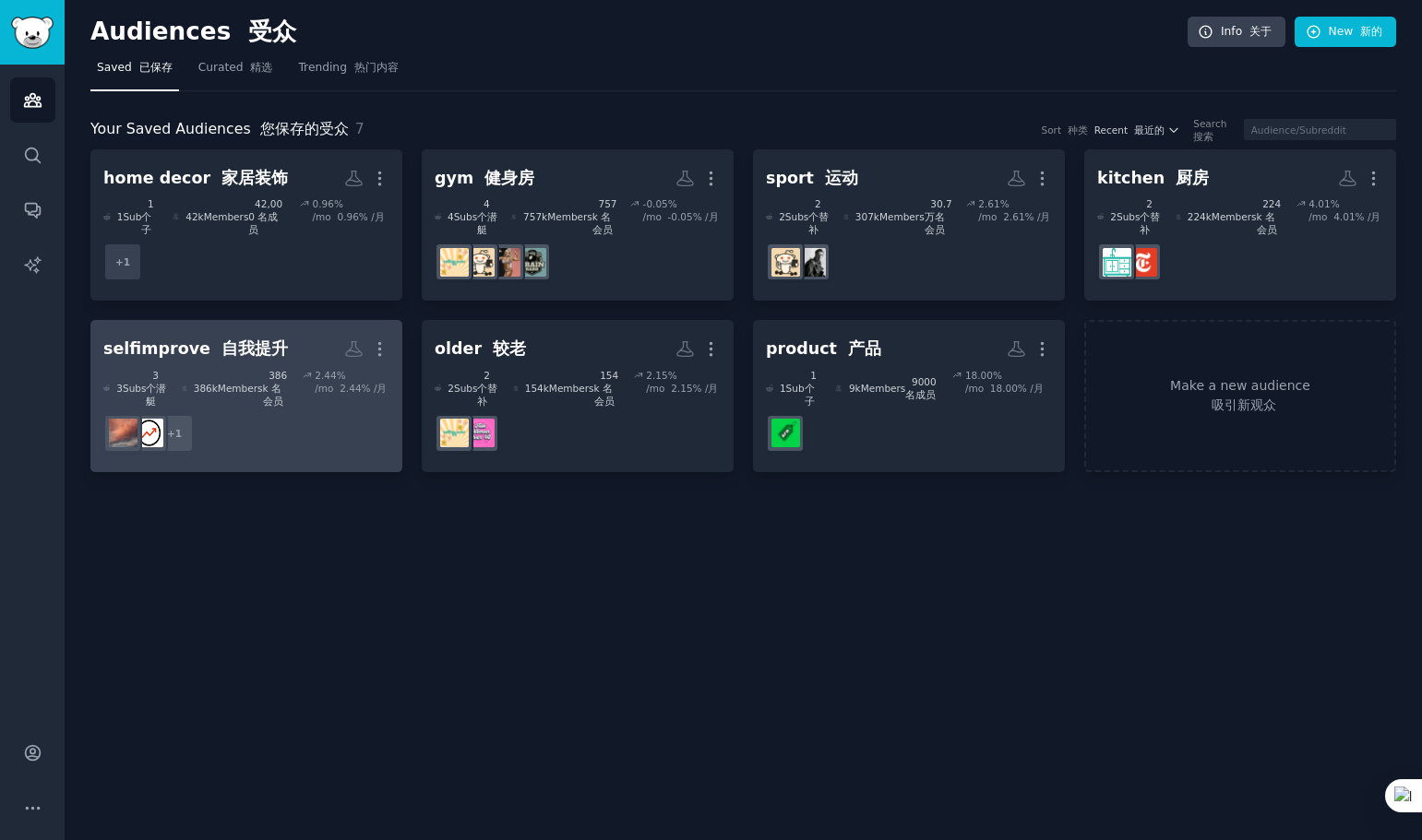
click at [222, 340] on font "自我提升" at bounding box center [254, 348] width 66 height 19
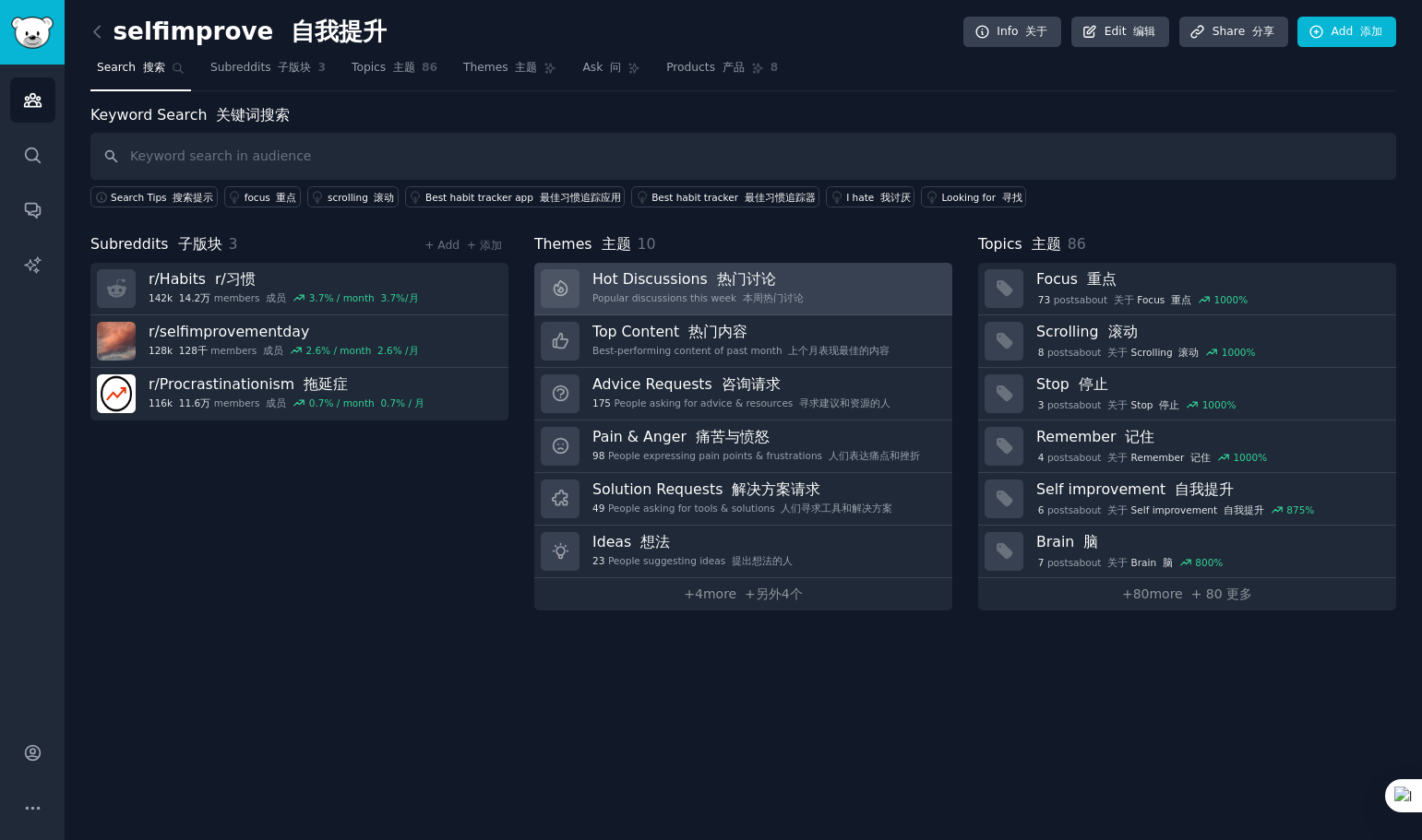
click at [648, 281] on h3 "Hot Discussions 热门讨论" at bounding box center [698, 279] width 211 height 20
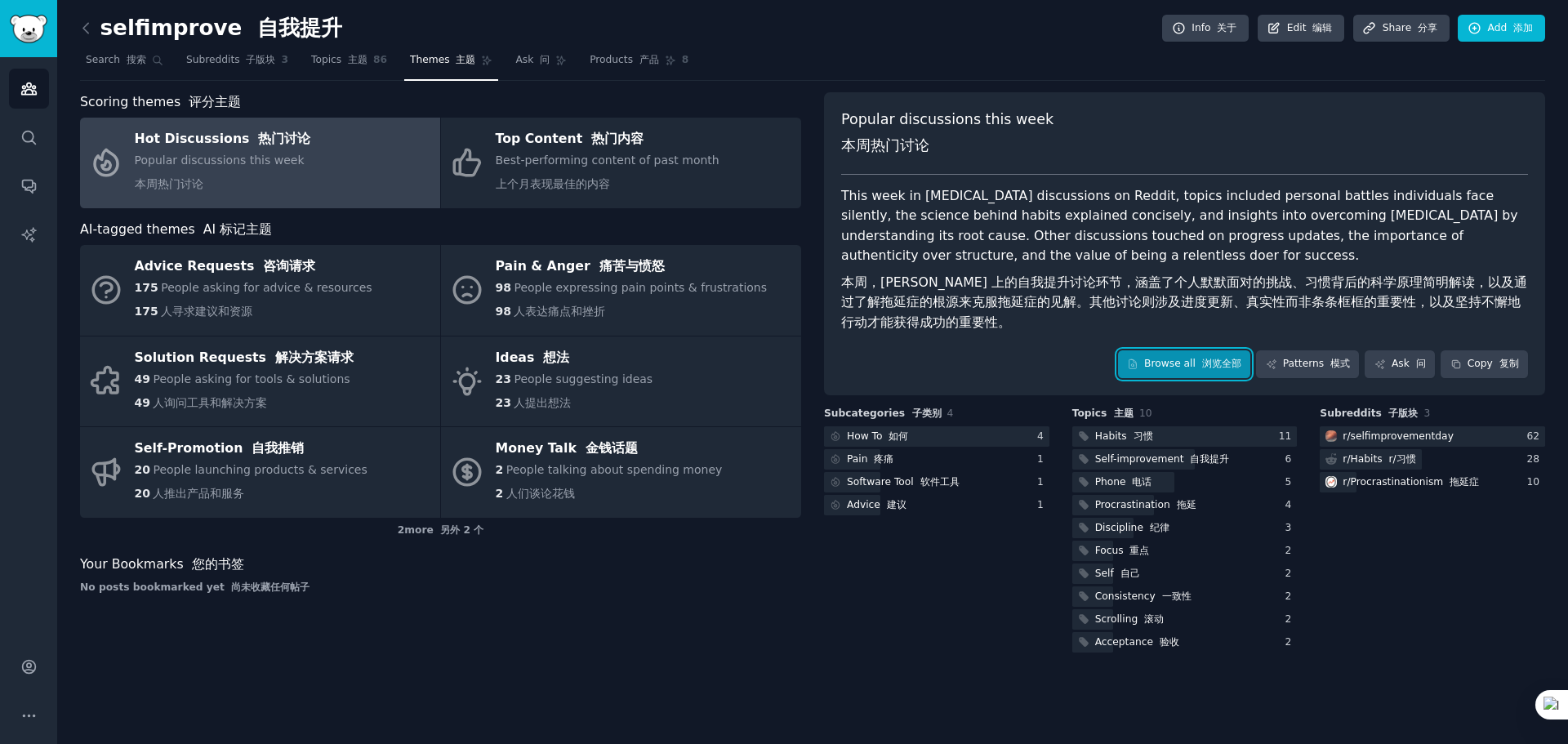
click at [1184, 365] on link "Browse all 浏览全部" at bounding box center [1184, 365] width 133 height 28
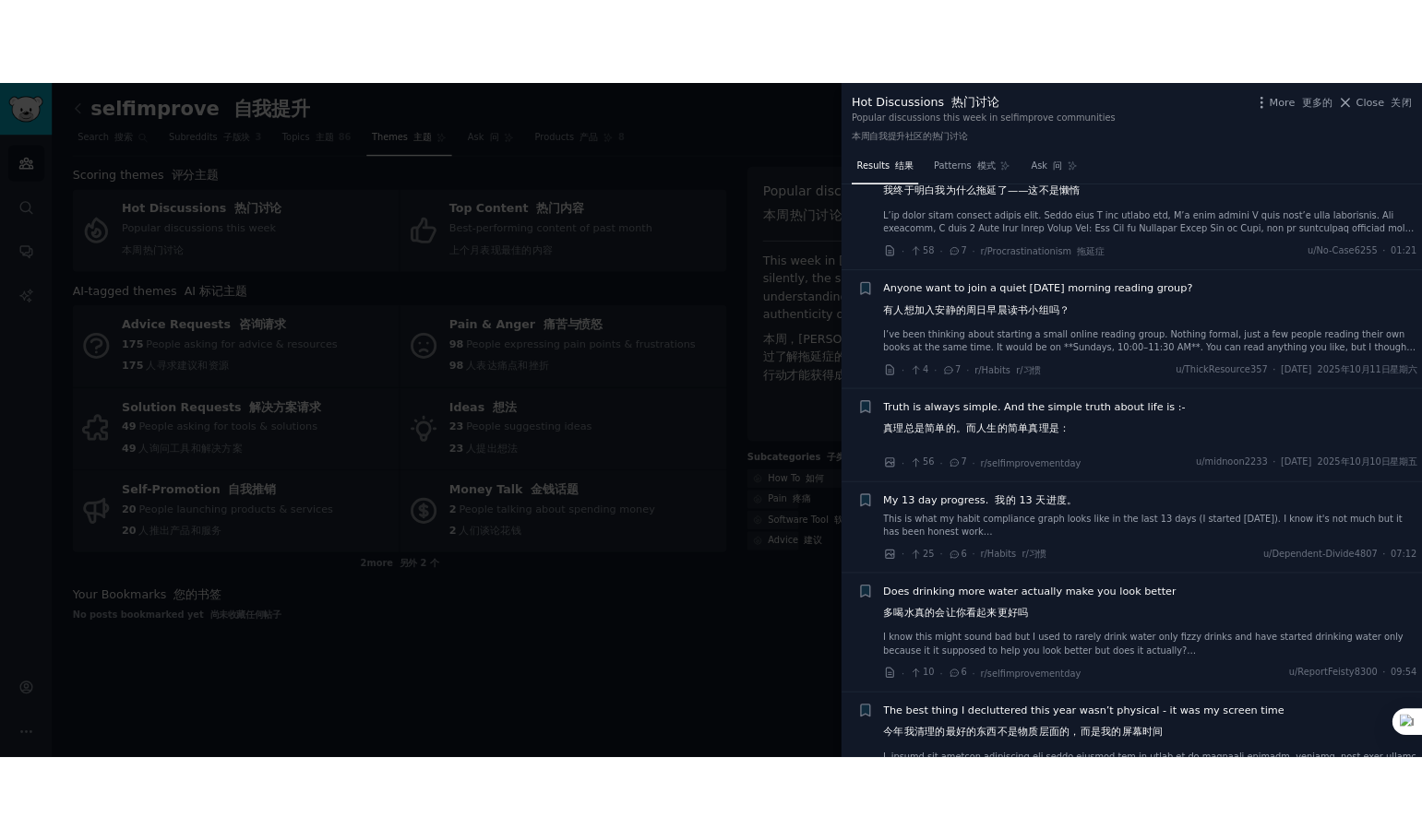
scroll to position [92, 0]
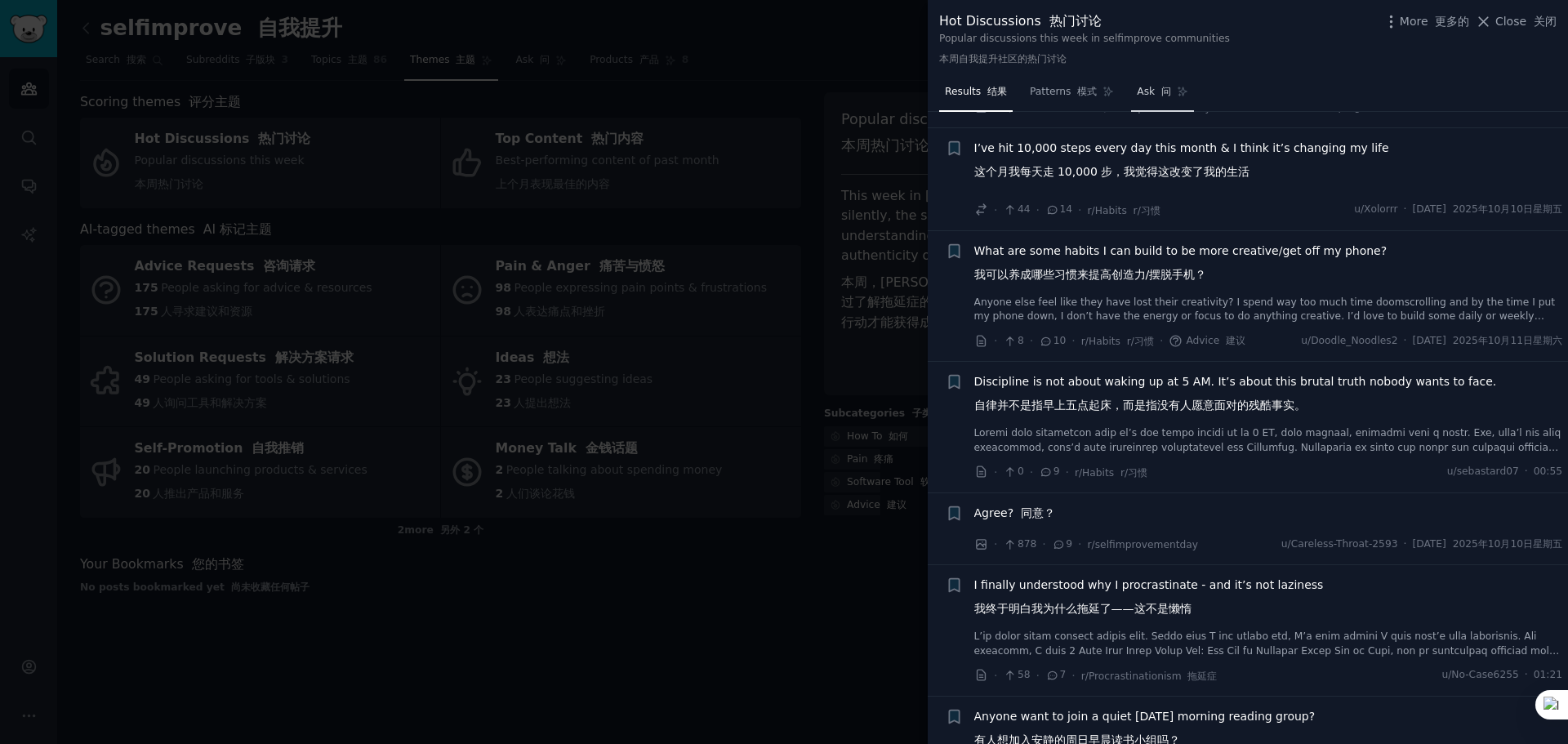
click at [1155, 95] on font at bounding box center [1157, 91] width 6 height 11
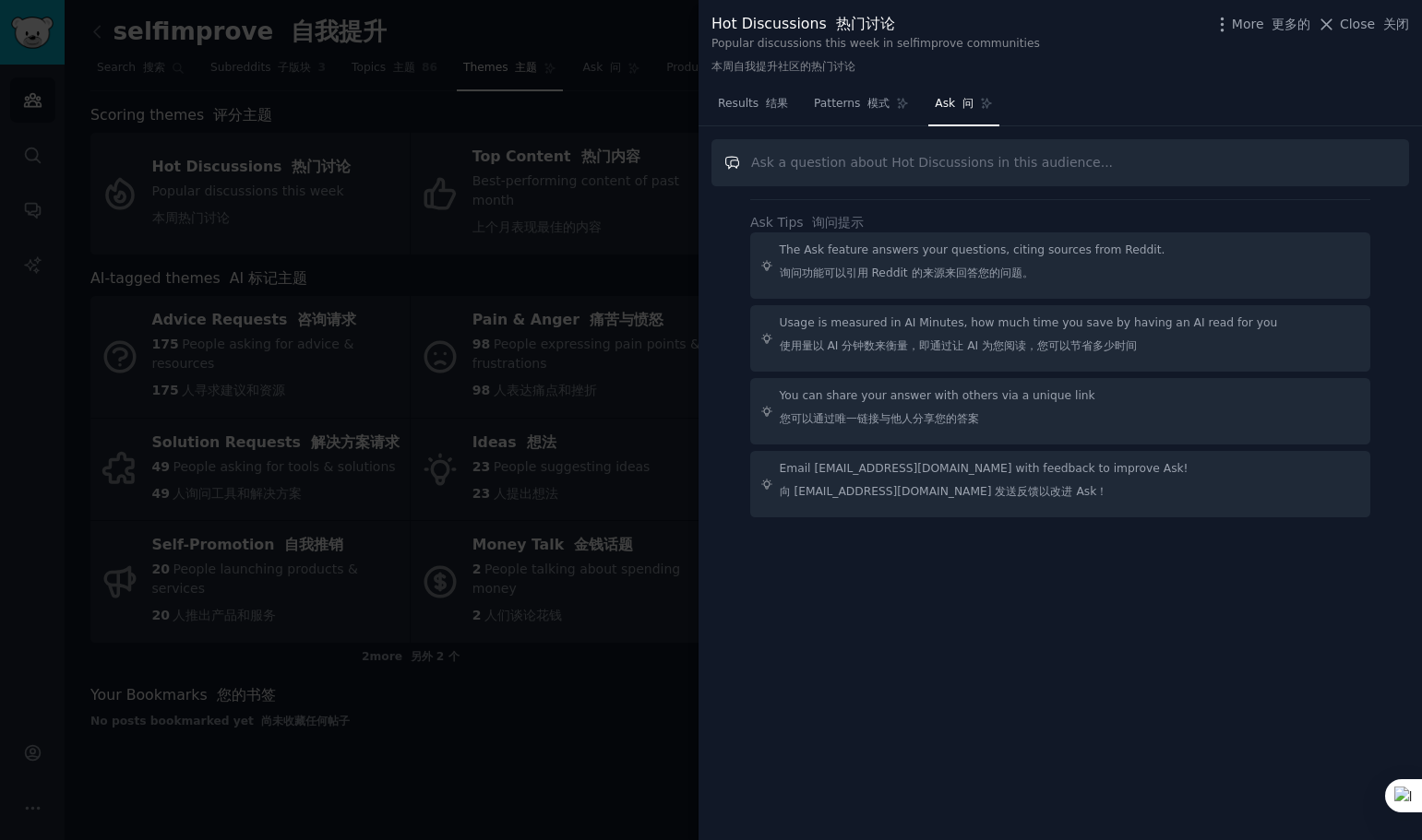
click at [876, 159] on input "text" at bounding box center [1060, 163] width 698 height 47
paste input "What kinds of products can be developed based on these popular discussions?"
type input "What kinds of products can be developed based on these popular discussions?"
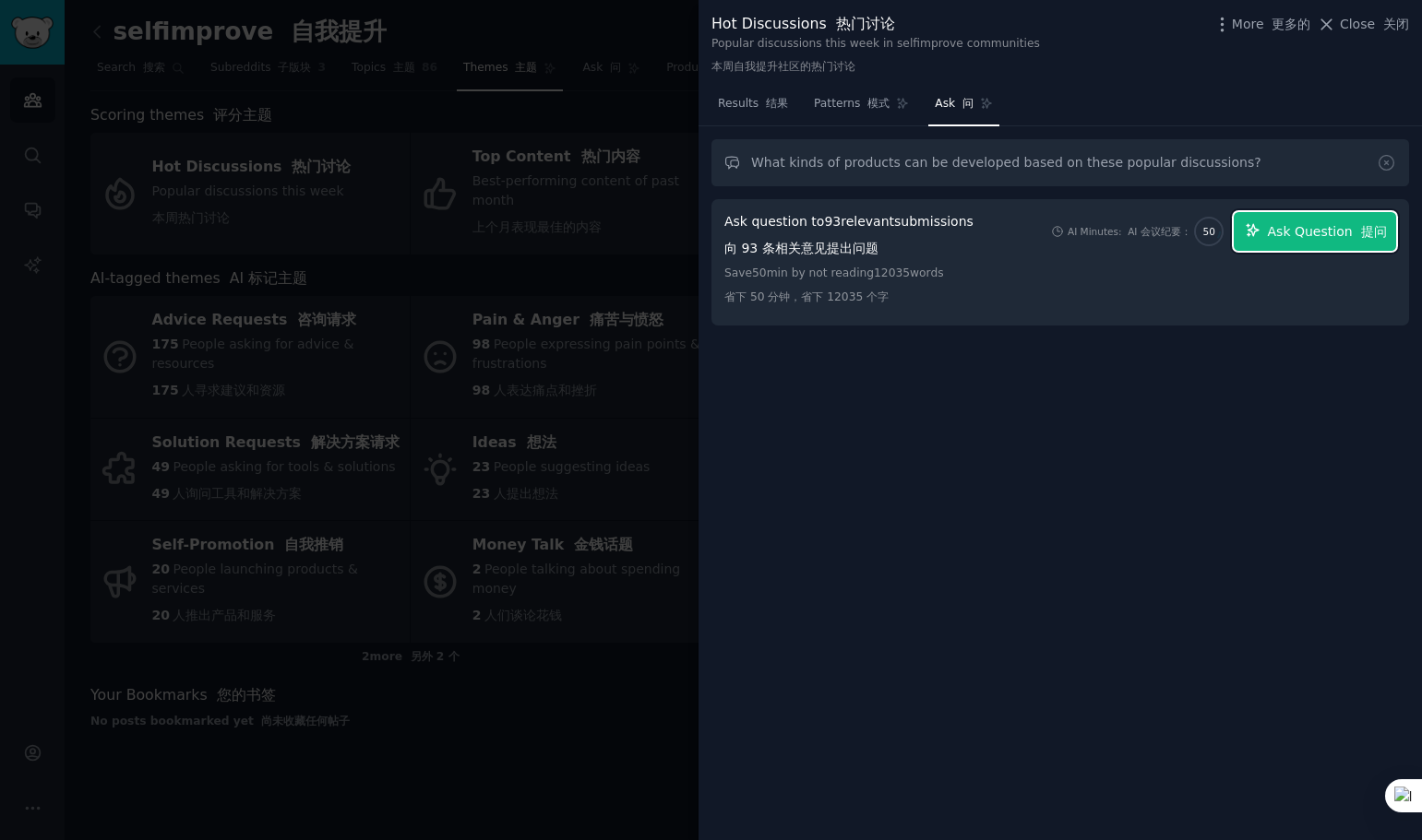
click at [1305, 233] on span "Ask Question 提问" at bounding box center [1327, 233] width 119 height 20
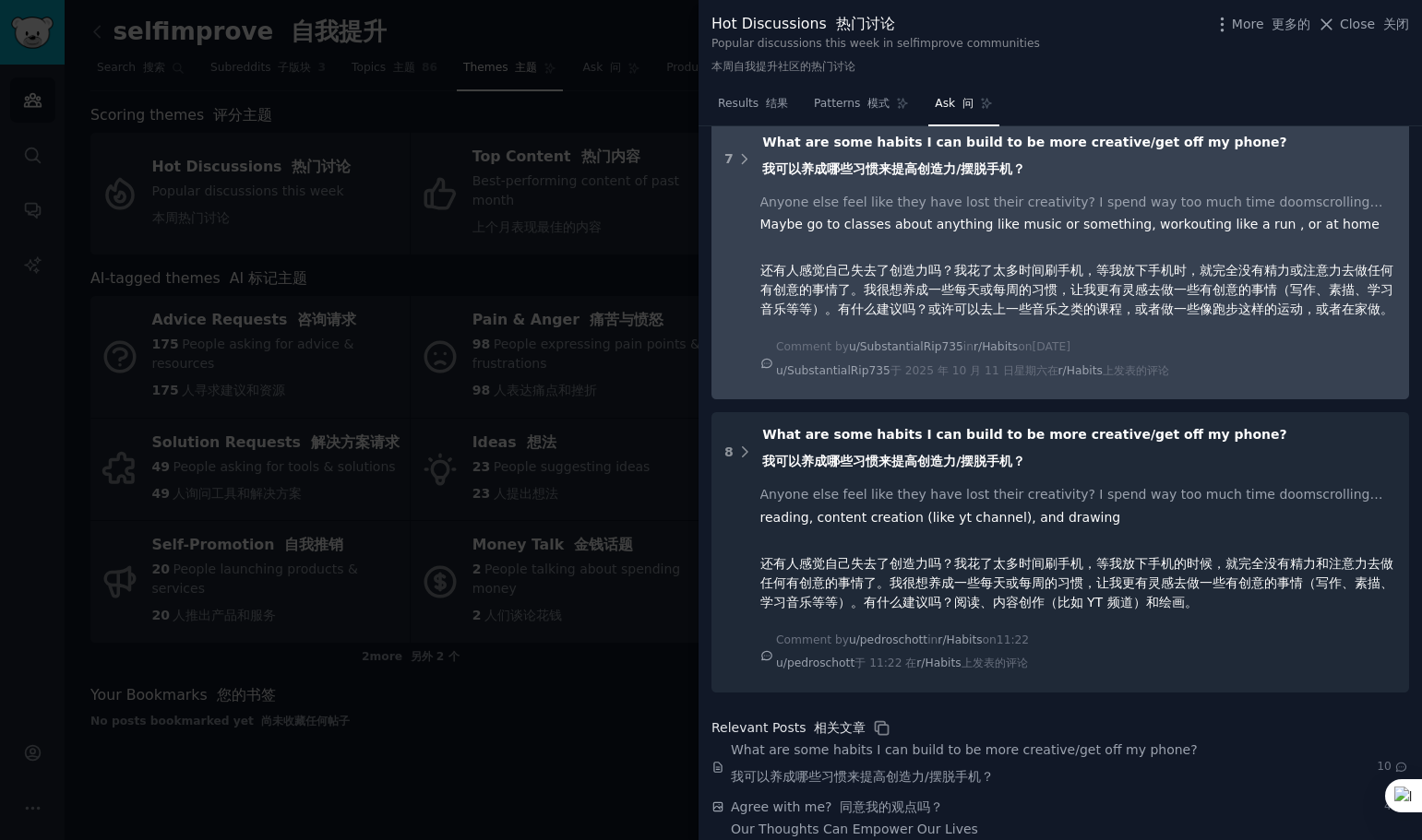
scroll to position [3505, 0]
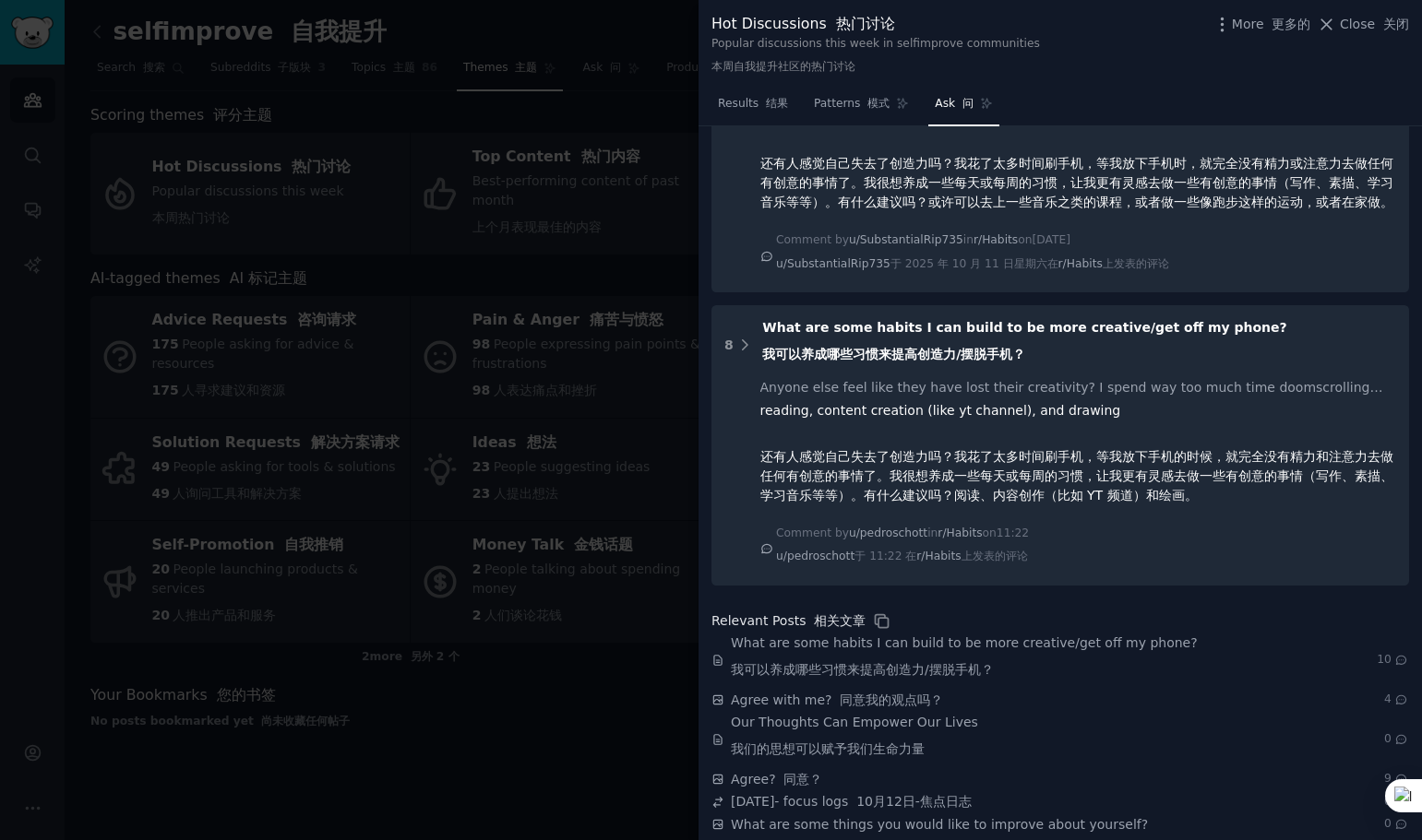
click at [560, 720] on div at bounding box center [711, 420] width 1422 height 840
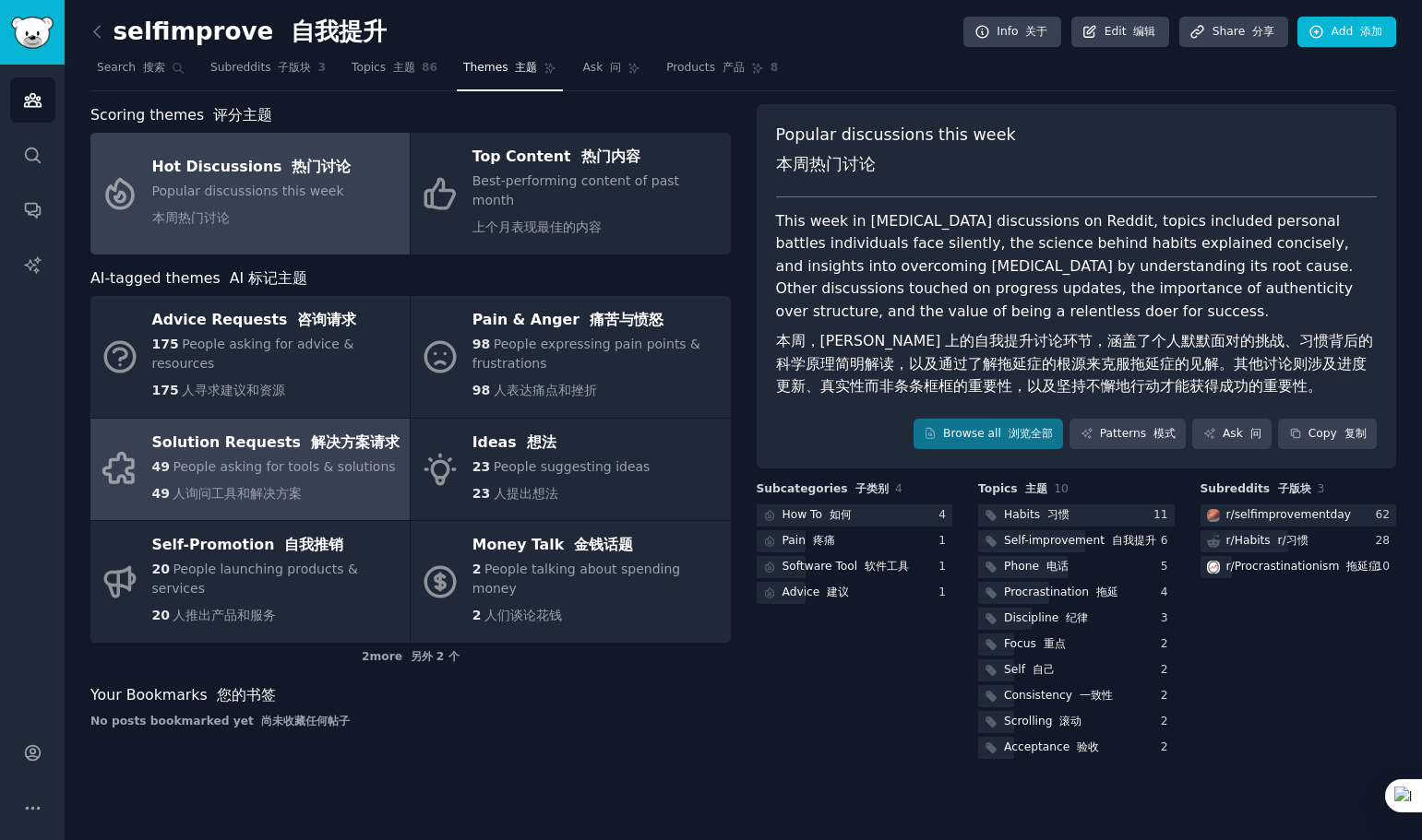
click at [275, 437] on div "Solution Requests 解决方案请求 49 People asking for tools & solutions 49 人询问工具和解决方案" at bounding box center [276, 470] width 247 height 83
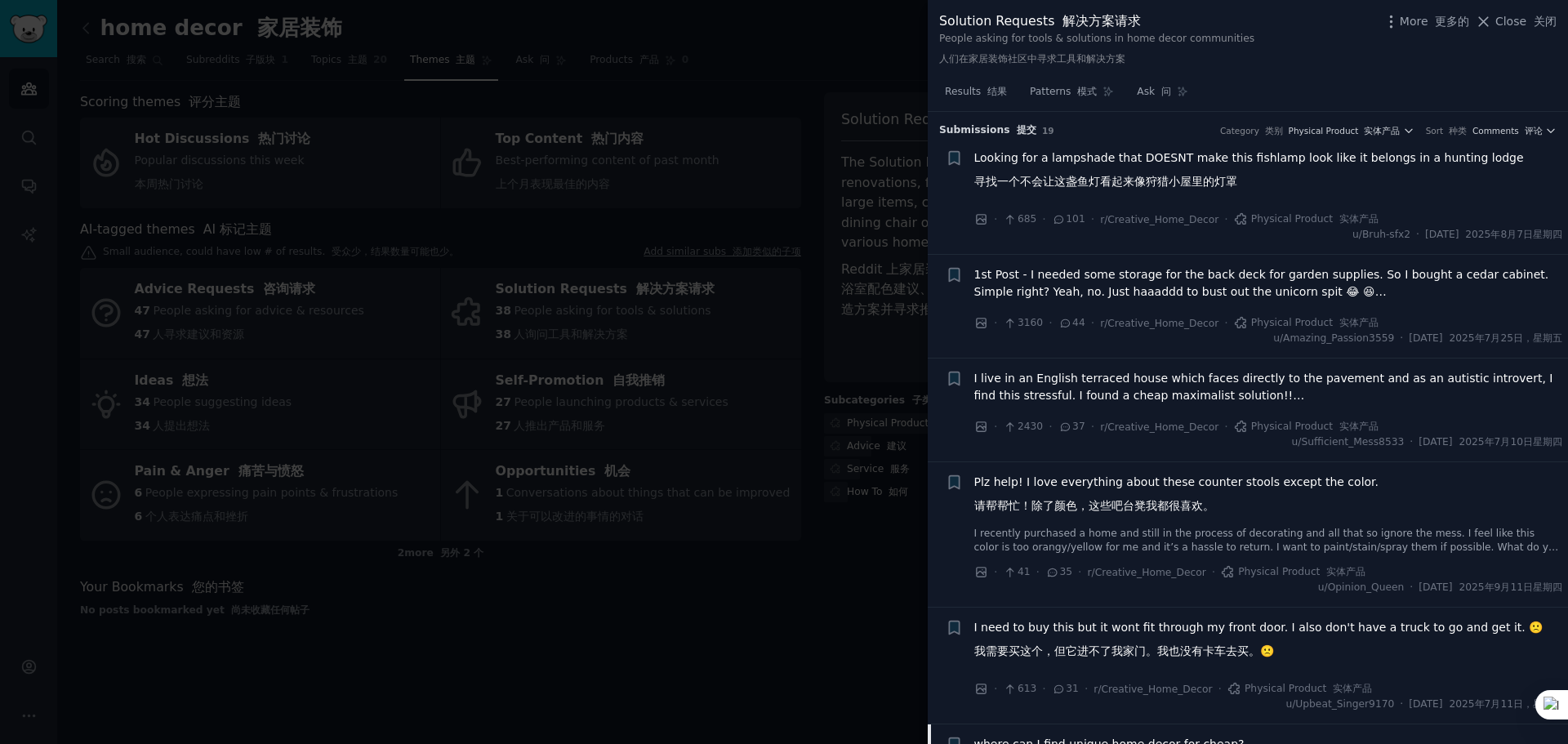
click at [729, 79] on div at bounding box center [784, 372] width 1568 height 744
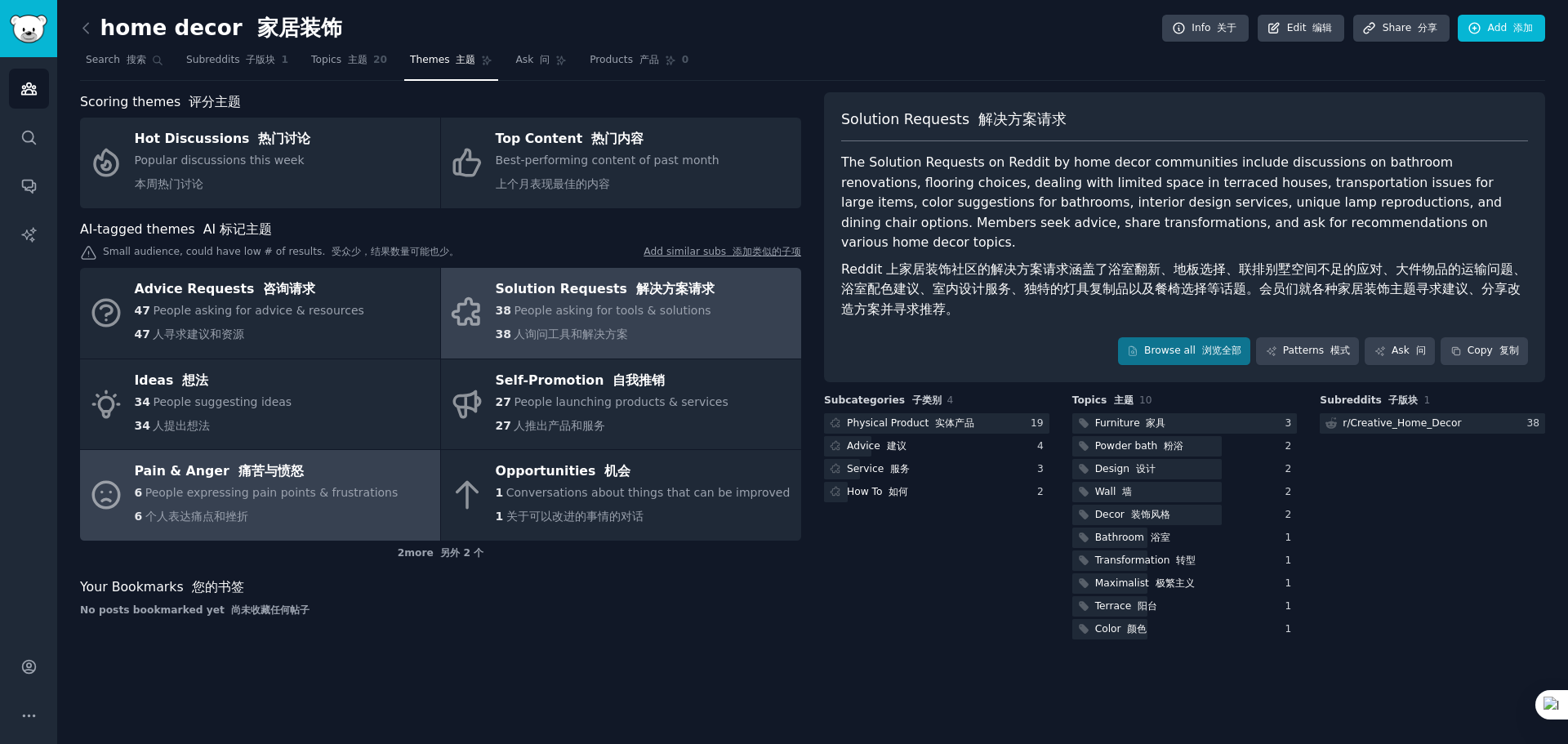
click at [258, 505] on div "6 People expressing pain points & frustrations 6 个人表达痛点和挫折" at bounding box center [266, 508] width 264 height 47
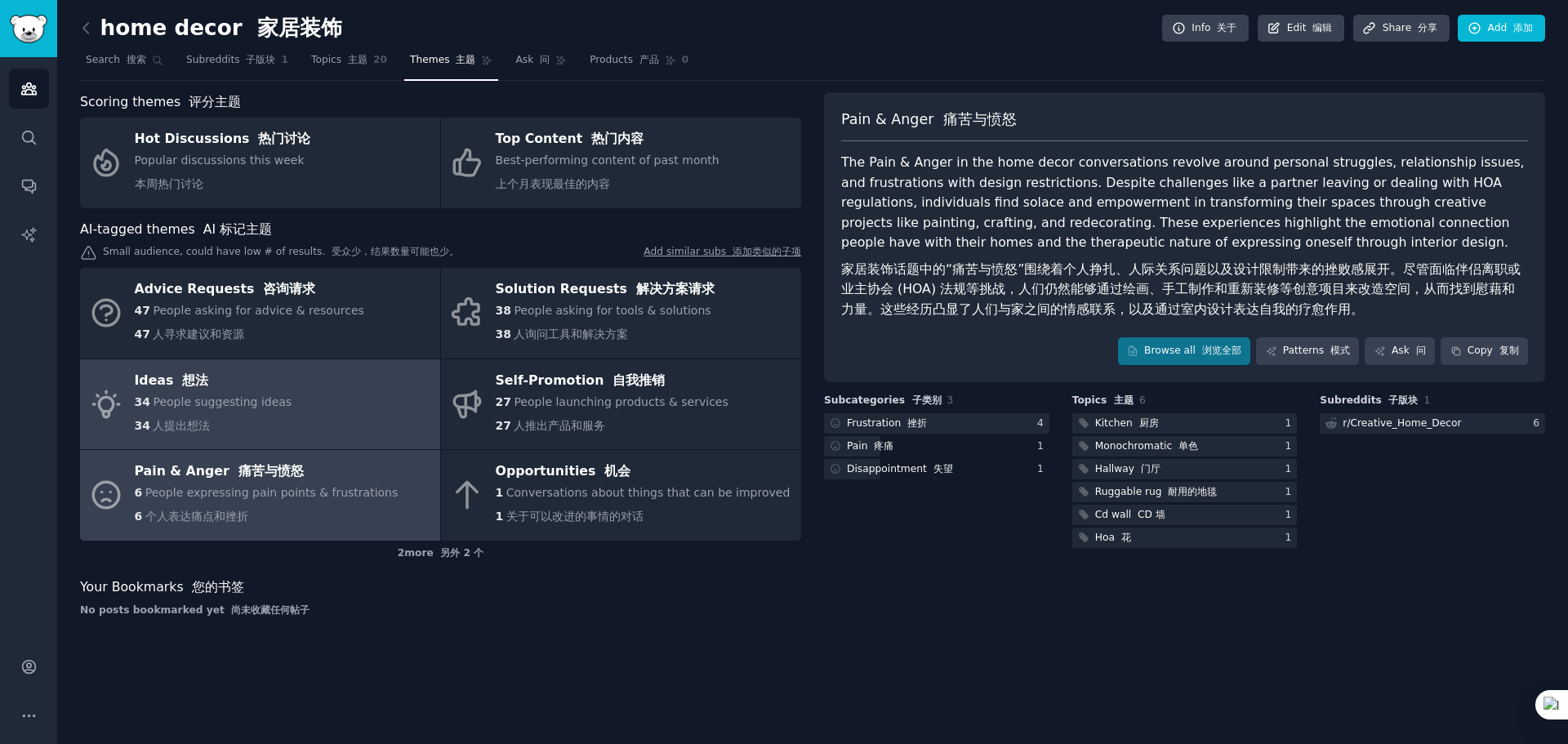
click at [269, 407] on span "People suggesting ideas" at bounding box center [222, 401] width 138 height 13
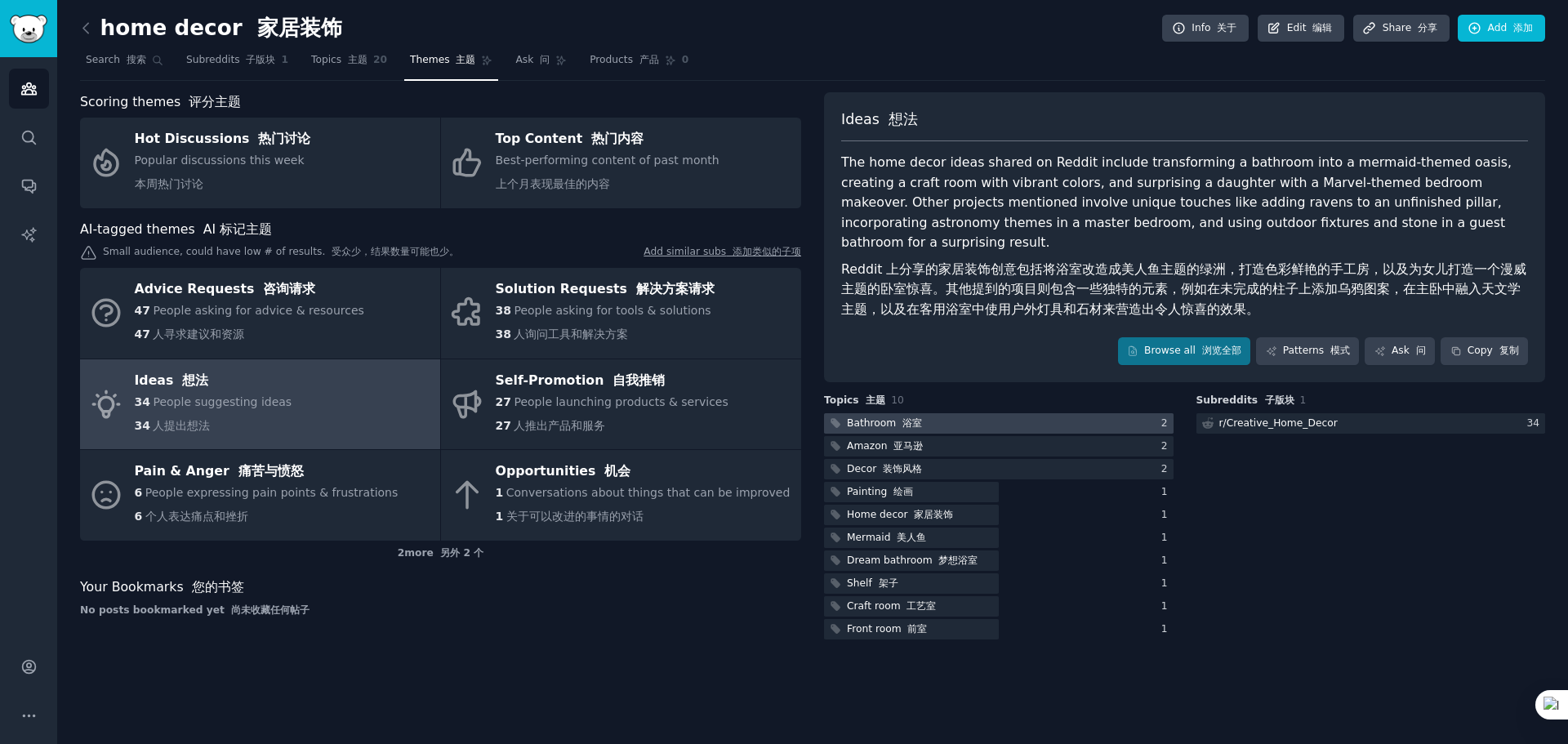
click at [896, 419] on font at bounding box center [899, 422] width 6 height 11
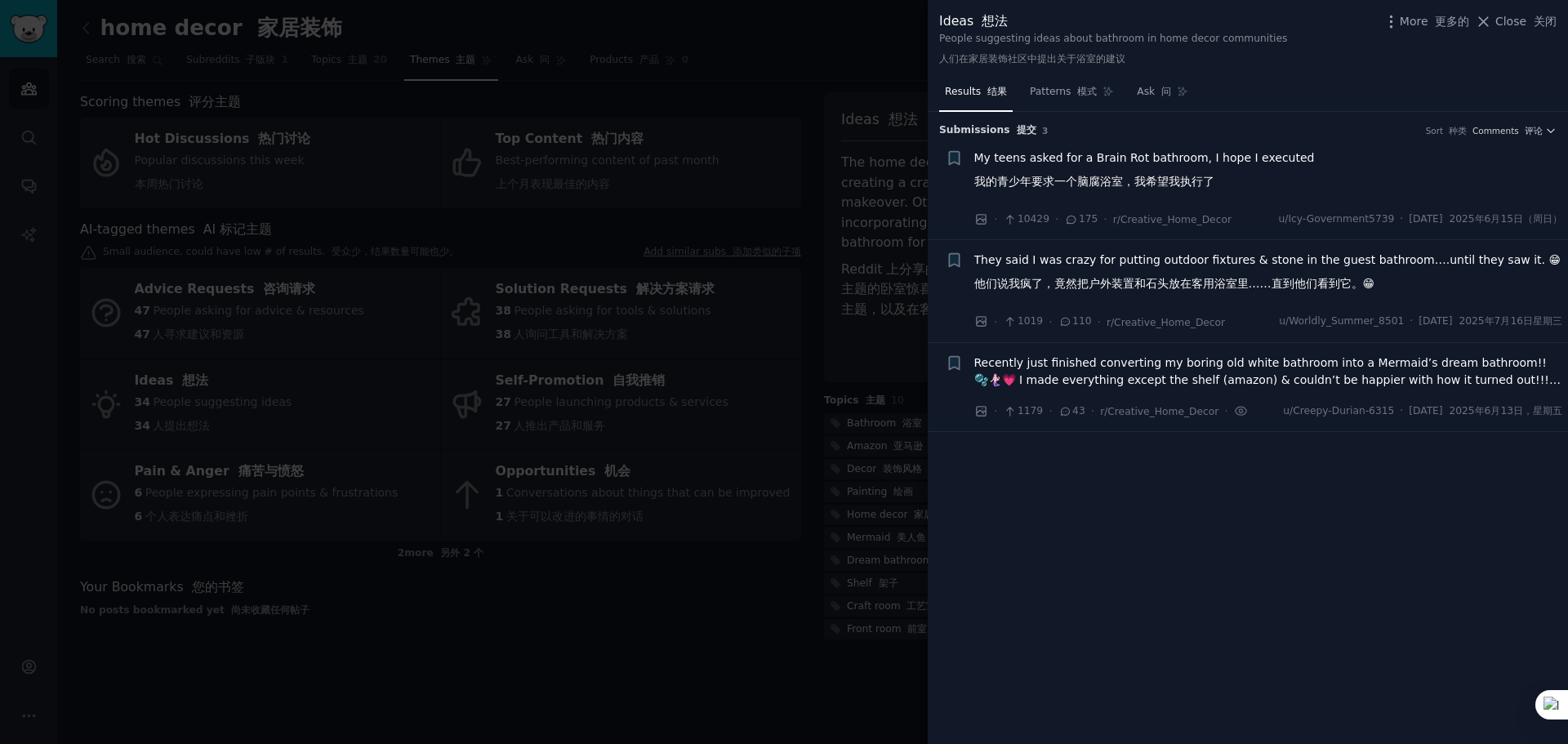
click at [1024, 216] on span "10429" at bounding box center [1026, 219] width 46 height 15
click at [1024, 223] on span "10429" at bounding box center [1026, 219] width 46 height 15
click at [1068, 217] on icon at bounding box center [1071, 219] width 15 height 11
click at [1065, 411] on icon at bounding box center [1065, 411] width 15 height 11
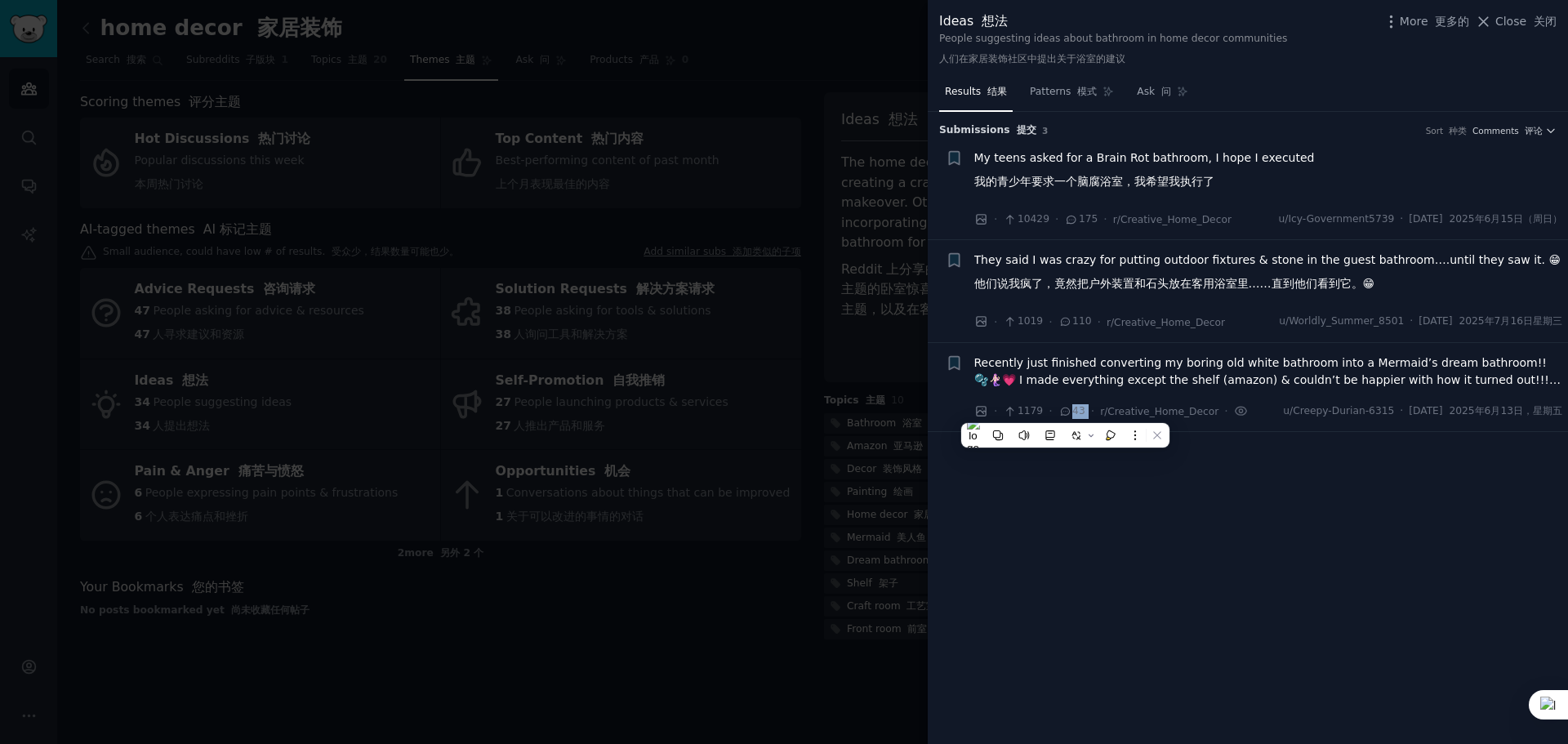
click at [1065, 411] on icon at bounding box center [1065, 411] width 15 height 11
click at [1063, 412] on icon at bounding box center [1065, 411] width 15 height 11
click at [981, 160] on span "My teens asked for a Brain Rot bathroom, I hope I executed 我的青少年要求一个脑腐浴室，我希望我执行了" at bounding box center [1144, 174] width 341 height 47
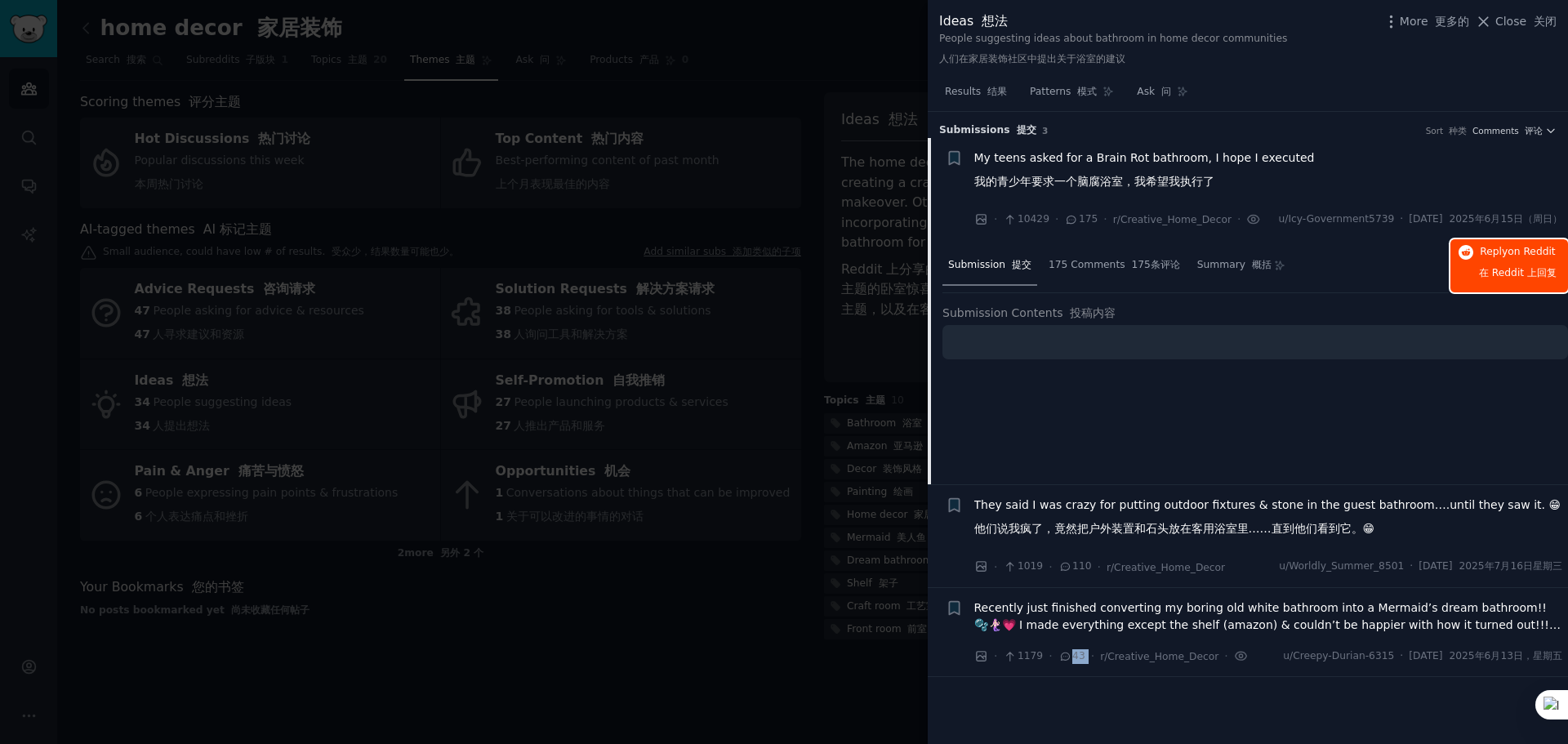
click at [1526, 262] on span "Reply on Reddit 在 Reddit 上 回复" at bounding box center [1517, 266] width 78 height 42
click at [1092, 259] on span "175 Comments 175条评论" at bounding box center [1114, 266] width 131 height 15
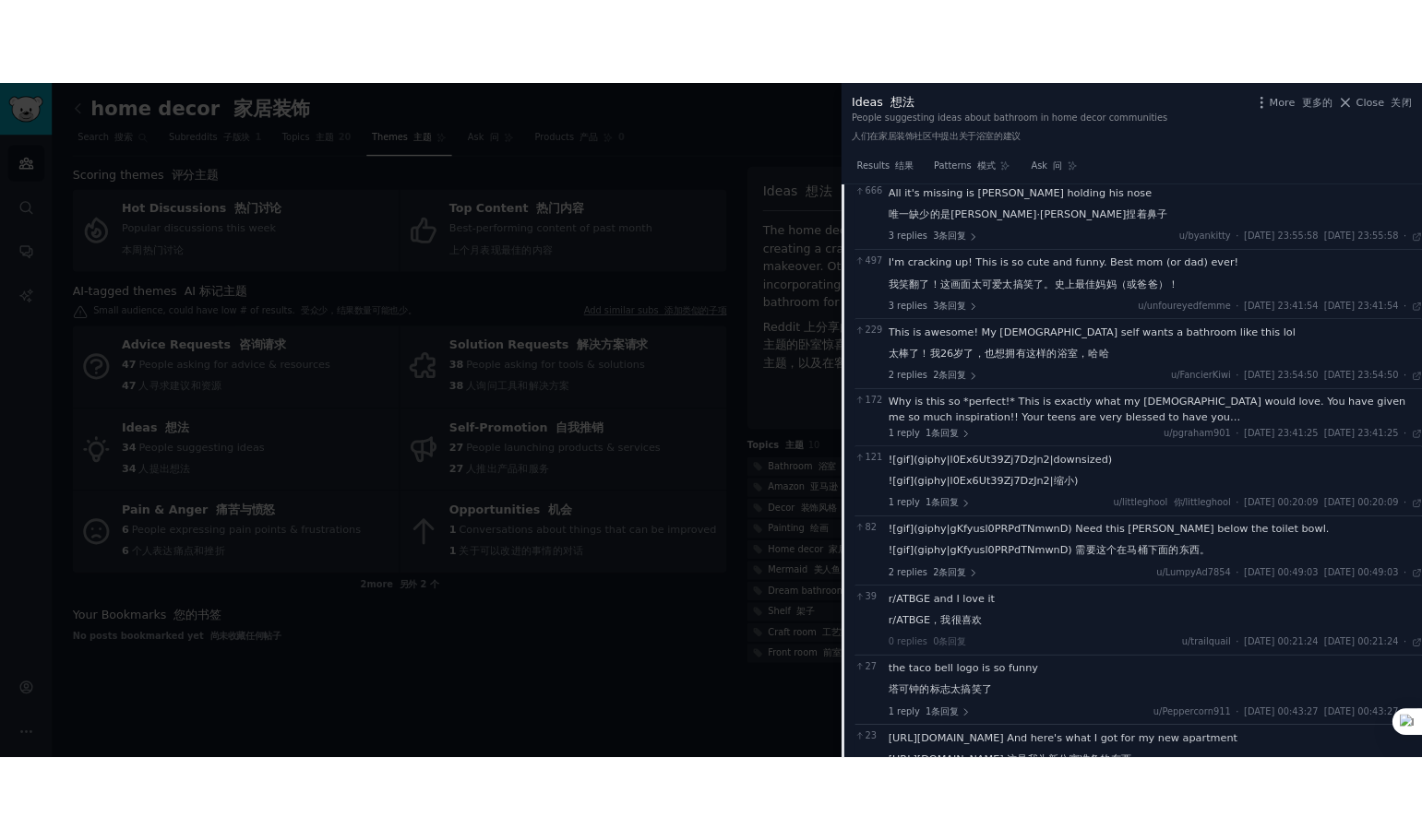
scroll to position [369, 0]
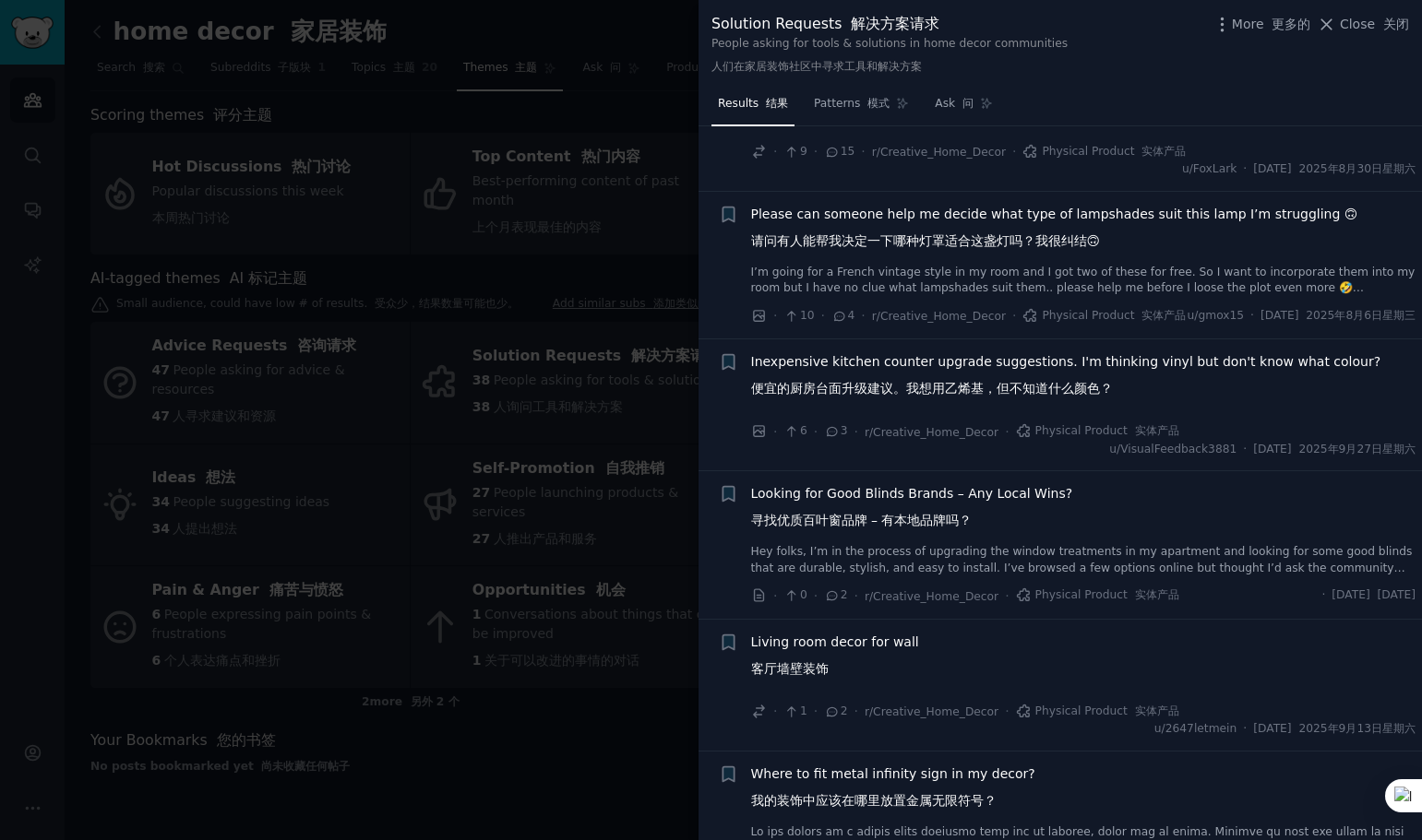
scroll to position [604, 0]
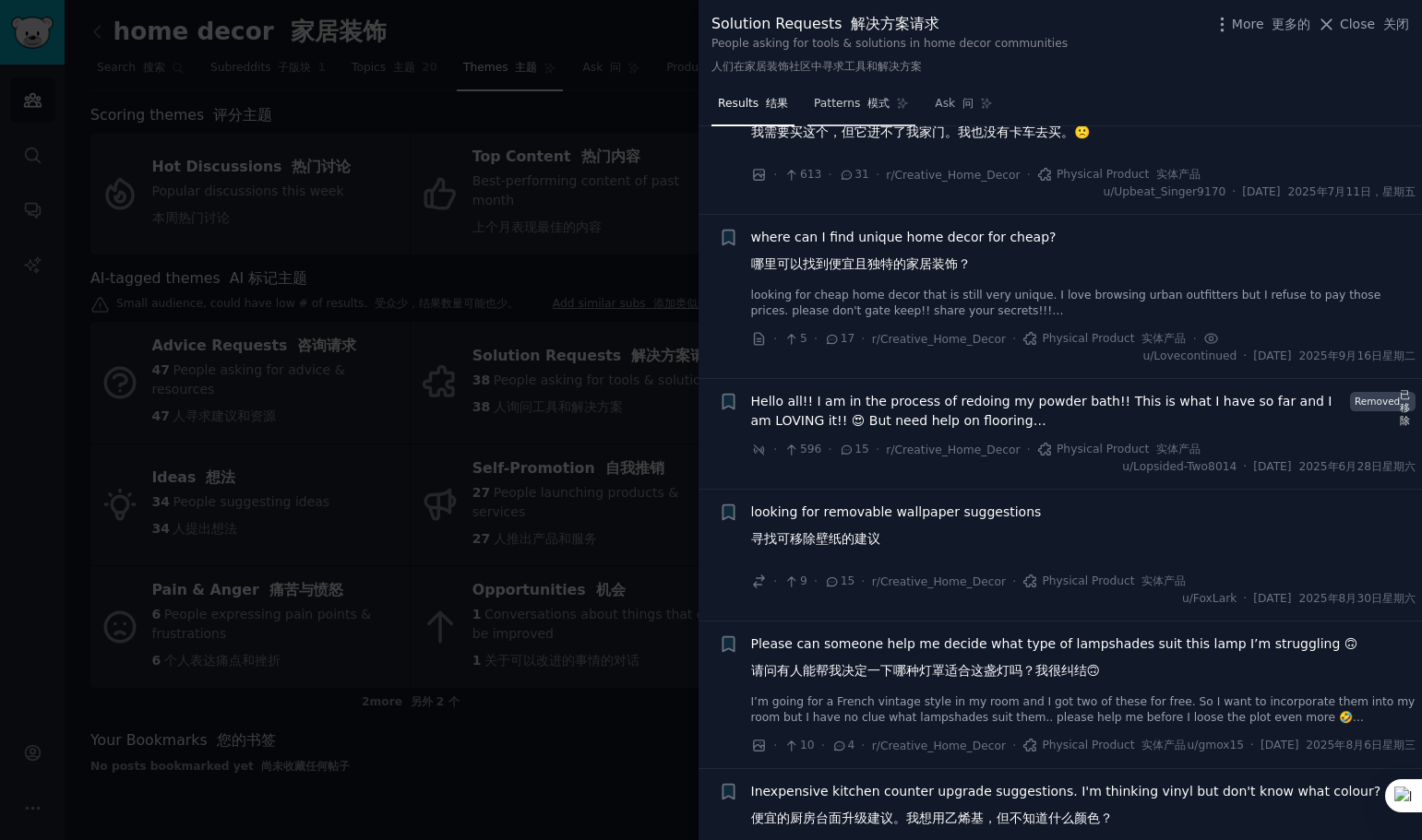
click at [846, 103] on span "Patterns 模式" at bounding box center [851, 104] width 75 height 17
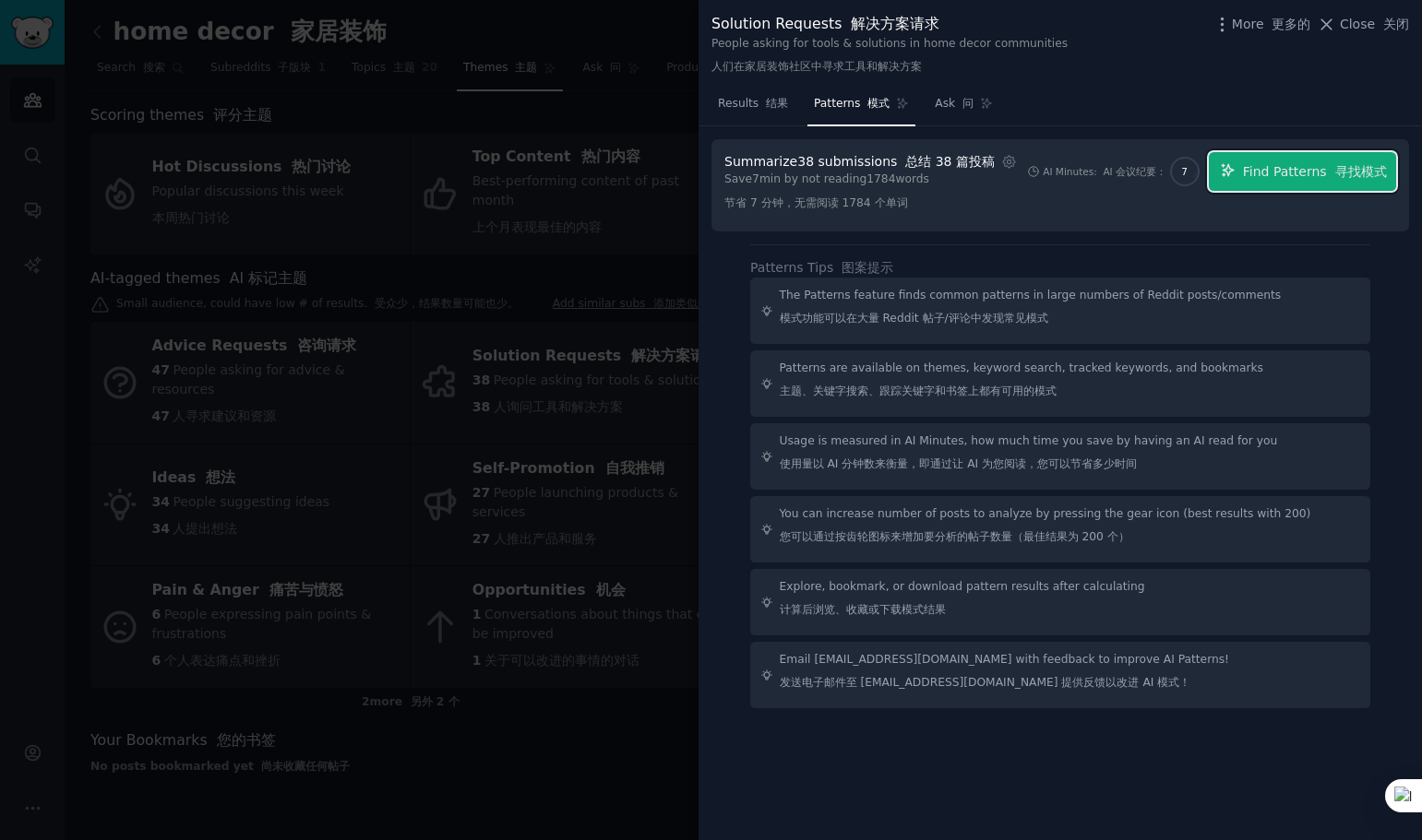
click at [1279, 172] on span "Find Patterns 寻找模式" at bounding box center [1314, 172] width 143 height 20
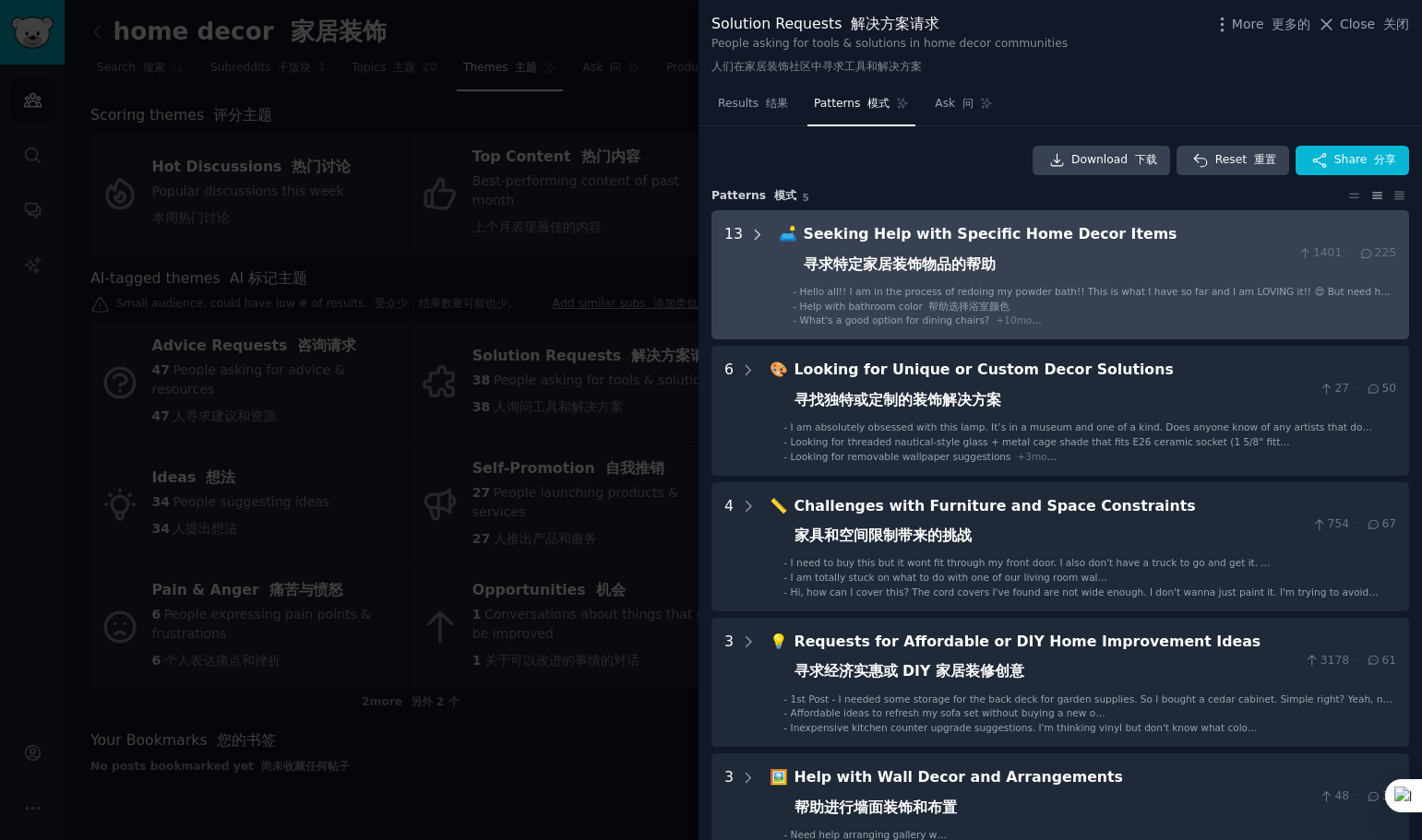
click at [756, 238] on icon at bounding box center [758, 233] width 5 height 9
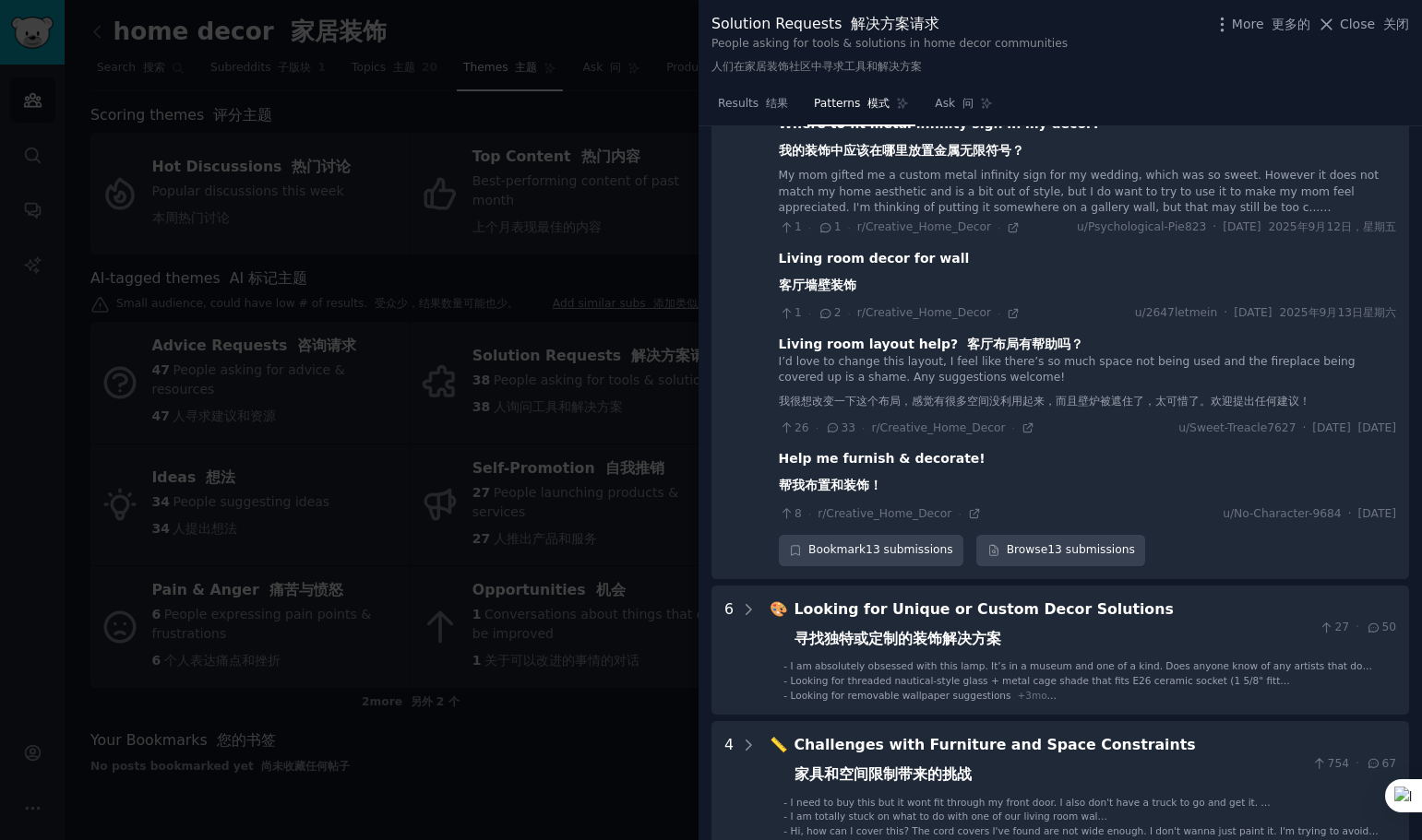
scroll to position [1191, 0]
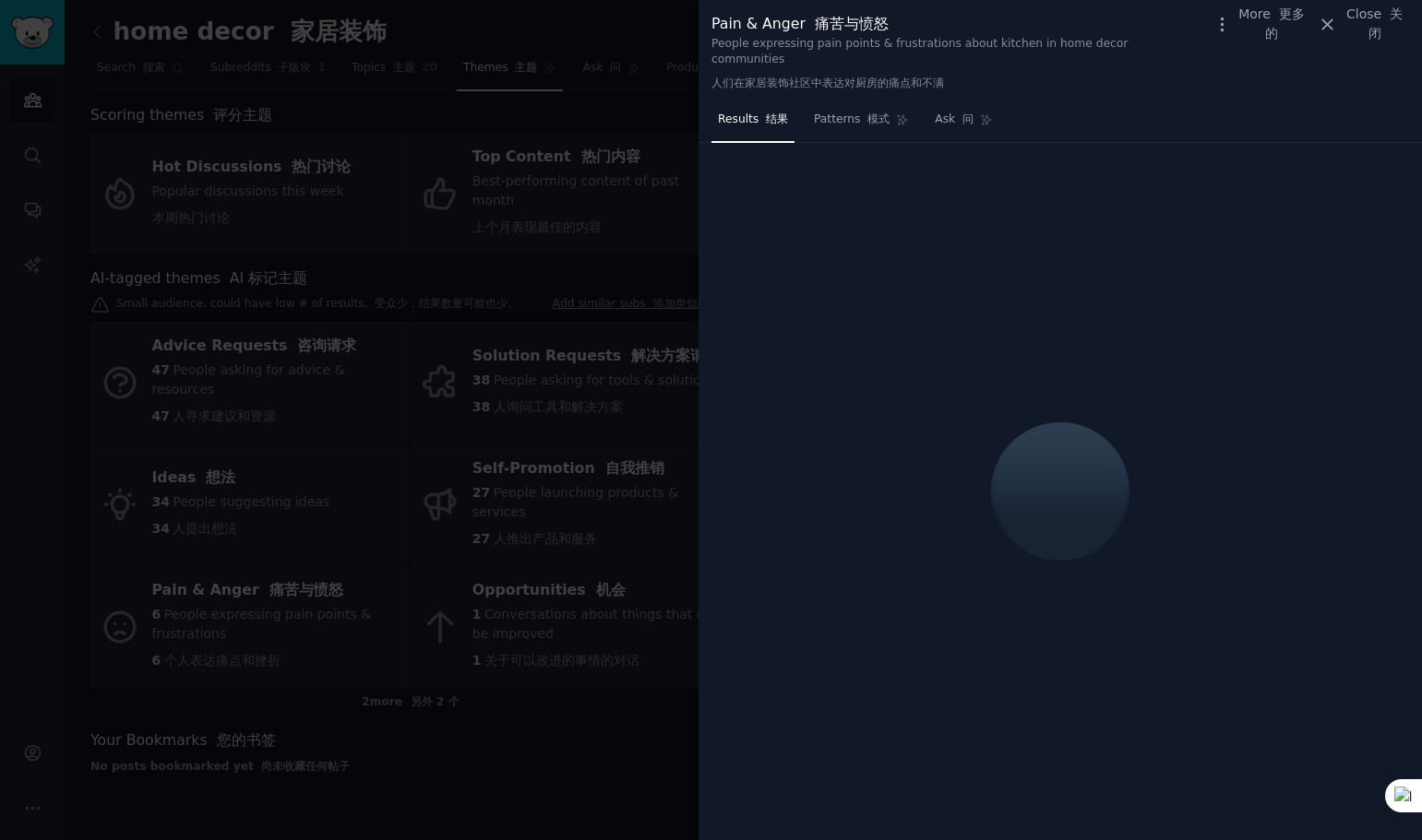
click at [173, 21] on div at bounding box center [711, 420] width 1422 height 840
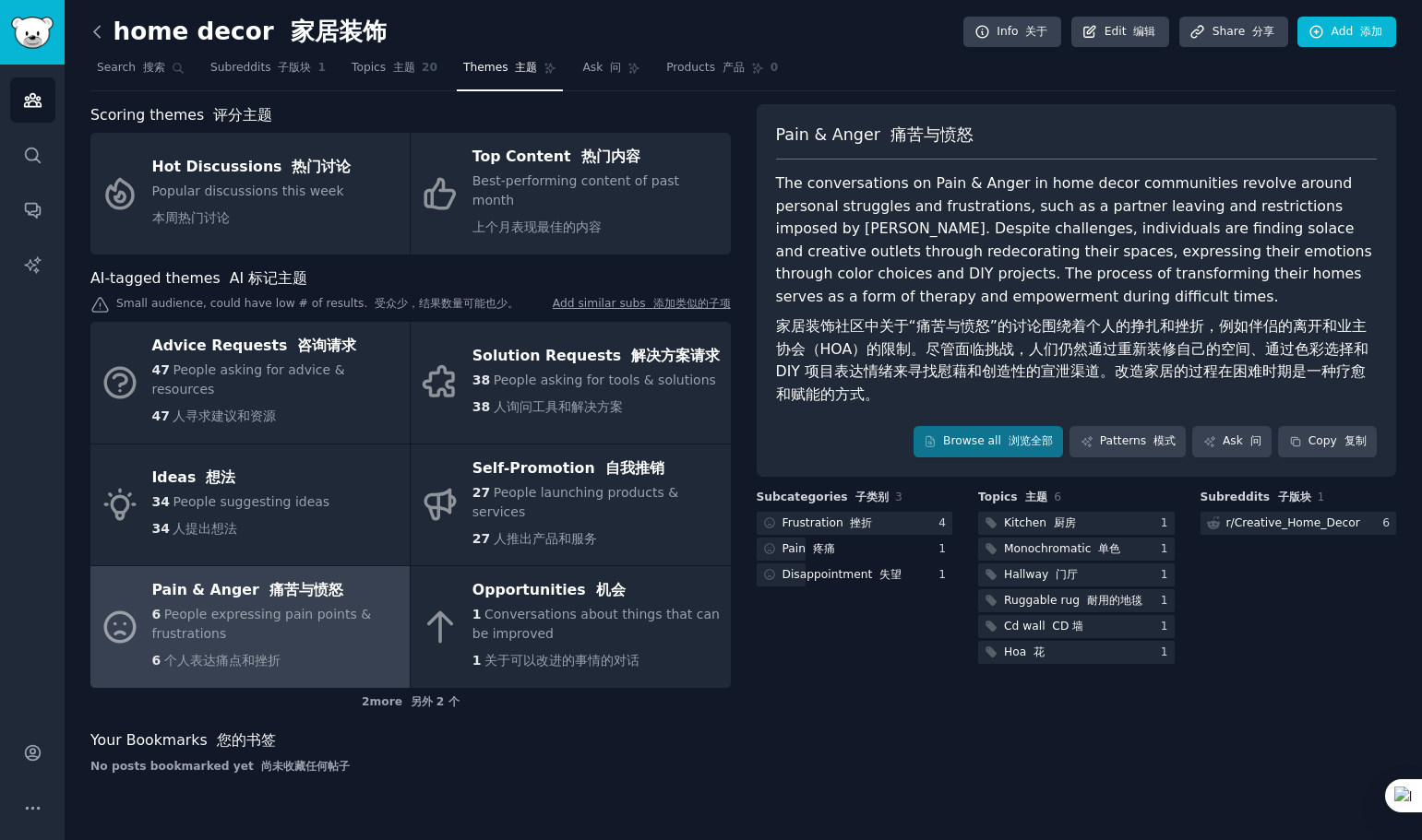
click at [102, 37] on icon at bounding box center [98, 32] width 20 height 20
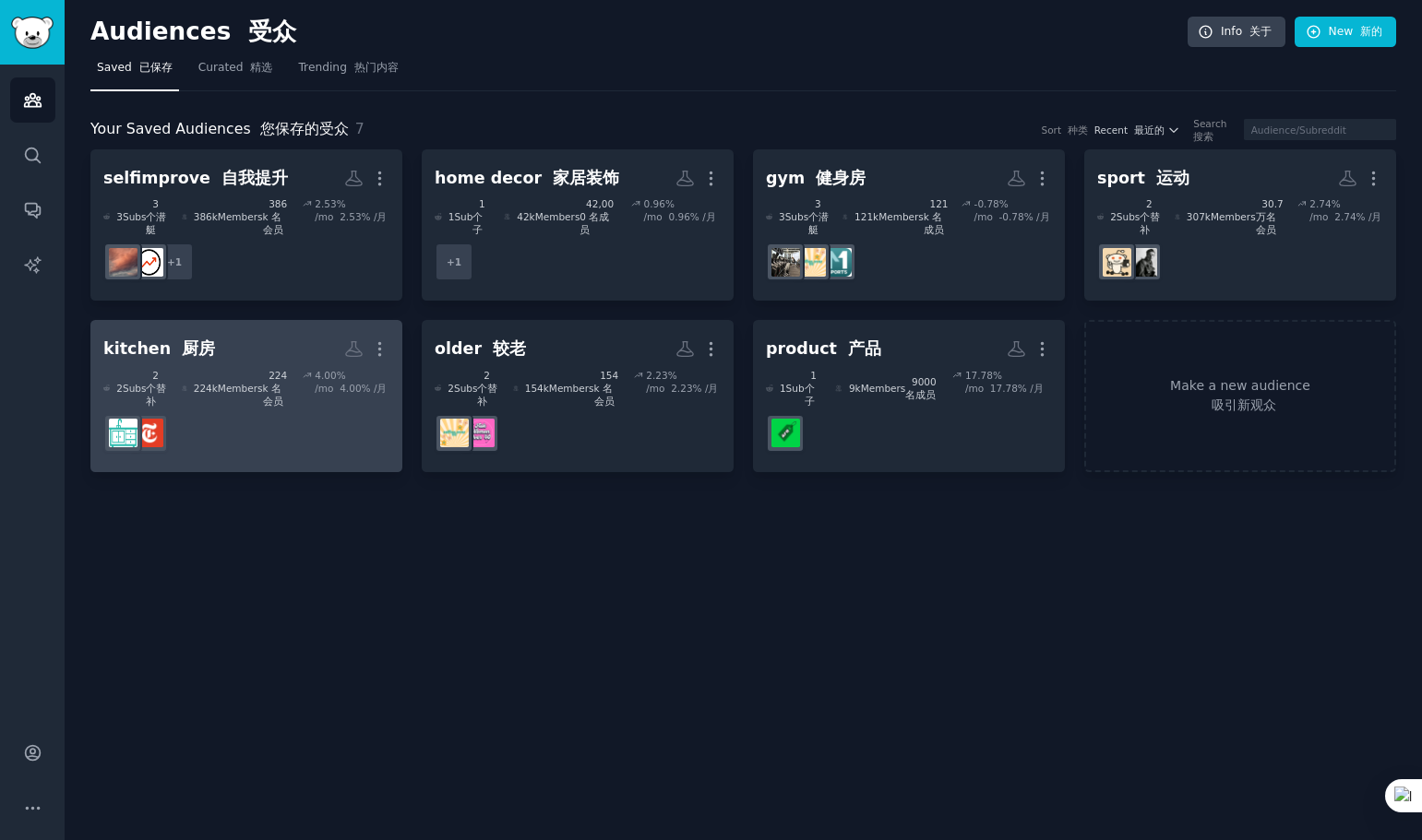
click at [182, 339] on font "厨房" at bounding box center [199, 348] width 34 height 19
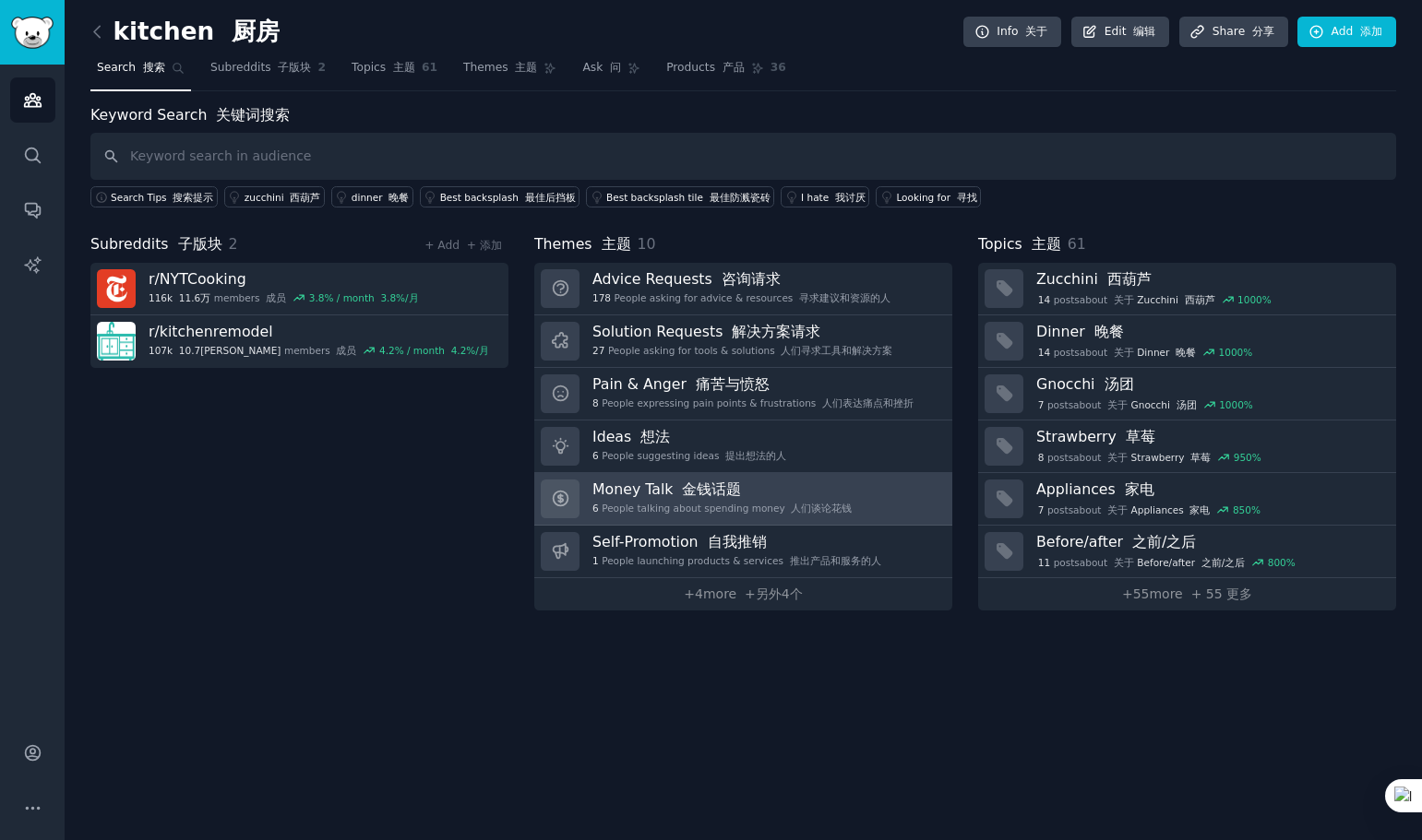
click at [694, 498] on font "金钱话题" at bounding box center [711, 490] width 59 height 18
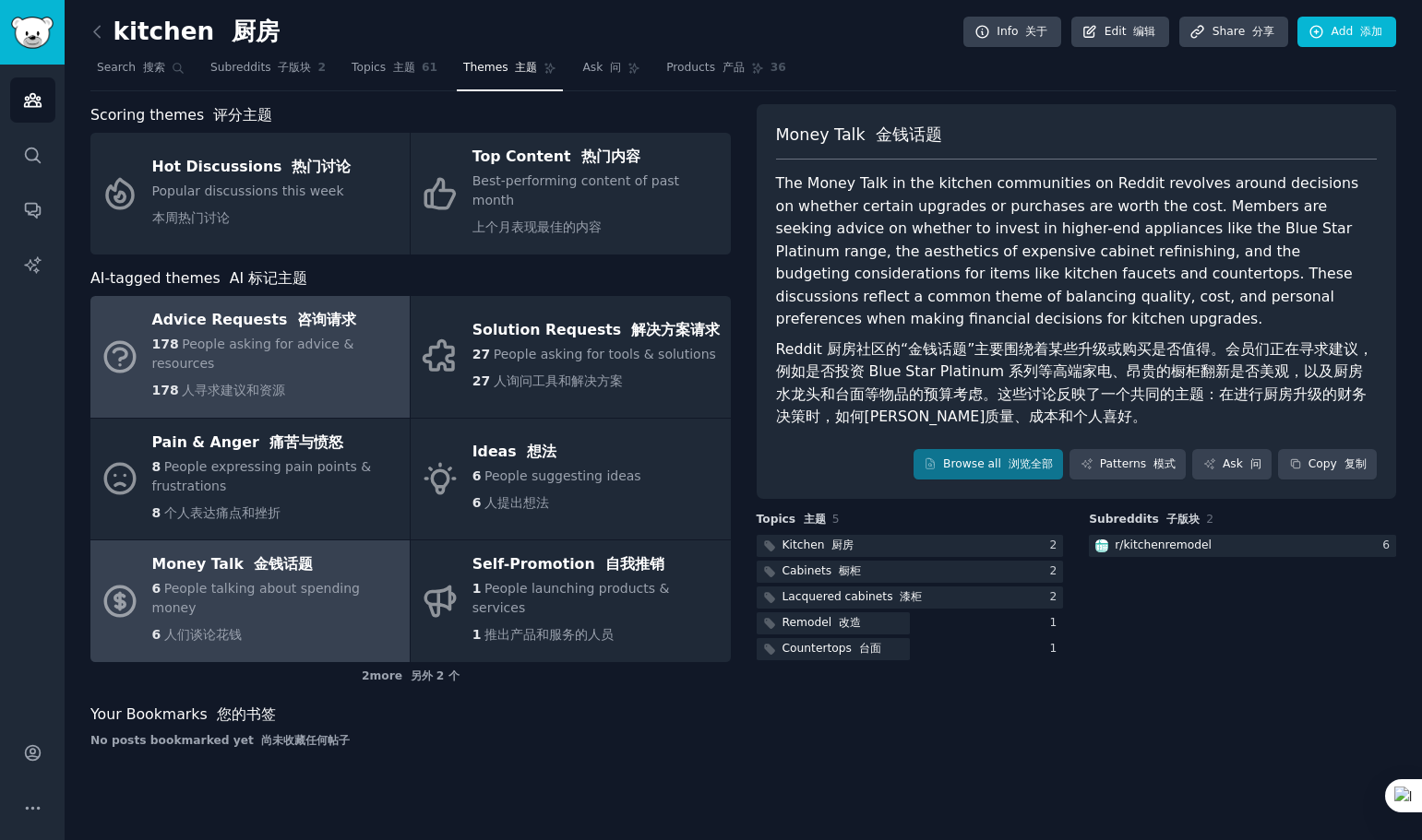
click at [197, 336] on span "People asking for advice & resources" at bounding box center [253, 353] width 202 height 34
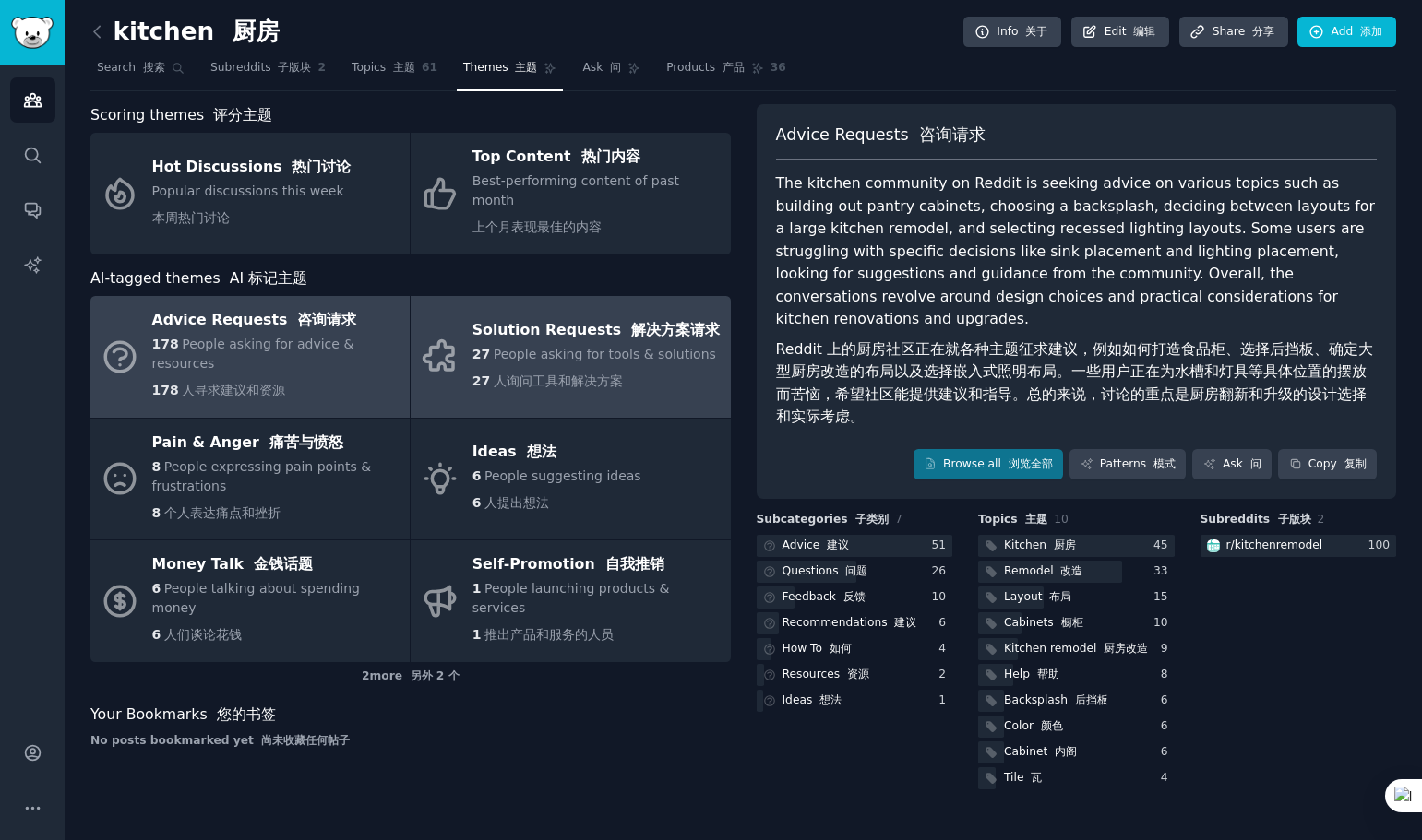
click at [616, 345] on div "27 People asking for tools & solutions 27 人询问工具和解决方案" at bounding box center [596, 372] width 247 height 53
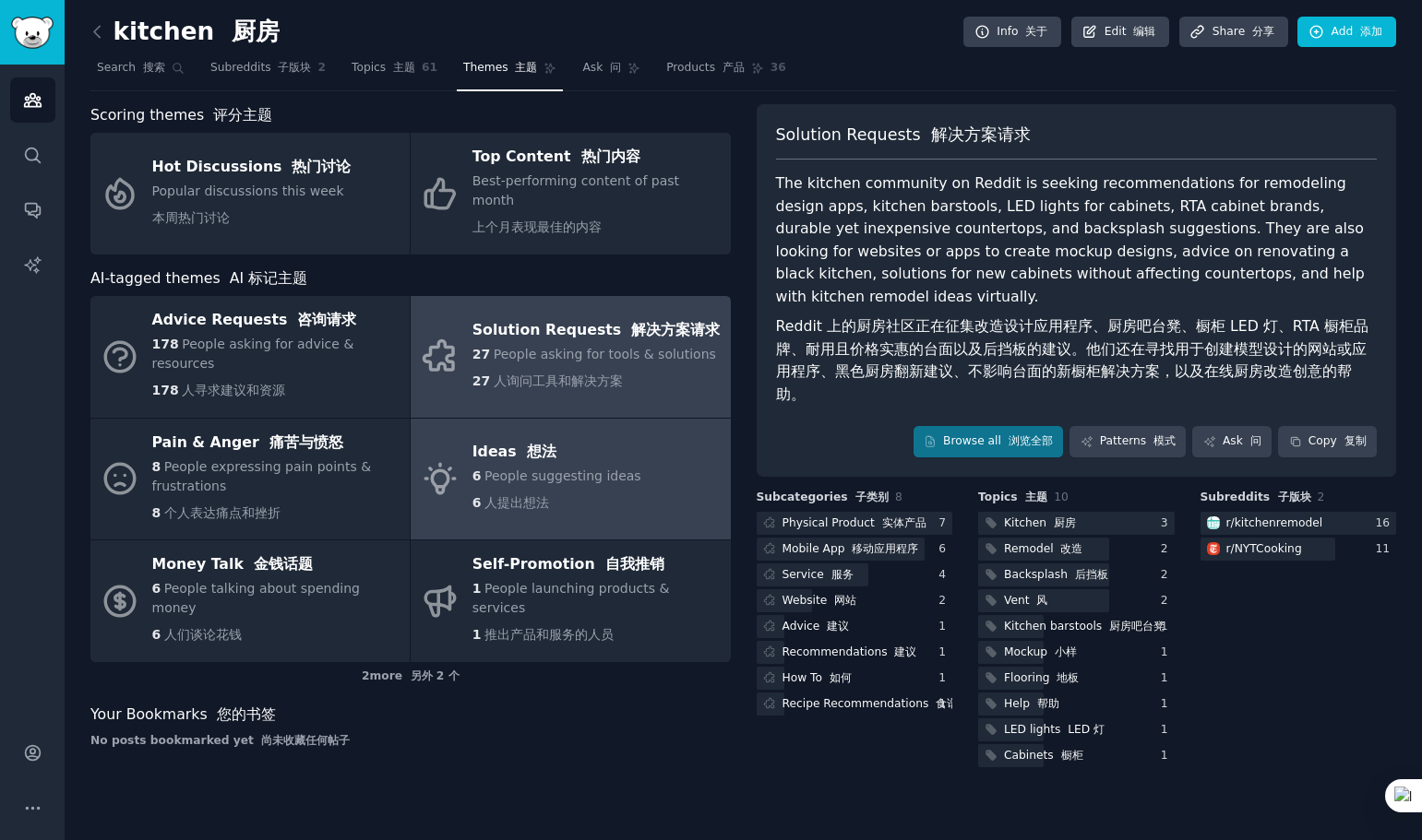
click at [536, 445] on div "Ideas 想法" at bounding box center [556, 453] width 169 height 30
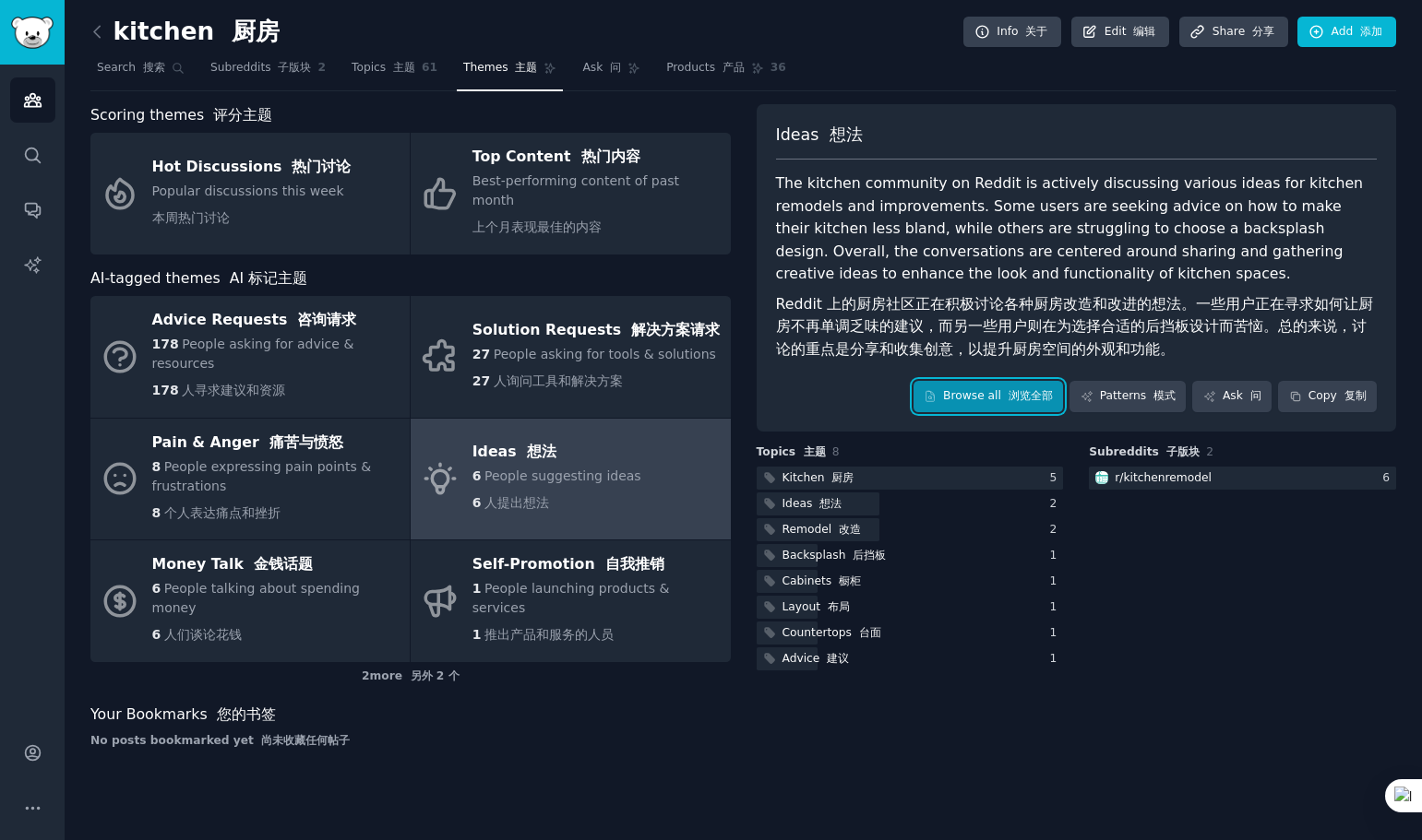
click at [1001, 398] on link "Browse all 浏览全部" at bounding box center [989, 397] width 150 height 32
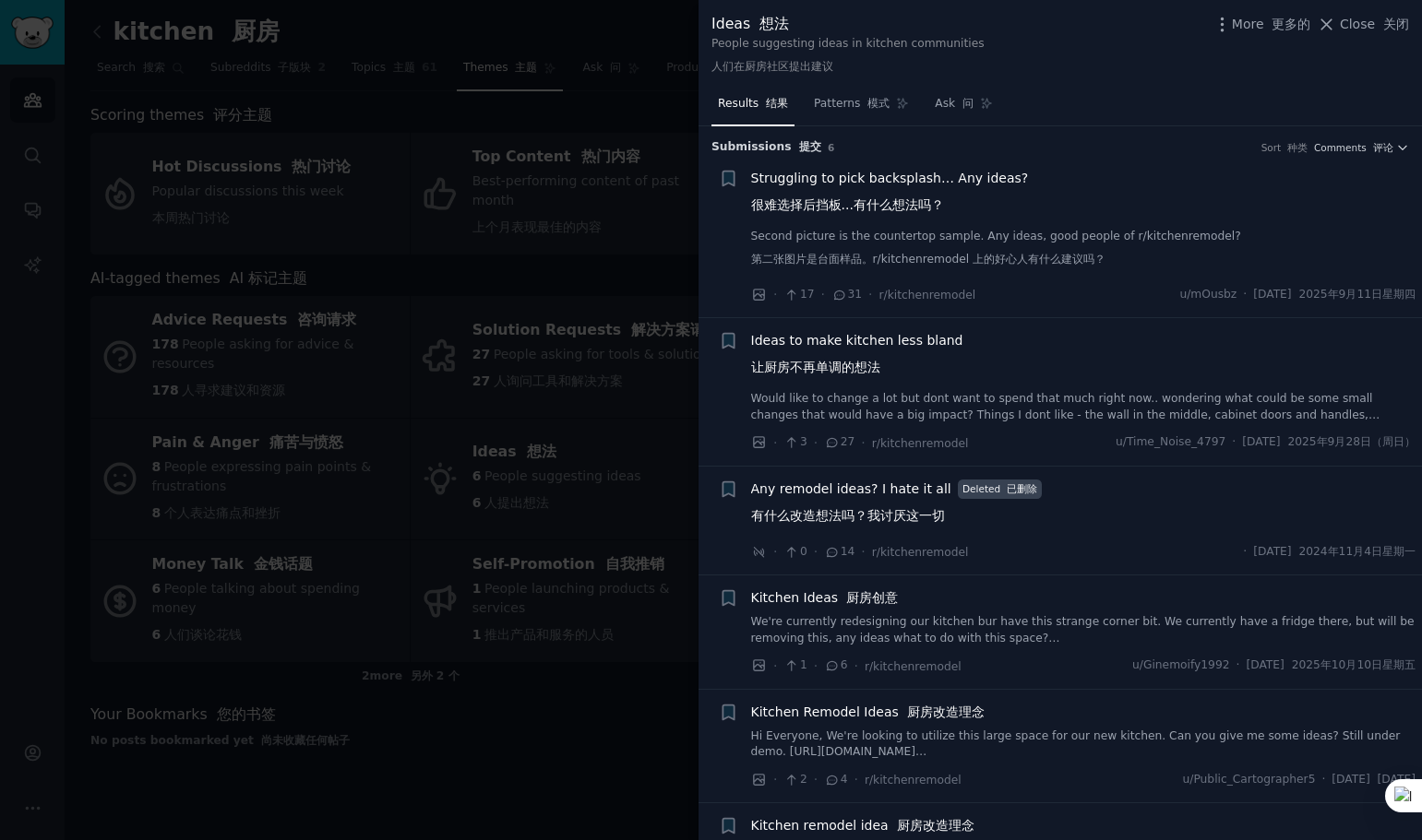
click at [867, 361] on font "让厨房不再单调的想法" at bounding box center [815, 367] width 130 height 15
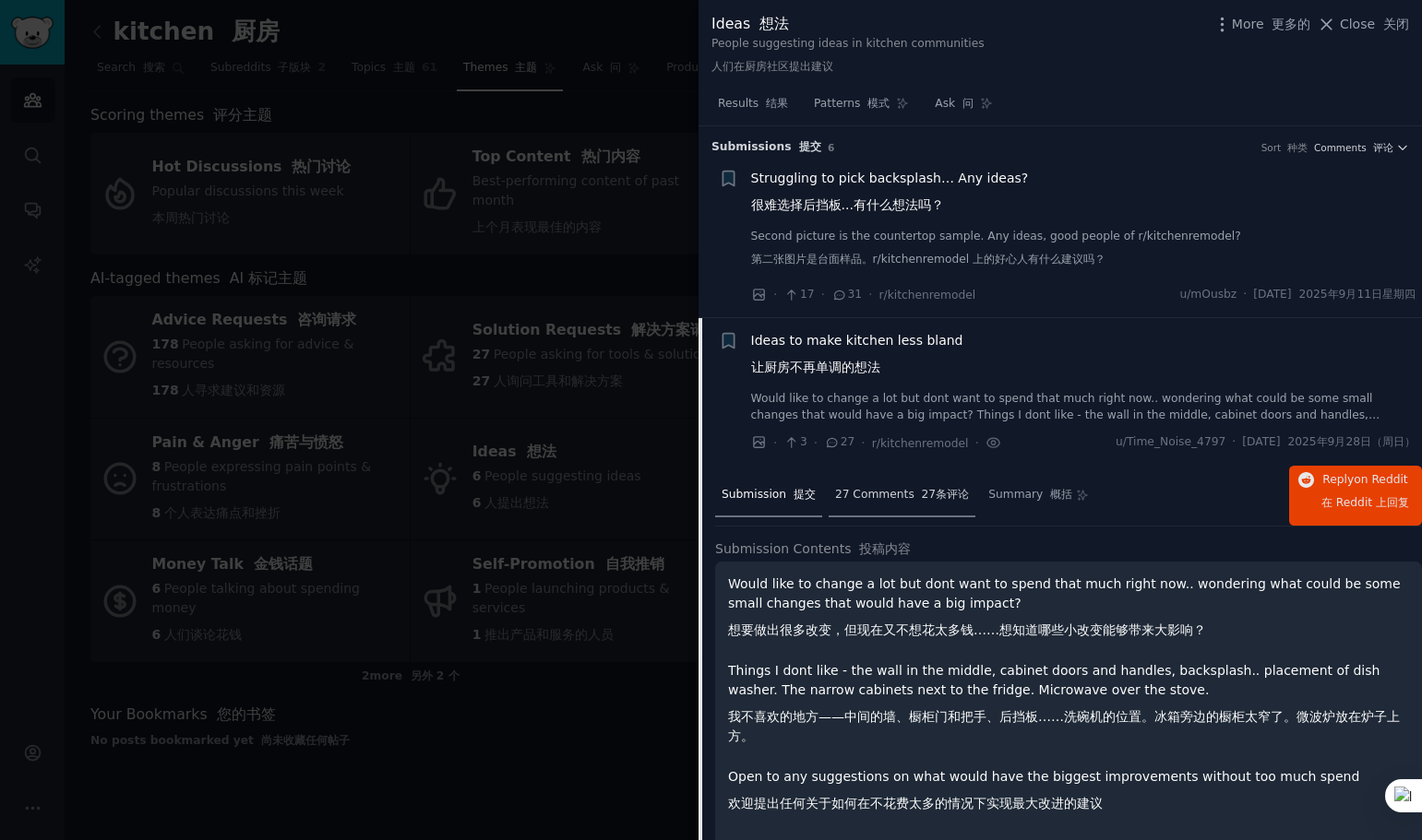
click at [901, 501] on span "27 Comments 27条评论" at bounding box center [901, 495] width 134 height 17
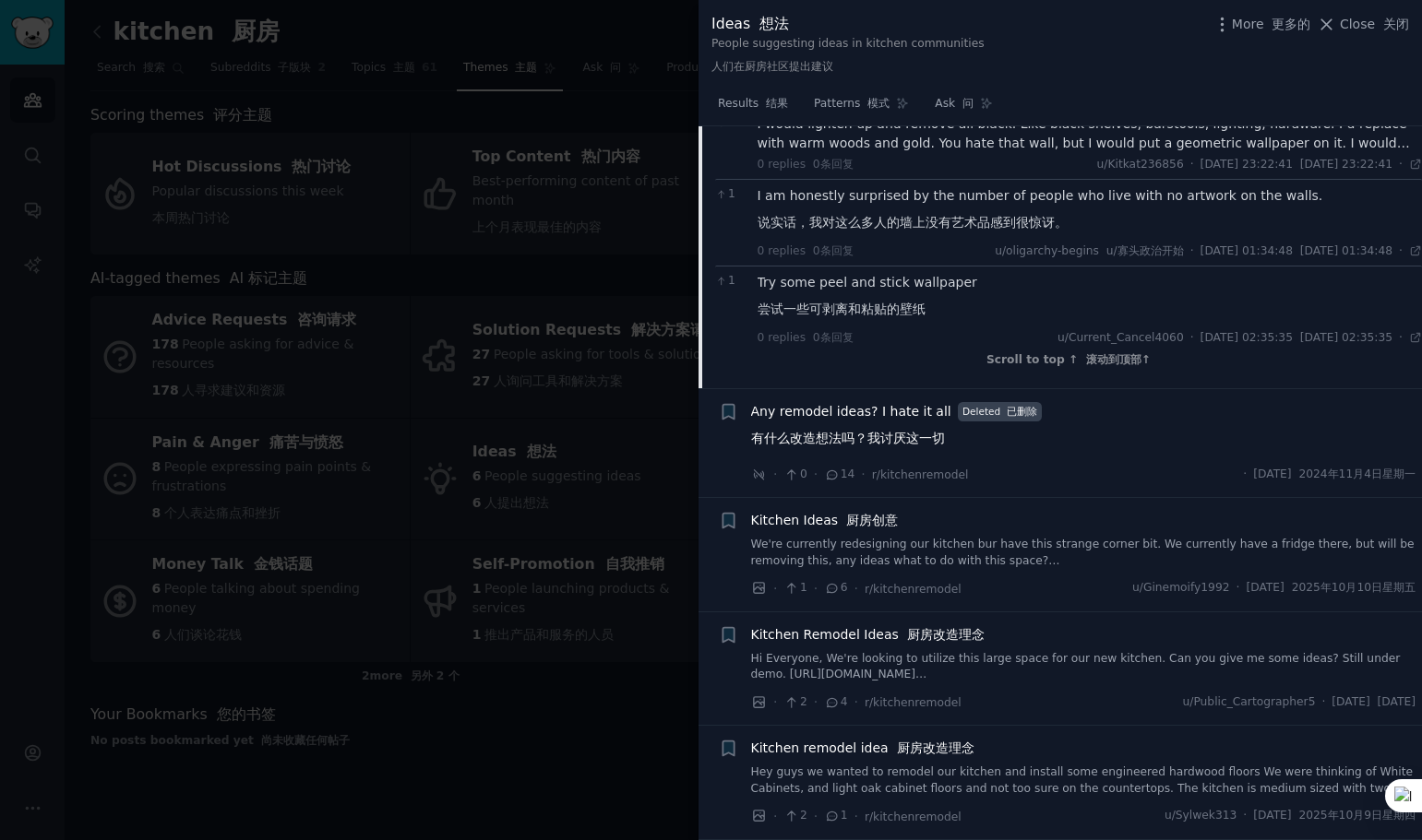
scroll to position [1963, 0]
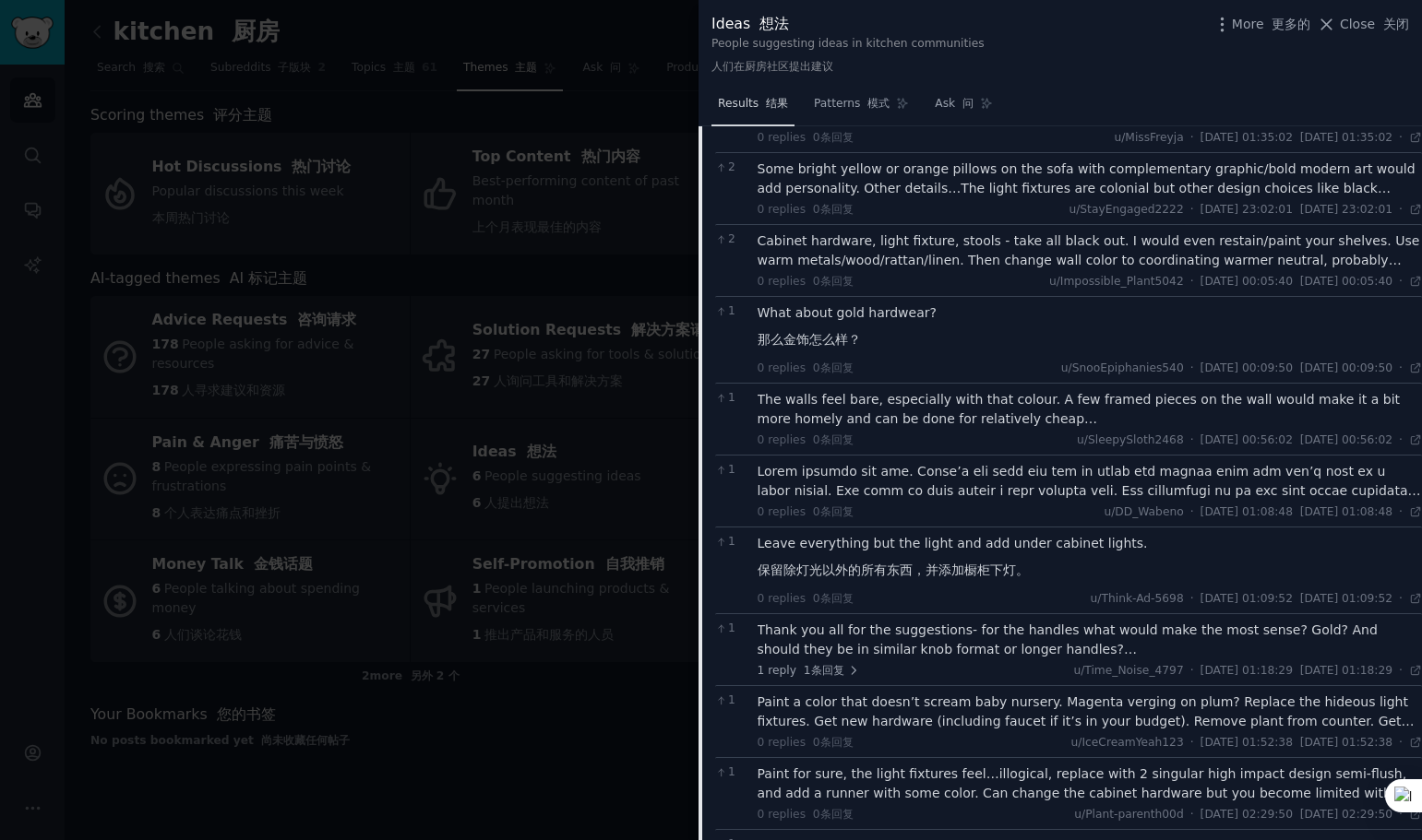
click at [766, 106] on font "结果" at bounding box center [777, 103] width 22 height 13
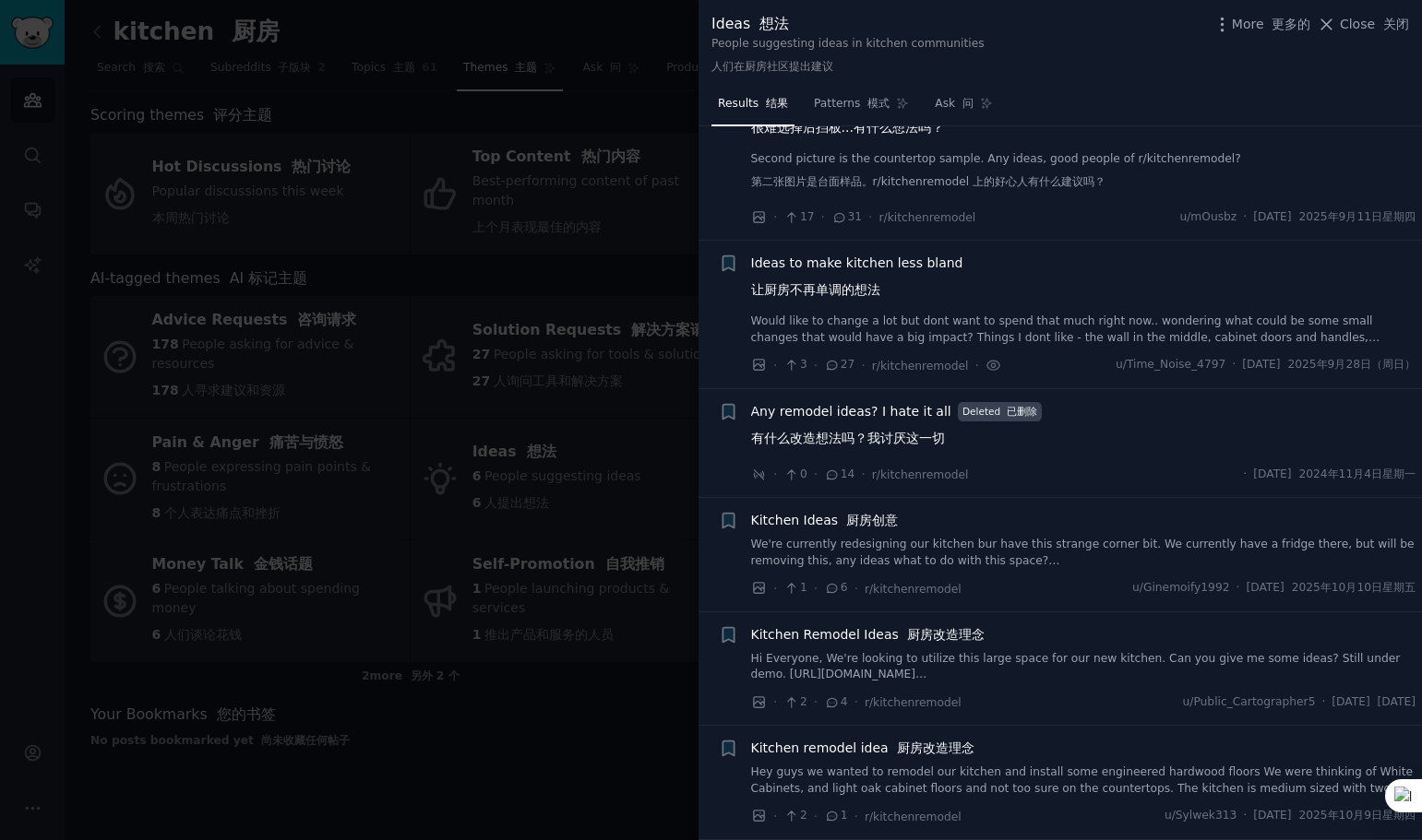
scroll to position [77, 0]
click at [582, 711] on div at bounding box center [711, 420] width 1422 height 840
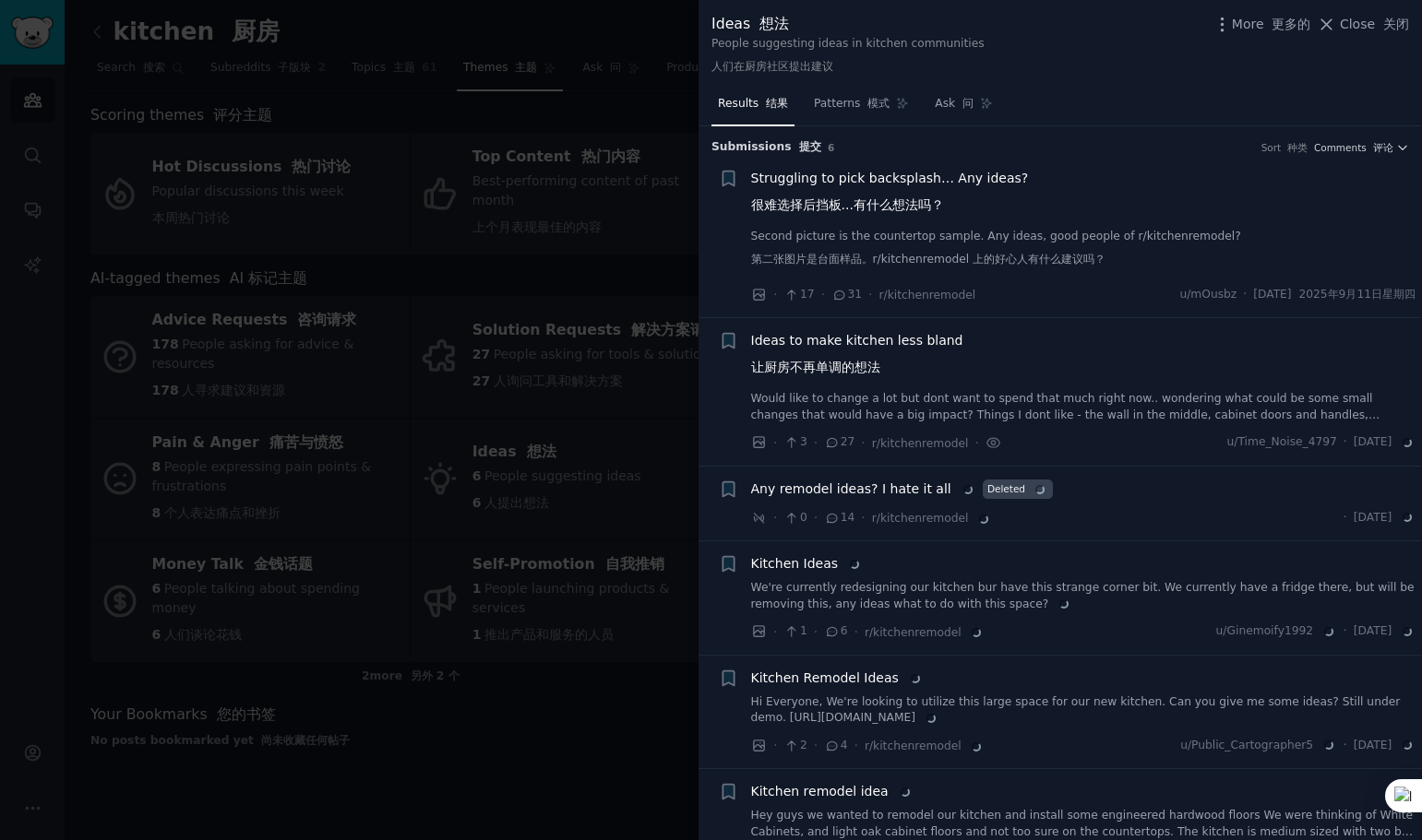
click at [468, 26] on div at bounding box center [711, 420] width 1422 height 840
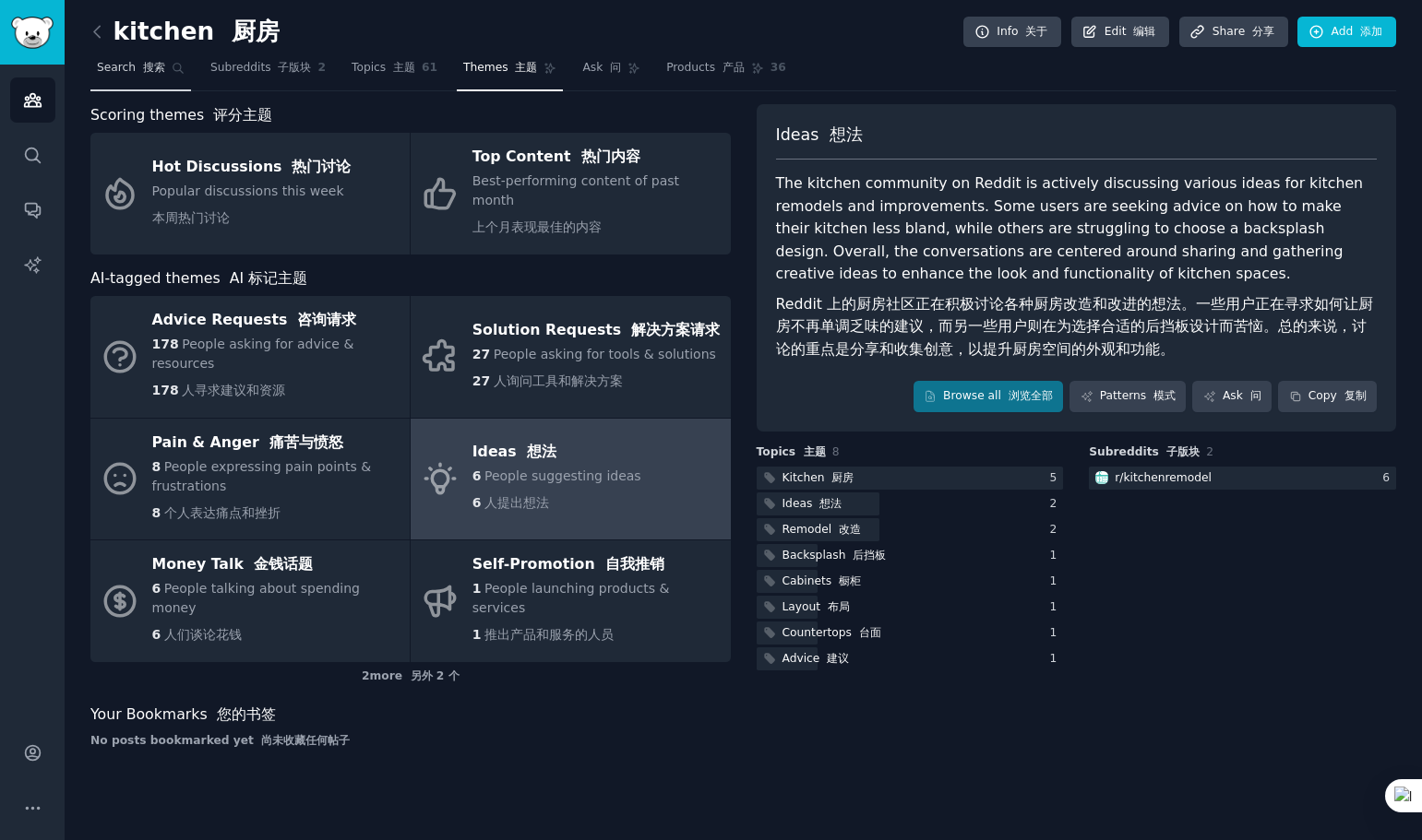
click at [130, 72] on span "Search 搜索" at bounding box center [131, 68] width 68 height 17
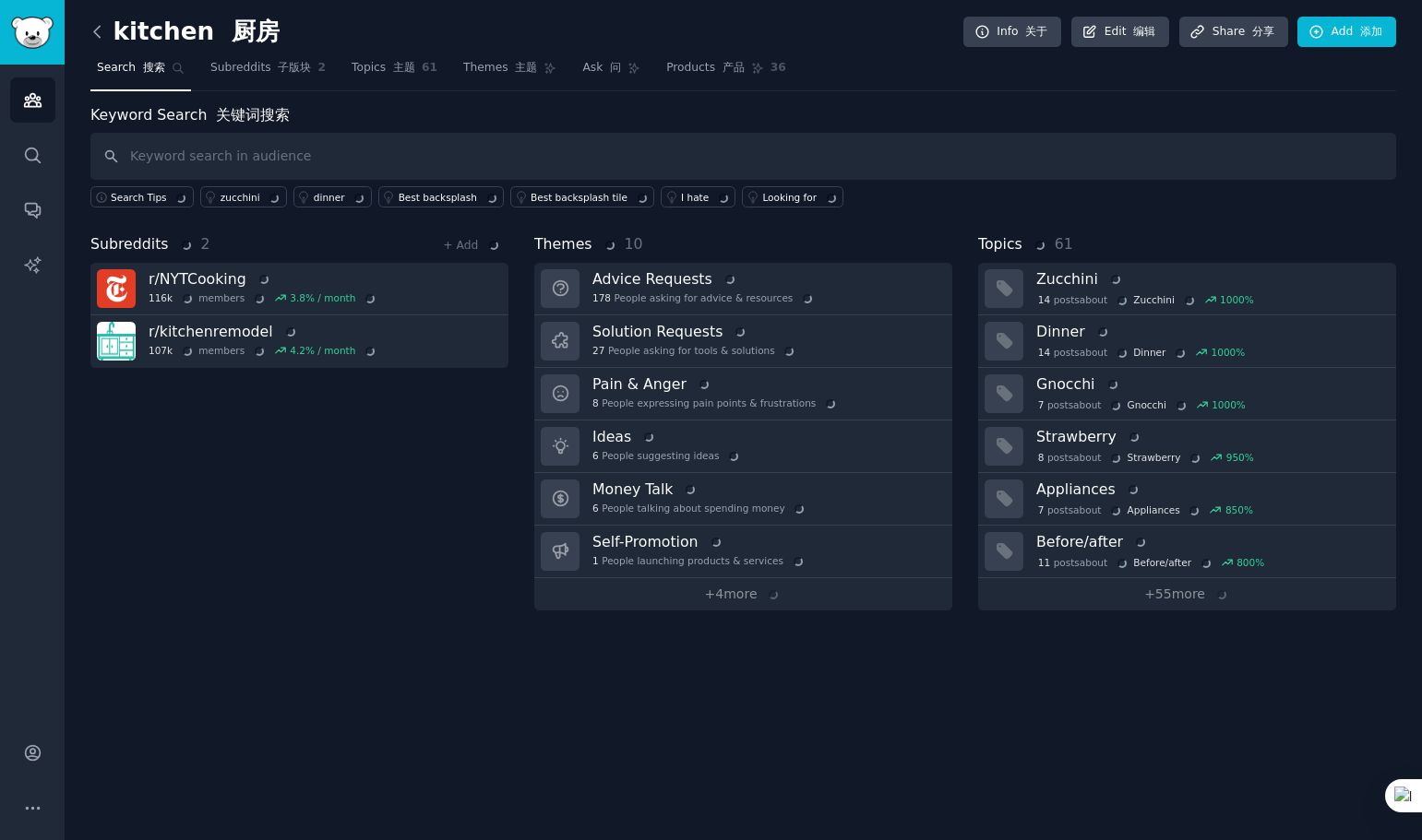
click at [106, 36] on icon at bounding box center [98, 32] width 20 height 20
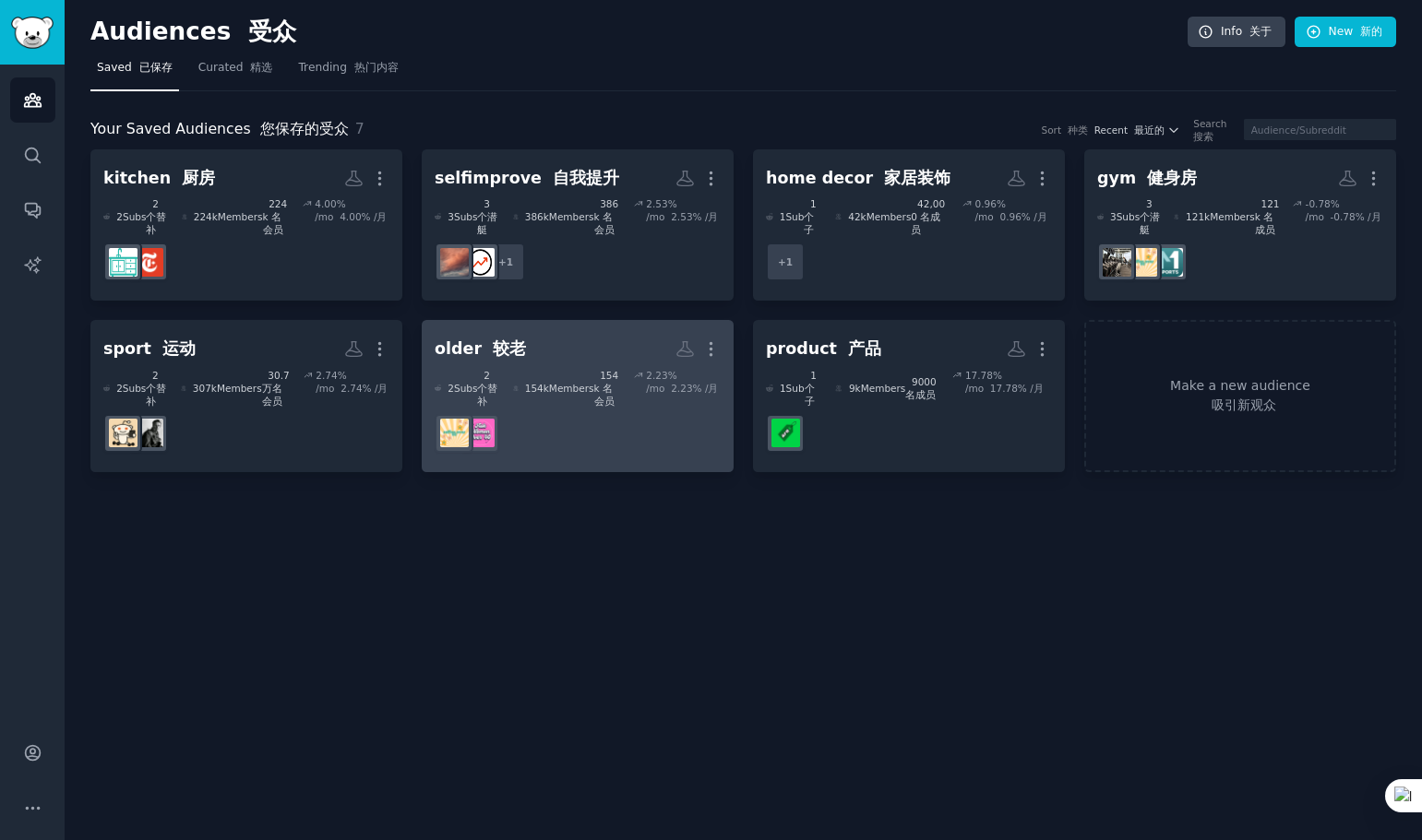
click at [508, 339] on font "较老" at bounding box center [510, 348] width 34 height 19
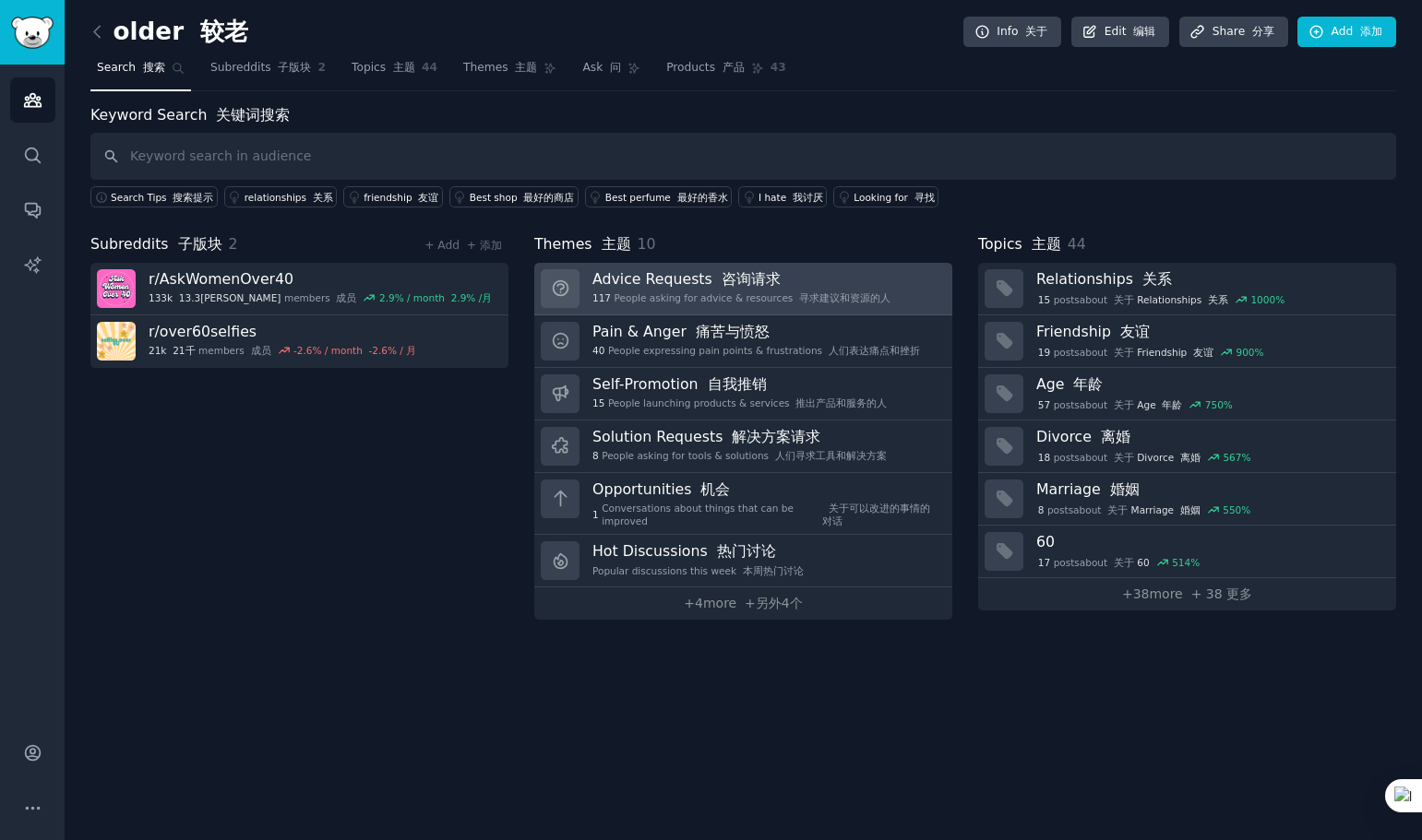
click at [689, 287] on h3 "Advice Requests 咨询请求" at bounding box center [741, 279] width 298 height 20
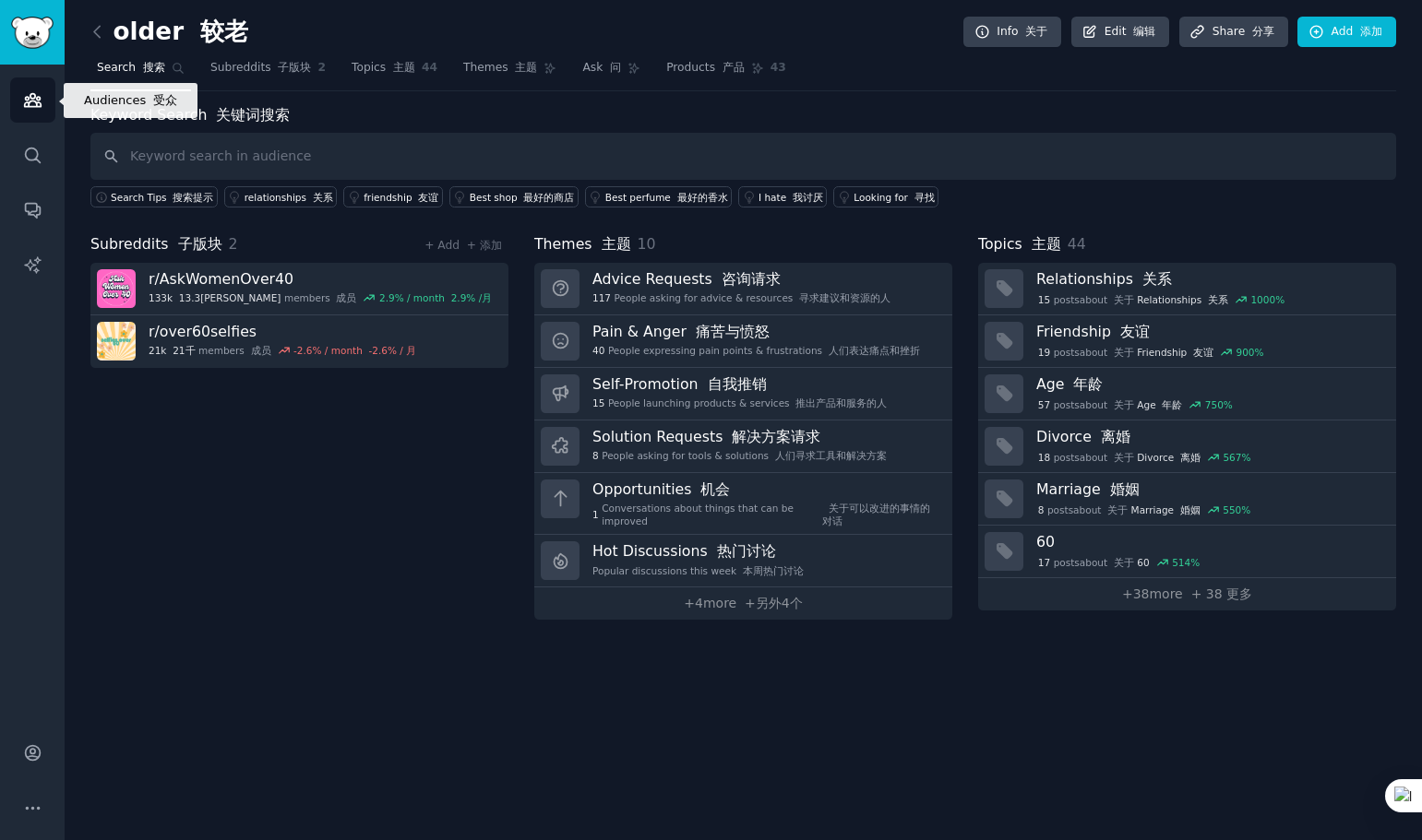
click at [37, 99] on icon "Sidebar" at bounding box center [32, 100] width 17 height 13
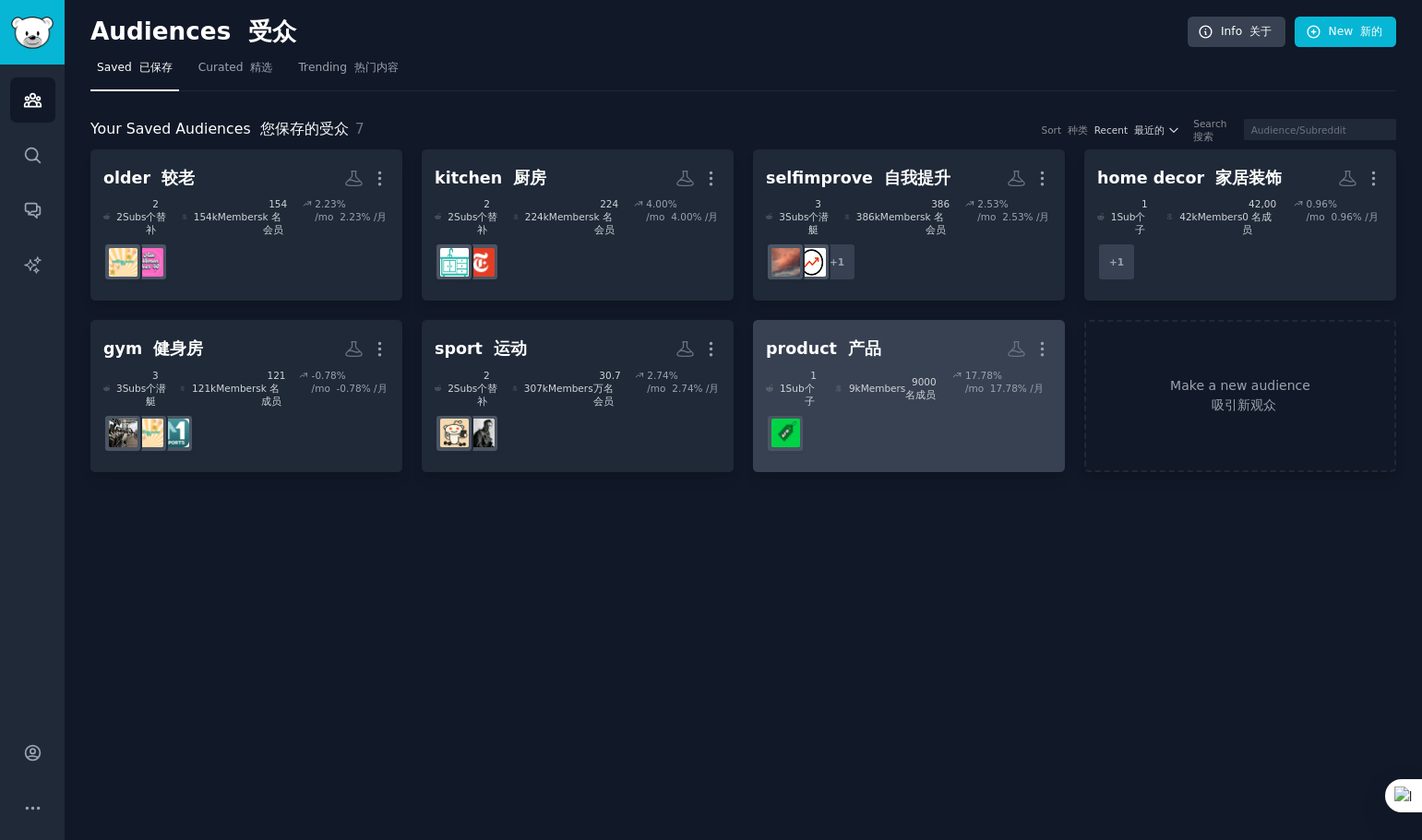
click at [883, 333] on h2 "product 产品 More" at bounding box center [908, 349] width 286 height 33
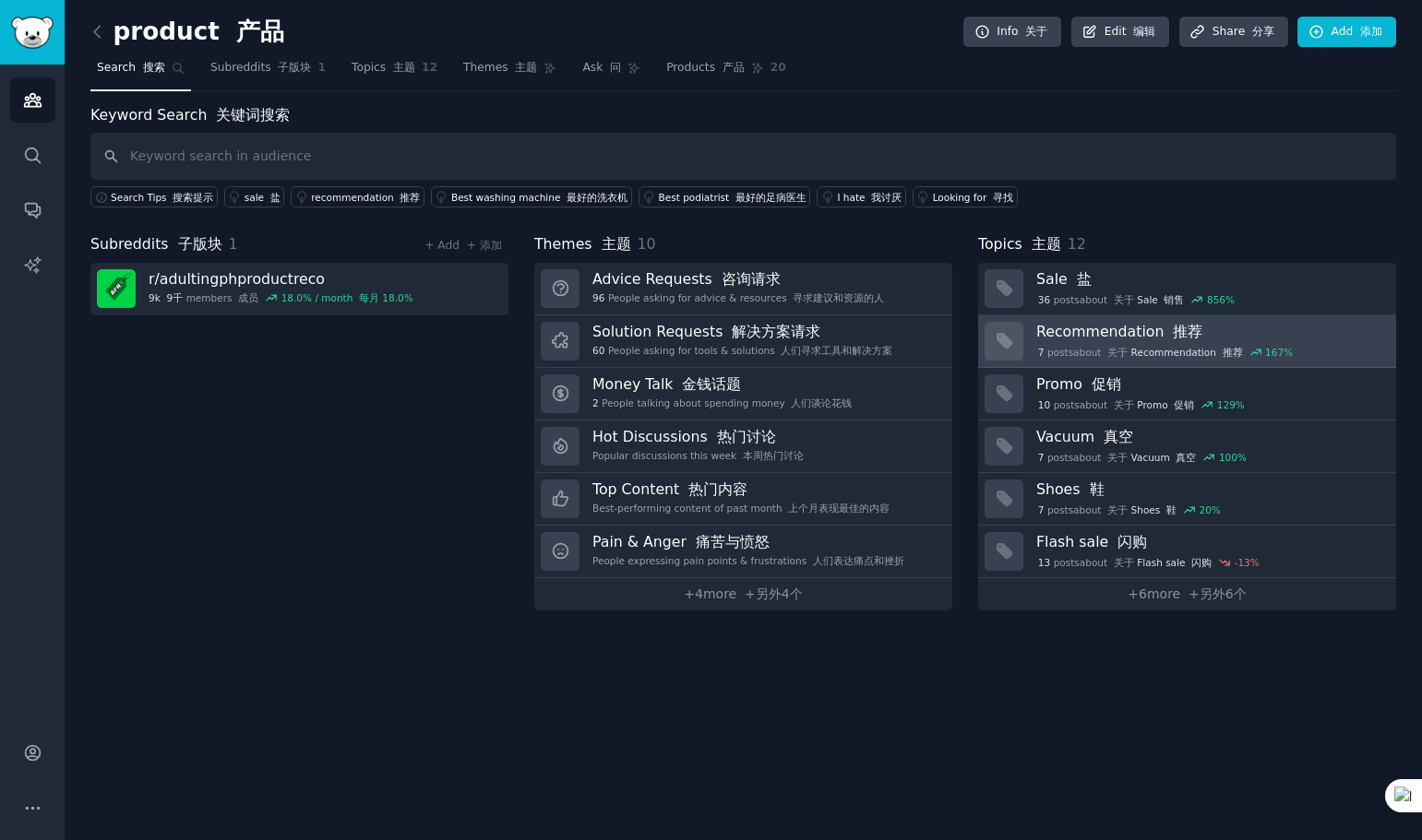
click at [1153, 333] on h3 "Recommendation 推荐" at bounding box center [1209, 331] width 347 height 20
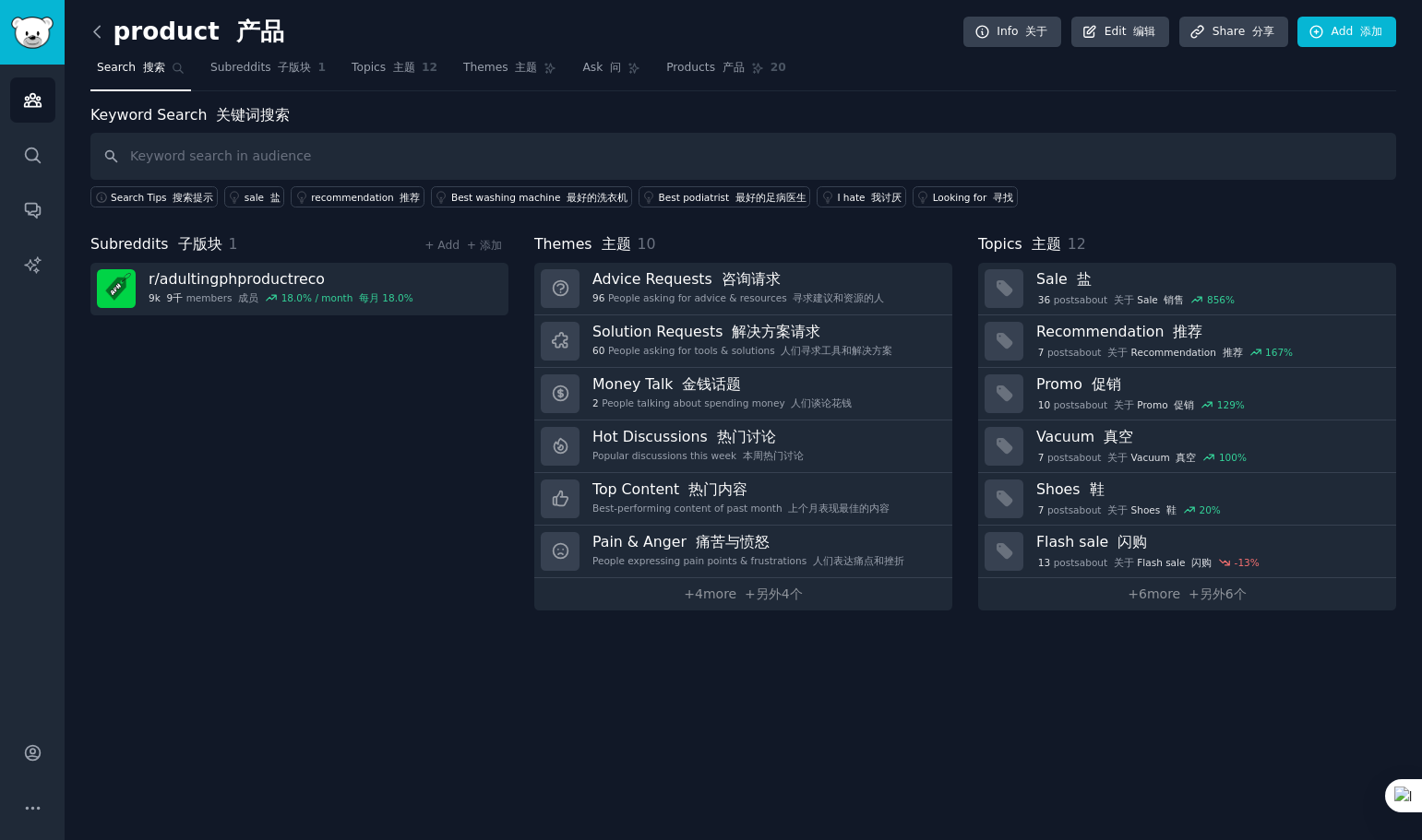
click at [102, 35] on icon at bounding box center [98, 32] width 20 height 20
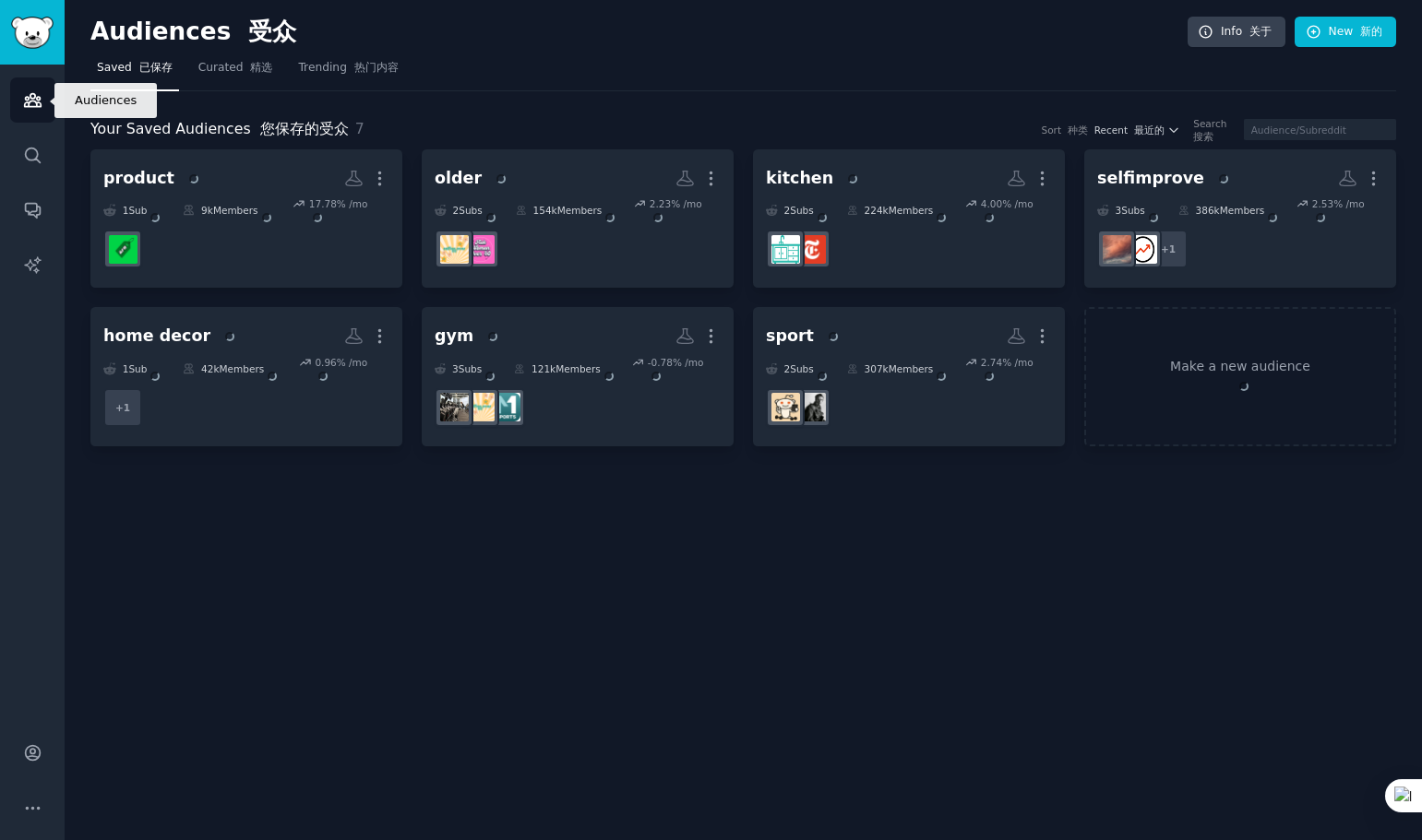
click at [36, 102] on icon "Sidebar" at bounding box center [32, 100] width 17 height 13
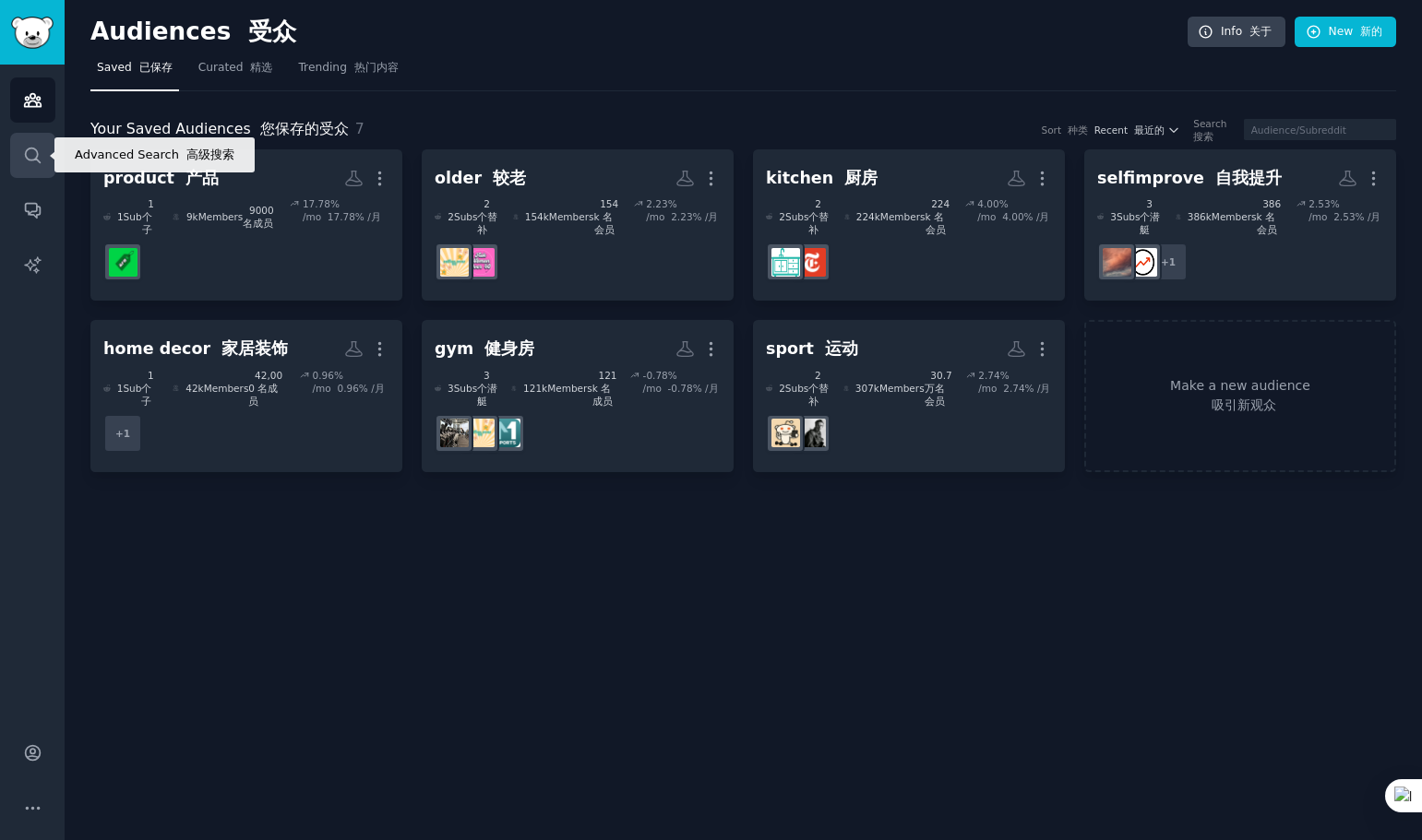
click at [29, 155] on icon "Sidebar" at bounding box center [33, 155] width 20 height 20
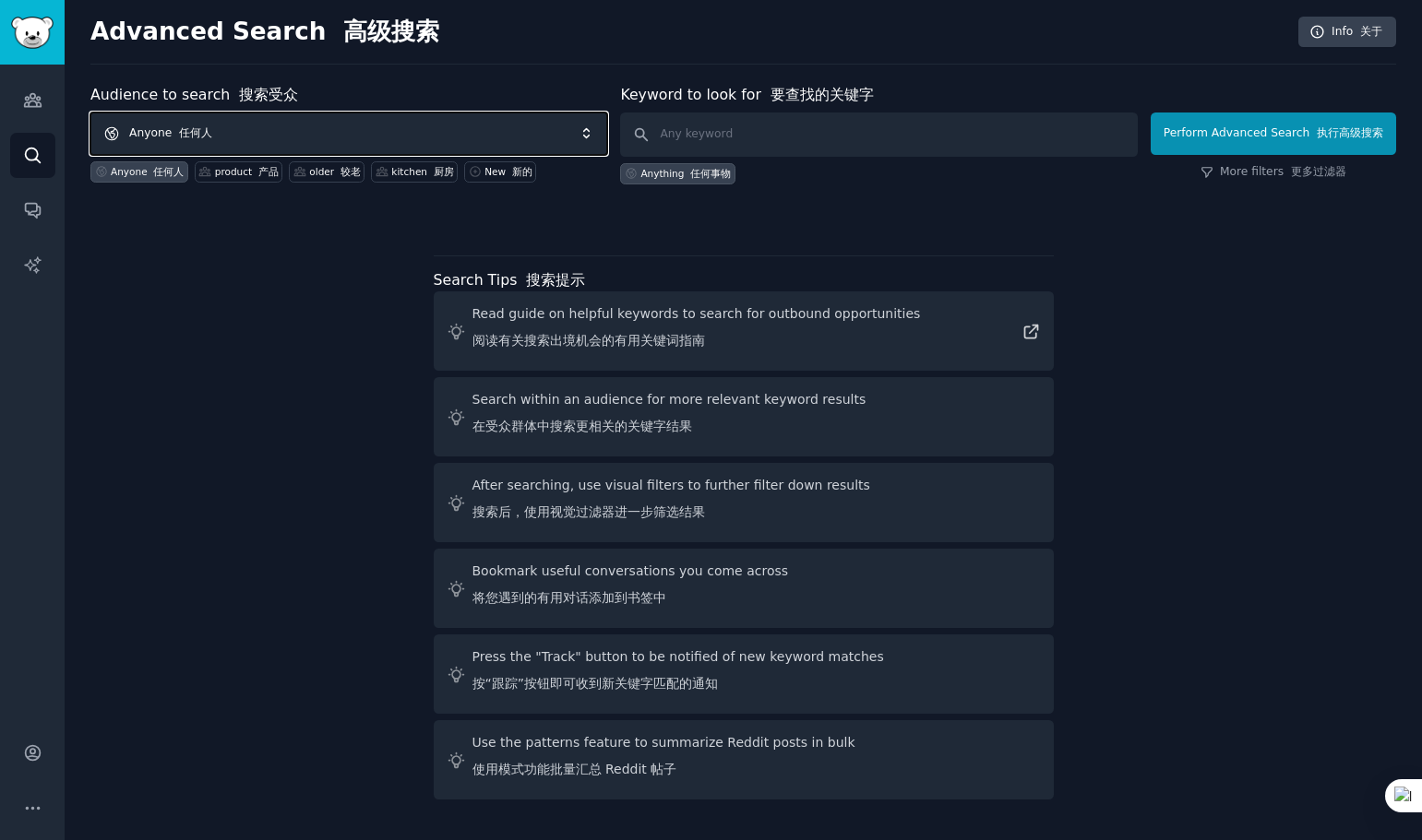
click at [219, 132] on span "Anyone 任何人" at bounding box center [348, 134] width 517 height 43
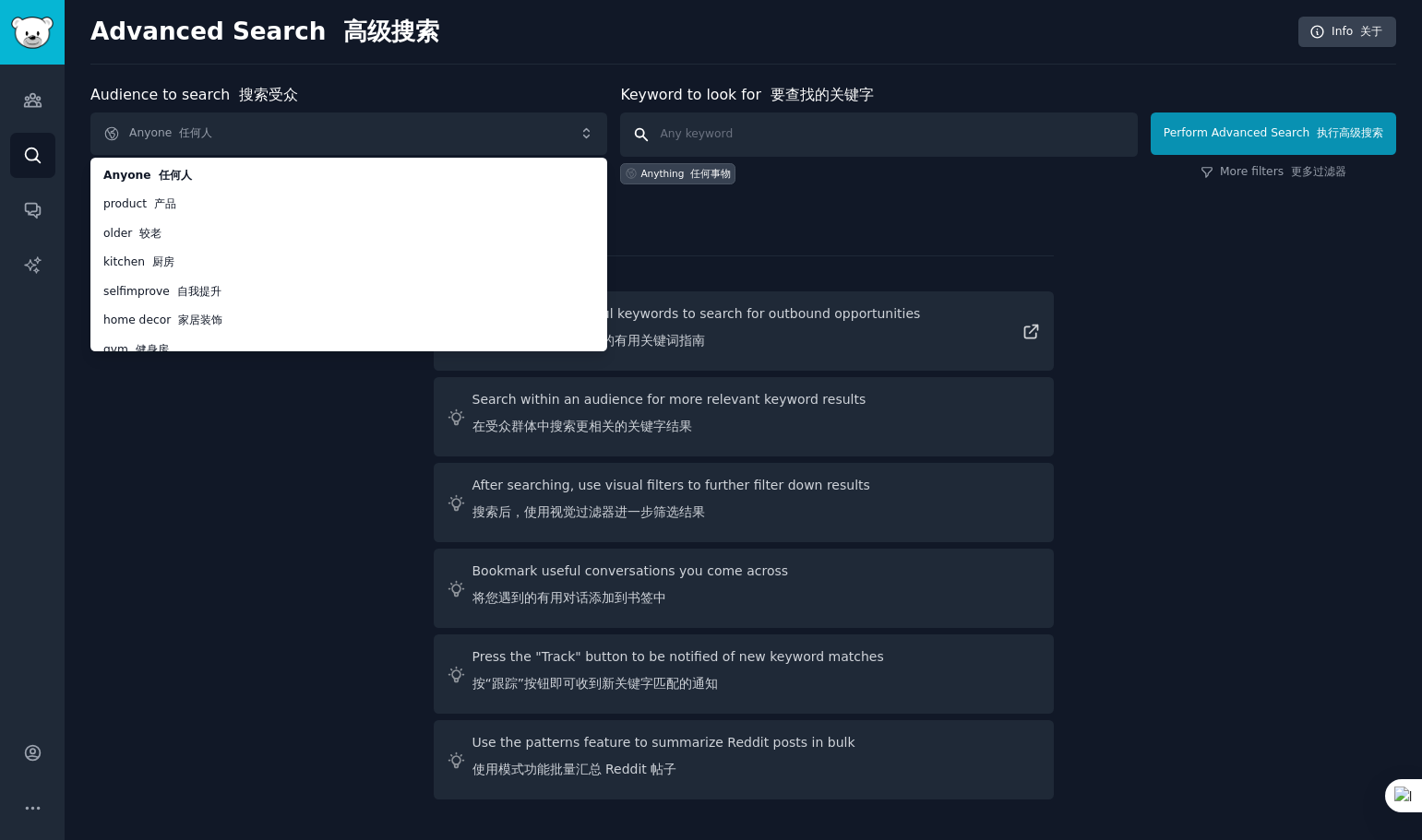
click at [766, 135] on input "text" at bounding box center [879, 135] width 517 height 45
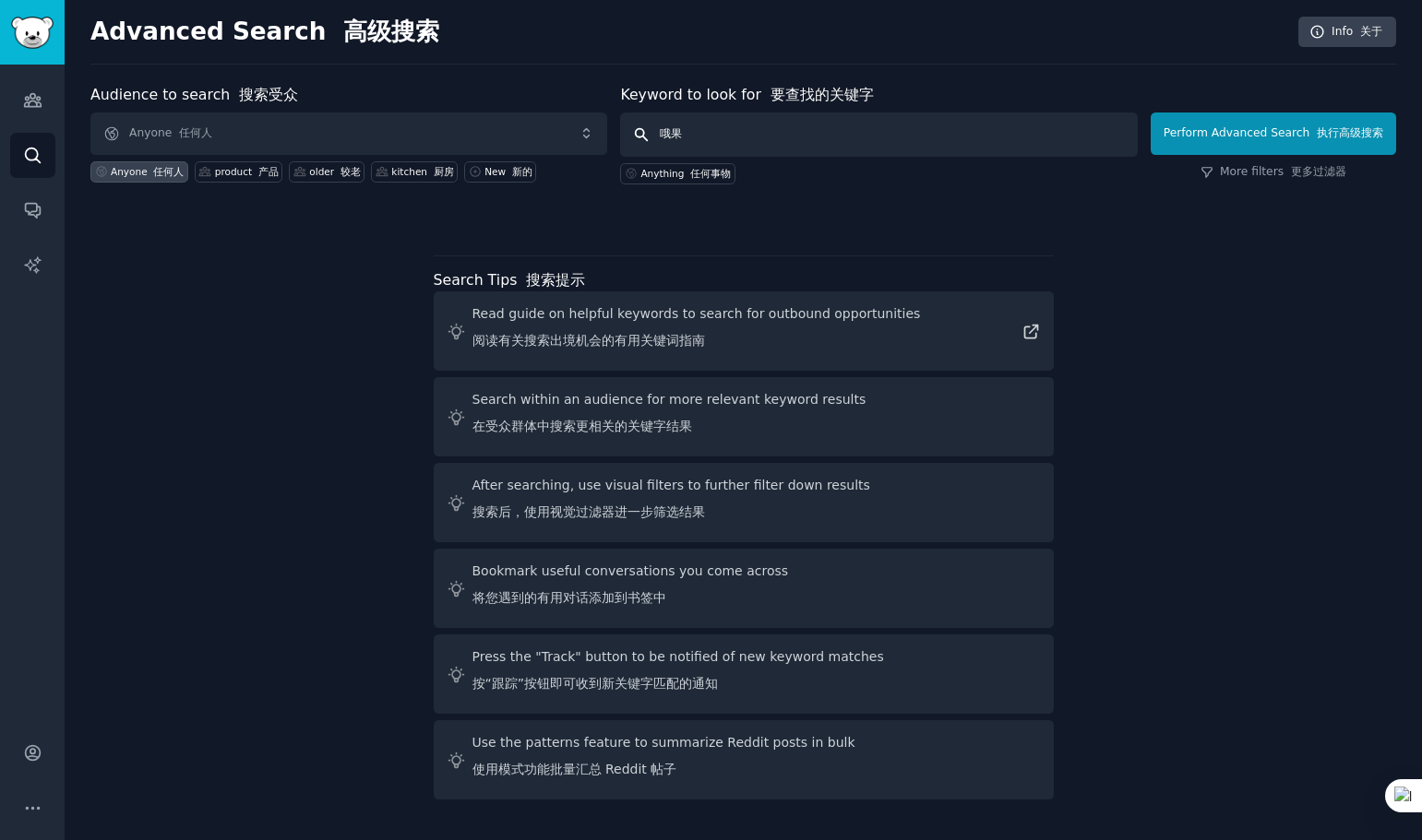
type input "哦"
type input "p"
type input "organization"
click at [1274, 137] on button "Perform Advanced Search 执行高级搜索" at bounding box center [1274, 134] width 245 height 43
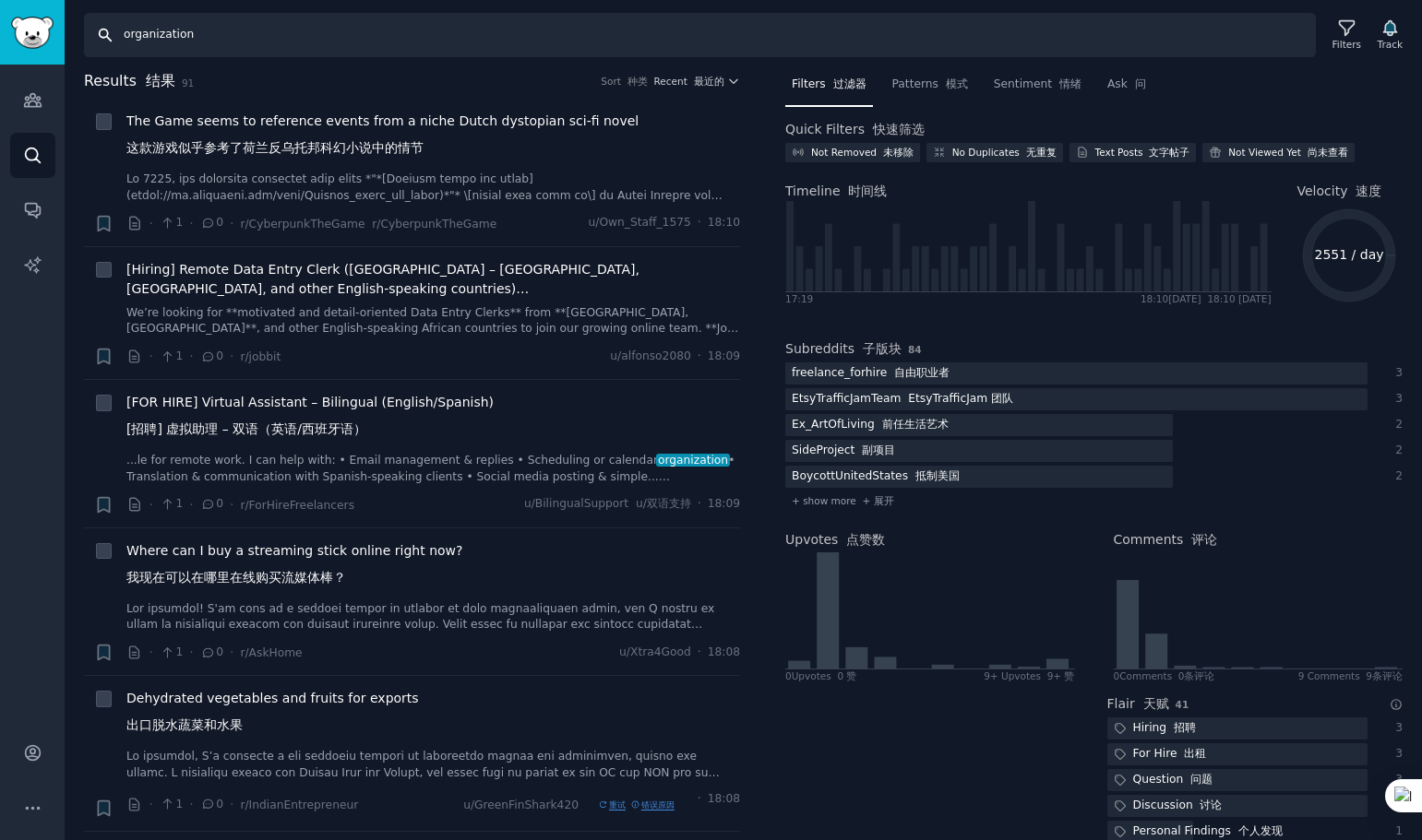
click at [275, 35] on input "organization" at bounding box center [700, 35] width 1232 height 45
paste input "storage solutions"
type input "storage solutions"
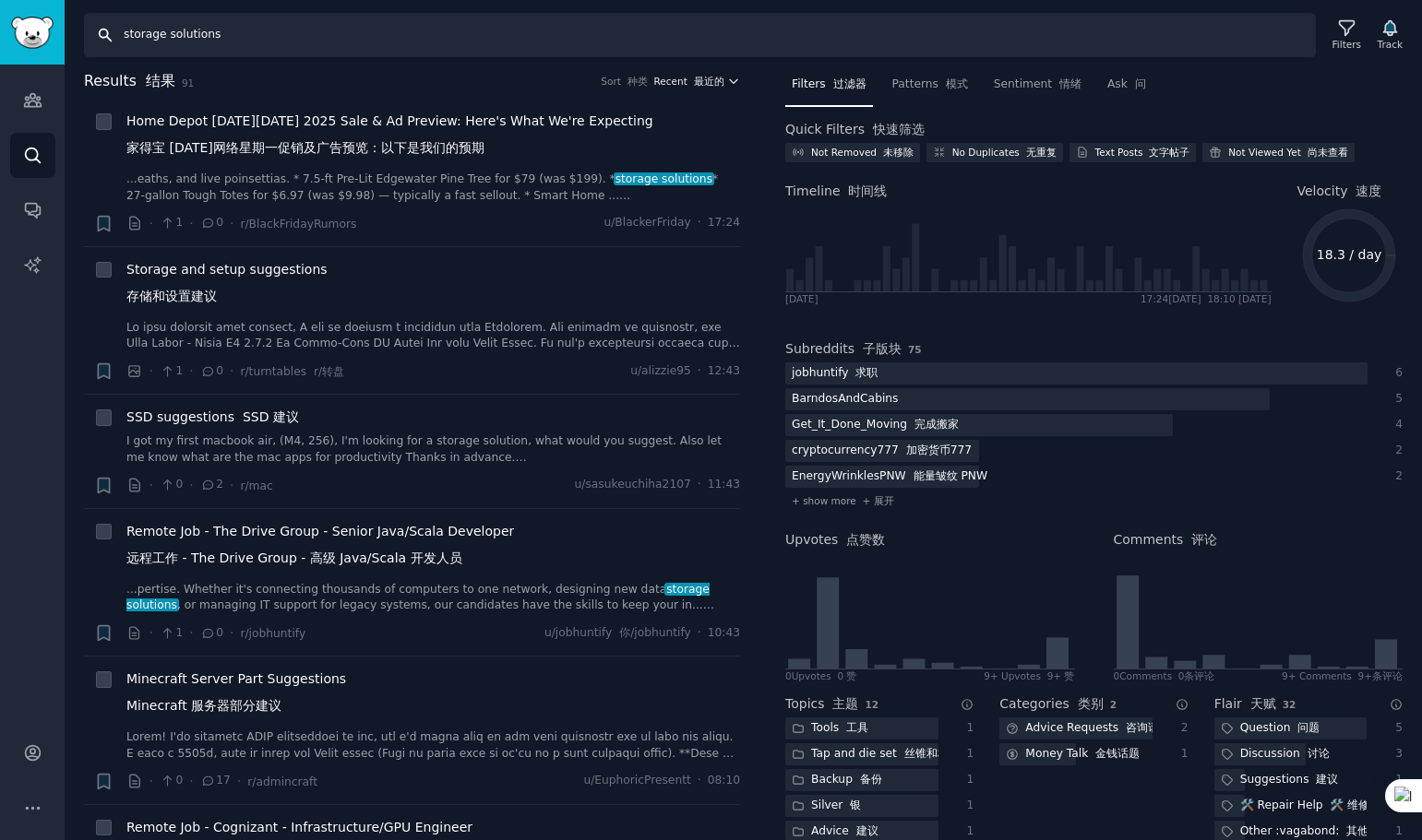
click at [688, 80] on font "button" at bounding box center [691, 80] width 7 height 11
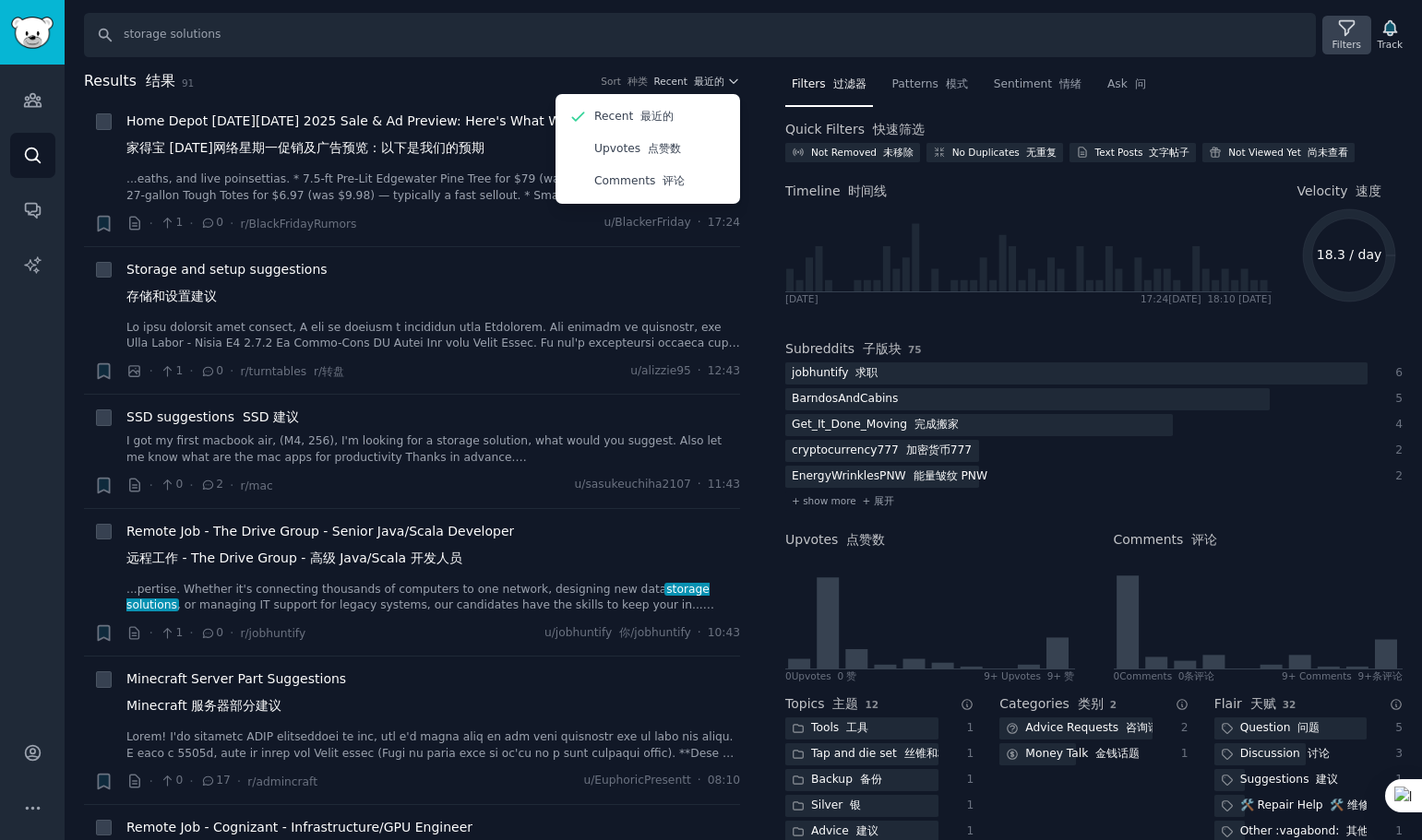
click at [1344, 37] on icon at bounding box center [1347, 29] width 20 height 20
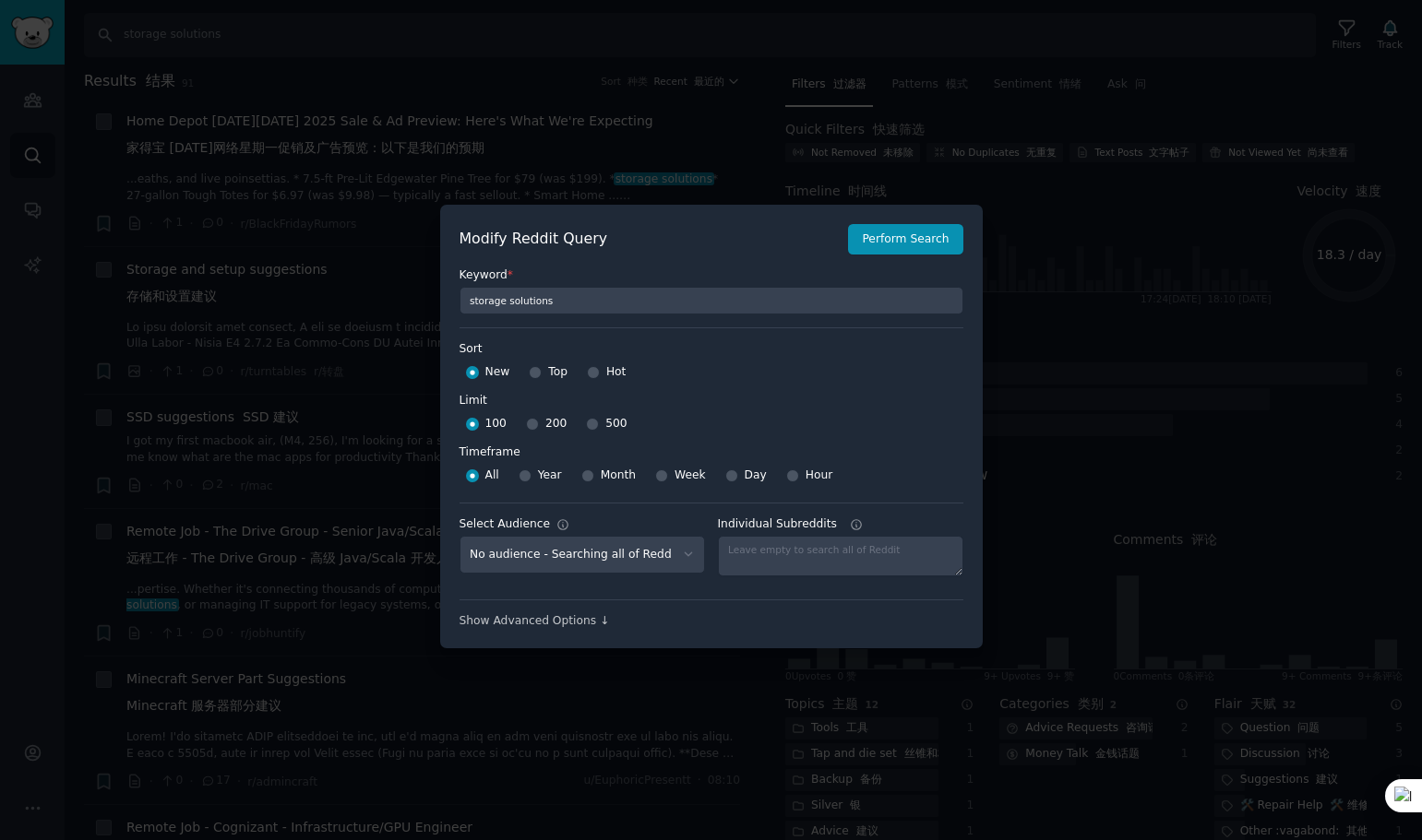
click at [595, 477] on div "Month" at bounding box center [608, 476] width 54 height 30
click at [589, 476] on input "Month" at bounding box center [587, 476] width 13 height 13
radio input "true"
click at [893, 236] on button "Perform Search" at bounding box center [905, 240] width 115 height 32
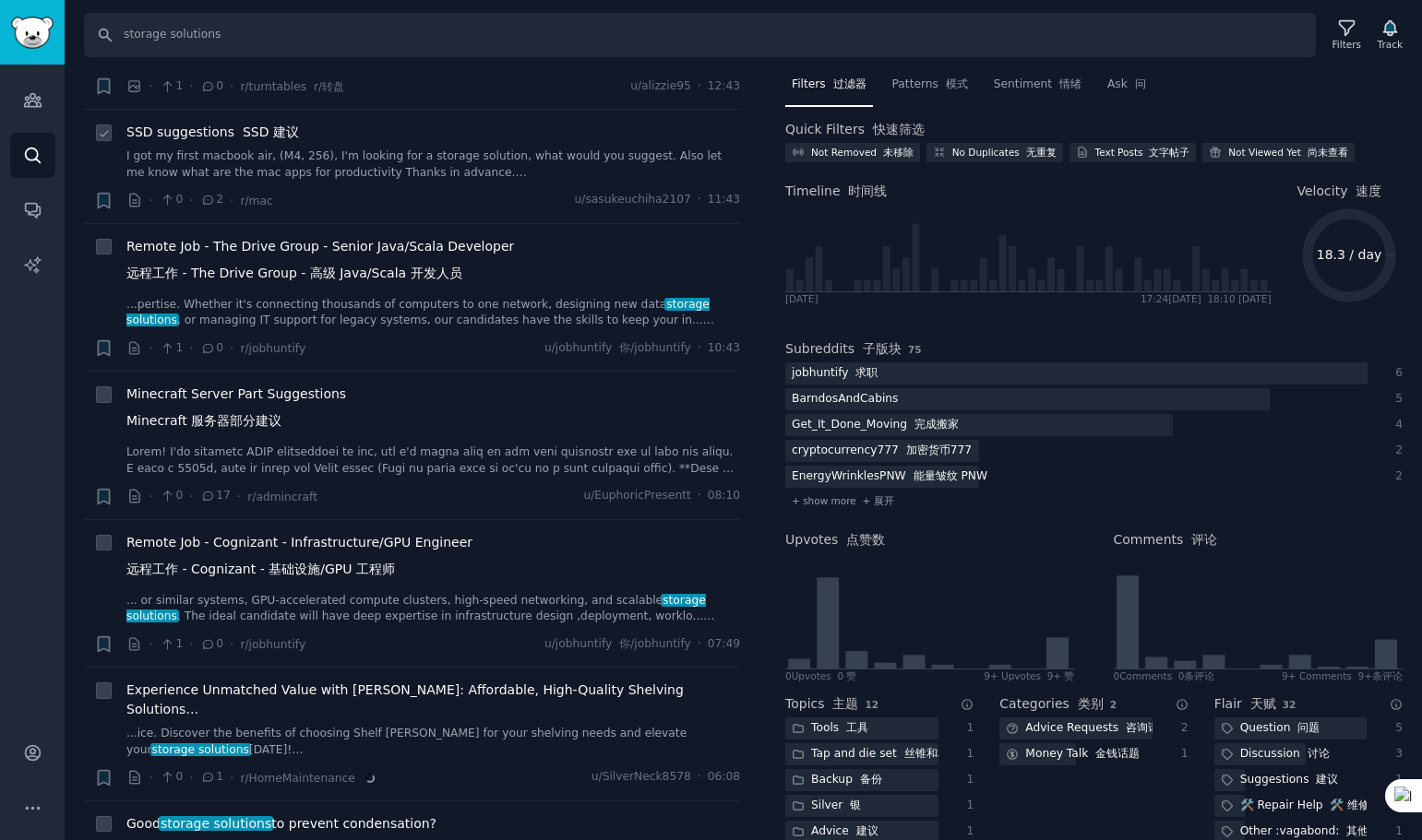
scroll to position [369, 0]
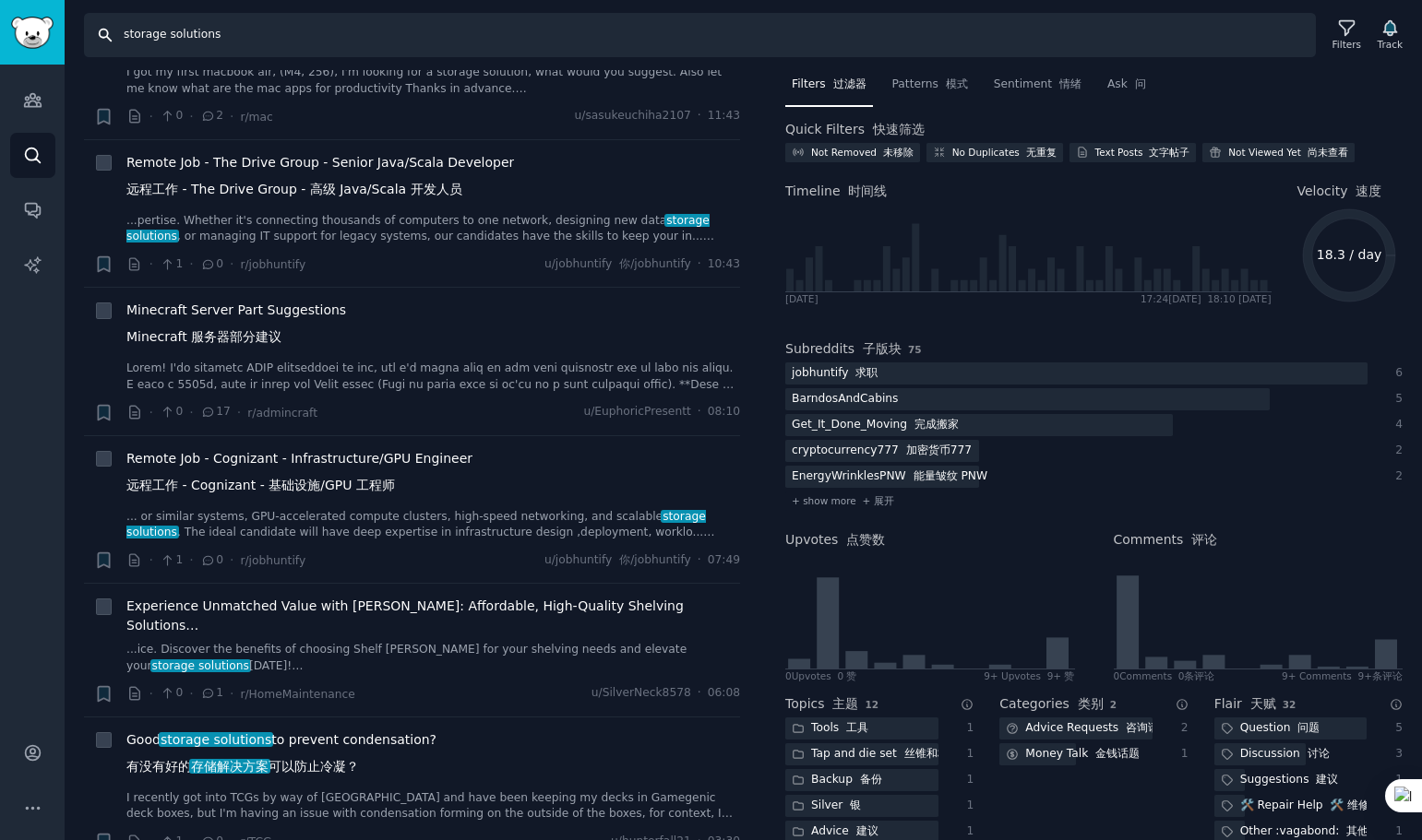
click at [327, 34] on input "storage solutions" at bounding box center [700, 35] width 1232 height 45
paste input "home organization"
type input "home organization"
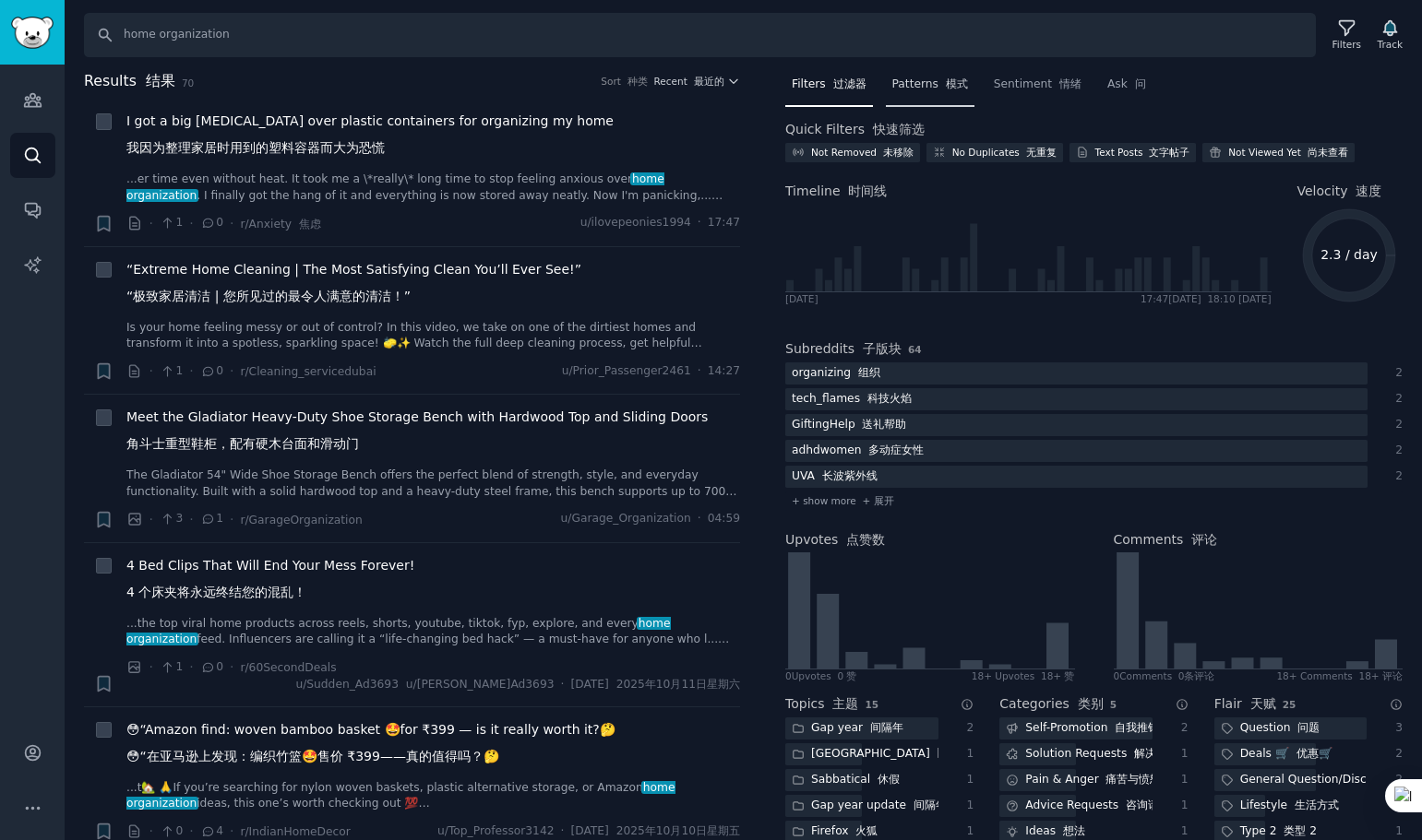
click at [946, 84] on font "模式" at bounding box center [957, 83] width 22 height 13
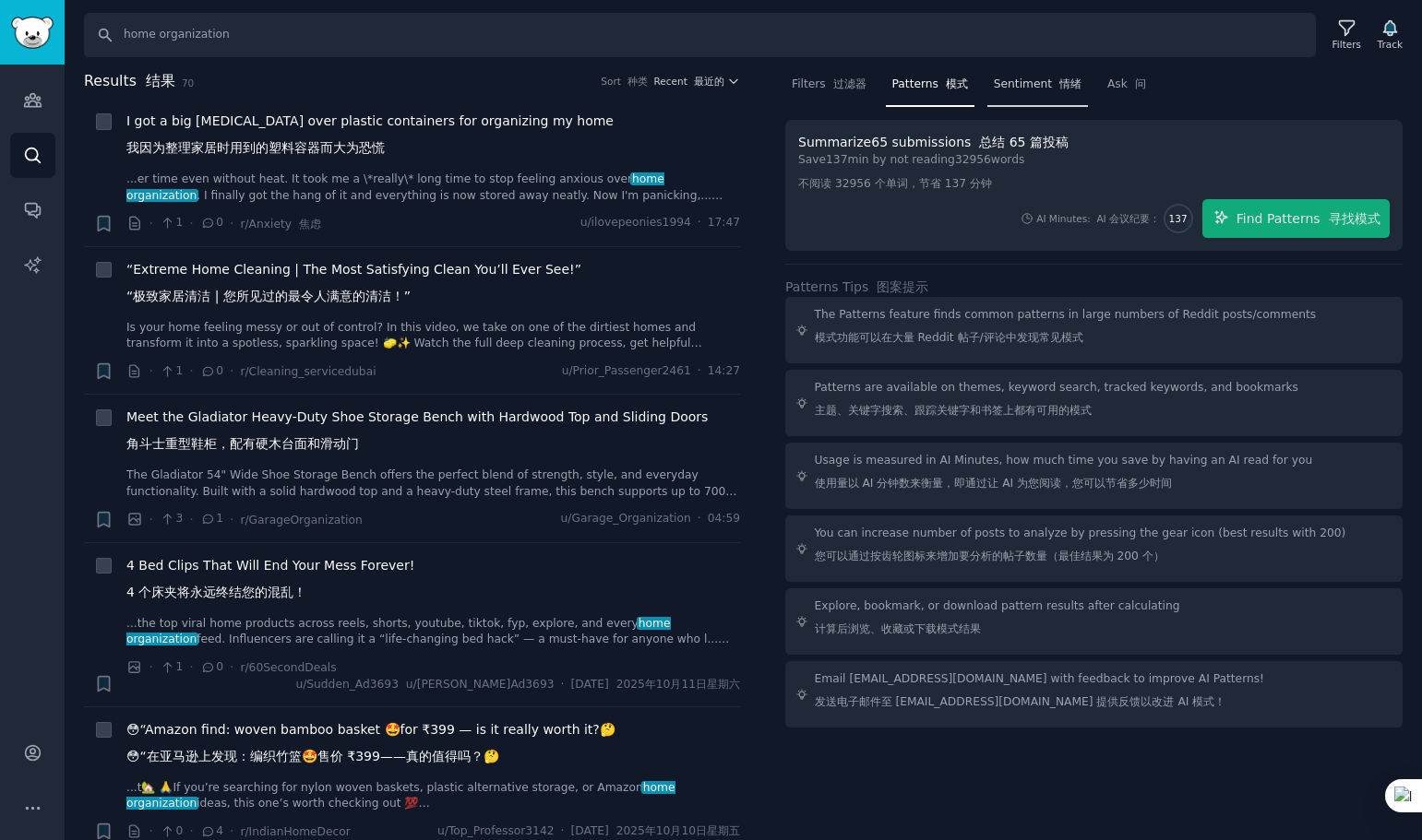
click at [1044, 95] on div "Sentiment 情绪" at bounding box center [1038, 89] width 101 height 38
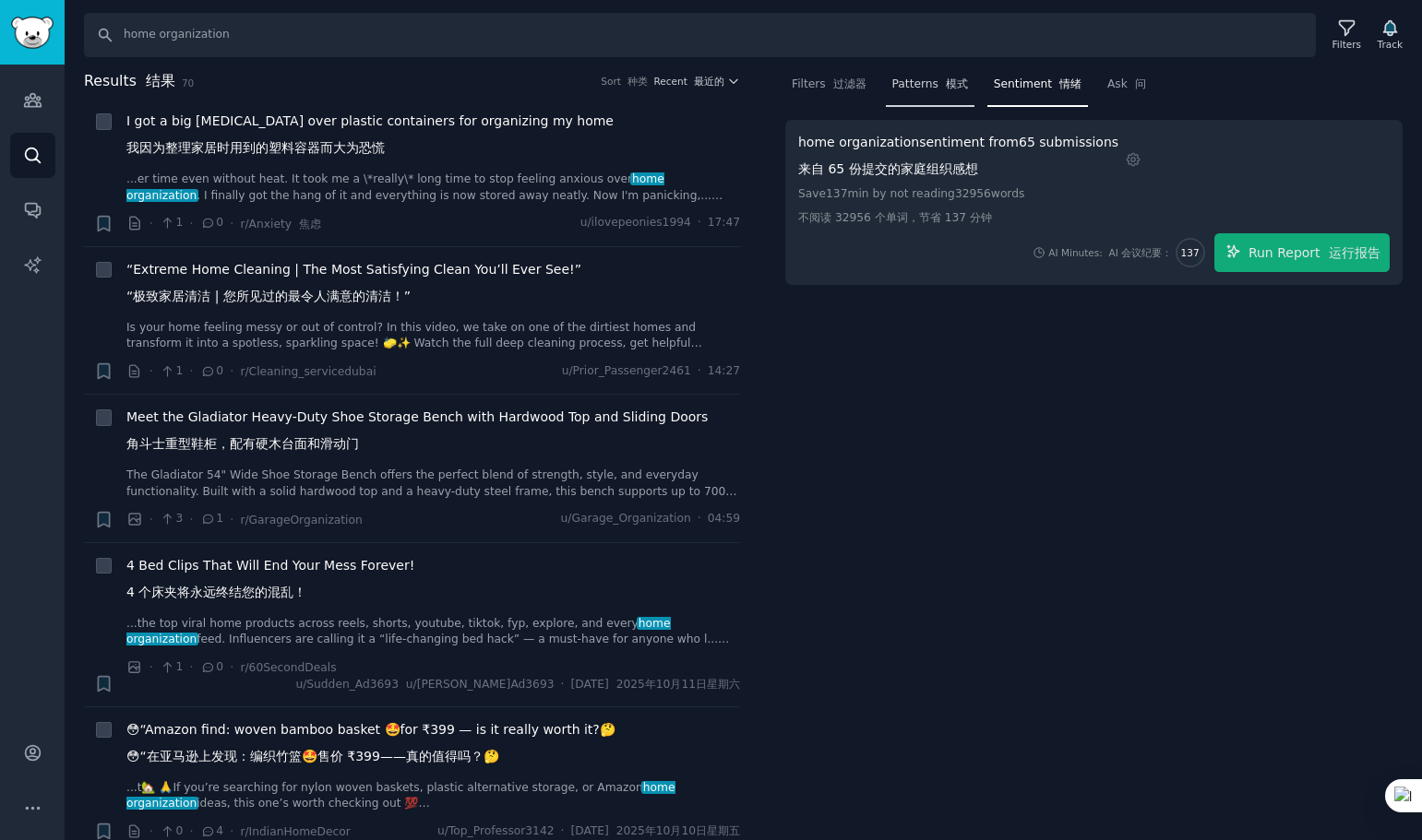
click at [952, 89] on font "模式" at bounding box center [957, 83] width 22 height 13
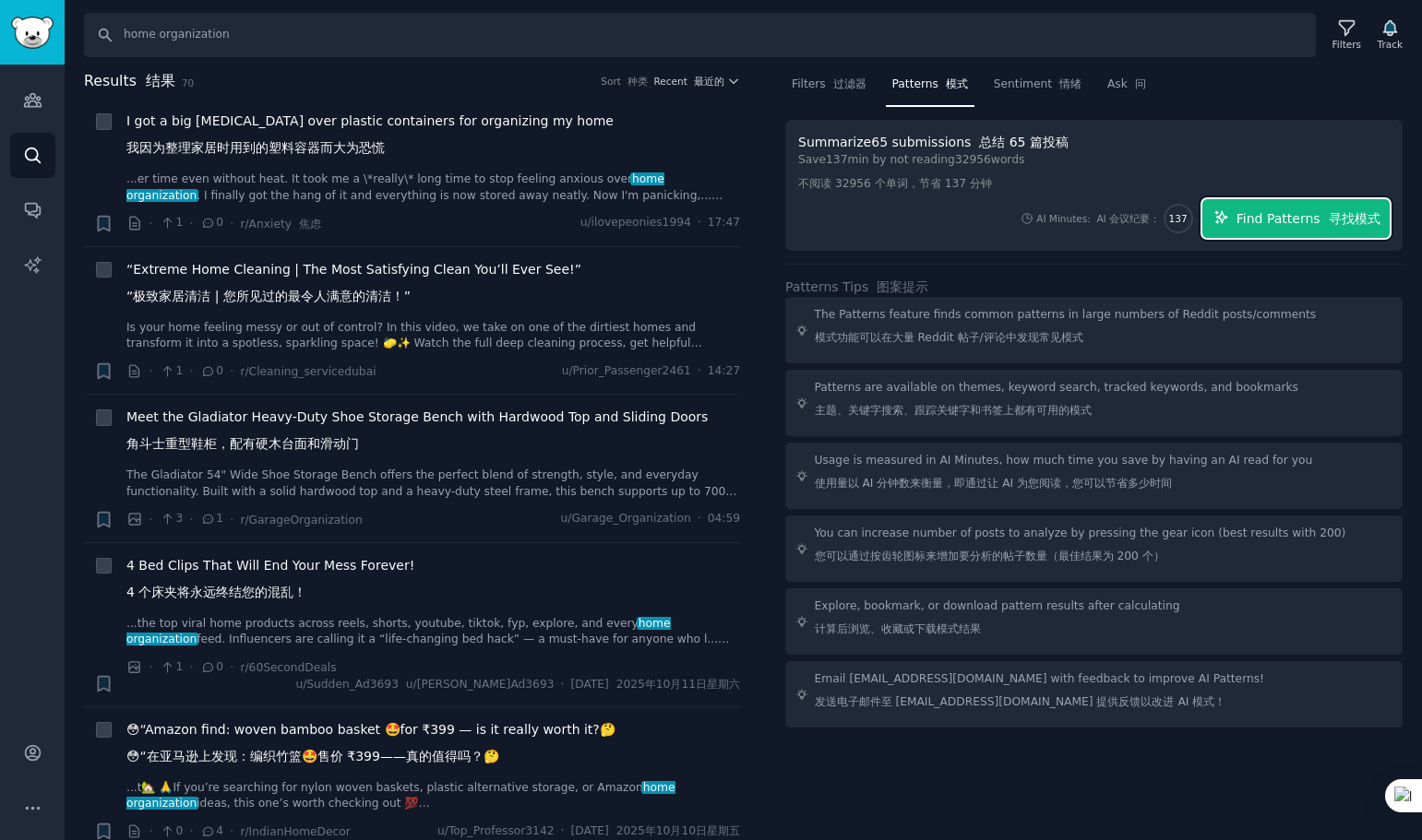
click at [1273, 217] on span "Find Patterns 寻找模式" at bounding box center [1307, 220] width 143 height 20
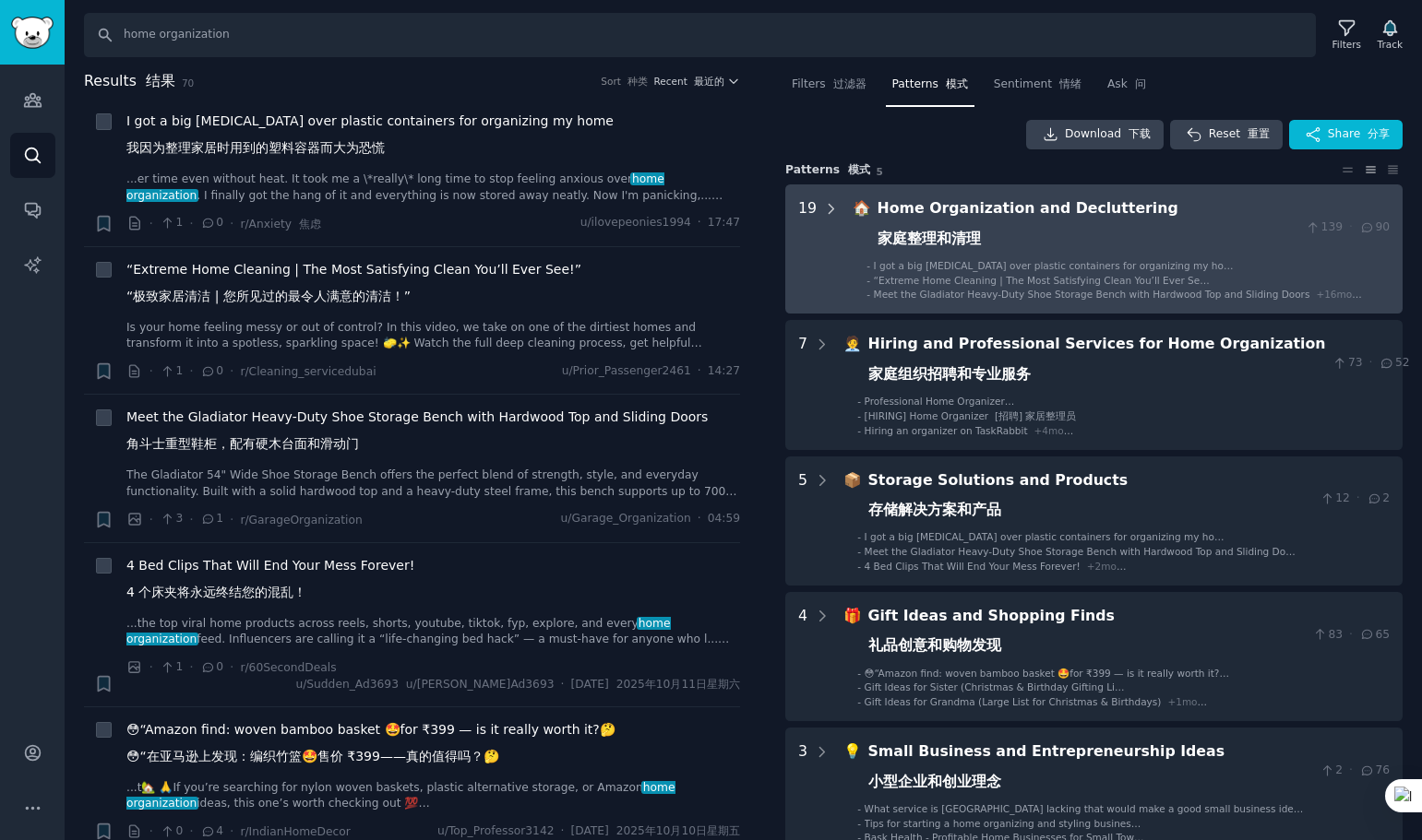
click at [831, 208] on icon at bounding box center [831, 208] width 5 height 9
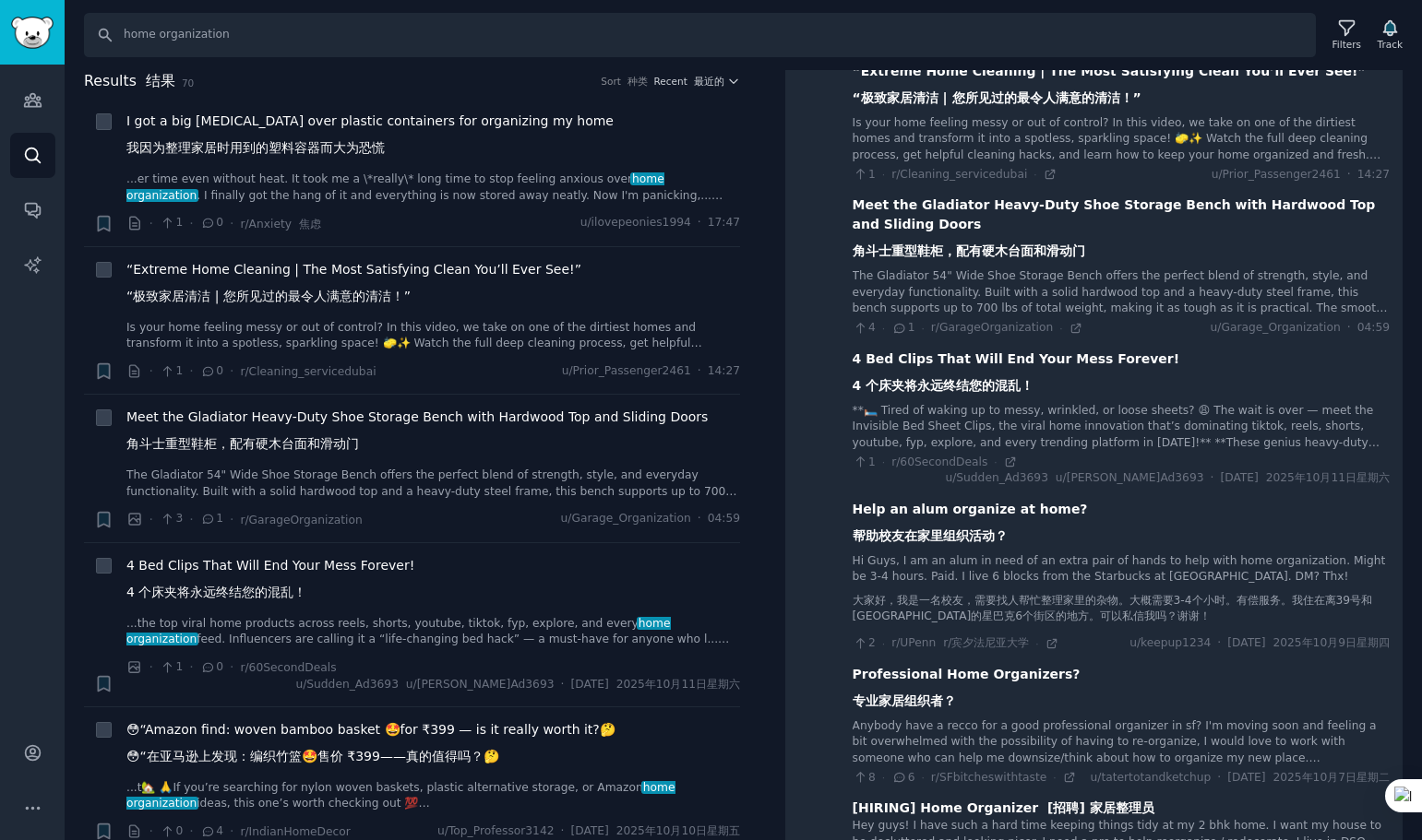
scroll to position [392, 0]
